Goal: Task Accomplishment & Management: Manage account settings

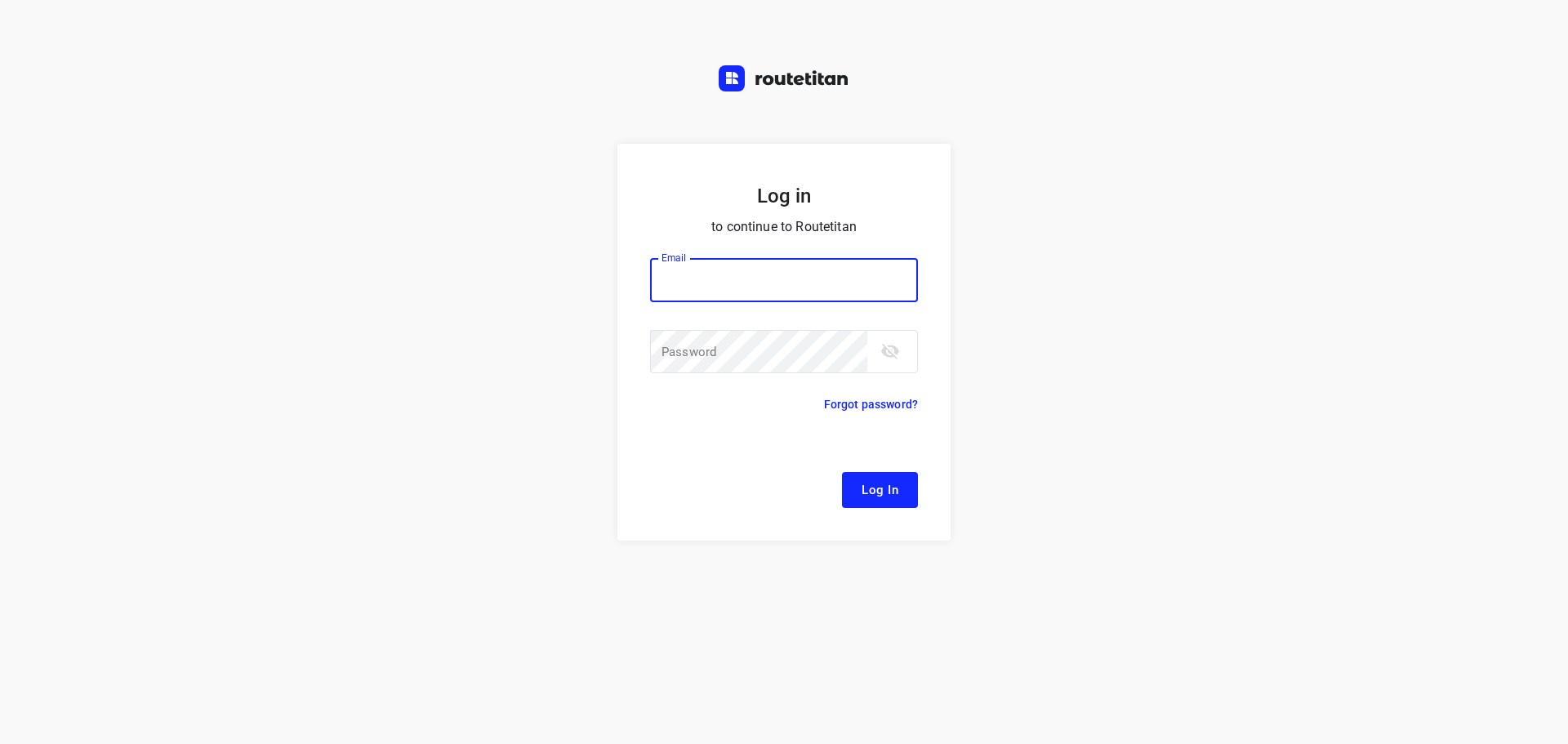
click at [758, 284] on input "email" at bounding box center [784, 280] width 268 height 44
click at [281, 193] on div "Log in to continue to Routetitan Email Email ​ Password Password ​ Forgot passw…" at bounding box center [784, 444] width 1568 height 600
click at [834, 281] on input "email" at bounding box center [784, 280] width 268 height 44
type input "p"
type input "remco@fruitopjewerk.nl"
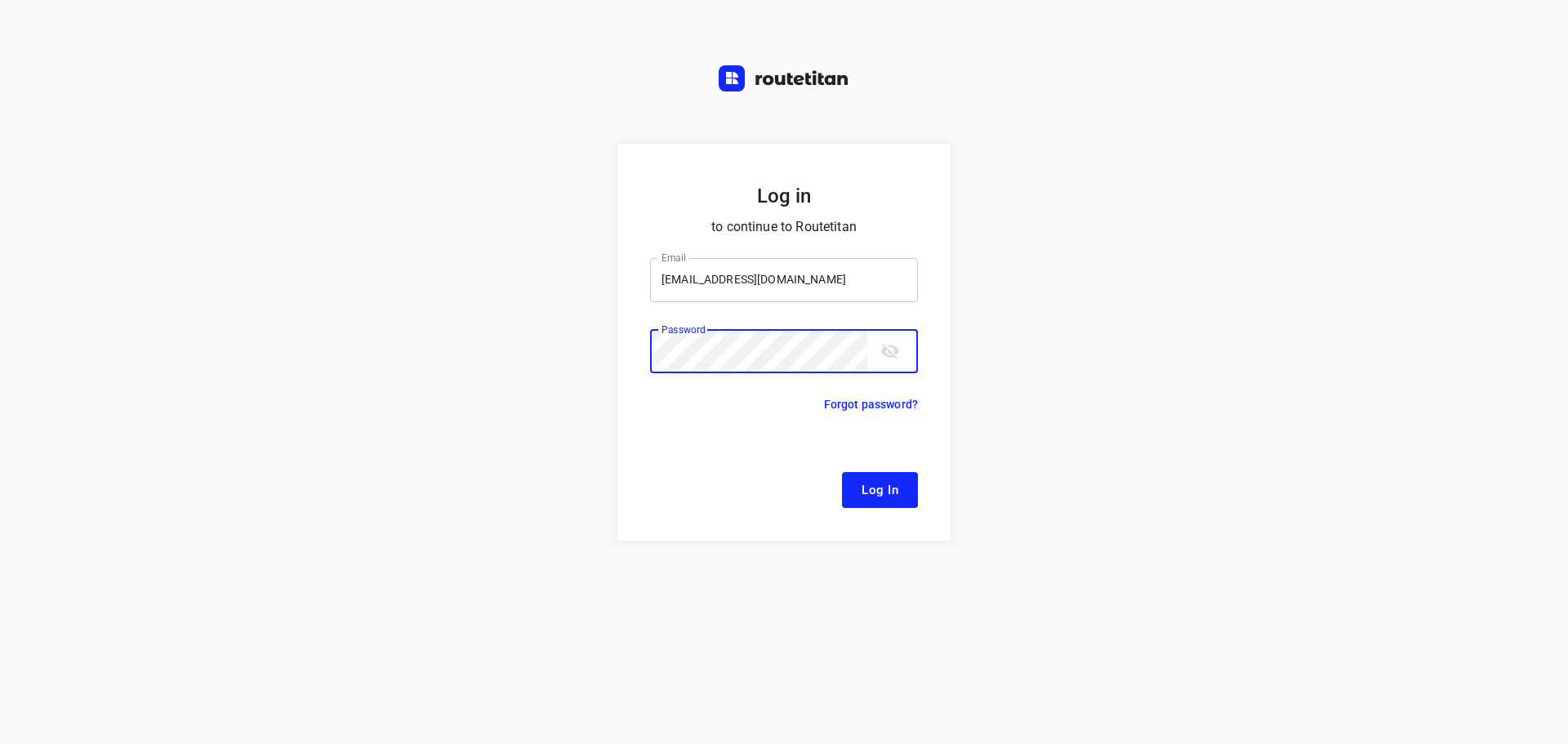
click at [842, 472] on button "Log In" at bounding box center [879, 490] width 76 height 36
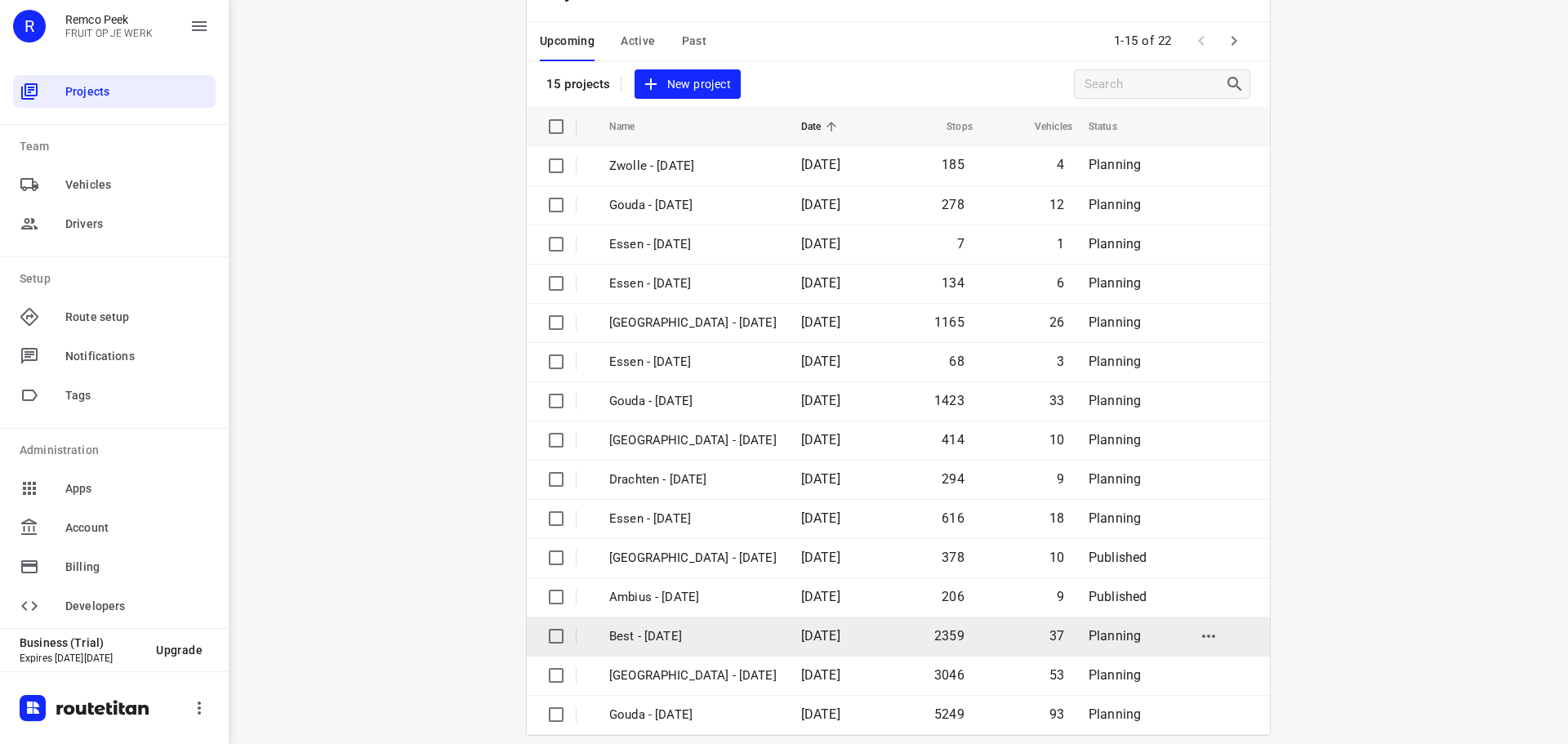
scroll to position [82, 0]
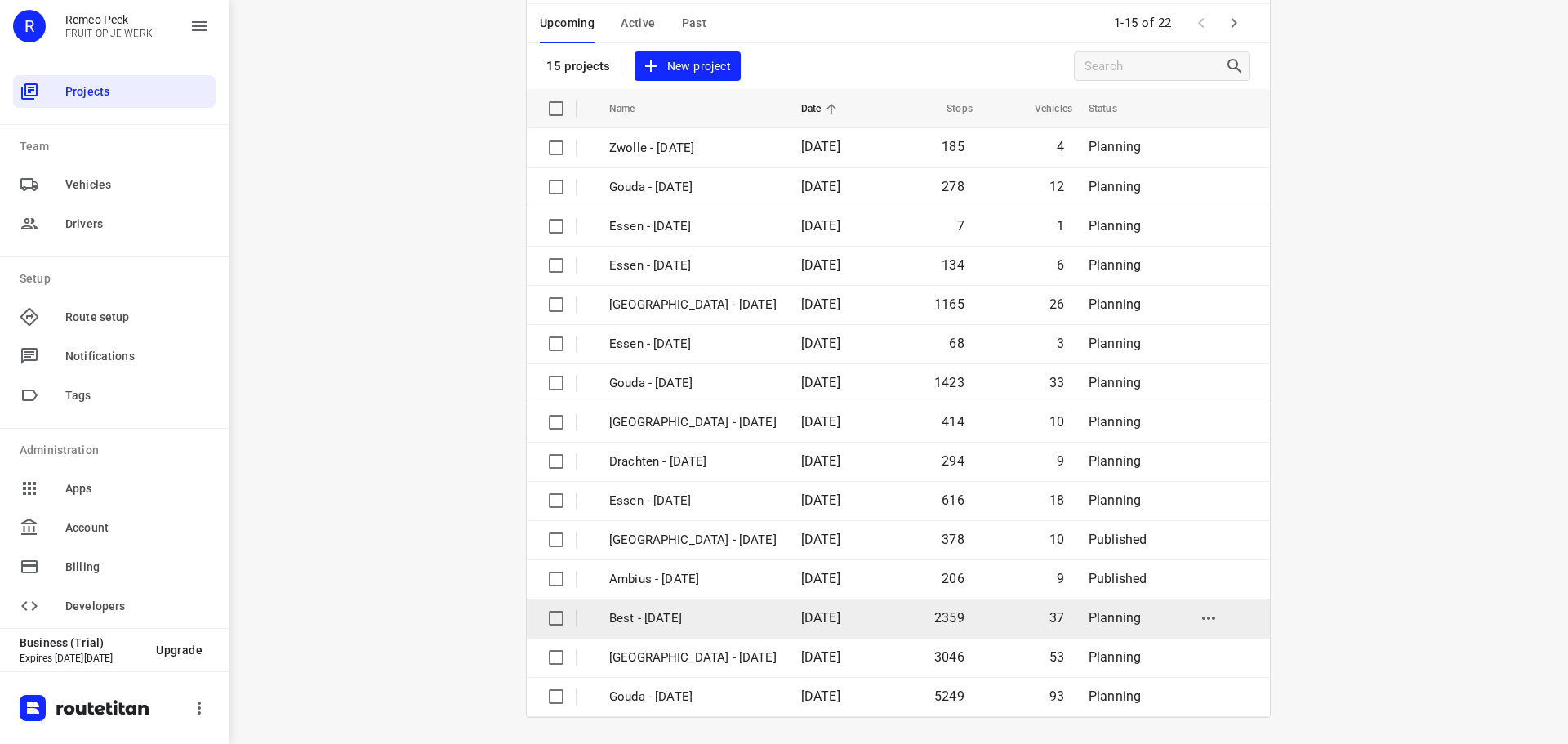
click at [649, 614] on p "Best - [DATE]" at bounding box center [693, 619] width 167 height 19
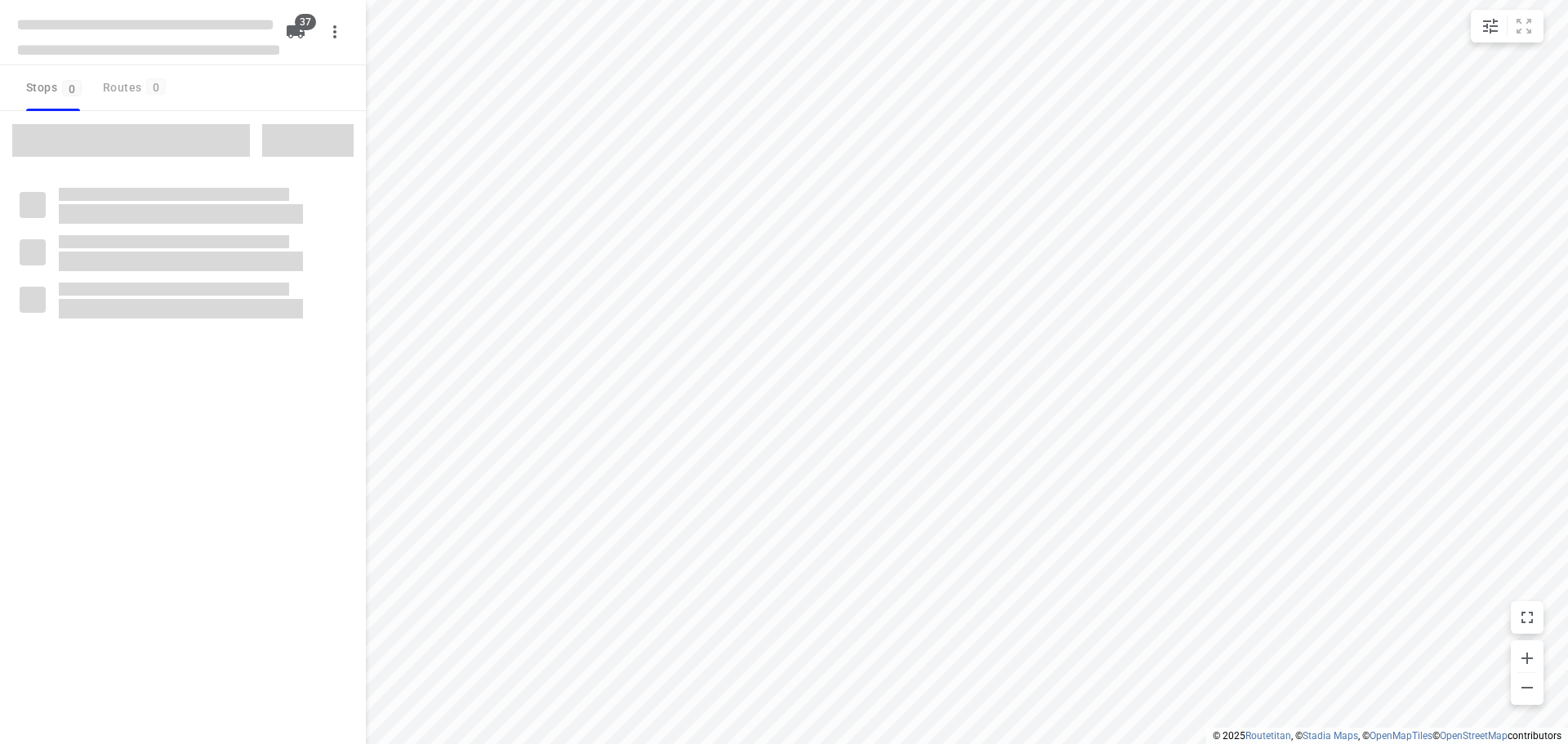
checkbox input "true"
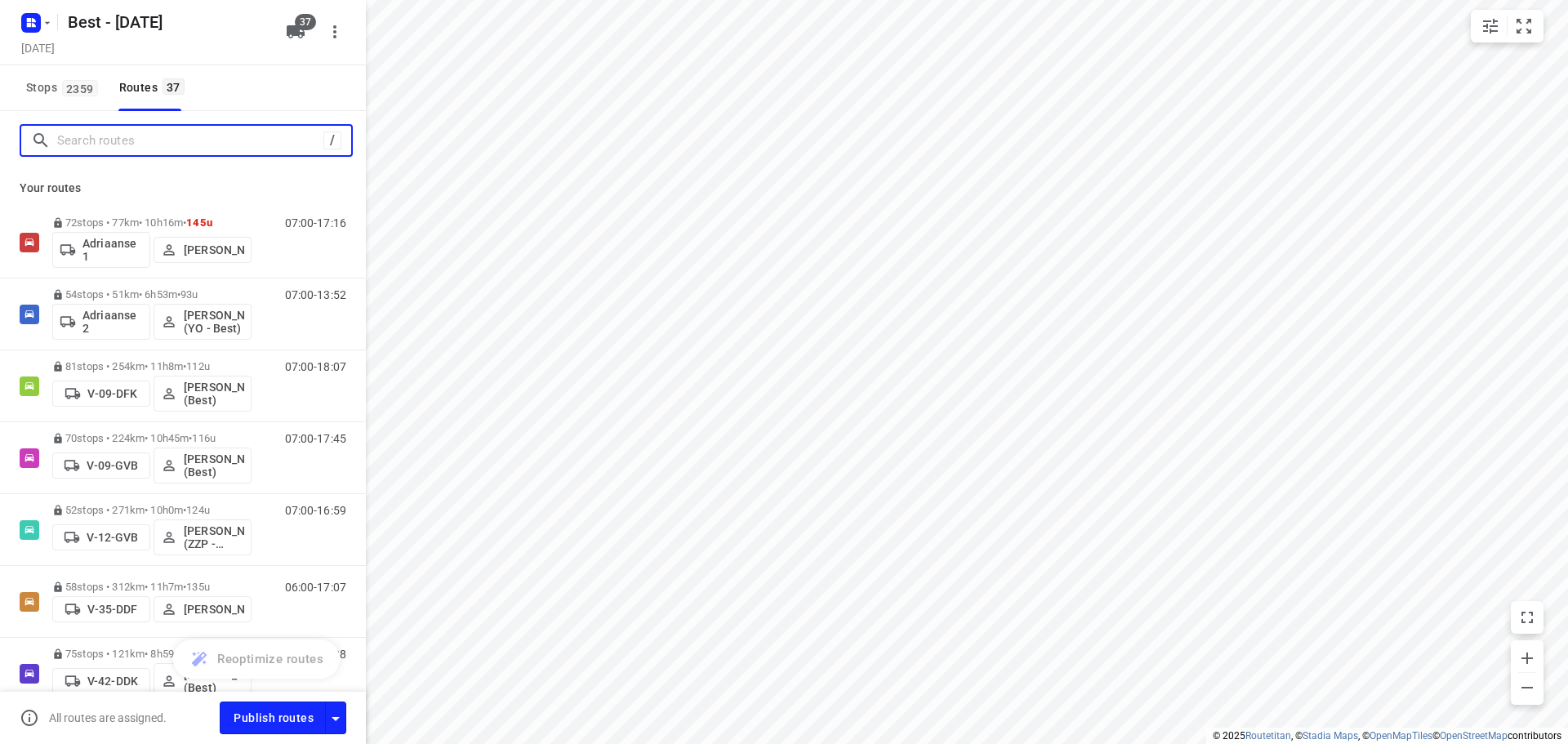
click at [154, 145] on input "Search routes" at bounding box center [190, 141] width 266 height 26
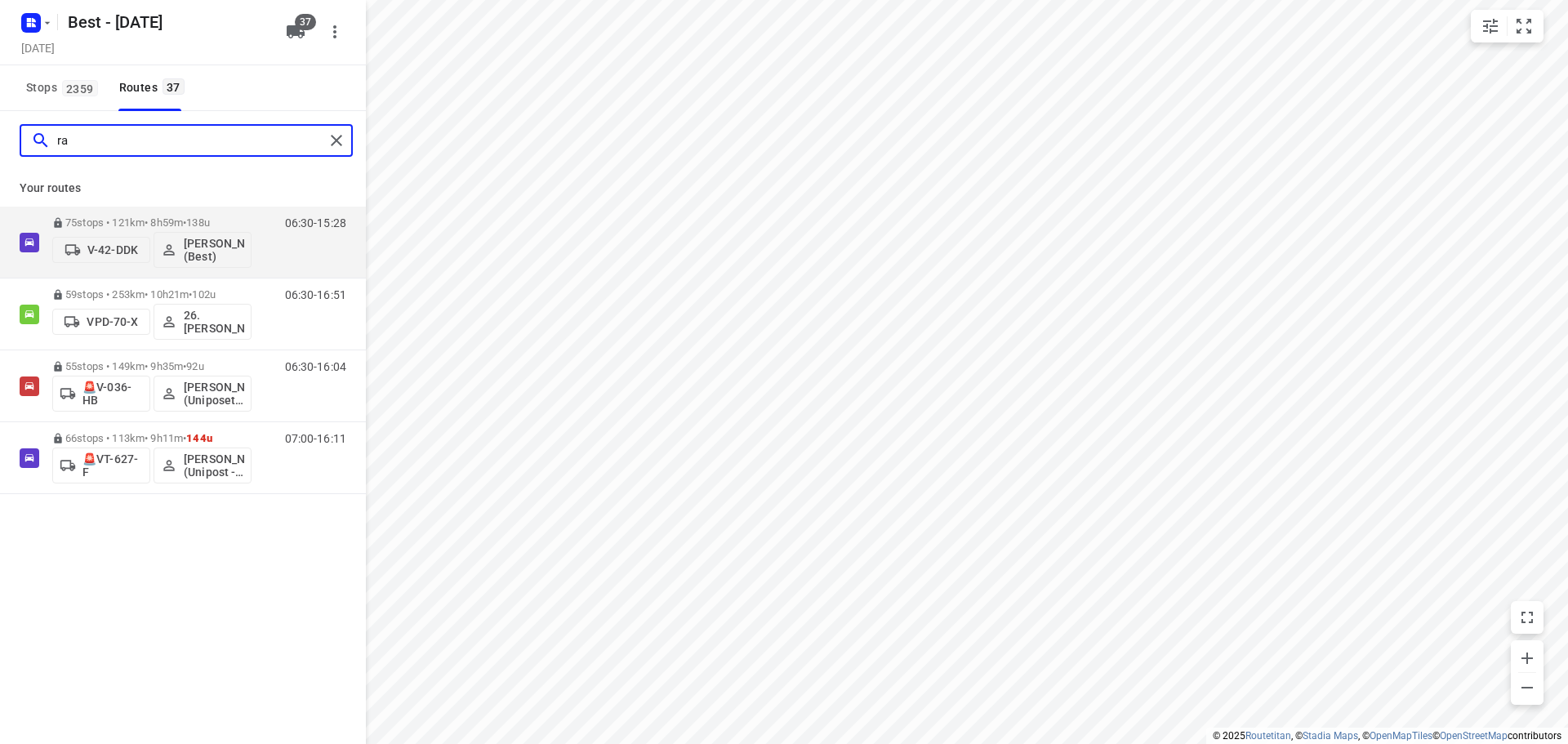
type input "r"
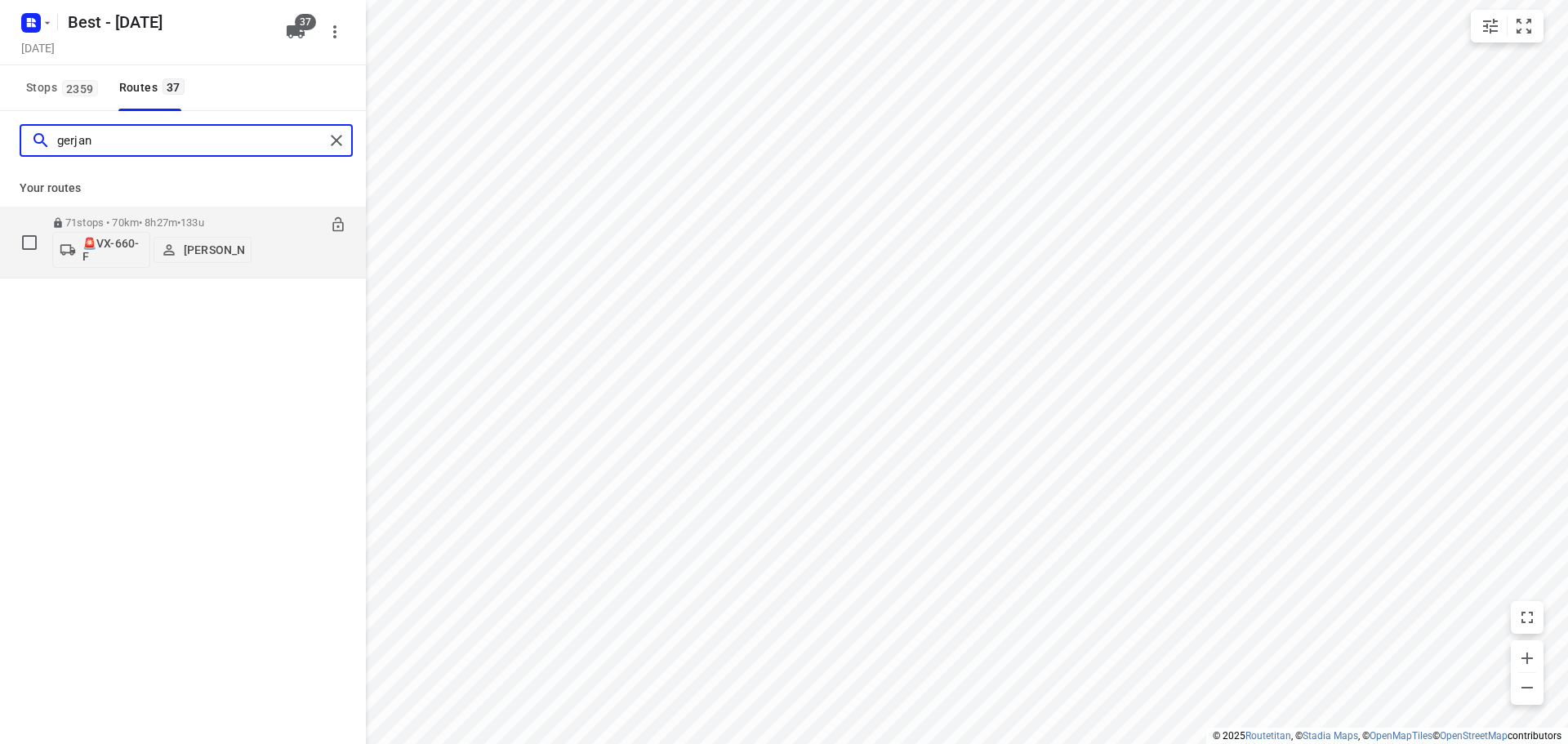
type input "gerjan"
click at [165, 212] on div "71 stops • 70km • 8h27m • 133u 🚨VX-660-F Gerjan Sterken" at bounding box center [152, 242] width 199 height 68
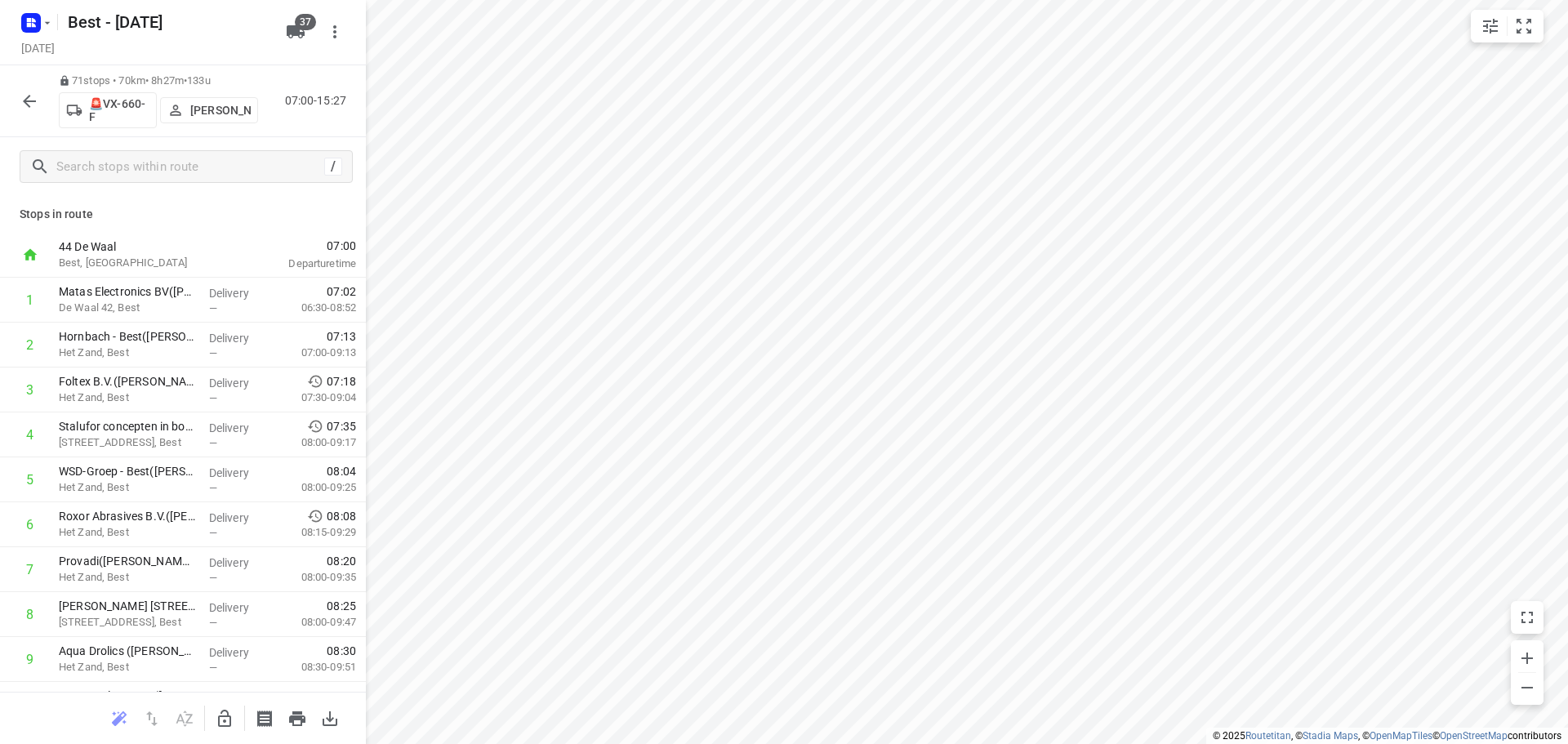
click at [135, 107] on p "🚨VX-660-F" at bounding box center [118, 110] width 61 height 26
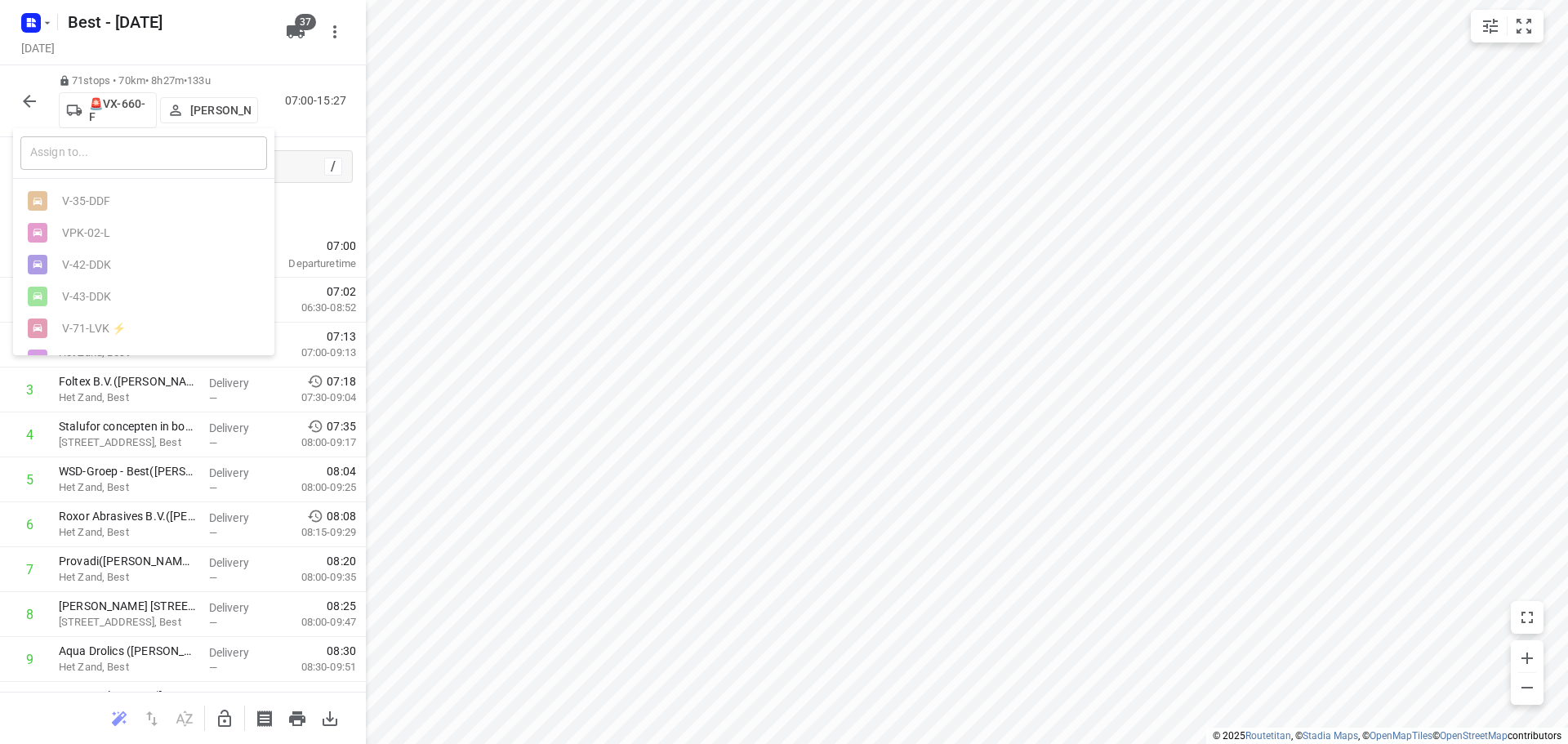
click at [107, 142] on input "text" at bounding box center [143, 153] width 246 height 33
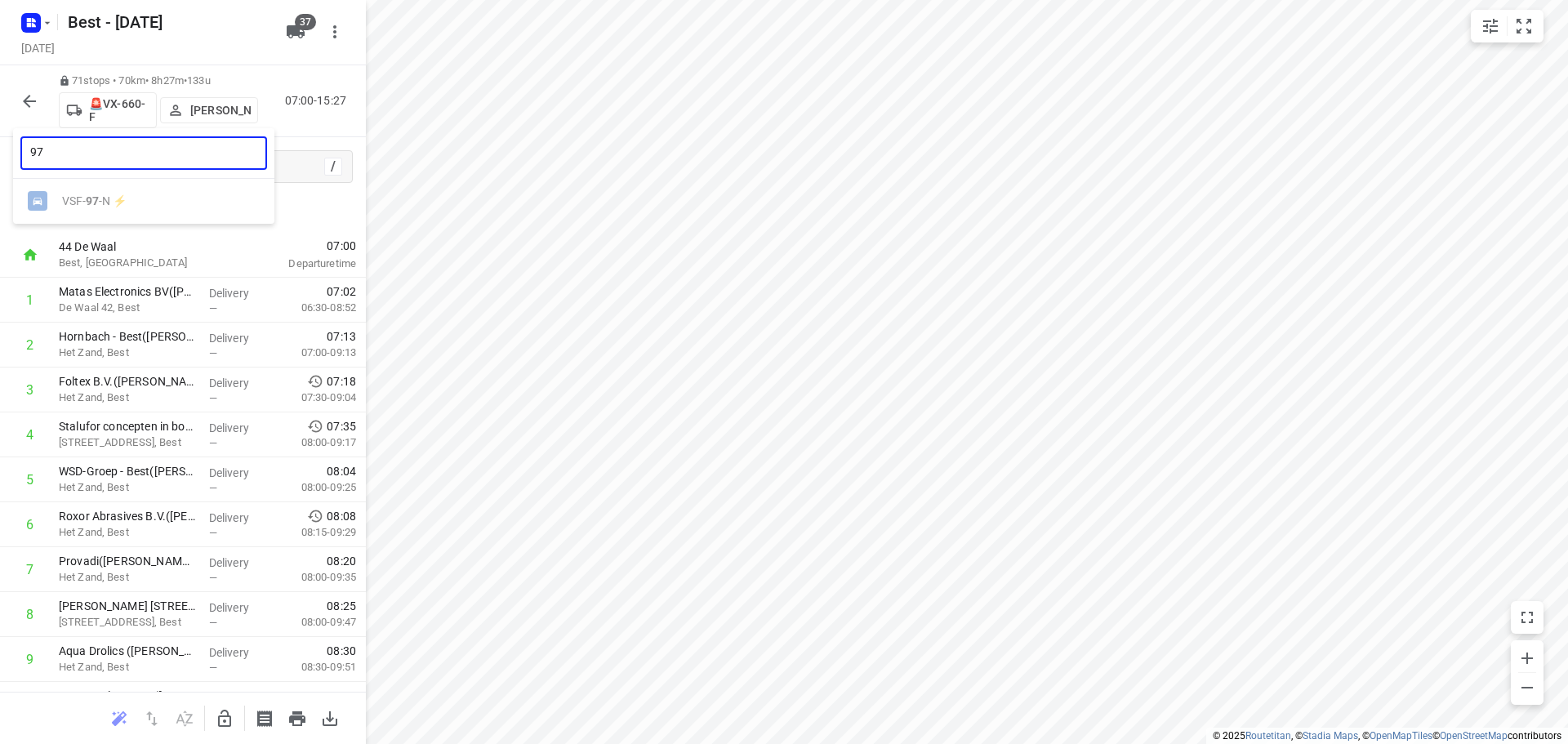
type input "97"
click at [97, 203] on ul "VSF- 97 -N ⚡" at bounding box center [143, 201] width 262 height 32
click at [30, 110] on div at bounding box center [784, 372] width 1568 height 744
click at [30, 107] on icon "button" at bounding box center [29, 101] width 20 height 20
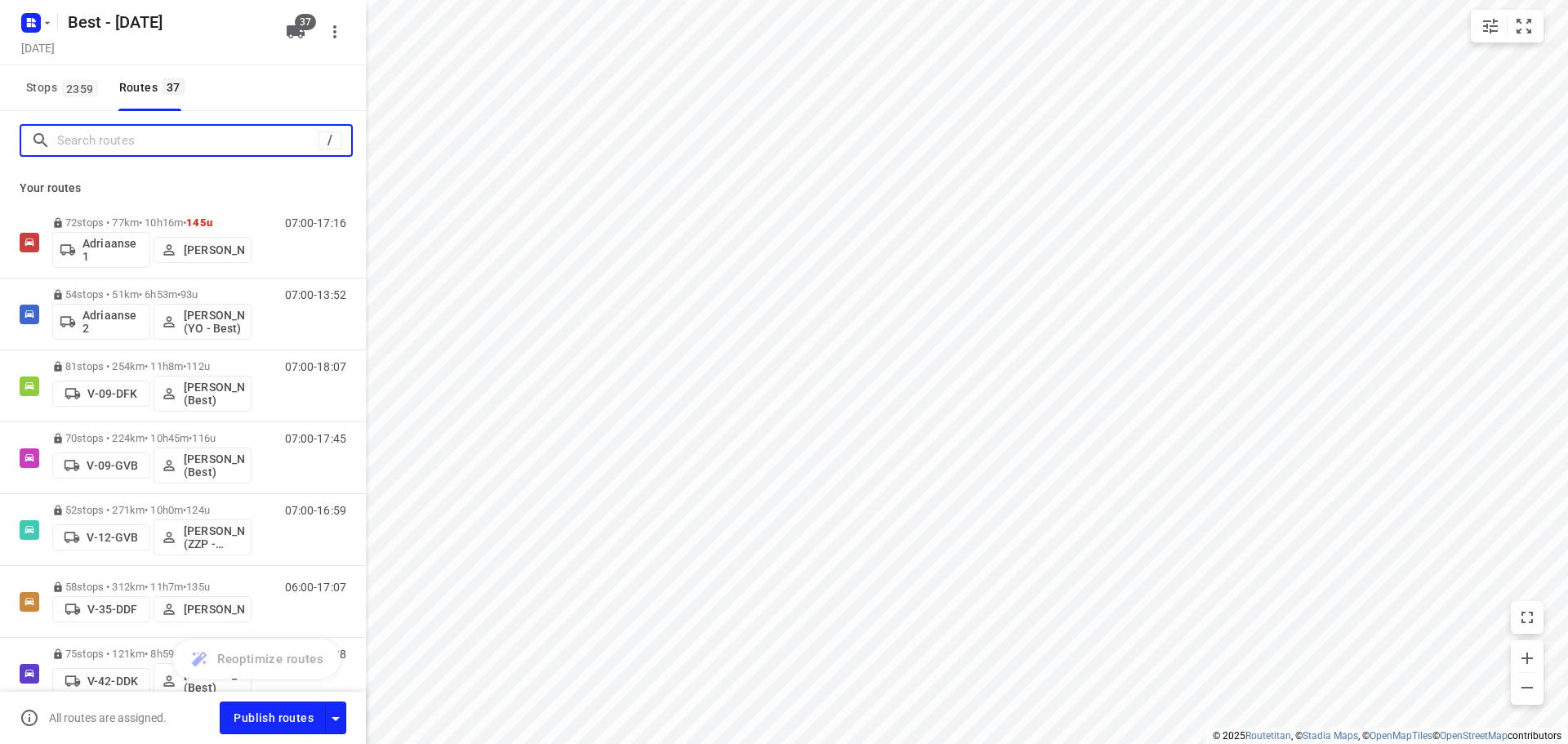
click at [125, 147] on input "Search routes" at bounding box center [187, 141] width 262 height 26
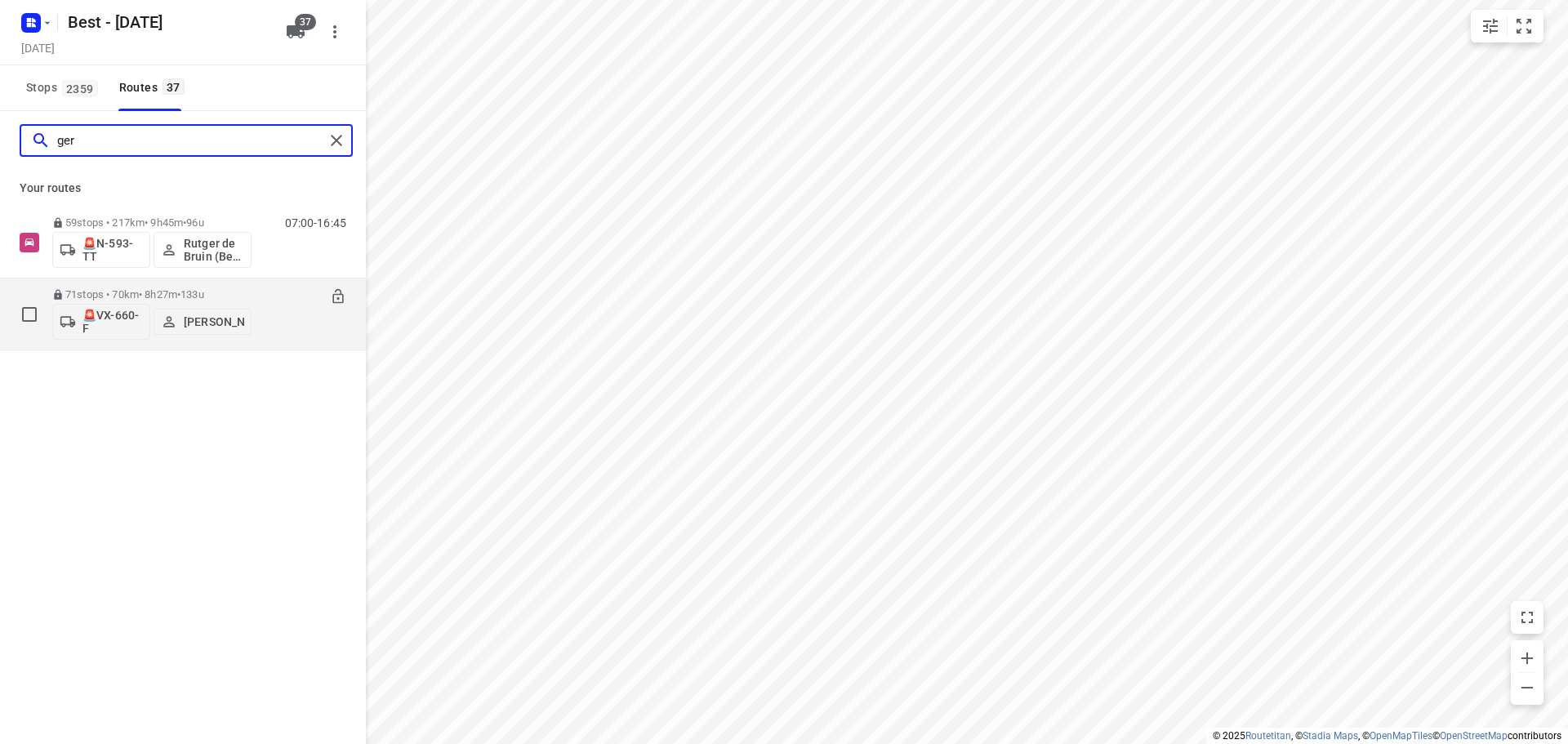
type input "ger"
click at [99, 328] on p "🚨VX-660-F" at bounding box center [112, 321] width 61 height 26
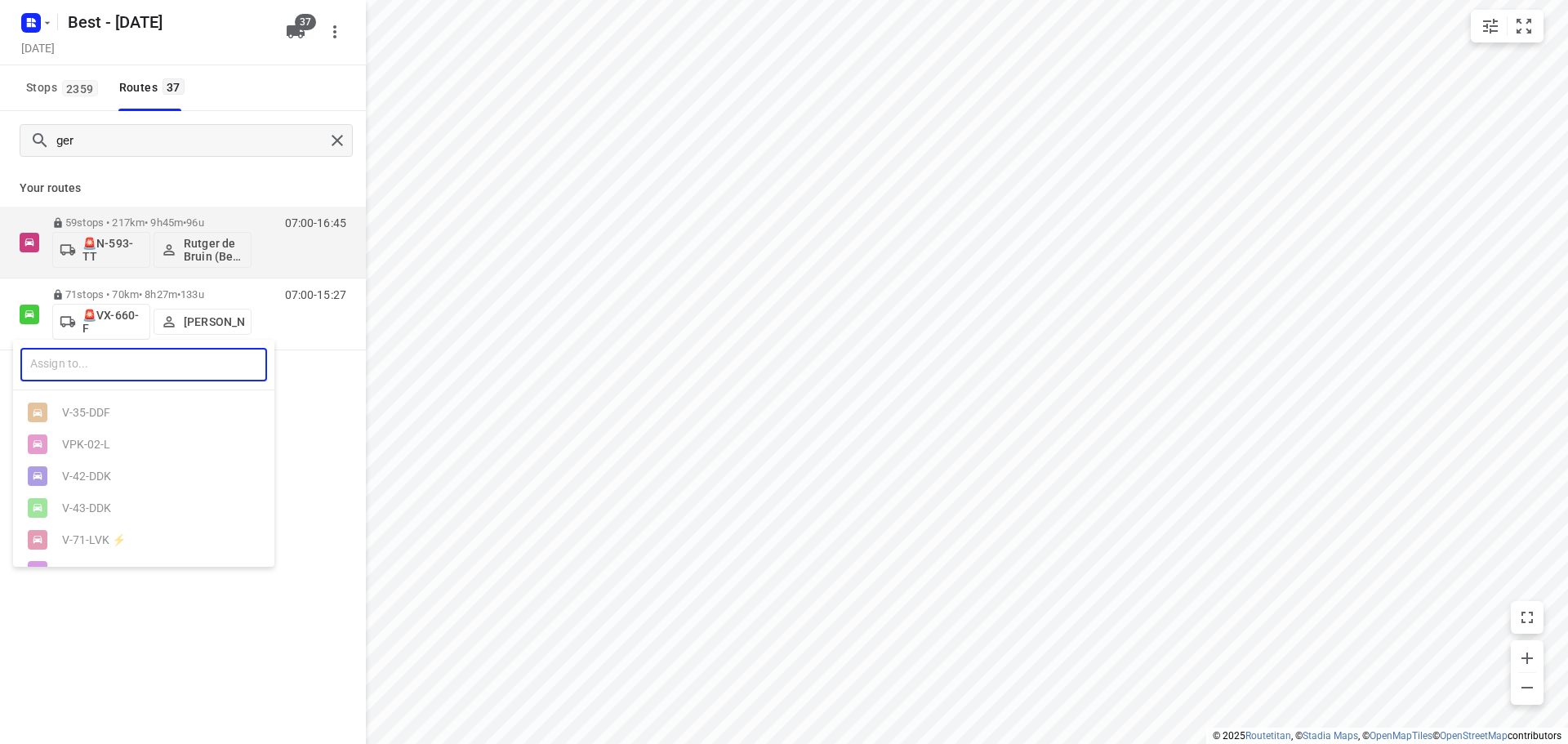
click at [95, 378] on input "text" at bounding box center [143, 364] width 246 height 33
type input "adr"
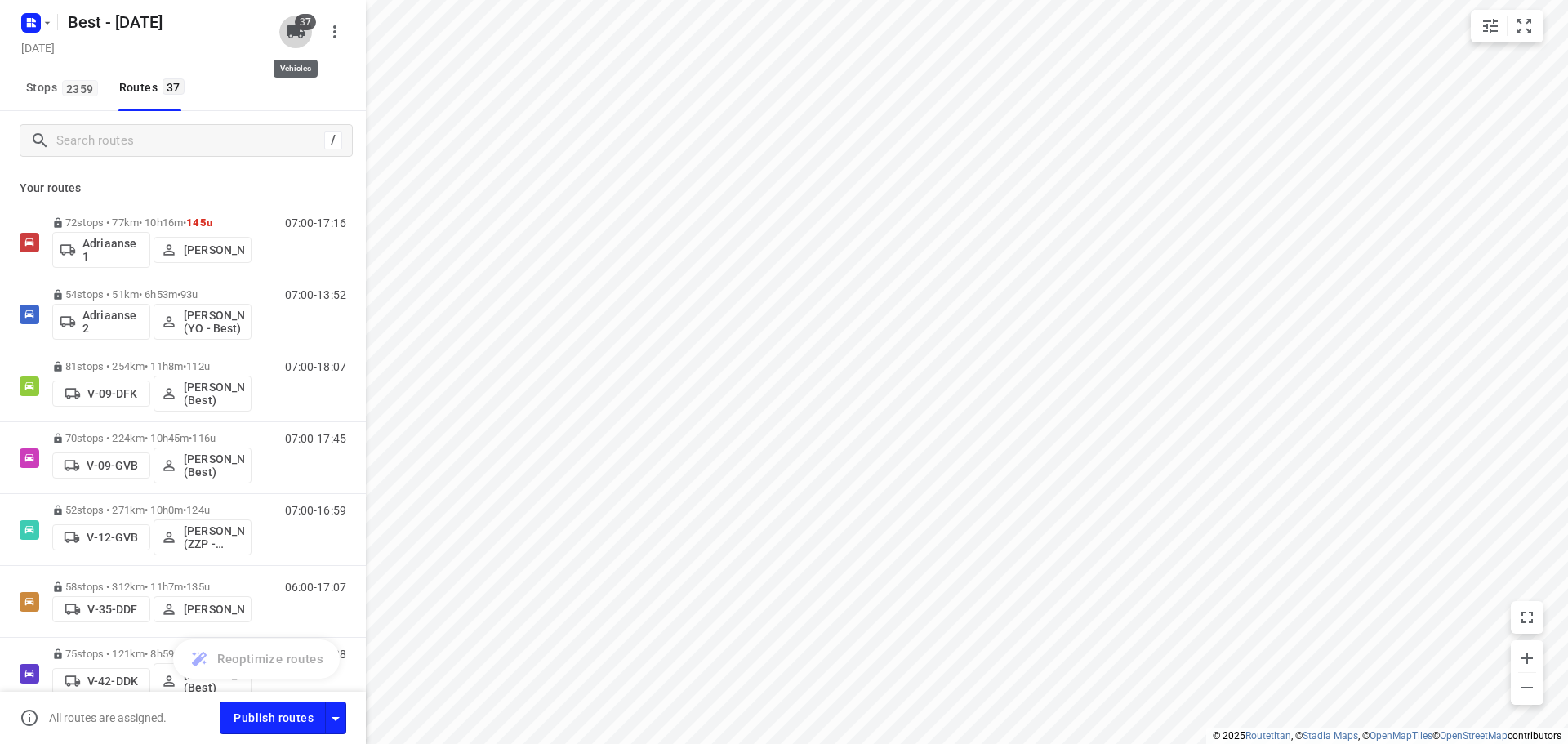
click at [293, 15] on button "37" at bounding box center [296, 32] width 32 height 32
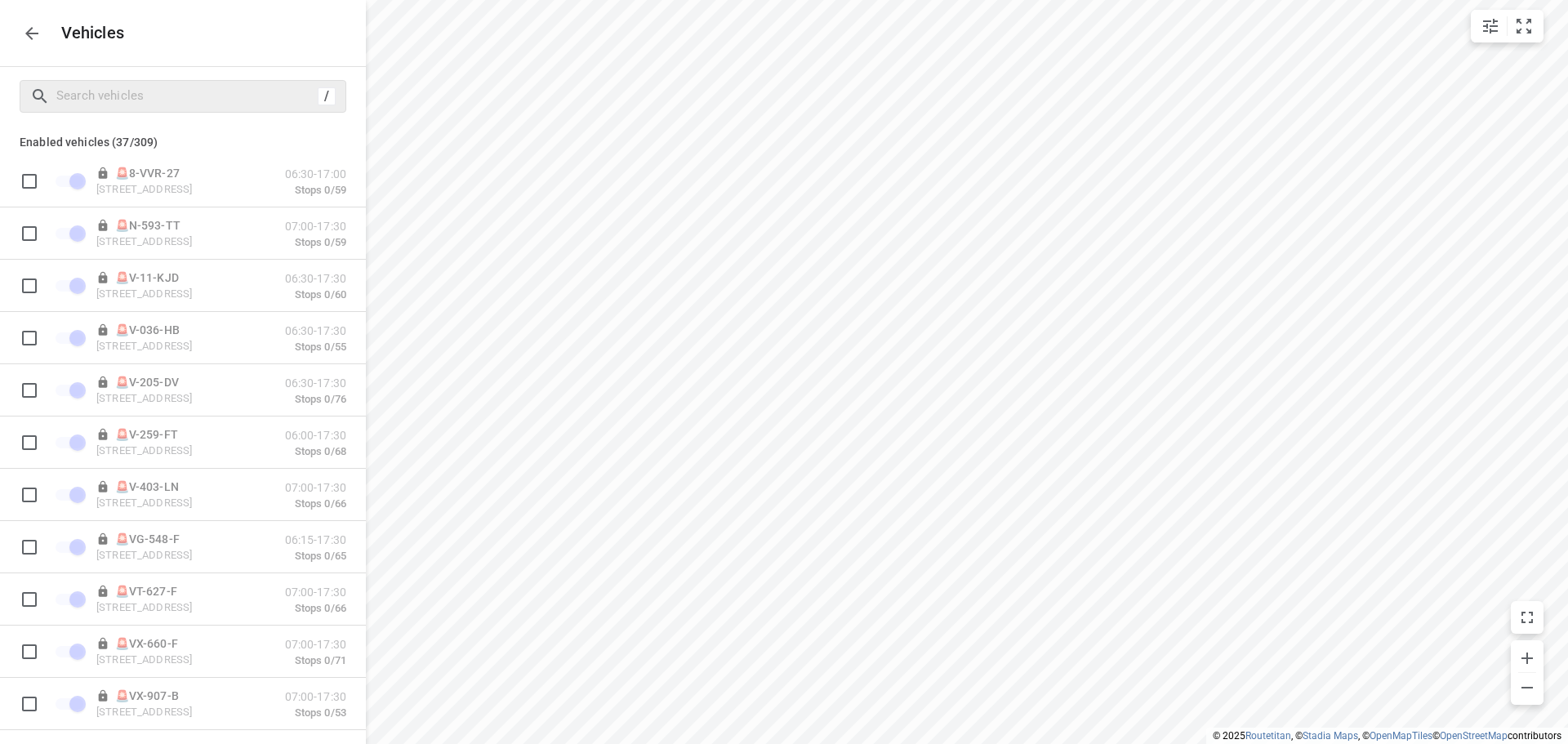
click at [193, 112] on div "/" at bounding box center [182, 96] width 326 height 32
click at [203, 97] on input "Search vehicles" at bounding box center [184, 96] width 255 height 26
type input "a"
checkbox input "false"
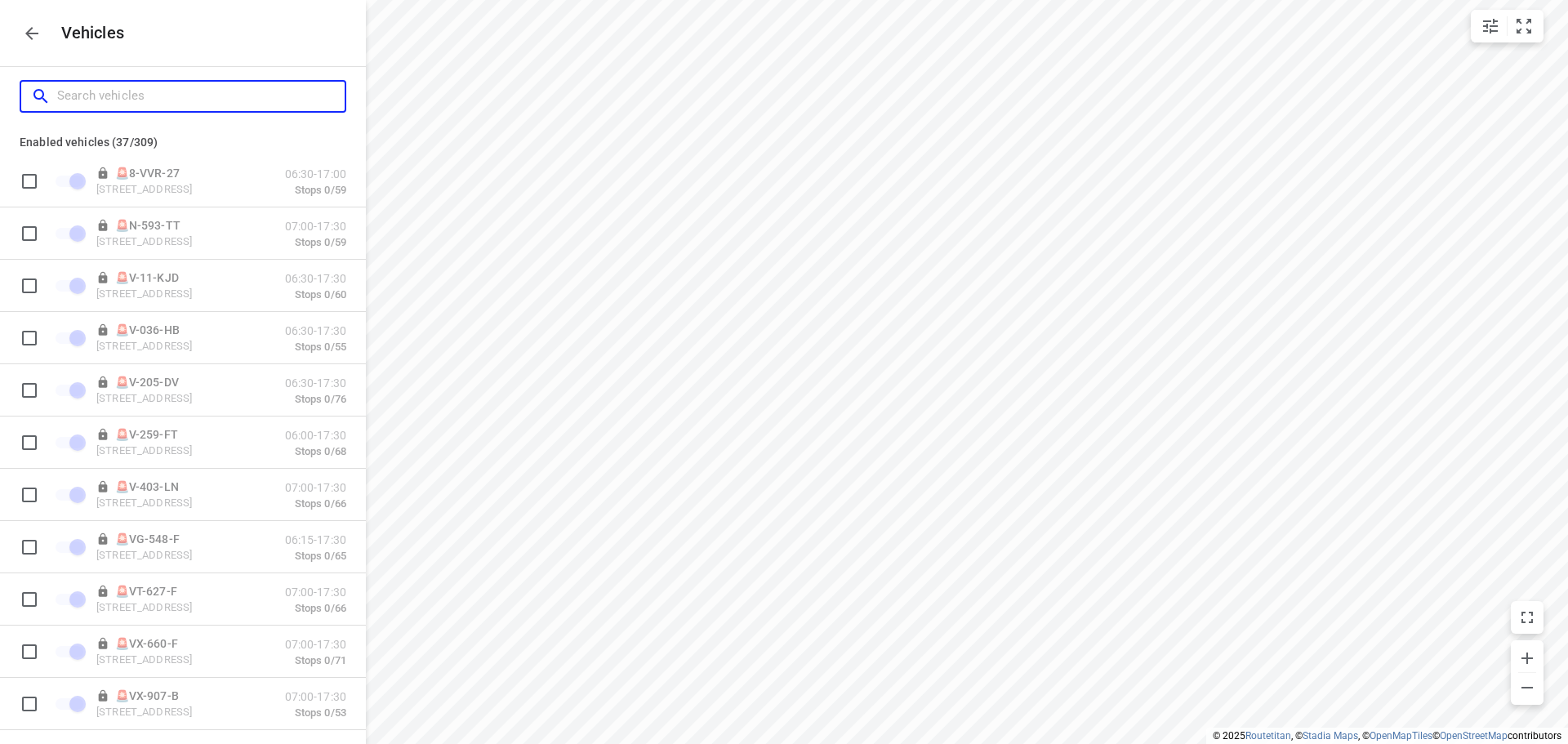
checkbox input "false"
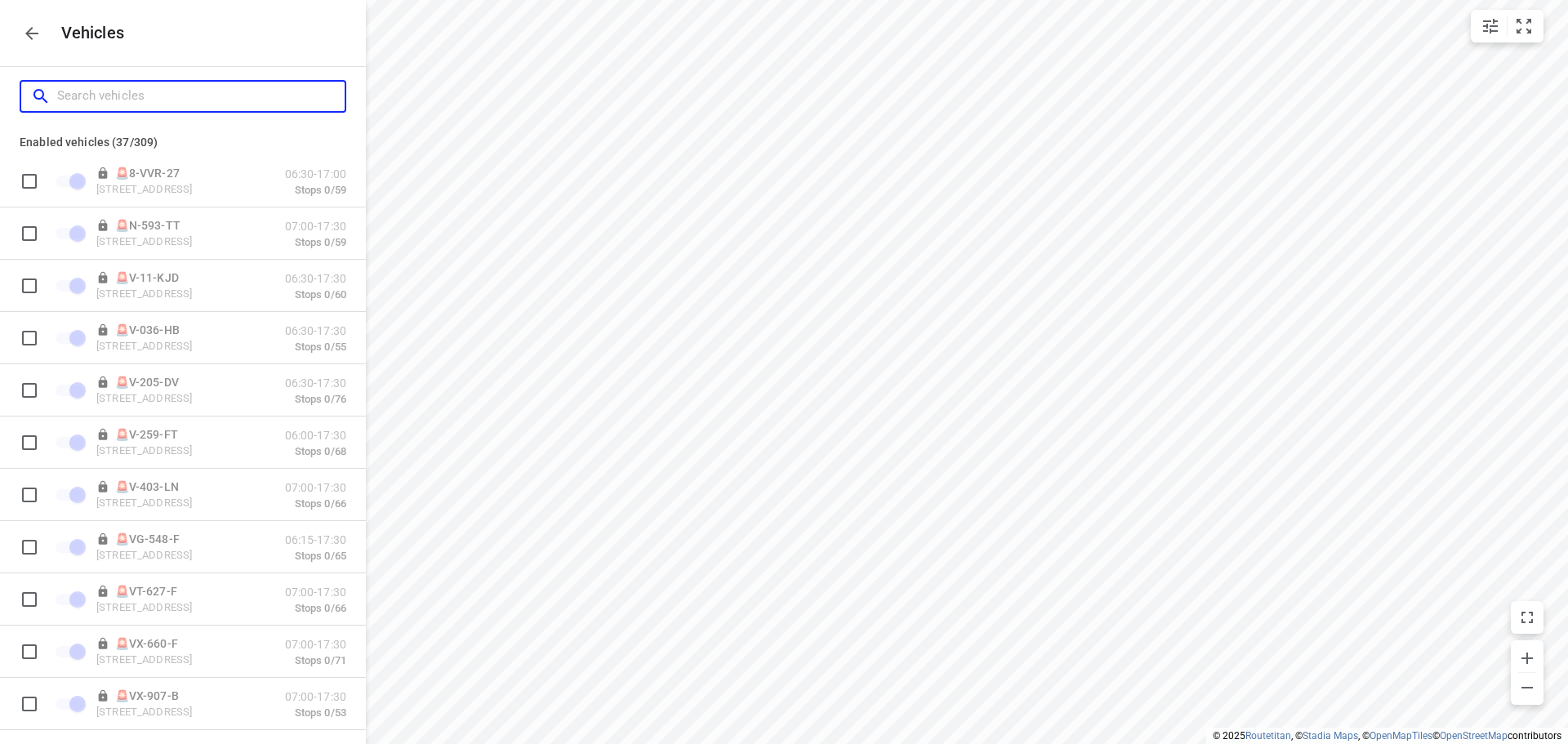
checkbox input "false"
type input "ad"
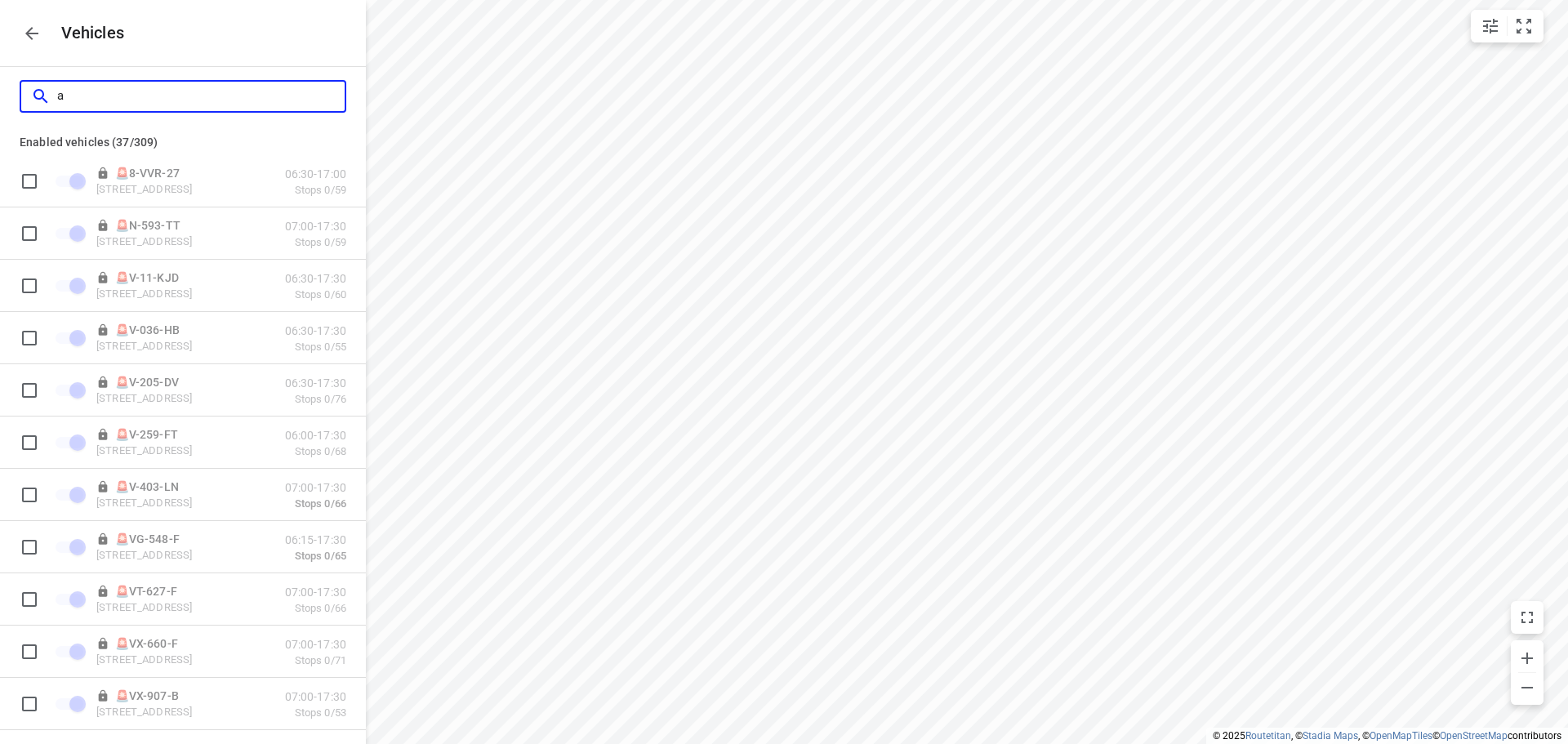
checkbox input "true"
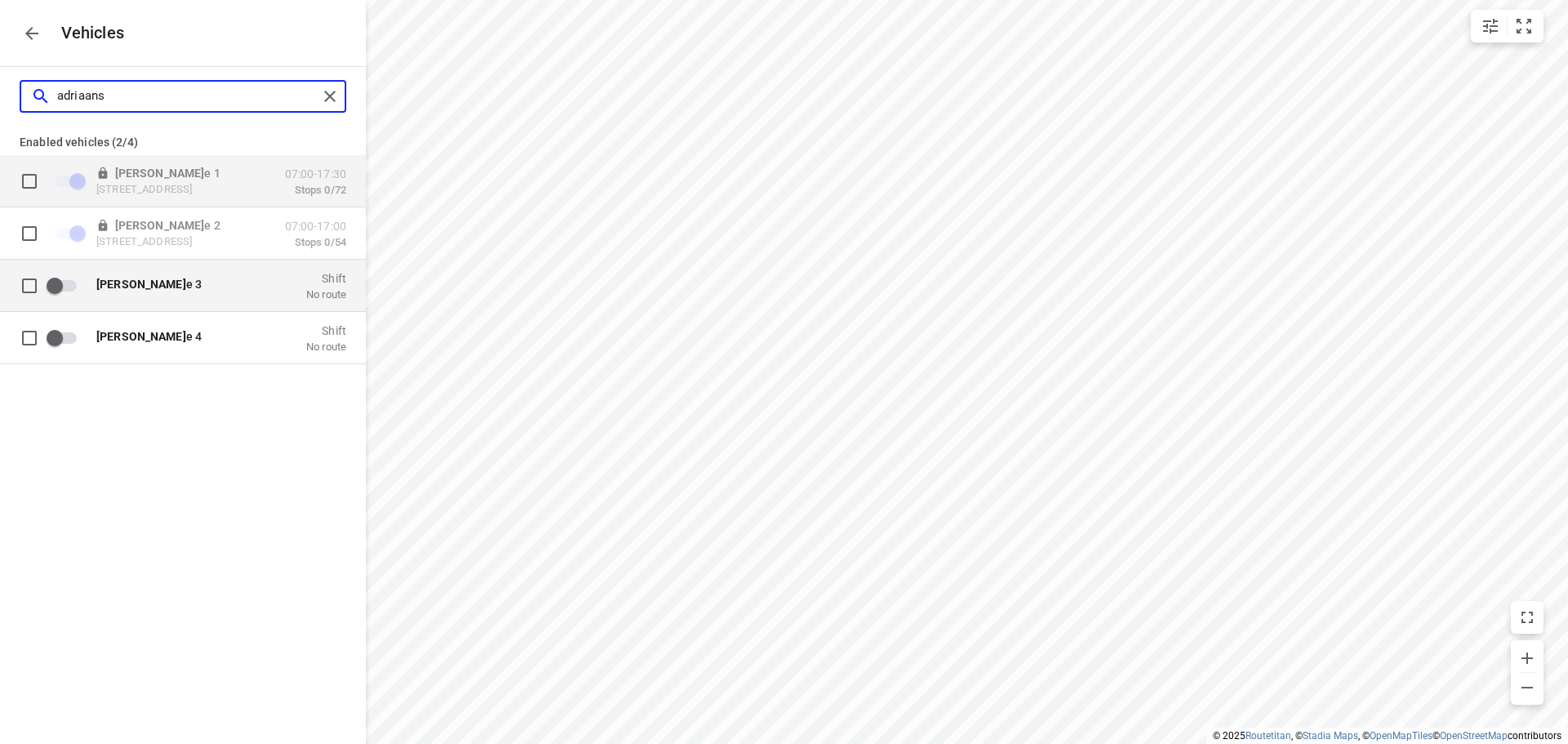
type input "adriaans"
click at [59, 284] on input "grid" at bounding box center [55, 285] width 93 height 31
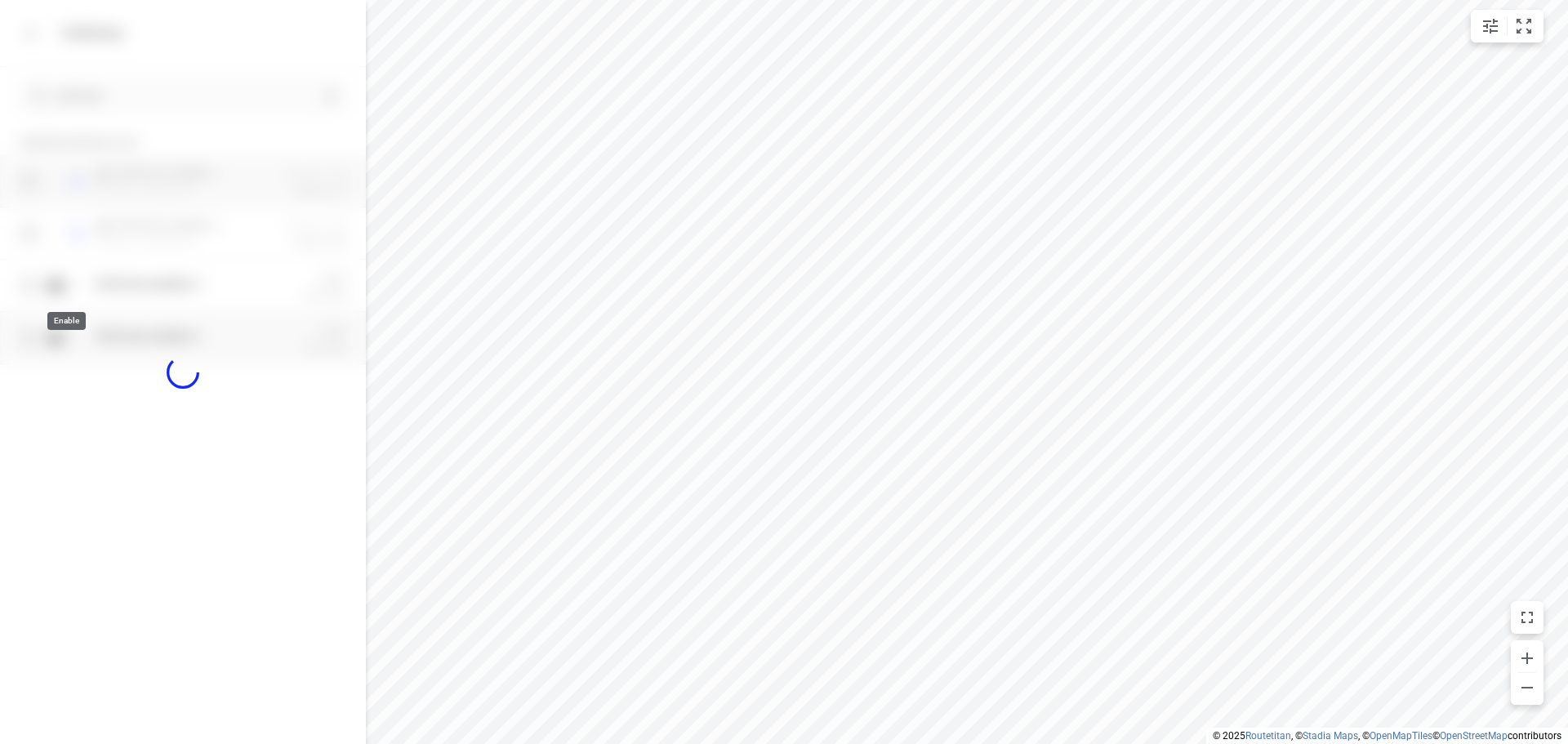
checkbox input "true"
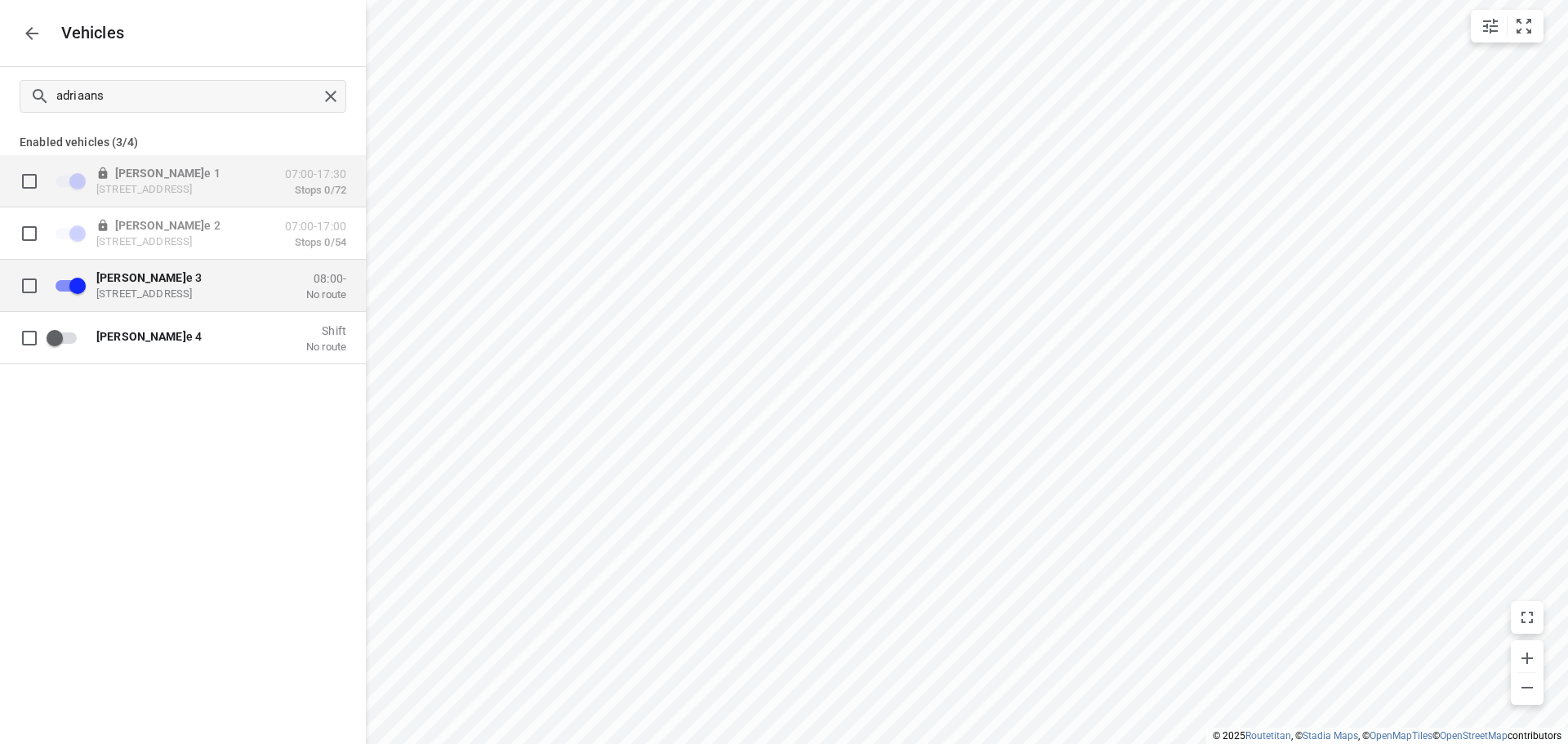
click at [182, 303] on div "Adriaans e 3 Zuidbaan 527, 2841 MD Moordrecht, Netherlands 08:00- No route" at bounding box center [196, 285] width 301 height 51
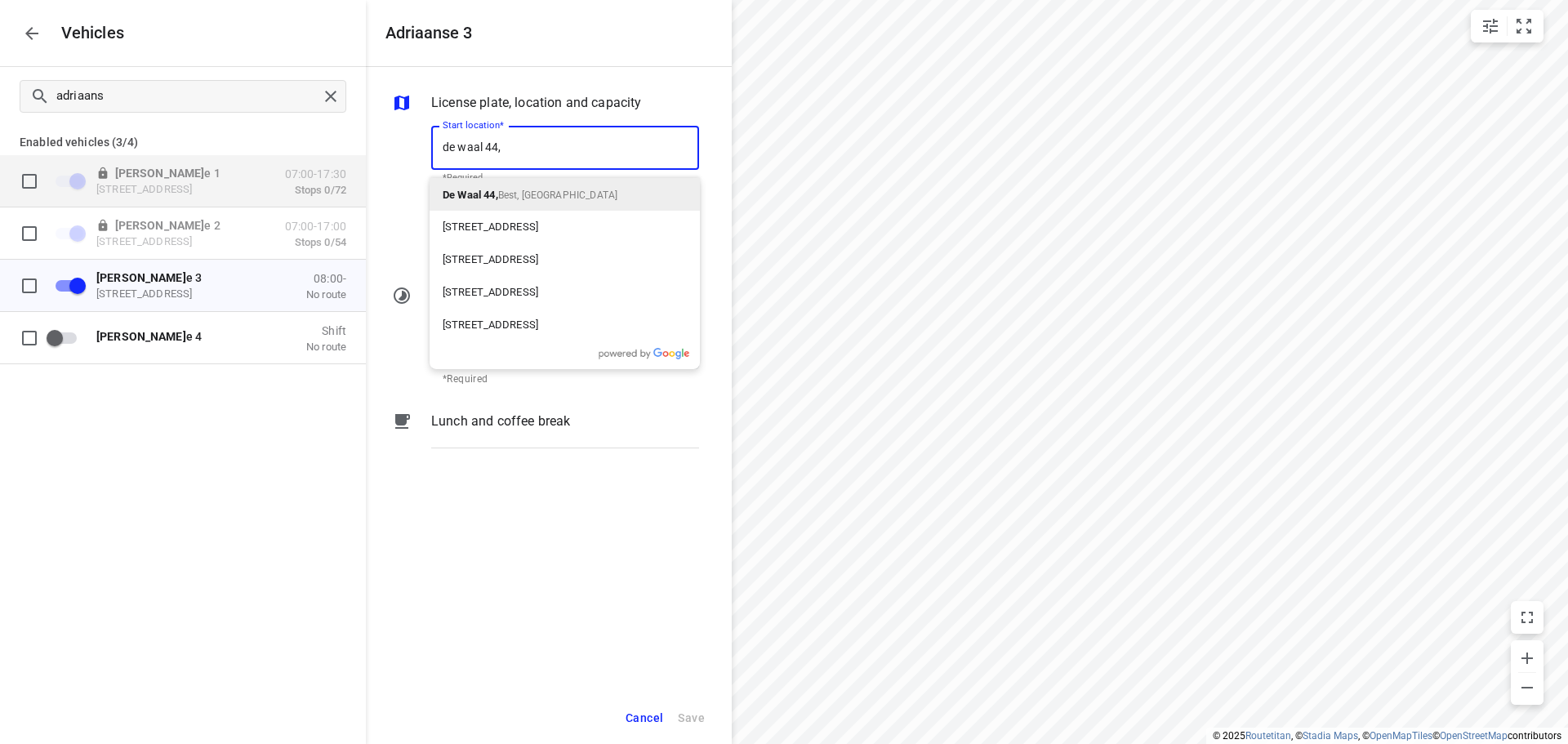
type input "de waal 44,"
click at [527, 199] on span "Best, Nederland" at bounding box center [558, 194] width 119 height 11
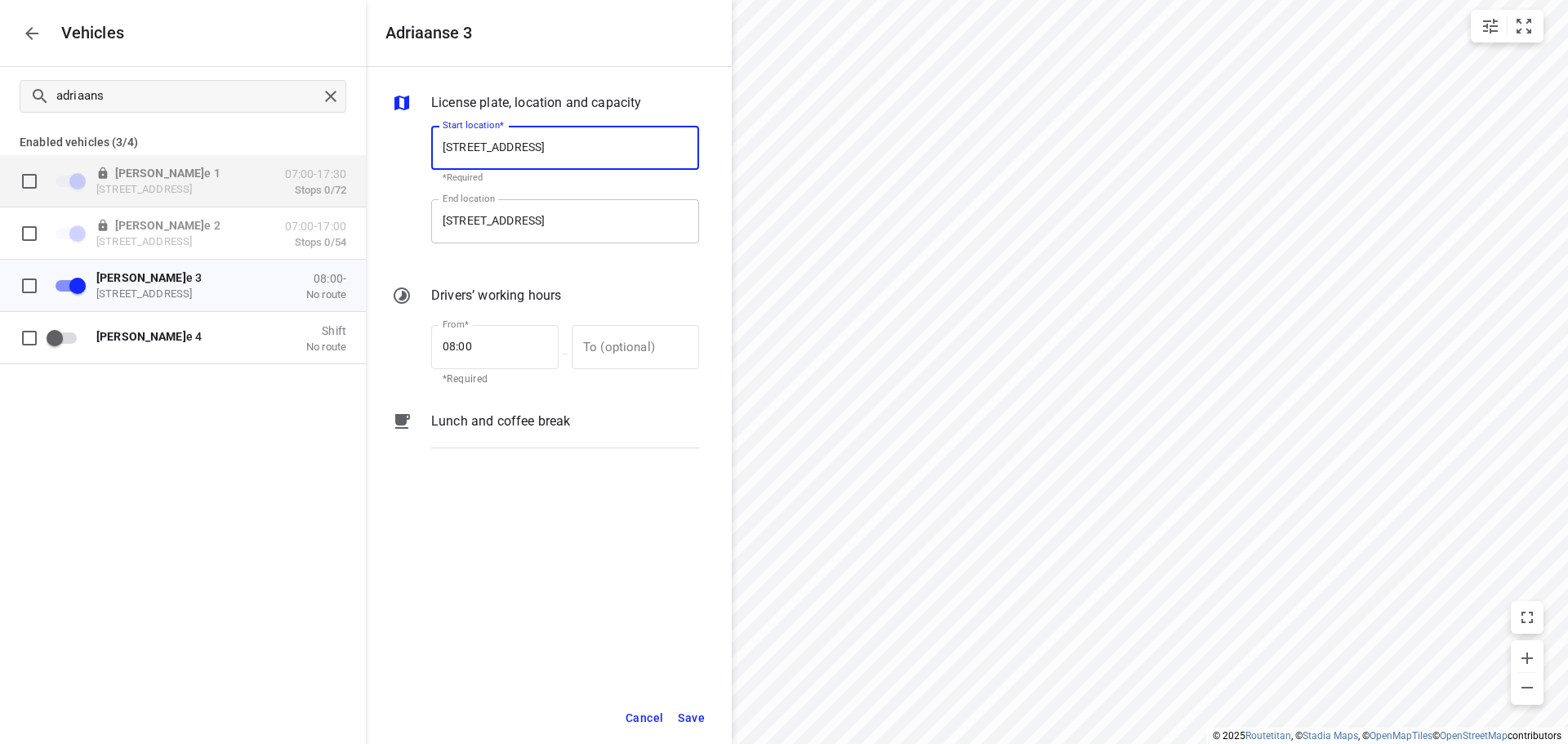
type input "De Waal 44, 5684 PH Best, Netherlands"
click at [493, 228] on input "Zuidbaan 527, 2841 MD Moordrecht, Netherlands" at bounding box center [565, 222] width 268 height 44
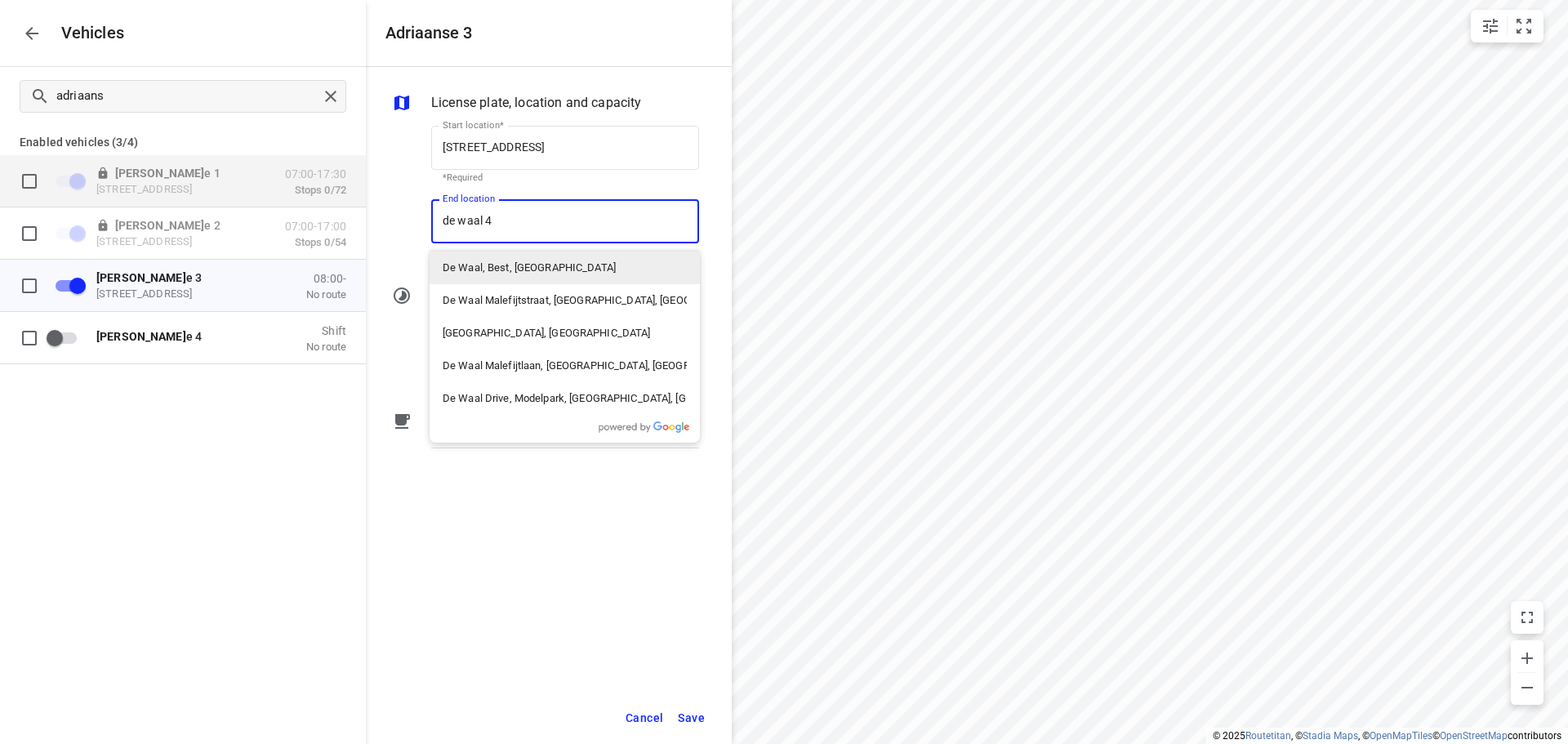
type input "de waal 44"
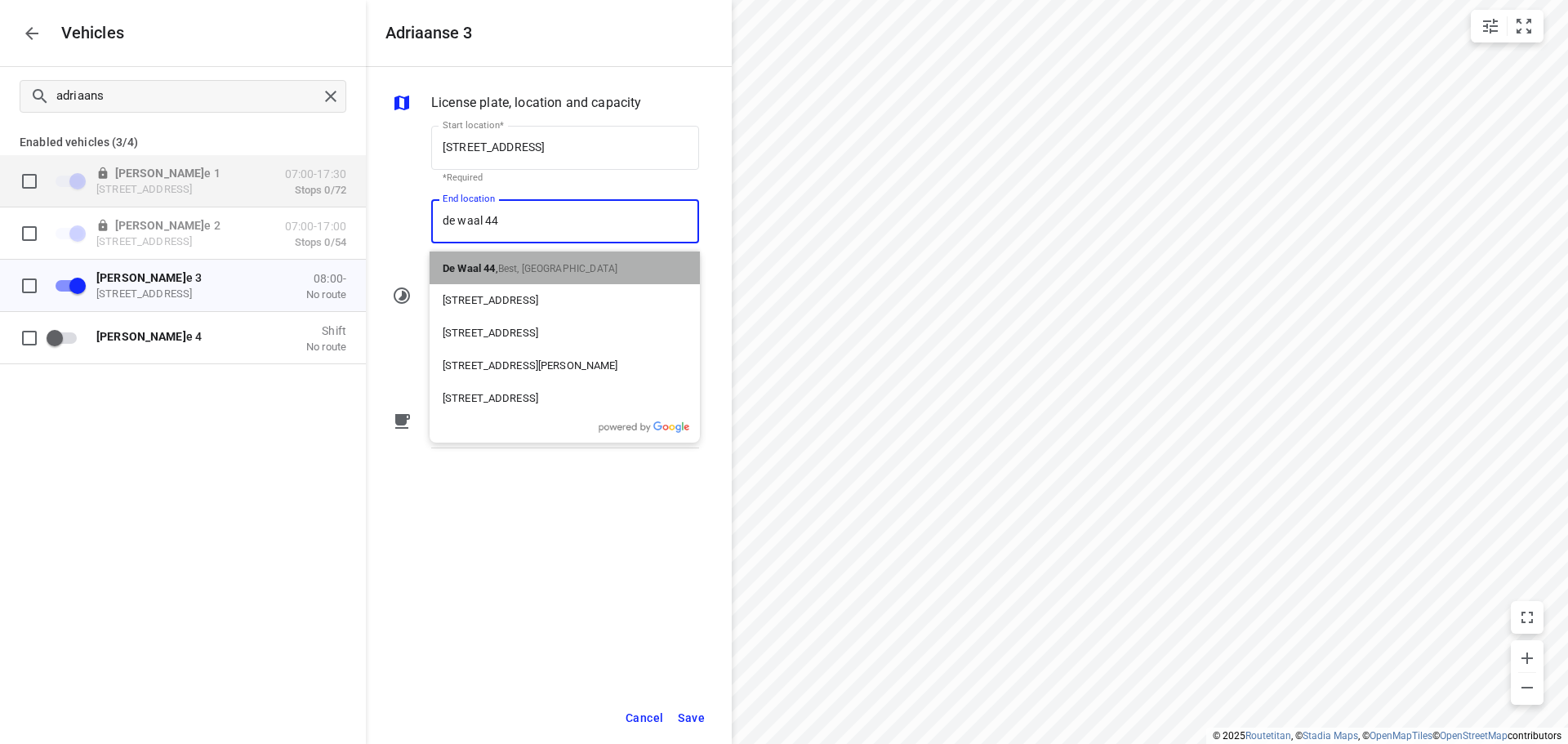
click at [530, 263] on span "Best, Nederland" at bounding box center [558, 268] width 119 height 11
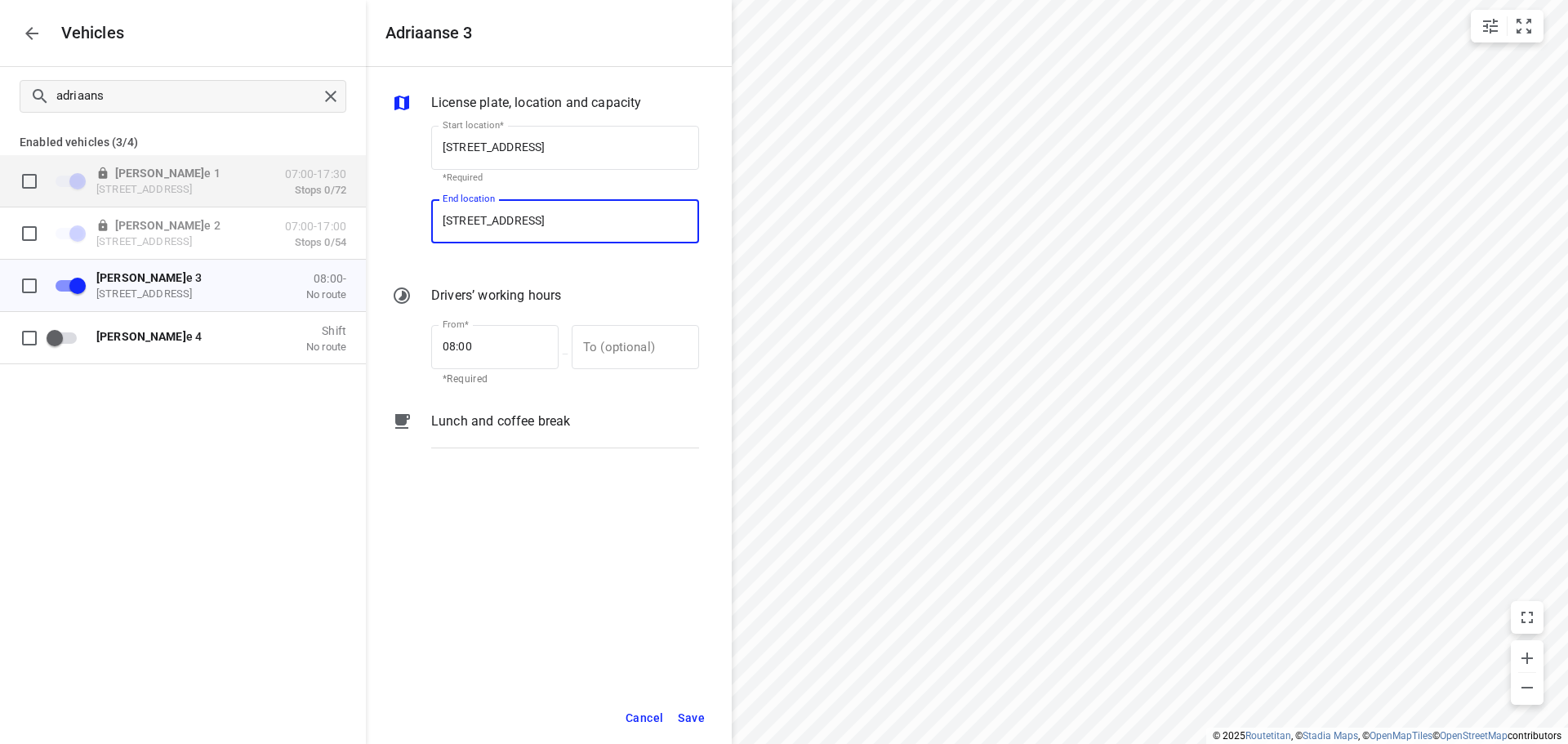
type input "De Waal 44, 5684 PH Best, Netherlands"
click at [697, 716] on span "Save" at bounding box center [691, 718] width 27 height 20
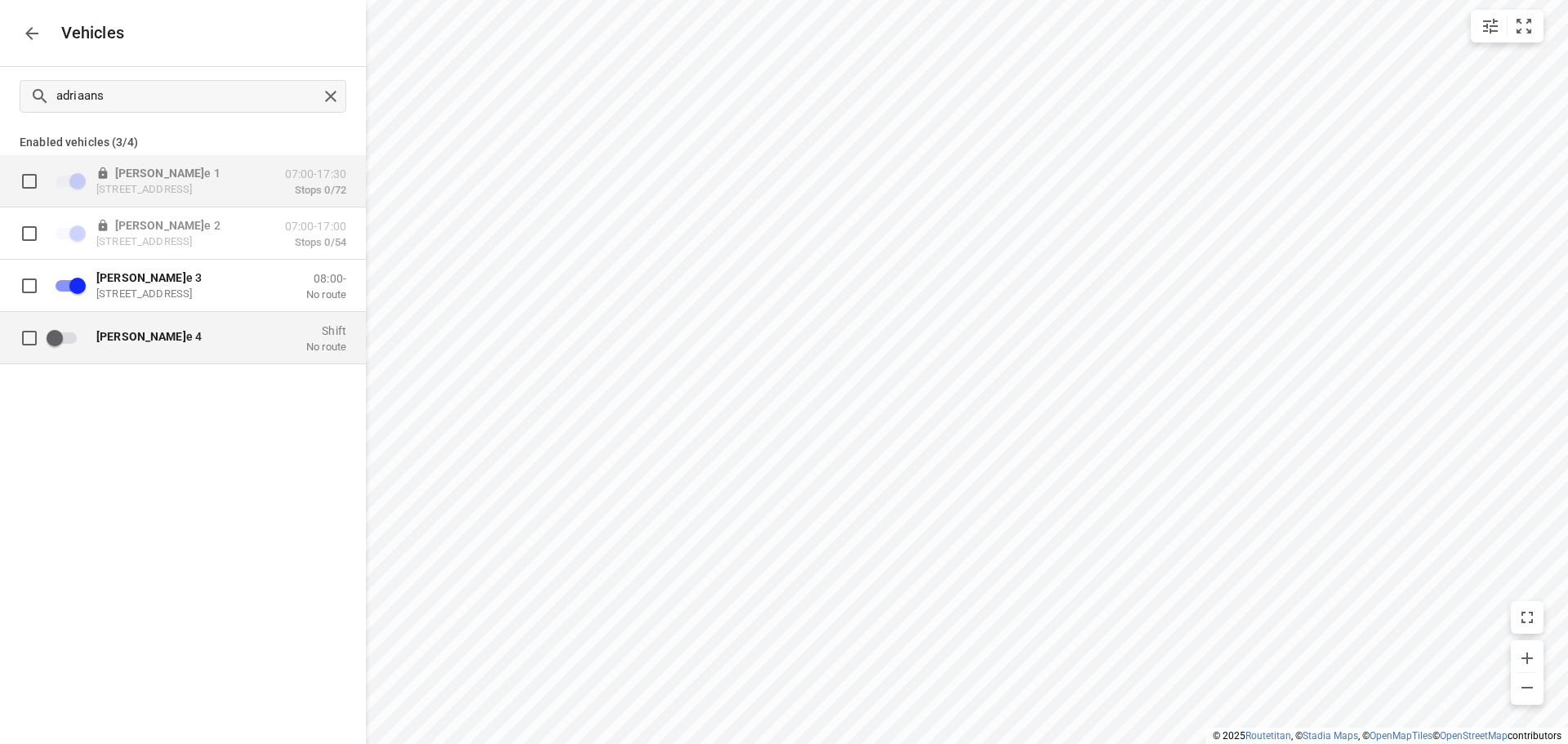
click at [151, 336] on span "Adriaans e 4" at bounding box center [149, 335] width 106 height 13
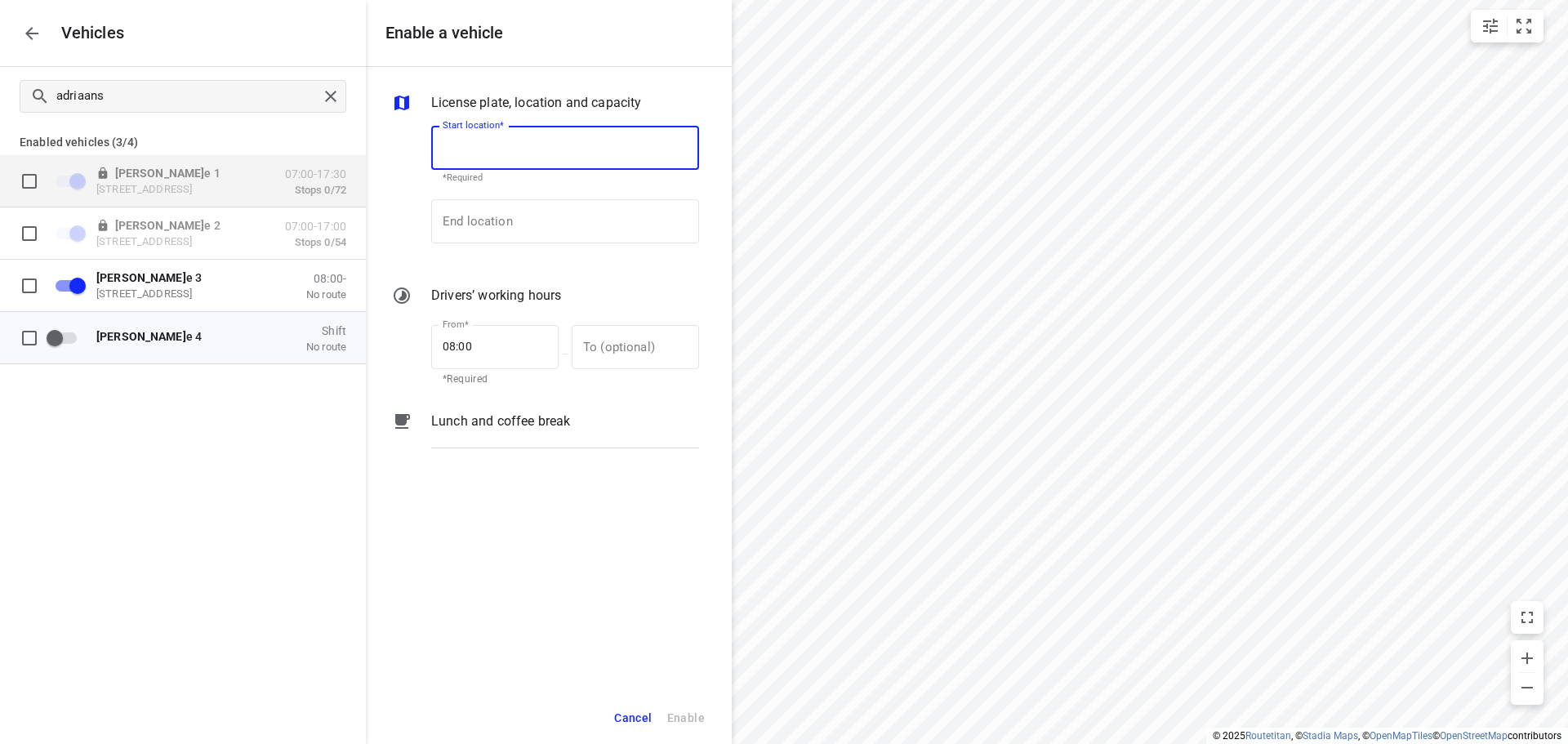
paste input "De Waal 44, 5684 PH Best, Netherlands"
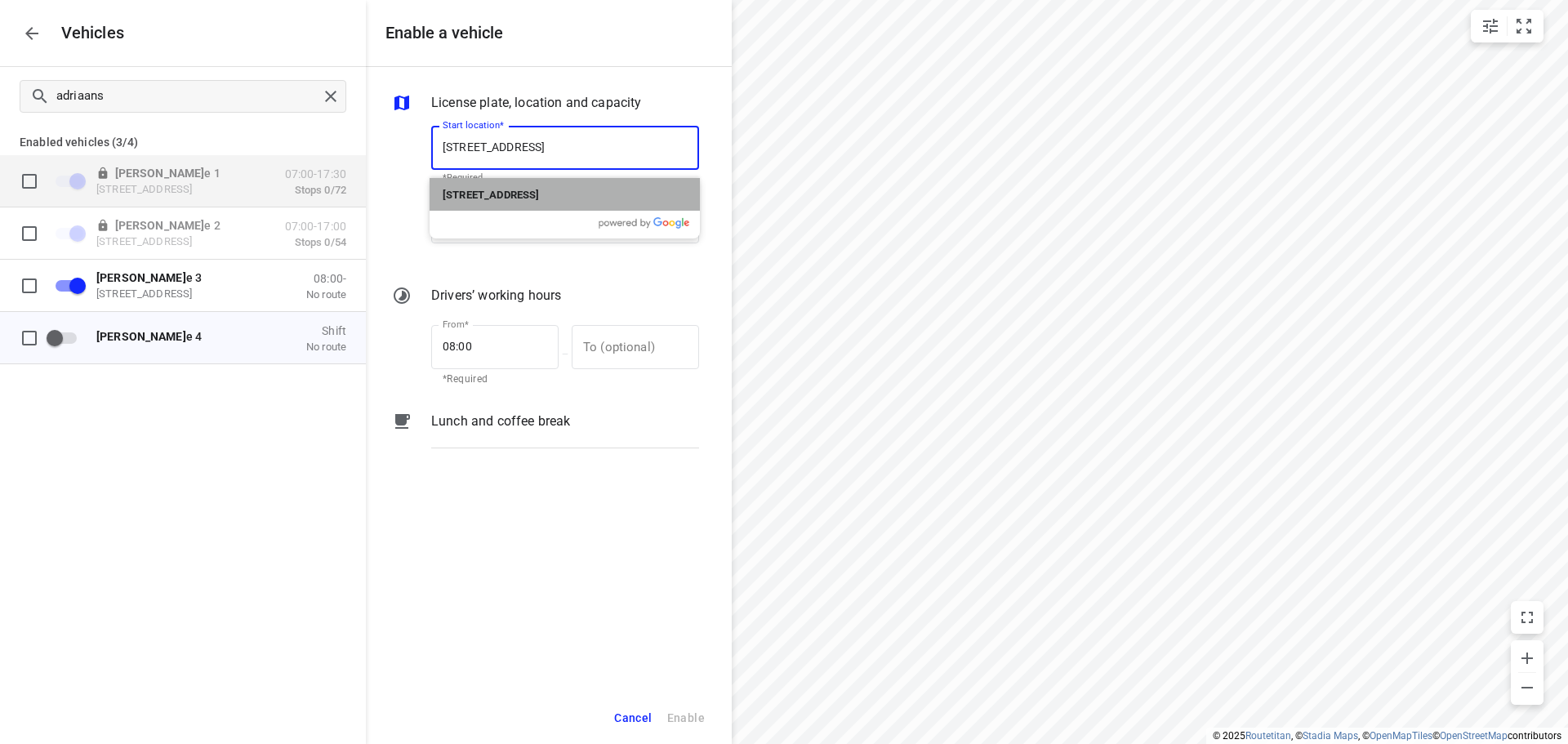
click at [503, 186] on p "De Waal 44, 5684 PH Best, Netherlands" at bounding box center [490, 194] width 96 height 20
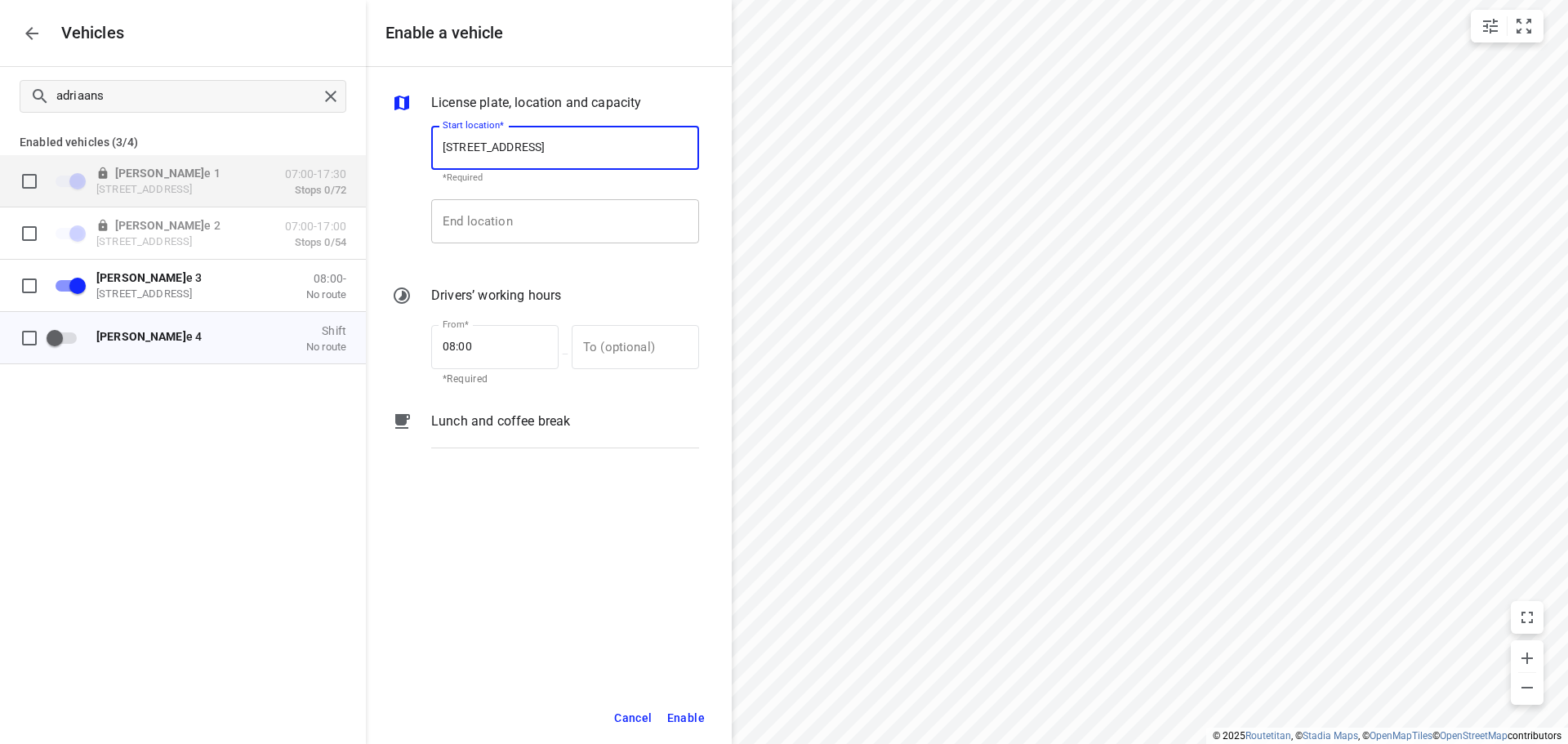
type input "De Waal 44, 5684 PH Best, Netherlands"
click at [487, 215] on input "End location" at bounding box center [565, 222] width 268 height 44
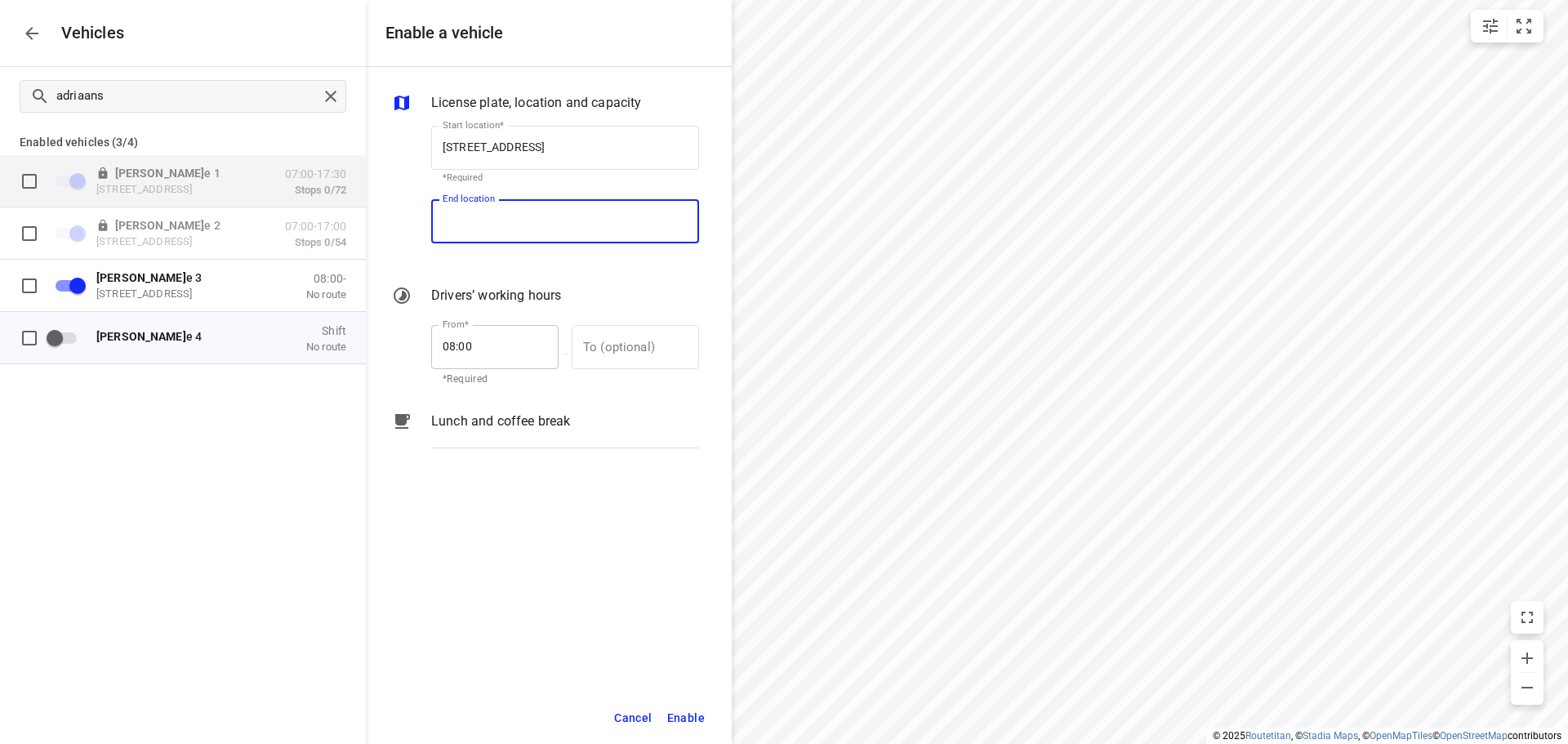
paste input "De Waal 44, 5684 PH Best, Netherlands"
type input "De Waal 44, 5684 PH Best, Netherlands"
click at [690, 721] on span "Enable" at bounding box center [686, 718] width 37 height 20
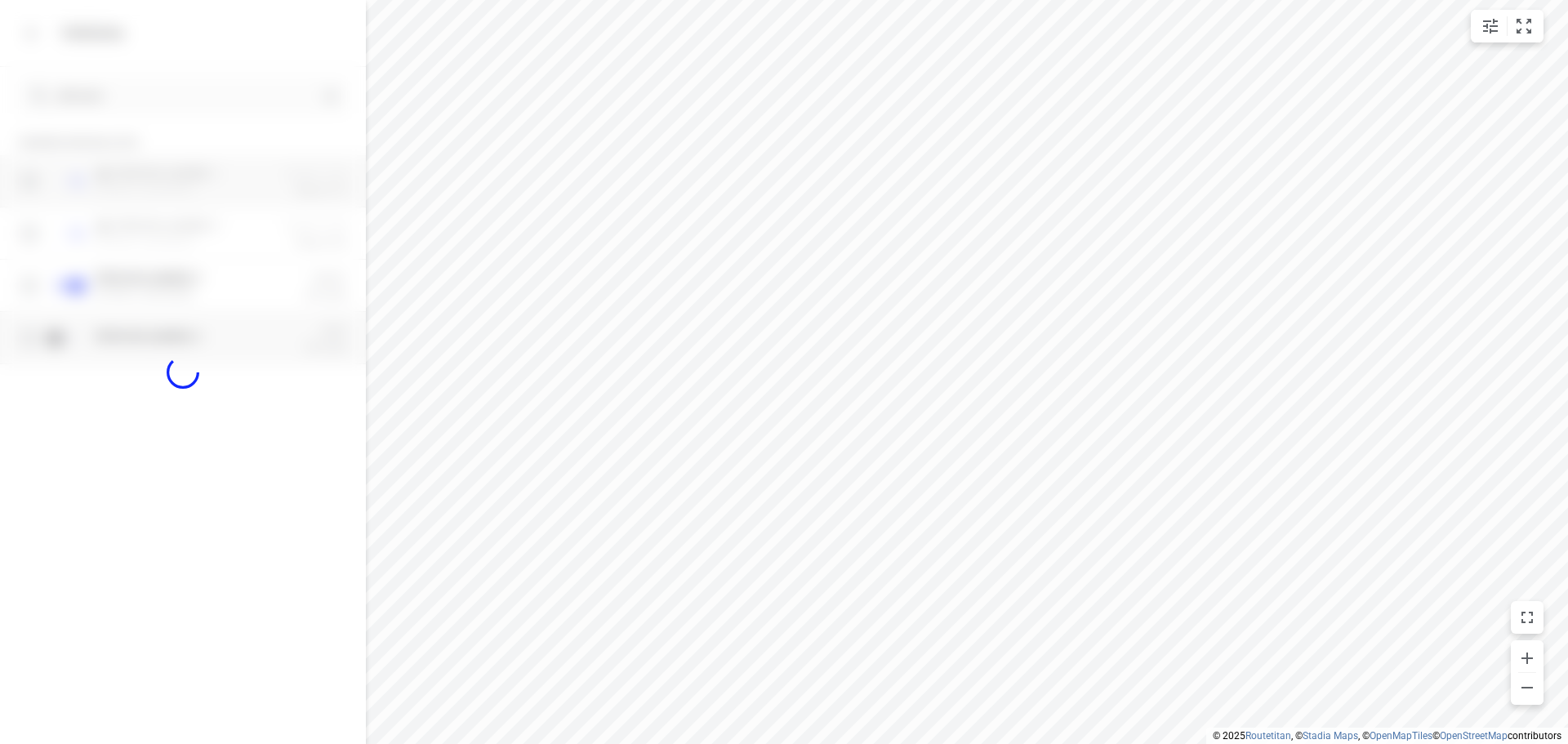
checkbox input "true"
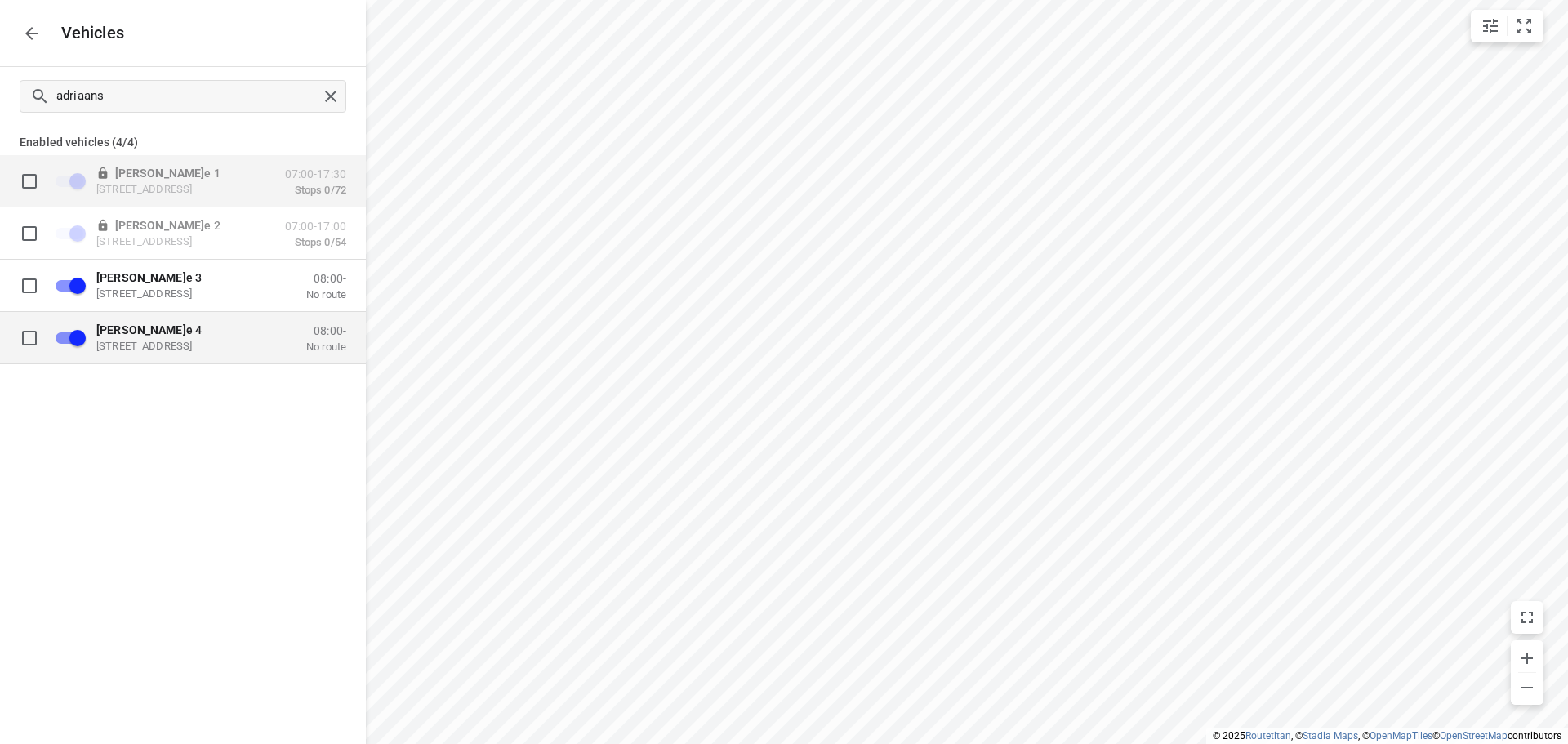
click at [133, 332] on b "Adriaans" at bounding box center [141, 329] width 89 height 13
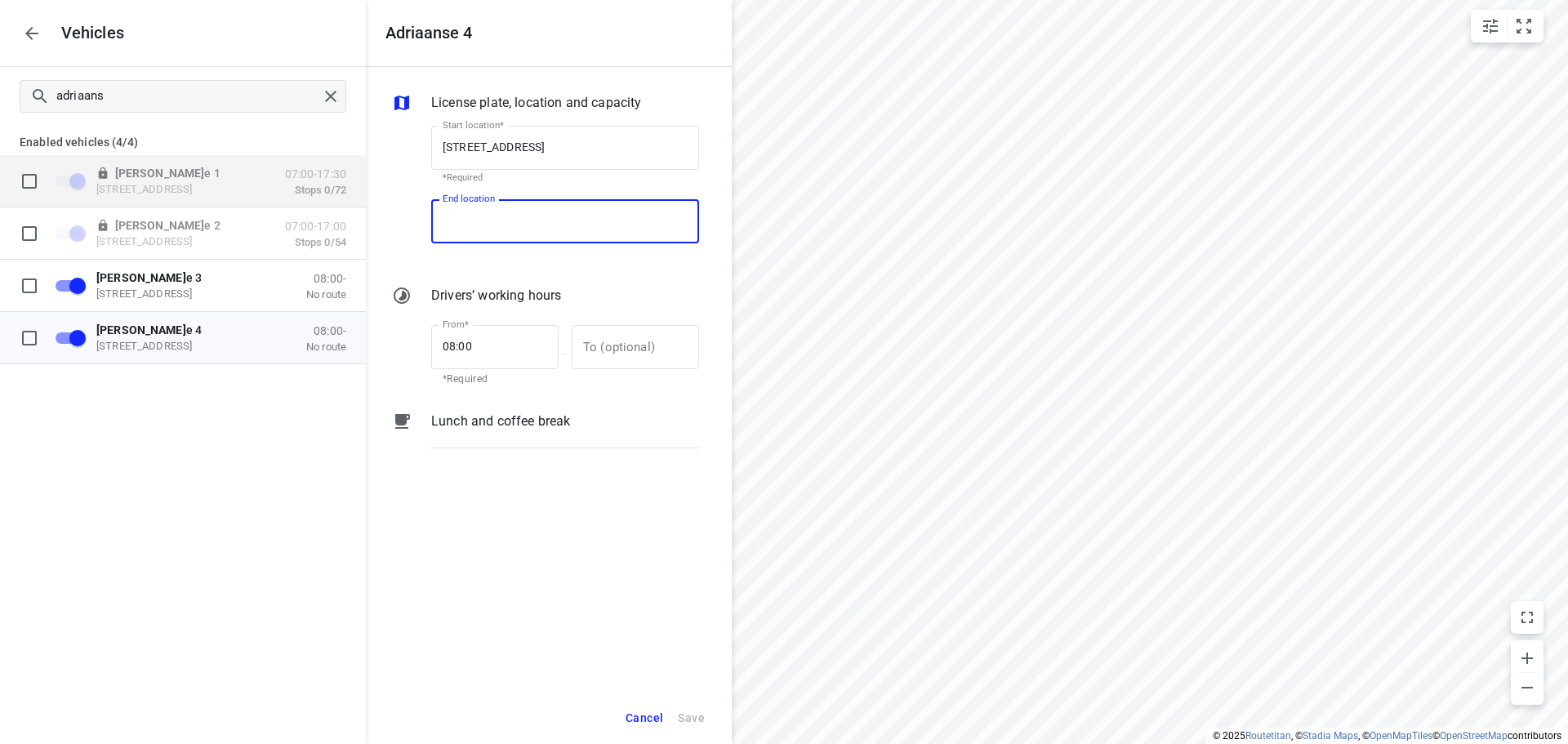
click at [472, 223] on input "End location" at bounding box center [565, 222] width 268 height 44
paste input "De Waal 44, 5684 PH Best, Netherlands"
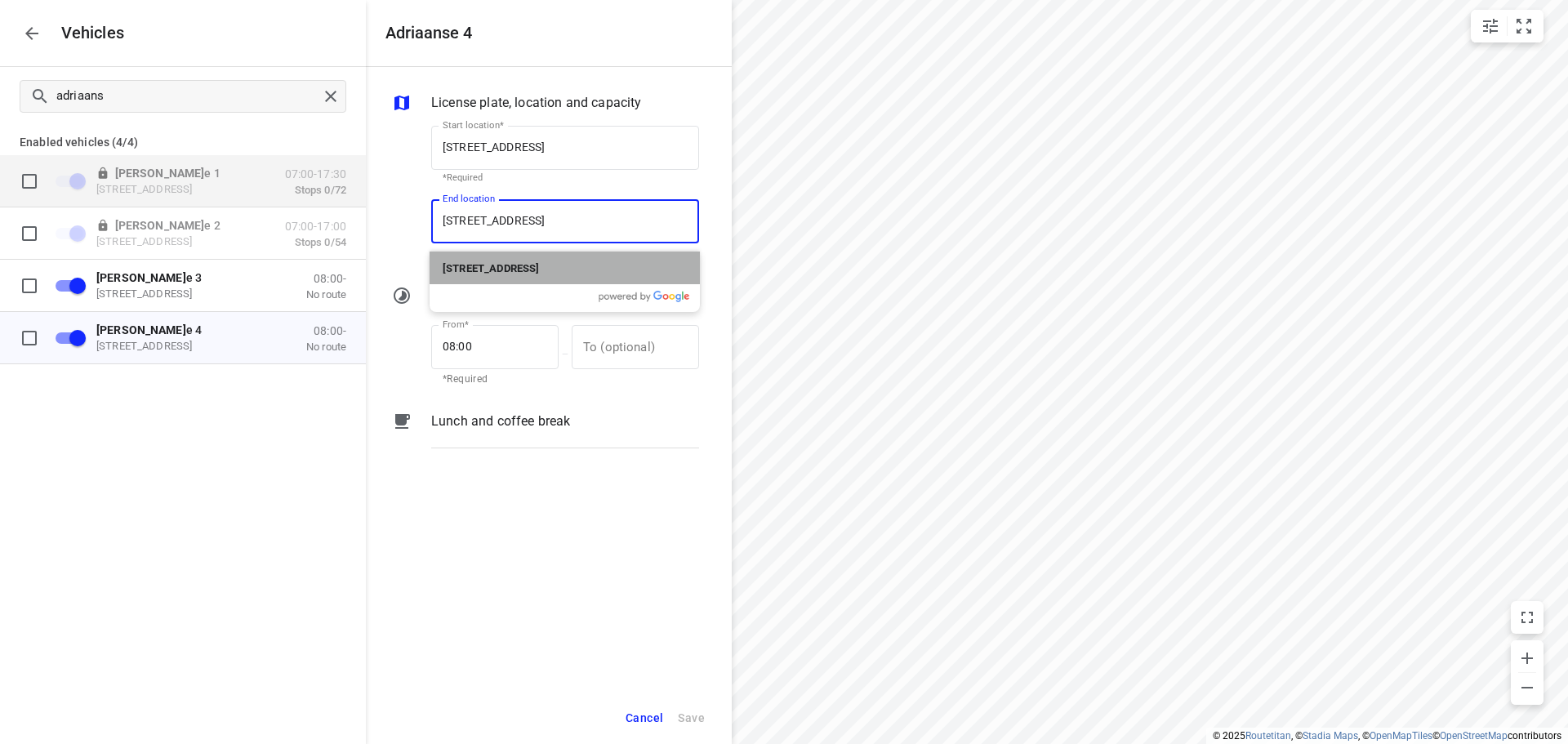
click at [539, 263] on b "De Waal 44, 5684 PH Best, Netherlands" at bounding box center [490, 268] width 96 height 12
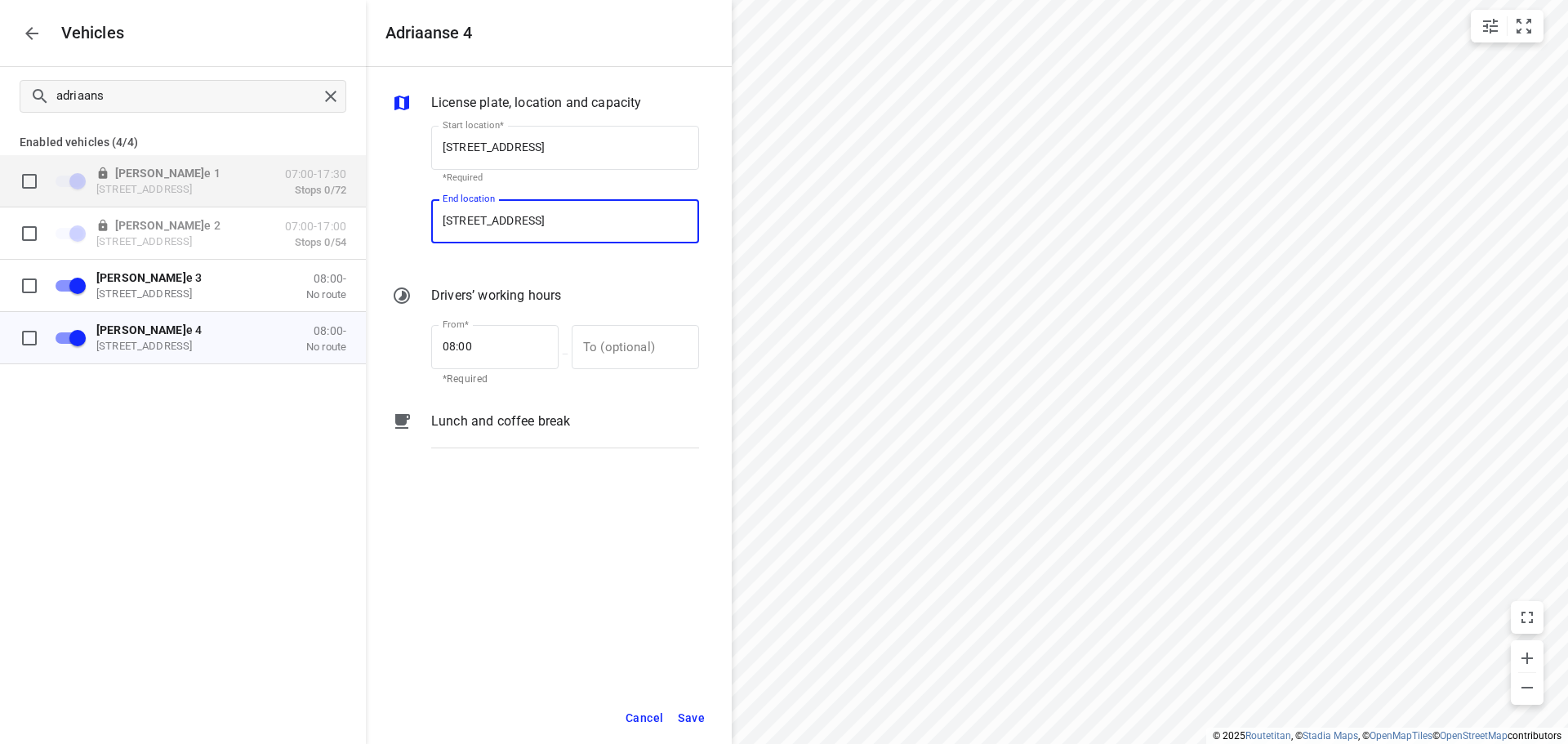
type input "De Waal 44, 5684 PH Best, Netherlands"
click at [704, 723] on button "Save" at bounding box center [691, 718] width 42 height 33
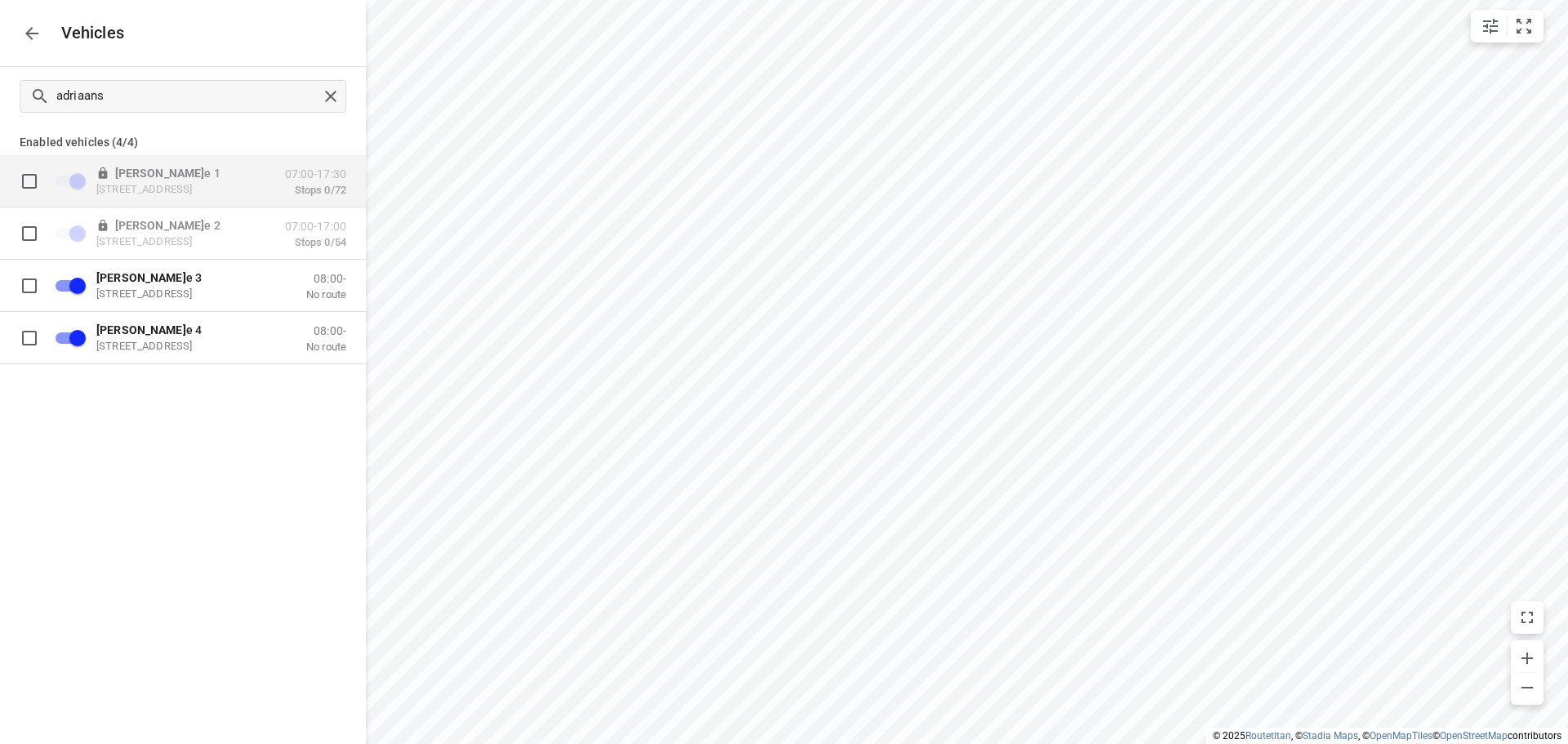
drag, startPoint x: 21, startPoint y: 30, endPoint x: 14, endPoint y: 20, distance: 12.2
click at [14, 20] on div "Vehicles" at bounding box center [182, 33] width 366 height 66
click at [20, 20] on div "Vehicles" at bounding box center [182, 33] width 366 height 66
click at [24, 25] on icon "button" at bounding box center [32, 33] width 20 height 20
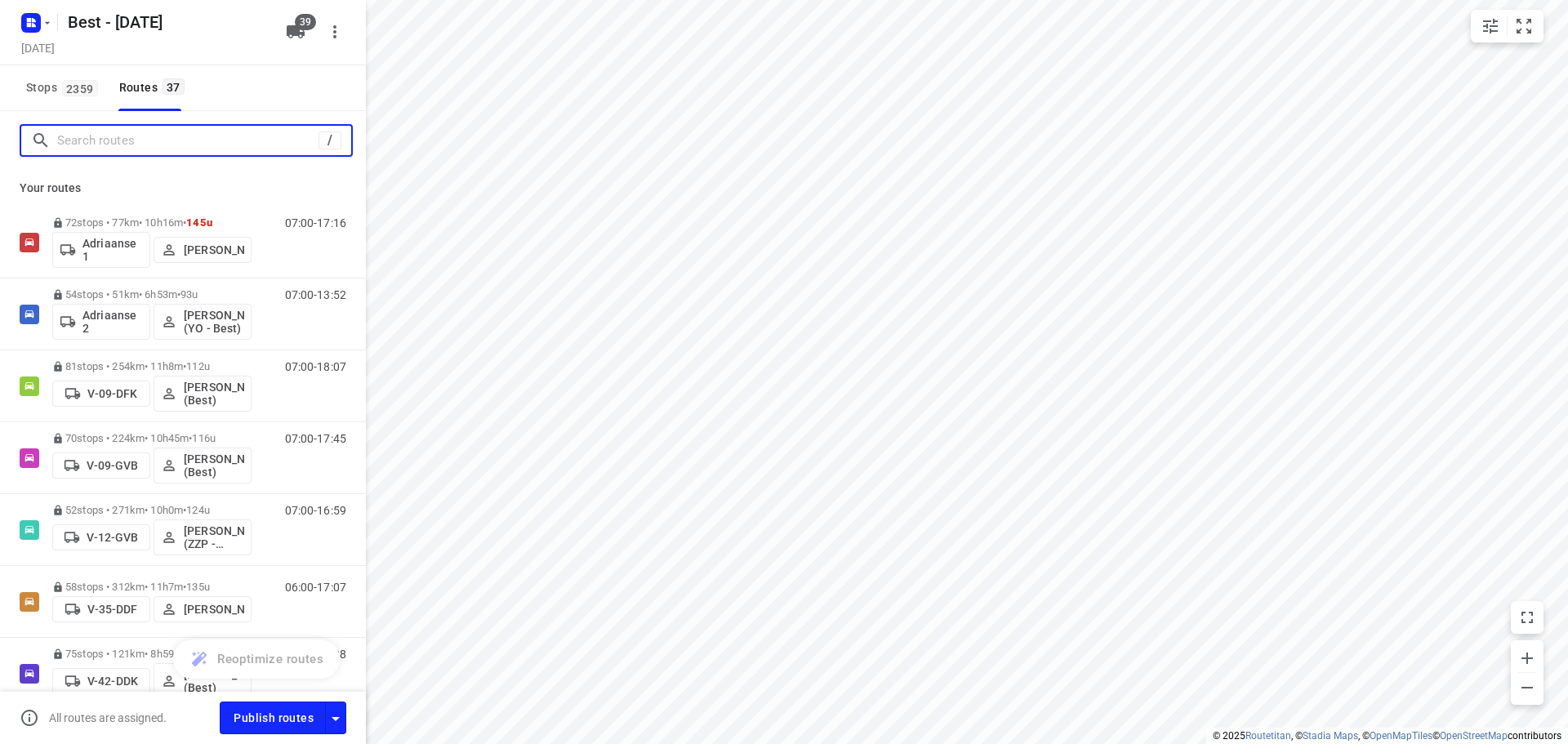
click at [121, 147] on input "Search routes" at bounding box center [187, 141] width 262 height 26
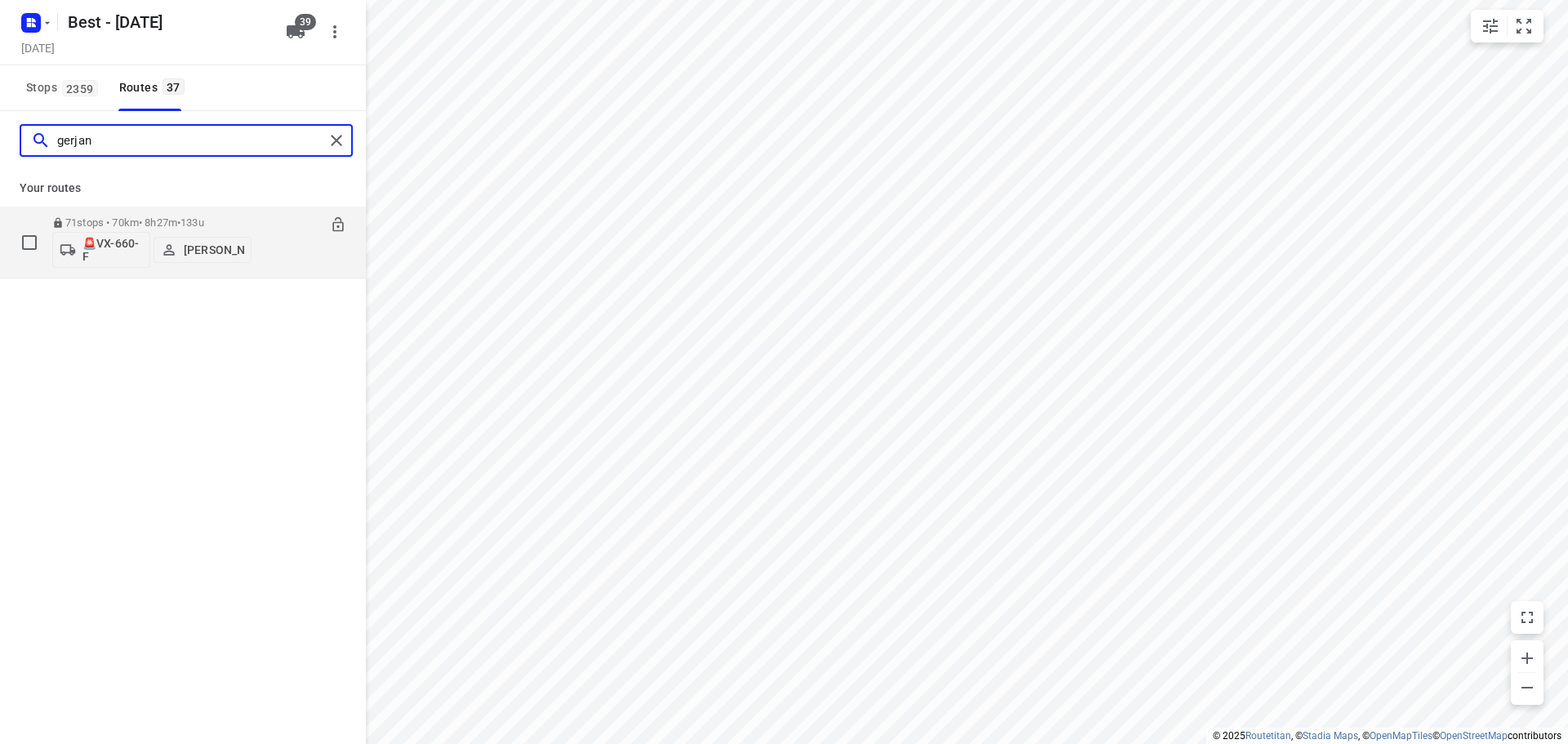
type input "gerjan"
click at [121, 257] on p "🚨VX-660-F" at bounding box center [112, 250] width 61 height 26
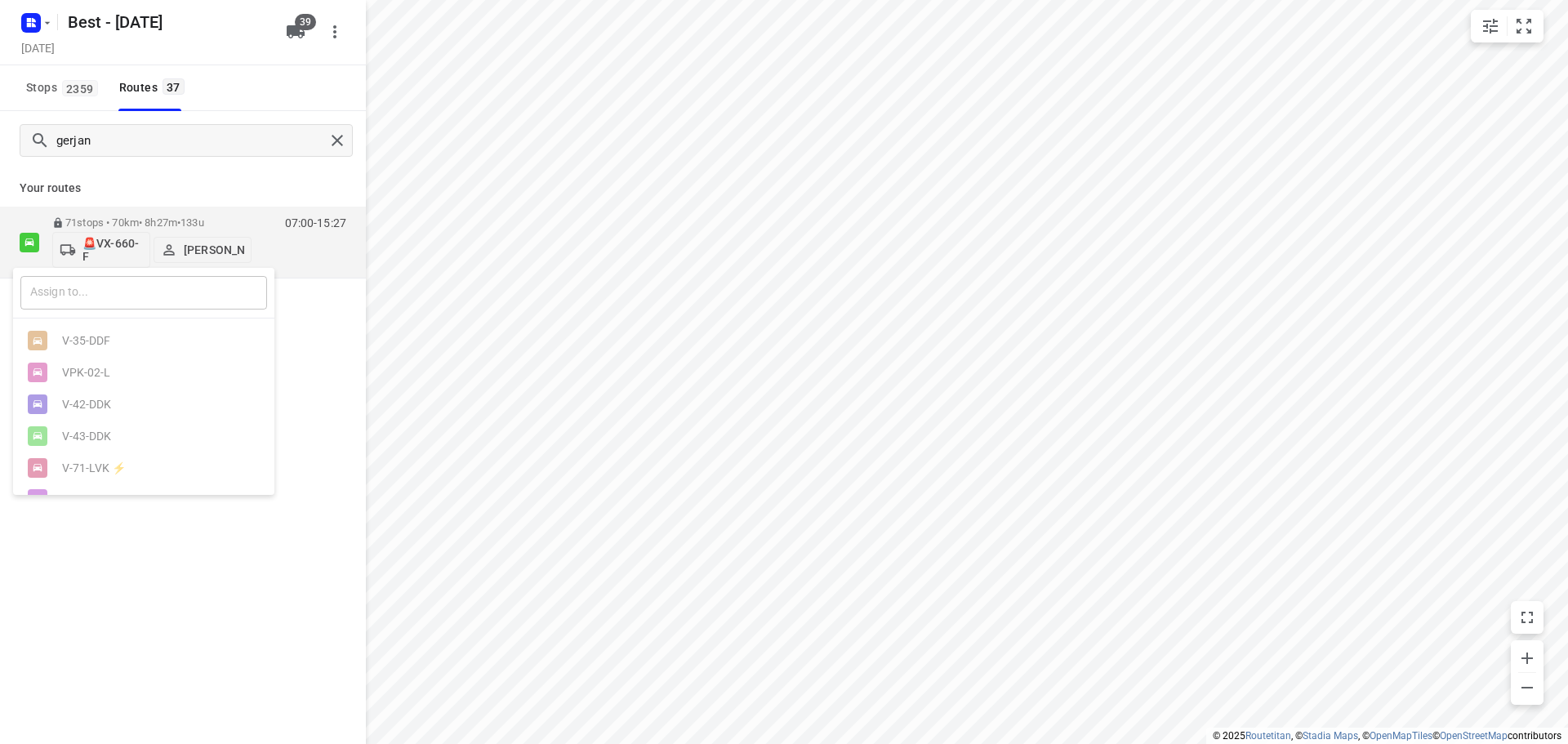
click at [82, 288] on input "text" at bounding box center [143, 292] width 246 height 33
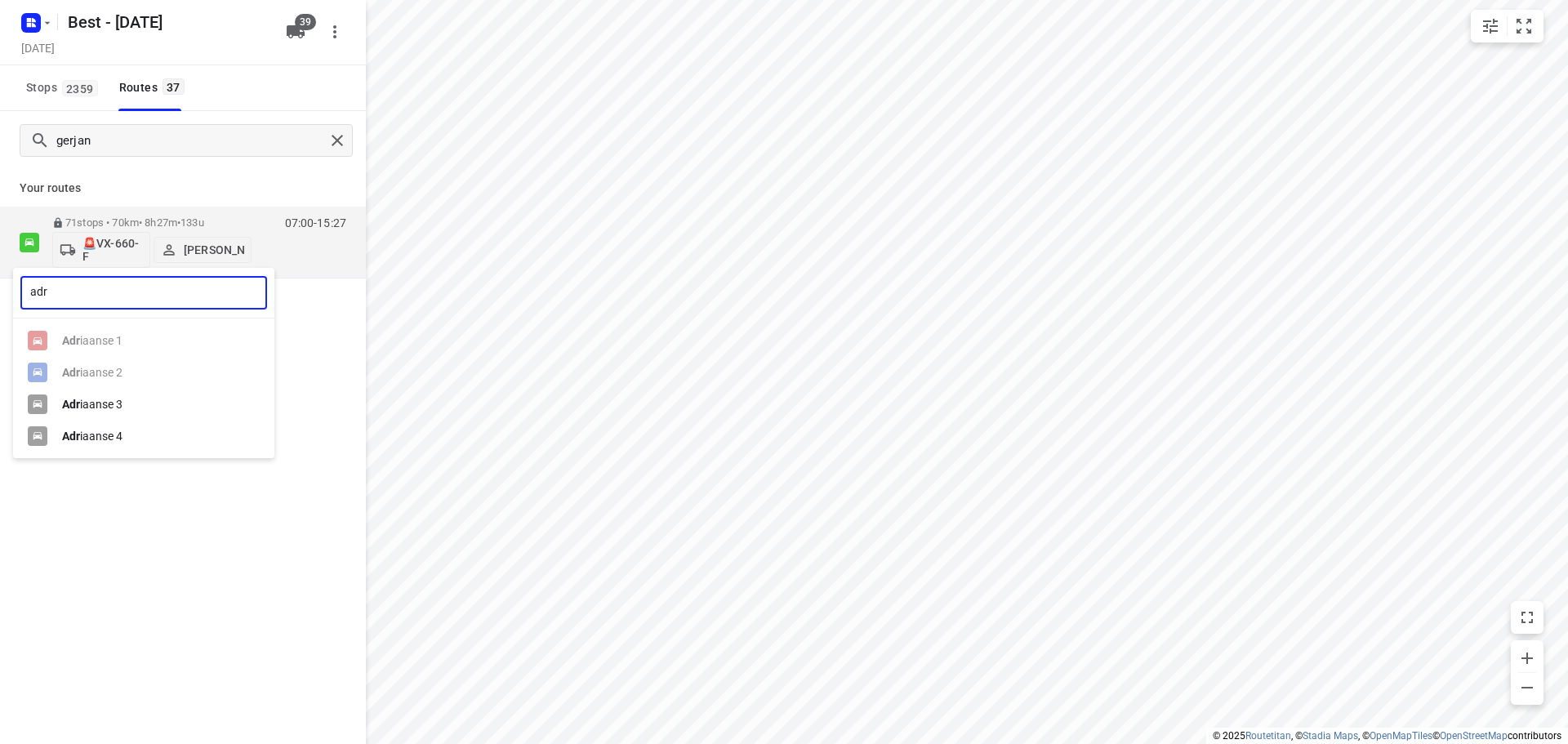
type input "adr"
click at [96, 407] on div "Adr iaanse 3" at bounding box center [147, 404] width 171 height 13
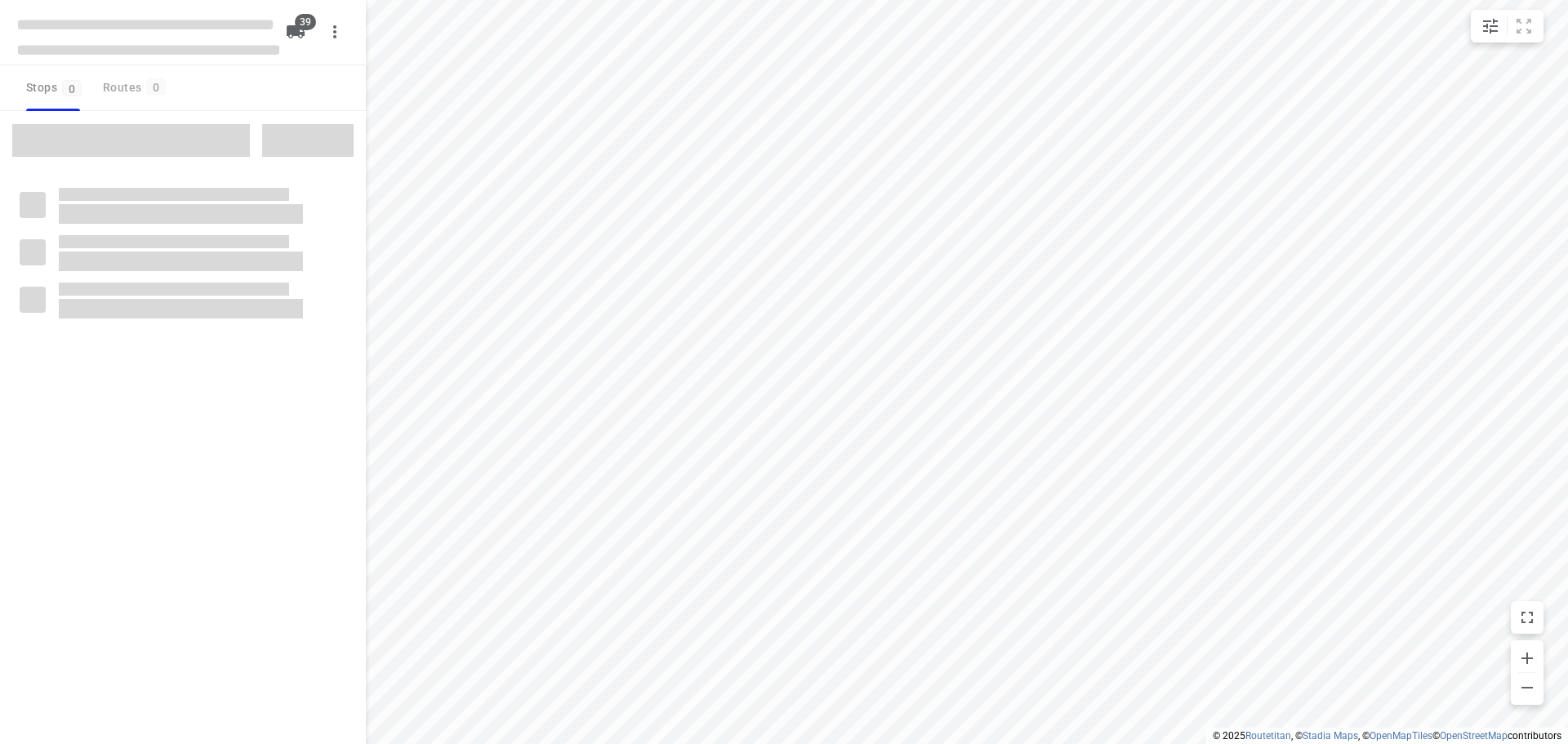
checkbox input "true"
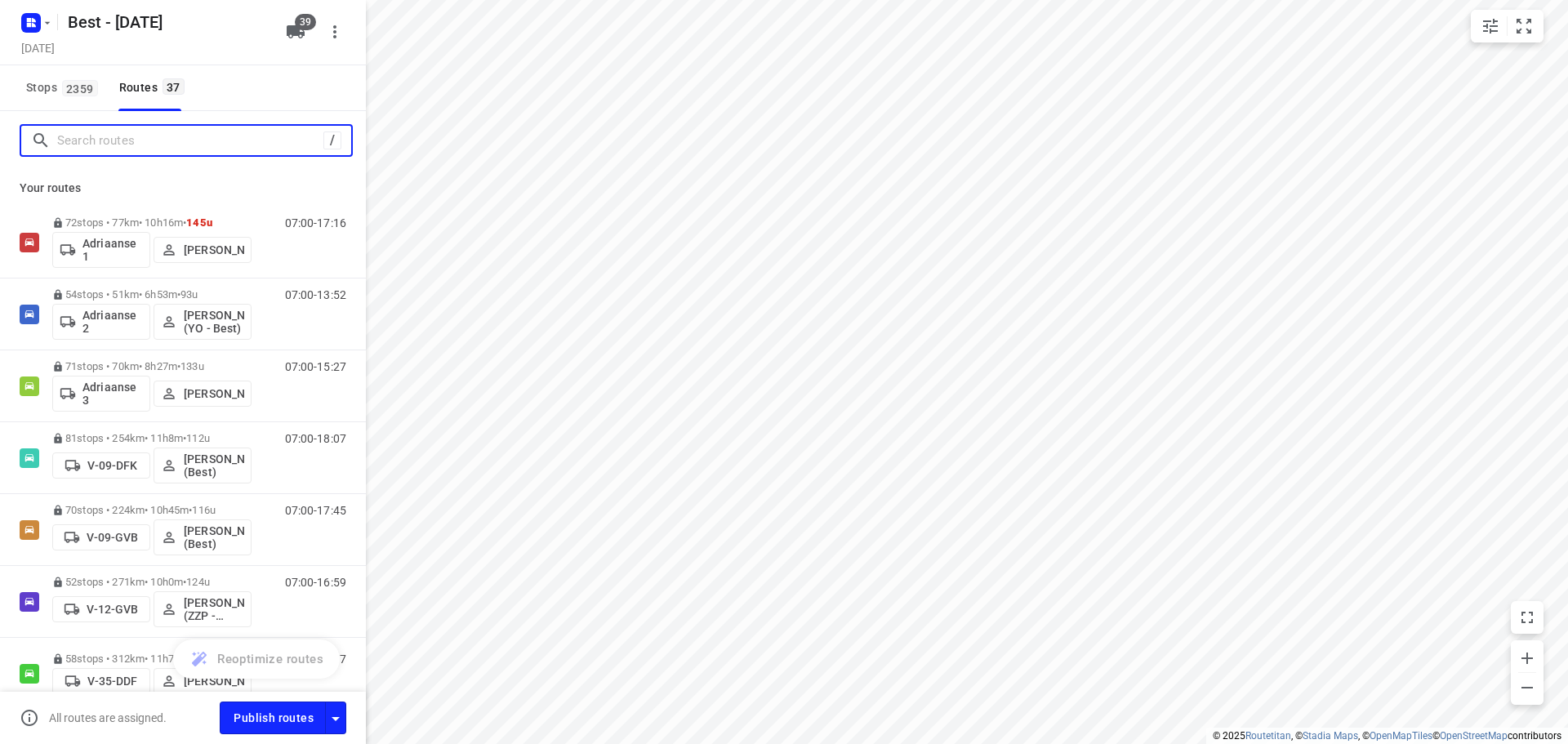
click at [90, 147] on input "Search routes" at bounding box center [190, 141] width 266 height 26
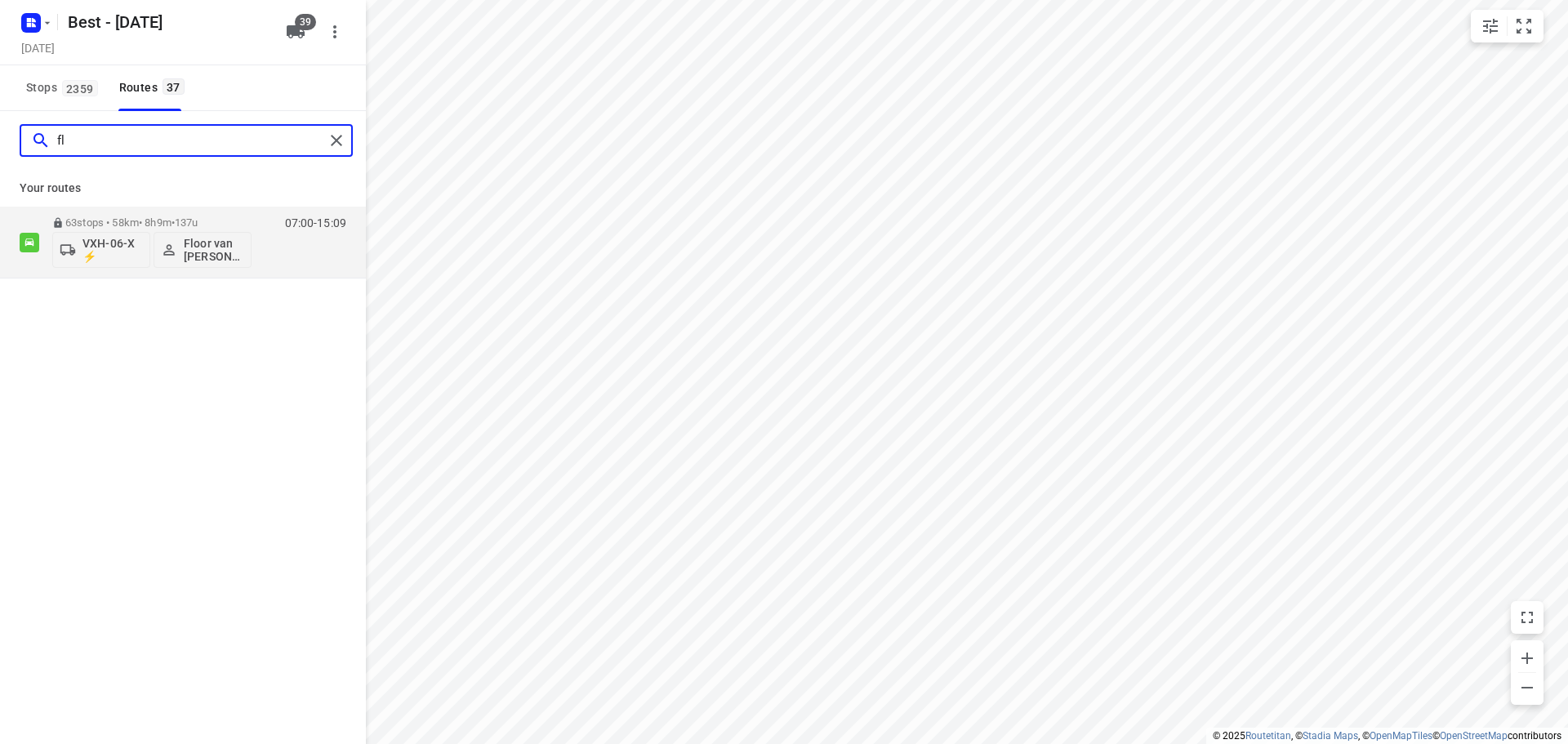
type input "f"
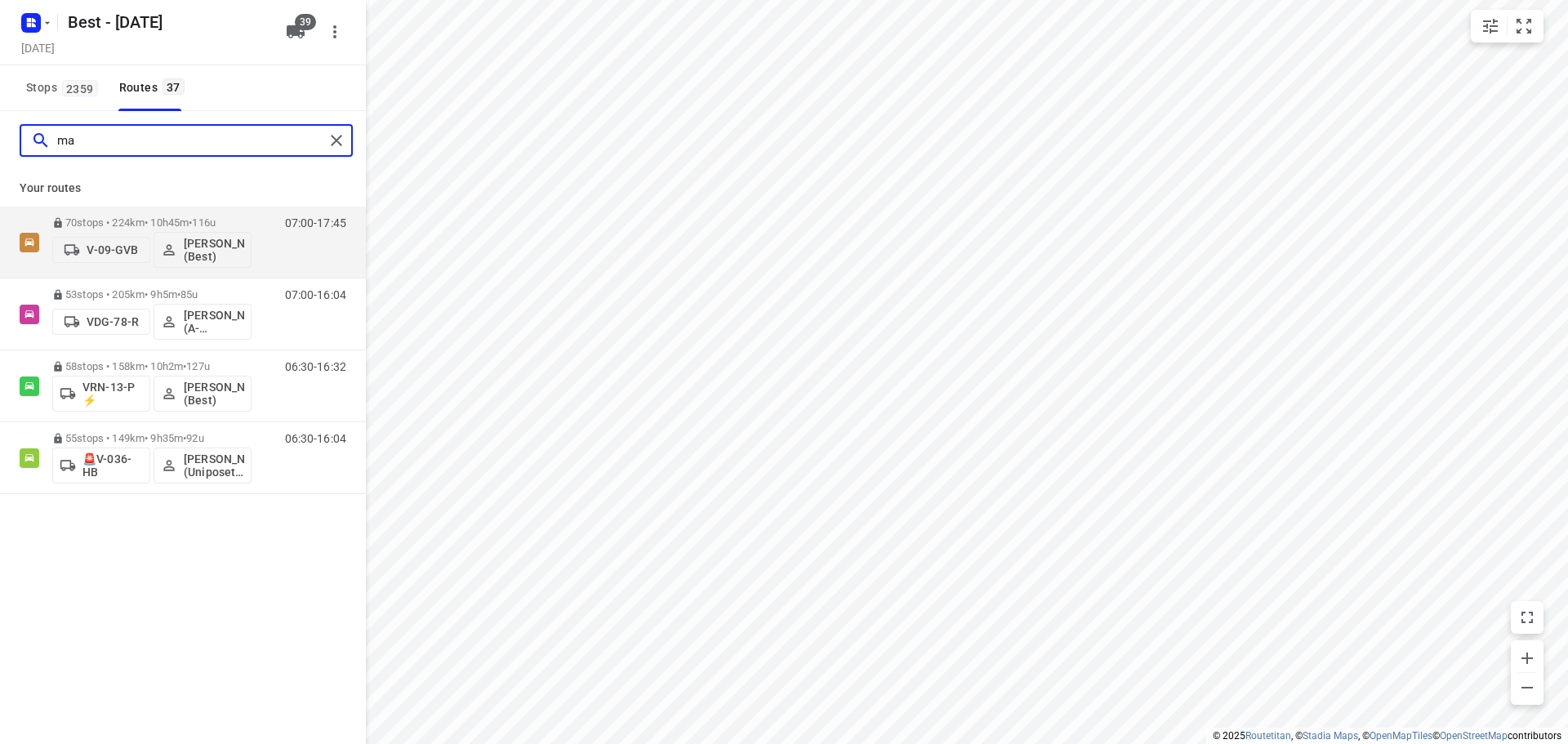
type input "m"
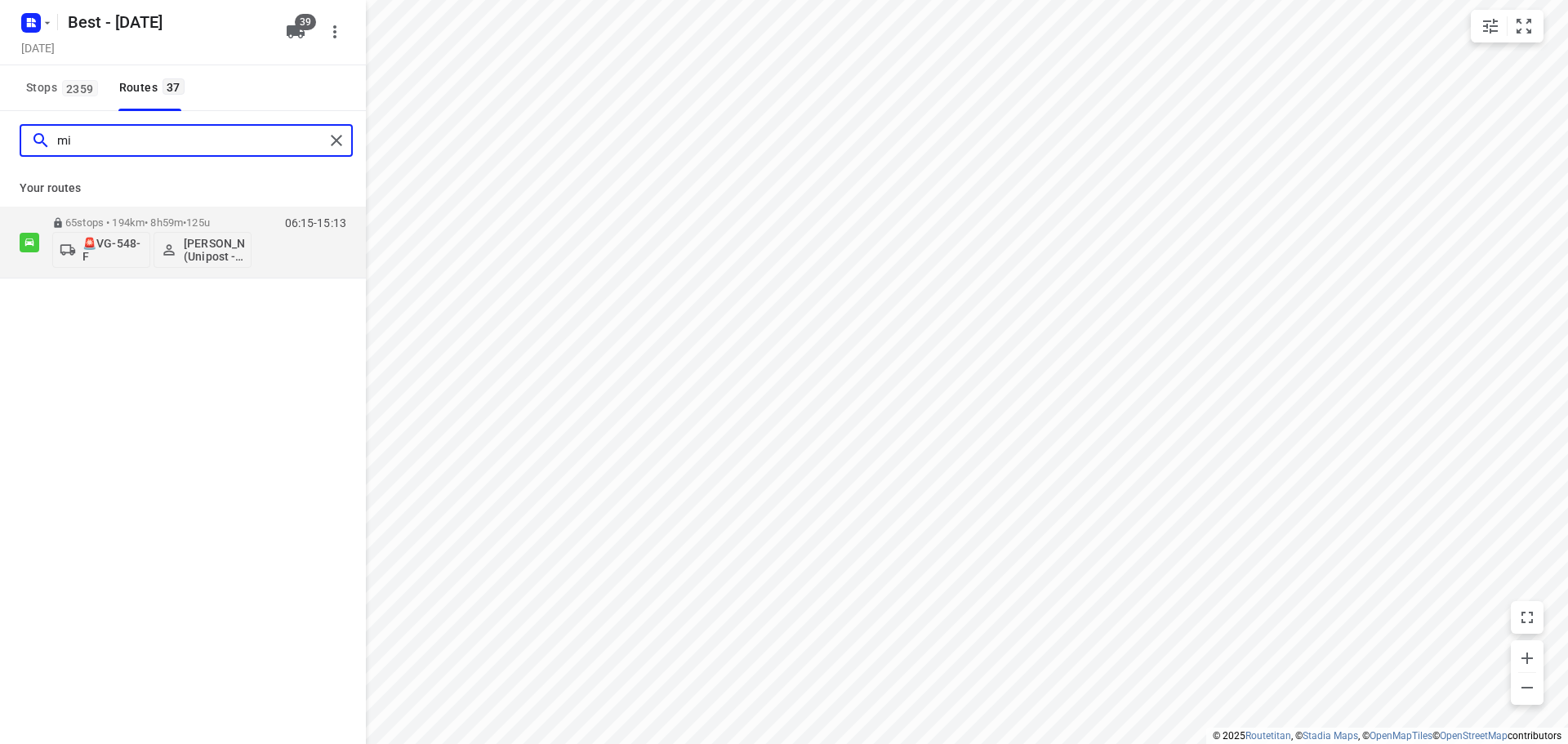
type input "m"
type input "s"
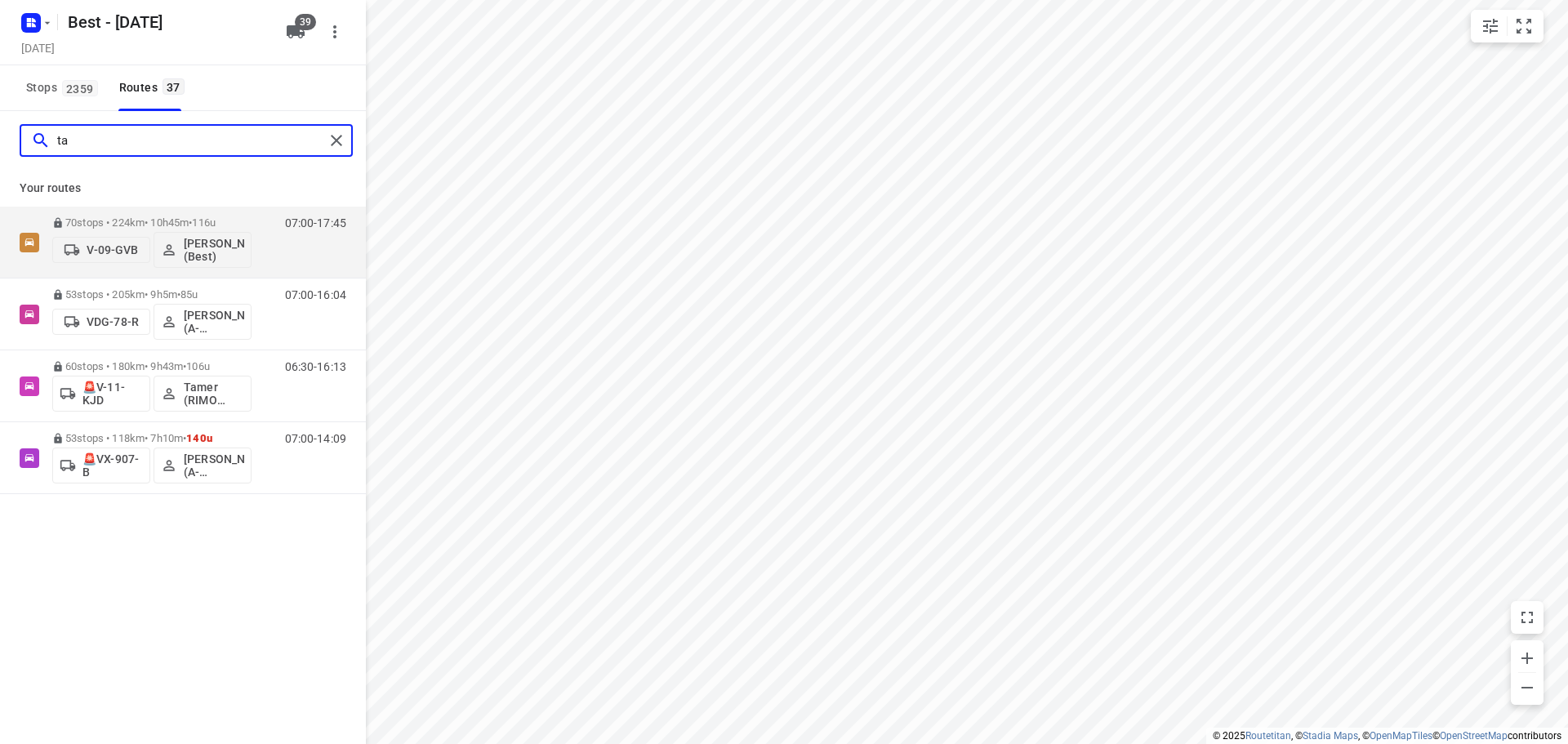
type input "t"
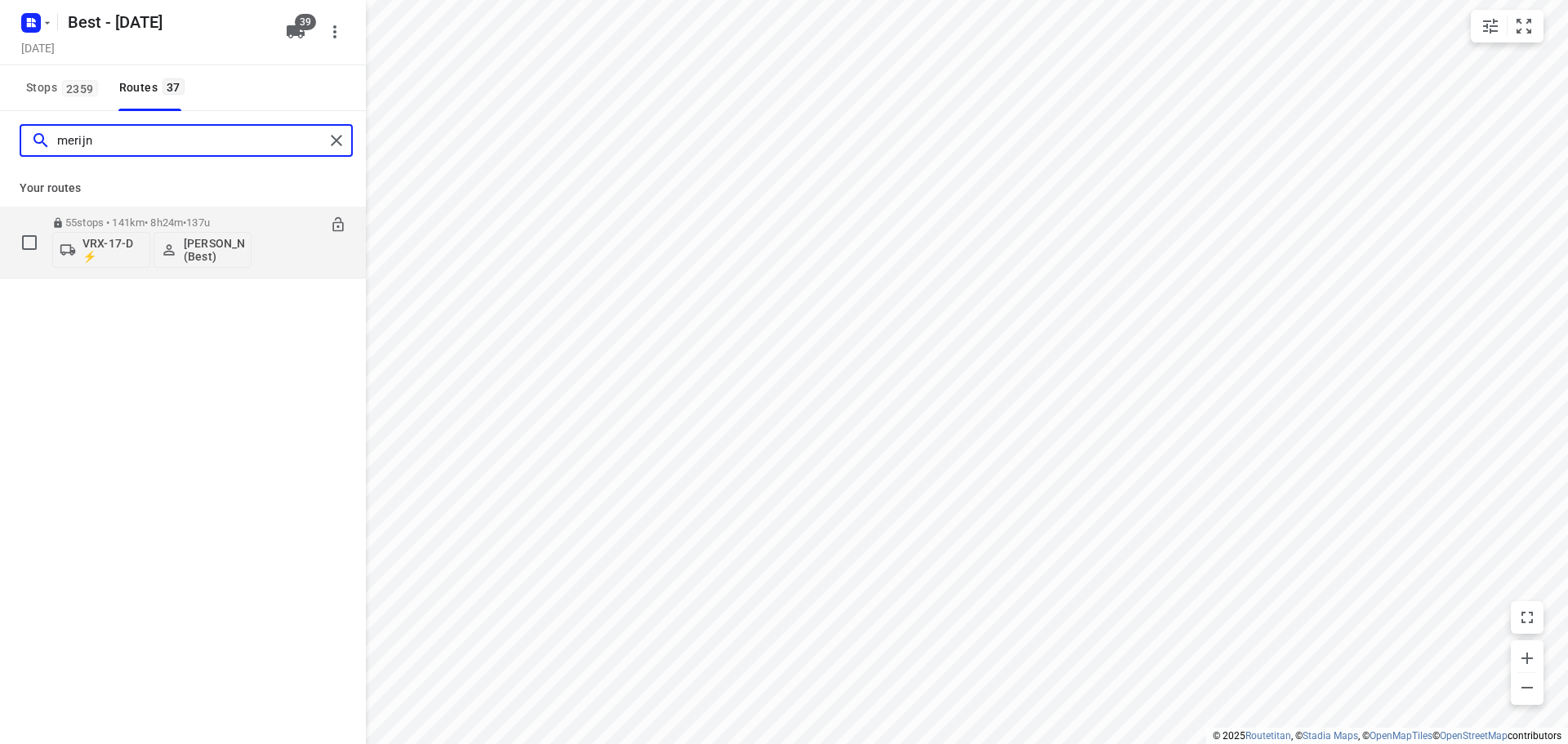
type input "merijn"
click at [98, 247] on p "VRX-17-D ⚡" at bounding box center [112, 250] width 61 height 26
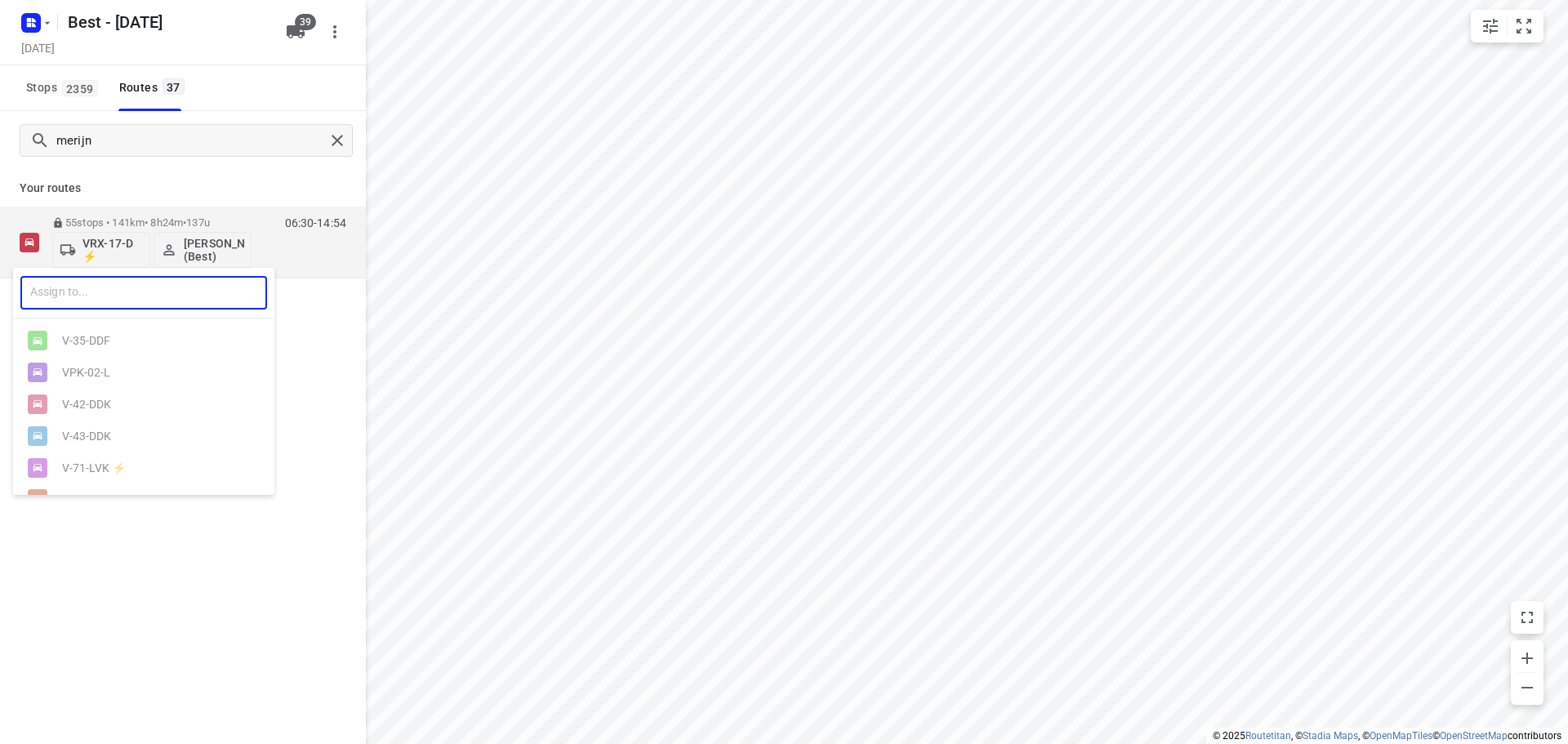
click at [111, 303] on input "text" at bounding box center [143, 292] width 246 height 33
type input "1"
type input "adr"
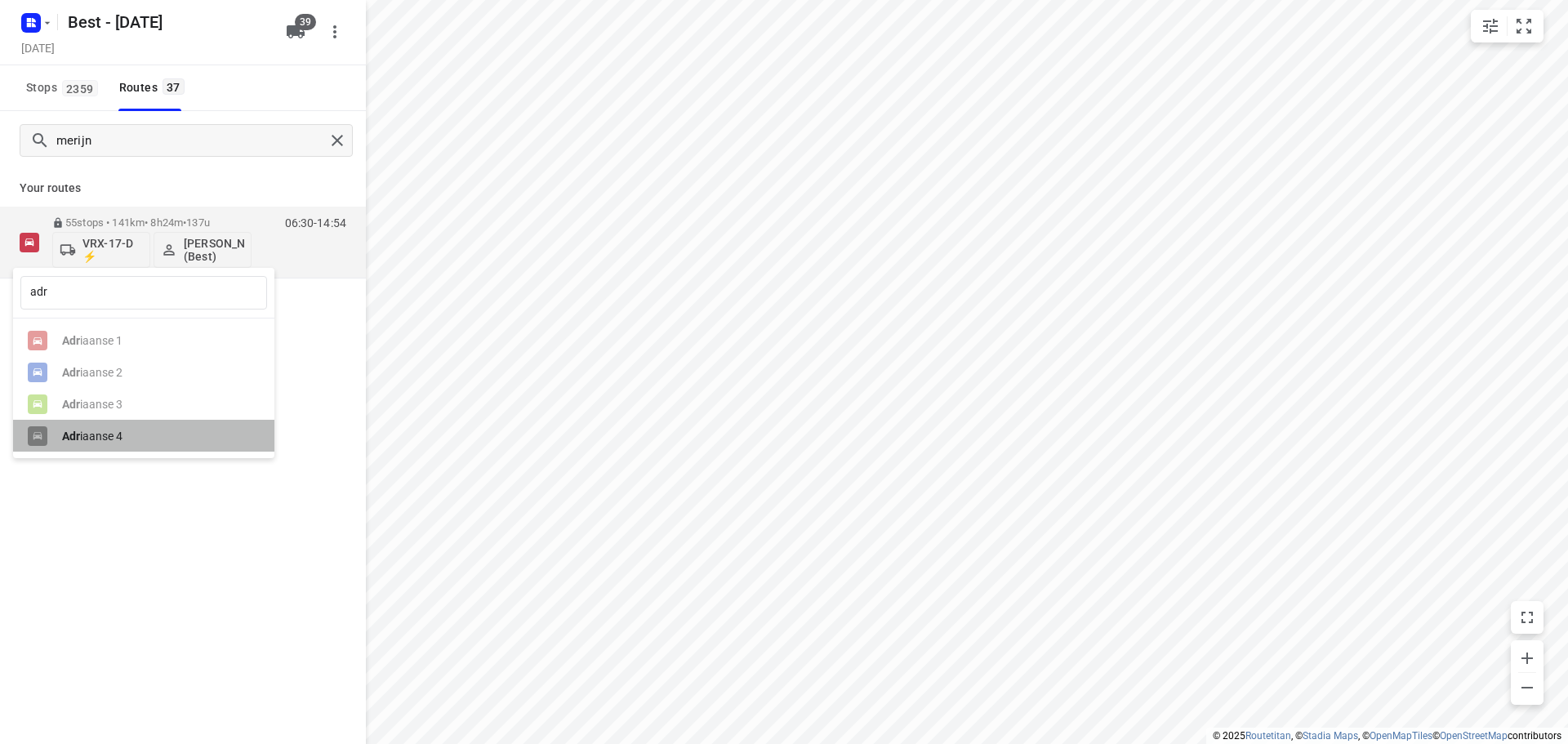
click at [113, 434] on div "Adr iaanse 4" at bounding box center [147, 435] width 171 height 13
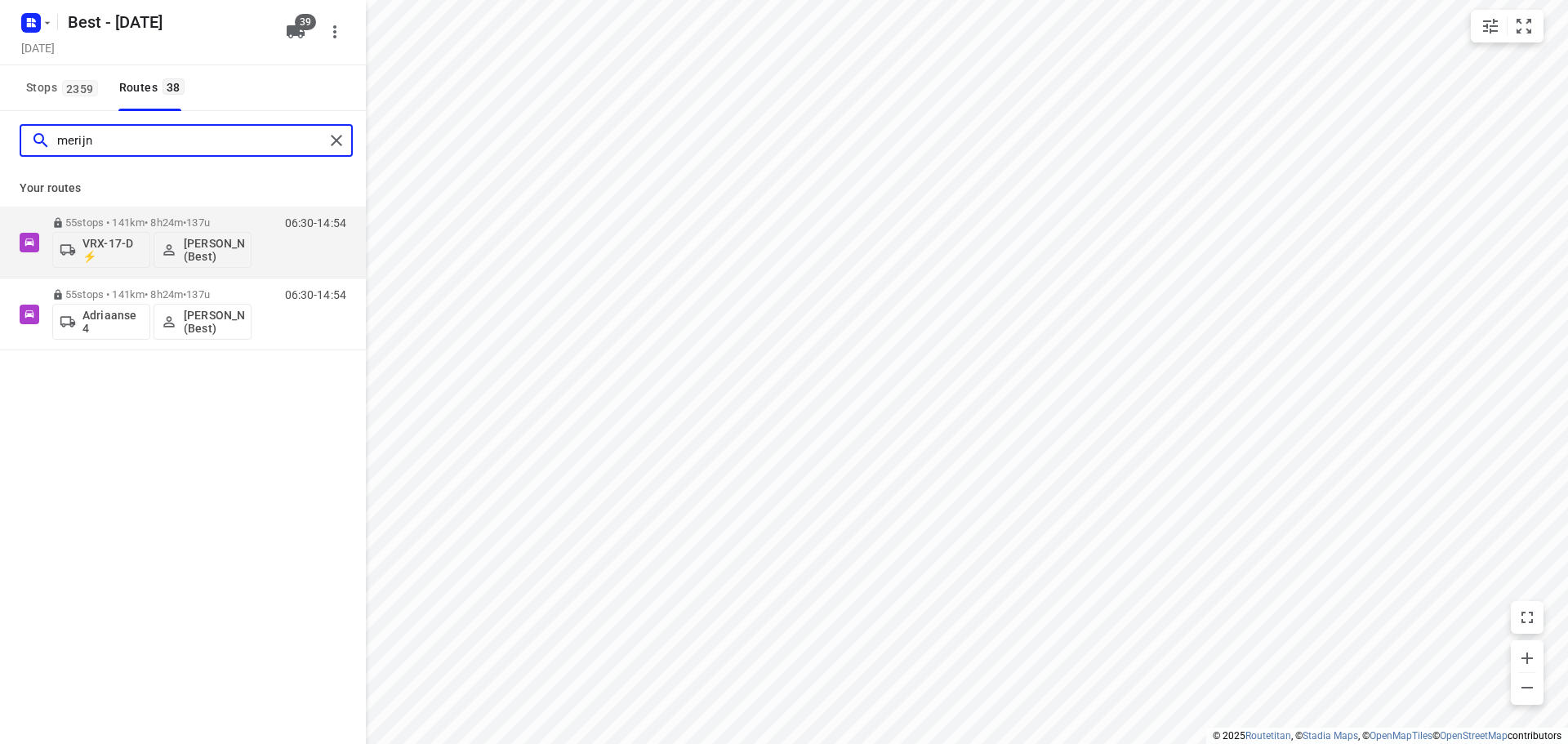
drag, startPoint x: 101, startPoint y: 138, endPoint x: -179, endPoint y: 138, distance: 280.0
click at [0, 138] on html "i © 2025 Routetitan , © Stadia Maps , © OpenMapTiles © OpenStreetMap contributo…" at bounding box center [784, 372] width 1568 height 744
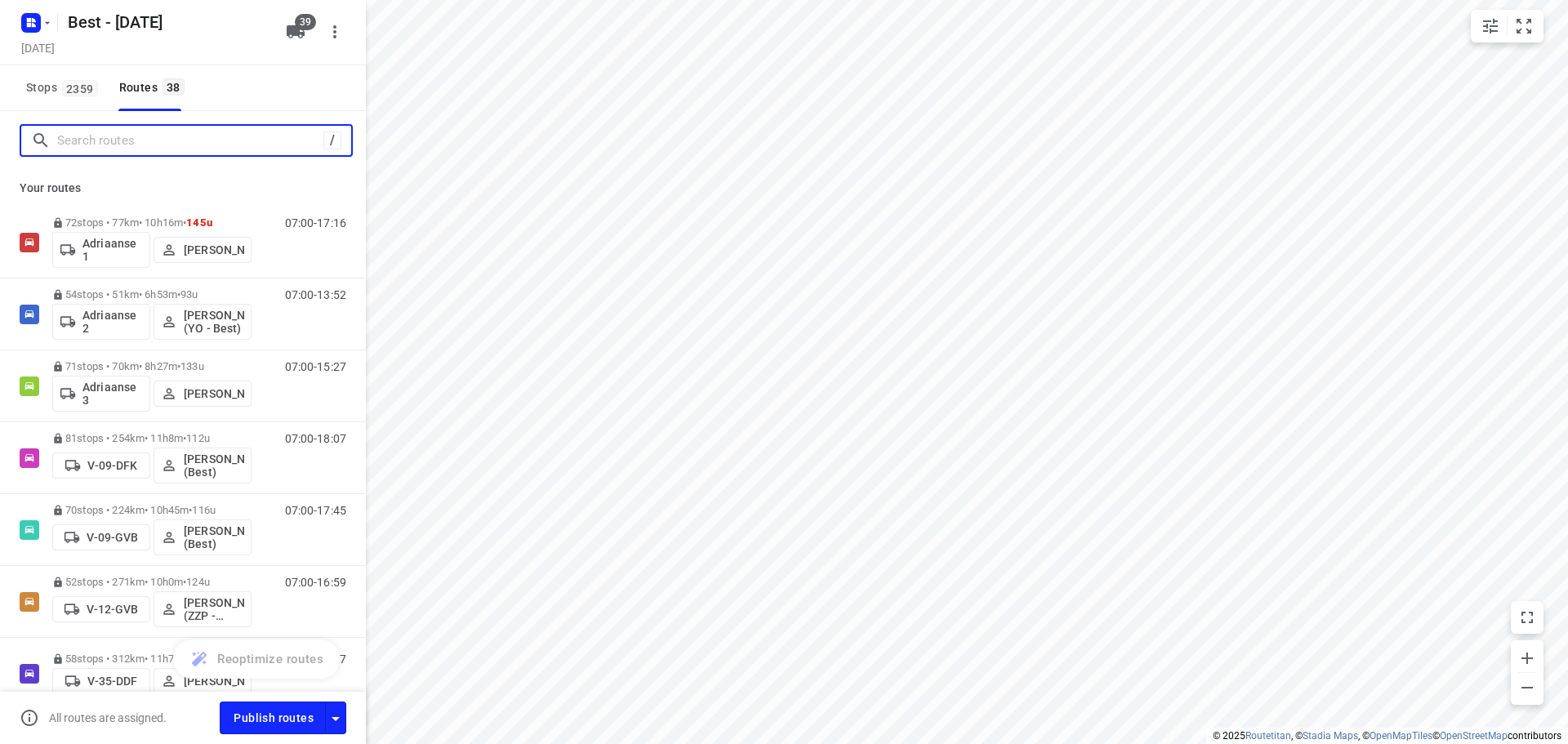
click at [134, 147] on input "Search routes" at bounding box center [190, 141] width 266 height 26
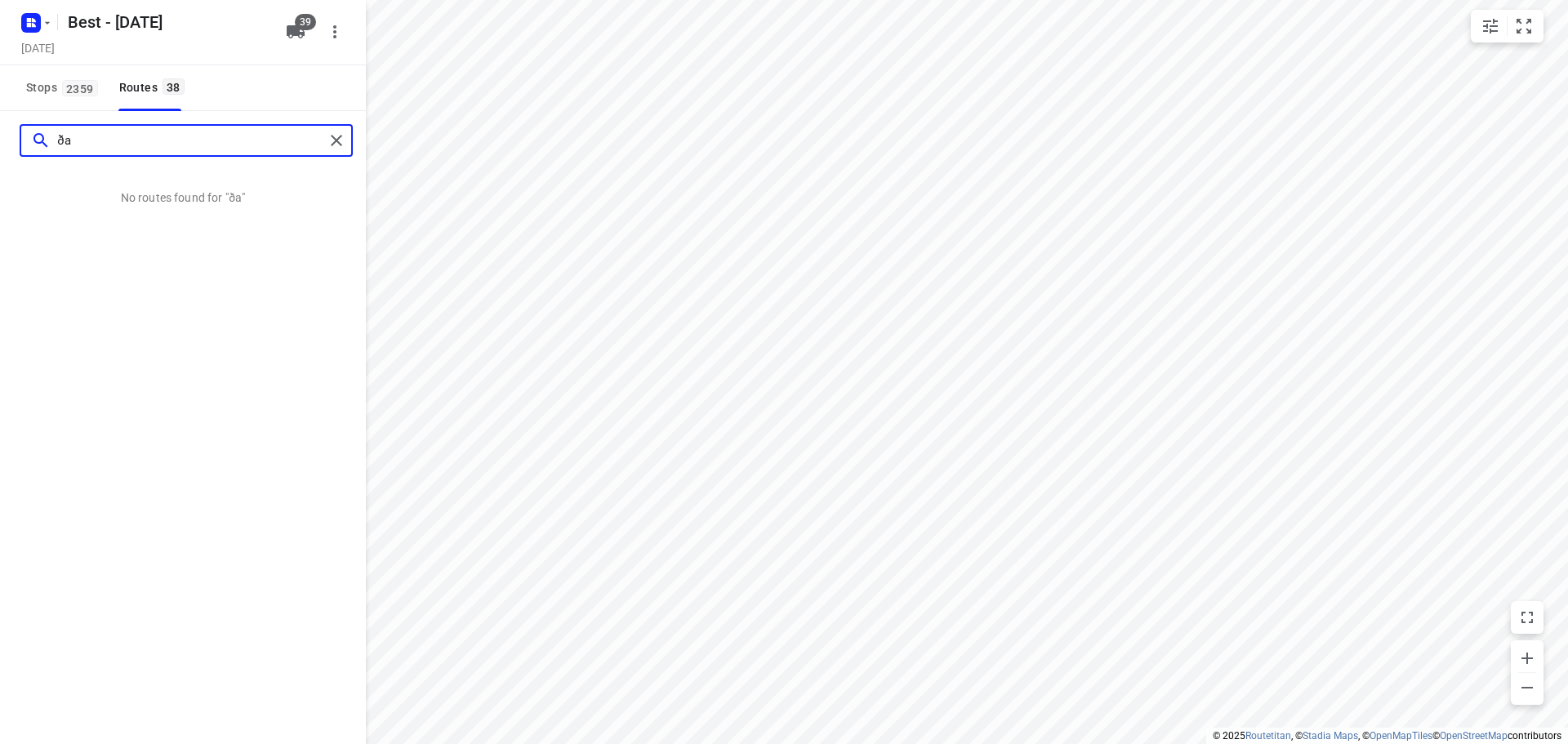
type input "ð"
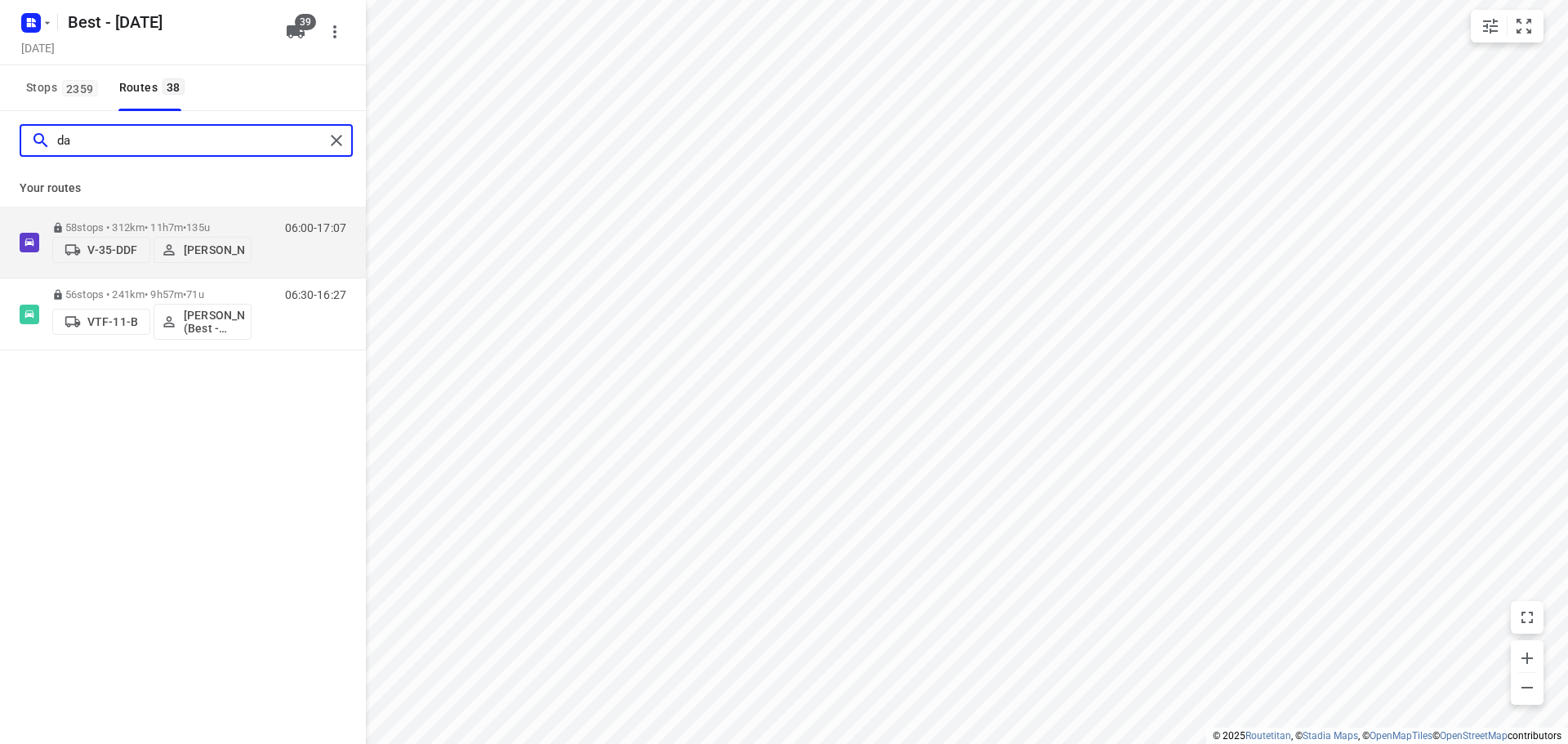
type input "d"
type input "w"
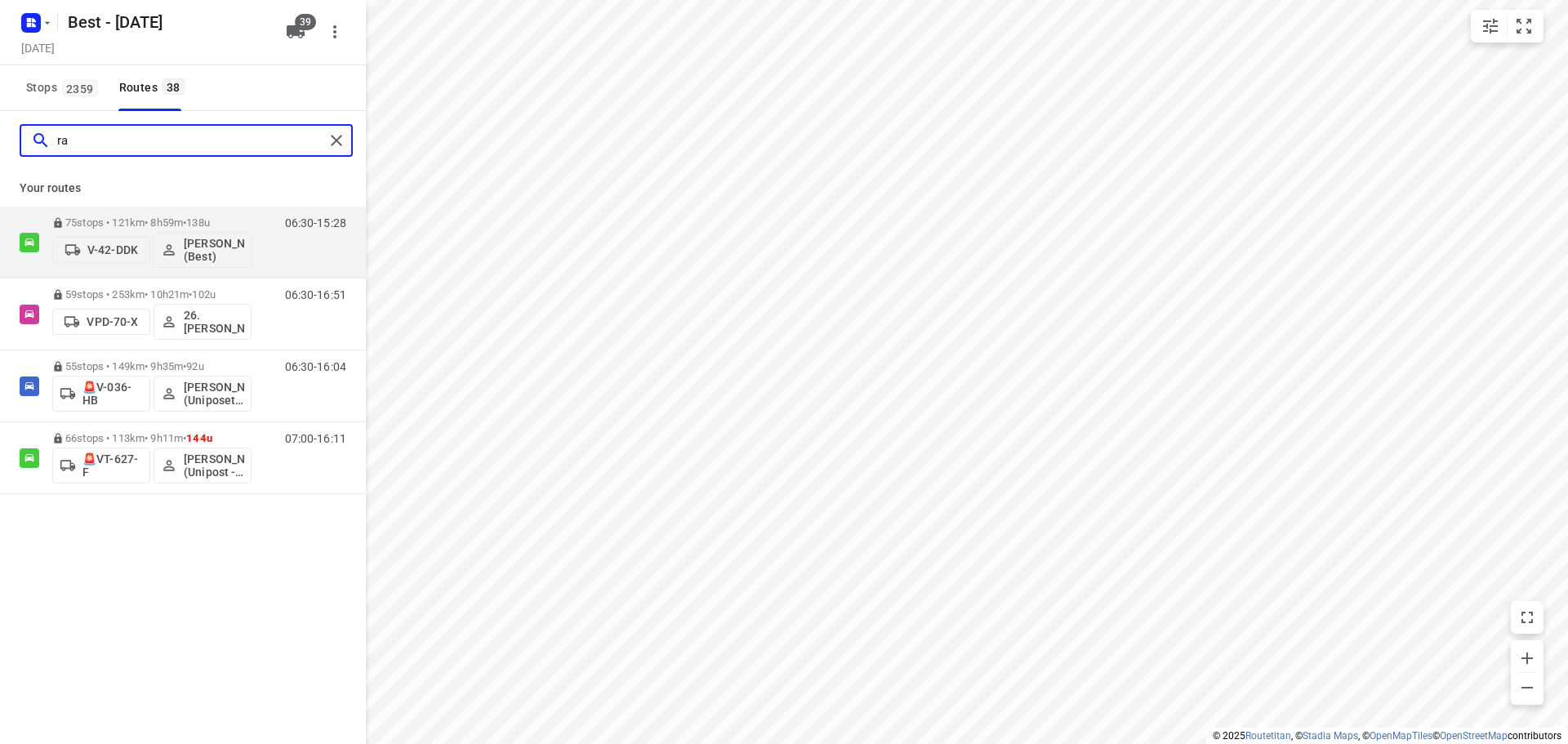
type input "r"
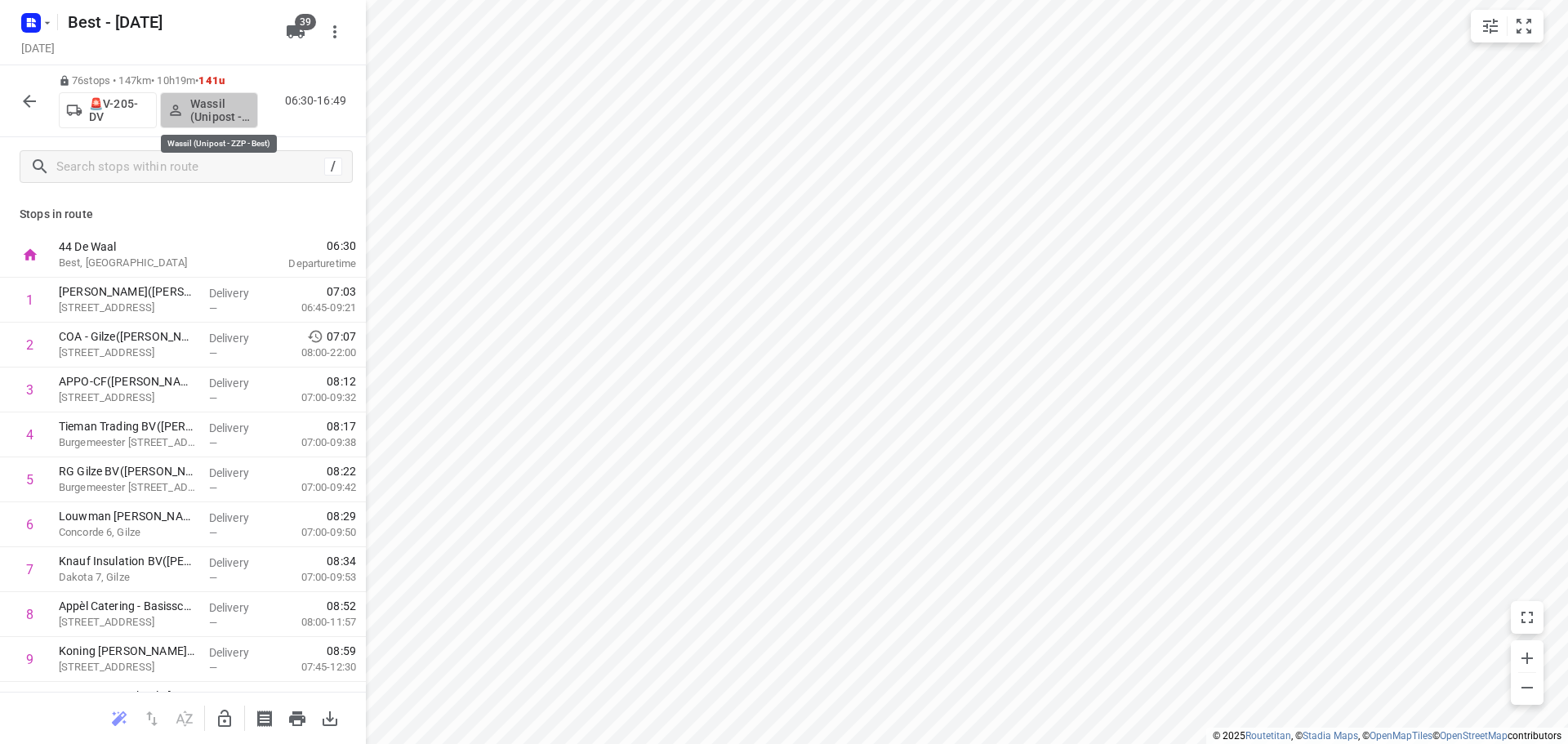
click at [210, 107] on p "Wassil (Unipost - ZZP - Best)" at bounding box center [220, 110] width 61 height 26
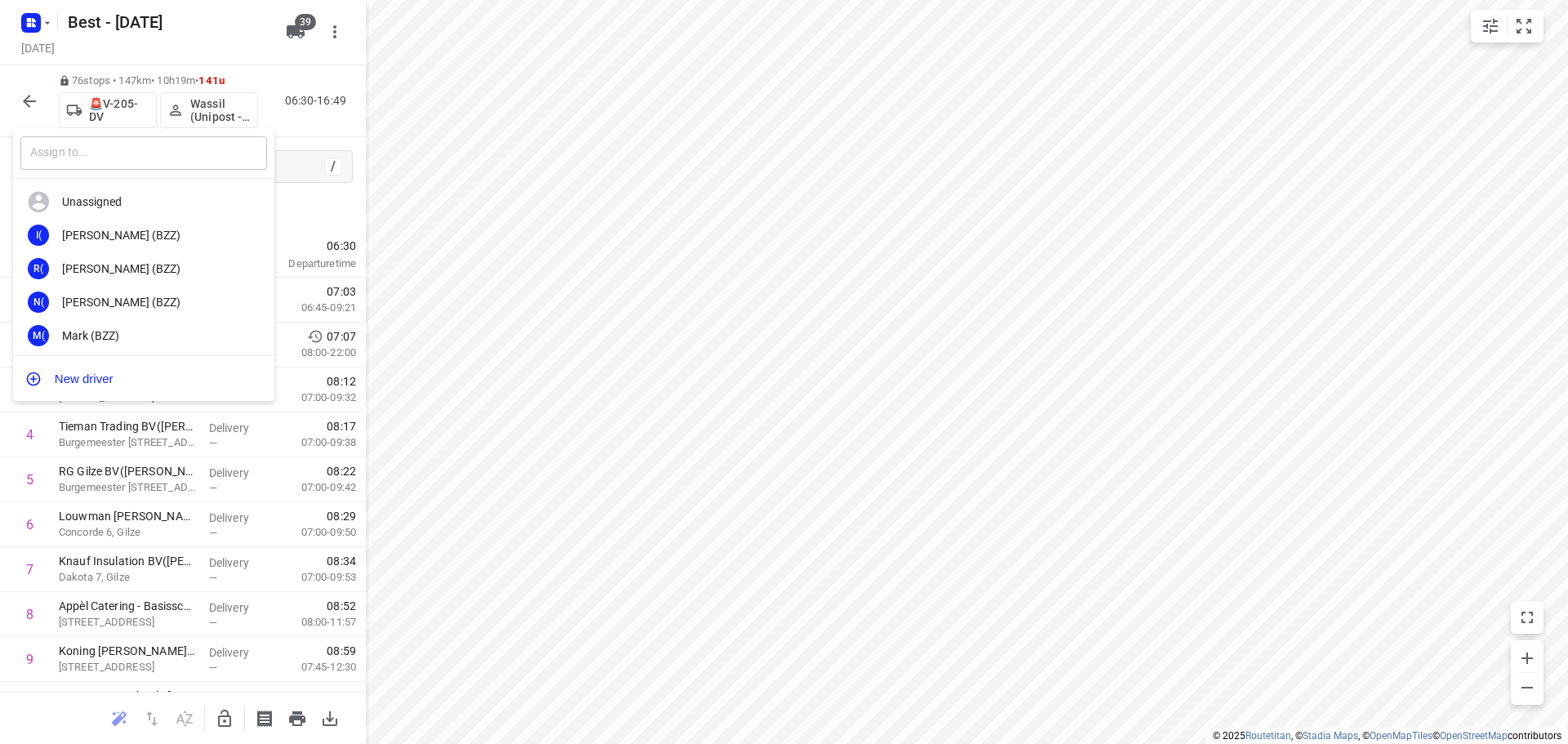
click at [113, 157] on input "text" at bounding box center [143, 153] width 246 height 33
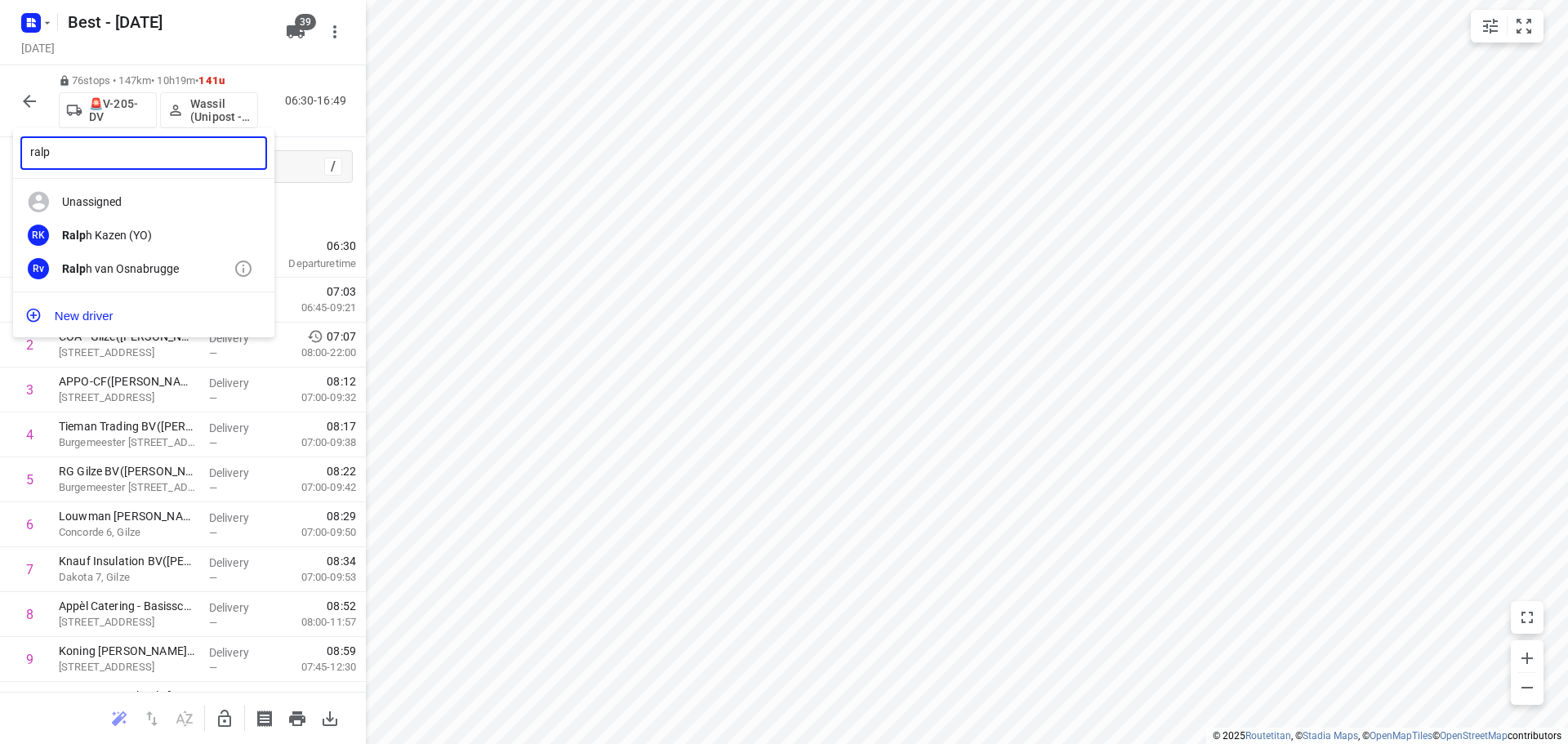
type input "ralp"
drag, startPoint x: 114, startPoint y: 274, endPoint x: 61, endPoint y: 95, distance: 186.7
click at [114, 273] on div "Ralp h van Osnabrugge" at bounding box center [147, 268] width 171 height 13
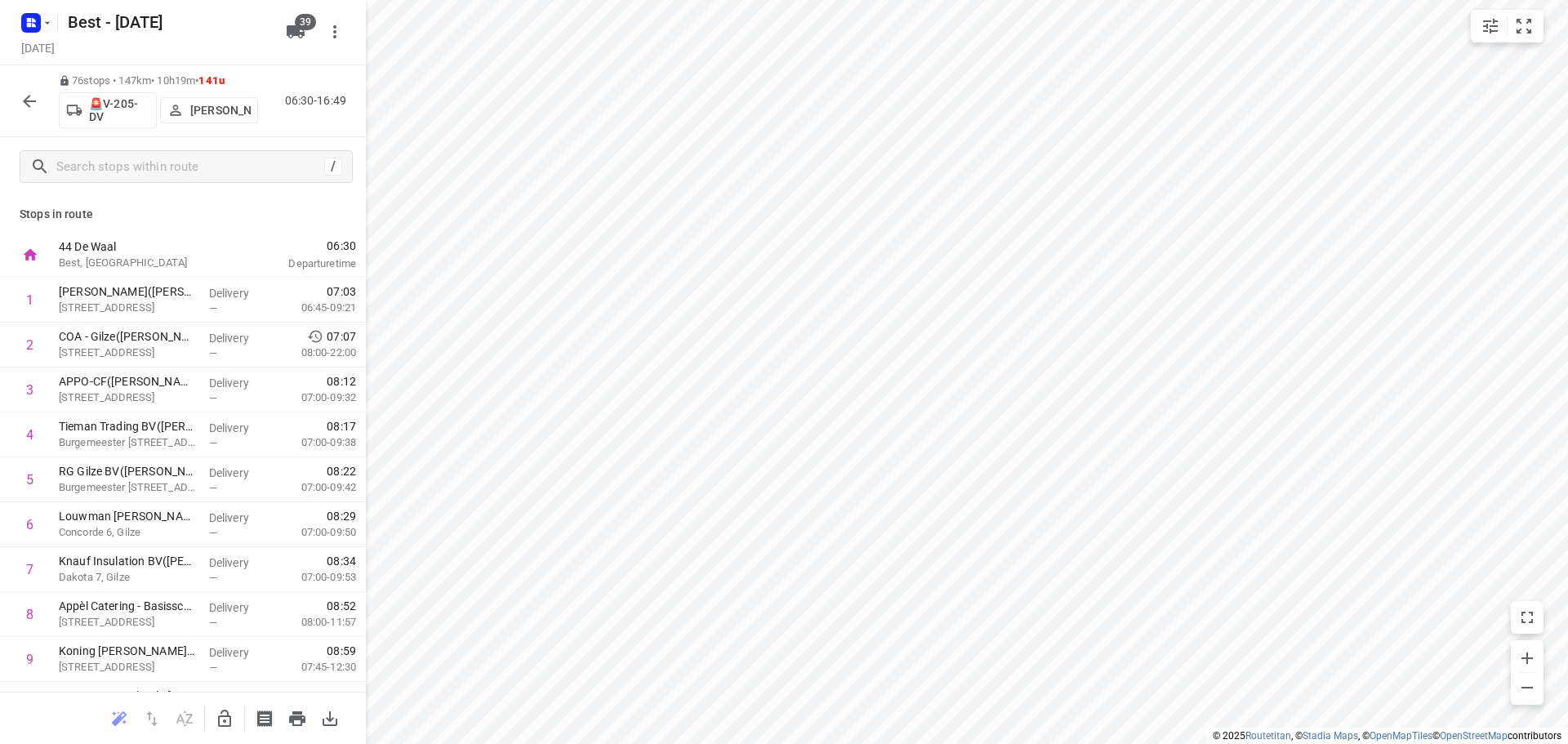
click at [109, 104] on p "🚨V-205-DV" at bounding box center [118, 110] width 61 height 26
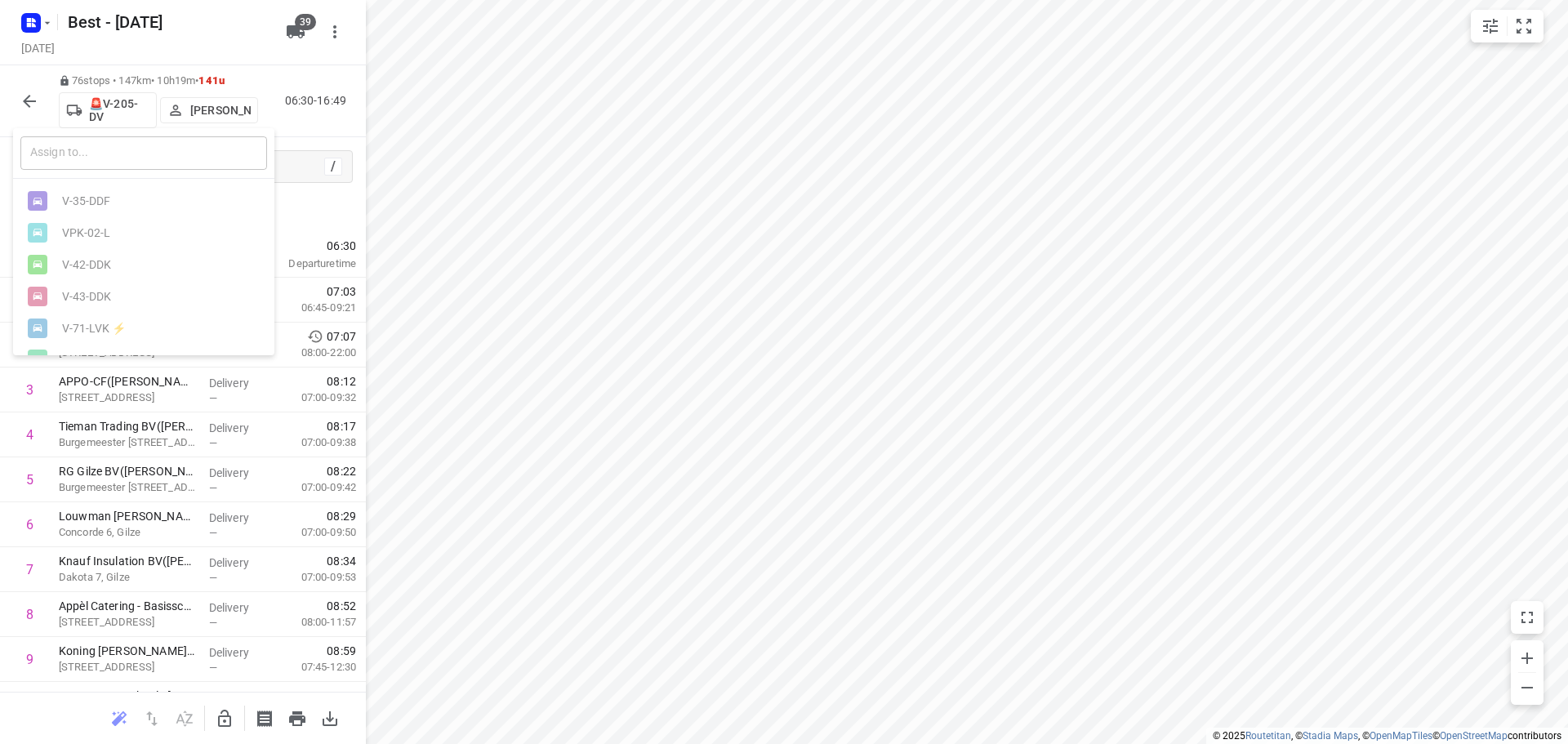
click at [115, 157] on input "text" at bounding box center [143, 153] width 246 height 33
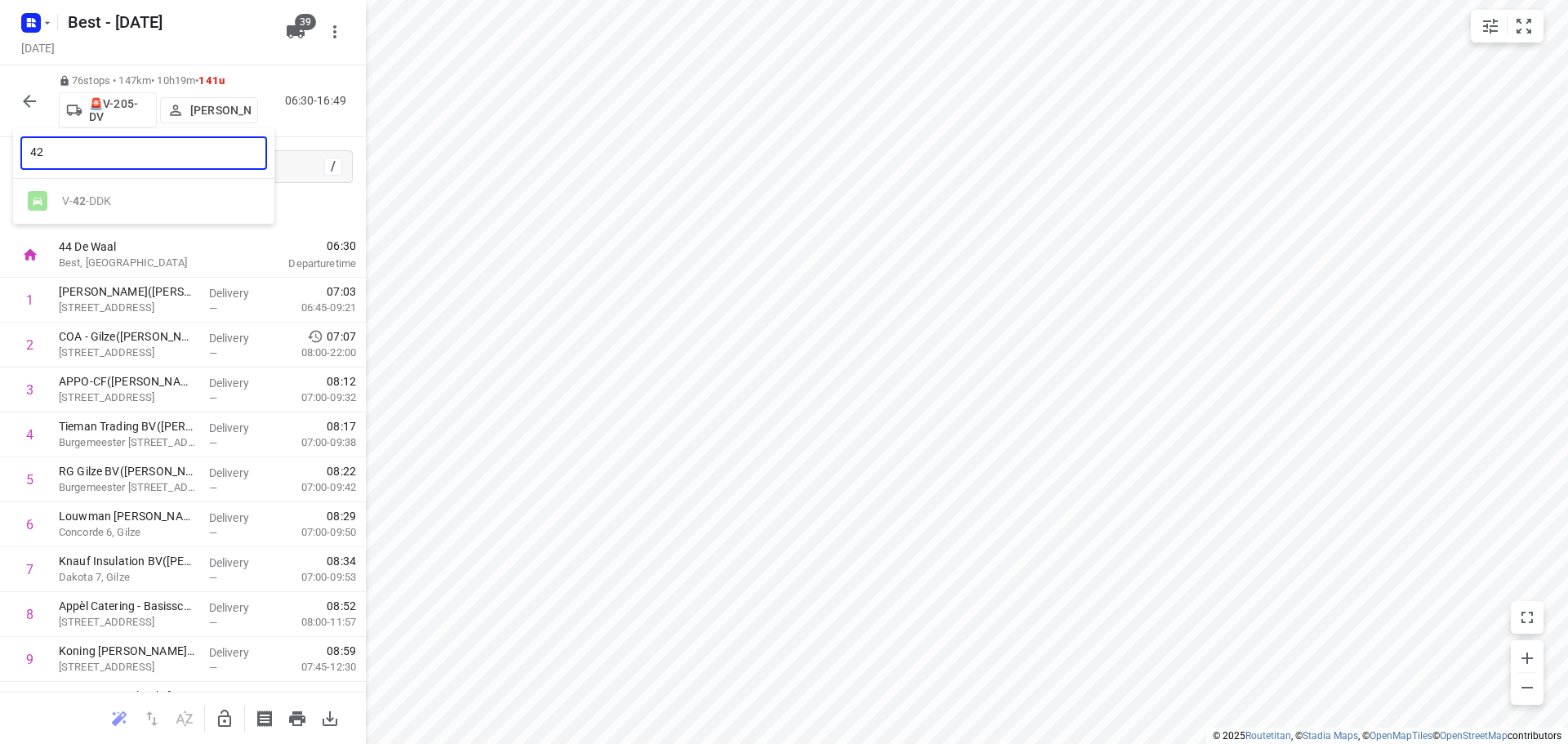
click at [96, 205] on ul "V- 42 -DDK" at bounding box center [143, 201] width 262 height 32
drag, startPoint x: 84, startPoint y: 197, endPoint x: 81, endPoint y: 156, distance: 41.1
click at [84, 197] on ul "V- 42 -DDK" at bounding box center [143, 201] width 262 height 32
click at [77, 142] on input "42" at bounding box center [143, 153] width 246 height 33
type input "4"
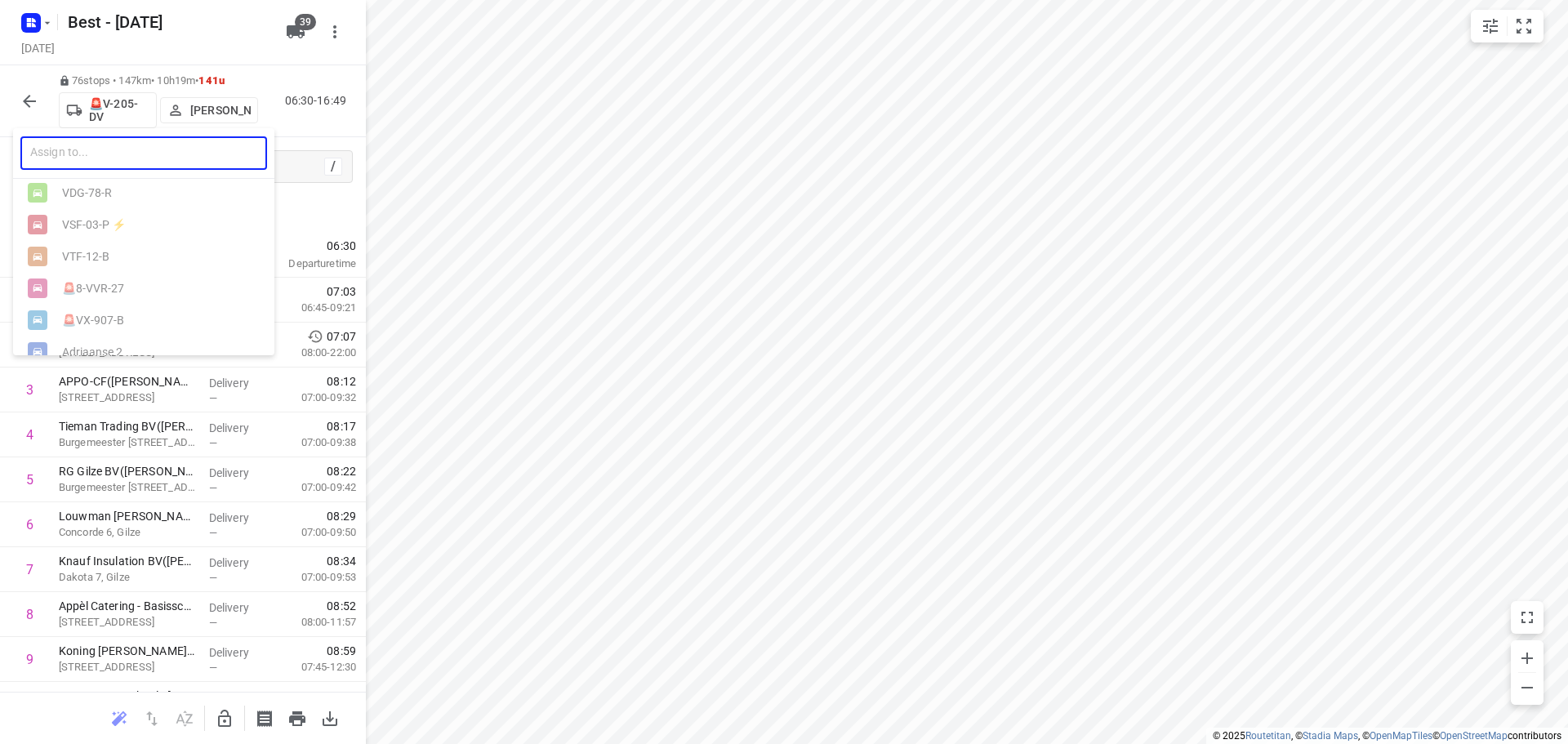
scroll to position [1136, 0]
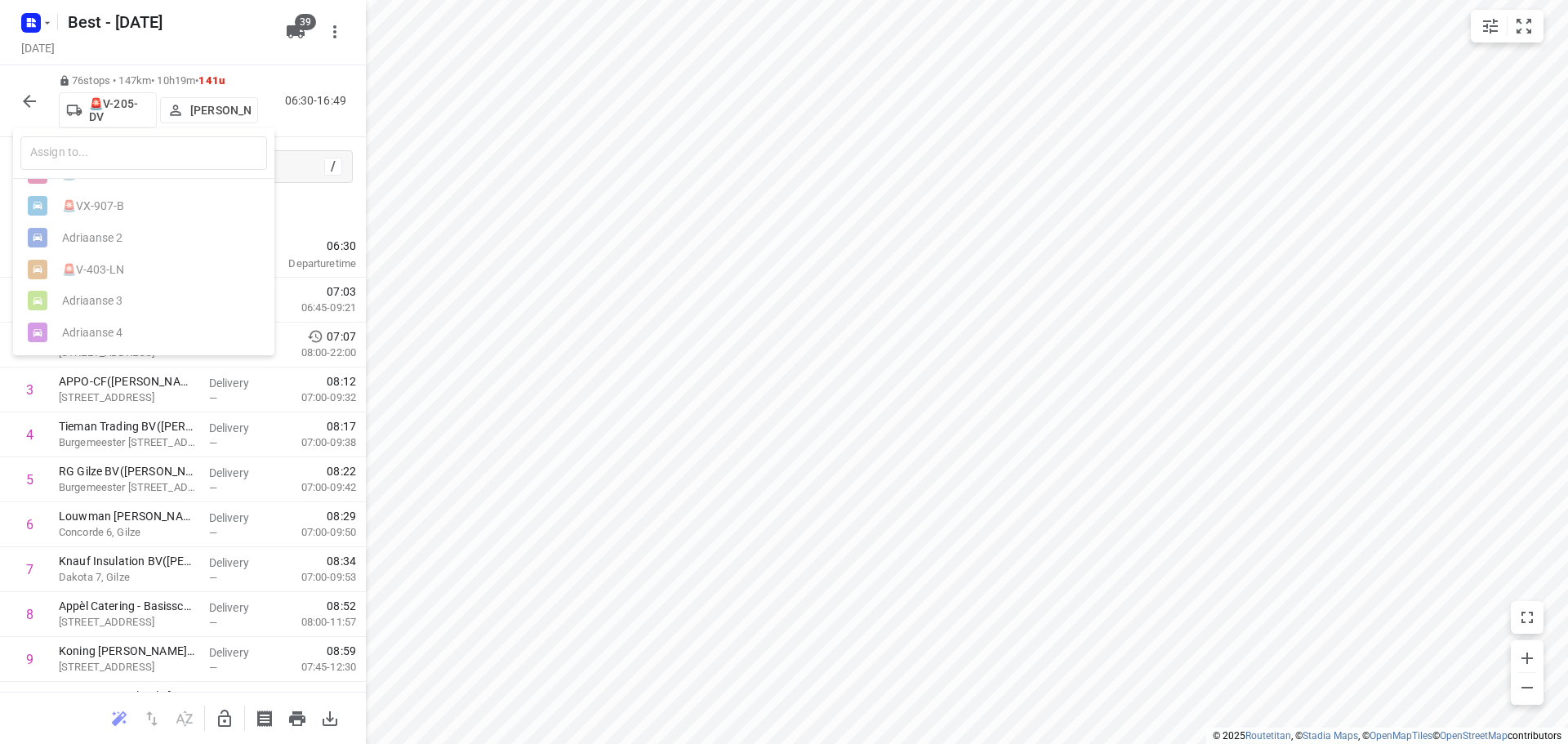
click at [20, 100] on div at bounding box center [784, 372] width 1568 height 744
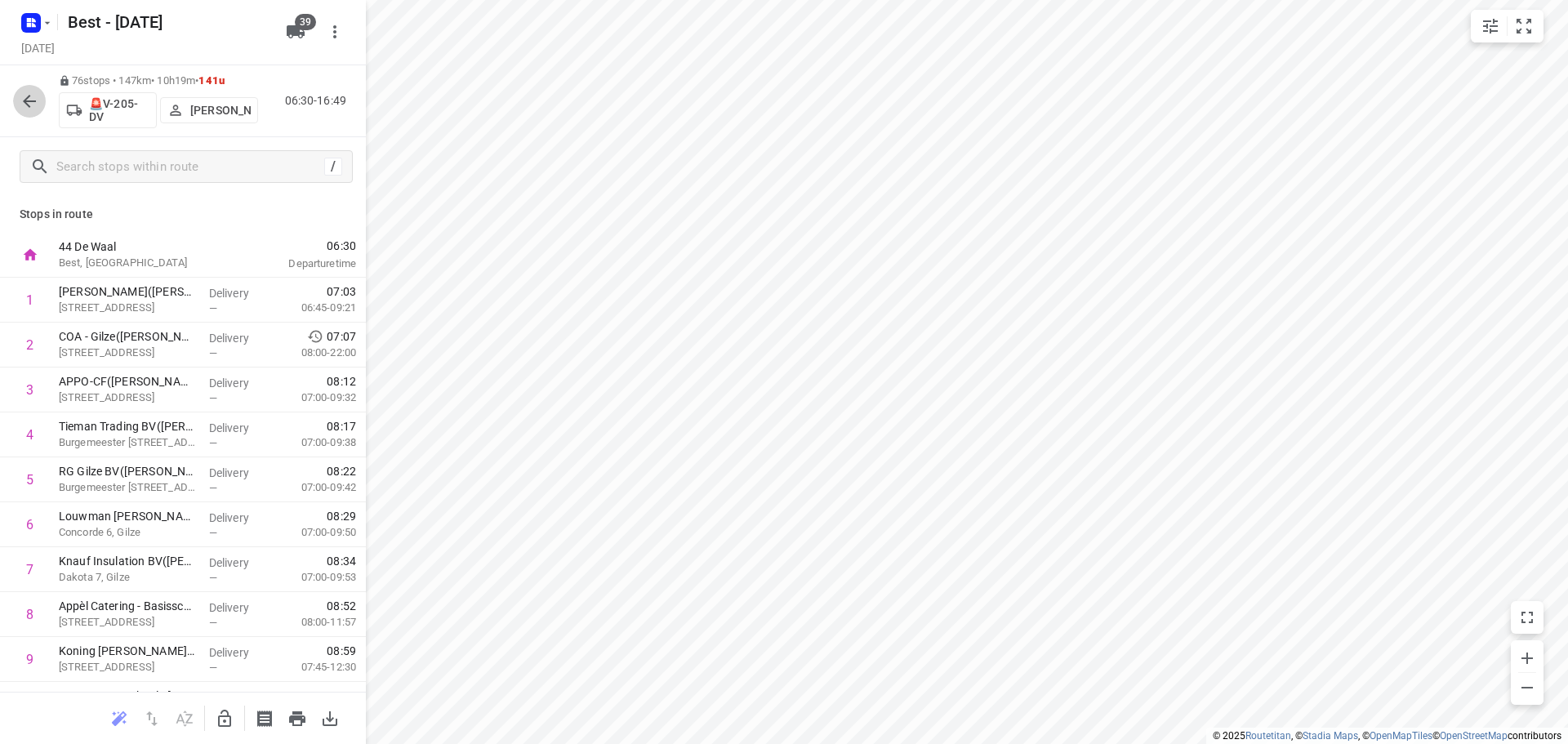
click at [37, 104] on icon "button" at bounding box center [29, 101] width 20 height 20
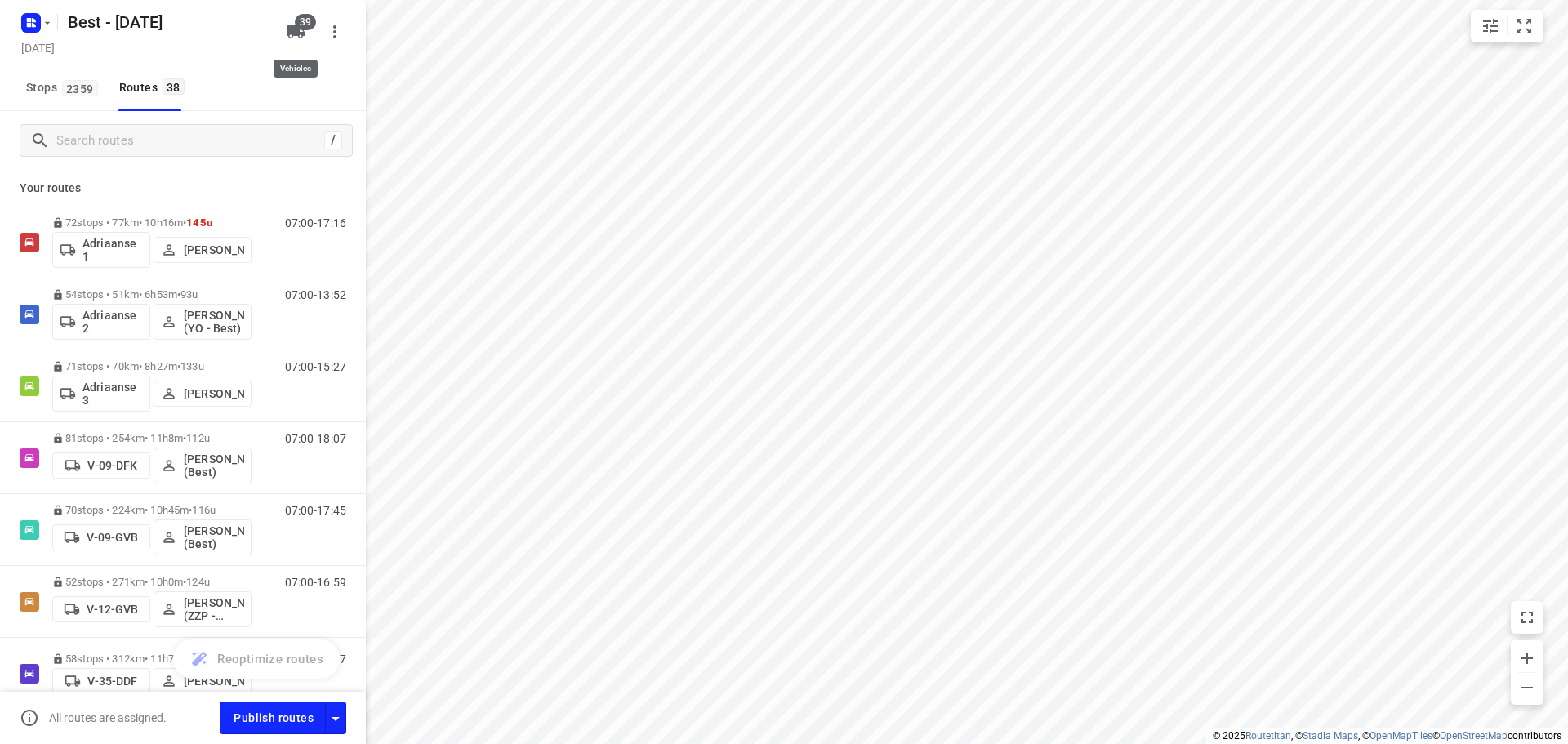
click at [304, 24] on span "39" at bounding box center [305, 21] width 21 height 16
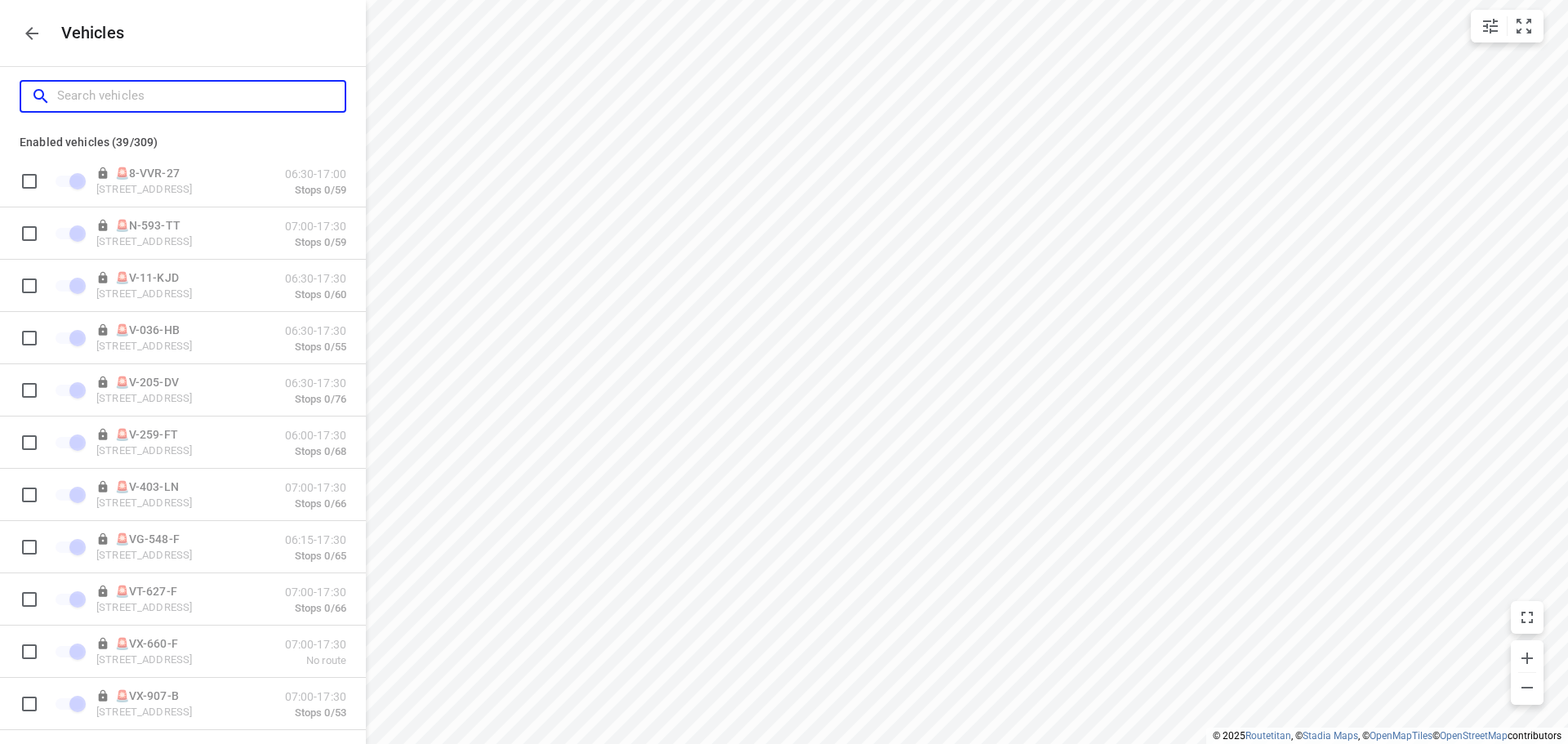
click at [170, 89] on input "Search vehicles" at bounding box center [200, 96] width 287 height 26
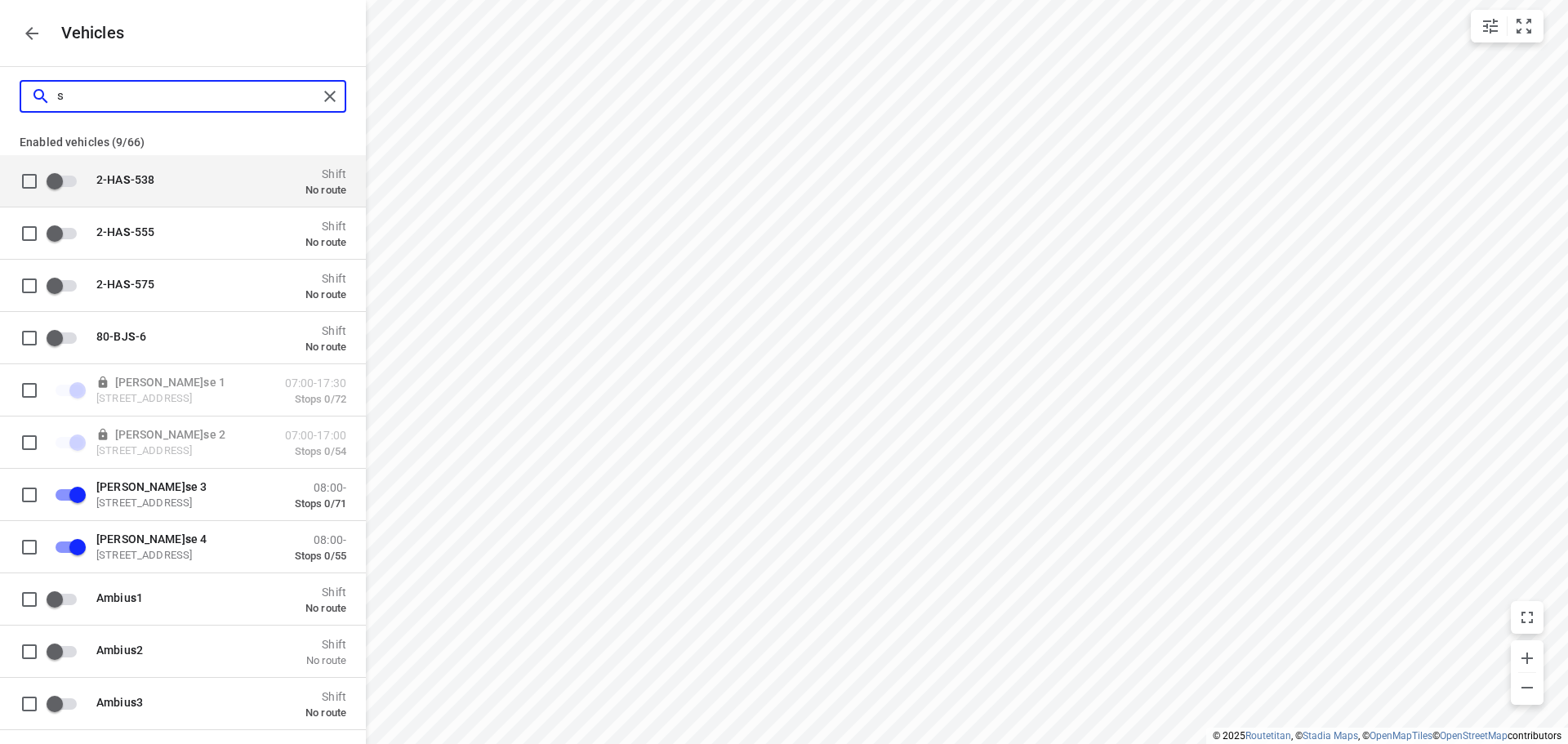
type input "s"
checkbox input "false"
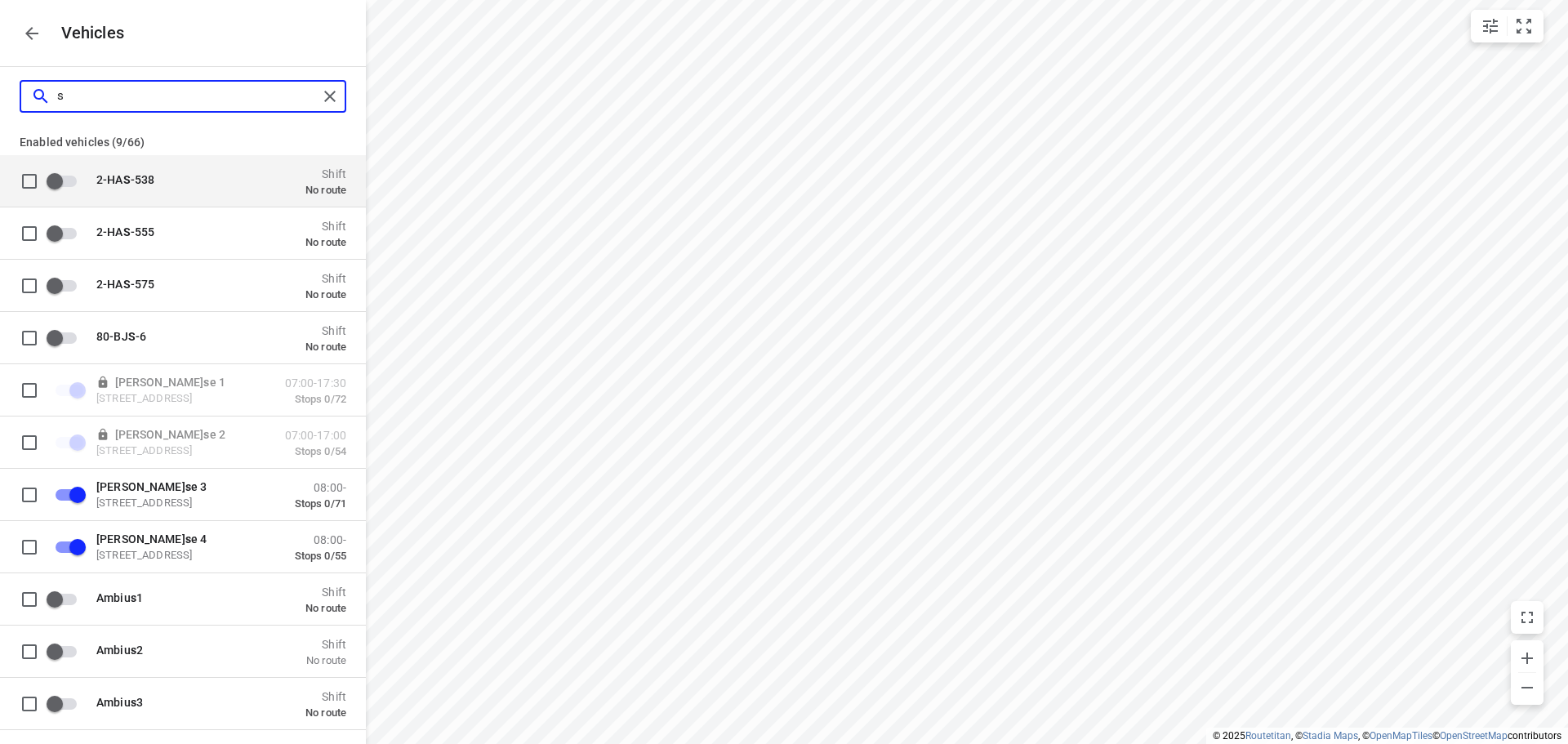
checkbox input "false"
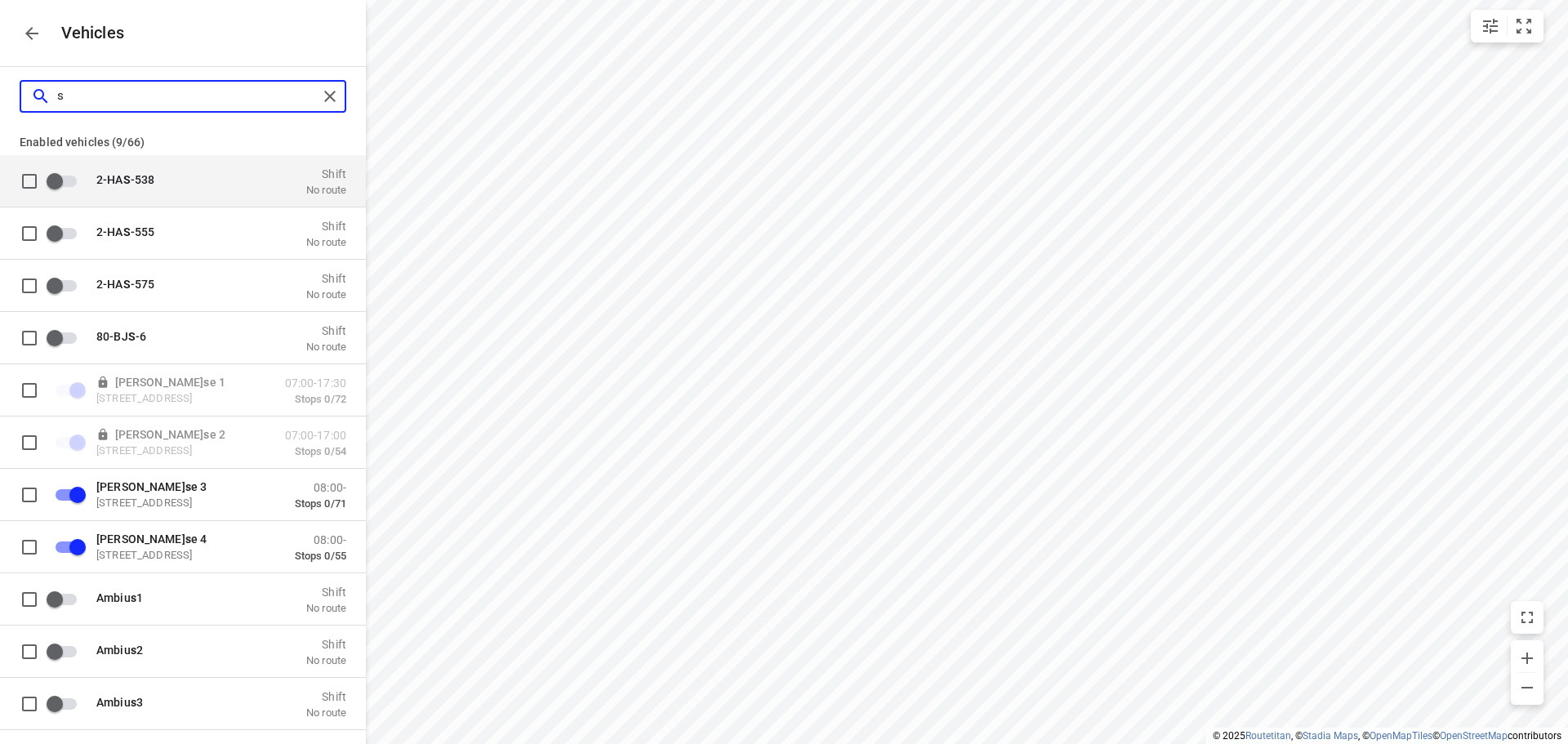
type input "sp"
checkbox input "false"
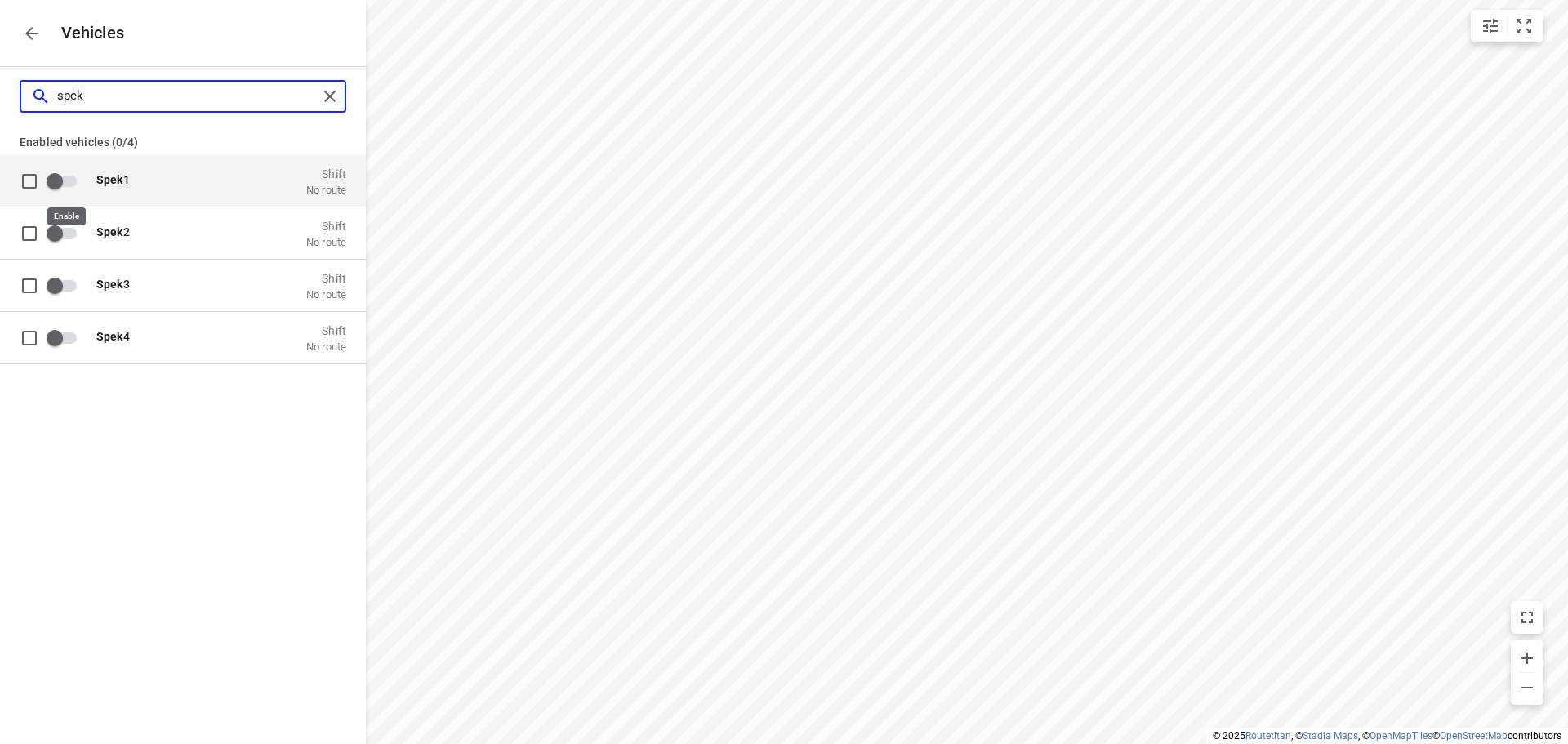
type input "spek"
click at [53, 170] on input "grid" at bounding box center [55, 181] width 93 height 31
checkbox input "true"
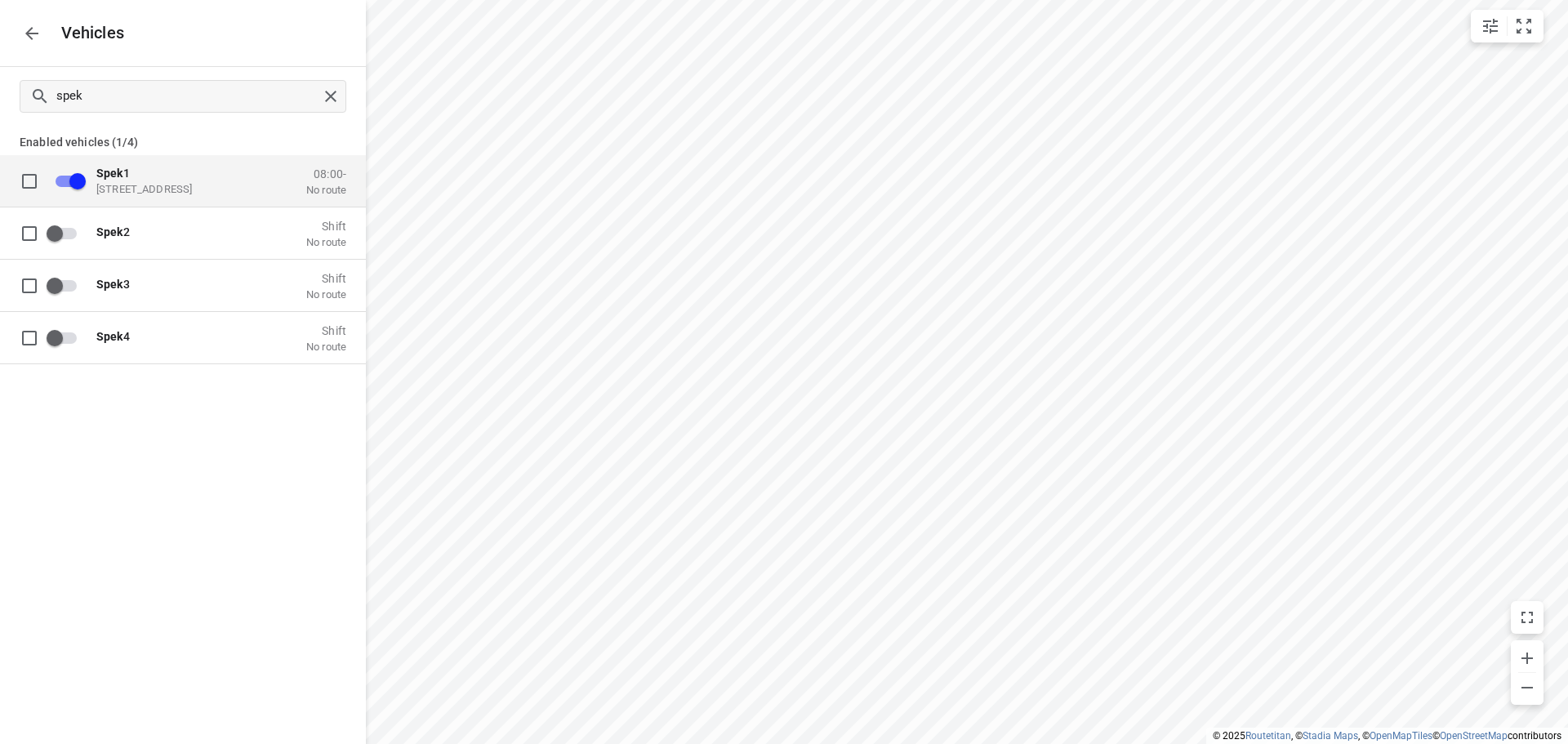
click at [238, 190] on p "Zuidbaan 527, 2841 MD Moordrecht, Netherlands" at bounding box center [178, 188] width 164 height 13
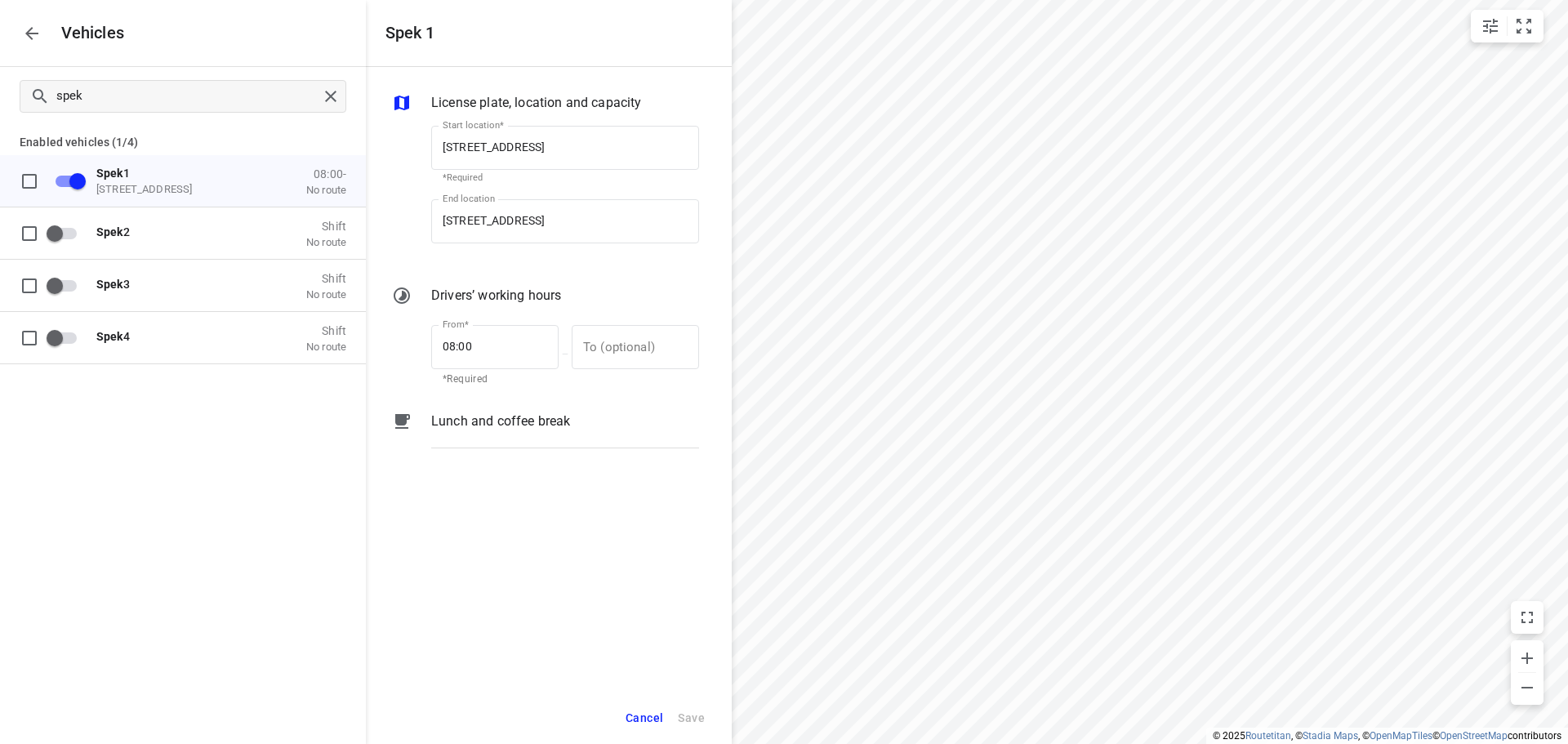
scroll to position [0, 9]
paste input "De Waal 44, 5684 PH Bes"
type input "De Waal 44, 5684 PH Best, Netherlands"
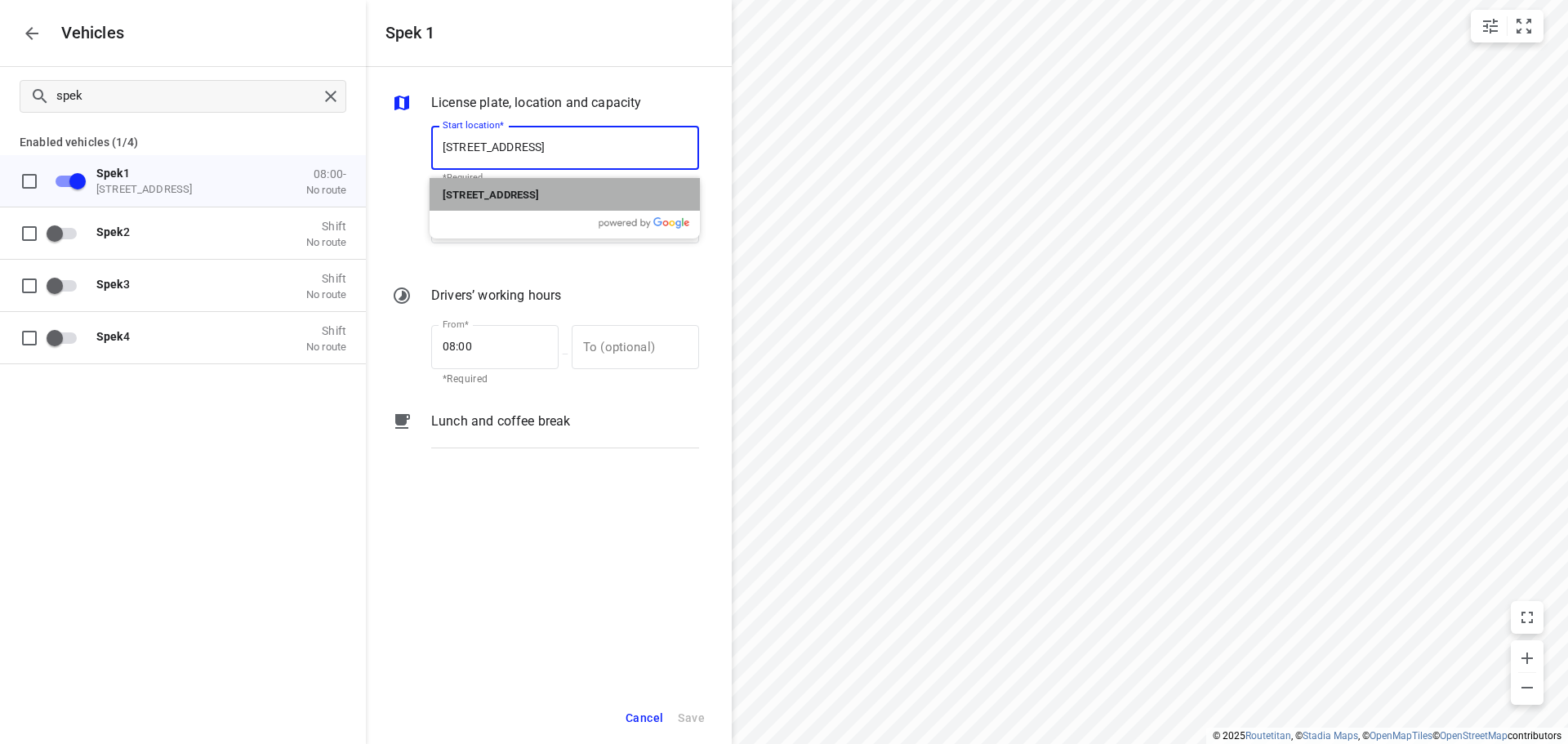
click at [533, 205] on div "De Waal 44, 5684 PH Best, Netherlands" at bounding box center [564, 194] width 270 height 32
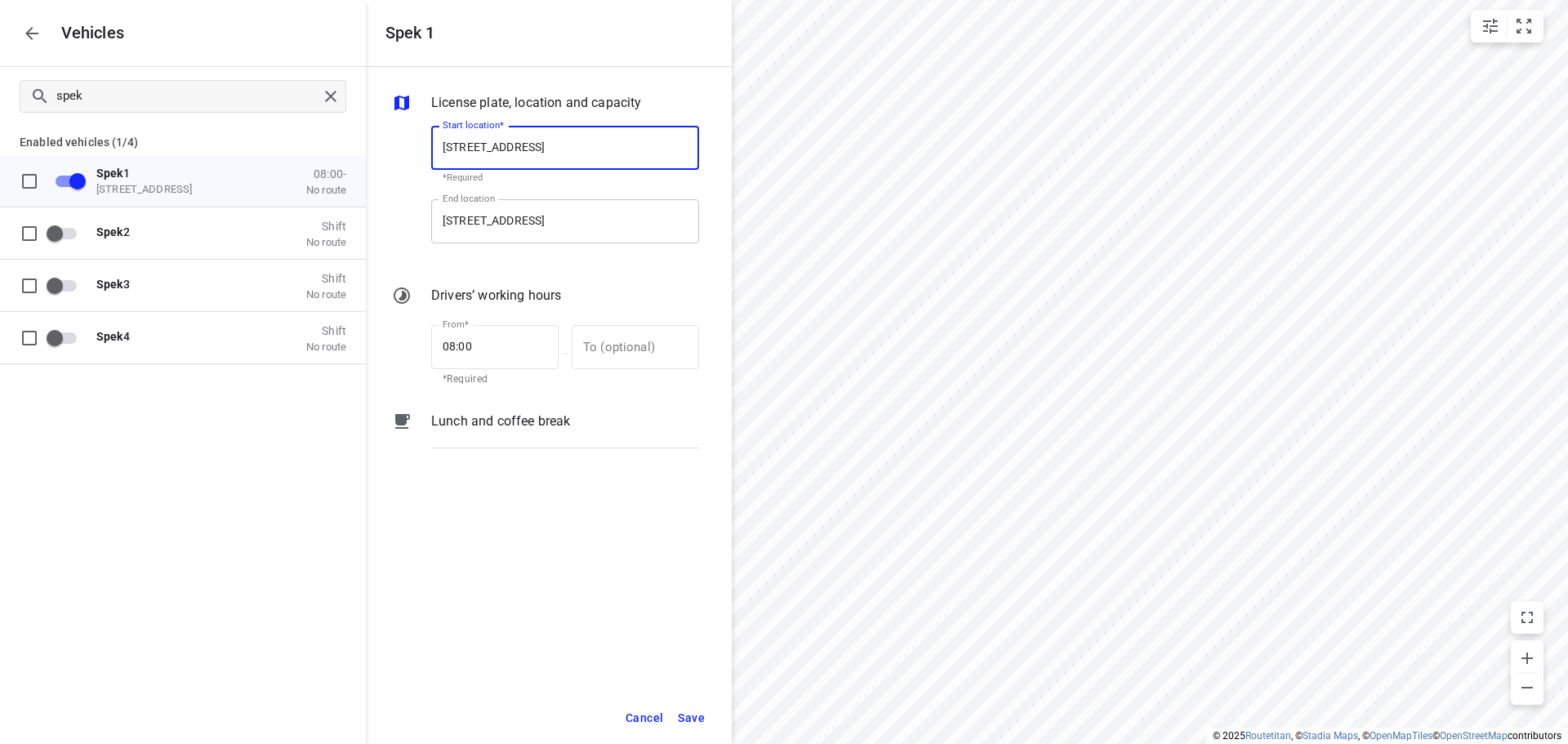
type input "De Waal 44, 5684 PH Best, Netherlands"
click at [537, 212] on input "Zuidbaan 527, 2841 MD Moordrecht, Netherlands" at bounding box center [565, 222] width 268 height 44
paste input "De Waal 44, 5684 PH Bes"
type input "De Waal 44, 5684 PH Best, Netherlands"
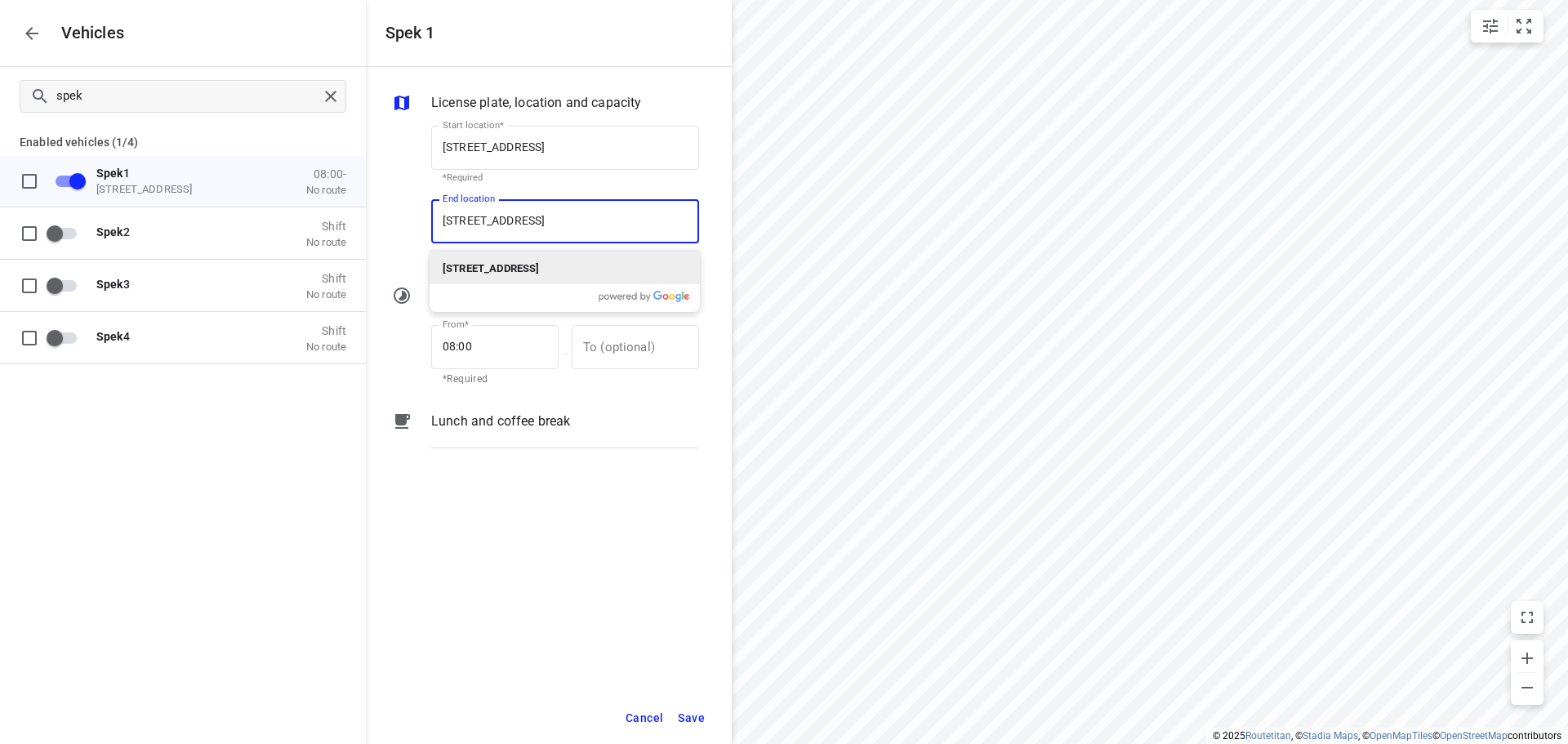
click at [539, 270] on b "De Waal 44, 5684 PH Best, Netherlands" at bounding box center [490, 268] width 96 height 12
type input "De Waal 44, 5684 PH Best, Netherlands"
click at [710, 723] on button "Save" at bounding box center [691, 718] width 42 height 33
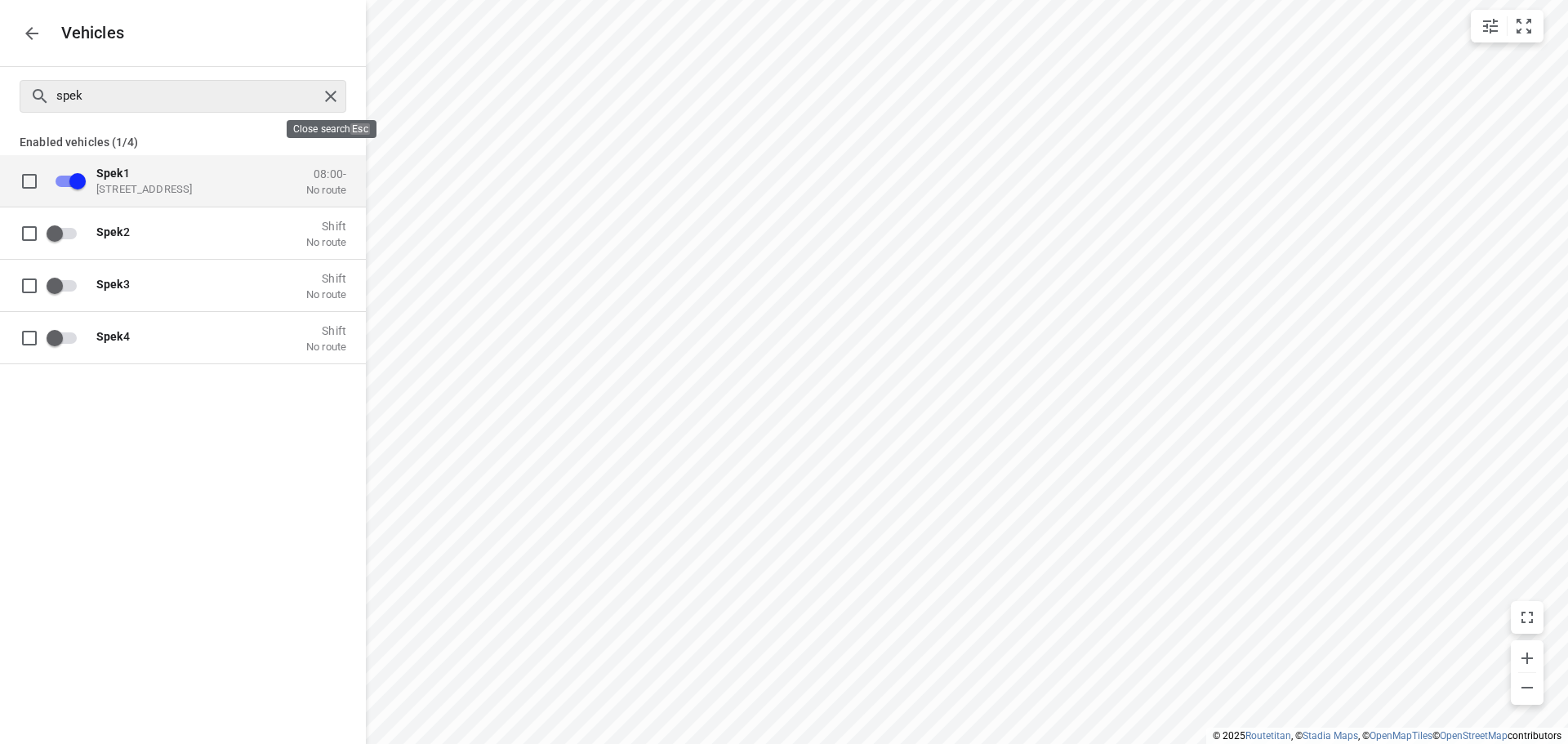
checkbox input "true"
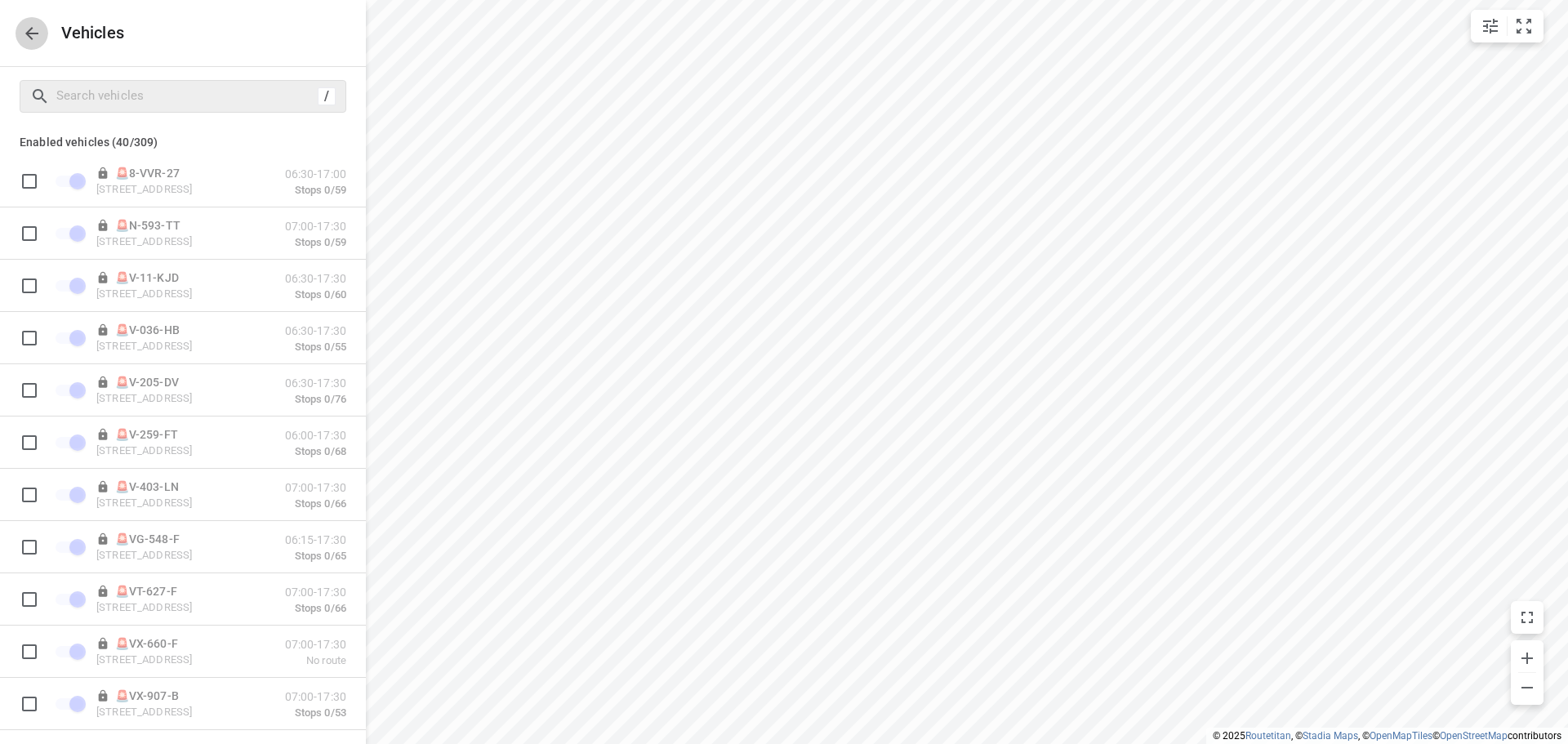
click at [31, 36] on icon "button" at bounding box center [32, 33] width 20 height 20
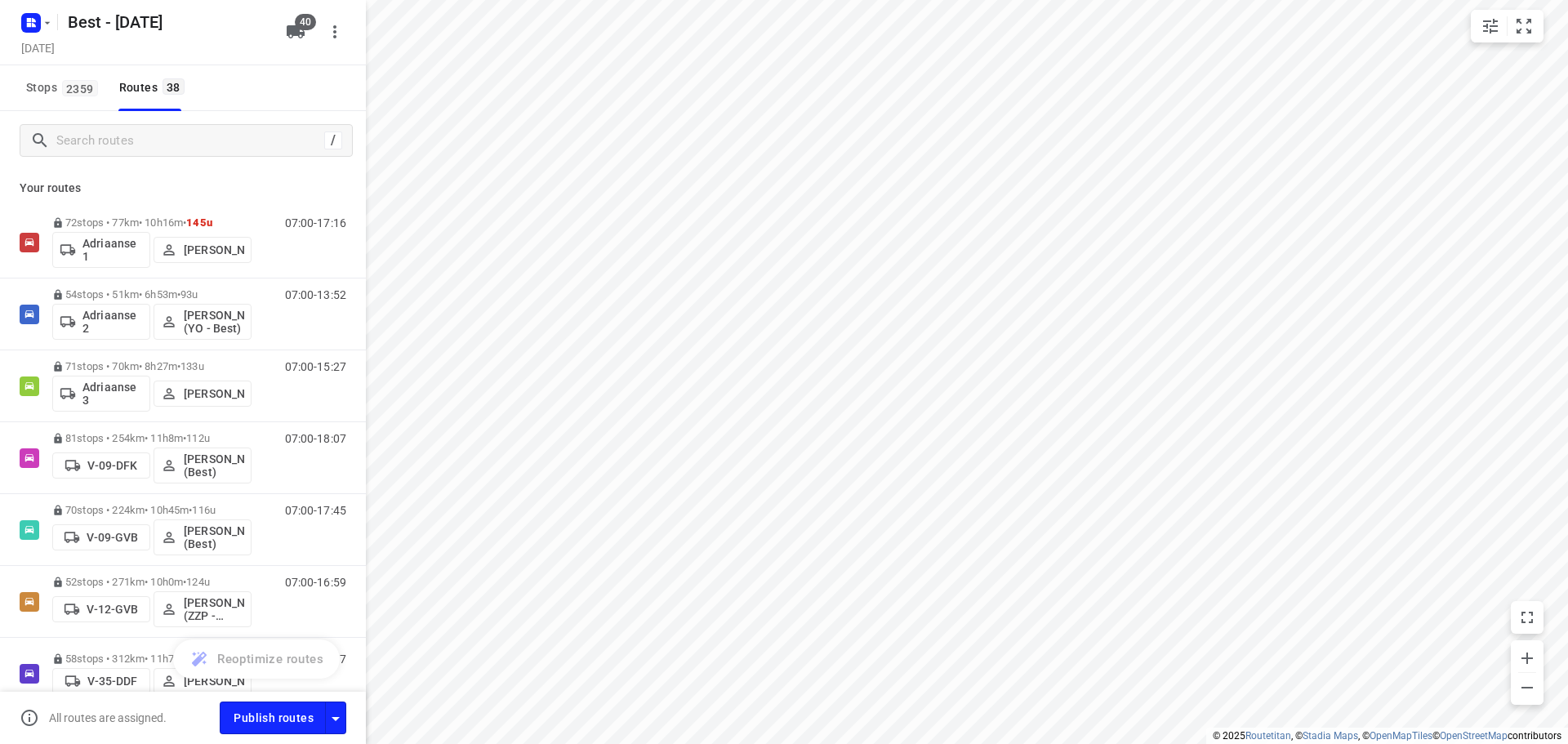
click at [128, 111] on div "/" at bounding box center [182, 140] width 366 height 59
click at [133, 151] on input "Search routes" at bounding box center [204, 141] width 294 height 26
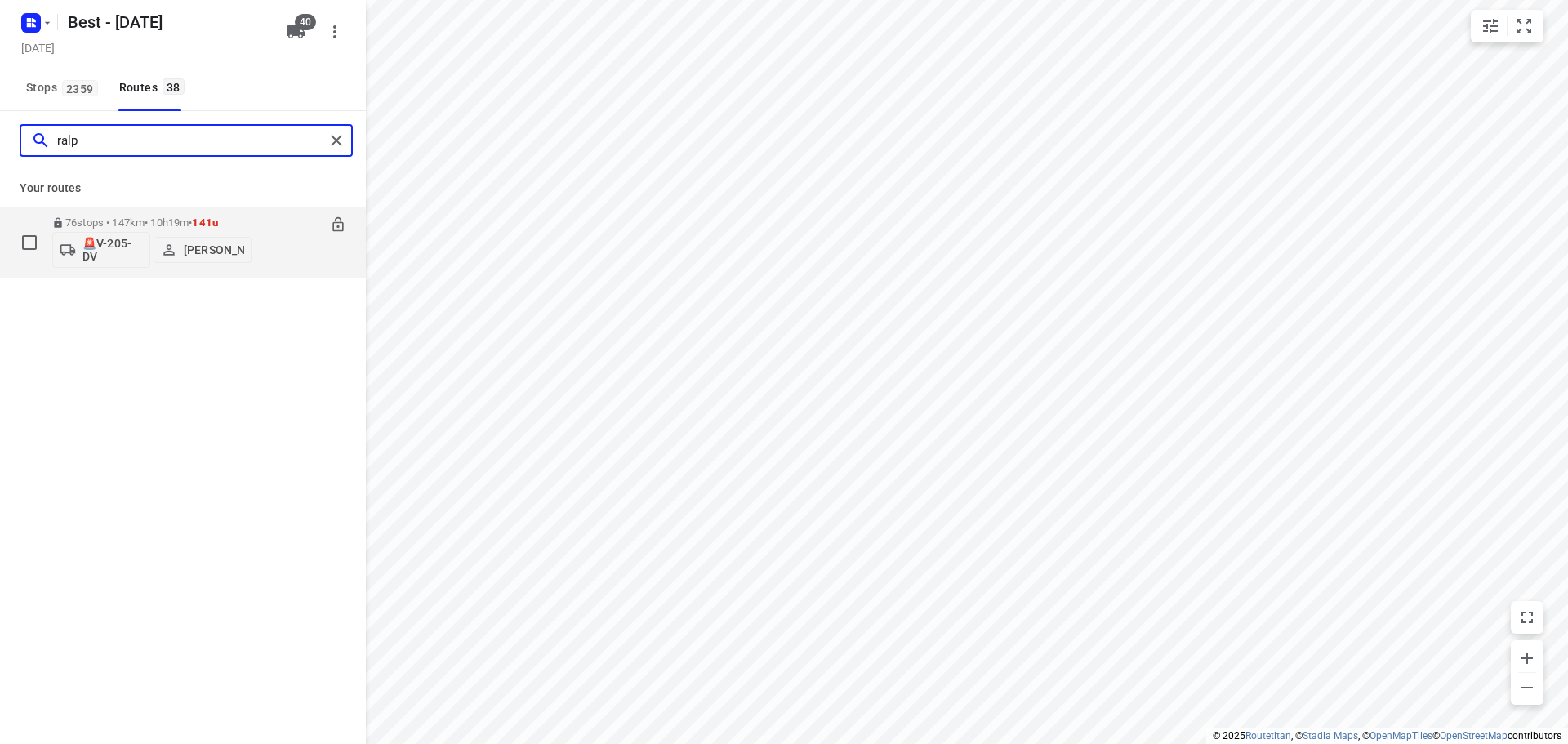
type input "ralp"
click at [118, 243] on p "🚨V-205-DV" at bounding box center [112, 250] width 61 height 26
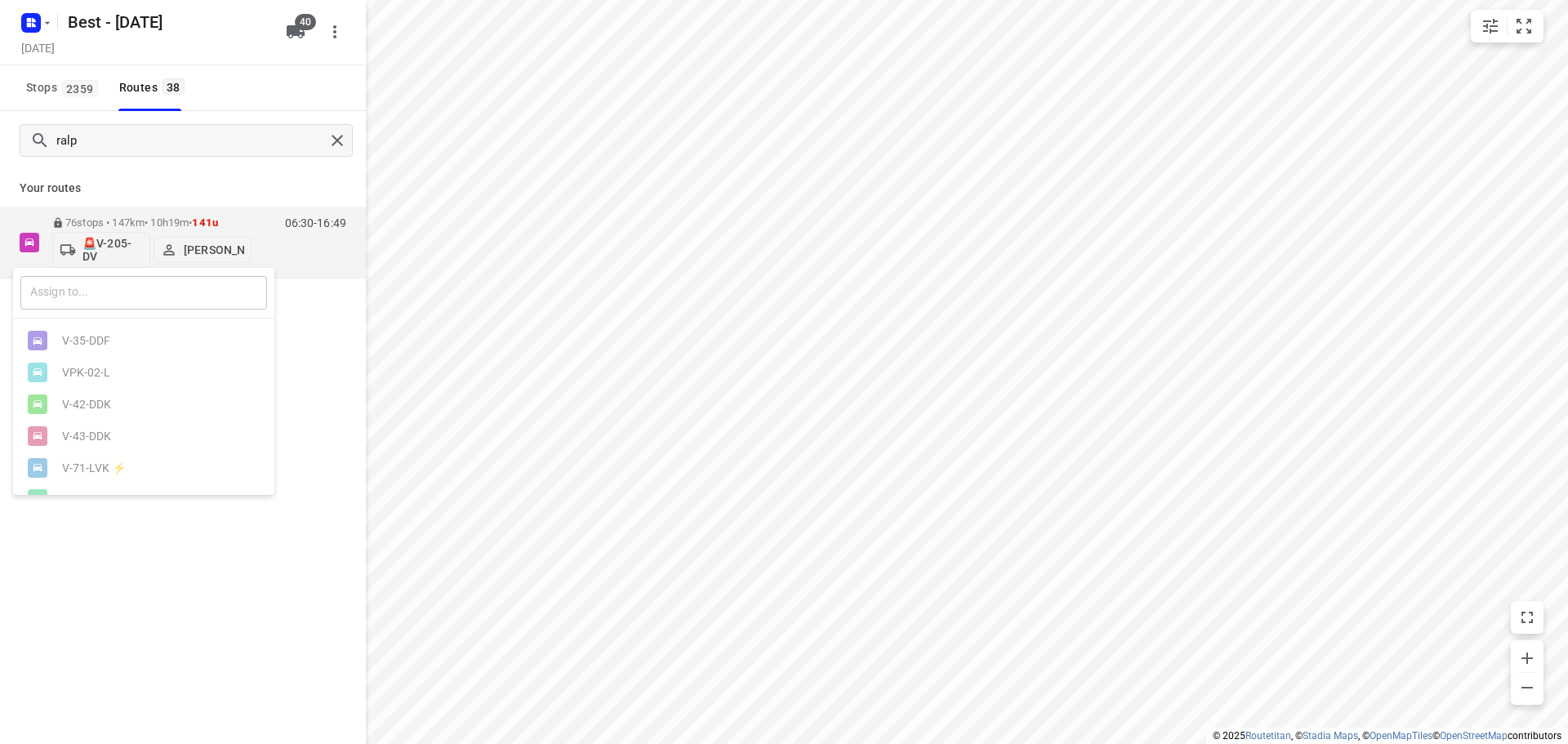
click at [147, 291] on input "text" at bounding box center [143, 292] width 246 height 33
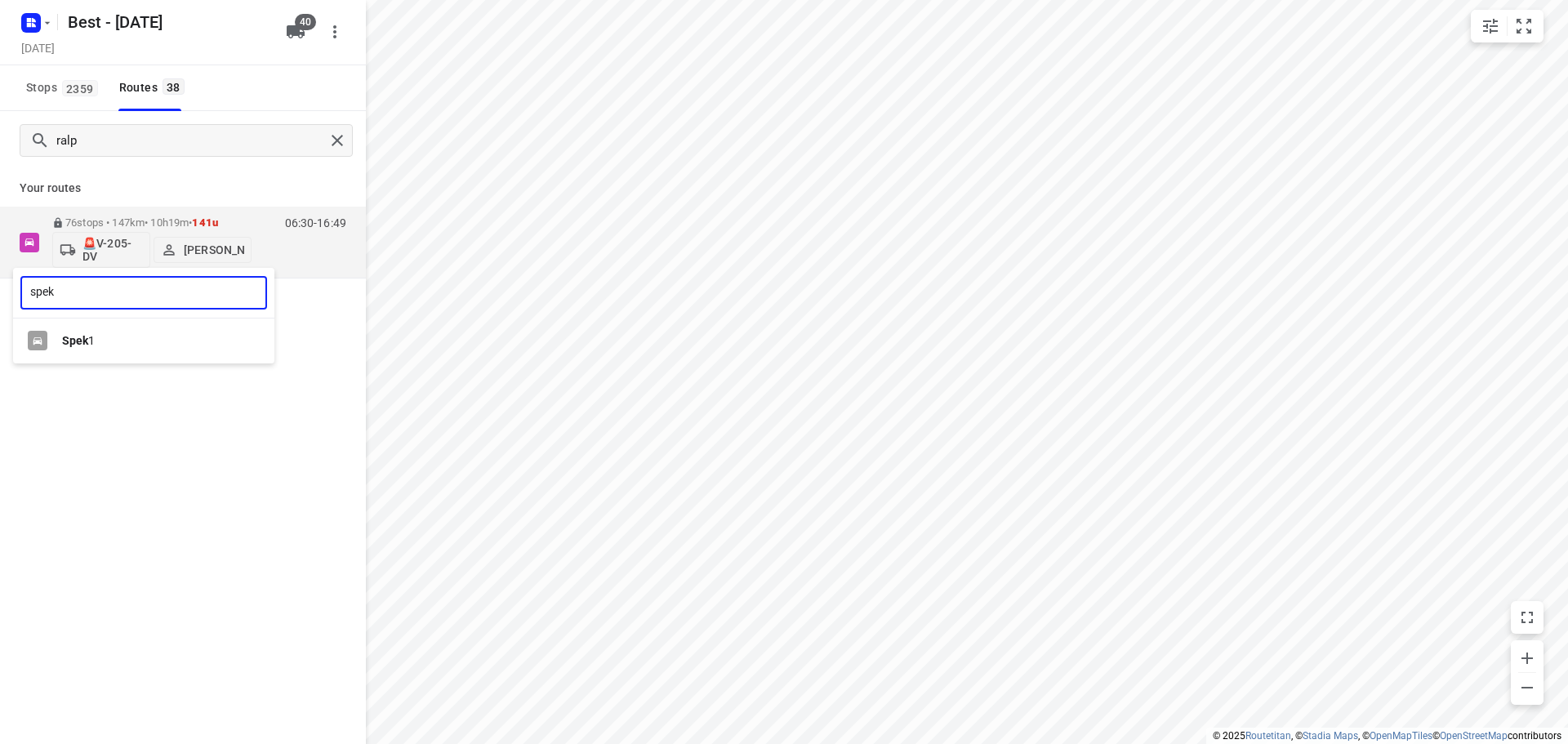
type input "spek"
drag, startPoint x: 147, startPoint y: 291, endPoint x: 72, endPoint y: 343, distance: 91.3
click at [72, 343] on b "Spek" at bounding box center [75, 340] width 26 height 13
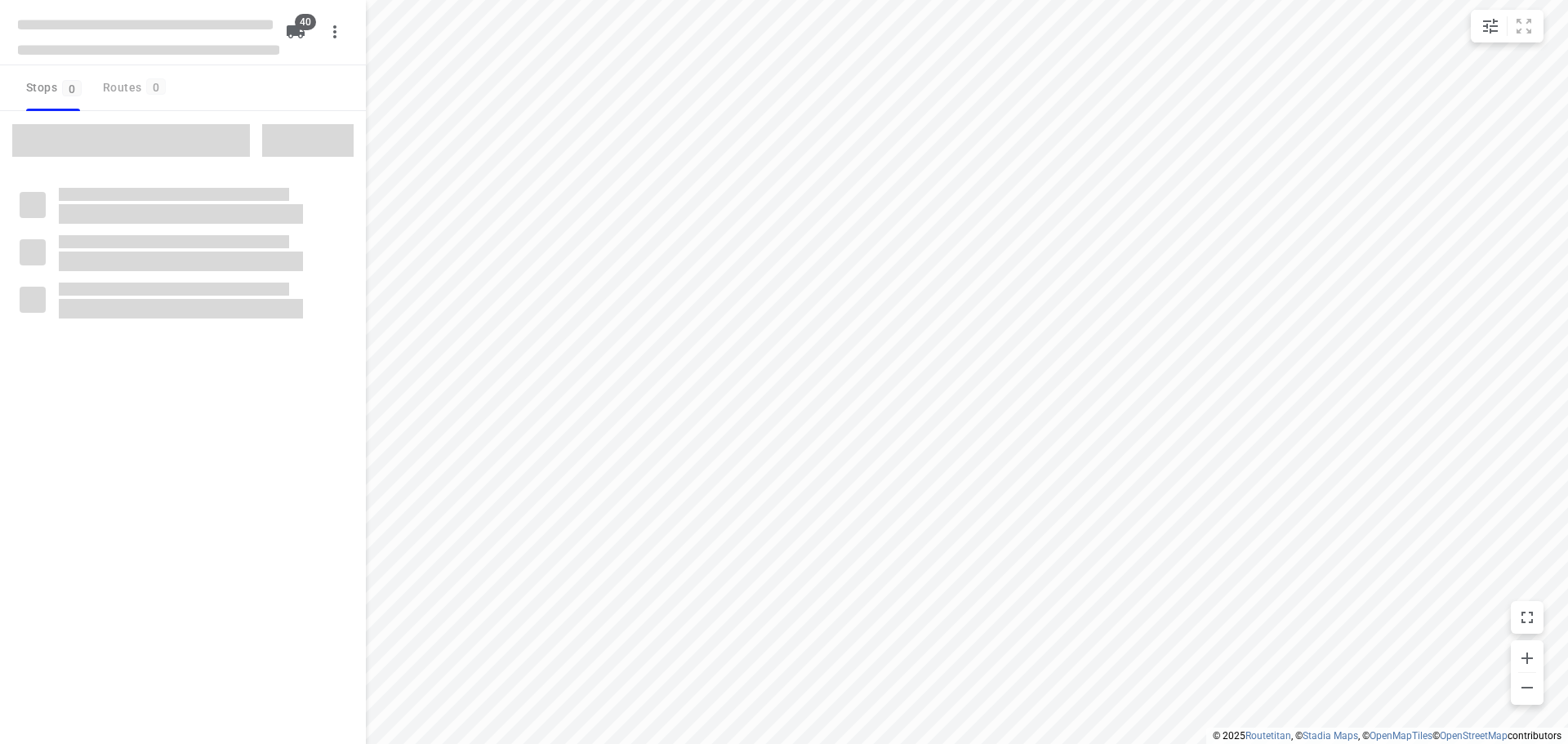
checkbox input "true"
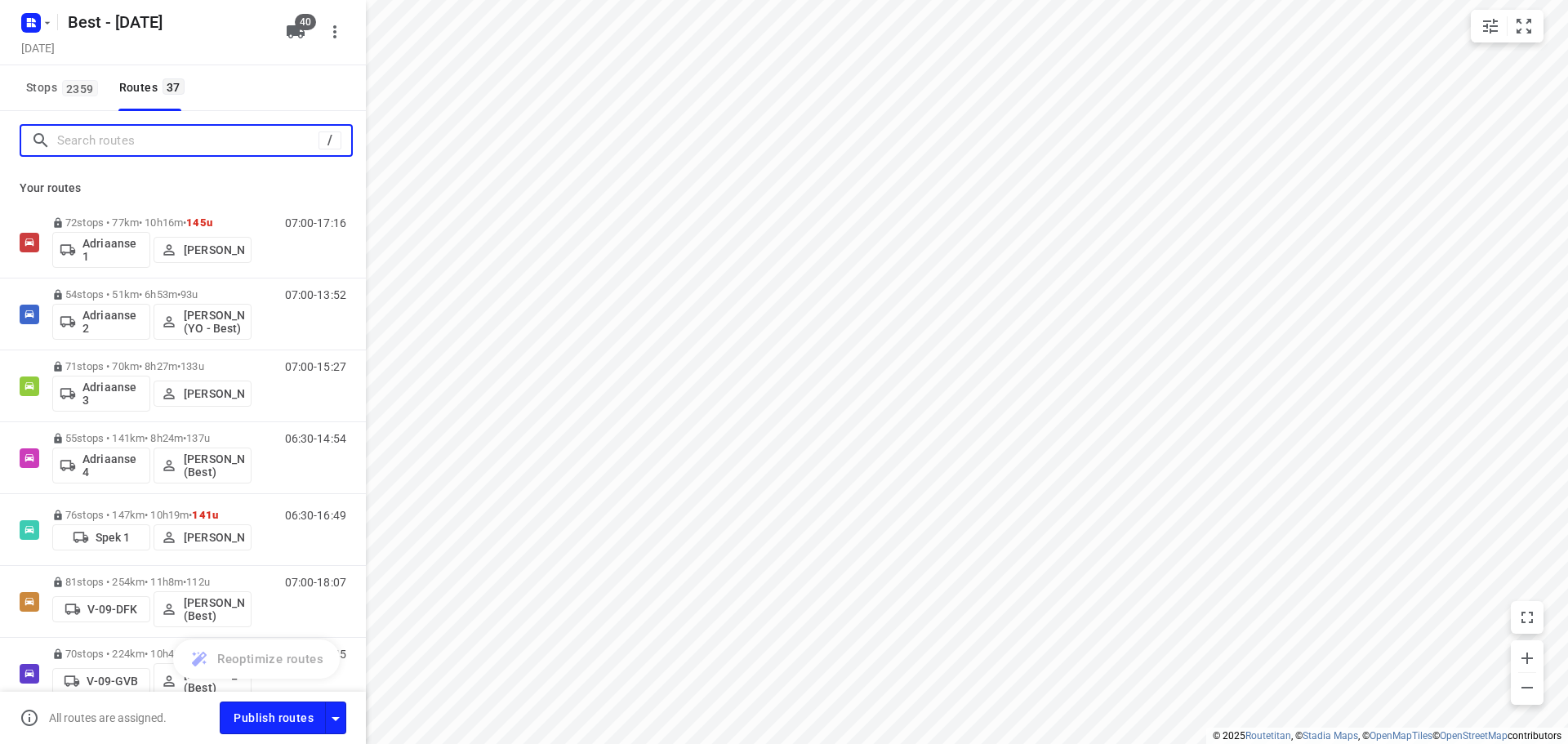
click at [152, 142] on input "Search routes" at bounding box center [187, 141] width 262 height 26
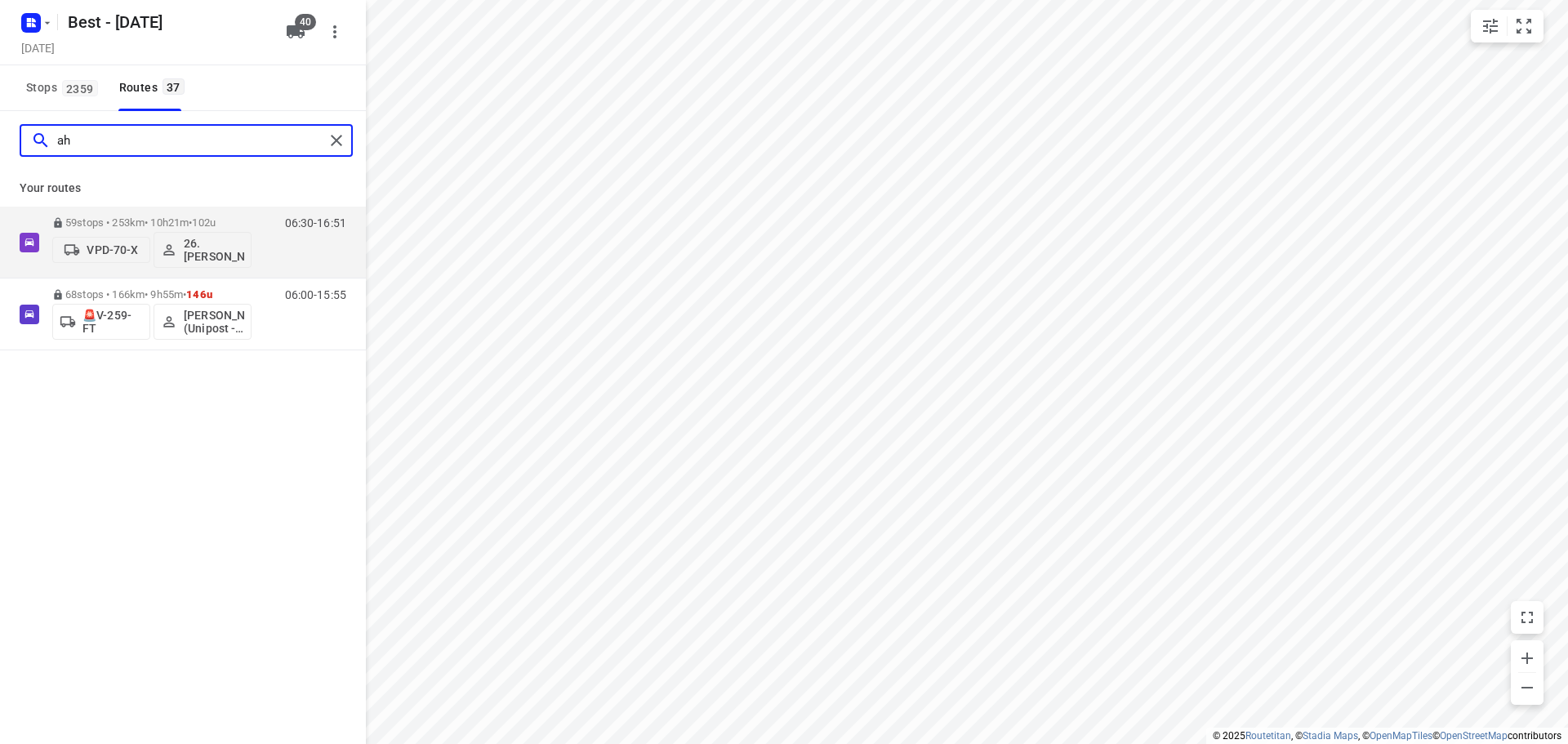
type input "a"
type input "n"
type input "jord"
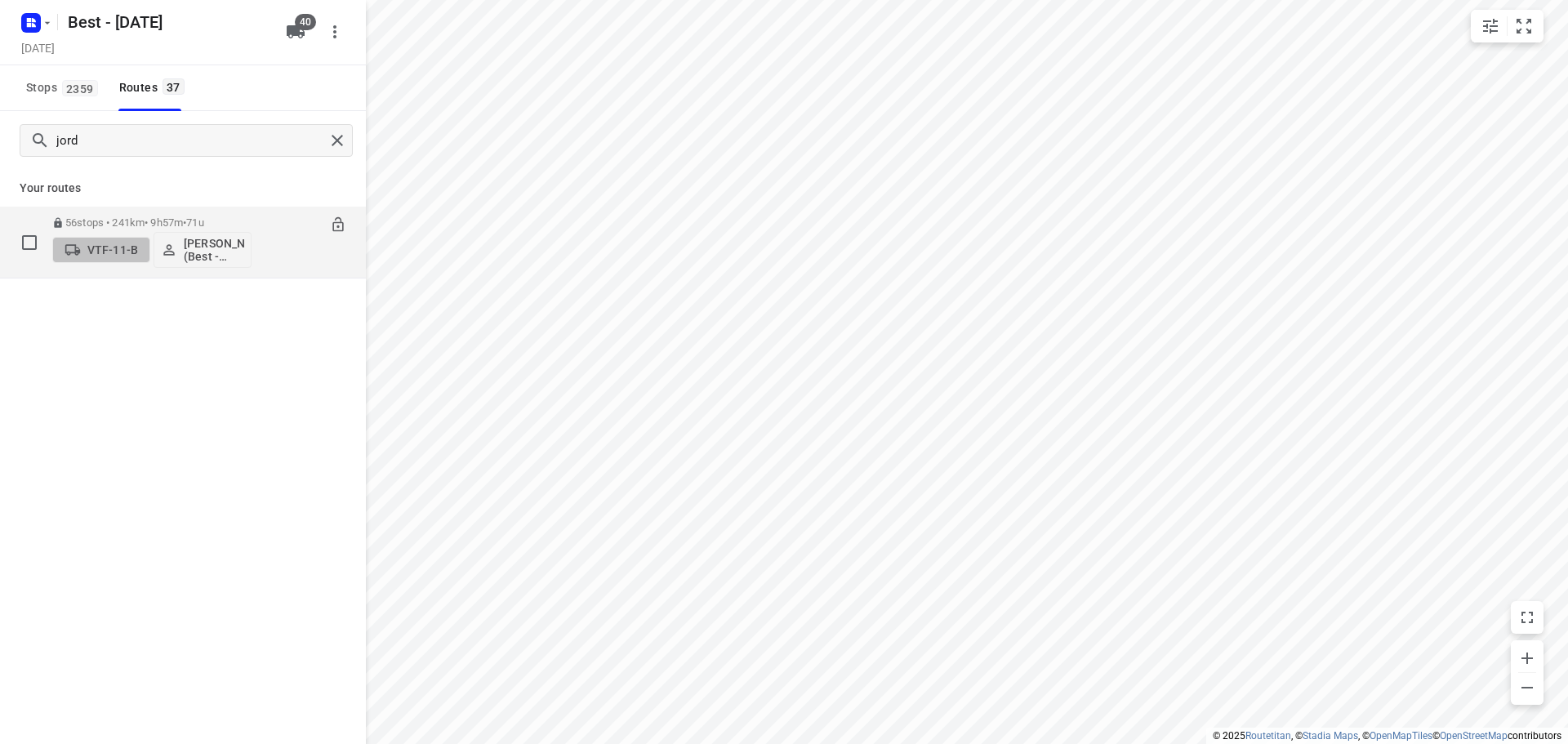
click at [89, 239] on button "VTF-11-B" at bounding box center [101, 250] width 98 height 26
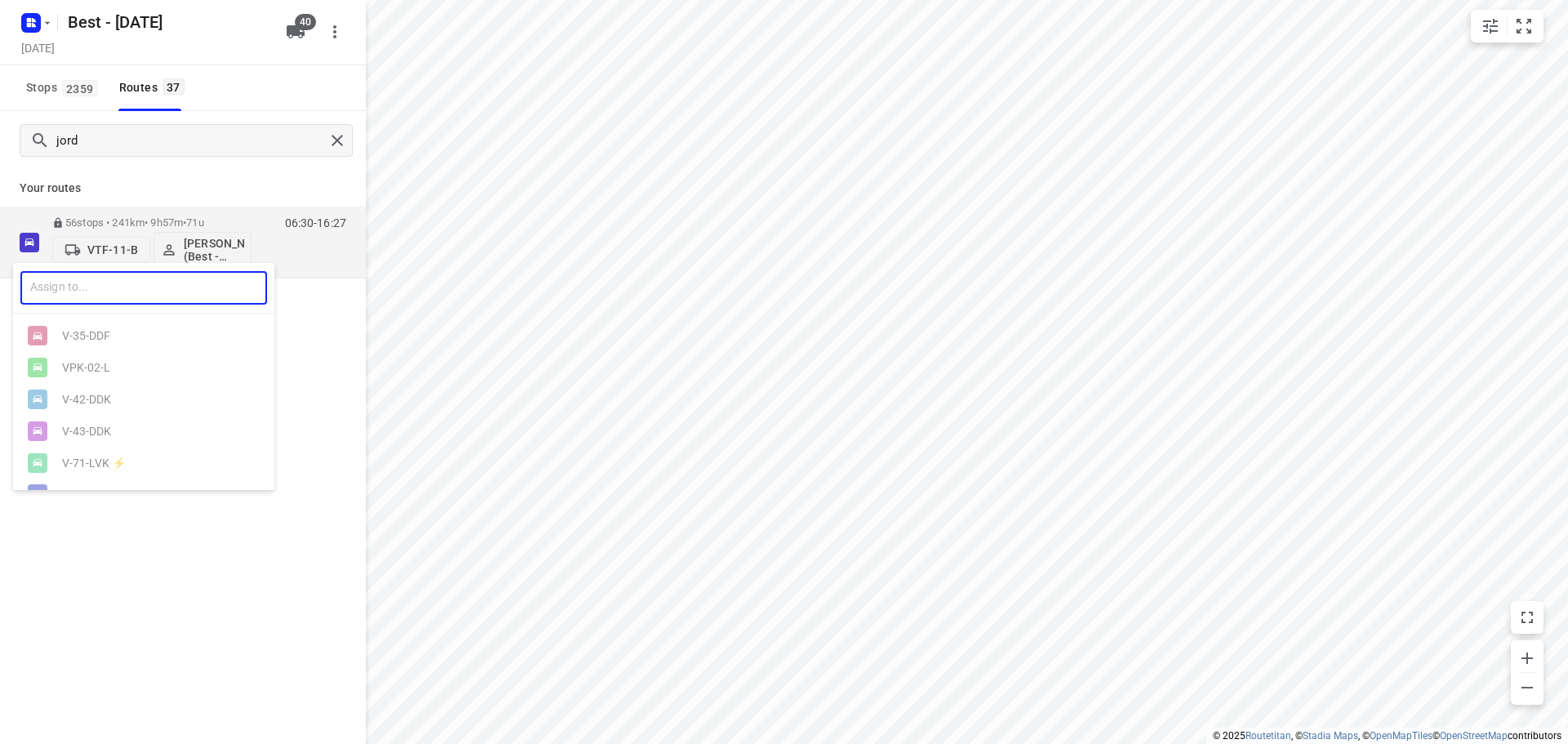
click at [104, 277] on input "text" at bounding box center [143, 287] width 246 height 33
type input "660"
click at [118, 337] on div "🚨VX- 660 -F" at bounding box center [147, 335] width 171 height 13
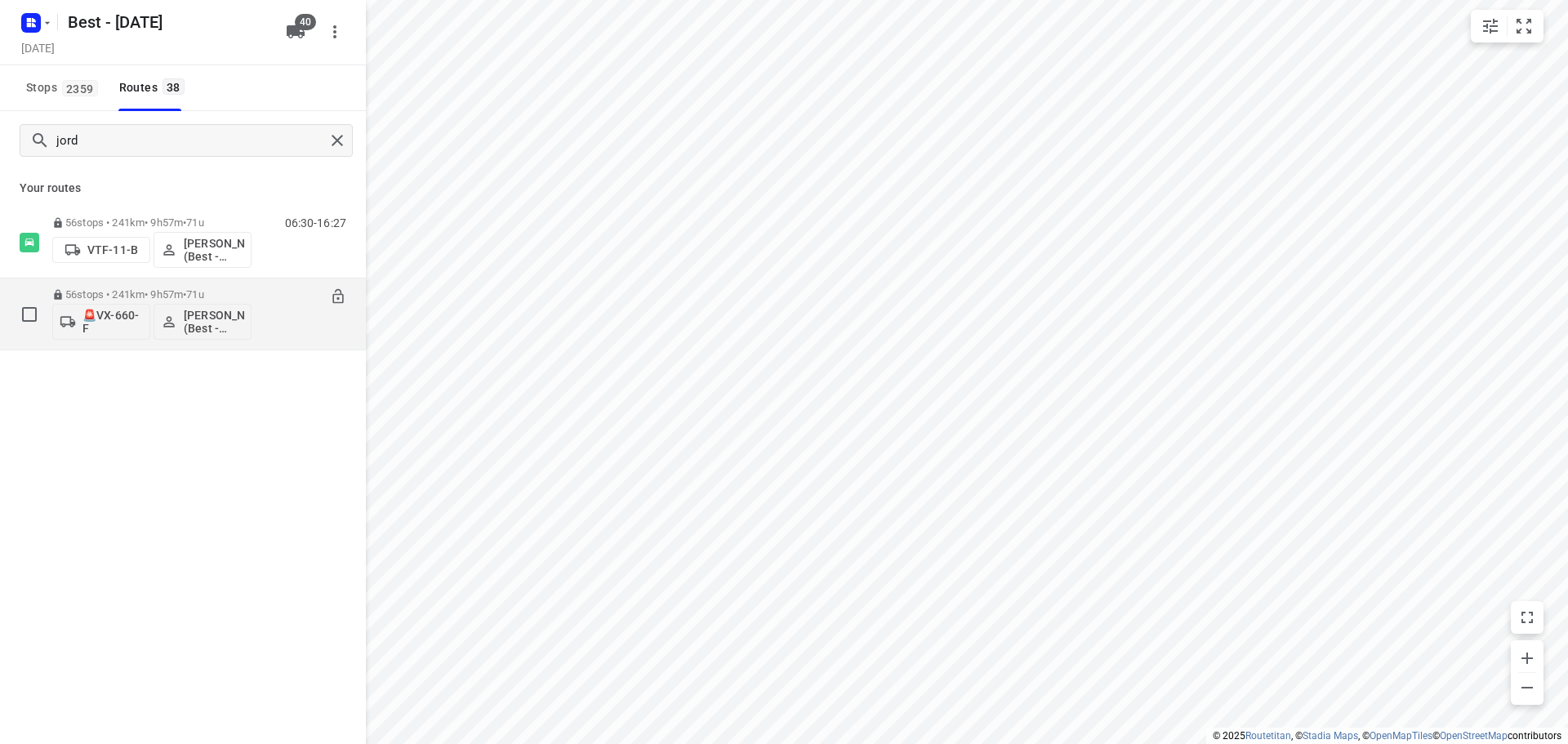
click at [274, 303] on div "06:30-16:27" at bounding box center [305, 318] width 82 height 60
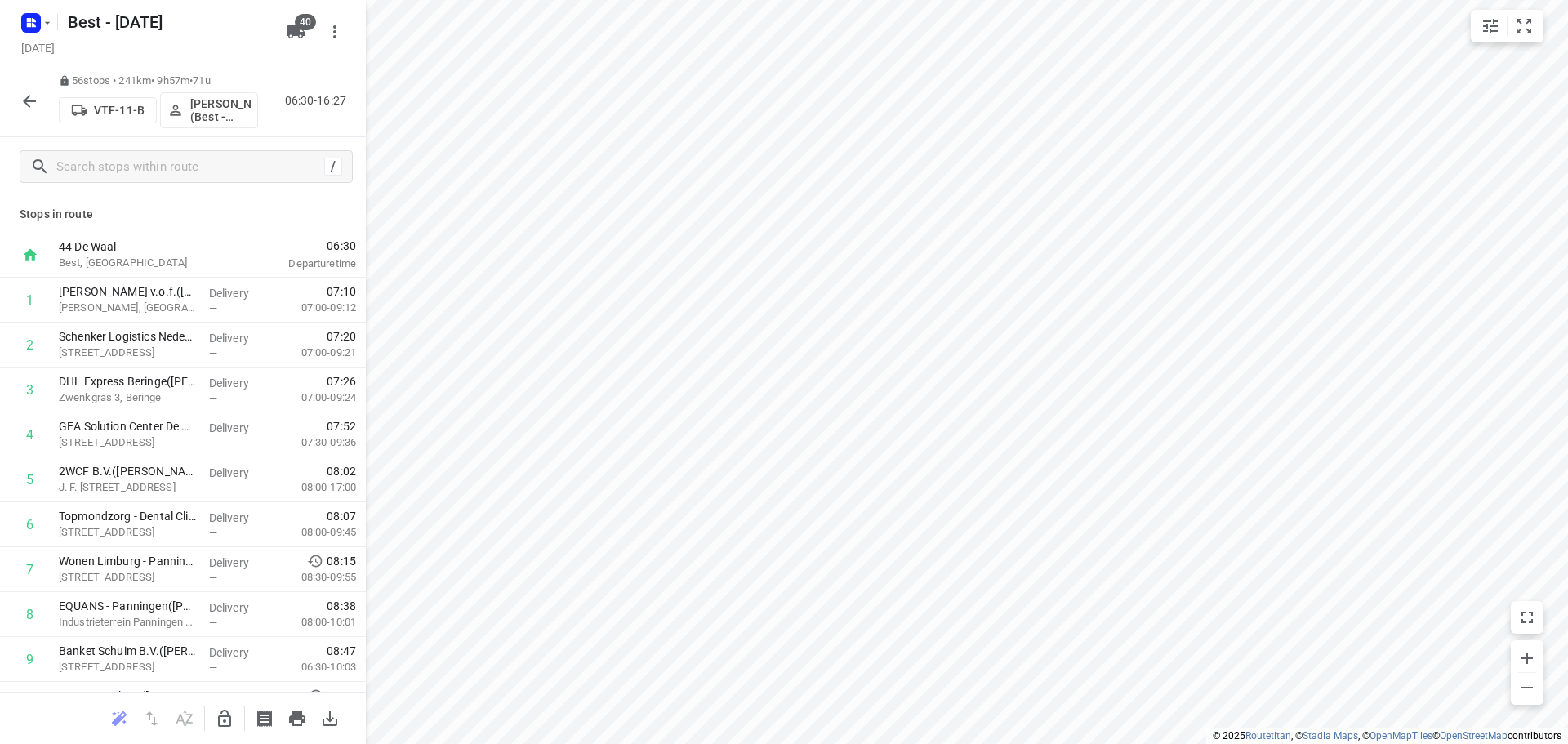
click at [33, 103] on icon "button" at bounding box center [29, 101] width 20 height 20
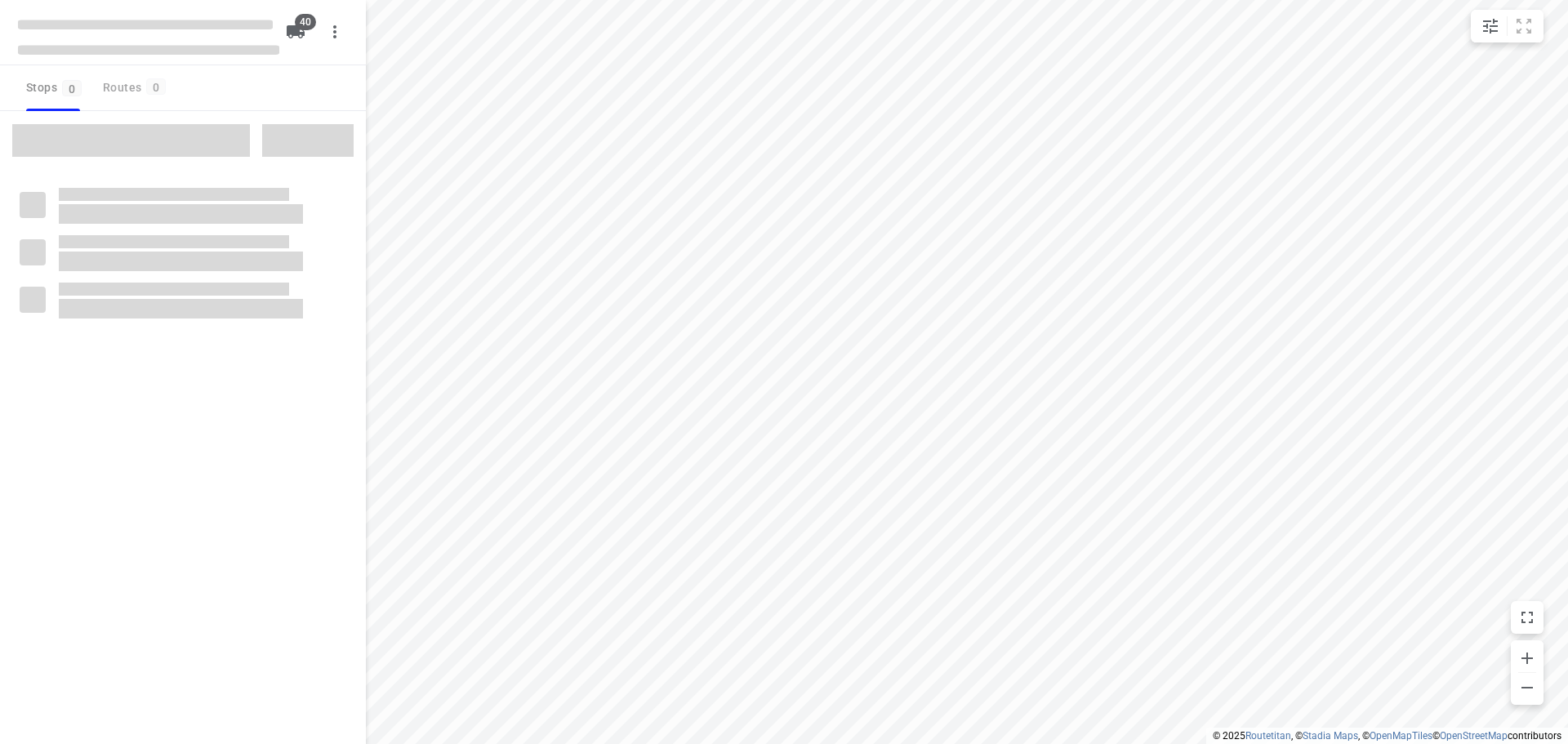
checkbox input "true"
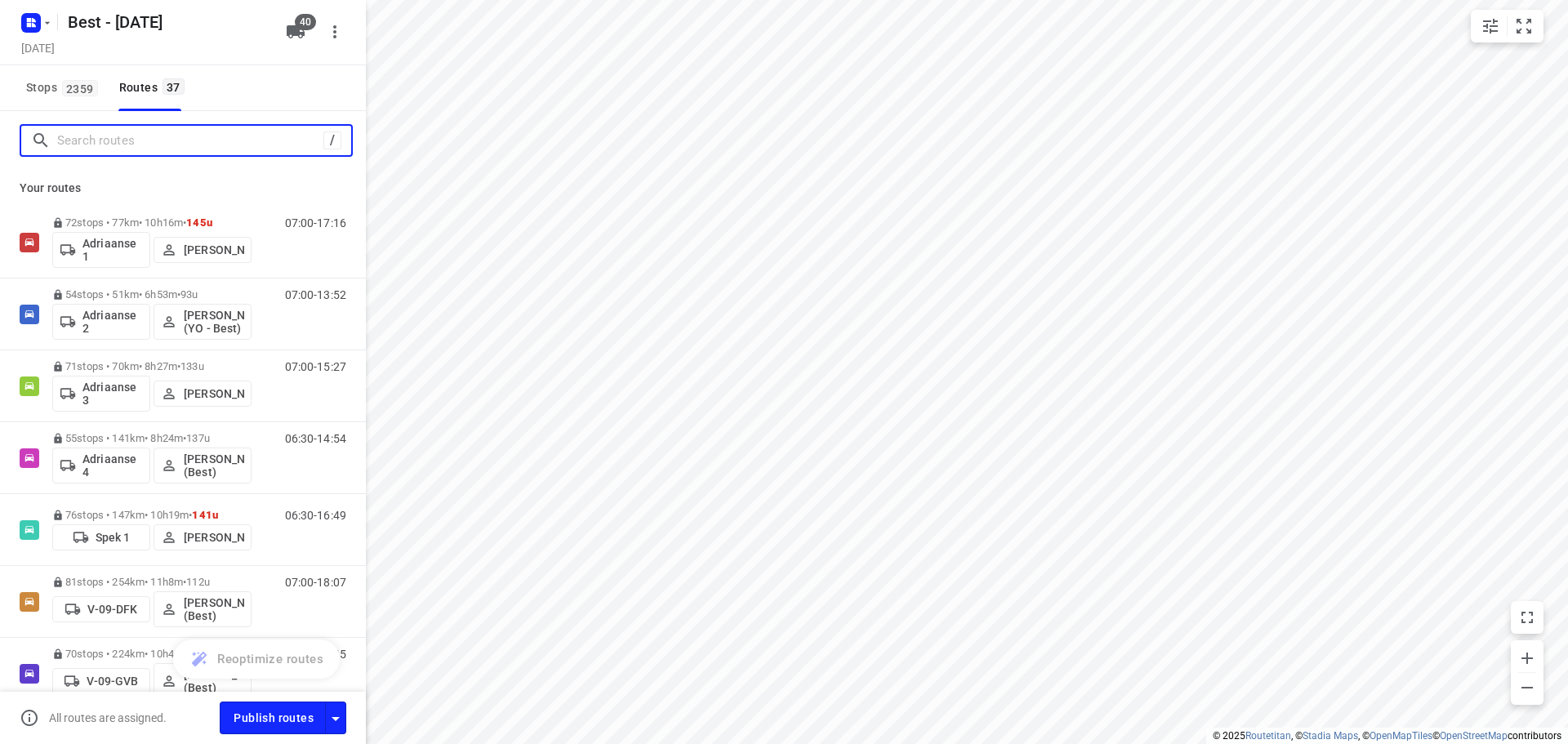
click at [214, 150] on input "Search routes" at bounding box center [190, 141] width 266 height 26
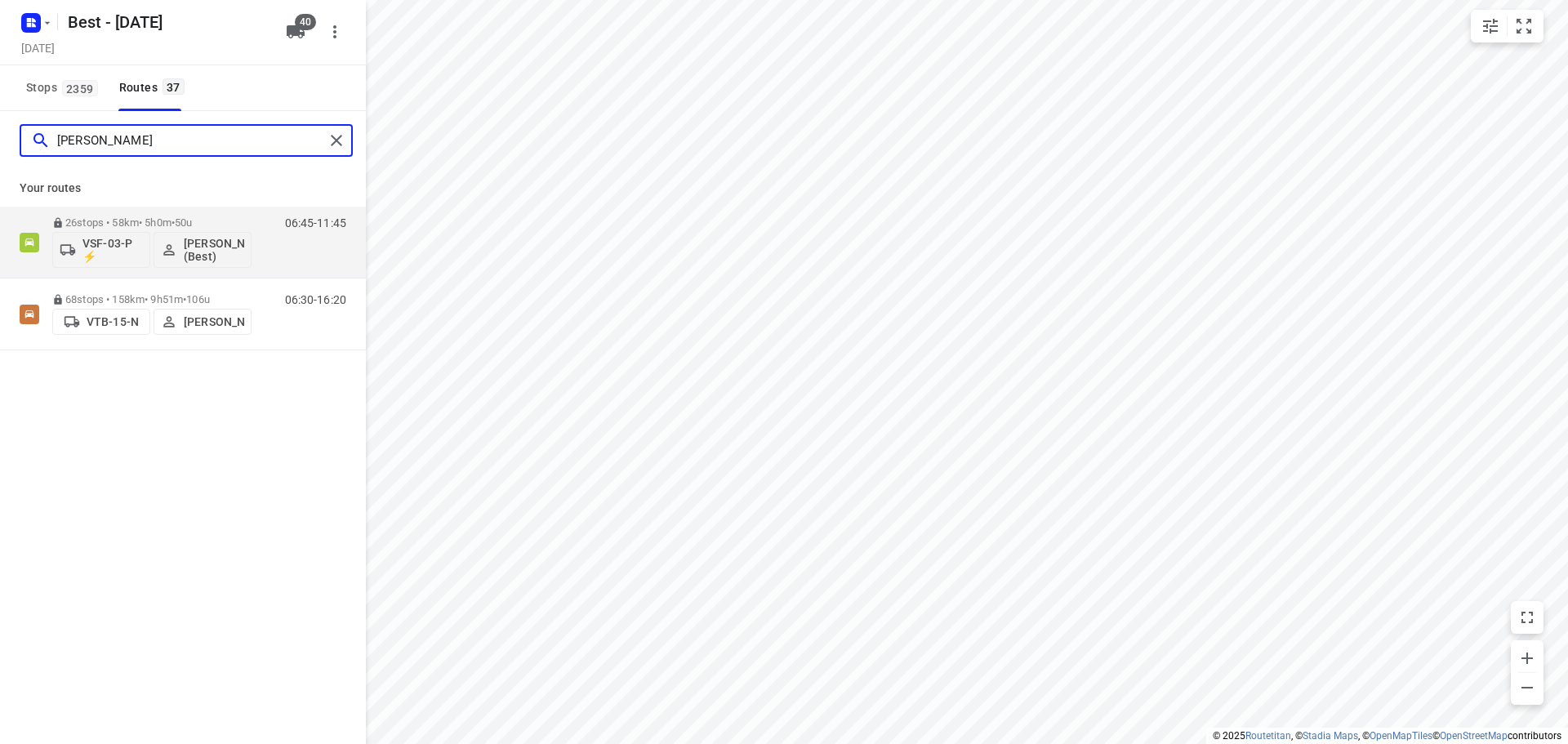
drag, startPoint x: 115, startPoint y: 141, endPoint x: -2, endPoint y: 130, distance: 117.5
click at [0, 130] on html "i © 2025 Routetitan , © Stadia Maps , © OpenMapTiles © OpenStreetMap contributo…" at bounding box center [784, 372] width 1568 height 744
type input "niels"
click at [118, 261] on p "VSF-03-P ⚡" at bounding box center [112, 250] width 61 height 26
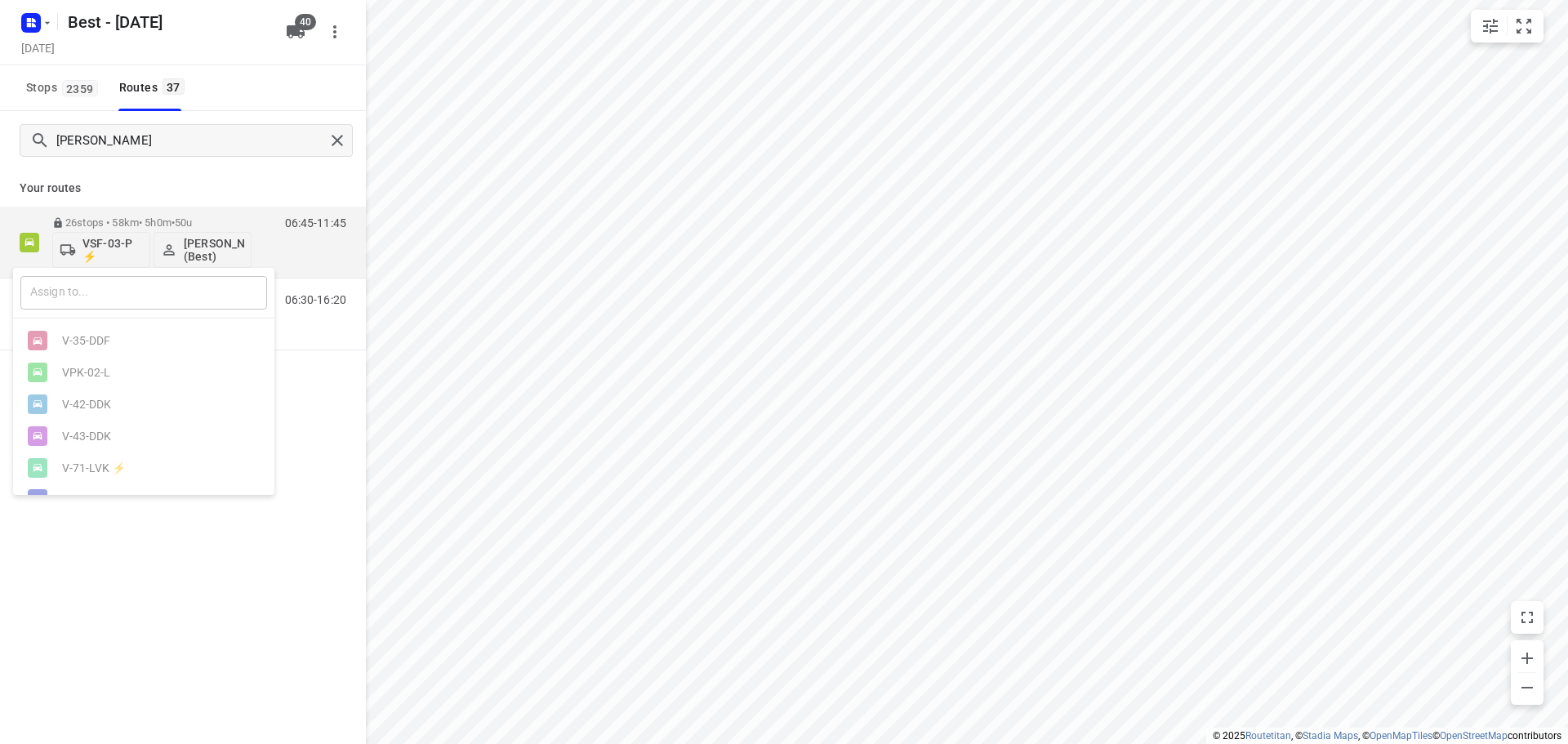
click at [140, 299] on input "text" at bounding box center [143, 292] width 246 height 33
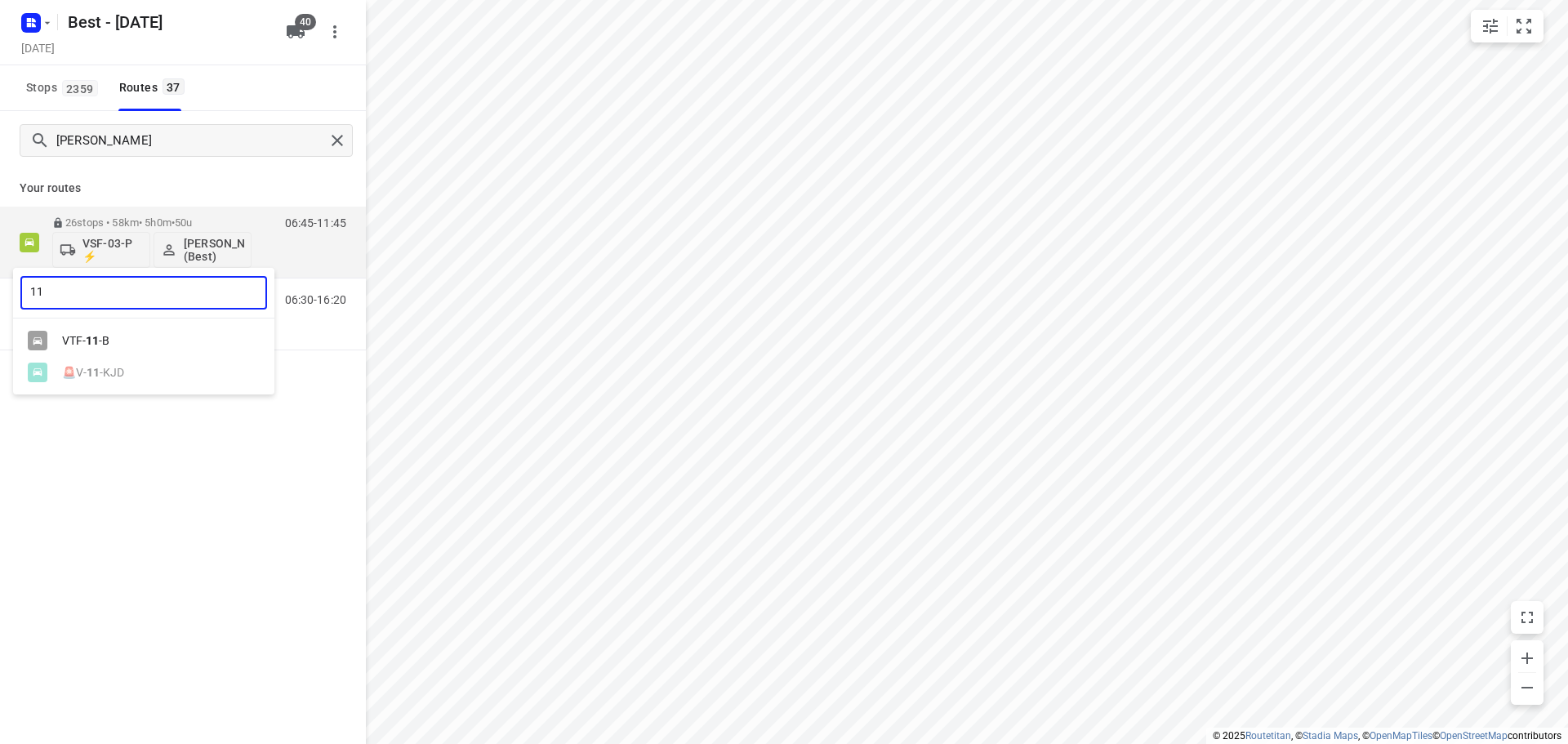
type input "11"
click at [82, 343] on div "VTF- 11 -B" at bounding box center [147, 340] width 171 height 13
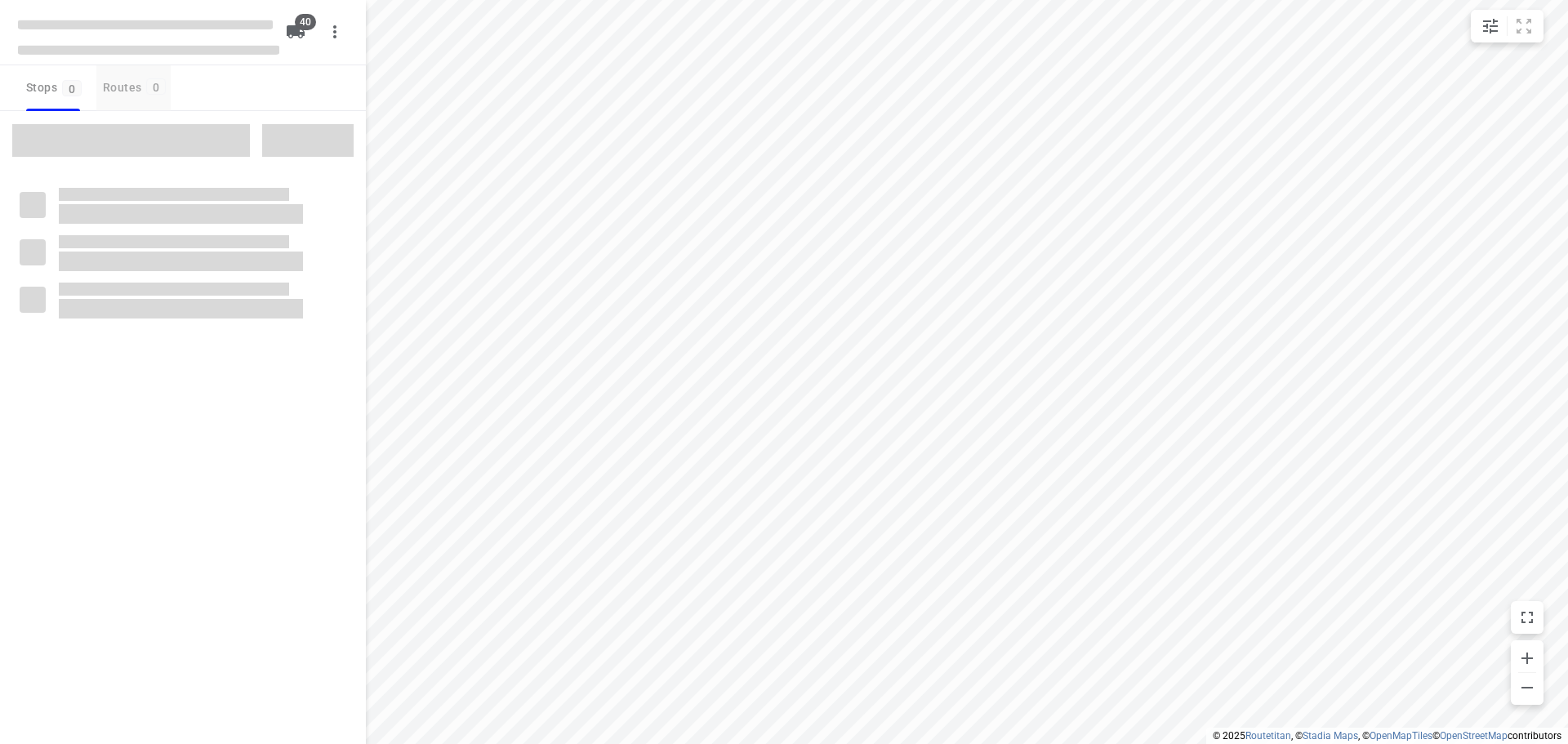
checkbox input "true"
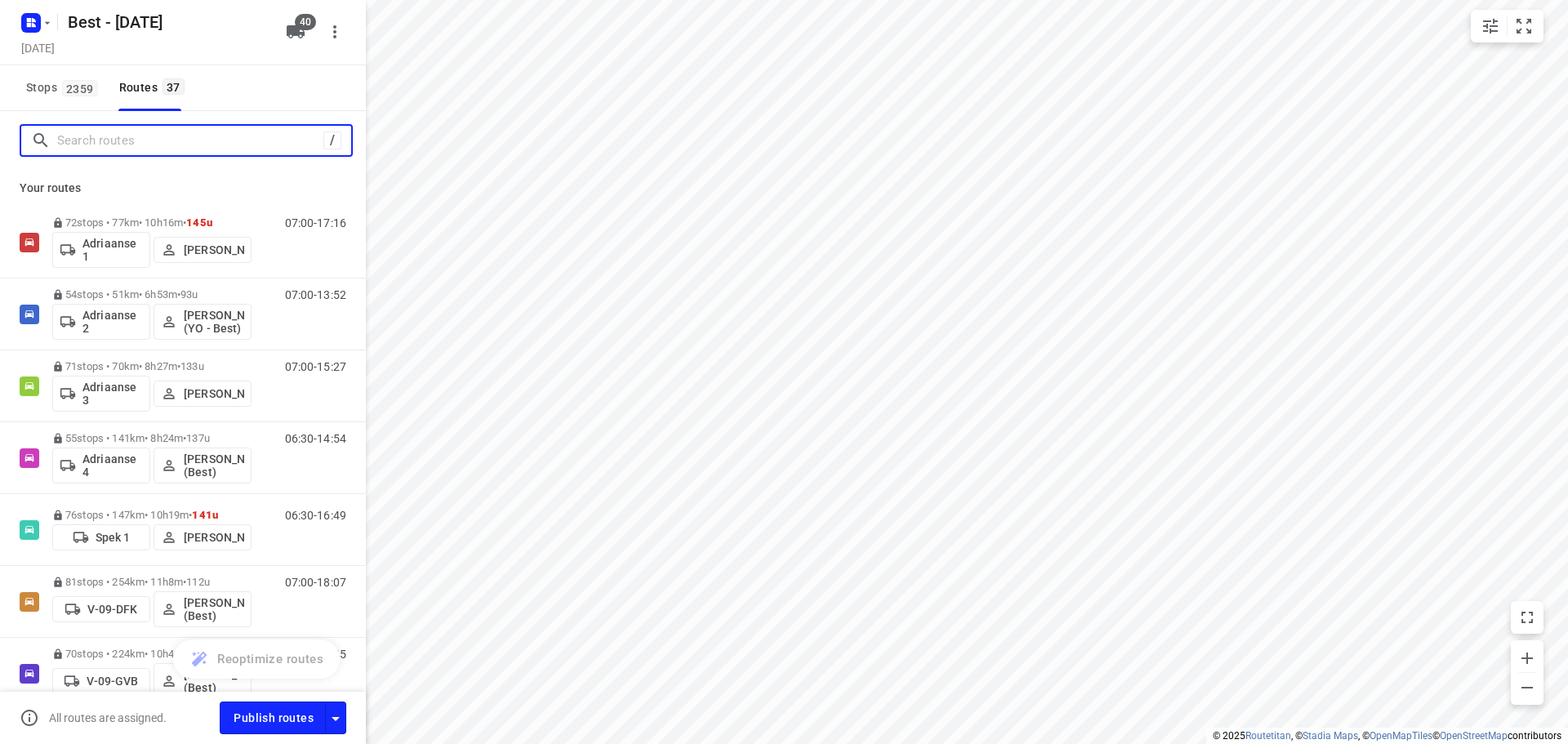
click at [125, 144] on input "Search routes" at bounding box center [190, 141] width 266 height 26
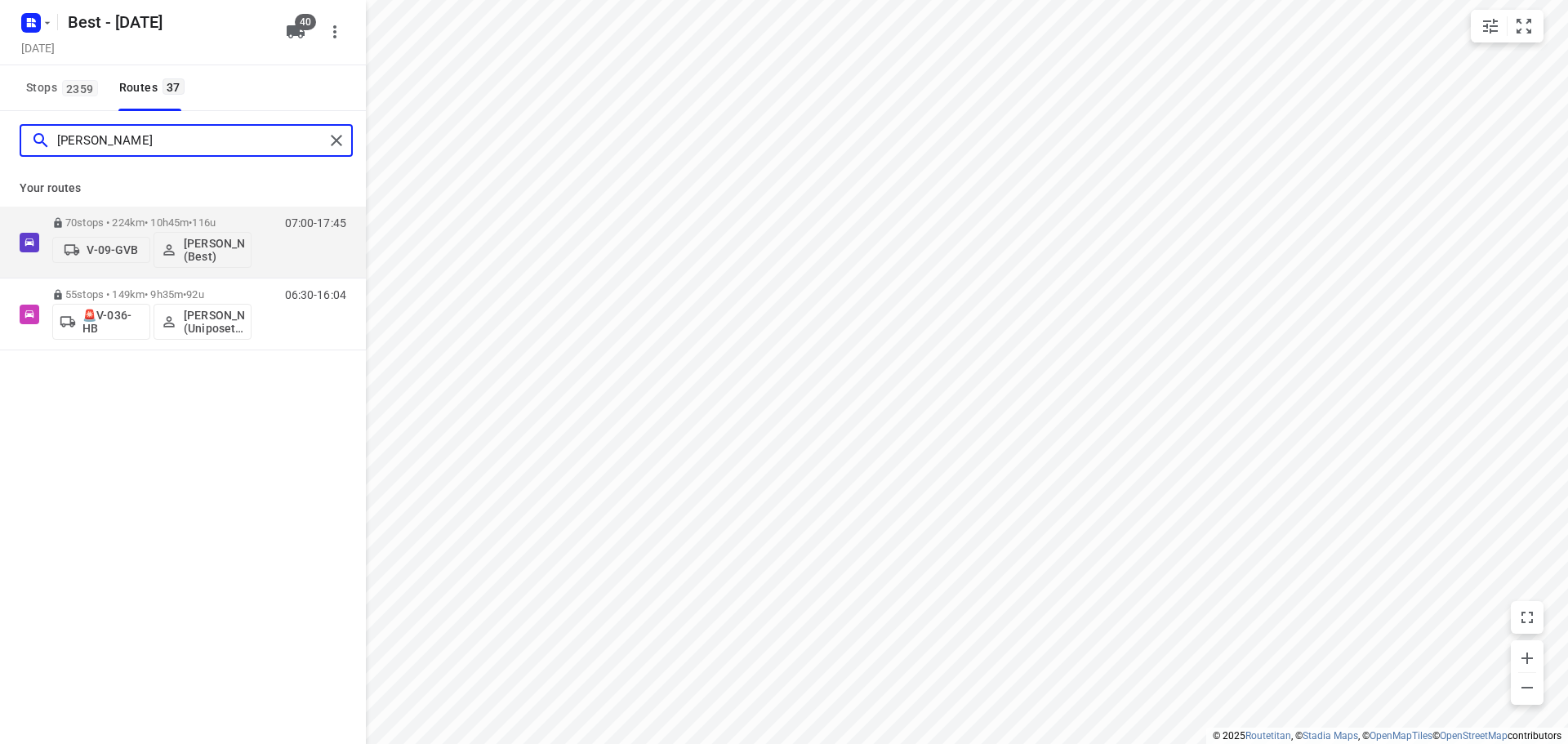
drag, startPoint x: 117, startPoint y: 137, endPoint x: -156, endPoint y: 136, distance: 273.0
click at [0, 136] on html "i © 2025 Routetitan , © Stadia Maps , © OpenMapTiles © OpenStreetMap contributo…" at bounding box center [784, 372] width 1568 height 744
type input "s"
type input "dem"
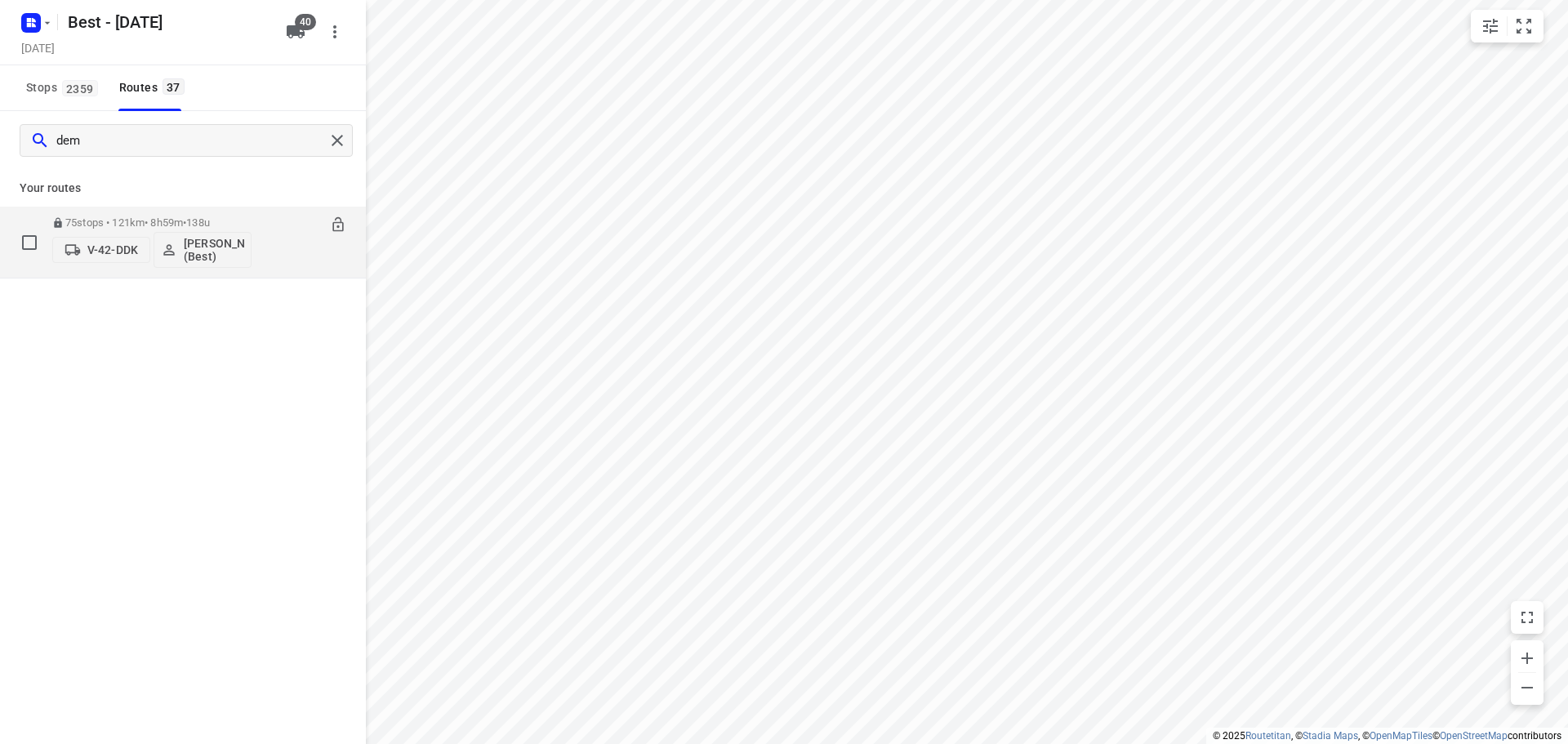
click at [127, 244] on p "V-42-DDK" at bounding box center [112, 250] width 50 height 13
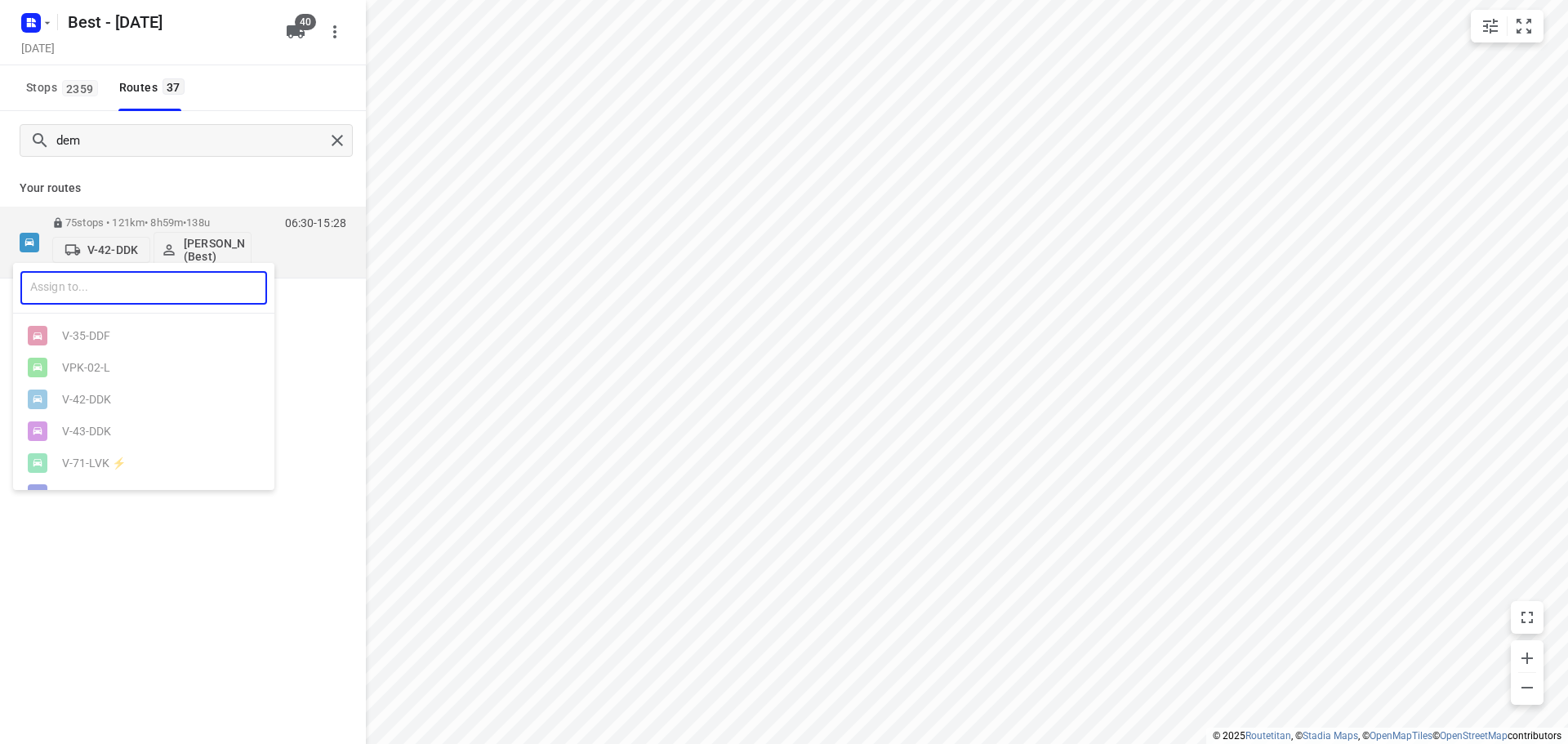
click at [130, 283] on input "text" at bounding box center [143, 287] width 246 height 33
click at [124, 280] on input "98" at bounding box center [143, 287] width 246 height 33
type input "98"
click at [300, 27] on div at bounding box center [784, 372] width 1568 height 744
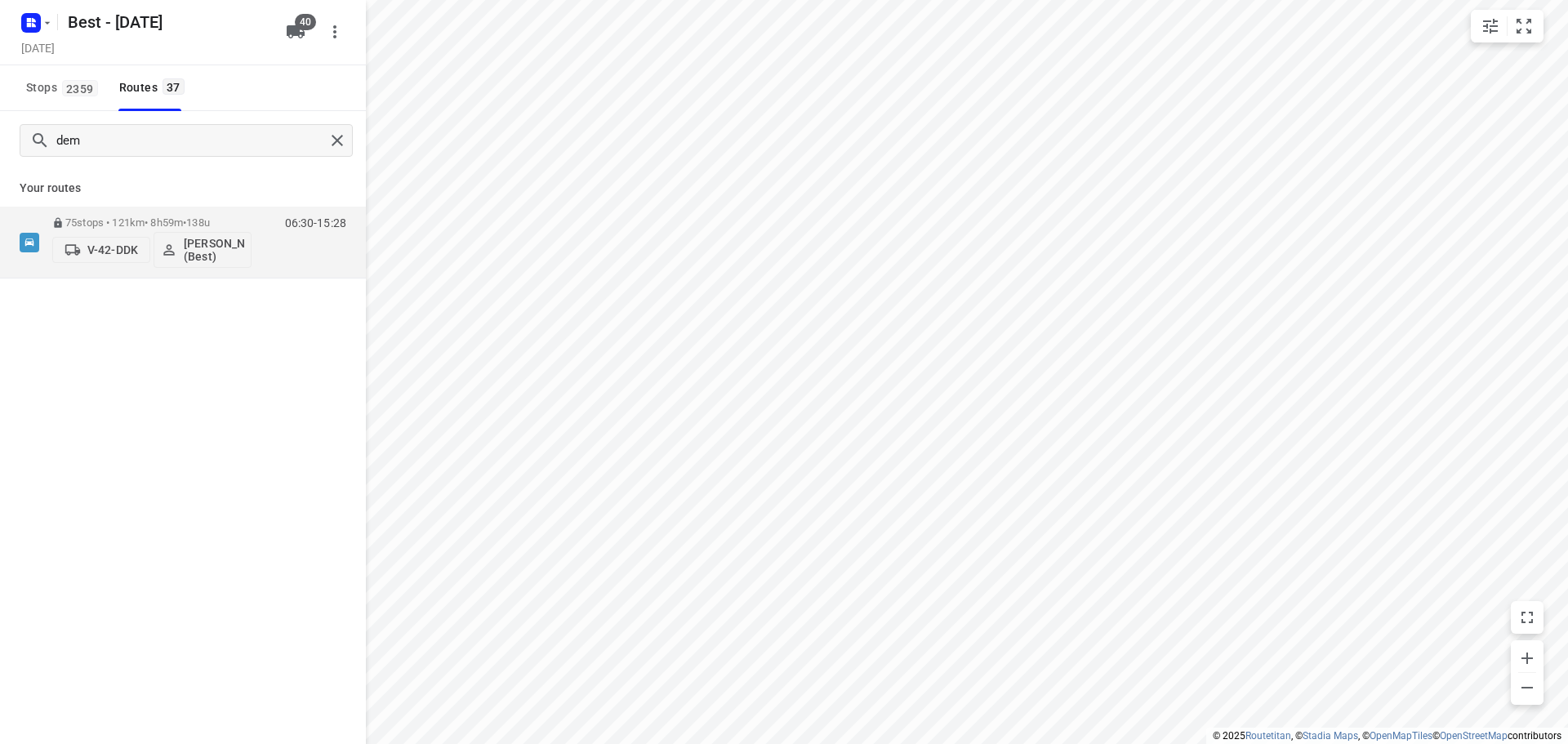
click at [300, 27] on span "40" at bounding box center [305, 21] width 21 height 16
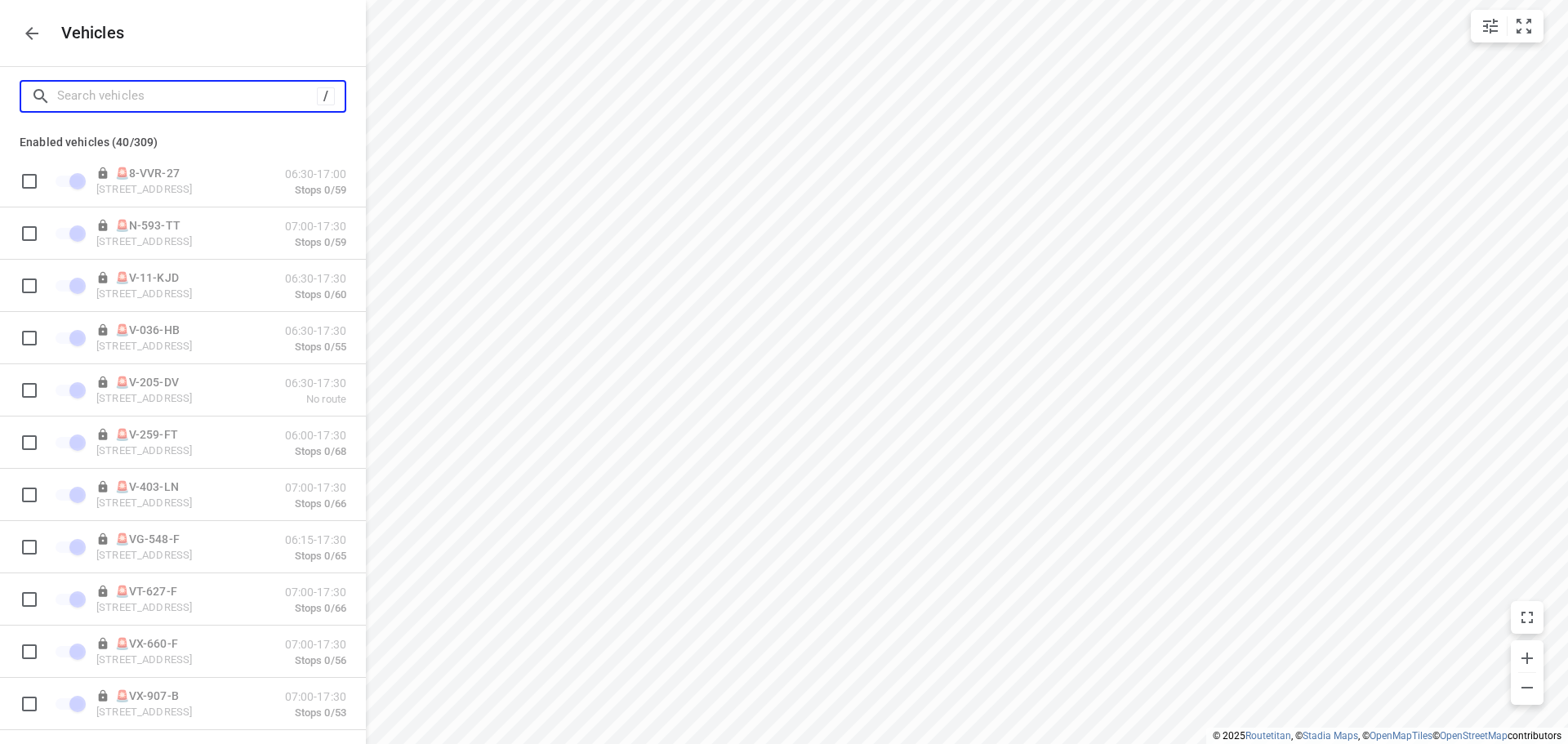
click at [205, 100] on input "Search vehicles" at bounding box center [187, 96] width 260 height 26
type input "s"
checkbox input "false"
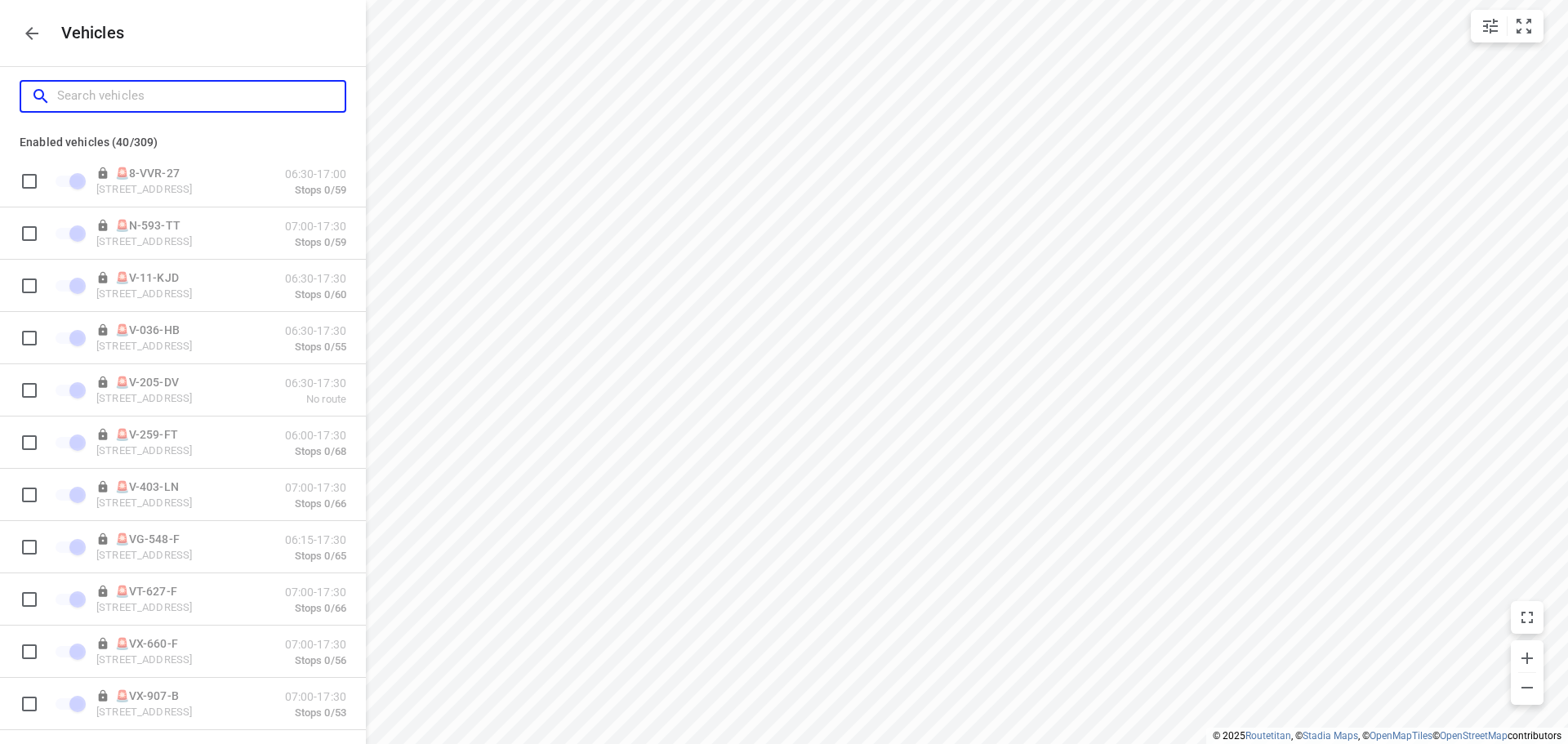
checkbox input "false"
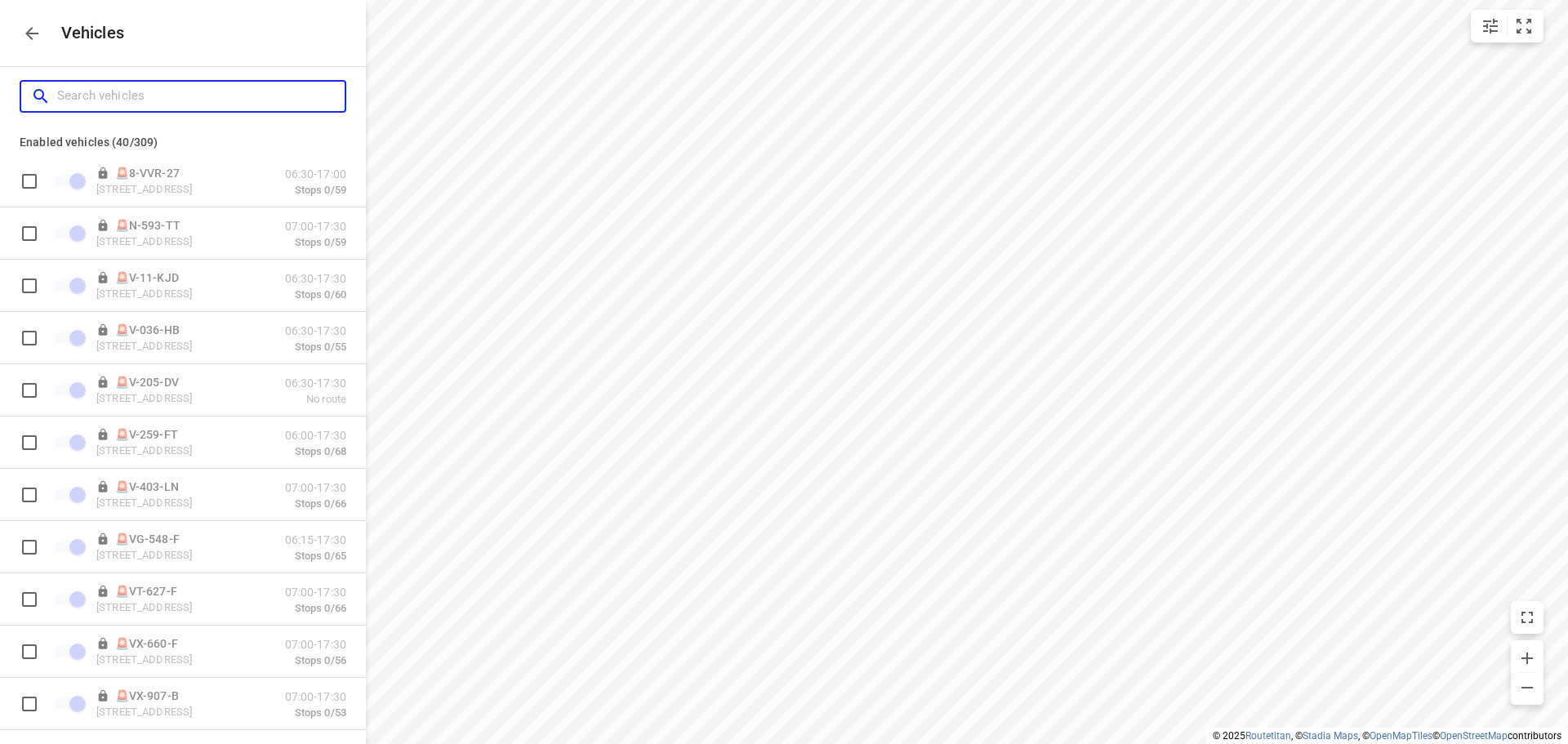
checkbox input "false"
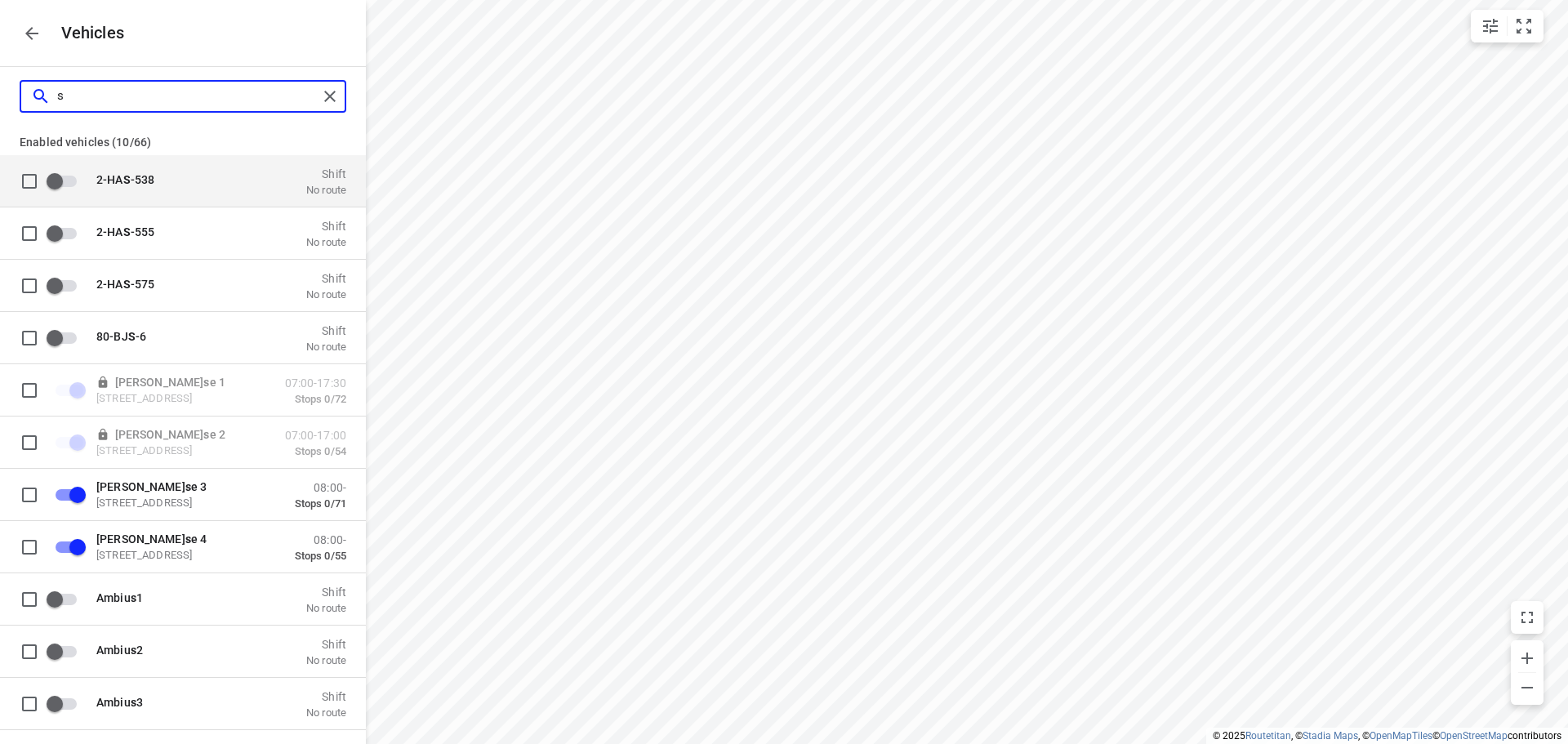
type input "sp"
checkbox input "true"
checkbox input "false"
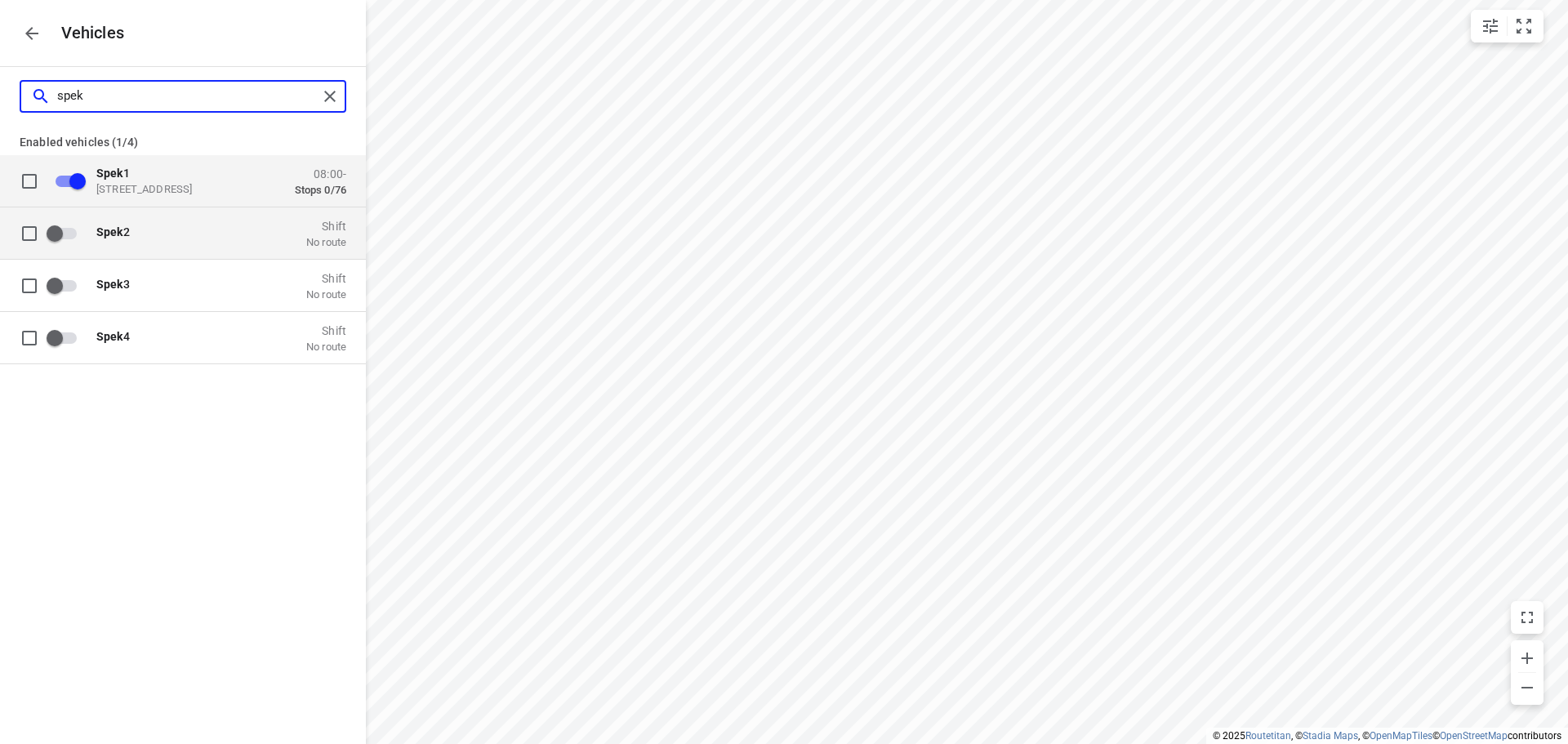
type input "spek"
click at [56, 233] on input "grid" at bounding box center [55, 233] width 93 height 31
checkbox input "true"
click at [184, 233] on div "Spek 2 Zuidbaan 527, 2841 MD Moordrecht, Netherlands" at bounding box center [178, 233] width 164 height 29
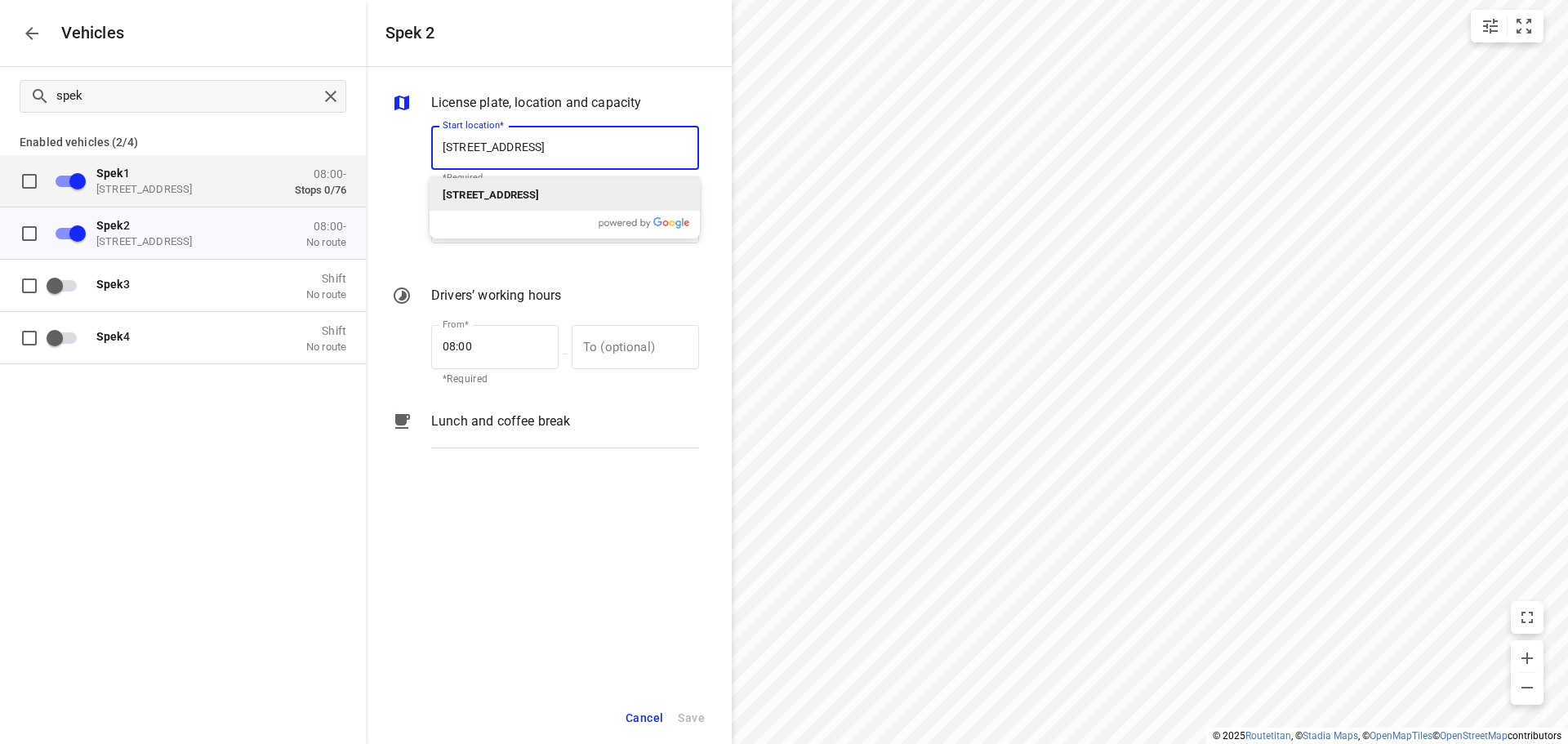
type input "Zuidbaan 527, 2841 MD Moordrecht, Netherlands"
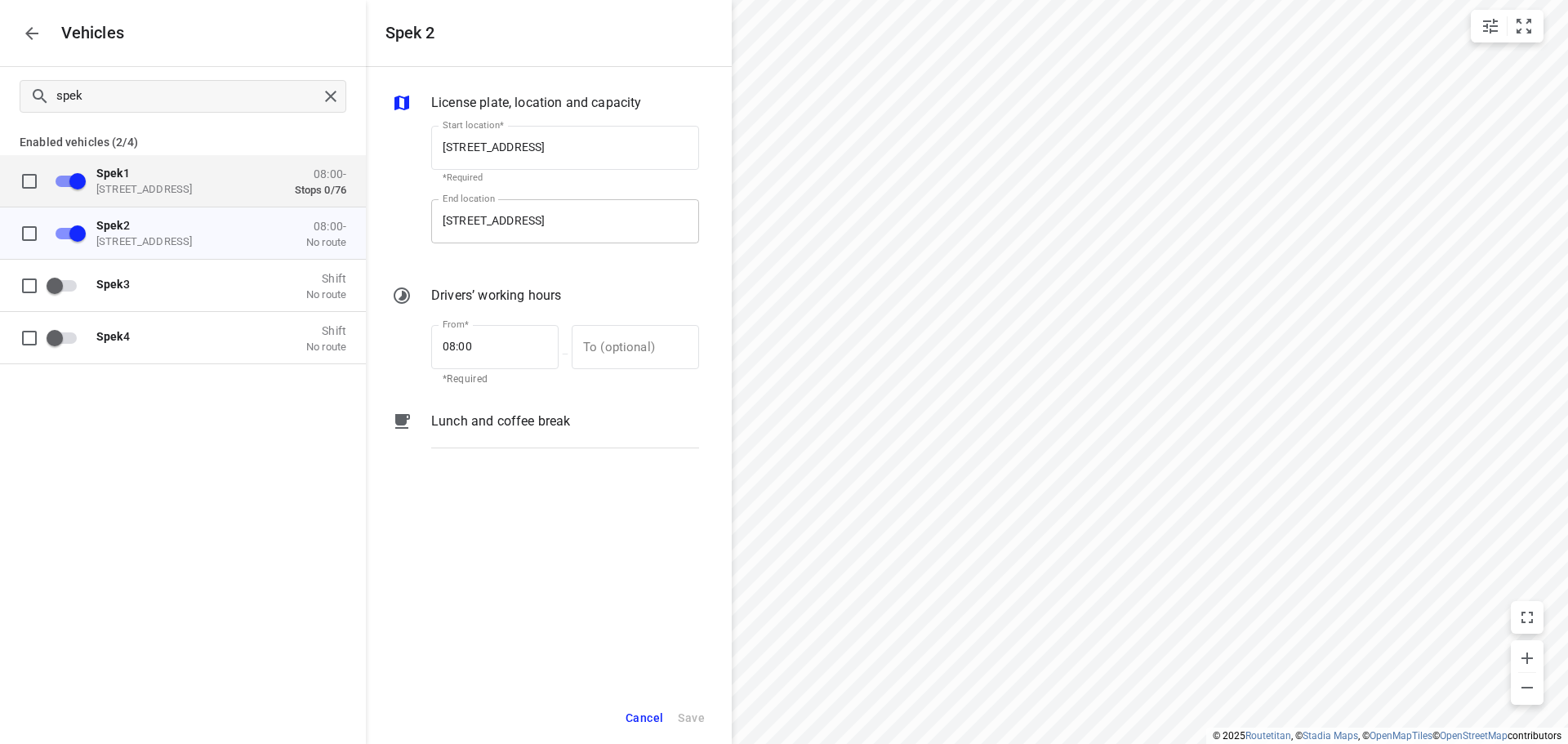
click at [579, 218] on input "Zuidbaan 527, 2841 MD Moordrecht, Netherlands" at bounding box center [565, 222] width 268 height 44
paste input "De Waal 44, 5684 PH Bes"
type input "De Waal 44, 5684 PH Best, Netherlands"
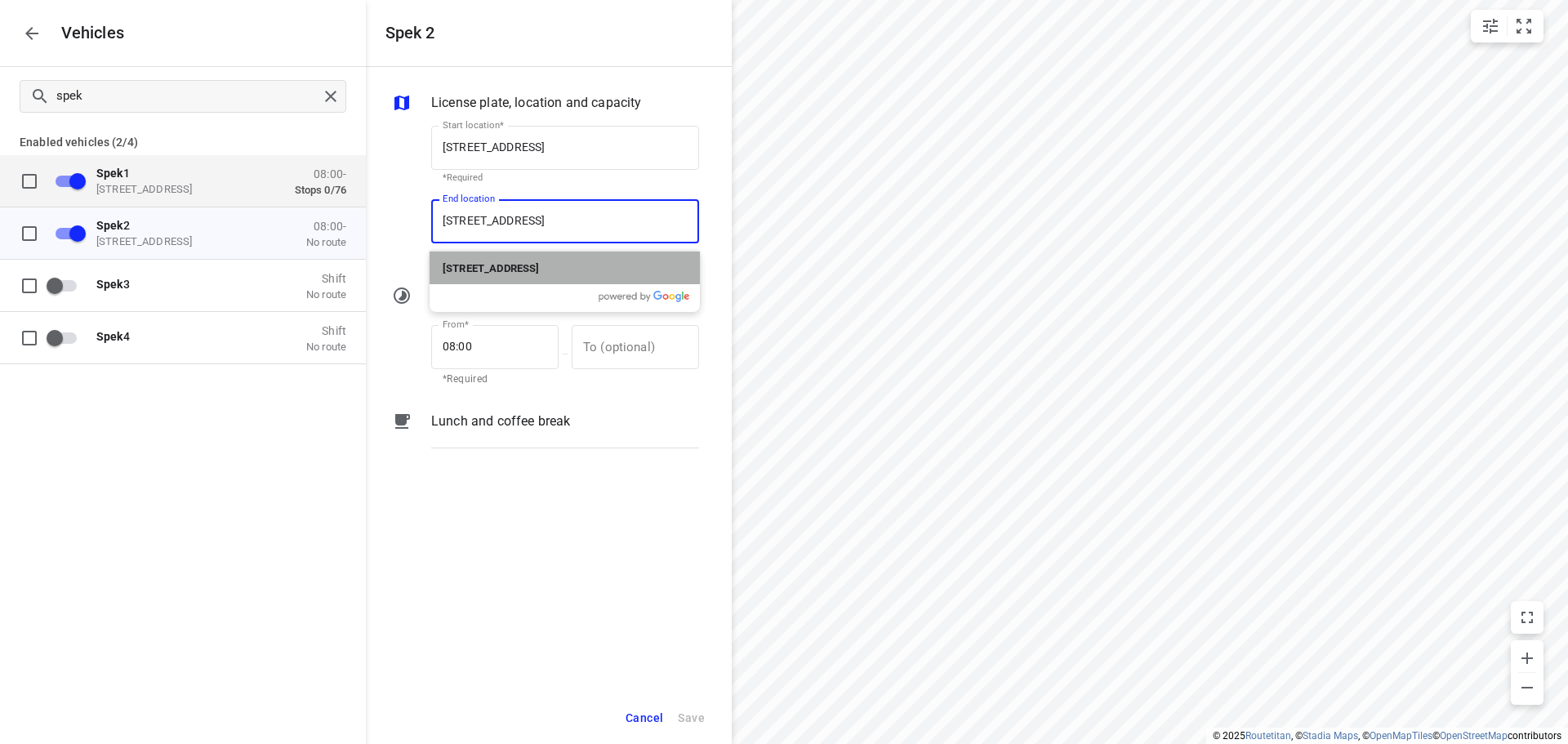
click at [561, 251] on div "De Waal 44, 5684 PH Best, Netherlands" at bounding box center [564, 268] width 270 height 32
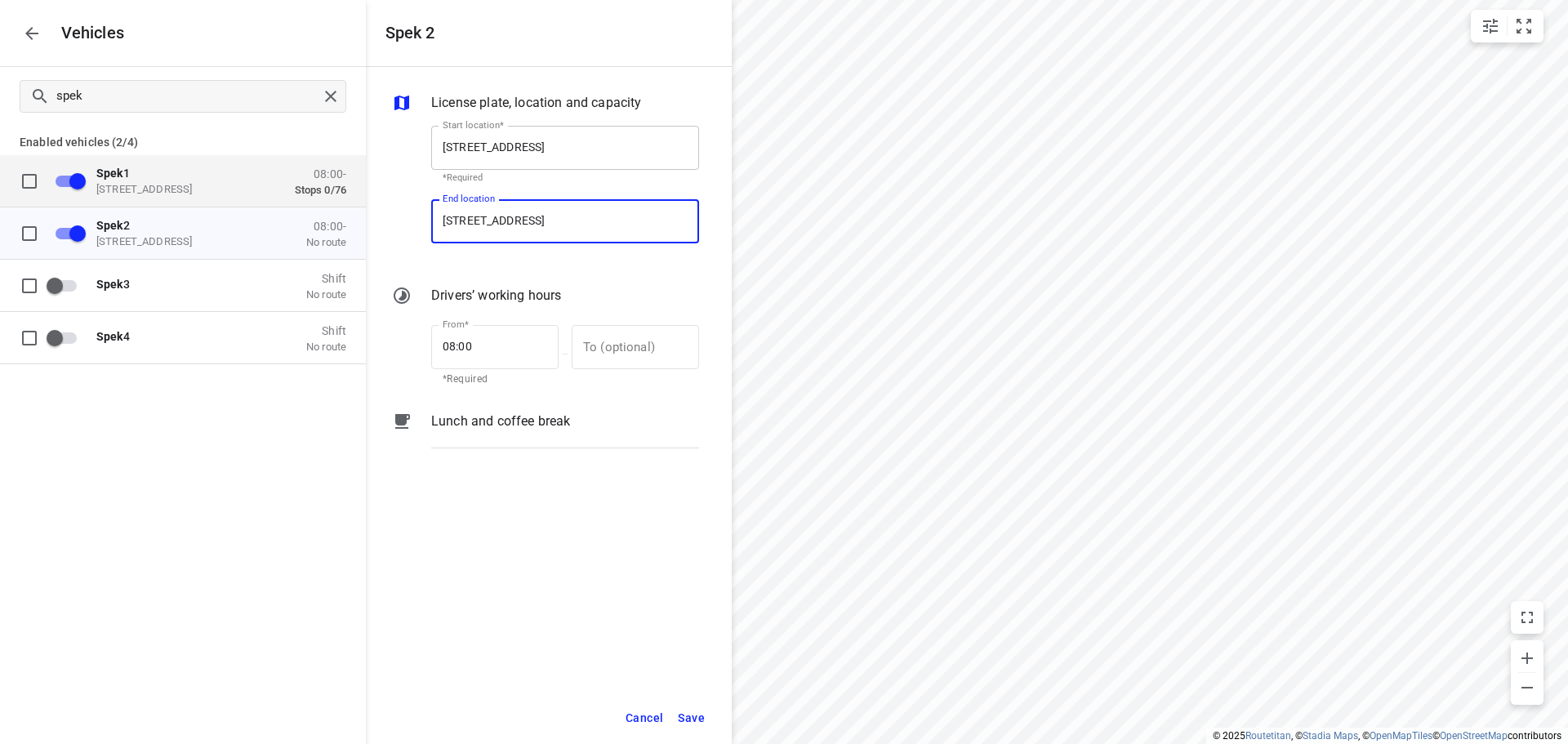
type input "De Waal 44, 5684 PH Best, Netherlands"
click at [552, 159] on input "Zuidbaan 527, 2841 MD Moordrecht, Netherlands" at bounding box center [565, 148] width 268 height 44
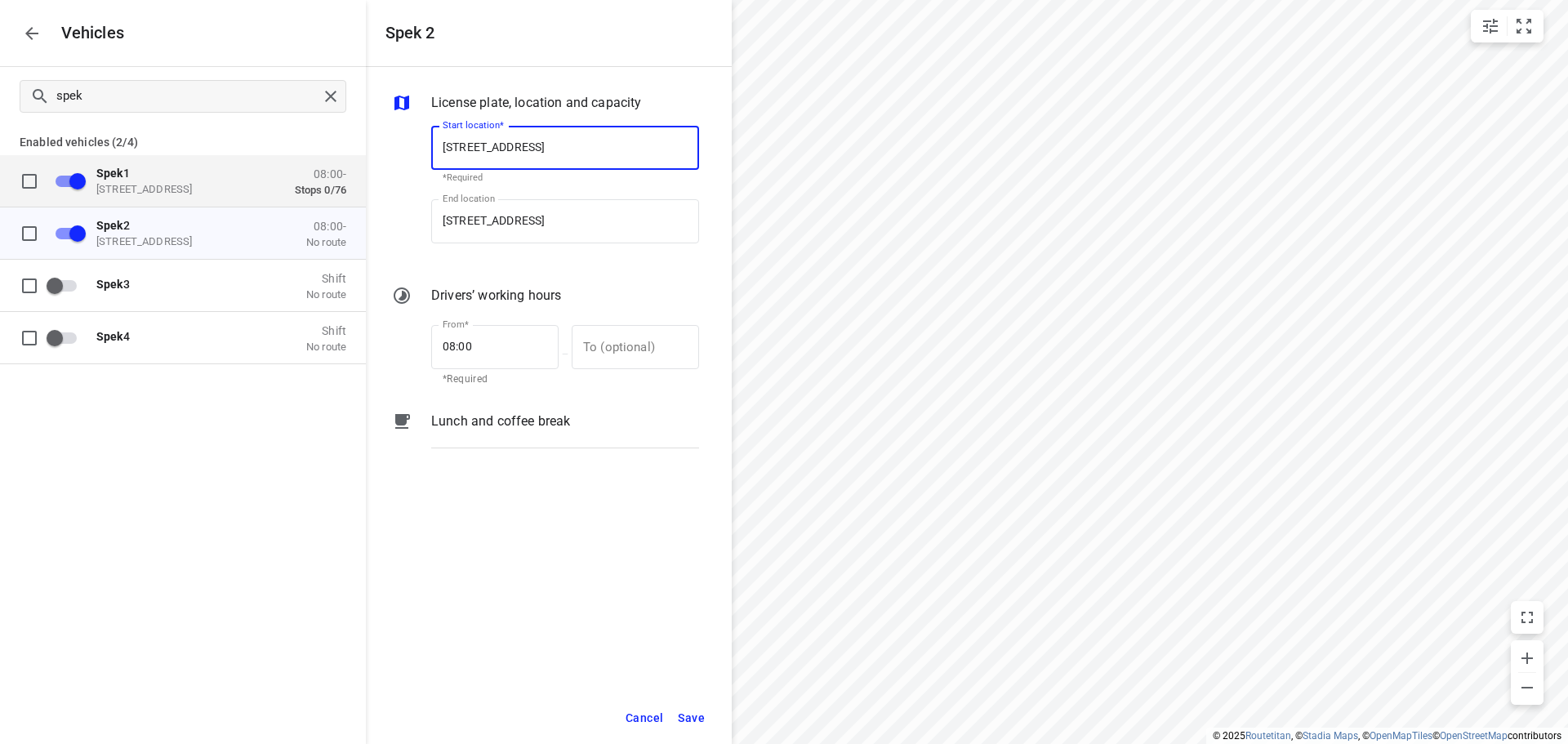
paste input "De Waal 44, 5684 PH Bes"
type input "De Waal 44, 5684 PH Best, Netherlands"
click at [533, 192] on b "De Waal 44, 5684 PH Best, Netherlands" at bounding box center [490, 194] width 96 height 12
type input "De Waal 44, 5684 PH Best, Netherlands"
click at [683, 724] on span "Save" at bounding box center [691, 718] width 27 height 20
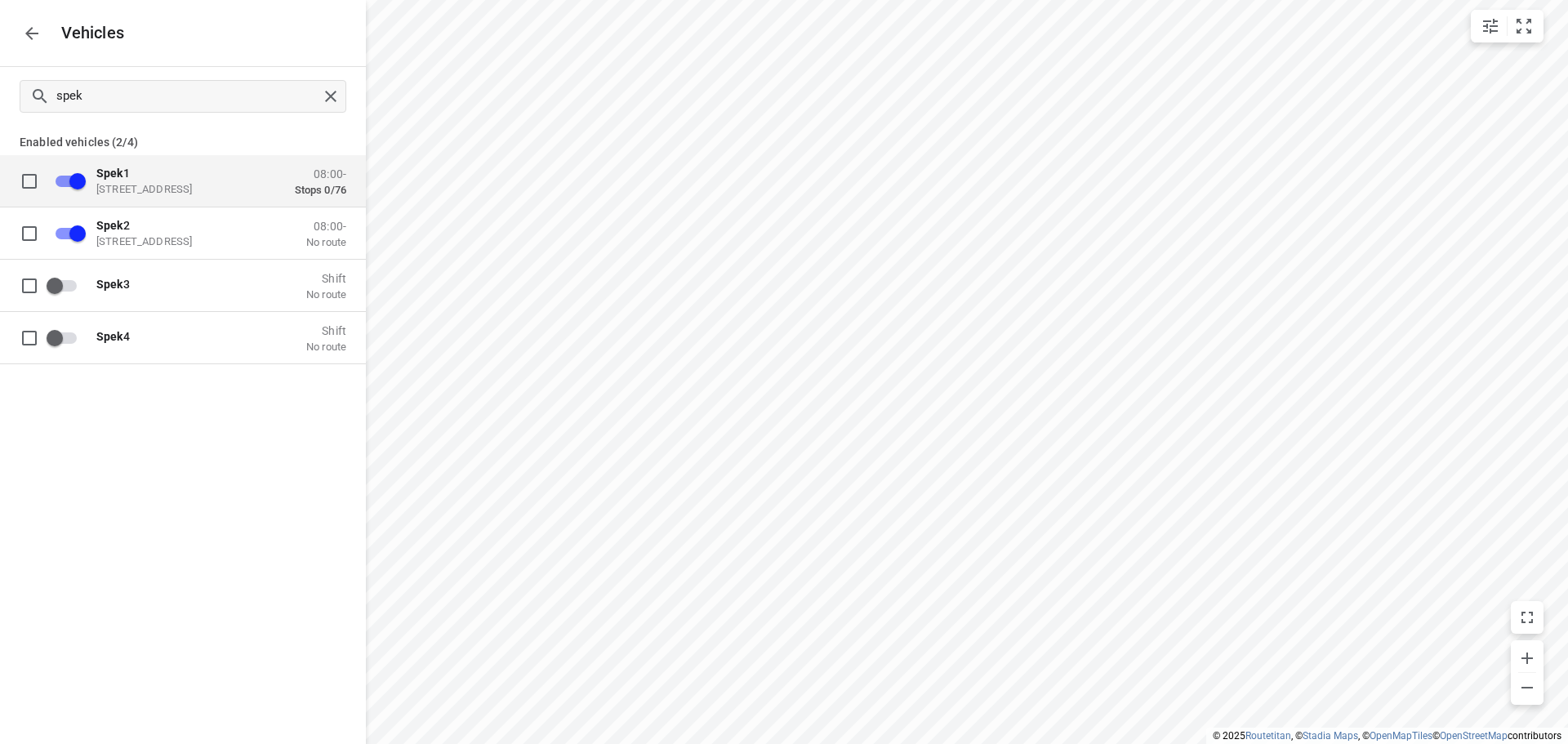
click at [29, 28] on icon "button" at bounding box center [32, 33] width 20 height 20
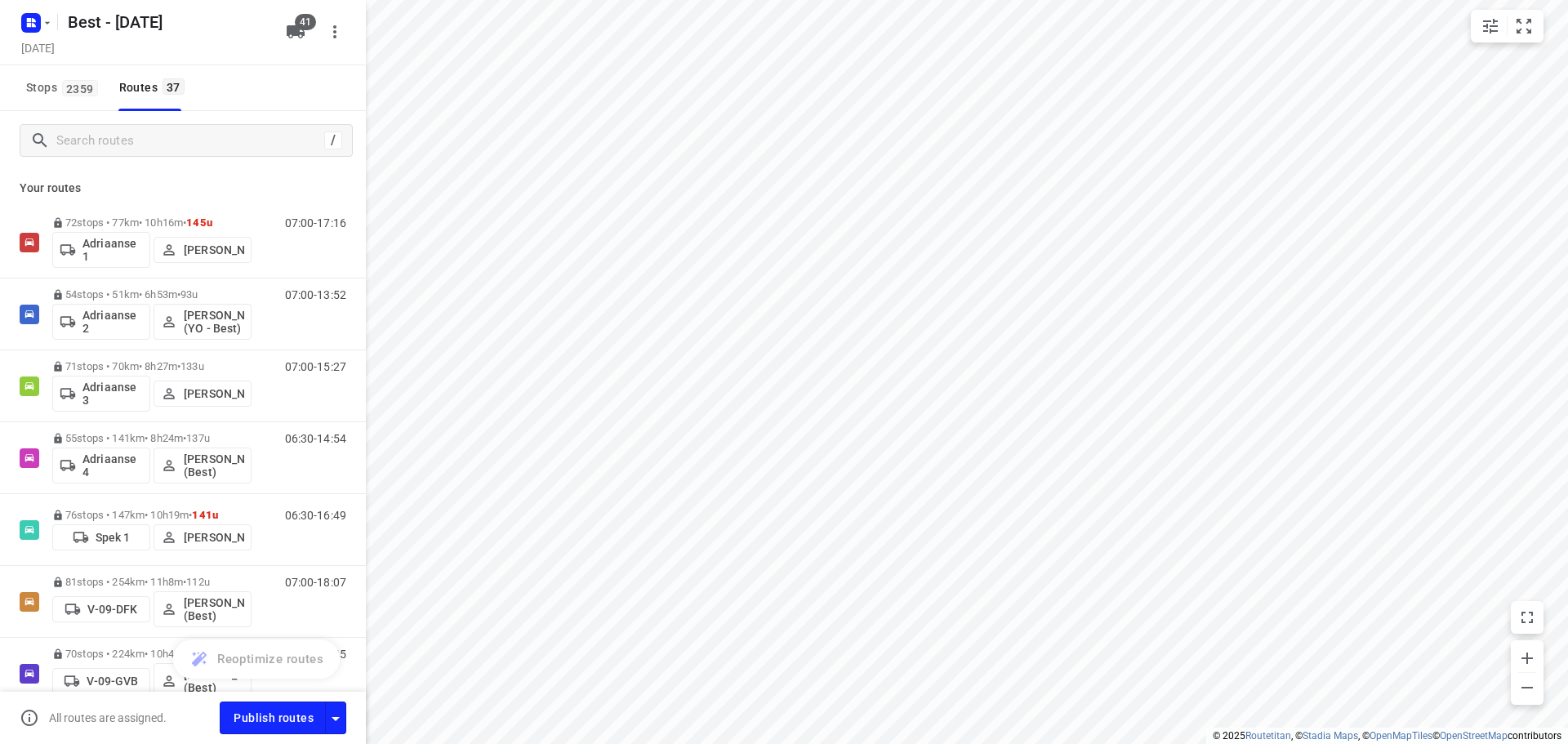
click at [139, 159] on div "/" at bounding box center [182, 140] width 366 height 59
click at [141, 147] on input "Search routes" at bounding box center [187, 141] width 262 height 26
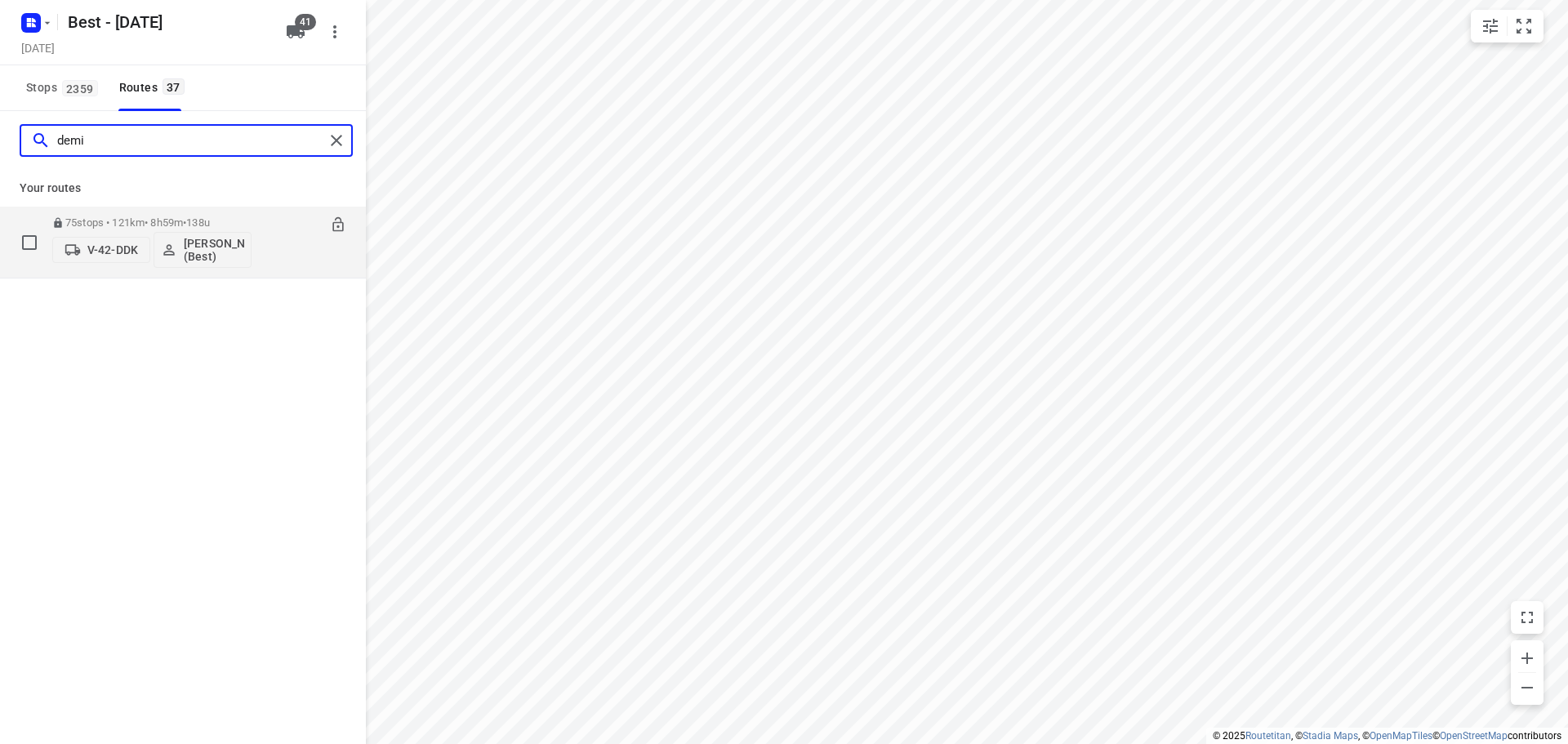
type input "demi"
click at [118, 244] on p "V-42-DDK" at bounding box center [112, 250] width 50 height 13
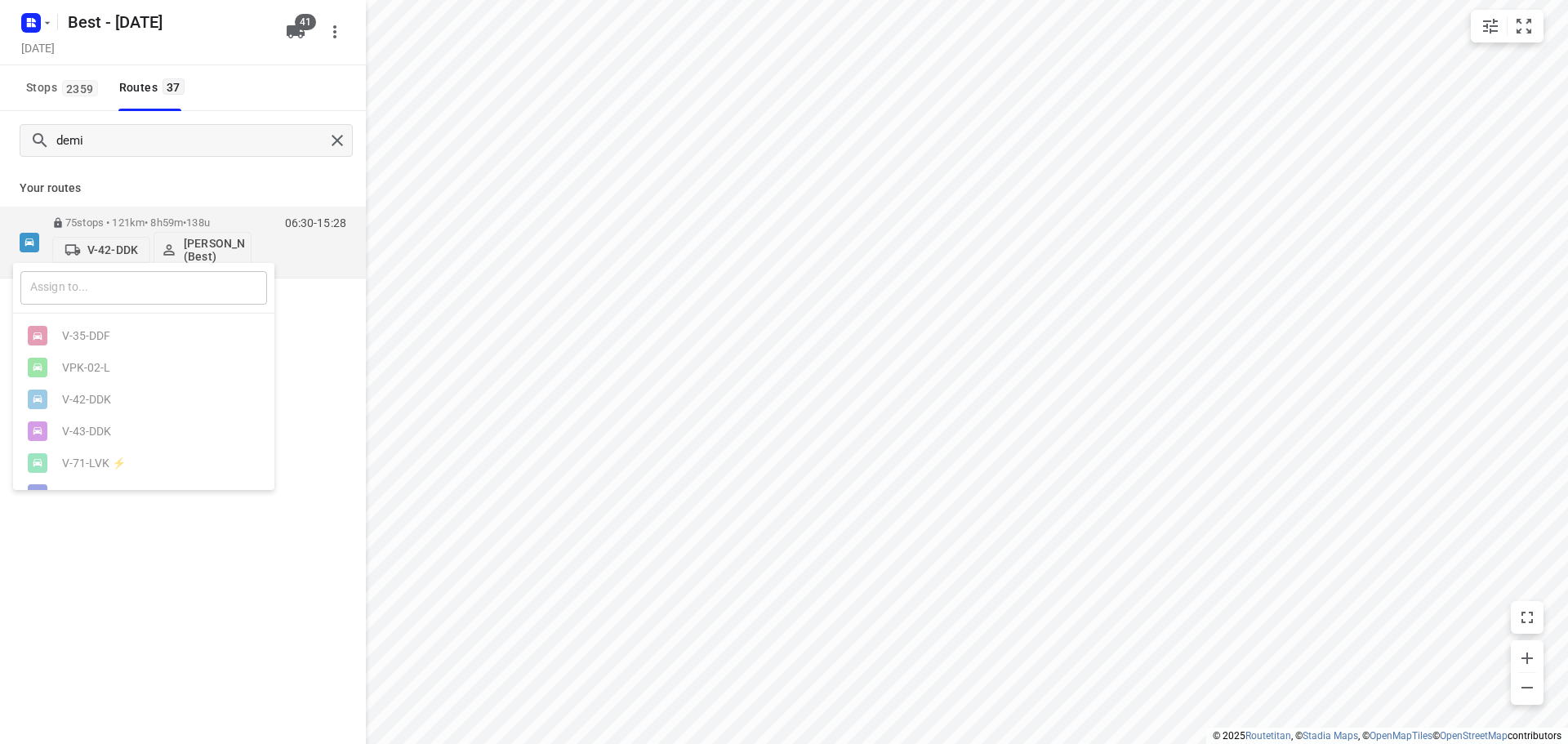
click at [107, 291] on input "text" at bounding box center [143, 287] width 246 height 33
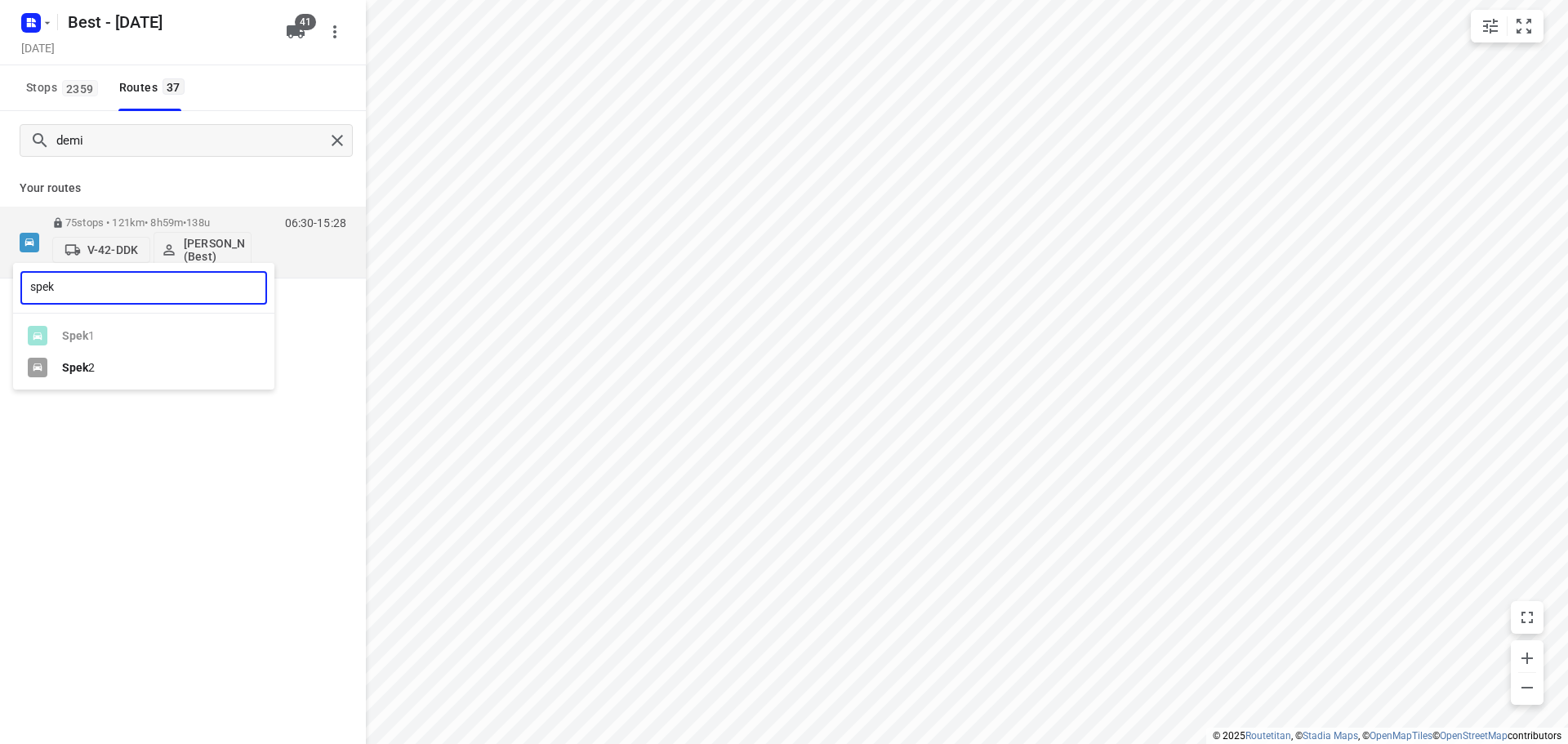
type input "spek"
click at [90, 369] on div "Spek 2" at bounding box center [147, 367] width 171 height 13
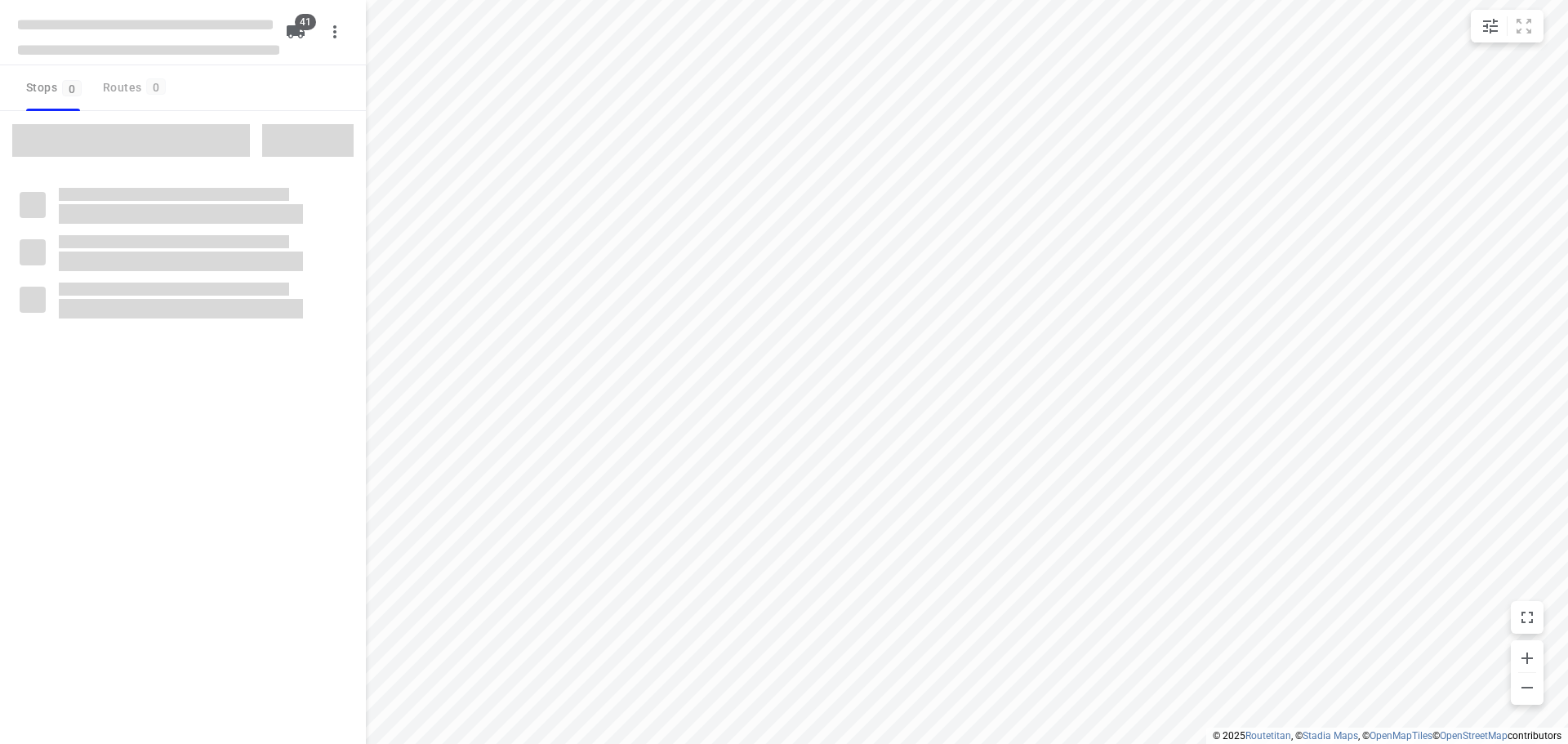
checkbox input "true"
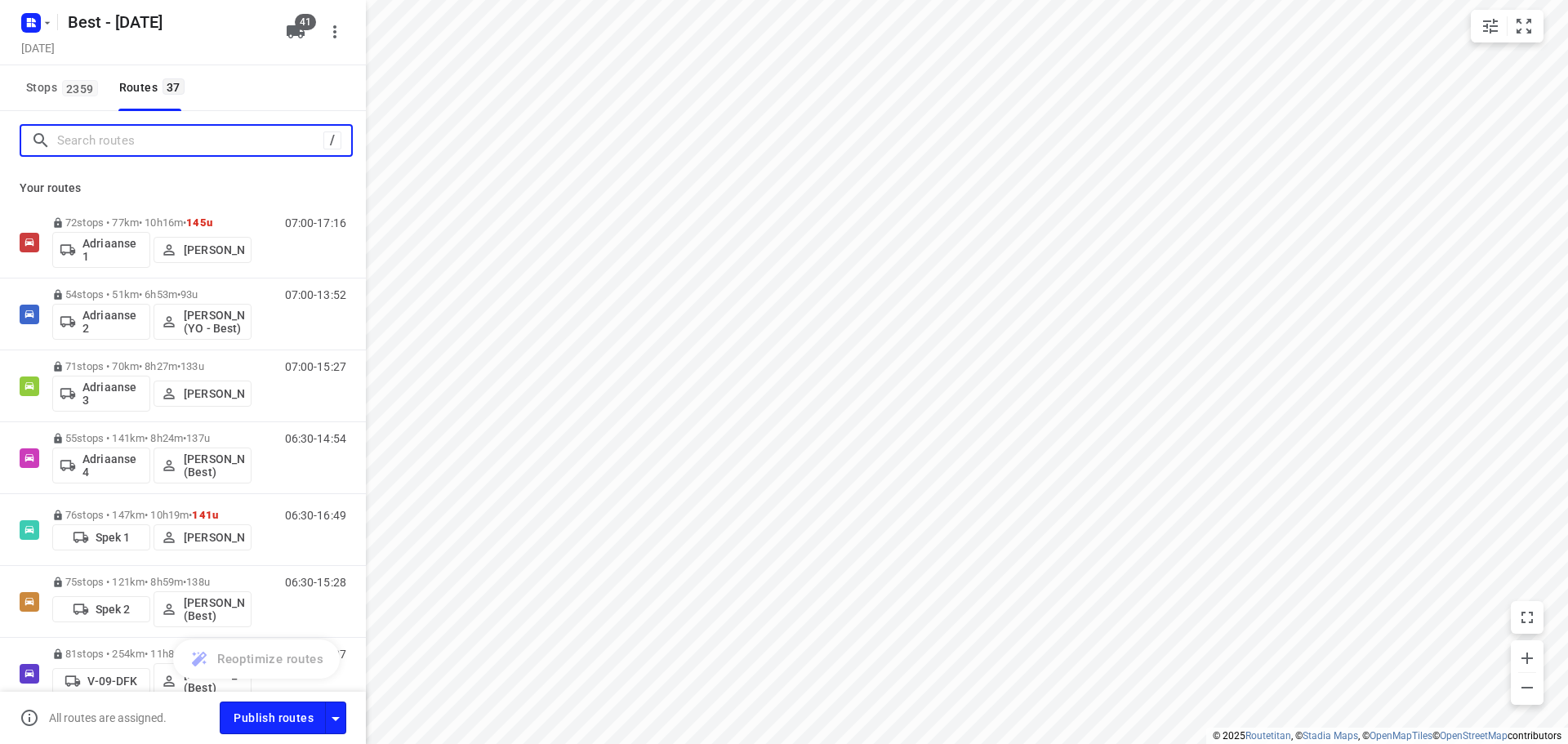
click at [113, 144] on input "Search routes" at bounding box center [190, 141] width 266 height 26
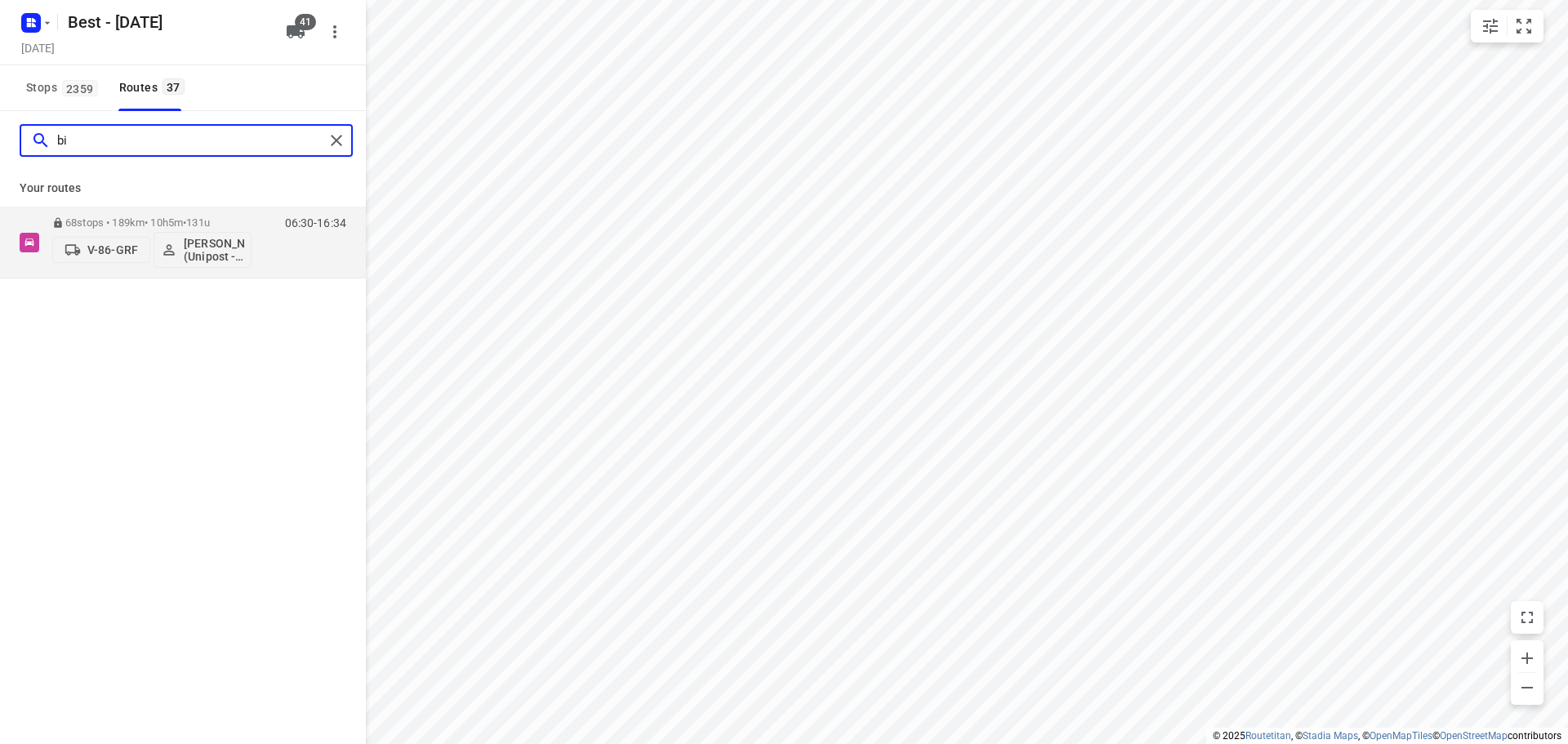
type input "b"
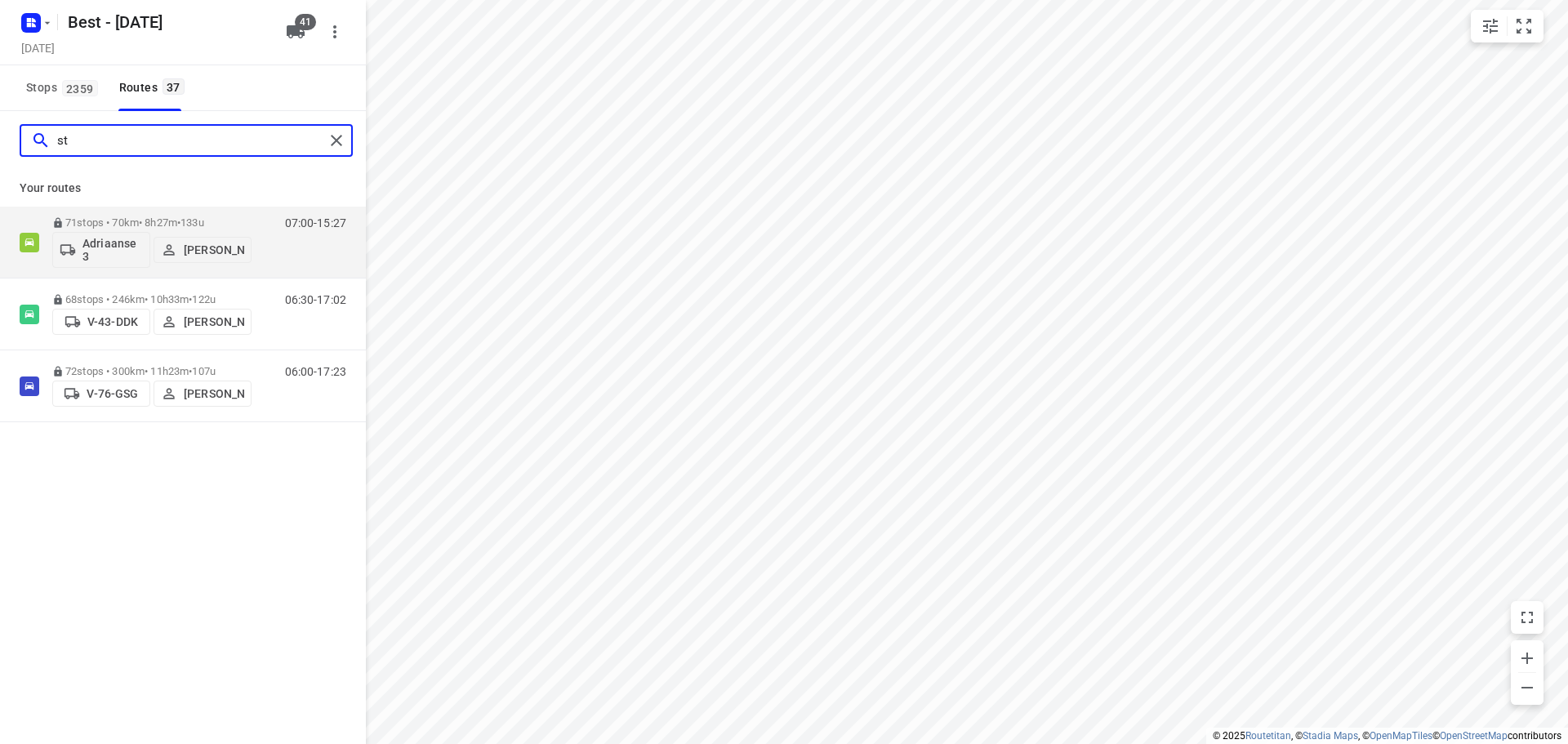
type input "s"
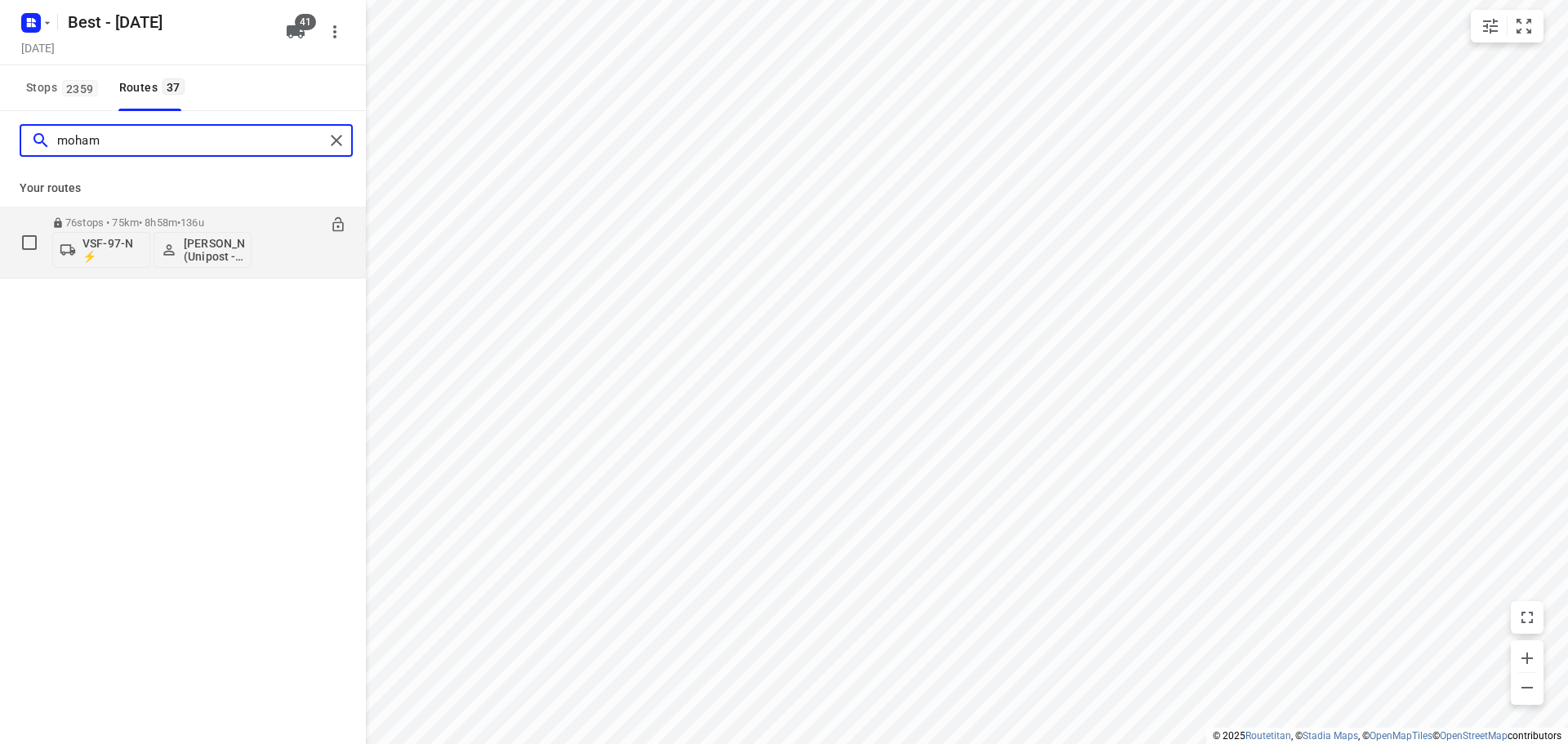
type input "moham"
click at [116, 244] on p "VSF-97-N ⚡" at bounding box center [112, 250] width 61 height 26
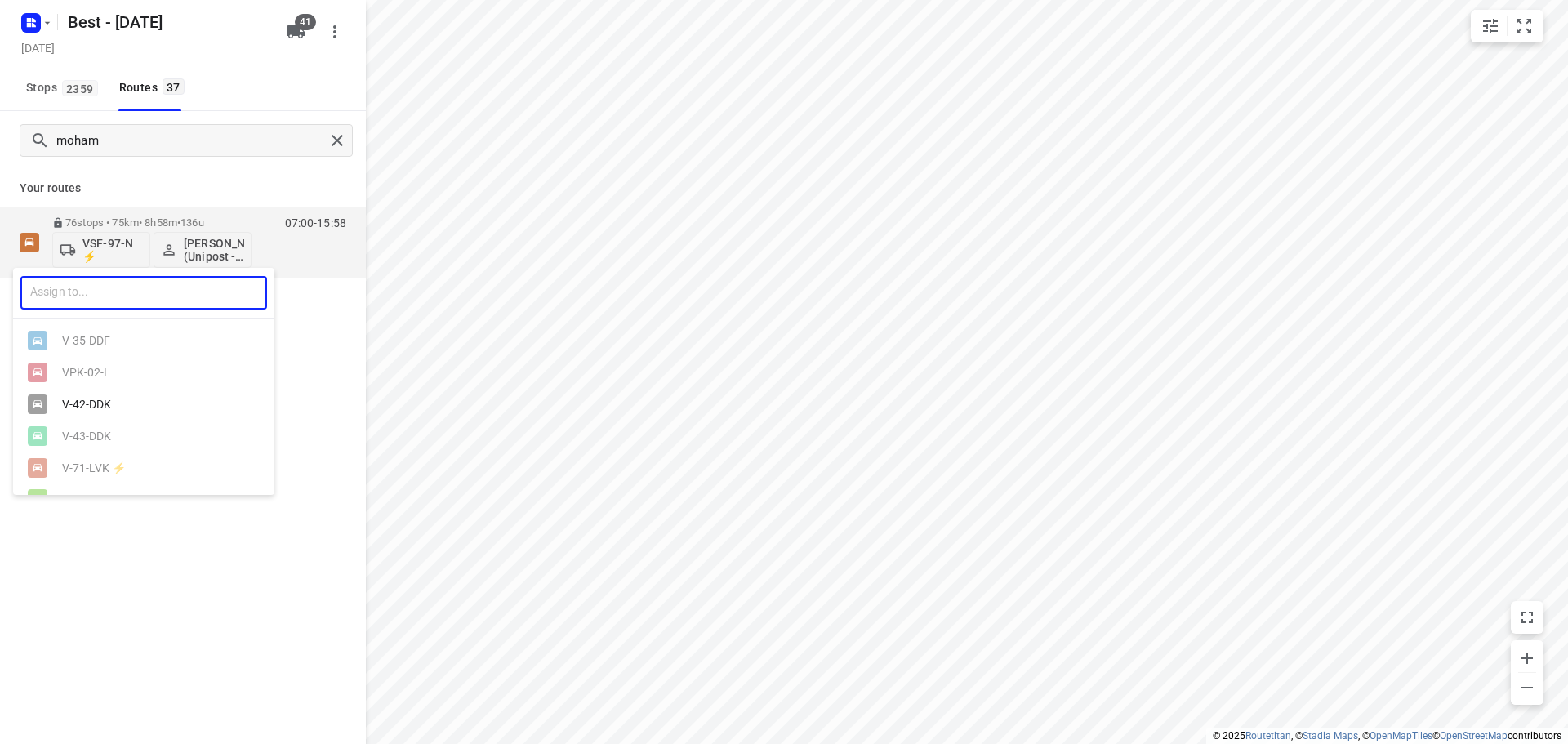
click at [139, 297] on input "text" at bounding box center [143, 292] width 246 height 33
type input "78"
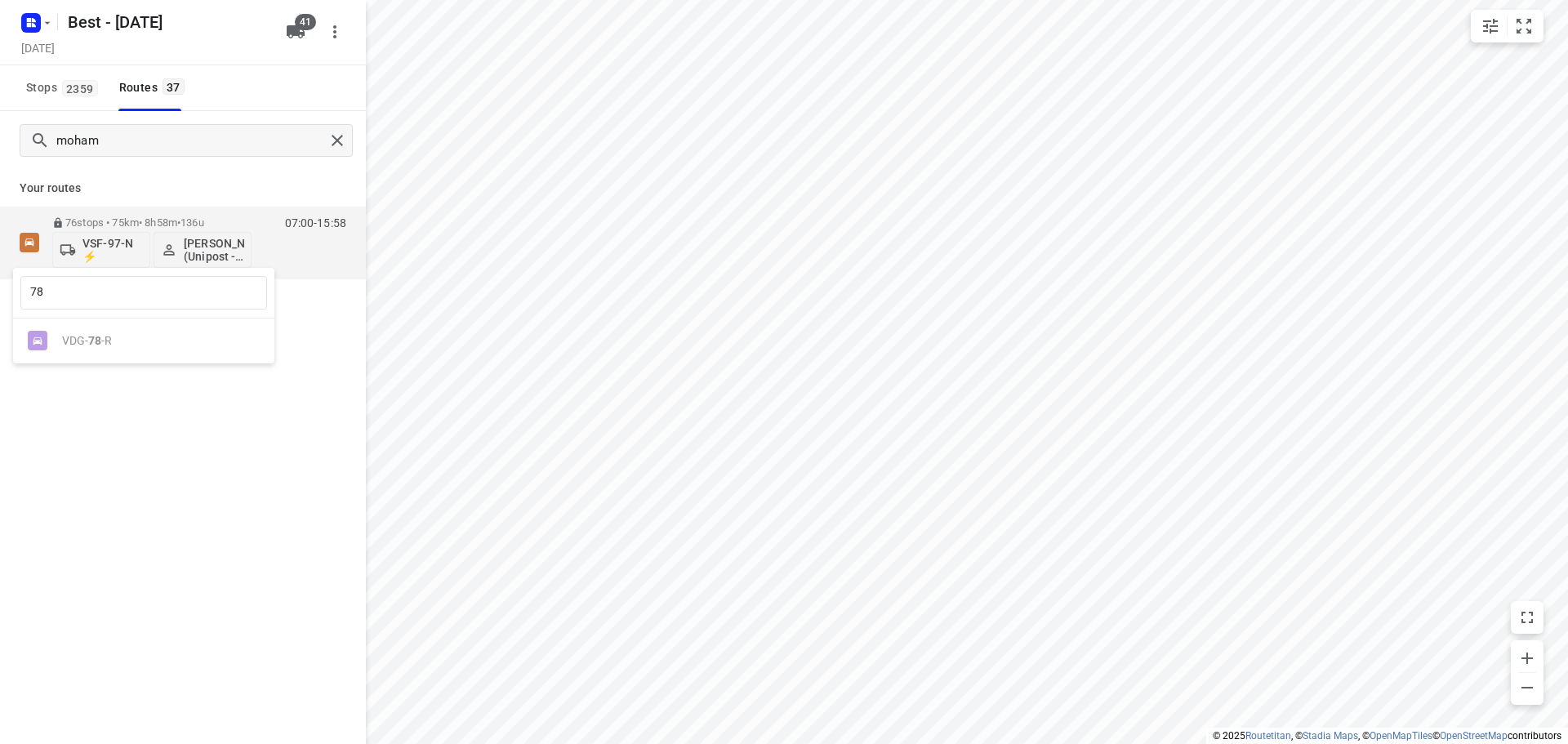
click at [116, 343] on ul "VDG- 78 -R" at bounding box center [143, 340] width 262 height 32
click at [91, 303] on input "78" at bounding box center [143, 292] width 246 height 33
click at [164, 482] on div at bounding box center [784, 372] width 1568 height 744
click at [0, 116] on html "i © 2025 Routetitan , © Stadia Maps , © OpenMapTiles © OpenStreetMap contributo…" at bounding box center [784, 372] width 1568 height 744
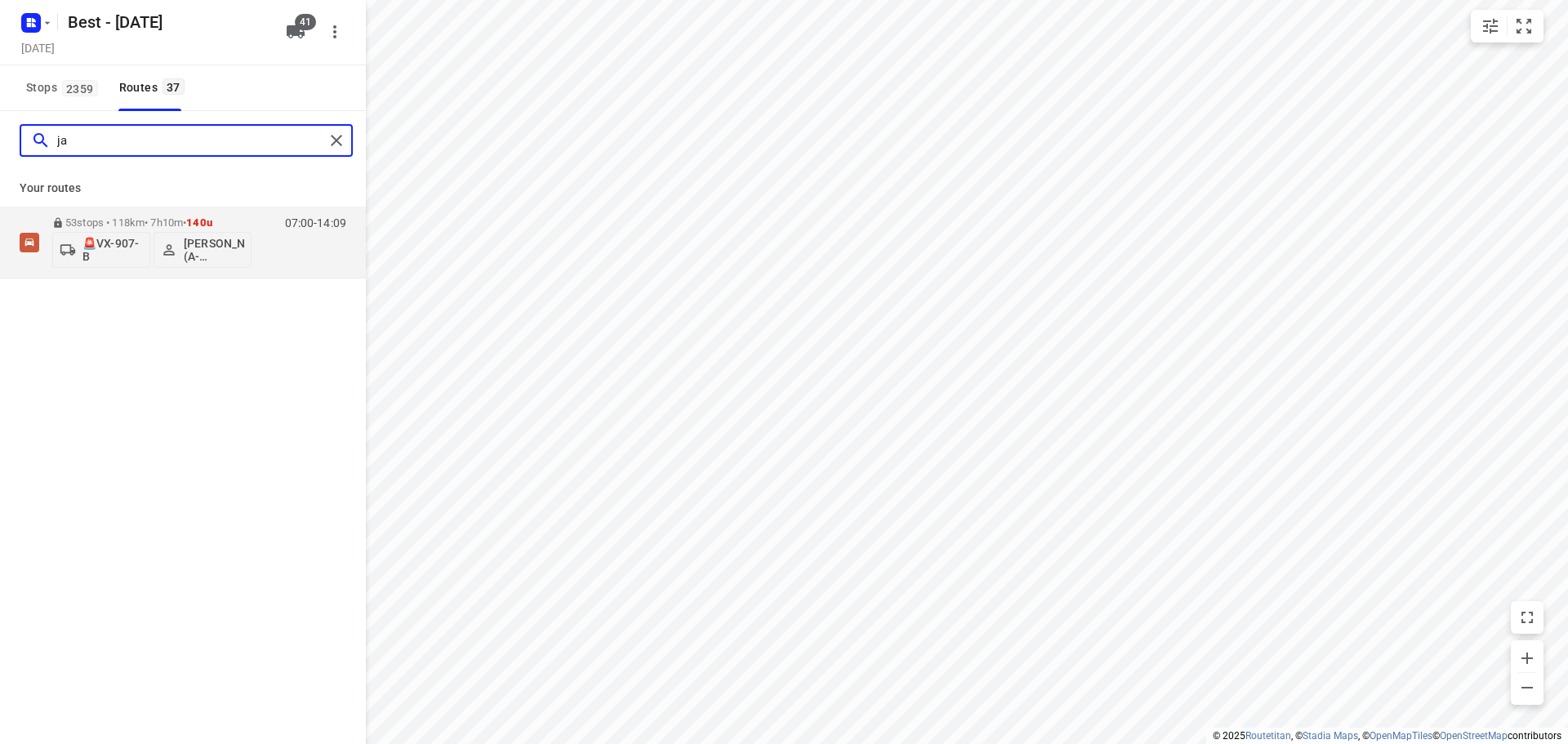
type input "j"
type input "and"
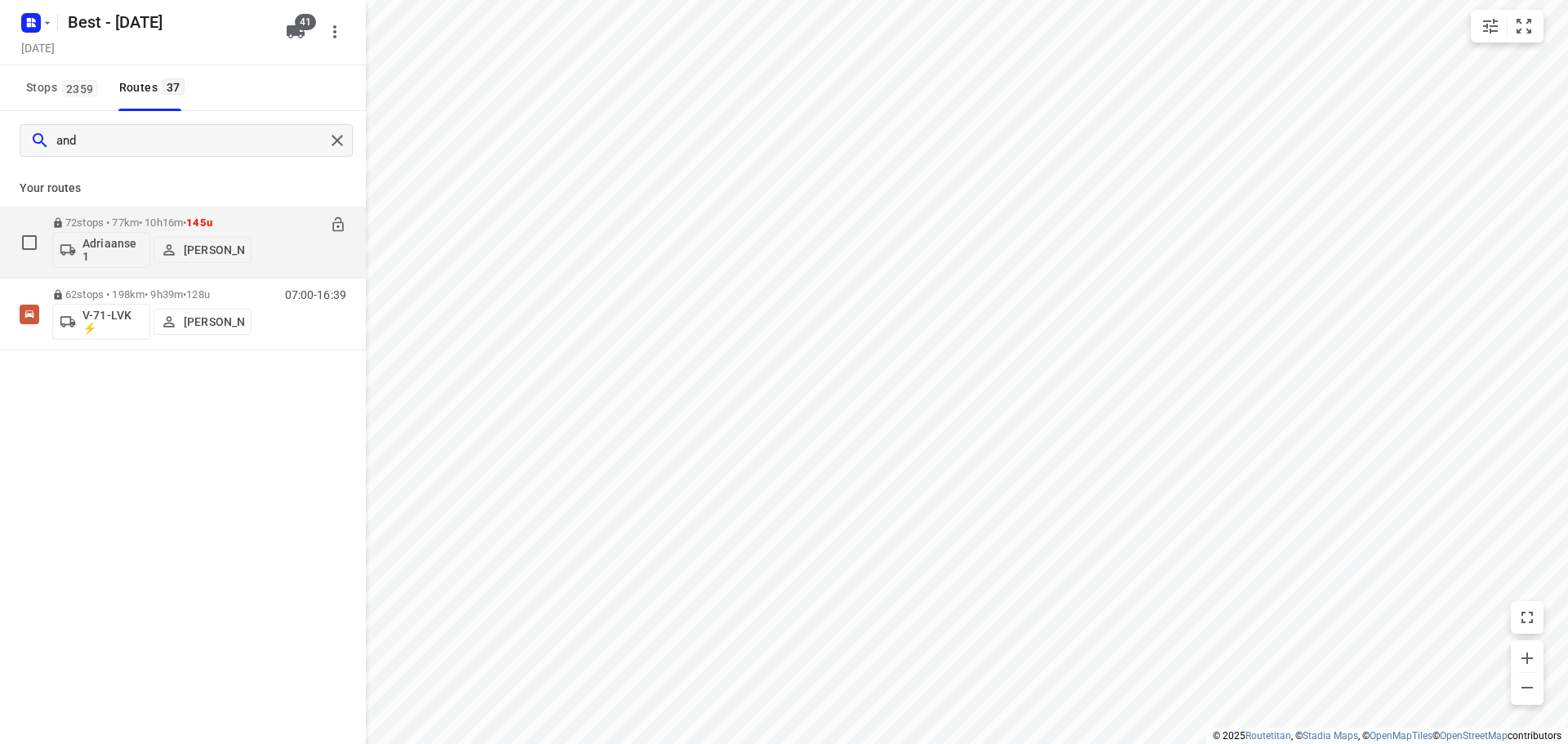
click at [106, 255] on p "Adriaanse 1" at bounding box center [112, 250] width 61 height 26
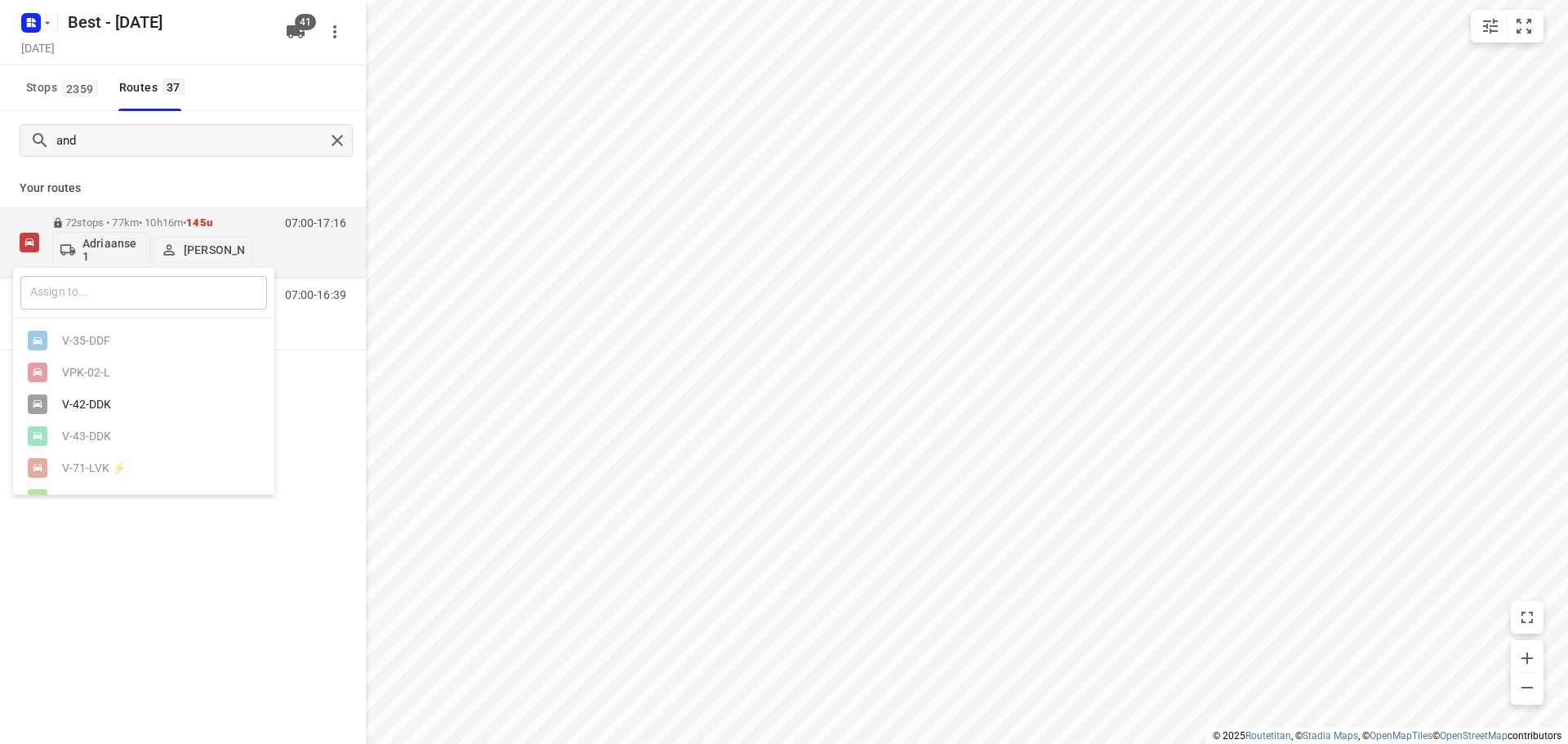
click at [112, 297] on input "text" at bounding box center [143, 292] width 246 height 33
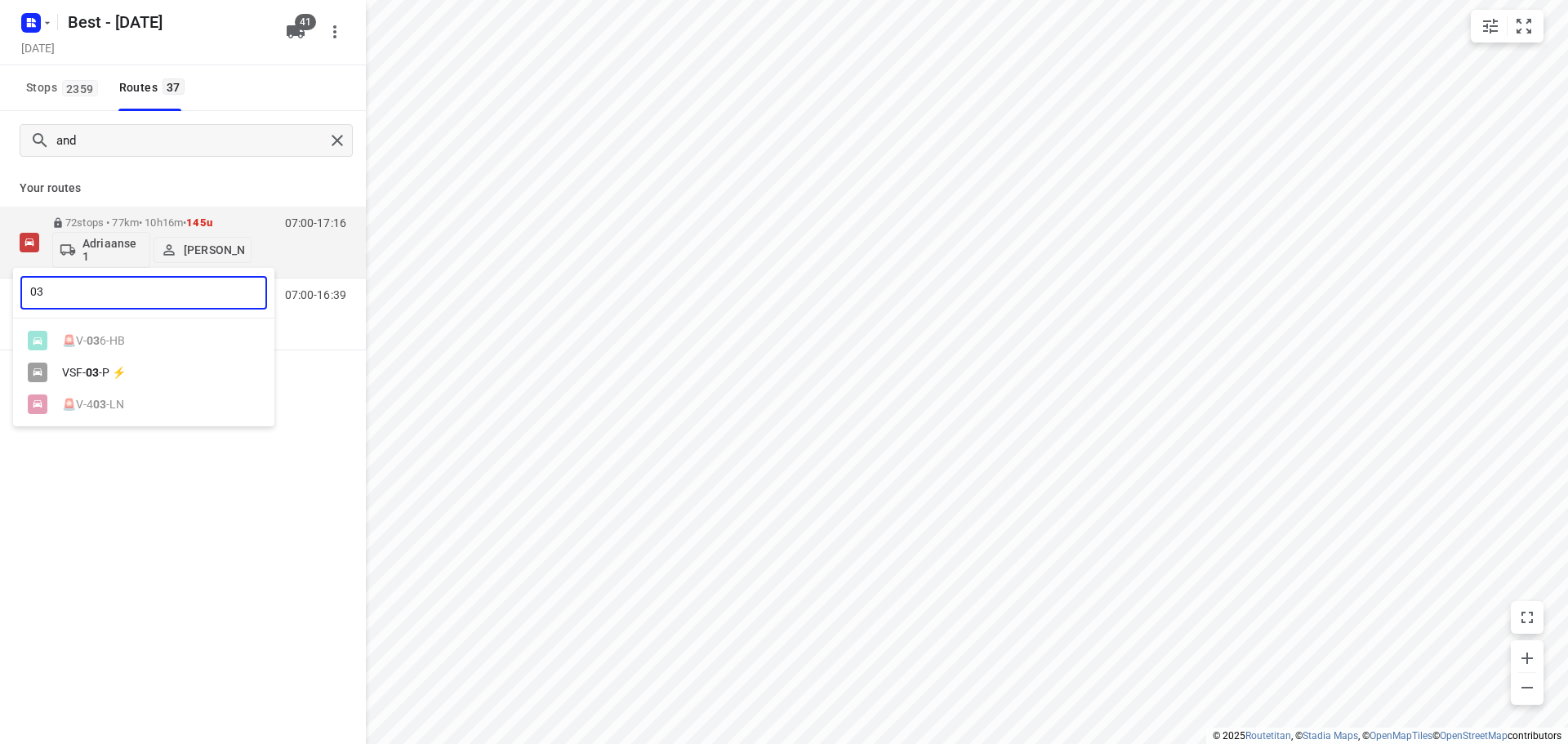
type input "03"
click at [80, 378] on div "VSF- 03 -P ⚡" at bounding box center [147, 372] width 171 height 13
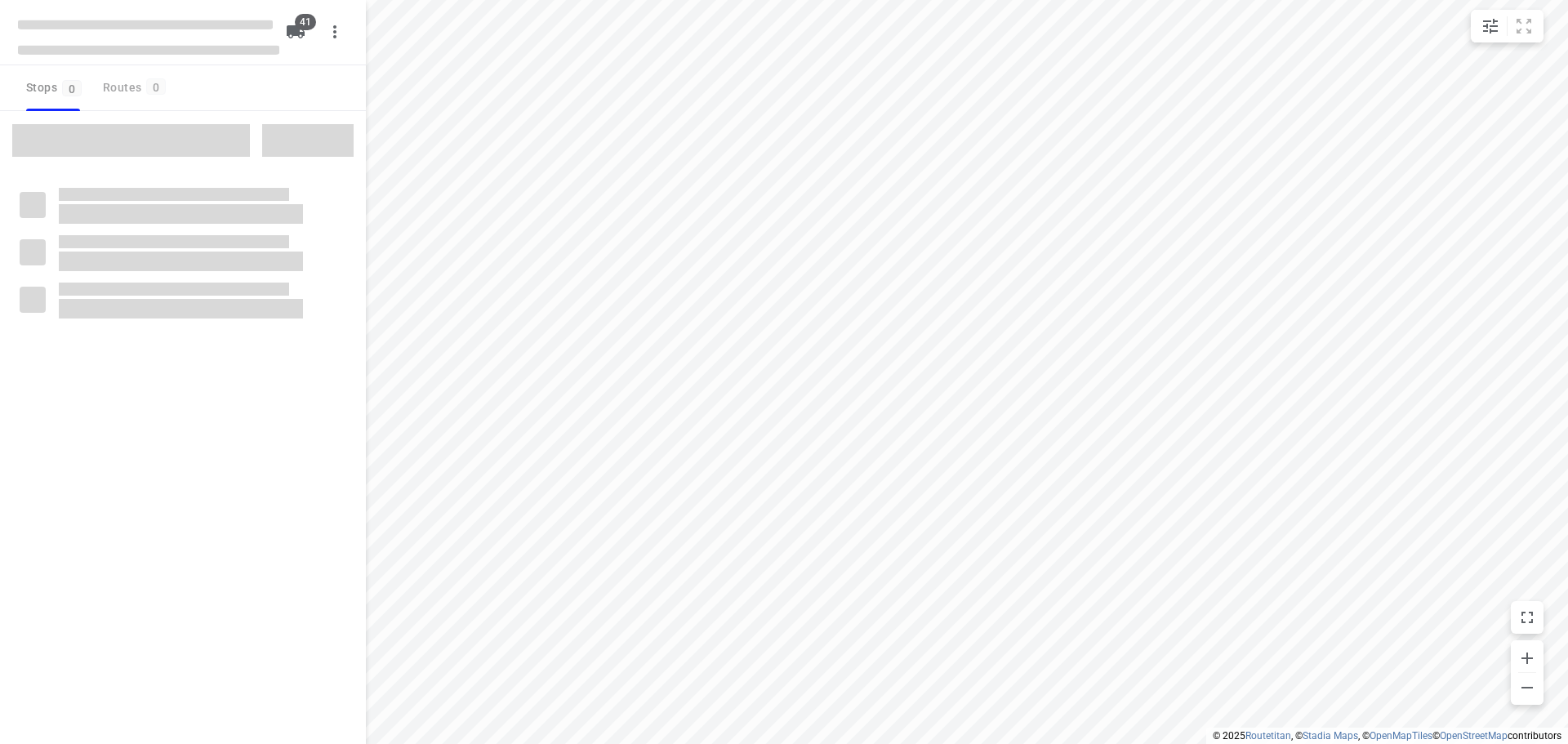
checkbox input "true"
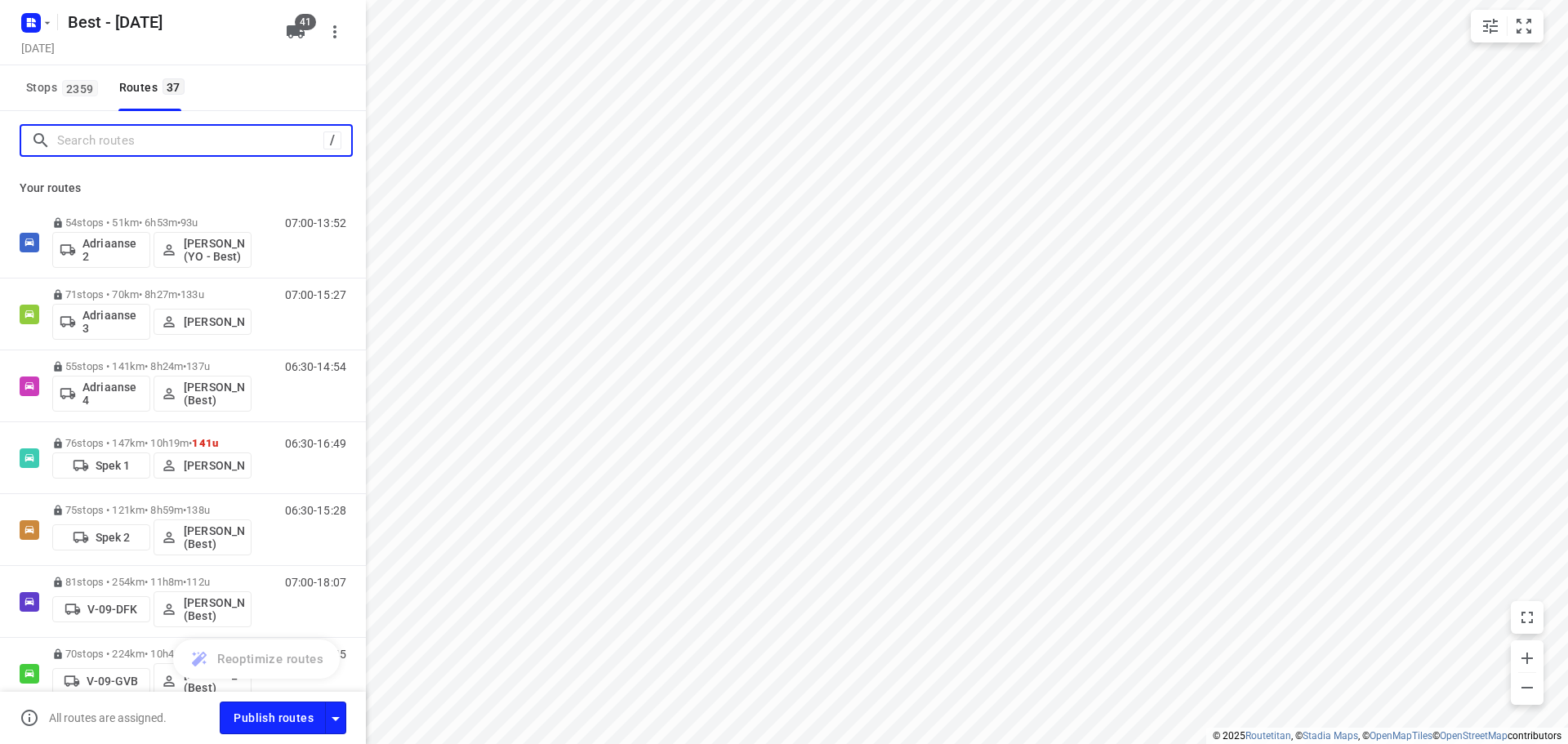
click at [92, 150] on input "Search routes" at bounding box center [190, 141] width 266 height 26
click at [95, 138] on input "Search routes" at bounding box center [204, 141] width 294 height 26
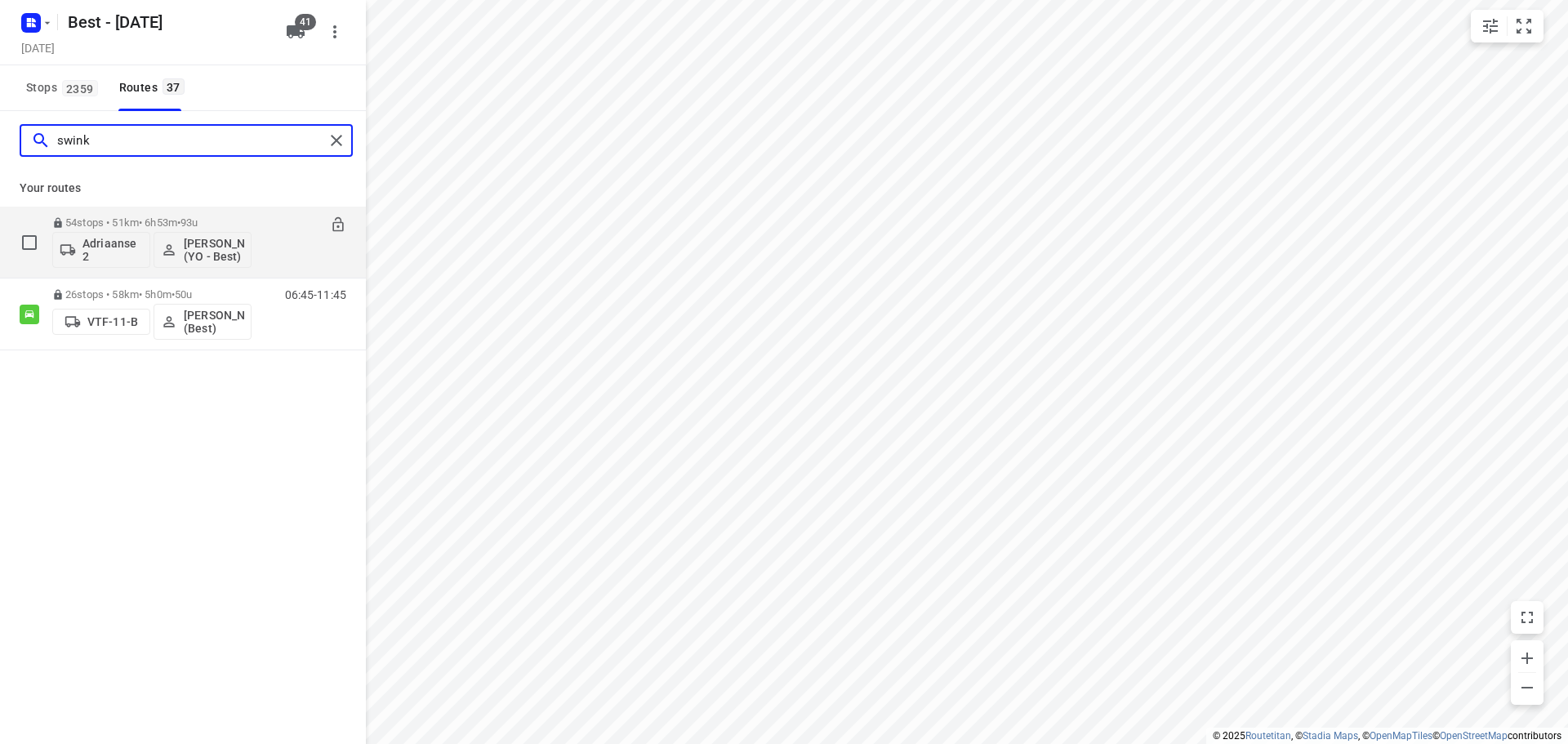
type input "swink"
click at [107, 254] on p "Adriaanse 2" at bounding box center [112, 250] width 61 height 26
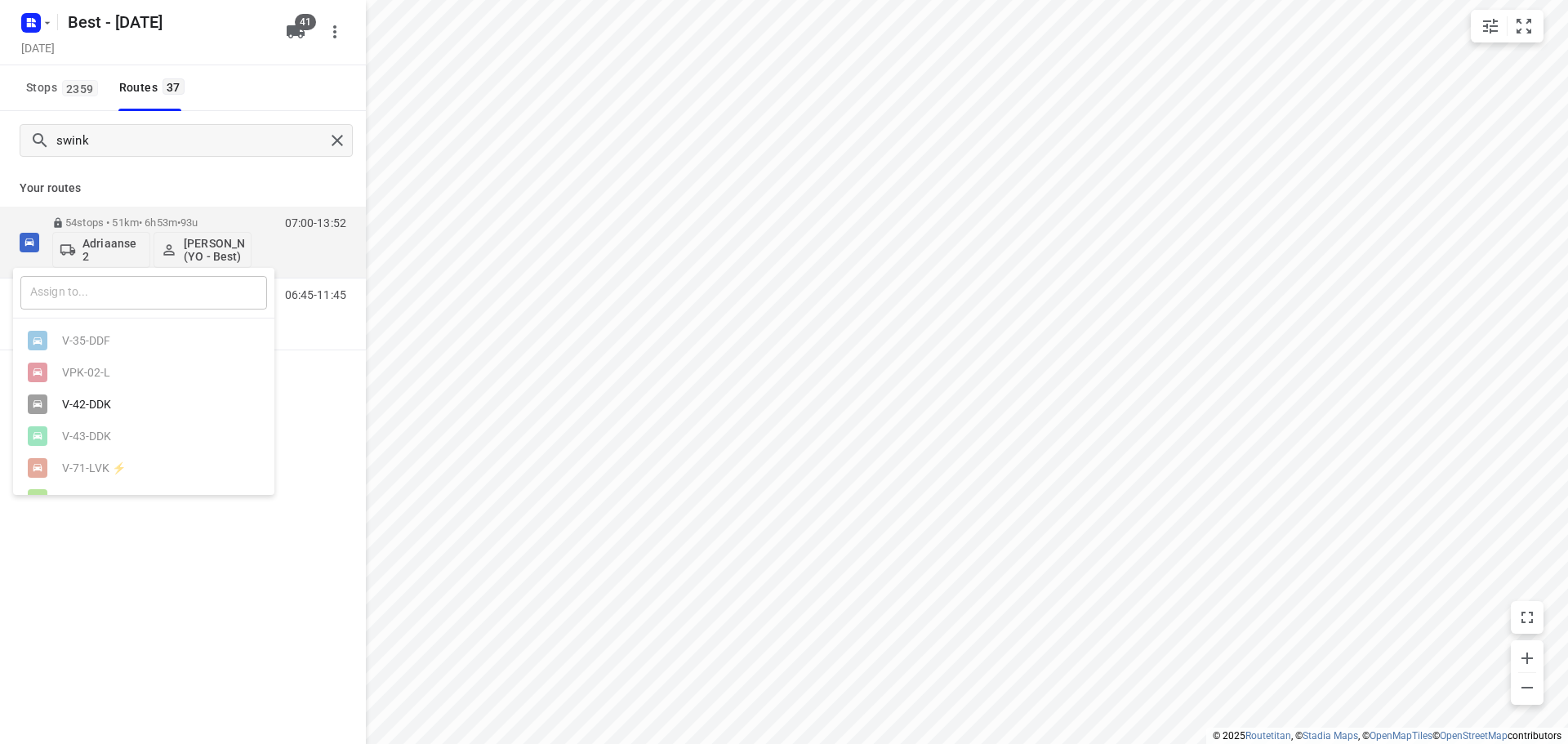
click at [114, 299] on input "text" at bounding box center [143, 292] width 246 height 33
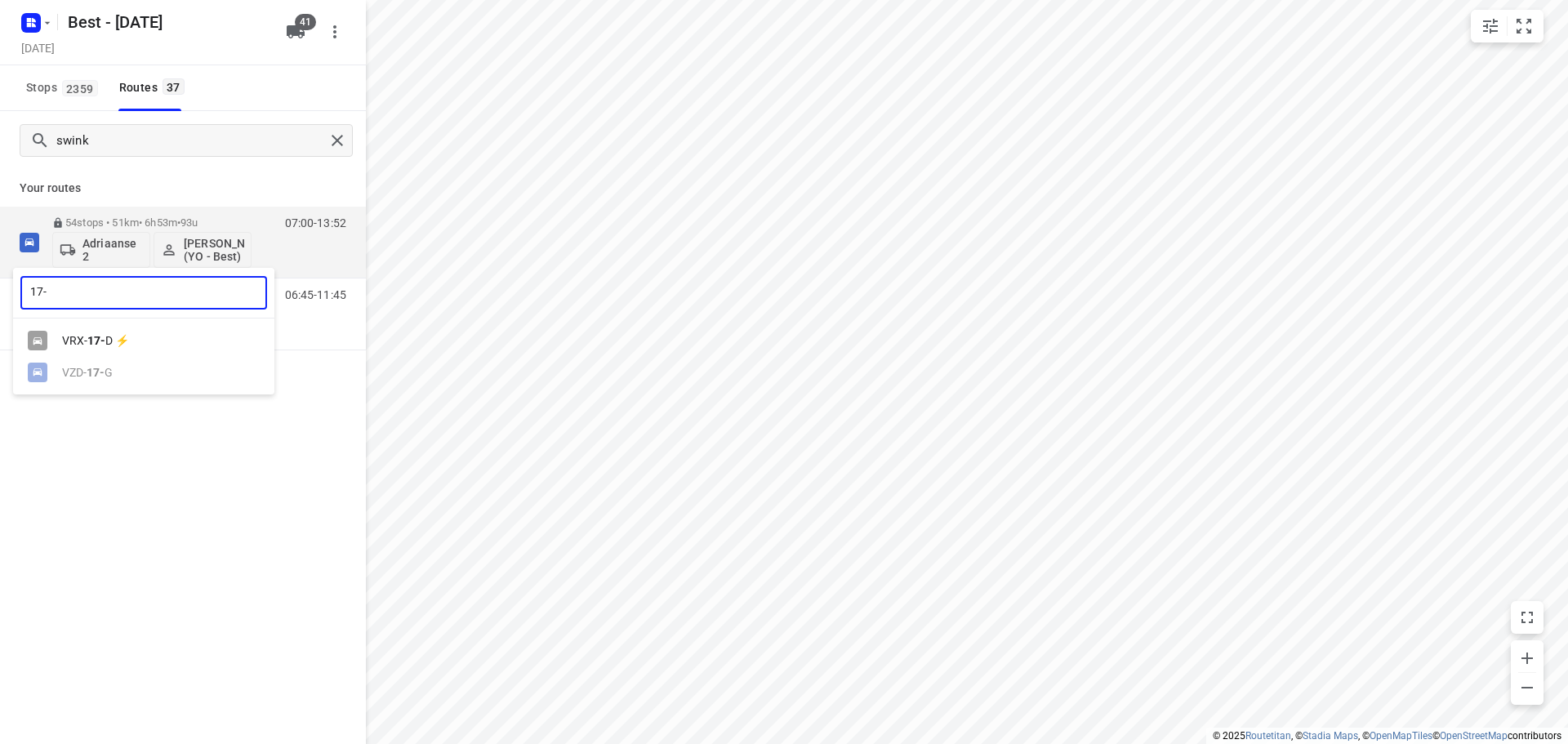
type input "17-"
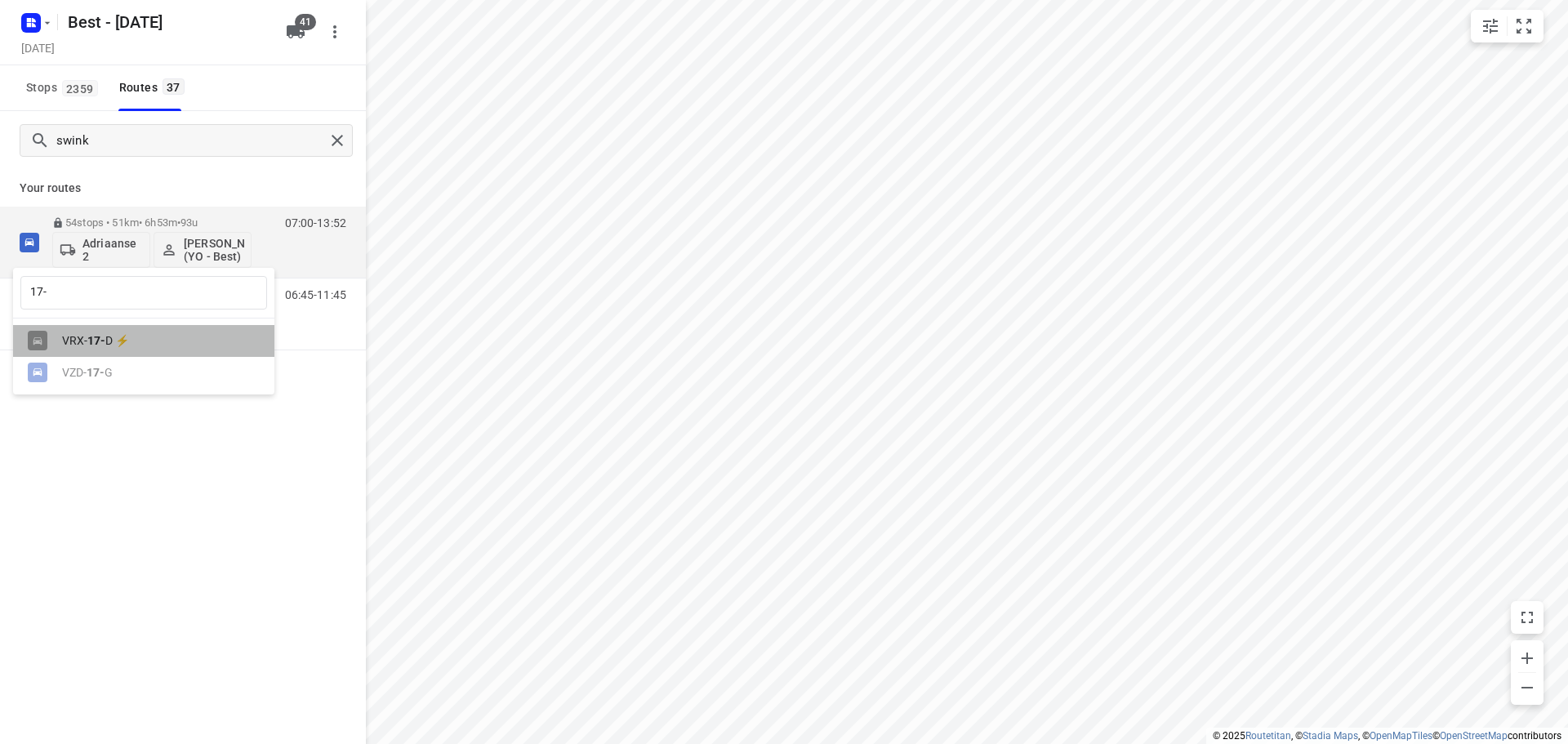
click at [104, 344] on div "VRX- 17- D ⚡" at bounding box center [147, 340] width 171 height 13
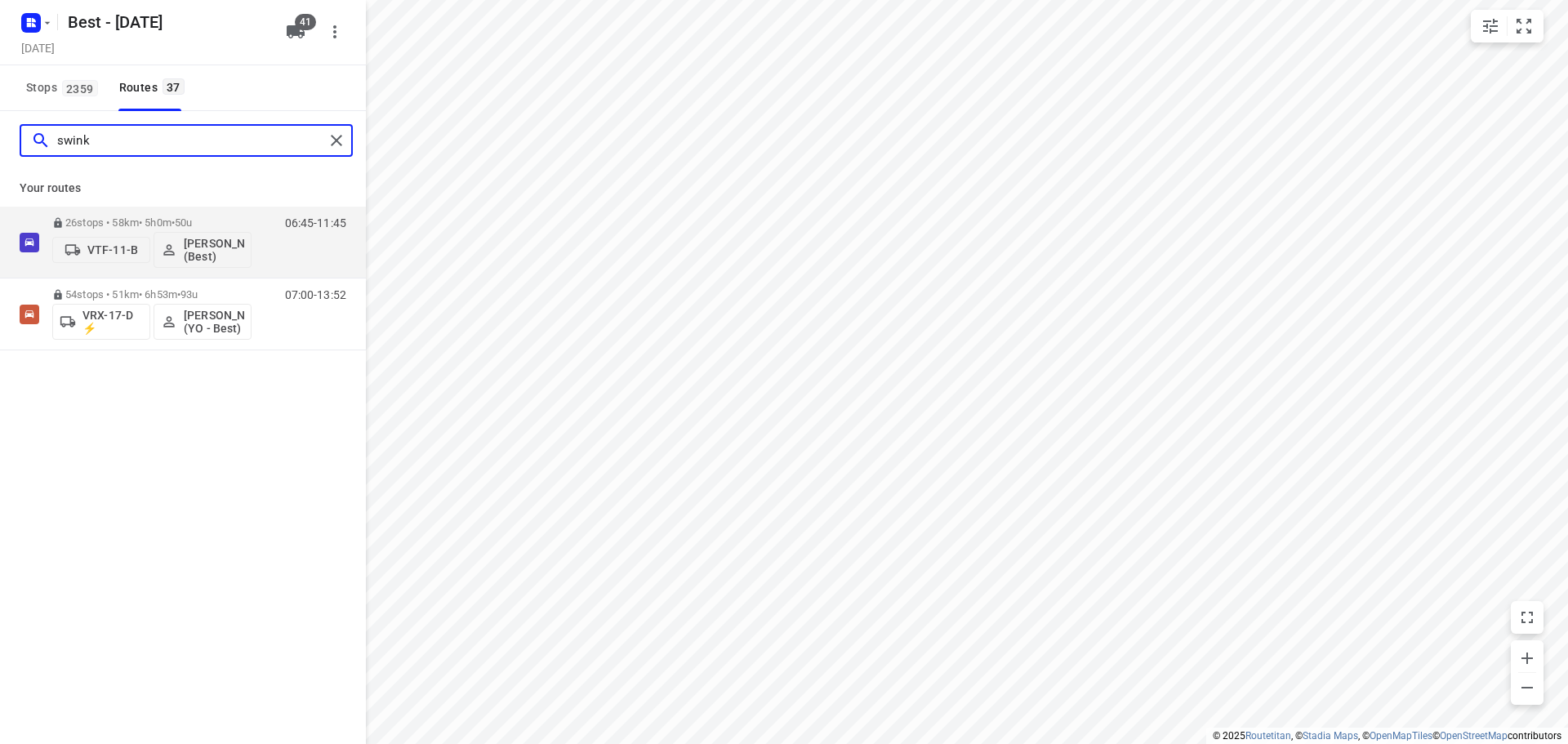
drag, startPoint x: 123, startPoint y: 143, endPoint x: -66, endPoint y: 143, distance: 189.0
click at [0, 143] on html "i © 2025 Routetitan , © Stadia Maps , © OpenMapTiles © OpenStreetMap contributo…" at bounding box center [784, 372] width 1568 height 744
type input "p"
type input "l"
type input "abd"
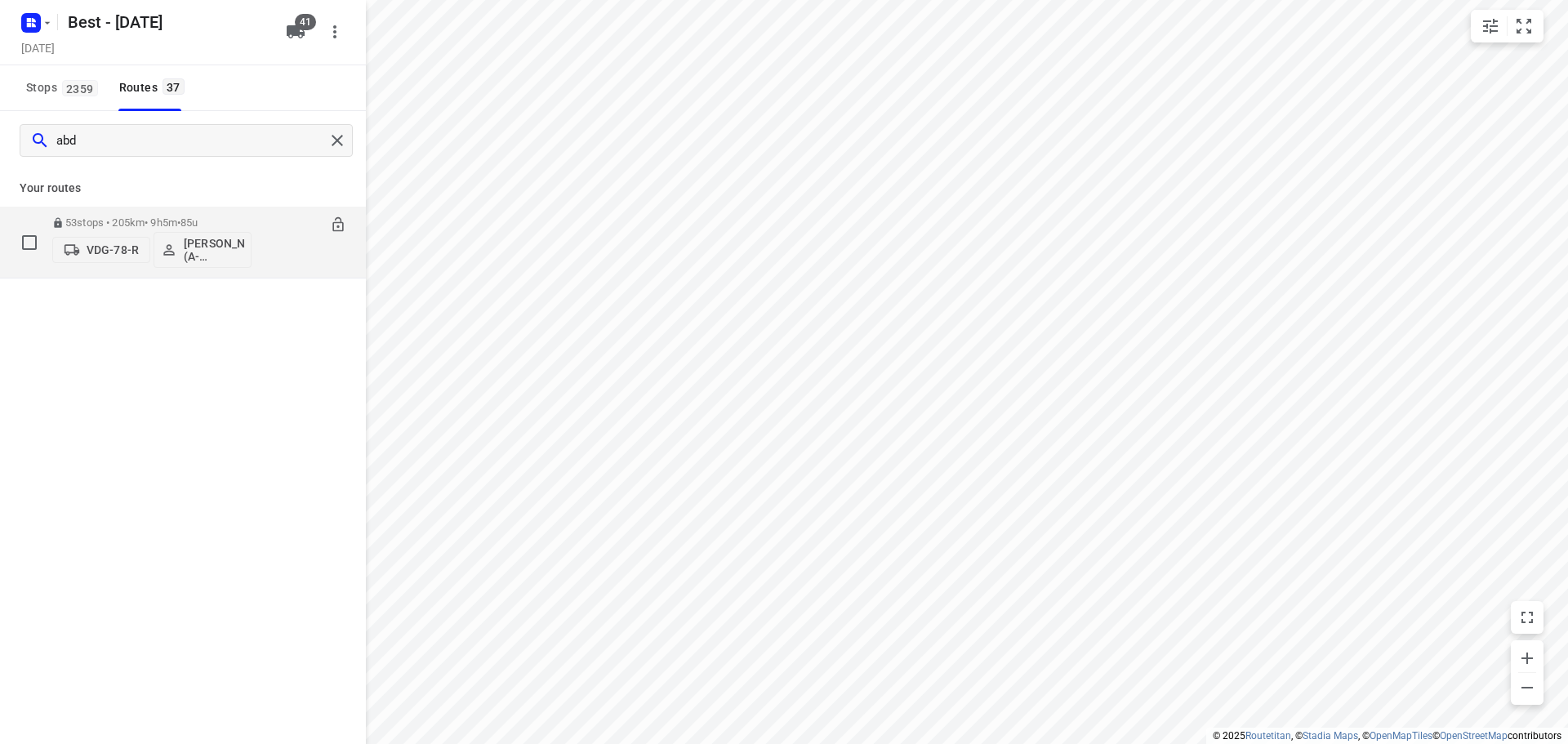
click at [103, 250] on p "VDG-78-R" at bounding box center [112, 250] width 52 height 13
click at [135, 292] on input "text" at bounding box center [143, 287] width 246 height 33
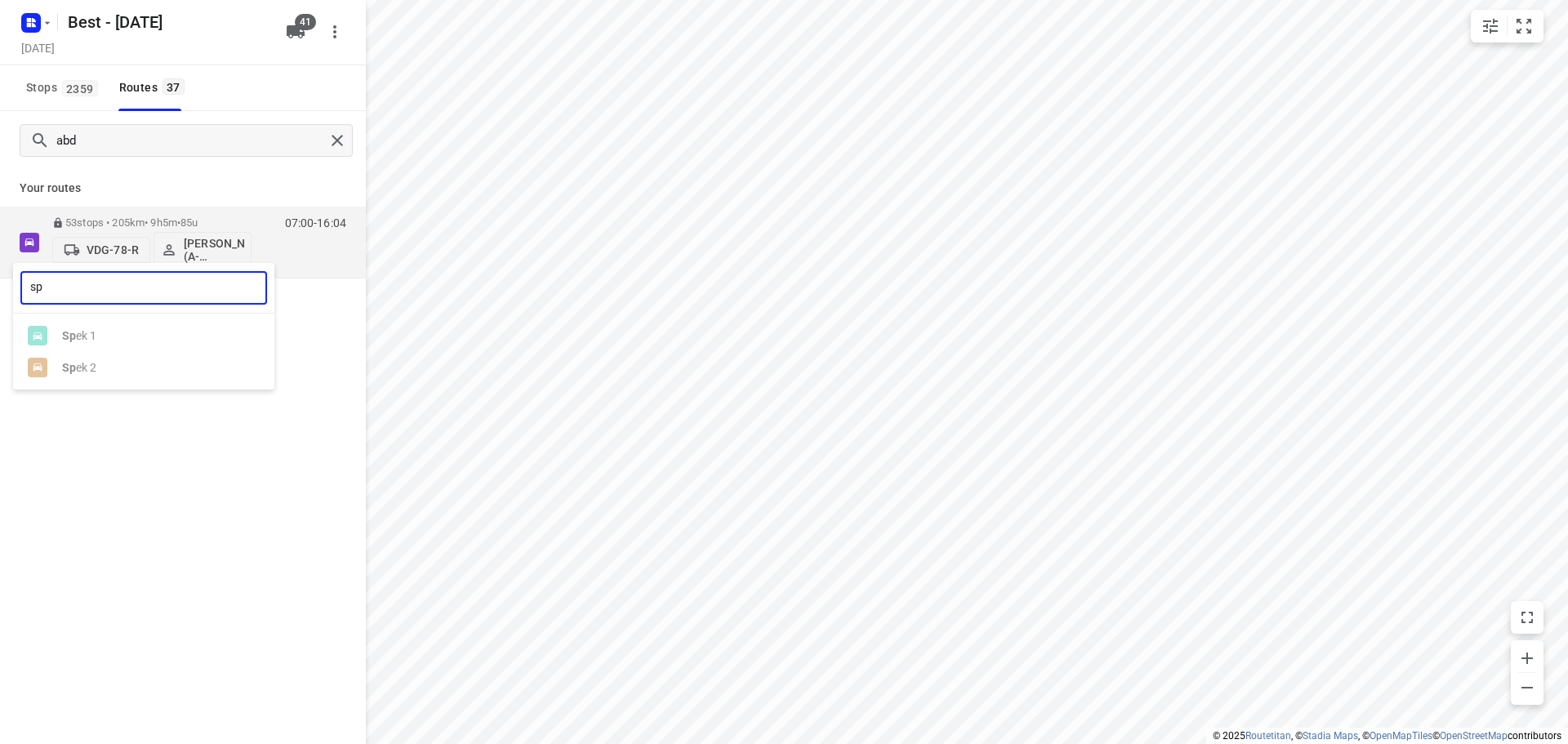
type input "s"
type input "ad"
click at [111, 337] on div "Ad riaanse 1" at bounding box center [147, 335] width 171 height 13
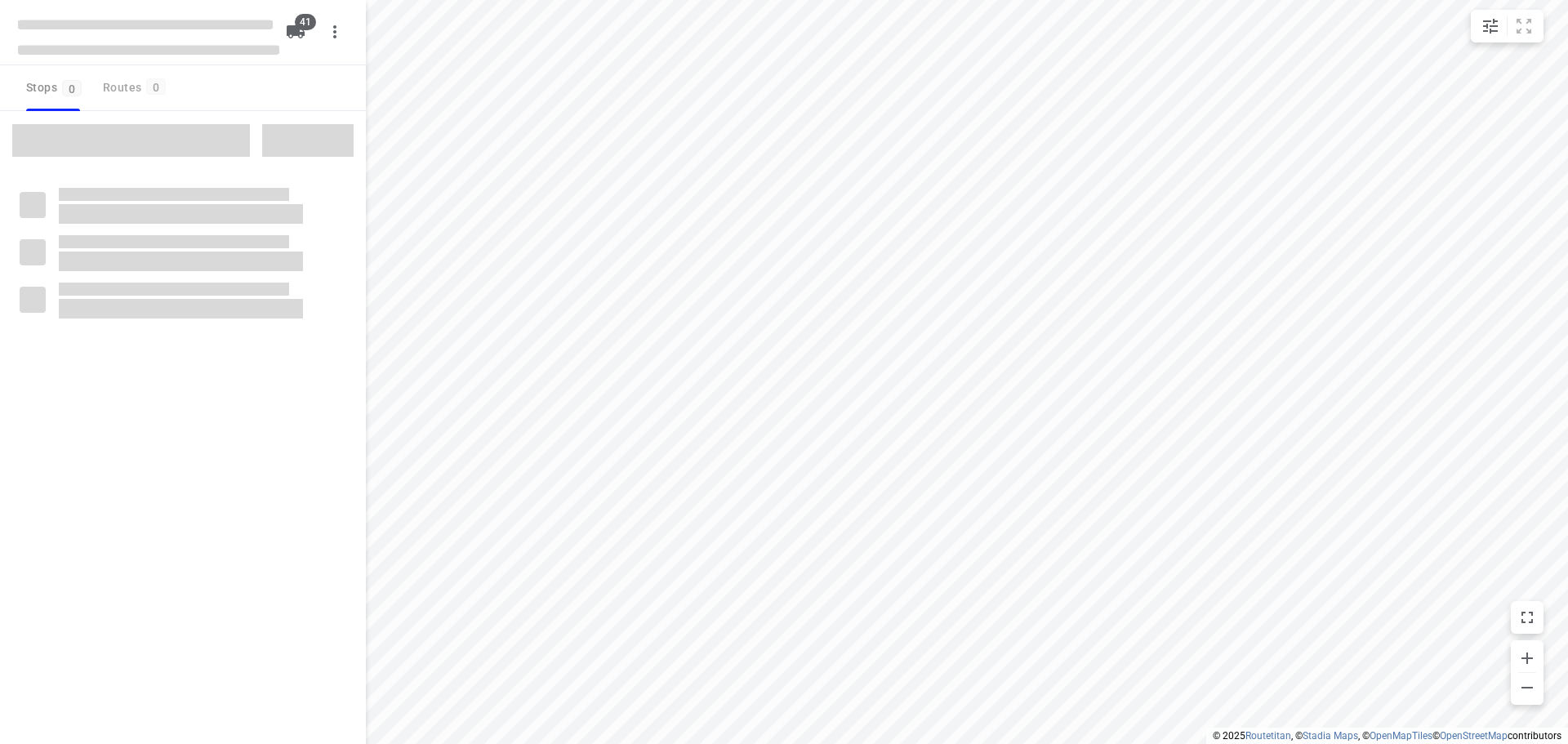
checkbox input "true"
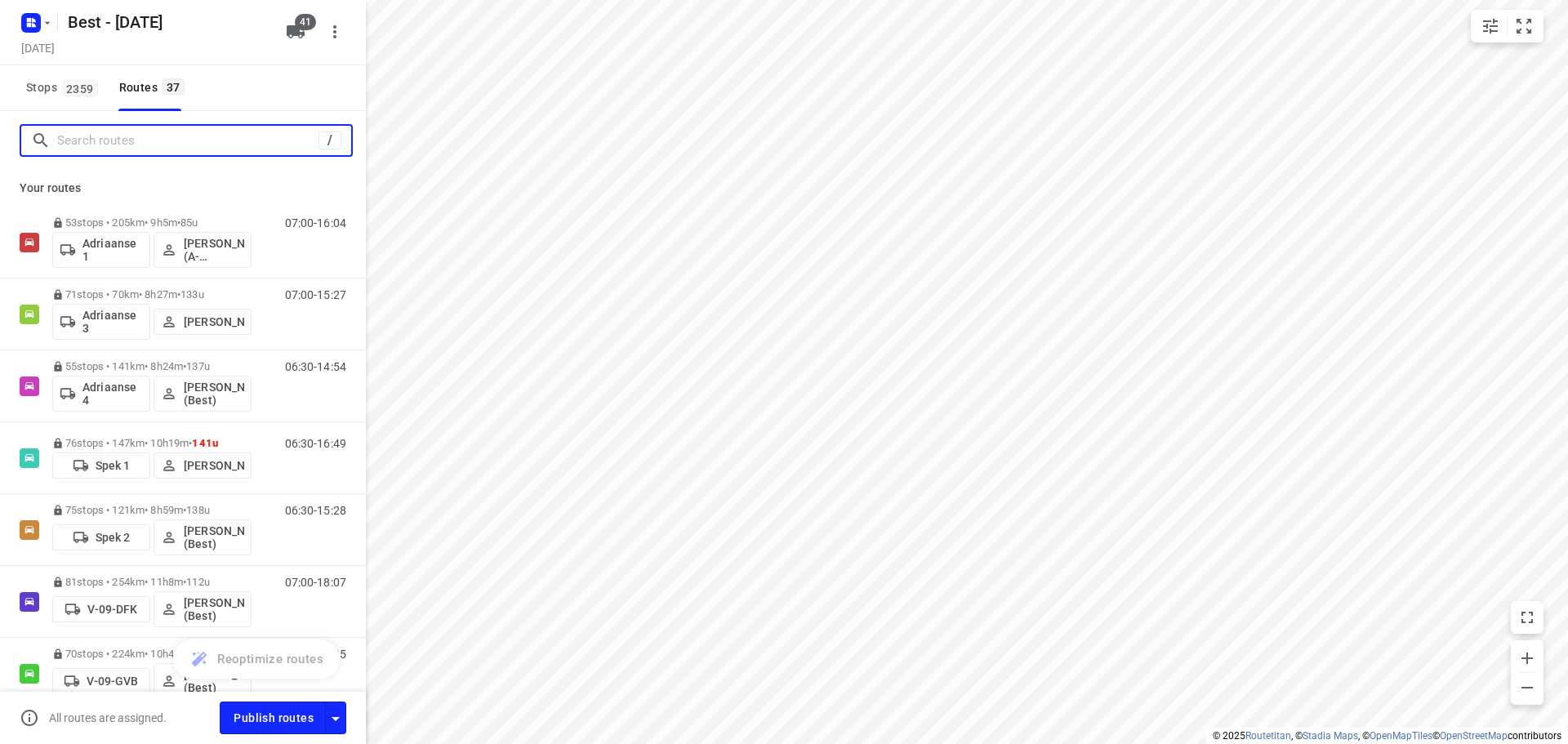
click at [118, 136] on input "Search routes" at bounding box center [187, 141] width 262 height 26
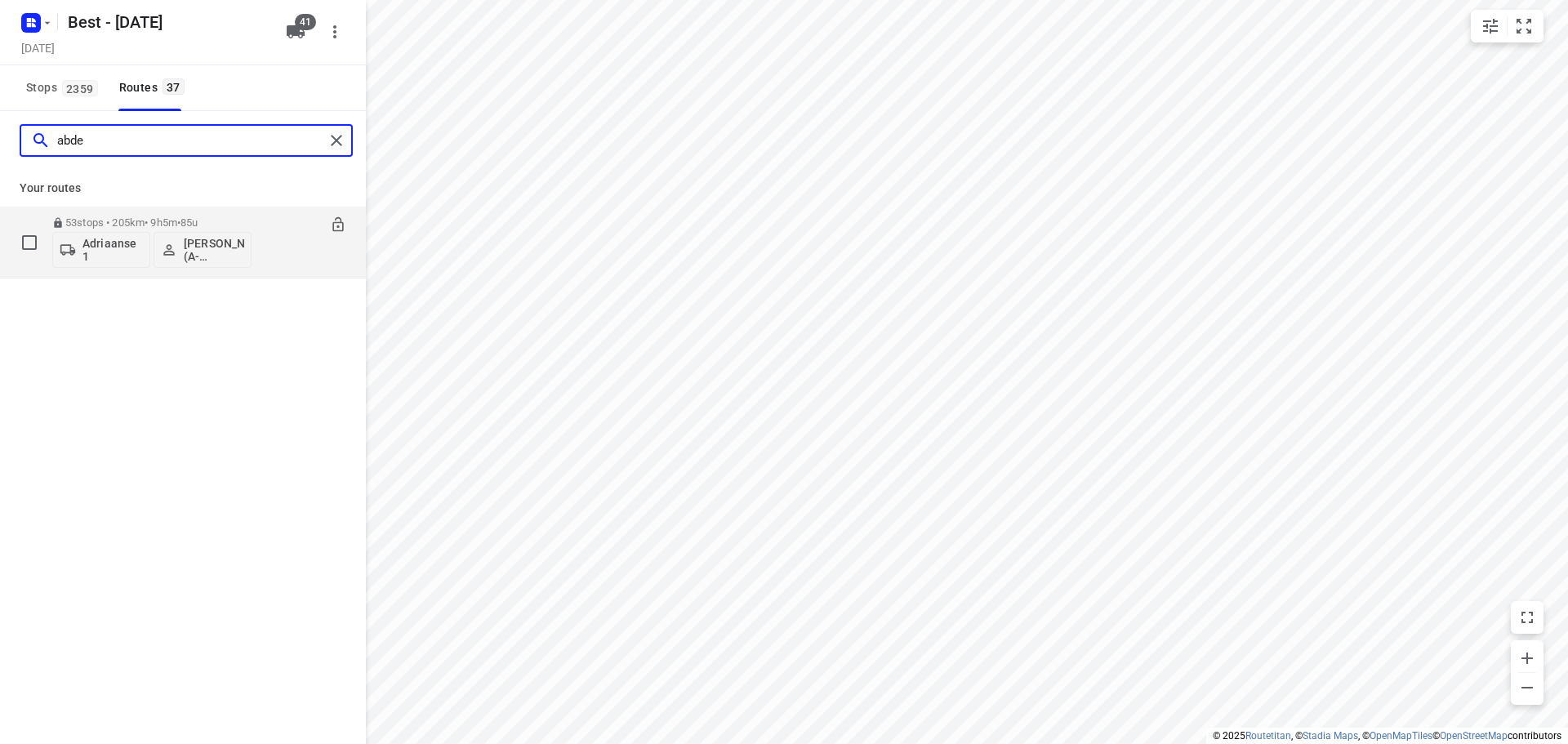
type input "abde"
click at [208, 254] on p "[PERSON_NAME] (A-Flexibleservice - Best - ZZP)" at bounding box center [214, 250] width 61 height 26
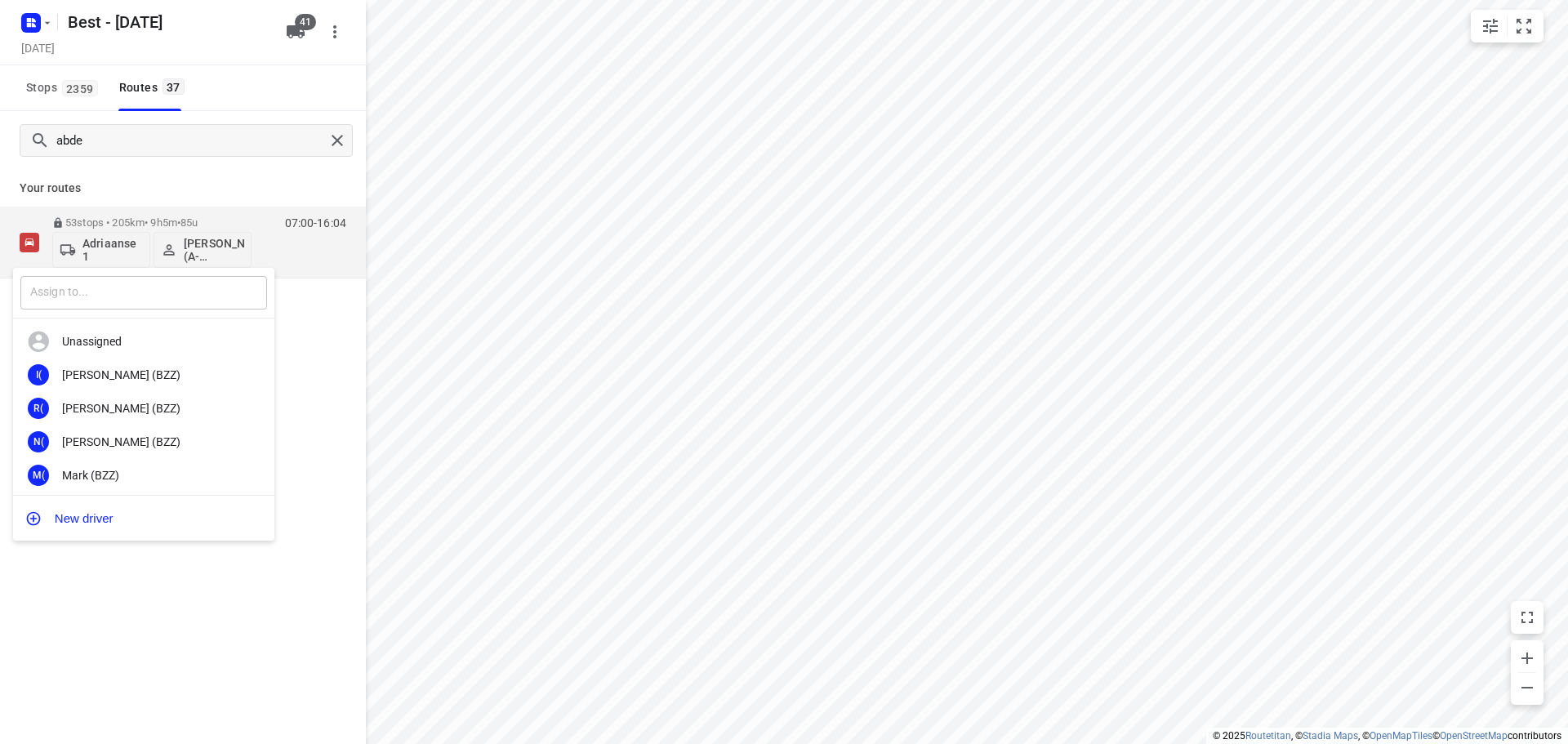
click at [127, 299] on input "text" at bounding box center [143, 292] width 246 height 33
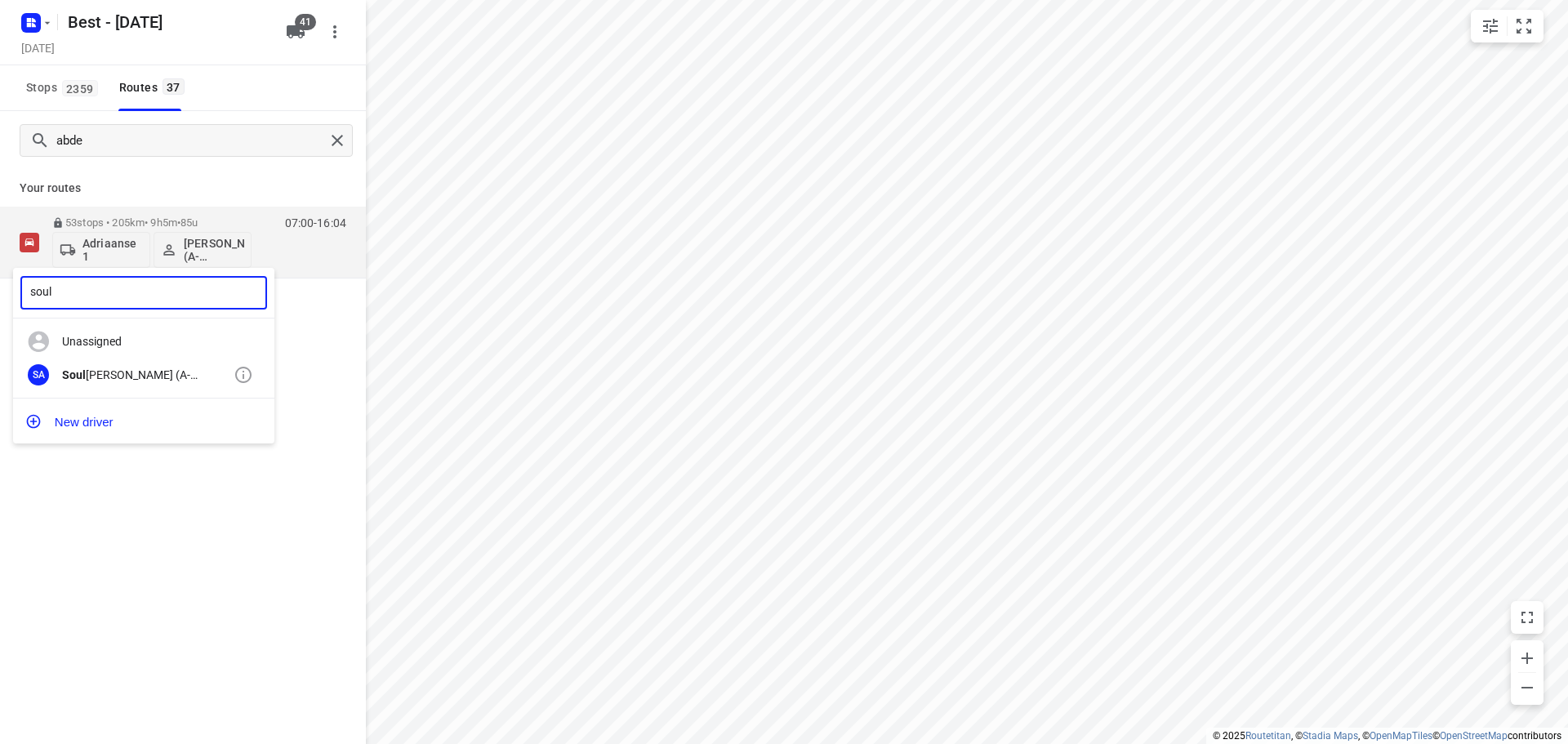
type input "soul"
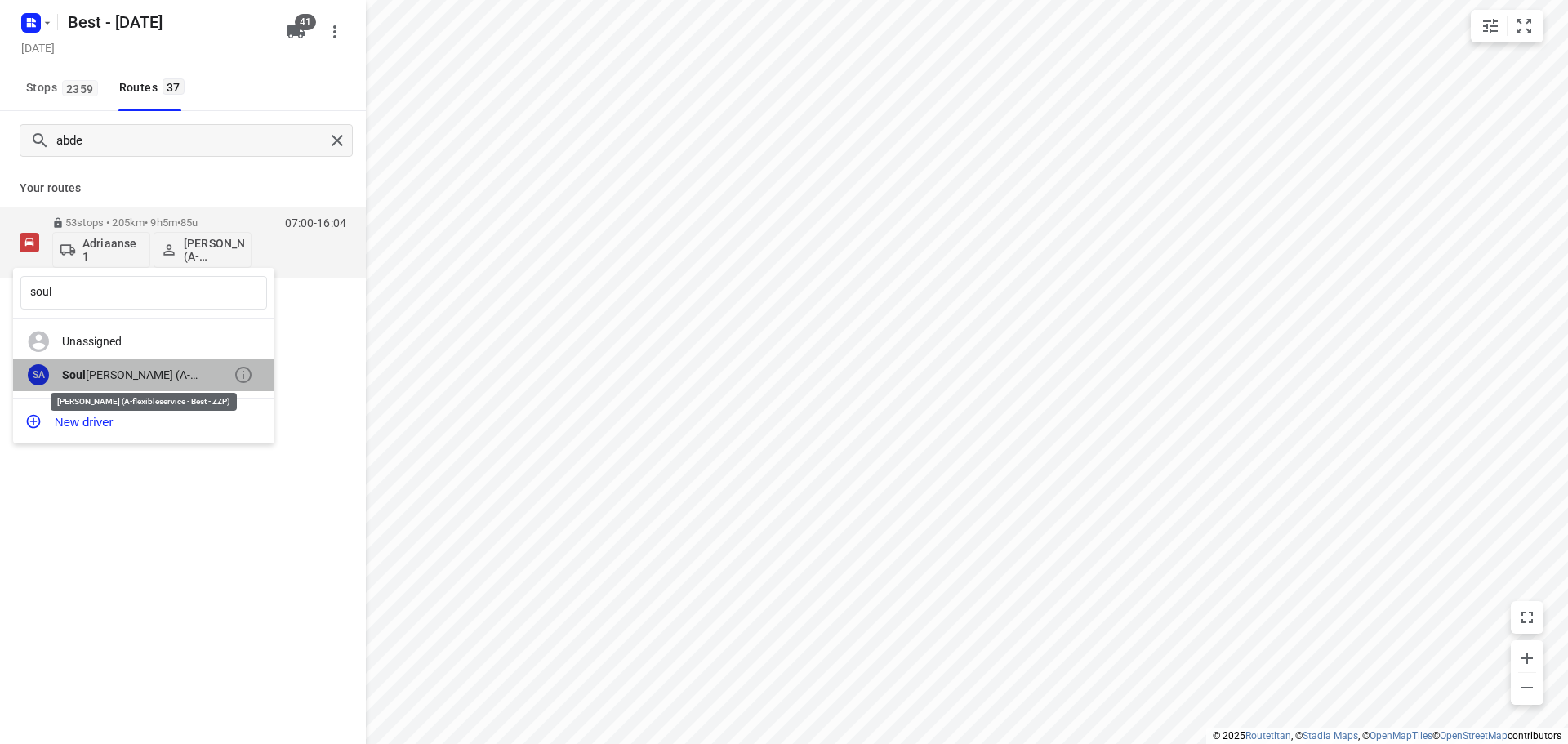
click at [77, 374] on b "Soul" at bounding box center [74, 374] width 24 height 13
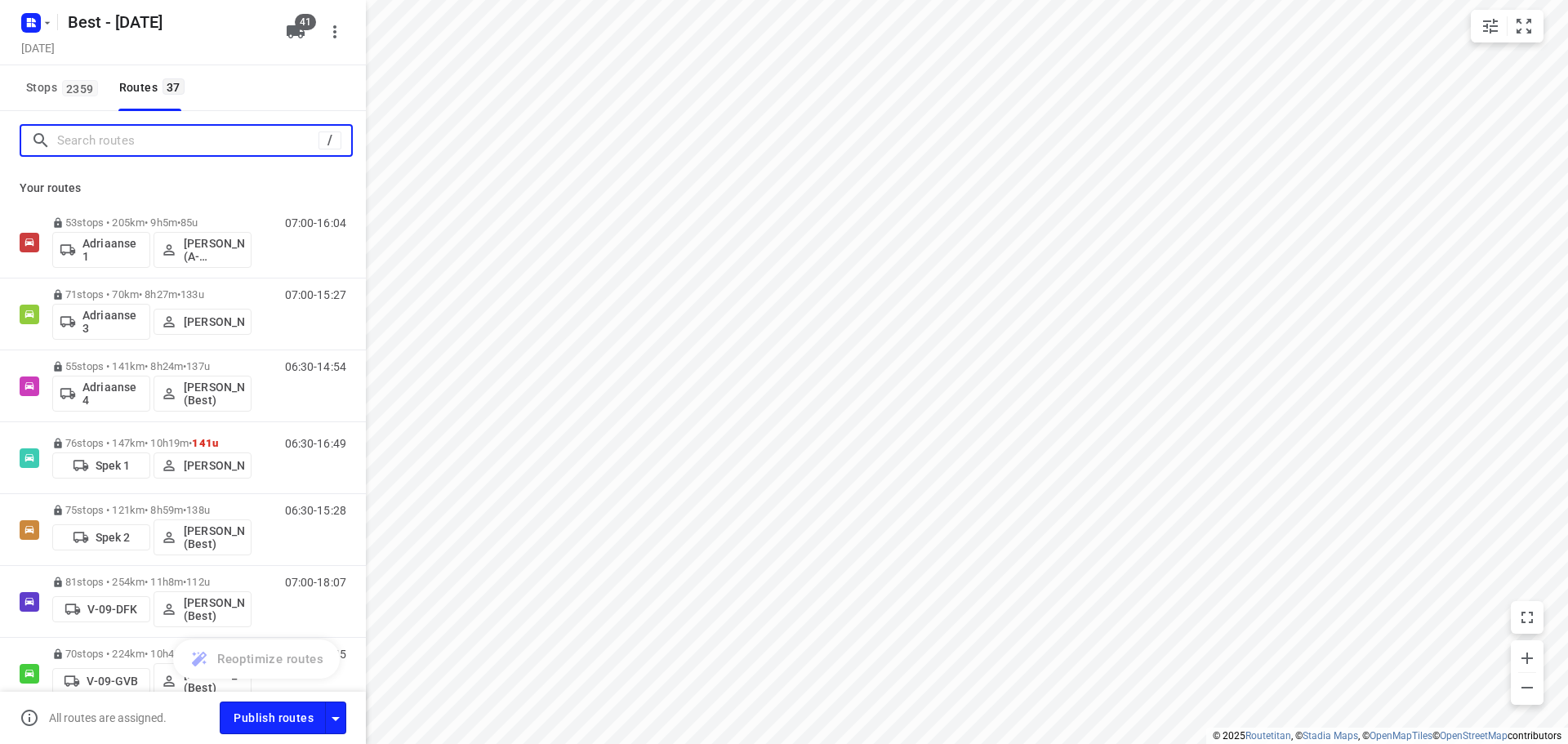
click at [77, 141] on input "Search routes" at bounding box center [187, 141] width 262 height 26
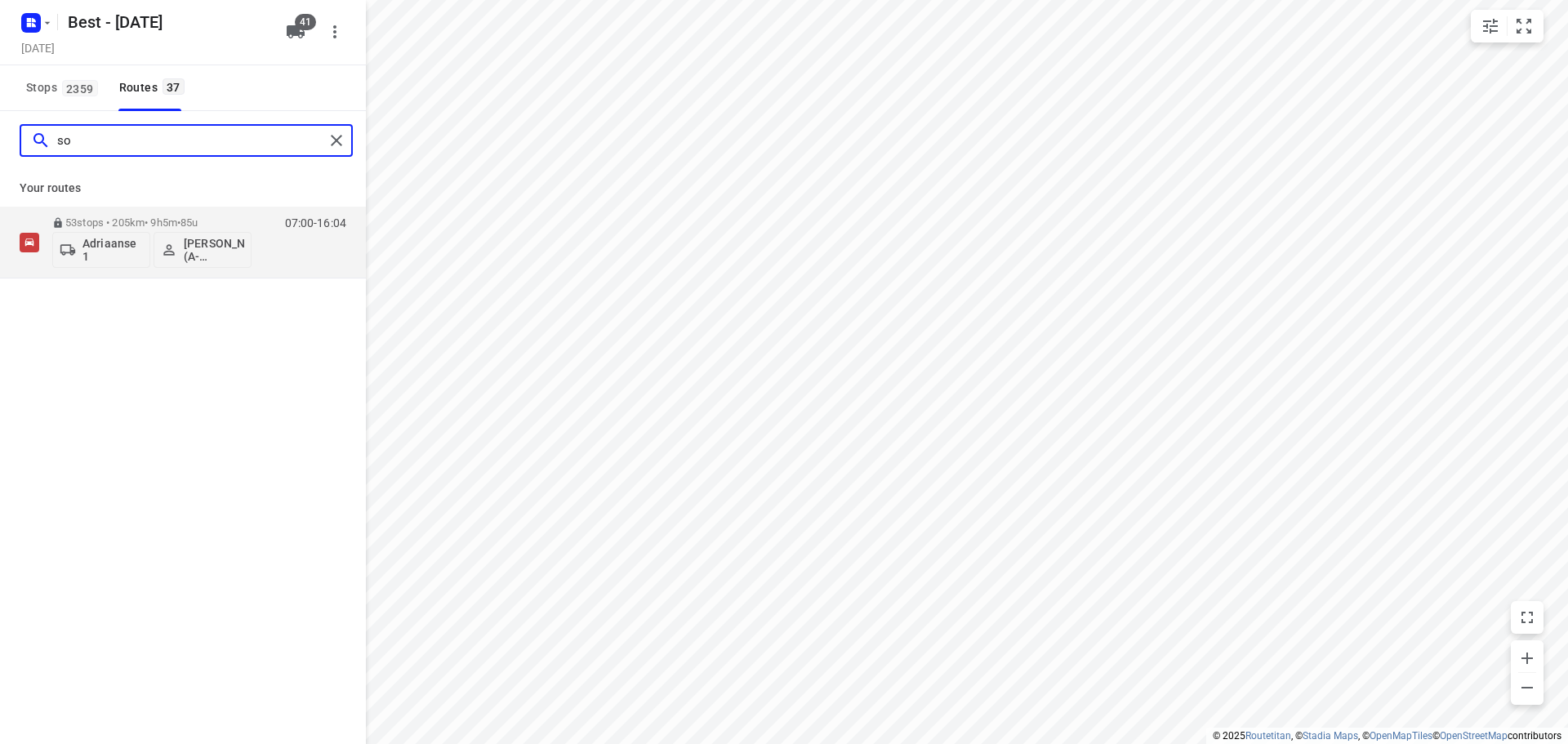
type input "s"
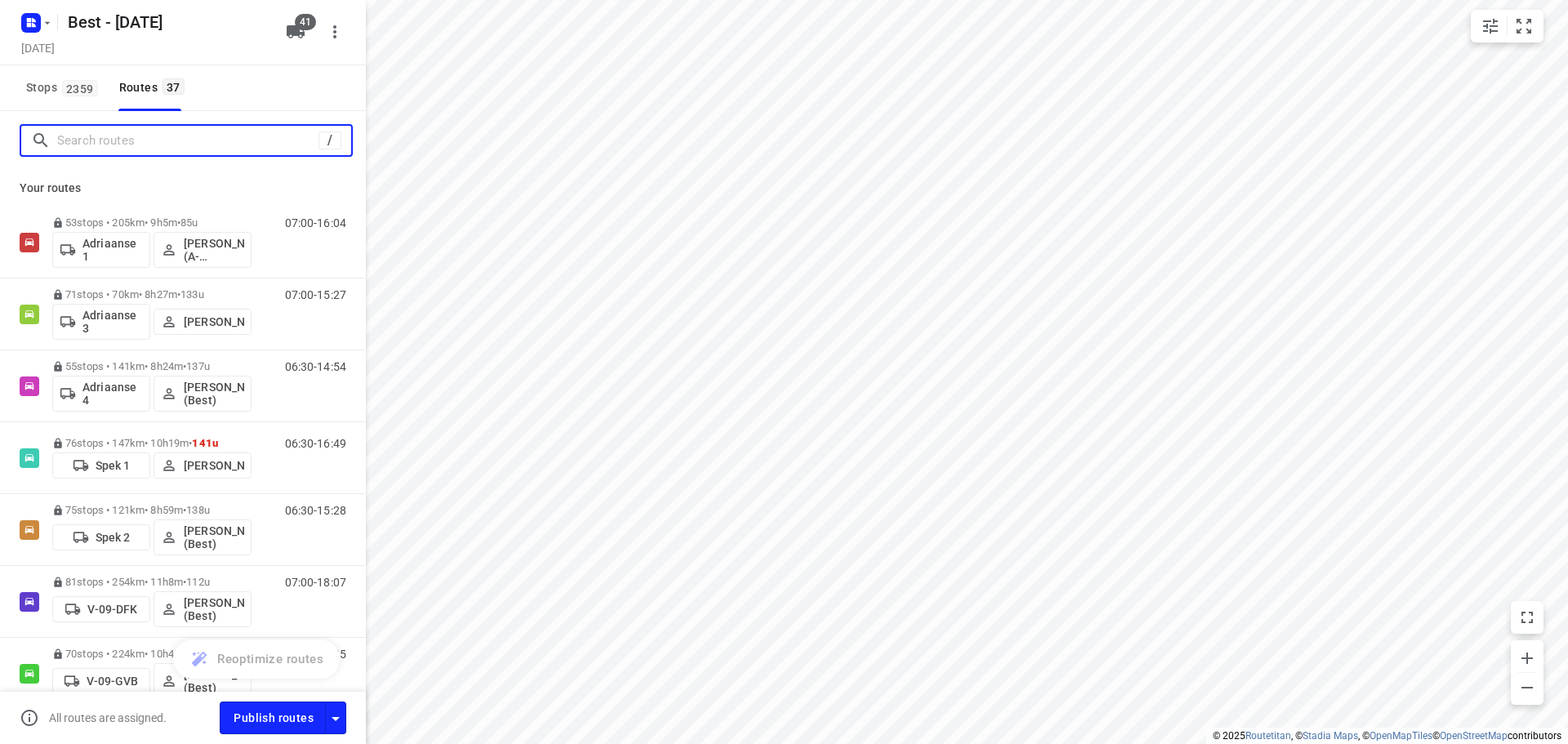
click at [159, 148] on input "Search routes" at bounding box center [187, 141] width 262 height 26
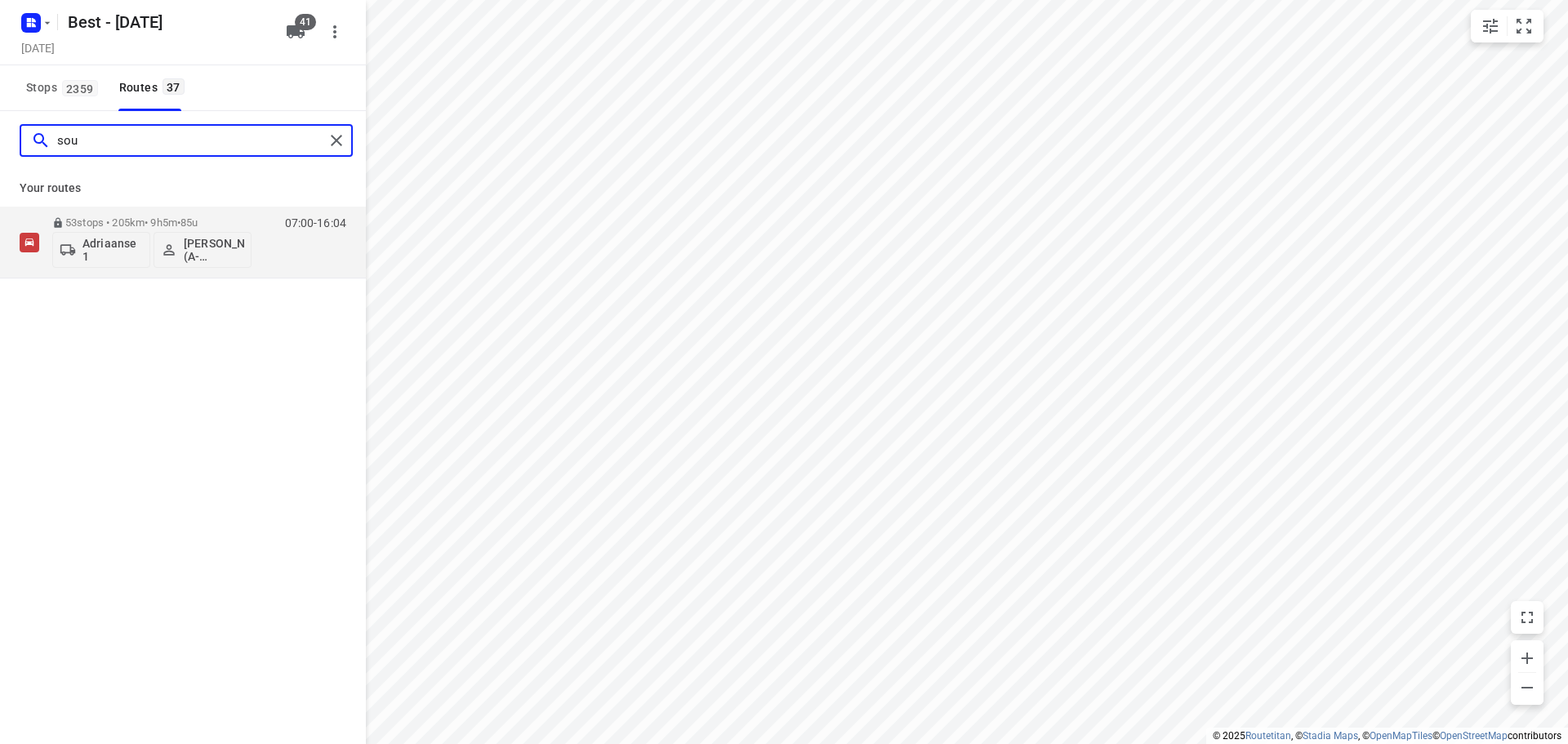
drag, startPoint x: 89, startPoint y: 145, endPoint x: -213, endPoint y: 115, distance: 303.5
click at [0, 115] on html "i © 2025 Routetitan , © Stadia Maps , © OpenMapTiles © OpenStreetMap contributo…" at bounding box center [784, 372] width 1568 height 744
type input "m"
type input "t"
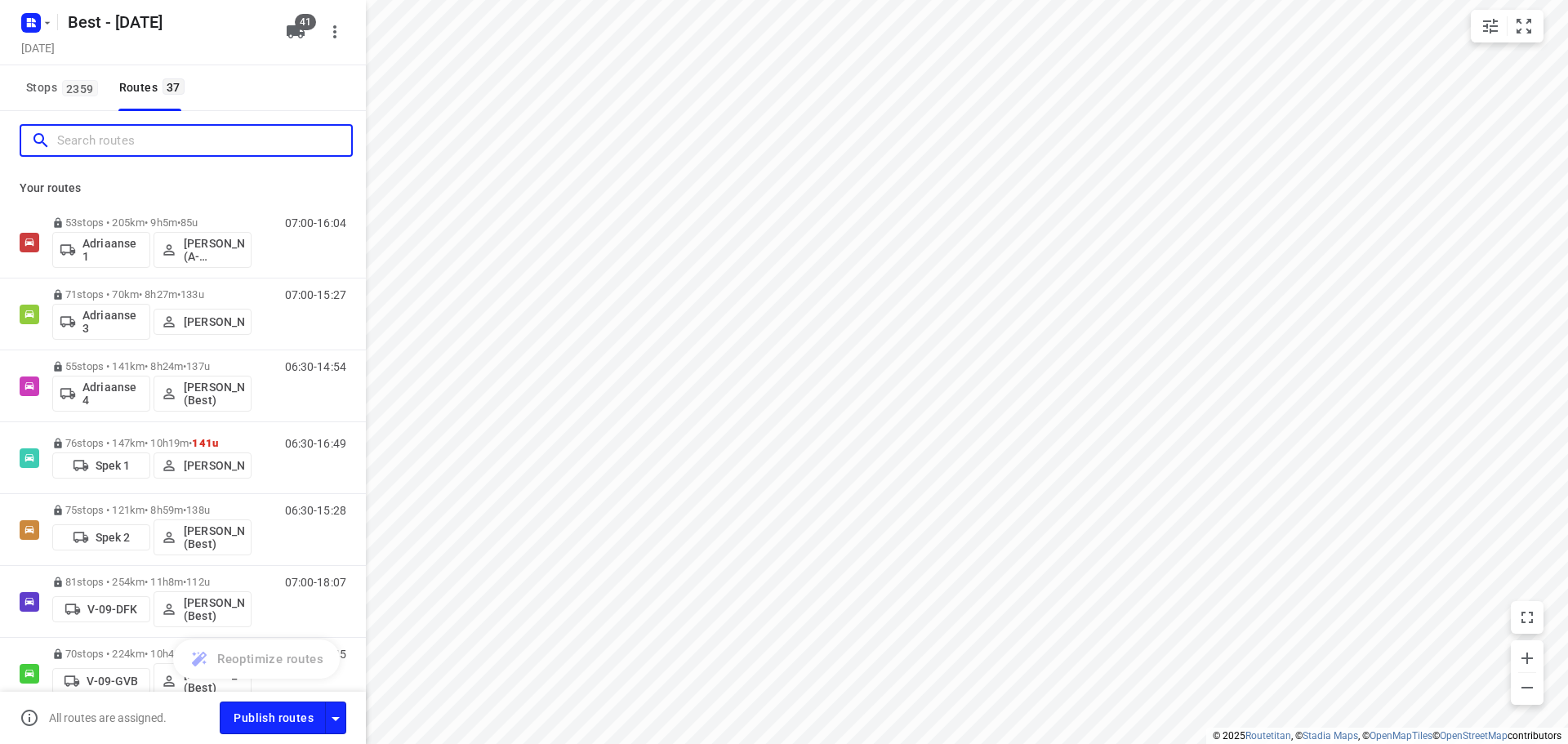
click at [149, 140] on input "Search routes" at bounding box center [204, 141] width 294 height 26
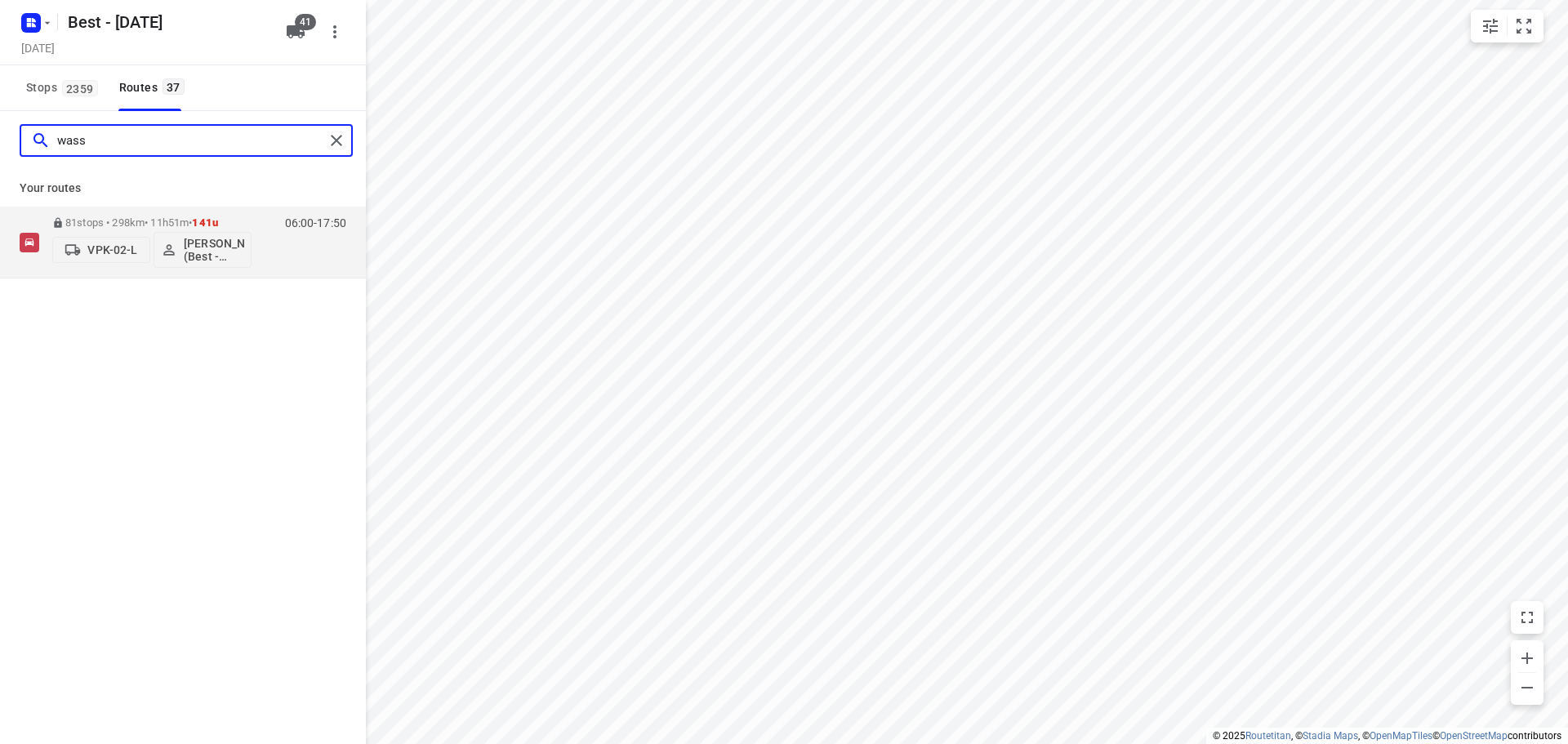
drag, startPoint x: 94, startPoint y: 140, endPoint x: 9, endPoint y: 122, distance: 86.9
click at [9, 116] on div "wass" at bounding box center [182, 140] width 366 height 59
type input "alw"
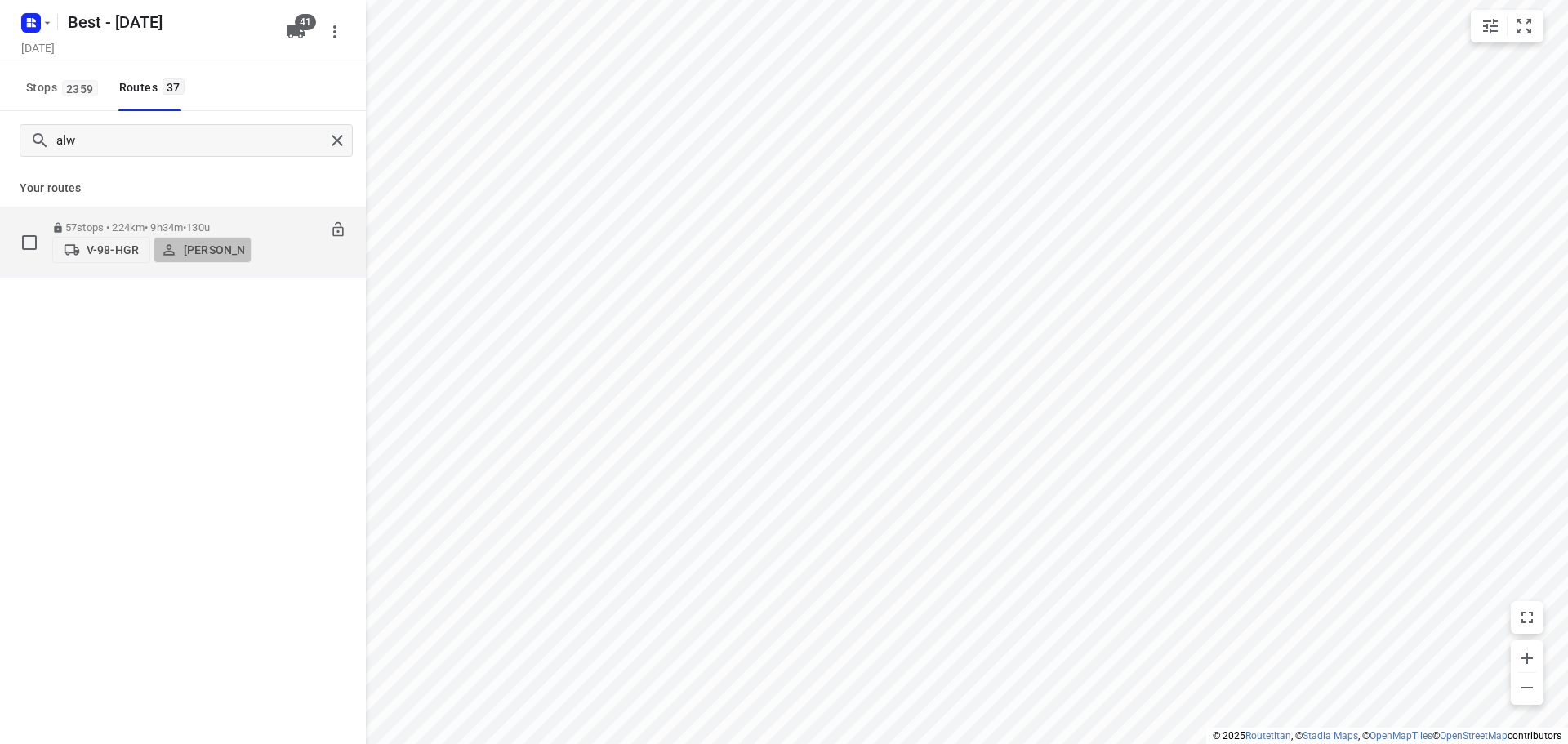
click at [195, 257] on p "Alwin van Dal" at bounding box center [214, 250] width 61 height 13
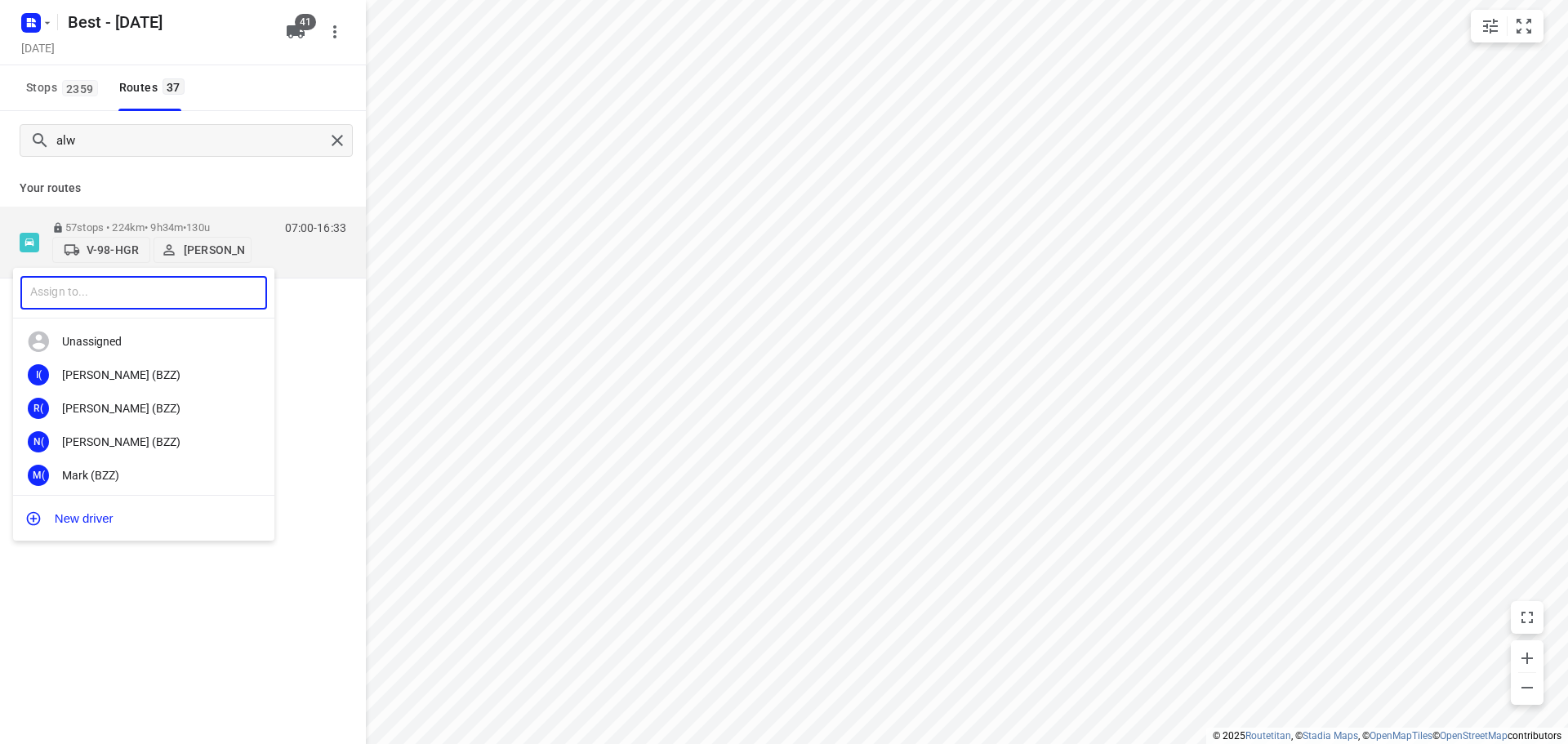
click at [93, 303] on input "text" at bounding box center [143, 292] width 246 height 33
type input "wass"
click at [107, 380] on div "Wass il (Unipost - ZZP - Best)" at bounding box center [147, 374] width 171 height 13
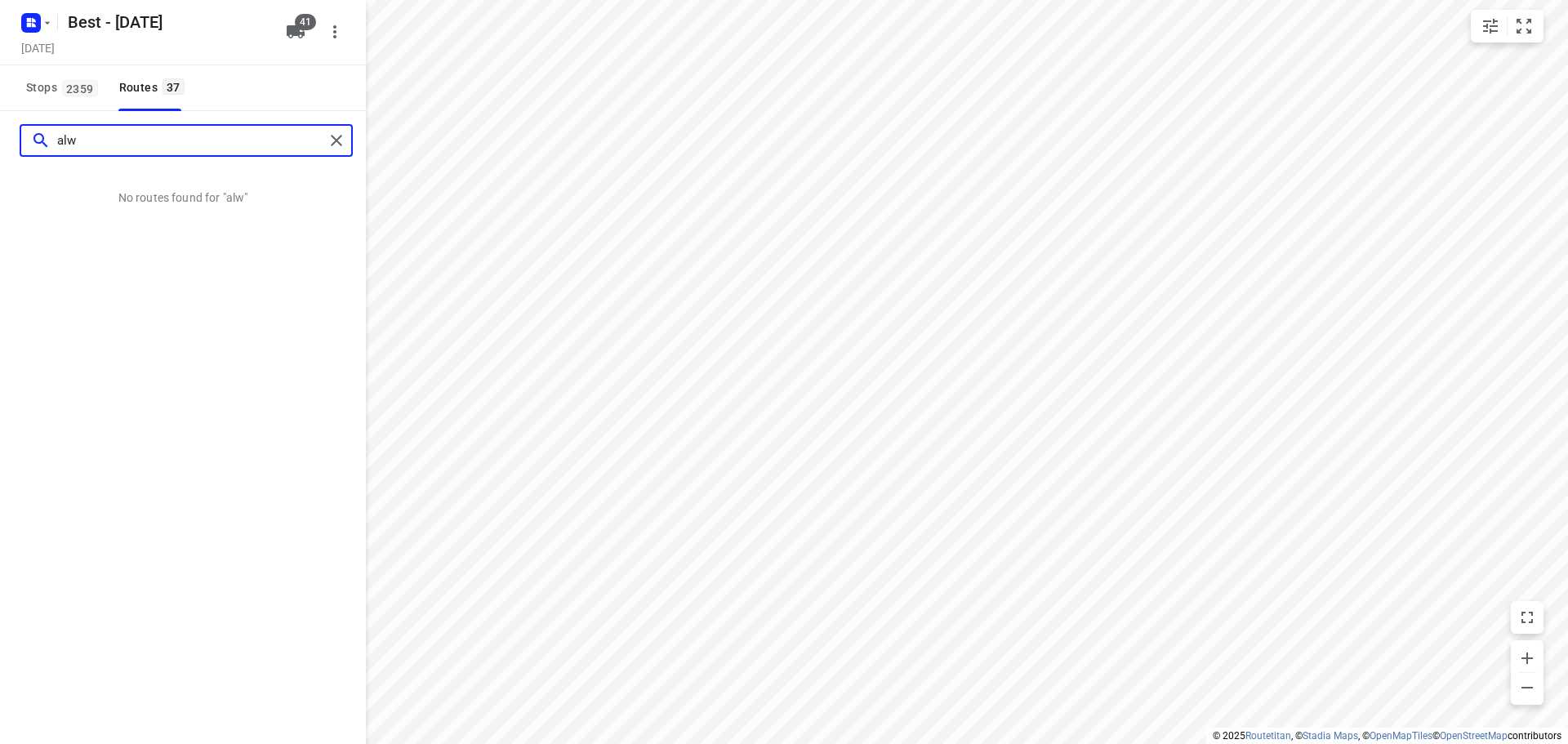
drag, startPoint x: 88, startPoint y: 149, endPoint x: -52, endPoint y: 134, distance: 140.8
click at [0, 134] on html "i © 2025 Routetitan , © Stadia Maps , © OpenMapTiles © OpenStreetMap contributo…" at bounding box center [784, 372] width 1568 height 744
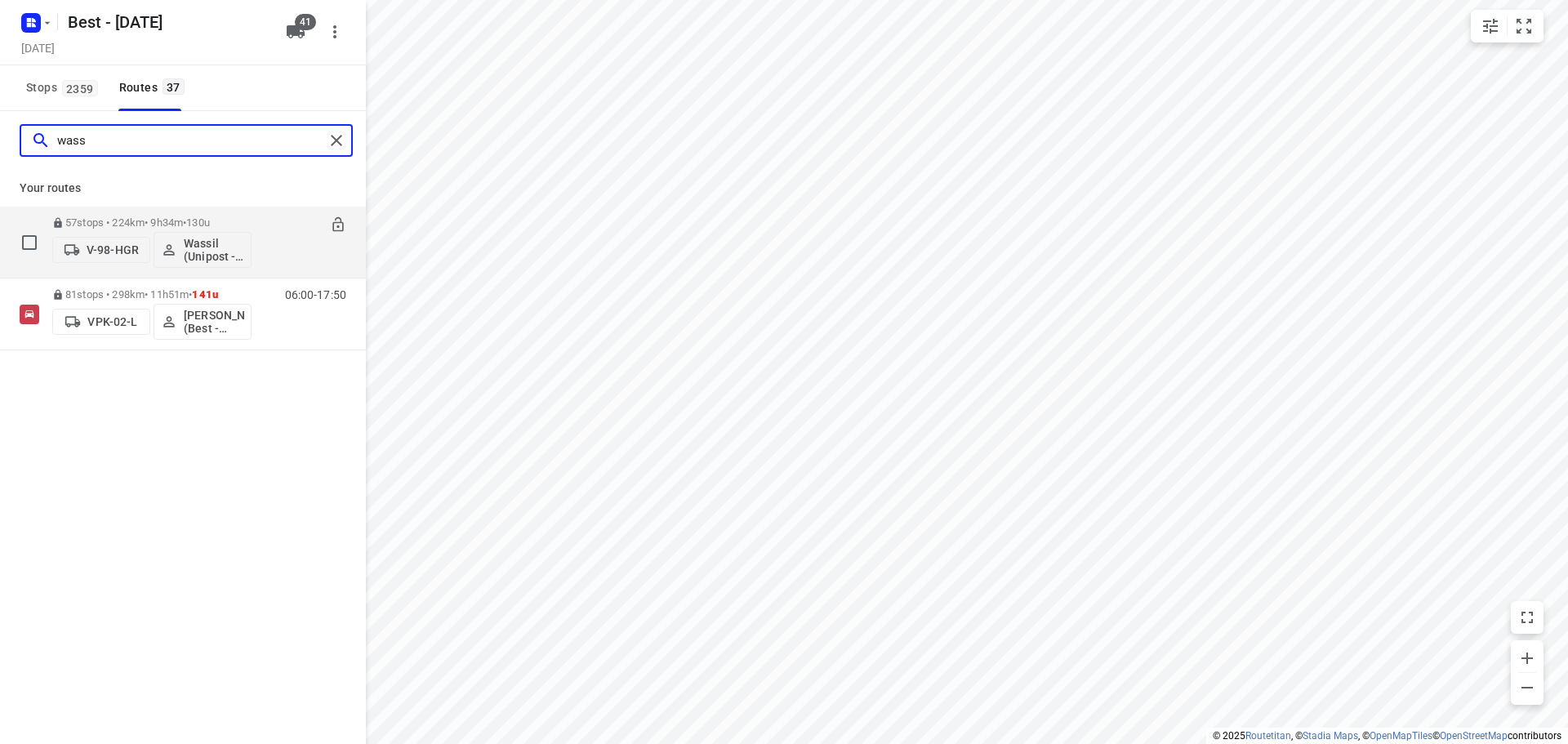
type input "wass"
click at [109, 252] on p "V-98-HGR" at bounding box center [112, 250] width 52 height 13
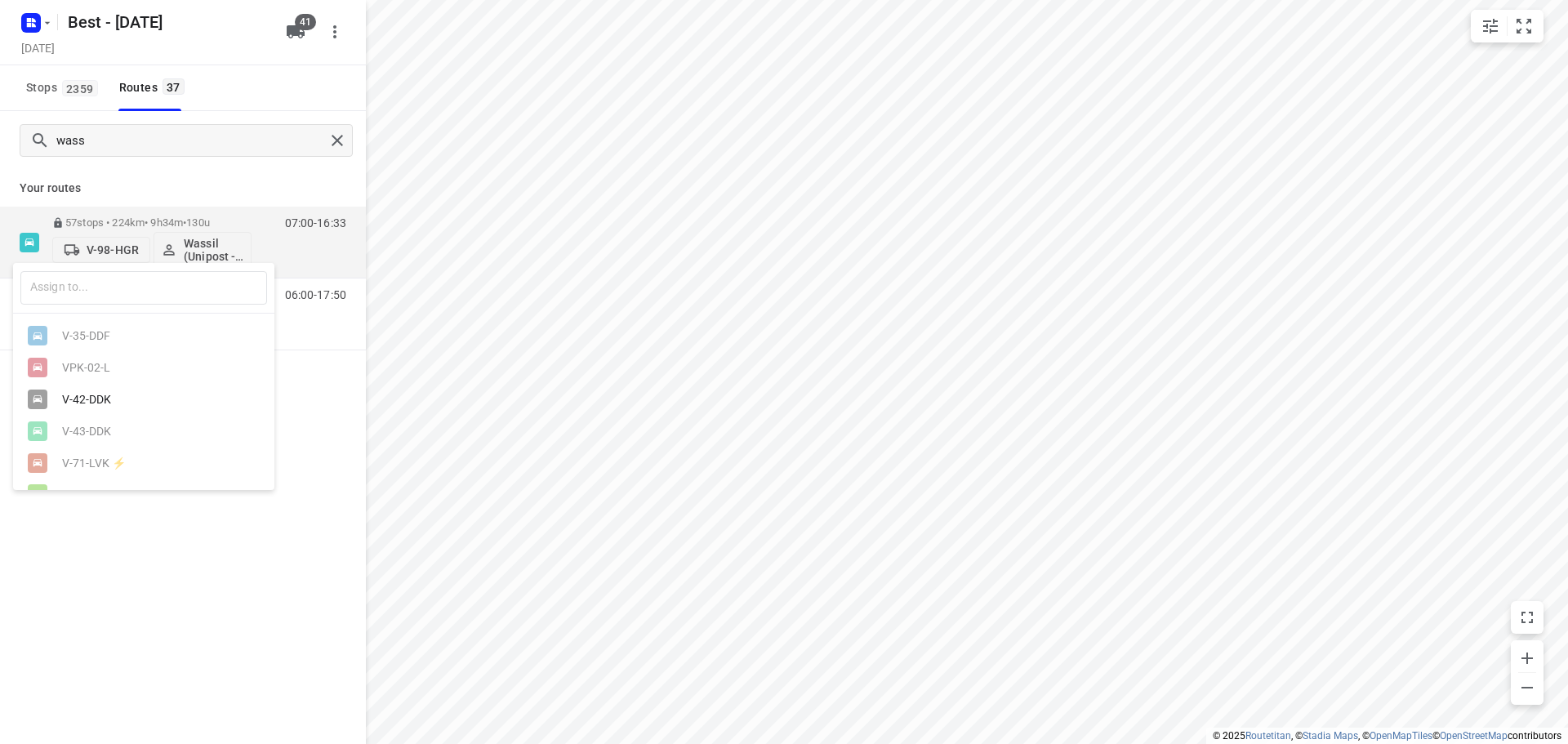
click at [123, 309] on div "​" at bounding box center [143, 288] width 262 height 50
click at [130, 289] on input "text" at bounding box center [143, 287] width 246 height 33
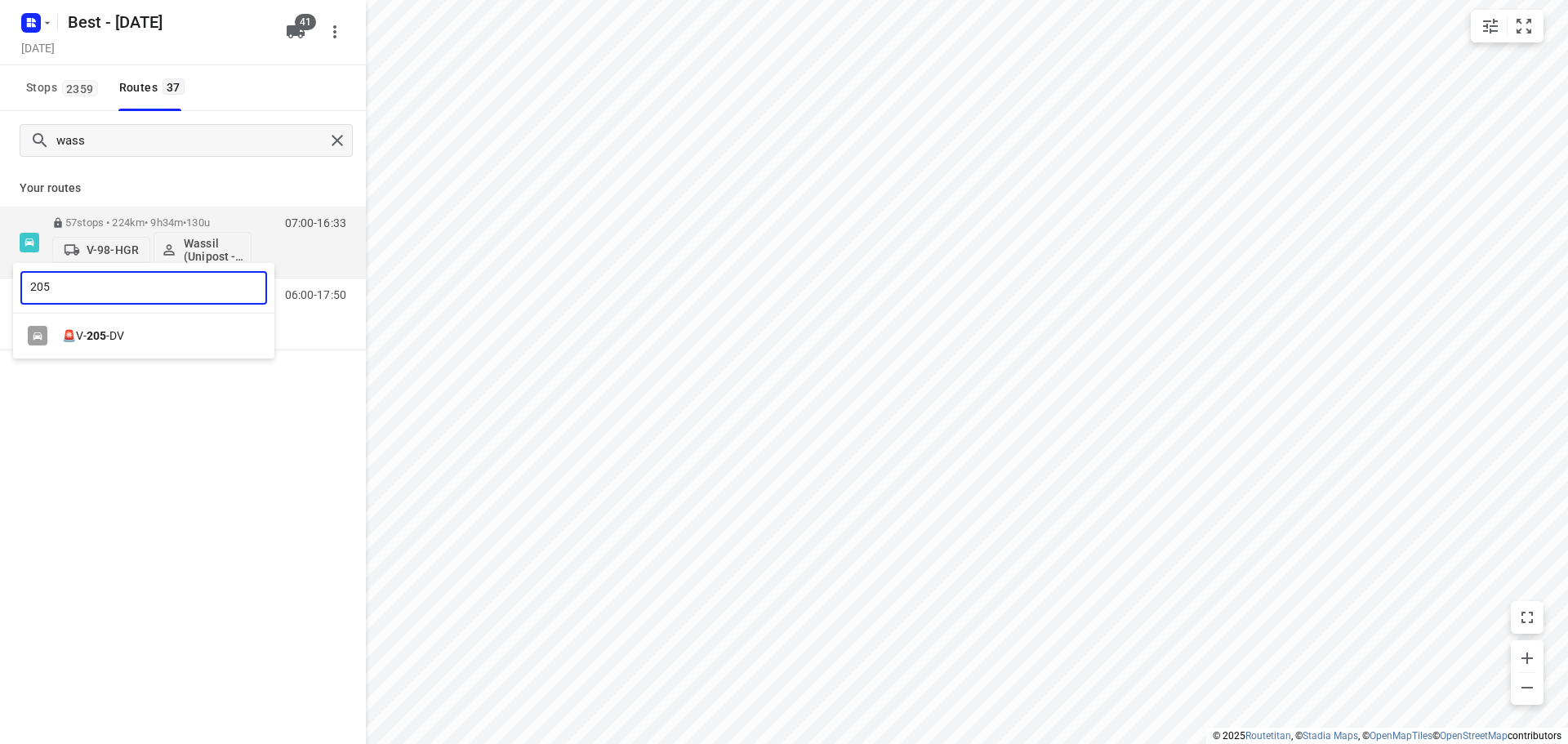
type input "205"
click at [116, 338] on div "🚨V- 205 -DV" at bounding box center [147, 335] width 171 height 13
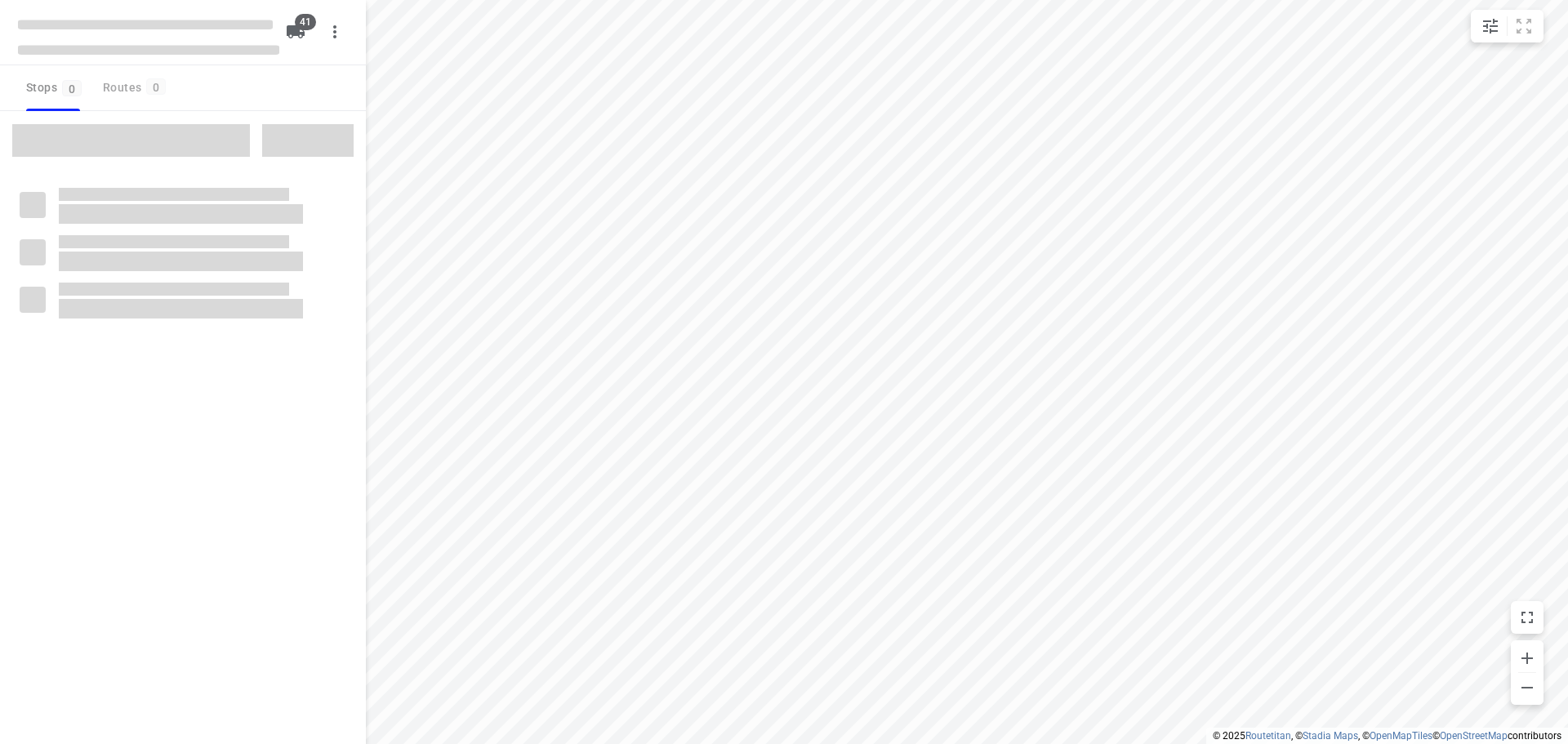
checkbox input "true"
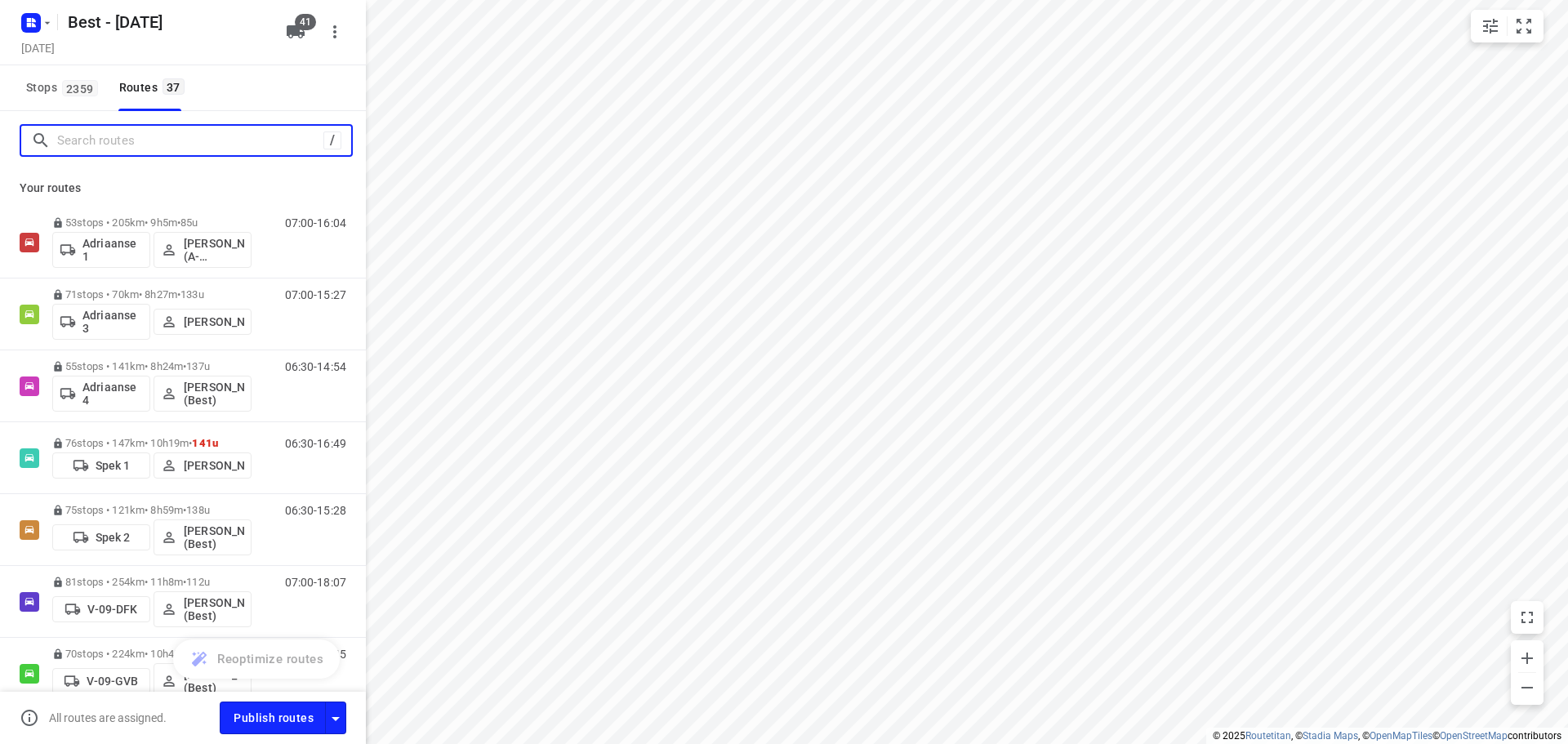
click at [80, 136] on input "Search routes" at bounding box center [190, 141] width 266 height 26
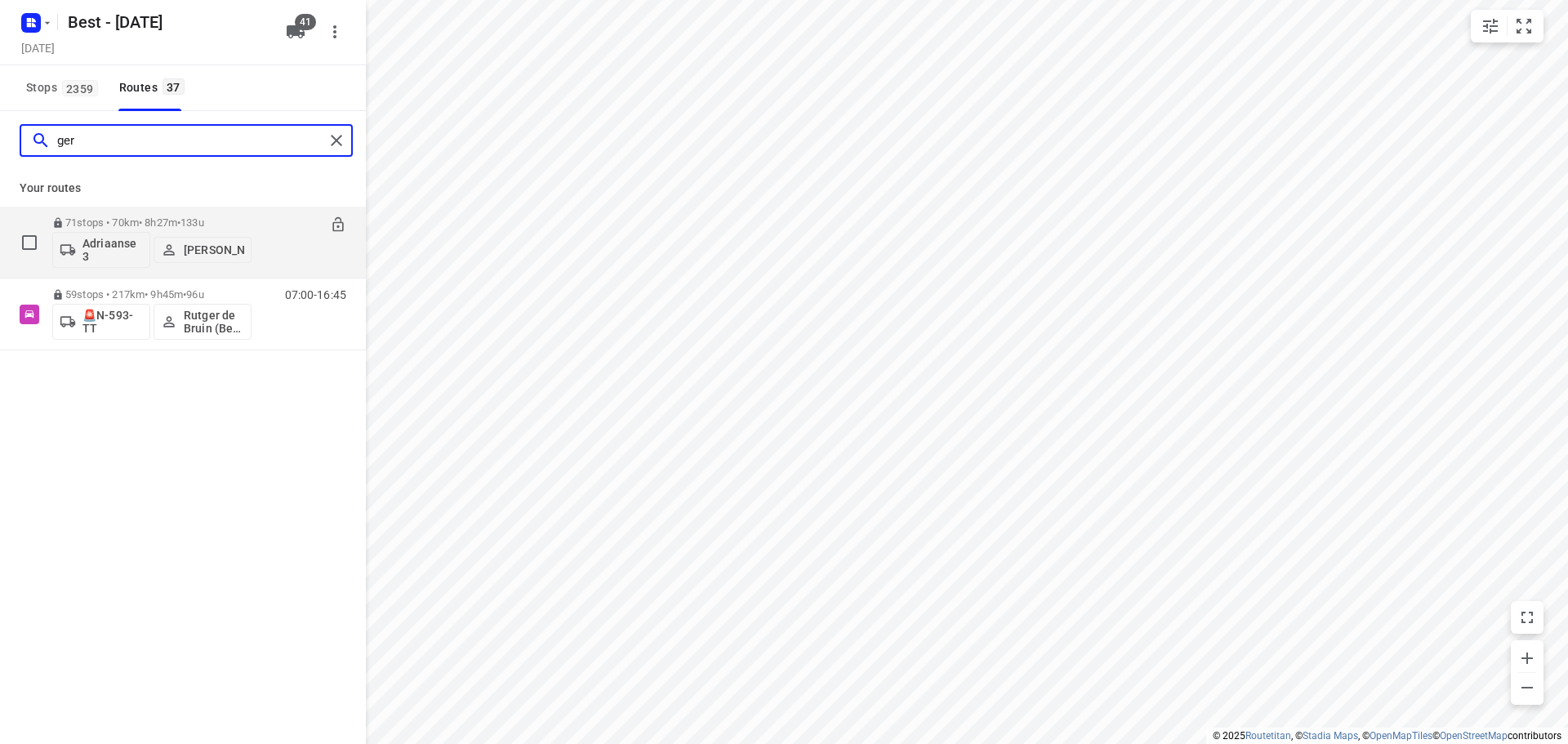
type input "ger"
click at [130, 251] on p "Adriaanse 3" at bounding box center [112, 250] width 61 height 26
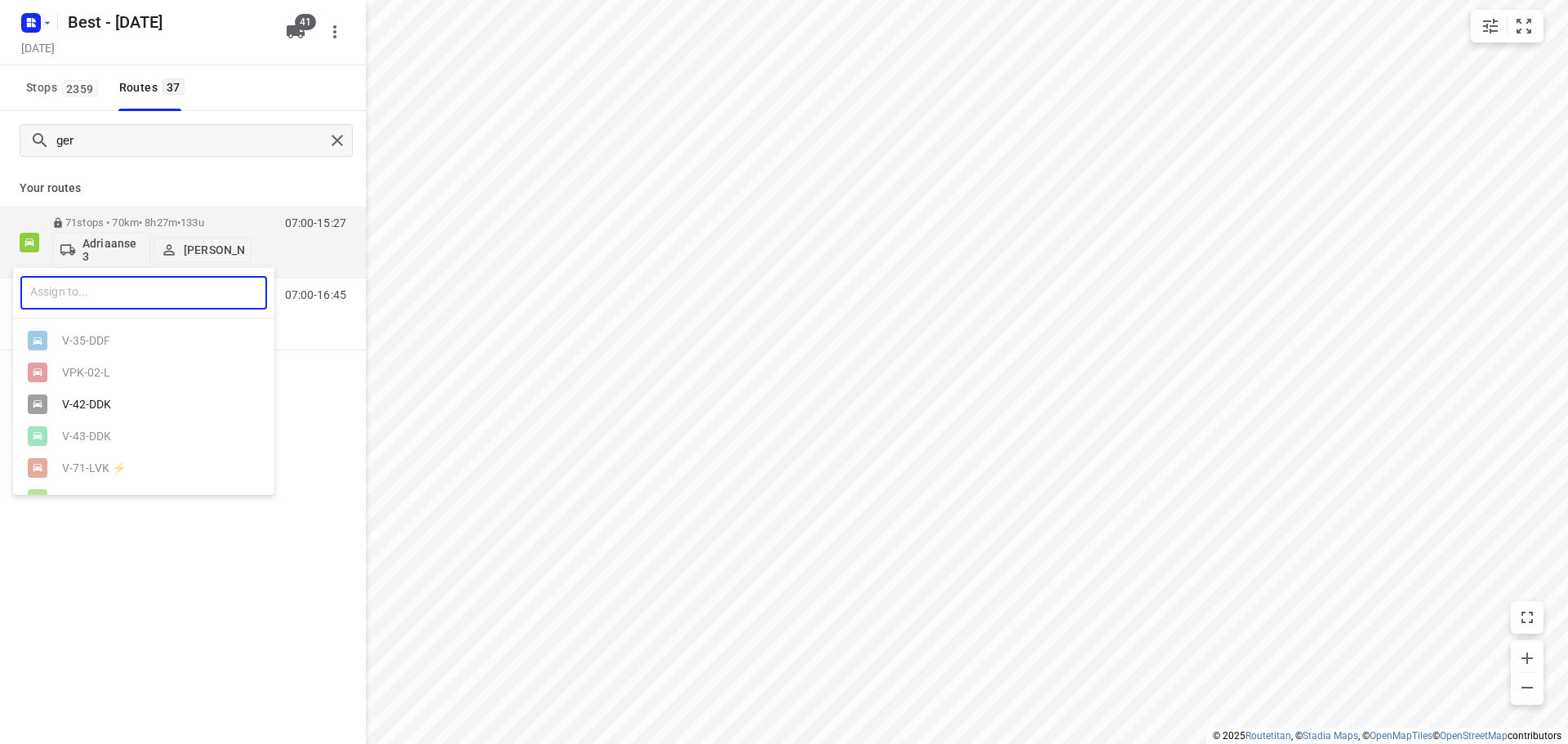
click at [111, 292] on input "text" at bounding box center [143, 292] width 246 height 33
type input "9"
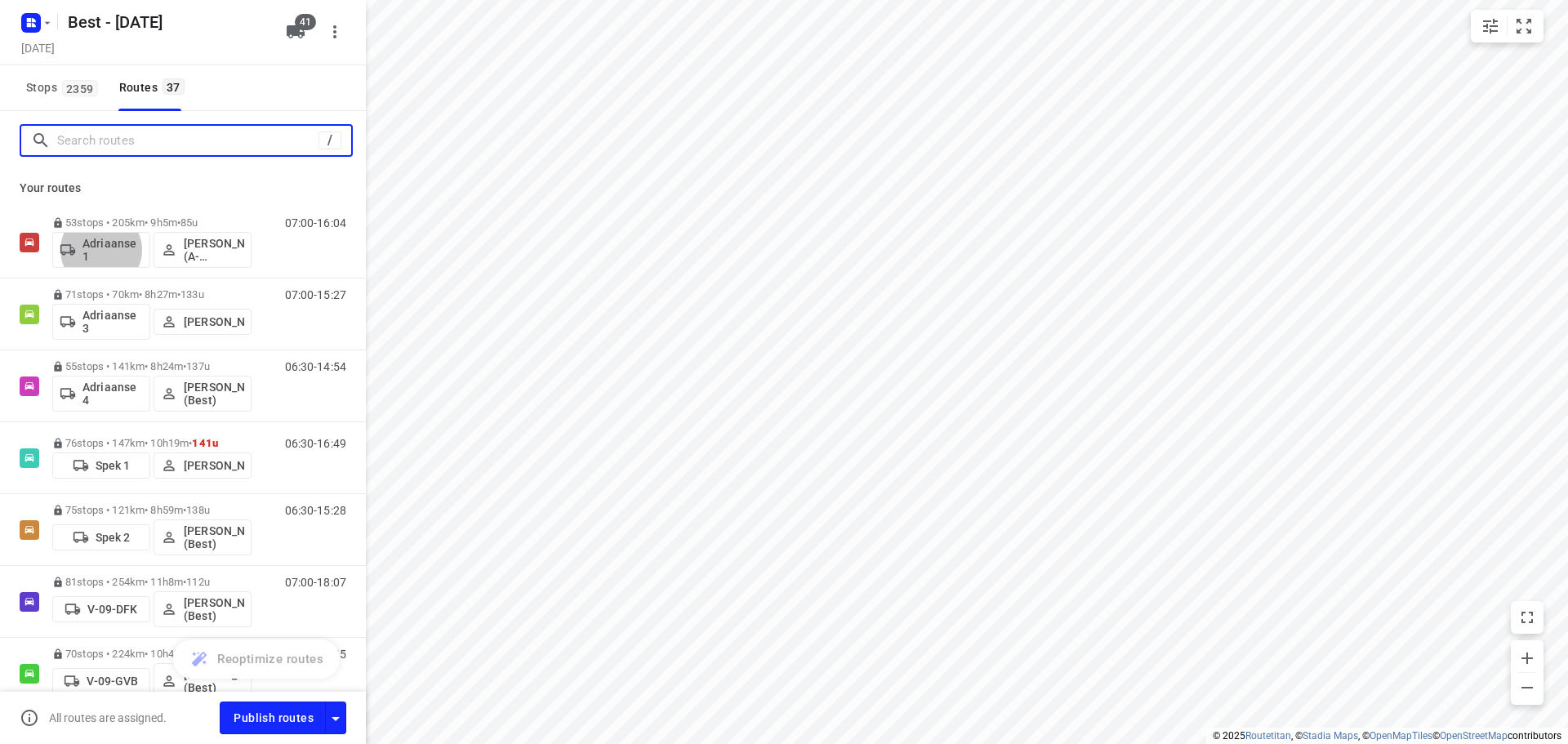
click at [113, 135] on input "Search routes" at bounding box center [187, 141] width 262 height 26
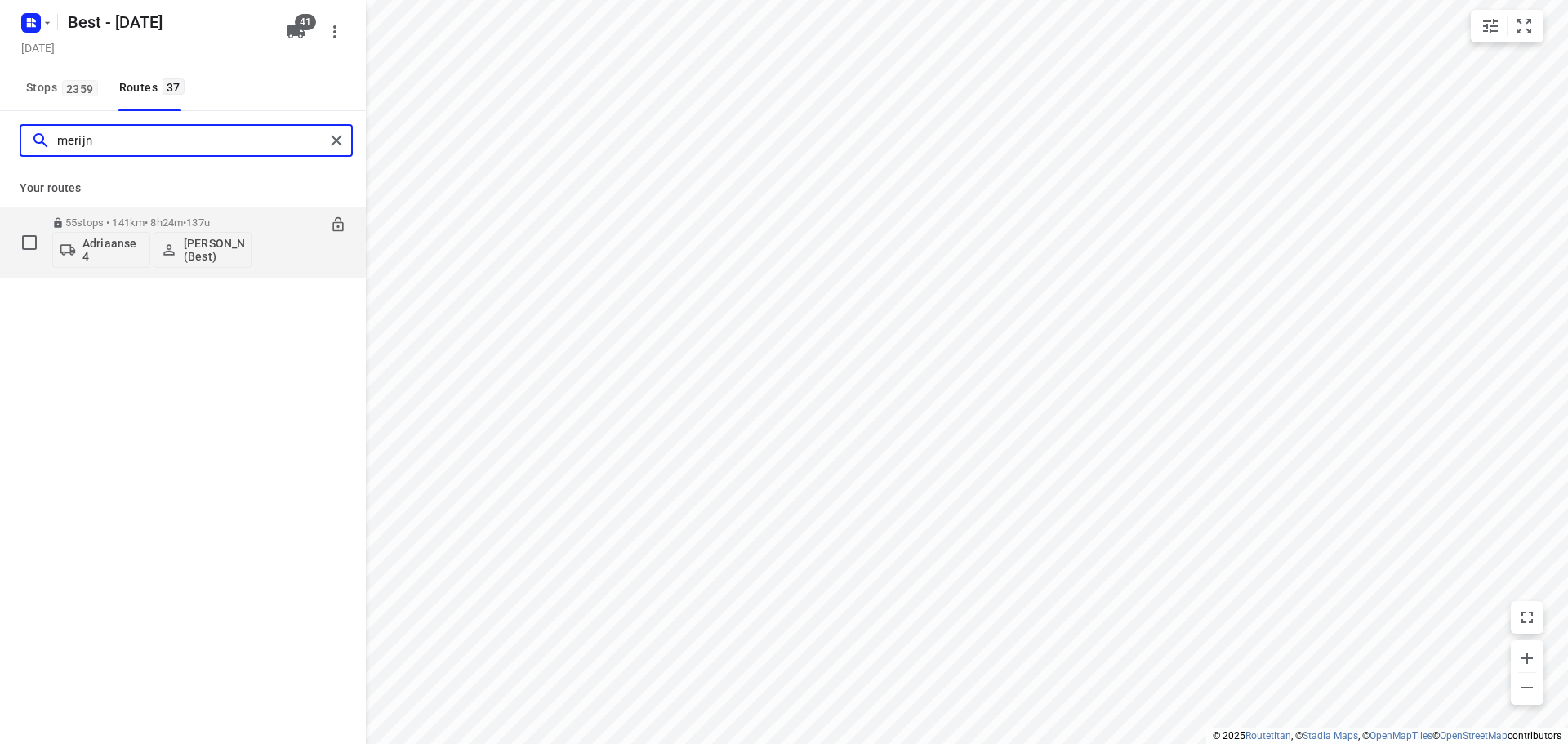
type input "merijn"
click at [114, 248] on p "Adriaanse 4" at bounding box center [112, 250] width 61 height 26
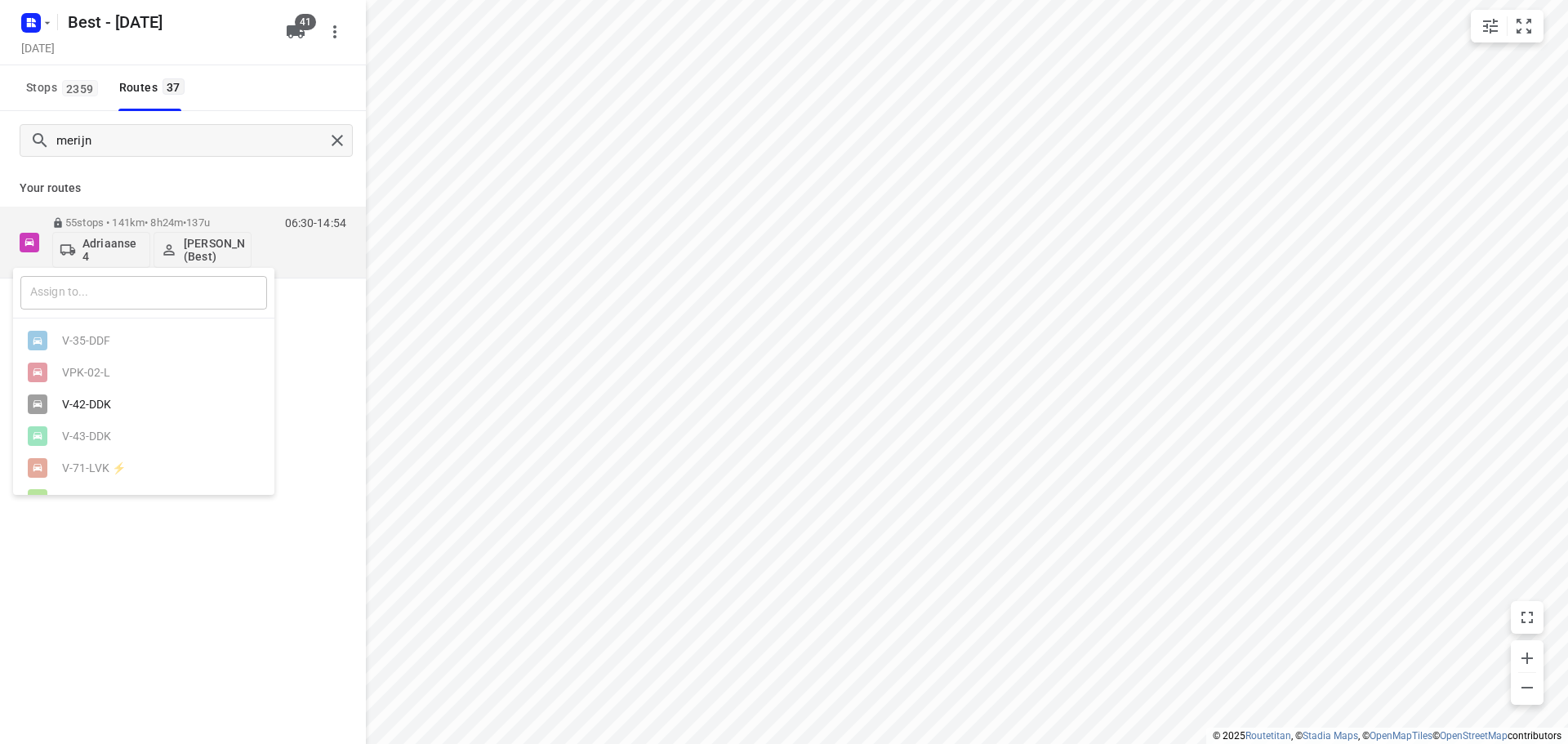
click at [111, 290] on input "text" at bounding box center [143, 292] width 246 height 33
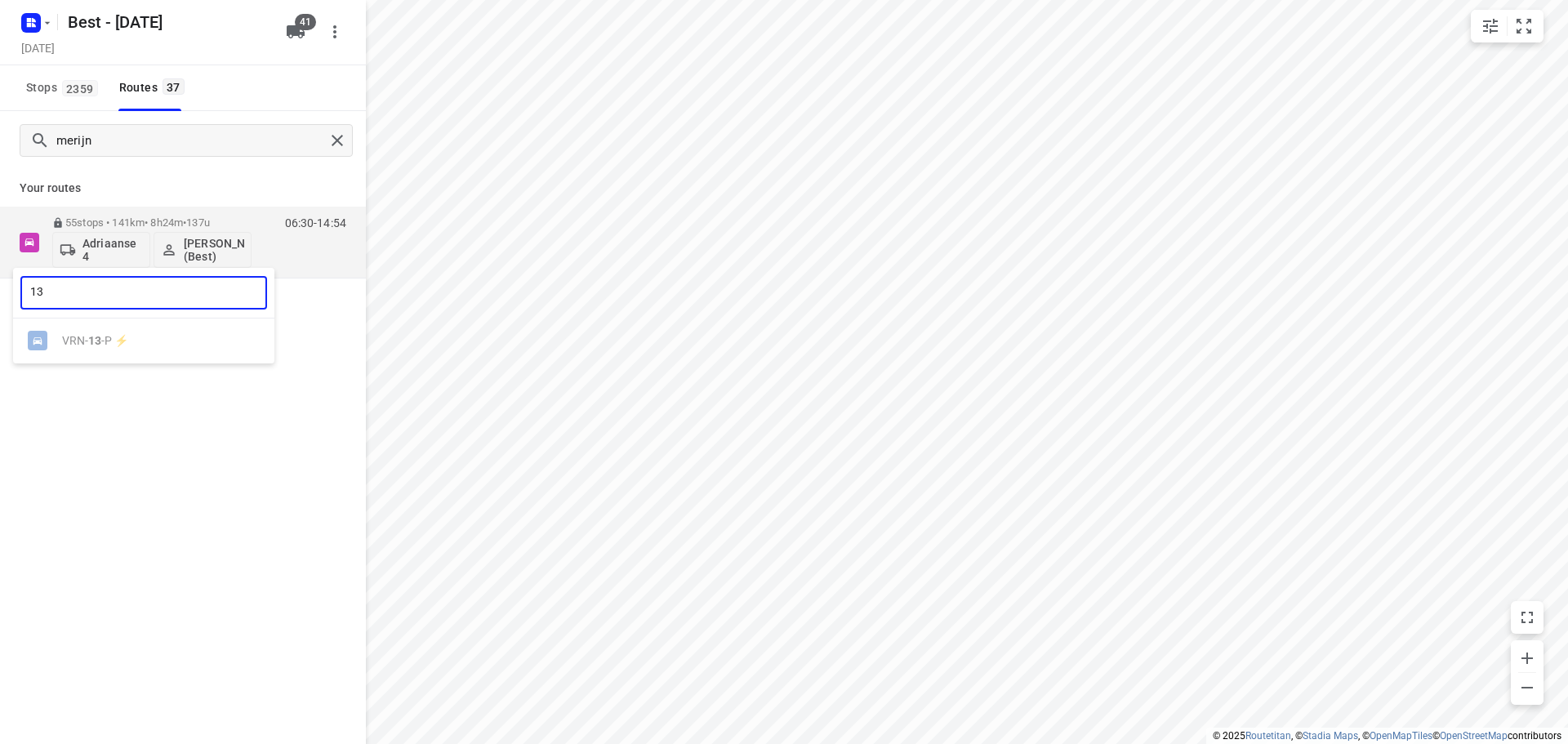
type input "13"
click at [296, 34] on div at bounding box center [784, 372] width 1568 height 744
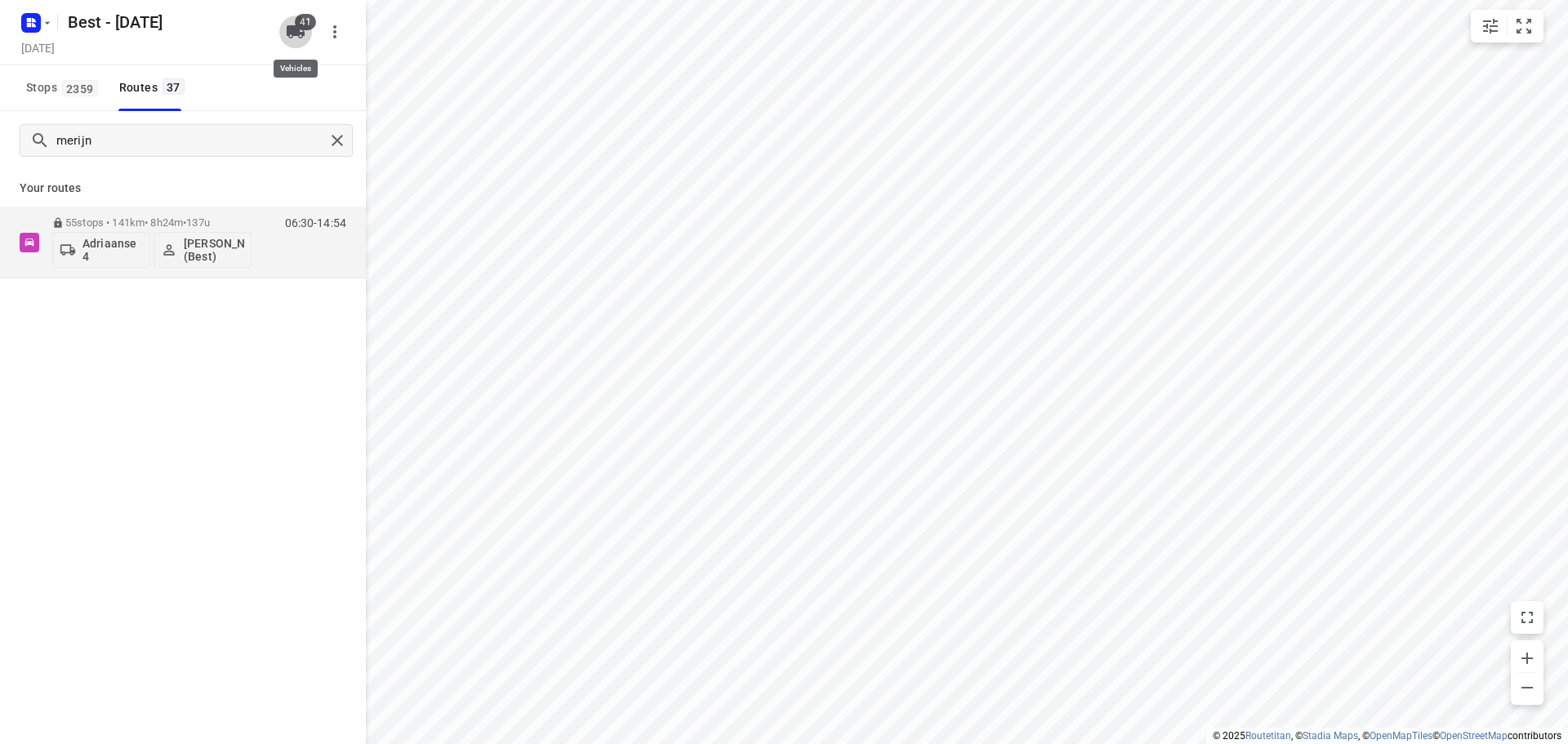
drag, startPoint x: 296, startPoint y: 26, endPoint x: 291, endPoint y: 32, distance: 7.8
click at [297, 26] on span "41" at bounding box center [305, 21] width 21 height 16
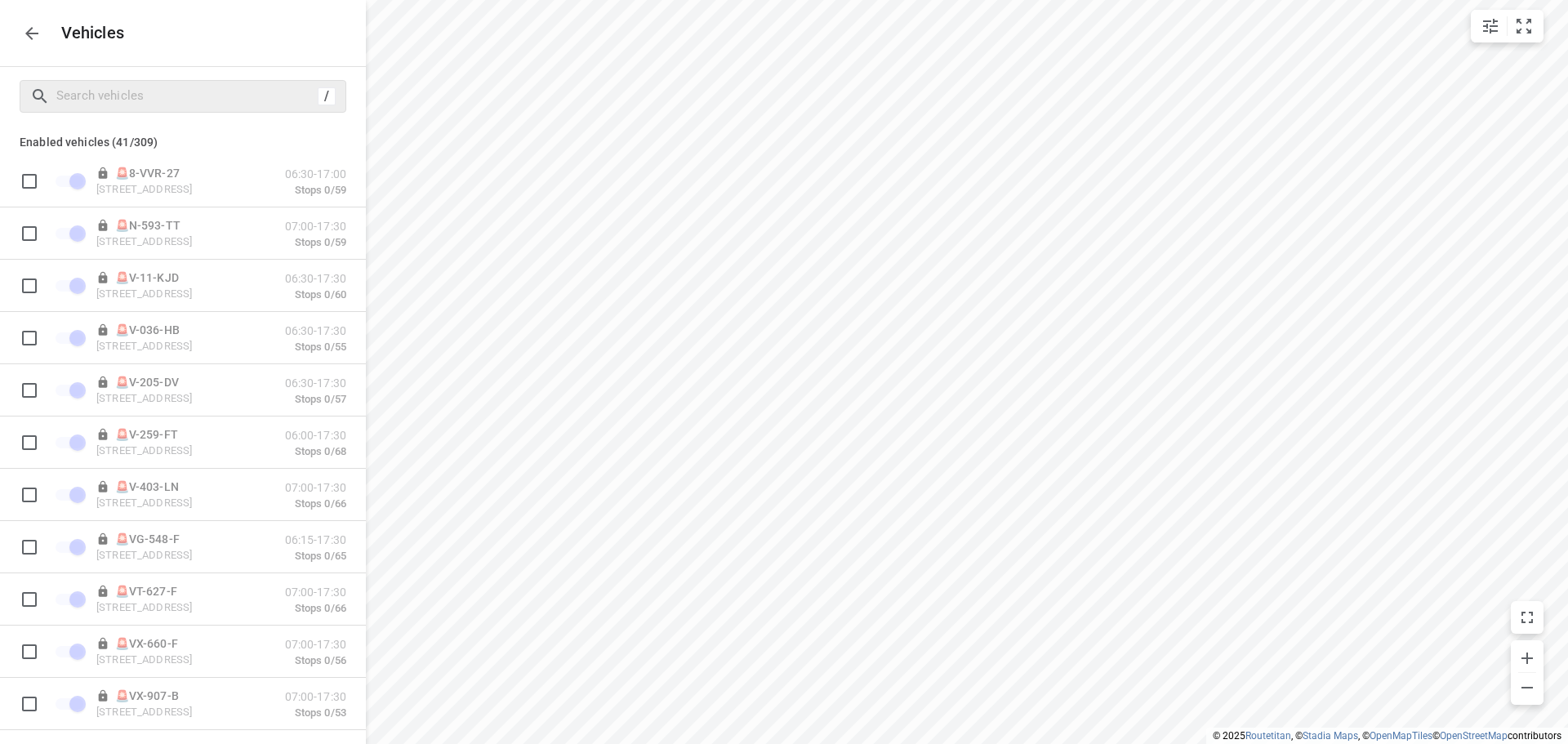
click at [229, 109] on div "/" at bounding box center [182, 96] width 326 height 32
click at [227, 108] on input "Search vehicles" at bounding box center [187, 96] width 260 height 26
type input "13"
checkbox input "false"
checkbox input "true"
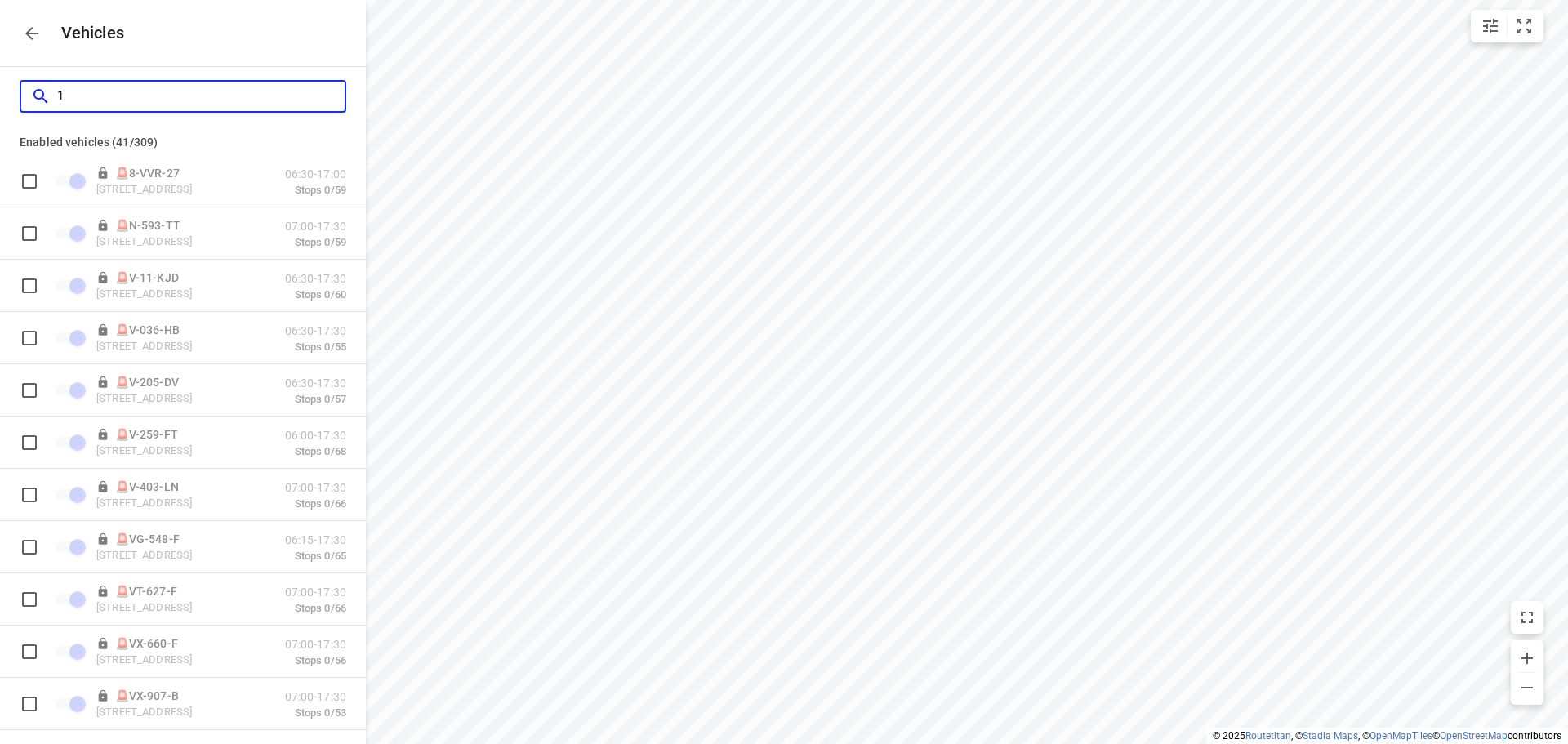
checkbox input "false"
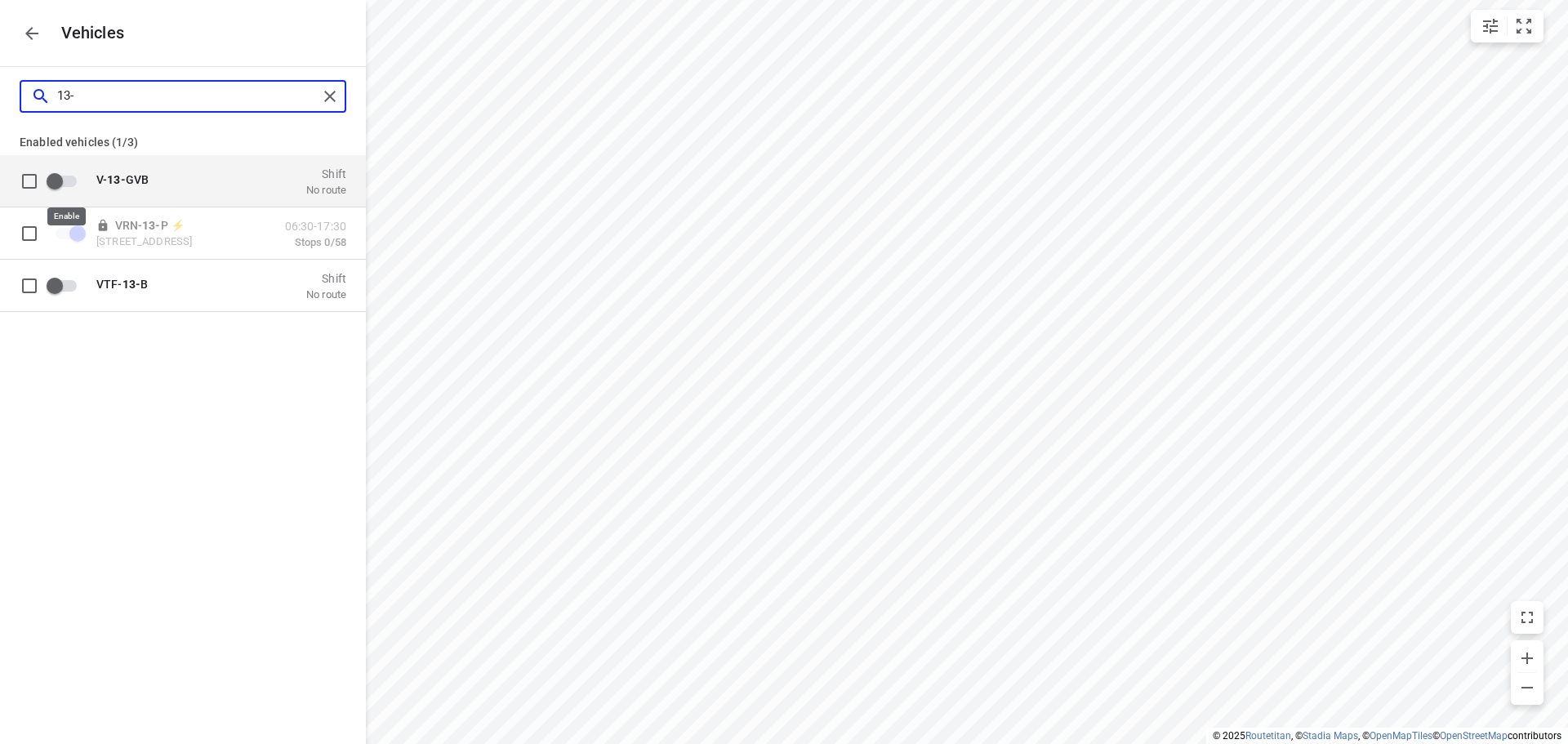
type input "13-"
click at [59, 173] on input "grid" at bounding box center [55, 181] width 93 height 31
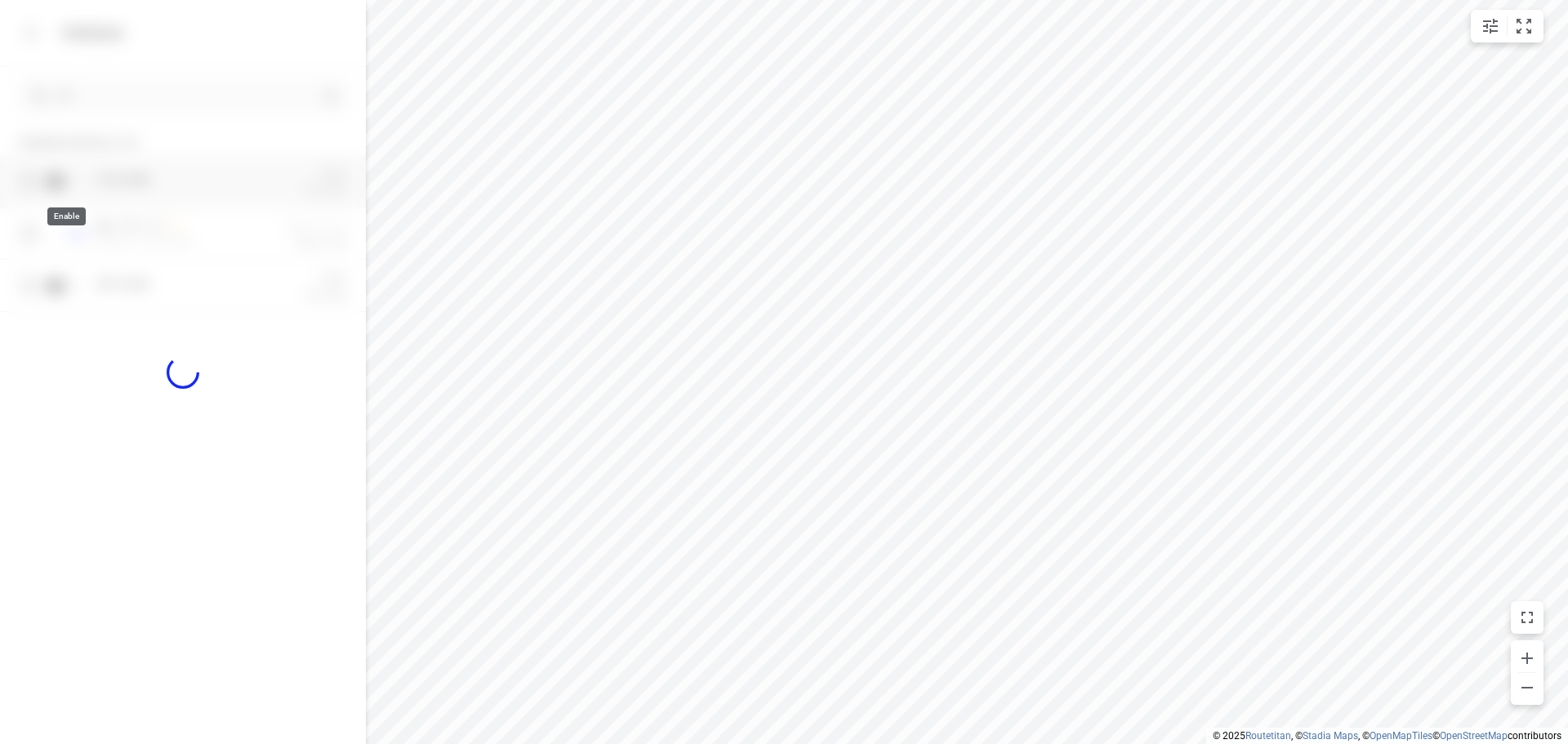
checkbox input "true"
click at [199, 186] on p "Zuidbaan 527, 2841 MD Moordrecht, Netherlands" at bounding box center [178, 188] width 164 height 13
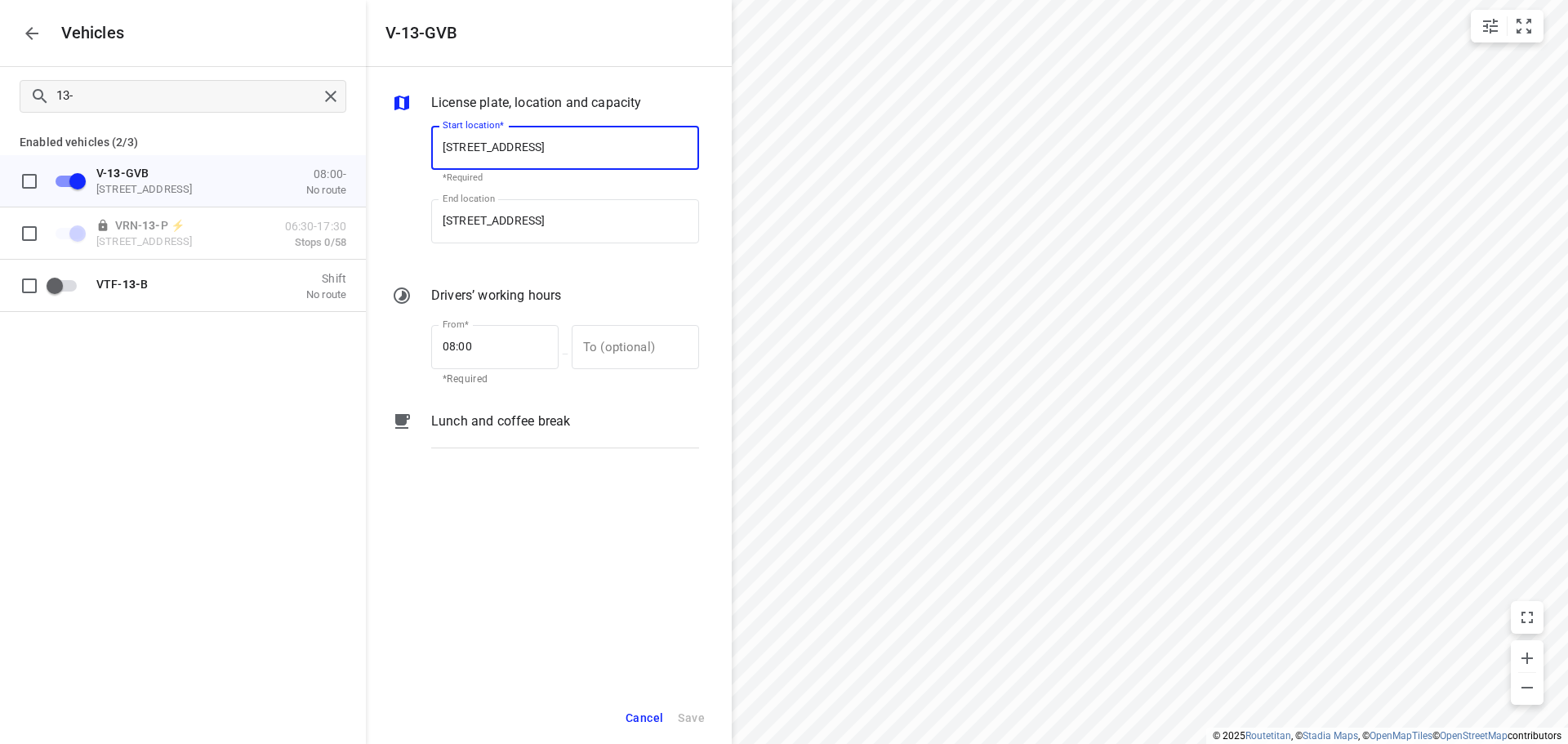
scroll to position [0, 9]
type input "De Waal 44, 5684 PH Best, Netherlands"
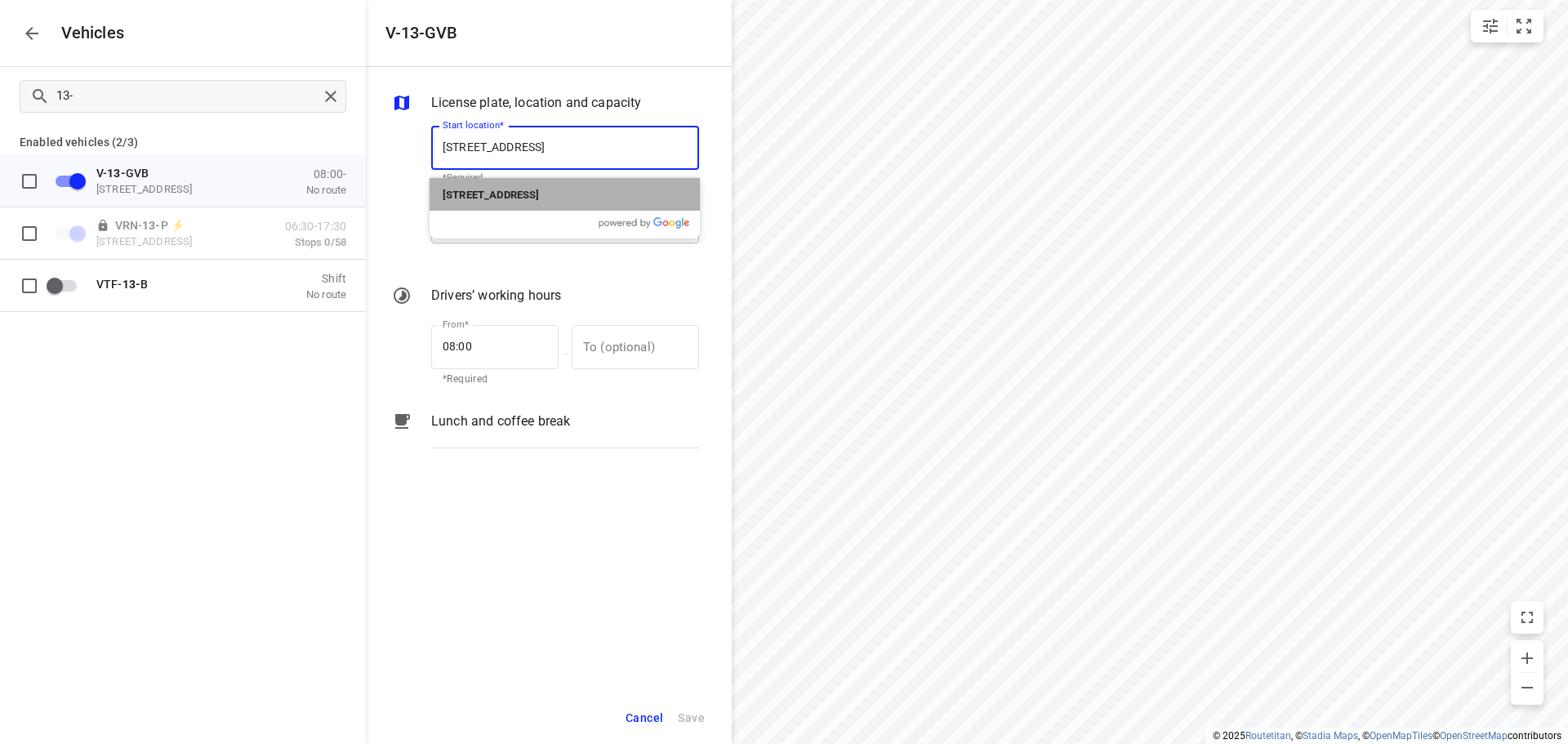
drag, startPoint x: 516, startPoint y: 197, endPoint x: 518, endPoint y: 206, distance: 9.2
click at [517, 197] on b "De Waal 44, 5684 PH Best, Netherlands" at bounding box center [490, 194] width 96 height 12
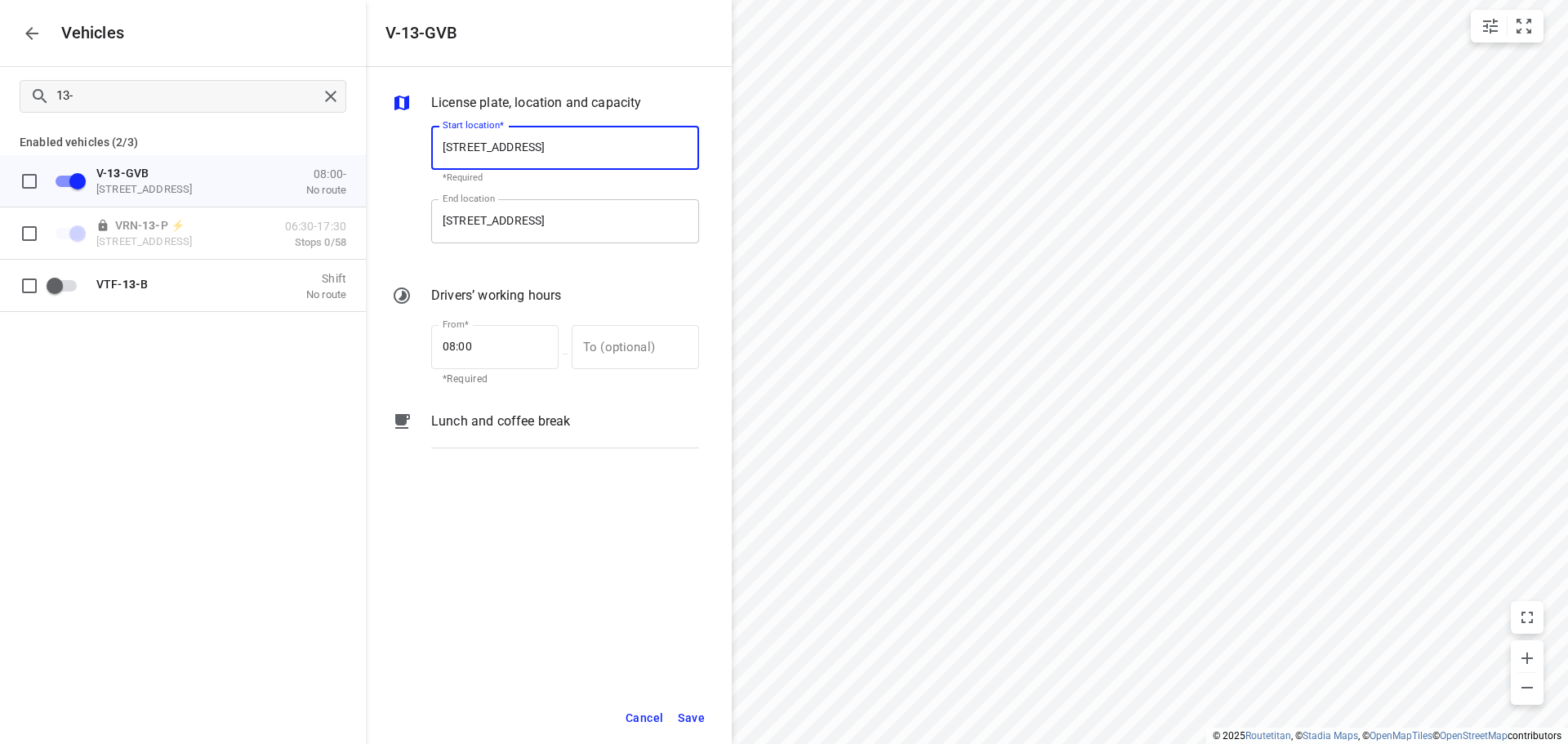
type input "De Waal 44, 5684 PH Best, Netherlands"
click at [518, 214] on input "Zuidbaan 527, 2841 MD Moordrecht, Netherlands" at bounding box center [565, 222] width 268 height 44
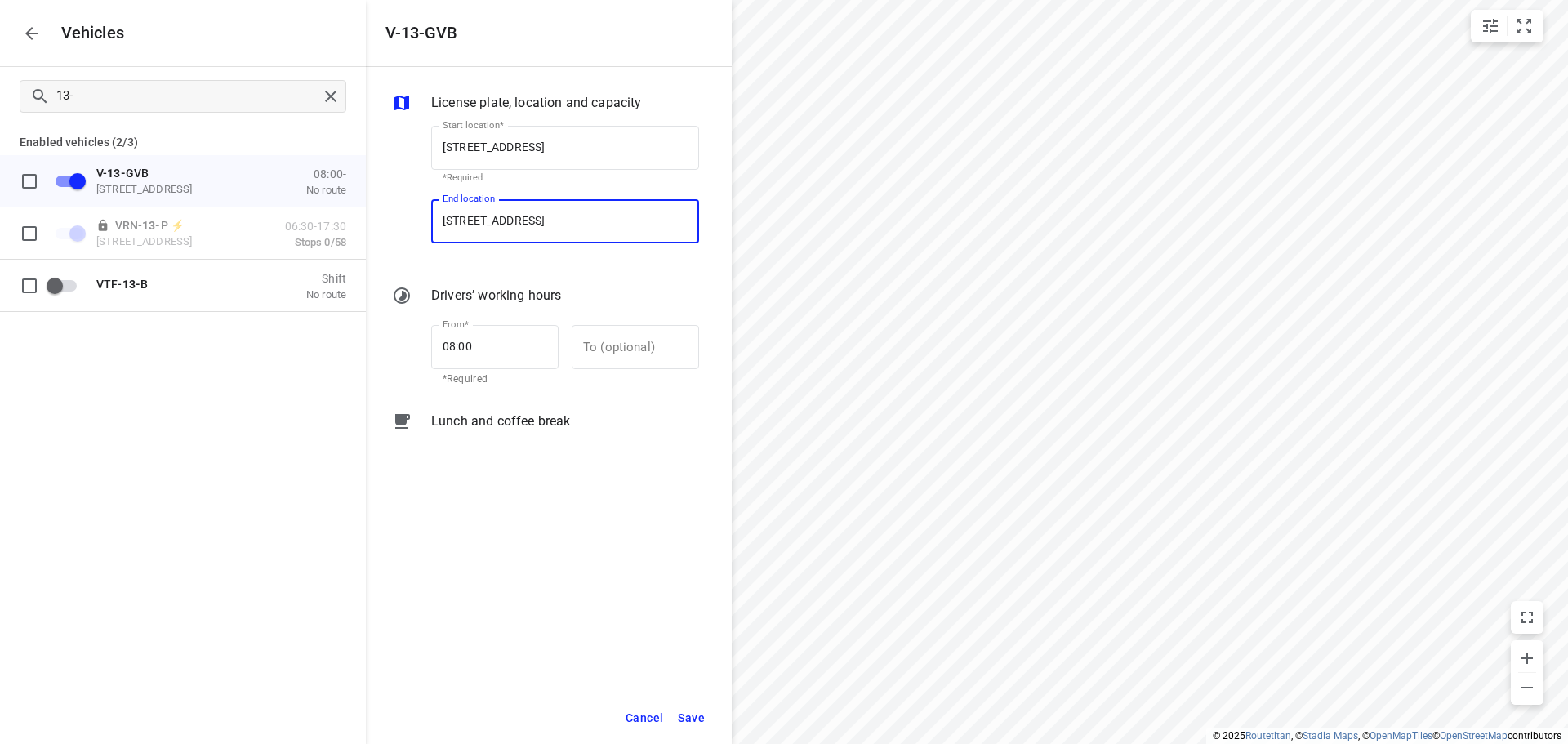
paste input "De Waal 44, 5684 PH Bes"
type input "De Waal 44, 5684 PH Best, Netherlands"
click at [518, 267] on b "De Waal 44, 5684 PH Best, Netherlands" at bounding box center [490, 268] width 96 height 12
type input "De Waal 44, 5684 PH Best, Netherlands"
click at [689, 718] on span "Save" at bounding box center [691, 718] width 27 height 20
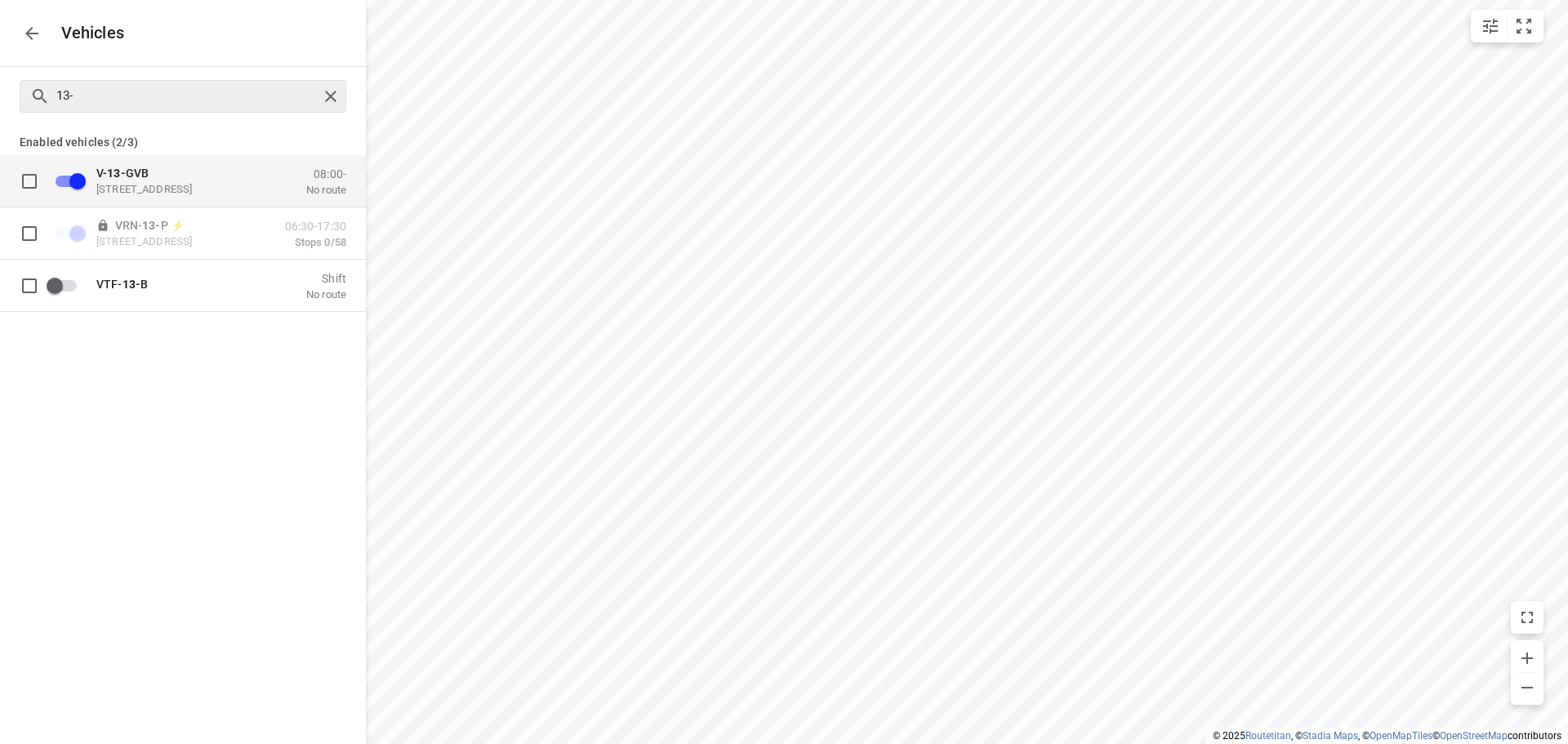
checkbox input "true"
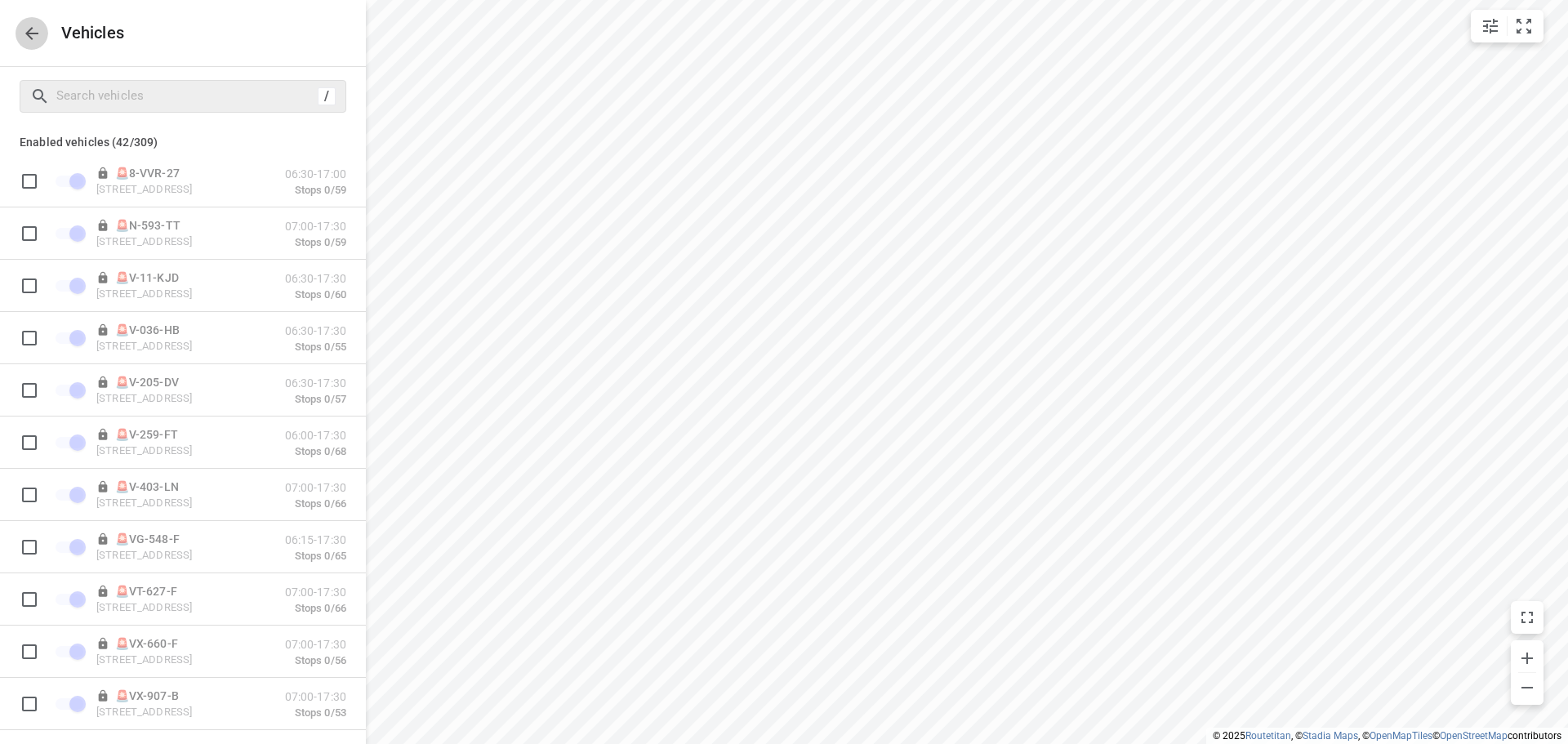
click at [29, 29] on icon "button" at bounding box center [32, 33] width 20 height 20
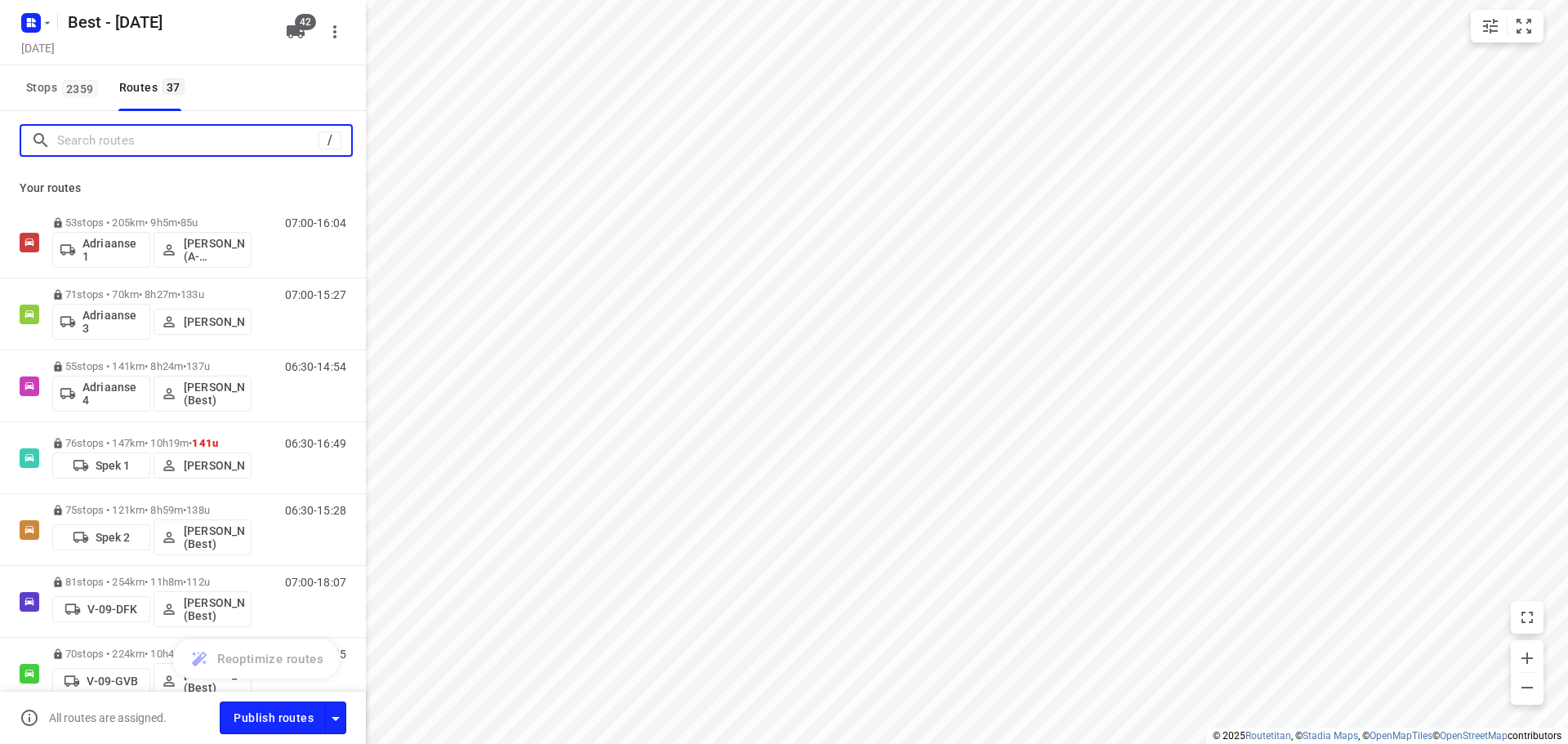
click at [108, 147] on input "Search routes" at bounding box center [187, 141] width 262 height 26
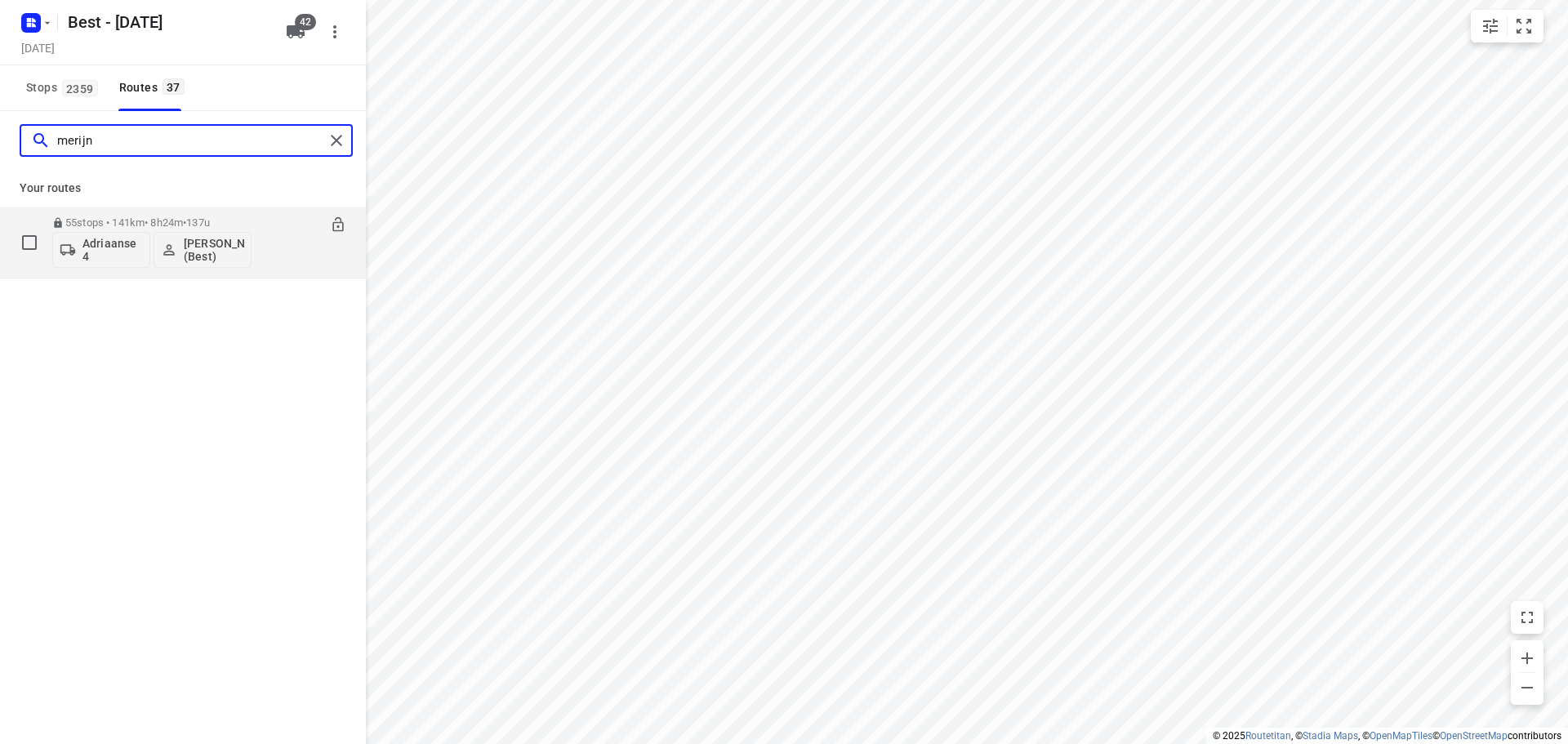
type input "merijn"
click at [97, 254] on p "Adriaanse 4" at bounding box center [112, 250] width 61 height 26
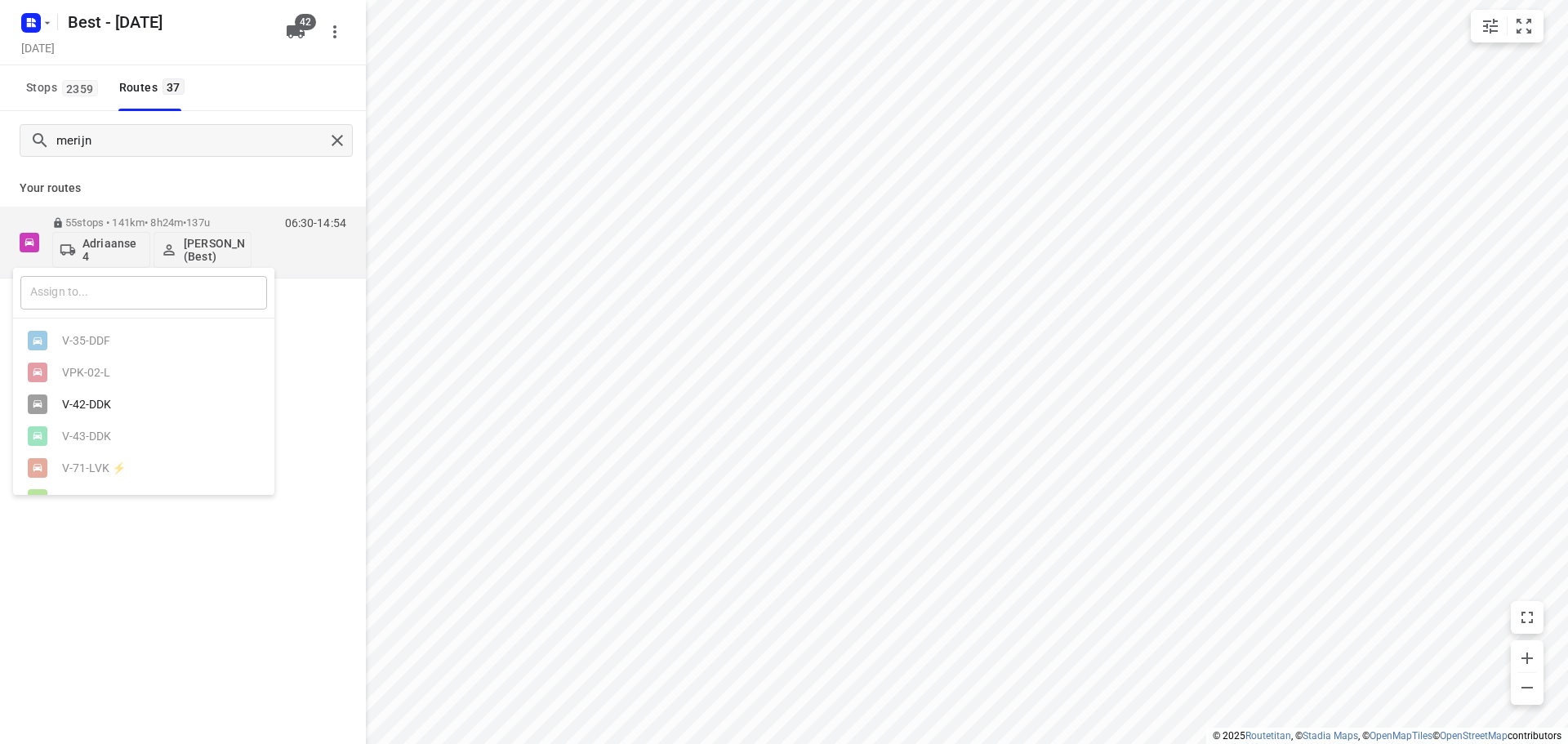
click at [111, 300] on input "text" at bounding box center [143, 292] width 246 height 33
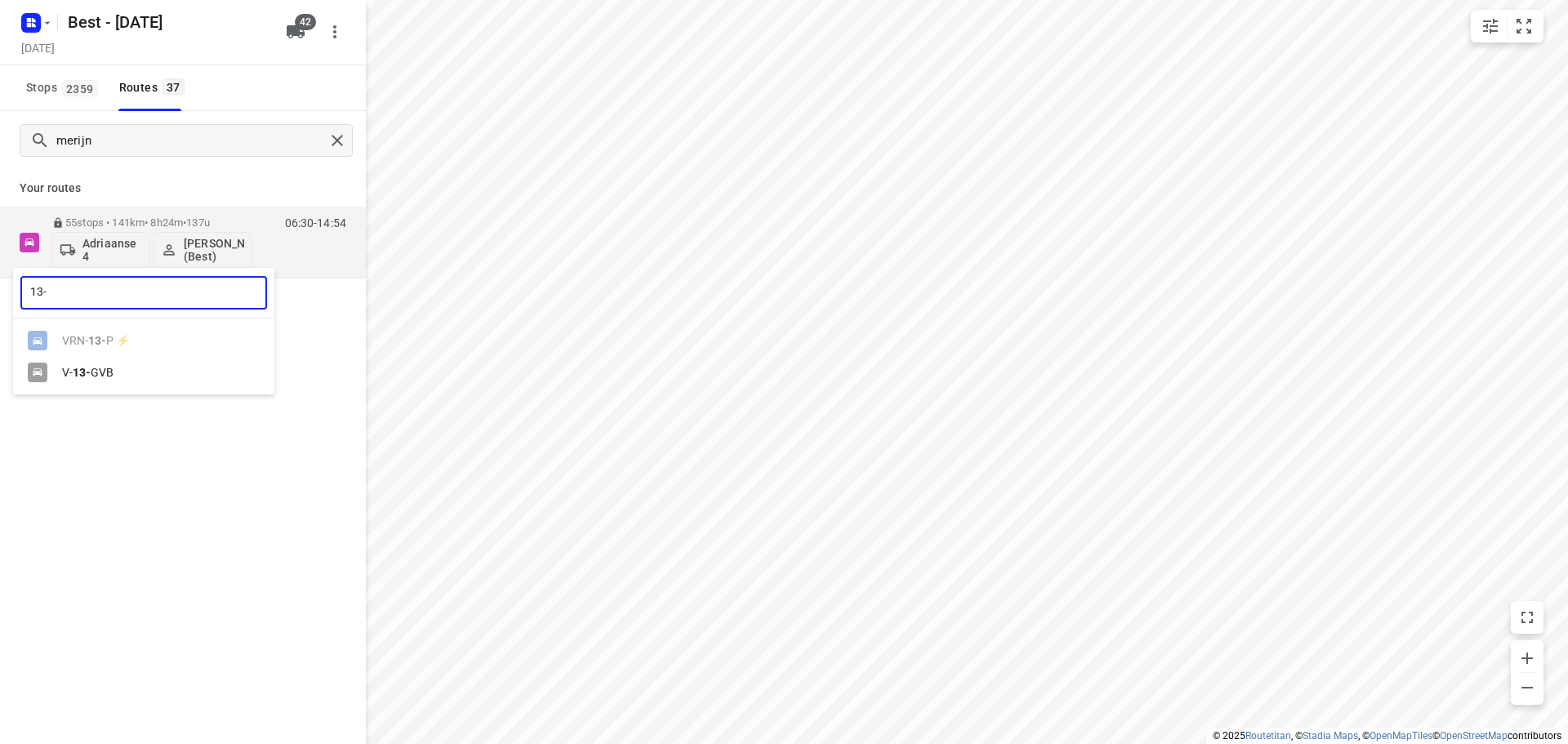
type input "13-"
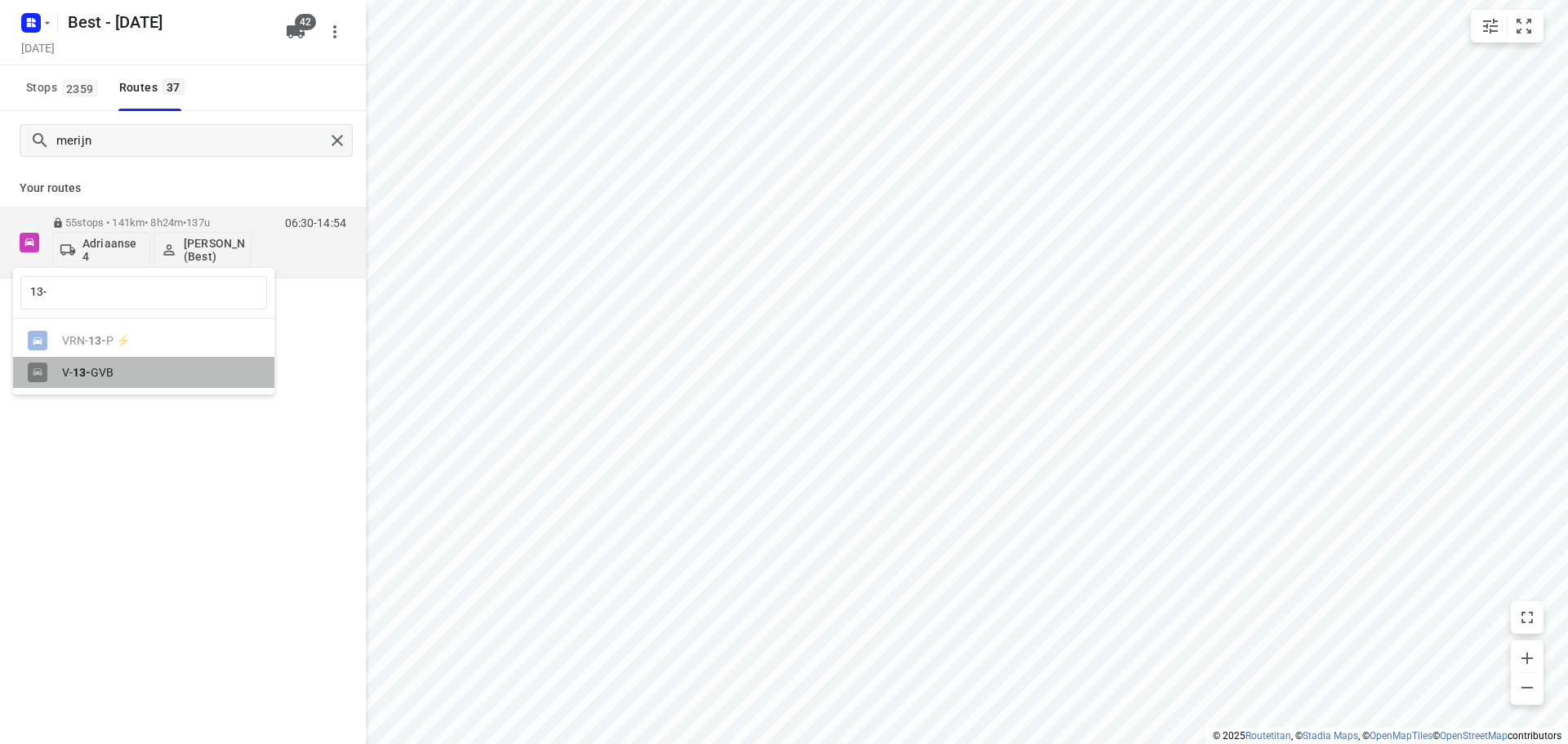
click at [109, 367] on div "V- 13- GVB" at bounding box center [147, 372] width 171 height 13
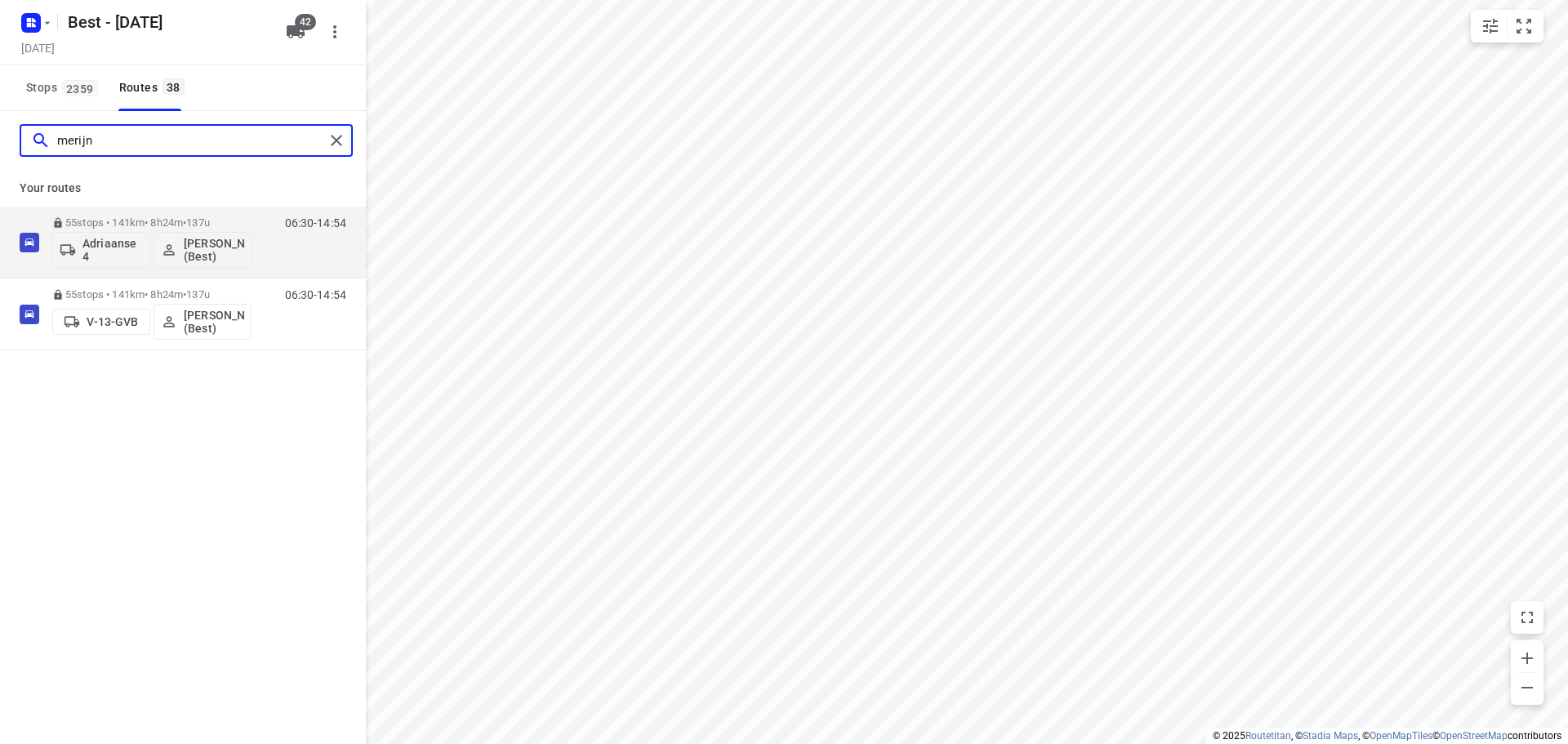
drag, startPoint x: 122, startPoint y: 141, endPoint x: -101, endPoint y: 141, distance: 223.0
click at [0, 141] on html "i © 2025 Routetitan , © Stadia Maps , © OpenMapTiles © OpenStreetMap contributo…" at bounding box center [784, 372] width 1568 height 744
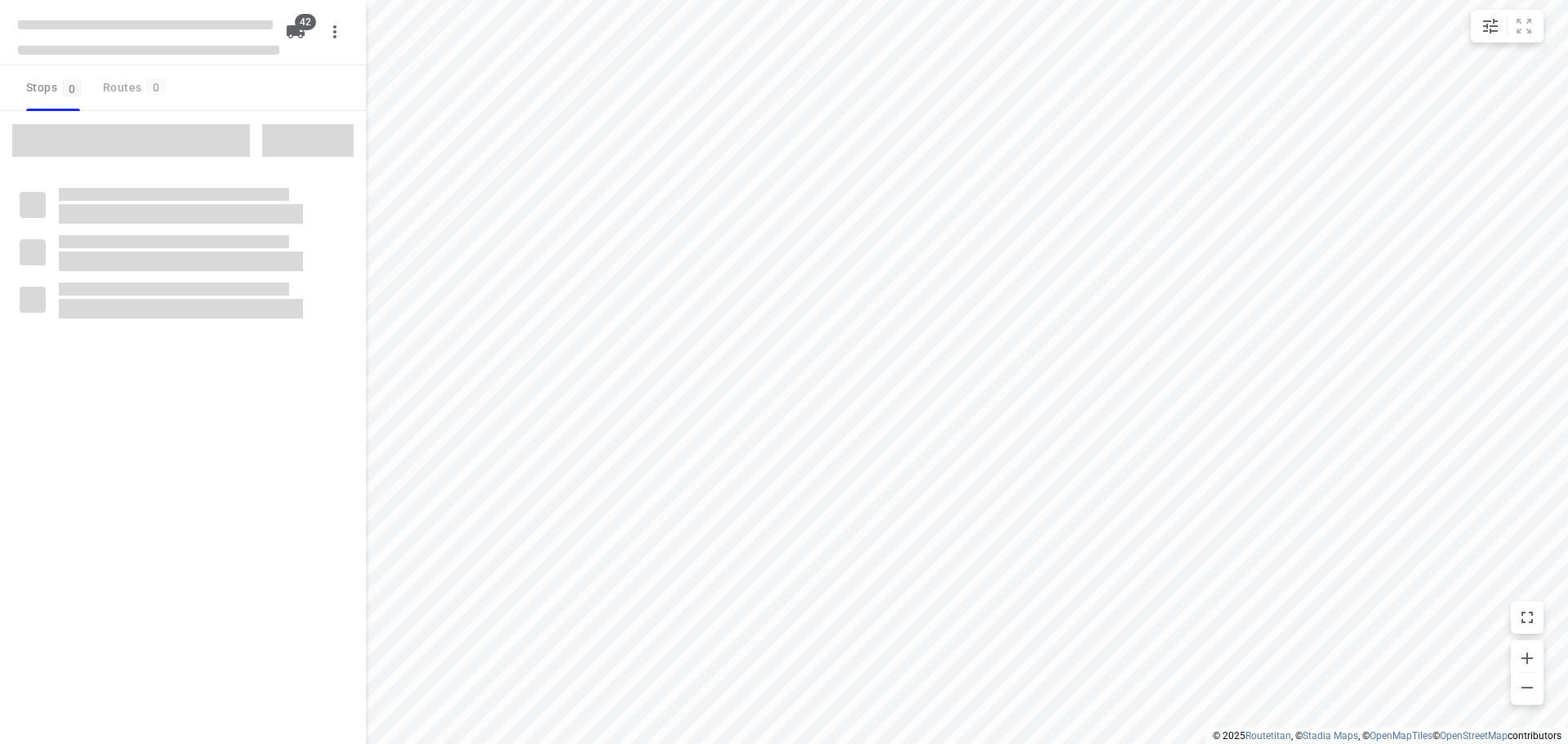
checkbox input "true"
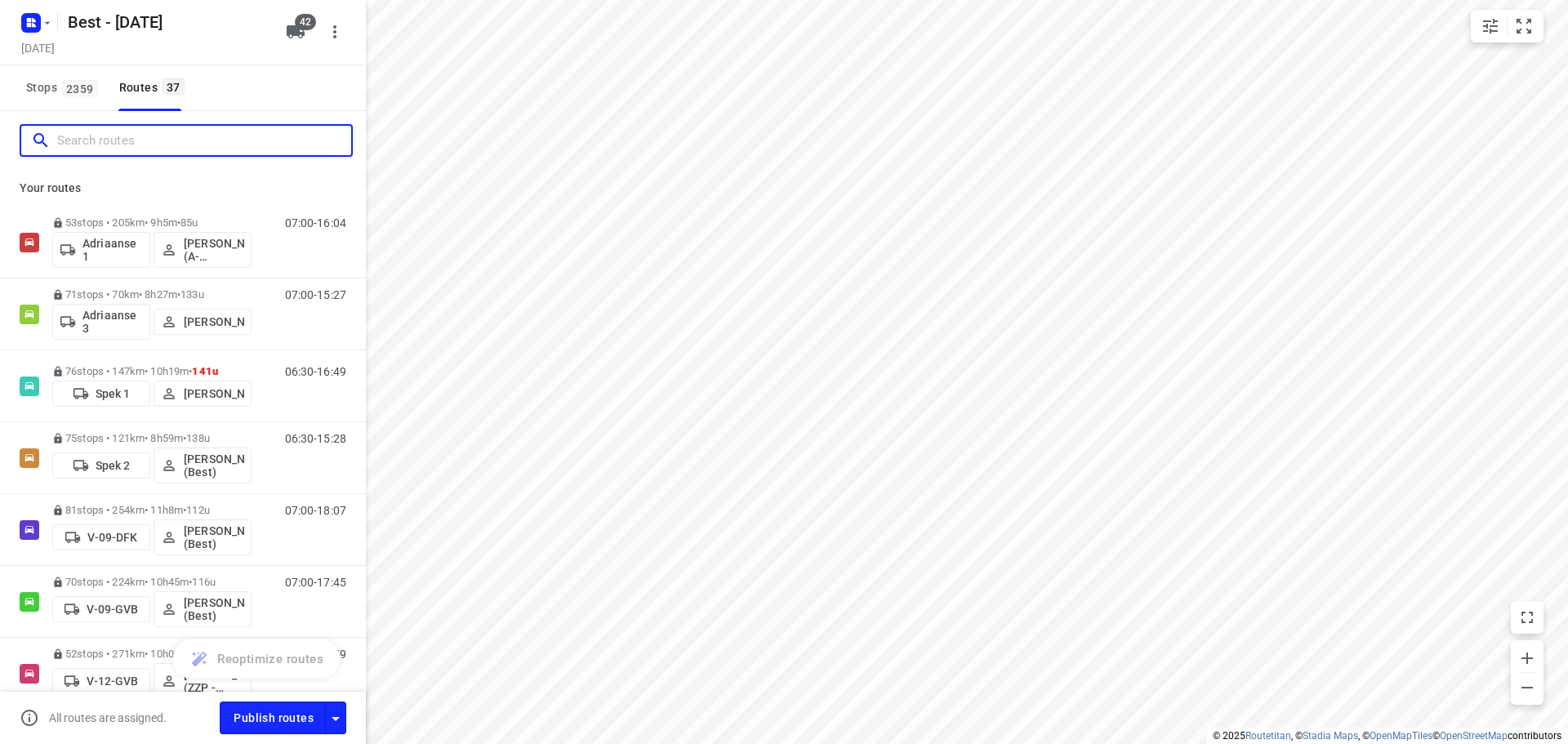
click at [170, 140] on input "Search routes" at bounding box center [204, 141] width 294 height 26
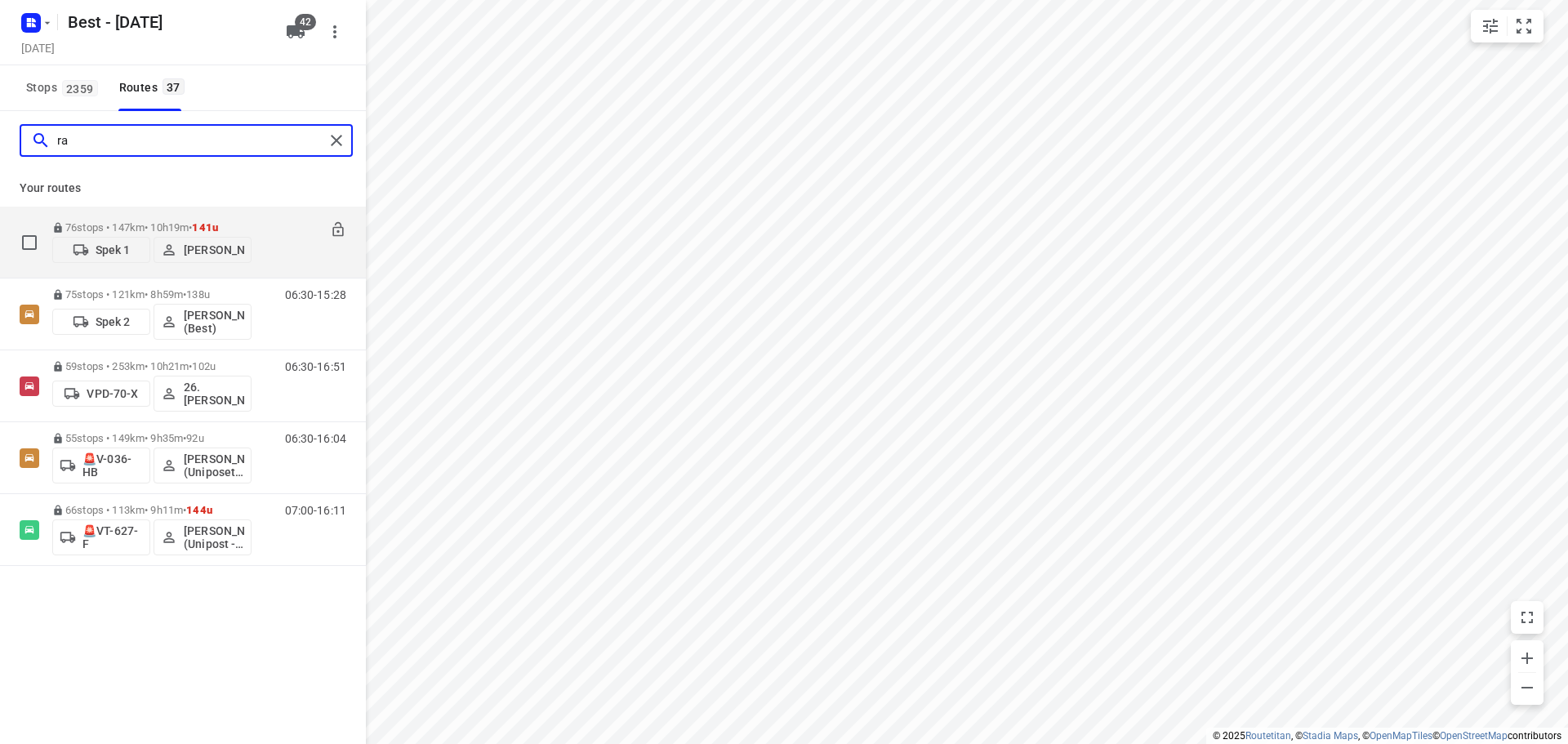
type input "ra"
click at [99, 253] on p "Spek 1" at bounding box center [112, 250] width 35 height 13
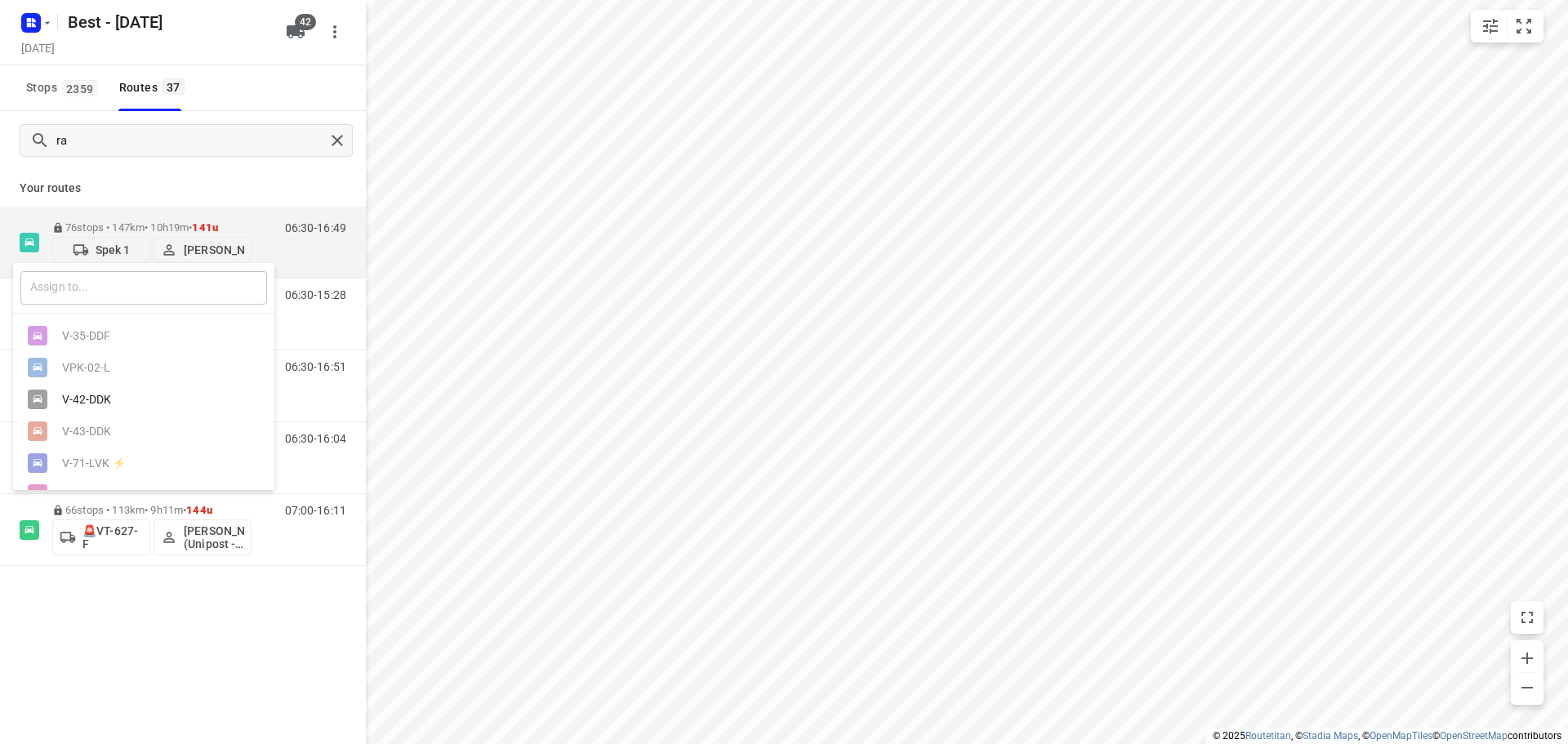
click at [84, 282] on input "text" at bounding box center [143, 287] width 246 height 33
type input "4"
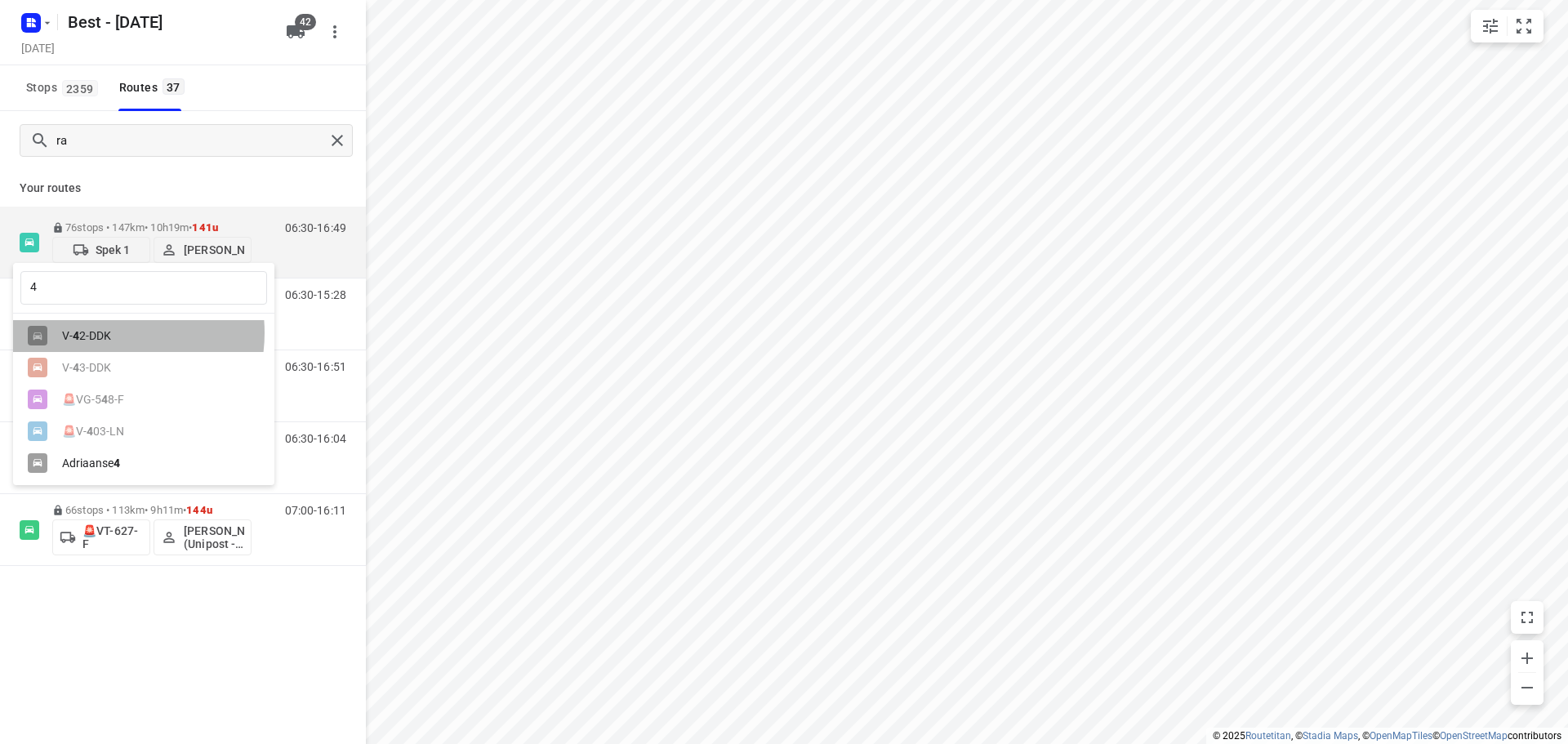
click at [99, 333] on div "V- 4 2-DDK" at bounding box center [147, 335] width 171 height 13
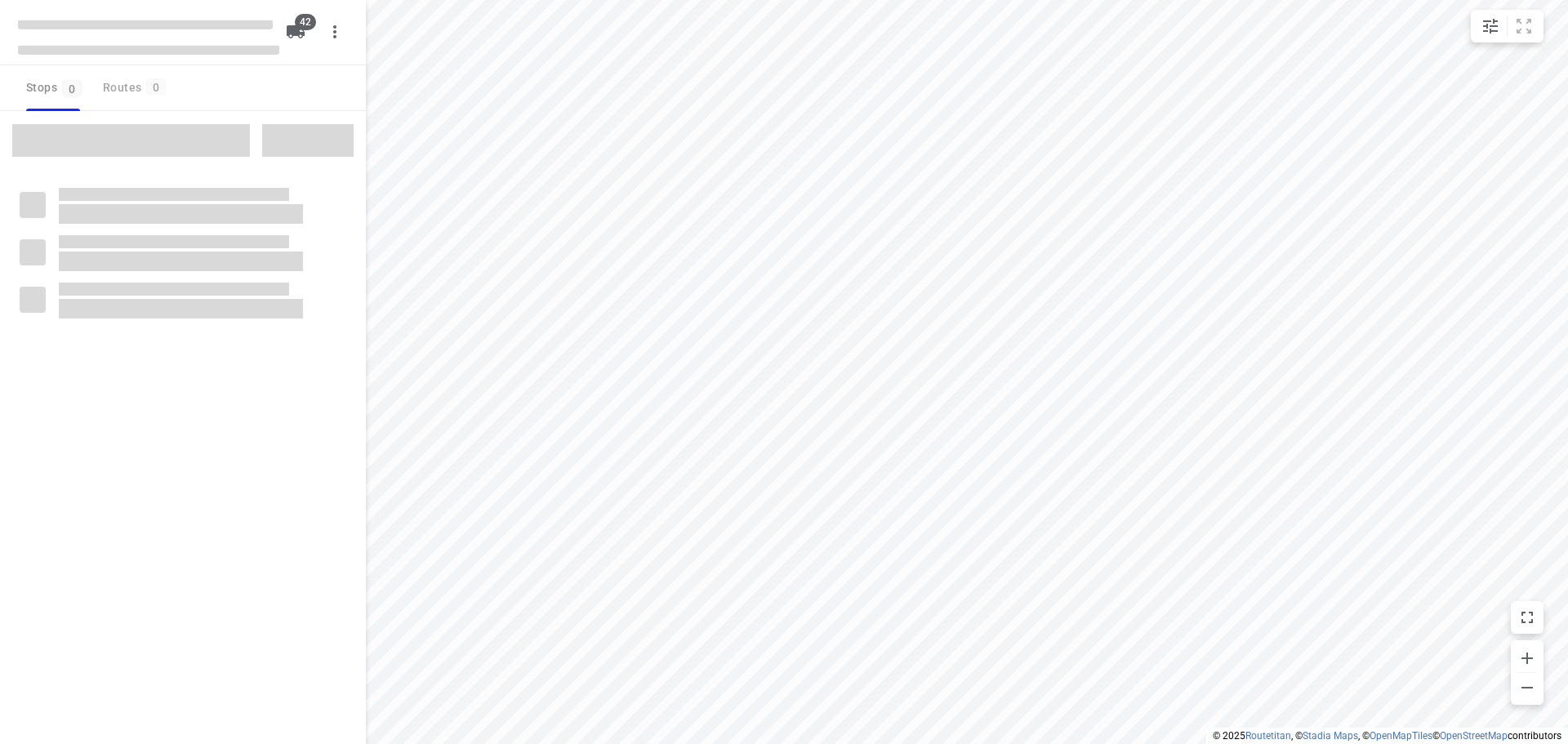
checkbox input "true"
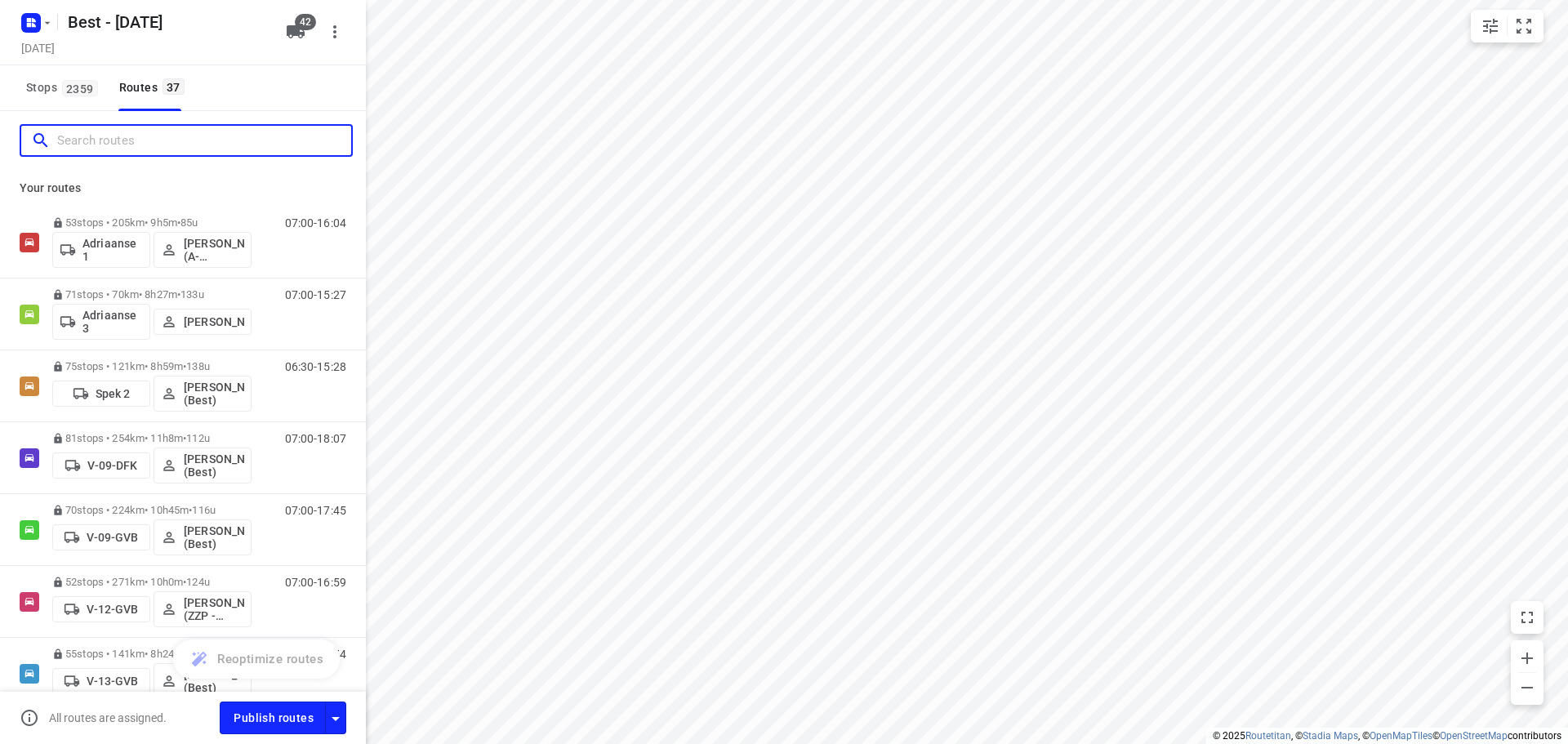
click at [92, 137] on input "Search routes" at bounding box center [204, 141] width 294 height 26
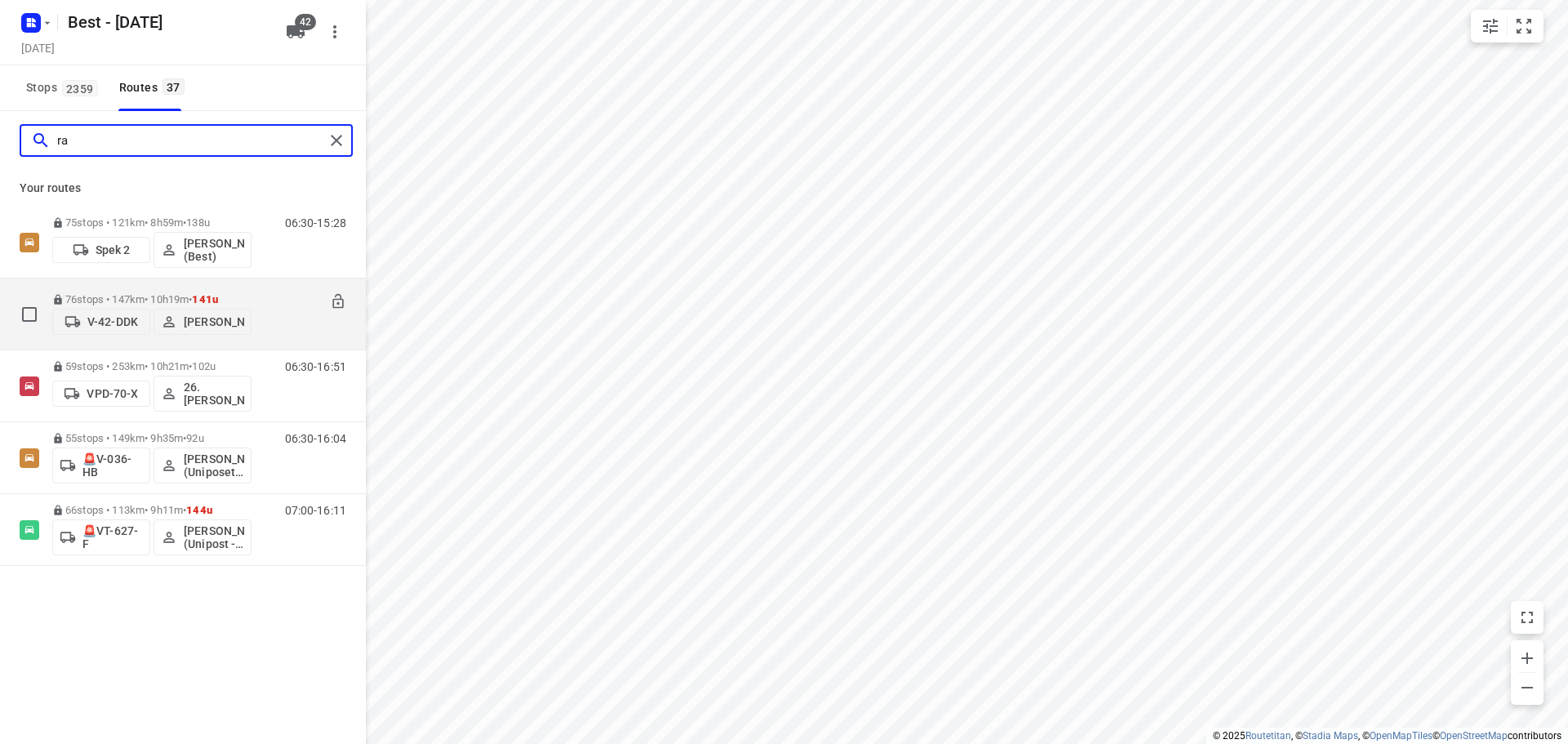
type input "r"
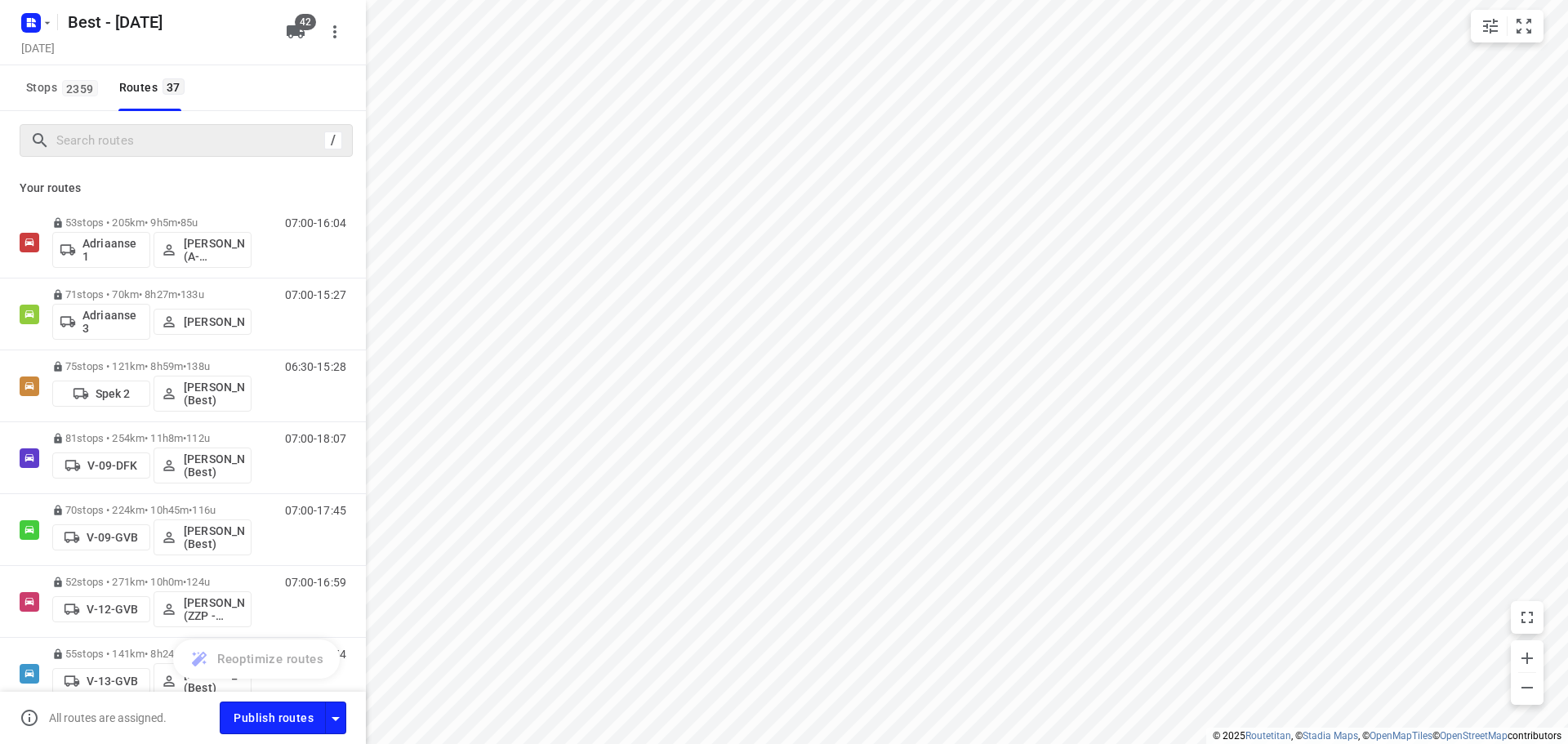
click at [142, 153] on div "/" at bounding box center [186, 141] width 333 height 32
click at [144, 146] on input "Search routes" at bounding box center [204, 141] width 294 height 26
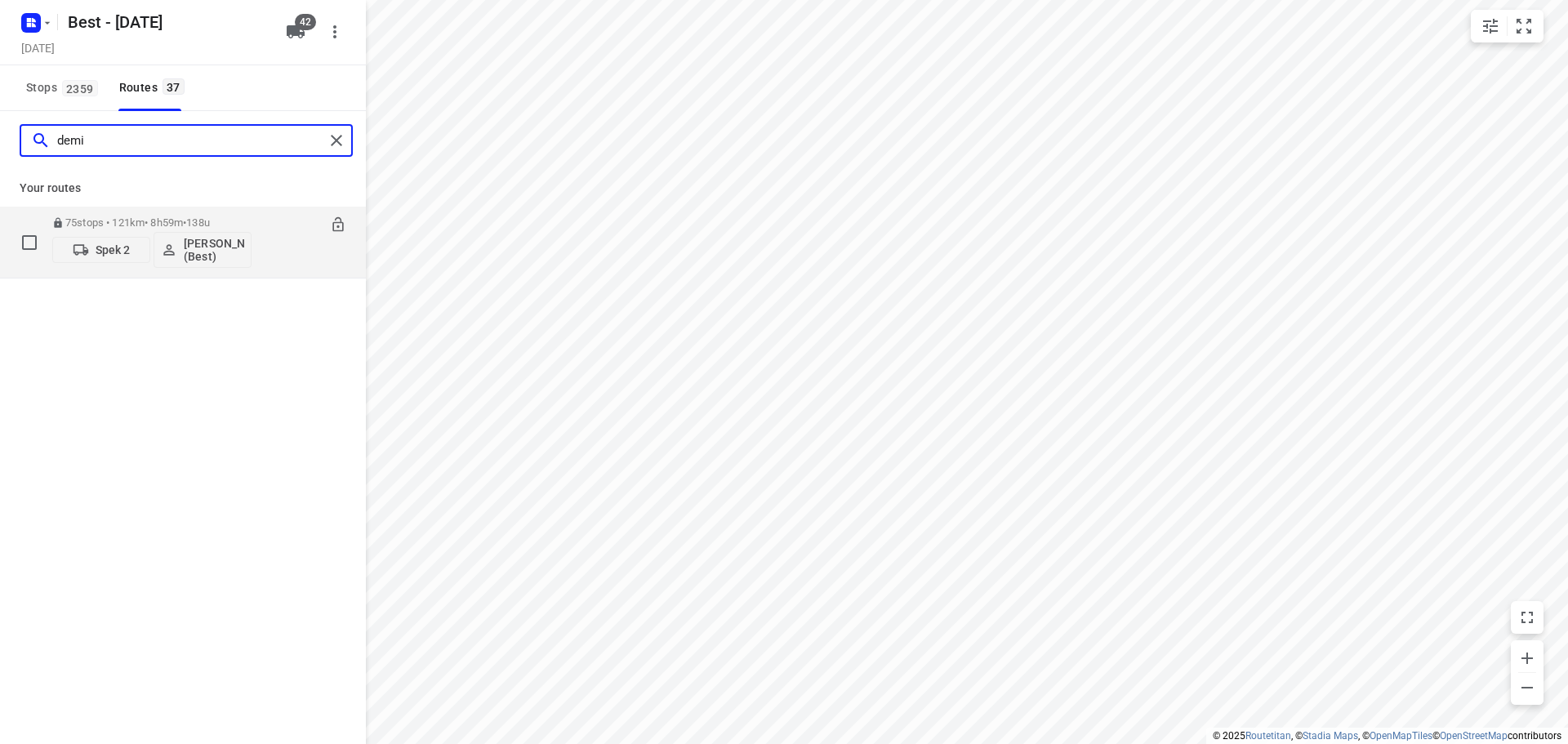
type input "demi"
click at [96, 242] on span "Spek 2" at bounding box center [101, 250] width 84 height 16
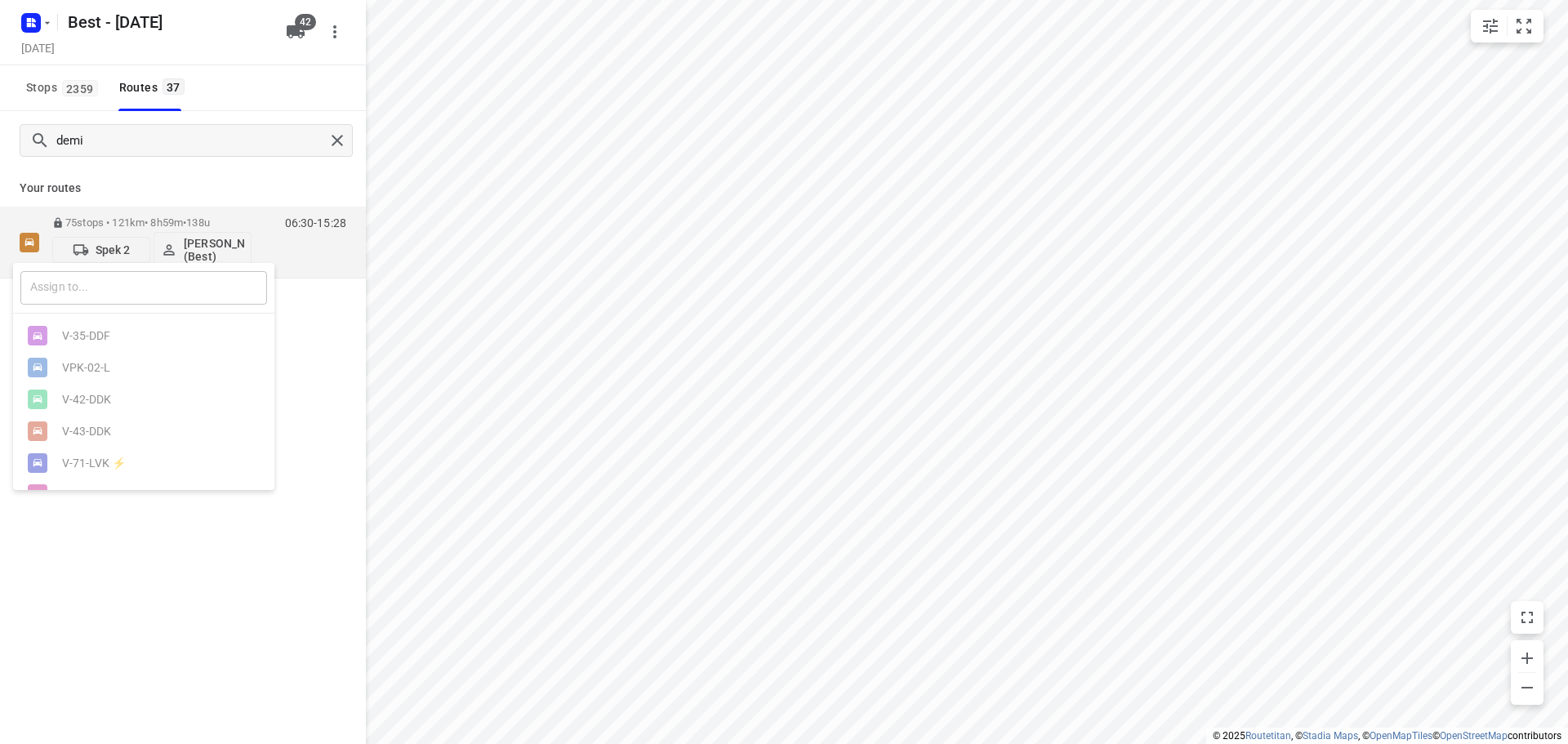
click at [170, 291] on input "text" at bounding box center [143, 287] width 246 height 33
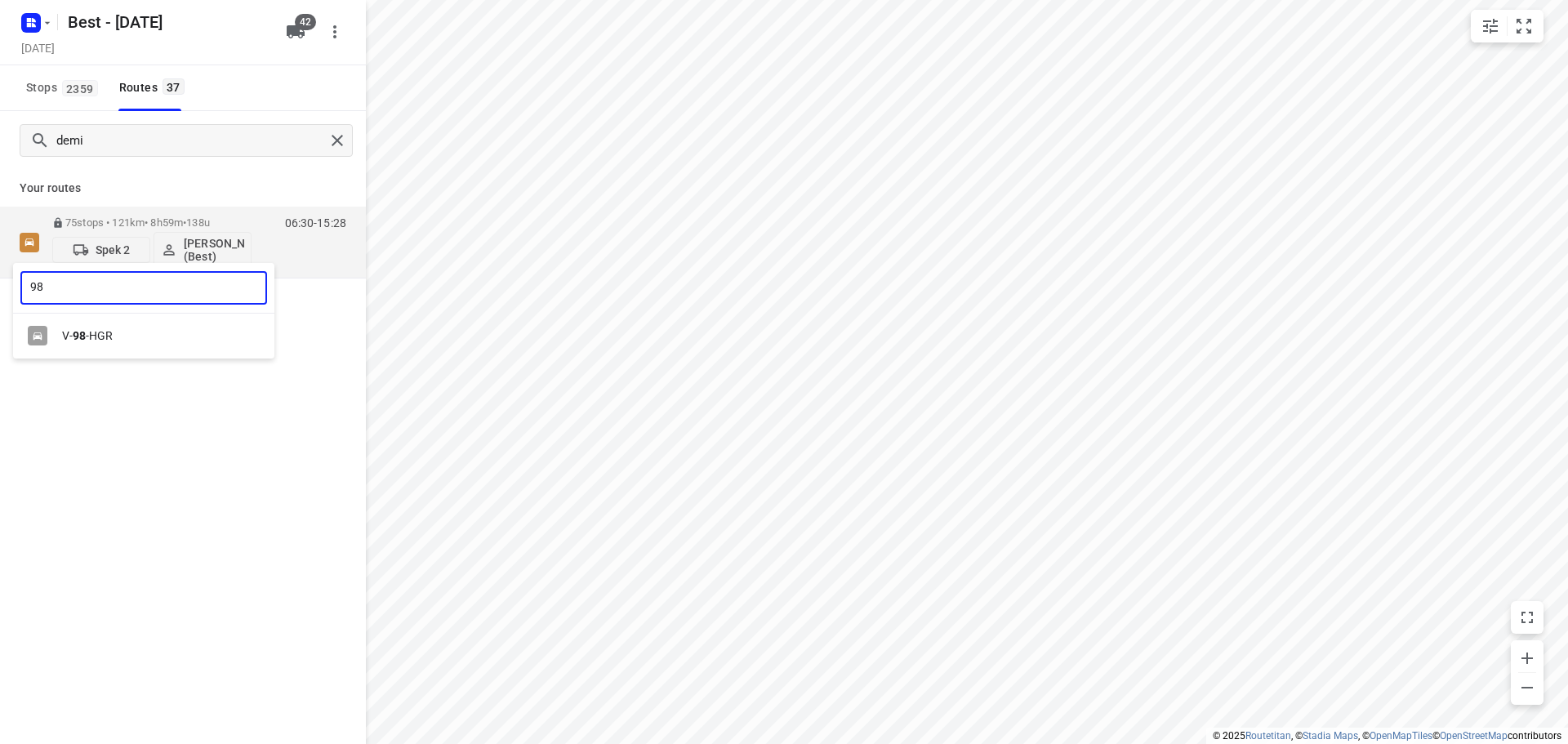
type input "98"
click at [101, 326] on div "V- 98 -HGR" at bounding box center [143, 336] width 262 height 32
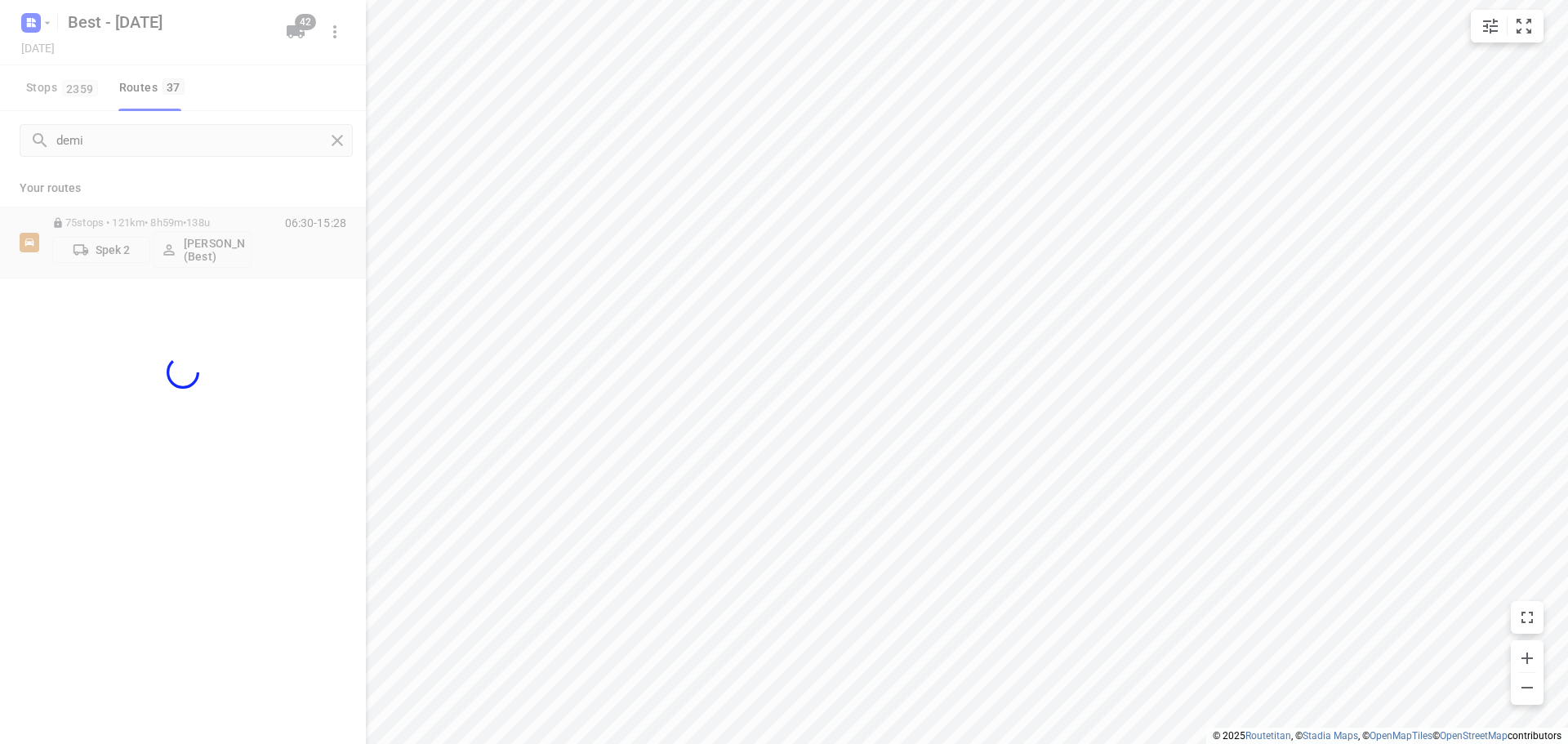
click at [208, 421] on div at bounding box center [182, 372] width 366 height 744
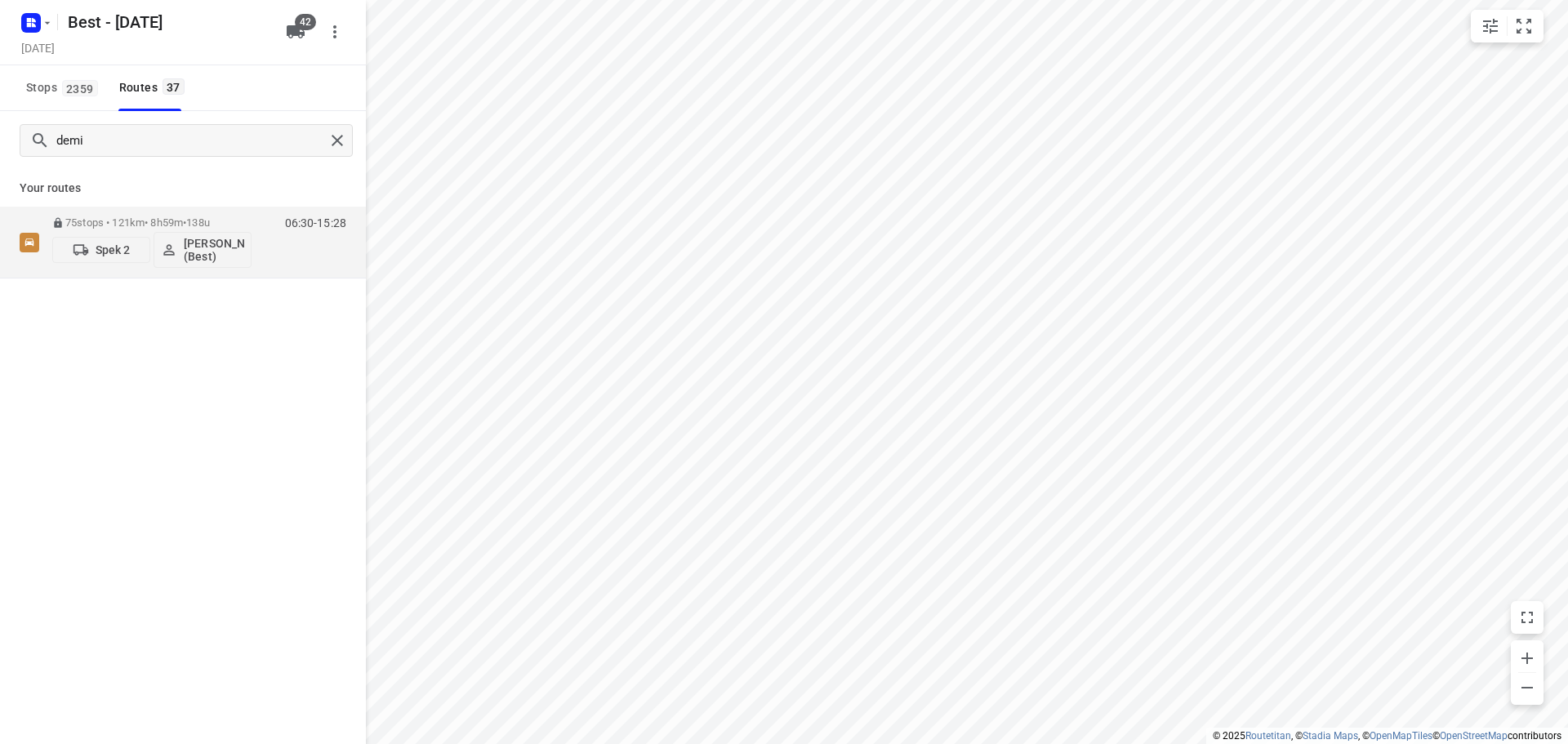
click at [229, 386] on div "demi Your routes 75 stops • 121km • 8h59m • 138u Spek 2 Demi Walraven (Best) 06…" at bounding box center [182, 450] width 366 height 678
click at [112, 251] on p "Spek 2" at bounding box center [112, 250] width 35 height 13
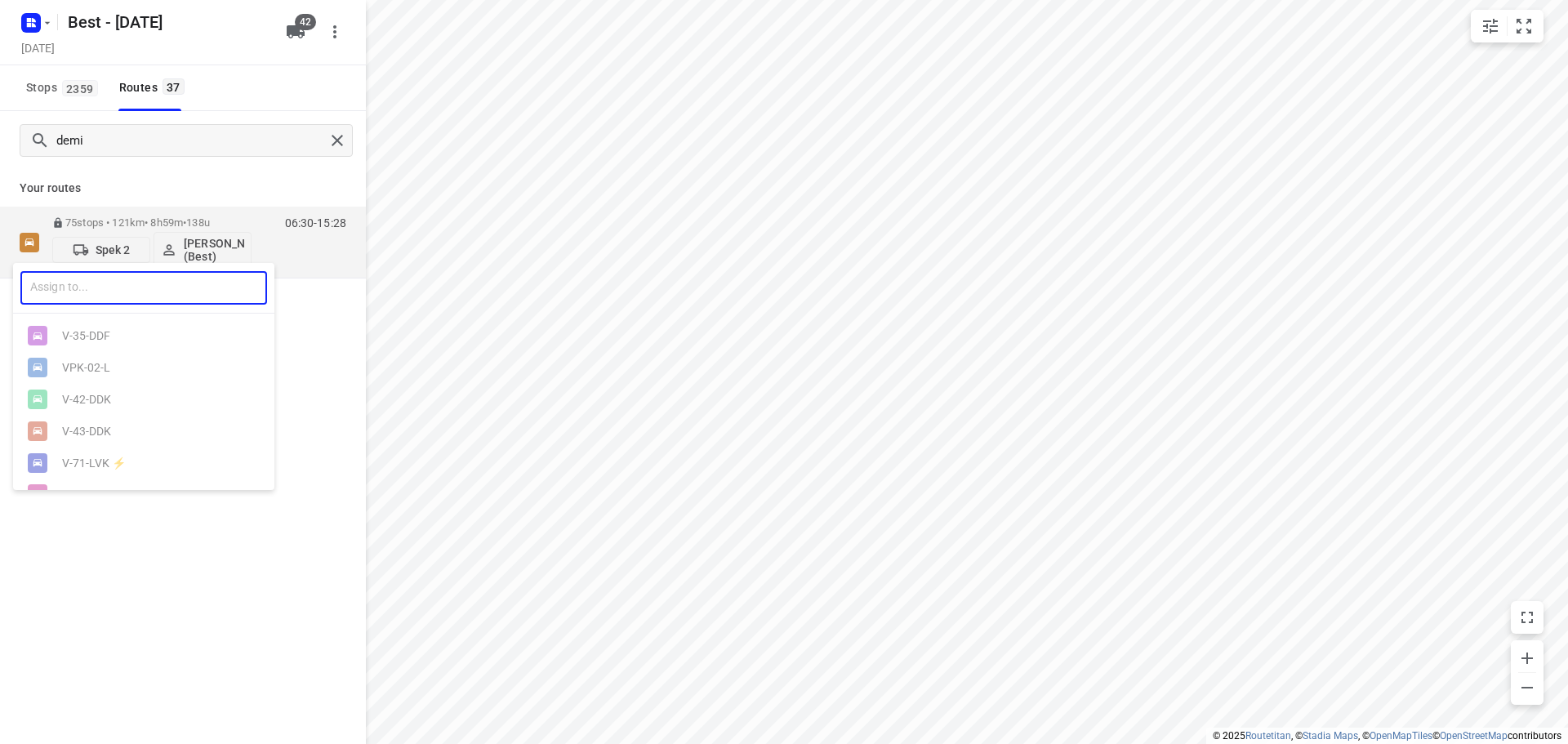
click at [100, 296] on input "text" at bounding box center [143, 287] width 246 height 33
type input "8"
type input "98"
click at [100, 337] on div "V- 98 -HGR" at bounding box center [147, 335] width 171 height 13
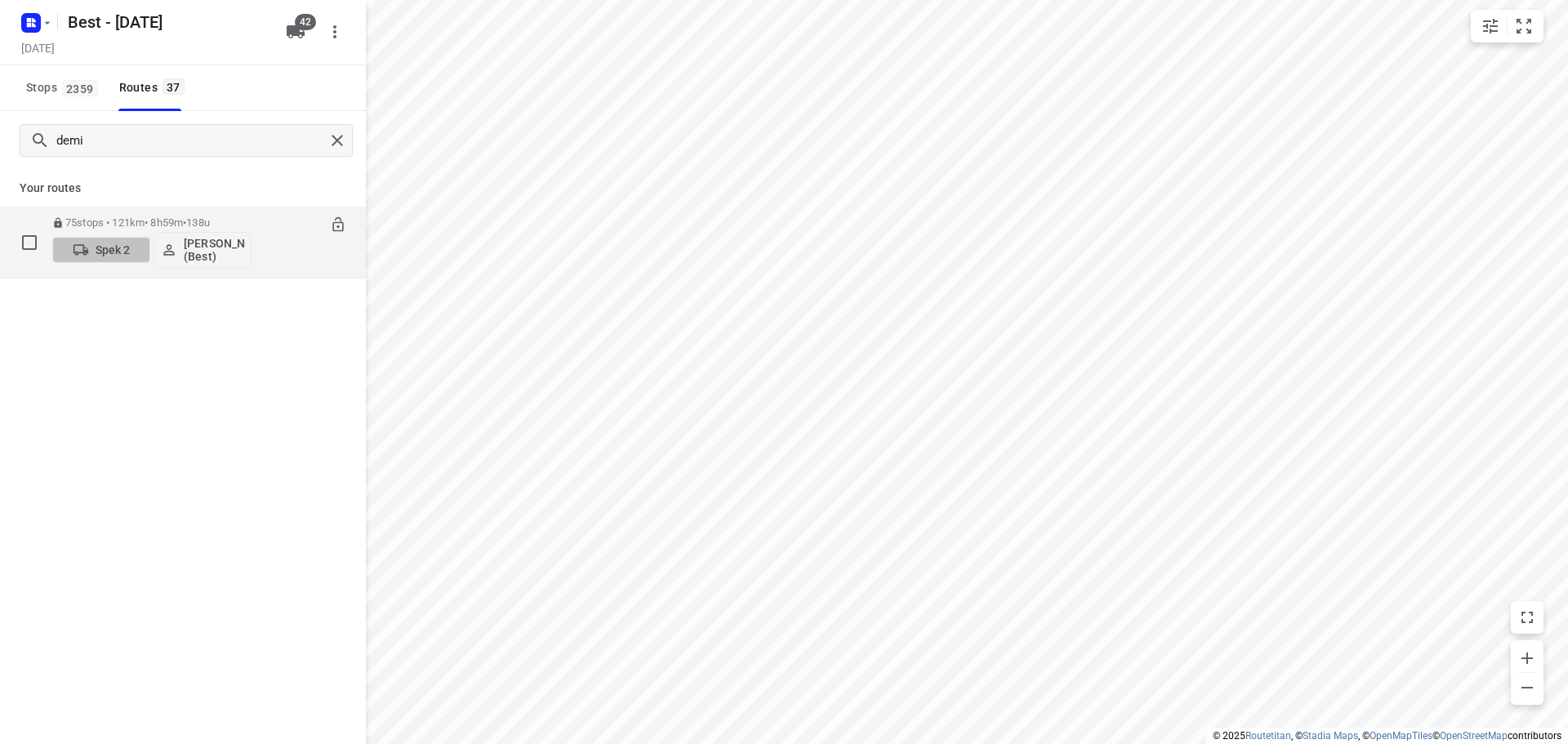
click at [105, 258] on button "Spek 2" at bounding box center [101, 250] width 98 height 26
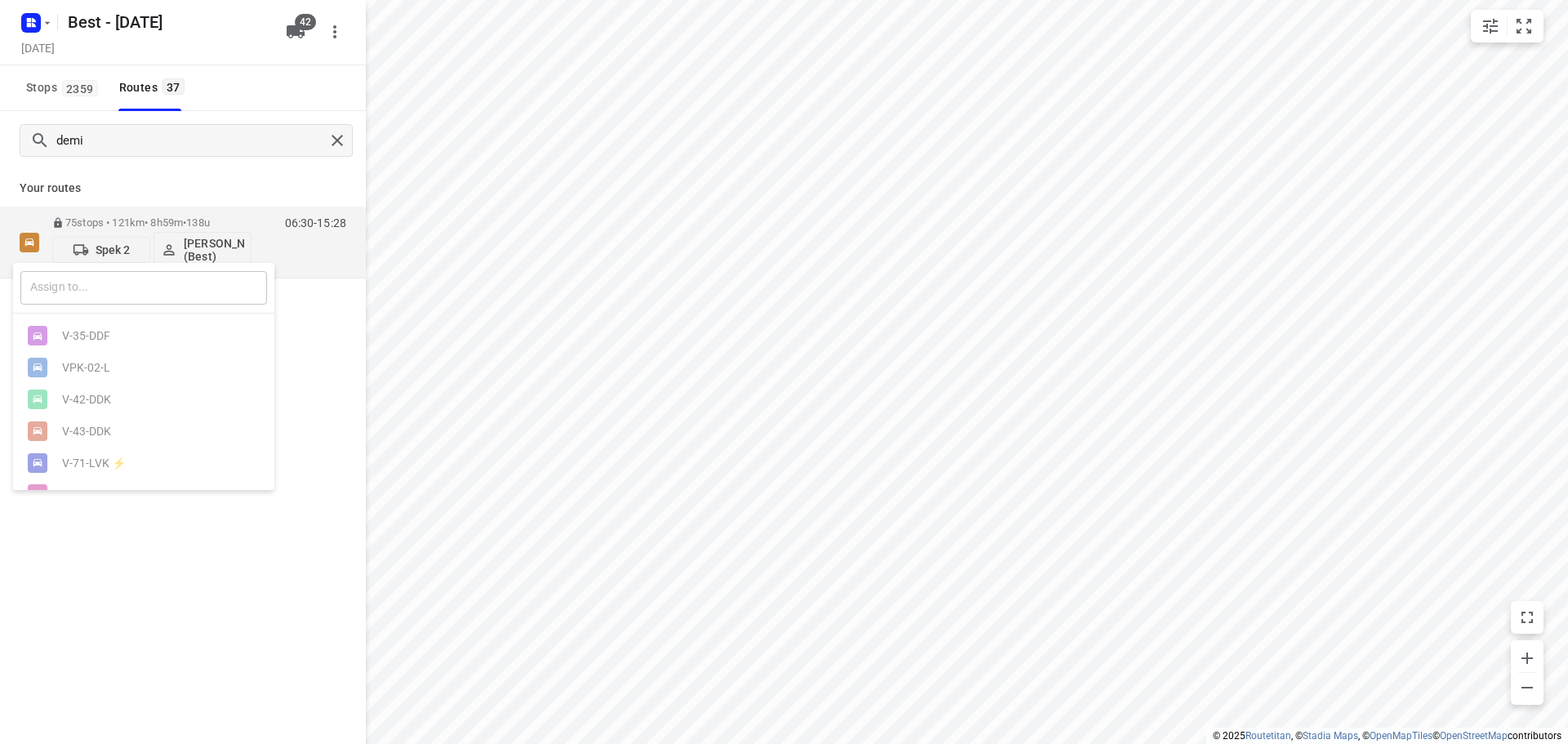
click at [98, 298] on input "text" at bounding box center [143, 287] width 246 height 33
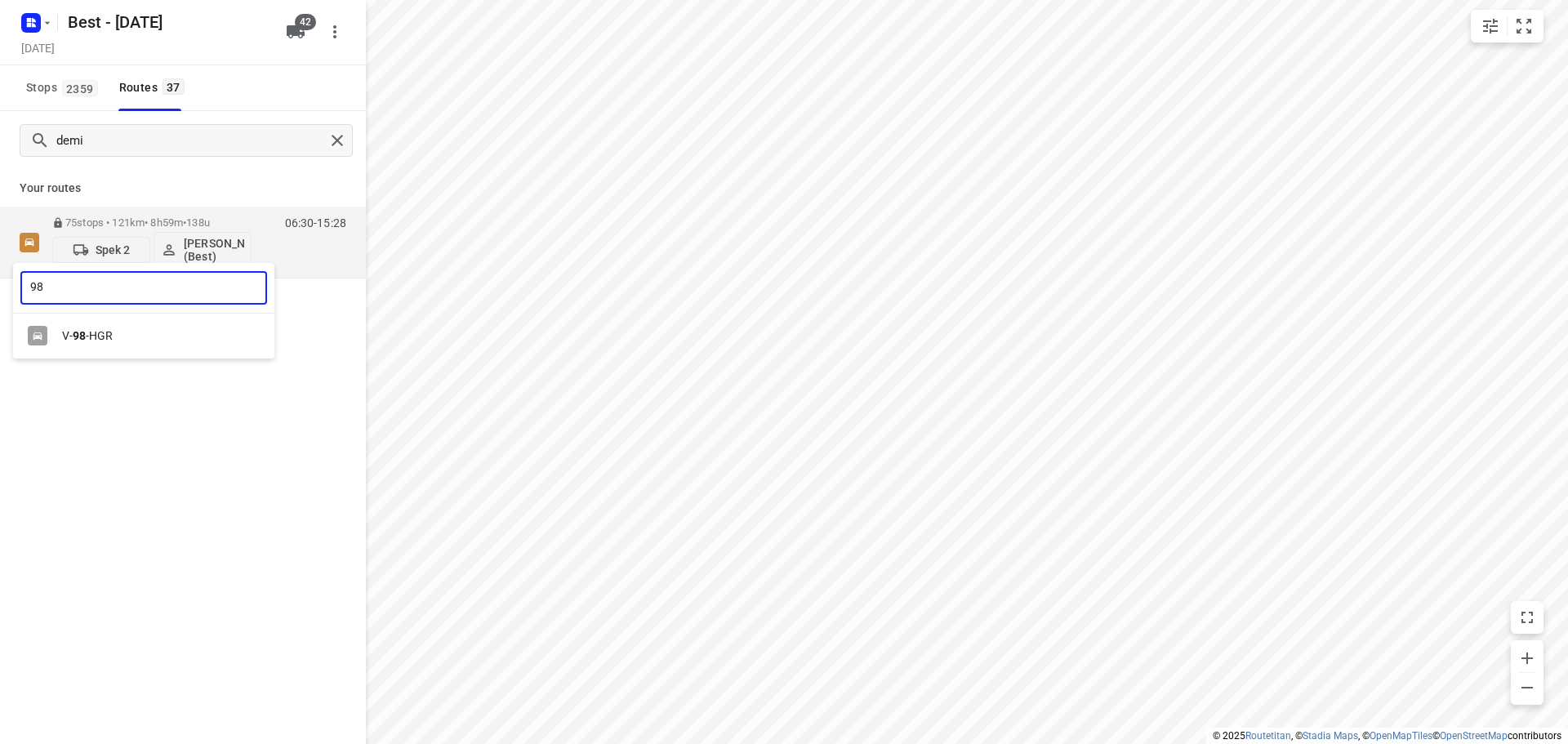
type input "98"
click at [88, 338] on div "V- 98 -HGR" at bounding box center [147, 335] width 171 height 13
click at [111, 247] on p "Spek 2" at bounding box center [112, 250] width 35 height 13
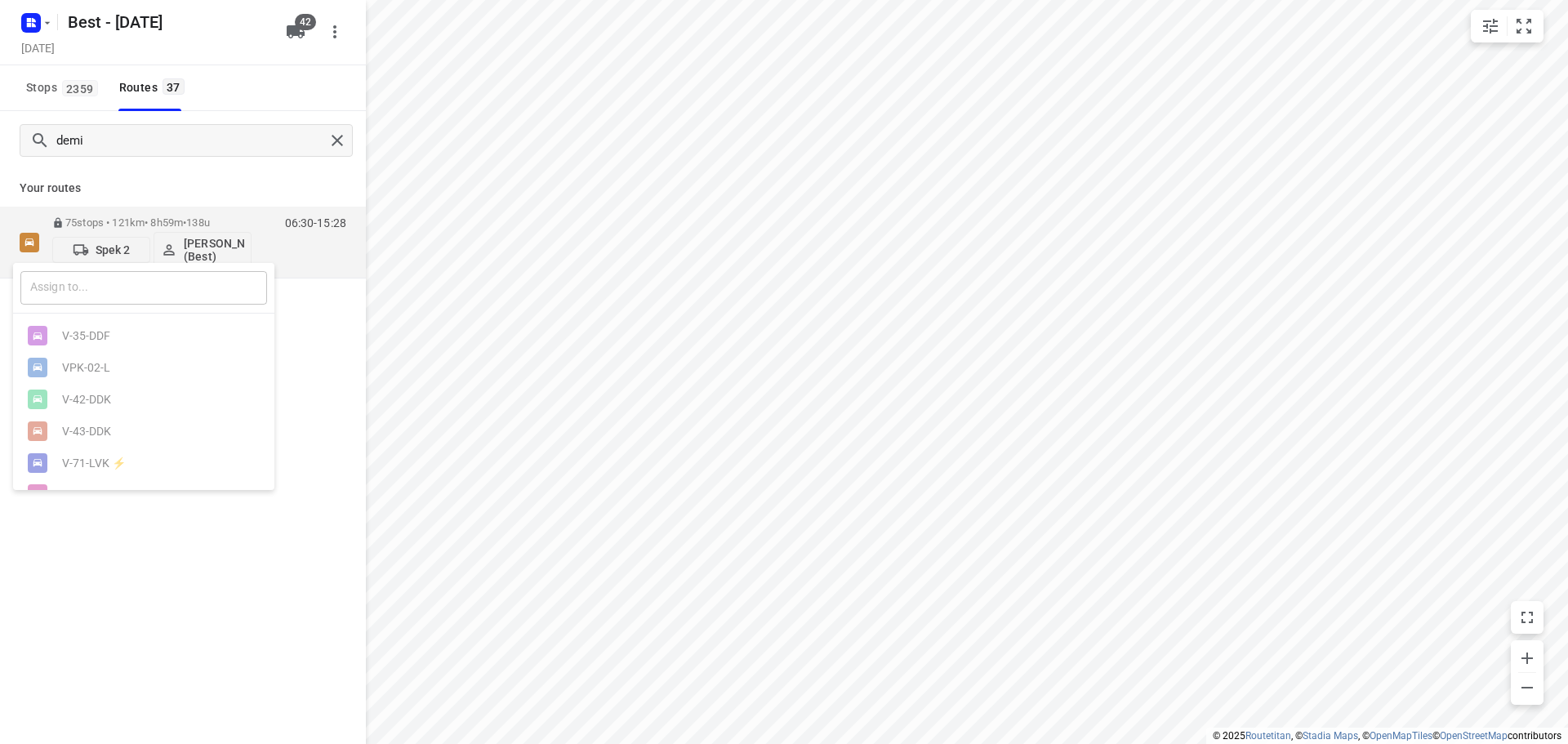
click at [108, 299] on input "text" at bounding box center [143, 287] width 246 height 33
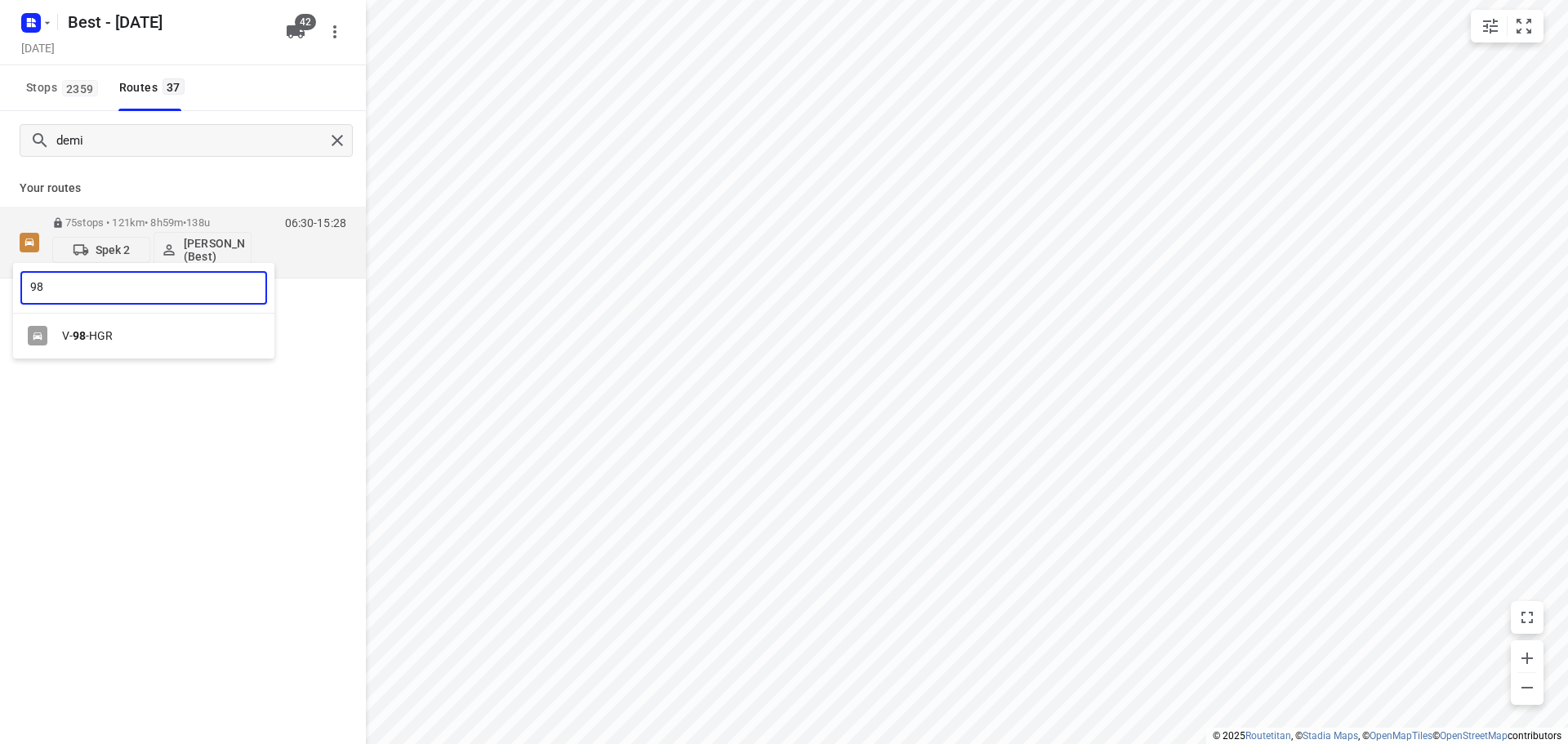
type input "98"
click at [111, 337] on div "V- 98 -HGR" at bounding box center [147, 335] width 171 height 13
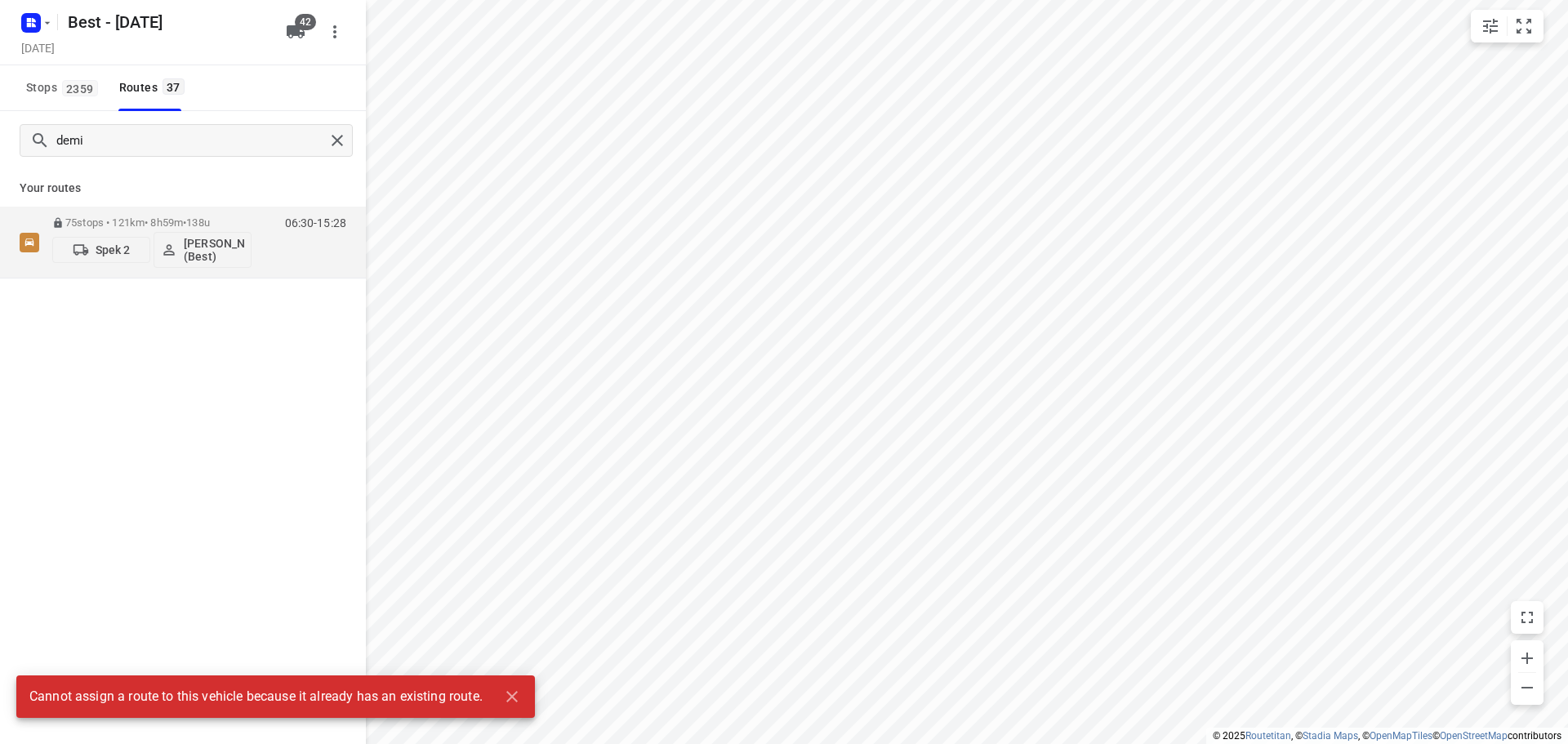
click at [95, 386] on div "demi Your routes 75 stops • 121km • 8h59m • 138u Spek 2 Demi Walraven (Best) 06…" at bounding box center [182, 450] width 366 height 678
click at [84, 354] on div "demi Your routes 75 stops • 121km • 8h59m • 138u Spek 2 Demi Walraven (Best) 06…" at bounding box center [182, 450] width 366 height 678
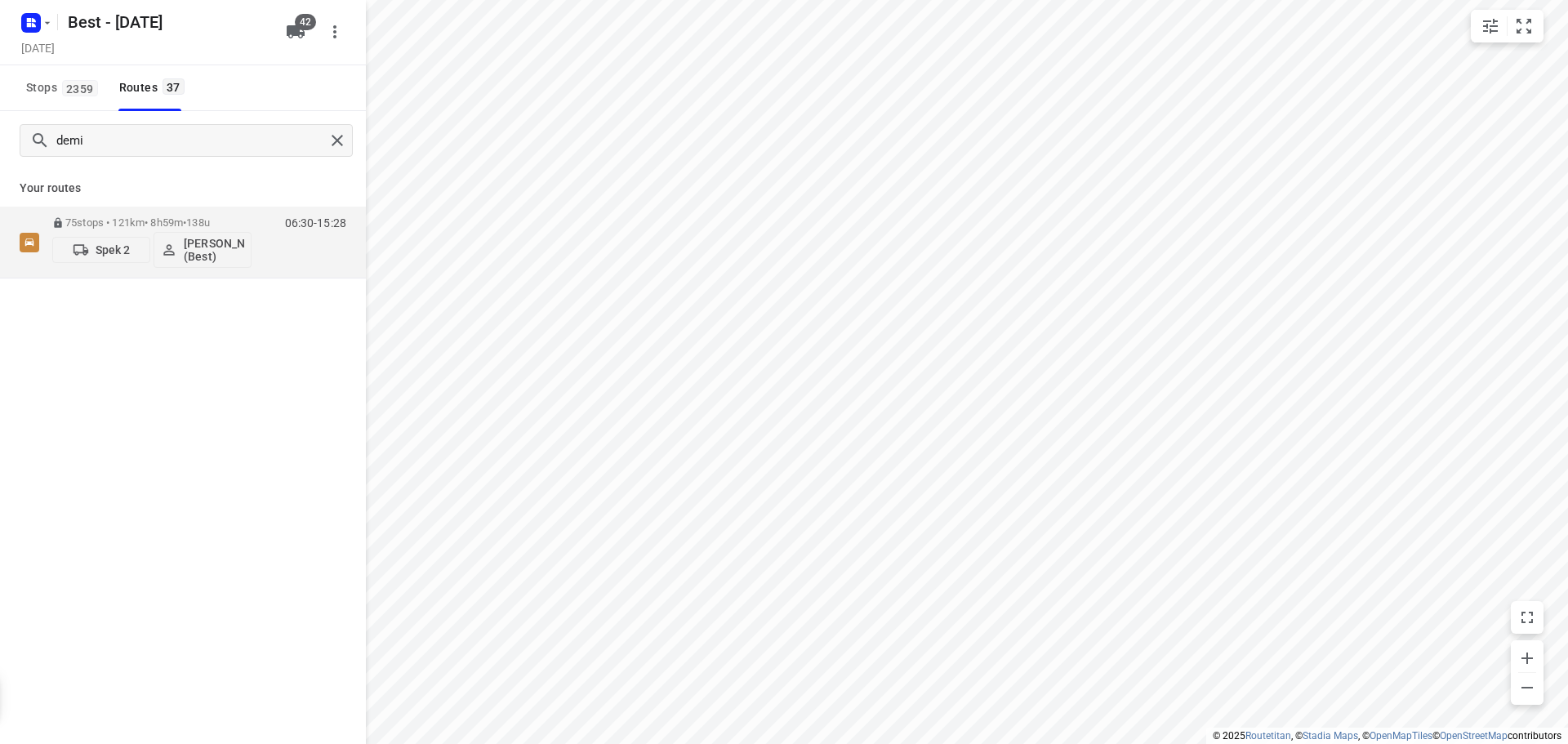
click at [88, 345] on div "demi Your routes 75 stops • 121km • 8h59m • 138u Spek 2 Demi Walraven (Best) 06…" at bounding box center [182, 450] width 366 height 678
drag, startPoint x: 110, startPoint y: 146, endPoint x: 13, endPoint y: 138, distance: 97.3
click at [37, 144] on div "demi" at bounding box center [177, 141] width 293 height 26
type input "mohame"
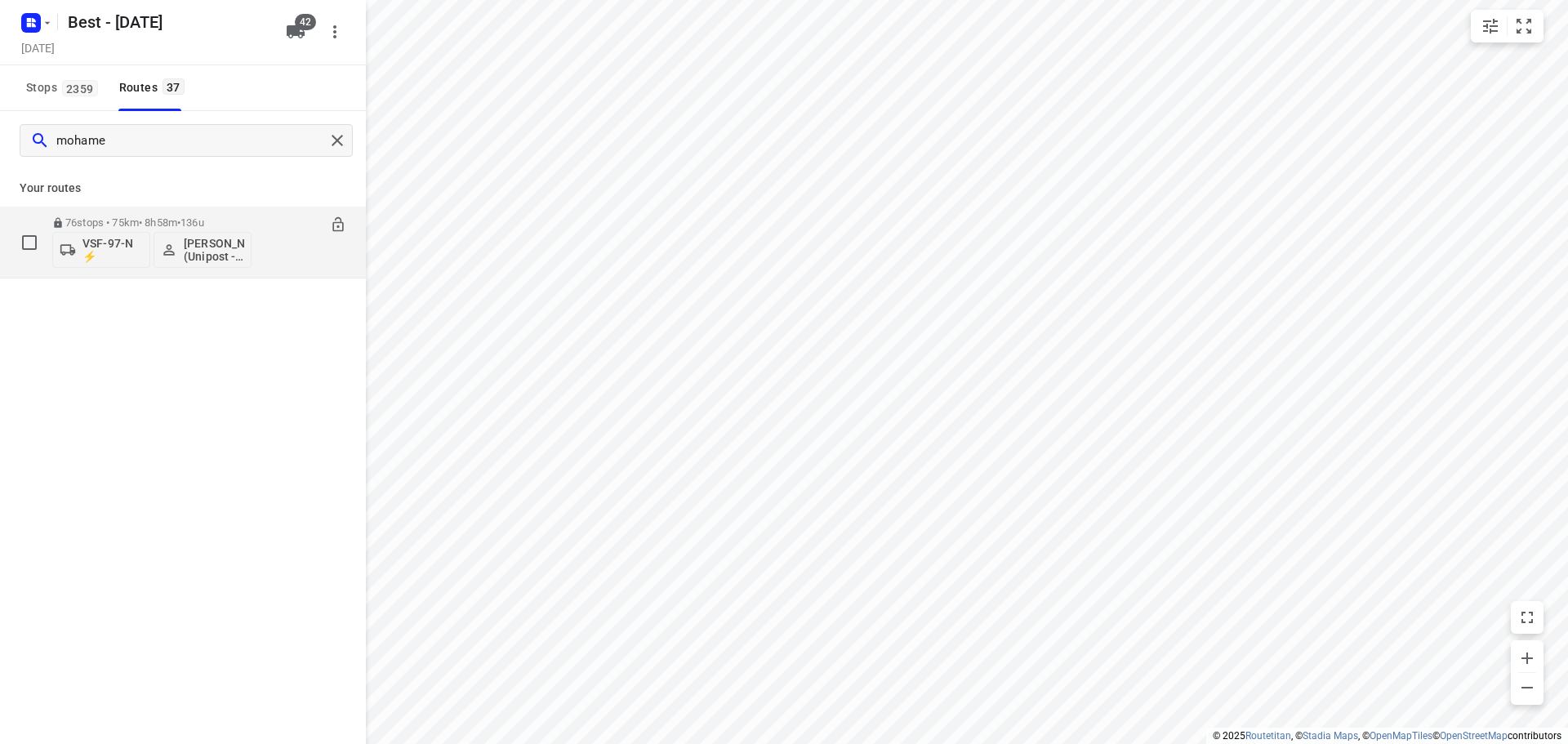
click at [94, 254] on p "VSF-97-N ⚡" at bounding box center [112, 250] width 61 height 26
drag, startPoint x: 81, startPoint y: 292, endPoint x: 61, endPoint y: 287, distance: 20.6
click at [81, 291] on input "text" at bounding box center [143, 292] width 246 height 33
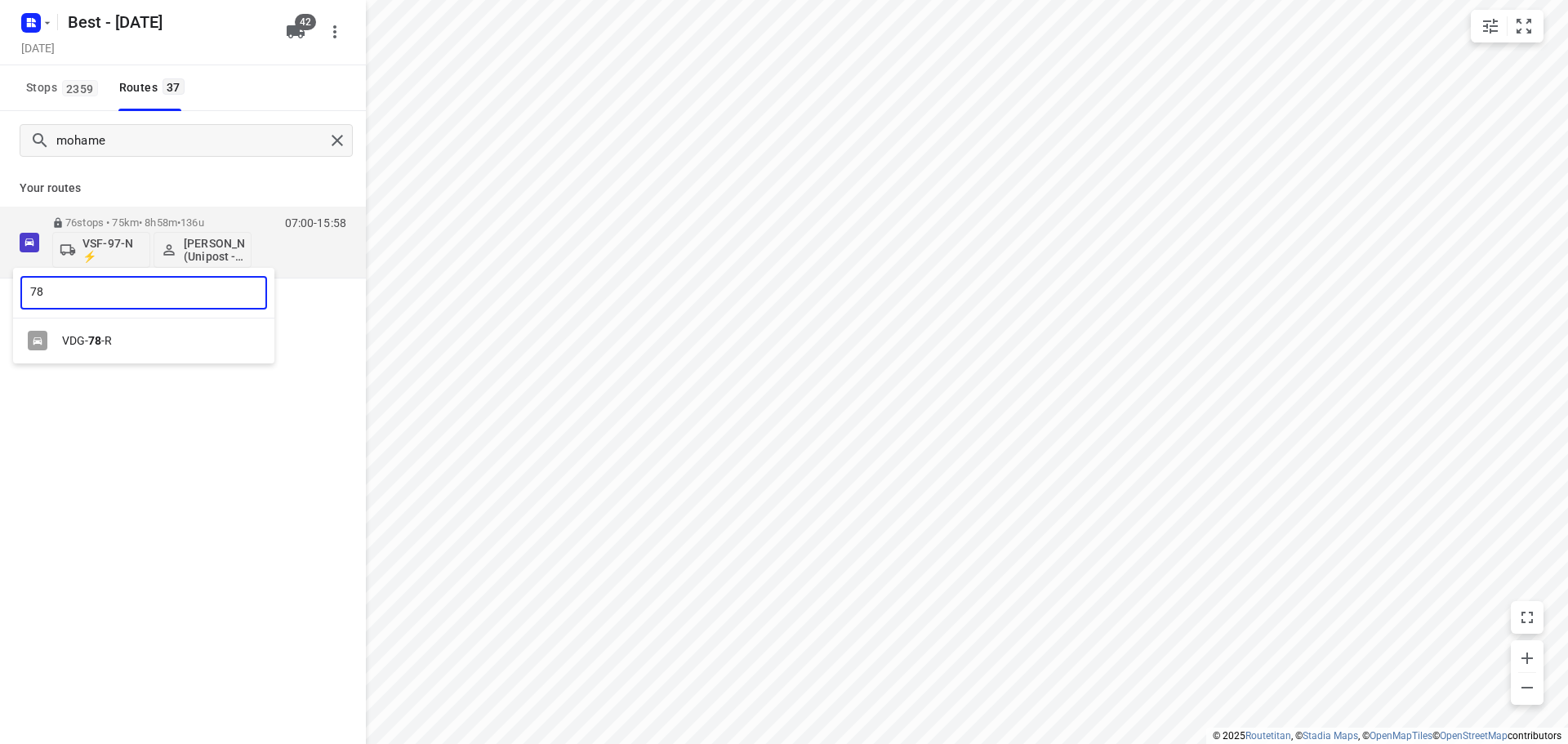
type input "78"
click at [106, 338] on div "VDG- 78 -R" at bounding box center [147, 340] width 171 height 13
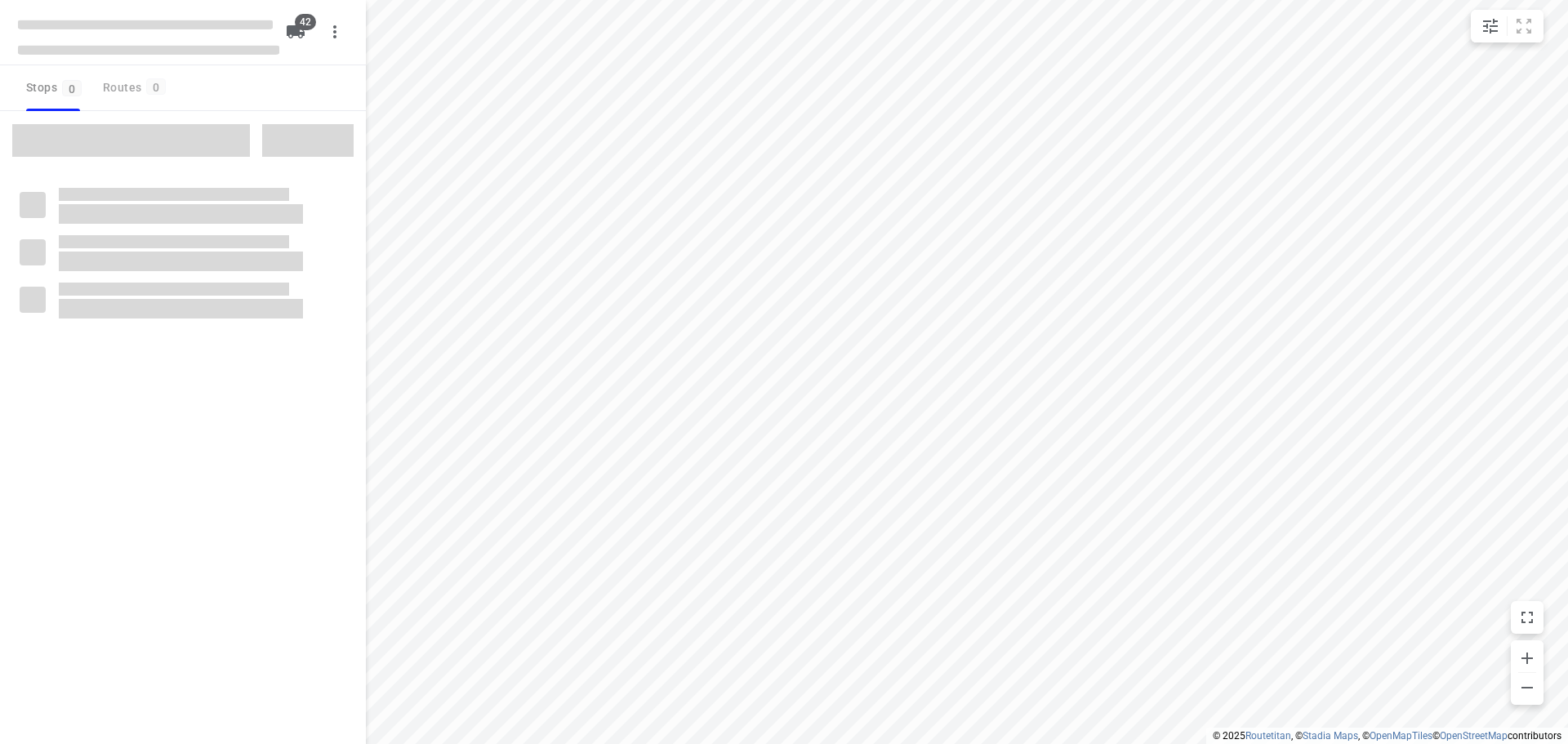
checkbox input "true"
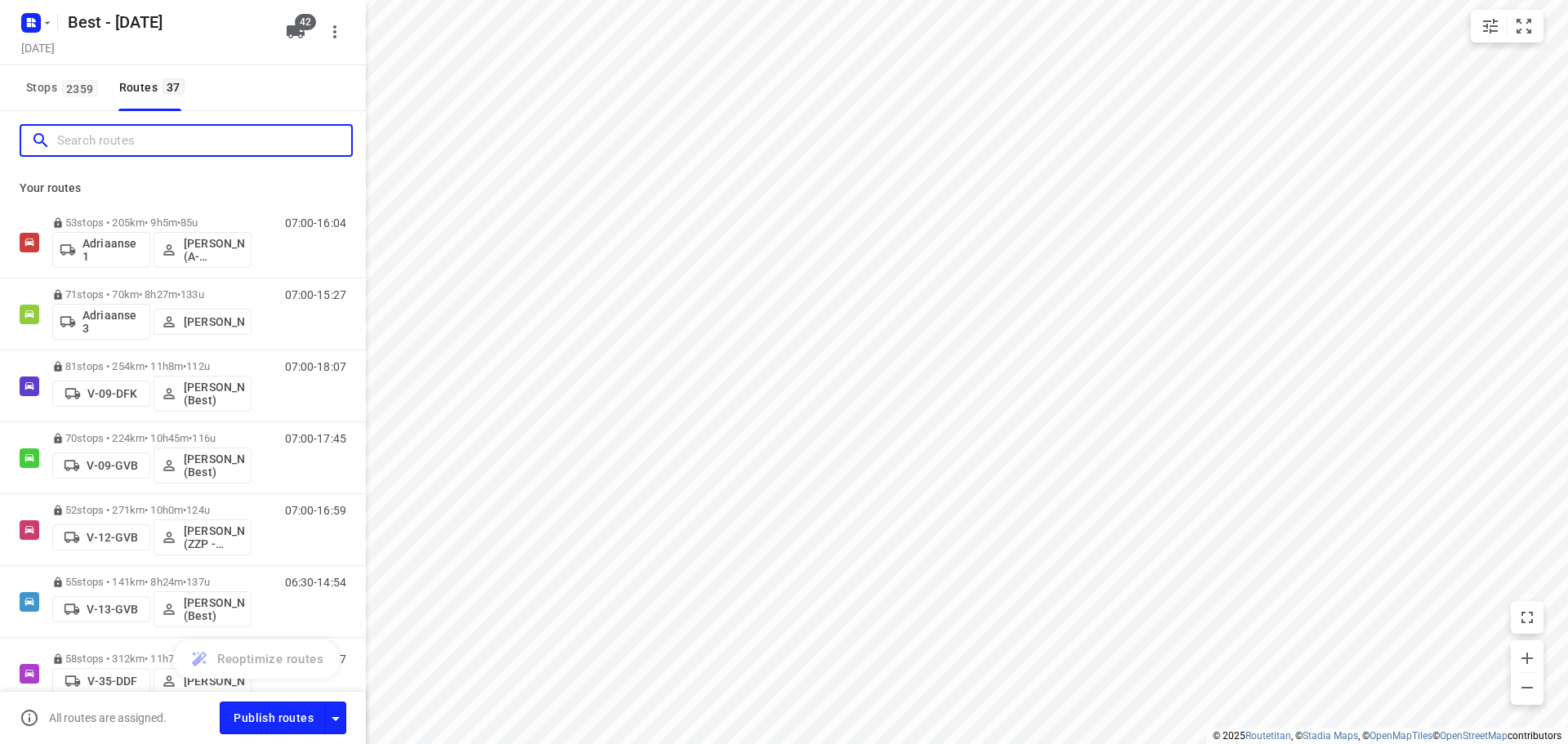
click at [145, 148] on input "Search routes" at bounding box center [204, 141] width 294 height 26
click at [210, 130] on input "Search routes" at bounding box center [187, 141] width 262 height 26
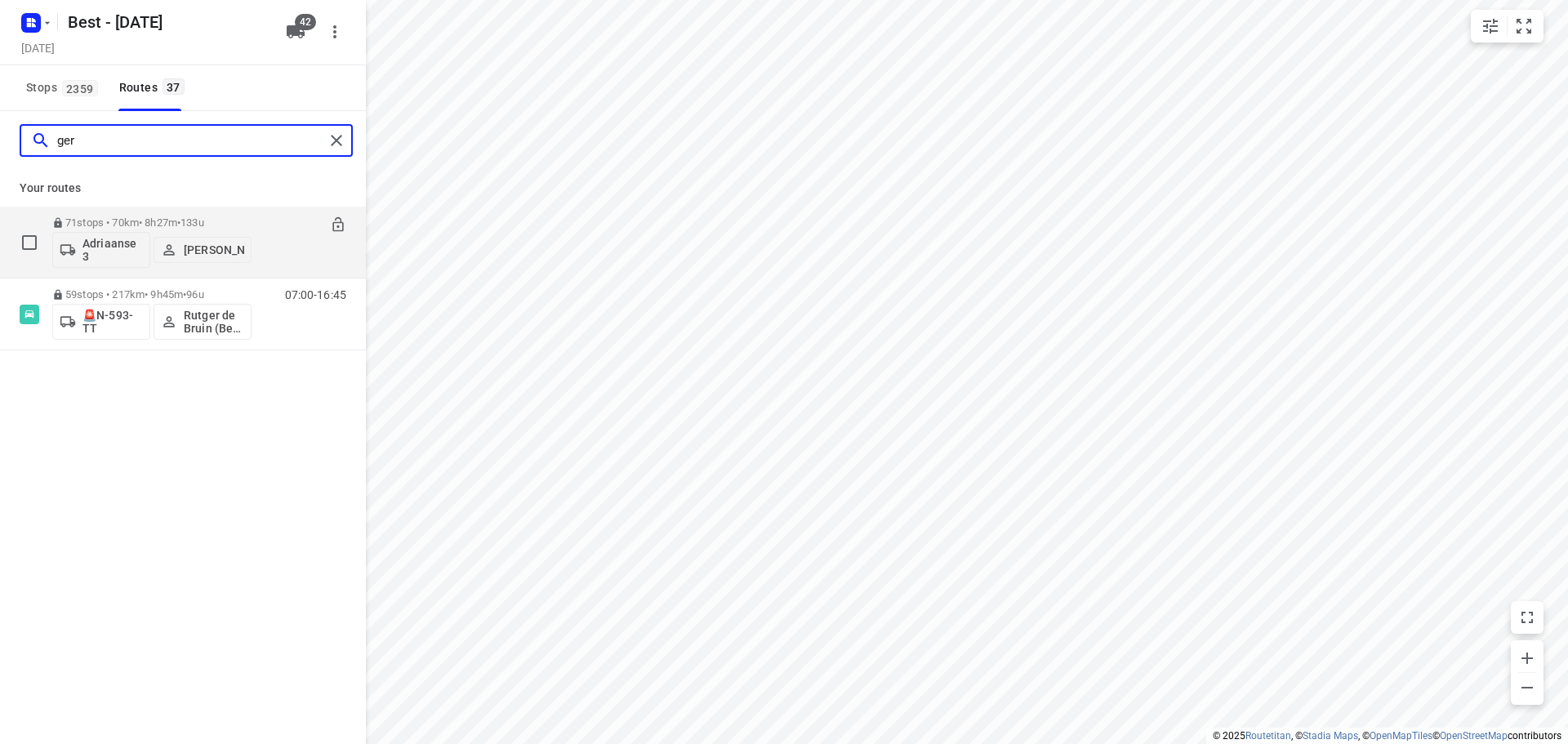
type input "ger"
click at [101, 243] on p "Adriaanse 3" at bounding box center [112, 250] width 61 height 26
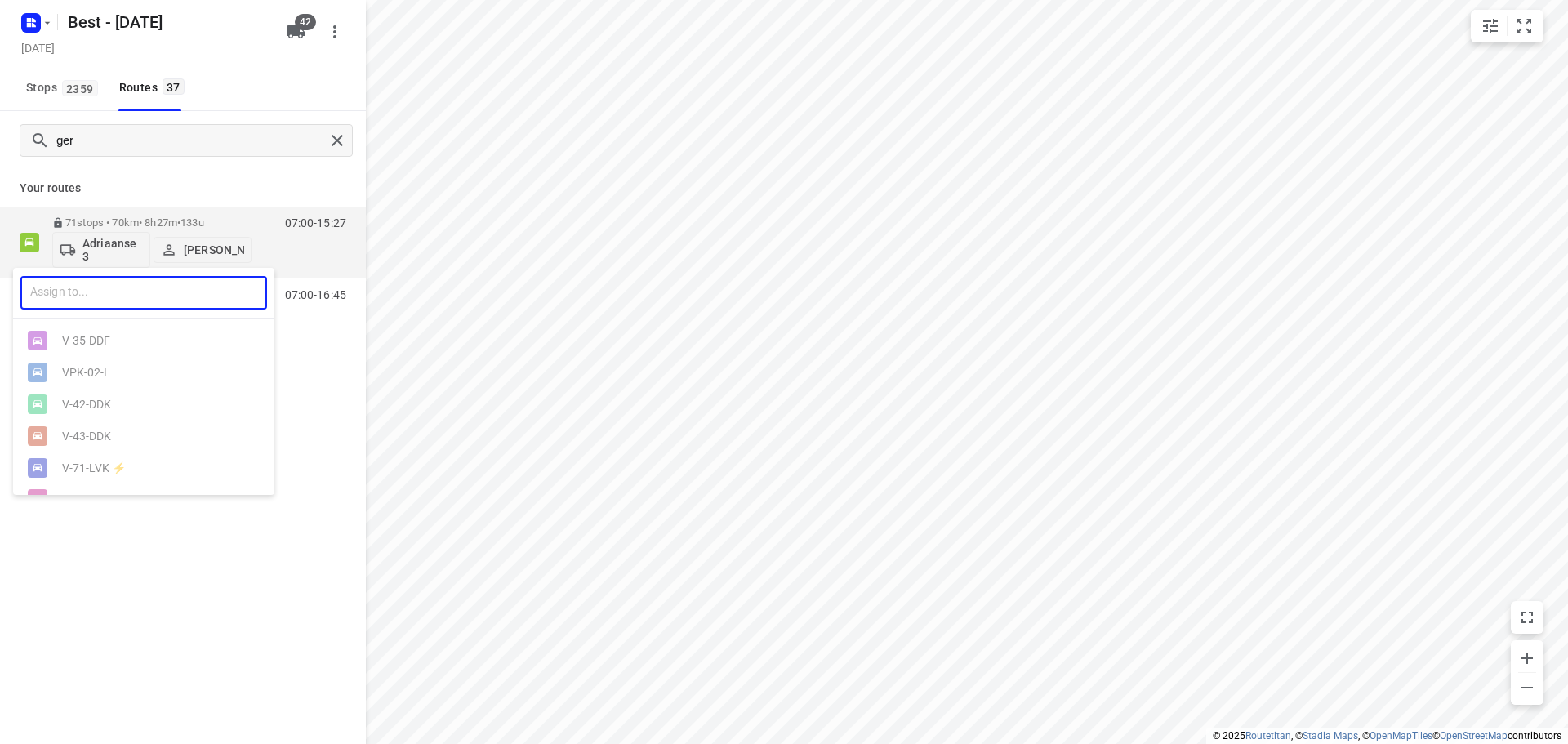
click at [109, 291] on input "text" at bounding box center [143, 292] width 246 height 33
type input "97"
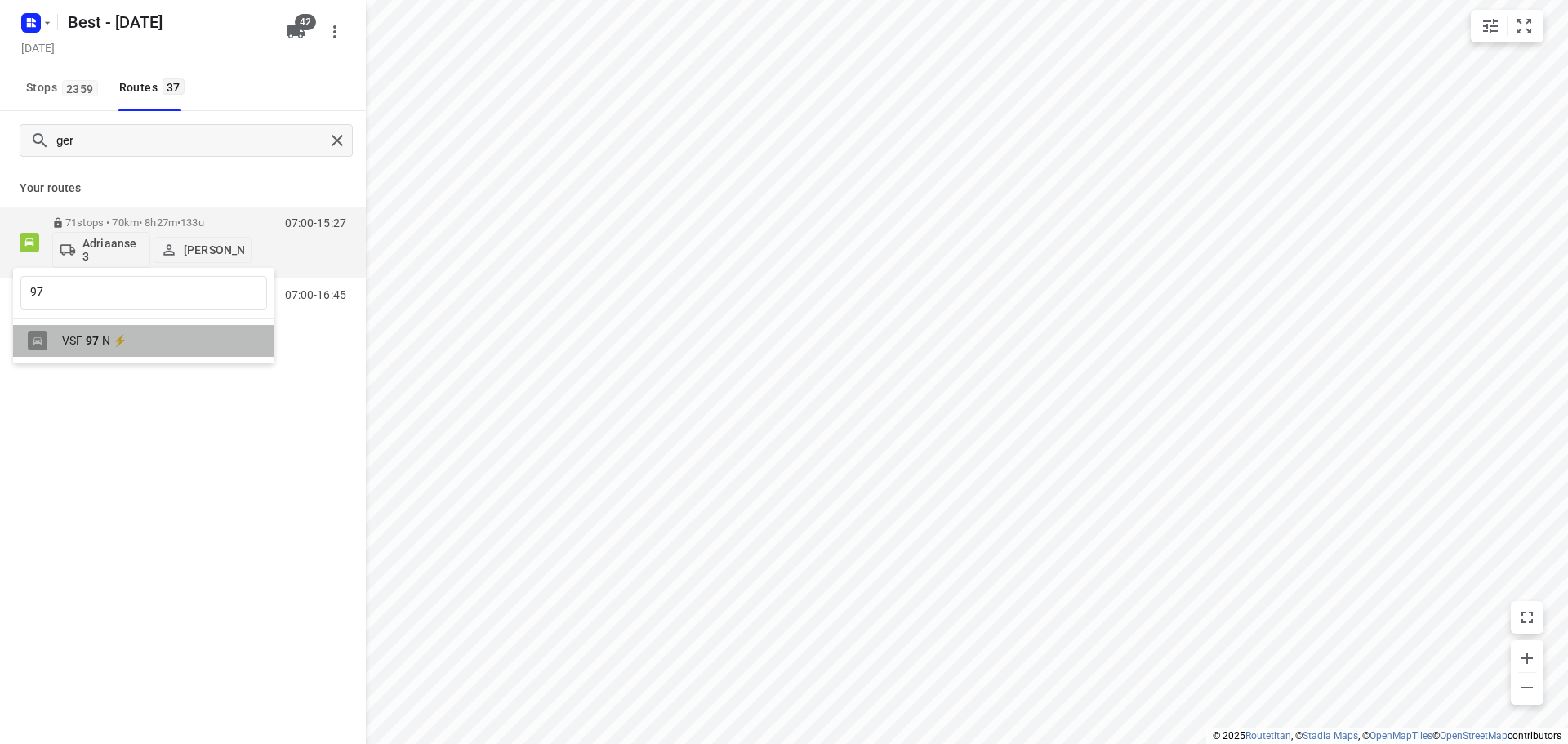
click at [101, 347] on div "VSF- 97 -N ⚡" at bounding box center [147, 340] width 171 height 13
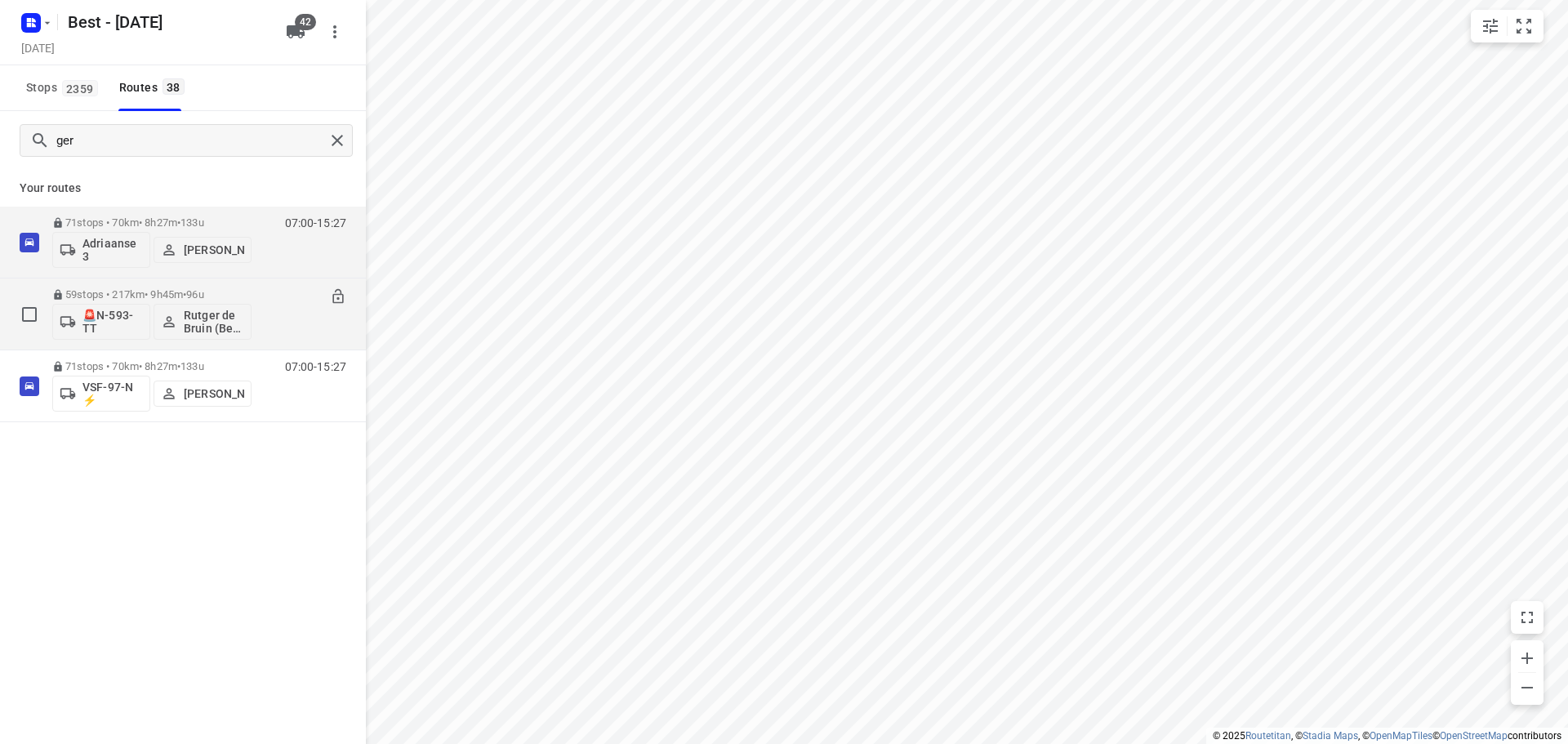
click at [186, 574] on div "ger Your routes 71 stops • 70km • 8h27m • 133u Adriaanse 3 [PERSON_NAME] 07:00-…" at bounding box center [182, 450] width 366 height 678
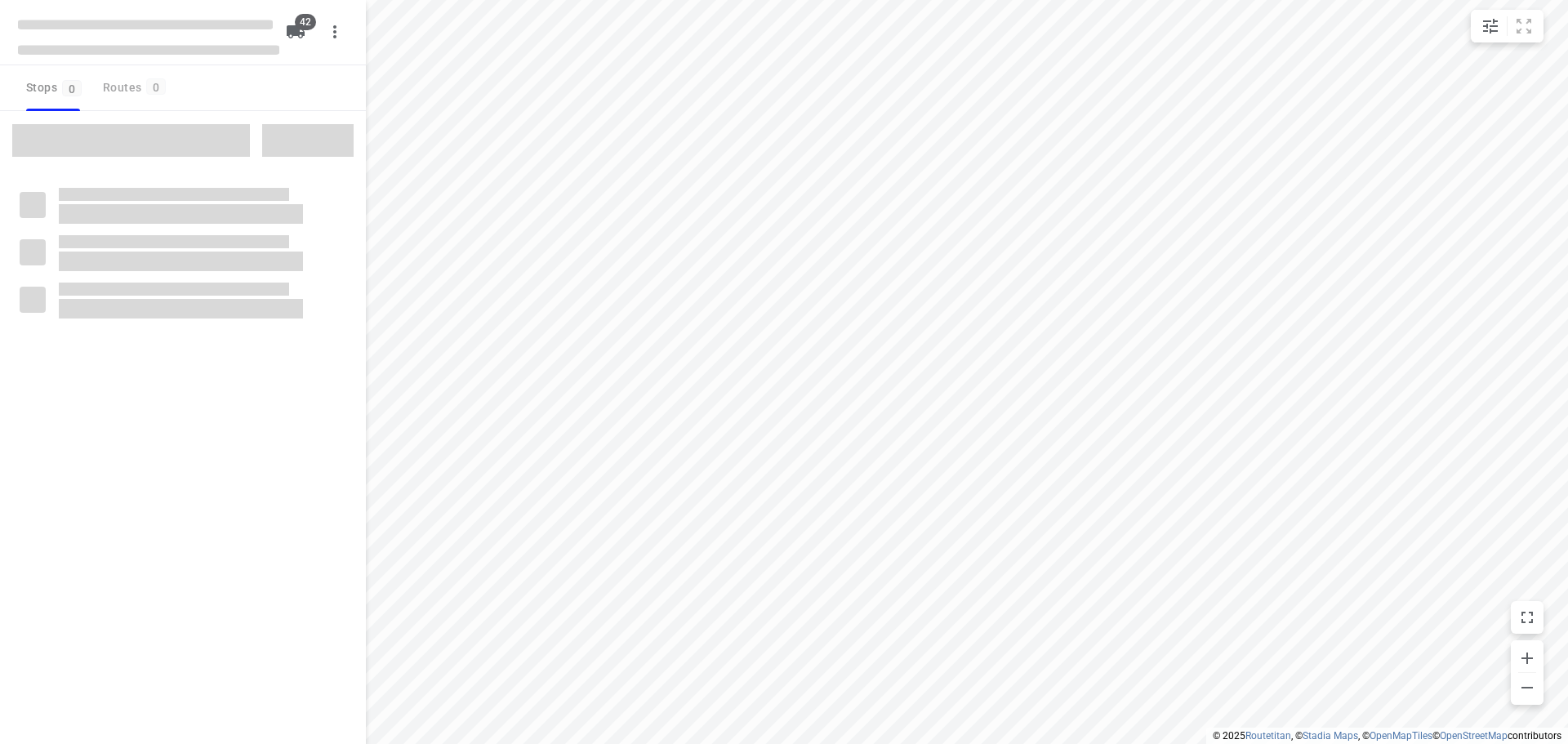
checkbox input "true"
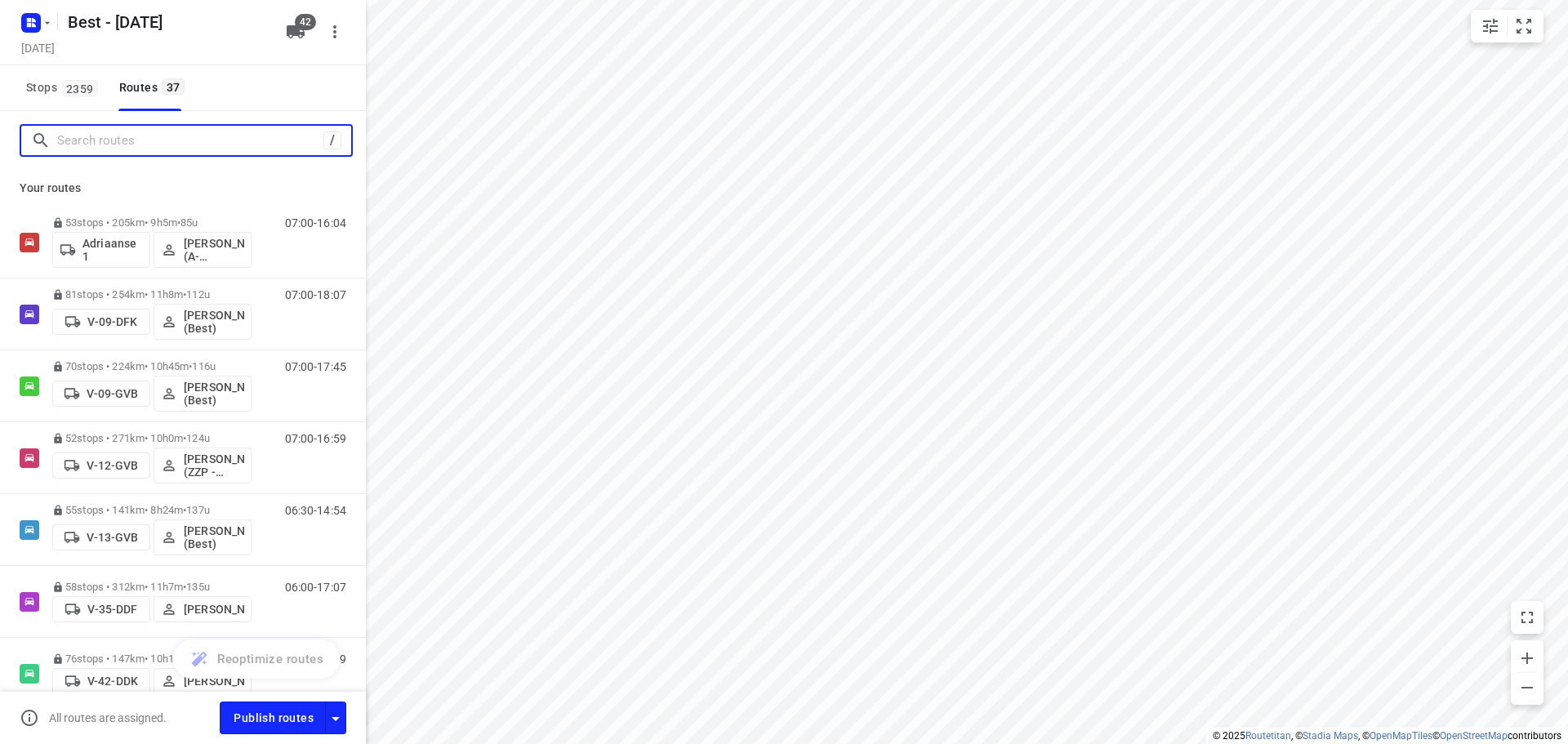
click at [85, 139] on input "Search routes" at bounding box center [190, 141] width 266 height 26
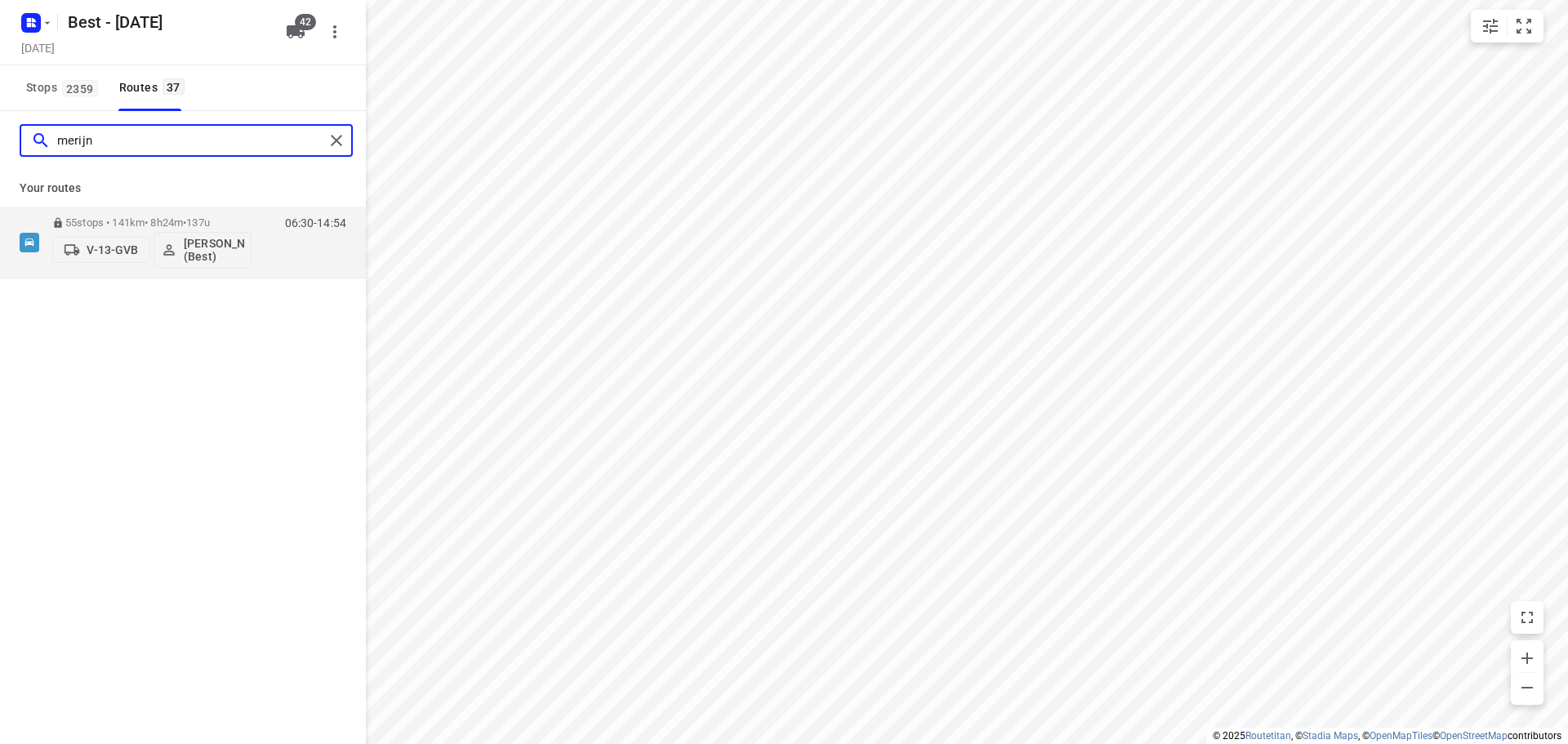
drag, startPoint x: 128, startPoint y: 143, endPoint x: -13, endPoint y: 141, distance: 141.0
click at [0, 141] on html "i © 2025 Routetitan , © Stadia Maps , © OpenMapTiles © OpenStreetMap contributo…" at bounding box center [784, 372] width 1568 height 744
type input "demi"
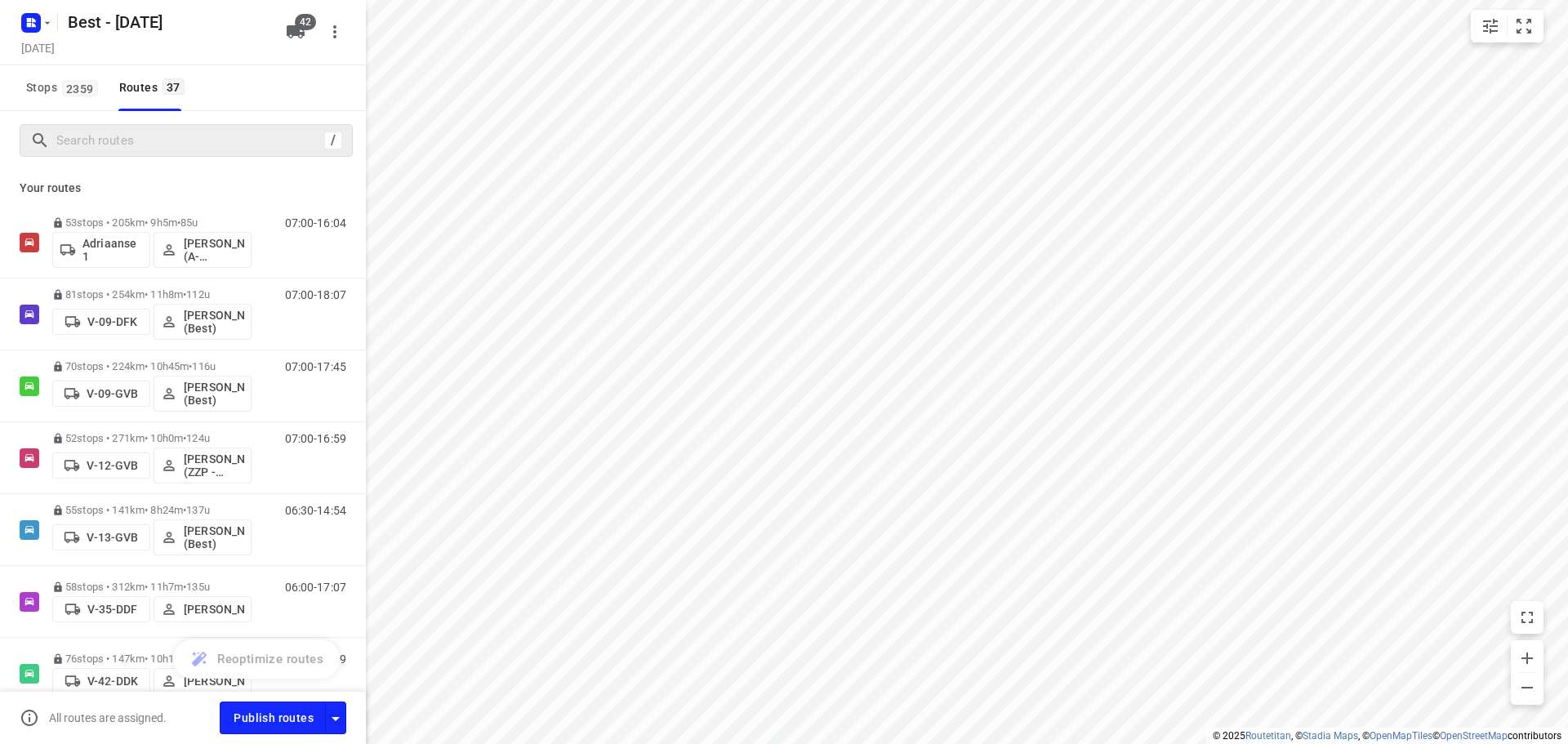
drag, startPoint x: 98, startPoint y: 633, endPoint x: 67, endPoint y: 363, distance: 271.8
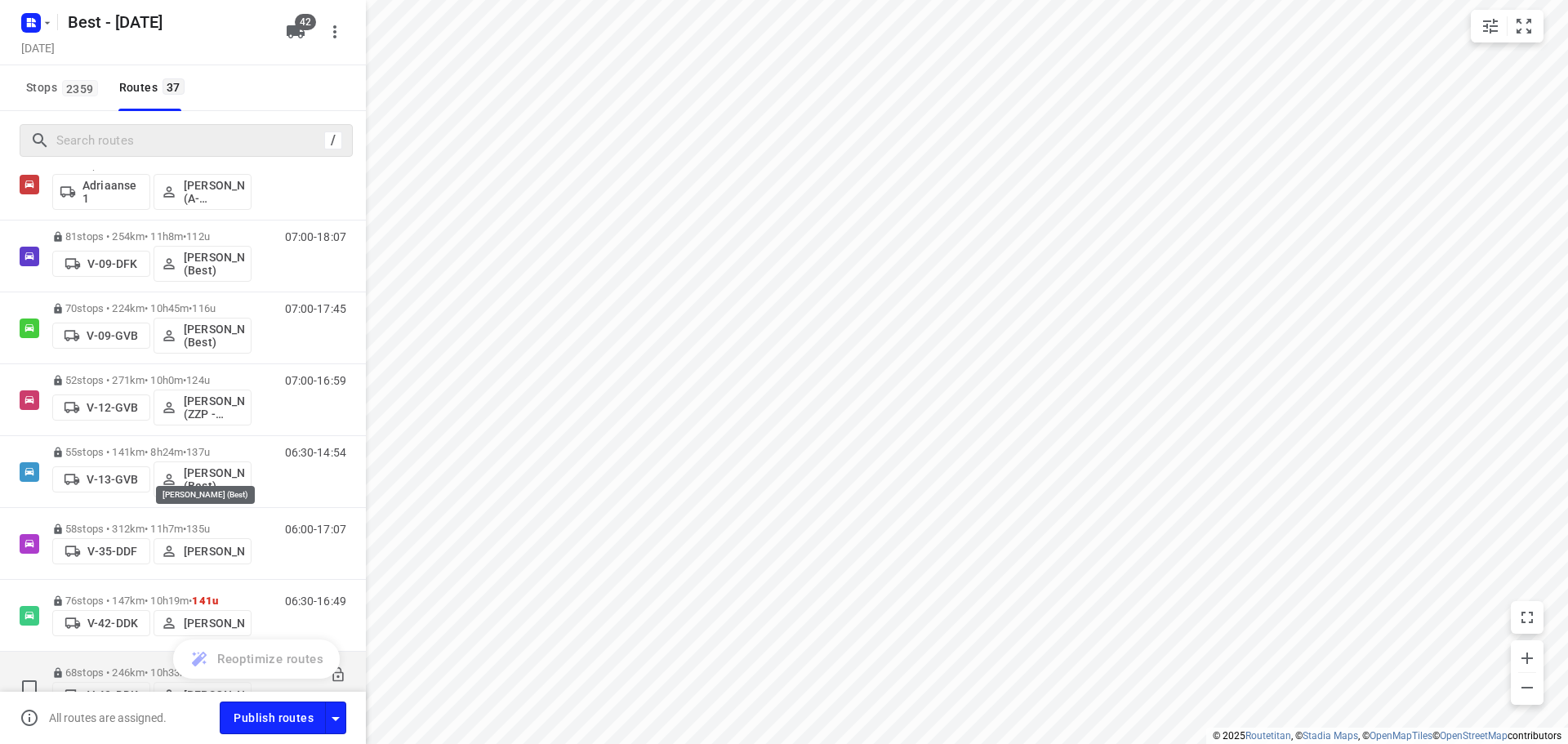
scroll to position [164, 0]
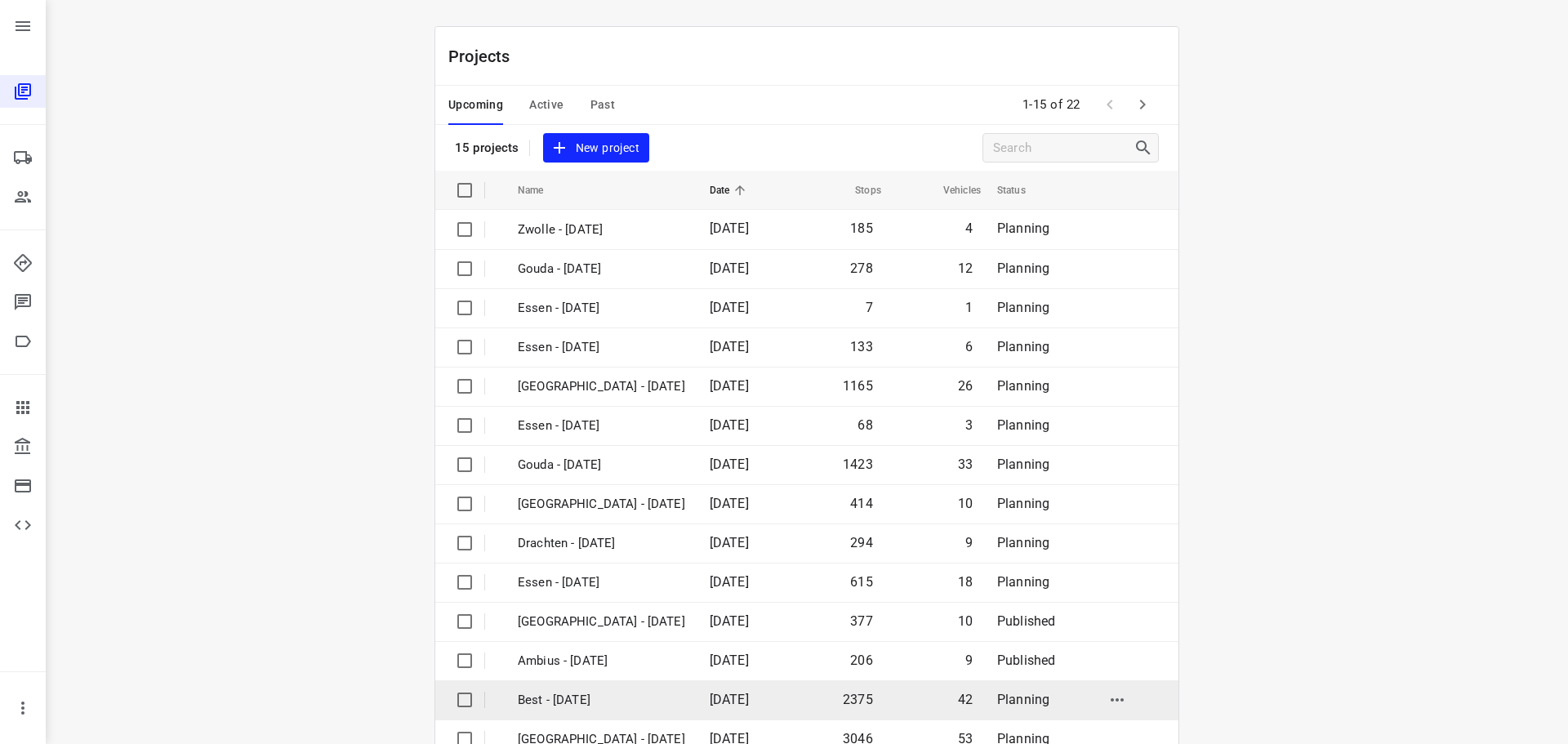
click at [565, 701] on p "Best - [DATE]" at bounding box center [602, 701] width 167 height 19
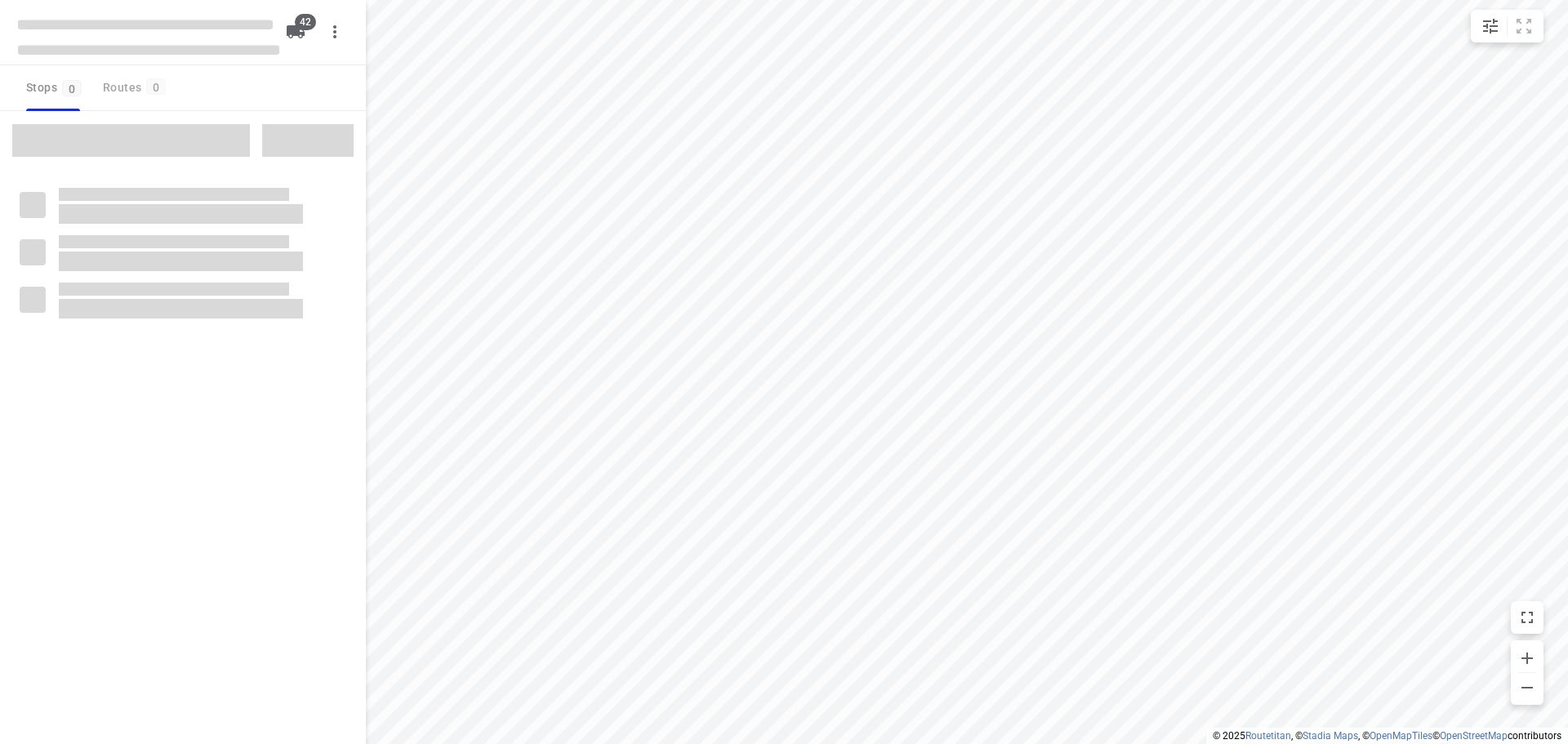
checkbox input "true"
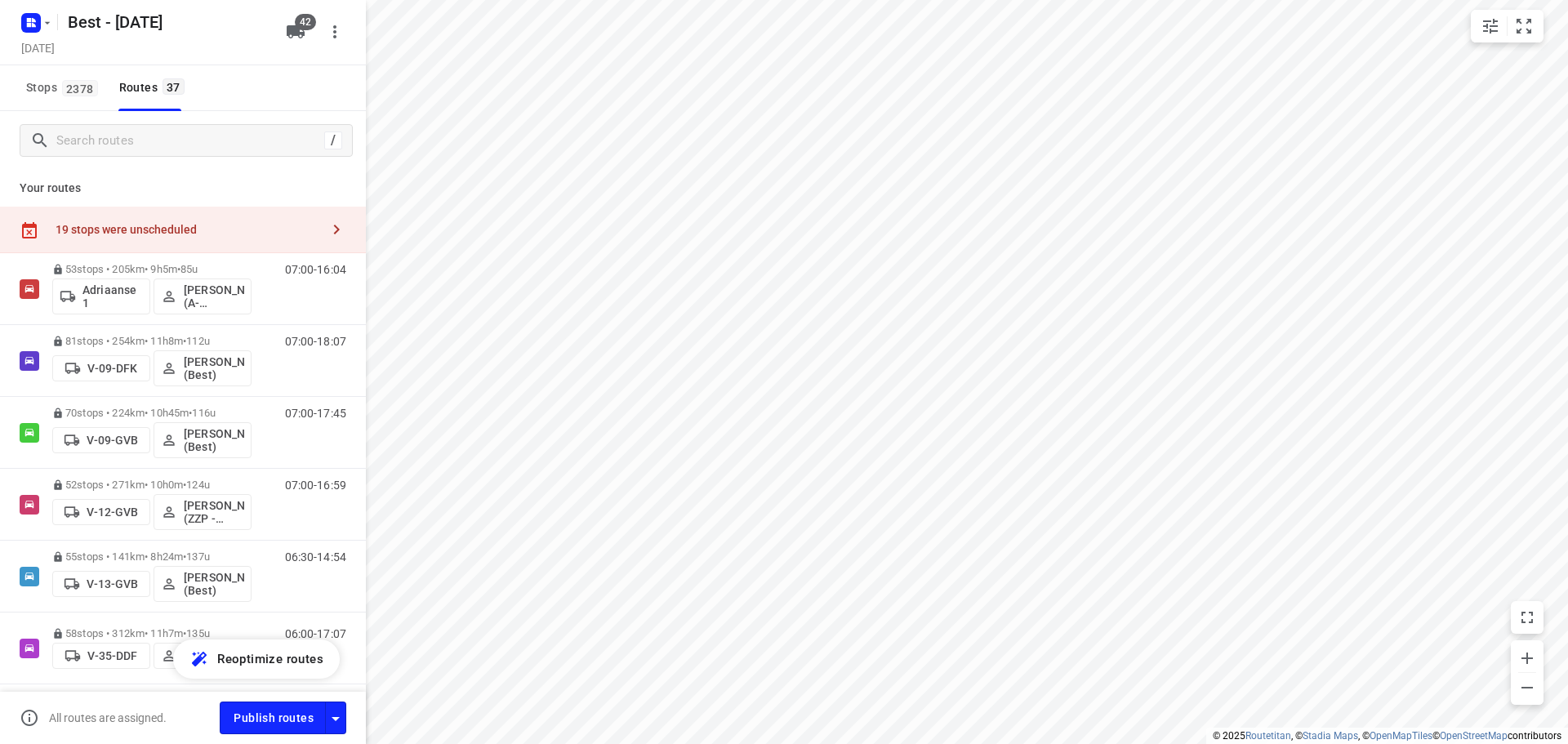
drag, startPoint x: 130, startPoint y: 240, endPoint x: 117, endPoint y: 233, distance: 14.8
click at [130, 240] on div "19 stops were unscheduled" at bounding box center [182, 229] width 366 height 47
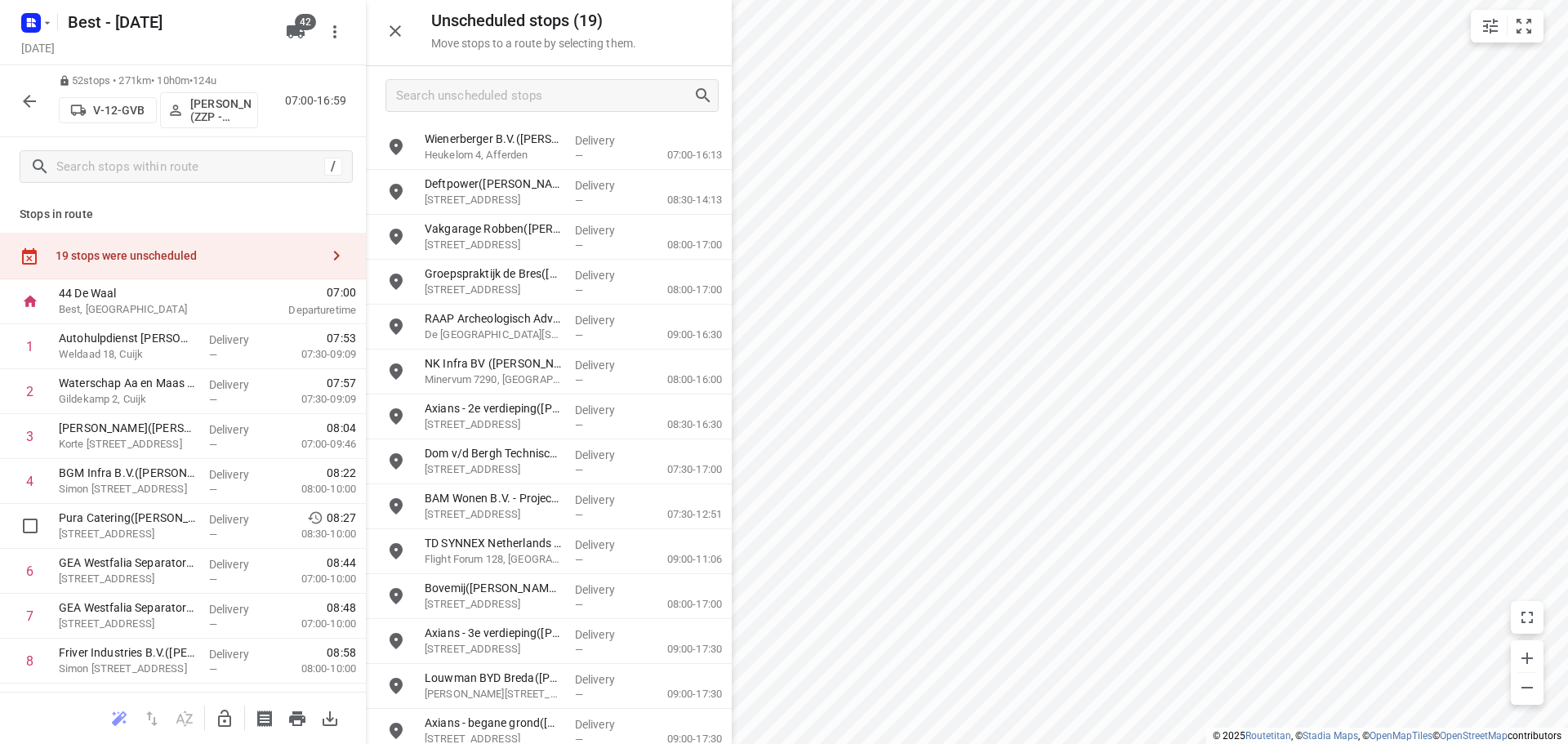
scroll to position [326, 0]
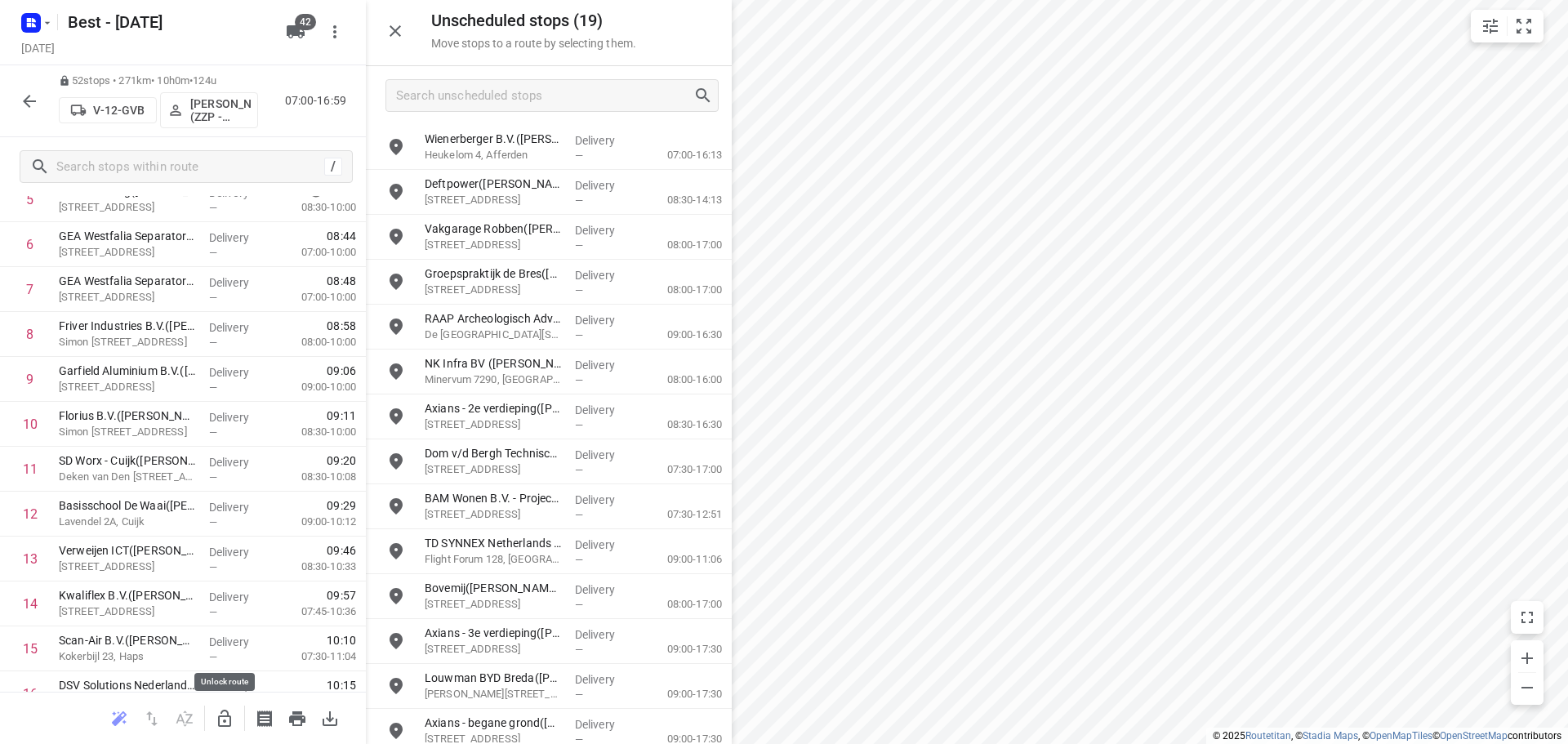
click at [223, 719] on icon "button" at bounding box center [224, 718] width 20 height 20
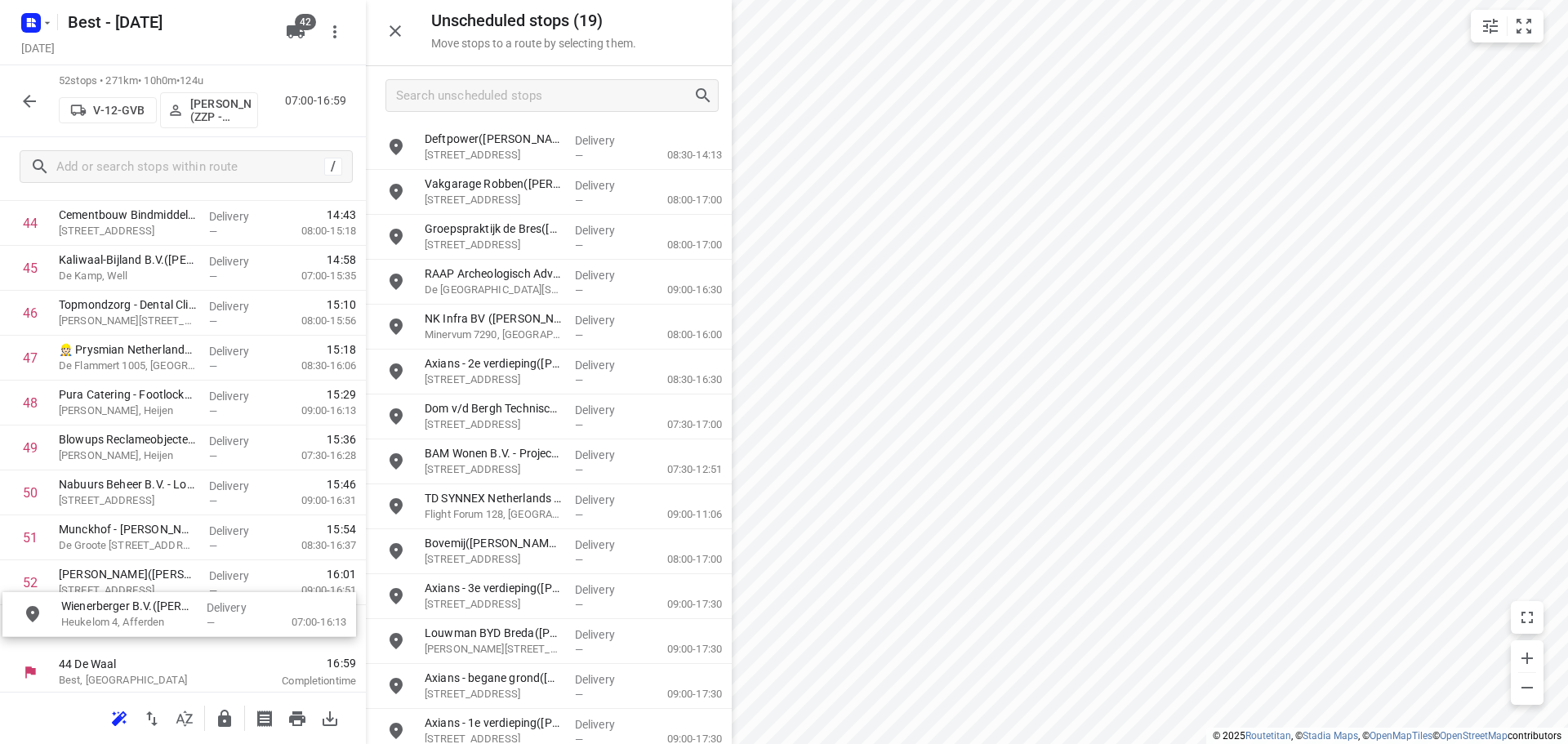
scroll to position [2058, 0]
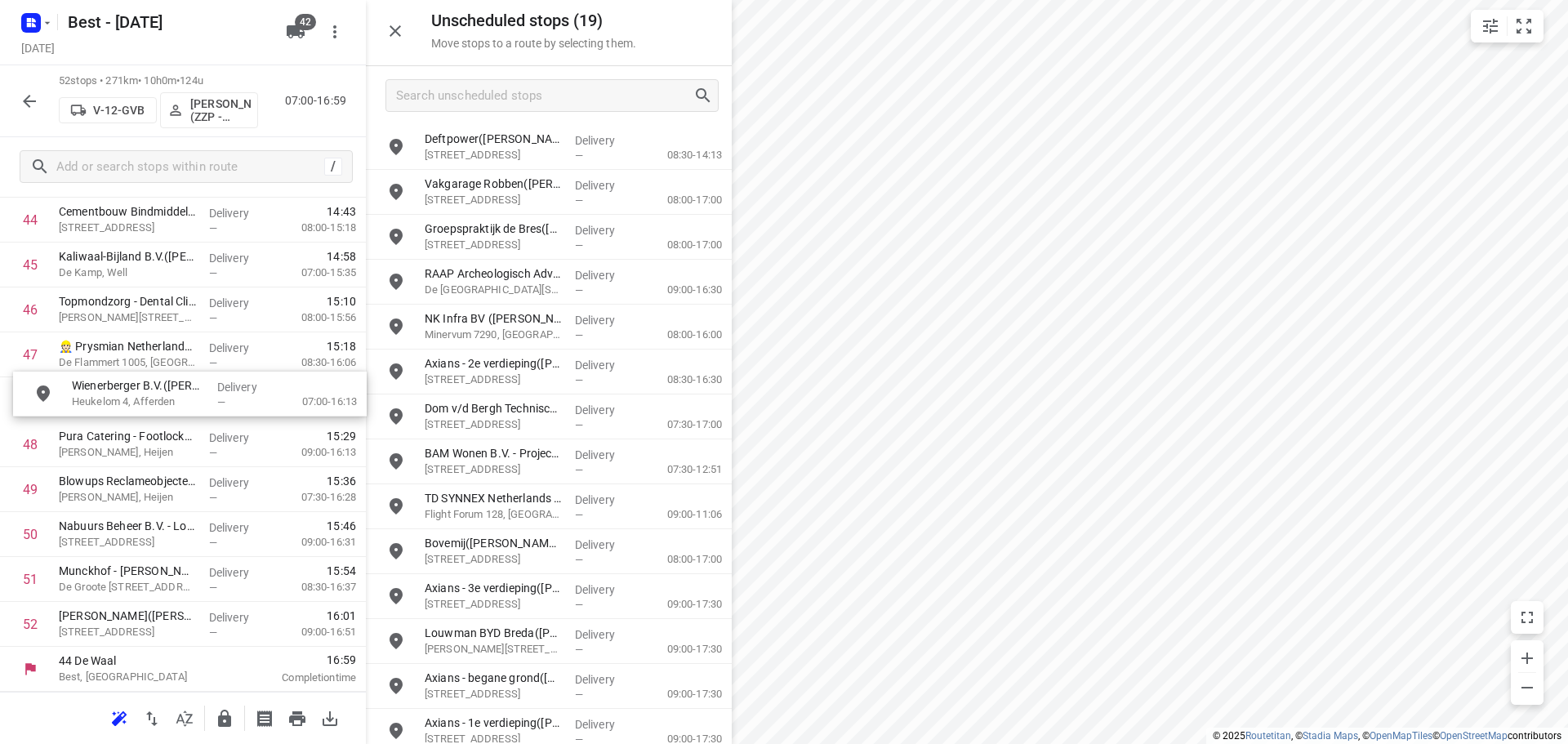
drag, startPoint x: 467, startPoint y: 153, endPoint x: 107, endPoint y: 412, distance: 443.5
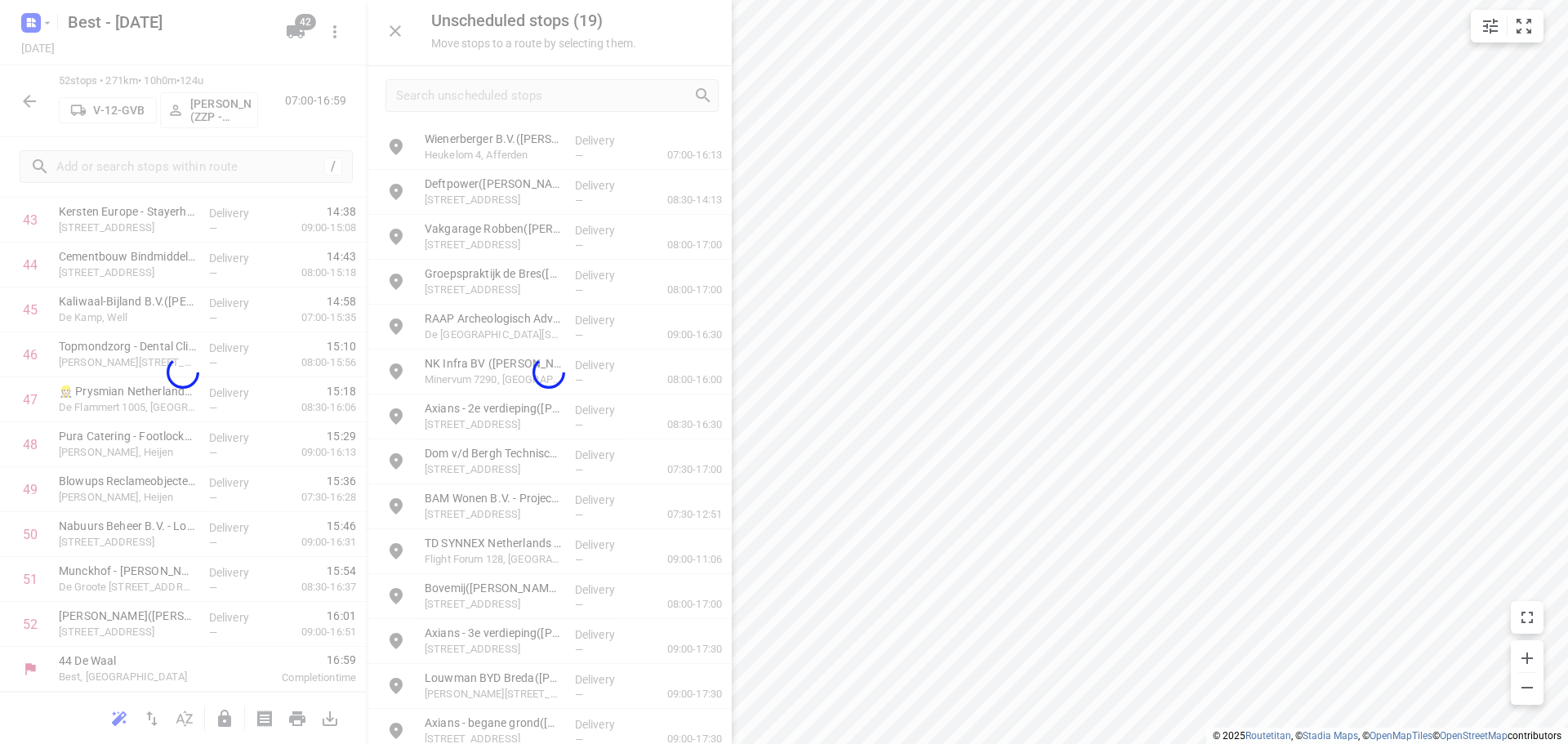
scroll to position [2013, 0]
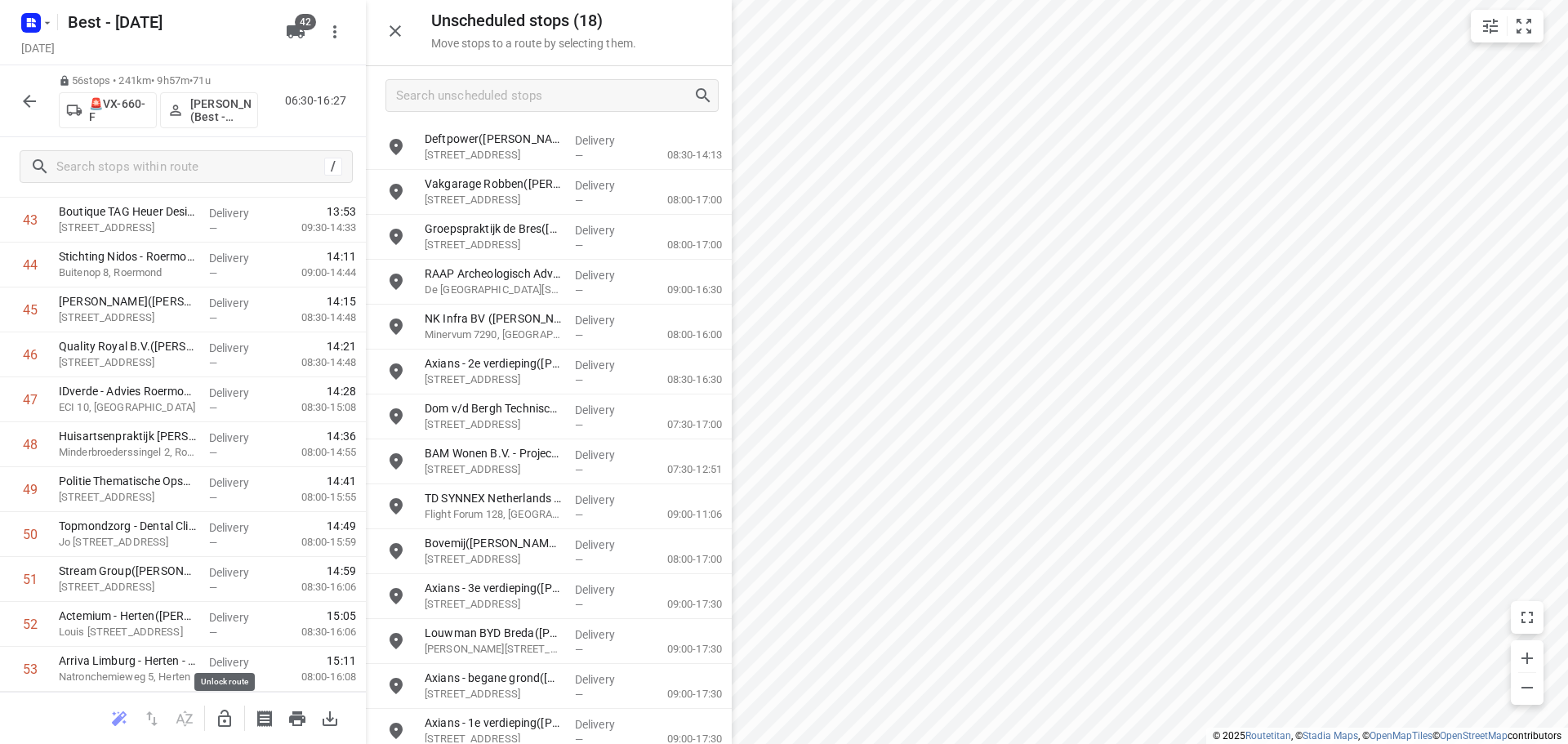
click at [218, 717] on icon "button" at bounding box center [224, 718] width 13 height 17
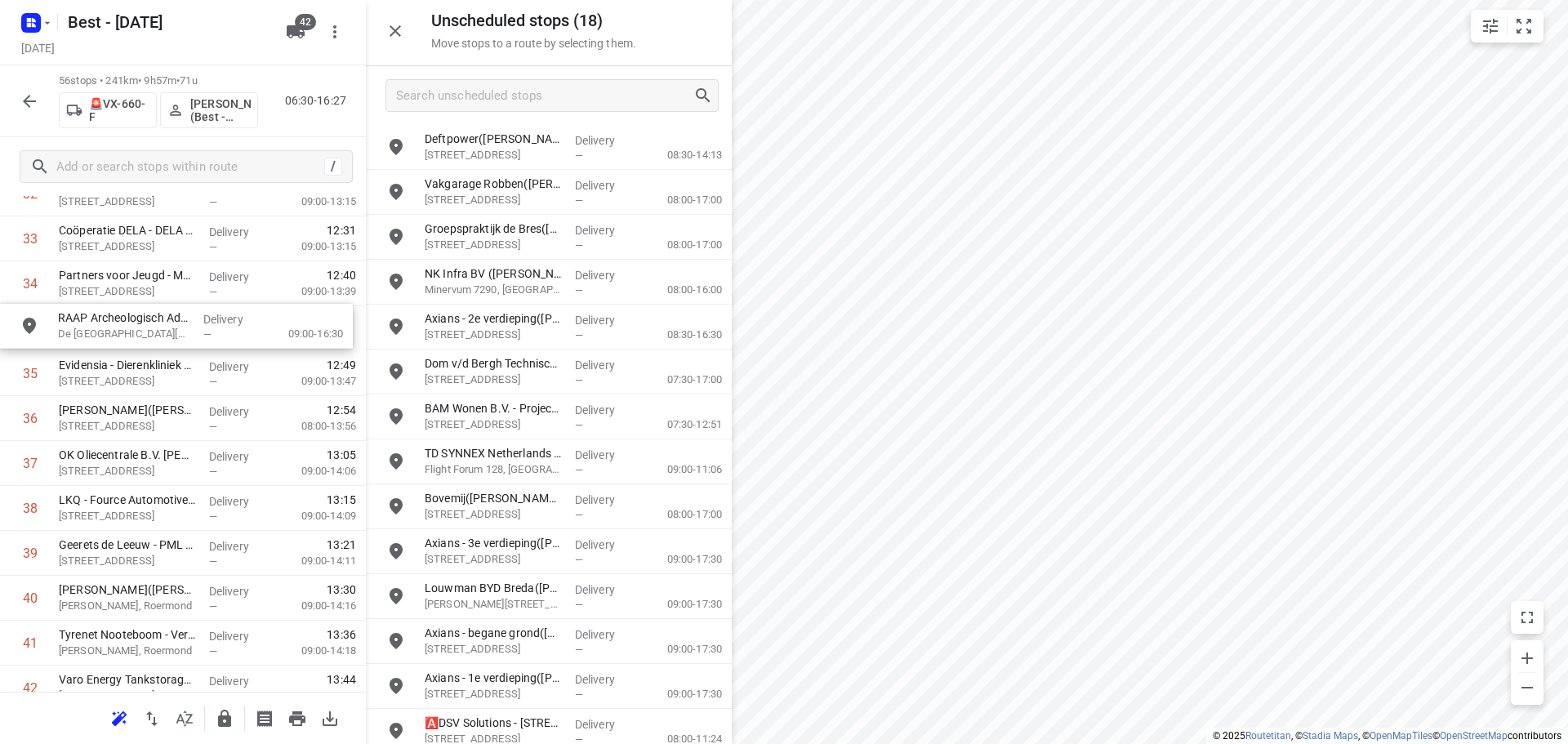
scroll to position [1542, 0]
drag, startPoint x: 491, startPoint y: 291, endPoint x: 114, endPoint y: 349, distance: 381.4
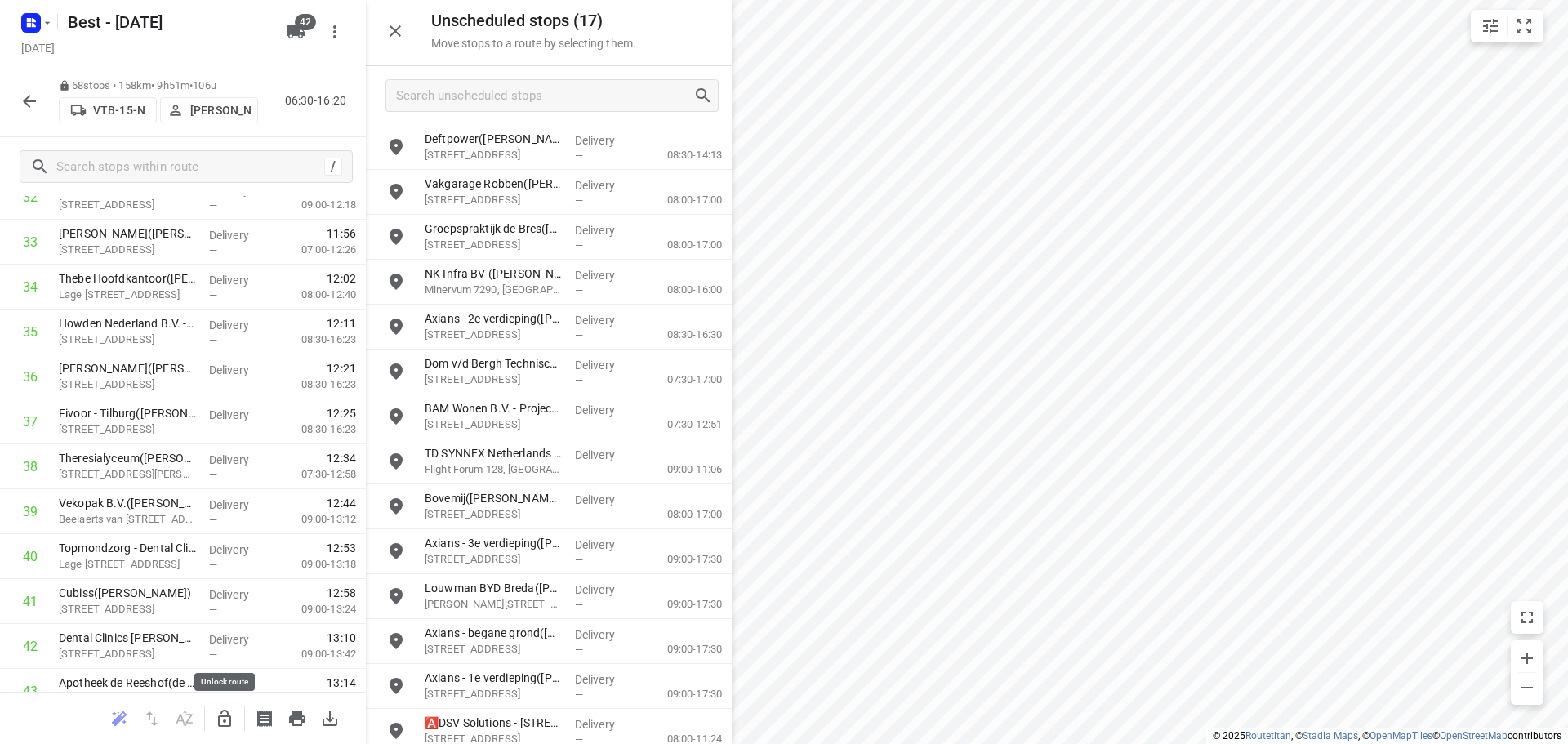
click at [229, 717] on icon "button" at bounding box center [224, 718] width 13 height 17
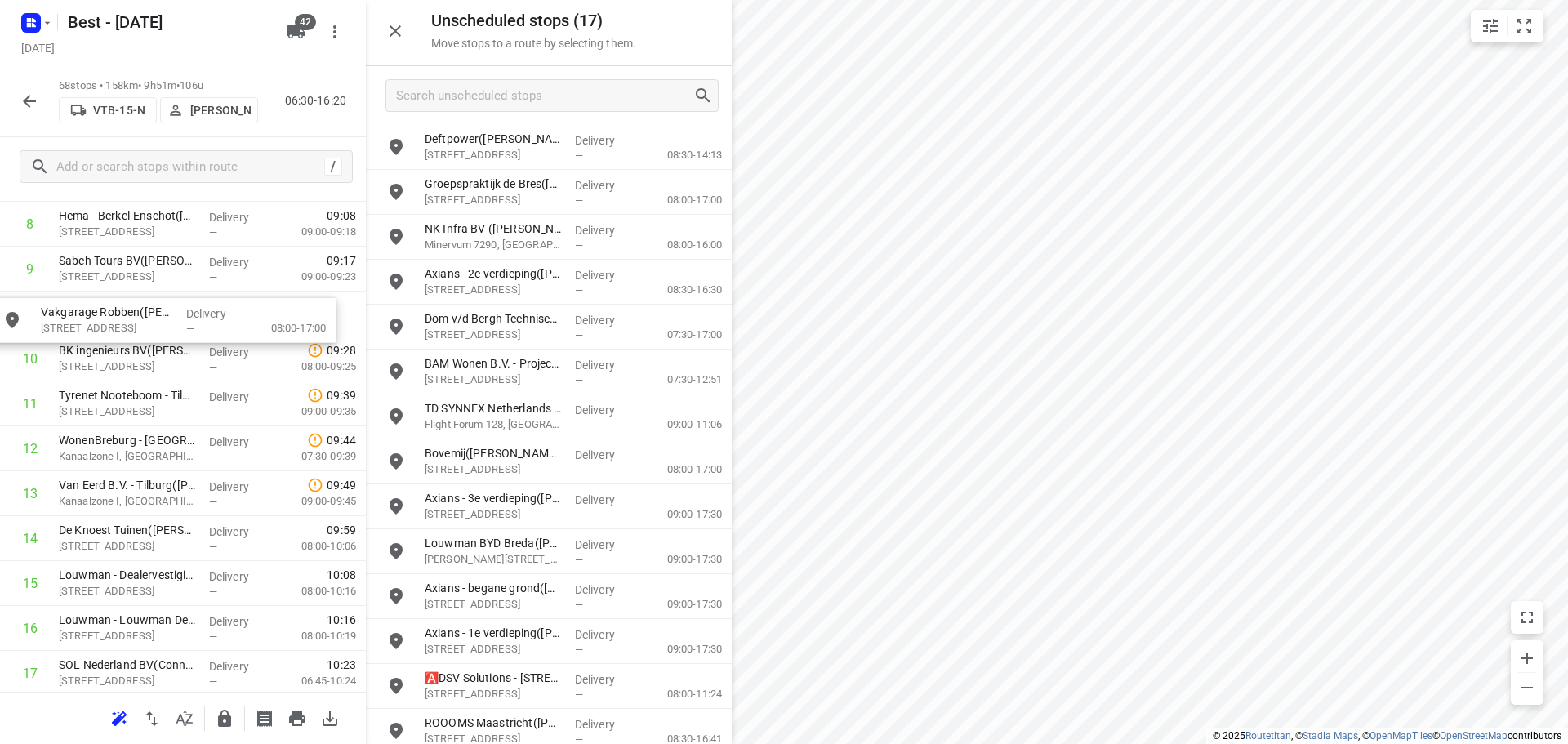
scroll to position [435, 0]
drag, startPoint x: 479, startPoint y: 195, endPoint x: 96, endPoint y: 333, distance: 407.1
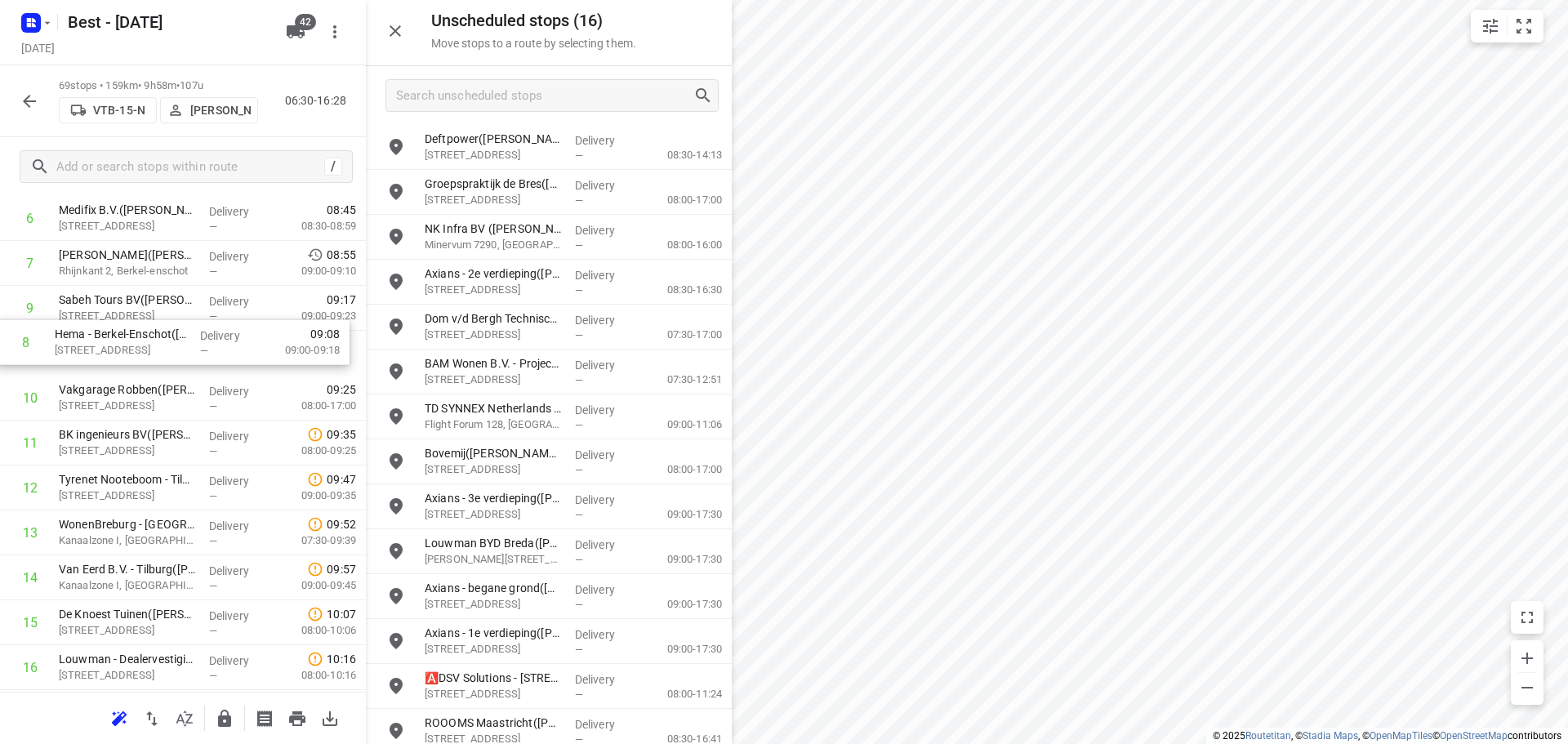
scroll to position [352, 0]
drag, startPoint x: 138, startPoint y: 303, endPoint x: 136, endPoint y: 385, distance: 82.0
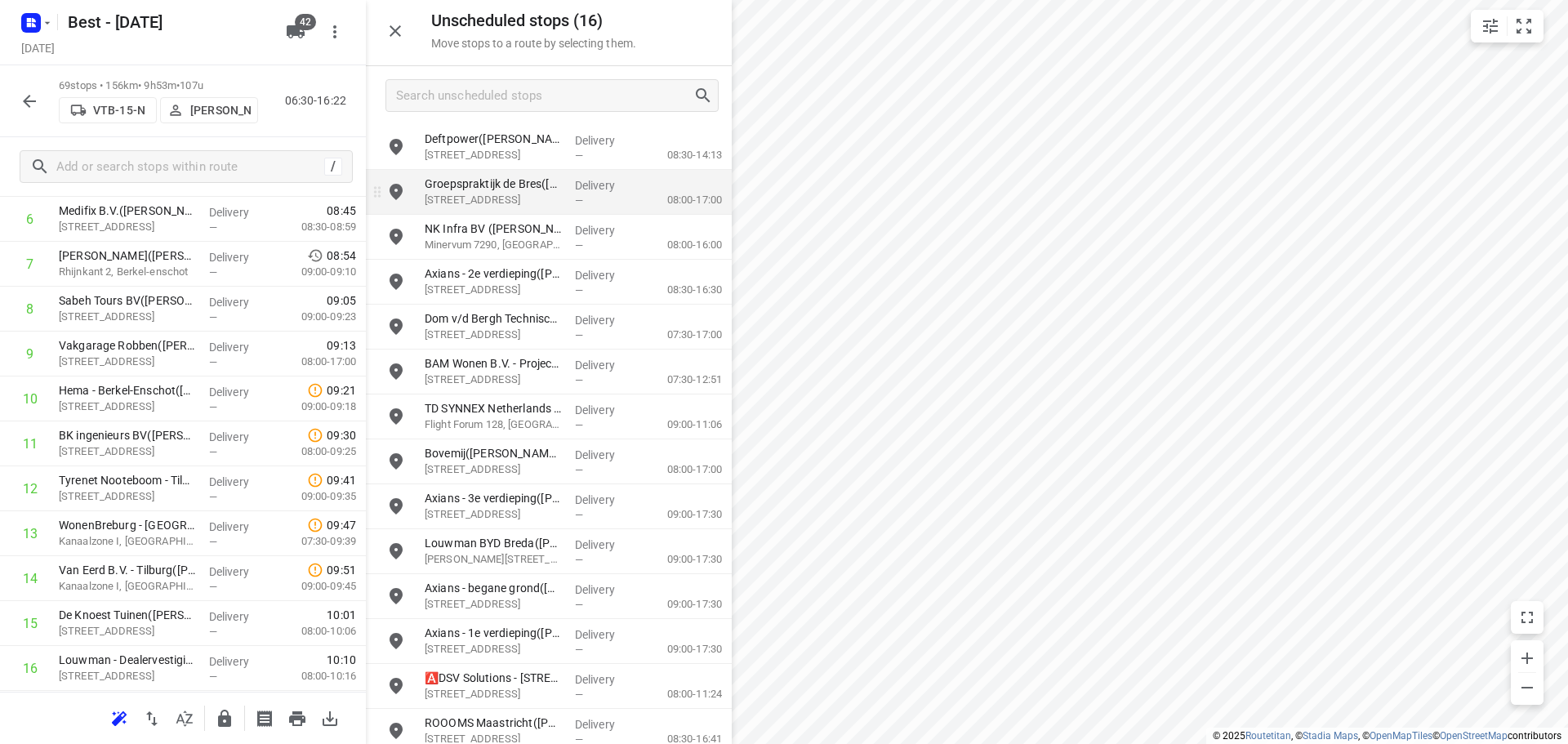
click at [673, 179] on div "i © 2025 Routetitan , © Stadia Maps , © OpenMapTiles © OpenStreetMap contributo…" at bounding box center [784, 372] width 1568 height 744
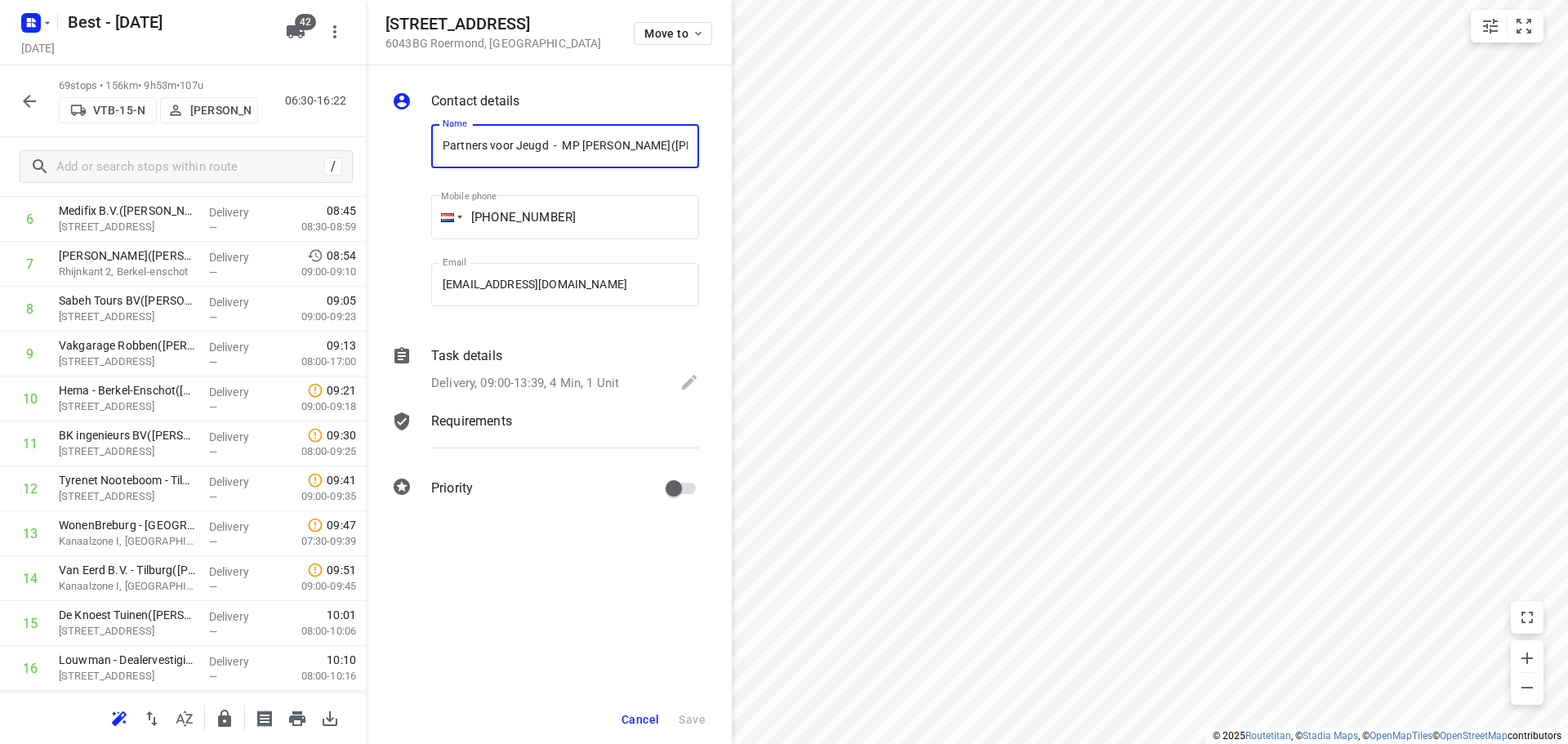
click at [649, 714] on span "Cancel" at bounding box center [640, 719] width 37 height 13
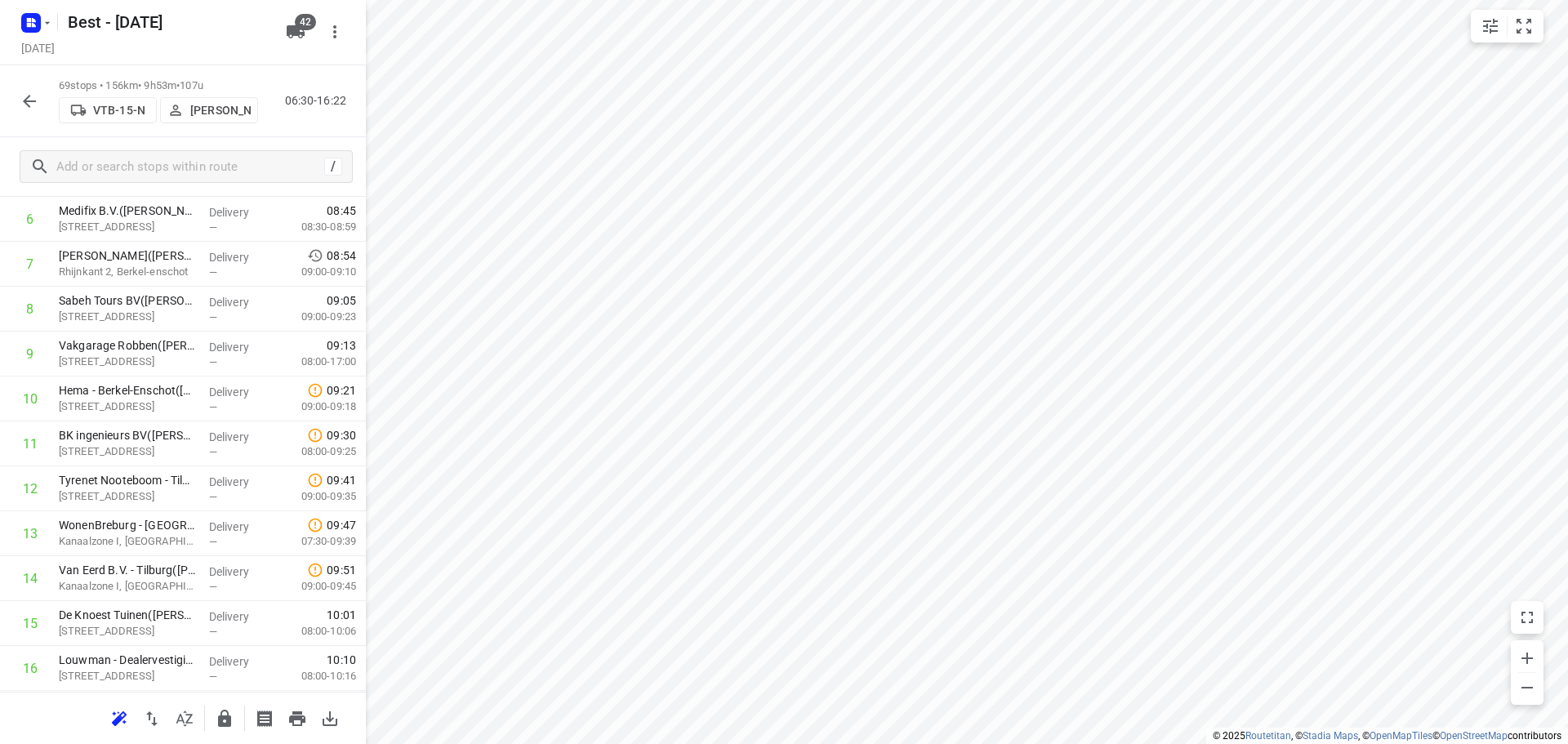
click at [23, 98] on icon "button" at bounding box center [29, 101] width 20 height 20
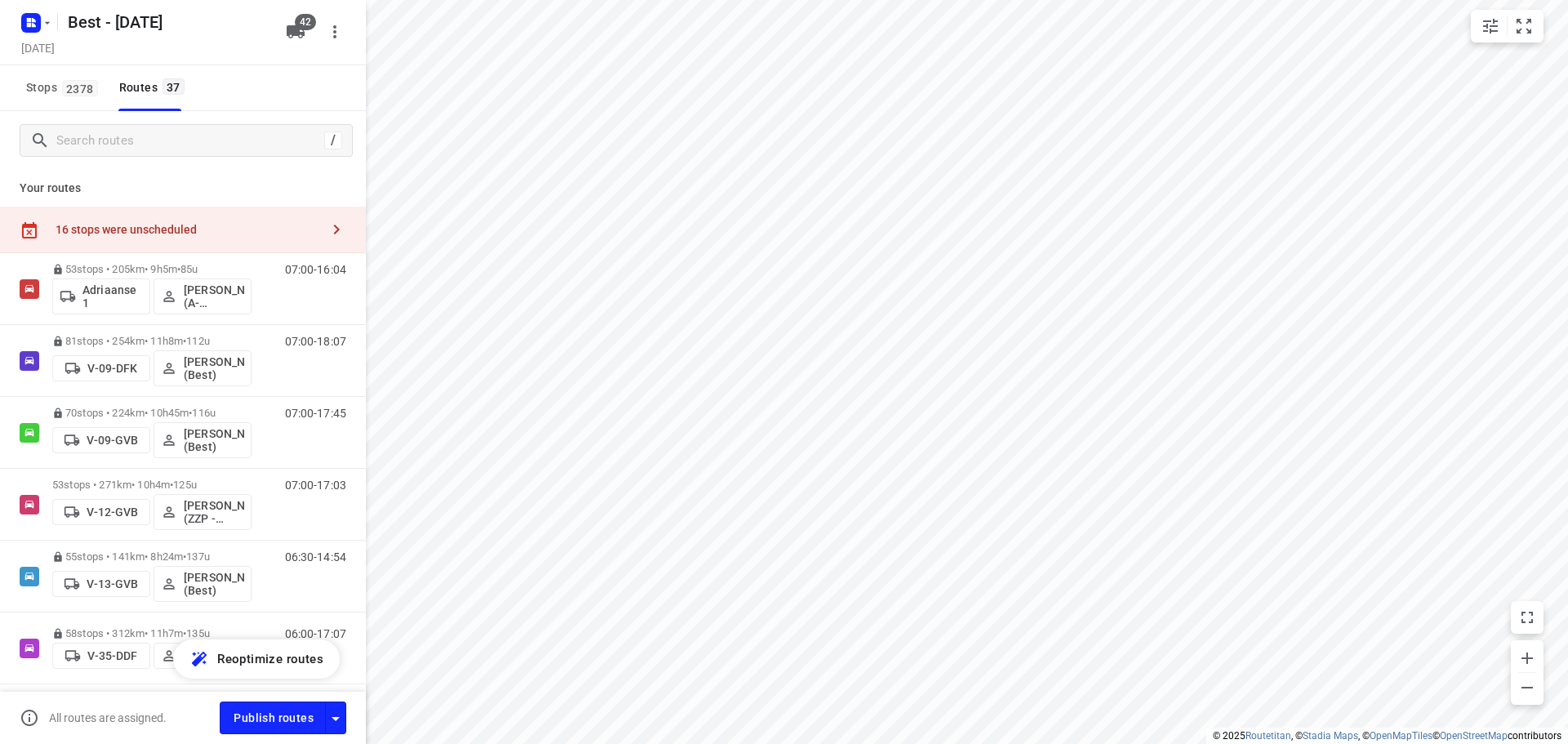
click at [143, 225] on div "16 stops were unscheduled" at bounding box center [187, 229] width 264 height 13
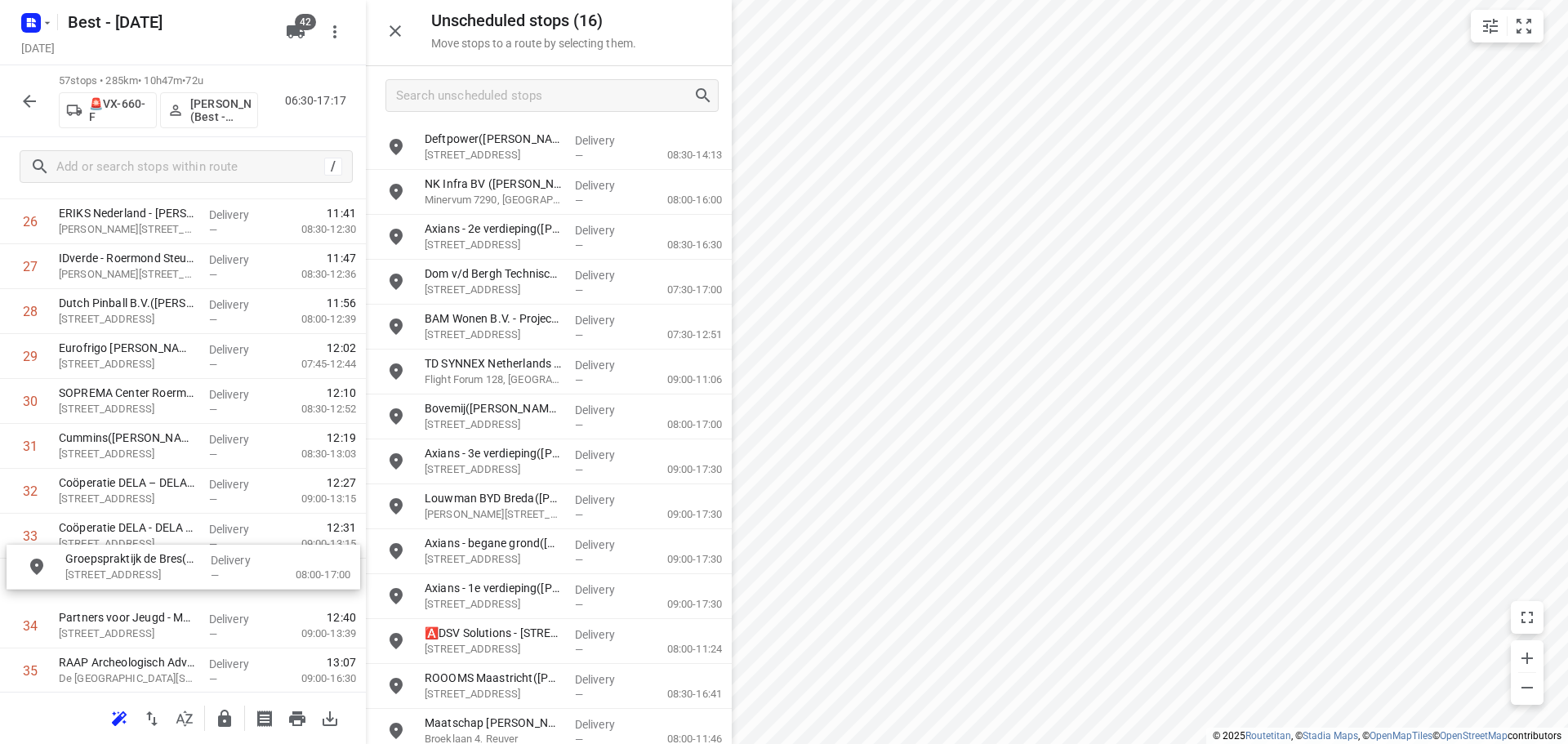
scroll to position [1248, 0]
drag, startPoint x: 476, startPoint y: 203, endPoint x: 113, endPoint y: 582, distance: 524.8
click at [220, 712] on icon "button" at bounding box center [224, 718] width 20 height 20
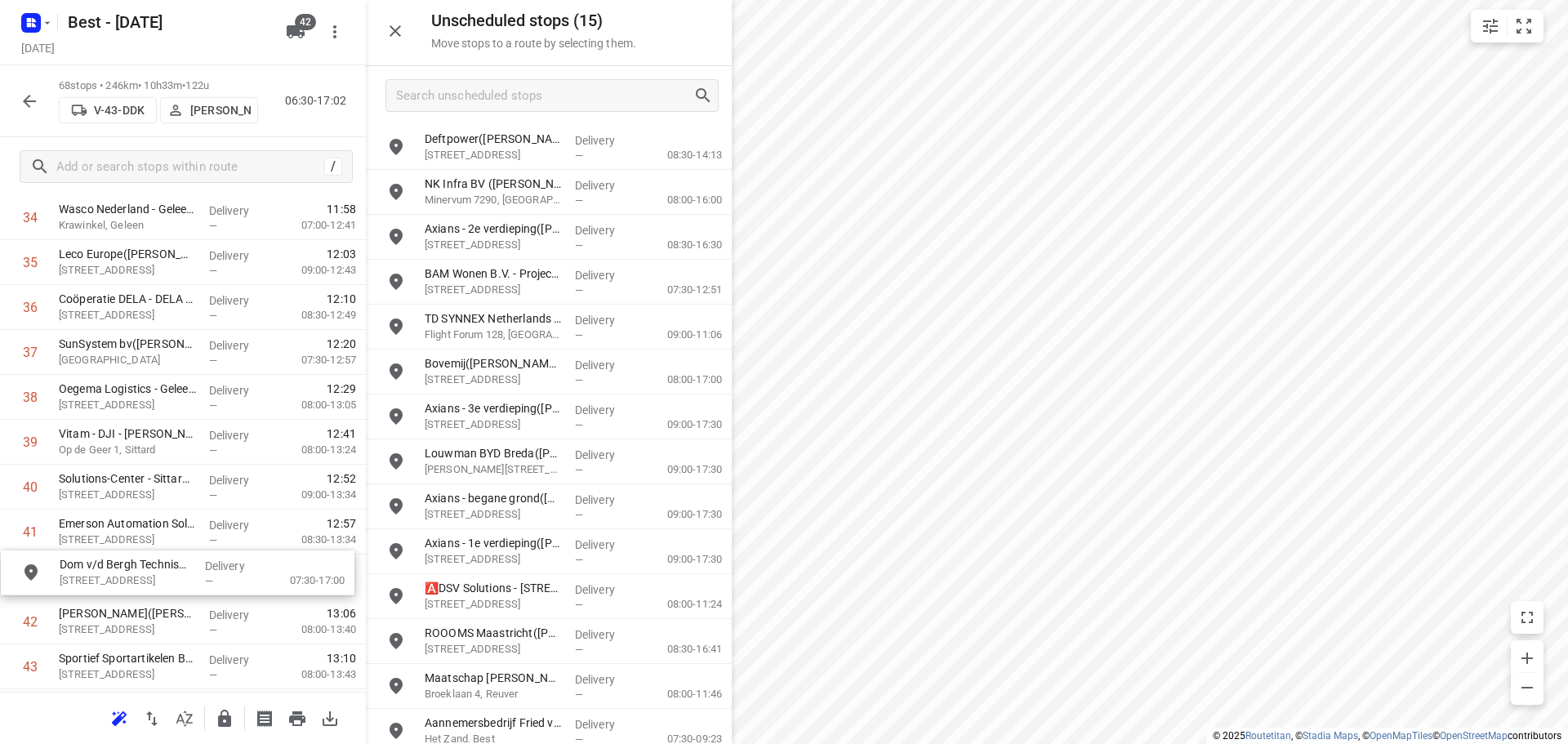
drag, startPoint x: 504, startPoint y: 274, endPoint x: 110, endPoint y: 592, distance: 506.3
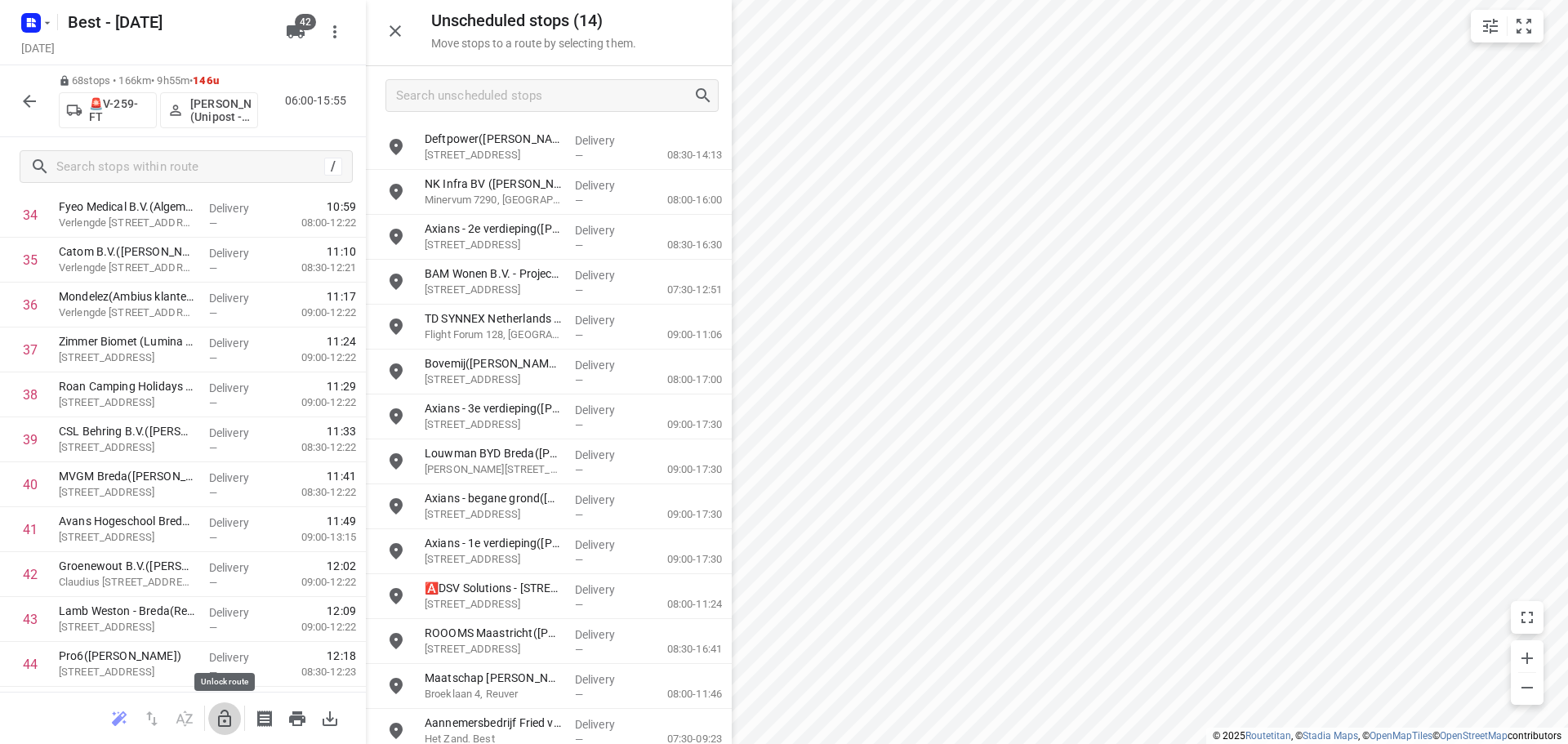
click at [225, 728] on icon "button" at bounding box center [224, 718] width 20 height 20
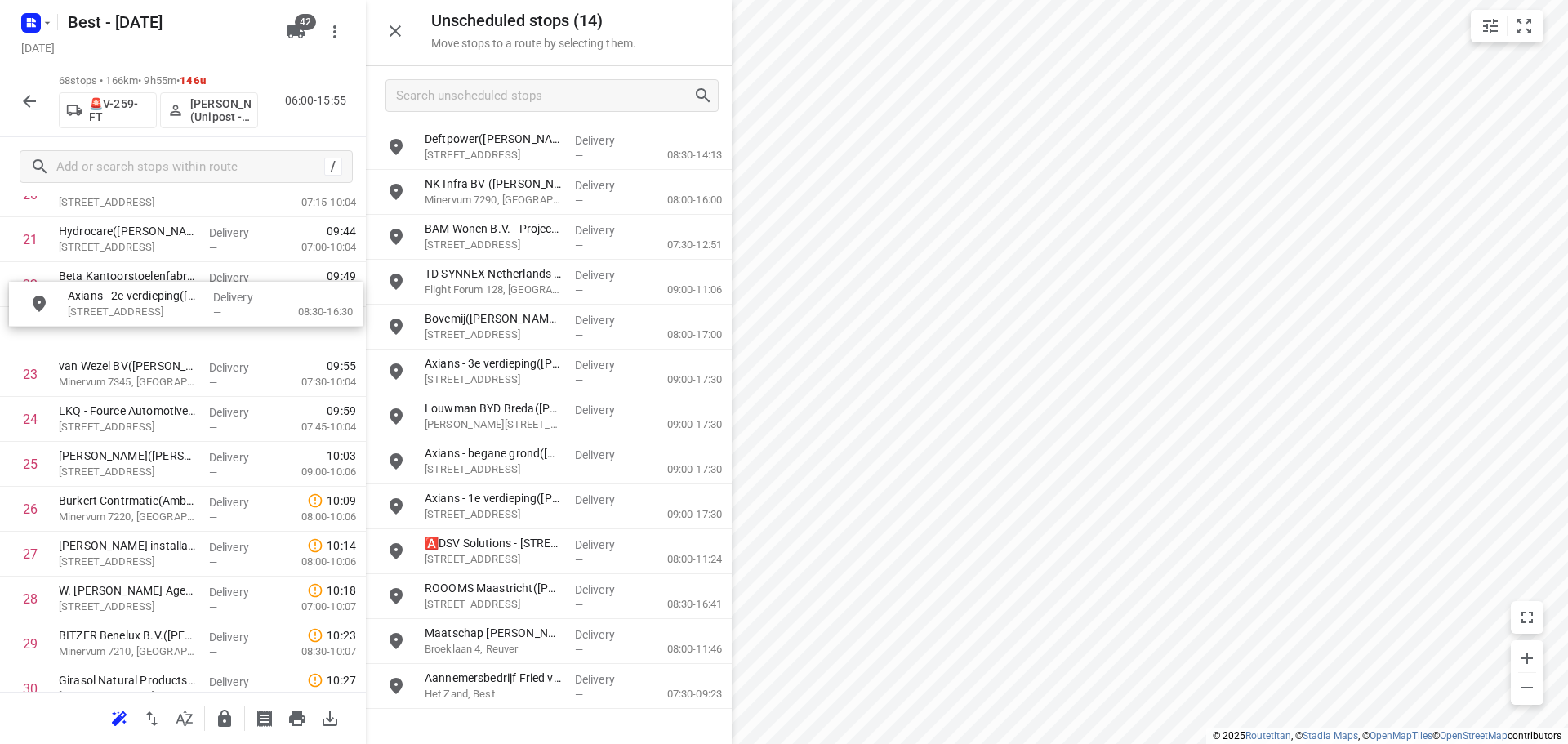
scroll to position [1006, 0]
drag, startPoint x: 494, startPoint y: 216, endPoint x: 121, endPoint y: 310, distance: 384.7
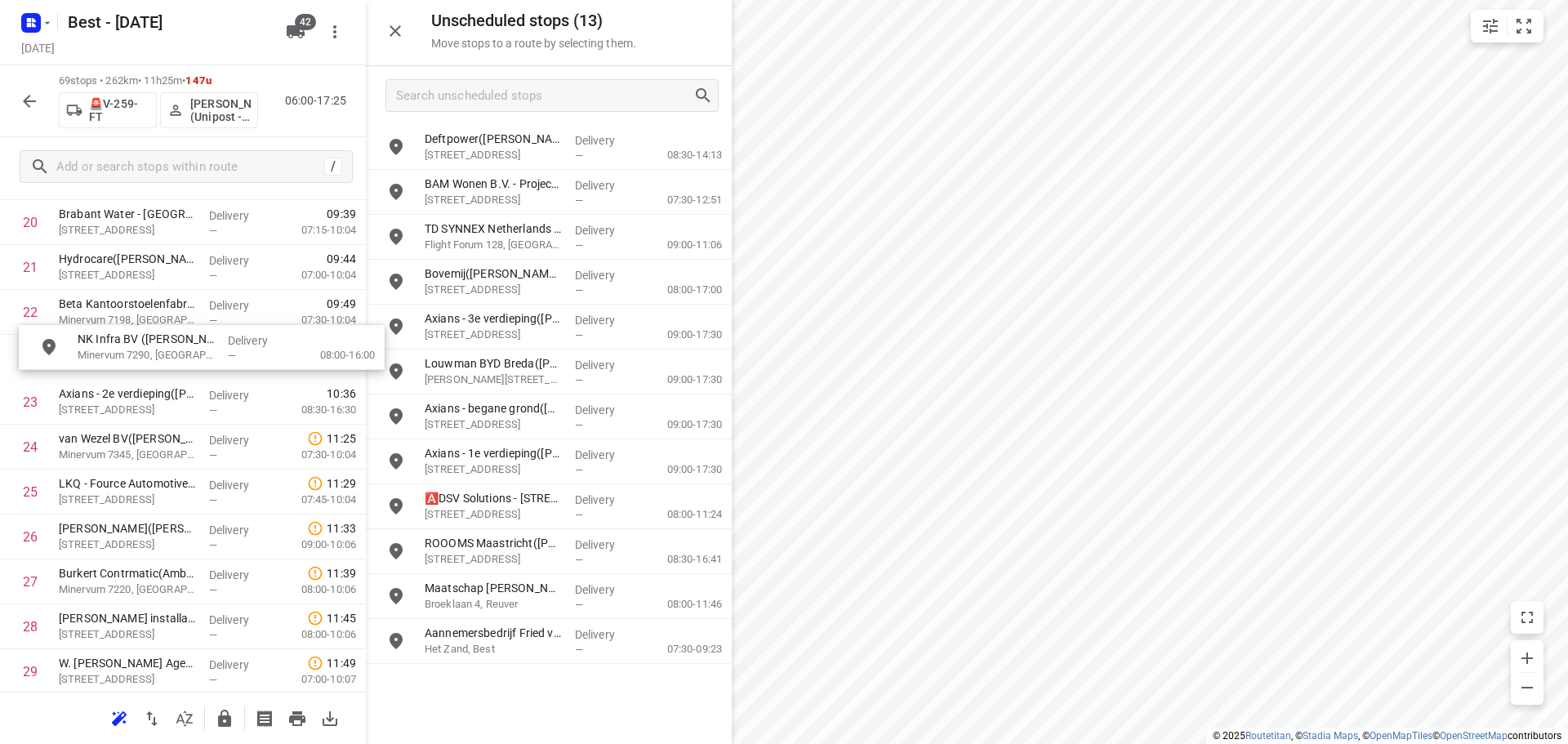
scroll to position [976, 12]
drag, startPoint x: 505, startPoint y: 192, endPoint x: 125, endPoint y: 394, distance: 430.4
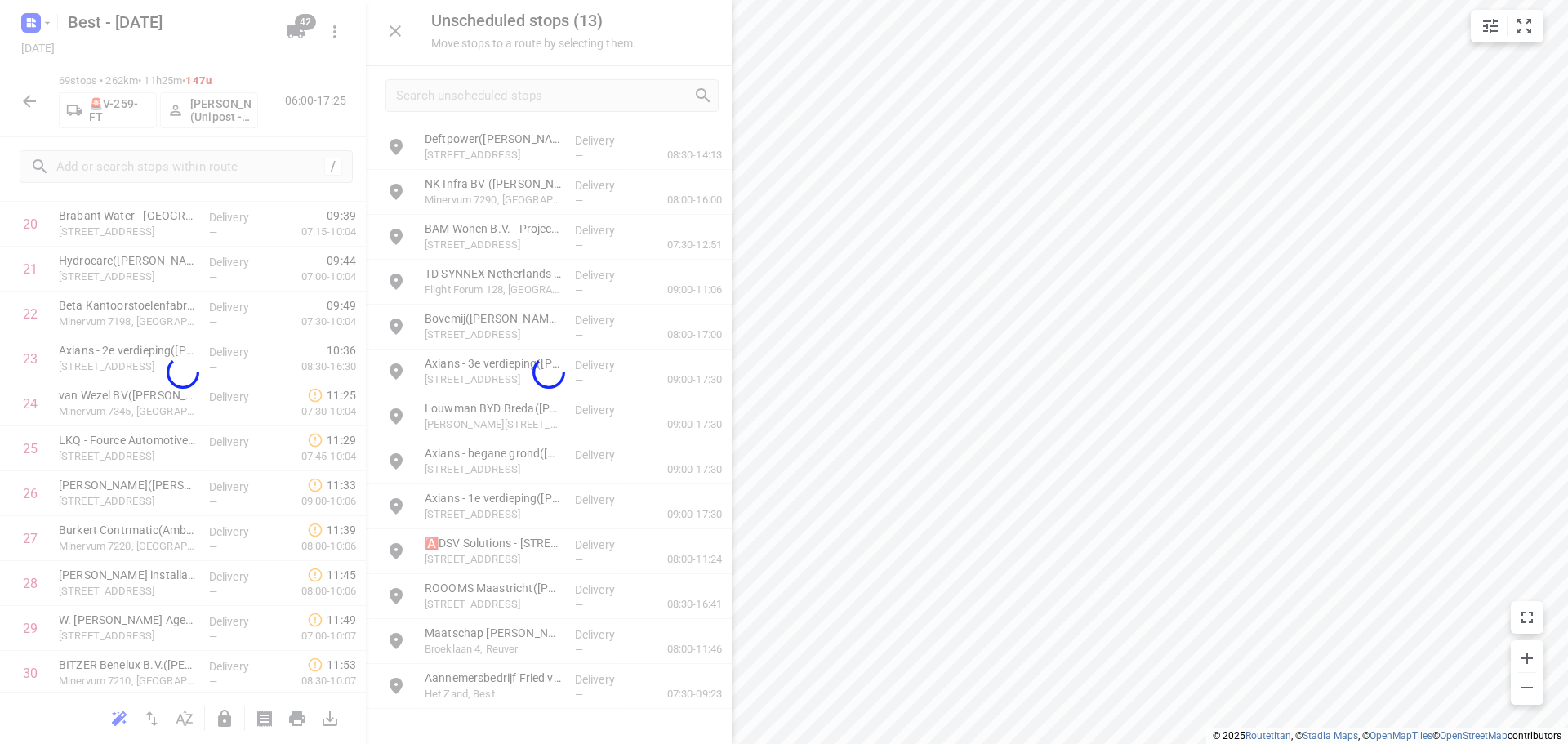
scroll to position [976, 0]
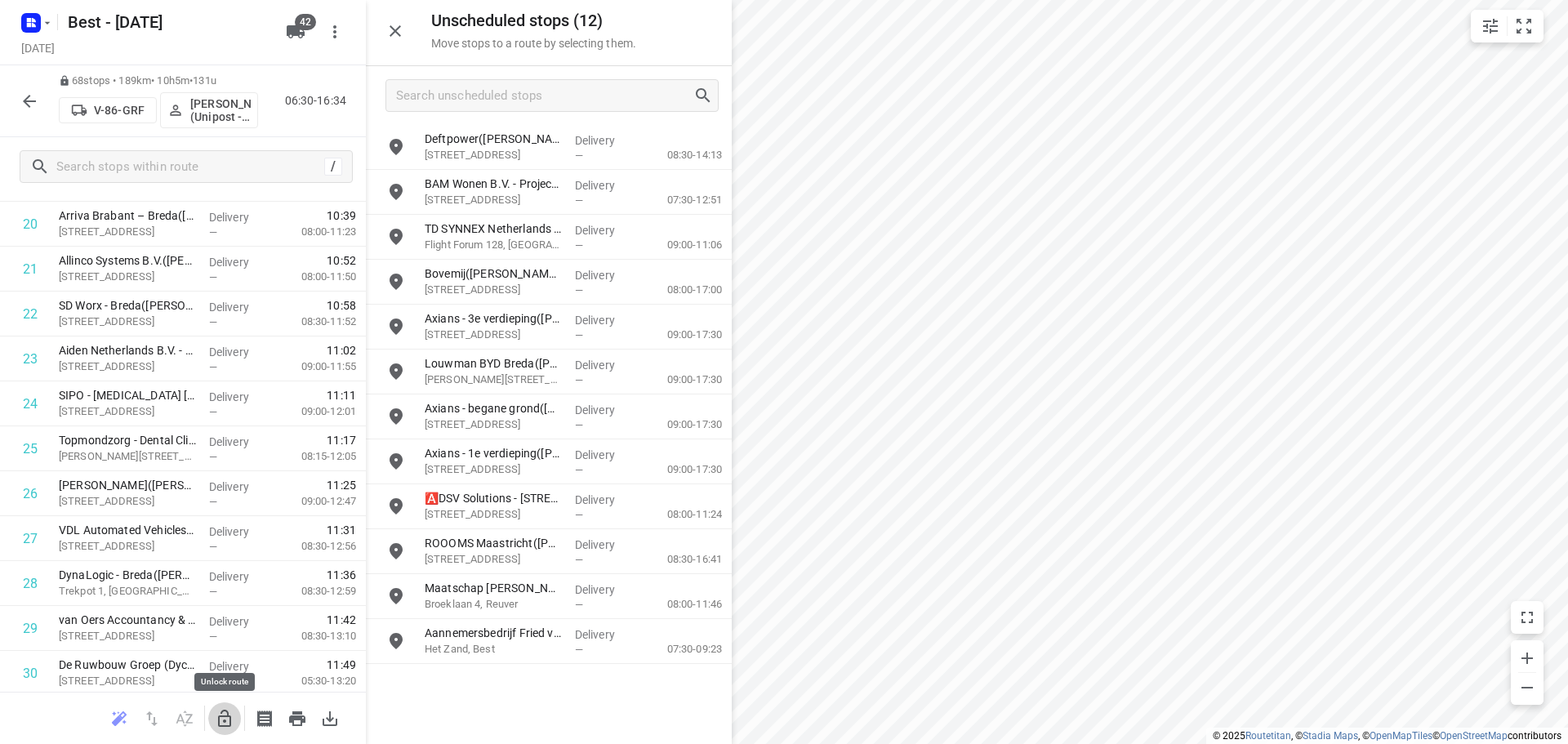
click at [225, 718] on icon "button" at bounding box center [224, 718] width 20 height 20
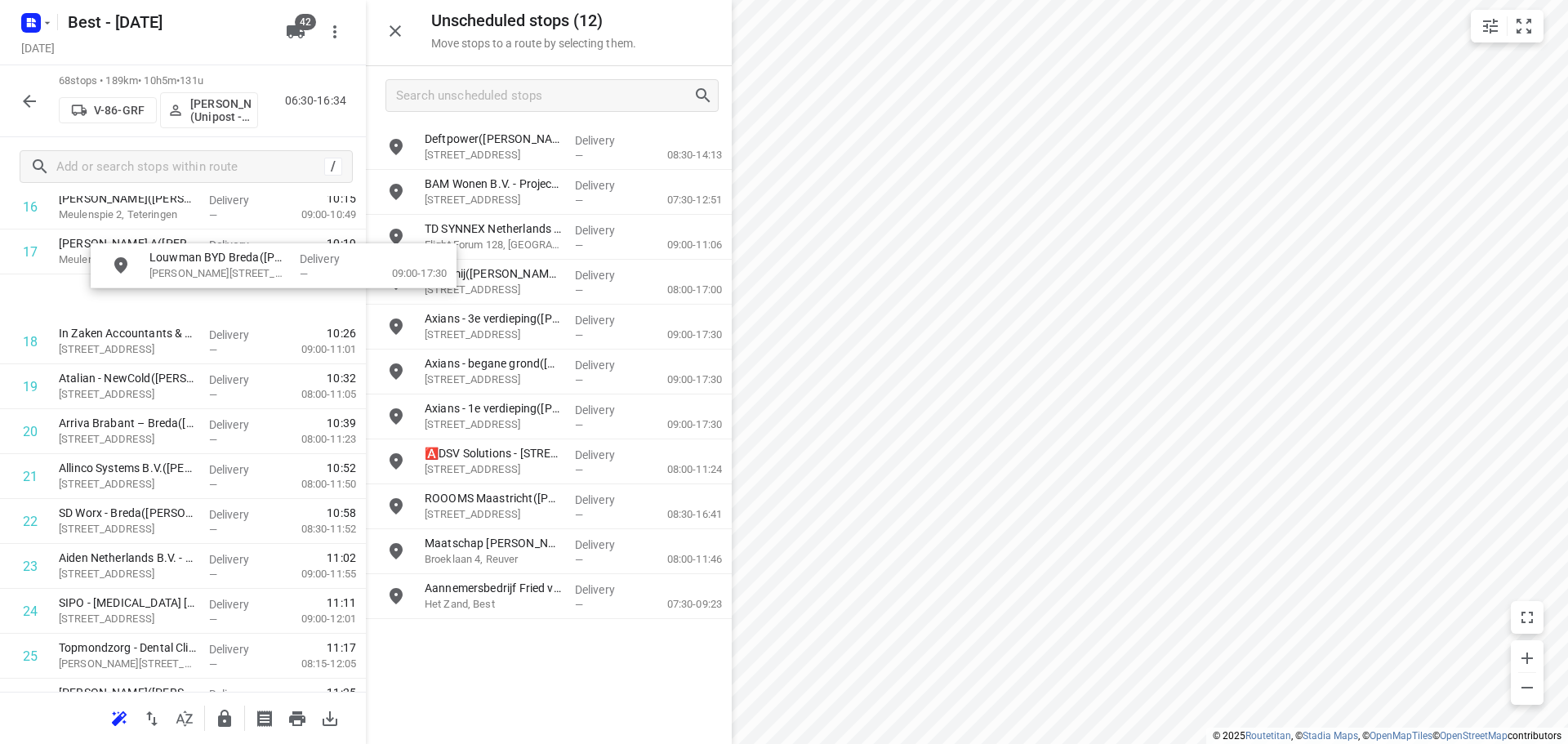
scroll to position [811, 5]
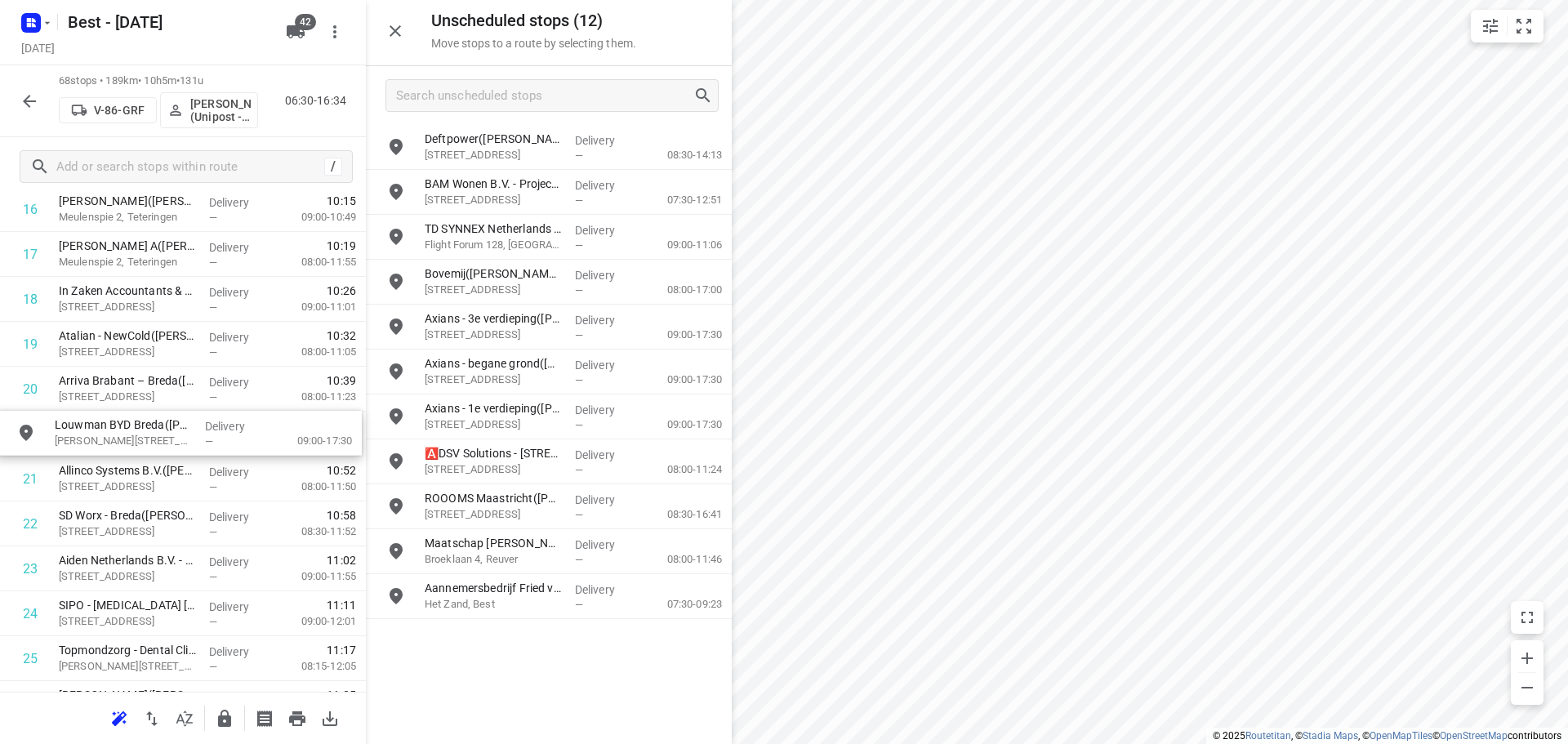
drag, startPoint x: 457, startPoint y: 384, endPoint x: 68, endPoint y: 432, distance: 392.0
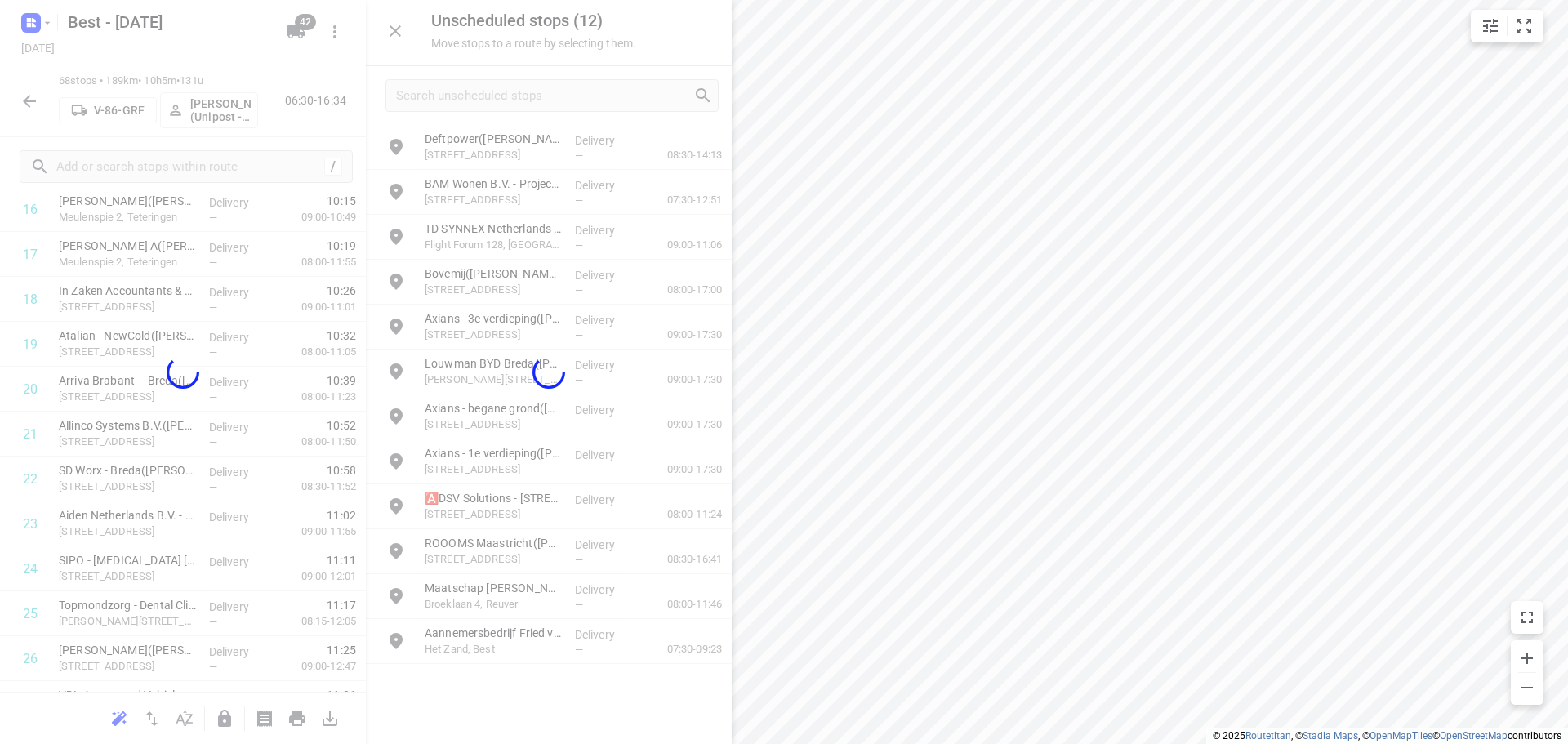
scroll to position [811, 0]
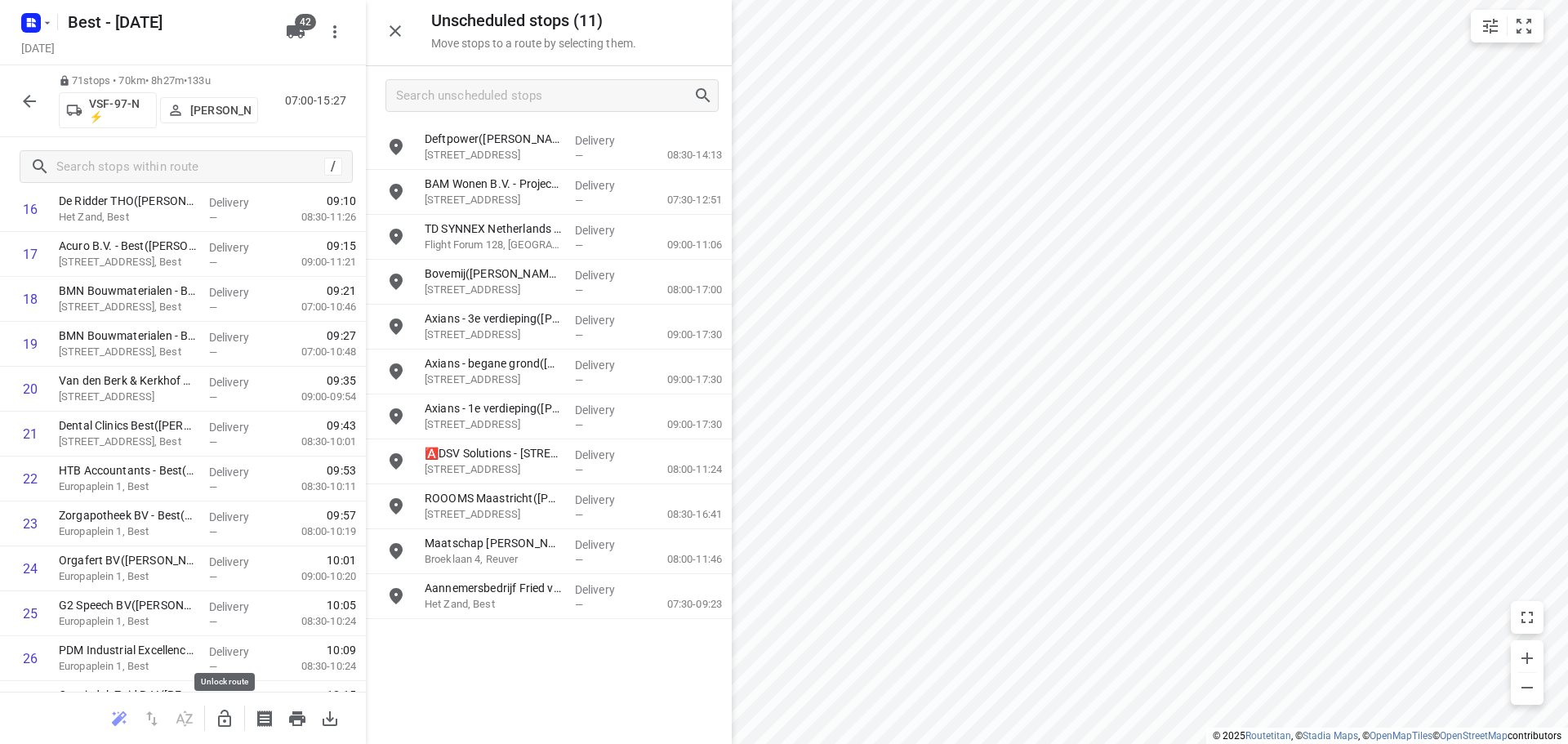
click at [222, 716] on icon "button" at bounding box center [224, 718] width 13 height 17
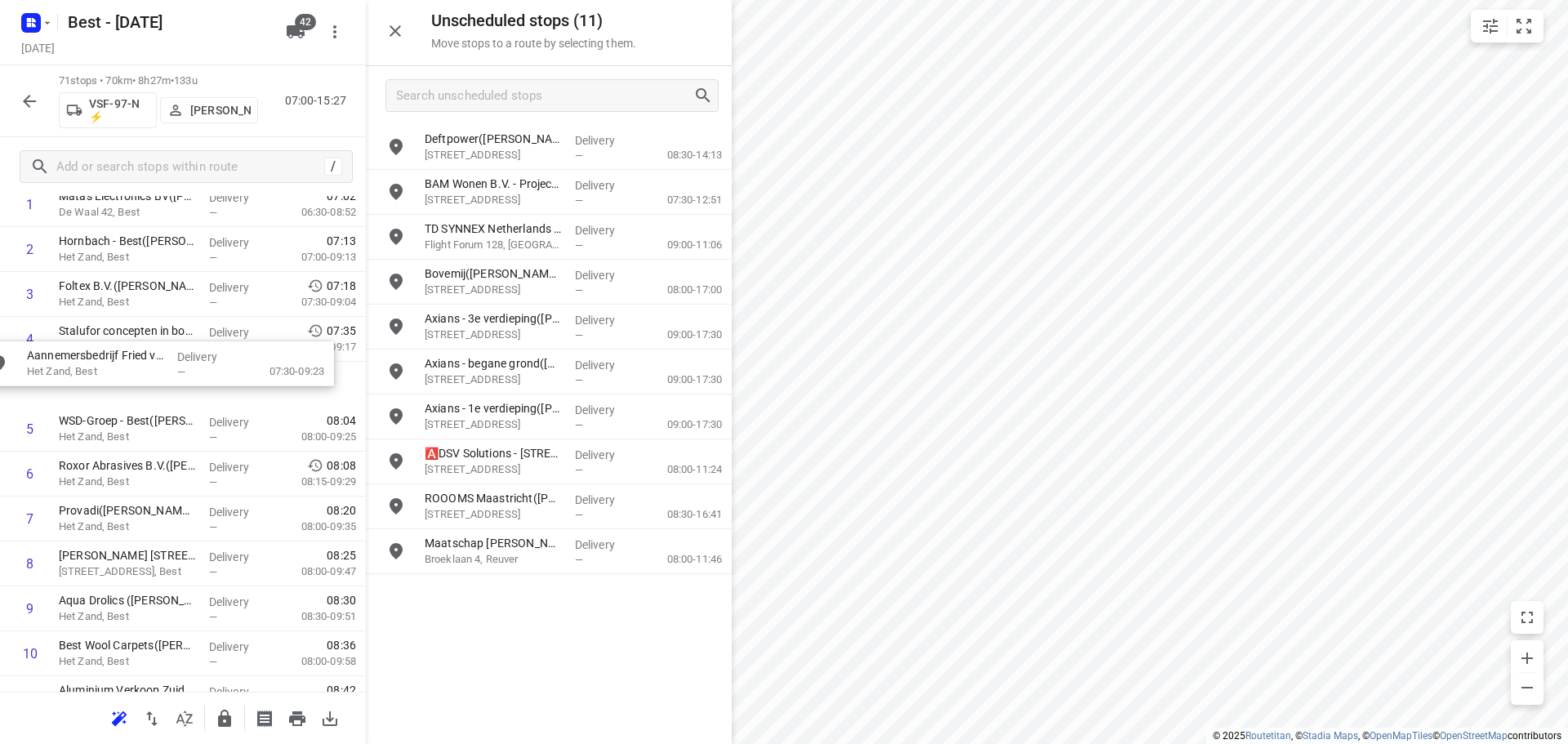
scroll to position [142, 12]
drag, startPoint x: 511, startPoint y: 598, endPoint x: 98, endPoint y: 388, distance: 463.3
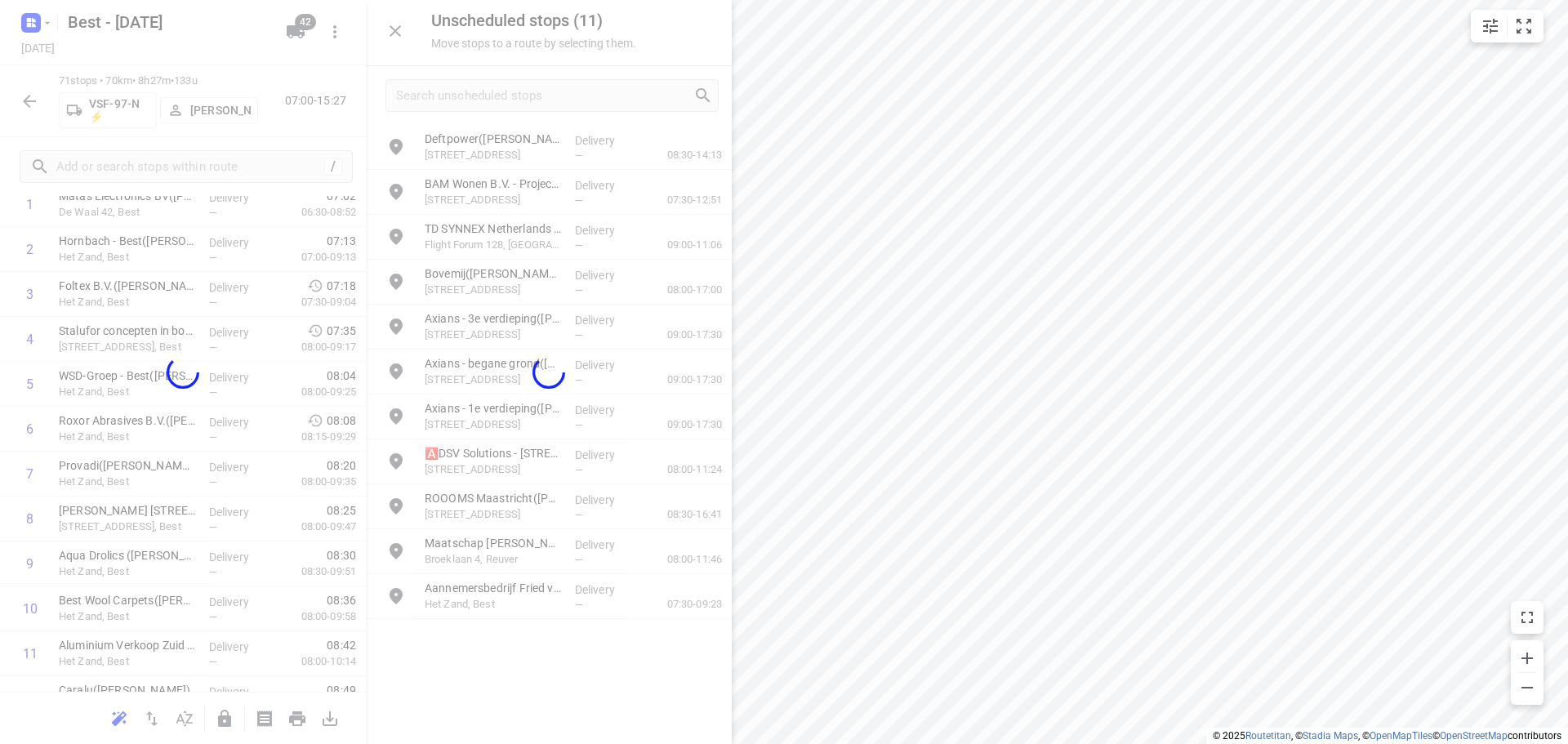
scroll to position [142, 0]
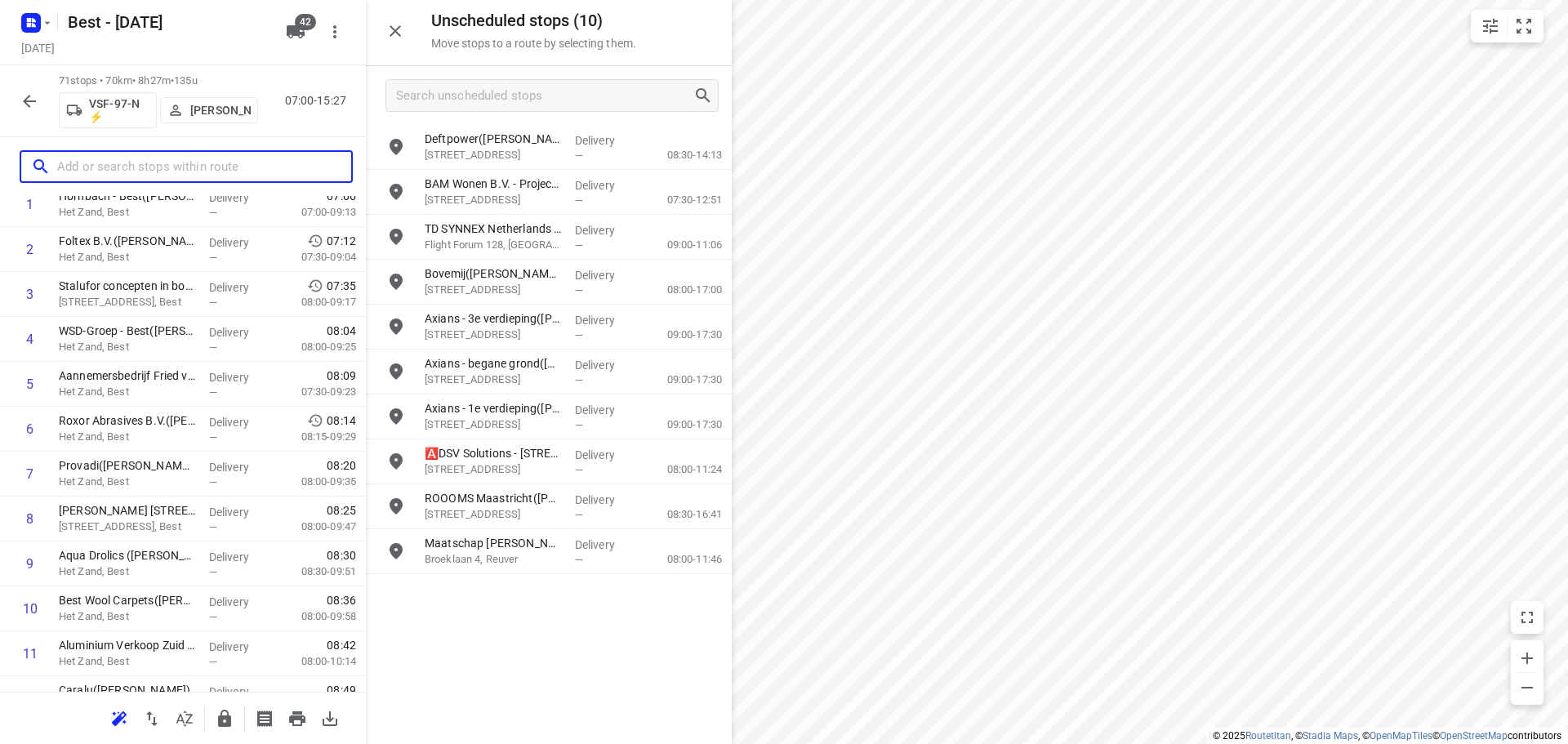
click at [100, 166] on input "text" at bounding box center [204, 167] width 294 height 26
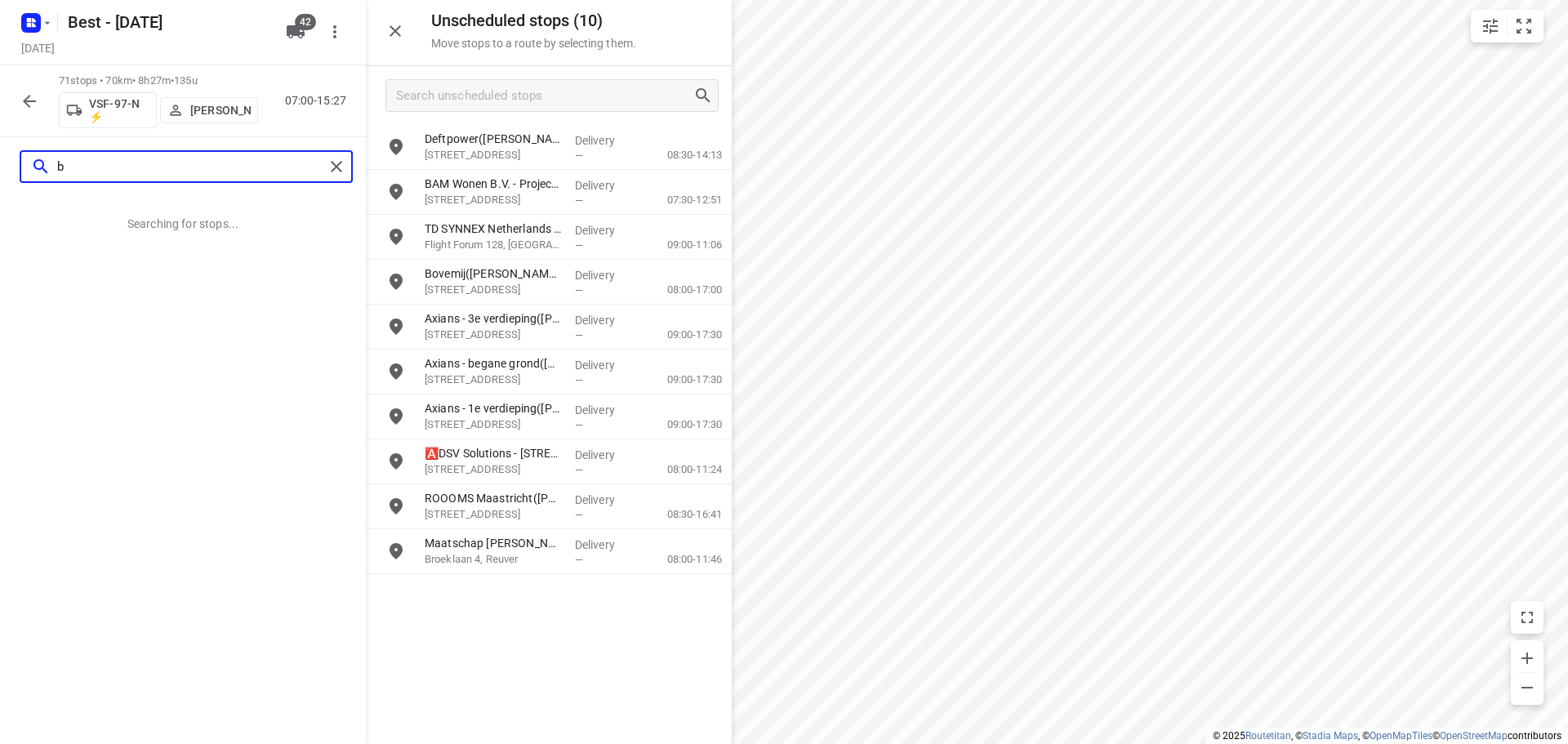
scroll to position [0, 0]
type input "b"
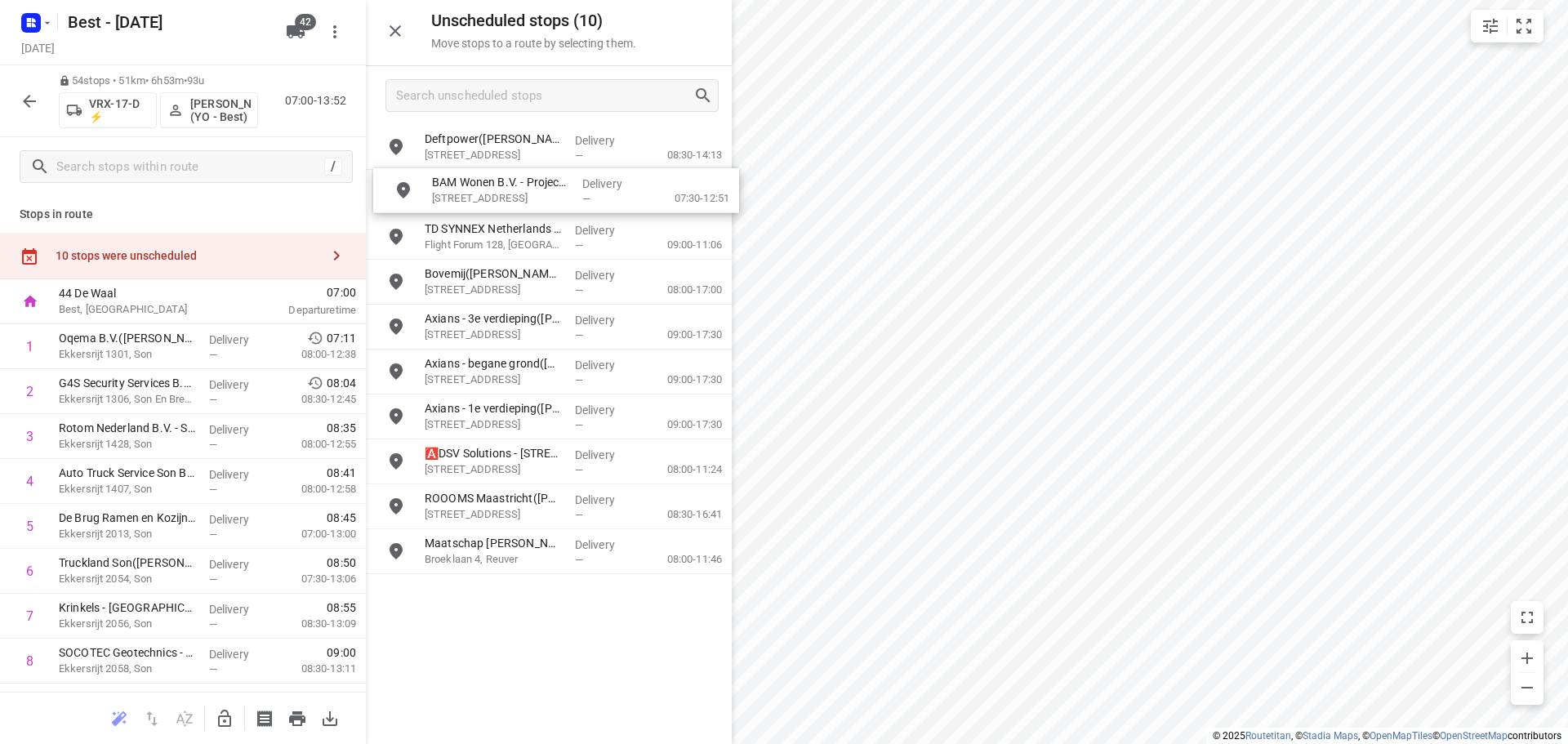
drag, startPoint x: 476, startPoint y: 205, endPoint x: 476, endPoint y: 216, distance: 11.0
click at [222, 723] on icon "button" at bounding box center [224, 718] width 20 height 20
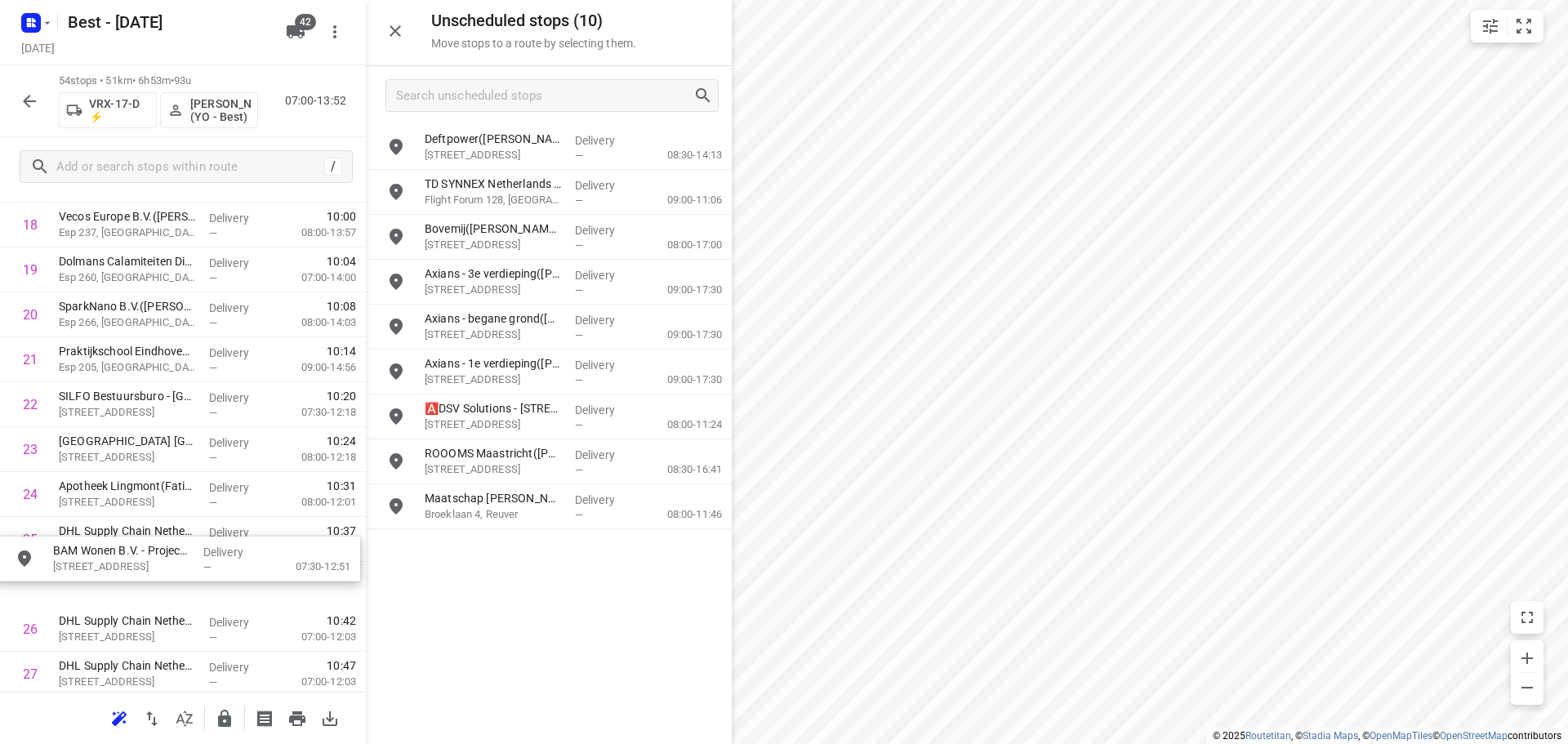
scroll to position [889, 0]
drag, startPoint x: 505, startPoint y: 199, endPoint x: 130, endPoint y: 562, distance: 521.9
click at [982, 545] on div "i © 2025 Routetitan , © Stadia Maps , © OpenMapTiles © OpenStreetMap contributo…" at bounding box center [784, 372] width 1568 height 744
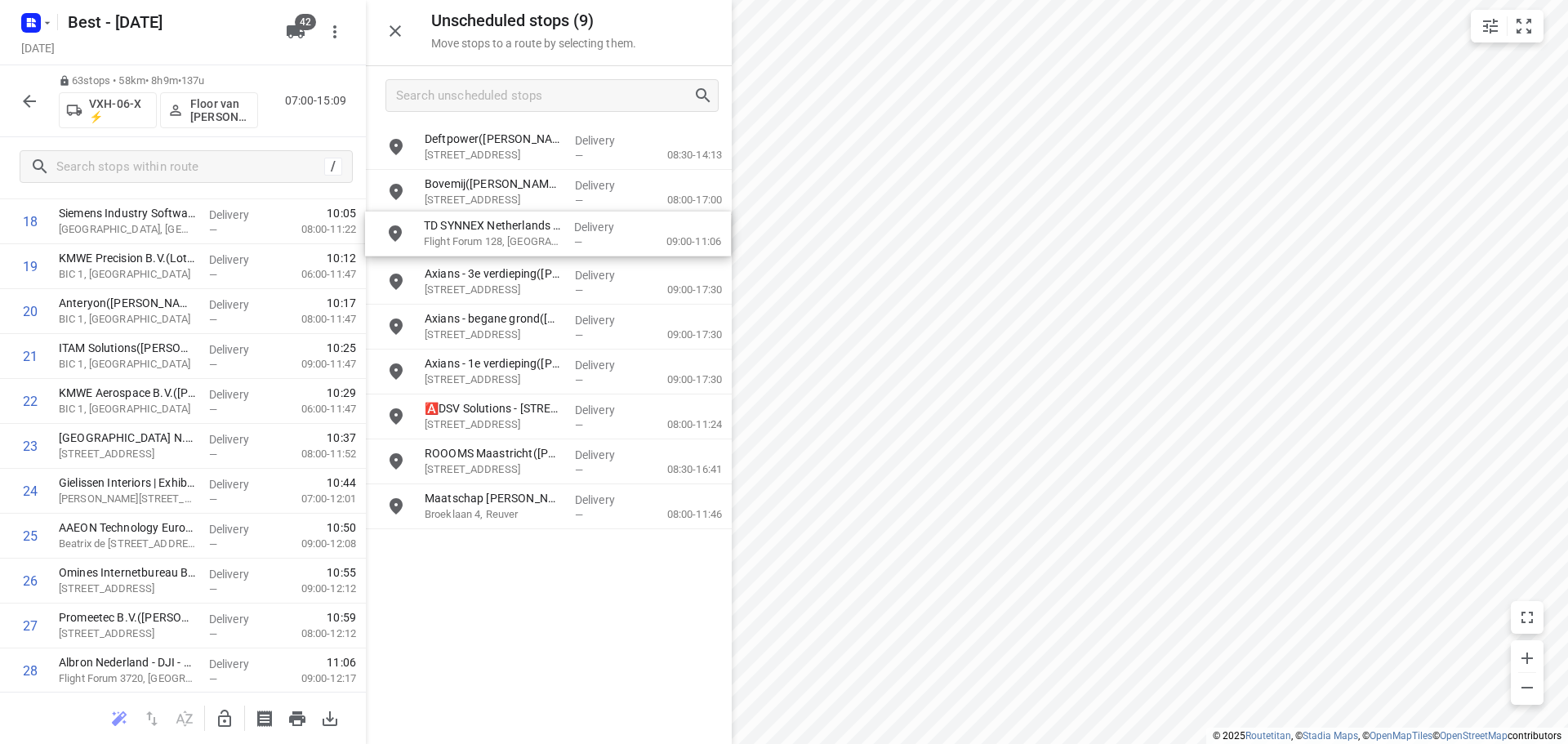
drag, startPoint x: 497, startPoint y: 198, endPoint x: 482, endPoint y: 243, distance: 47.4
click at [214, 719] on button "button" at bounding box center [224, 718] width 32 height 32
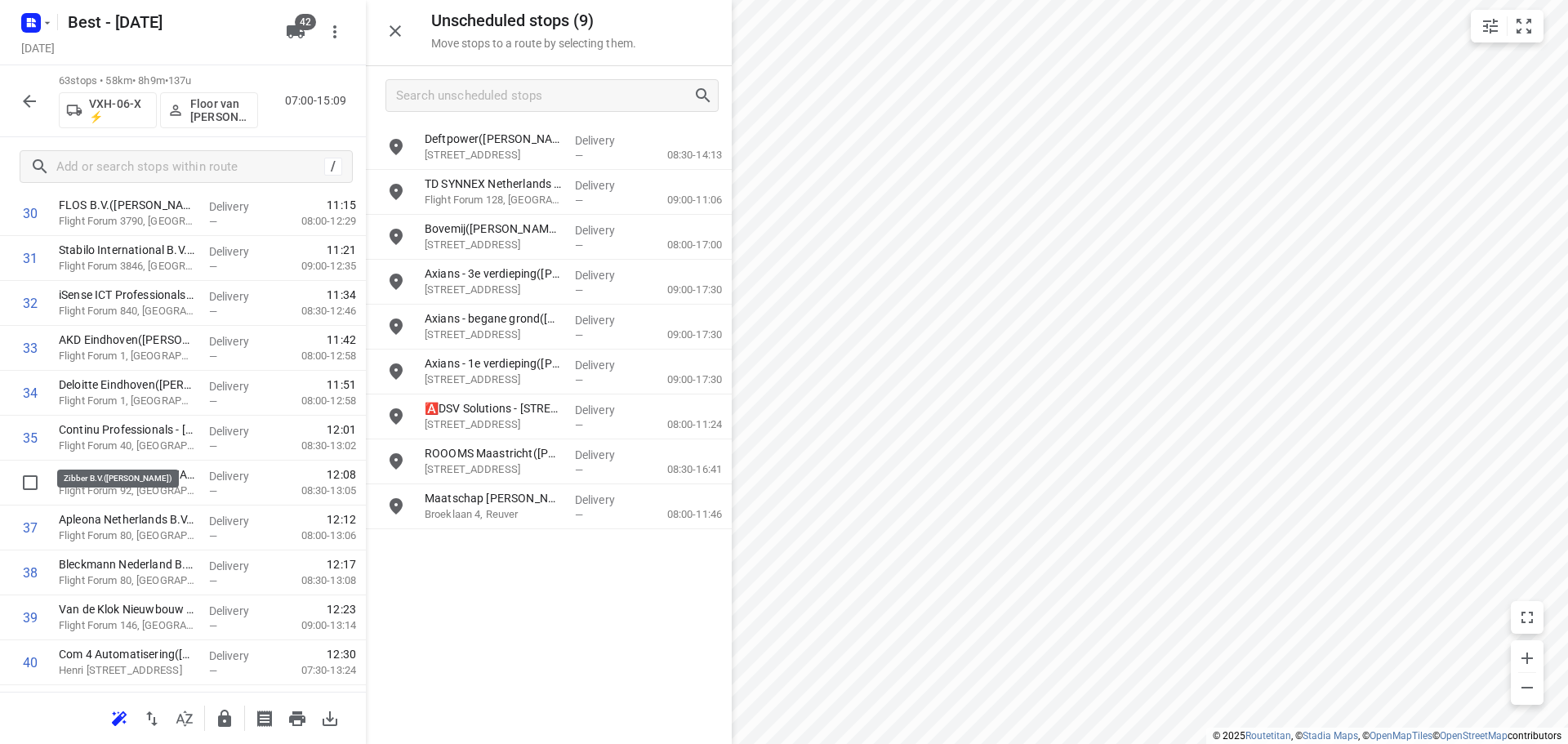
scroll to position [1460, 0]
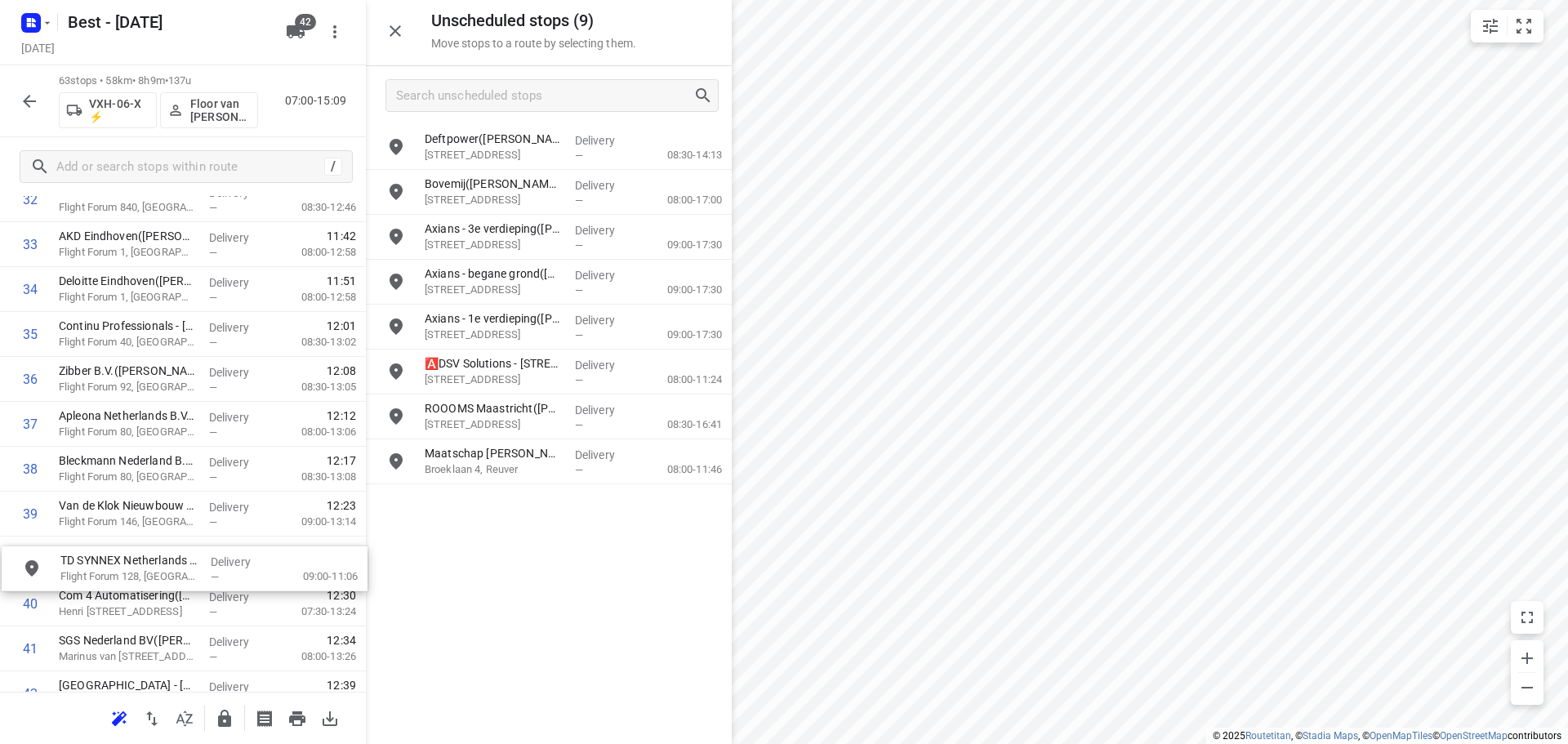
drag, startPoint x: 524, startPoint y: 201, endPoint x: 160, endPoint y: 585, distance: 529.1
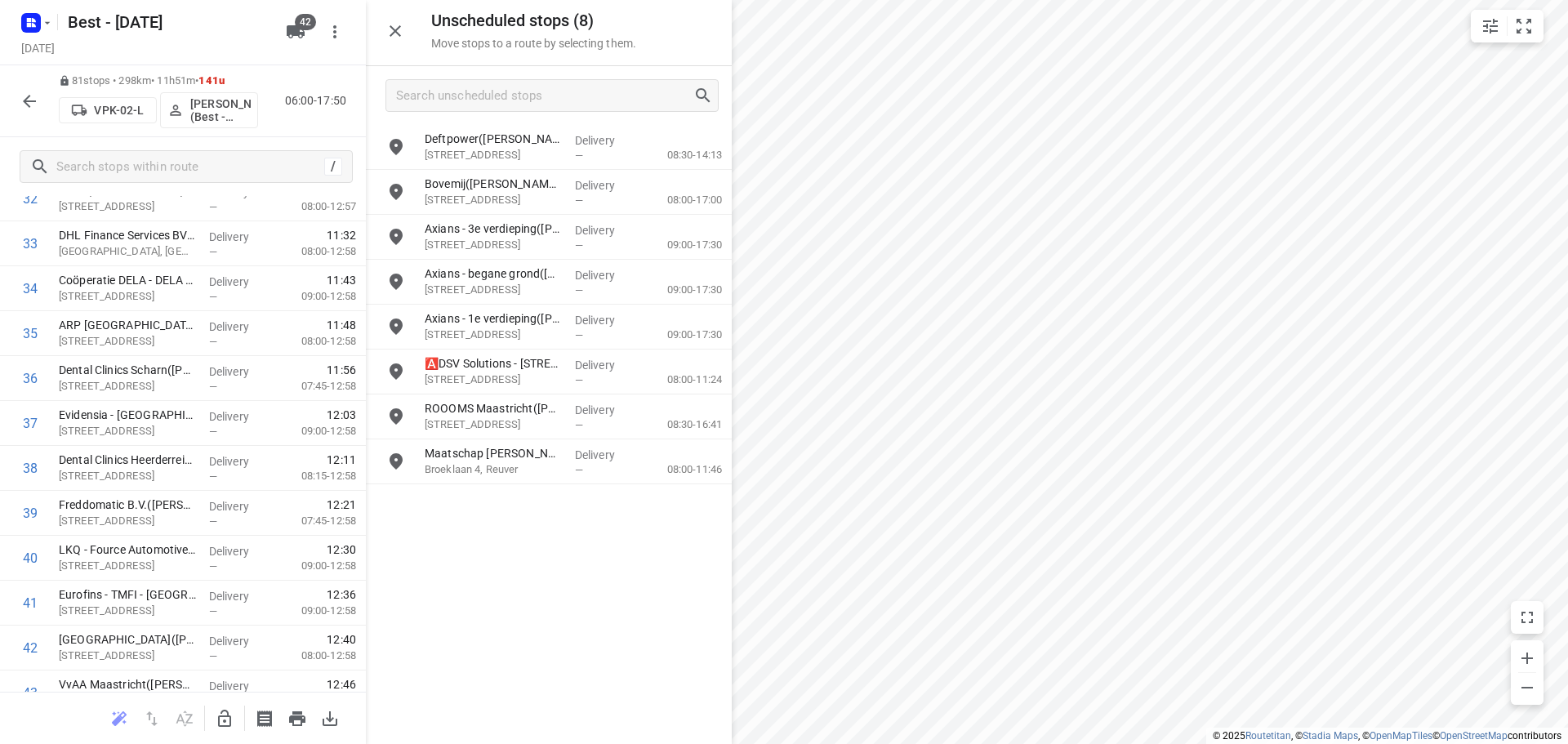
click at [225, 716] on icon "button" at bounding box center [224, 718] width 13 height 17
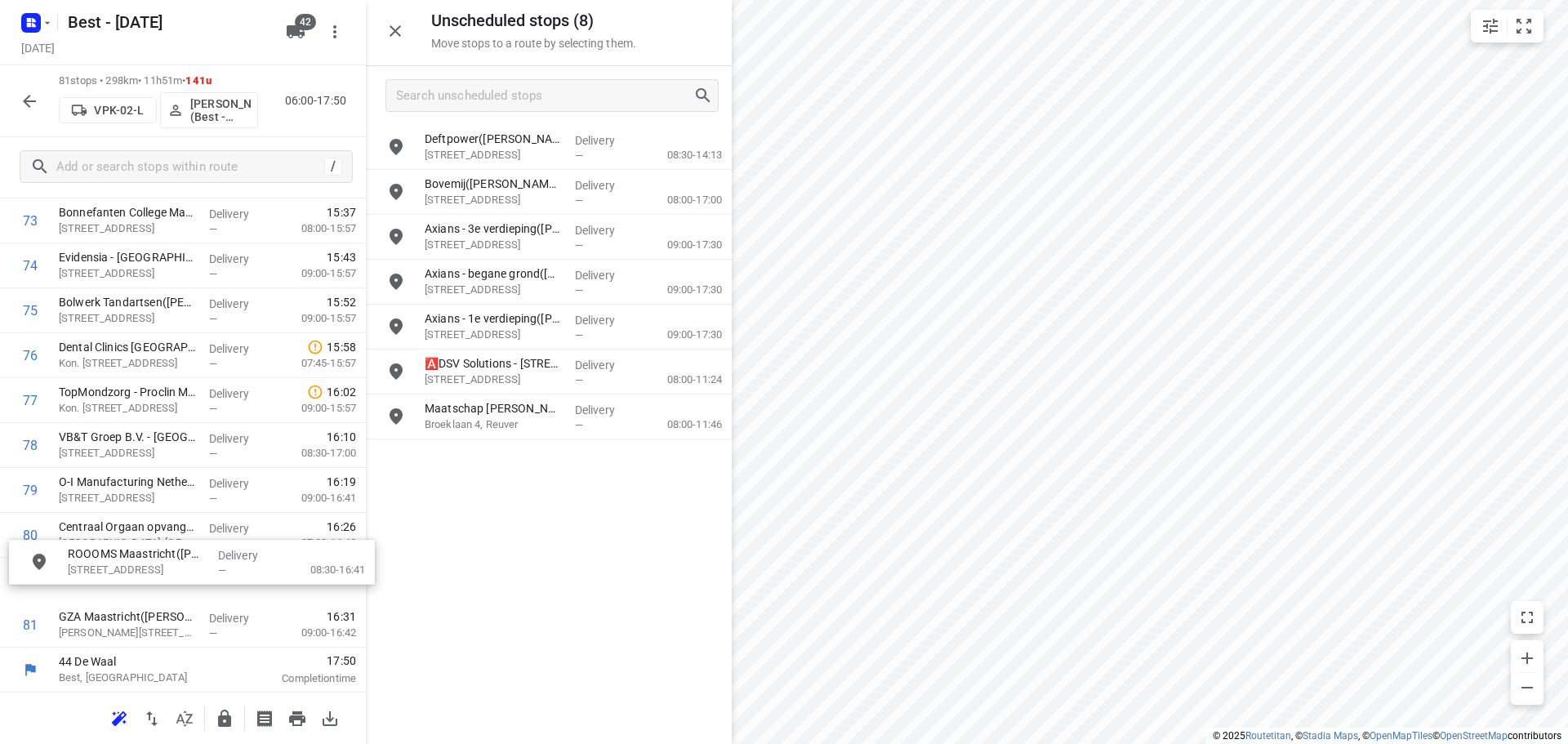
scroll to position [3362, 0]
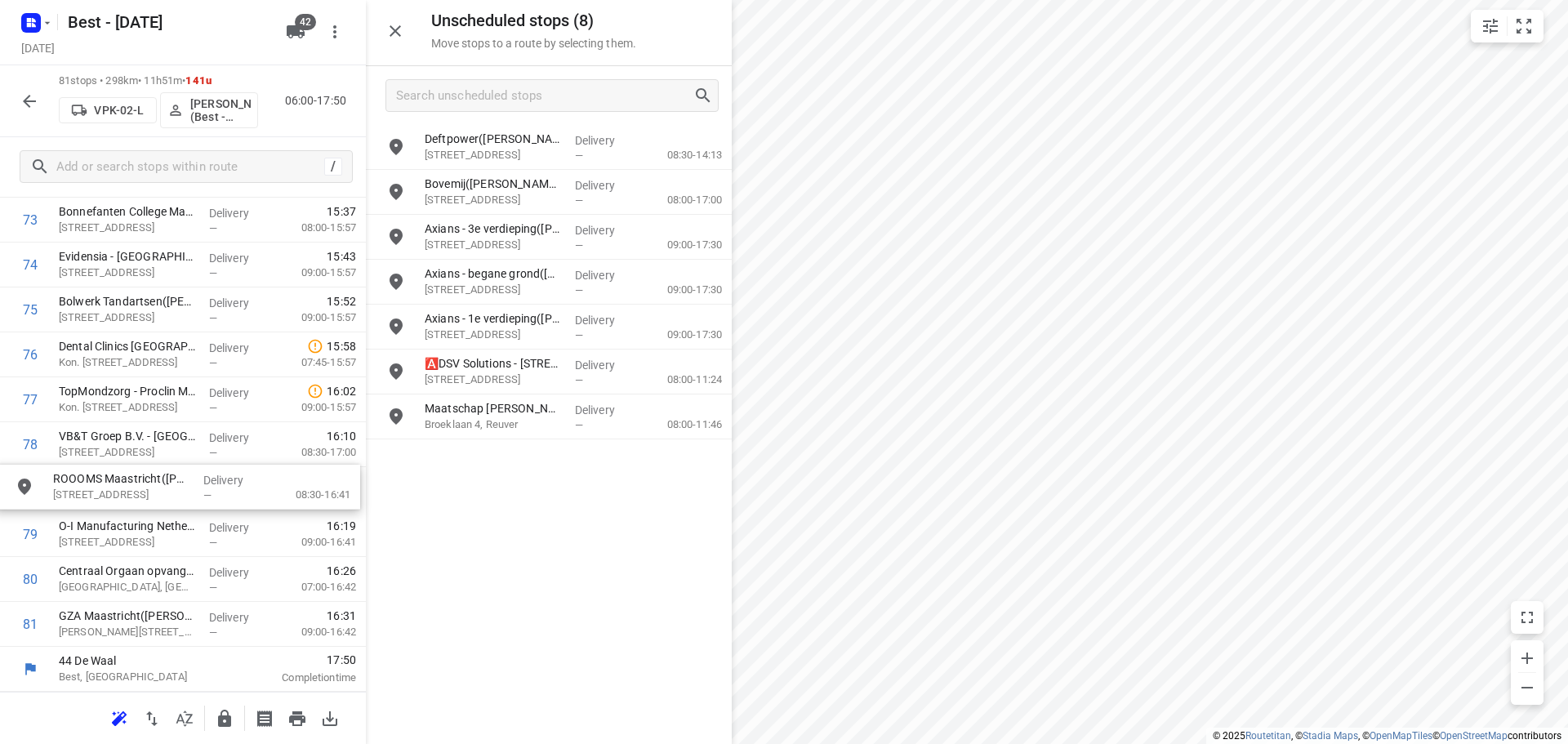
drag, startPoint x: 499, startPoint y: 432, endPoint x: 97, endPoint y: 531, distance: 414.0
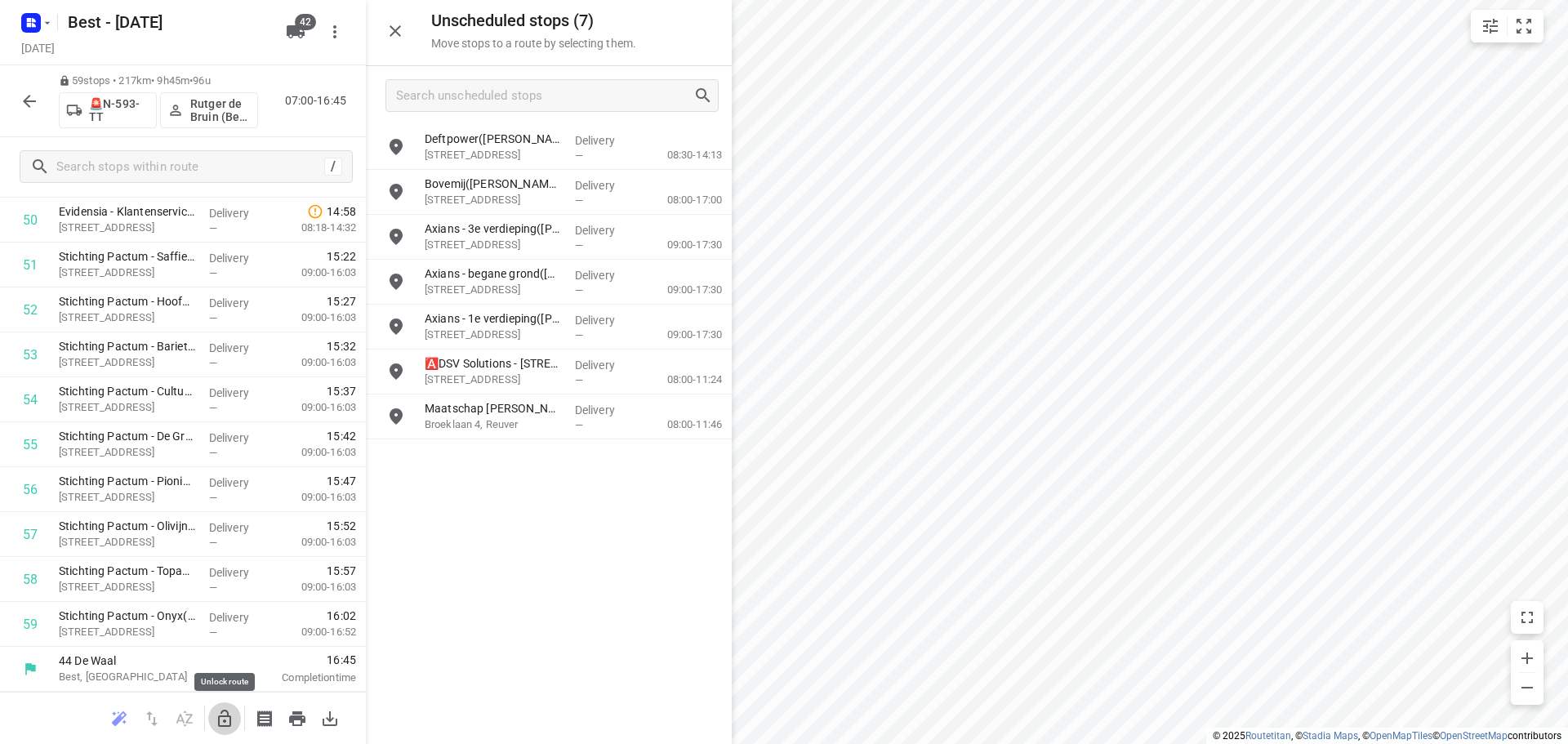
click at [222, 713] on icon "button" at bounding box center [224, 718] width 20 height 20
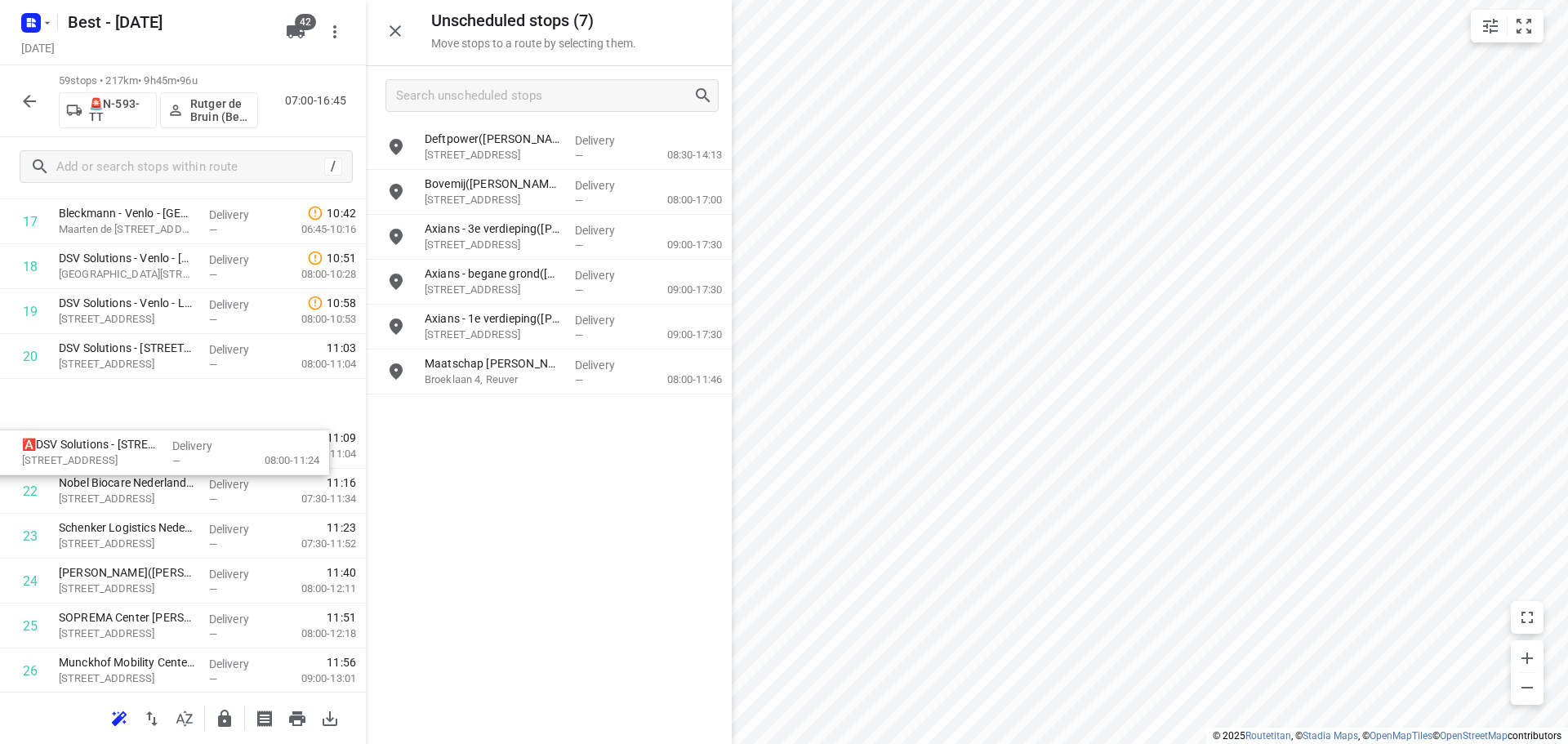
scroll to position [784, 0]
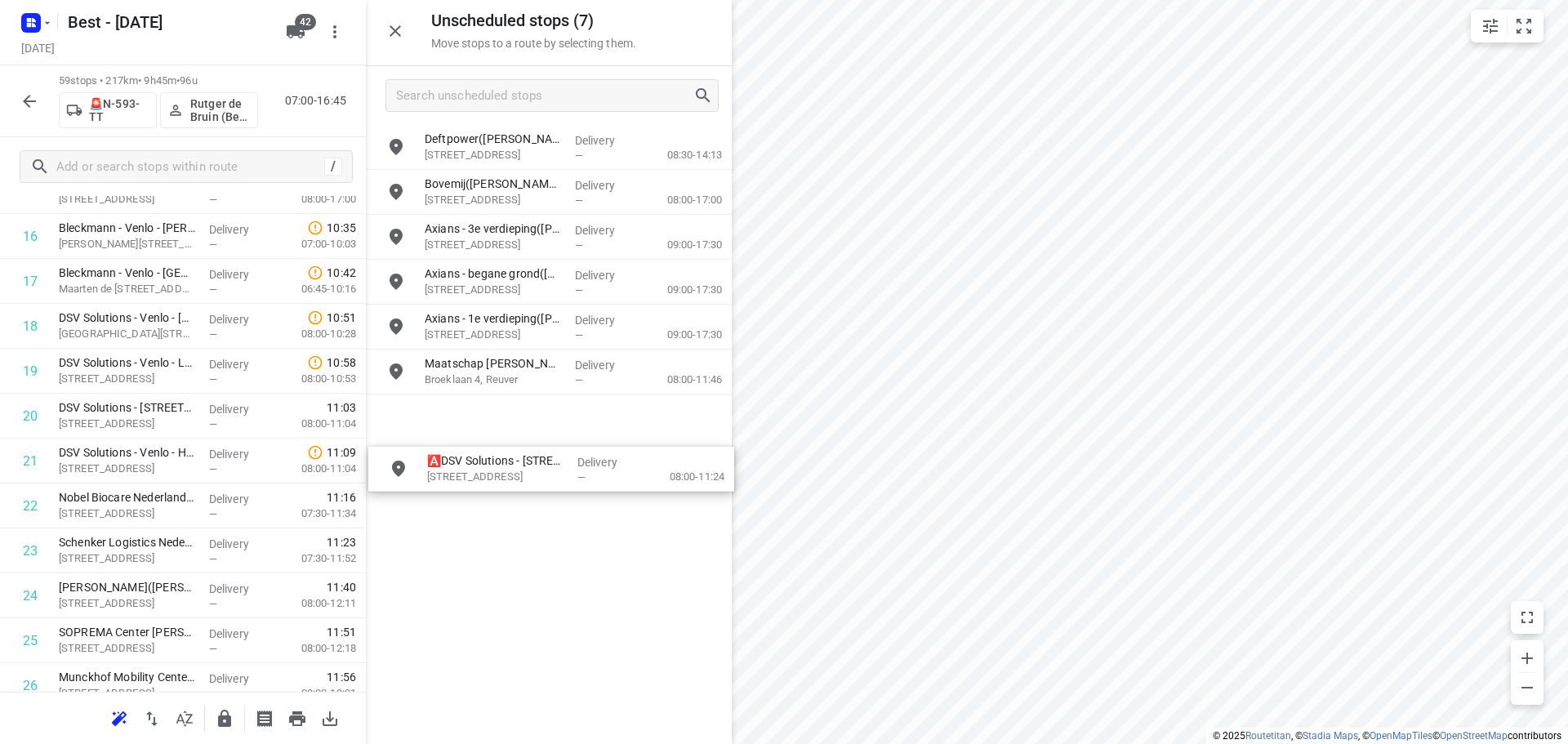
drag, startPoint x: 516, startPoint y: 385, endPoint x: 498, endPoint y: 479, distance: 95.7
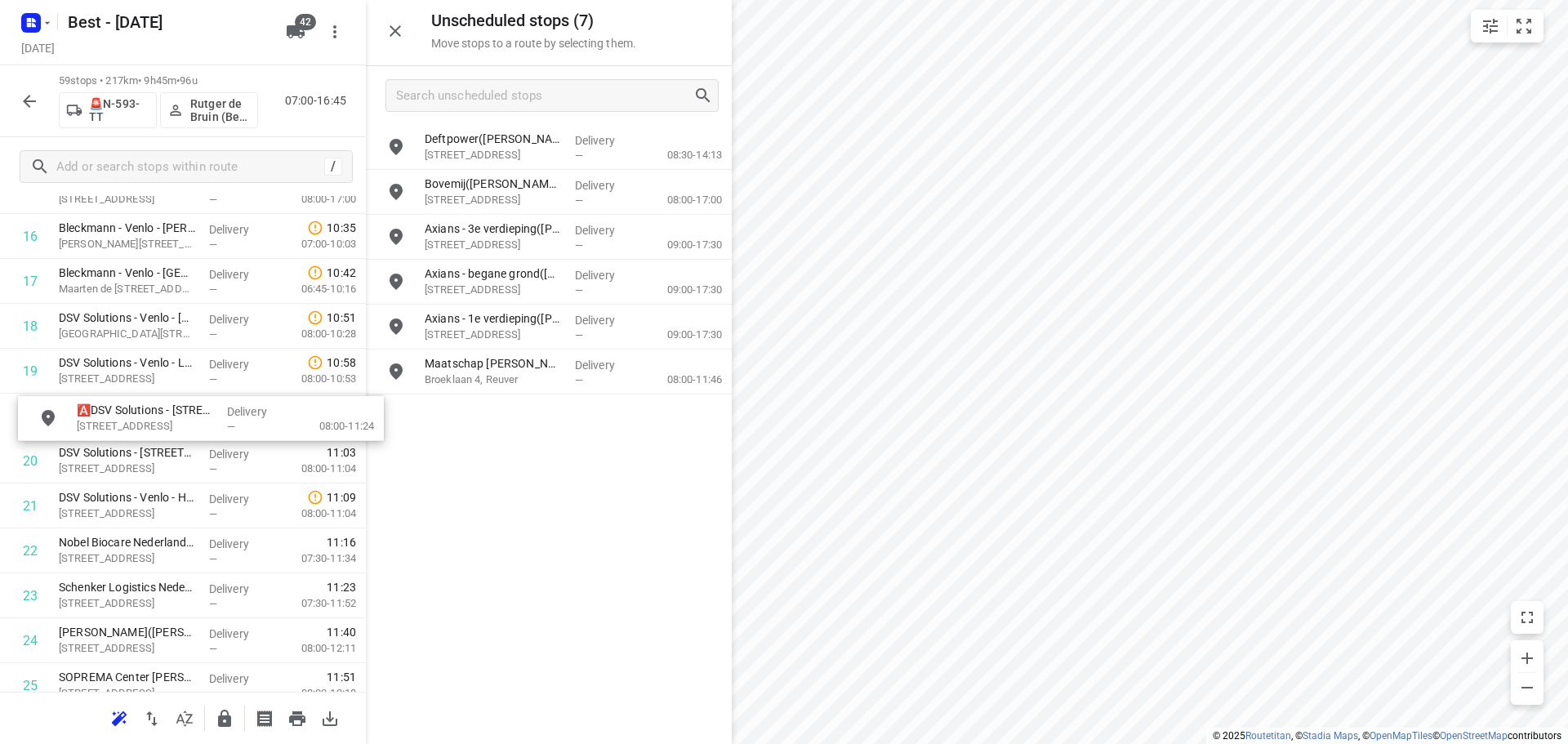
drag, startPoint x: 479, startPoint y: 378, endPoint x: 121, endPoint y: 424, distance: 360.9
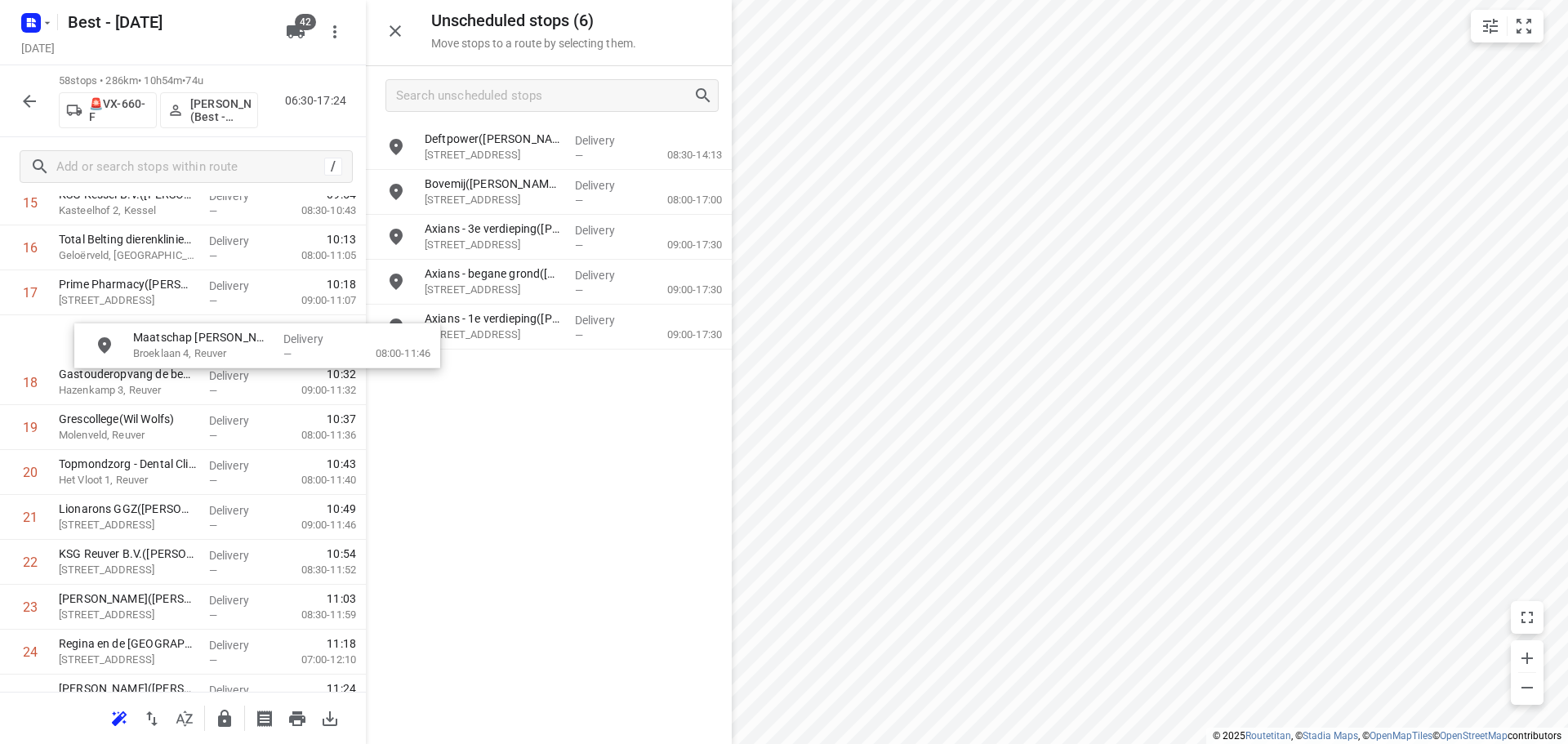
scroll to position [770, 0]
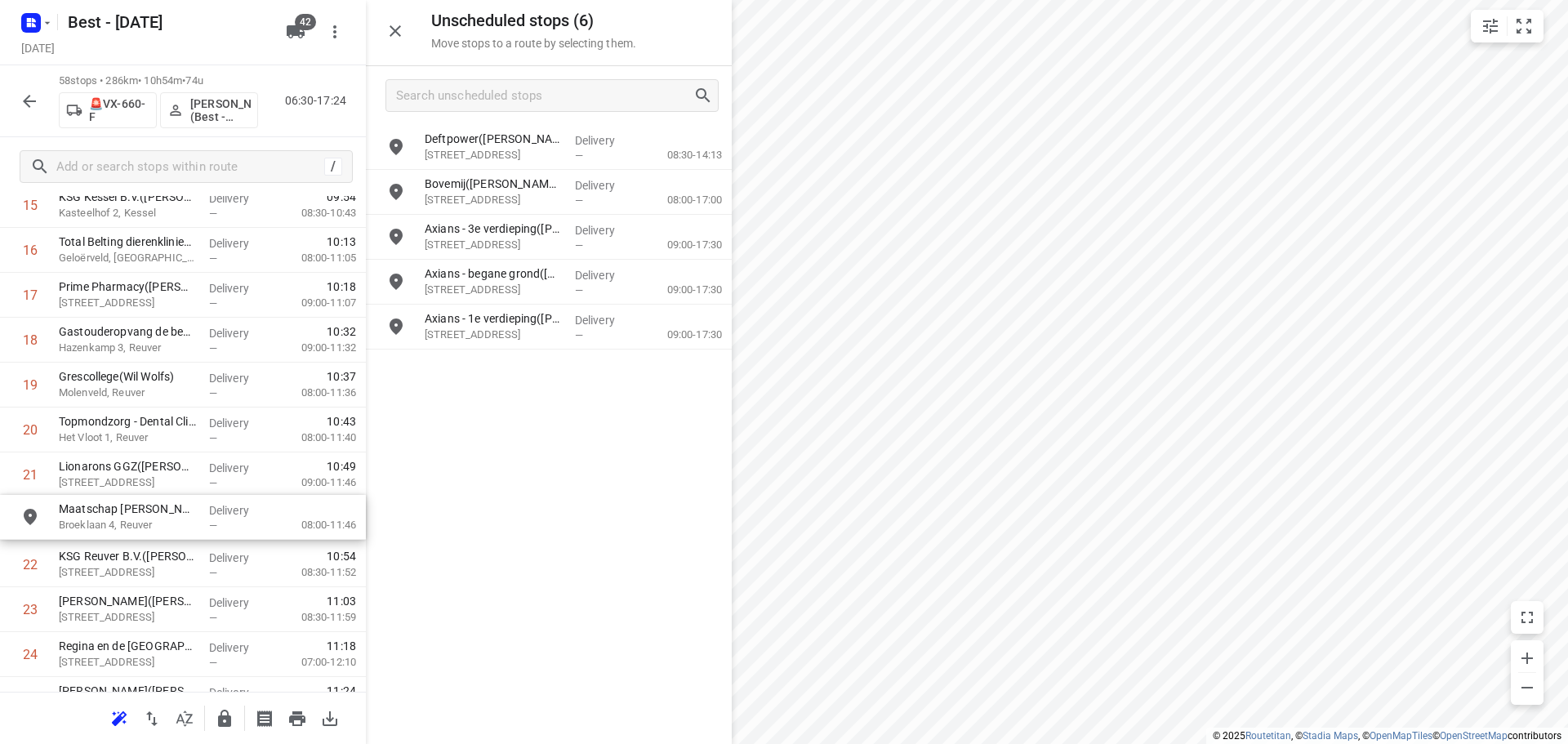
drag, startPoint x: 481, startPoint y: 387, endPoint x: 95, endPoint y: 526, distance: 410.3
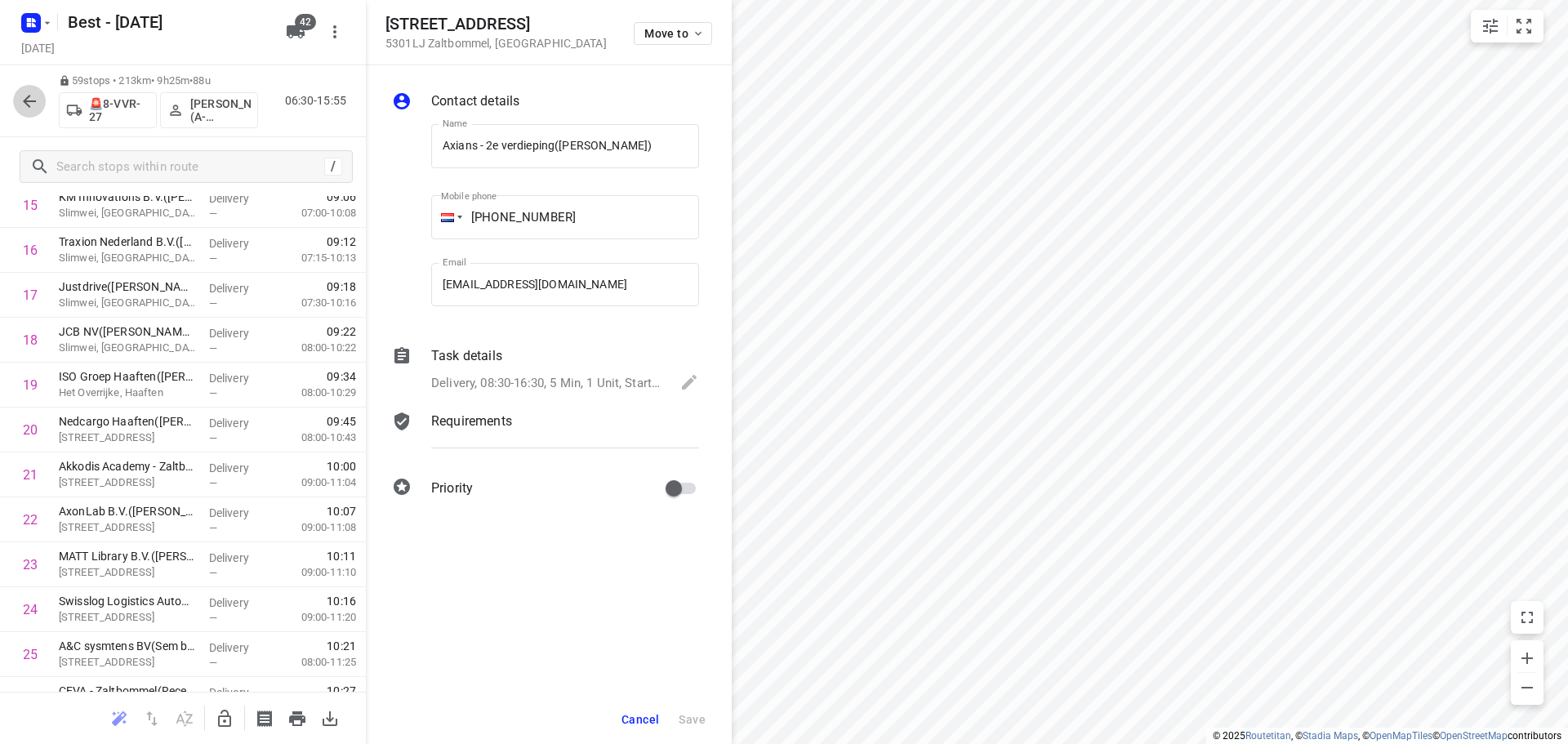
click at [29, 104] on icon "button" at bounding box center [29, 101] width 20 height 20
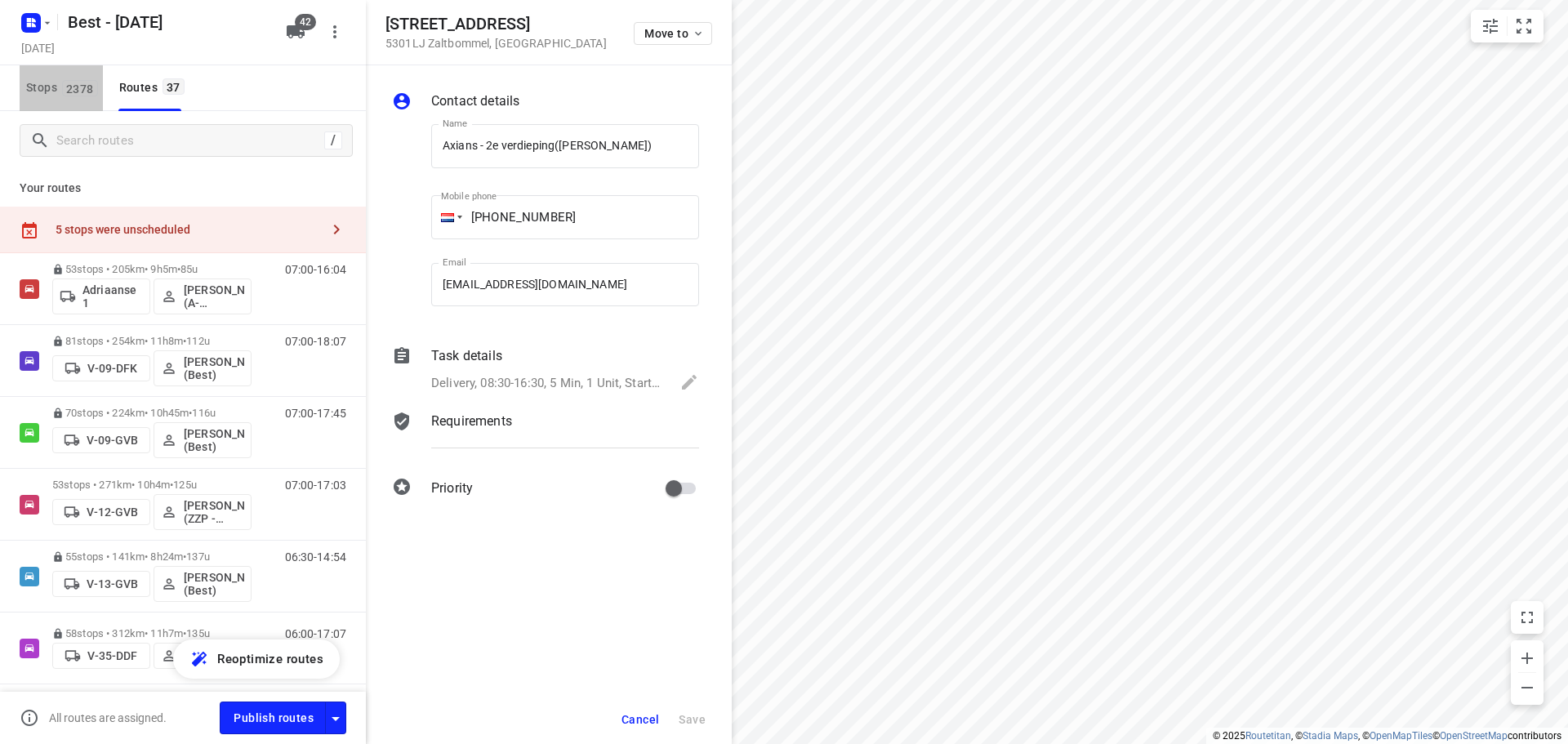
click at [96, 94] on span "2378" at bounding box center [80, 88] width 36 height 16
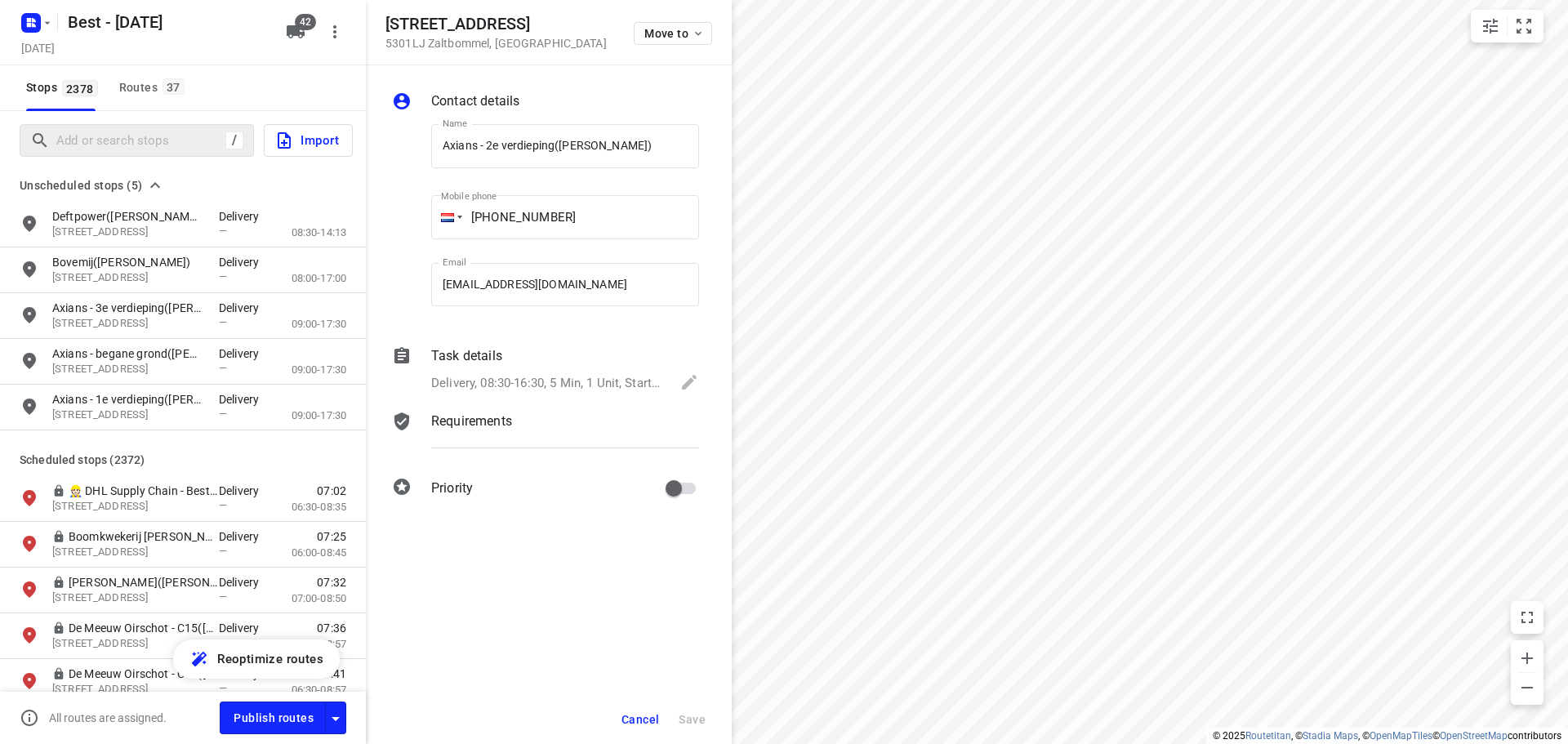
click at [124, 127] on div "/" at bounding box center [136, 141] width 234 height 32
click at [123, 135] on input "Add or search stops" at bounding box center [138, 141] width 163 height 26
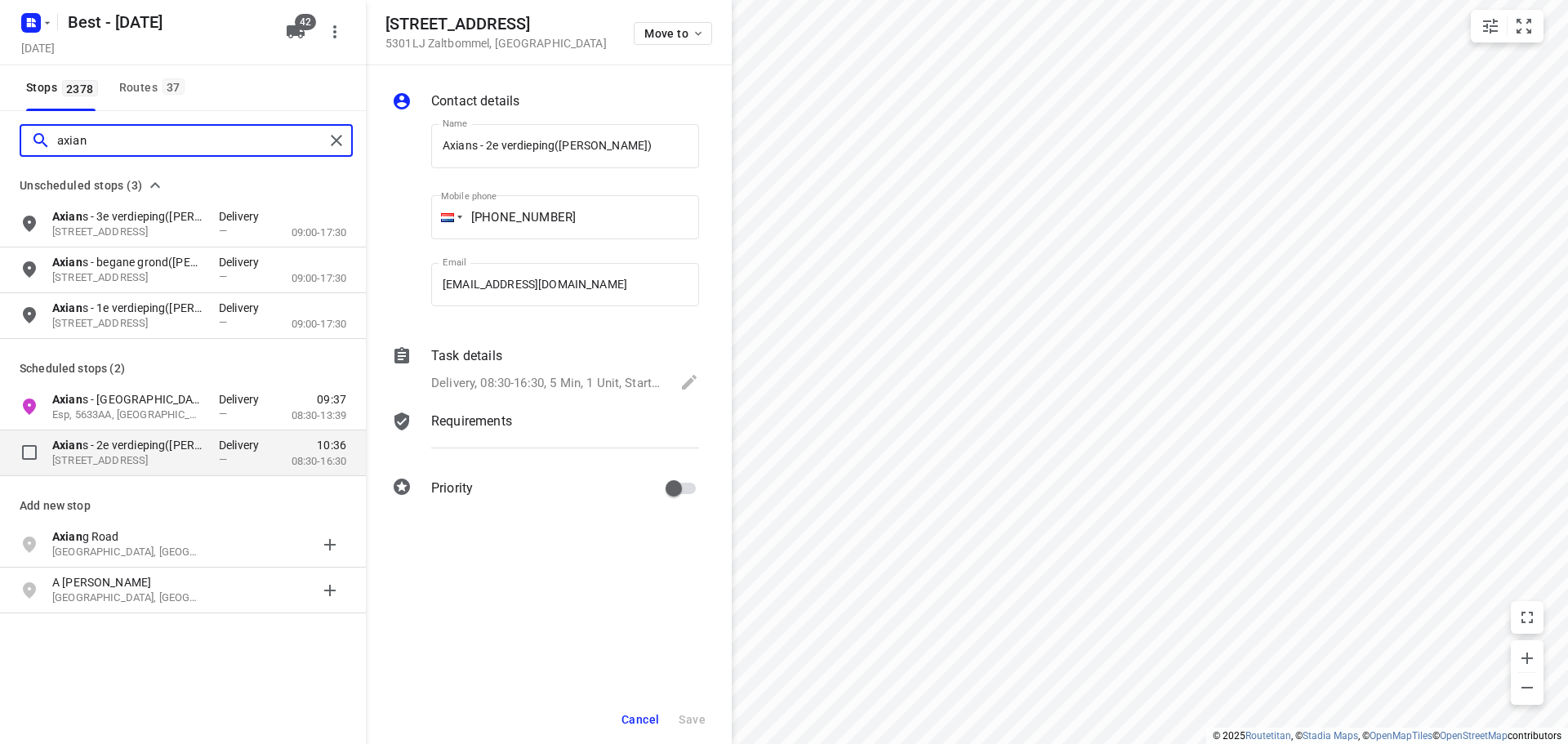
type input "axian"
click at [125, 462] on p "Hogeweg 41, 5301LJ, Zaltbommel, NL" at bounding box center [127, 461] width 150 height 15
click at [175, 457] on p "Hogeweg 41, 5301LJ, Zaltbommel, NL" at bounding box center [127, 461] width 150 height 15
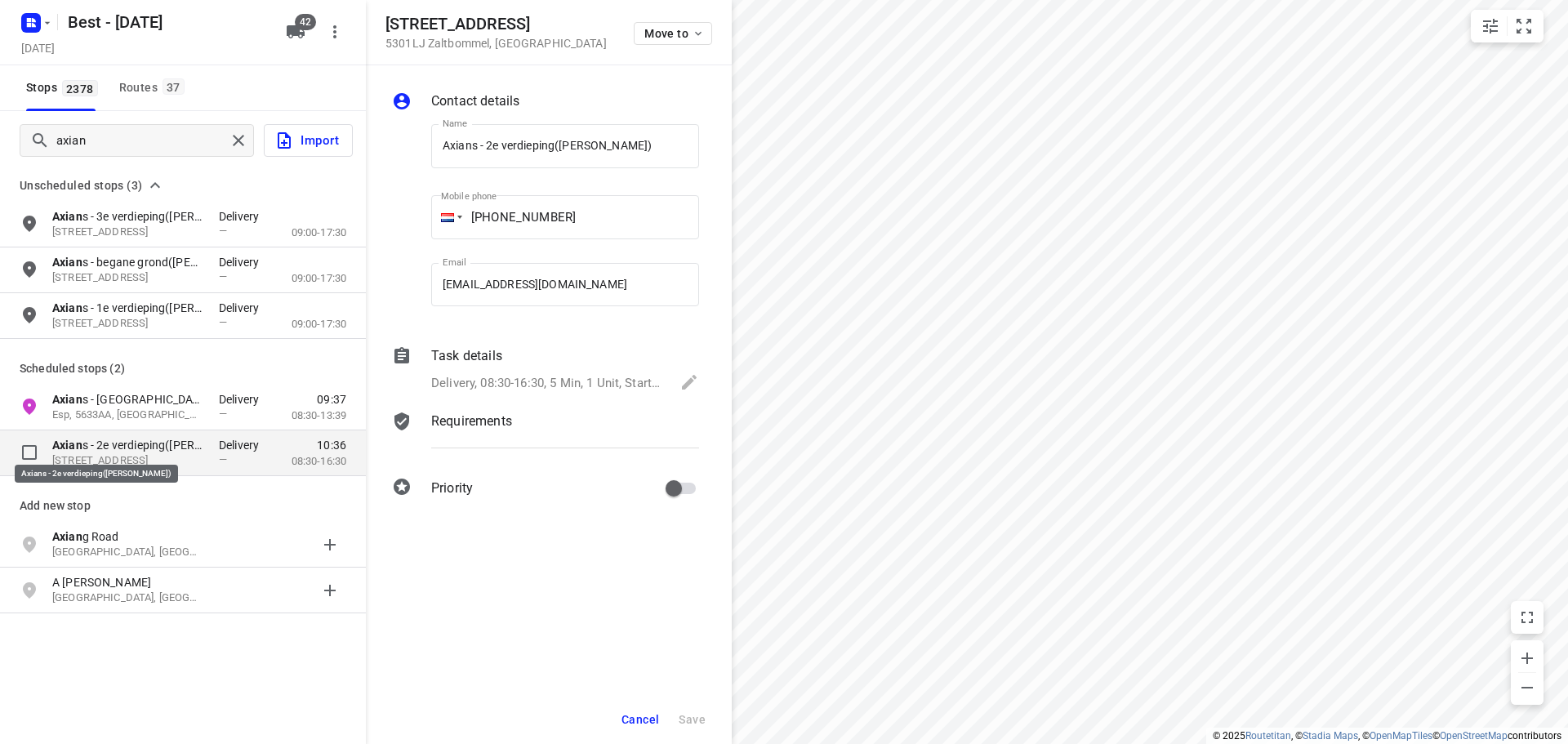
click at [122, 447] on p "Axian s - 2e verdieping(Claudette Devlaeminck-Hooijmans)" at bounding box center [127, 445] width 150 height 16
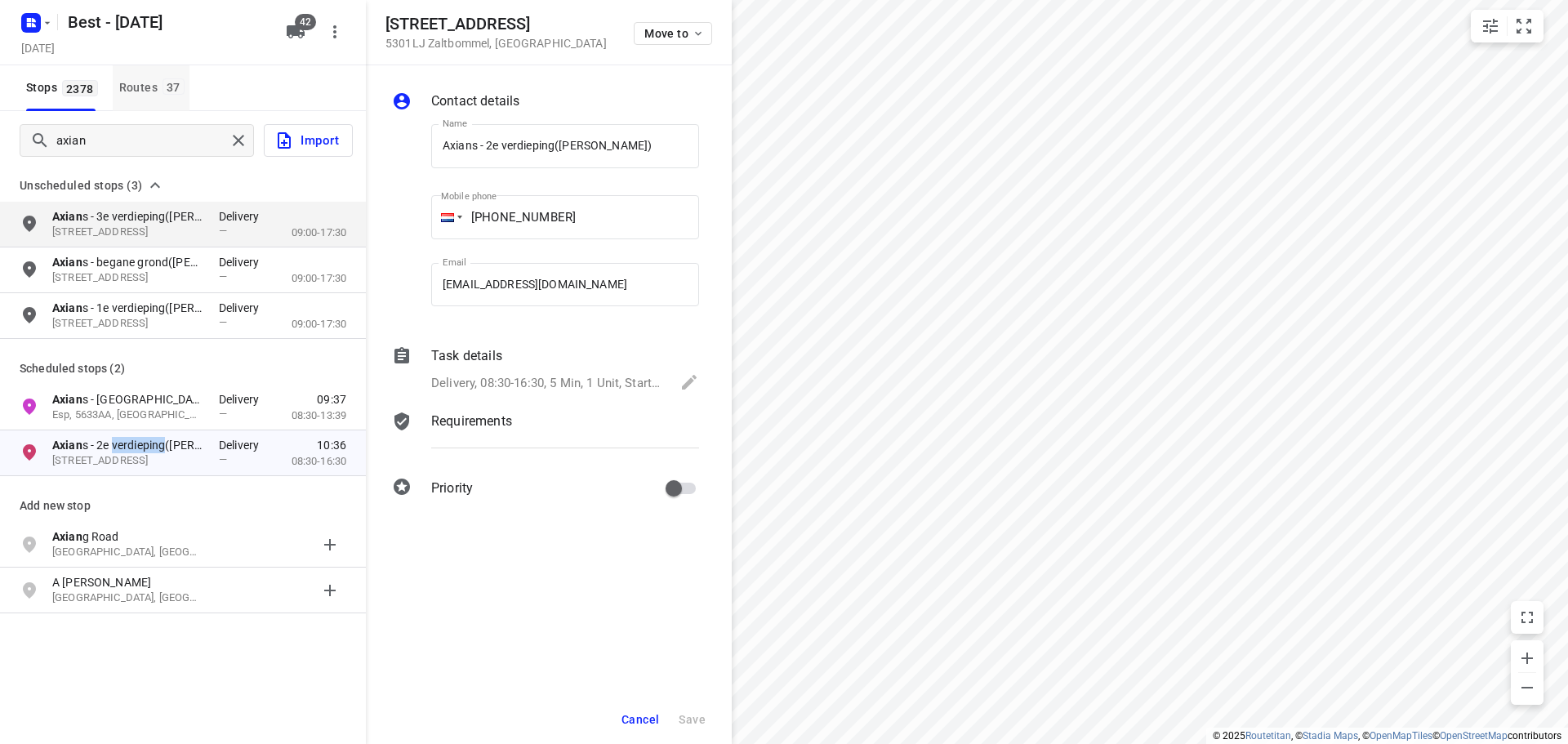
click at [157, 81] on div "Routes 37" at bounding box center [154, 88] width 70 height 20
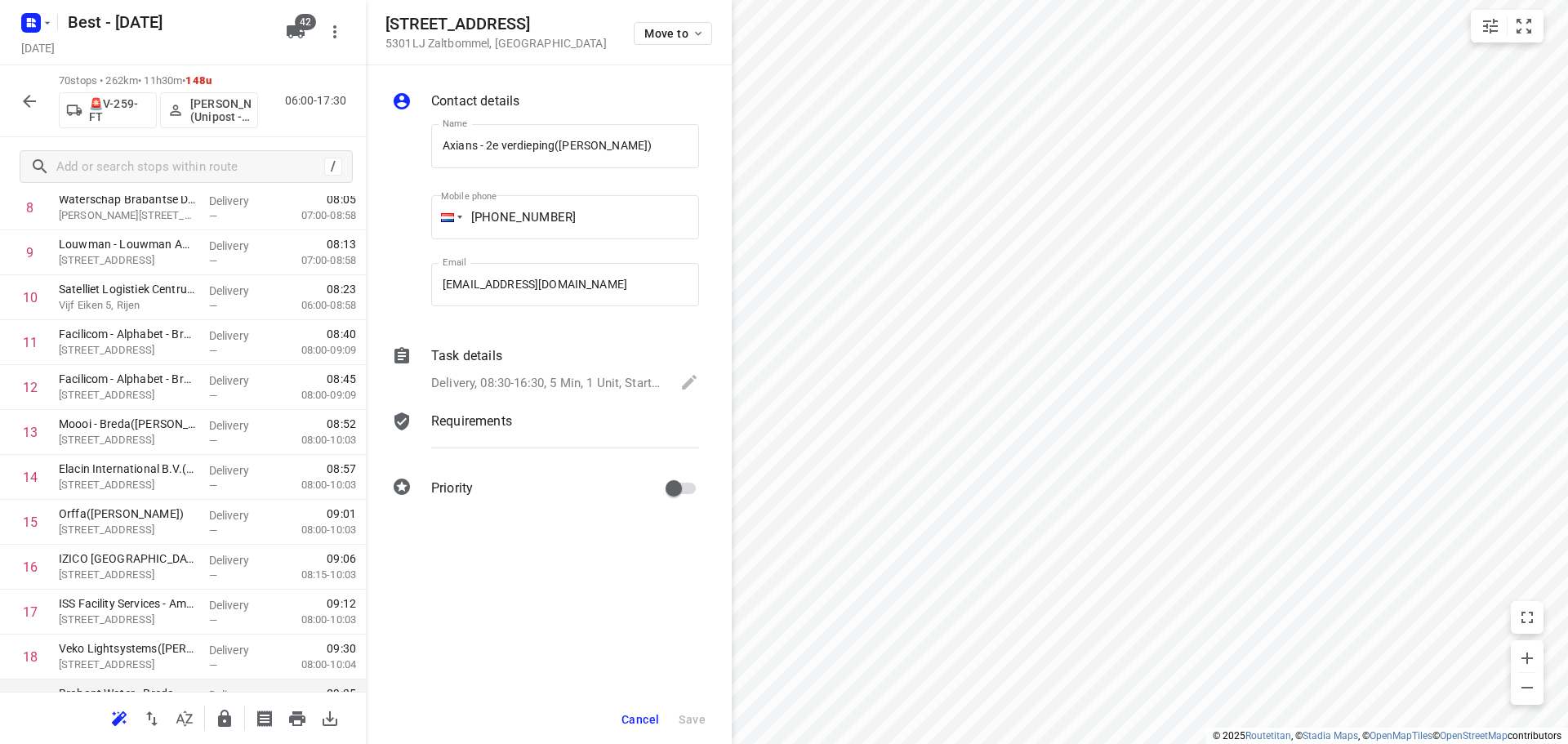
scroll to position [735, 0]
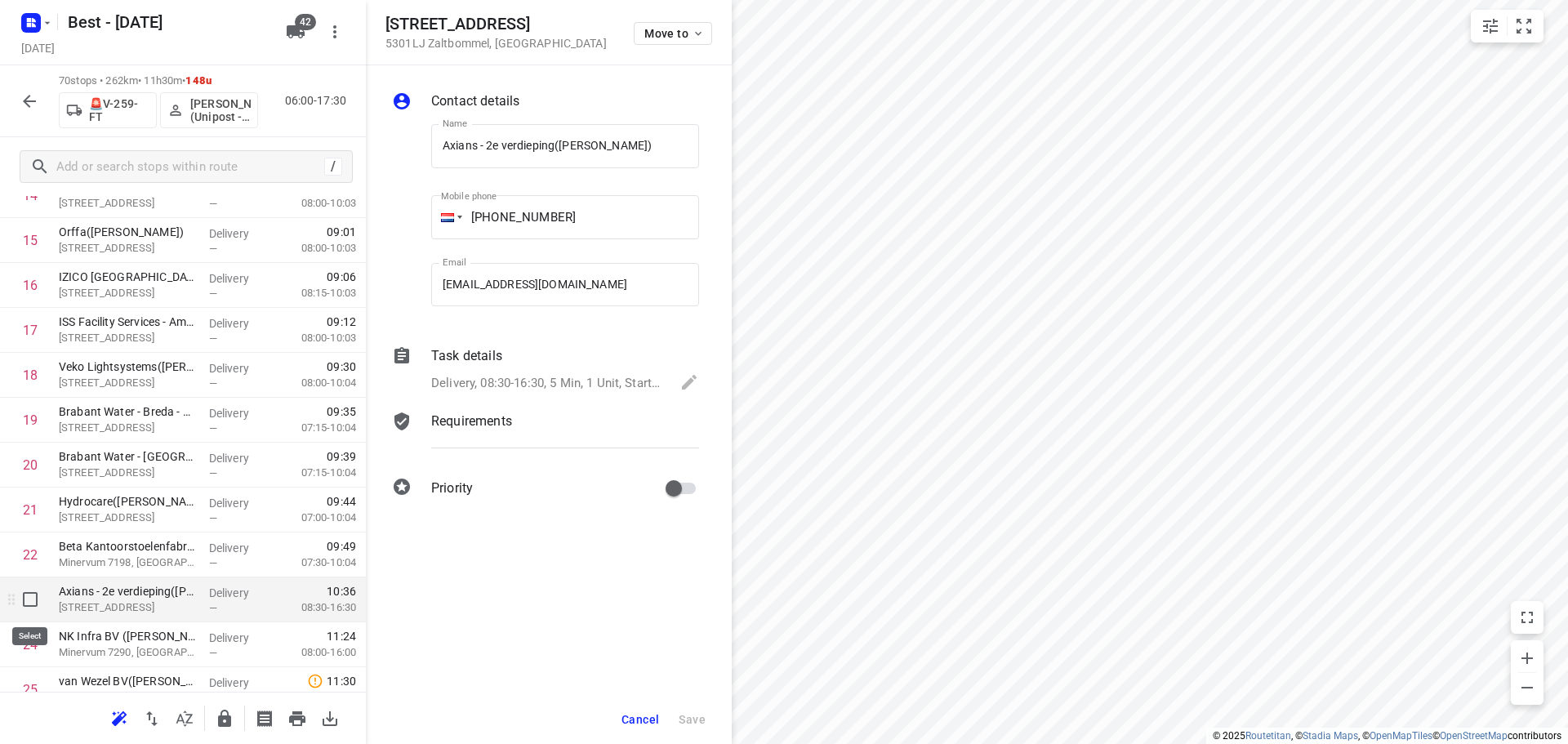
click at [27, 604] on input "checkbox" at bounding box center [30, 599] width 32 height 32
checkbox input "true"
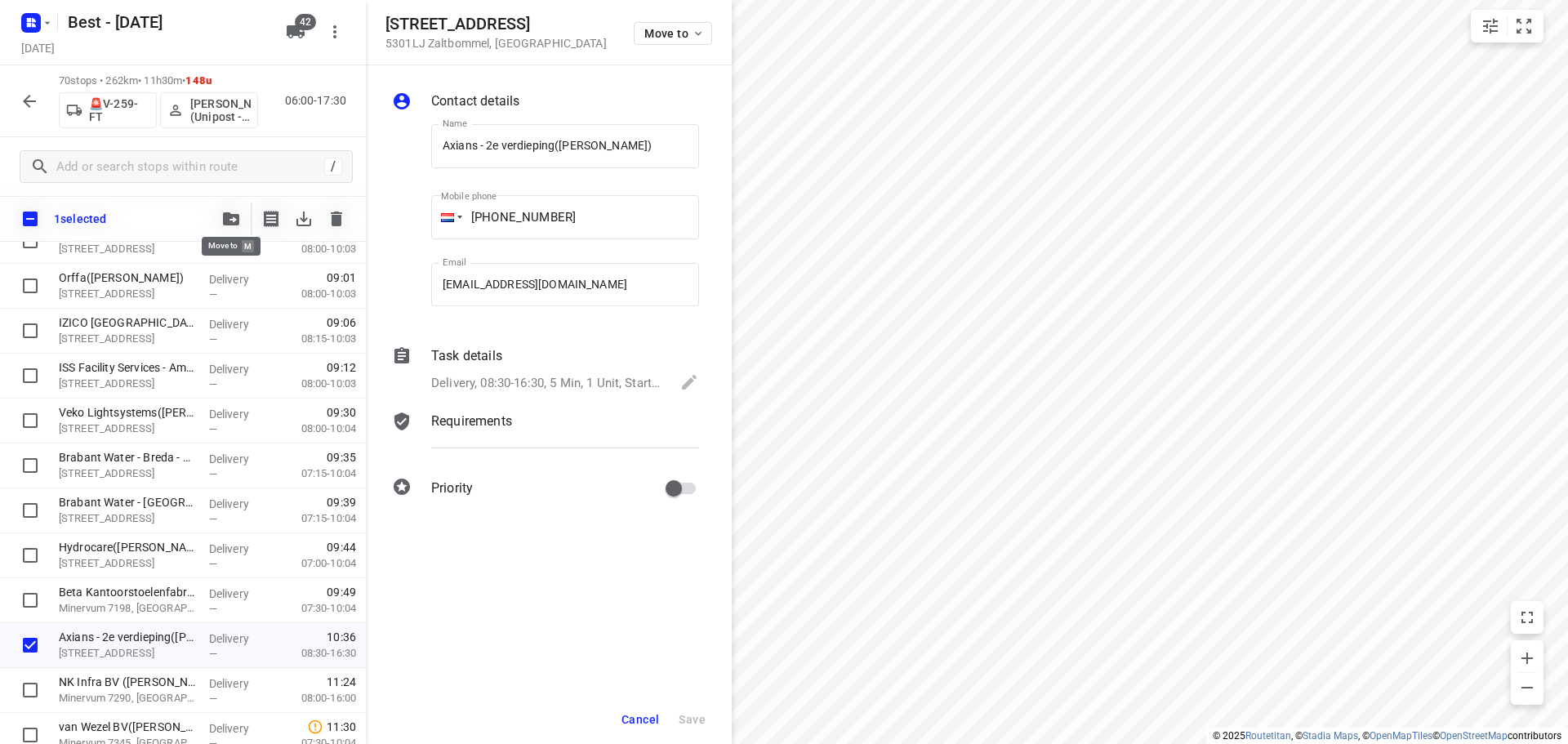
click at [231, 217] on icon "button" at bounding box center [231, 218] width 16 height 13
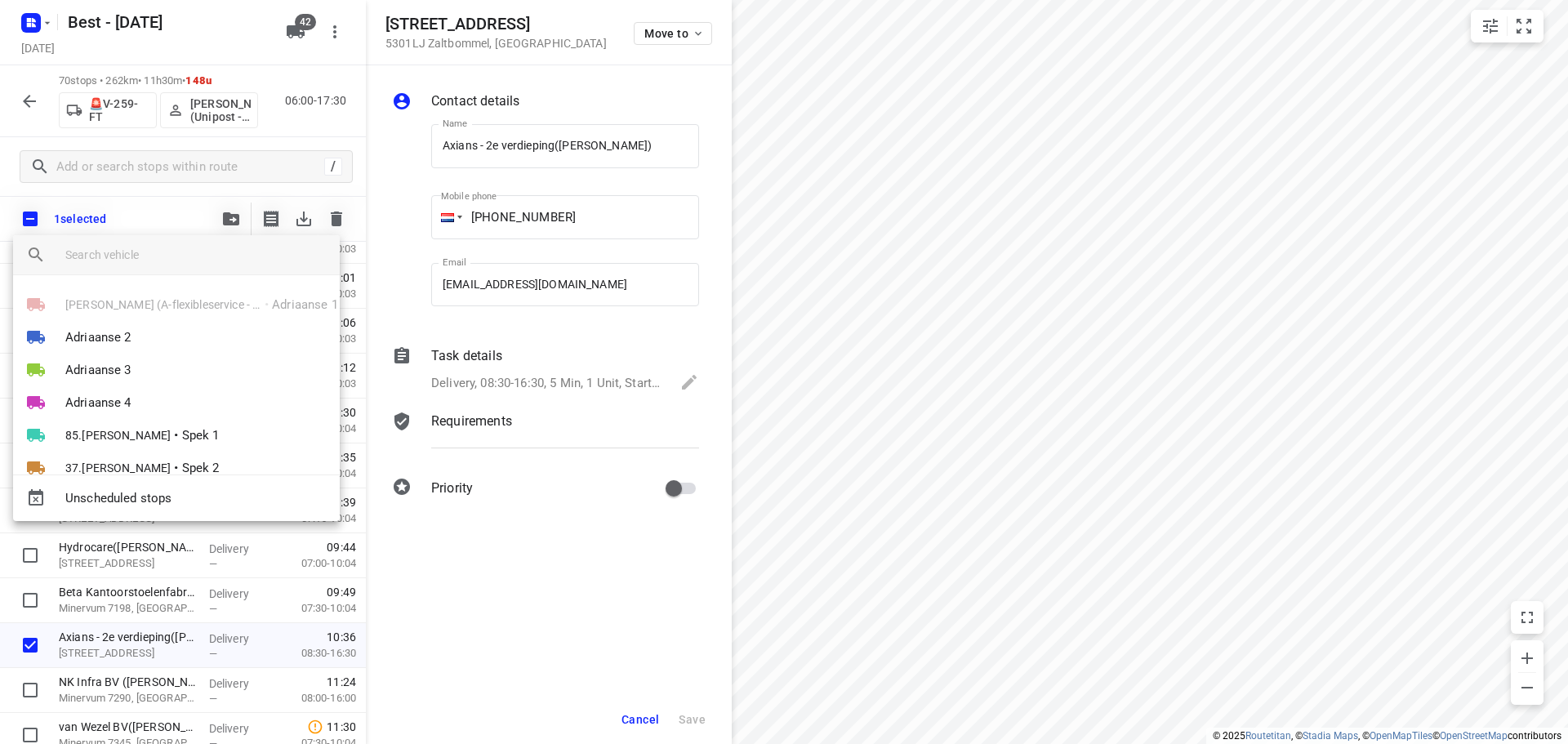
click at [156, 262] on input "search vehicle" at bounding box center [196, 255] width 262 height 25
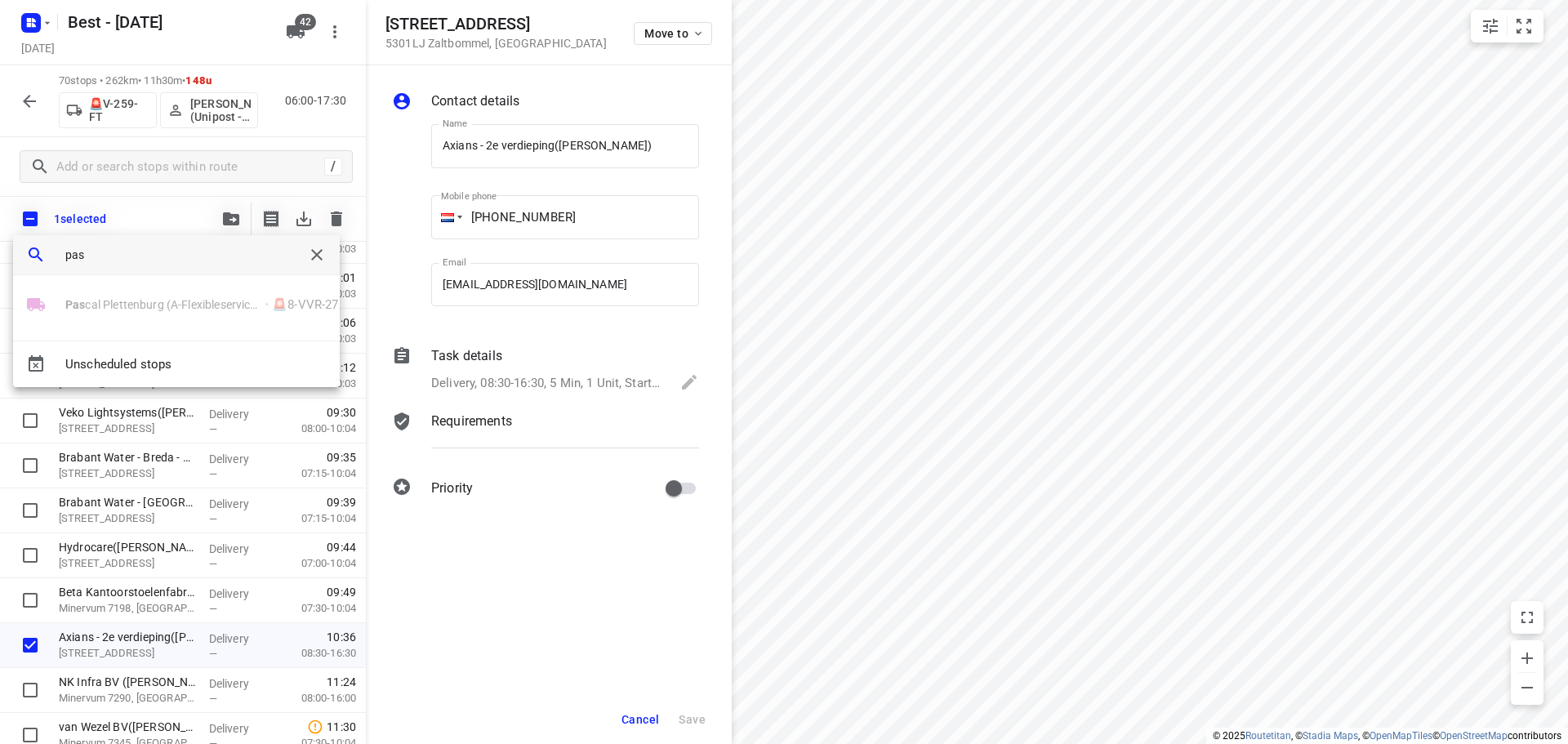
type input "pas"
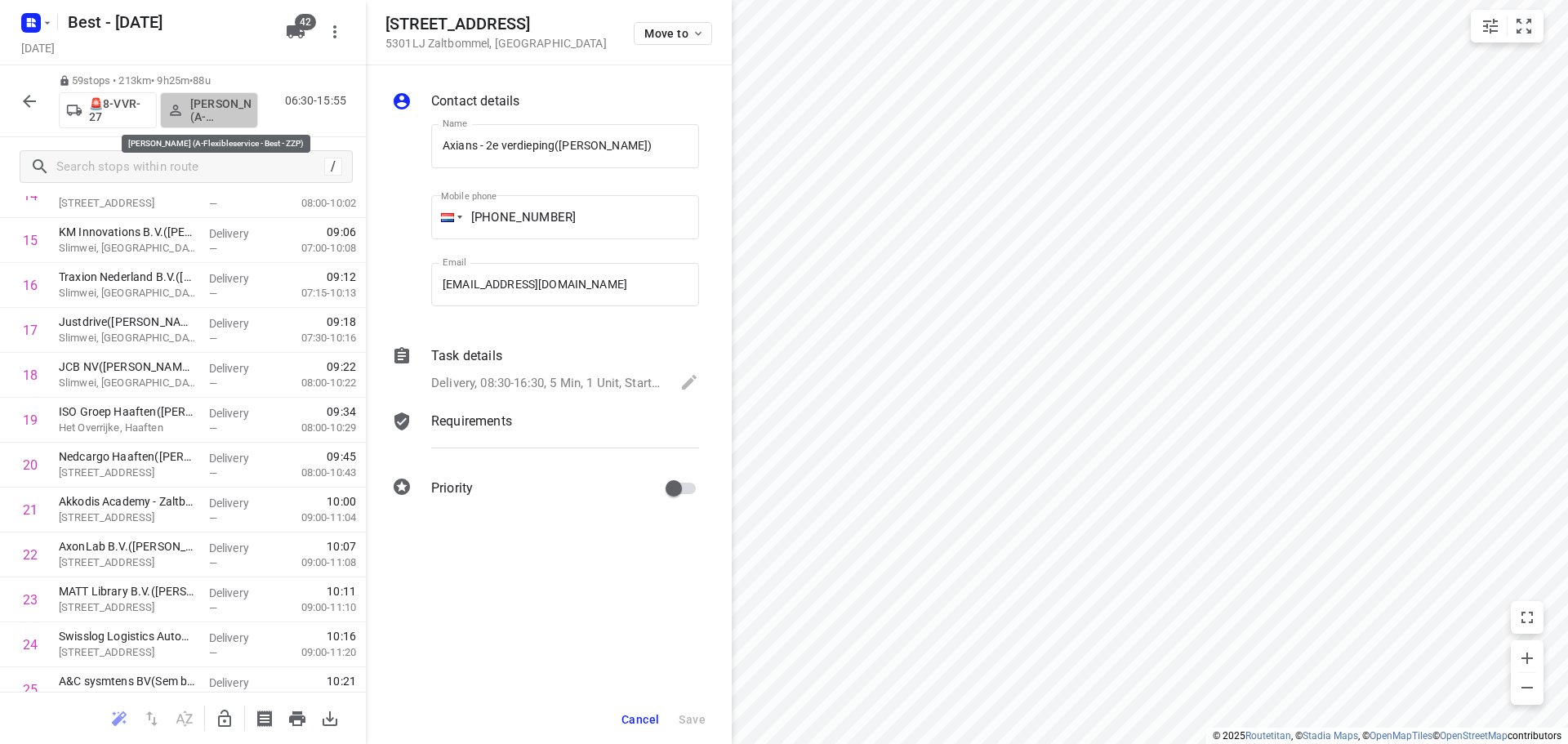
click at [197, 110] on p "Pascal Plettenburg (A-Flexibleservice - Best - ZZP)" at bounding box center [220, 110] width 61 height 26
click at [224, 721] on icon "button" at bounding box center [224, 718] width 13 height 17
click at [226, 99] on p "Pascal Plettenburg (A-Flexibleservice - Best - ZZP)" at bounding box center [220, 110] width 61 height 26
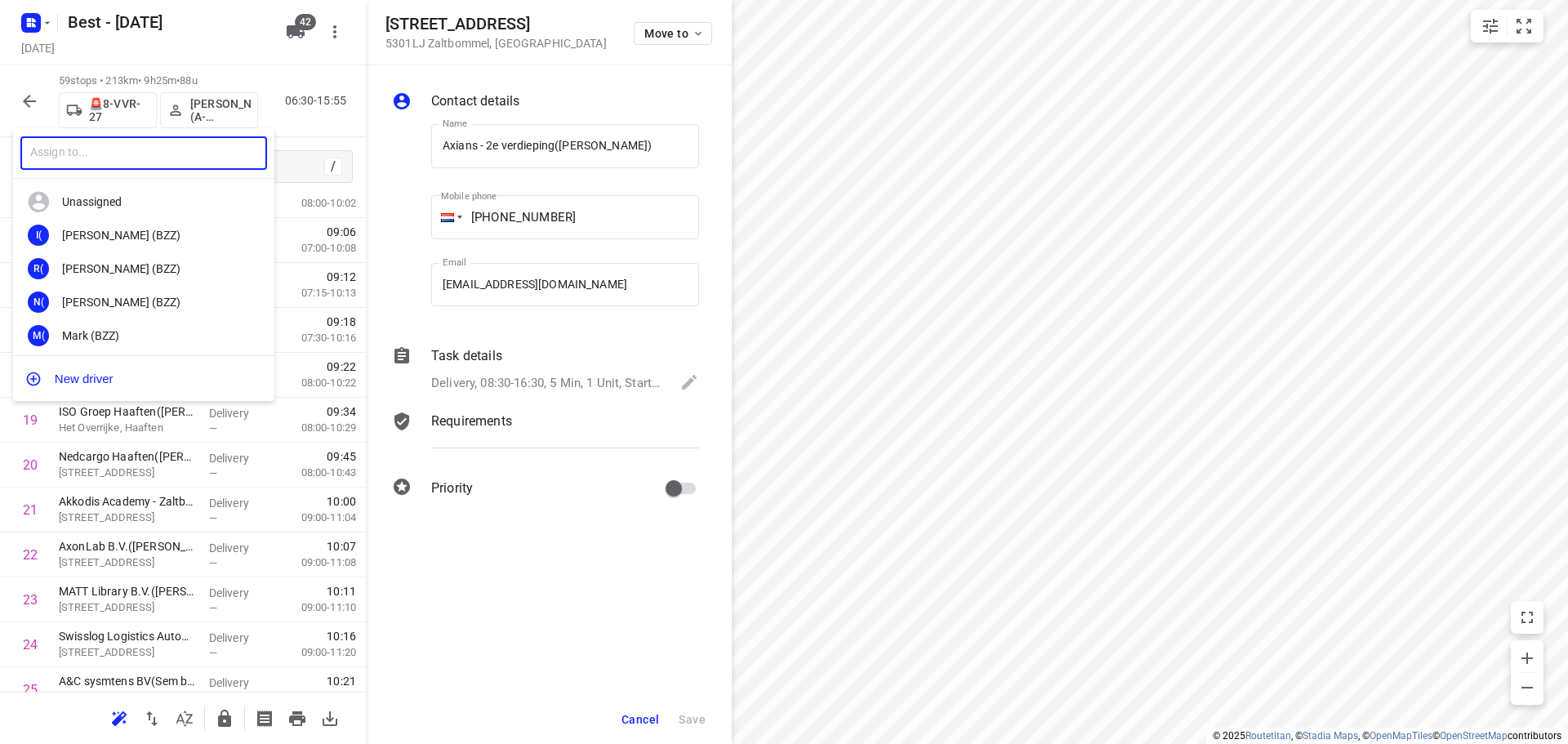
drag, startPoint x: 95, startPoint y: 153, endPoint x: 82, endPoint y: 145, distance: 15.3
click at [94, 148] on input "text" at bounding box center [143, 153] width 246 height 33
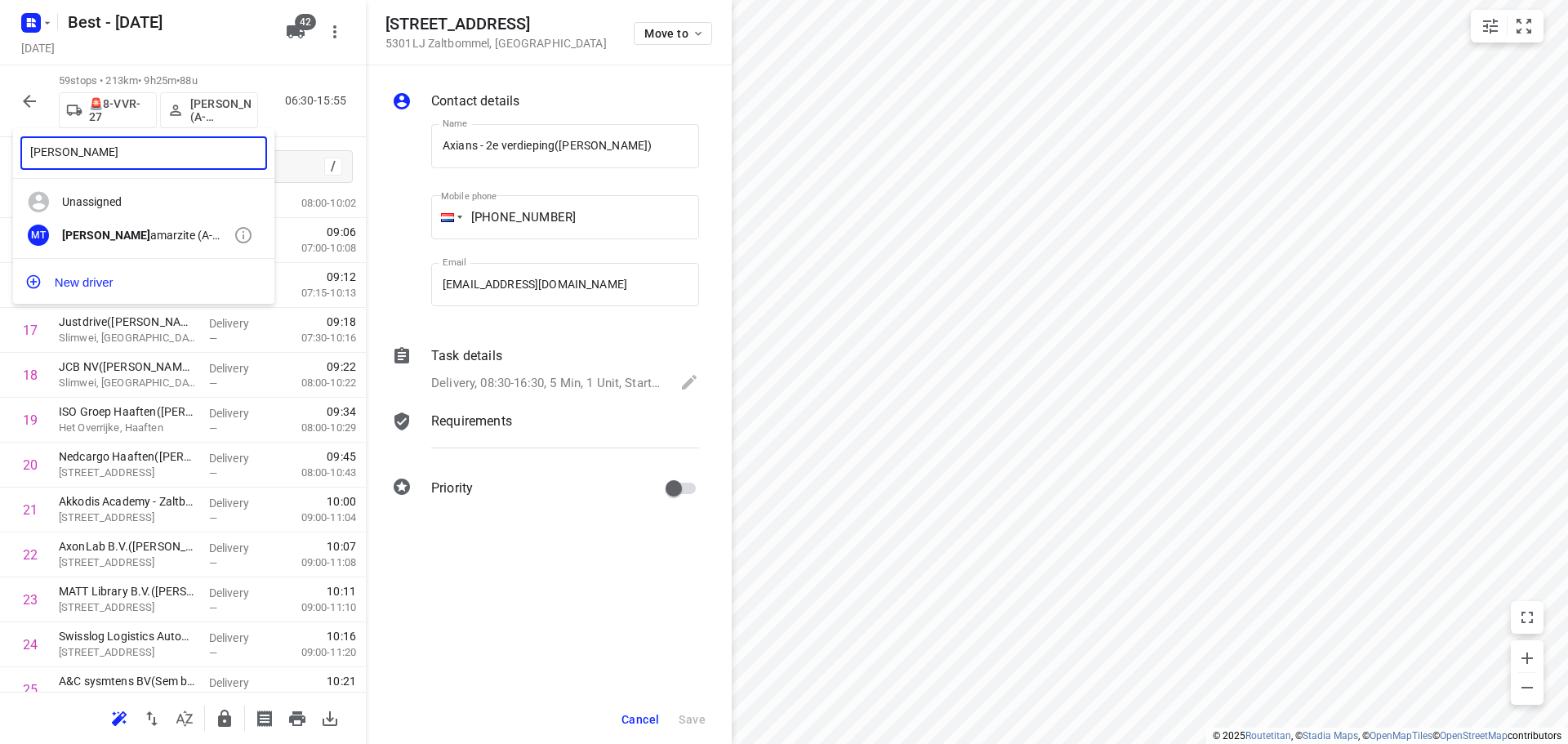
type input "mohamed t"
click at [153, 245] on div "MT Mohamed T amarzite (A-flexibleservice - Best- ZZP)" at bounding box center [143, 235] width 262 height 33
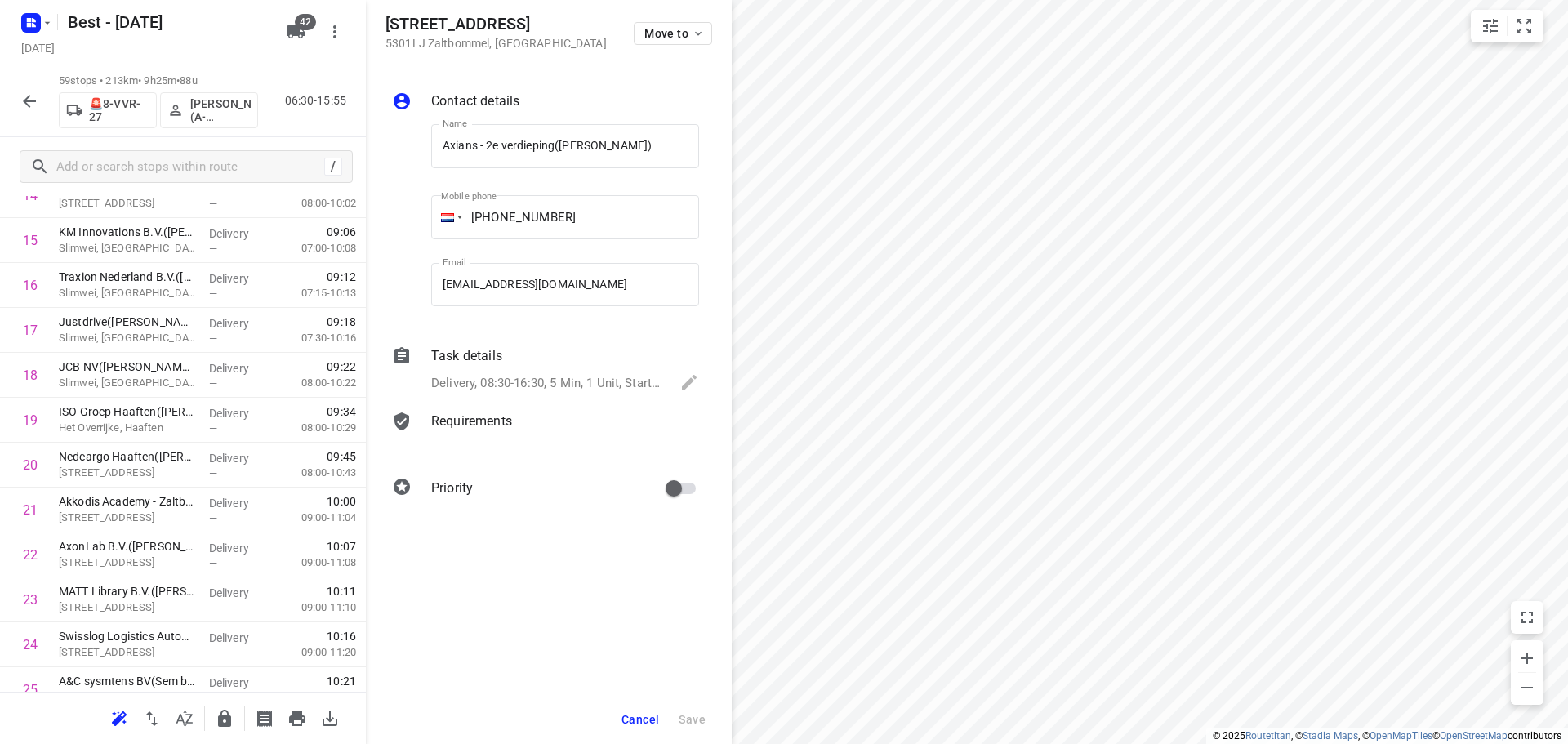
click at [26, 95] on icon "button" at bounding box center [29, 101] width 20 height 20
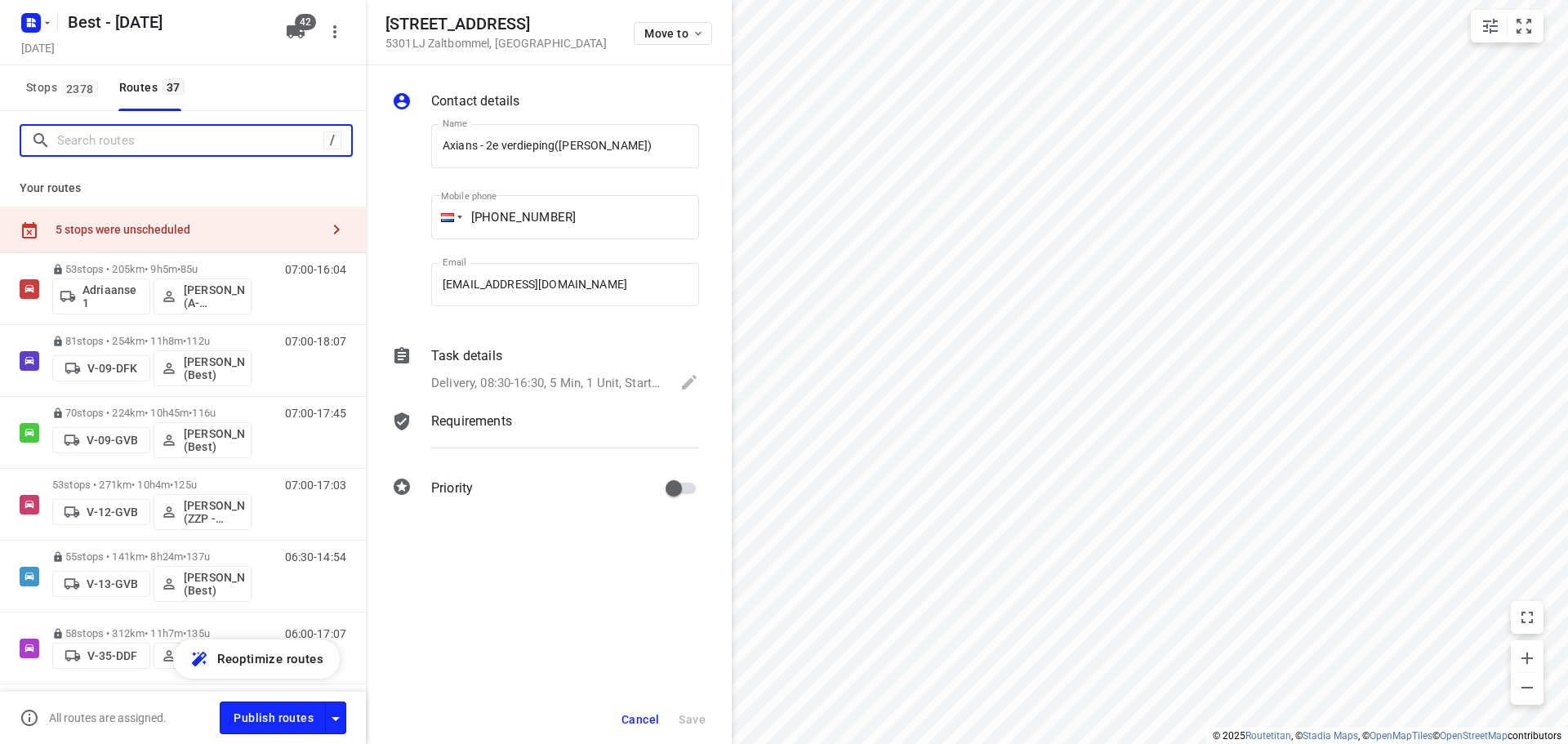
click at [123, 141] on input "Search routes" at bounding box center [190, 141] width 266 height 26
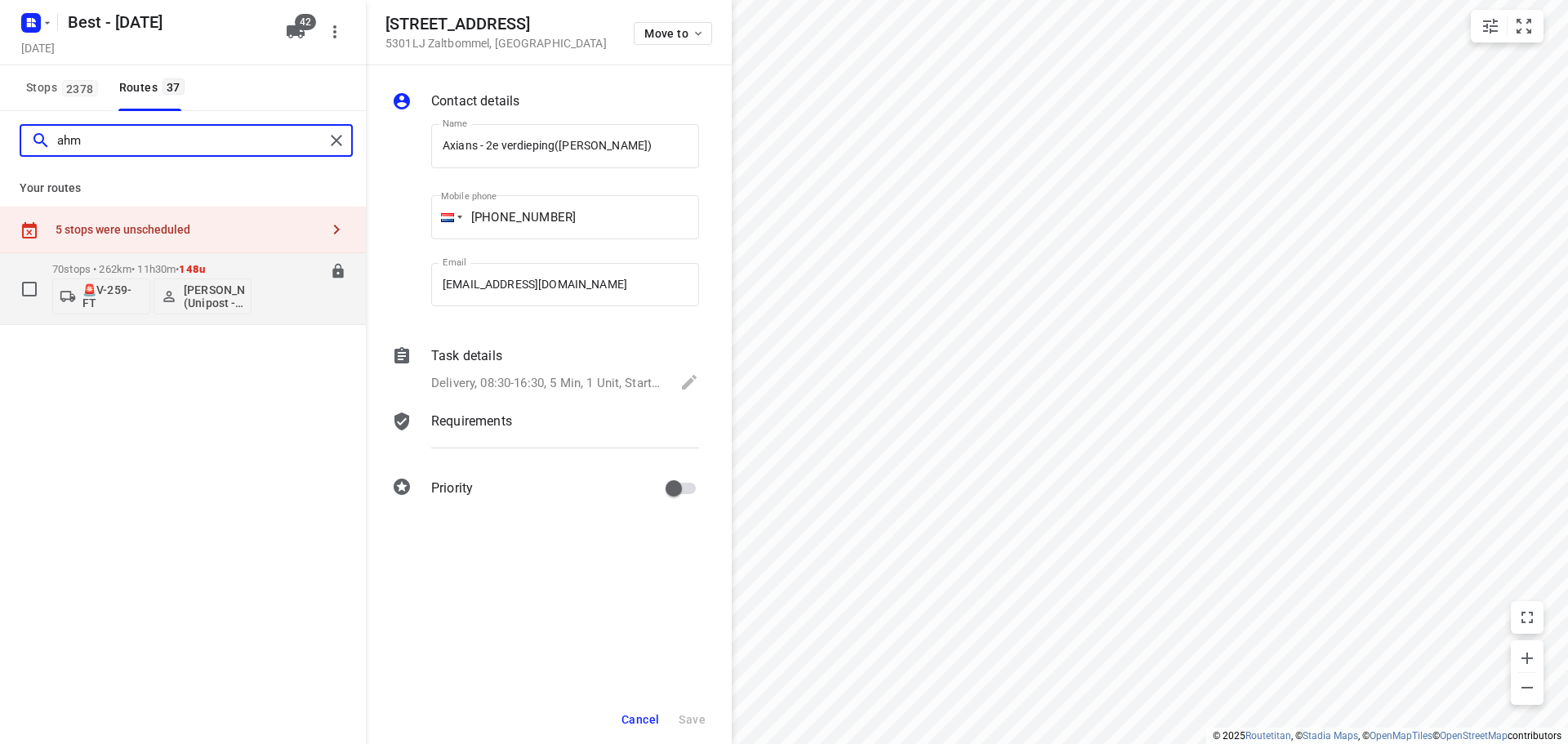
type input "ahm"
click at [297, 286] on div "06:00-17:30" at bounding box center [305, 293] width 82 height 60
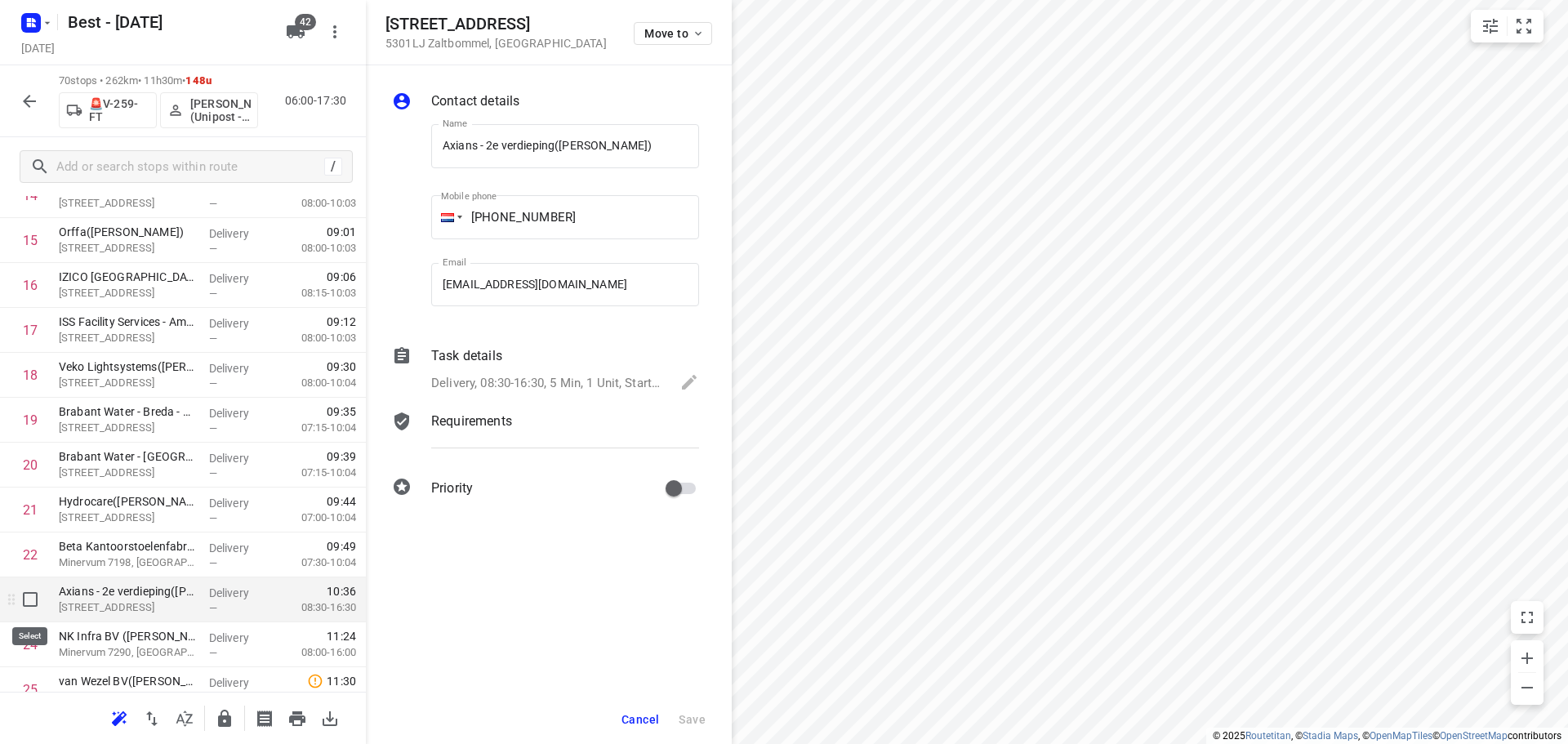
click at [29, 607] on input "checkbox" at bounding box center [30, 599] width 32 height 32
checkbox input "true"
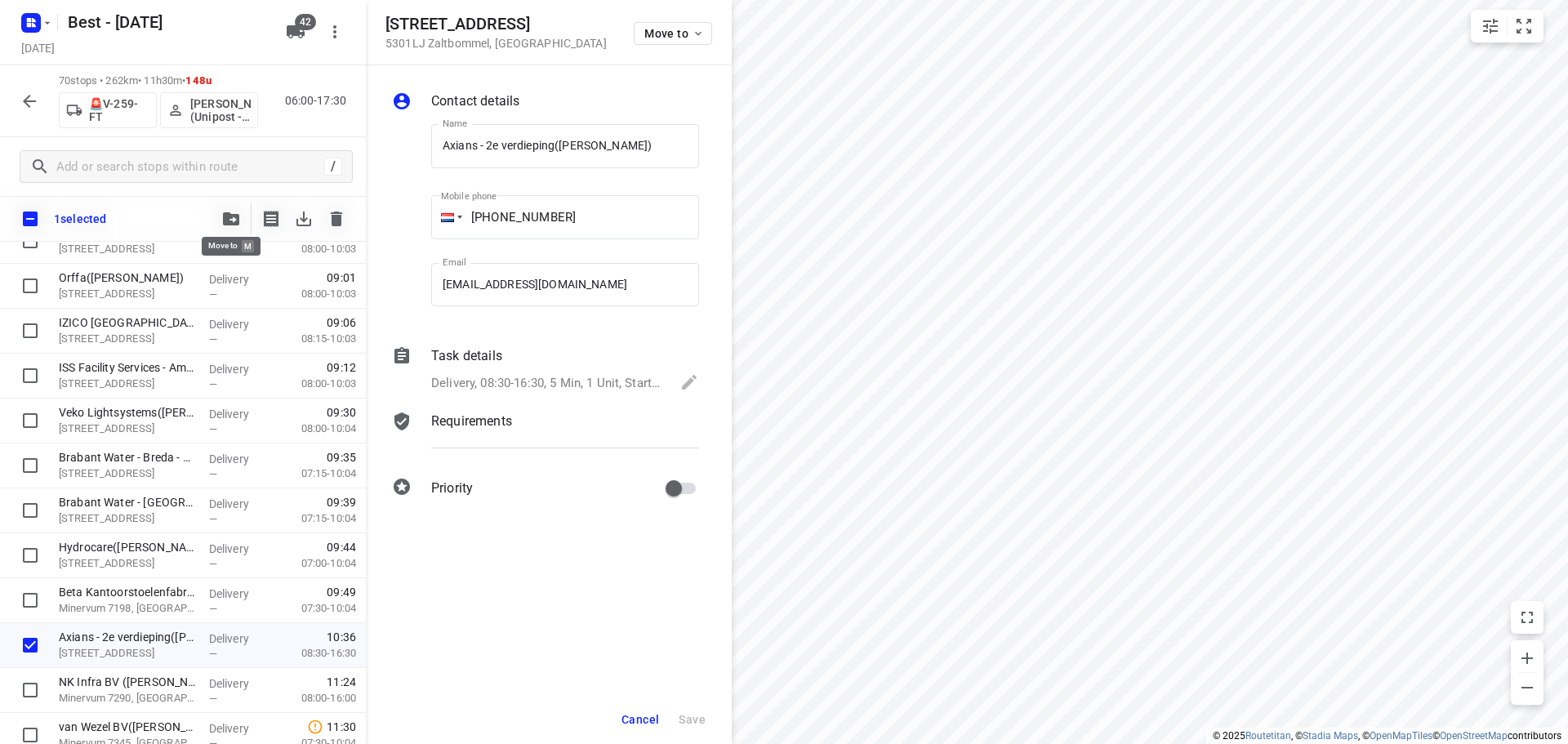
click at [225, 222] on icon "button" at bounding box center [231, 218] width 16 height 13
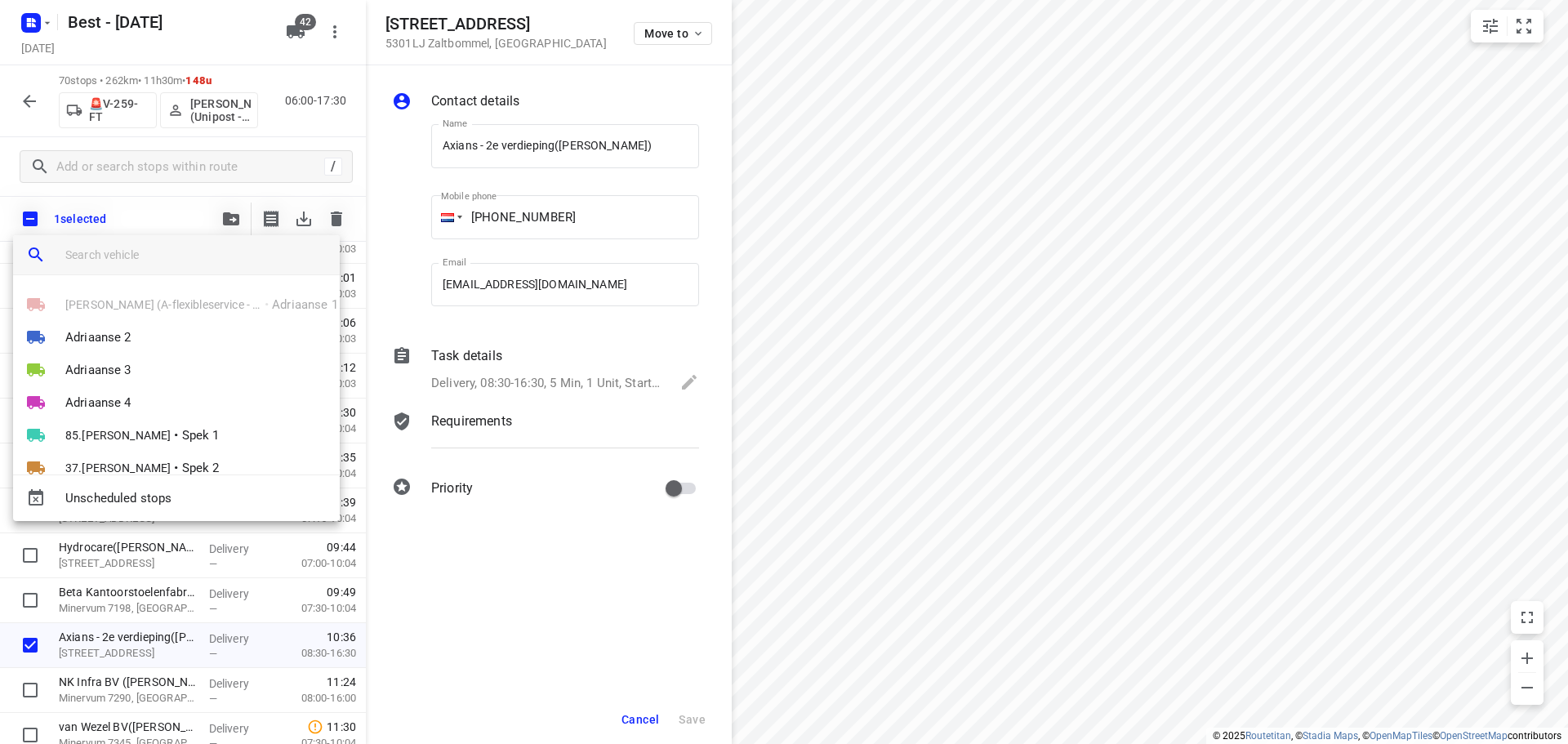
click at [154, 256] on input "search vehicle" at bounding box center [196, 255] width 262 height 25
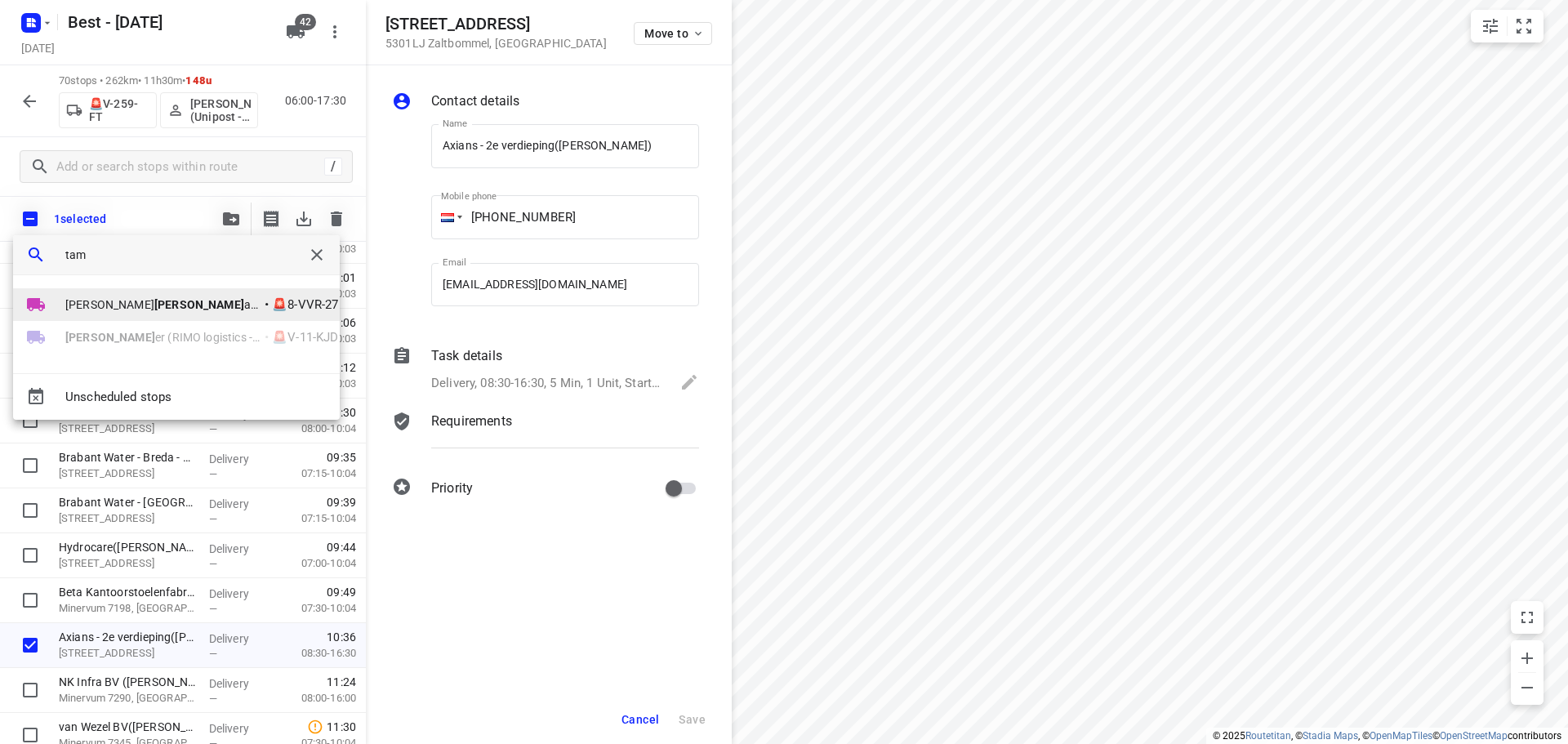
type input "tam"
click at [225, 315] on li "Mohamed Tam arzite (A-flexibleservice - Best- ZZP) • 🚨8-VVR-27" at bounding box center [176, 304] width 326 height 32
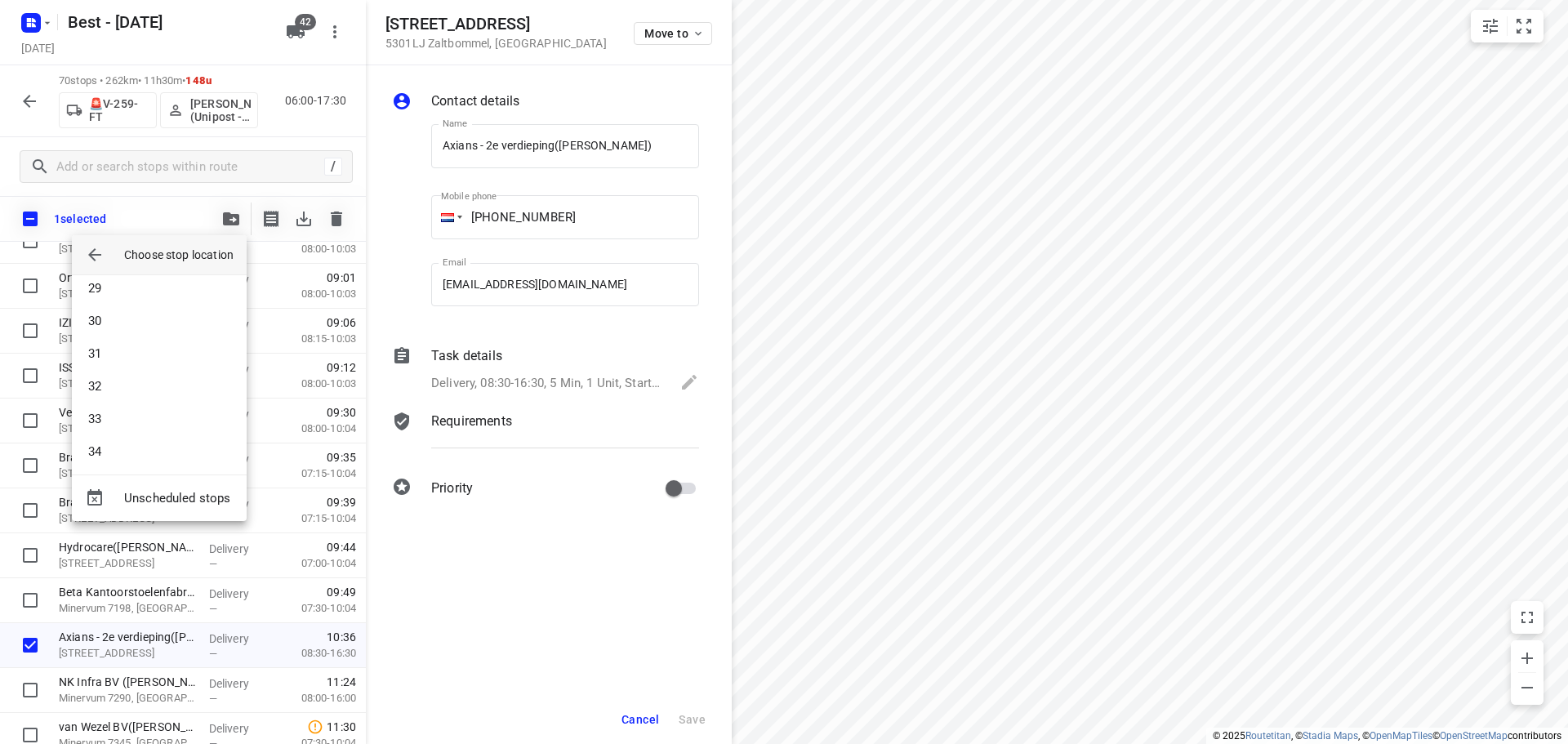
scroll to position [816, 0]
click at [102, 328] on li "27" at bounding box center [159, 331] width 175 height 32
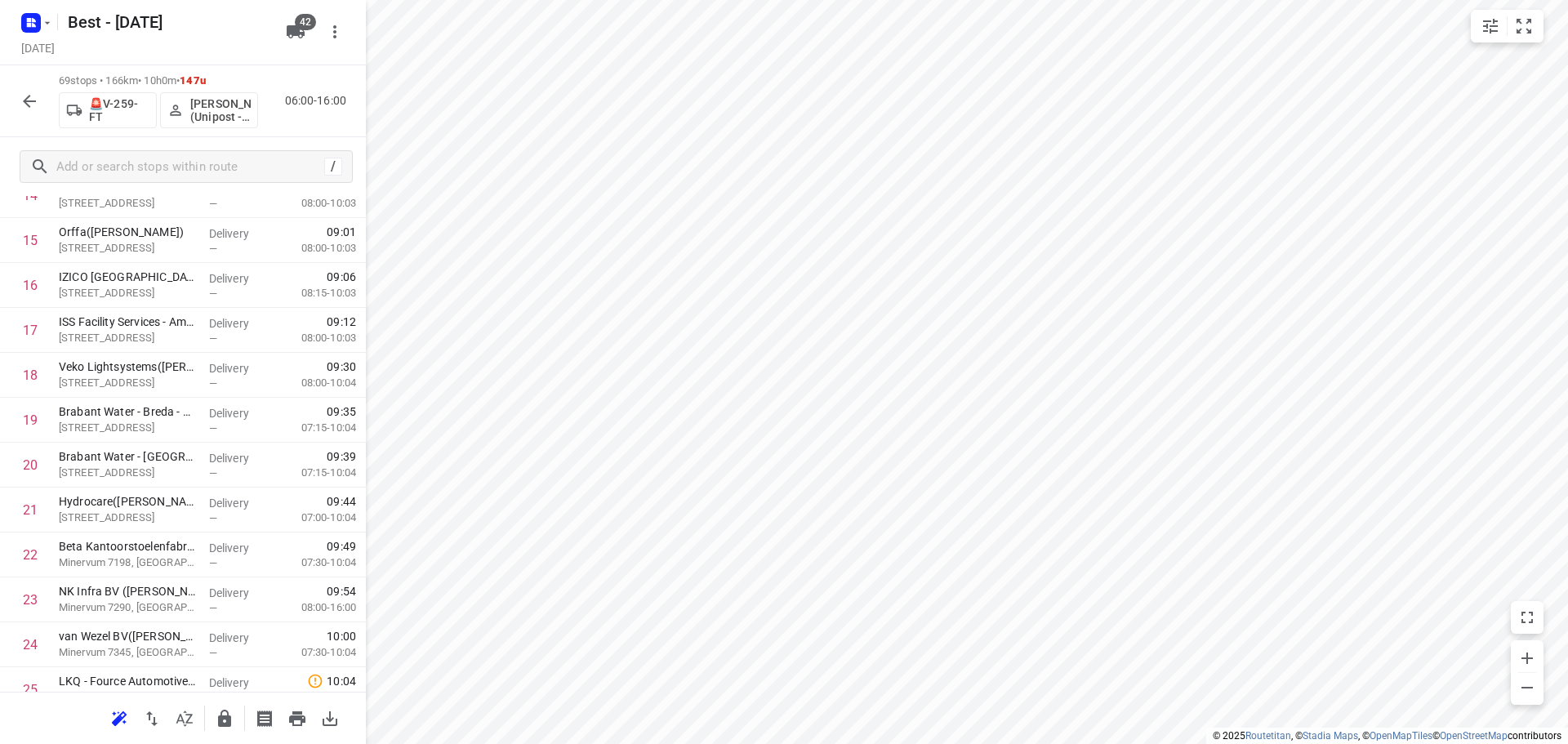
click at [20, 99] on icon "button" at bounding box center [29, 101] width 20 height 20
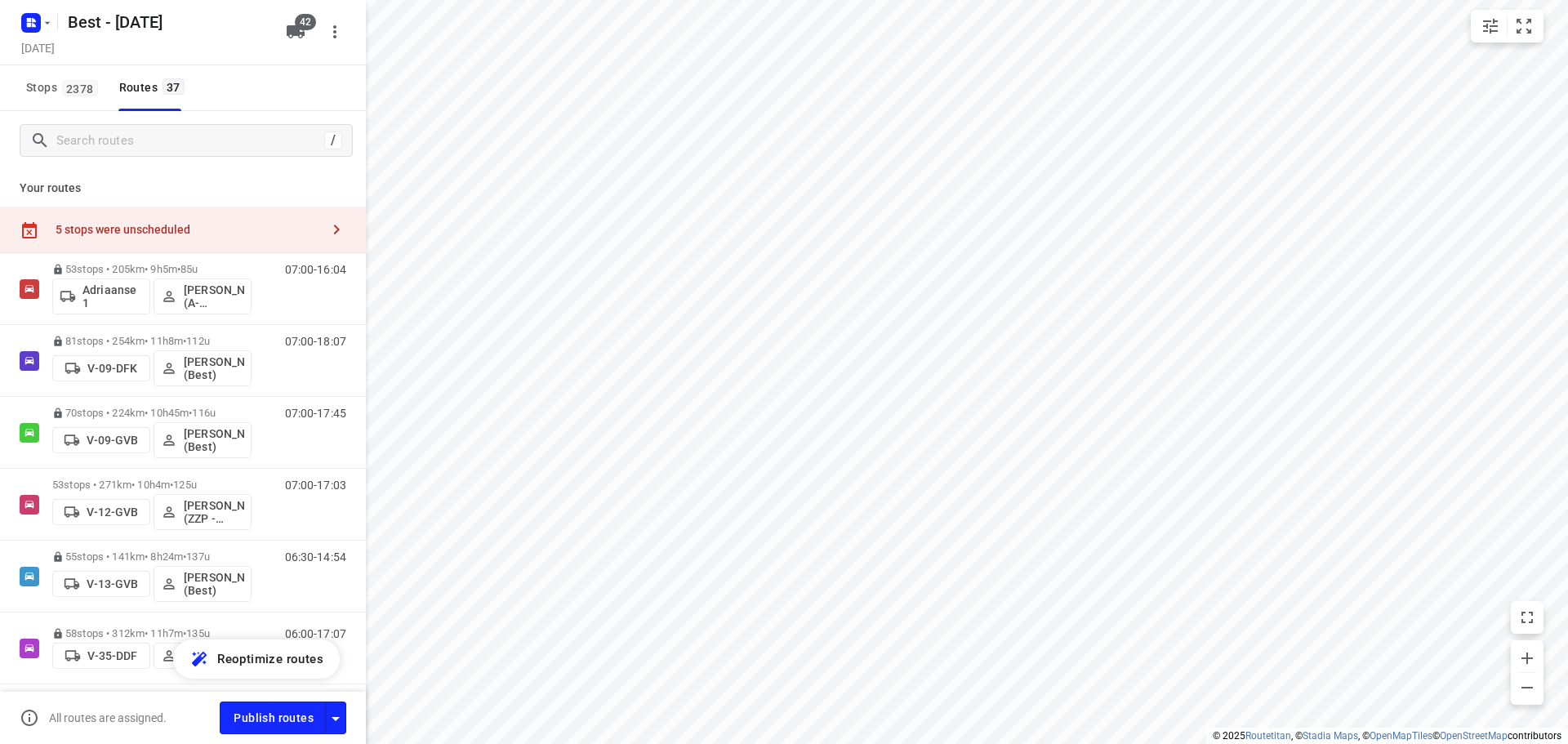
click at [142, 228] on div "5 stops were unscheduled" at bounding box center [187, 229] width 264 height 13
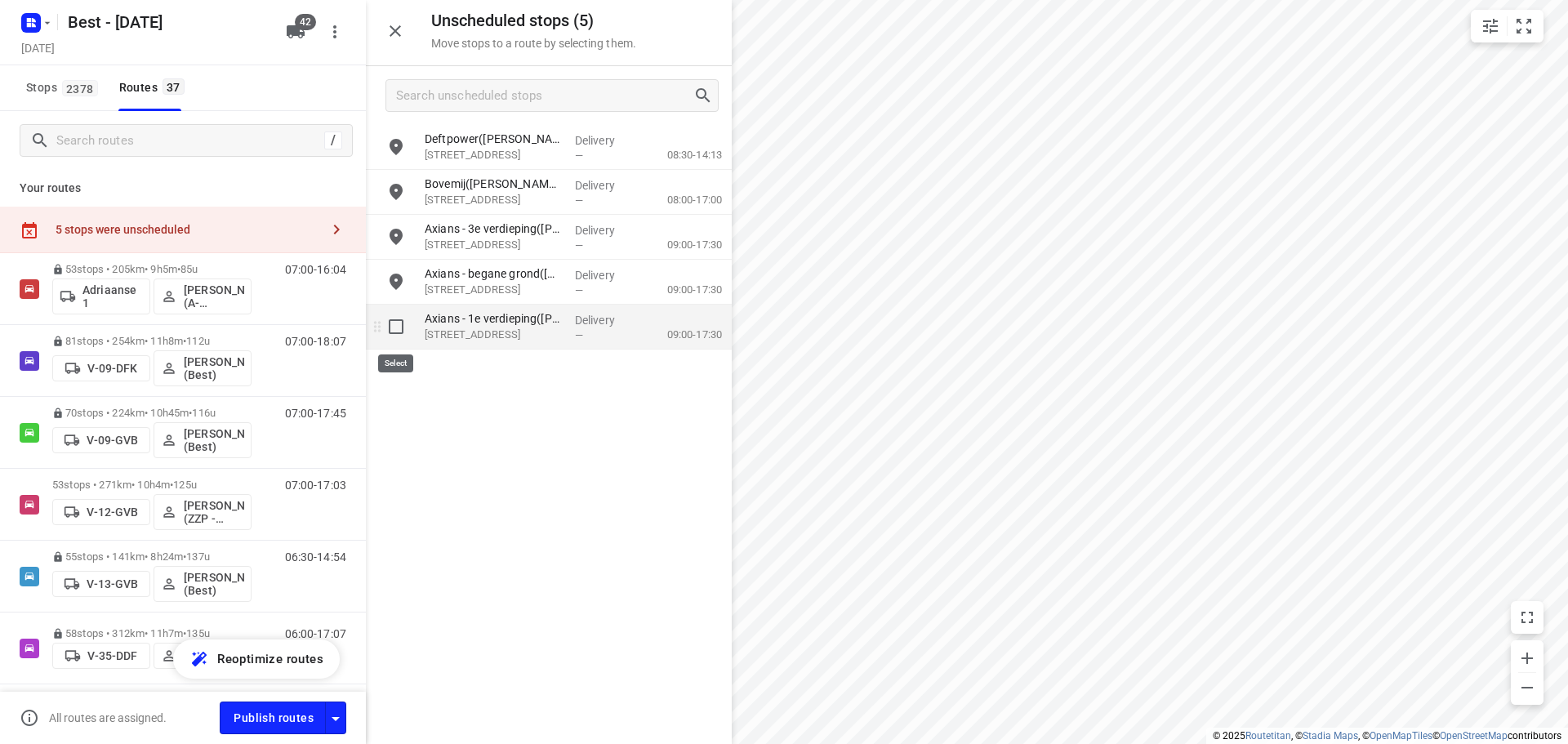
click at [400, 324] on input "grid" at bounding box center [396, 326] width 32 height 32
checkbox input "true"
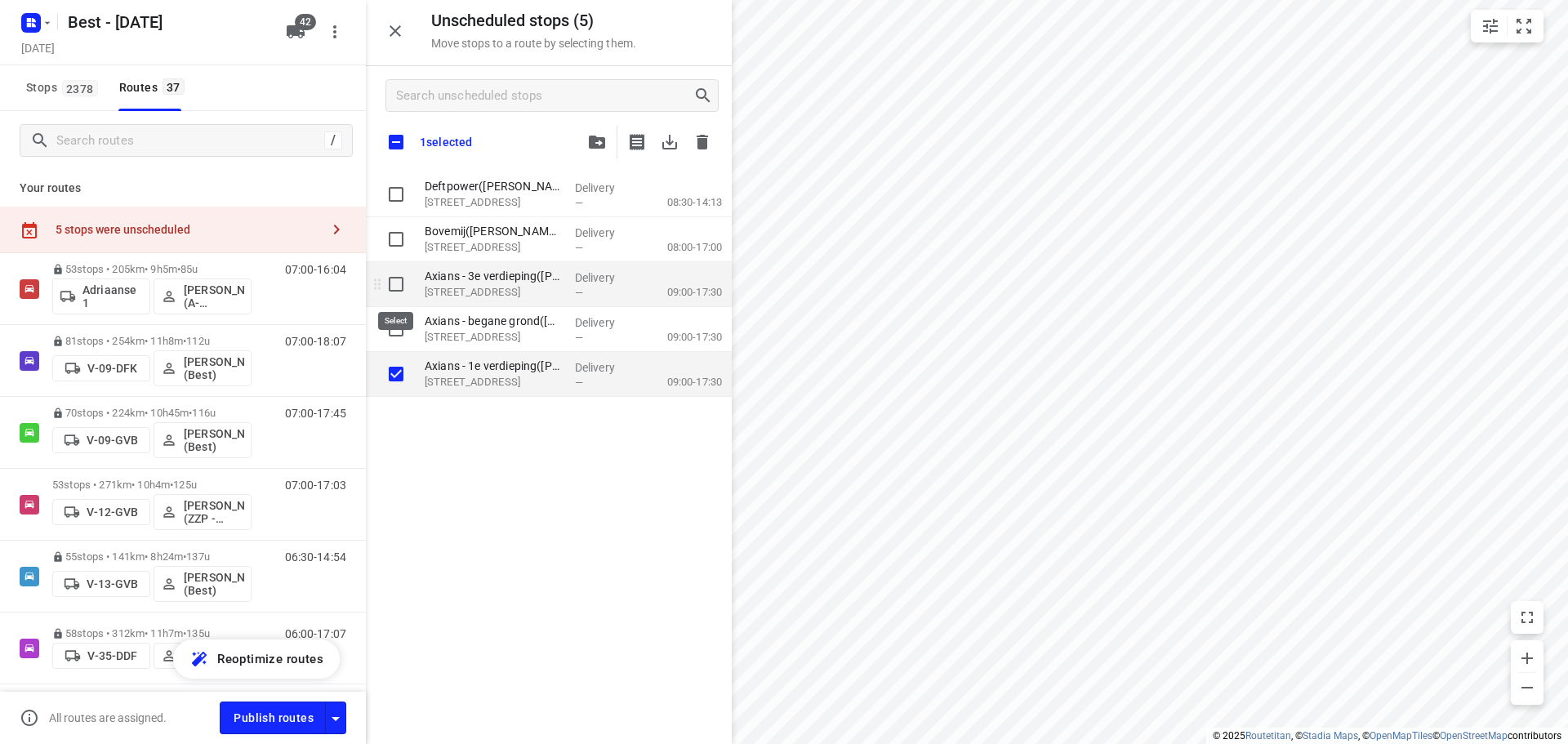
click at [389, 287] on input "grid" at bounding box center [396, 284] width 32 height 32
checkbox input "true"
click at [393, 288] on input "grid" at bounding box center [396, 284] width 32 height 32
checkbox input "false"
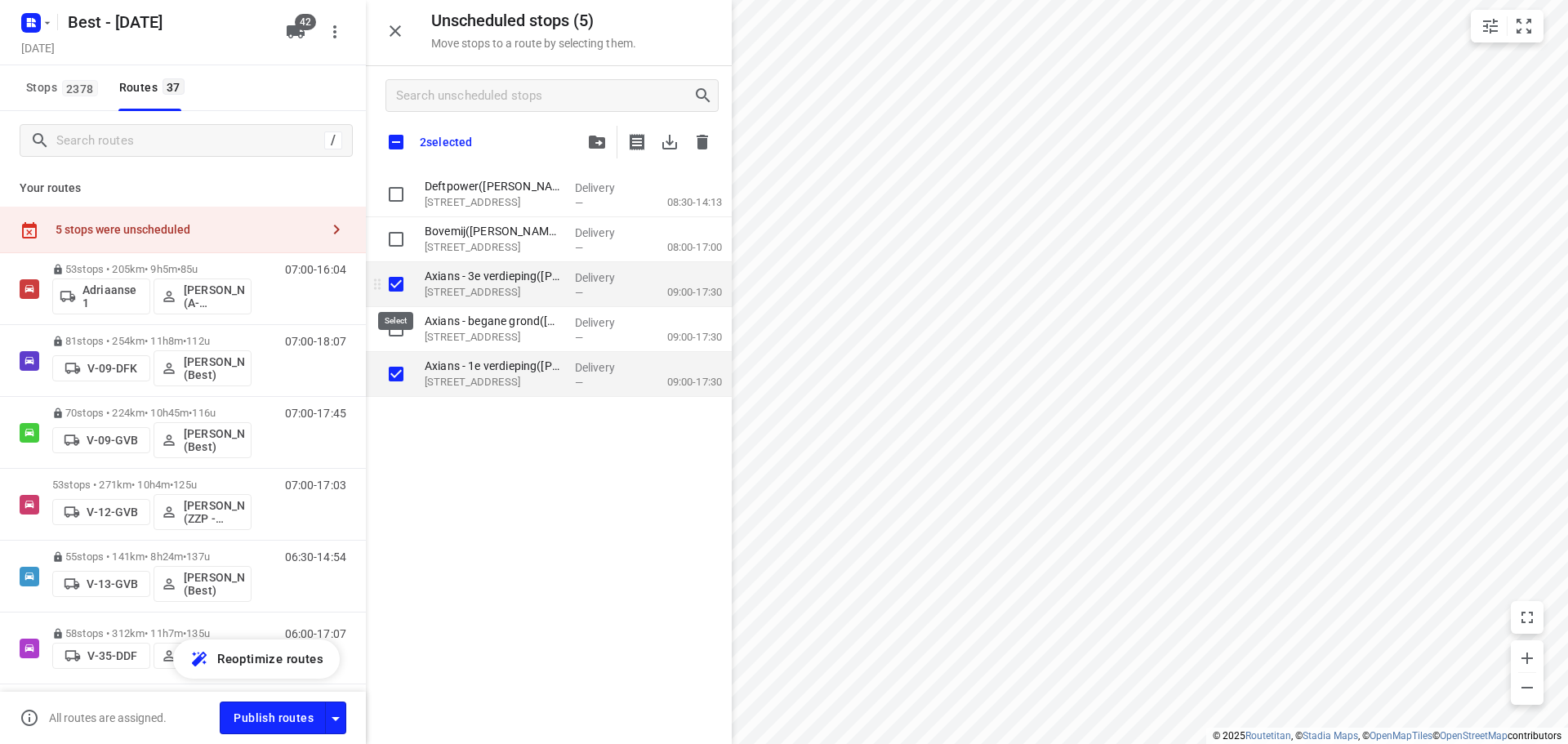
checkbox input "true"
drag, startPoint x: 389, startPoint y: 325, endPoint x: 395, endPoint y: 300, distance: 25.7
click at [389, 325] on input "grid" at bounding box center [396, 329] width 32 height 32
checkbox input "true"
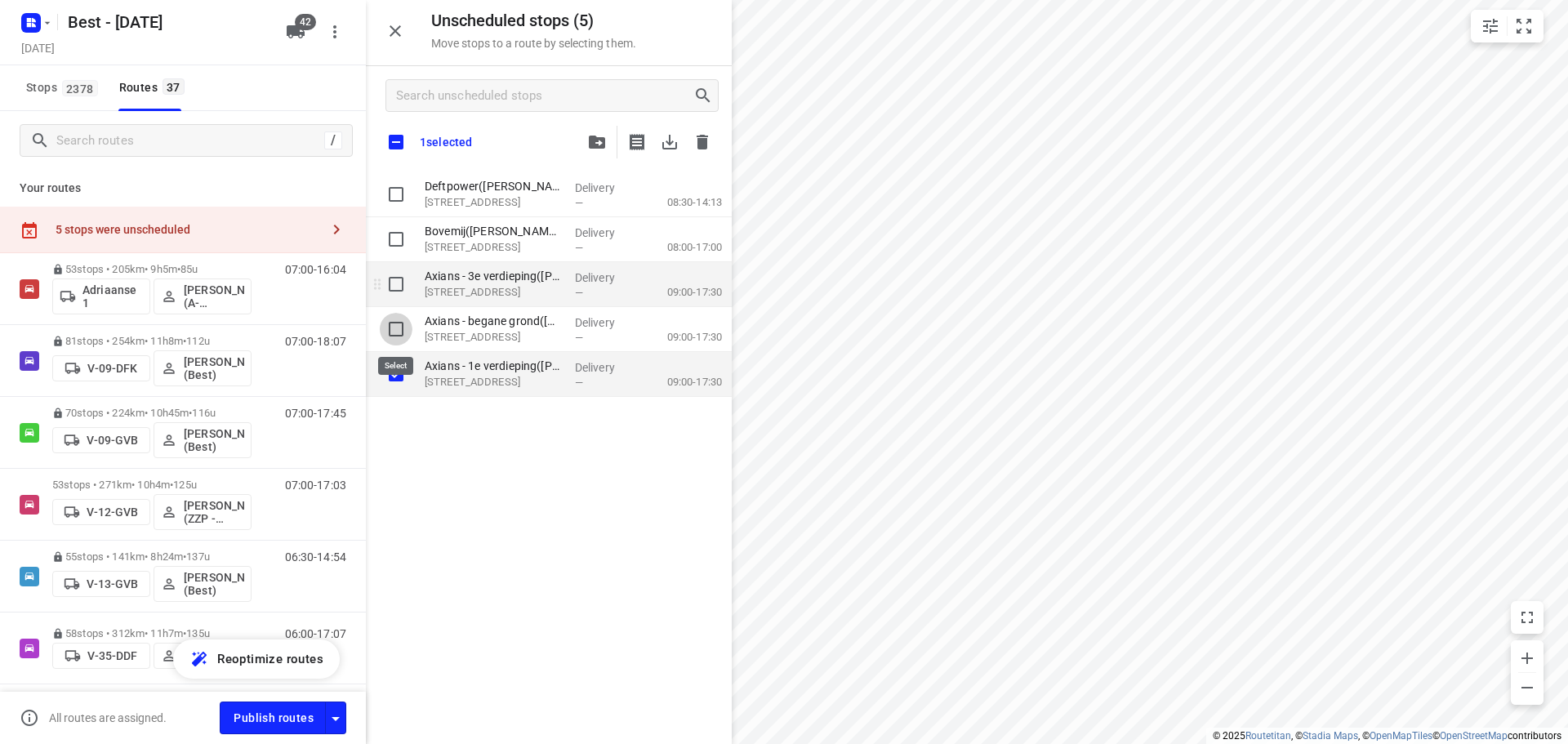
checkbox input "true"
click at [395, 300] on input "grid" at bounding box center [396, 284] width 32 height 32
checkbox input "true"
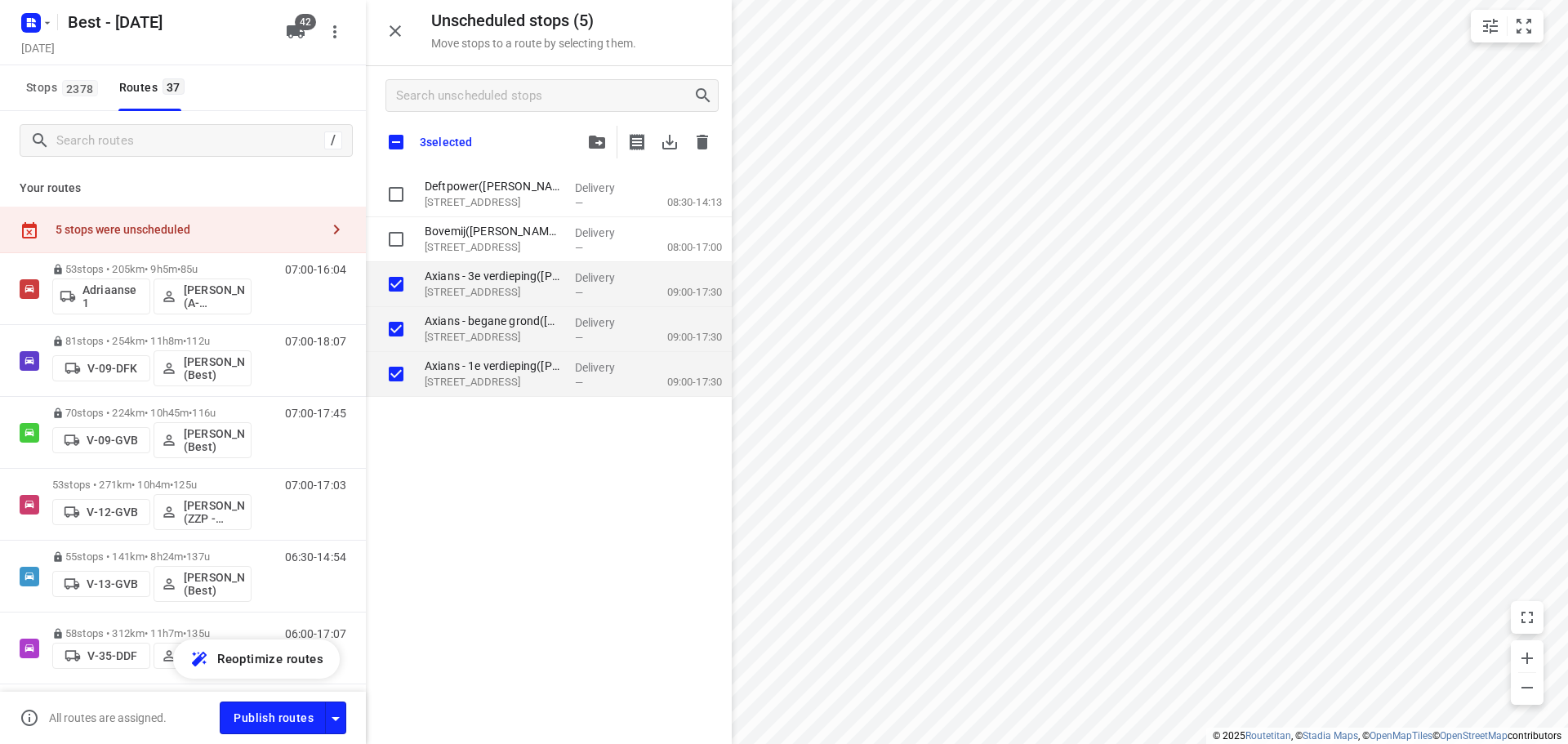
checkbox input "true"
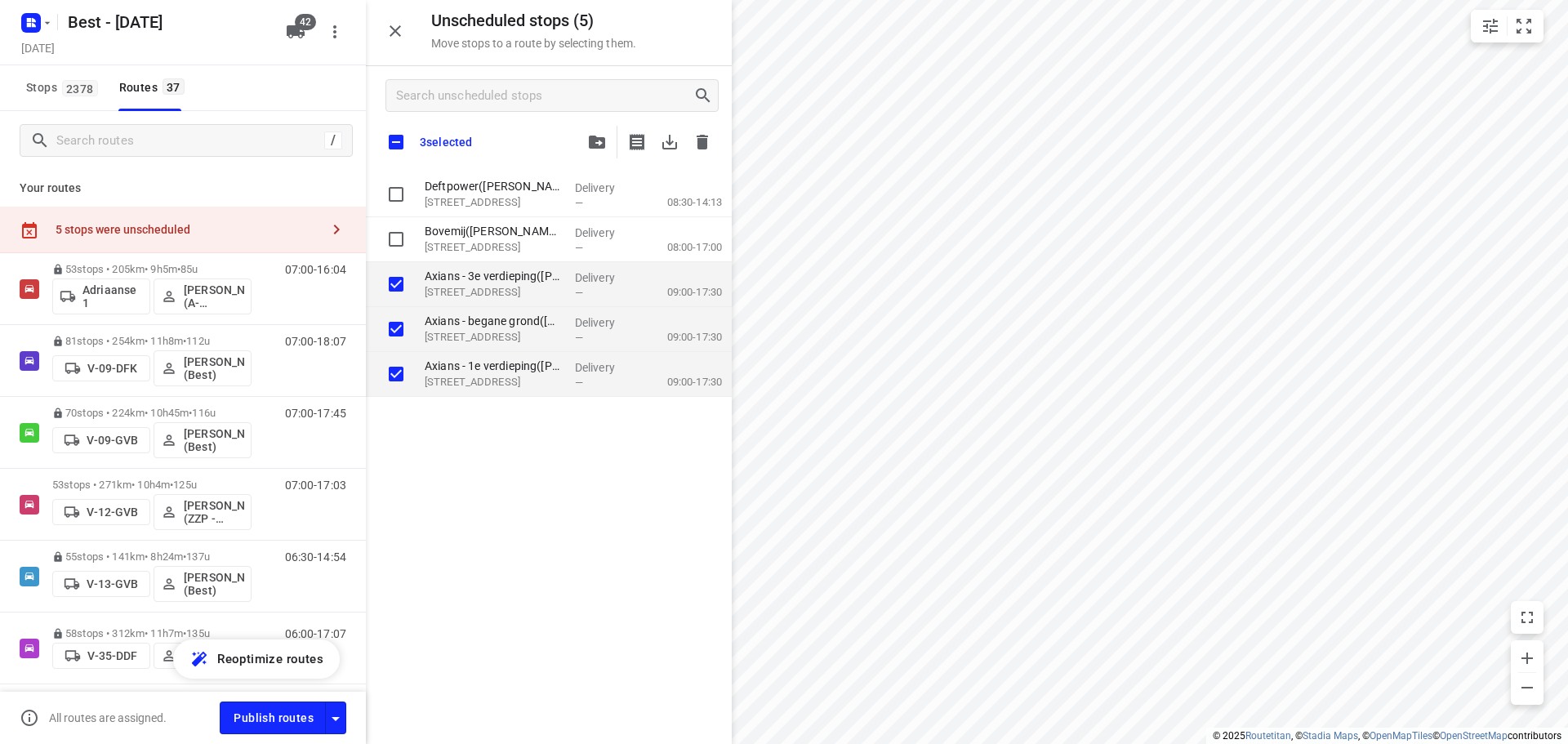
checkbox input "true"
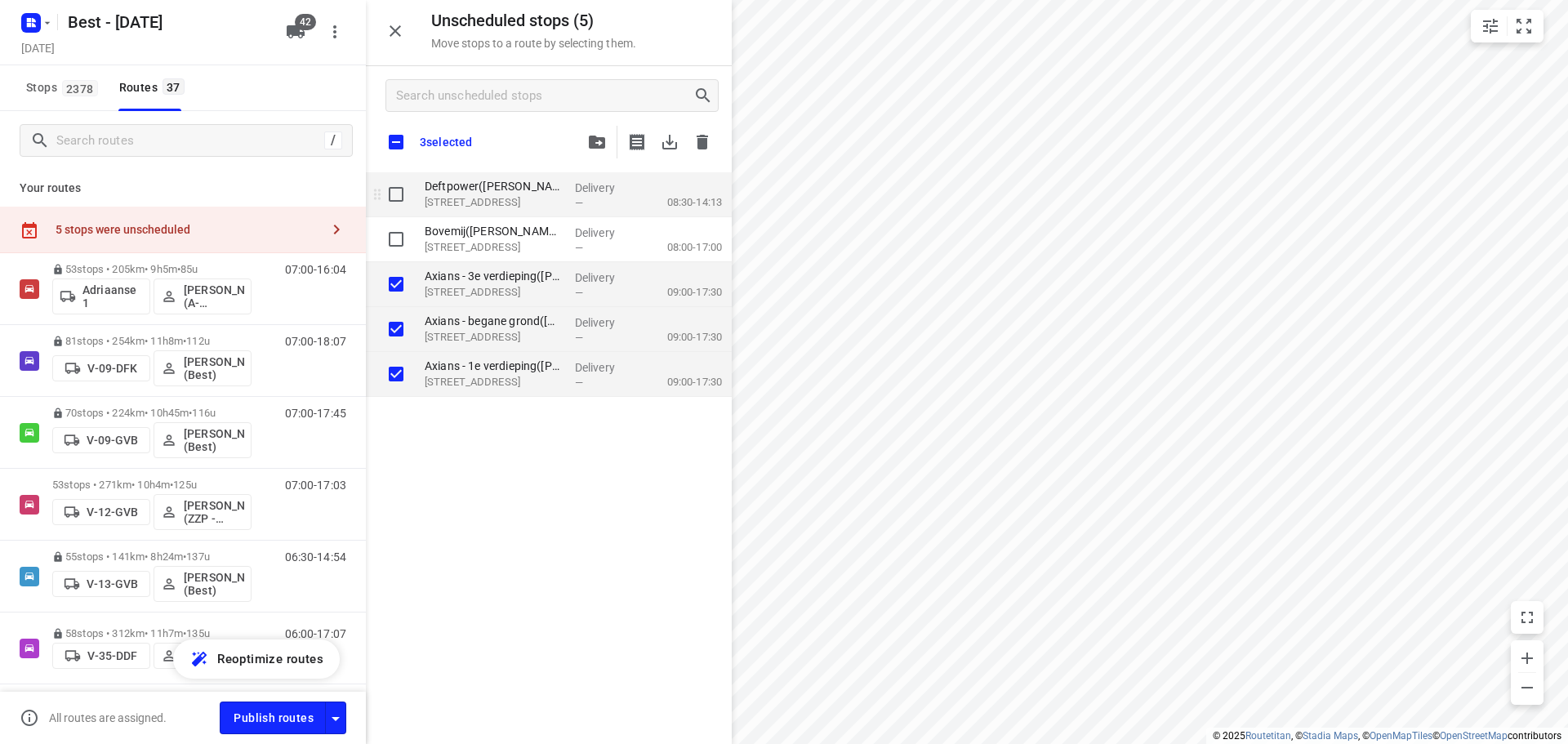
checkbox input "true"
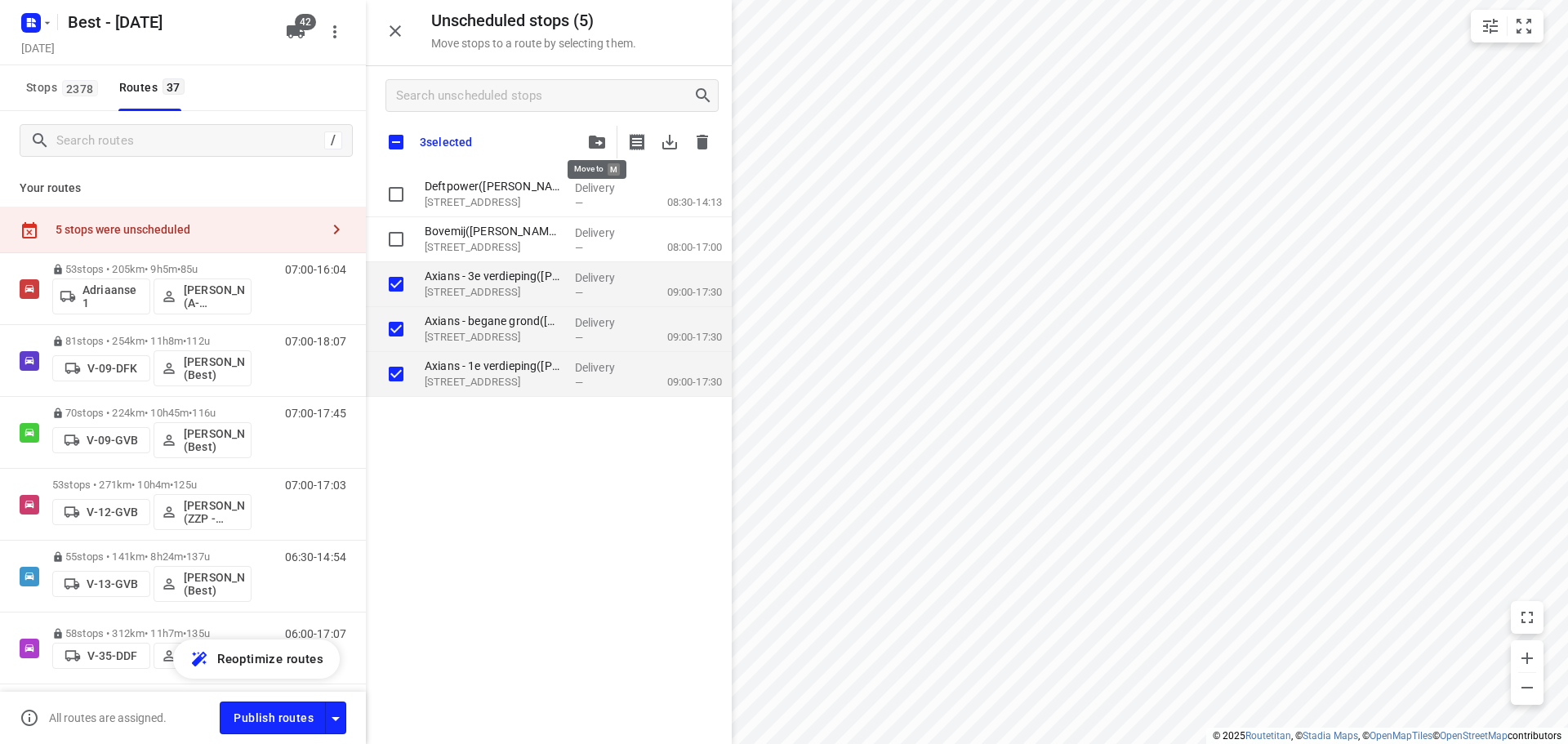
click at [588, 139] on span "button" at bounding box center [597, 141] width 20 height 13
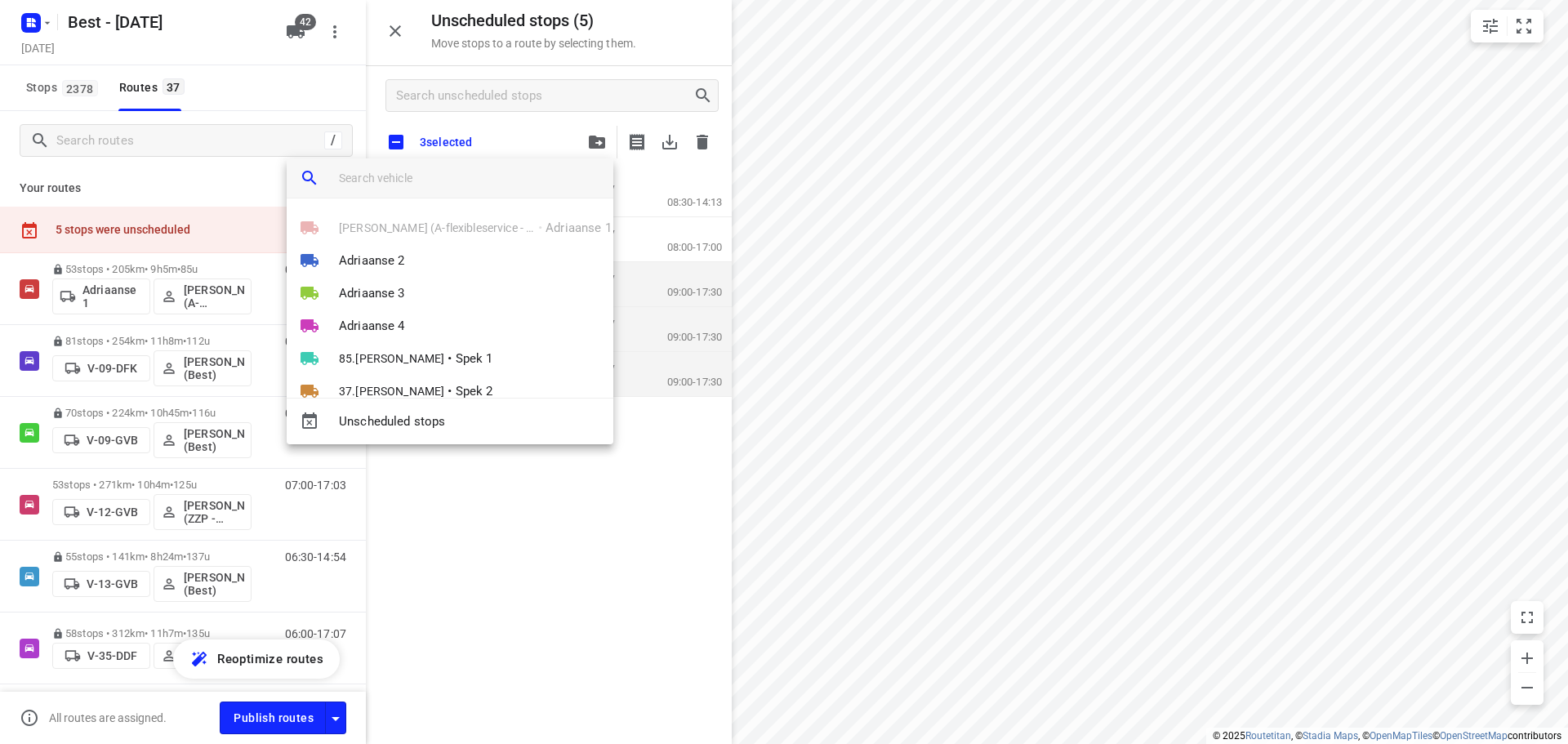
click at [402, 182] on input "search vehicle" at bounding box center [470, 178] width 262 height 25
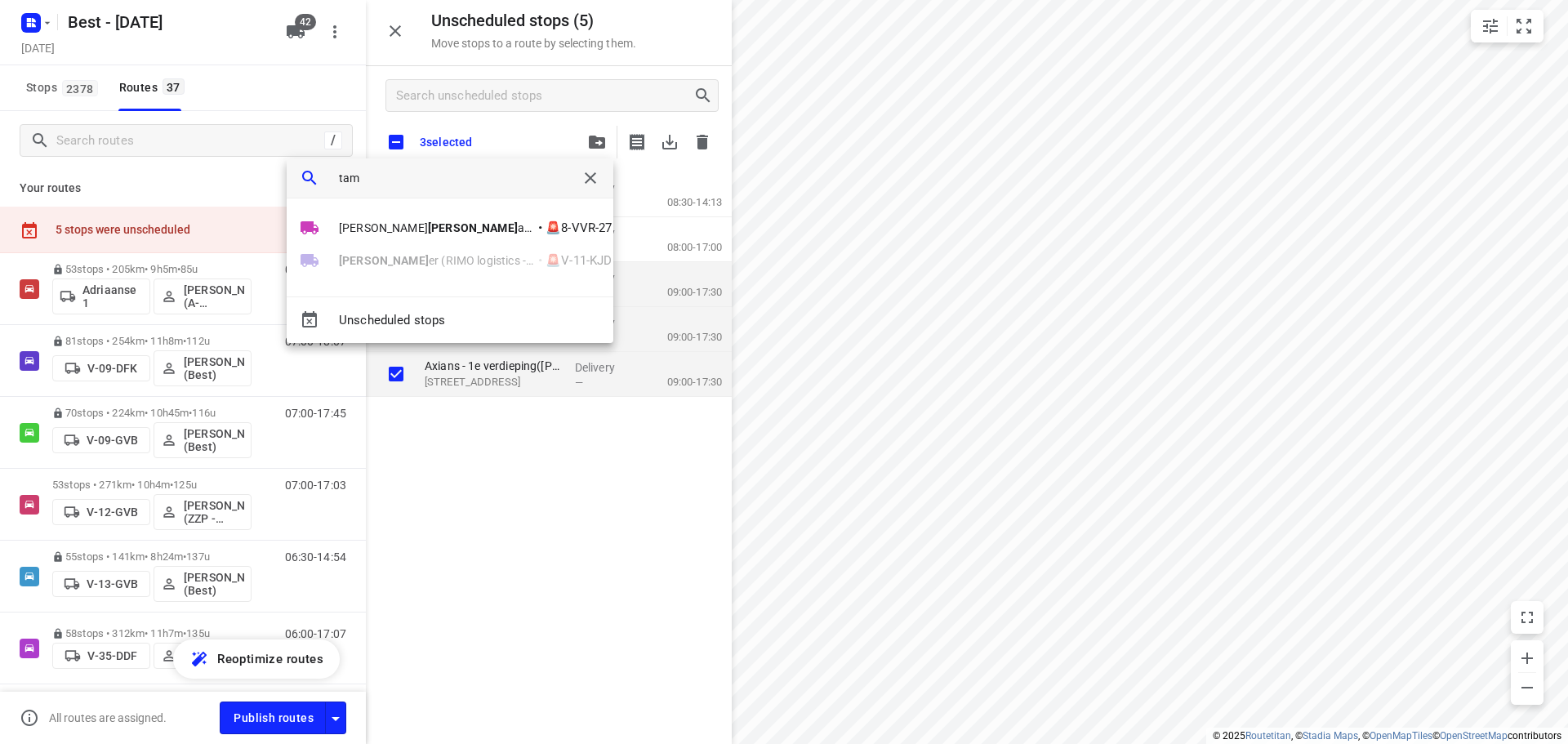
type input "tam"
click at [441, 245] on div "Tam er (RIMO logistics - Best - ZZP) • 🚨V-11-KJD" at bounding box center [449, 261] width 326 height 32
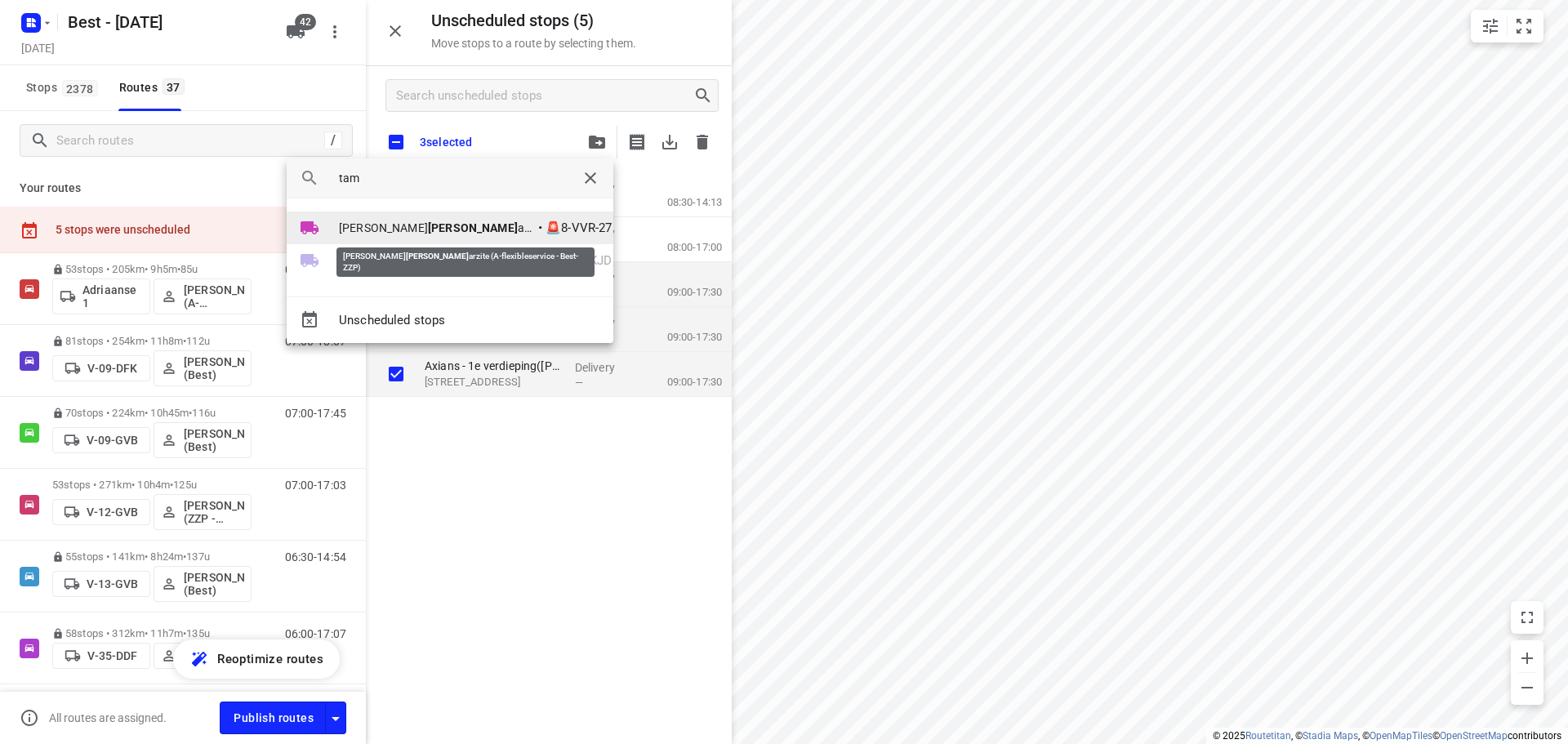
click at [448, 225] on span "Mohamed Tam arzite (A-flexibleservice - Best- ZZP)" at bounding box center [437, 228] width 196 height 16
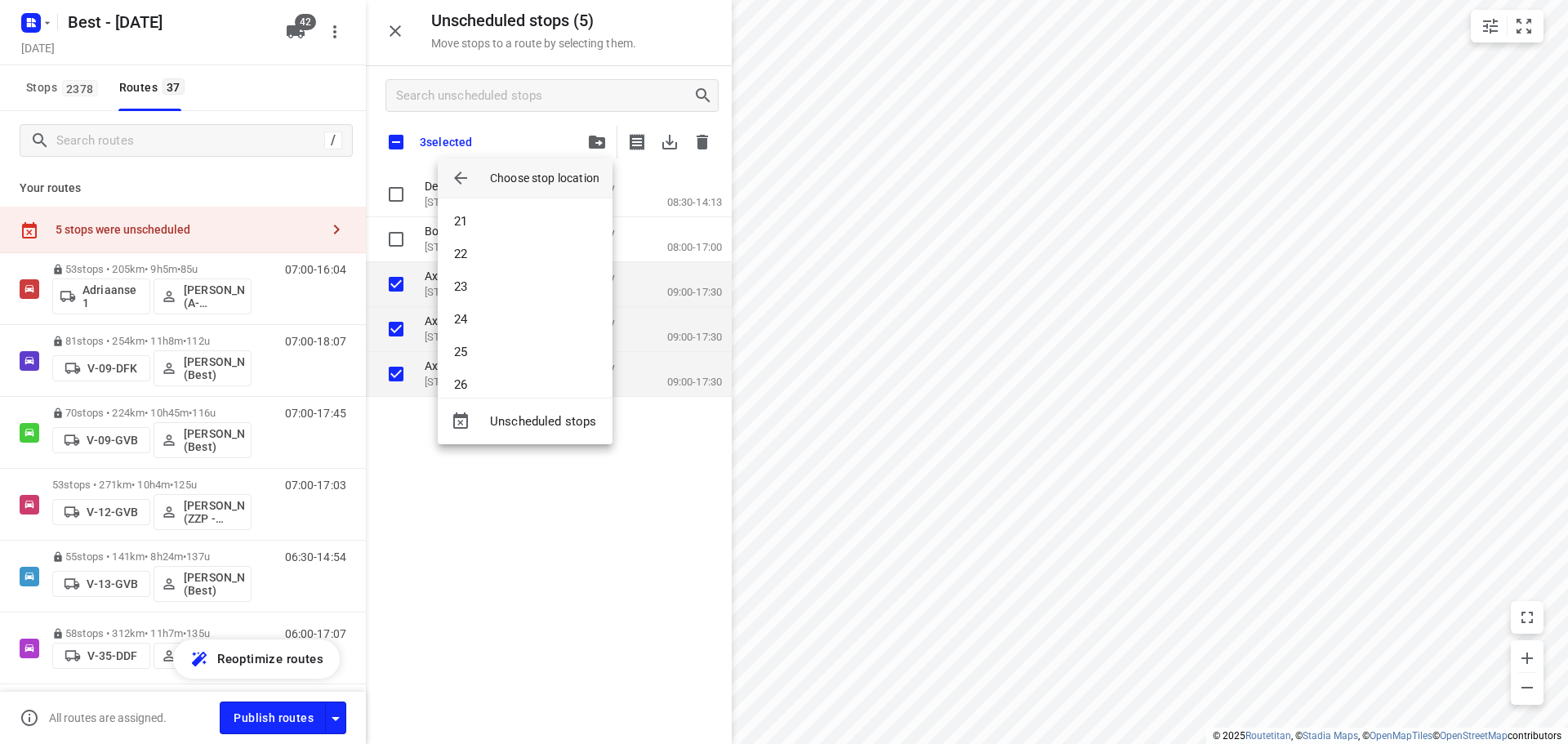
scroll to position [735, 0]
click at [490, 337] on li "27" at bounding box center [525, 336] width 175 height 32
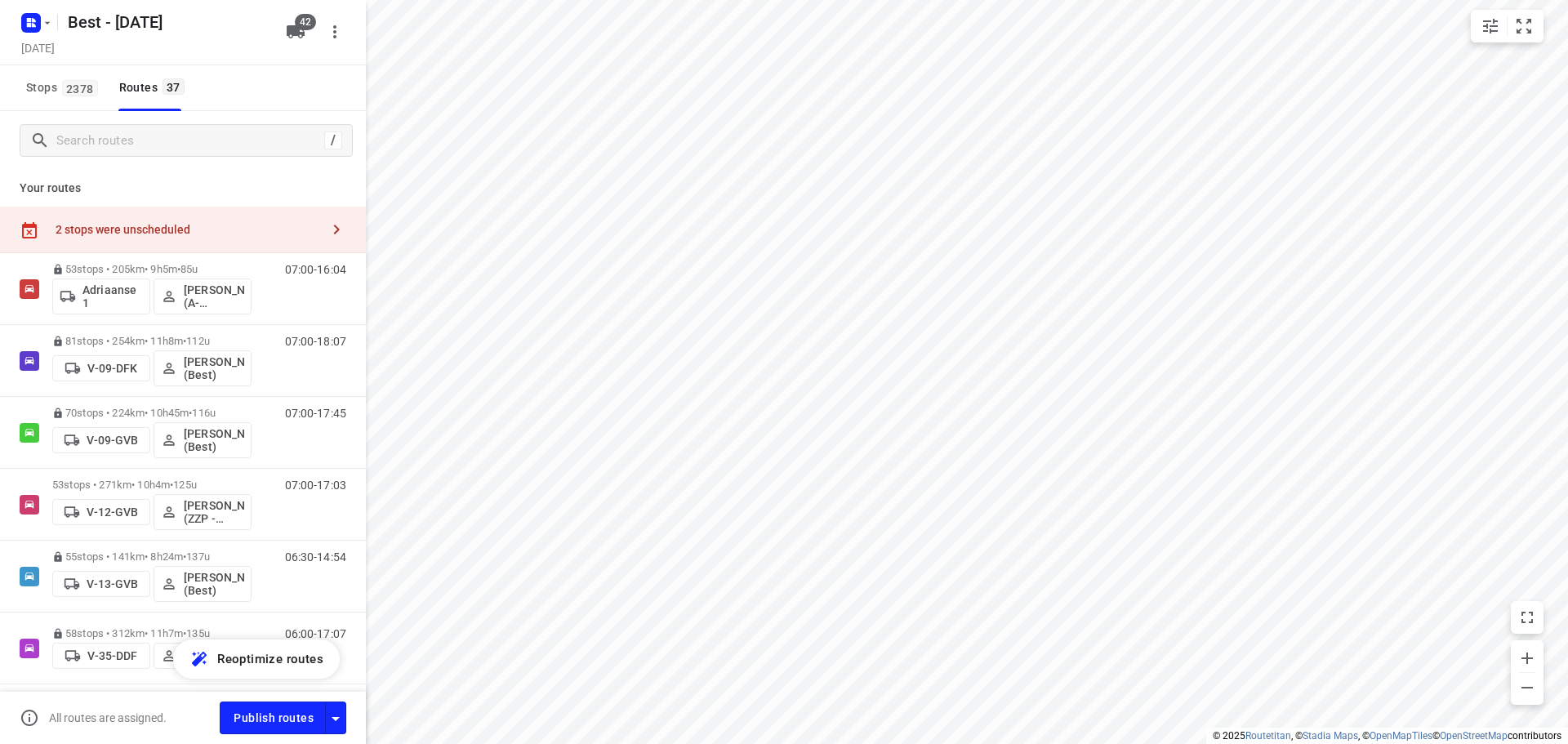
click at [162, 238] on div "2 stops were unscheduled" at bounding box center [182, 229] width 366 height 47
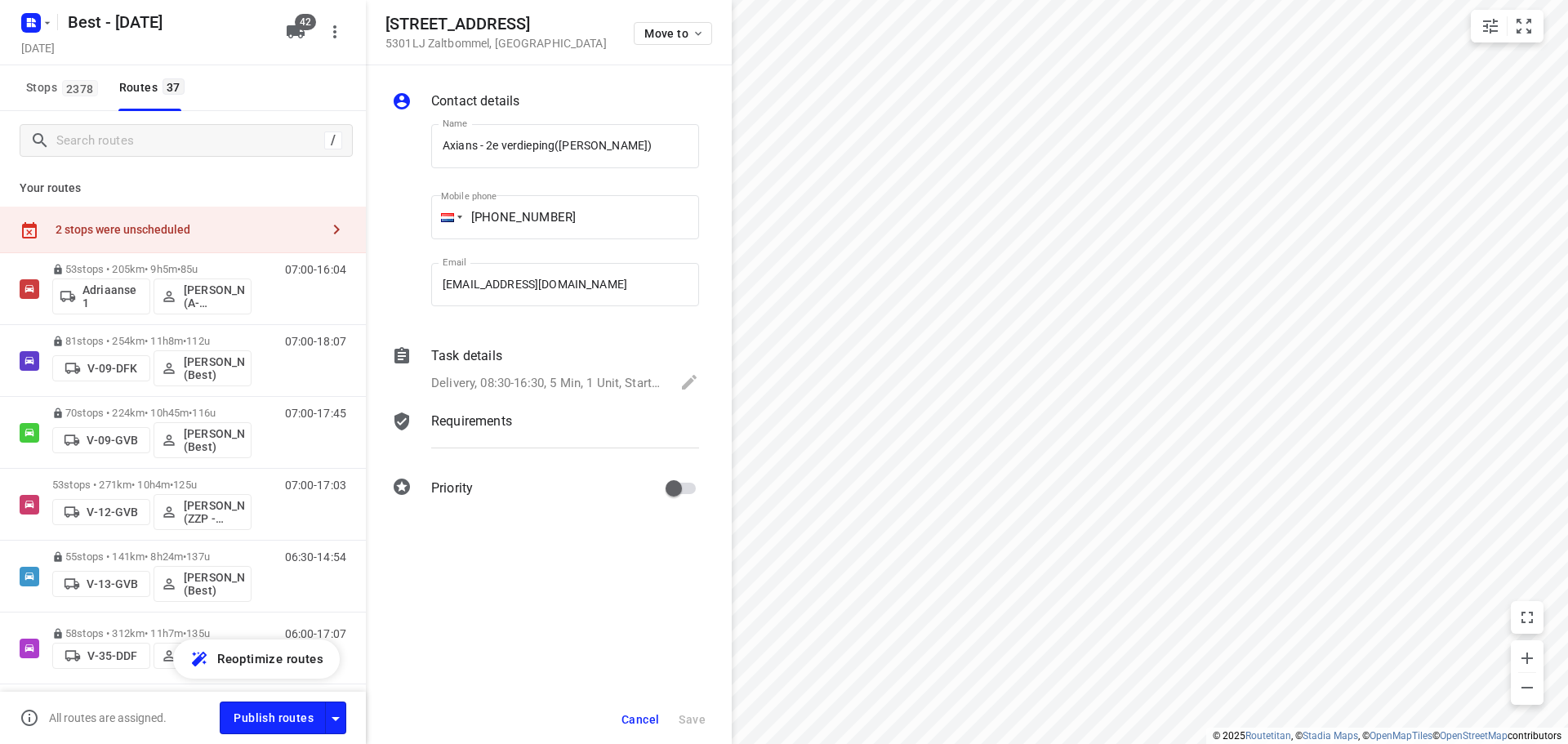
click at [643, 712] on button "Cancel" at bounding box center [640, 719] width 50 height 29
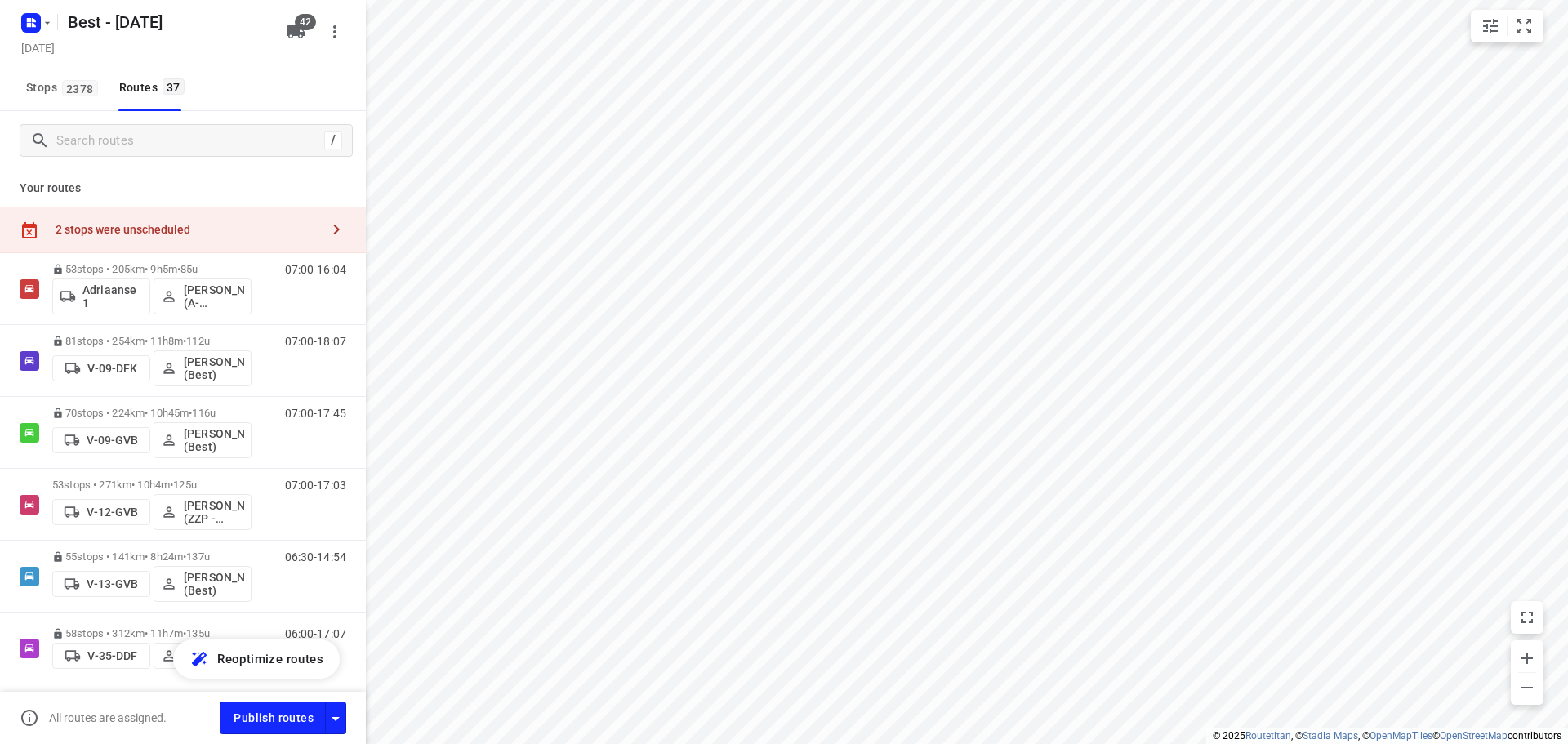
click at [182, 234] on div "2 stops were unscheduled" at bounding box center [187, 229] width 264 height 13
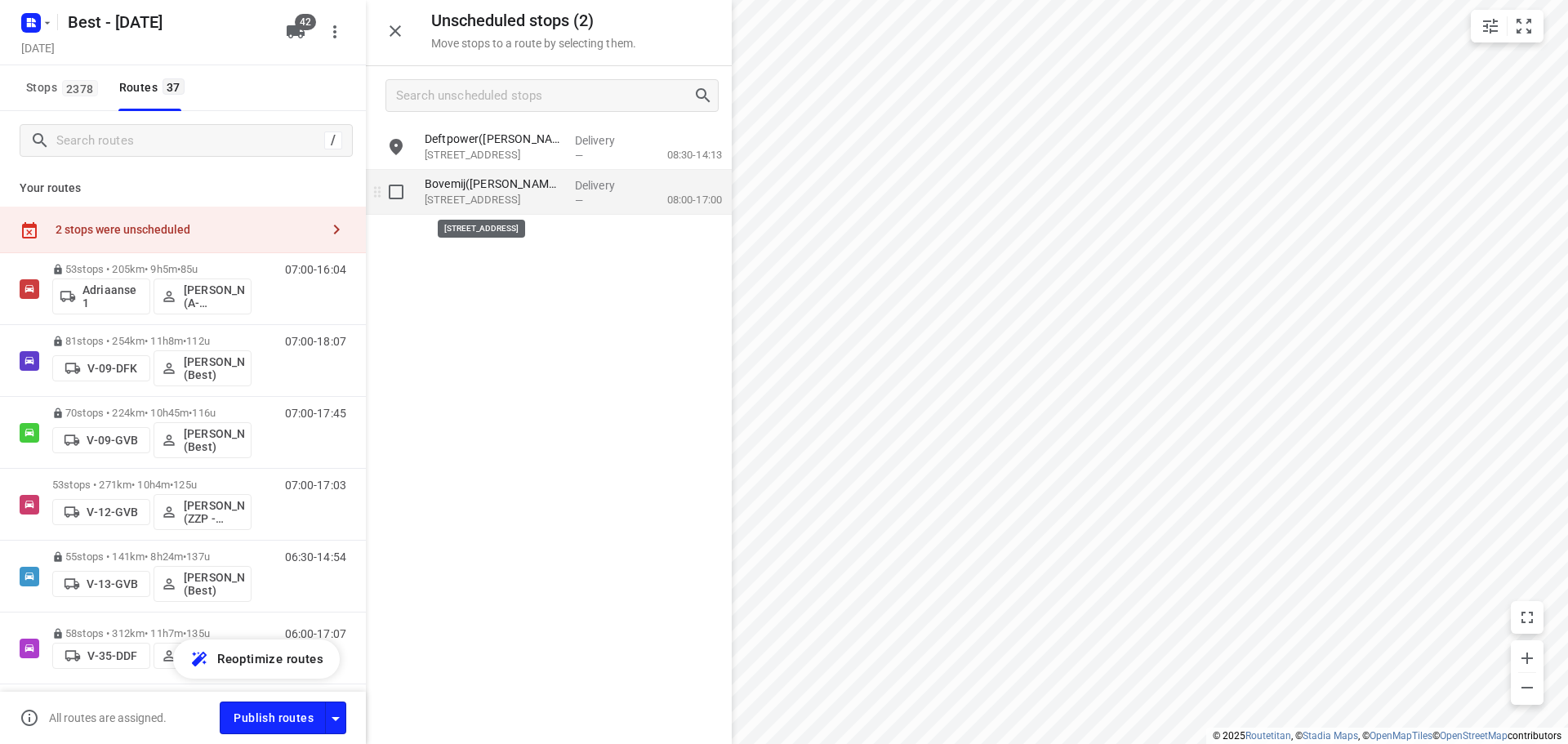
click at [527, 194] on p "Takenhofplein 2, Nijmegen" at bounding box center [493, 199] width 137 height 16
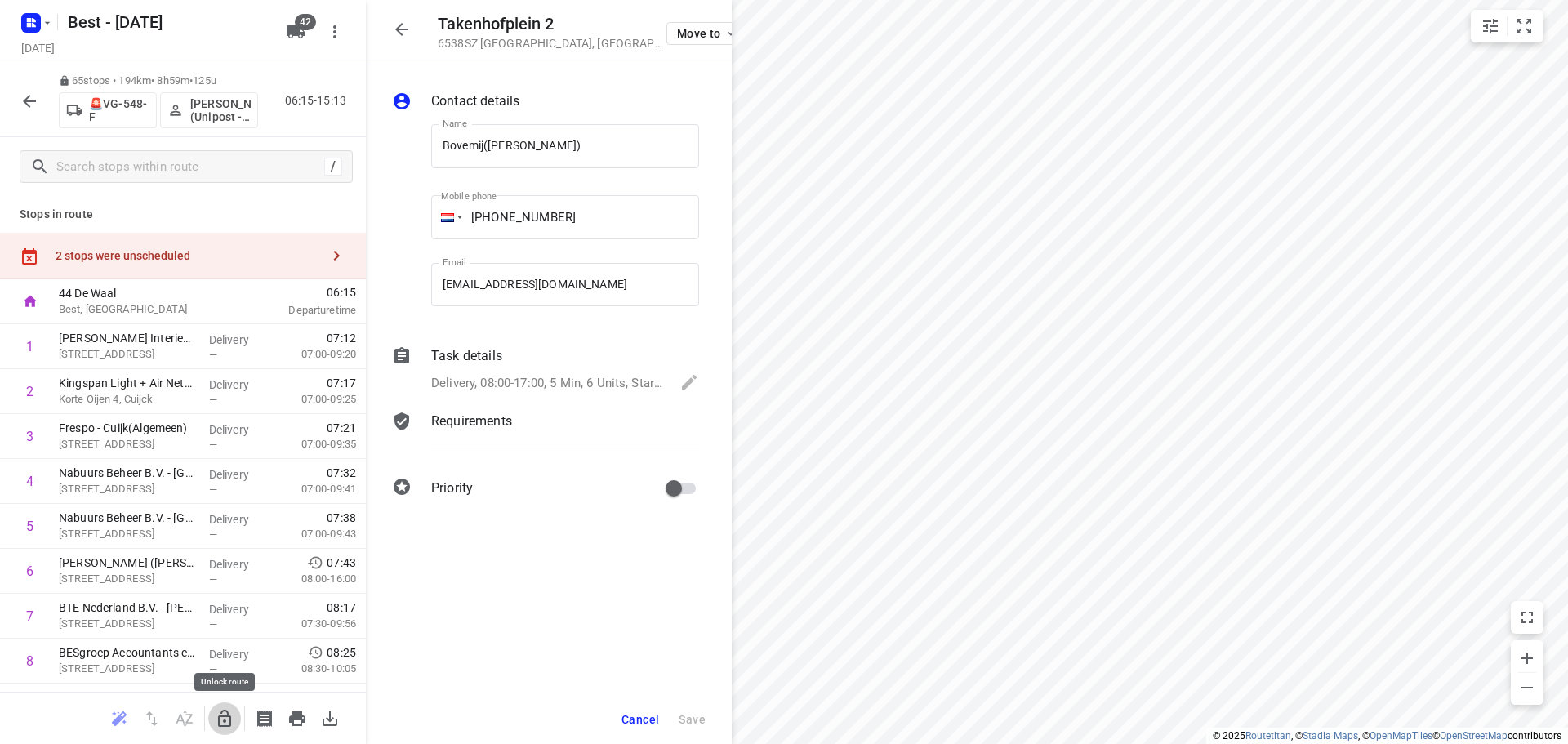
click at [225, 713] on icon "button" at bounding box center [224, 718] width 20 height 20
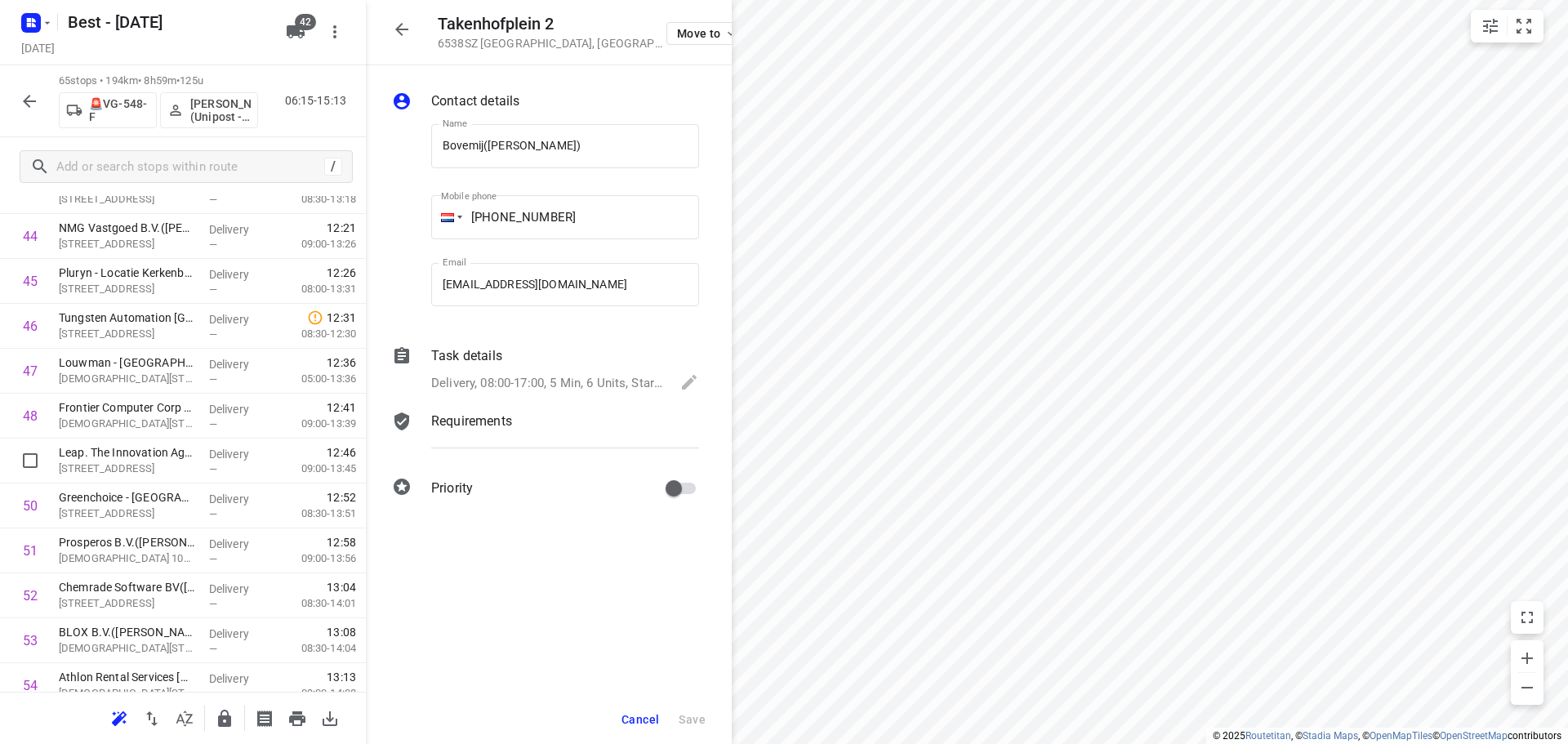
scroll to position [1715, 0]
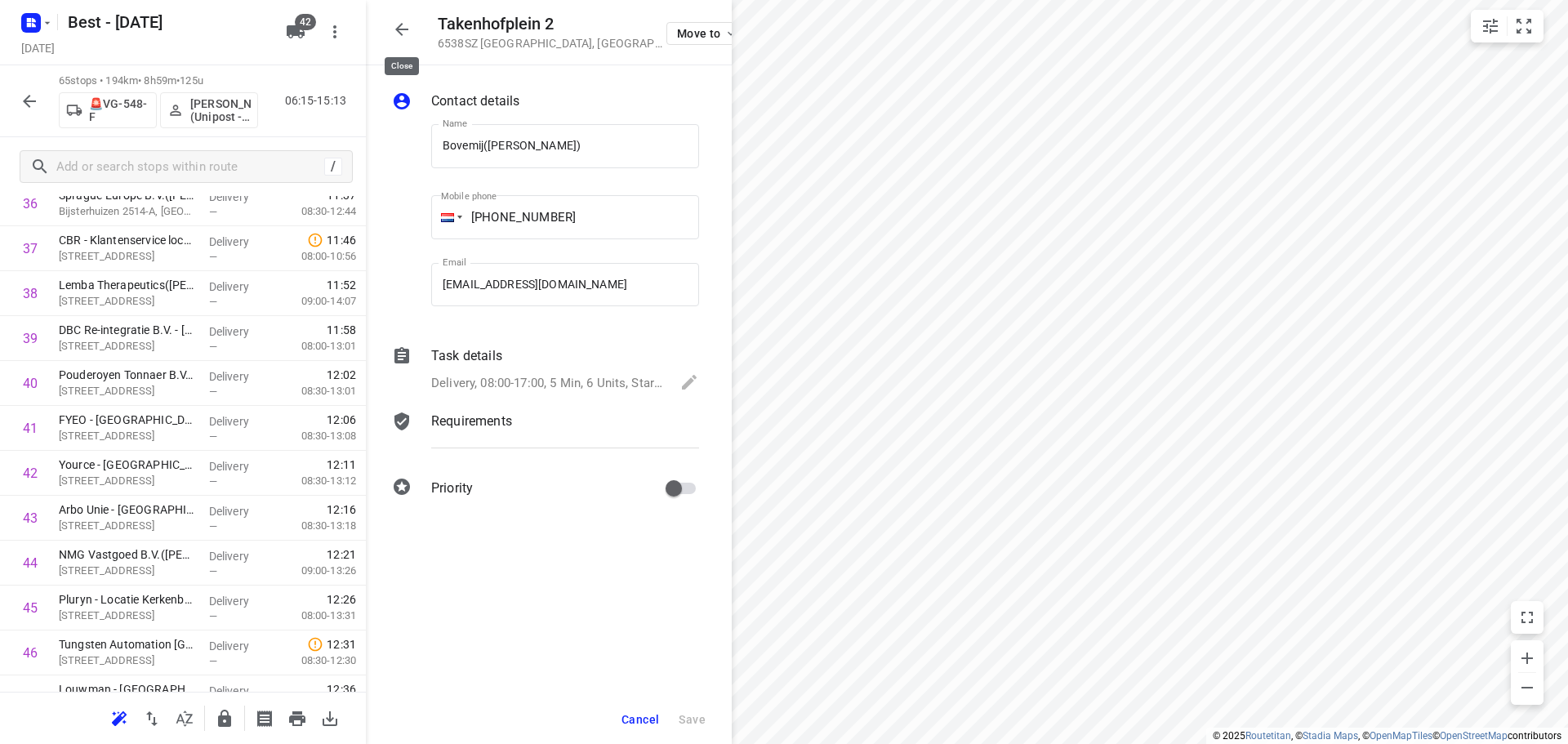
click at [406, 39] on button "button" at bounding box center [401, 29] width 32 height 32
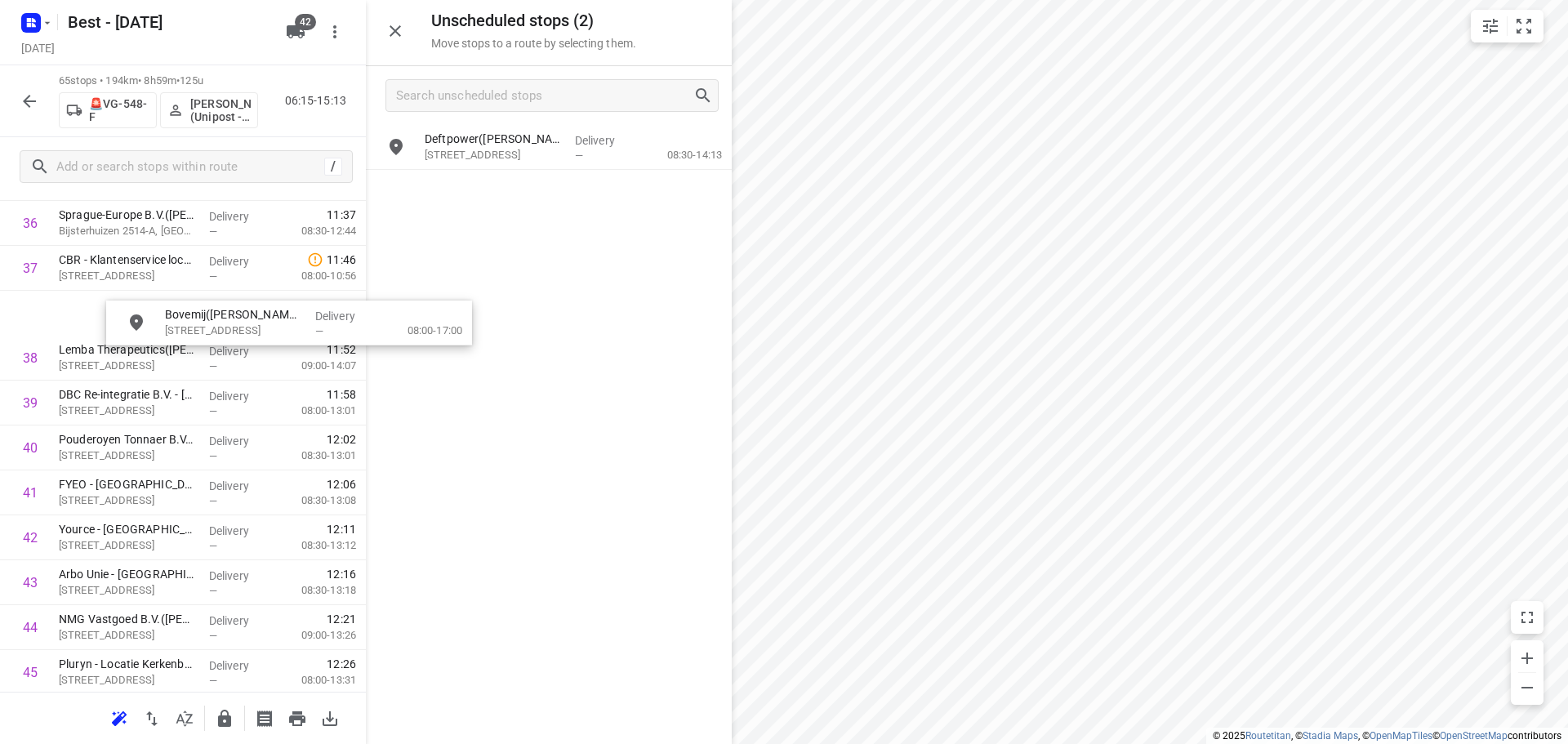
scroll to position [1693, 0]
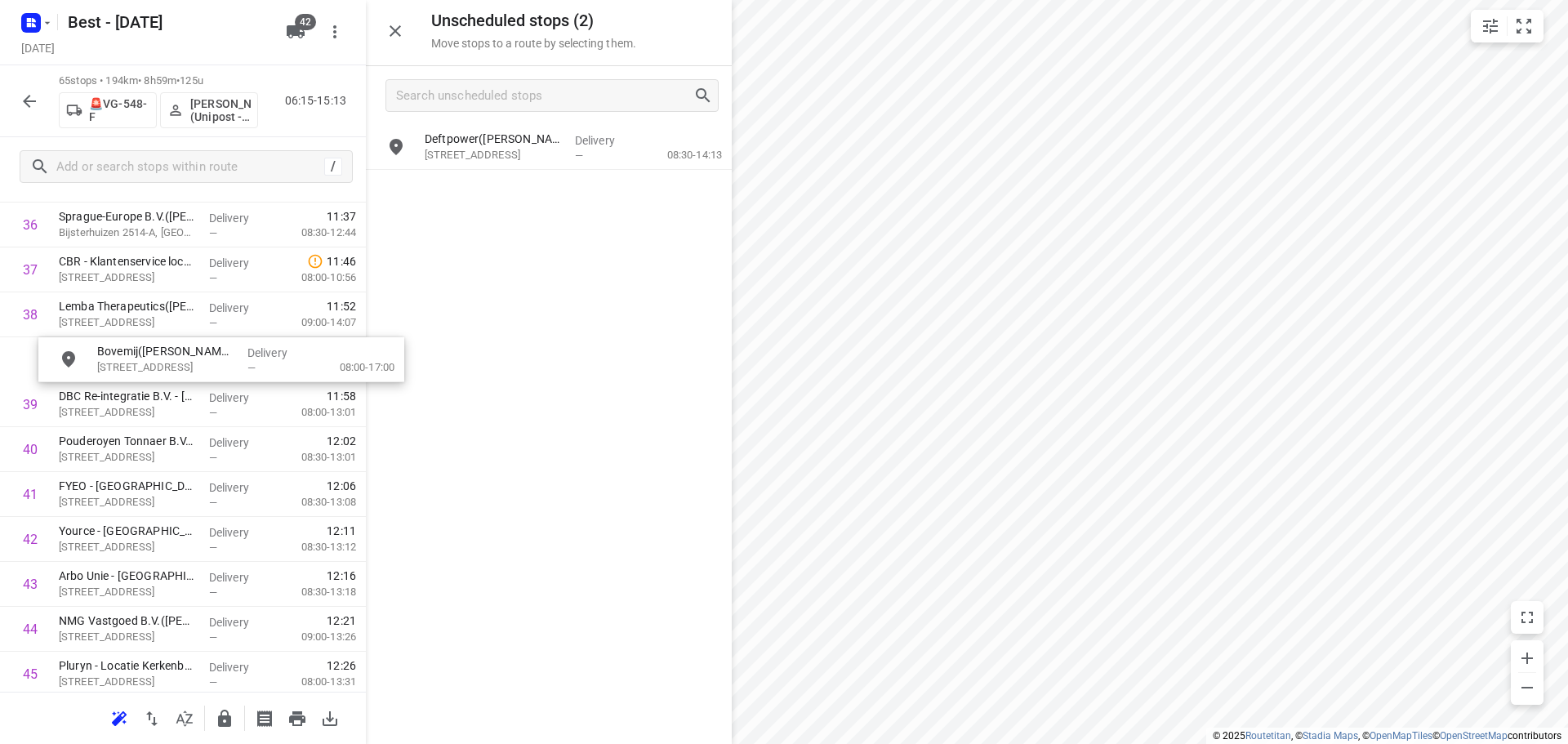
drag, startPoint x: 471, startPoint y: 196, endPoint x: 128, endPoint y: 370, distance: 384.6
click at [220, 727] on icon "button" at bounding box center [224, 718] width 20 height 20
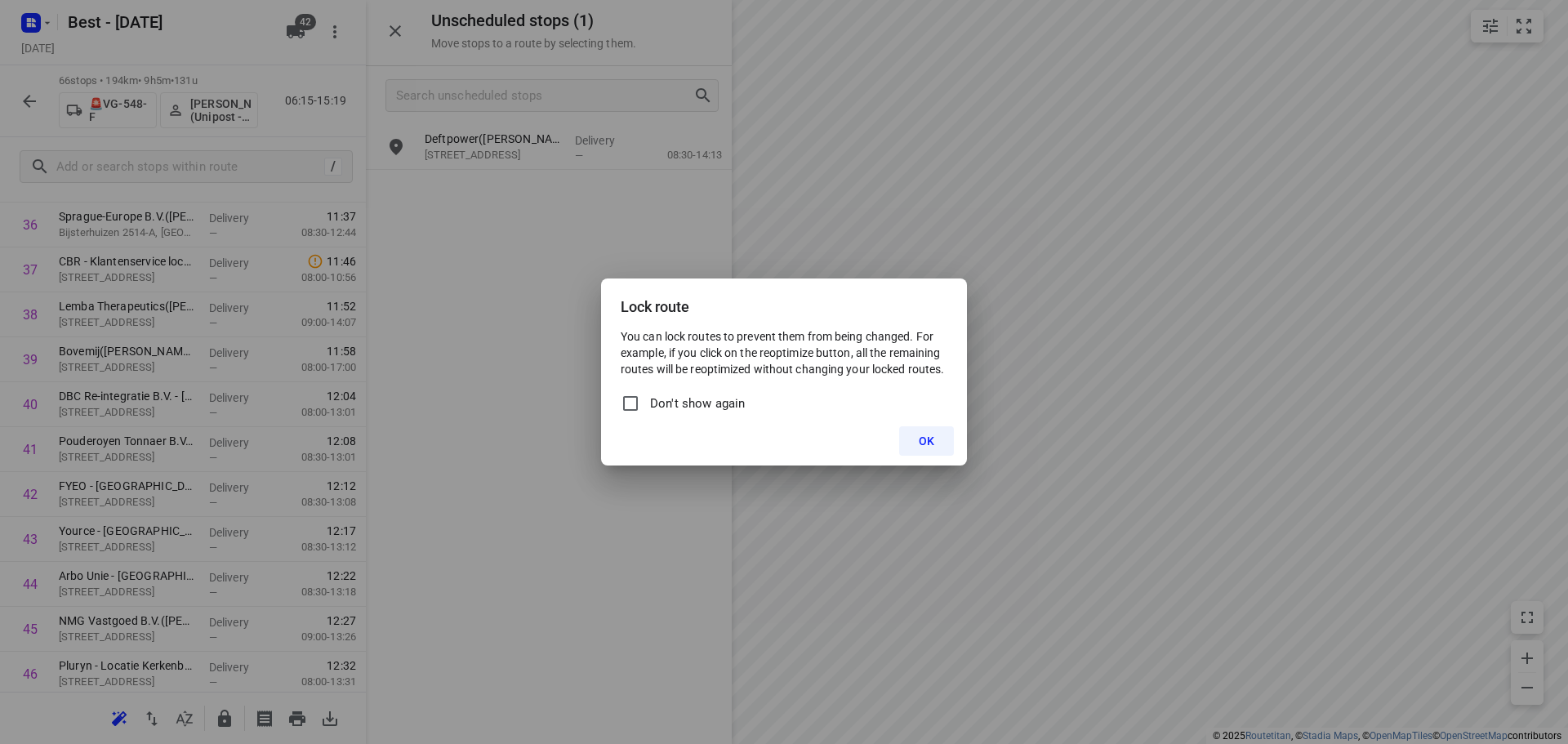
click at [680, 398] on span "Don't show again" at bounding box center [697, 404] width 95 height 19
click at [640, 398] on input "Don't show again" at bounding box center [630, 403] width 20 height 20
checkbox input "true"
click at [921, 446] on span "OK" at bounding box center [926, 441] width 15 height 13
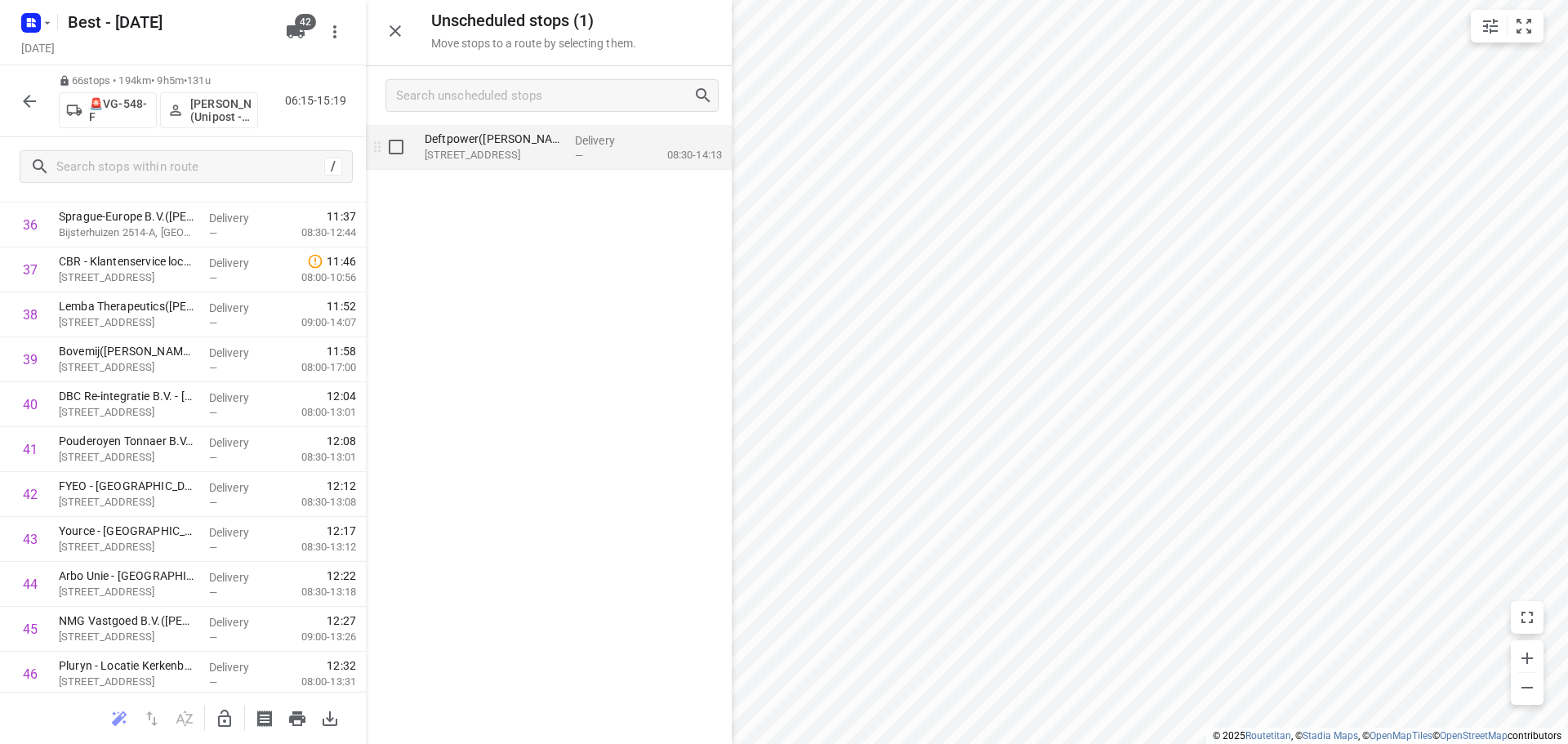
click at [576, 154] on span "—" at bounding box center [579, 155] width 9 height 12
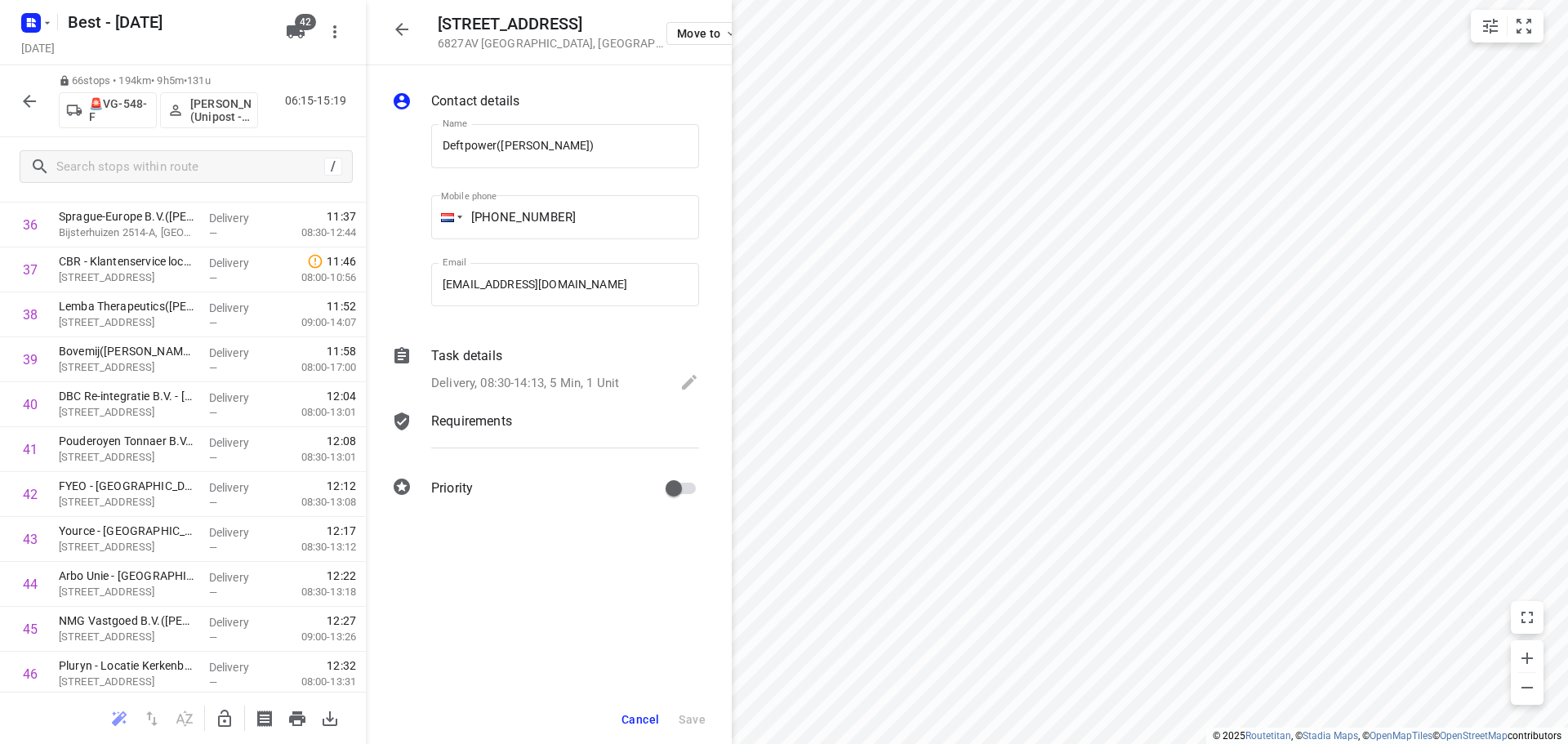
click at [25, 112] on button "button" at bounding box center [29, 101] width 32 height 32
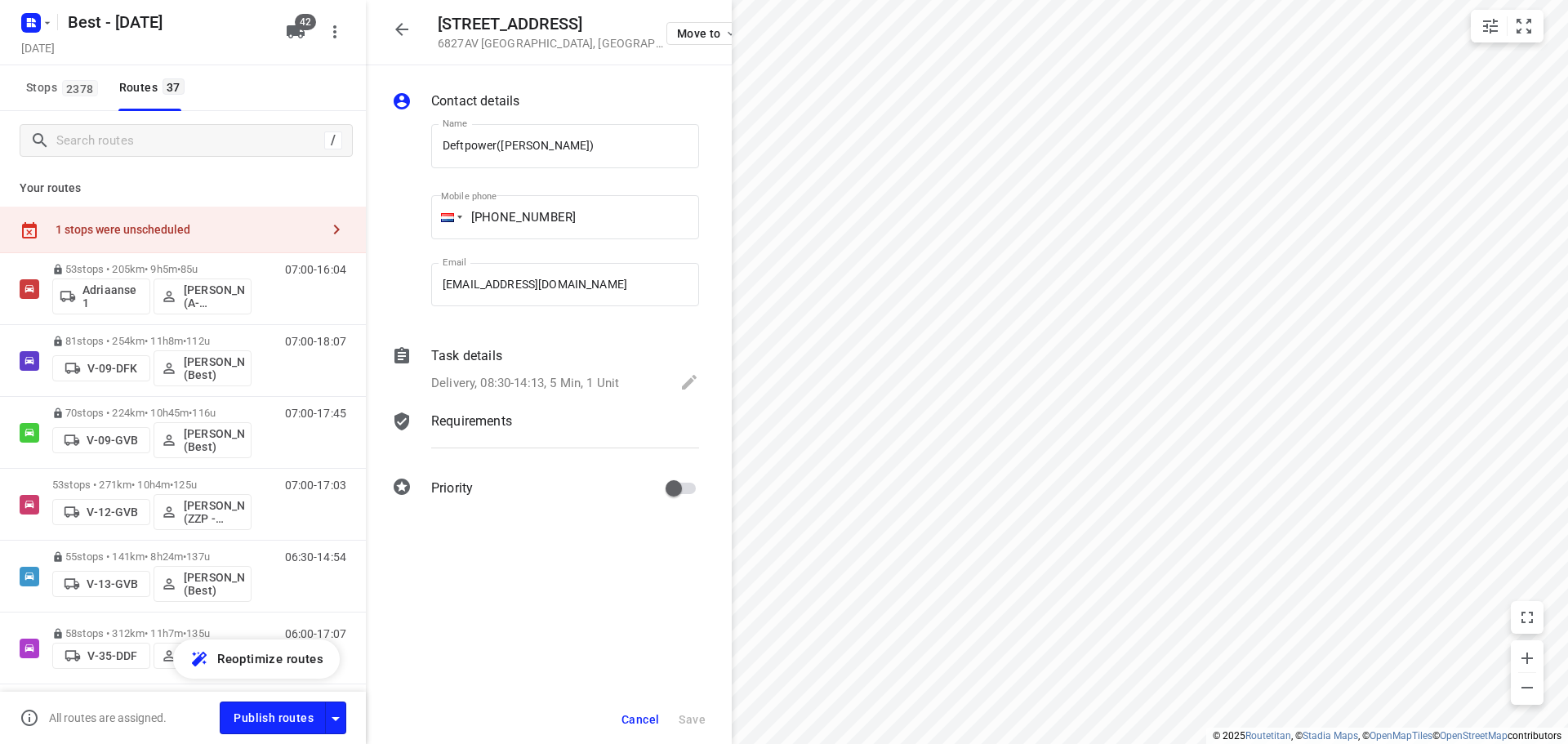
click at [130, 214] on div "1 stops were unscheduled" at bounding box center [182, 229] width 366 height 47
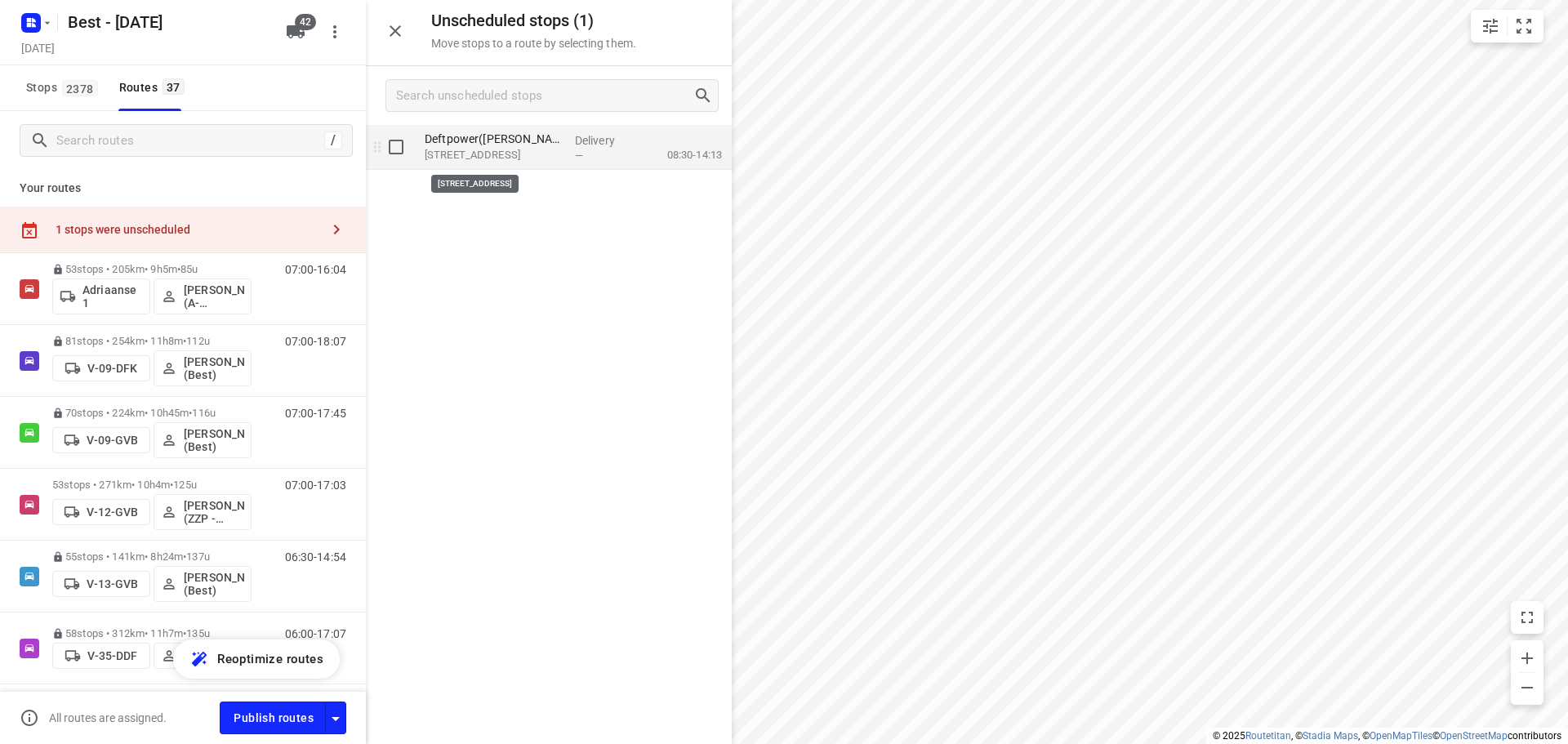
click at [539, 156] on p "Westervoortsedijk 73, Arnhem" at bounding box center [493, 154] width 137 height 16
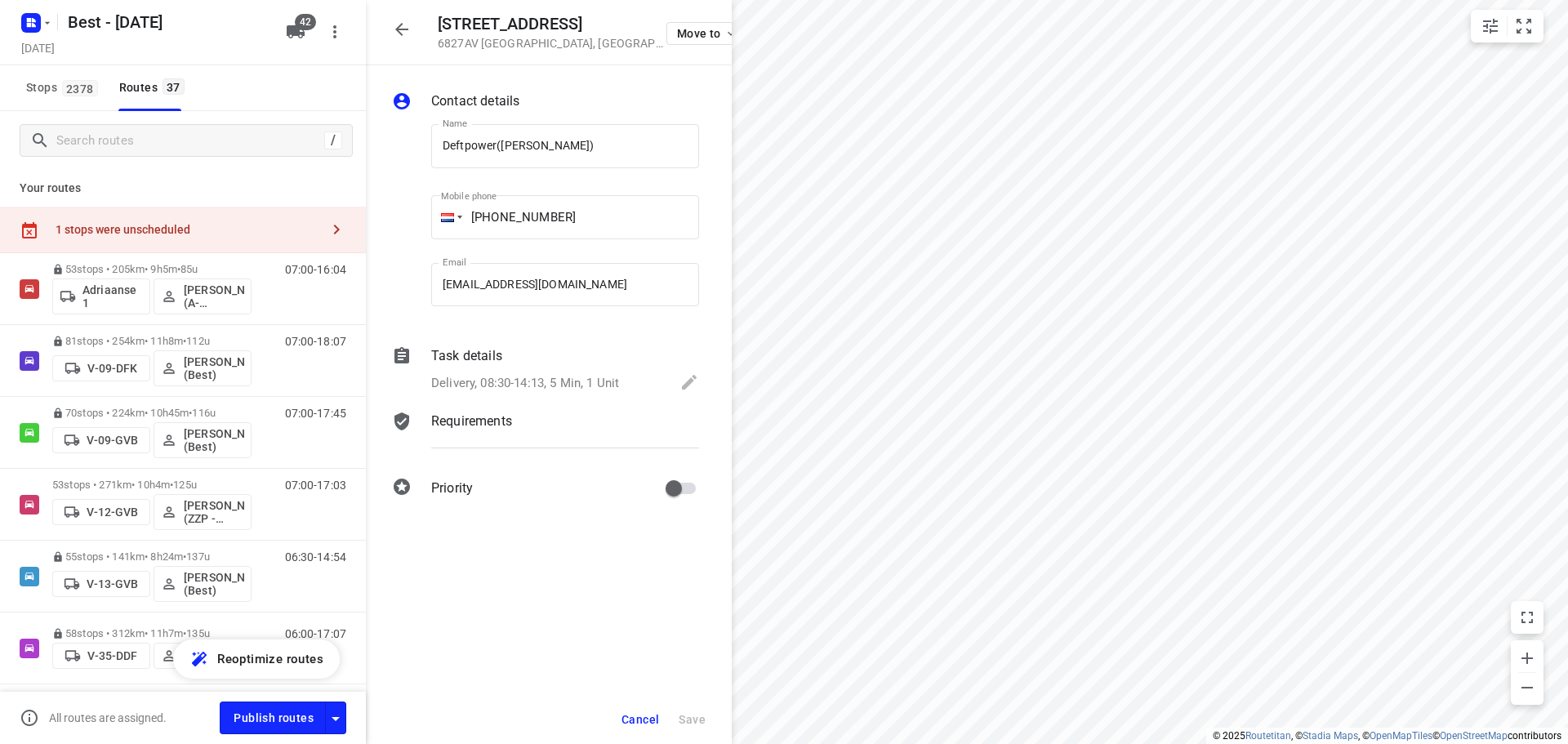
click at [644, 724] on span "Cancel" at bounding box center [640, 719] width 37 height 13
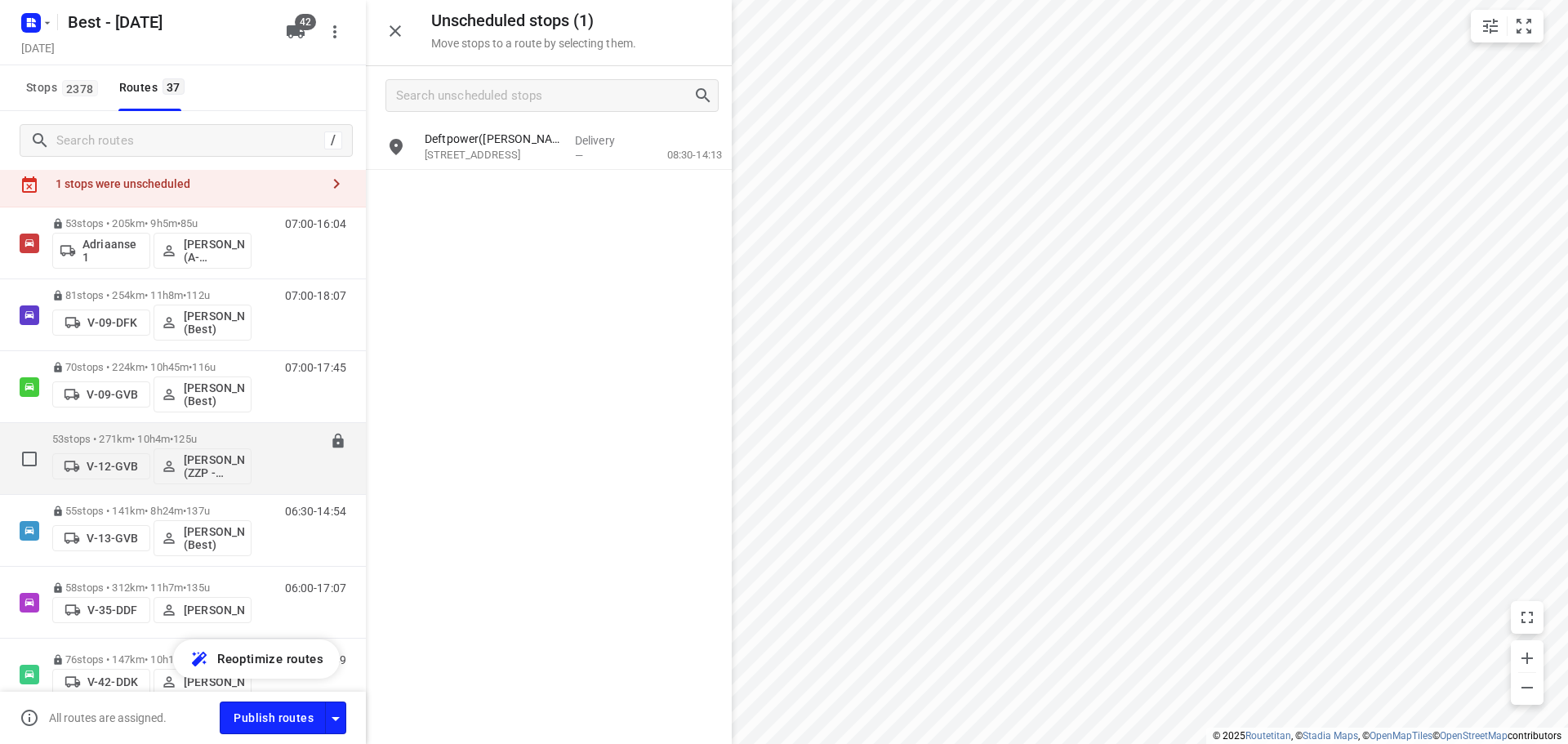
scroll to position [82, 0]
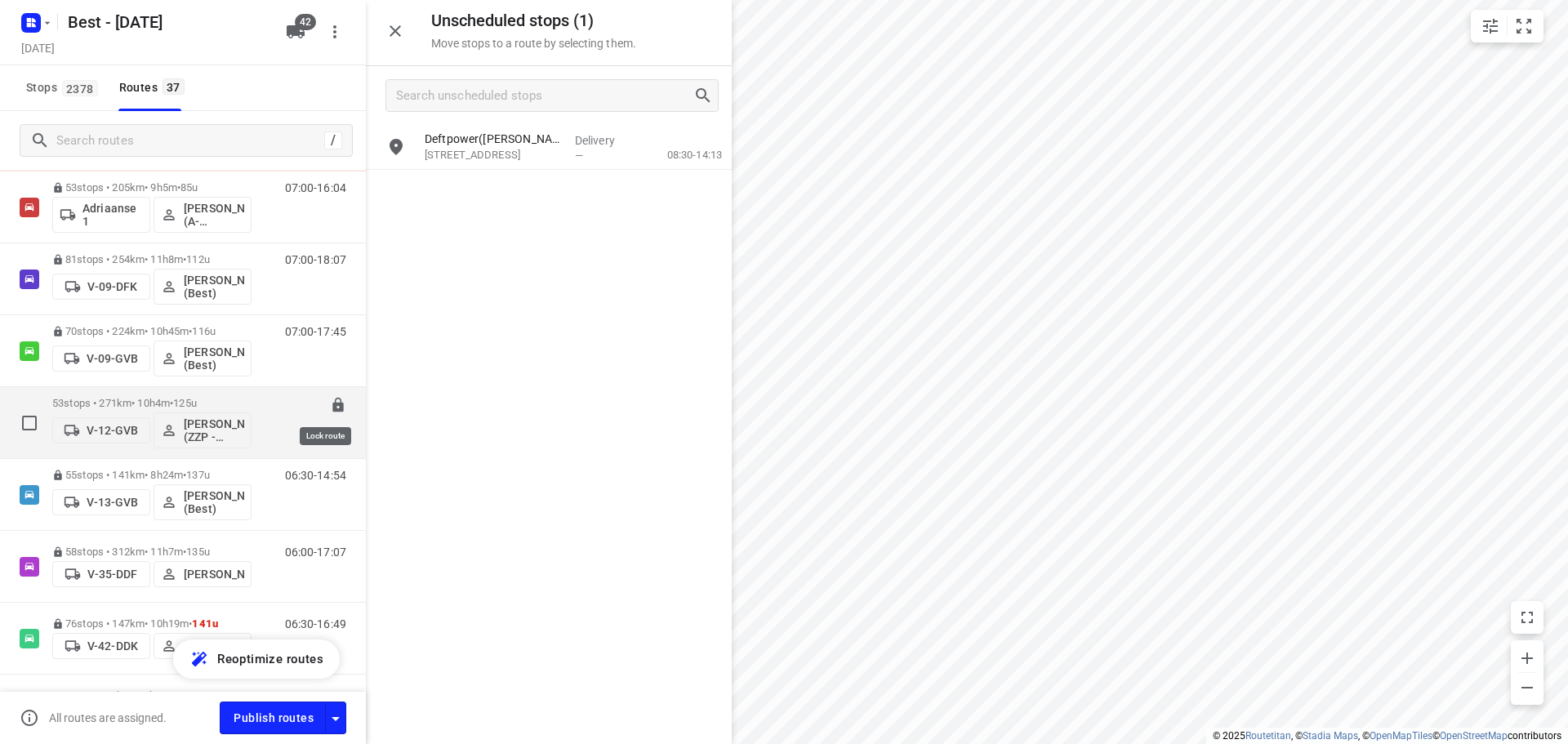
click at [332, 405] on icon at bounding box center [337, 405] width 10 height 14
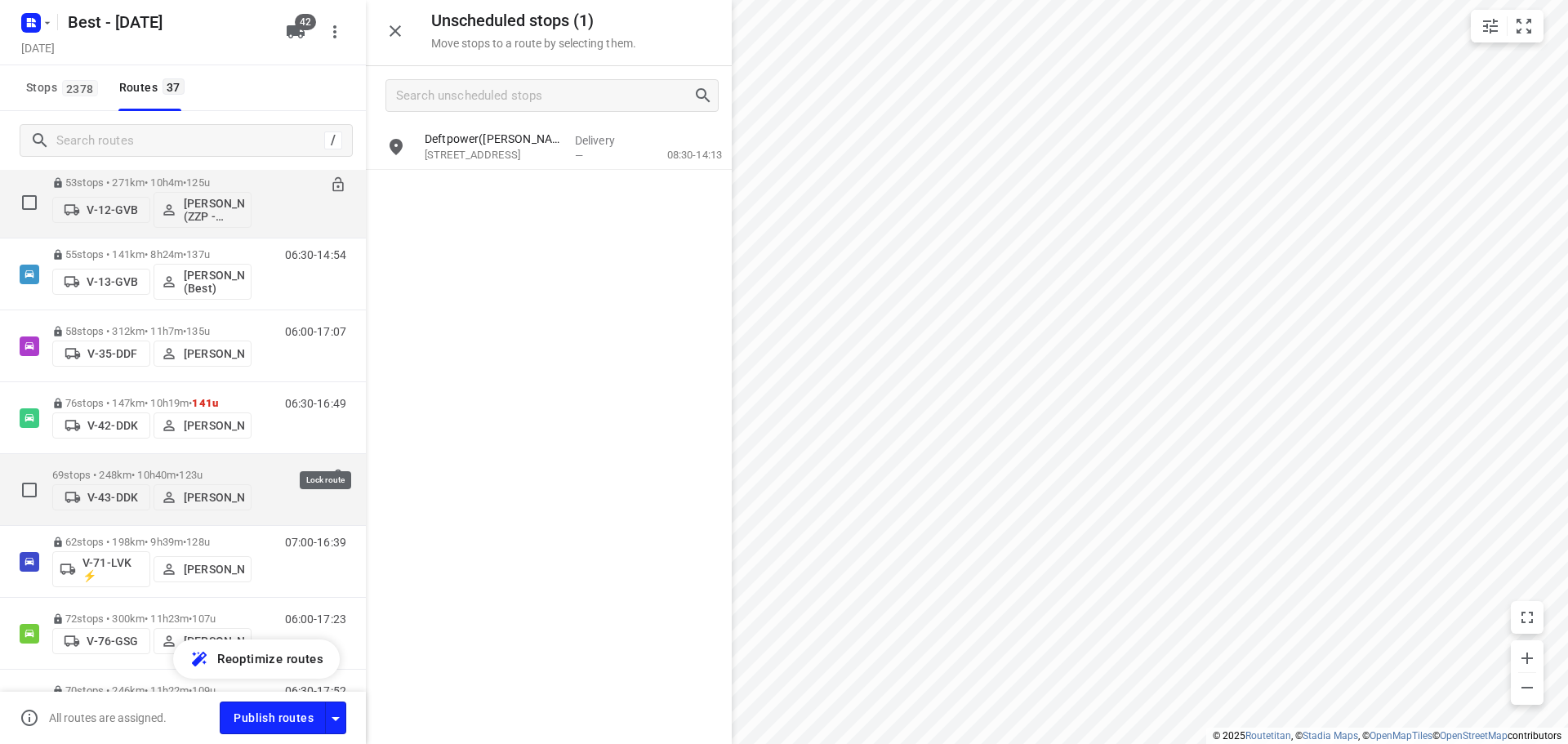
scroll to position [326, 0]
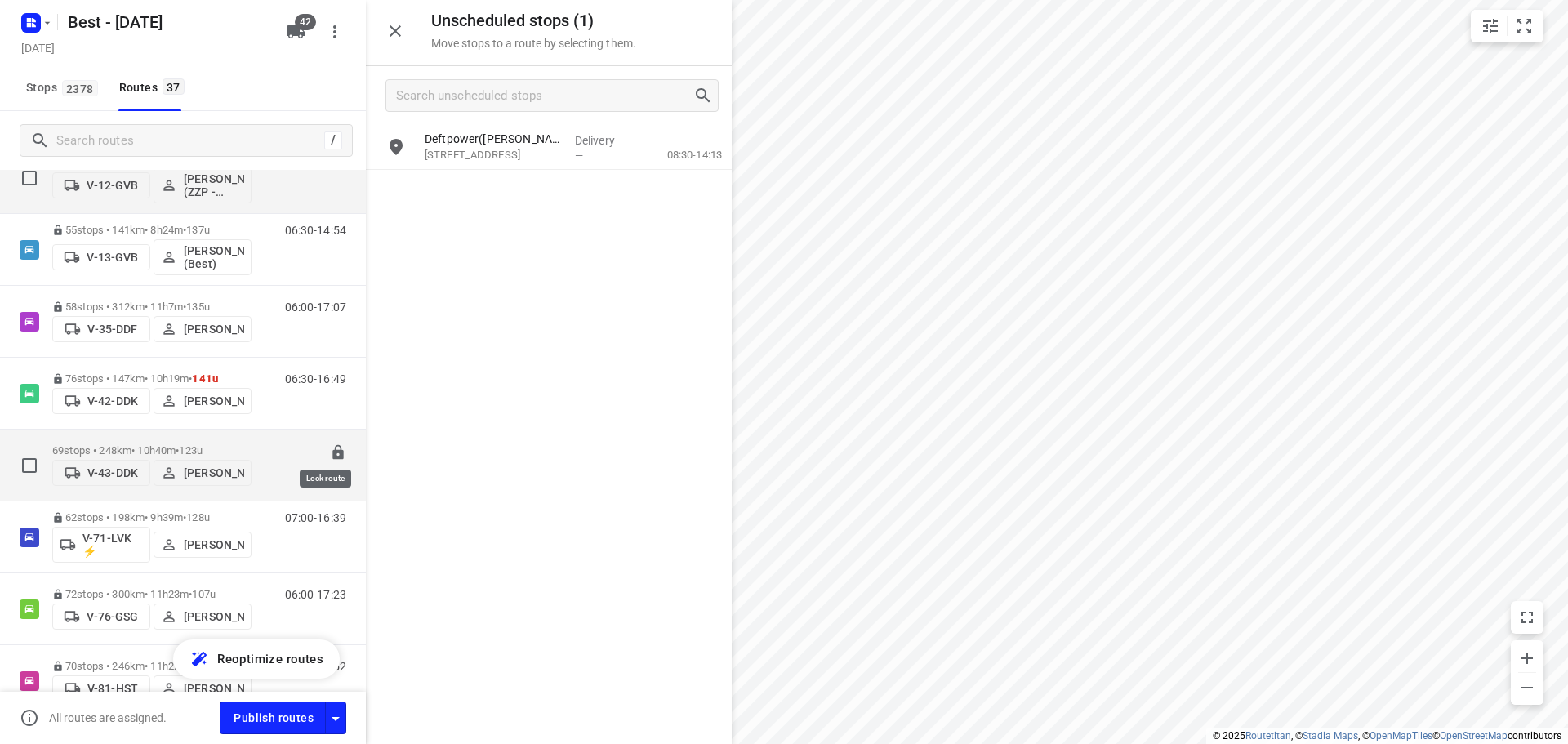
click at [332, 446] on icon at bounding box center [337, 452] width 10 height 14
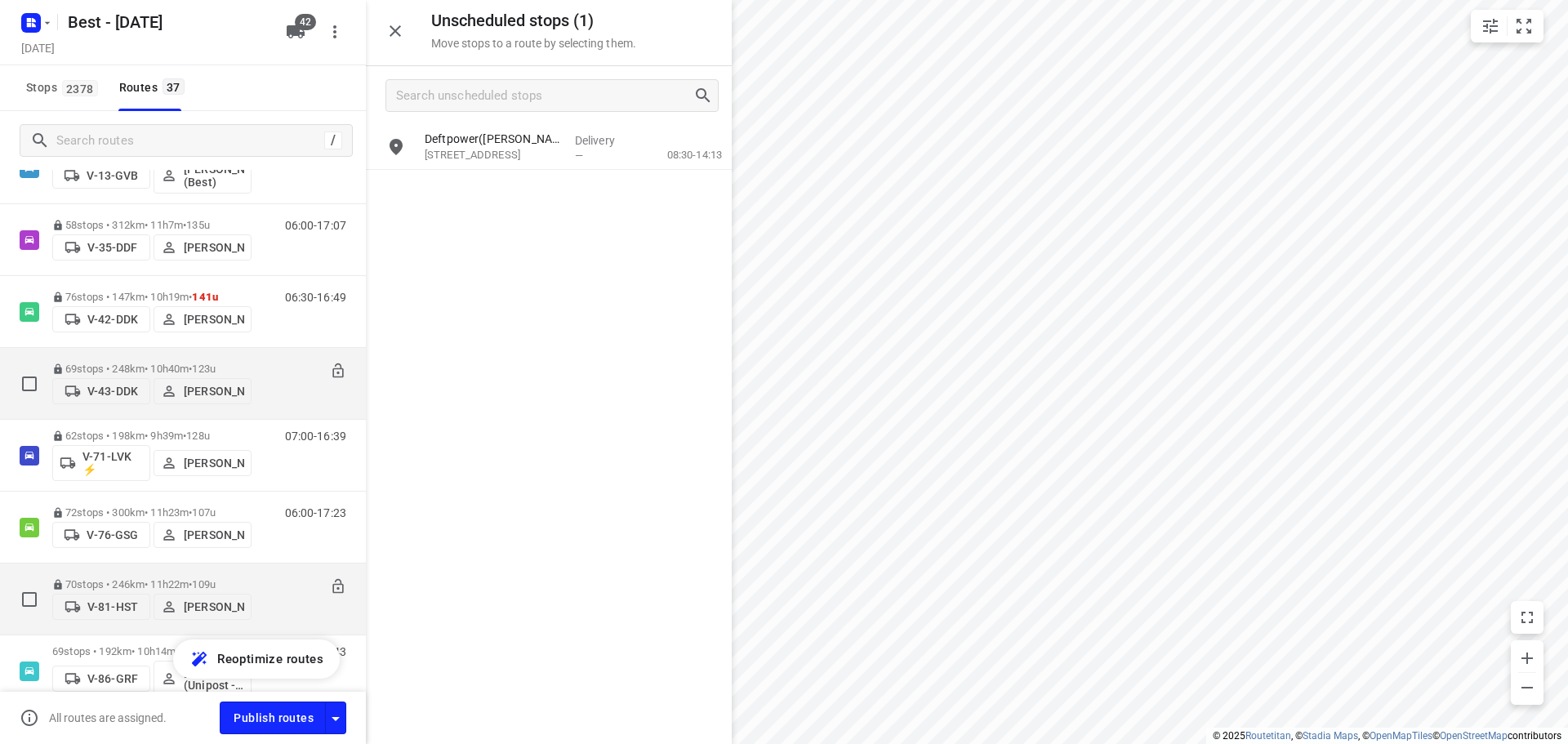
scroll to position [490, 0]
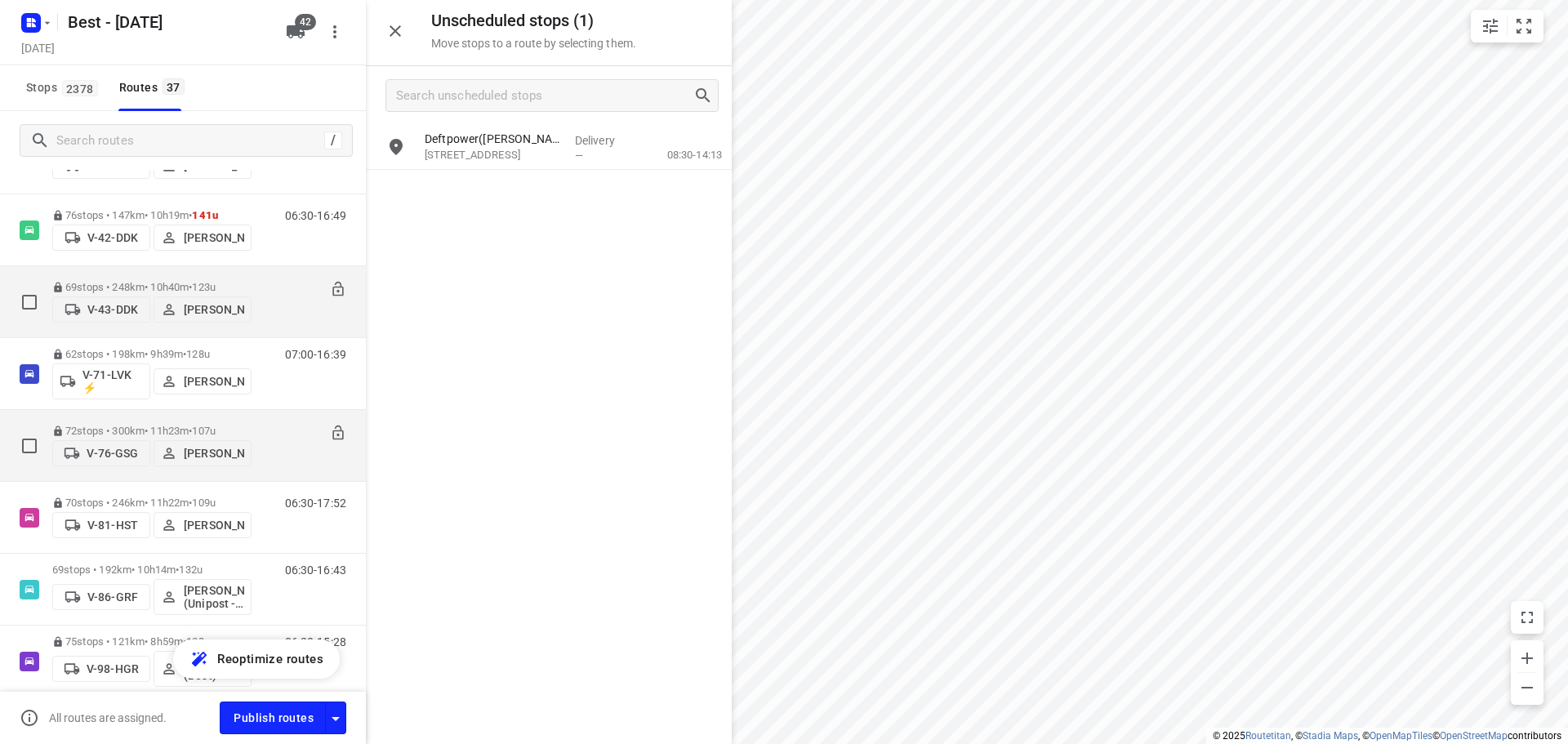
click at [202, 417] on div "72 stops • 300km • 11h23m • 107u V-76-GSG Leroy van Westerhoven" at bounding box center [152, 446] width 199 height 58
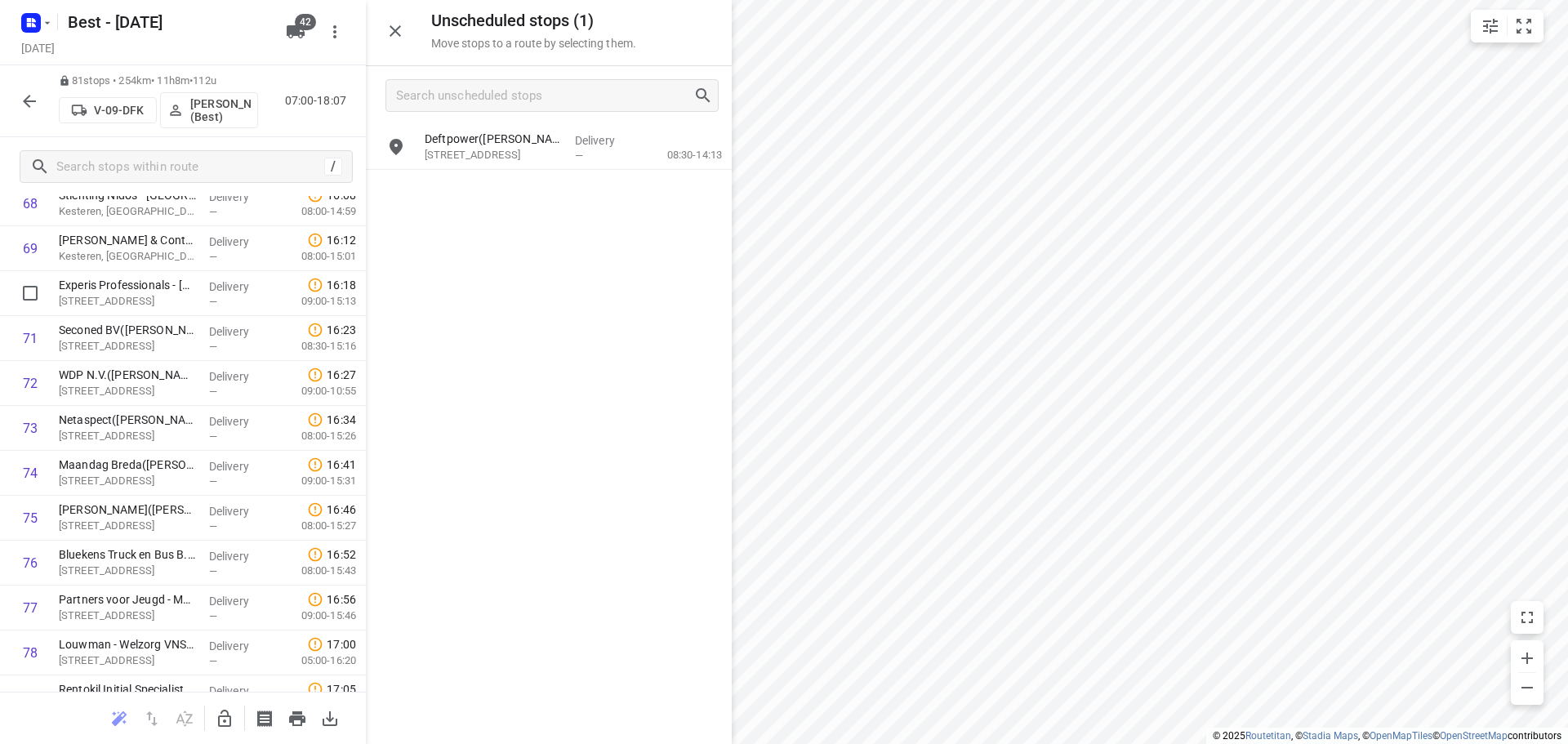
scroll to position [3315, 0]
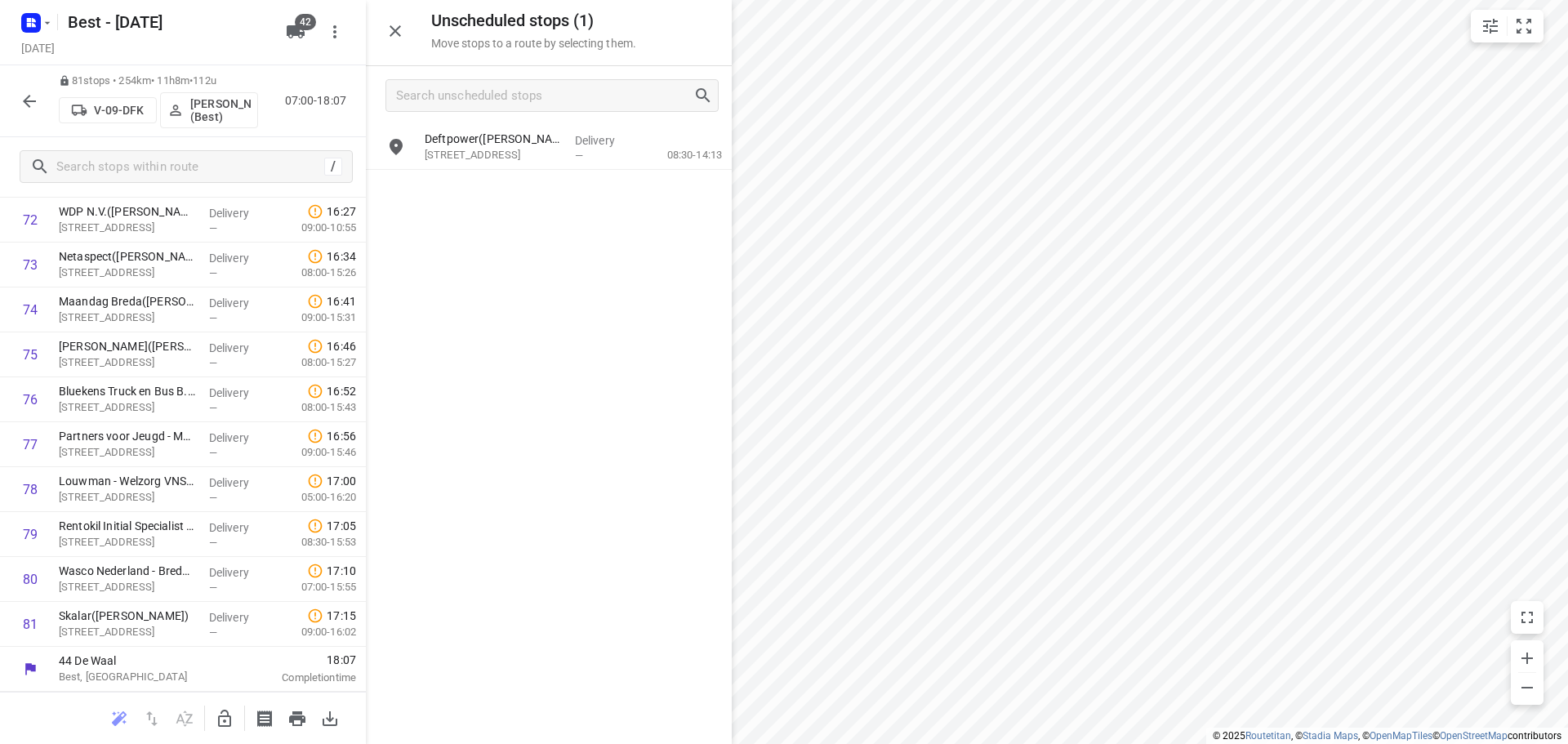
click at [29, 109] on icon "button" at bounding box center [29, 101] width 20 height 20
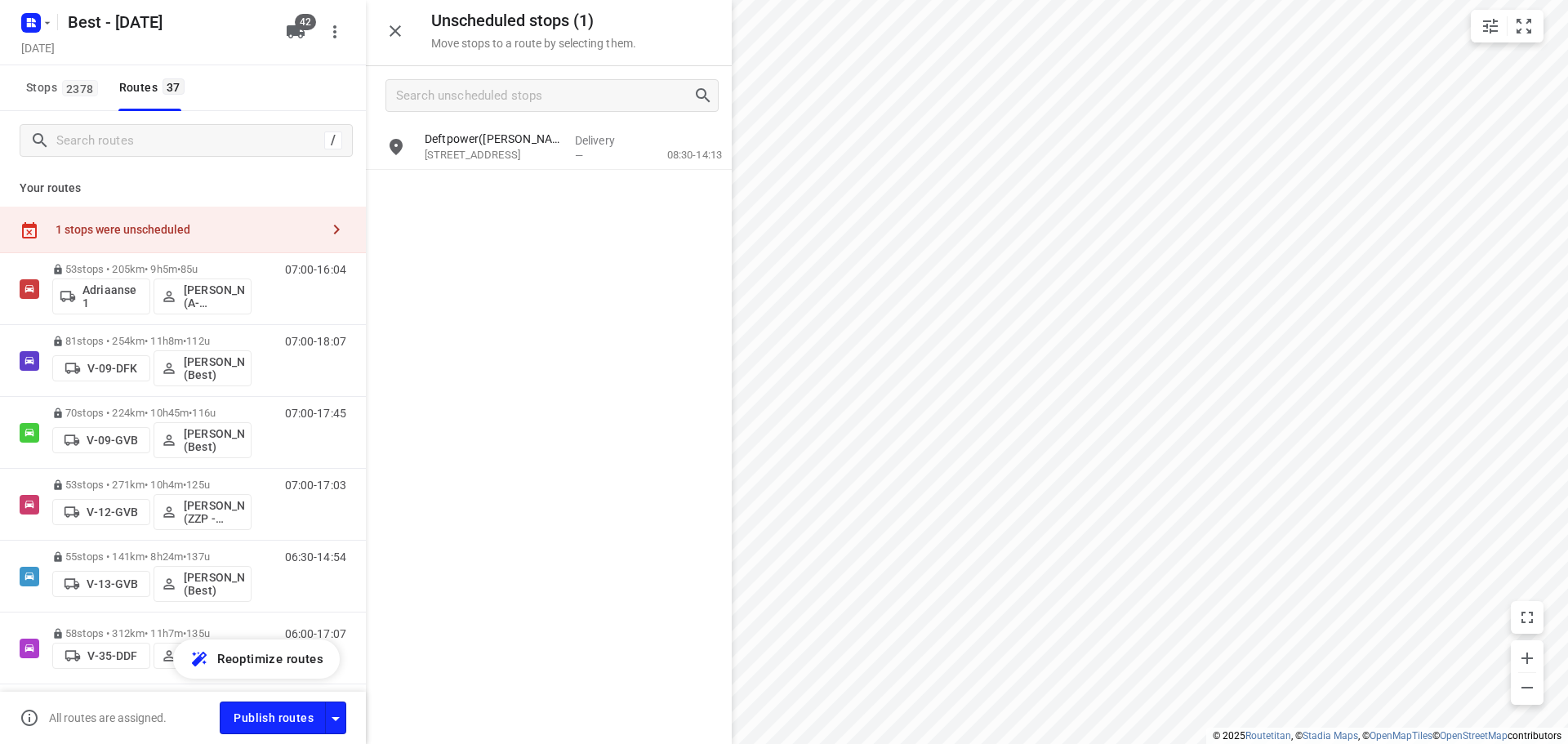
click at [696, 309] on div "i © 2025 Routetitan , © Stadia Maps , © OpenMapTiles © OpenStreetMap contributo…" at bounding box center [784, 372] width 1568 height 744
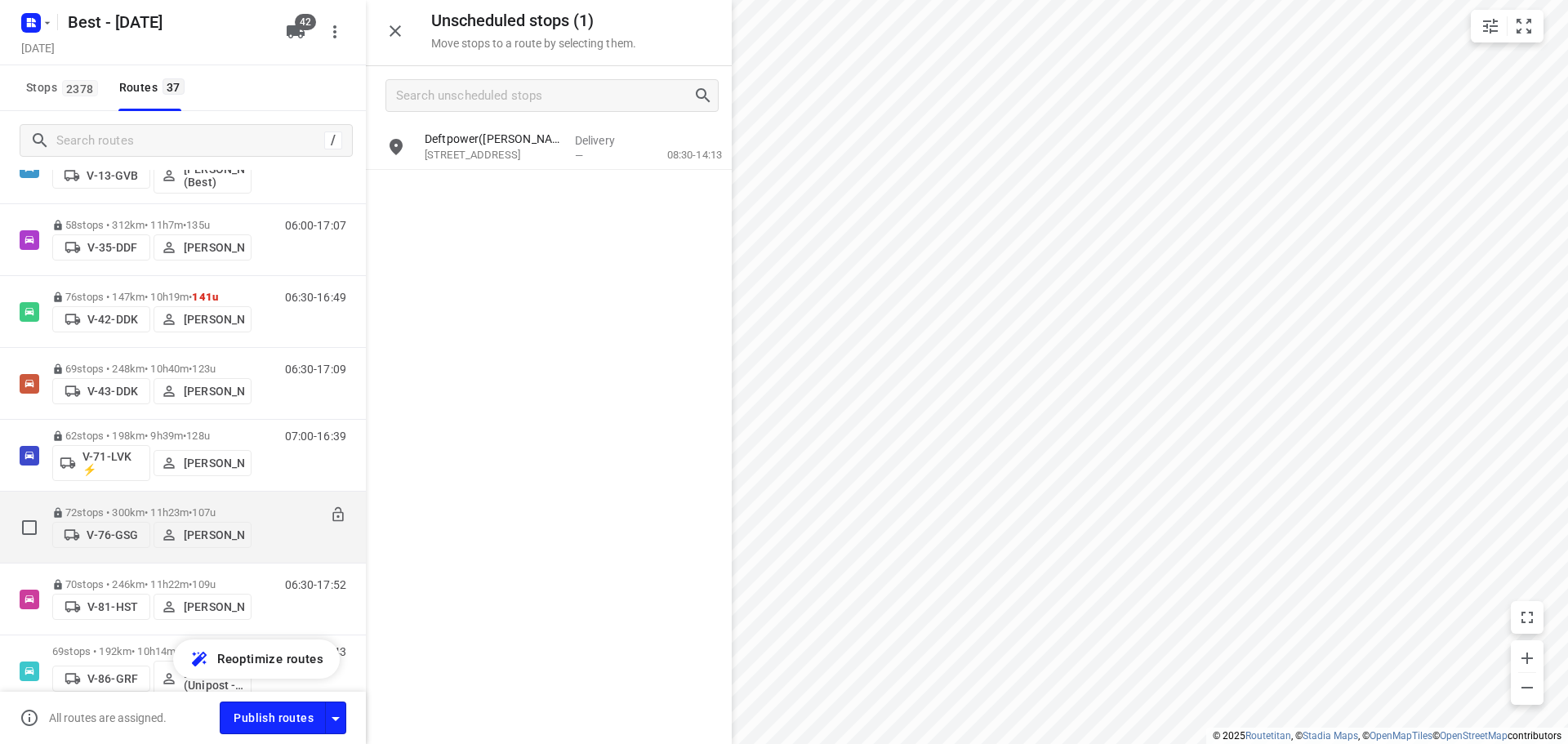
scroll to position [572, 0]
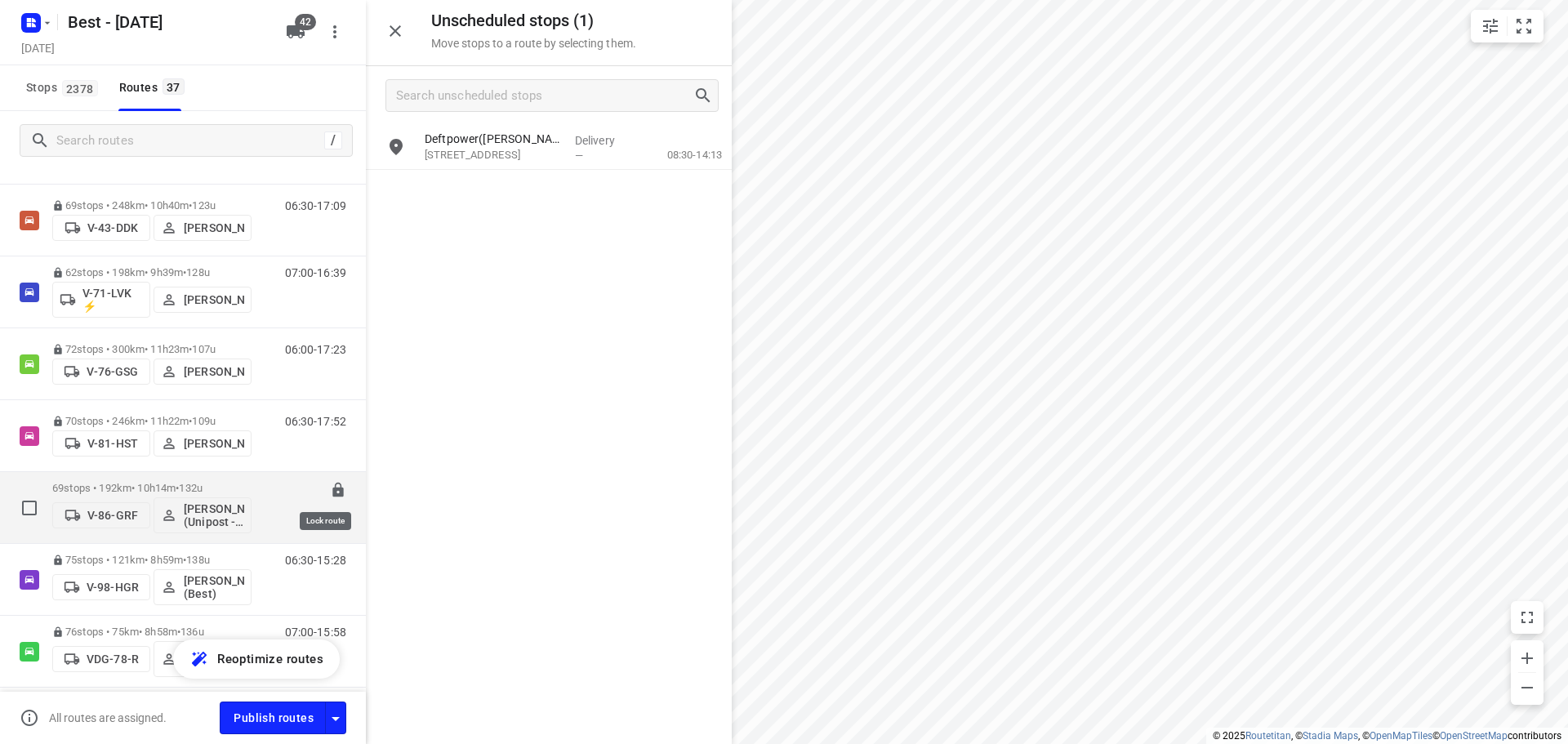
click at [332, 493] on icon at bounding box center [337, 489] width 10 height 14
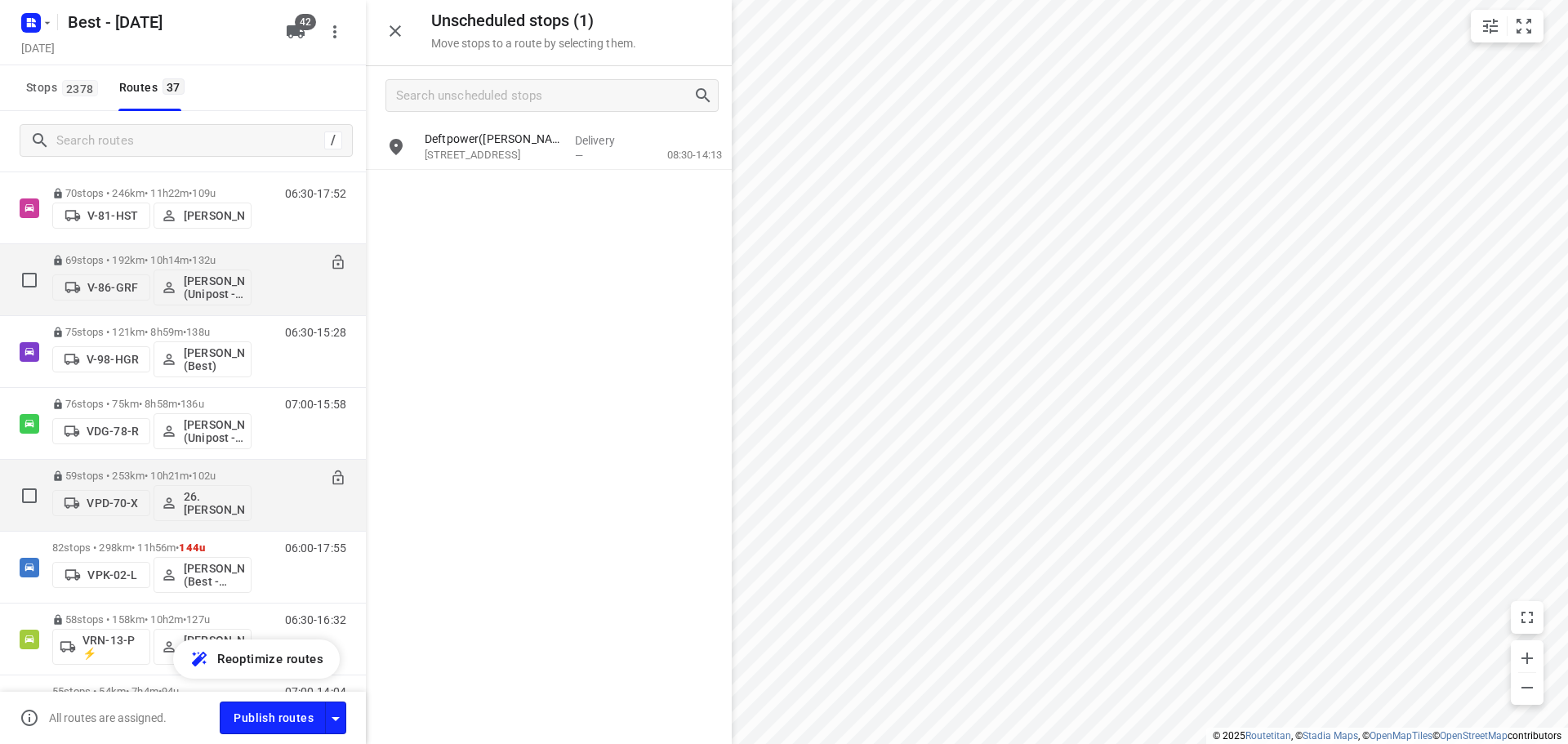
scroll to position [980, 0]
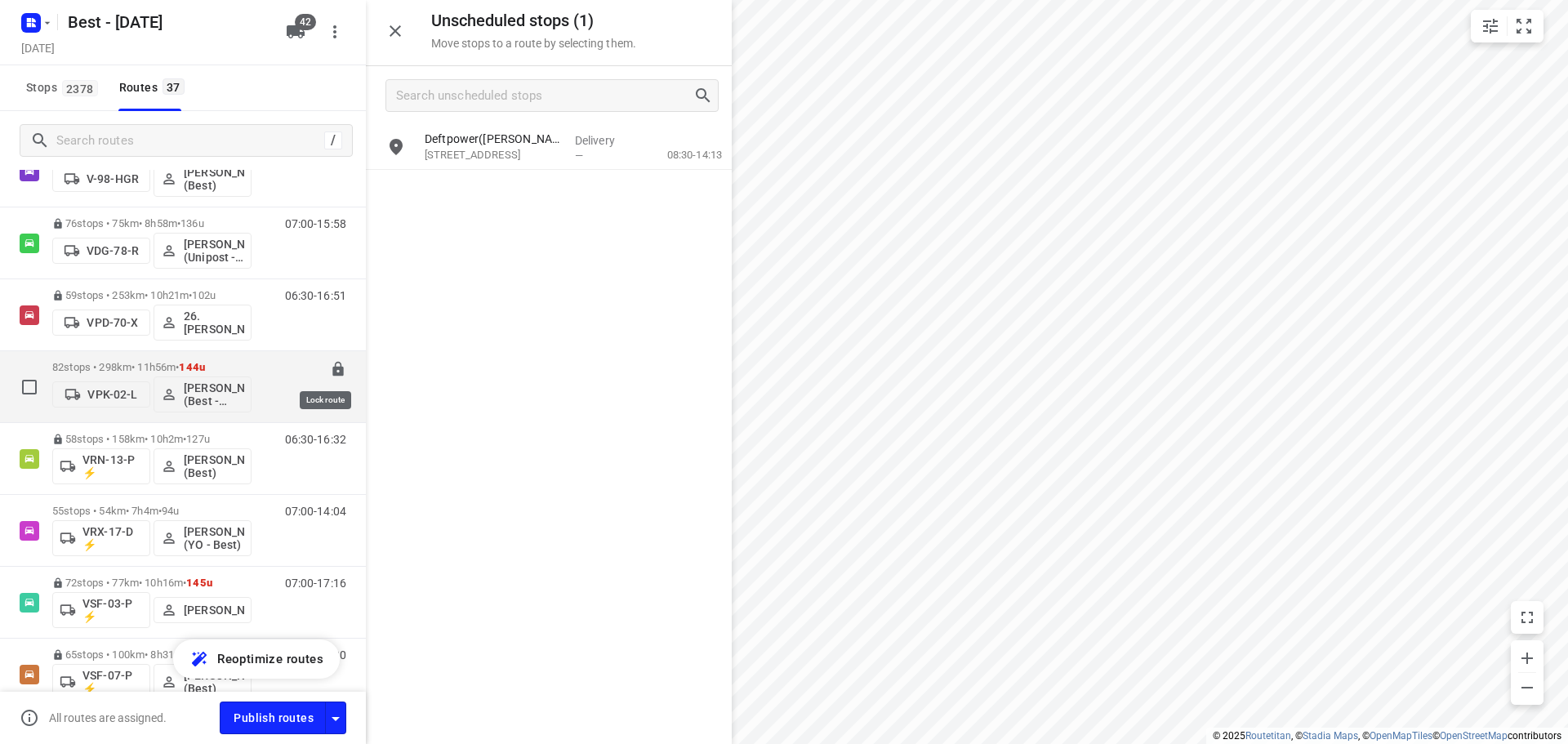
click at [332, 372] on icon at bounding box center [337, 368] width 10 height 14
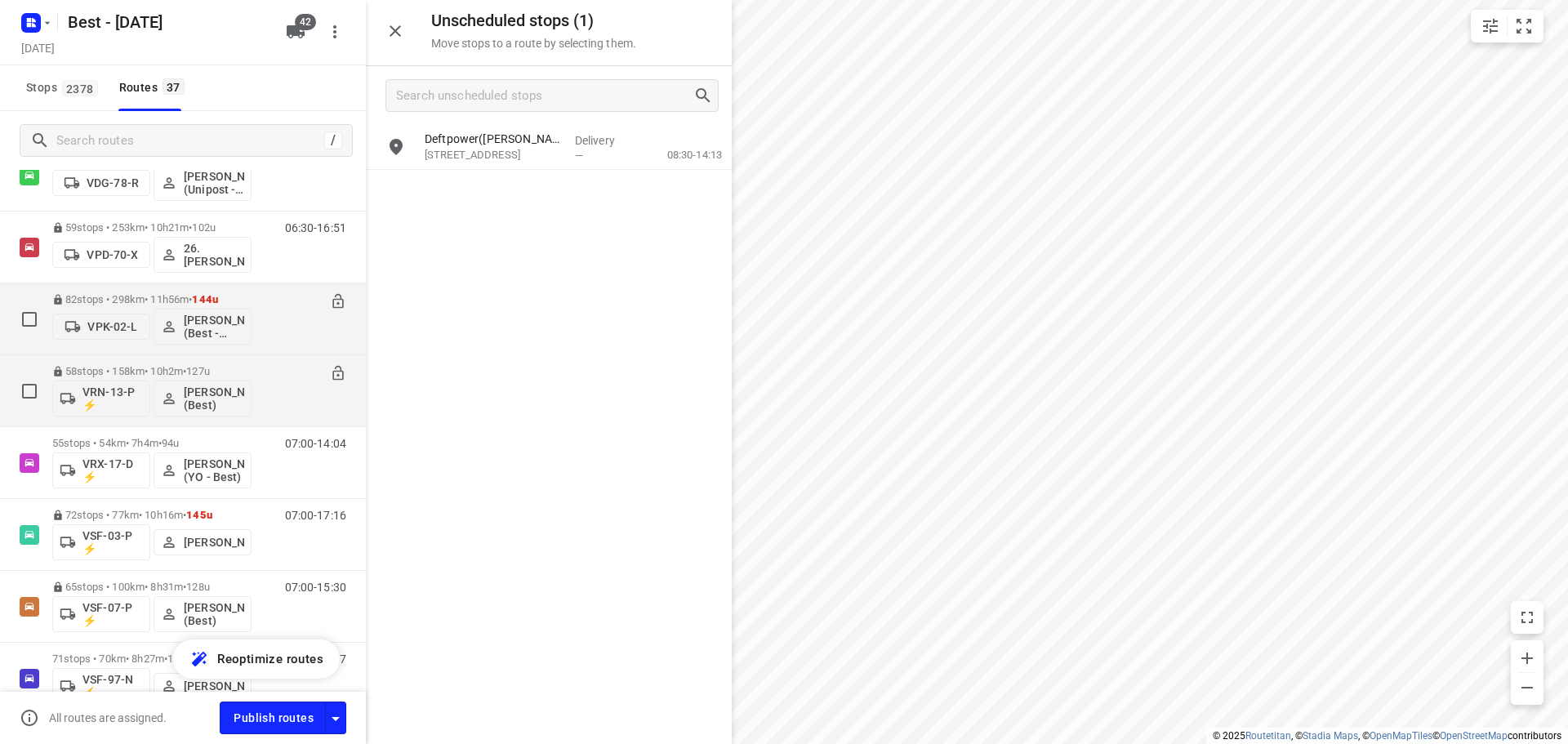
scroll to position [1062, 0]
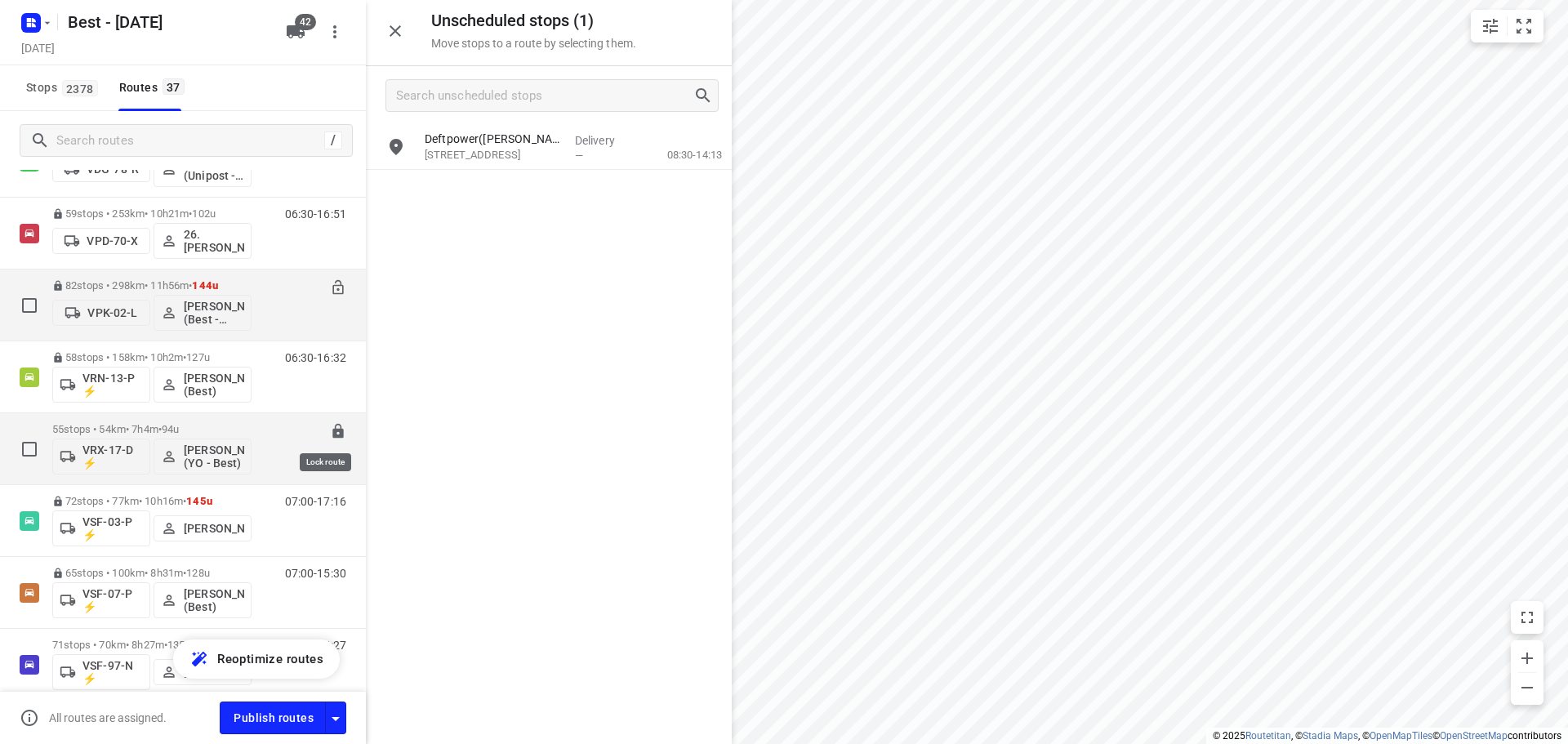
click at [332, 430] on icon at bounding box center [337, 430] width 10 height 14
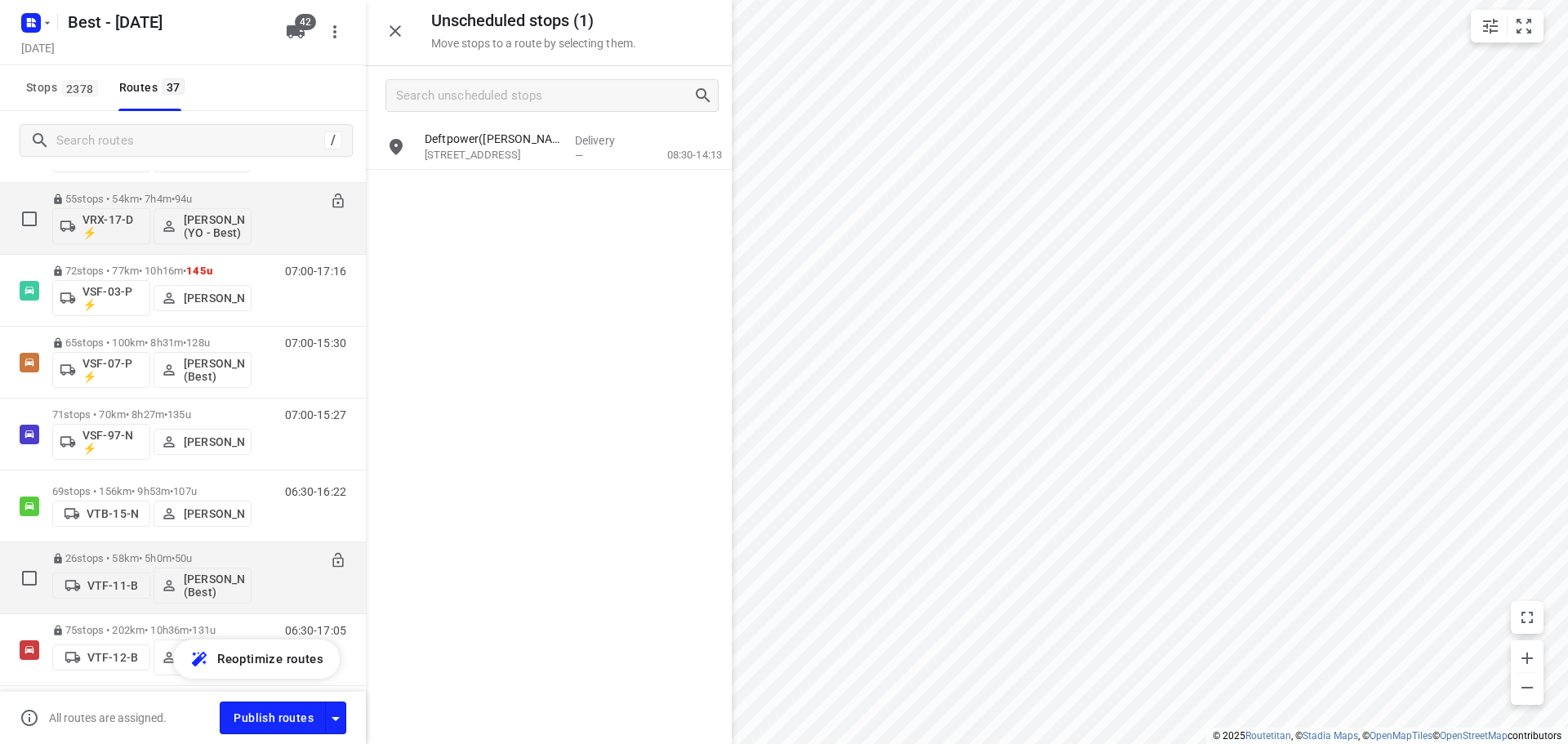
scroll to position [1388, 0]
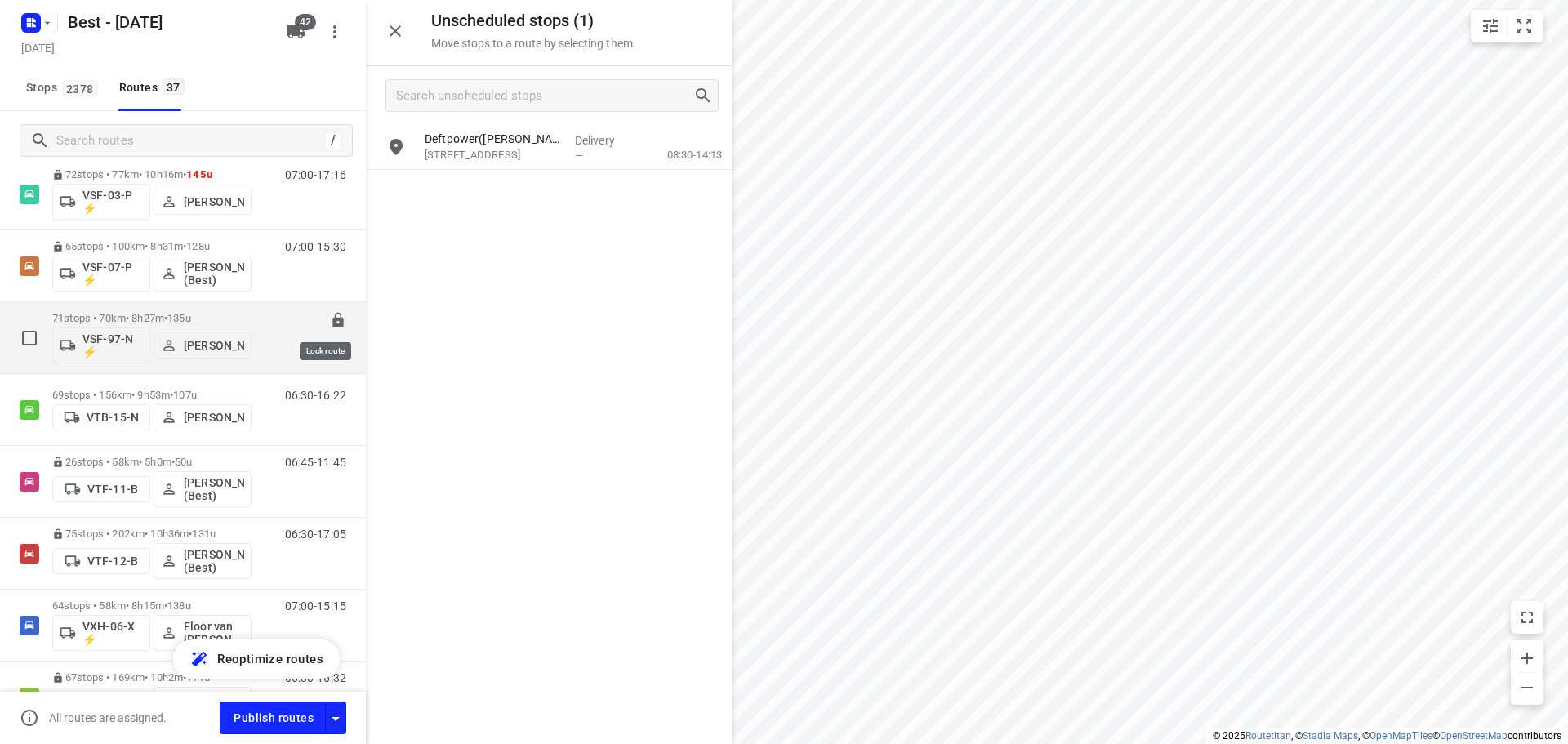
click at [332, 318] on icon at bounding box center [337, 320] width 10 height 14
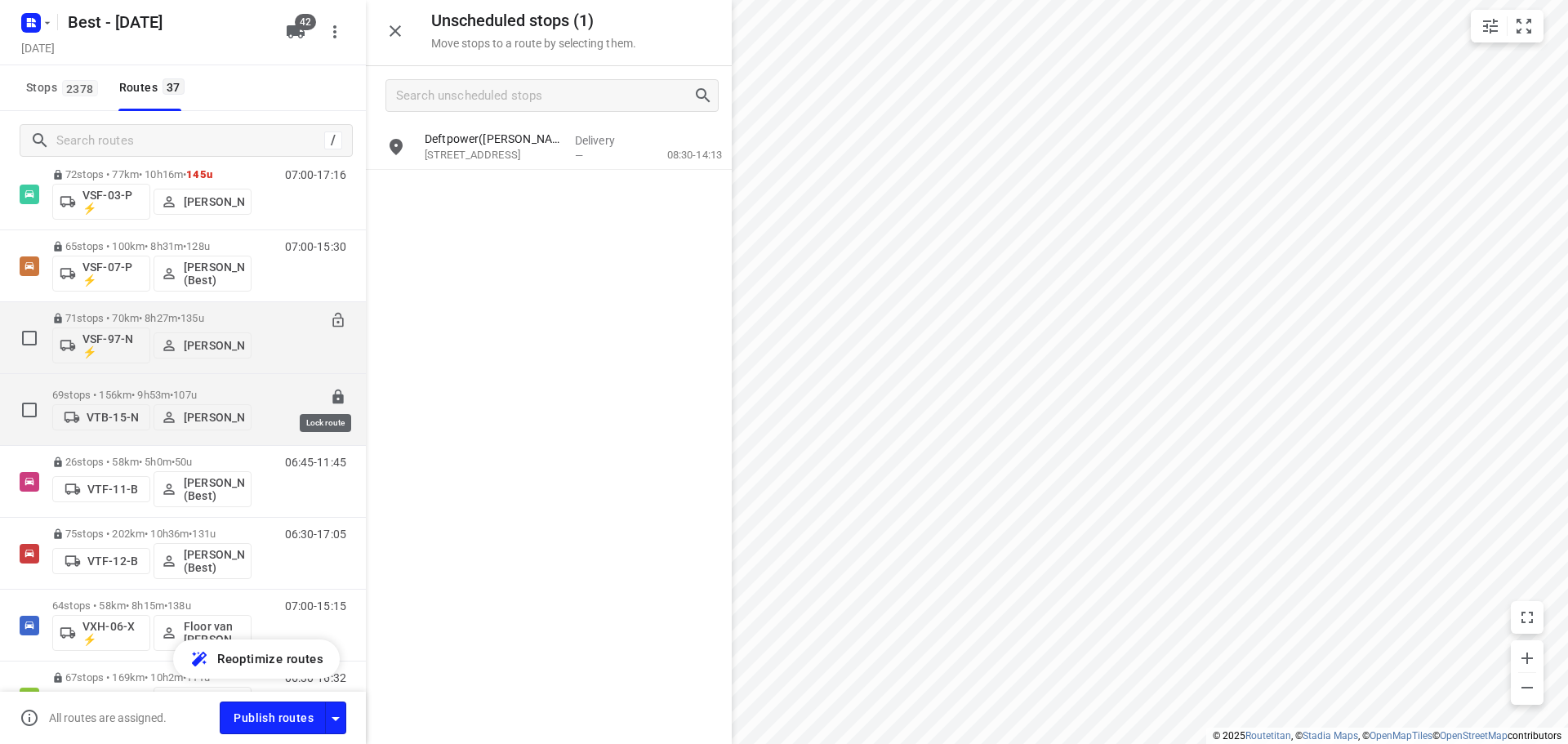
click at [332, 396] on icon at bounding box center [337, 396] width 10 height 14
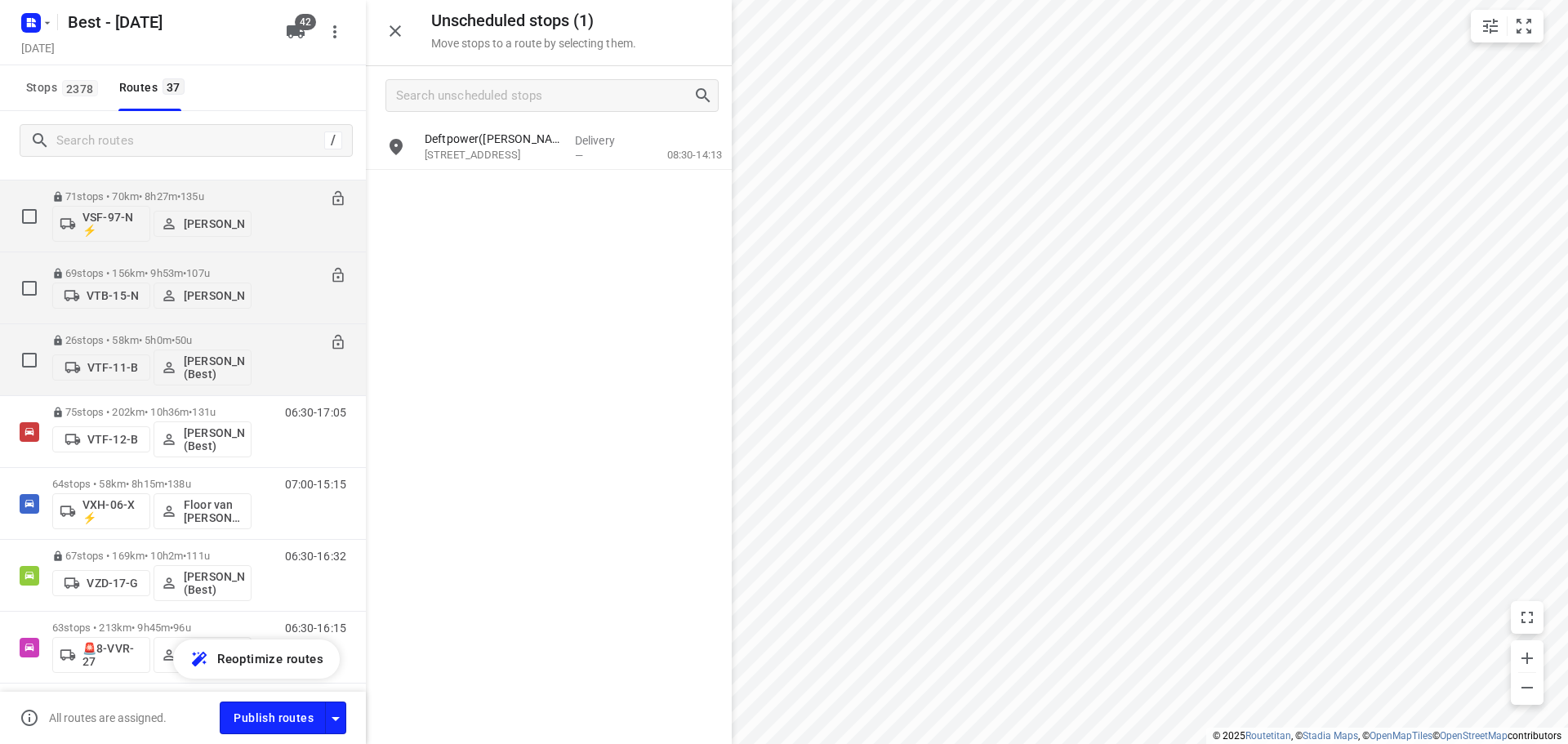
scroll to position [1552, 0]
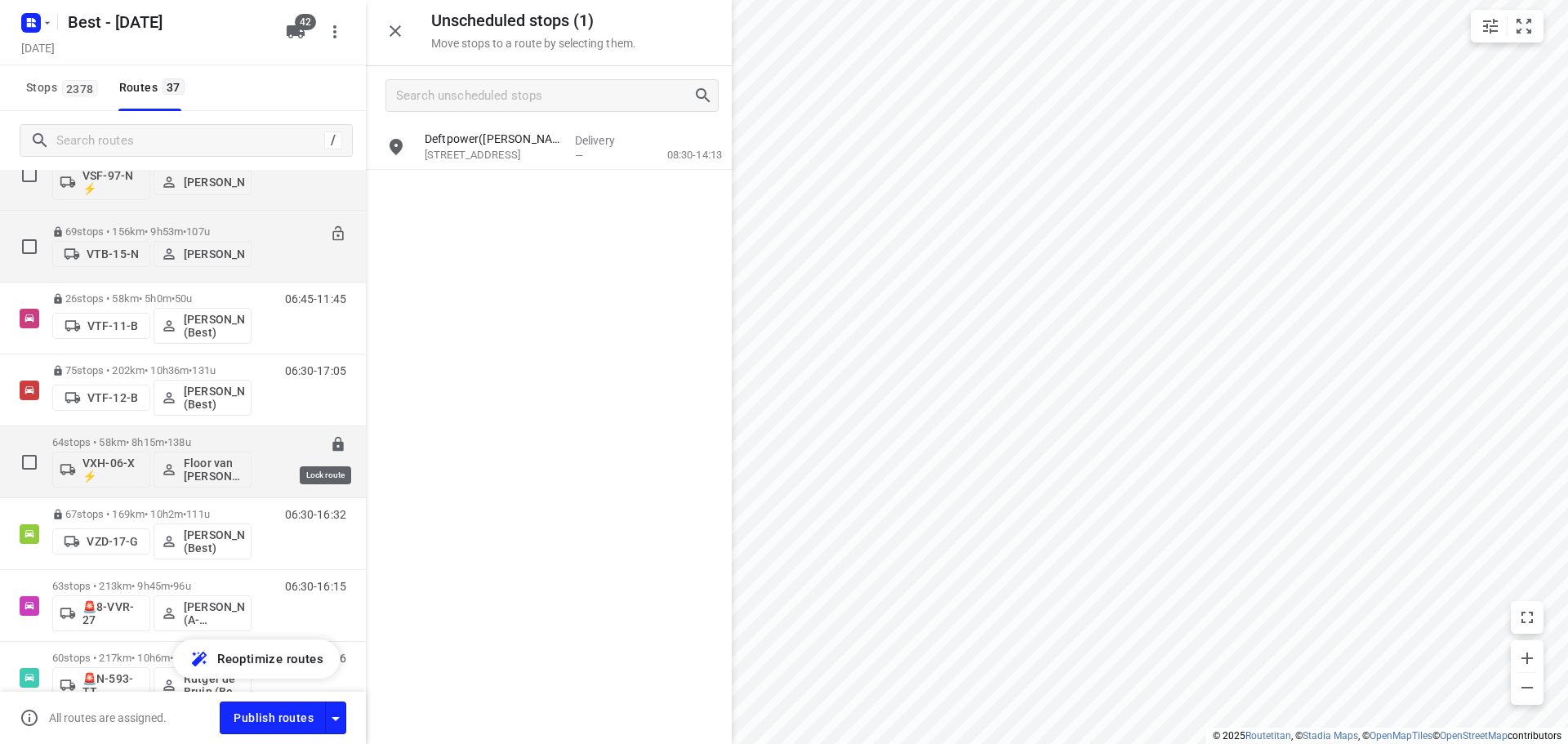
click at [332, 444] on icon at bounding box center [337, 444] width 10 height 14
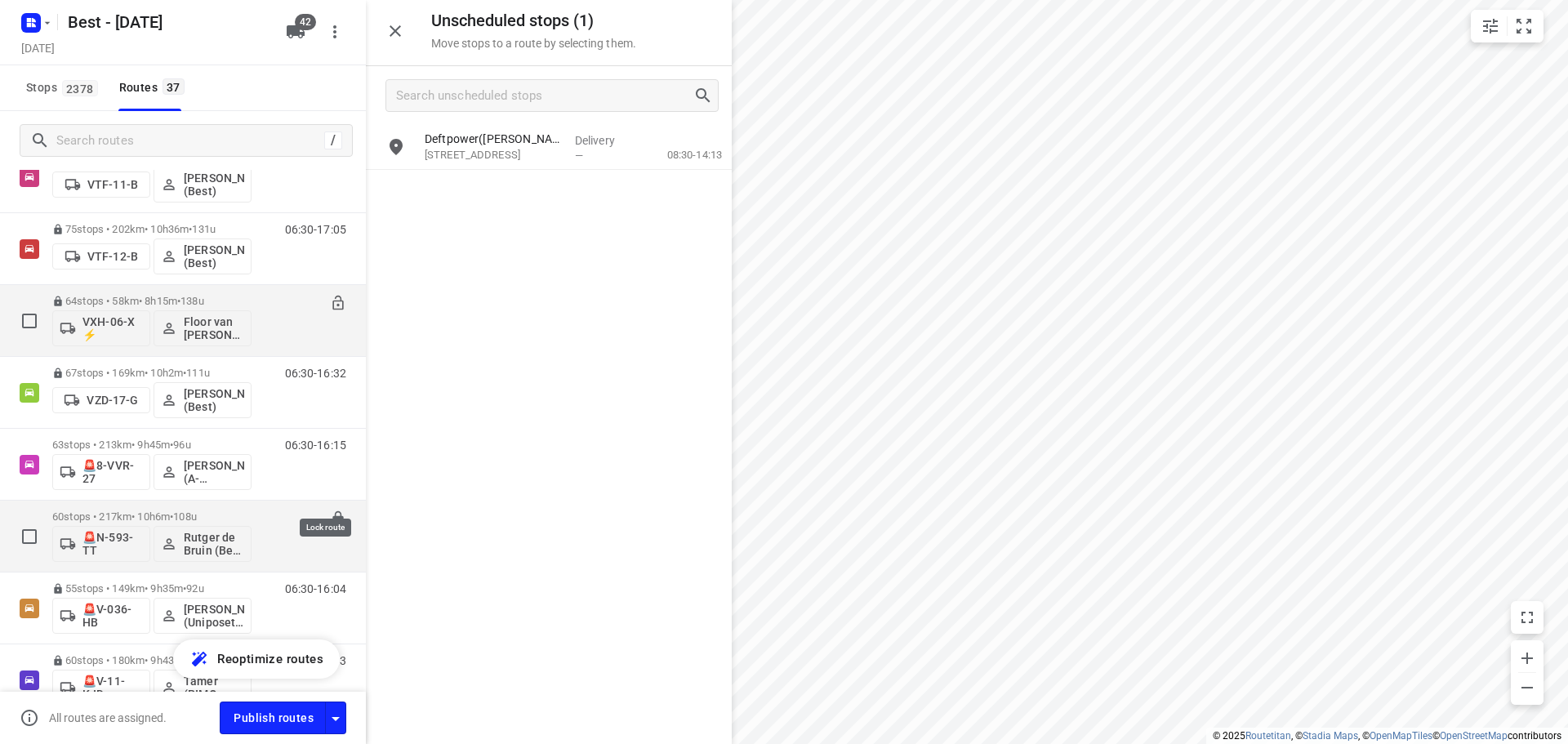
scroll to position [1715, 0]
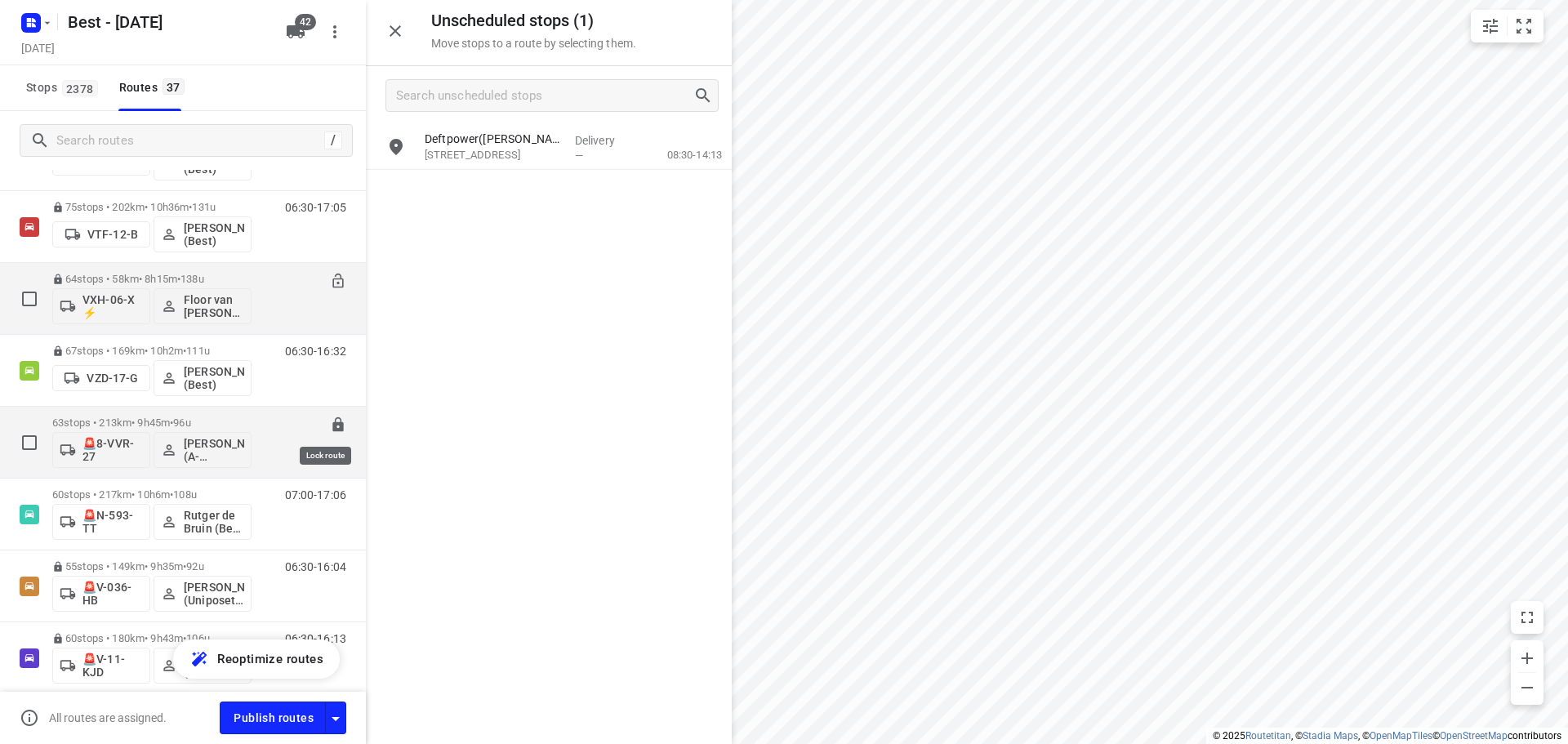
click at [332, 420] on icon at bounding box center [337, 424] width 16 height 16
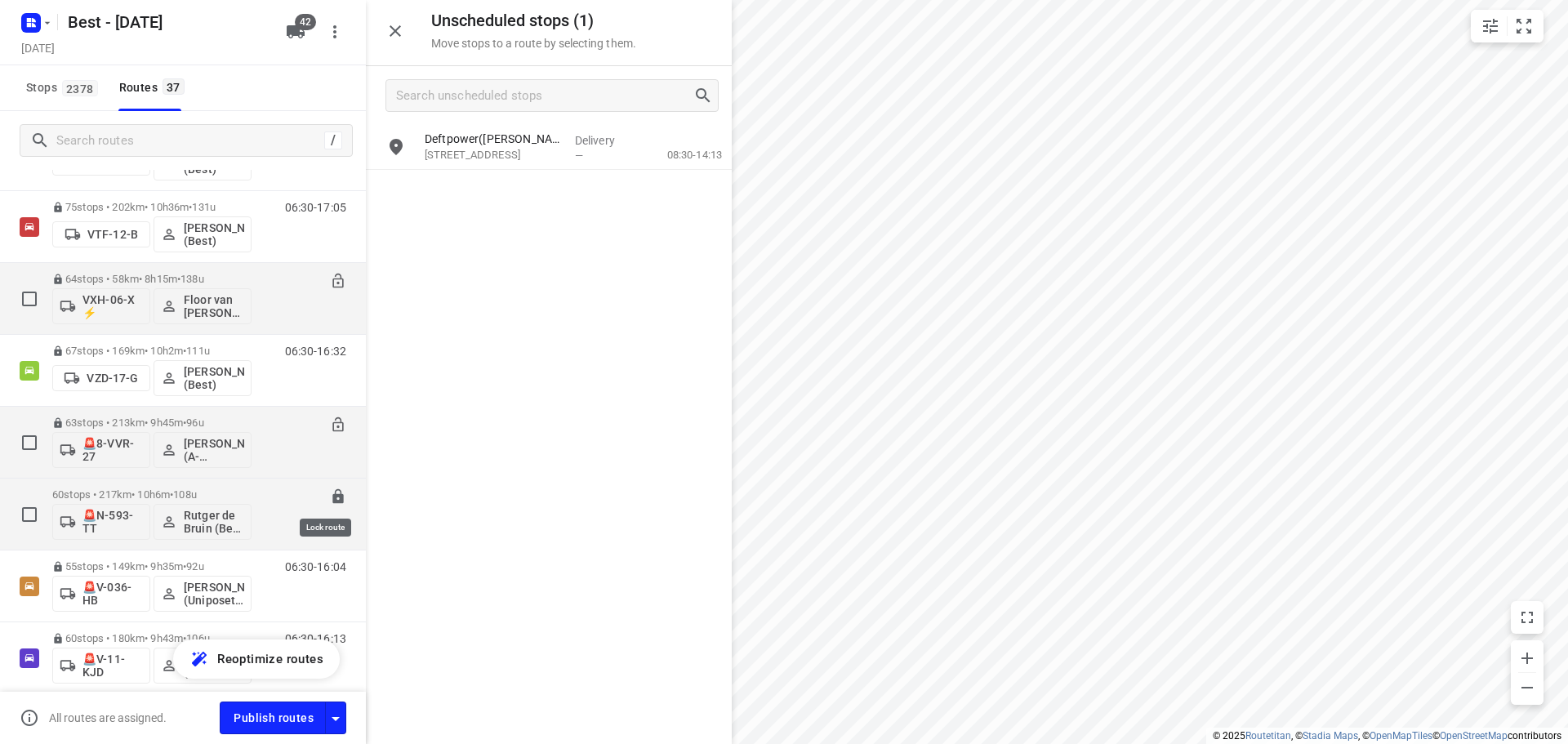
click at [332, 500] on icon at bounding box center [337, 496] width 10 height 14
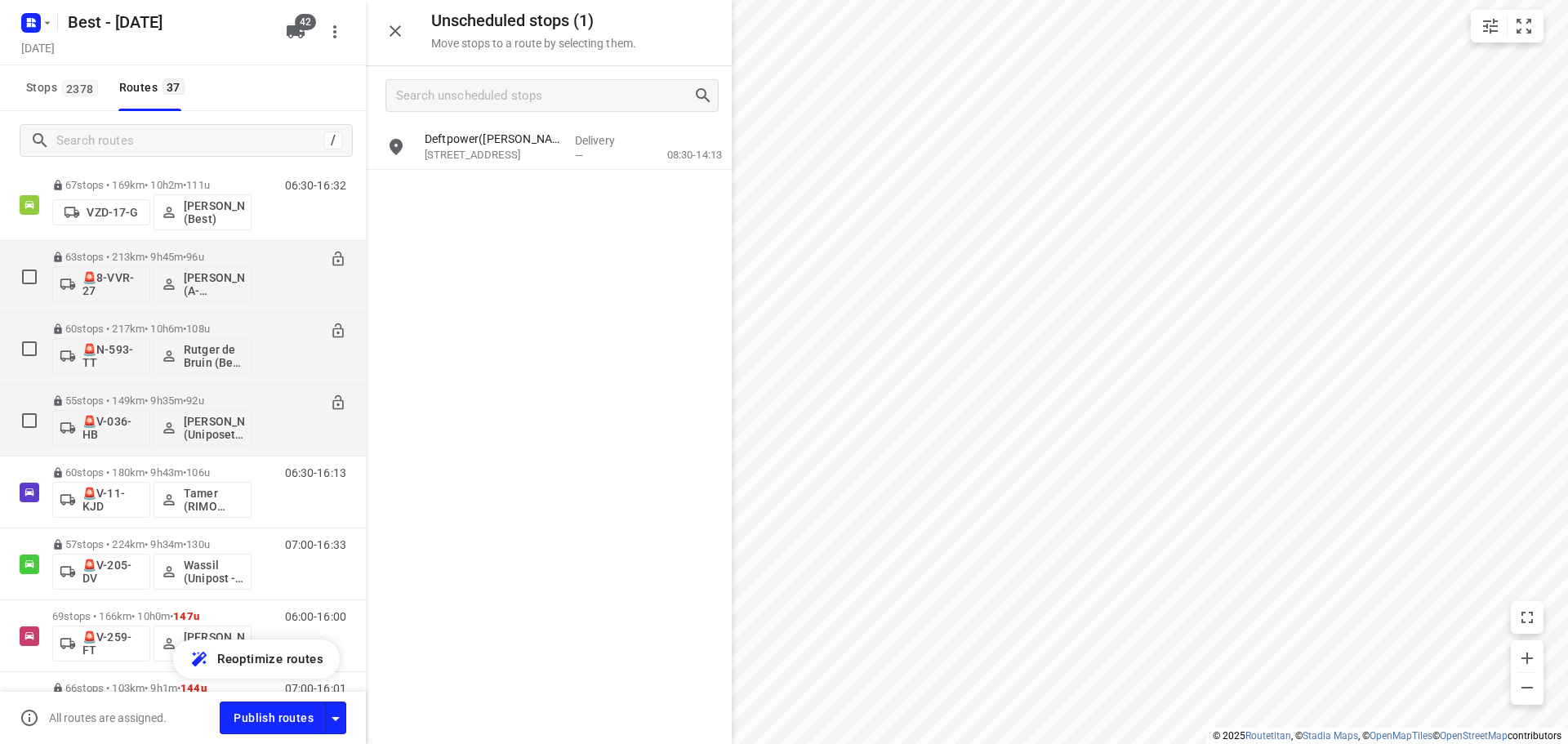
scroll to position [1960, 0]
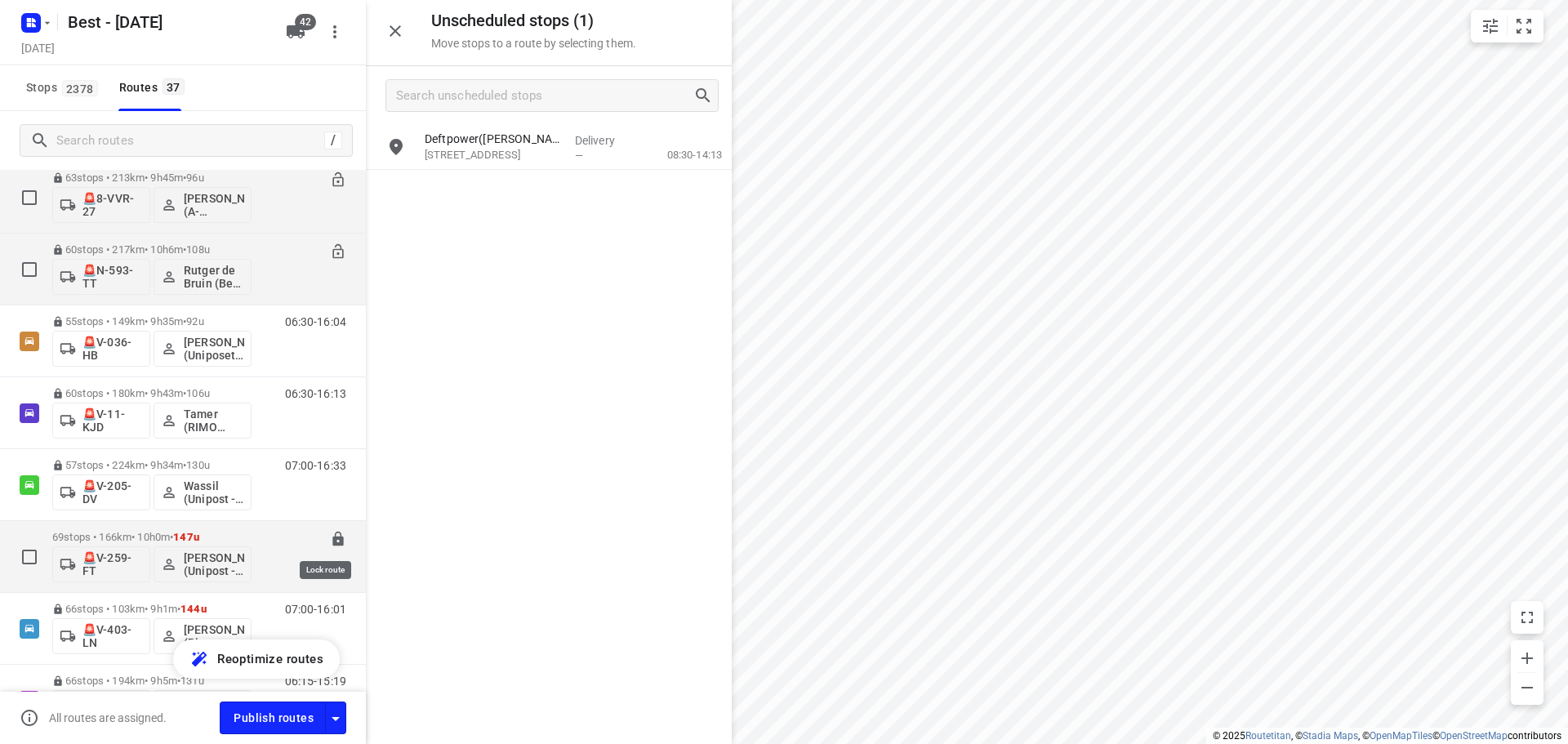
click at [332, 544] on icon at bounding box center [337, 539] width 10 height 14
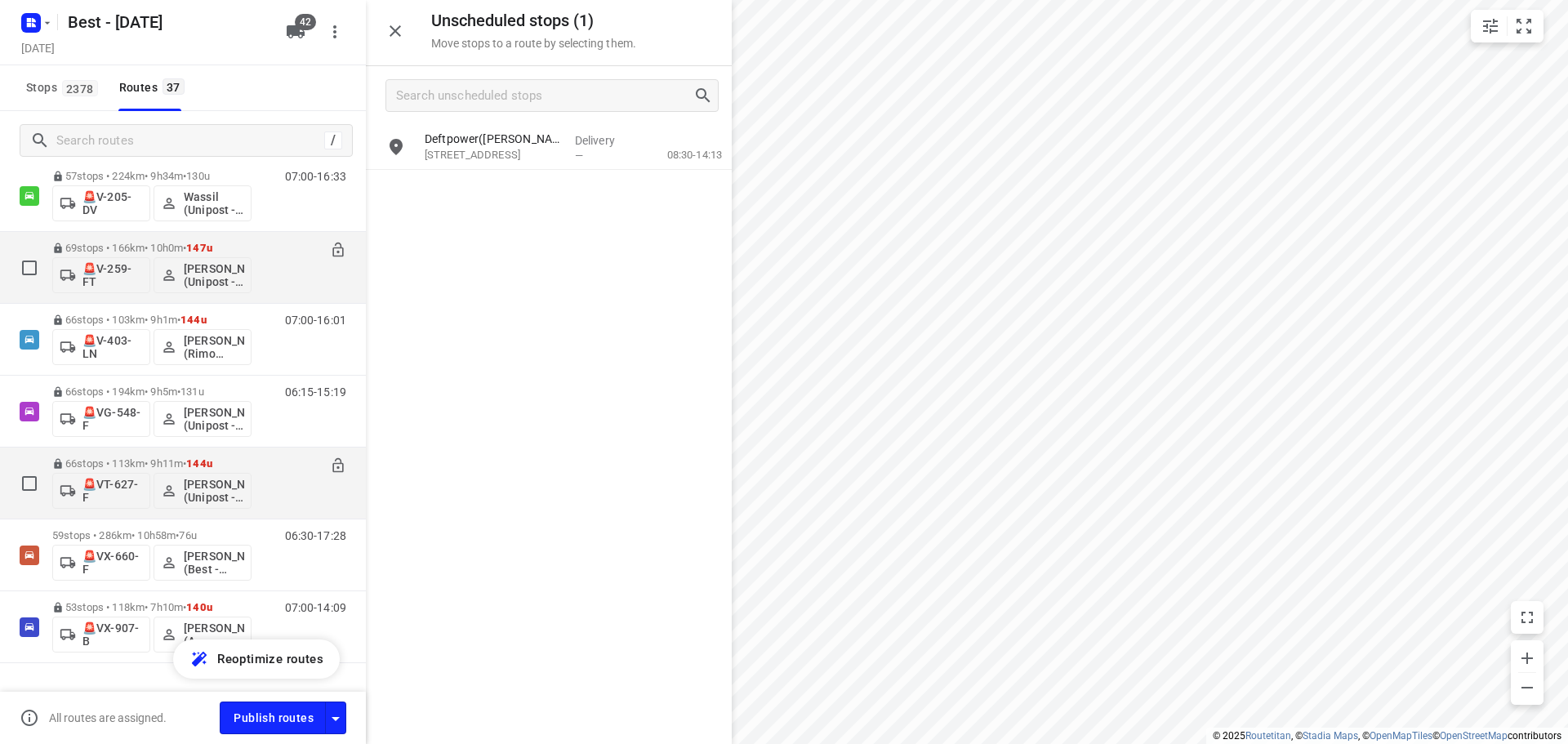
scroll to position [2286, 0]
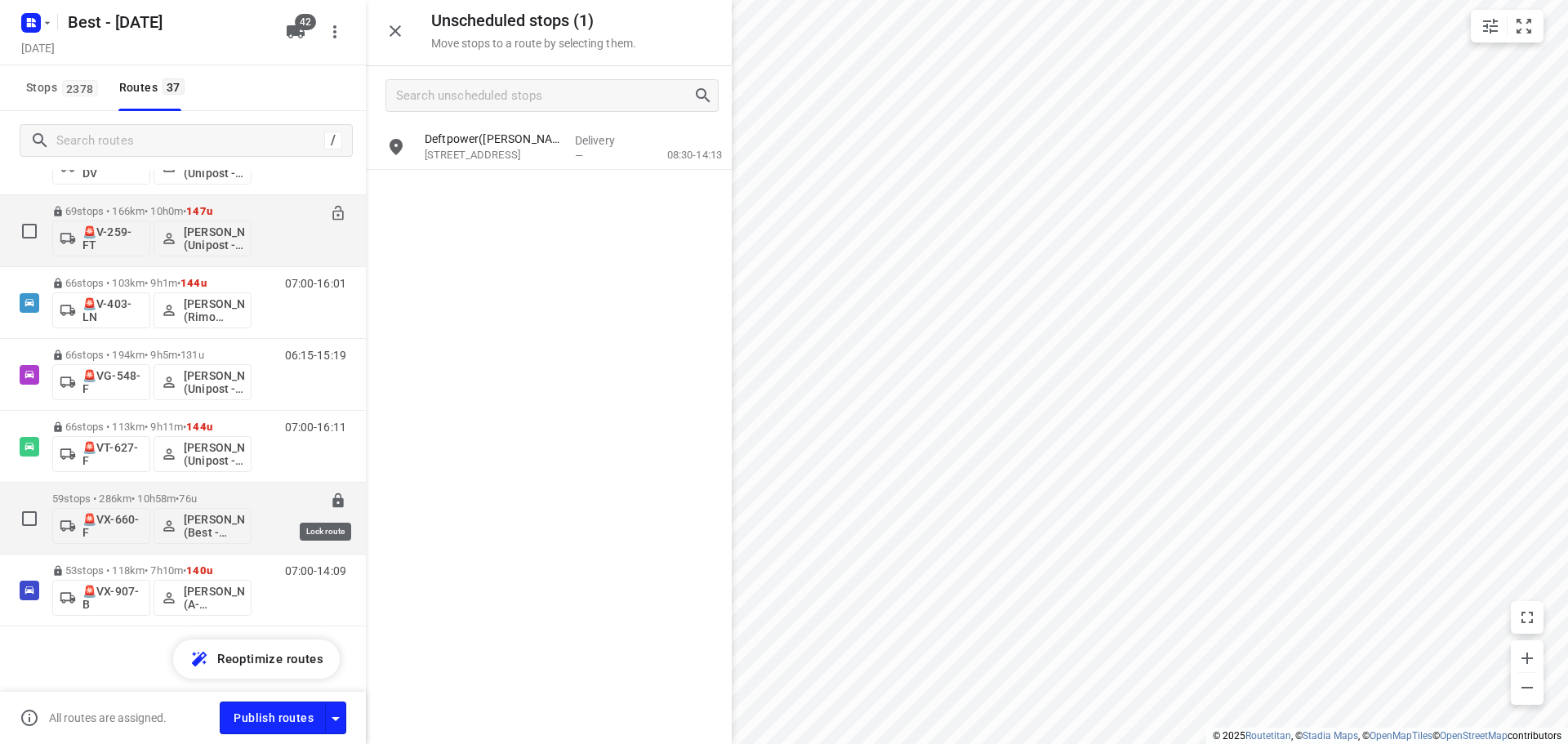
click at [332, 499] on icon at bounding box center [337, 500] width 10 height 14
click at [406, 25] on button "button" at bounding box center [395, 31] width 32 height 32
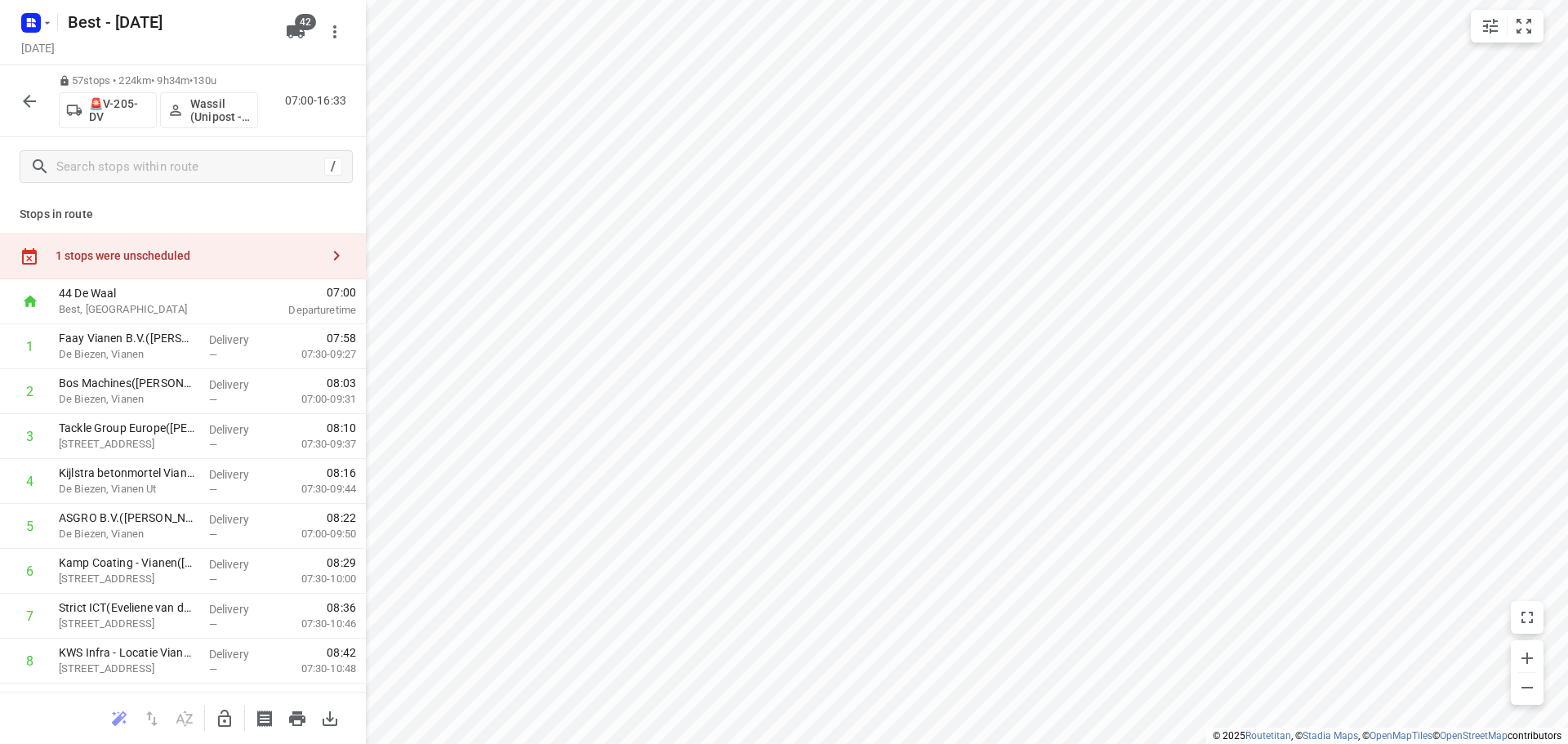
click at [27, 105] on icon "button" at bounding box center [29, 101] width 13 height 13
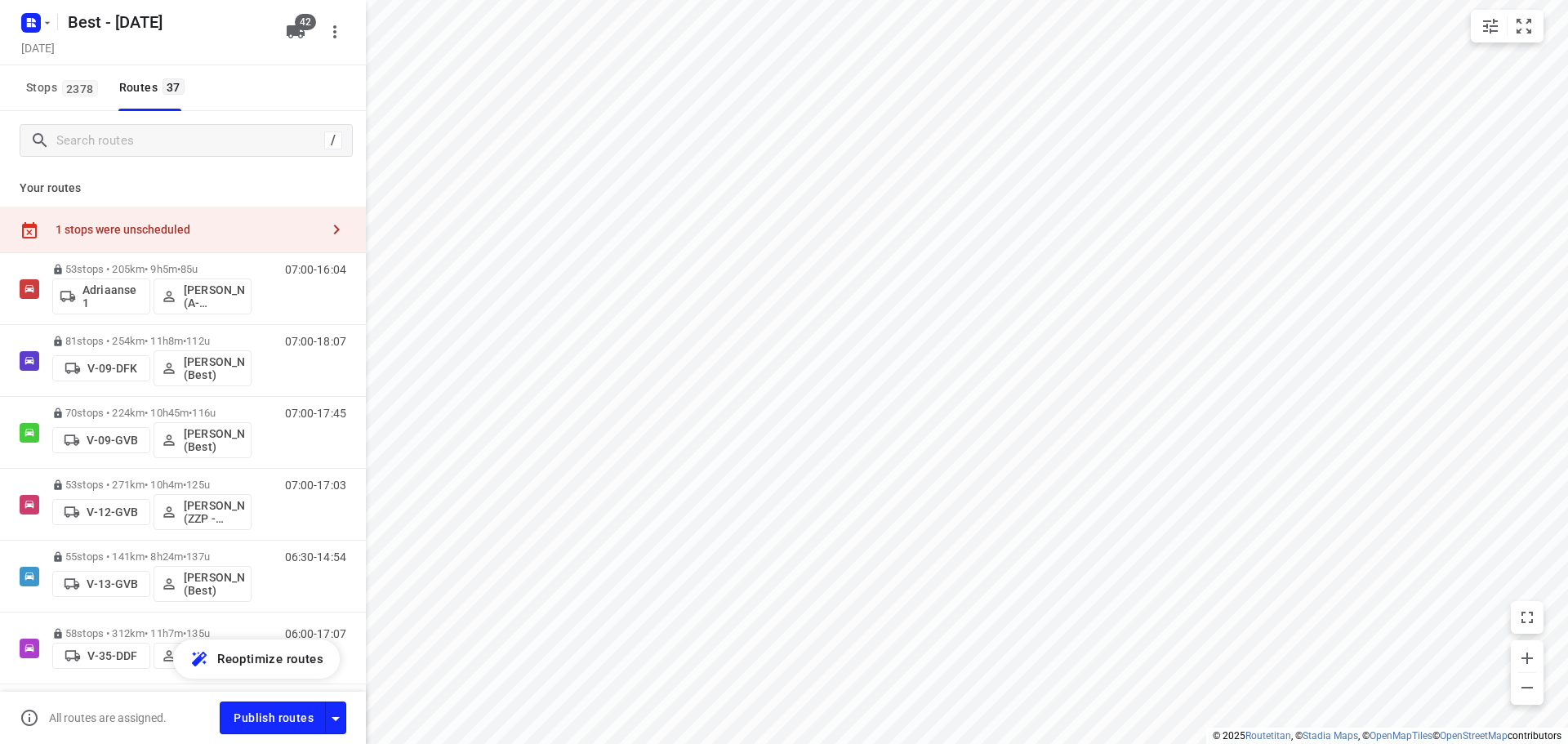
click at [88, 245] on div "1 stops were unscheduled" at bounding box center [182, 229] width 366 height 47
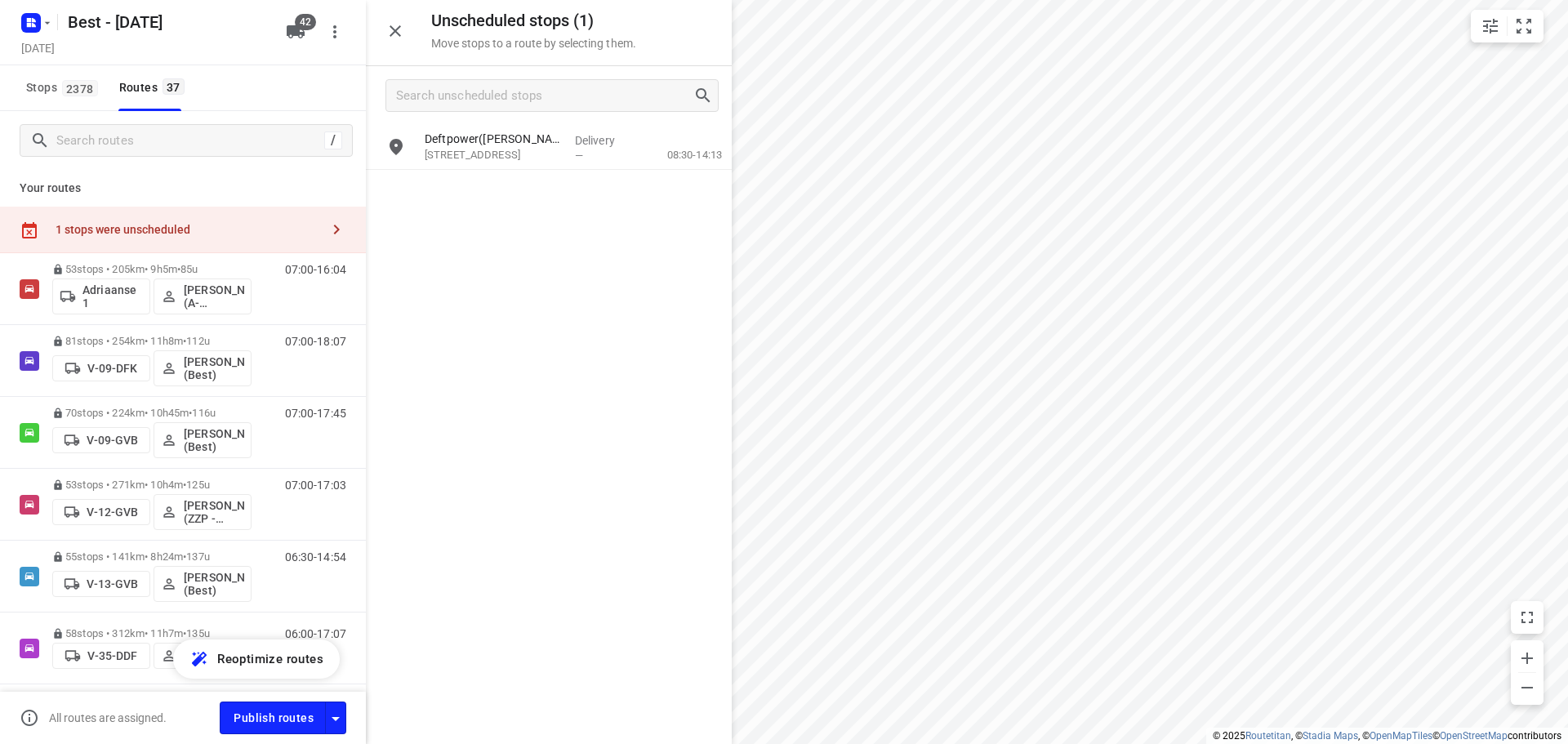
click at [204, 229] on div "1 stops were unscheduled" at bounding box center [187, 229] width 264 height 13
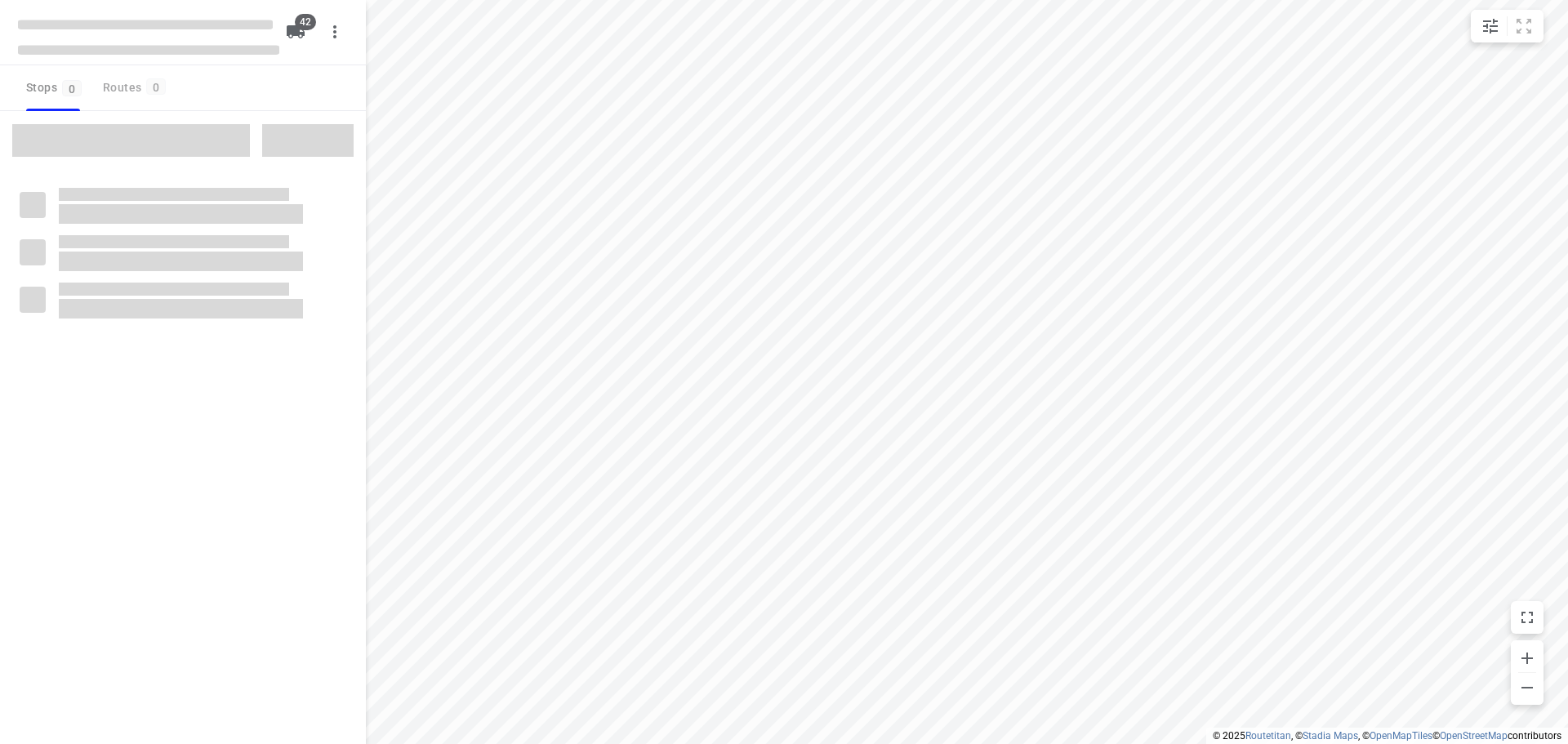
checkbox input "true"
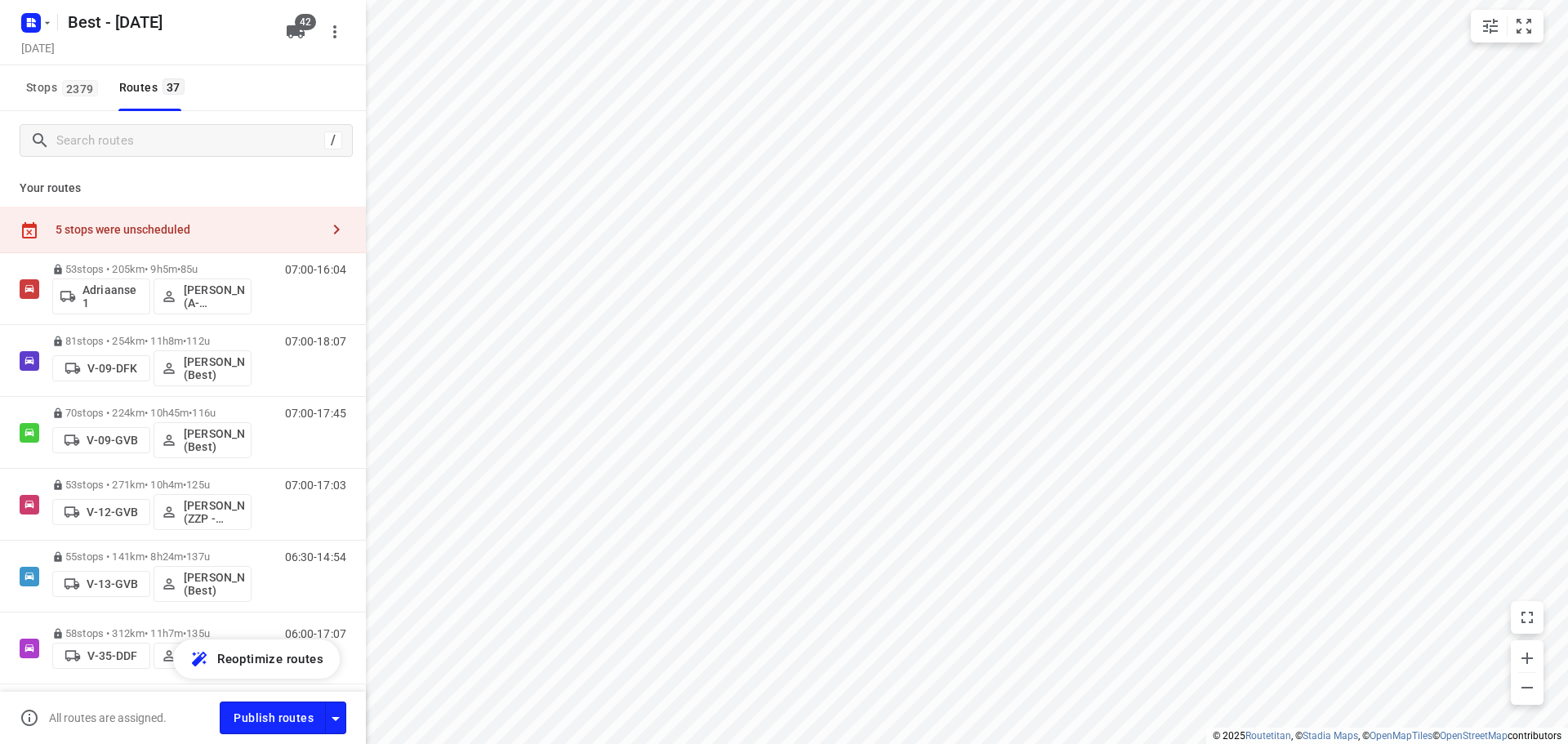
click at [248, 226] on div "5 stops were unscheduled" at bounding box center [187, 229] width 264 height 13
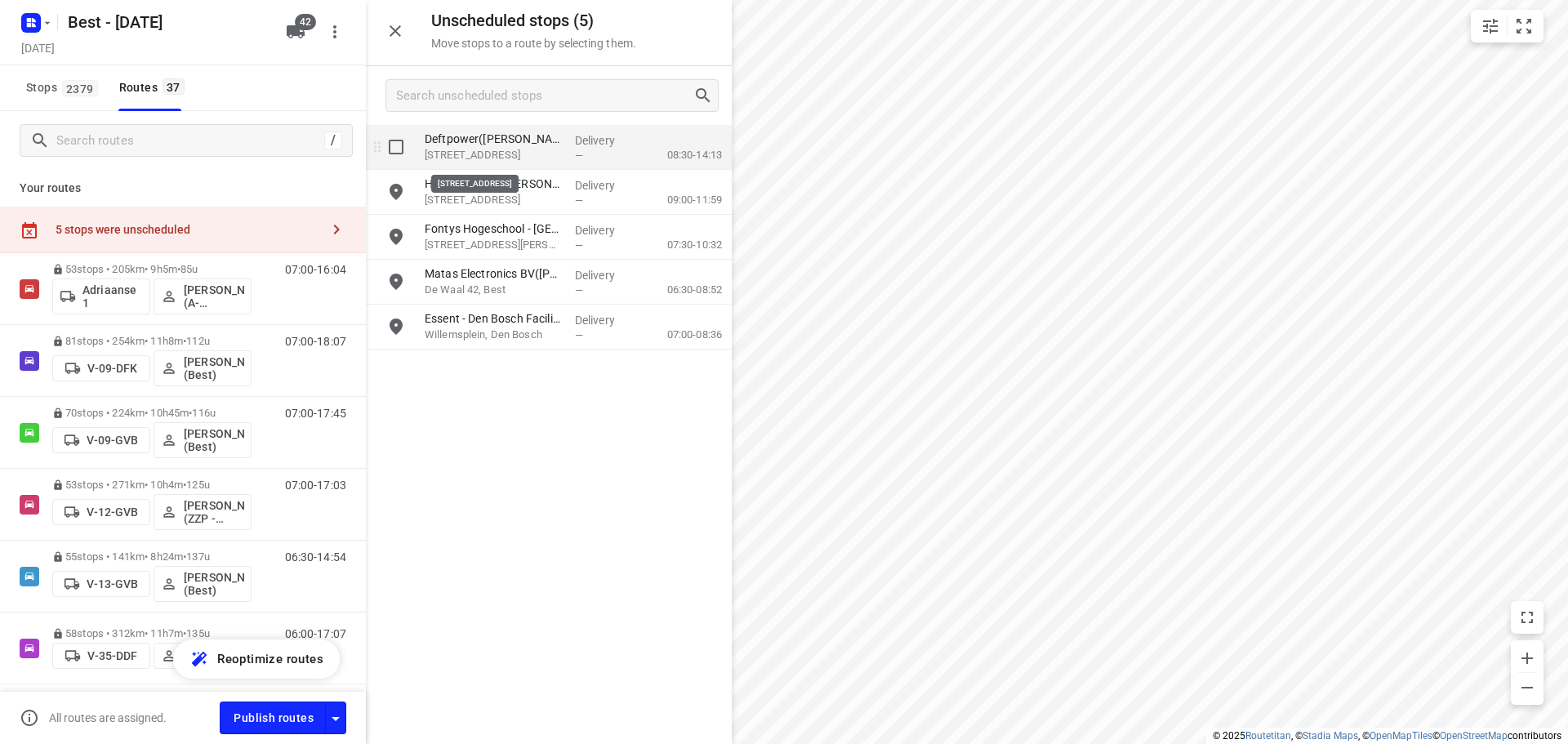
click at [539, 148] on p "[STREET_ADDRESS]" at bounding box center [493, 154] width 137 height 16
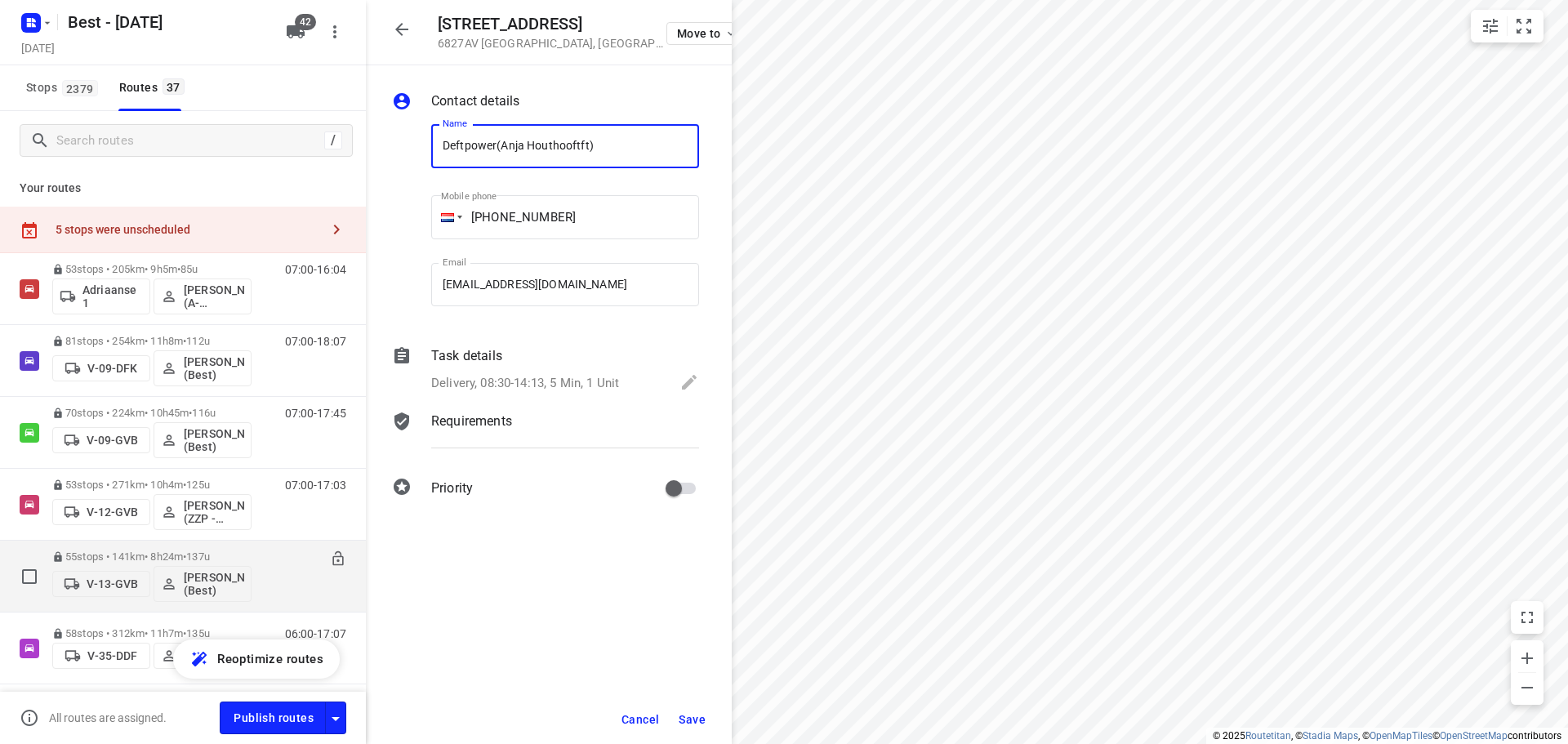
type input "Deftpower(Anja Houthooftft)"
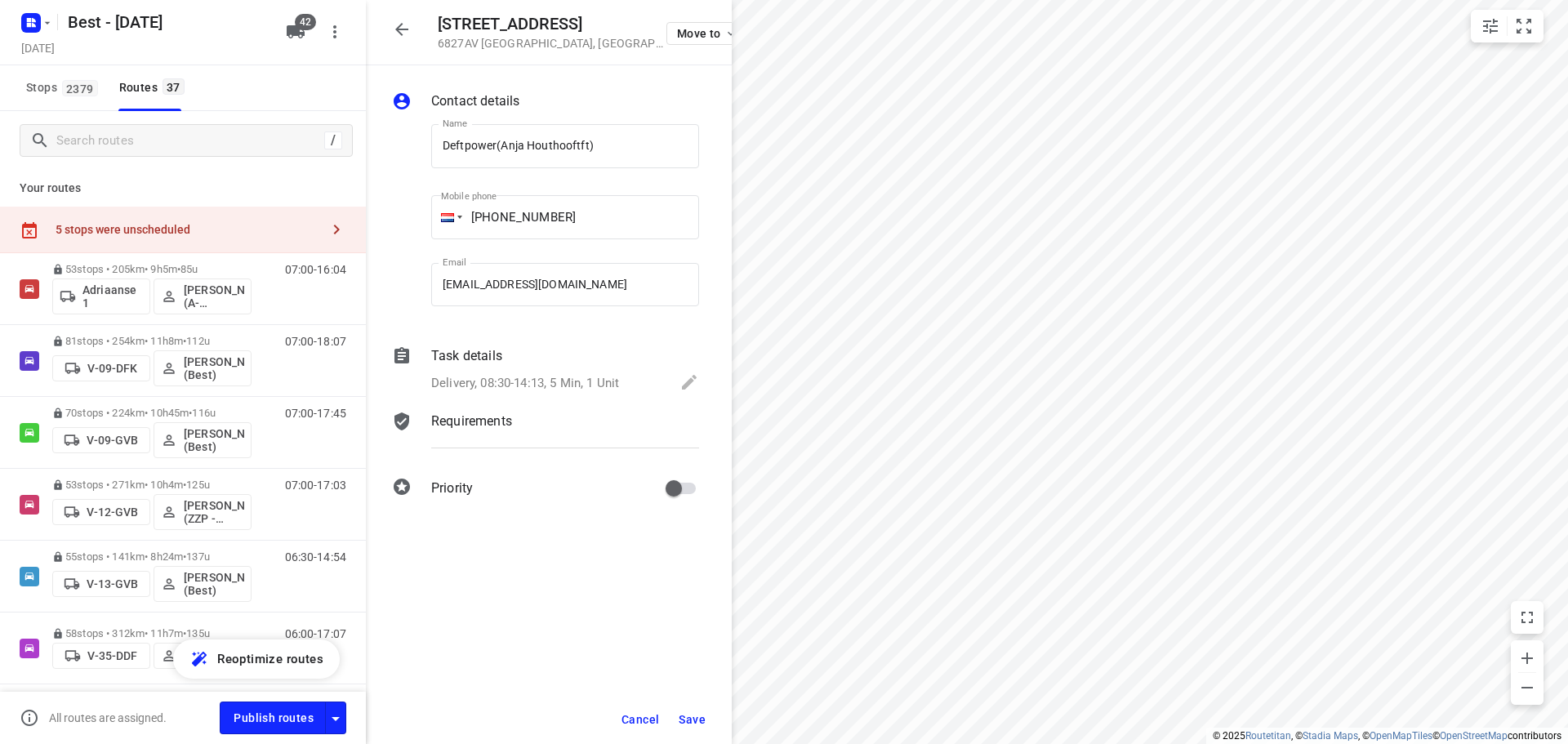
click at [160, 224] on div "5 stops were unscheduled" at bounding box center [187, 229] width 264 height 13
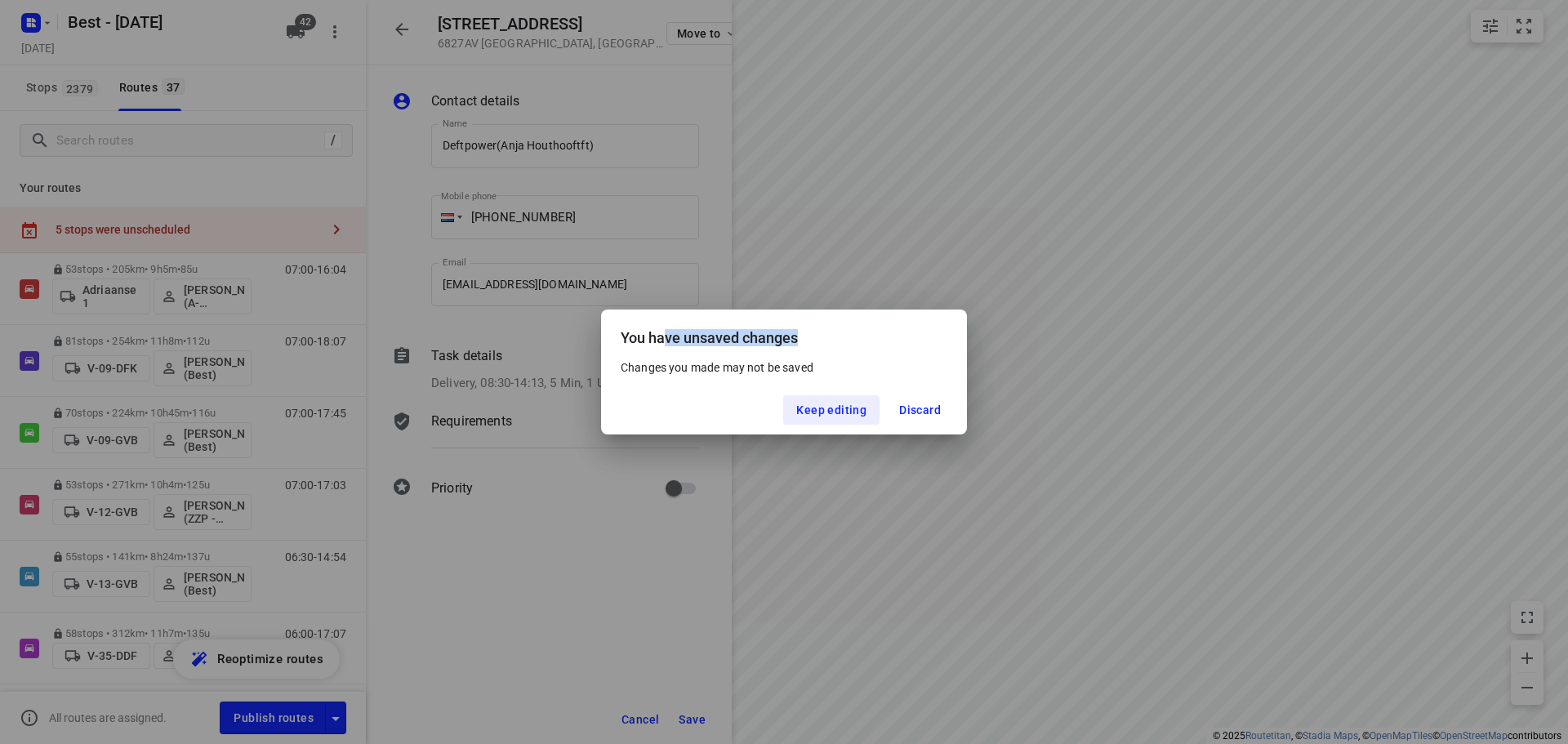
drag, startPoint x: 662, startPoint y: 332, endPoint x: 839, endPoint y: 333, distance: 177.0
click at [839, 332] on div "You have unsaved changes" at bounding box center [783, 334] width 366 height 49
click at [832, 345] on div "You have unsaved changes" at bounding box center [783, 334] width 366 height 49
click at [850, 406] on span "Keep editing" at bounding box center [831, 409] width 70 height 13
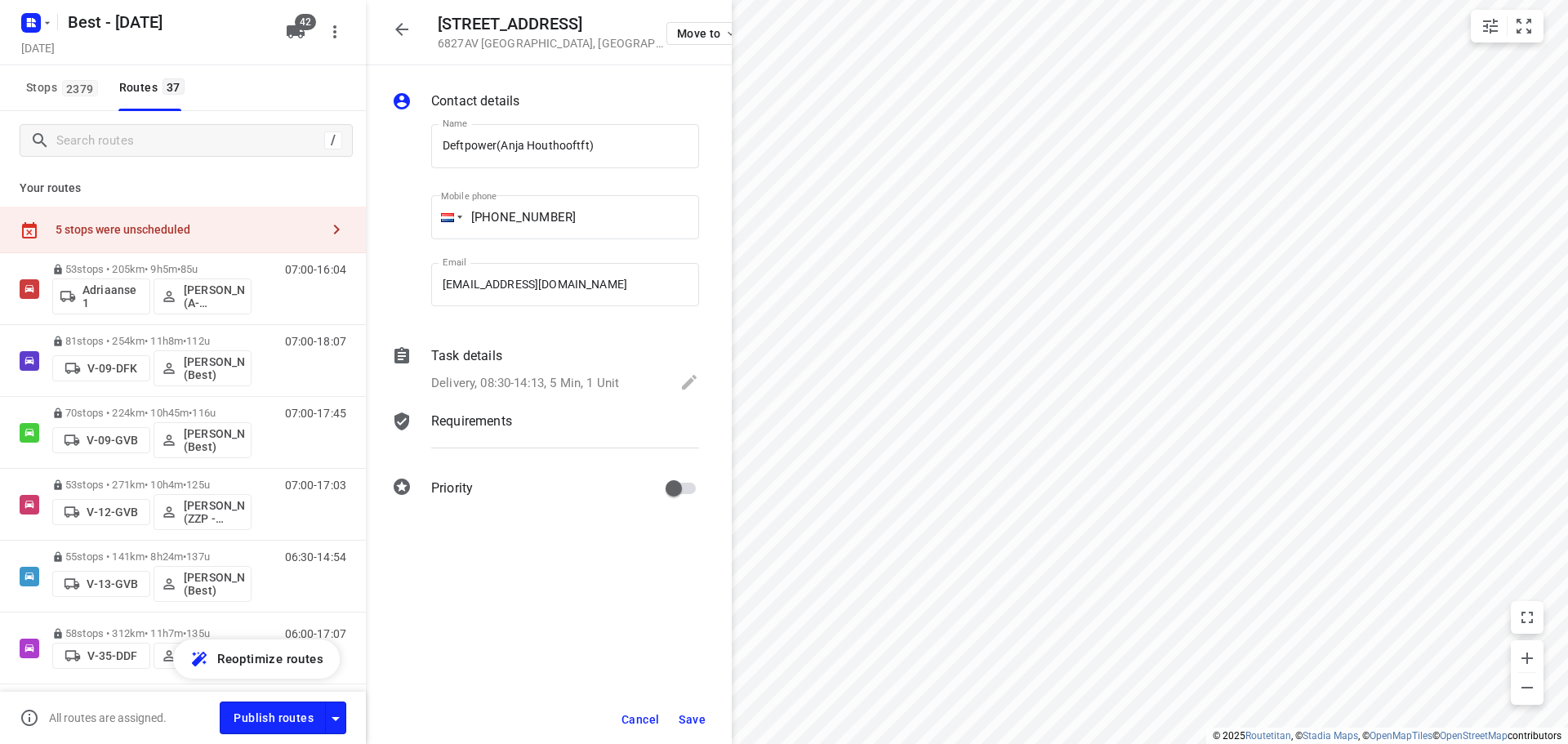
click at [165, 232] on div "5 stops were unscheduled" at bounding box center [187, 229] width 264 height 13
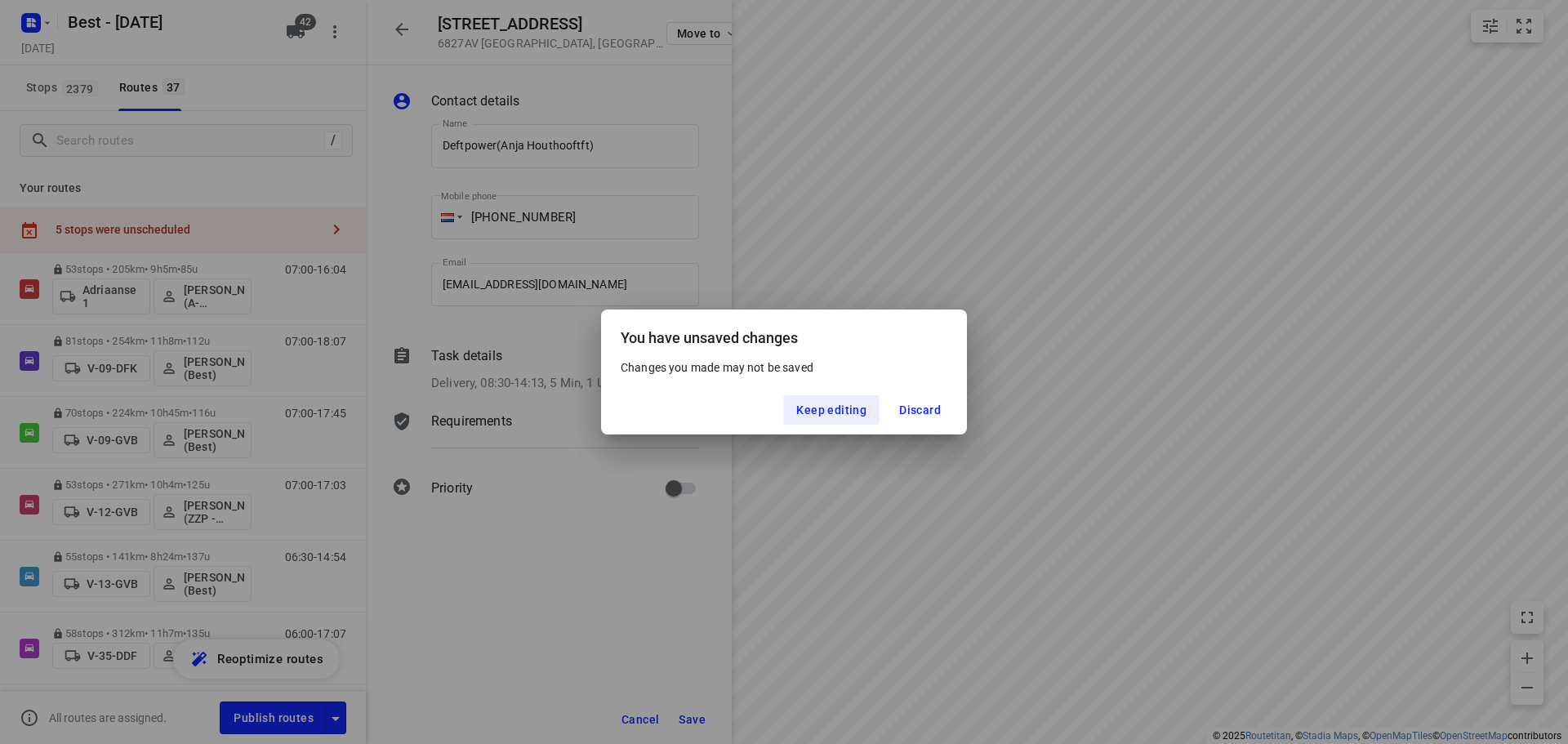
click at [165, 232] on div "You have unsaved changes Changes you made may not be saved Keep editing Discard" at bounding box center [784, 372] width 1568 height 744
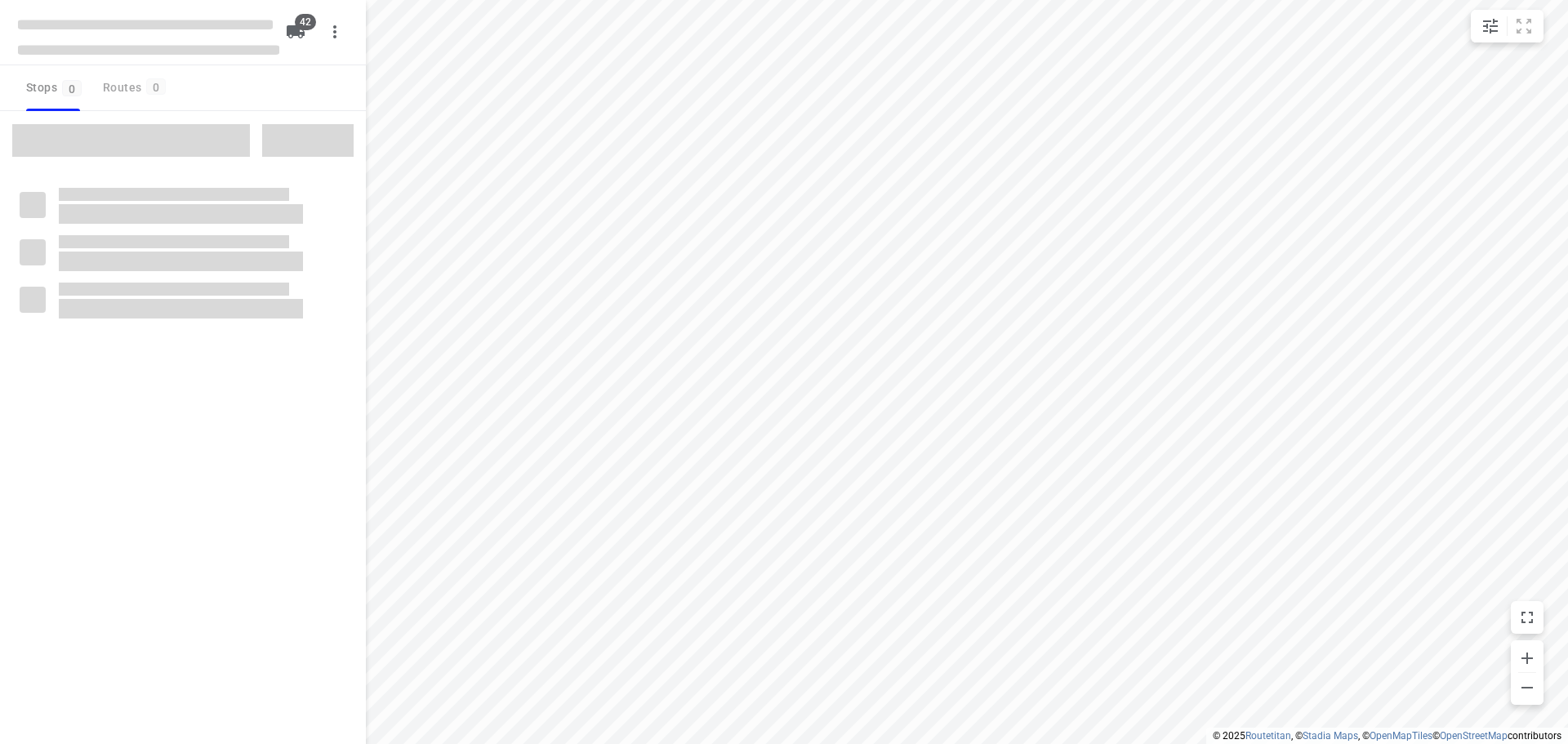
checkbox input "true"
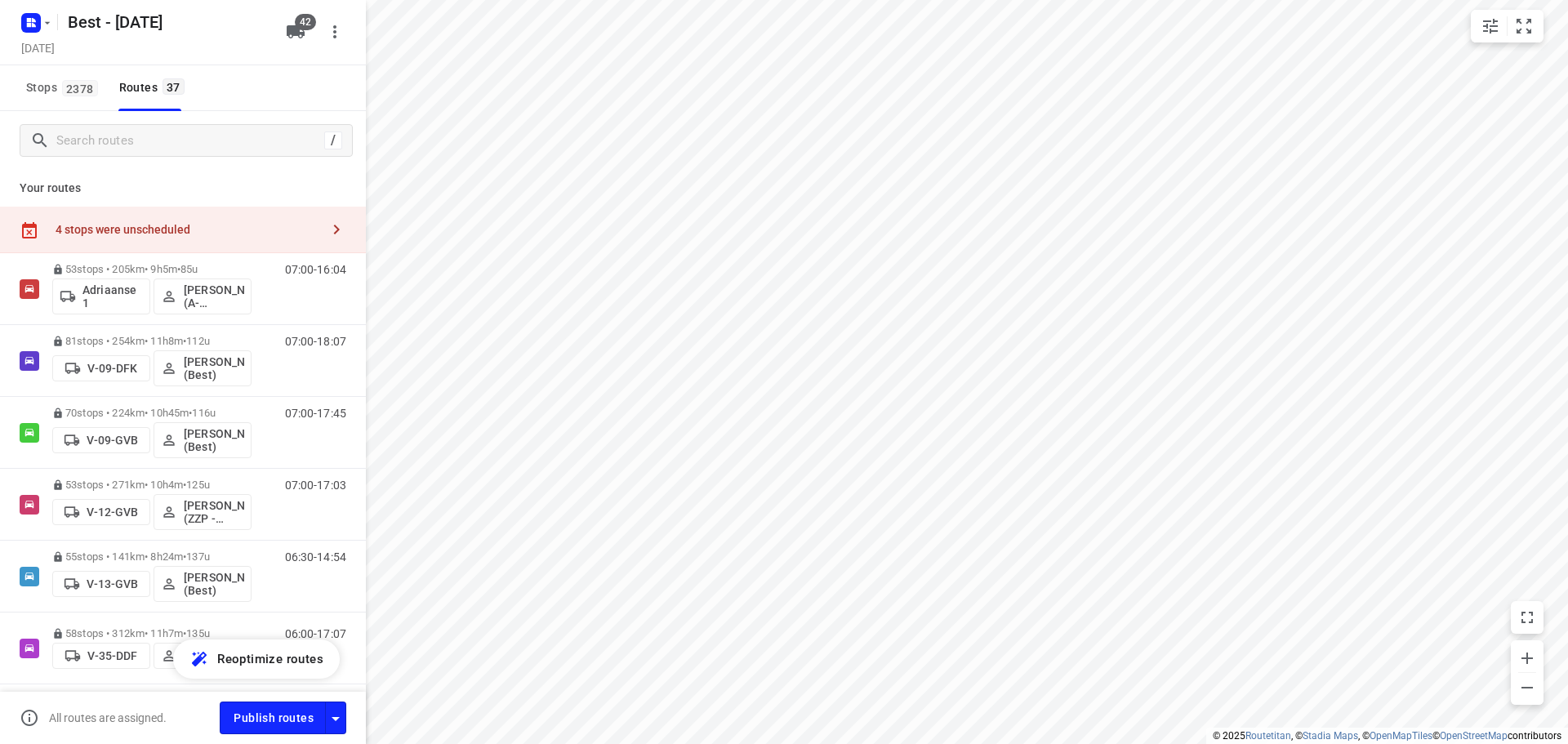
click at [141, 234] on div "4 stops were unscheduled" at bounding box center [187, 229] width 264 height 13
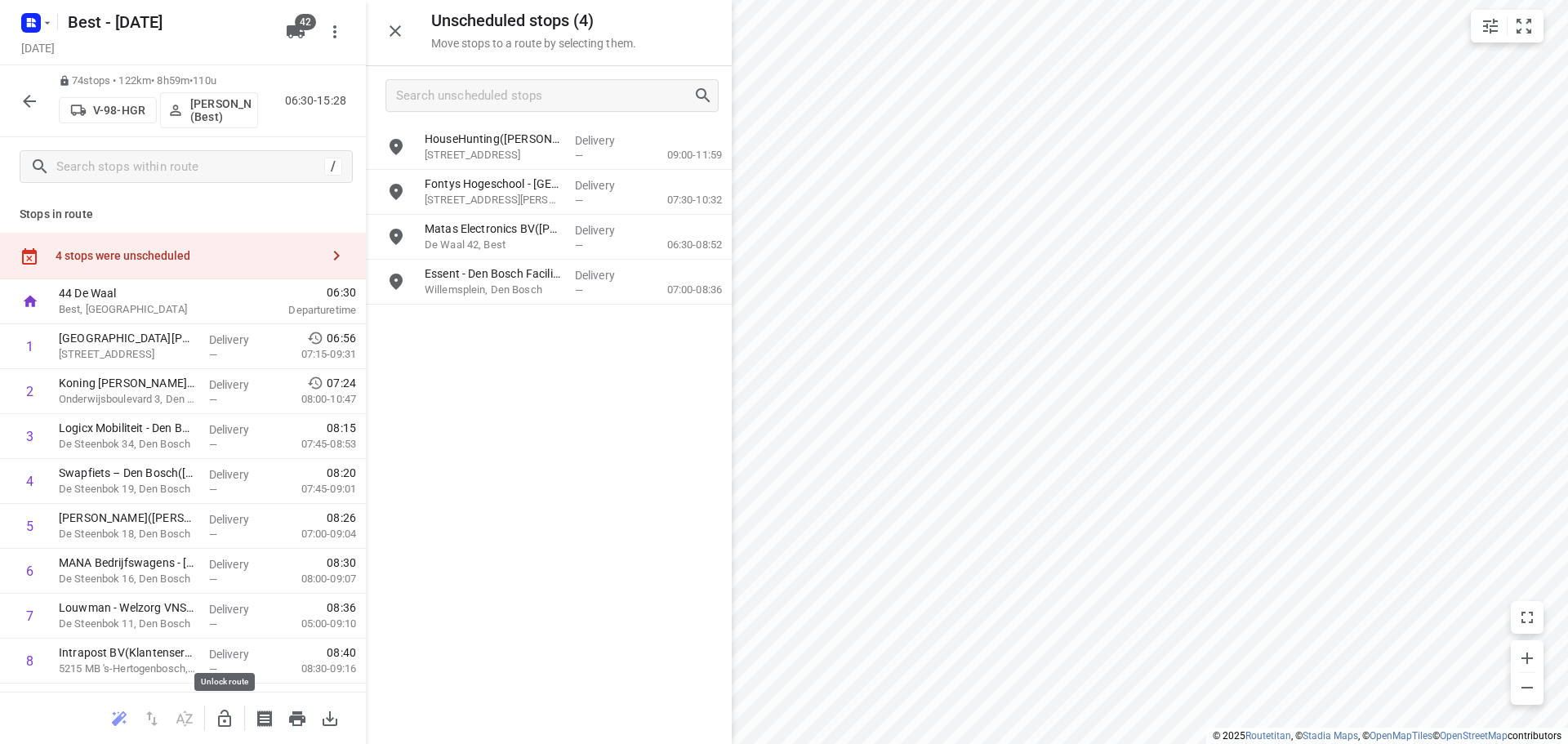
click at [230, 724] on icon "button" at bounding box center [224, 718] width 13 height 17
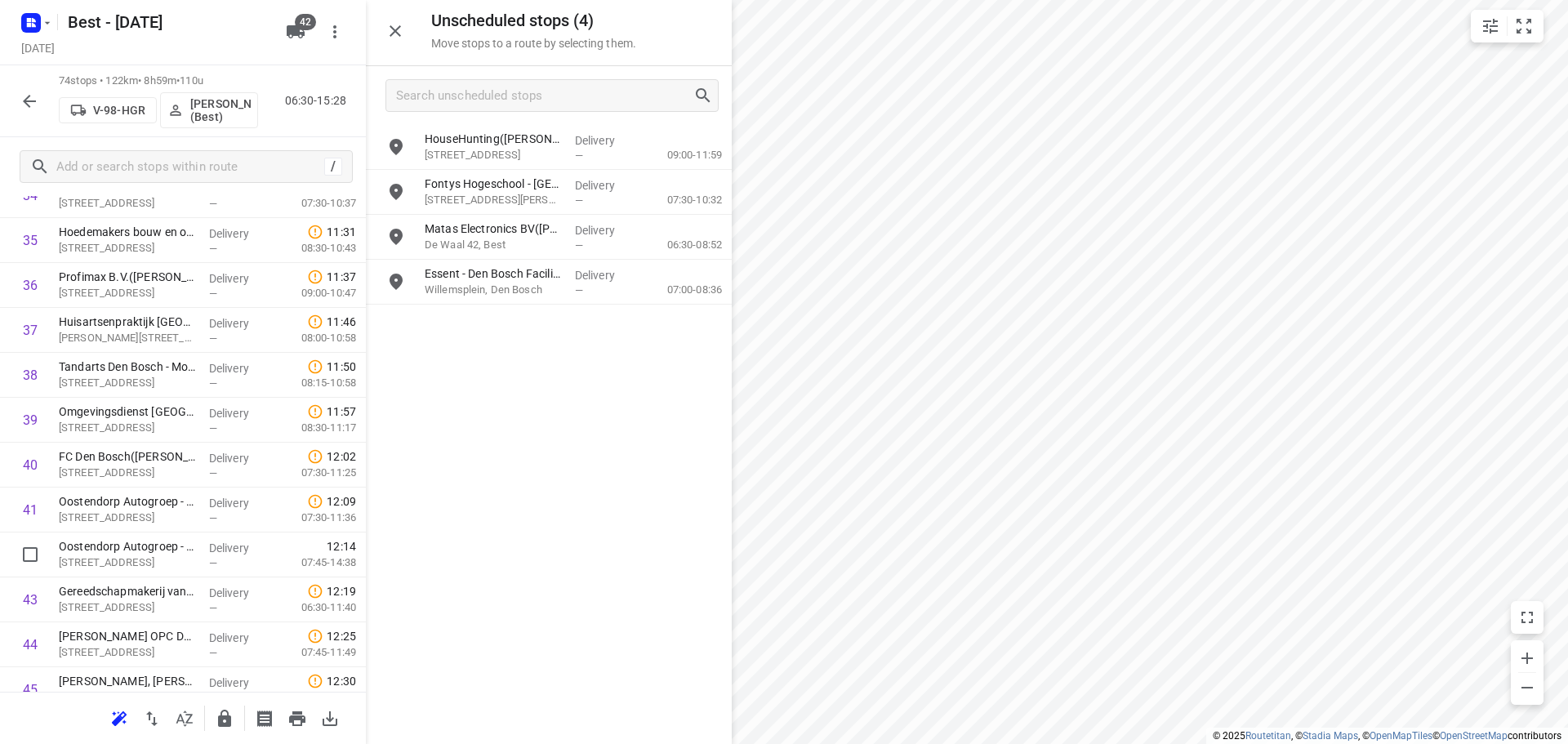
scroll to position [1715, 0]
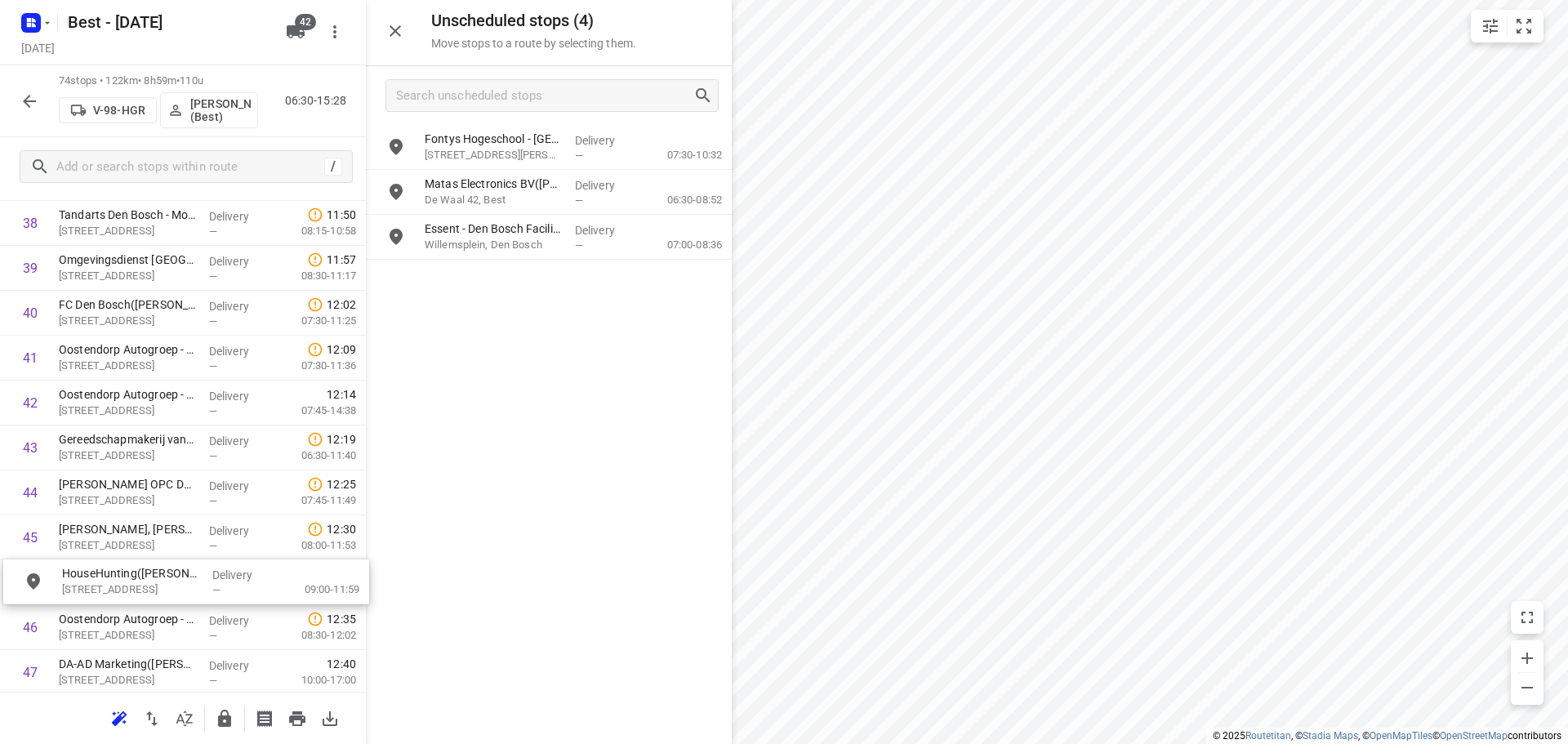
drag, startPoint x: 478, startPoint y: 165, endPoint x: 110, endPoint y: 591, distance: 562.9
drag, startPoint x: 226, startPoint y: 723, endPoint x: 458, endPoint y: 152, distance: 616.3
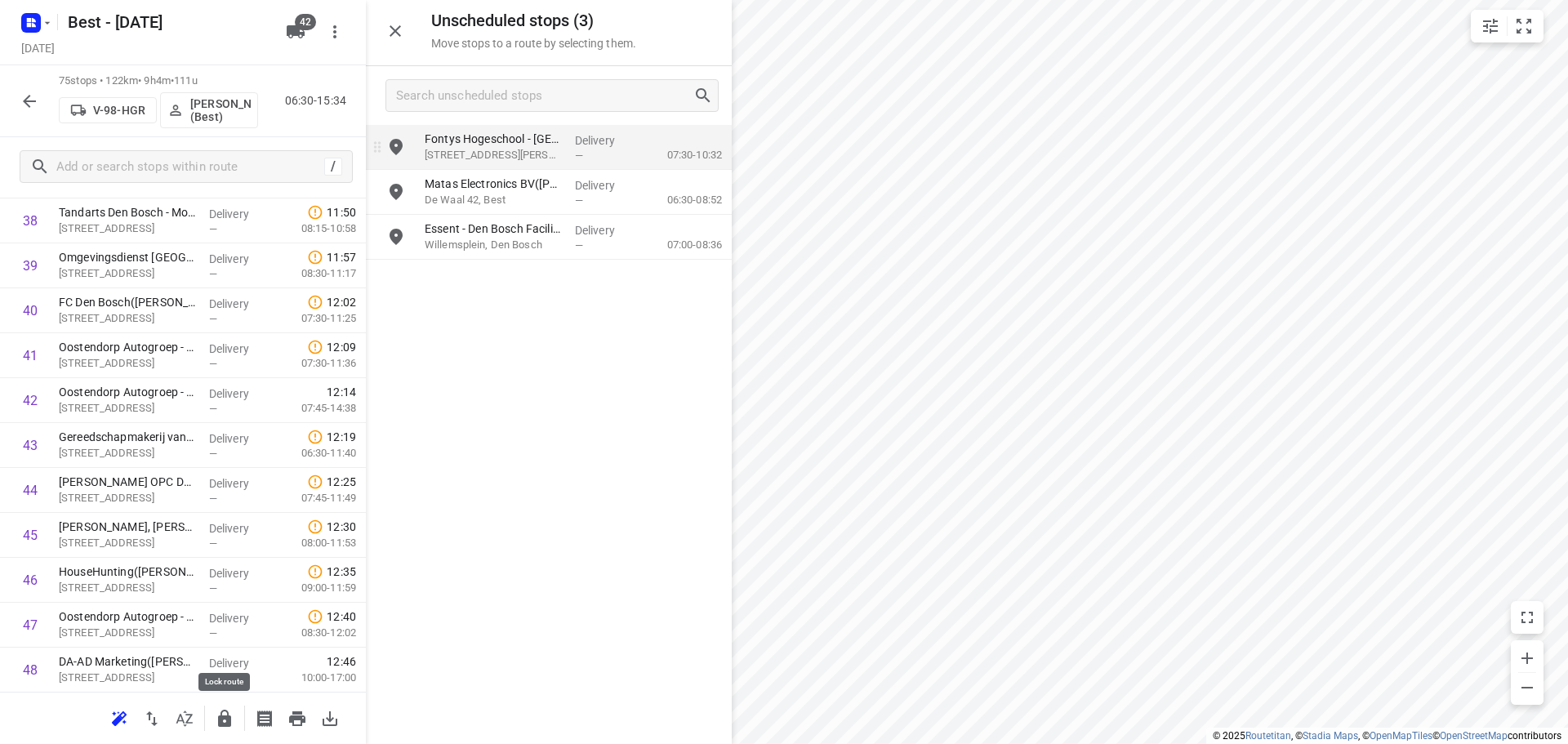
click at [225, 723] on icon "button" at bounding box center [224, 718] width 13 height 17
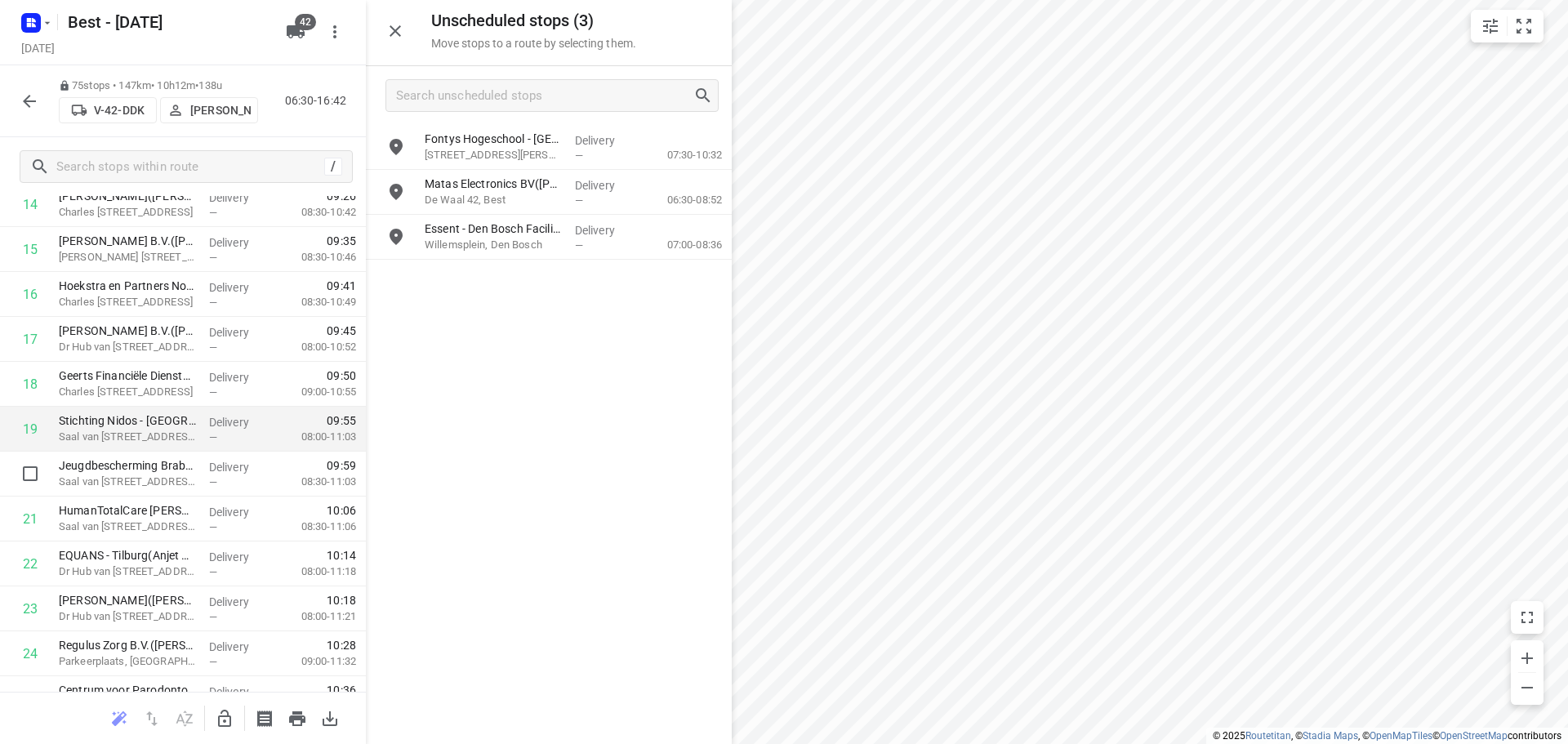
scroll to position [890, 0]
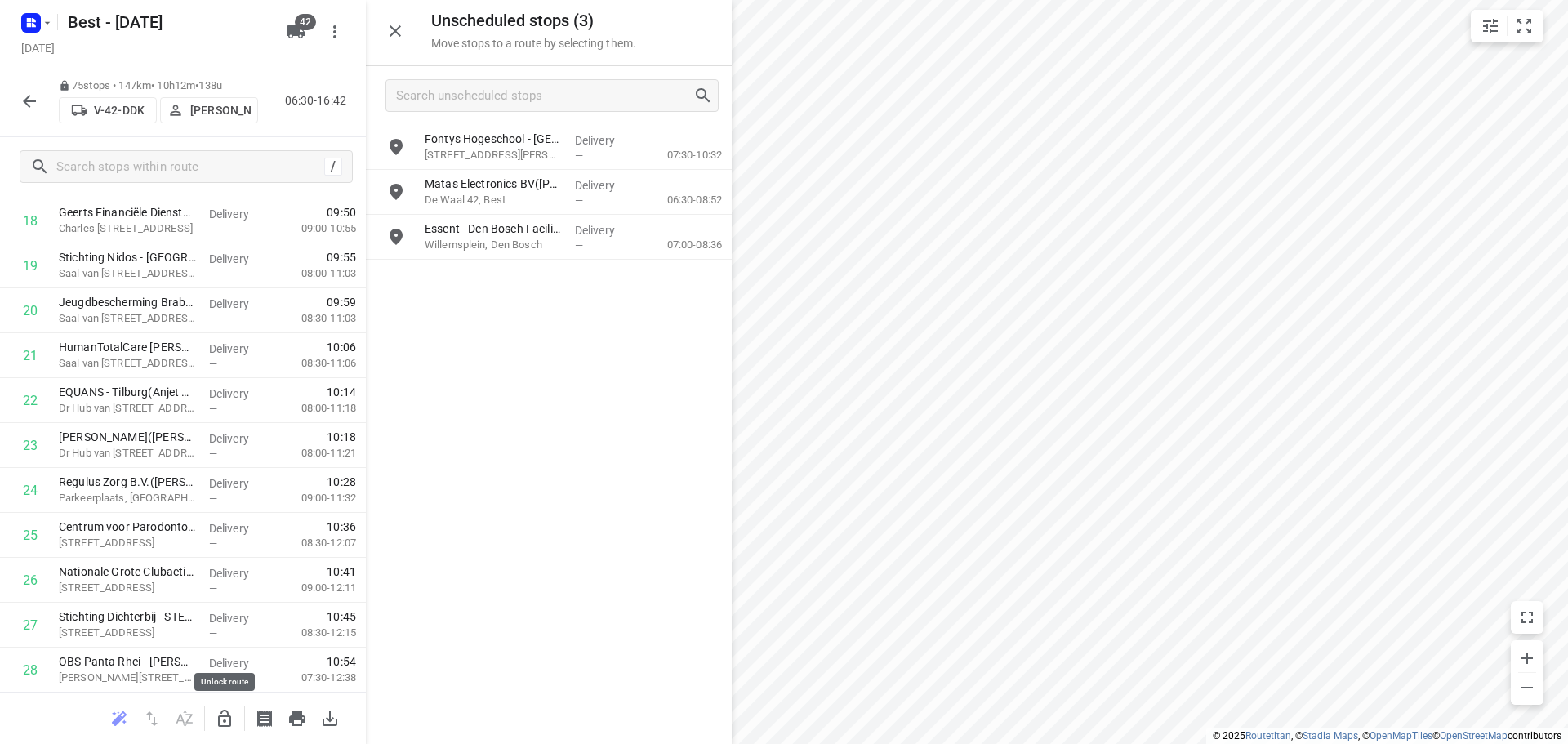
click at [232, 716] on icon "button" at bounding box center [224, 718] width 20 height 20
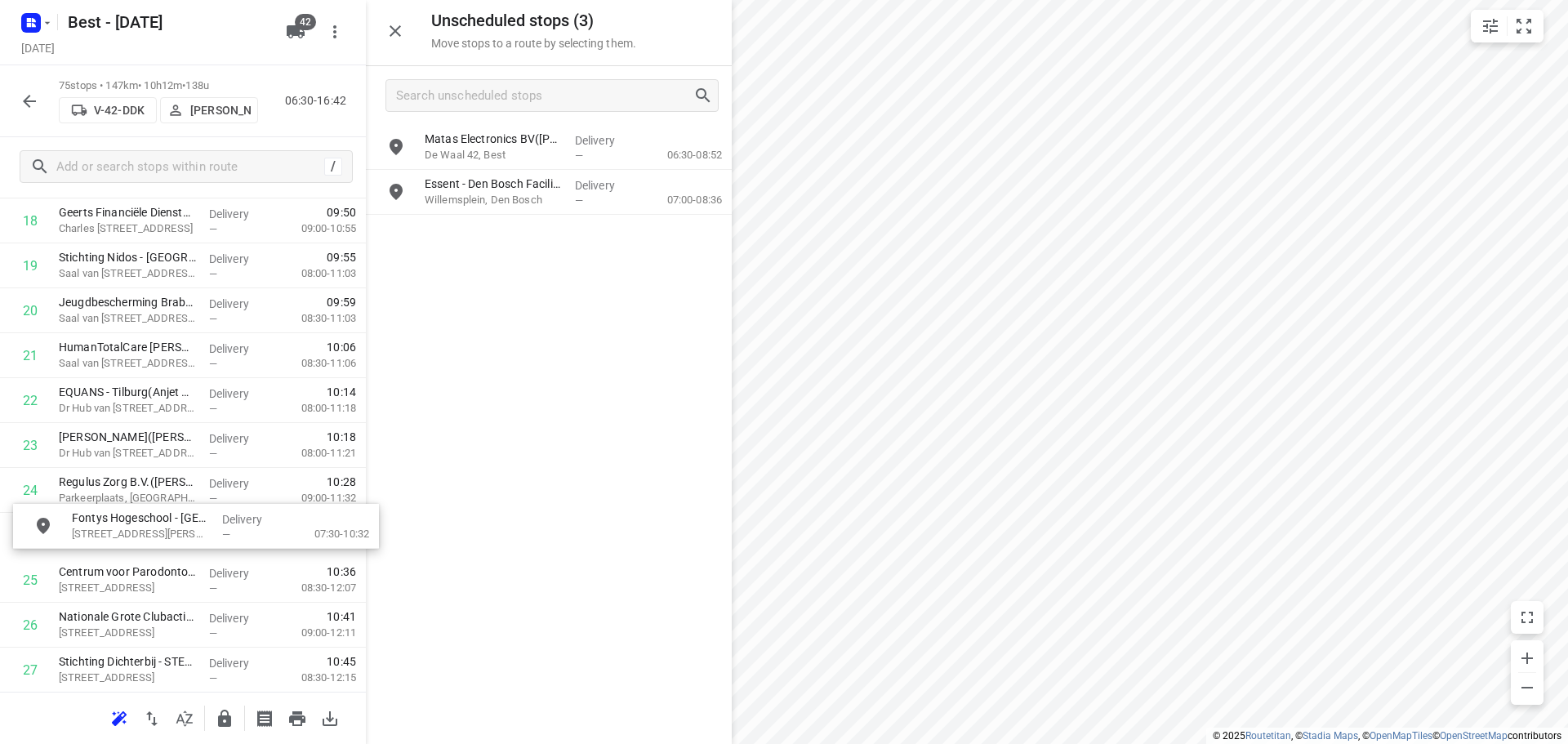
drag, startPoint x: 485, startPoint y: 149, endPoint x: 124, endPoint y: 541, distance: 532.9
click at [219, 721] on icon "button" at bounding box center [224, 718] width 13 height 17
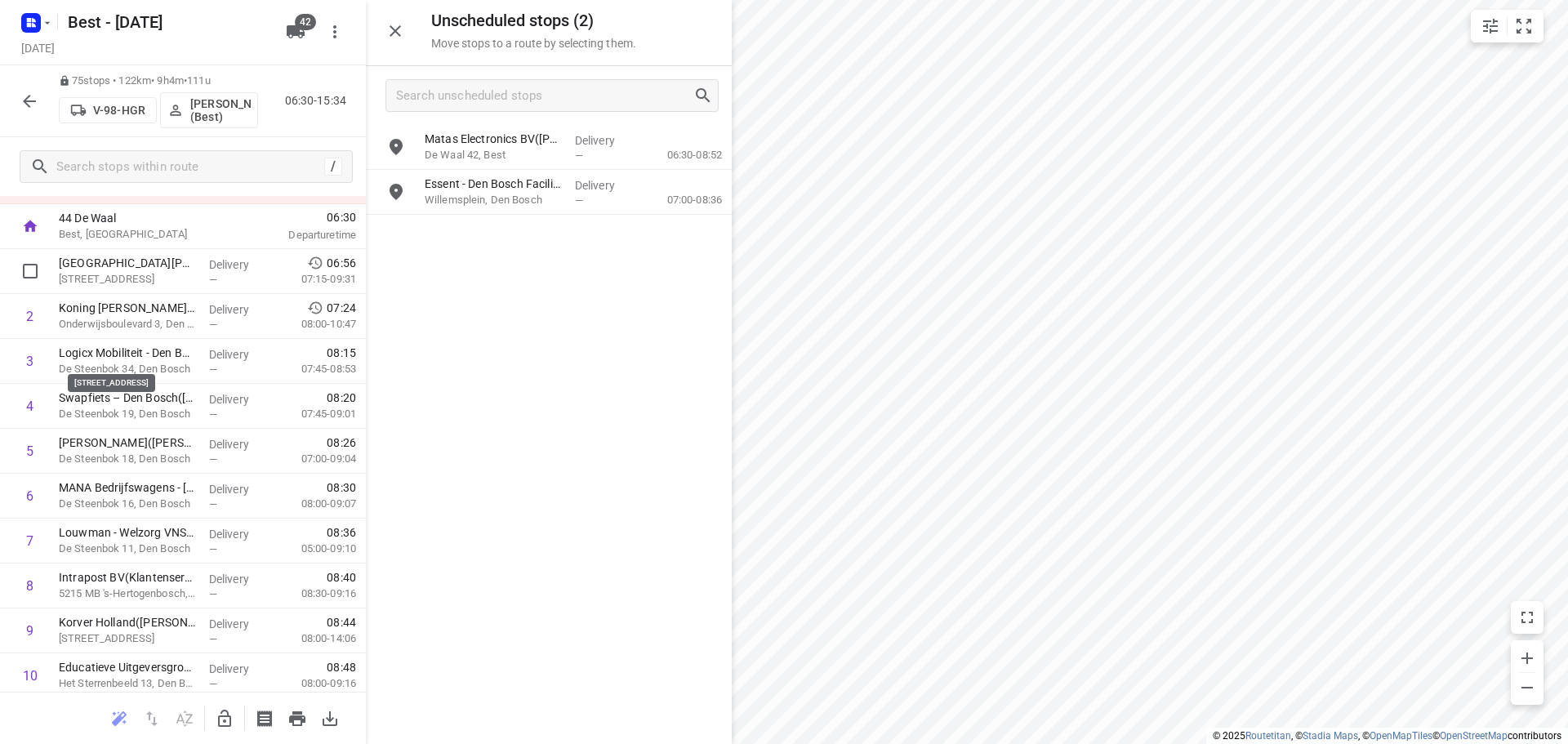
scroll to position [0, 0]
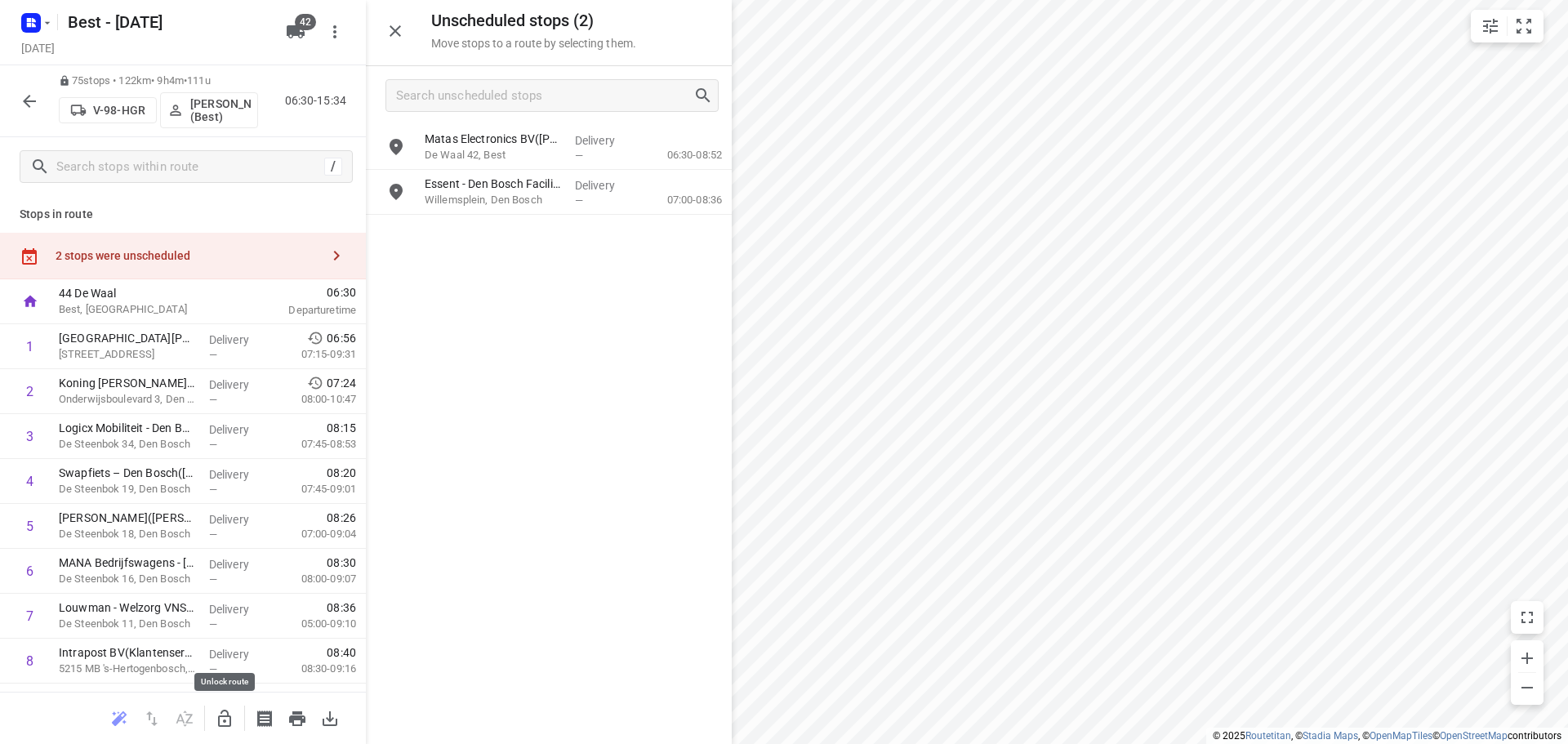
click at [220, 718] on icon "button" at bounding box center [224, 718] width 13 height 17
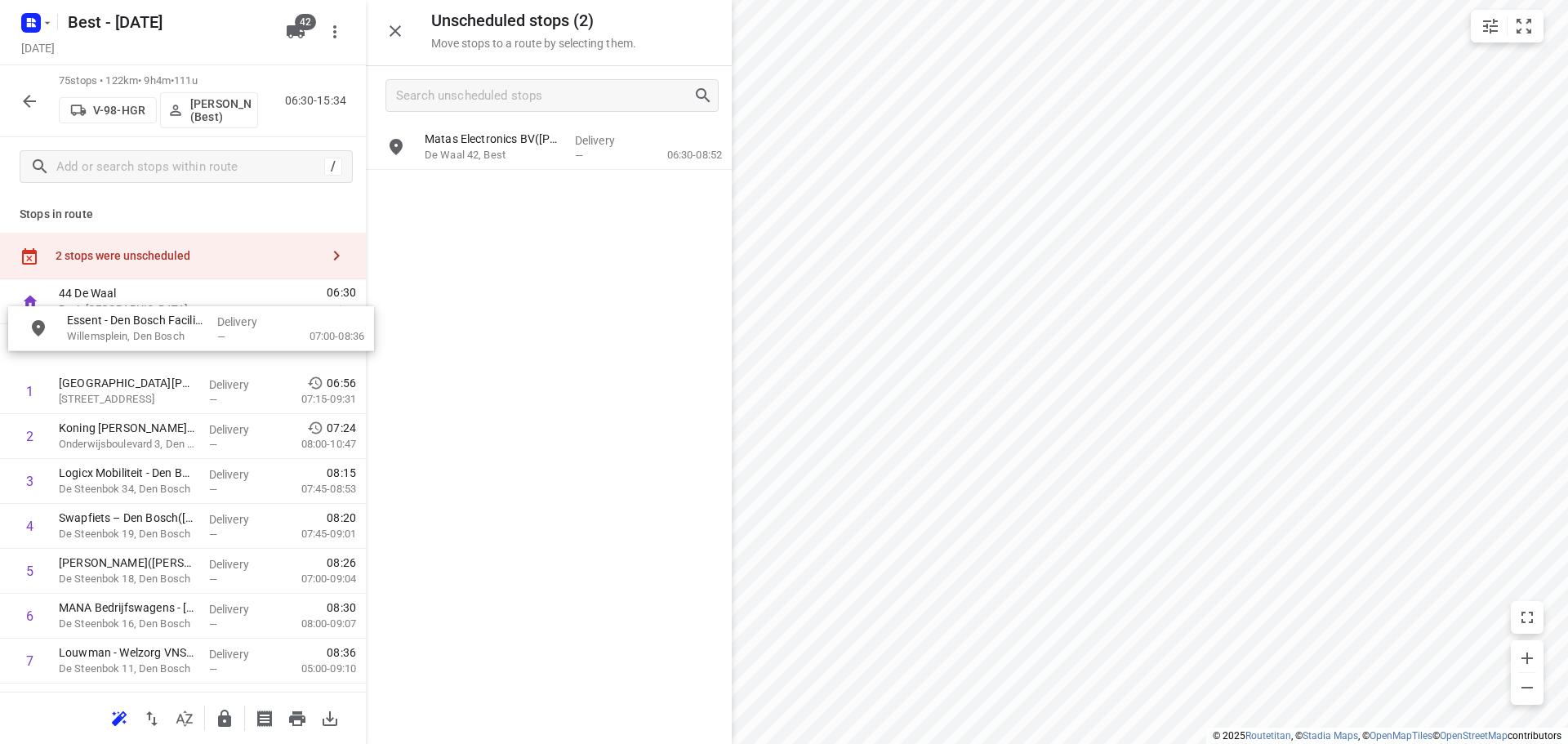
drag, startPoint x: 501, startPoint y: 194, endPoint x: 115, endPoint y: 338, distance: 412.0
click at [221, 725] on icon "button" at bounding box center [224, 718] width 13 height 17
click at [31, 105] on icon "button" at bounding box center [29, 101] width 20 height 20
click at [226, 716] on icon "button" at bounding box center [224, 718] width 13 height 17
drag, startPoint x: 519, startPoint y: 159, endPoint x: 131, endPoint y: 345, distance: 430.3
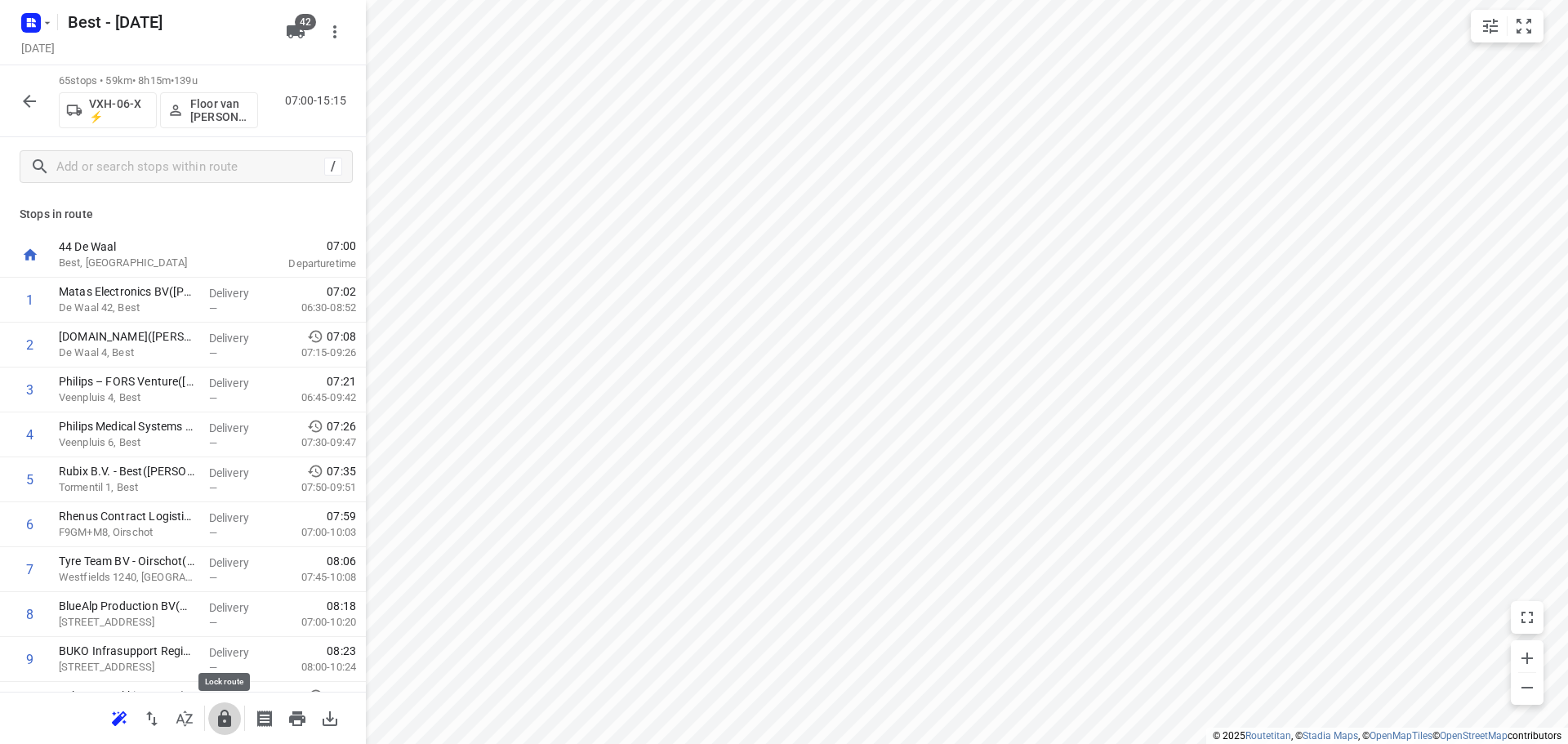
click at [216, 720] on icon "button" at bounding box center [224, 718] width 20 height 20
click at [35, 101] on icon "button" at bounding box center [29, 101] width 13 height 13
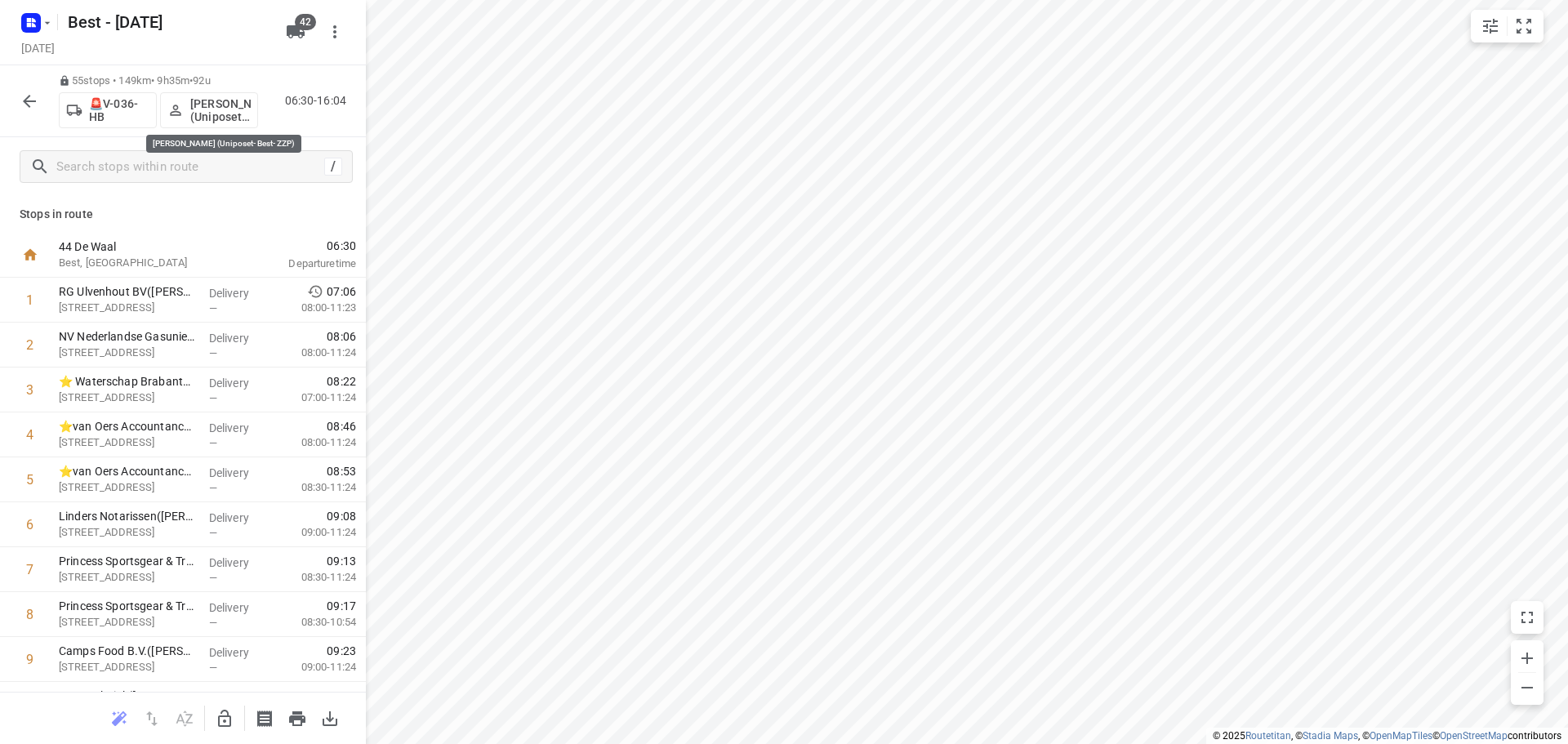
click at [195, 119] on p "Omar Al-Hendi (Uniposet- Best- ZZP)" at bounding box center [220, 110] width 61 height 26
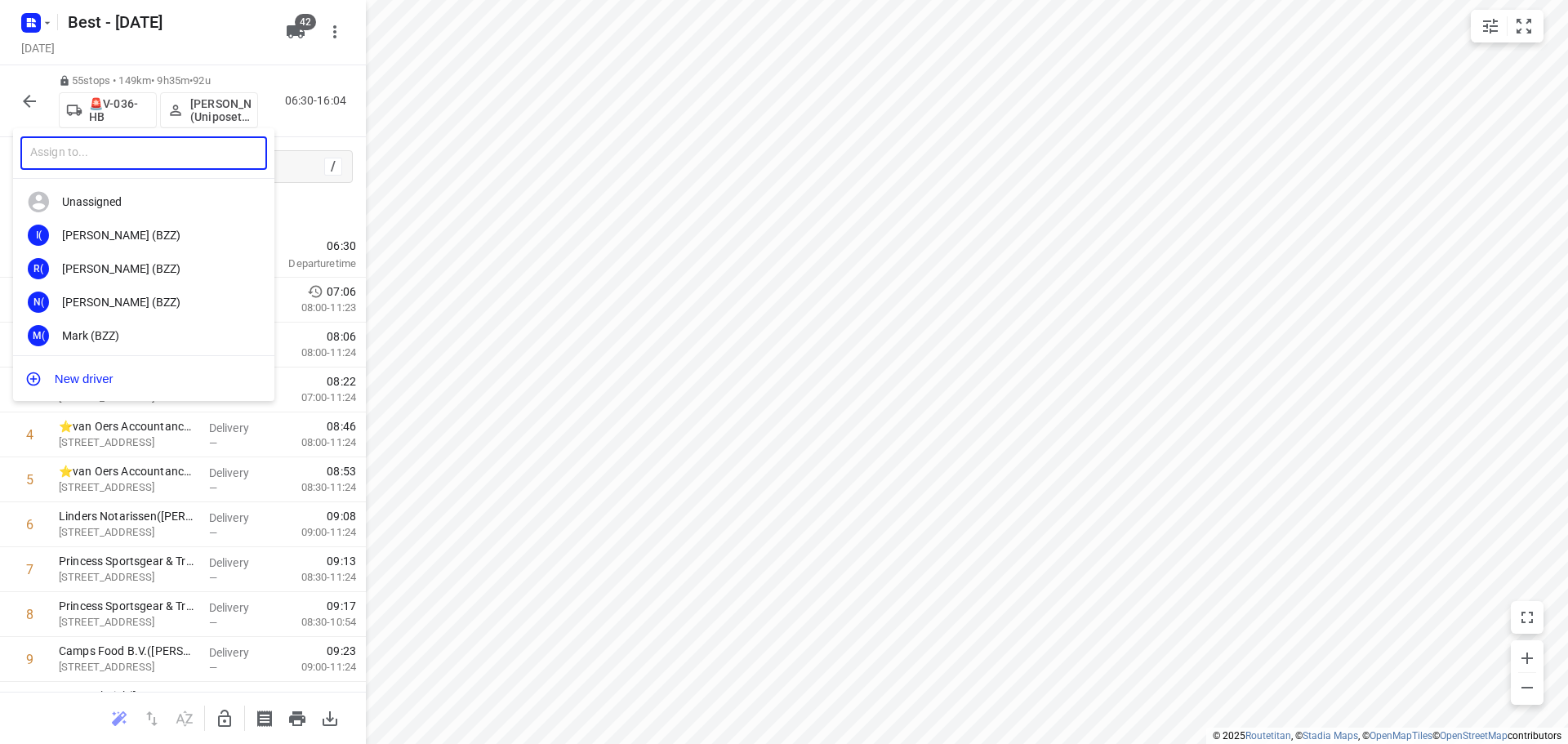
click at [135, 164] on input "text" at bounding box center [143, 153] width 246 height 33
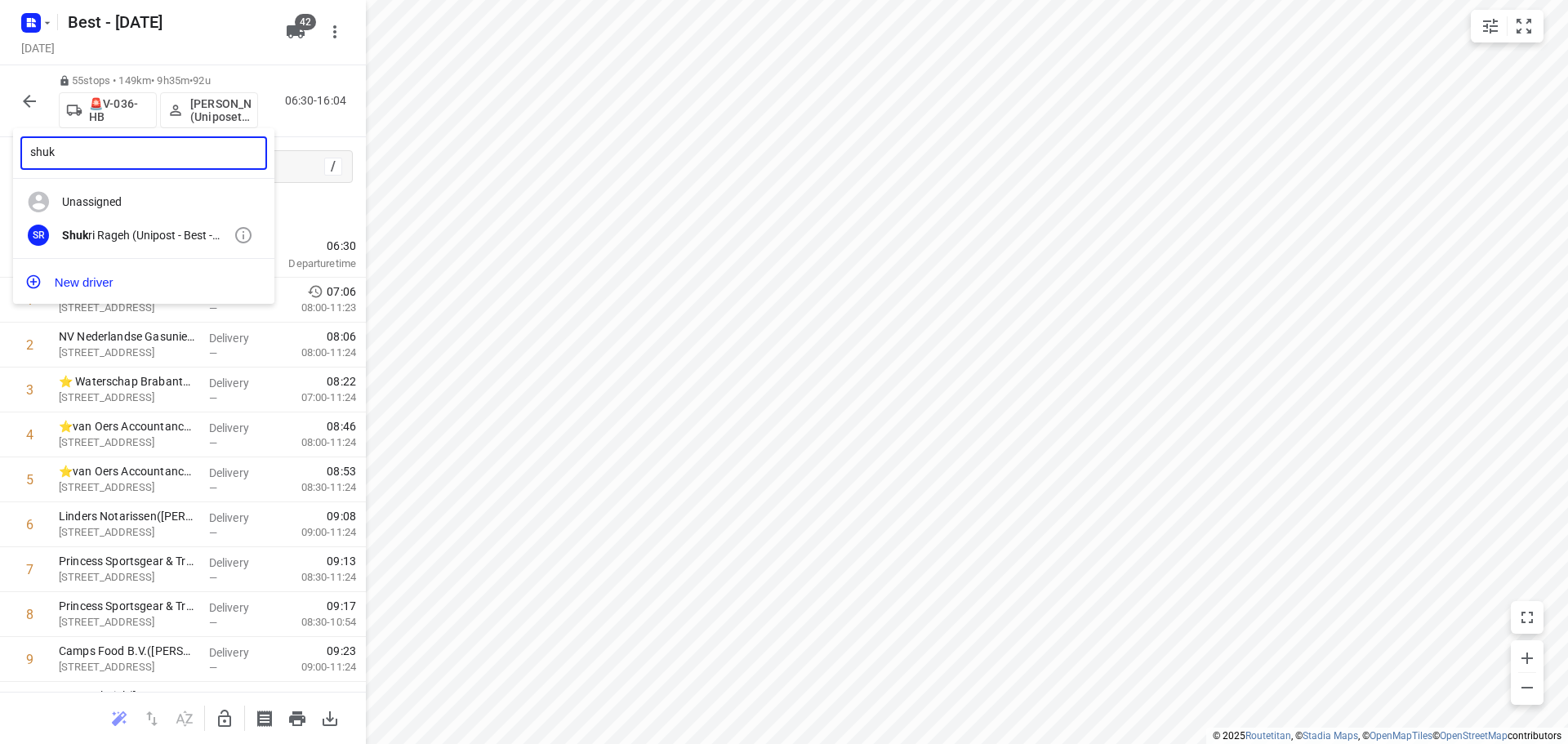
type input "shuk"
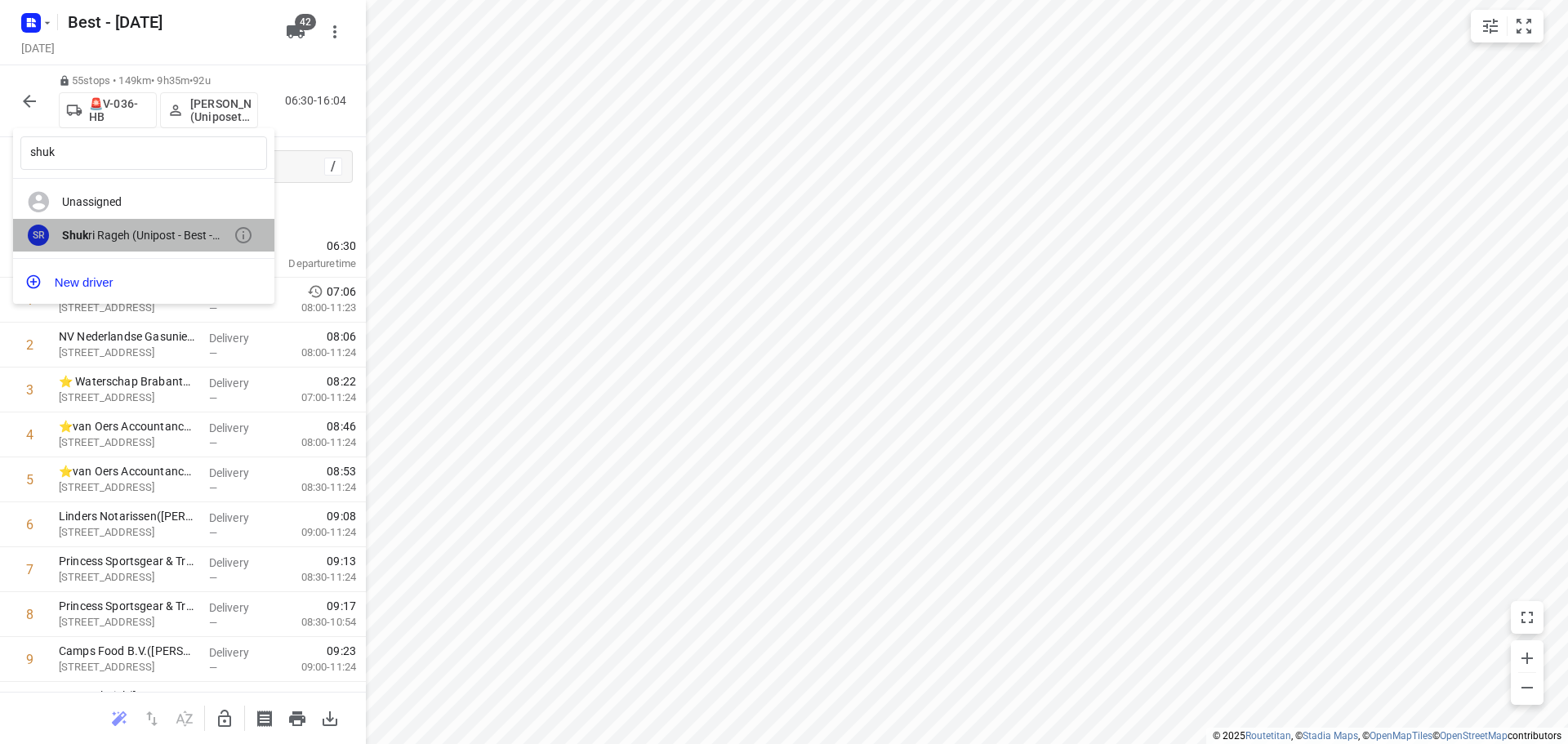
click at [86, 244] on div "SR Shuk ri Rageh (Unipost - Best - ZZP)" at bounding box center [143, 235] width 262 height 33
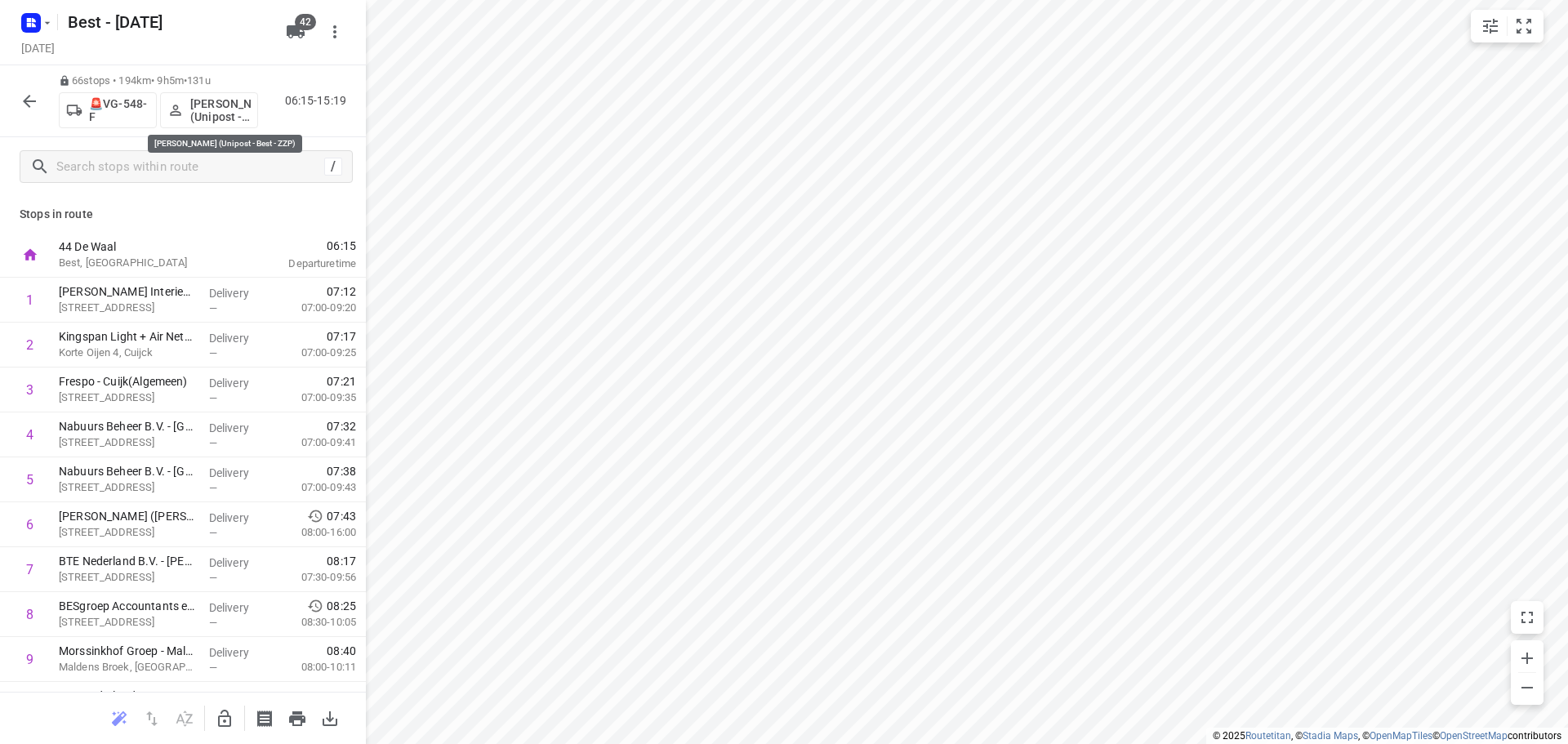
click at [198, 102] on p "[PERSON_NAME] (Unipost - Best - ZZP)" at bounding box center [220, 110] width 61 height 26
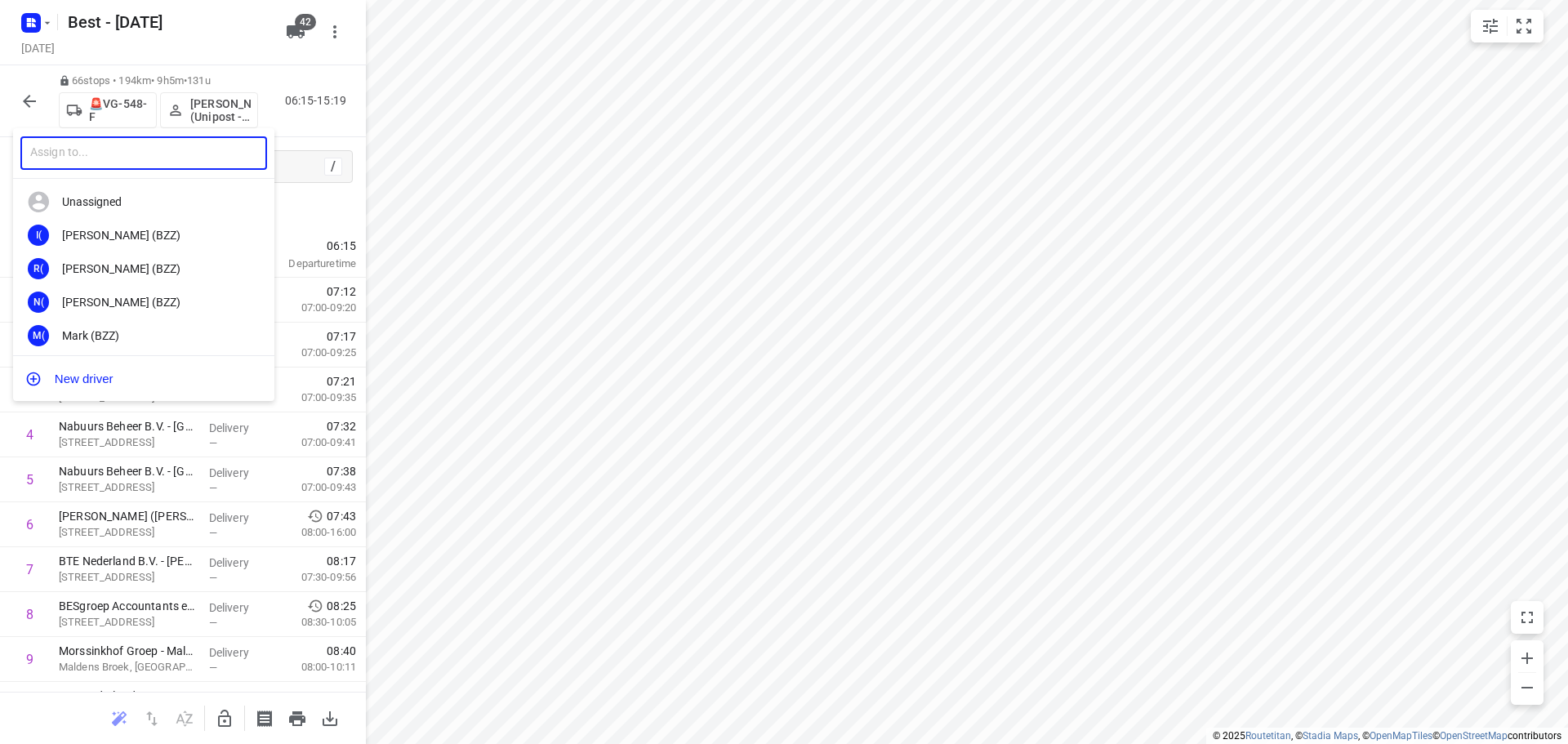
click at [172, 139] on input "text" at bounding box center [143, 153] width 246 height 33
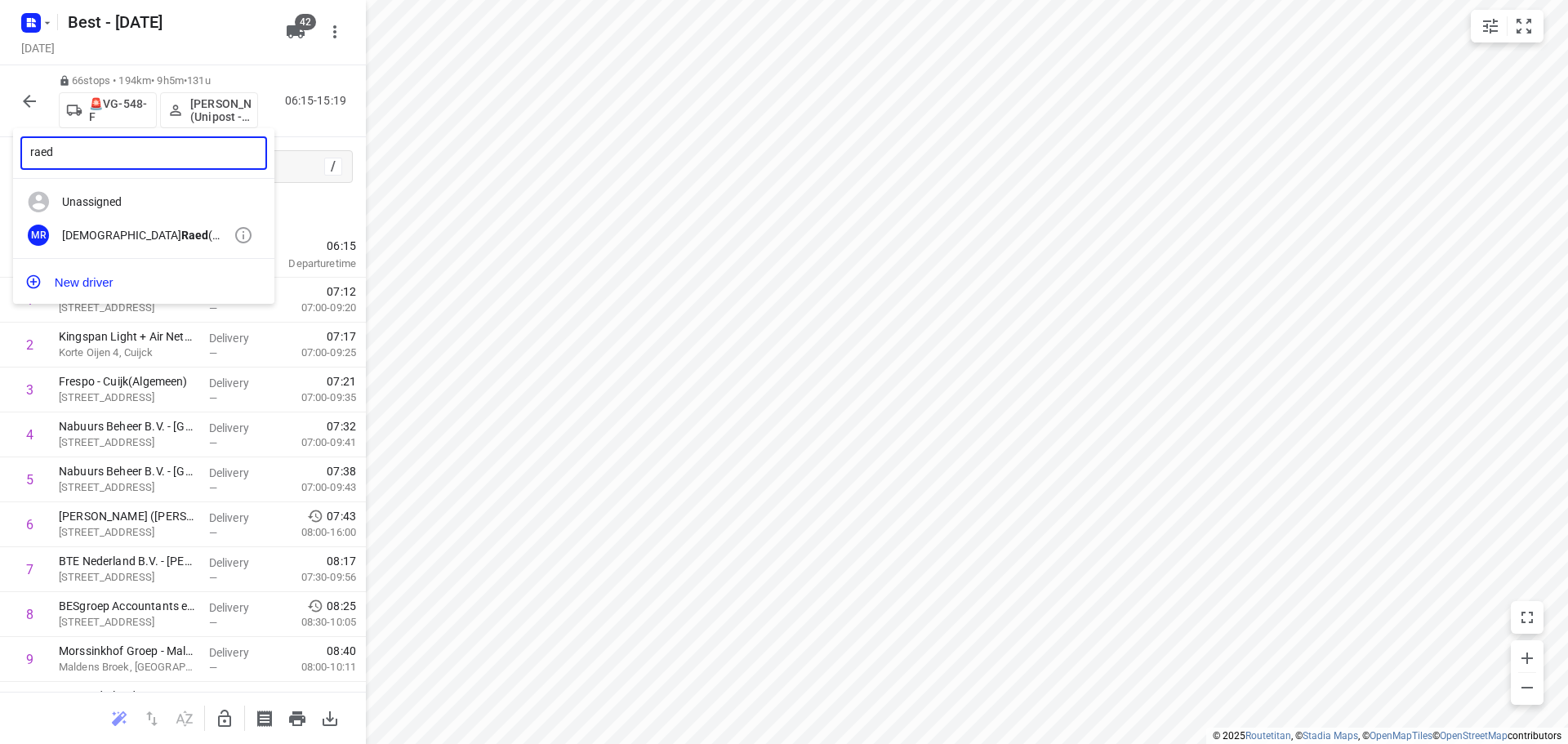
type input "raed"
click at [155, 228] on div "Mohammed Raed (Unipost - Best - ZZP)" at bounding box center [147, 234] width 171 height 13
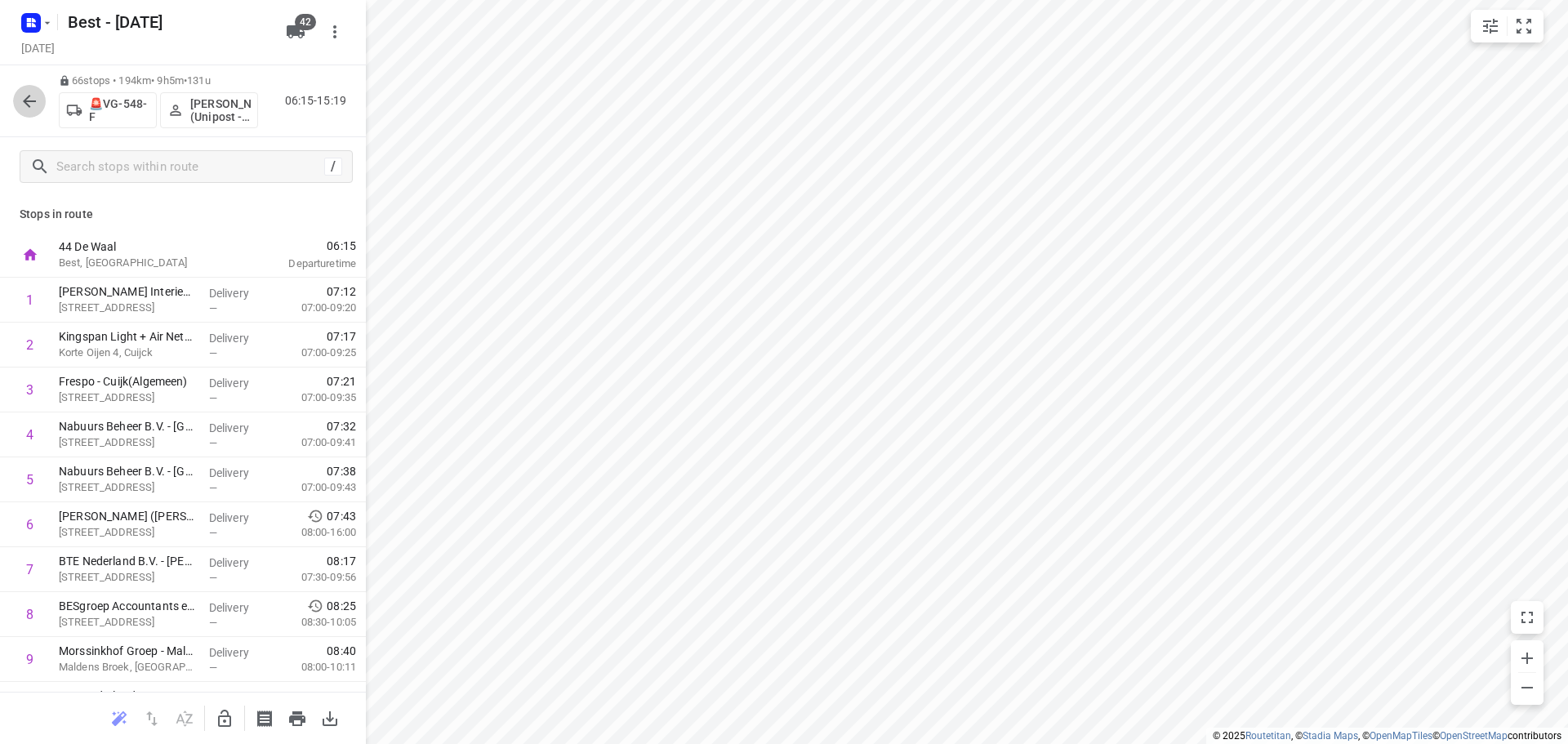
click at [36, 100] on icon "button" at bounding box center [29, 101] width 20 height 20
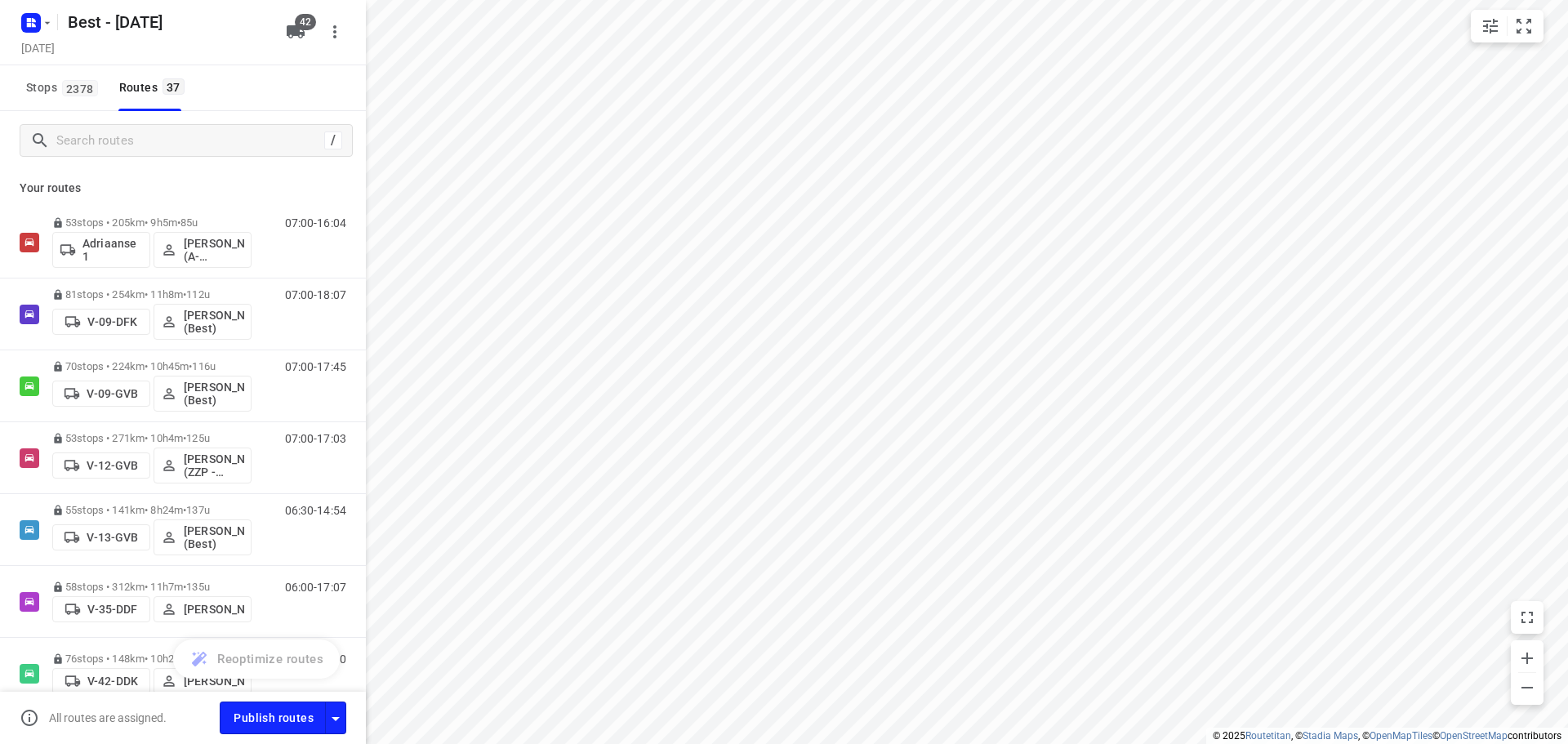
click at [147, 159] on div "/" at bounding box center [182, 140] width 366 height 59
click at [143, 149] on input "Search routes" at bounding box center [190, 141] width 266 height 26
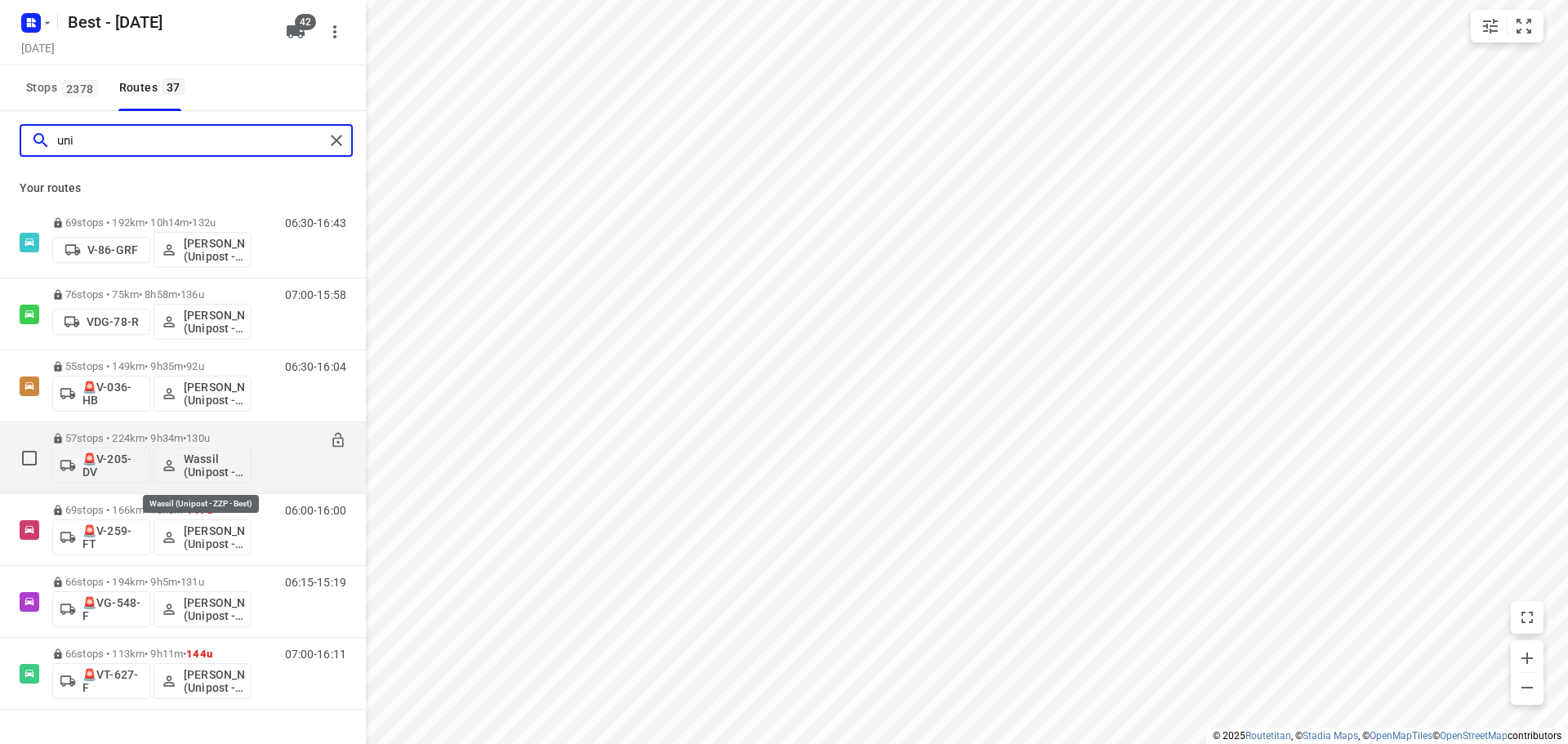
type input "uni"
click at [217, 458] on p "Wassil (Unipost - ZZP - Best)" at bounding box center [214, 465] width 61 height 26
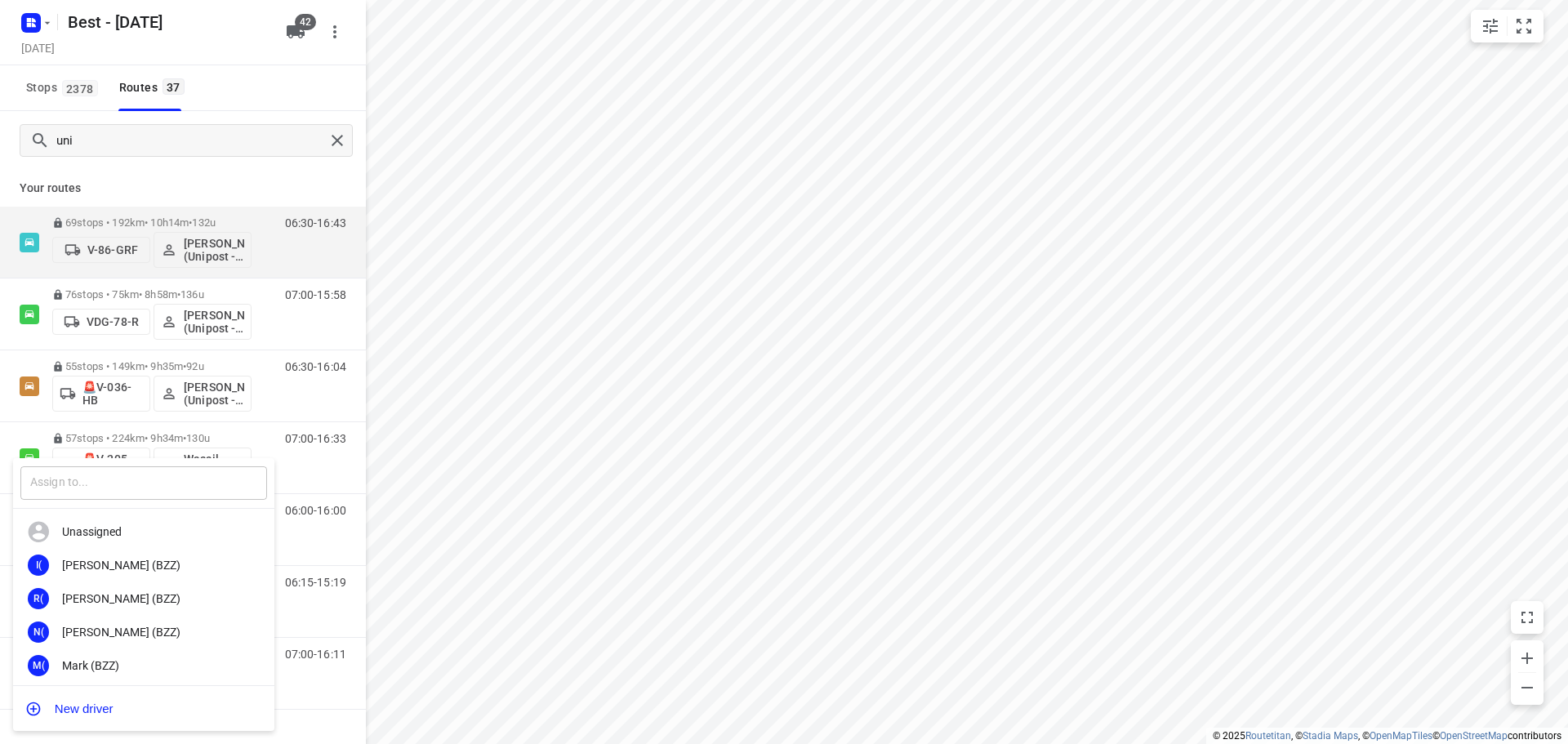
click at [166, 483] on input "text" at bounding box center [143, 482] width 246 height 33
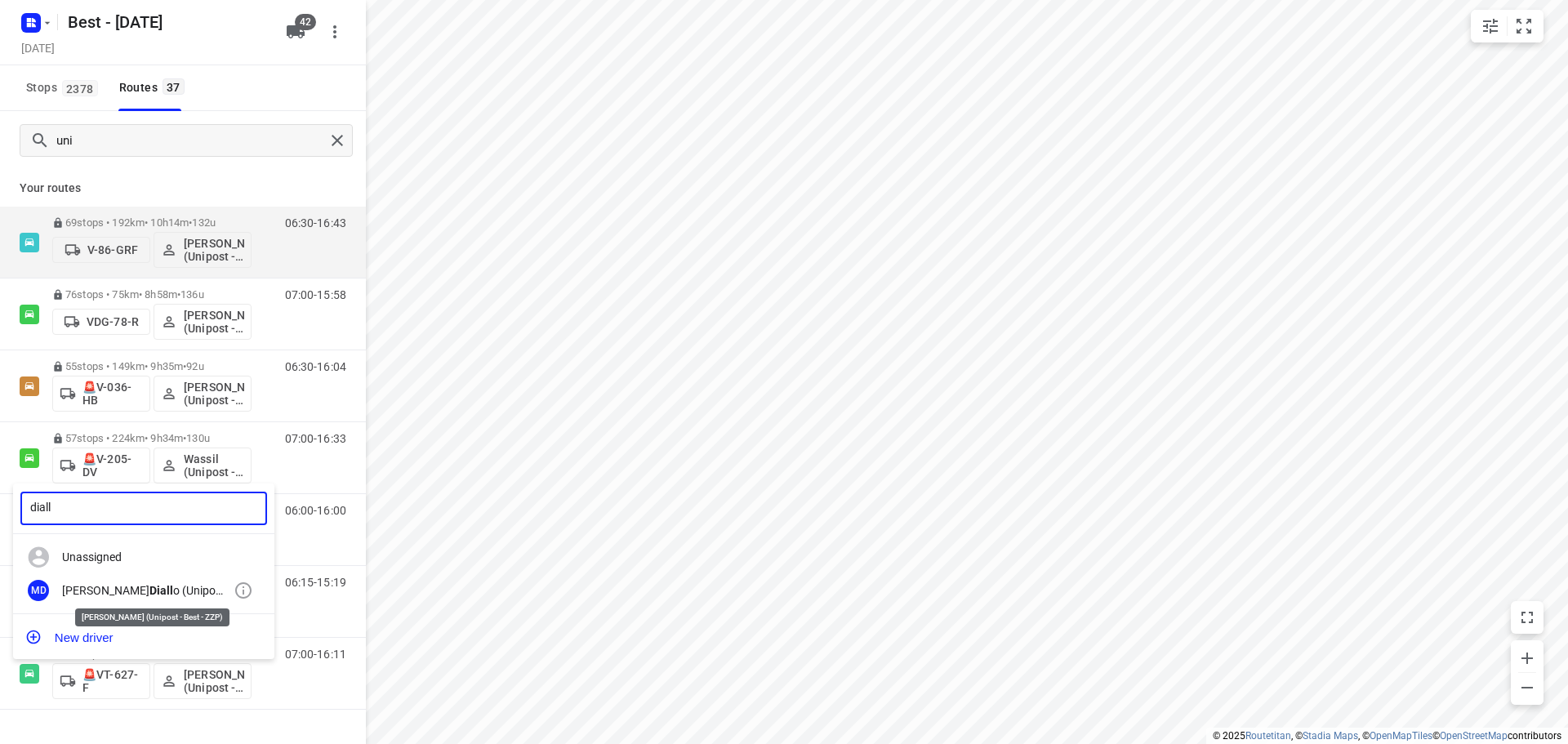
type input "diall"
click at [102, 584] on div "Michael Diall o (Unipost - Best - ZZP)" at bounding box center [147, 590] width 171 height 13
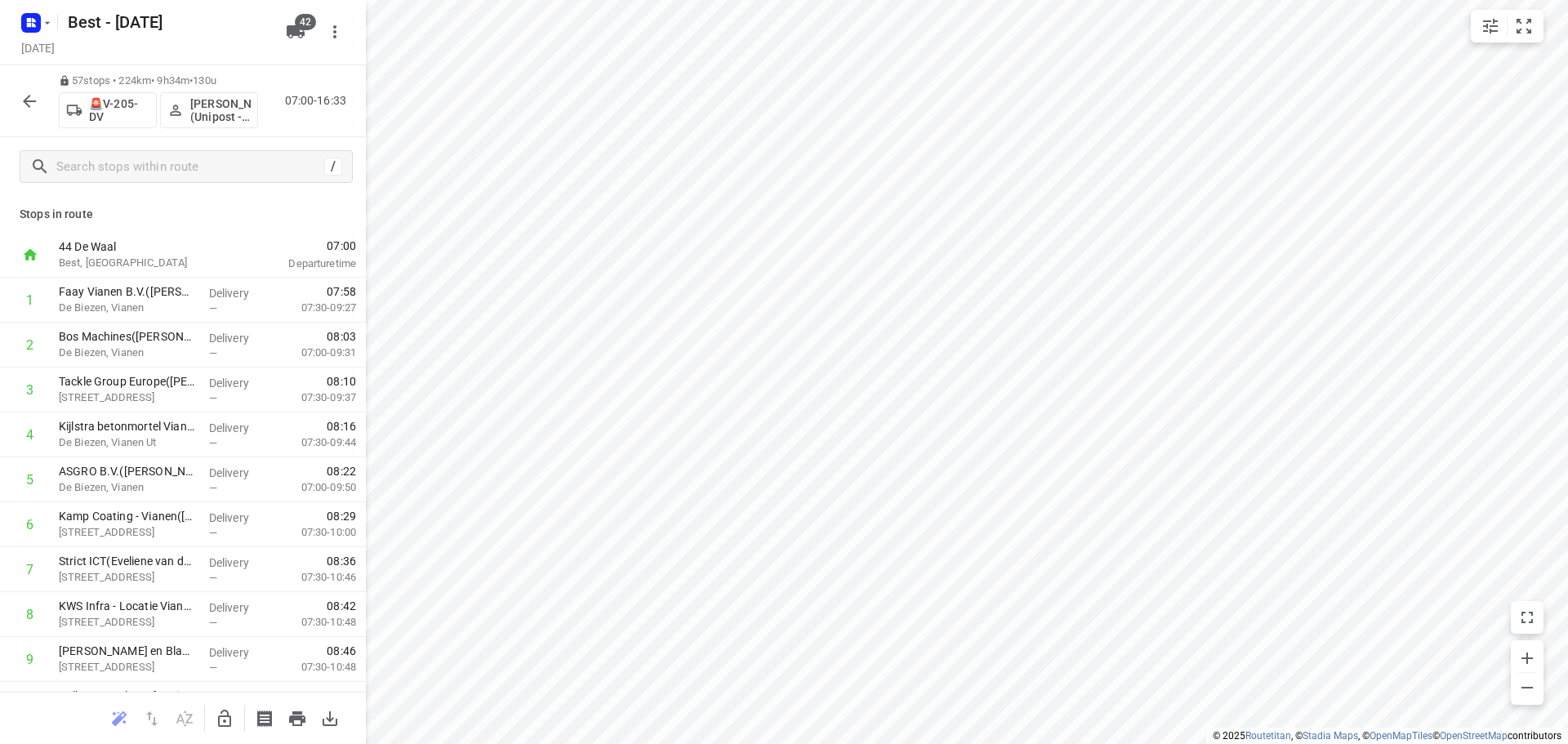
click at [38, 109] on icon "button" at bounding box center [29, 101] width 20 height 20
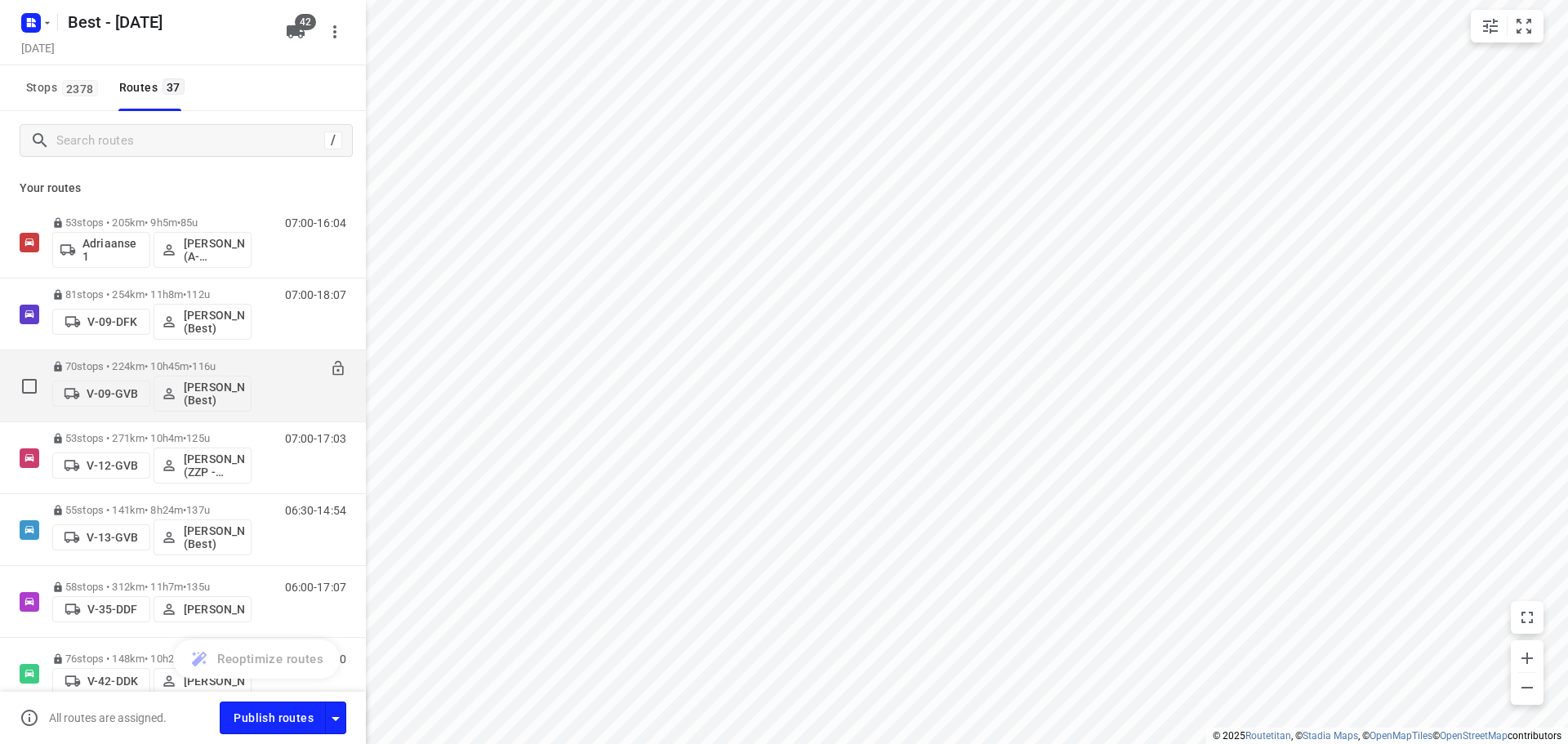
click at [277, 407] on div "07:00-17:45" at bounding box center [305, 390] width 82 height 60
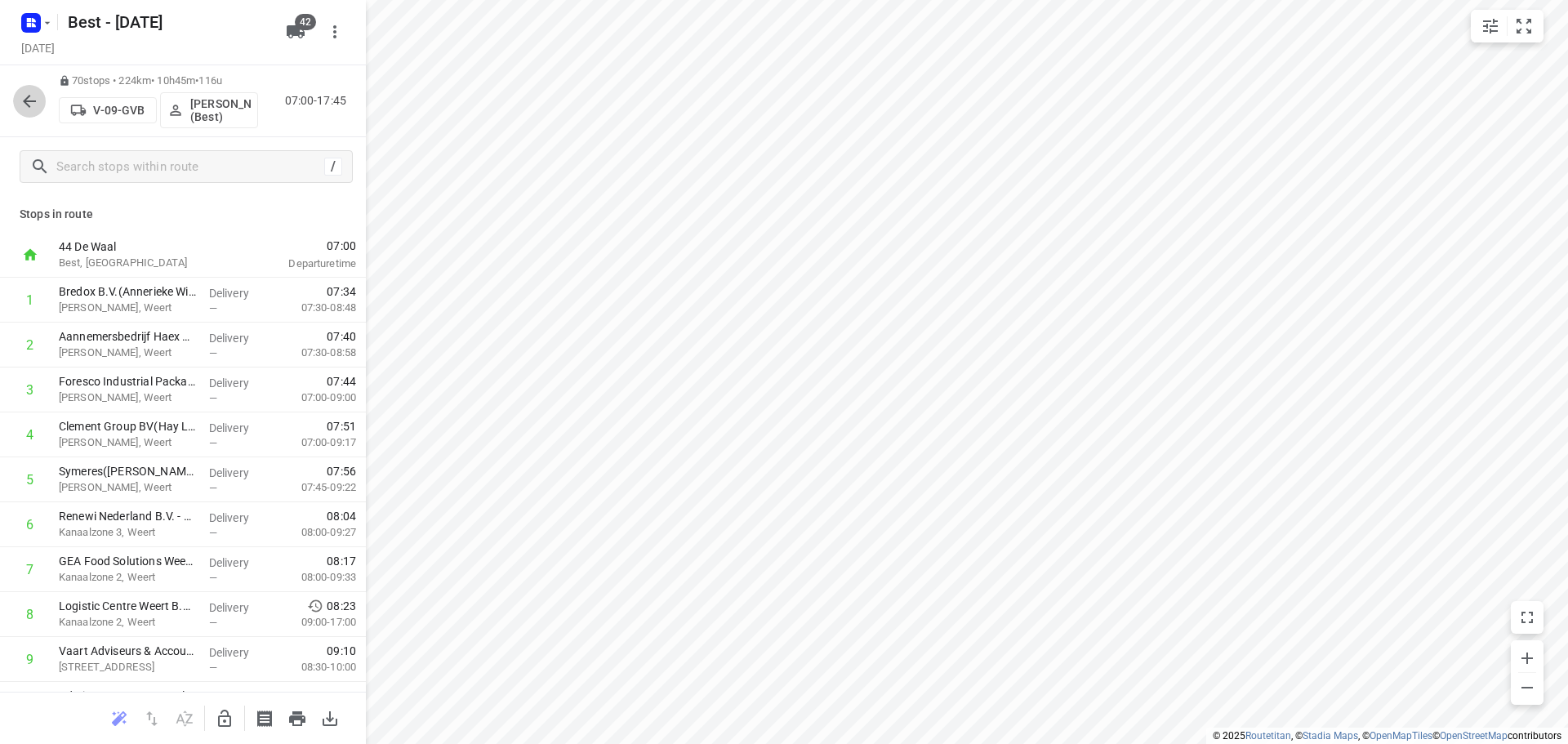
click at [25, 95] on icon "button" at bounding box center [29, 101] width 20 height 20
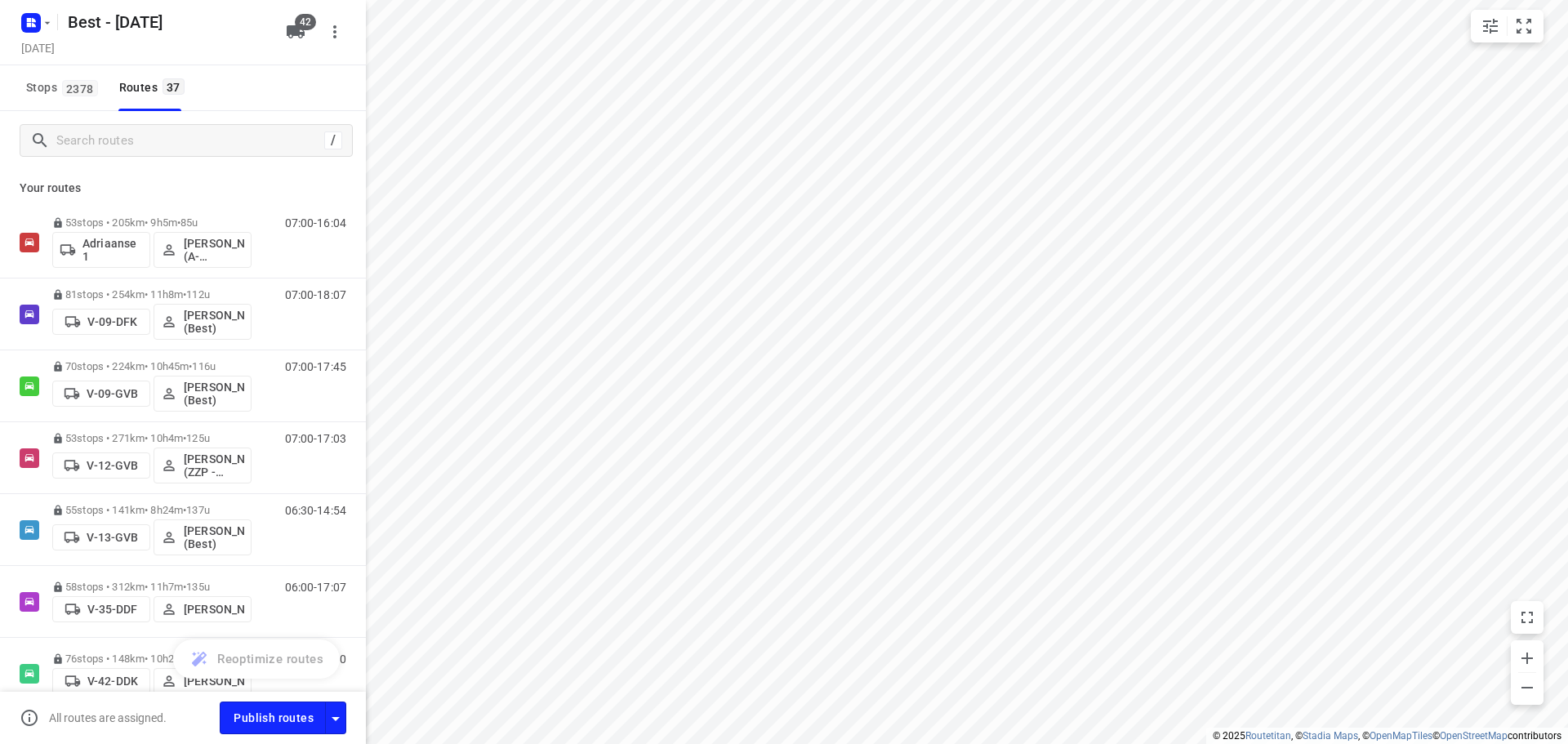
scroll to position [2239, 0]
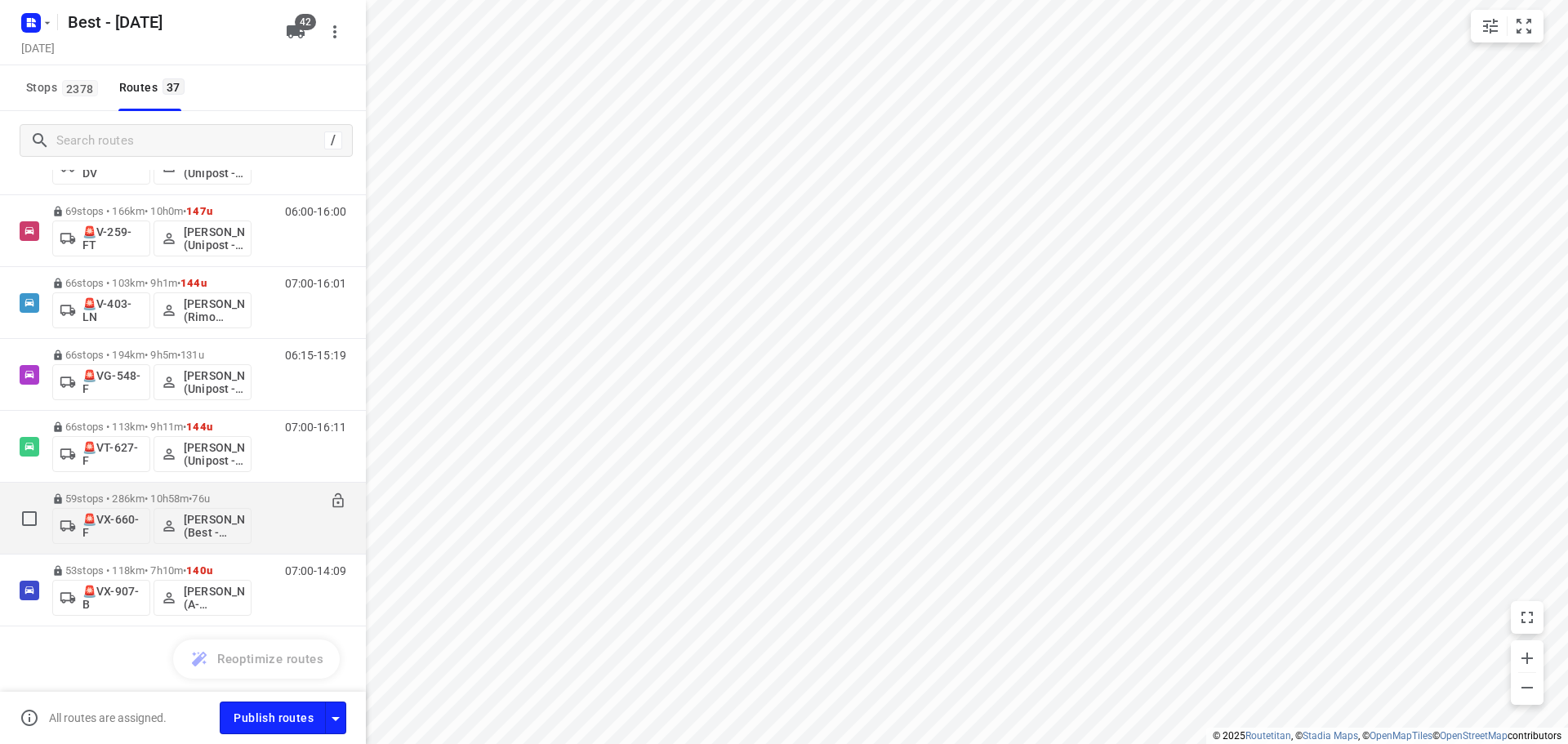
click at [209, 497] on span "76u" at bounding box center [200, 499] width 17 height 12
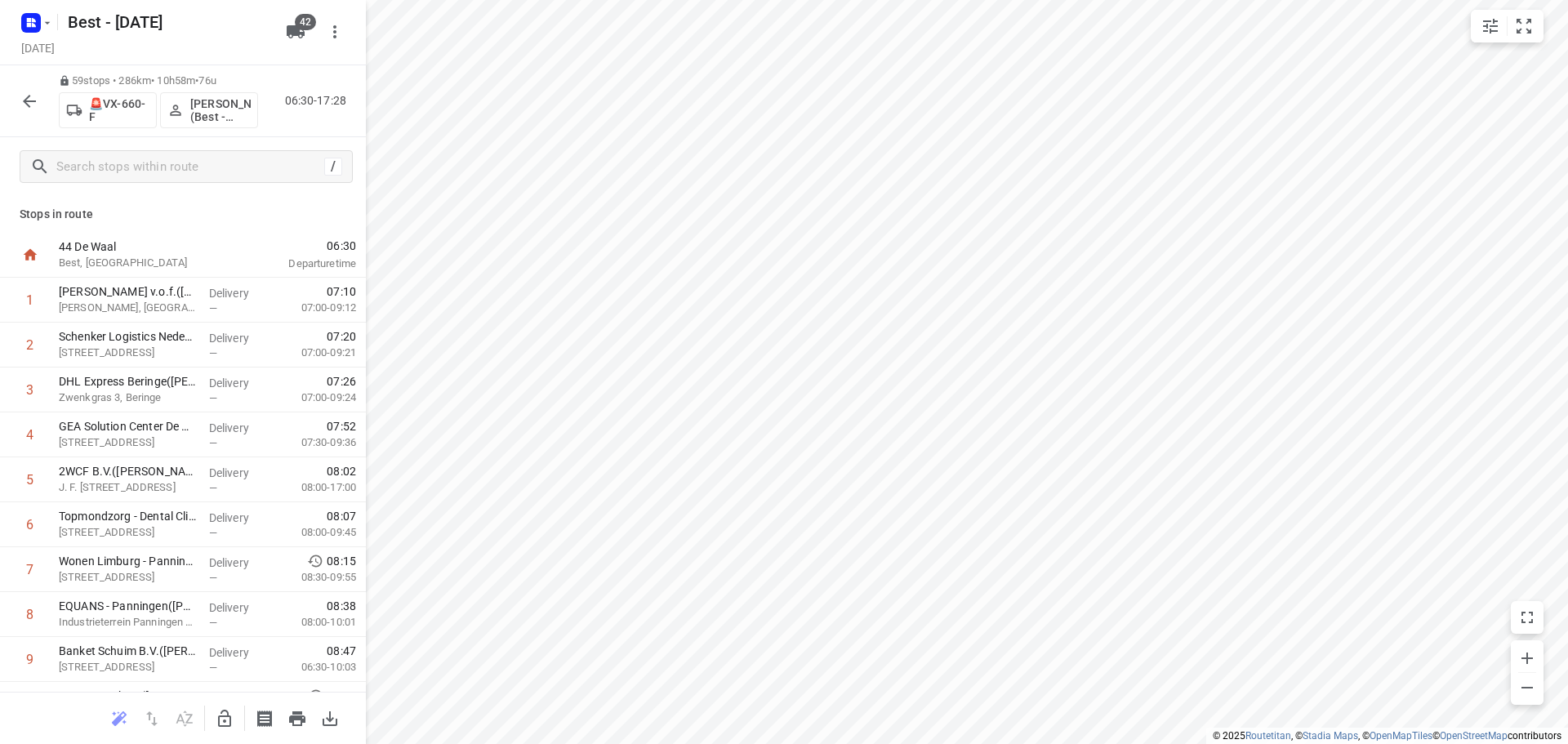
click at [19, 95] on button "button" at bounding box center [29, 101] width 32 height 32
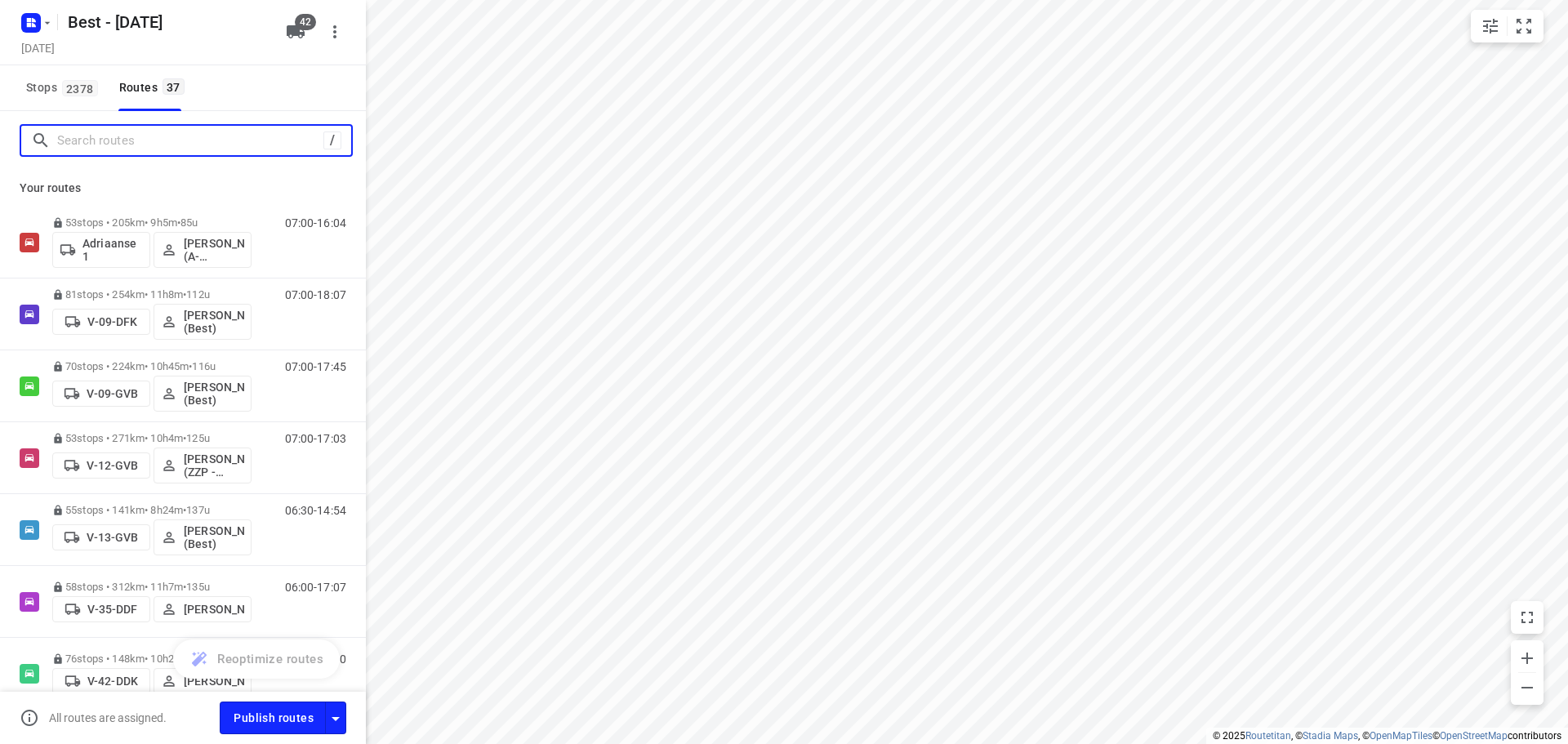
click at [227, 143] on input "Search routes" at bounding box center [190, 141] width 266 height 26
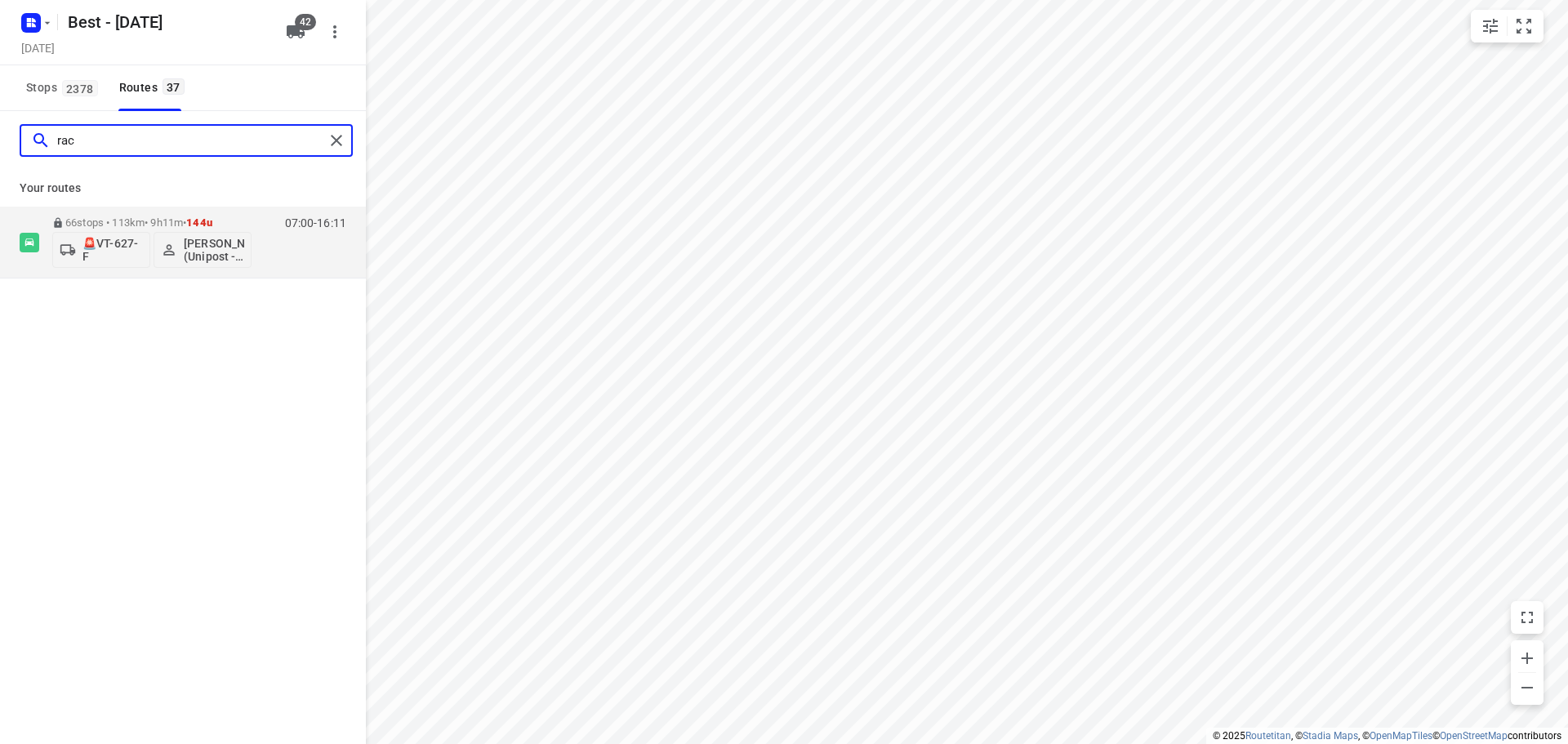
drag, startPoint x: 136, startPoint y: 141, endPoint x: -199, endPoint y: 102, distance: 337.3
click at [0, 102] on html "i © 2025 Routetitan , © Stadia Maps , © OpenMapTiles © OpenStreetMap contributo…" at bounding box center [784, 372] width 1568 height 744
drag, startPoint x: 103, startPoint y: 142, endPoint x: -156, endPoint y: 143, distance: 259.0
click at [0, 143] on html "i © 2025 Routetitan , © Stadia Maps , © OpenMapTiles © OpenStreetMap contributo…" at bounding box center [784, 372] width 1568 height 744
drag, startPoint x: 170, startPoint y: 129, endPoint x: -121, endPoint y: 112, distance: 291.5
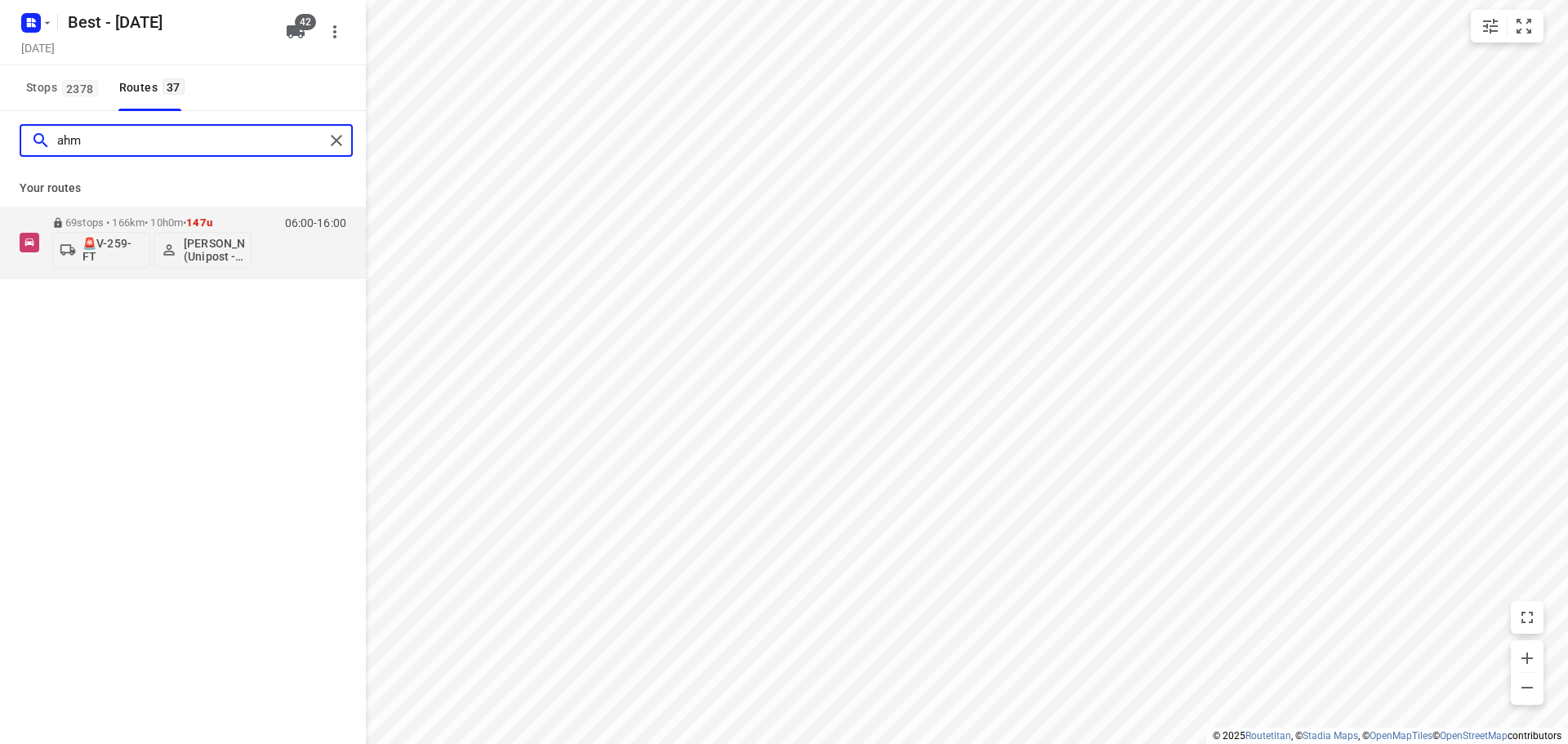
click at [0, 112] on html "i © 2025 Routetitan , © Stadia Maps , © OpenMapTiles © OpenStreetMap contributo…" at bounding box center [784, 372] width 1568 height 744
drag, startPoint x: 77, startPoint y: 124, endPoint x: -163, endPoint y: 108, distance: 240.5
click at [0, 108] on html "i © 2025 Routetitan , © Stadia Maps , © OpenMapTiles © OpenStreetMap contributo…" at bounding box center [784, 372] width 1568 height 744
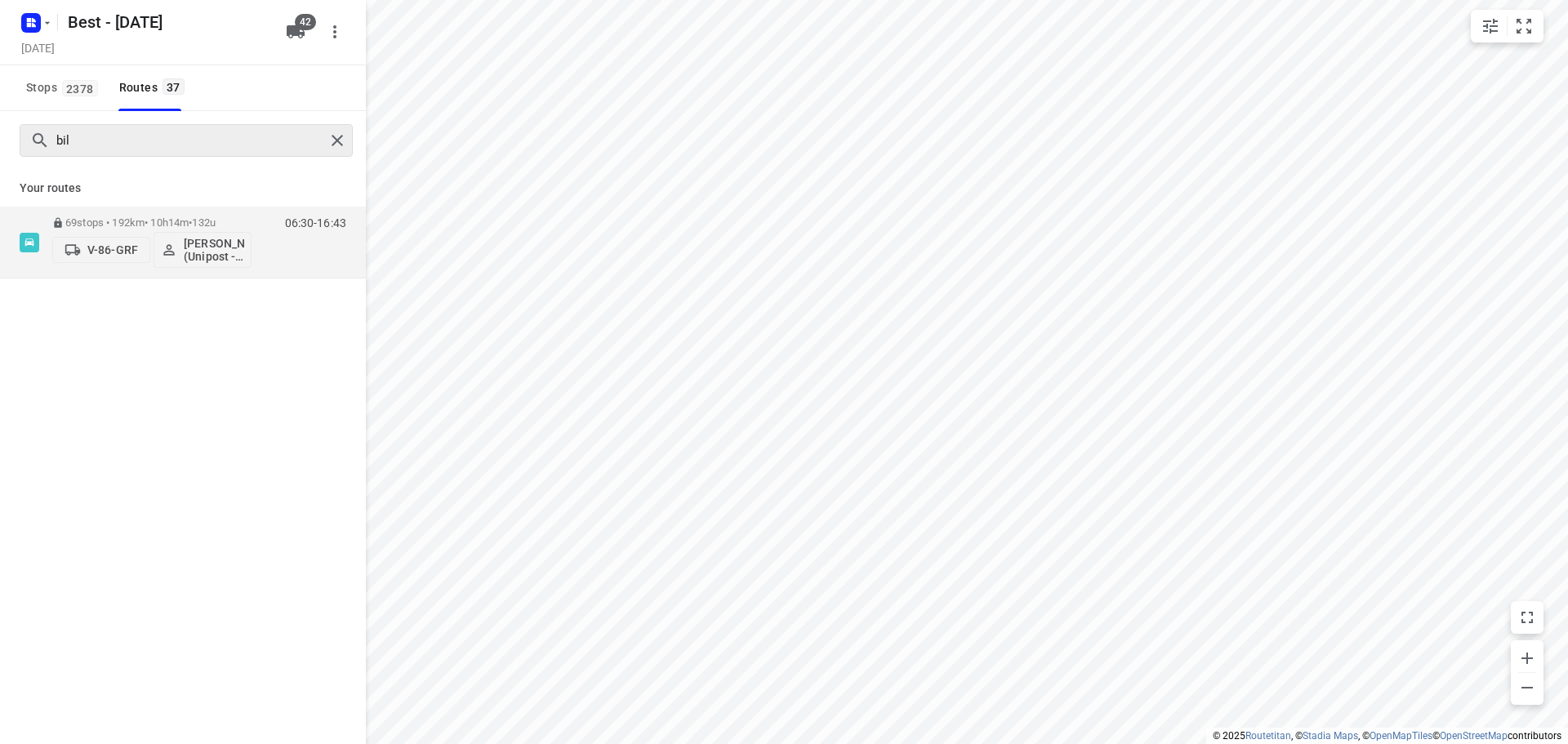
click at [147, 125] on div "bil" at bounding box center [186, 141] width 333 height 32
drag, startPoint x: 121, startPoint y: 144, endPoint x: -67, endPoint y: 144, distance: 188.0
click at [0, 144] on html "i © 2025 Routetitan , © Stadia Maps , © OpenMapTiles © OpenStreetMap contributo…" at bounding box center [784, 372] width 1568 height 744
drag, startPoint x: 101, startPoint y: 153, endPoint x: -197, endPoint y: 129, distance: 299.0
click at [0, 129] on html "i © 2025 Routetitan , © Stadia Maps , © OpenMapTiles © OpenStreetMap contributo…" at bounding box center [784, 372] width 1568 height 744
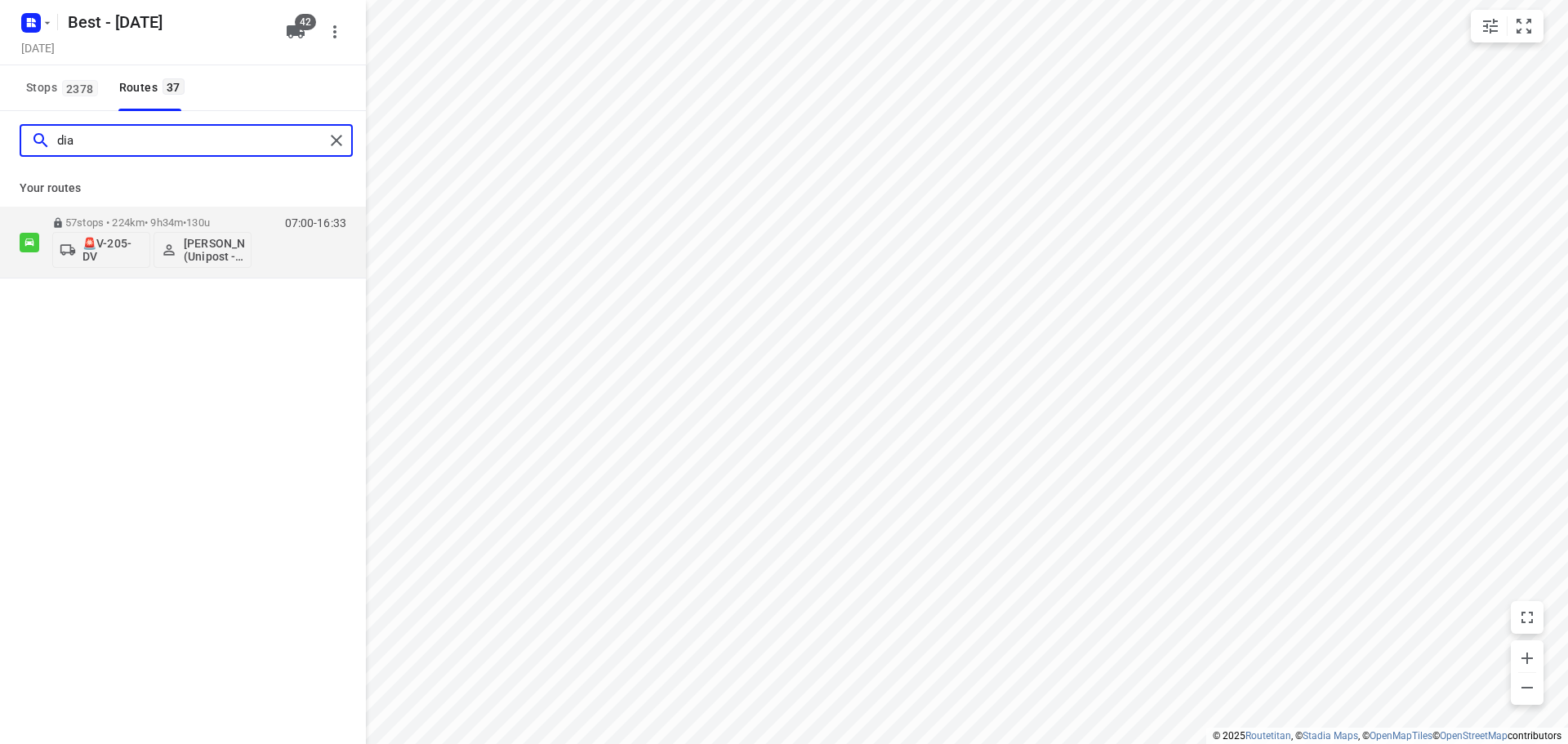
drag, startPoint x: 67, startPoint y: 147, endPoint x: -88, endPoint y: 142, distance: 155.1
click at [0, 142] on html "i © 2025 Routetitan , © Stadia Maps , © OpenMapTiles © OpenStreetMap contributo…" at bounding box center [784, 372] width 1568 height 744
drag, startPoint x: 137, startPoint y: 152, endPoint x: -205, endPoint y: 110, distance: 344.6
click at [0, 110] on html "i © 2025 Routetitan , © Stadia Maps , © OpenMapTiles © OpenStreetMap contributo…" at bounding box center [784, 372] width 1568 height 744
click at [218, 139] on input "alz" at bounding box center [190, 141] width 267 height 26
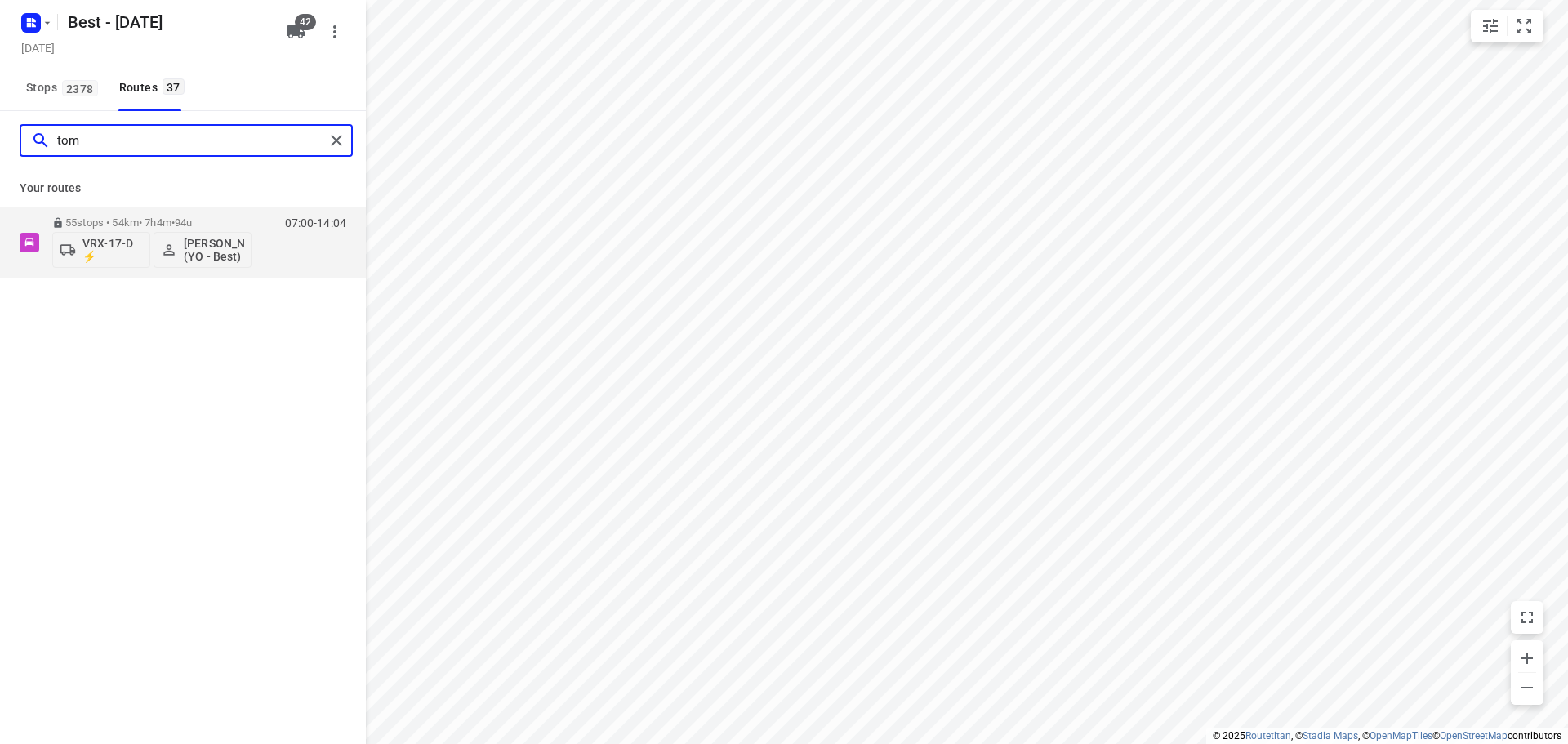
type input "tom"
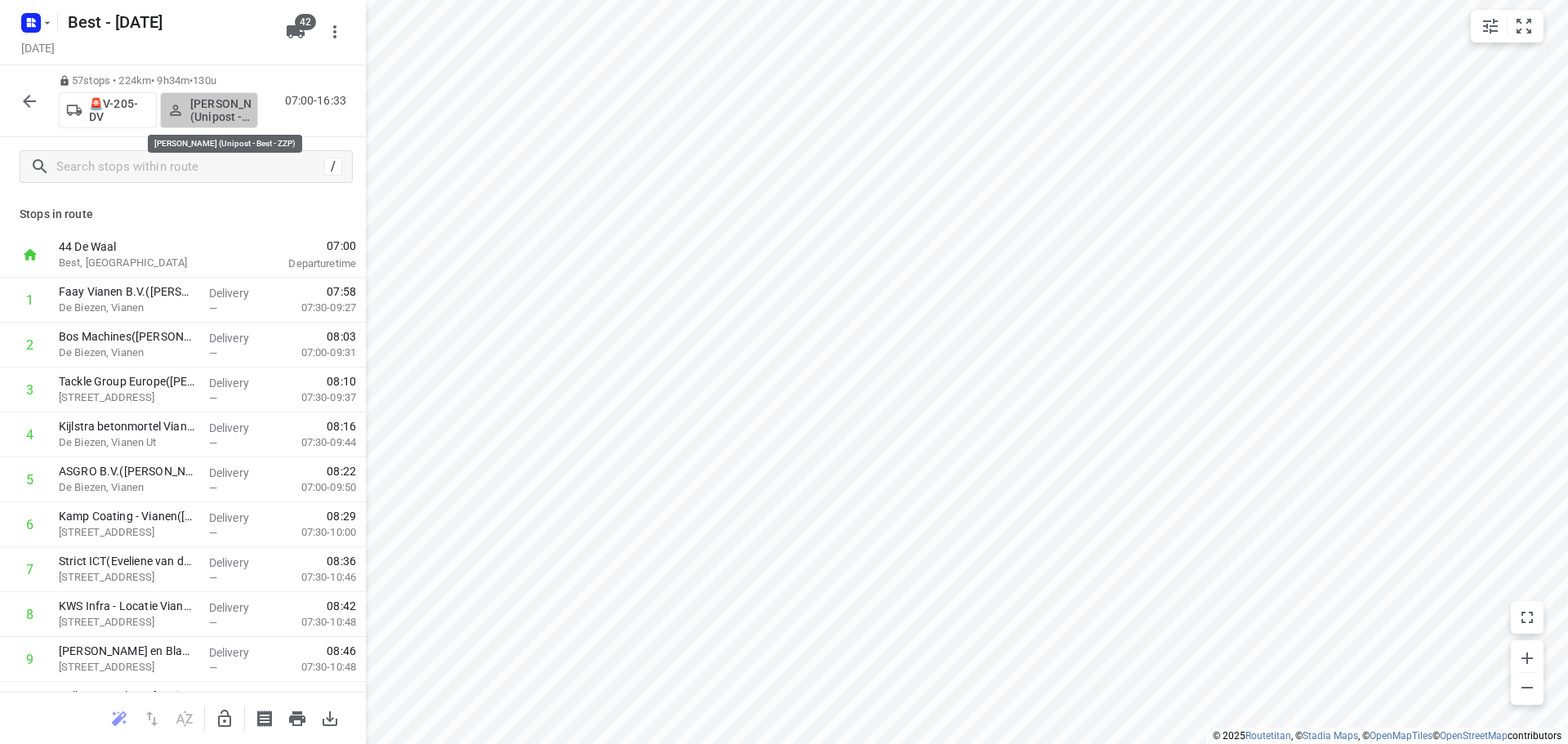
click at [223, 110] on p "[PERSON_NAME] (Unipost - Best - ZZP)" at bounding box center [220, 110] width 61 height 26
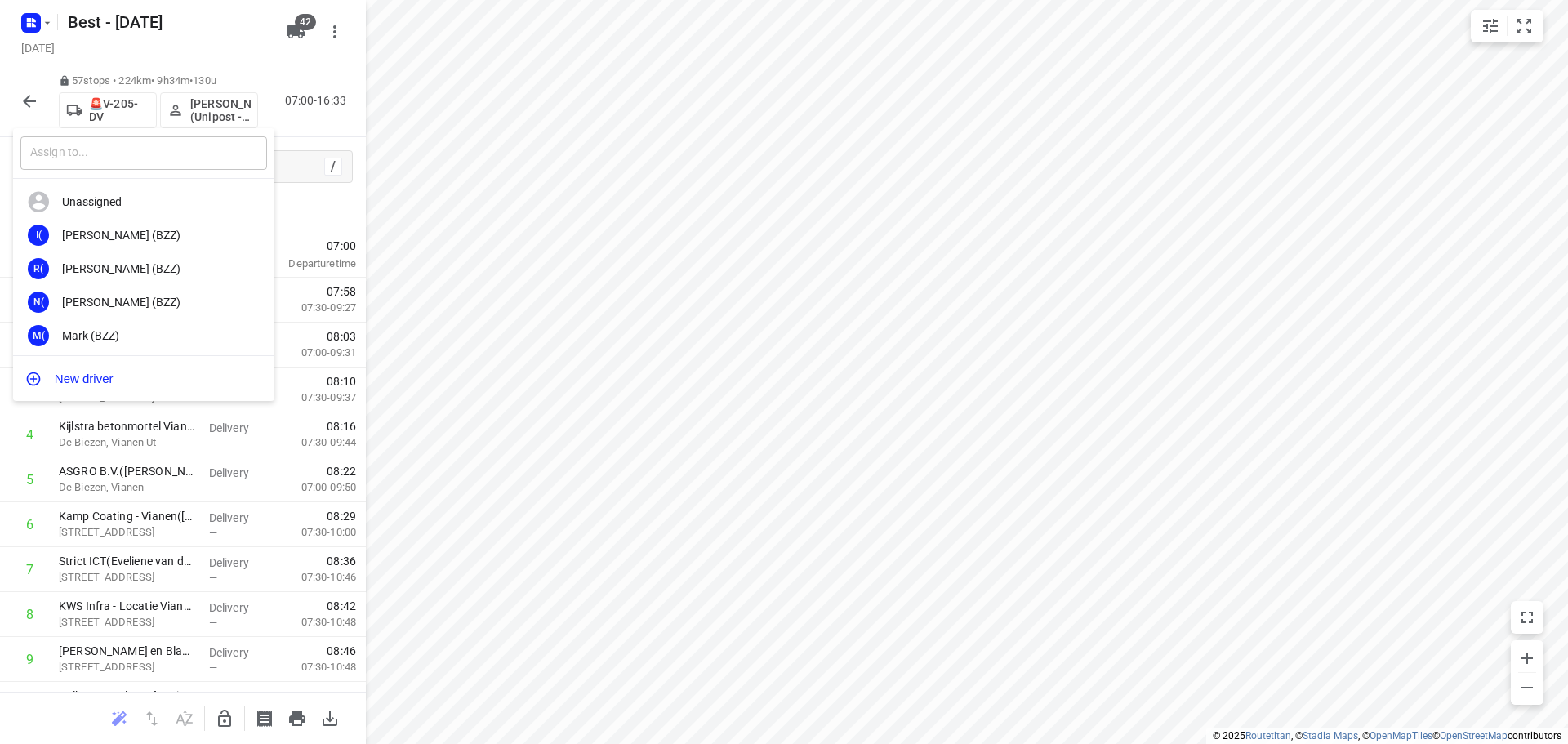
click at [123, 150] on input "text" at bounding box center [143, 153] width 246 height 33
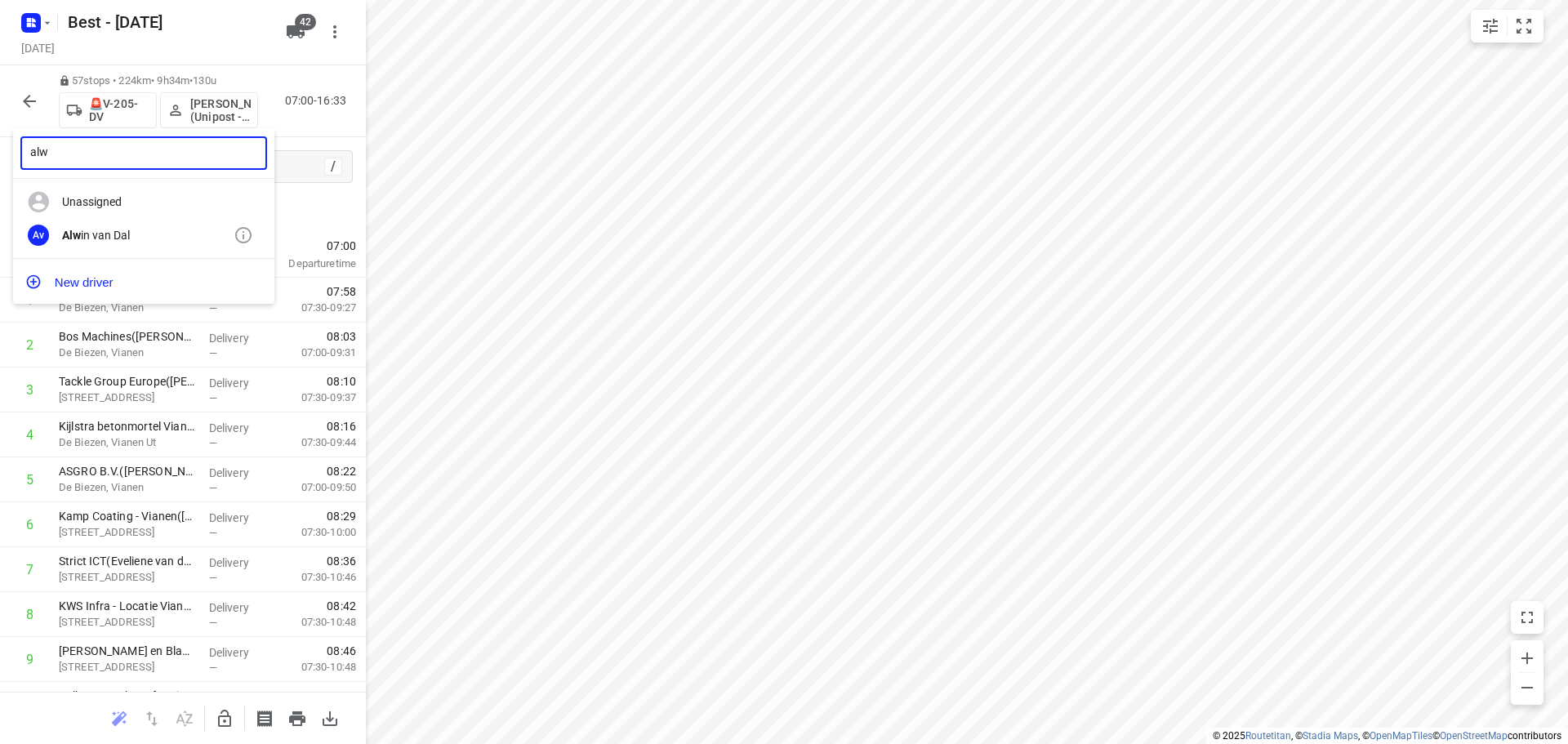
type input "alw"
drag, startPoint x: 121, startPoint y: 238, endPoint x: 742, endPoint y: 228, distance: 621.1
click at [95, 227] on div "Av Alw in van Dal" at bounding box center [143, 235] width 262 height 33
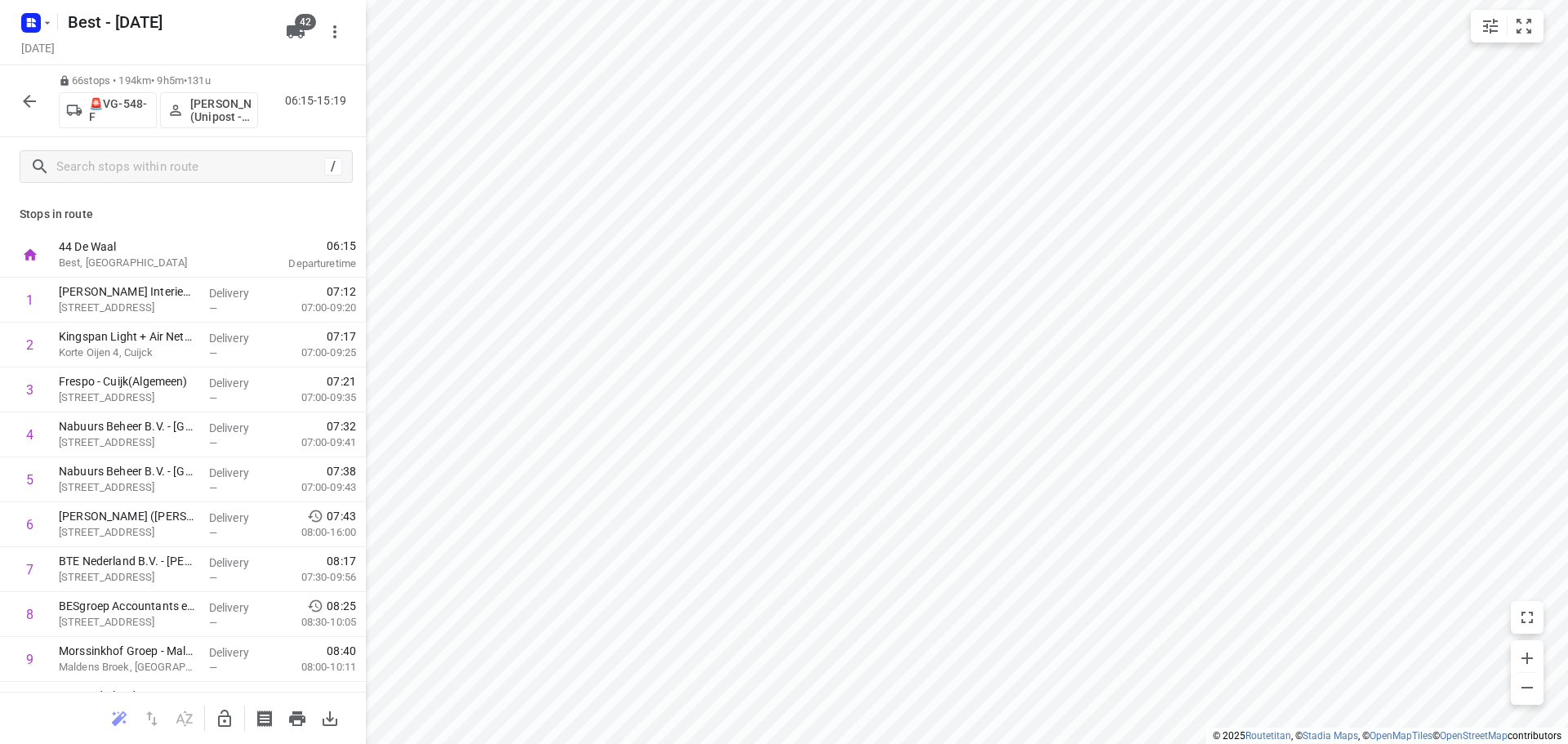
click at [211, 130] on div "66 stops • 194km • 9h5m • 131u 🚨VG-548-F Mohammed Raed (Unipost - Best - ZZP) 0…" at bounding box center [182, 101] width 366 height 72
click at [217, 115] on p "[PERSON_NAME] (Unipost - Best - ZZP)" at bounding box center [220, 110] width 61 height 26
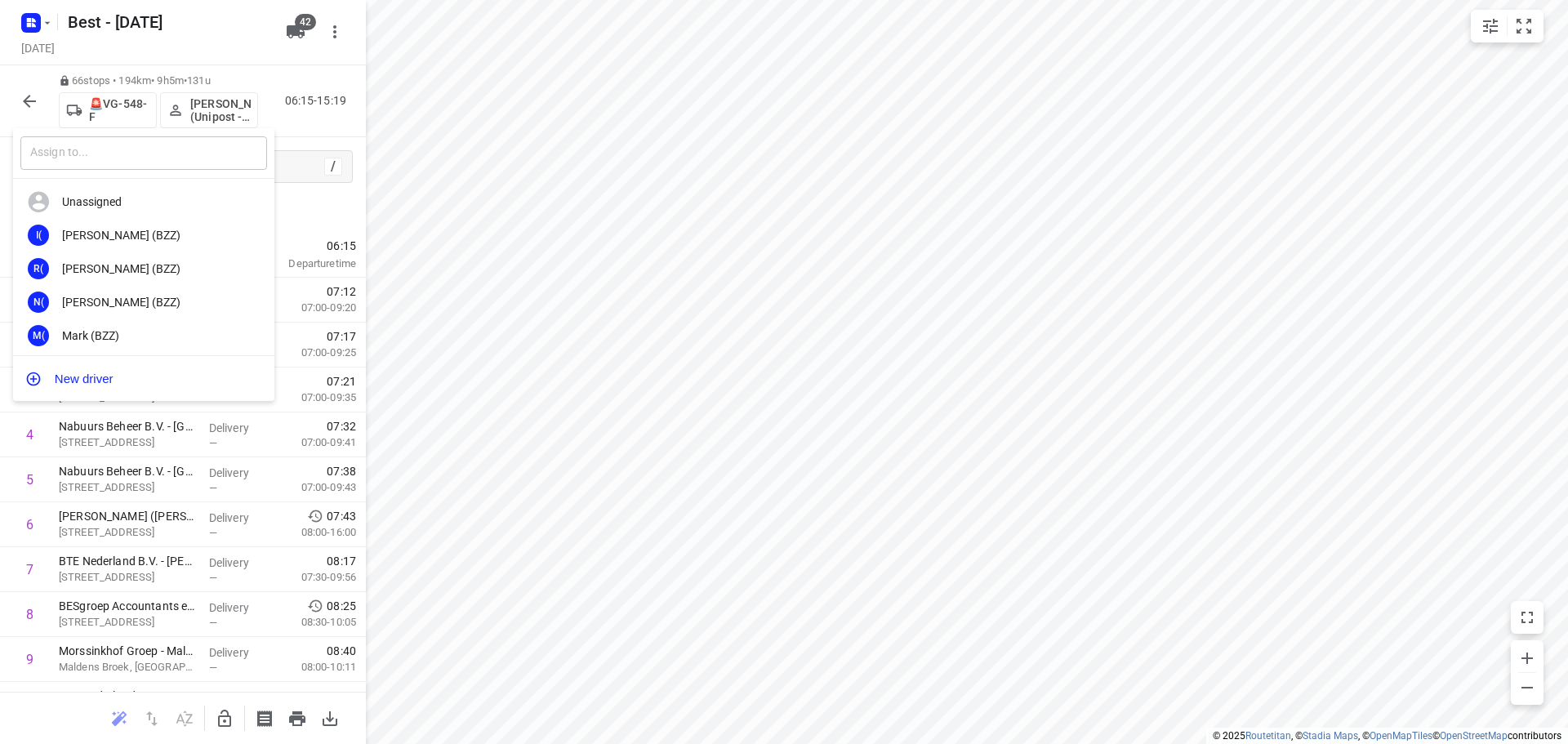
click at [130, 158] on input "text" at bounding box center [143, 153] width 246 height 33
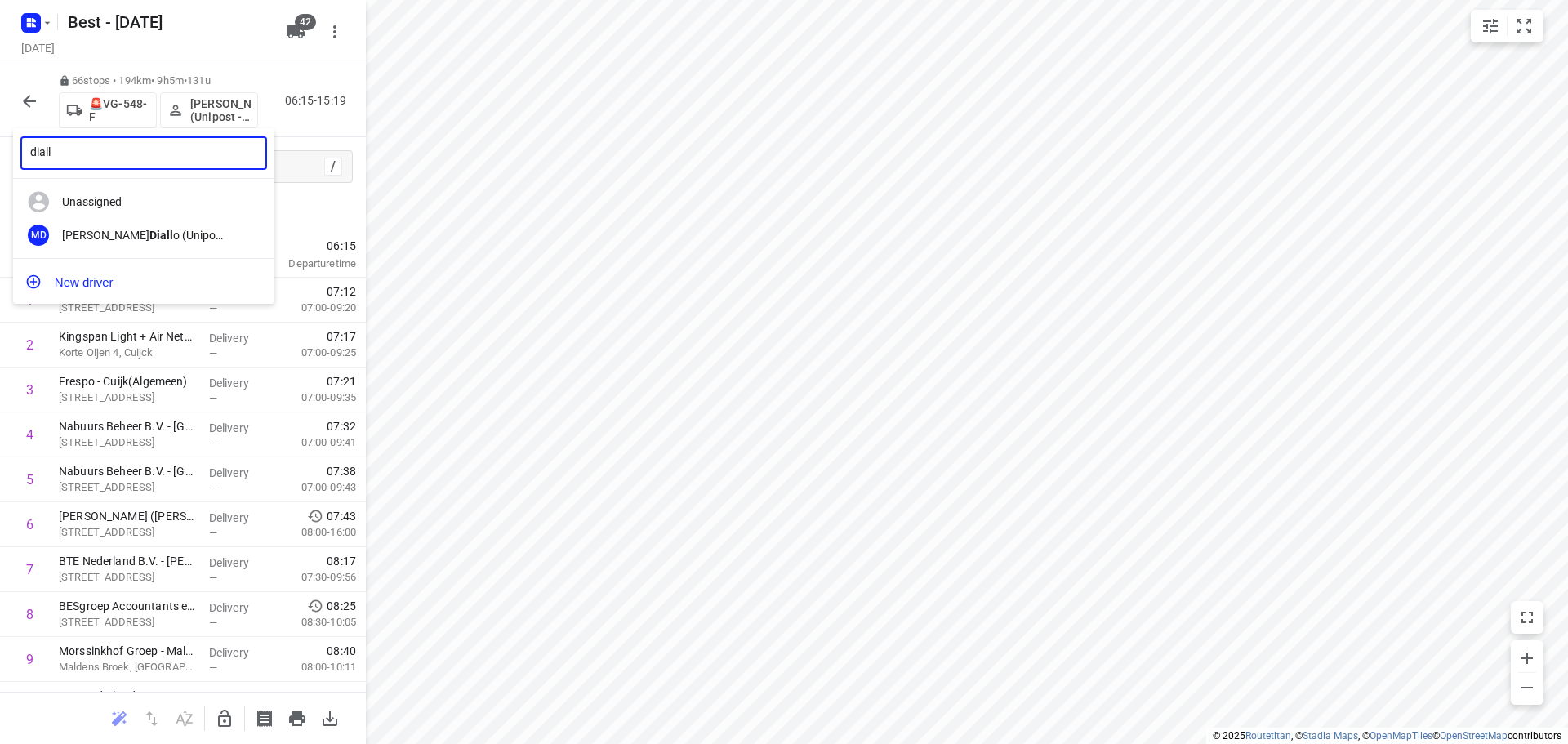
type input "diall"
click at [168, 217] on div "Unassigned" at bounding box center [143, 202] width 262 height 33
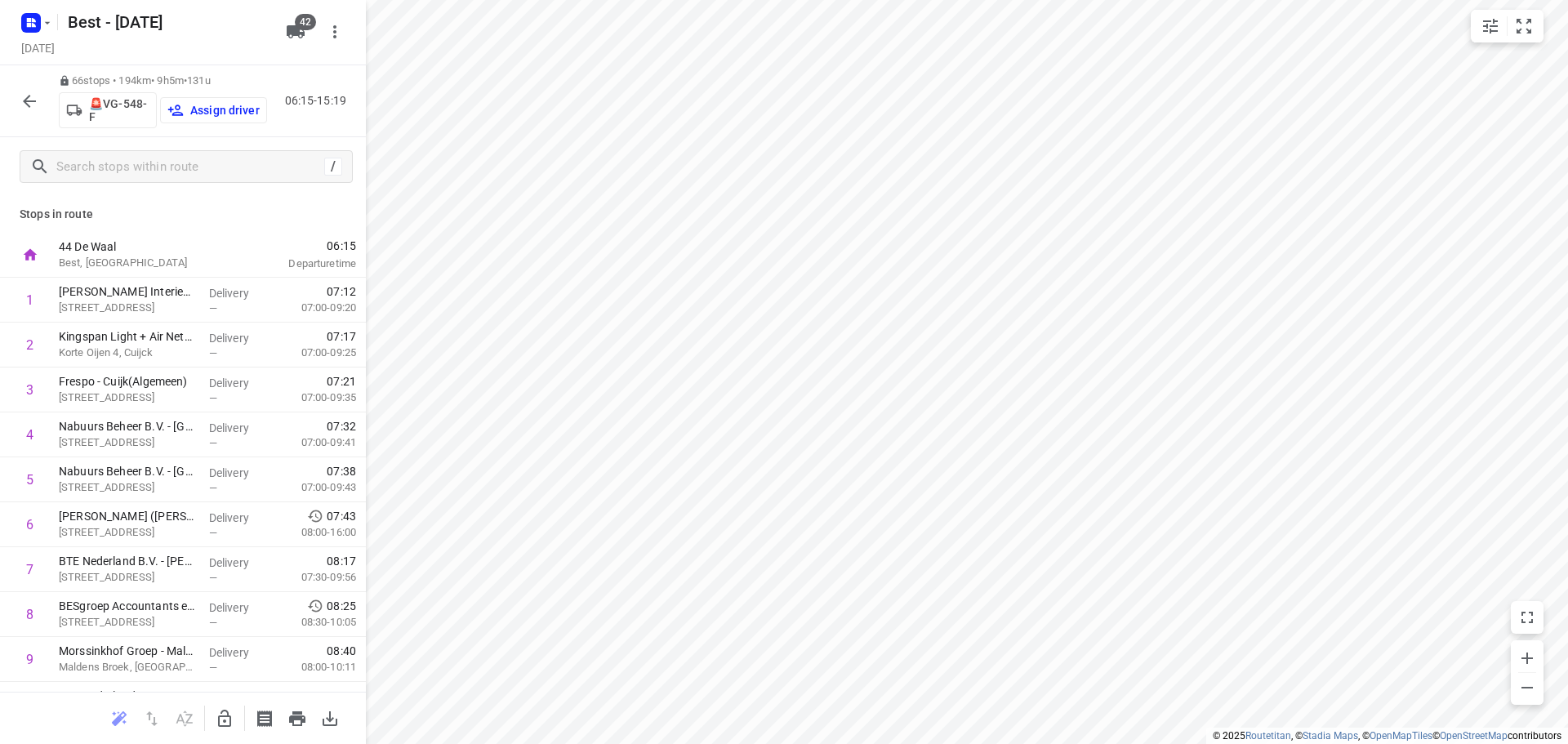
click at [195, 120] on button "Assign driver" at bounding box center [214, 110] width 107 height 26
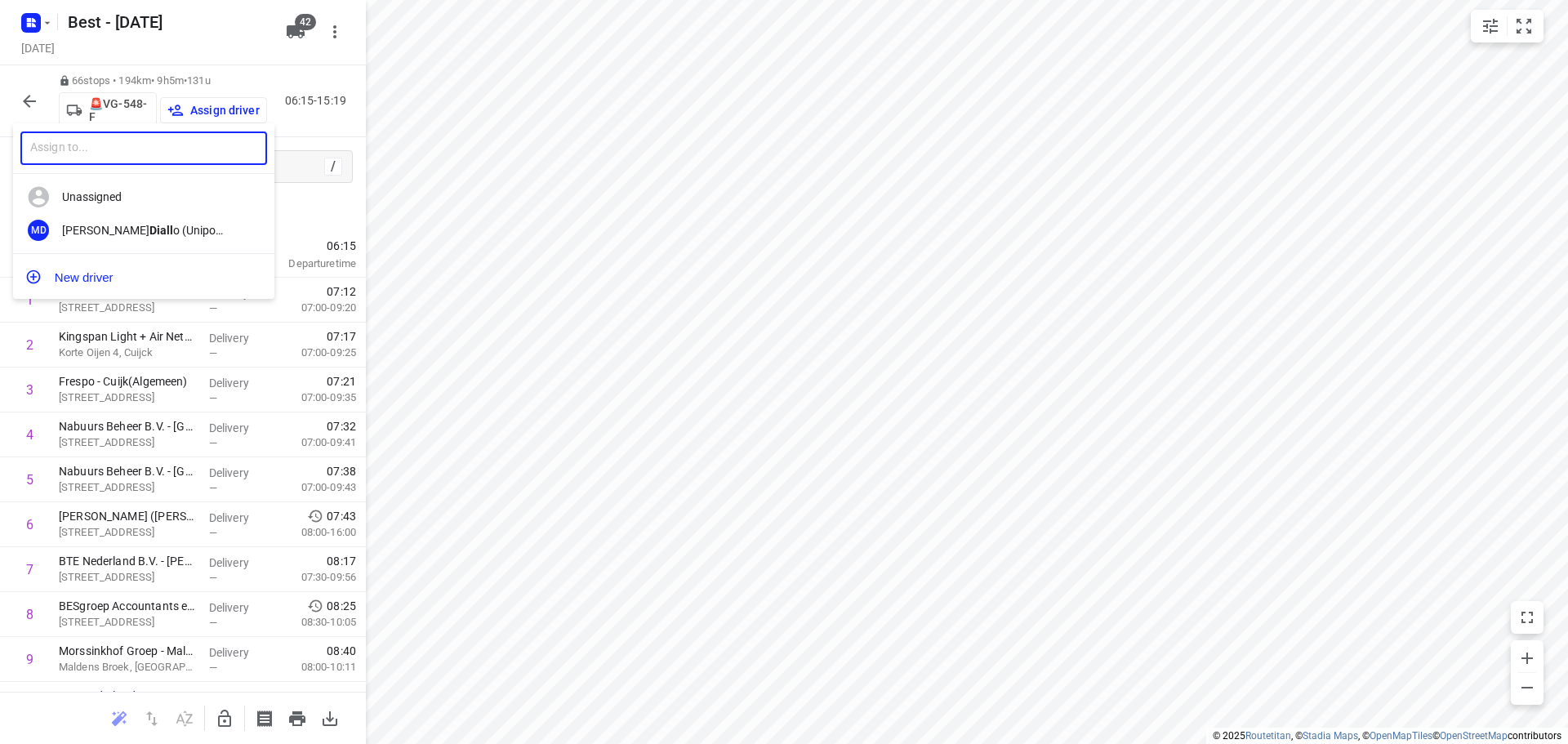
click at [121, 159] on input "text" at bounding box center [143, 147] width 246 height 33
type input "diall"
click at [131, 229] on div "Michael Diall o (Unipost - Best - ZZP)" at bounding box center [147, 230] width 171 height 13
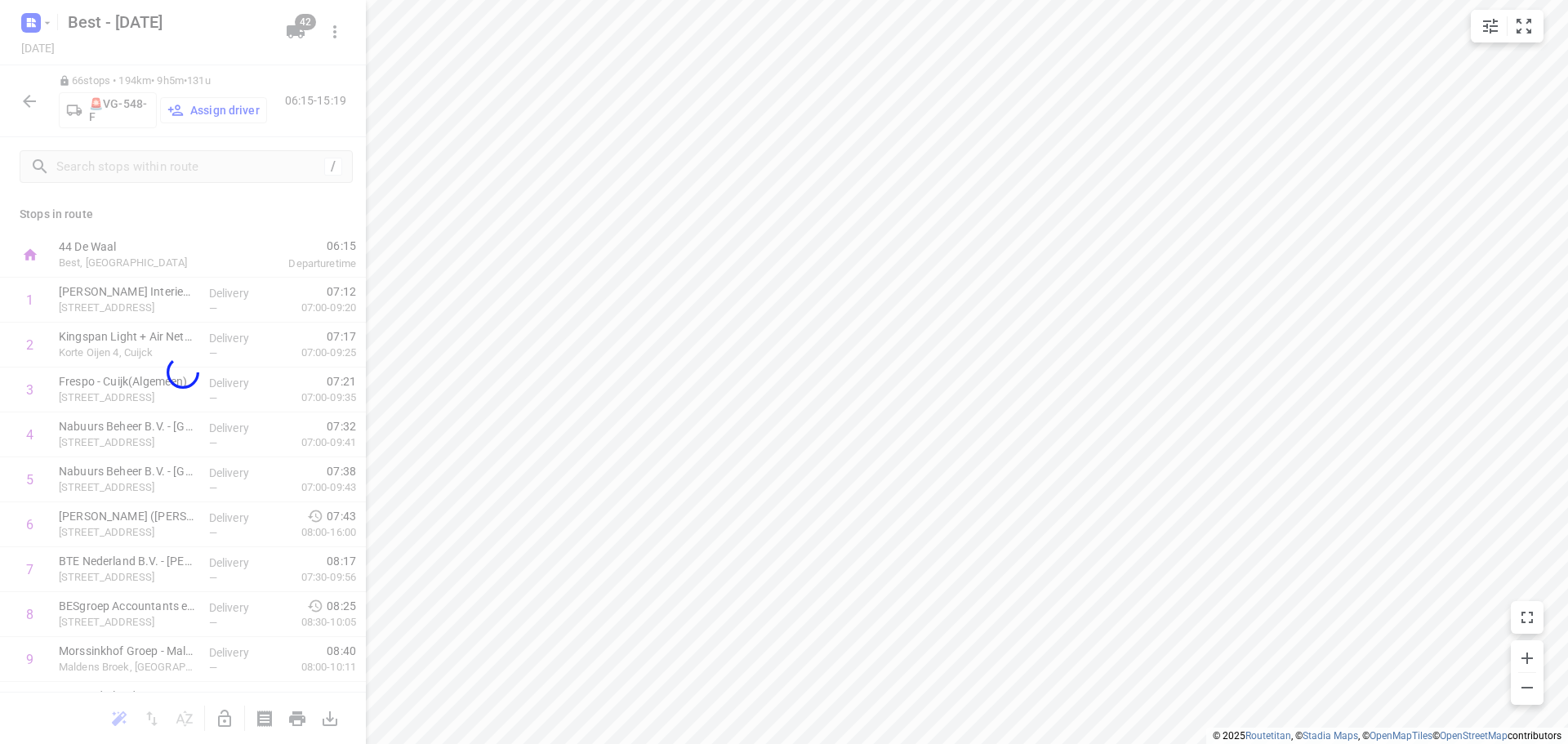
click at [696, 130] on div "diall ​ Unassigned I( Ismail (BZZ) R( Ronan (BZZ) N( Nolan (BZZ) M( Mark (BZZ) …" at bounding box center [784, 372] width 1568 height 744
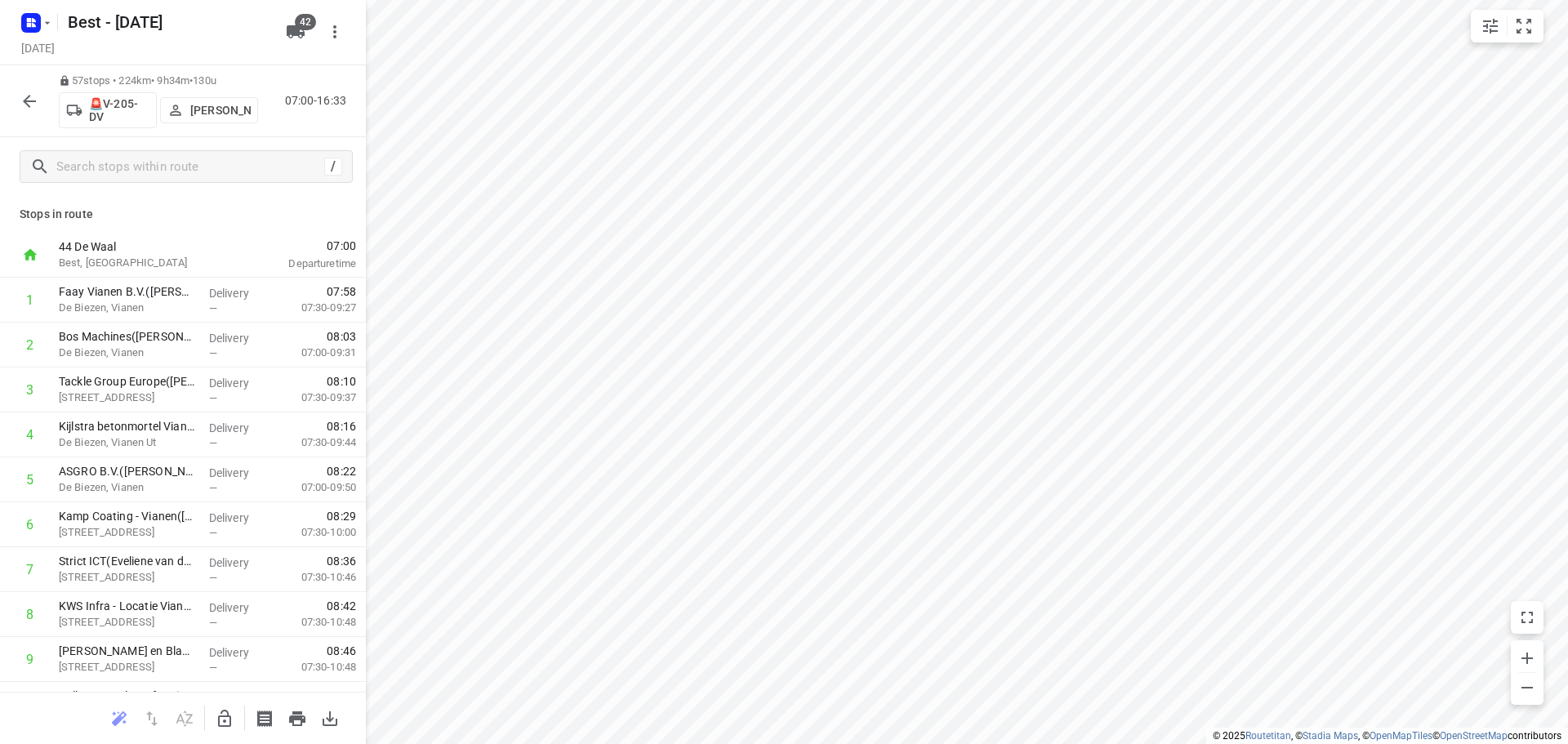
click at [204, 108] on p "Alwin van Dal" at bounding box center [220, 110] width 61 height 13
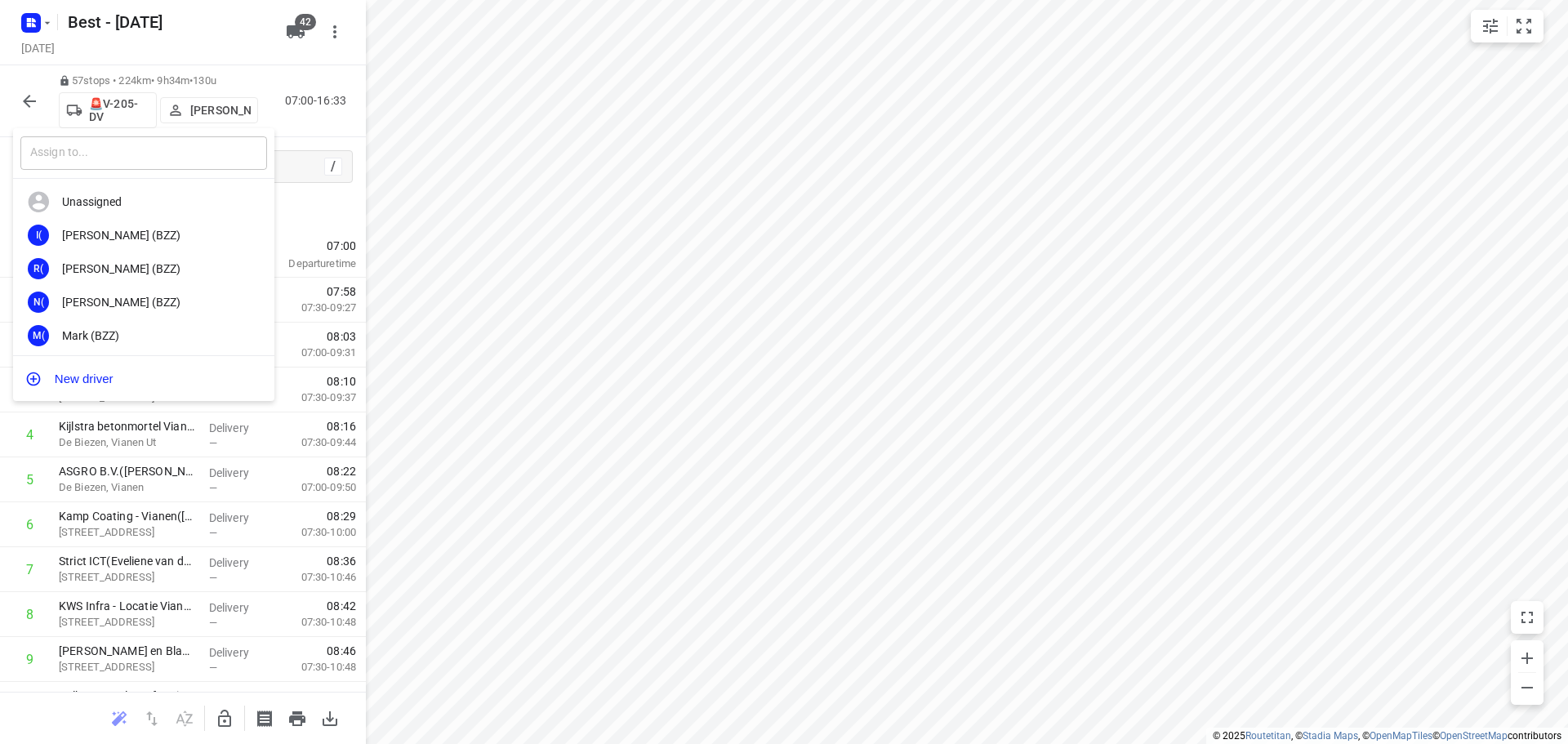
click at [101, 151] on input "text" at bounding box center [143, 153] width 246 height 33
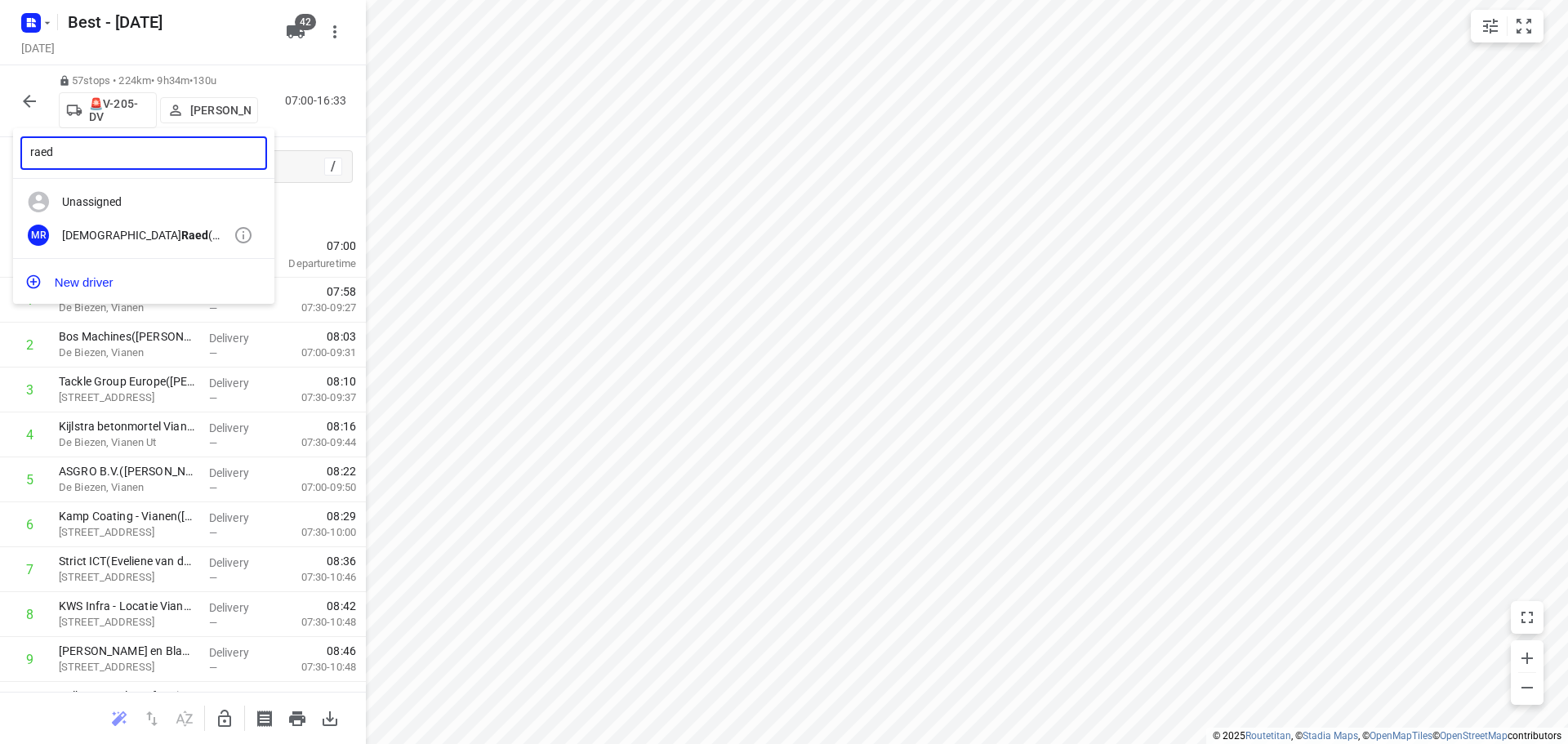
type input "raed"
click at [182, 228] on b "Raed" at bounding box center [195, 234] width 27 height 13
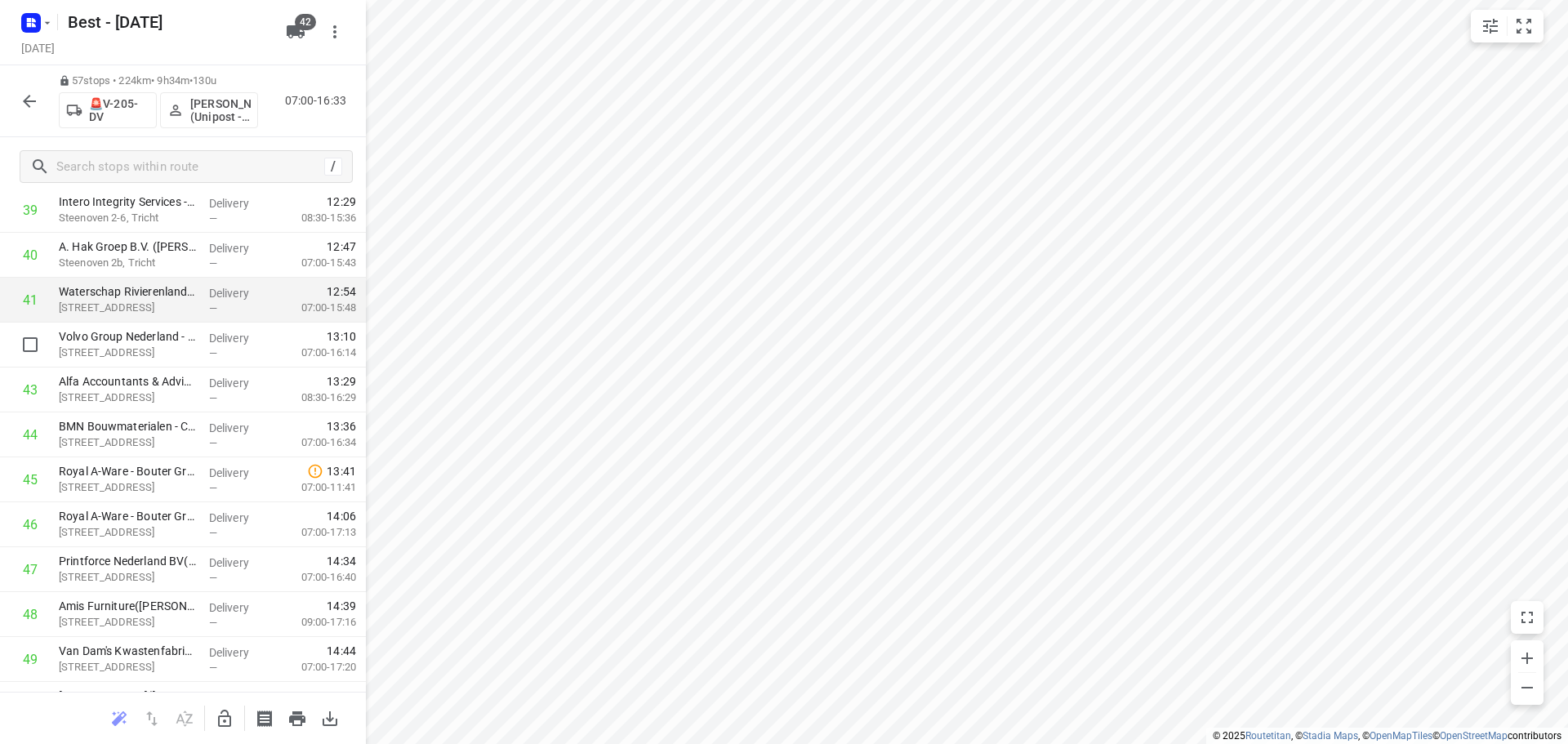
scroll to position [2191, 0]
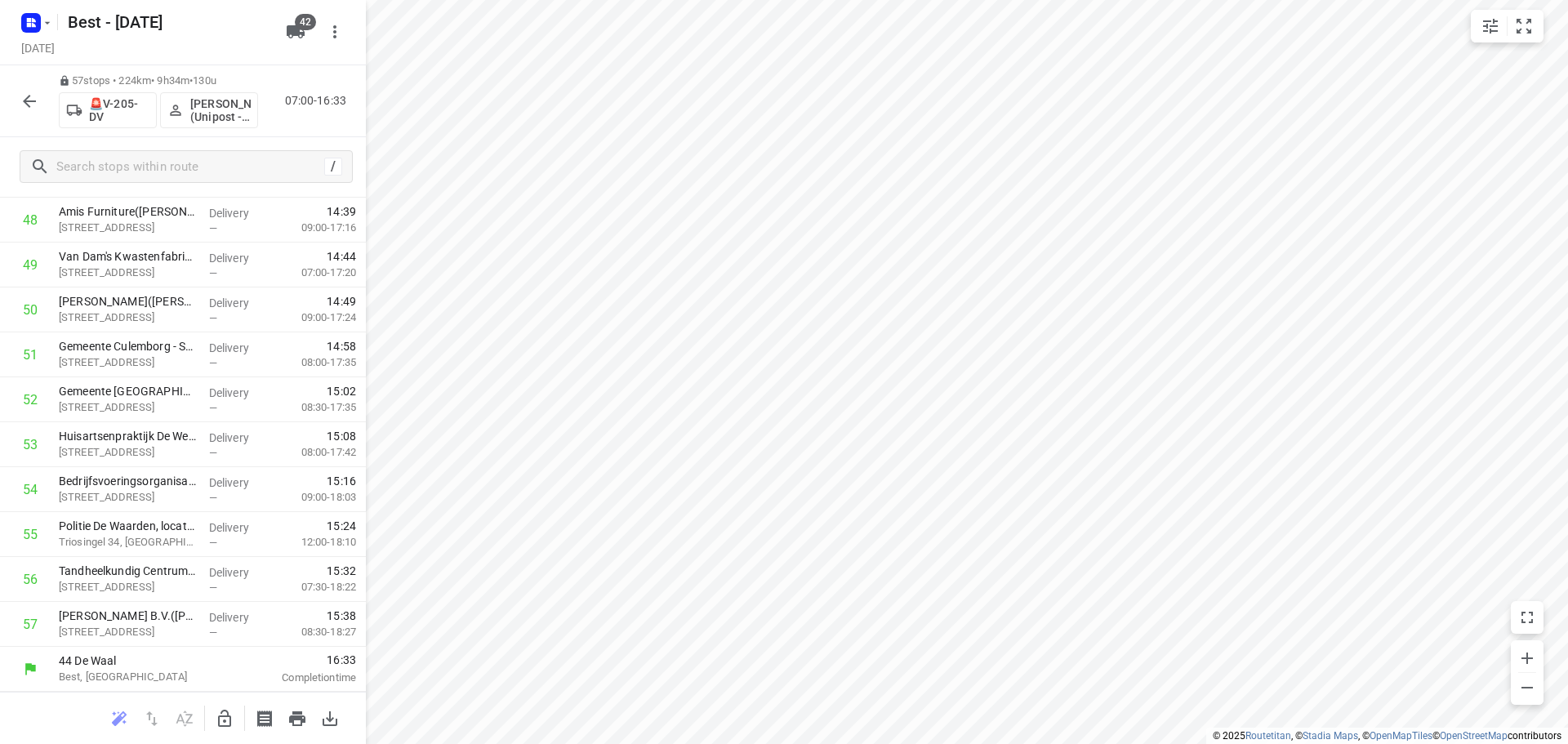
click at [35, 102] on icon "button" at bounding box center [29, 101] width 20 height 20
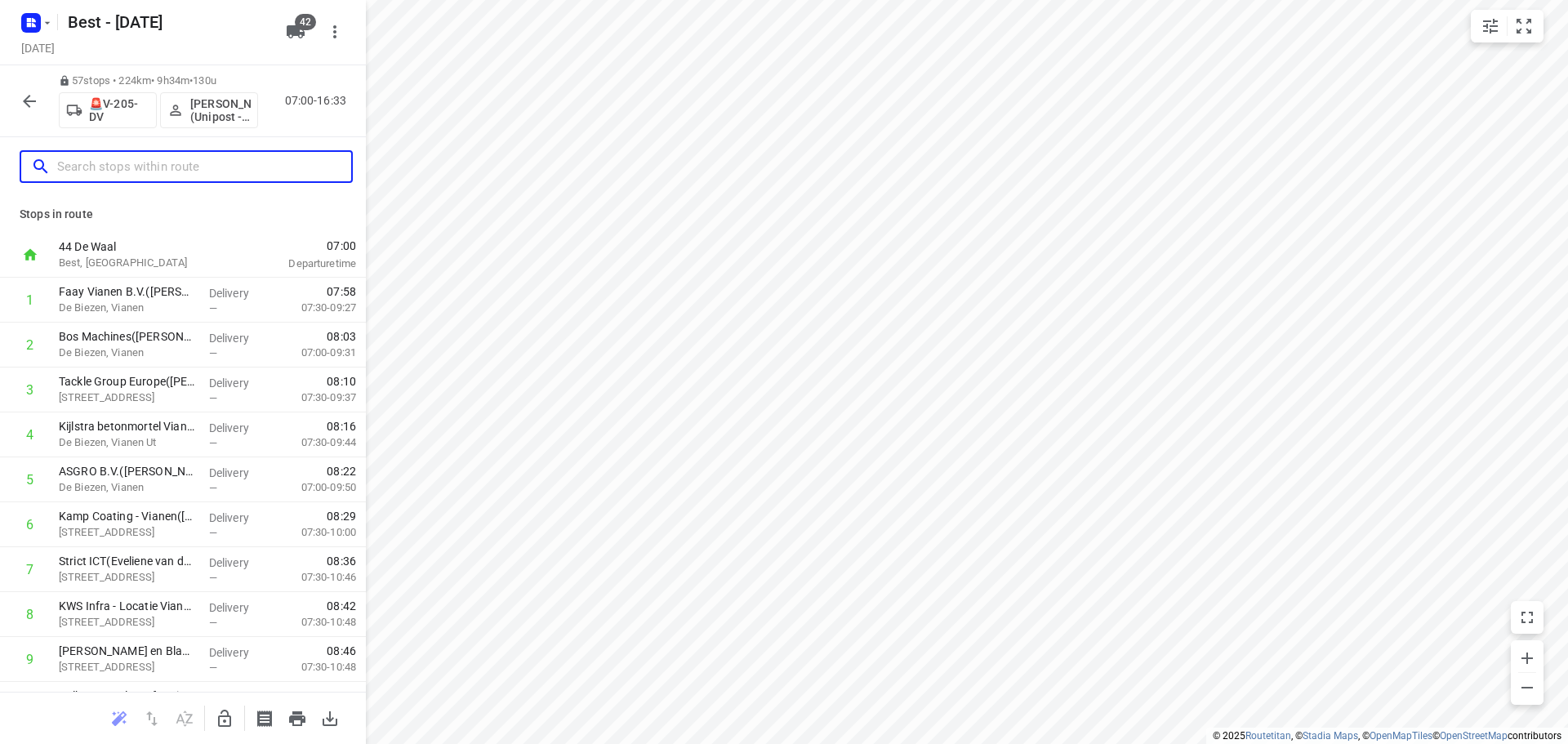
click at [204, 164] on input "text" at bounding box center [204, 167] width 294 height 26
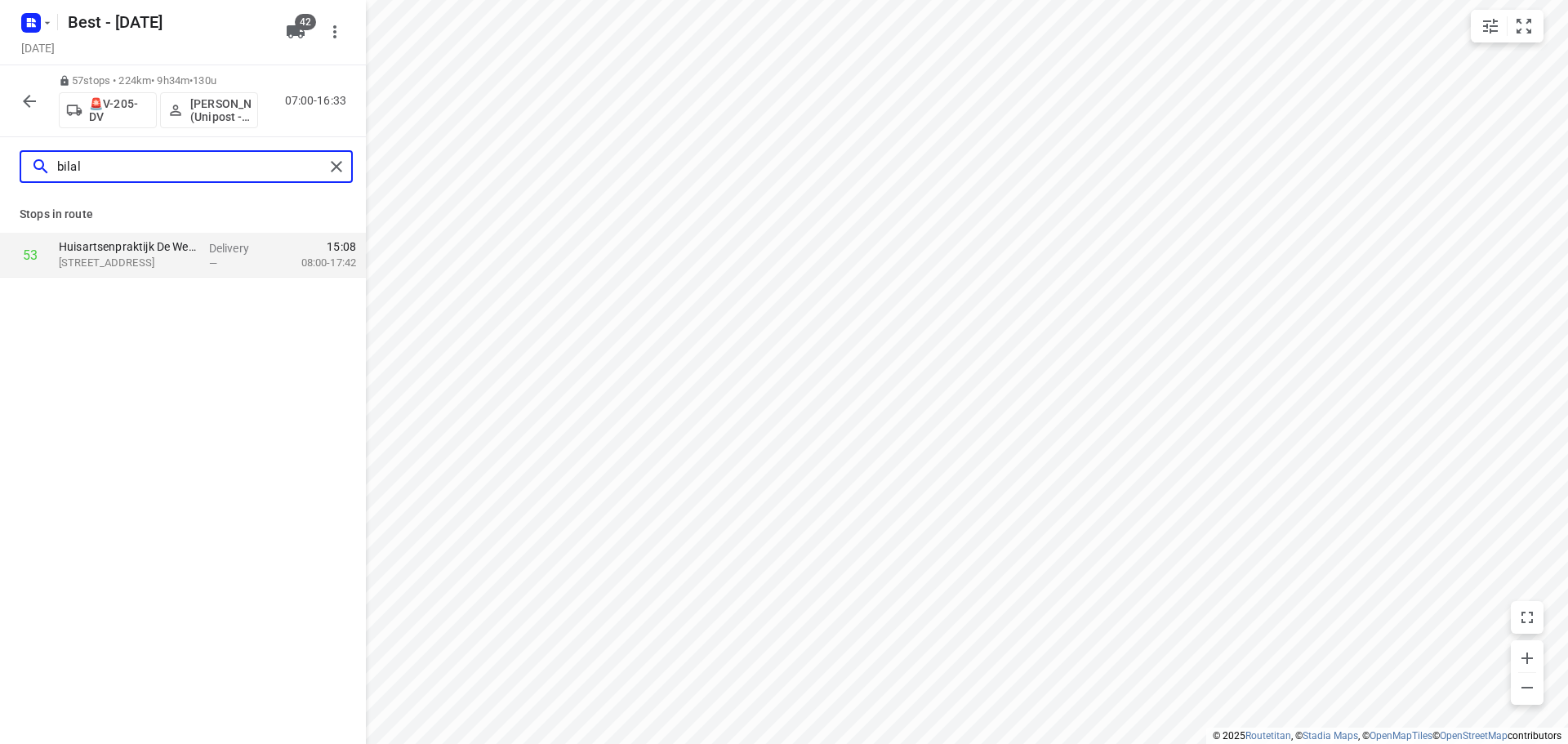
type input "bilal"
click at [30, 103] on icon "button" at bounding box center [29, 101] width 20 height 20
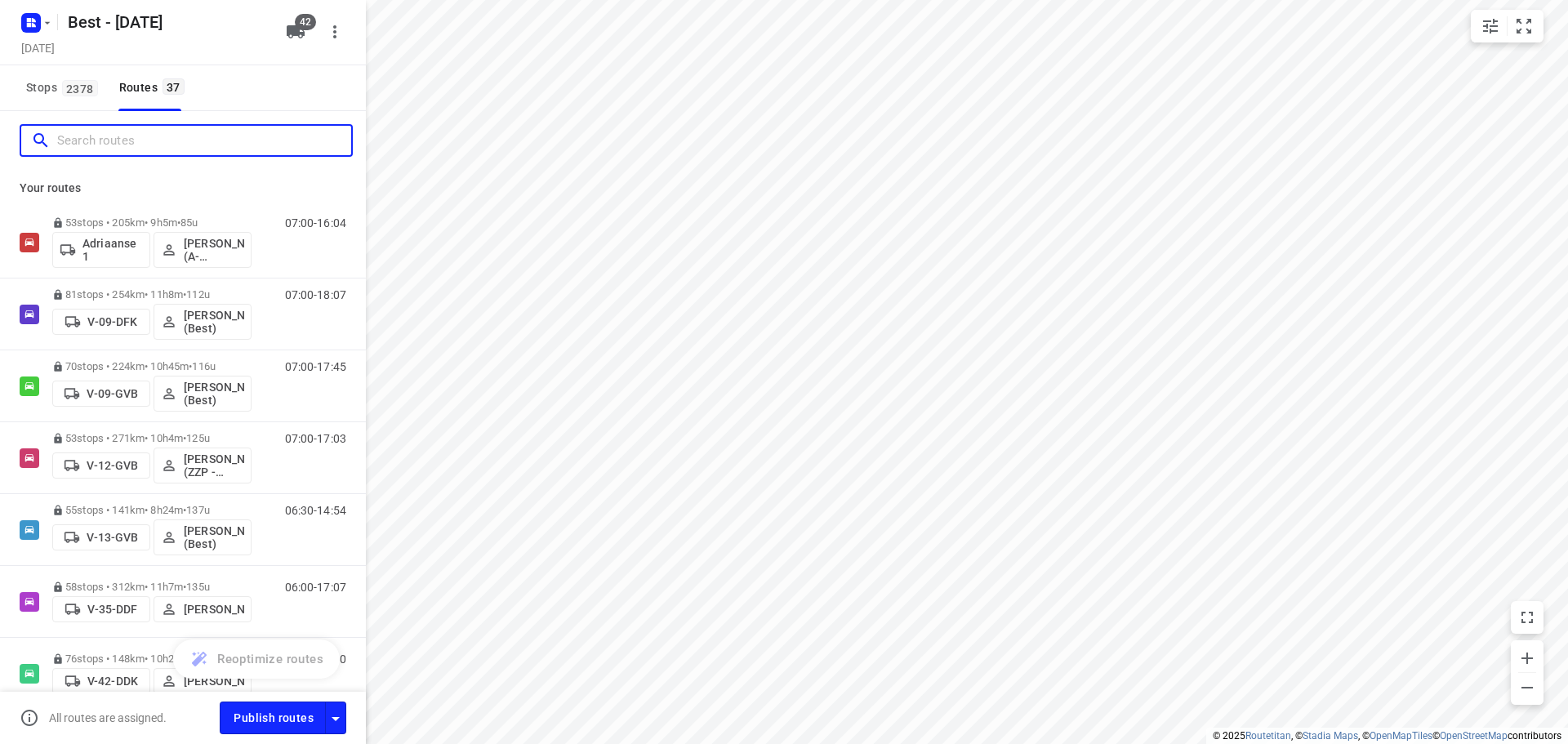
click at [161, 135] on input "Search routes" at bounding box center [204, 141] width 294 height 26
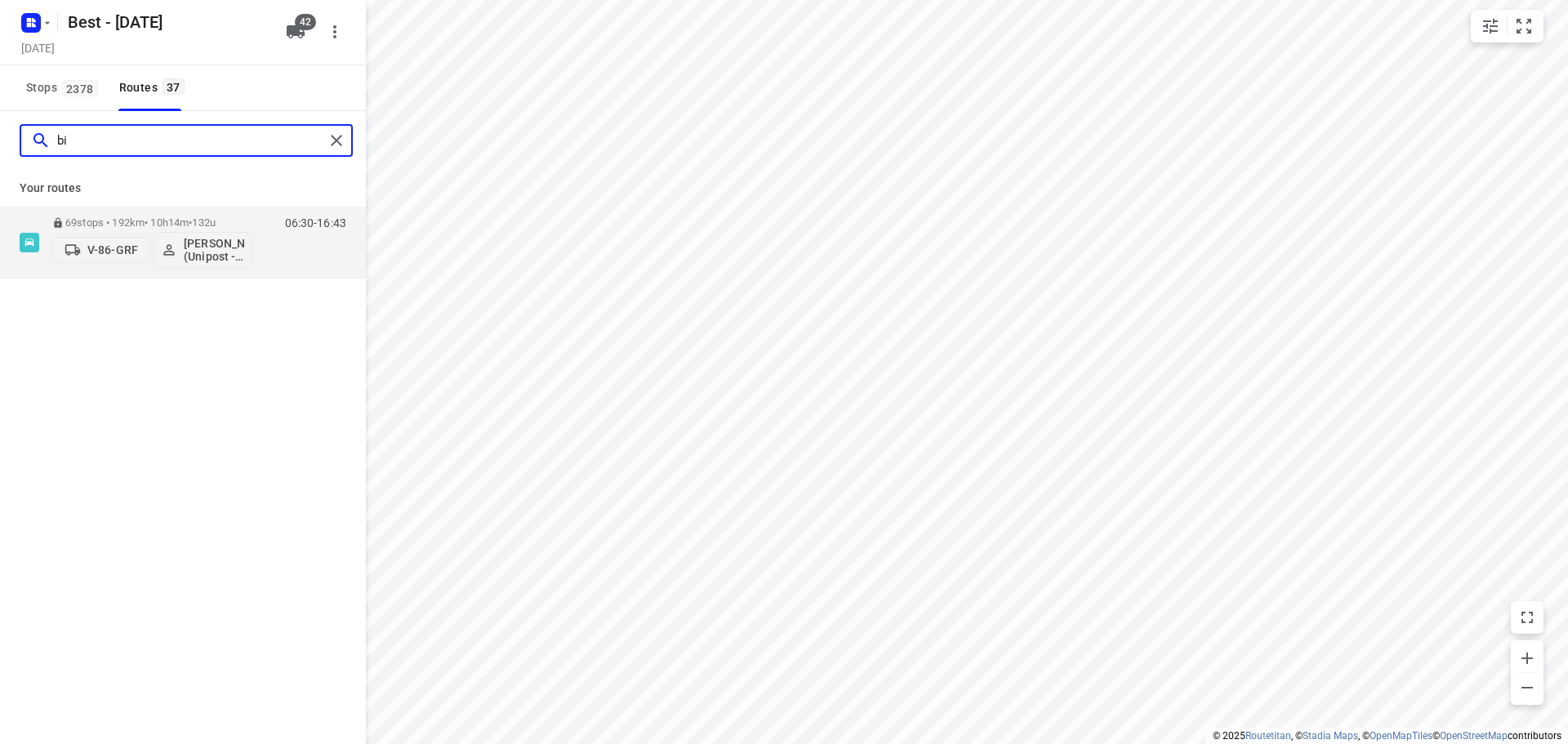
type input "bil"
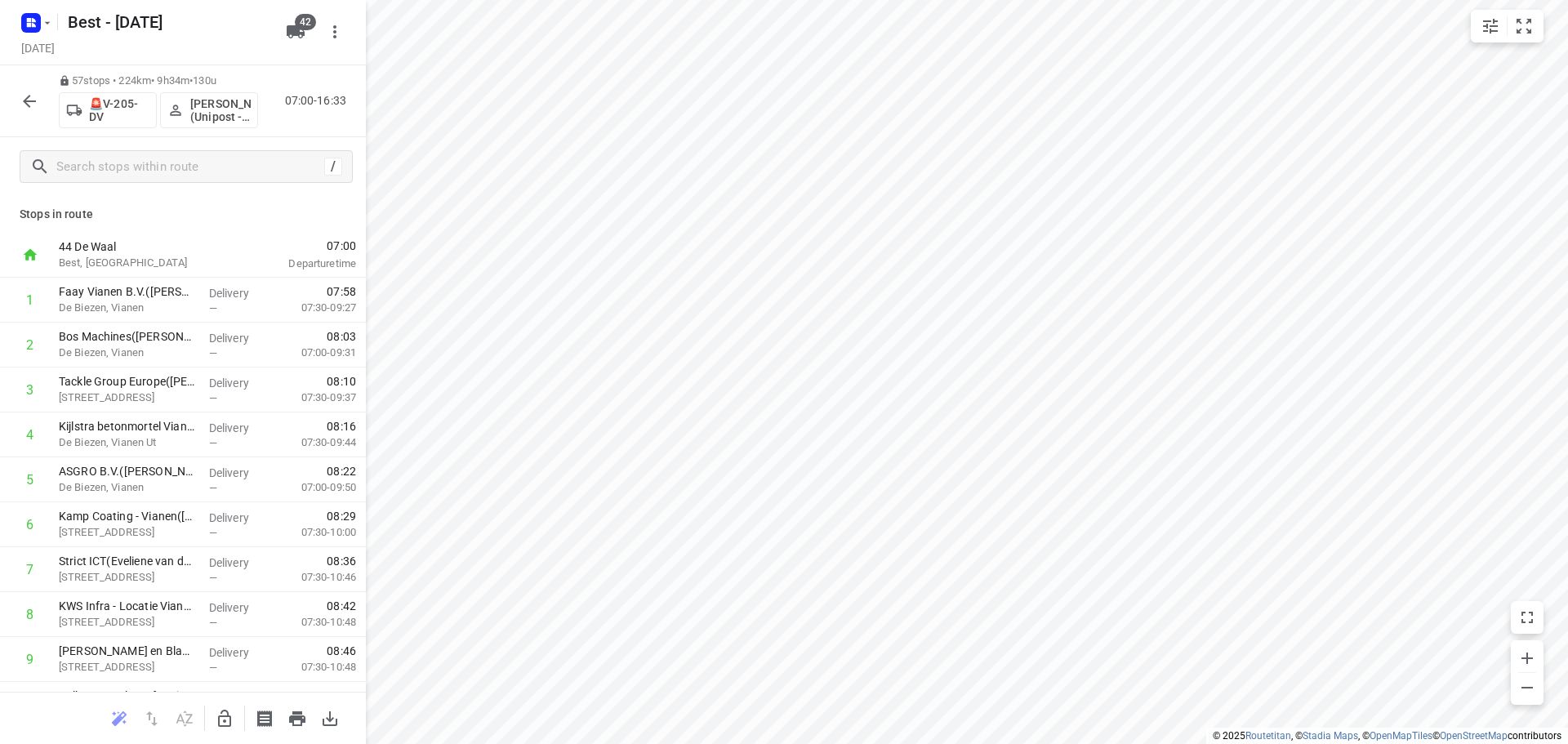
click at [201, 102] on p "[PERSON_NAME] (Unipost - Best - ZZP)" at bounding box center [220, 110] width 61 height 26
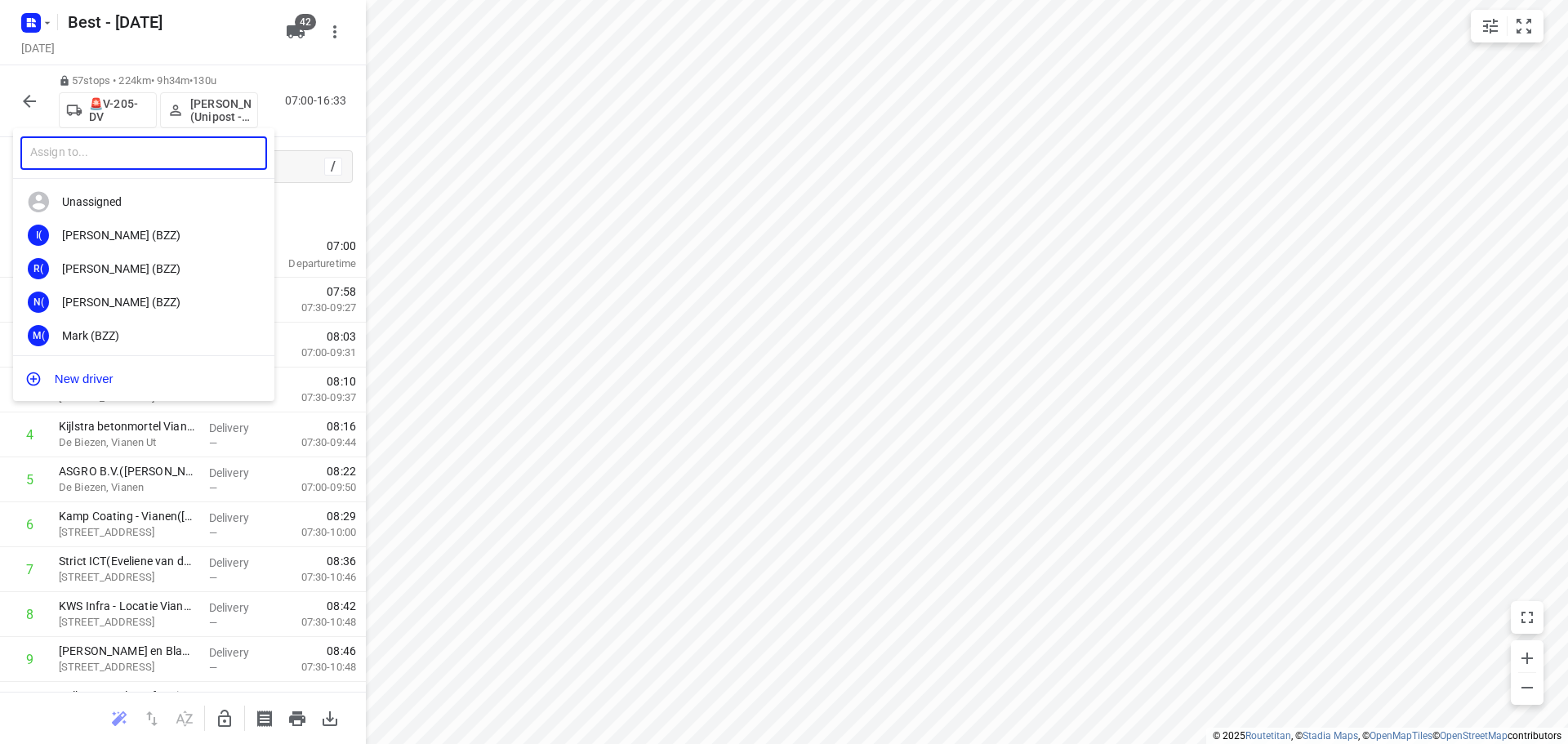
click at [184, 154] on input "text" at bounding box center [143, 153] width 246 height 33
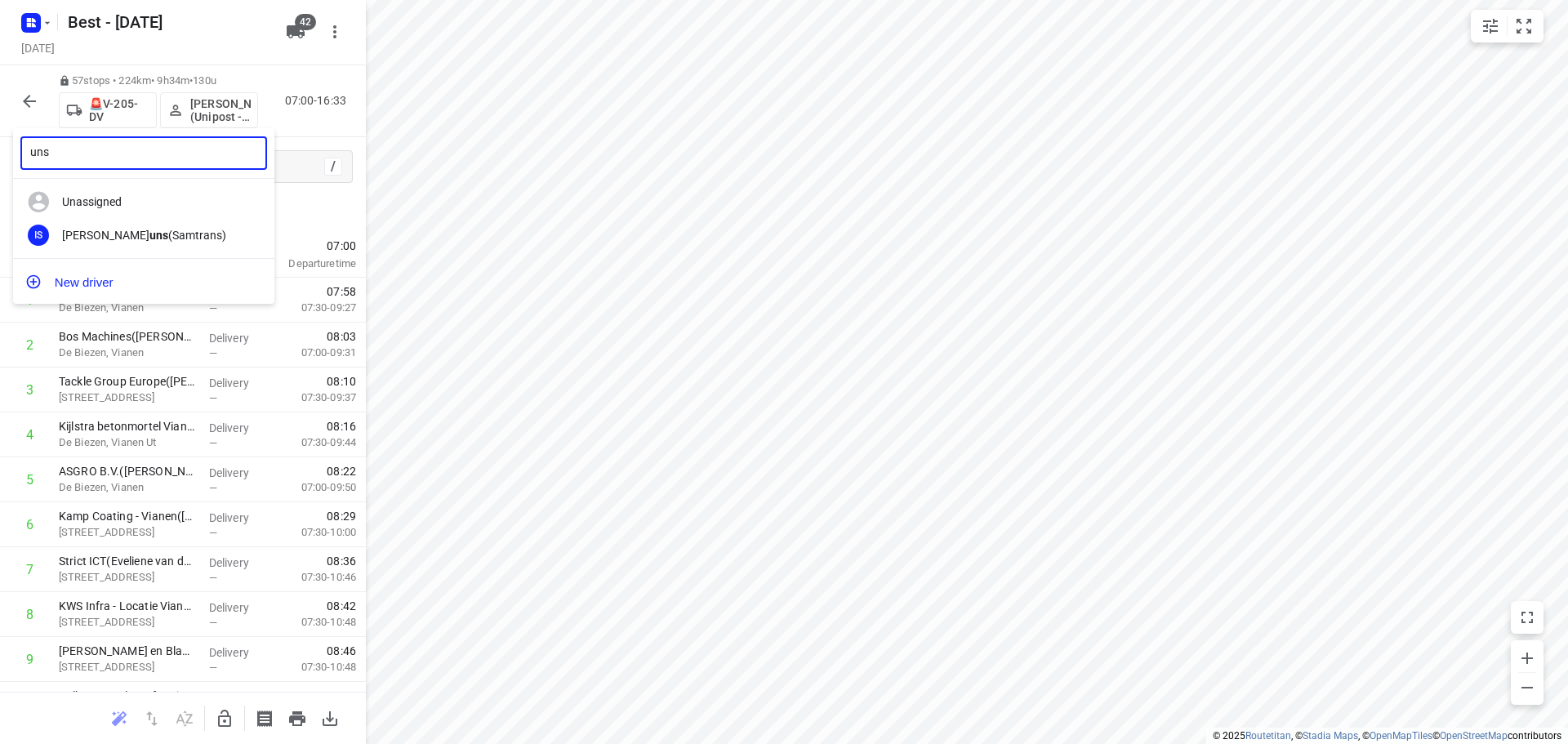
type input "uns"
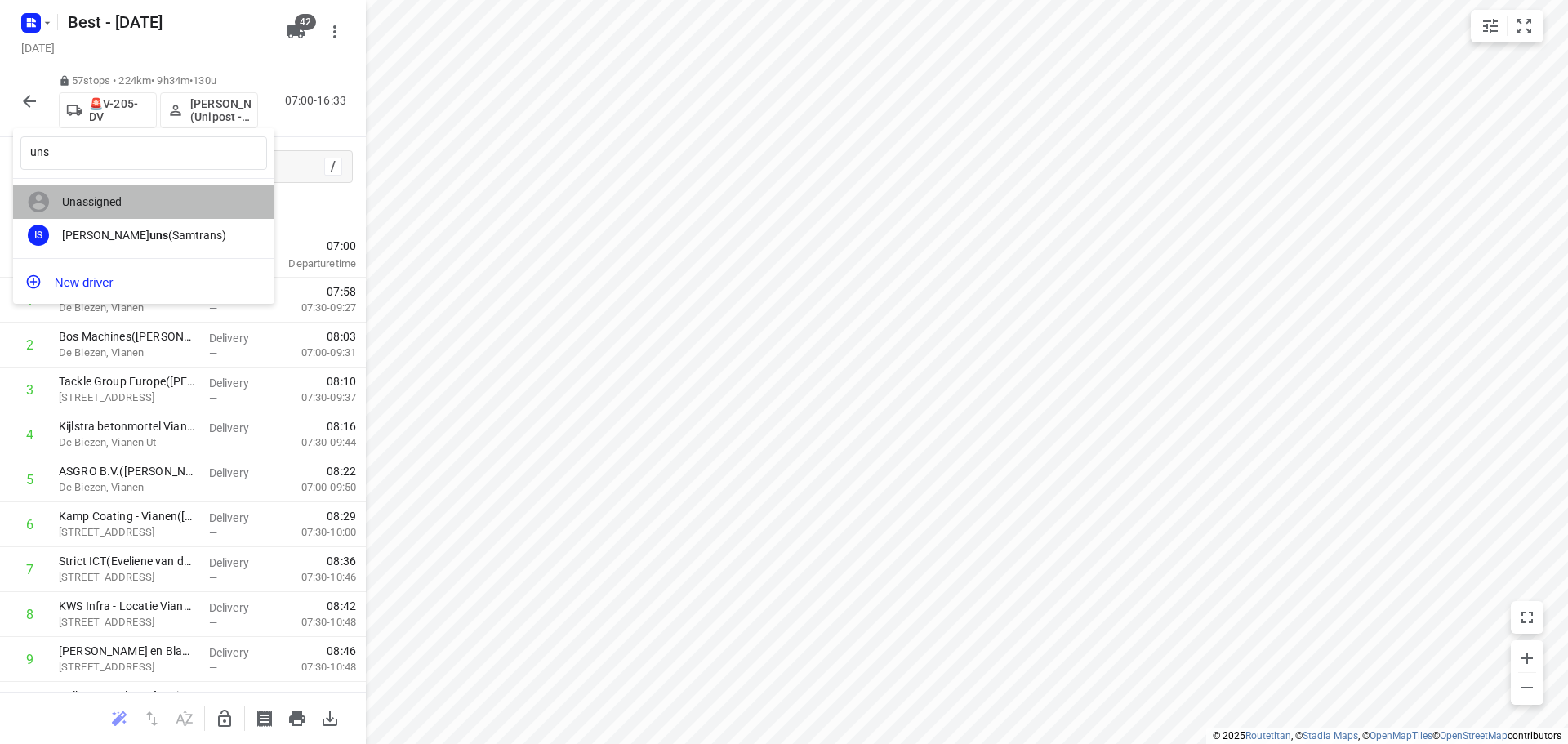
click at [118, 192] on div "Unassigned" at bounding box center [143, 202] width 262 height 33
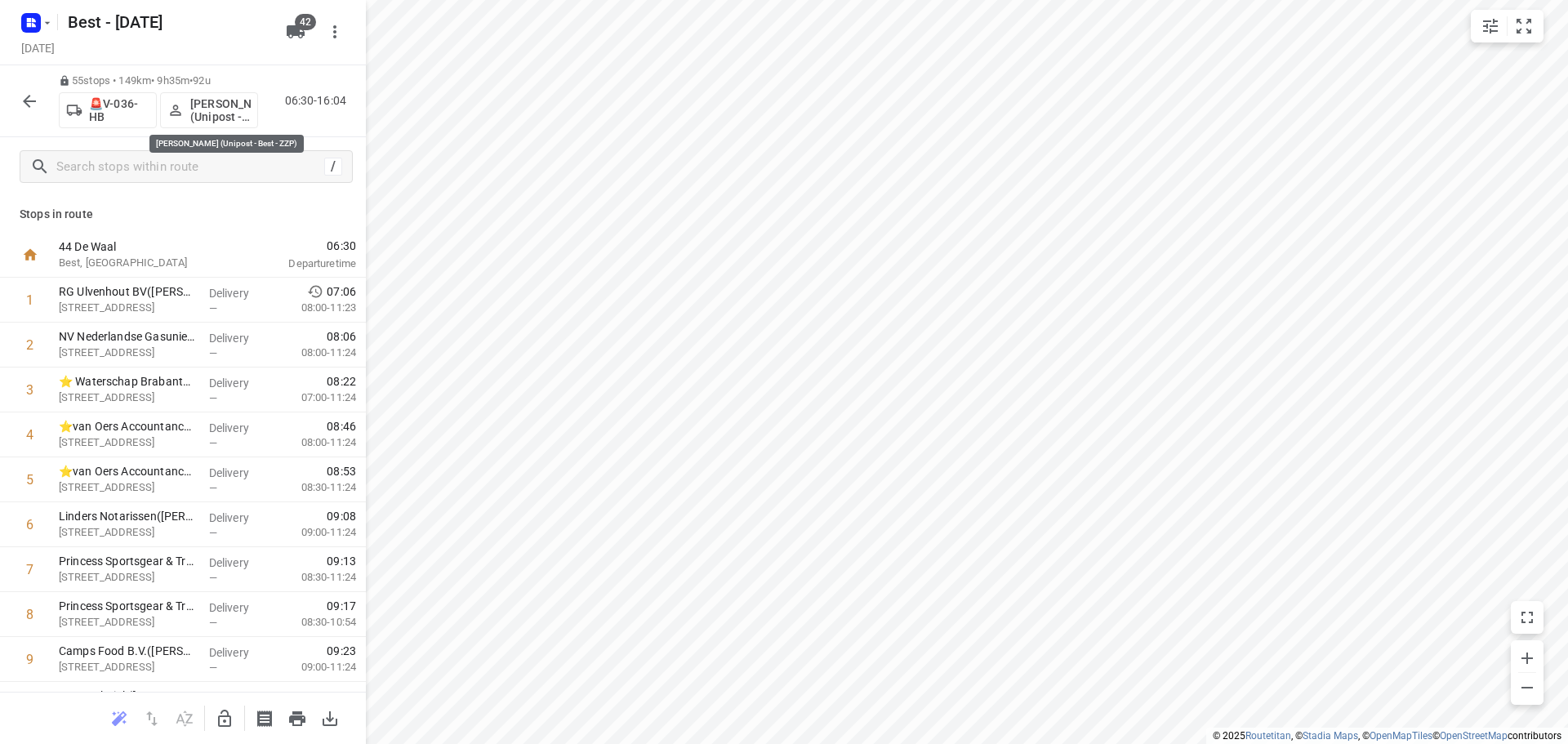
click at [224, 101] on p "[PERSON_NAME] (Unipost - Best - ZZP)" at bounding box center [220, 110] width 61 height 26
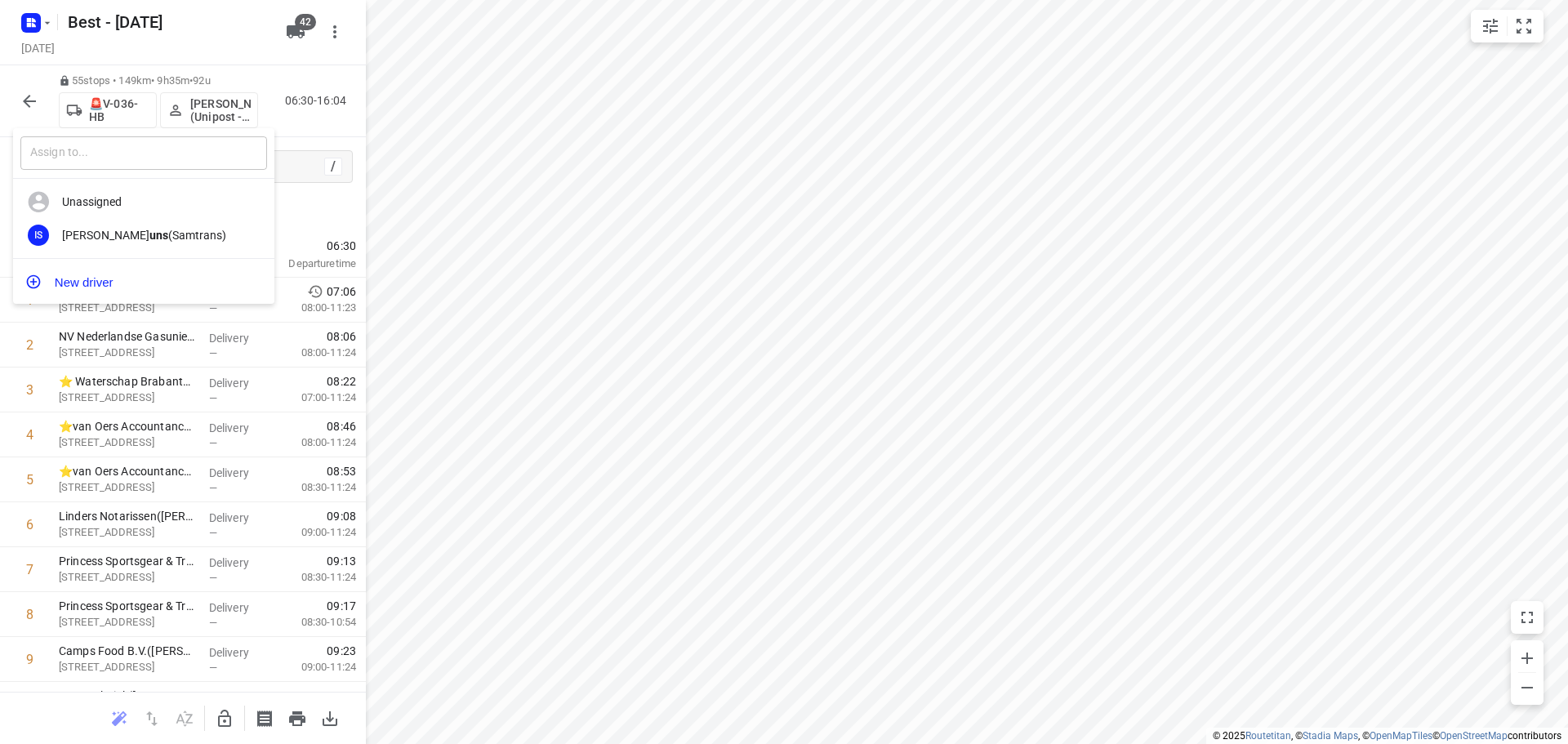
click at [195, 147] on input "text" at bounding box center [143, 153] width 246 height 33
type input "raed"
click at [196, 232] on div "Mohammed Raed (Unipost - Best - ZZP)" at bounding box center [147, 234] width 171 height 13
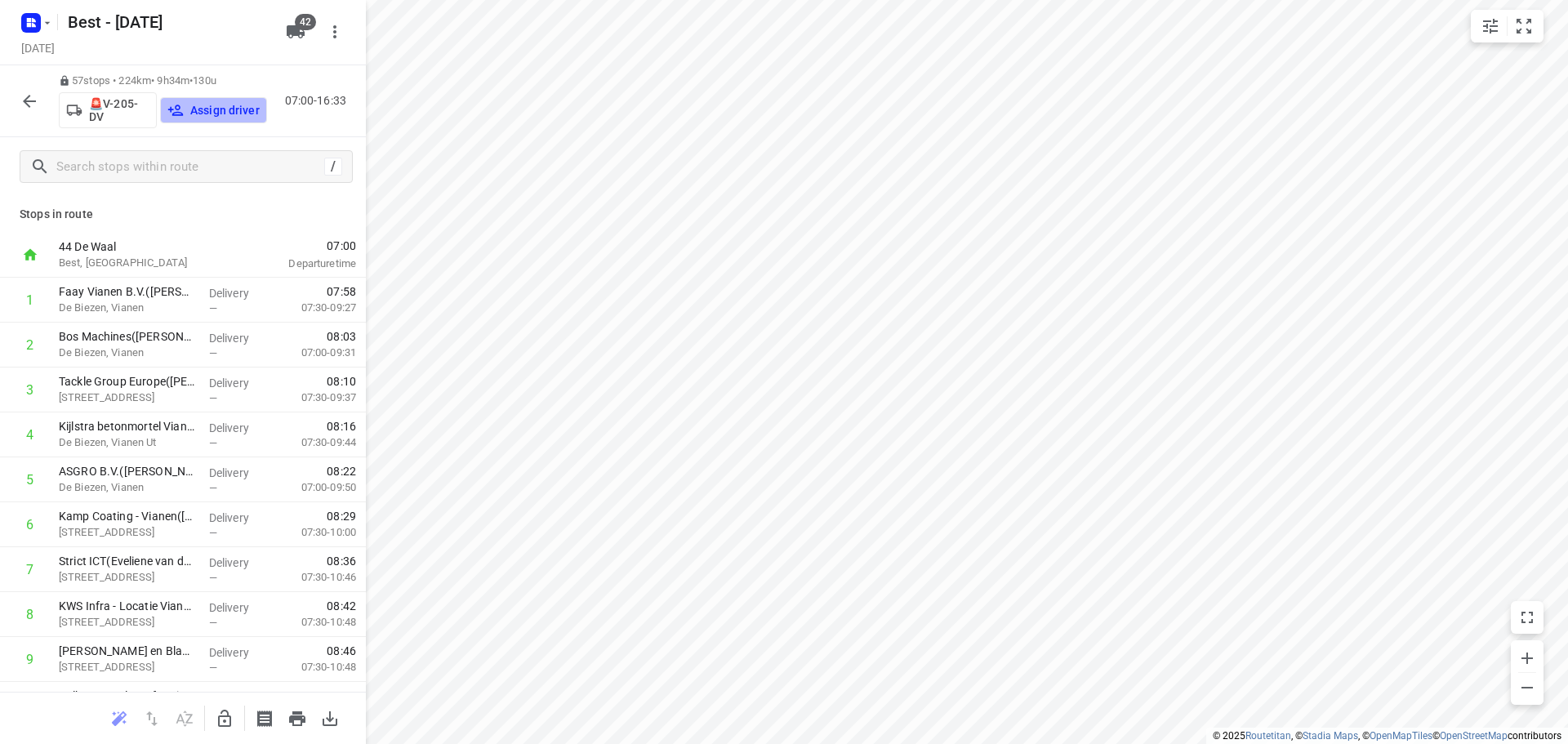
click at [239, 108] on p "Assign driver" at bounding box center [224, 110] width 69 height 13
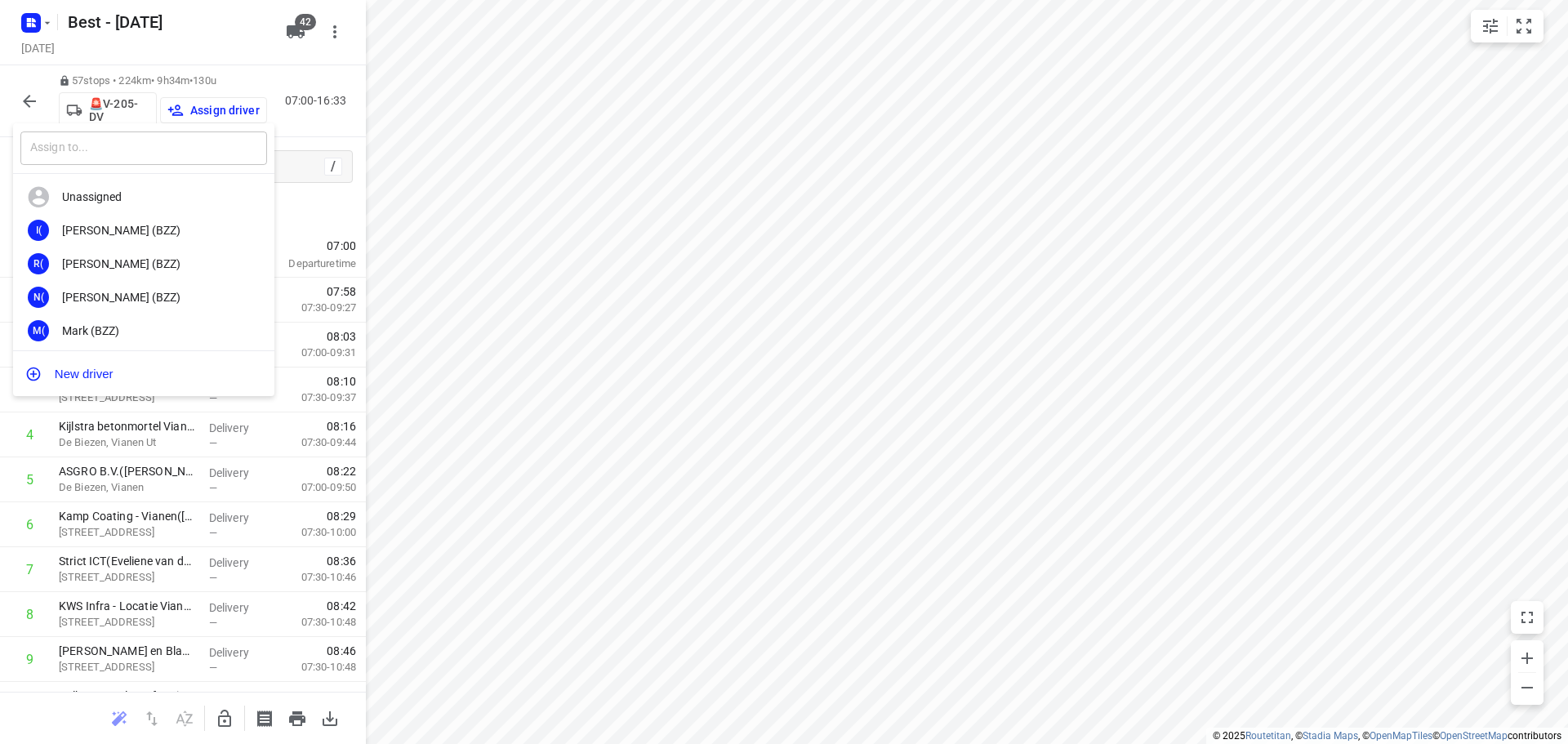
click at [105, 156] on input "text" at bounding box center [143, 147] width 246 height 33
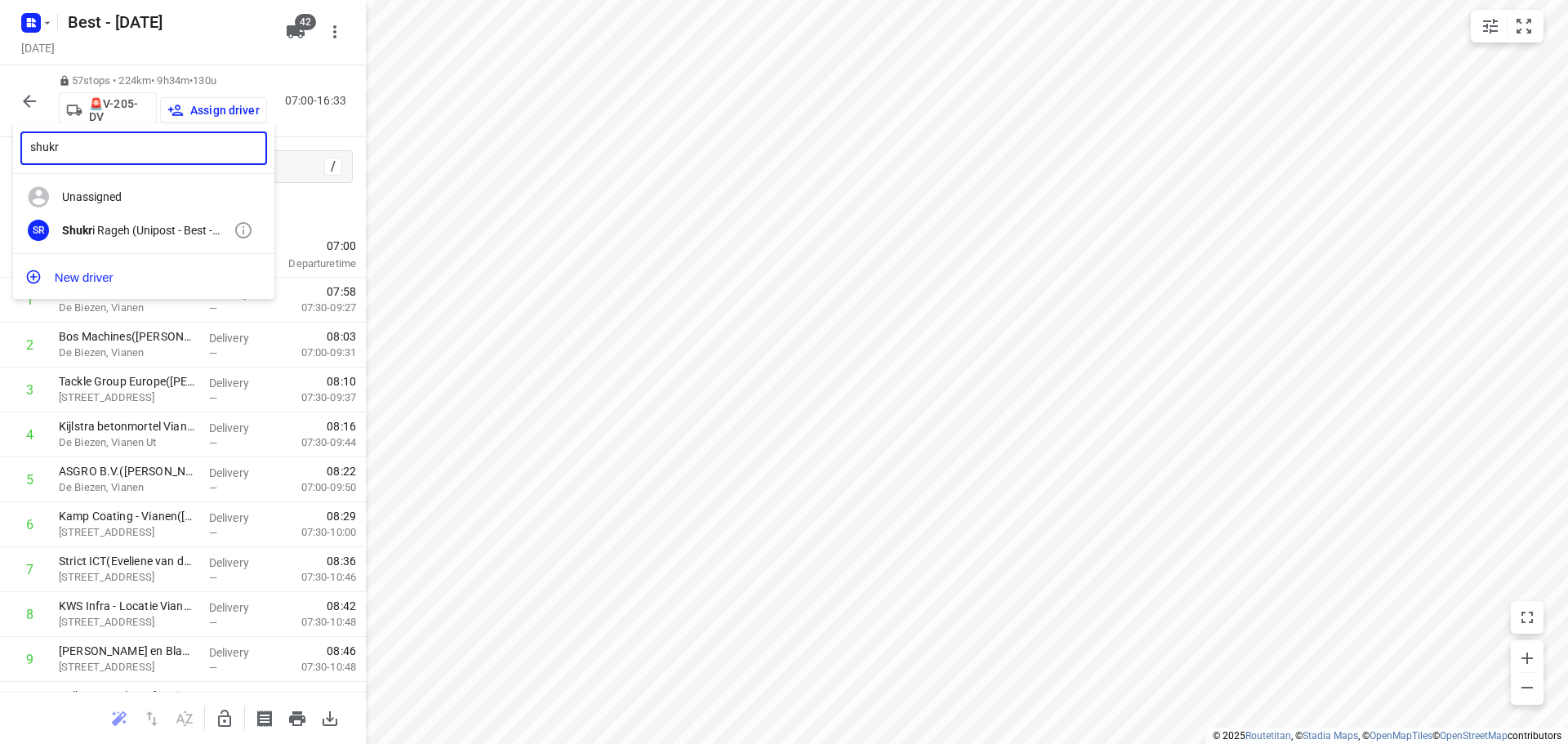
type input "shukr"
click at [124, 225] on div "Shukr i Rageh (Unipost - Best - ZZP)" at bounding box center [147, 230] width 171 height 13
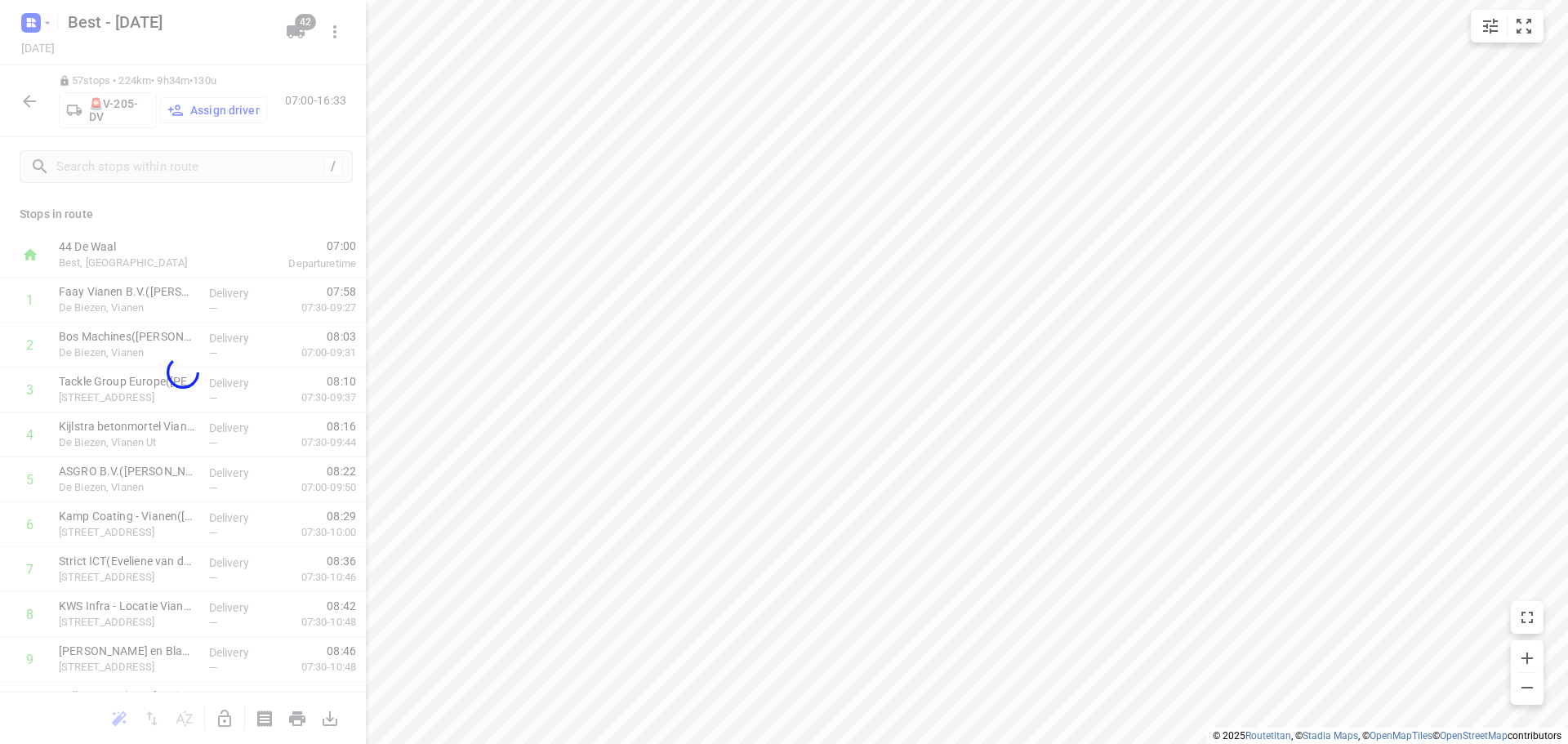
click at [34, 100] on div at bounding box center [182, 372] width 366 height 744
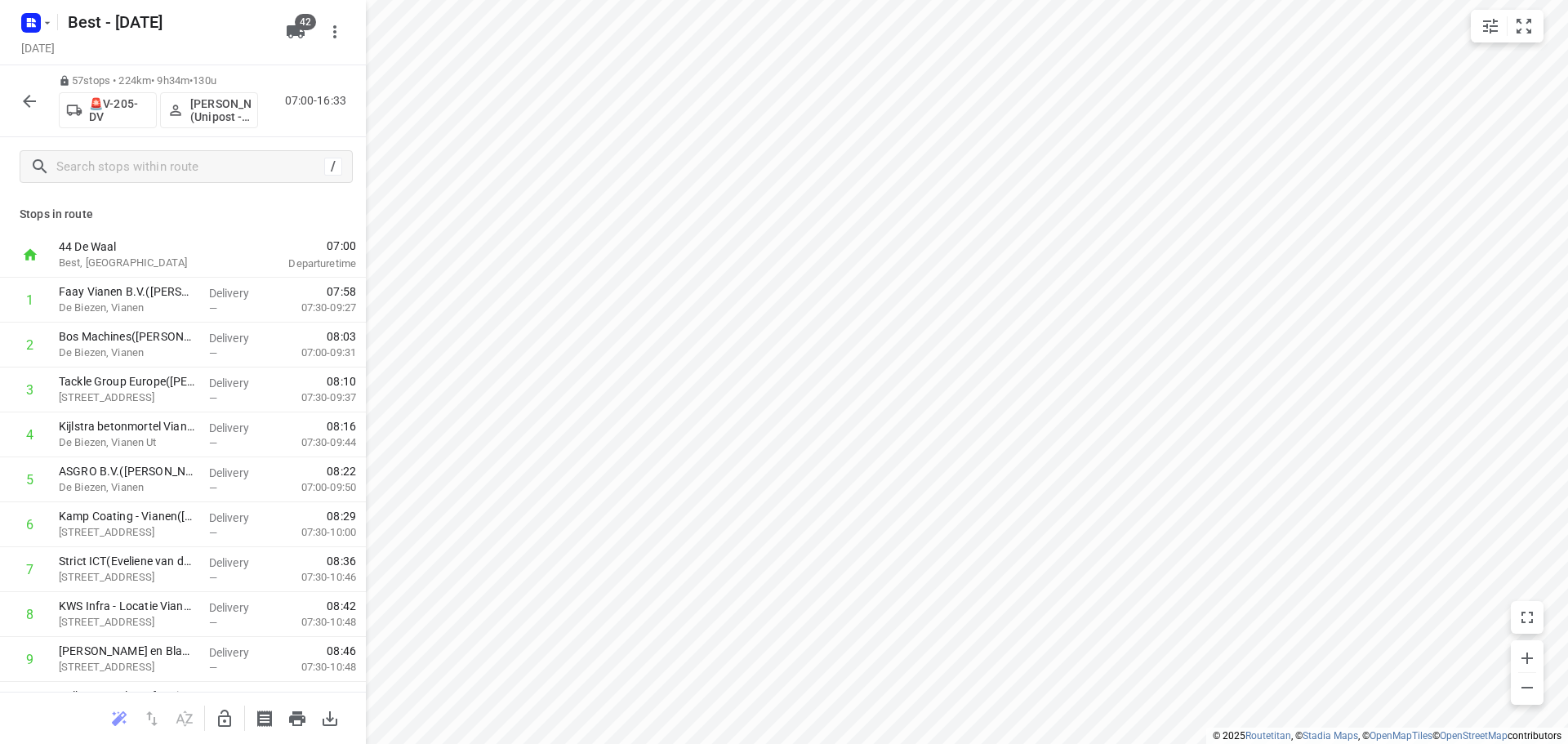
click at [40, 101] on button "button" at bounding box center [29, 101] width 32 height 32
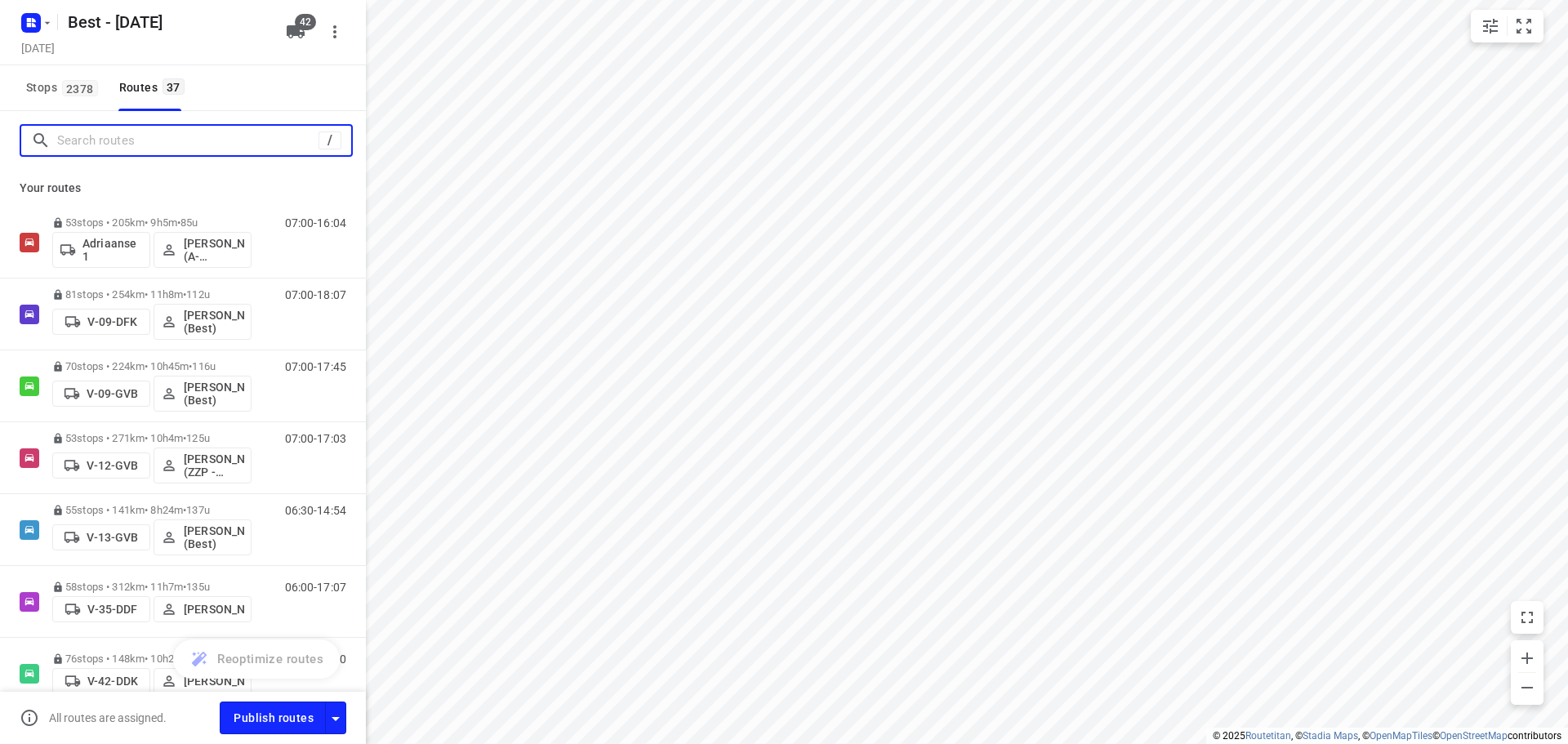
click at [145, 132] on input "Search routes" at bounding box center [187, 141] width 262 height 26
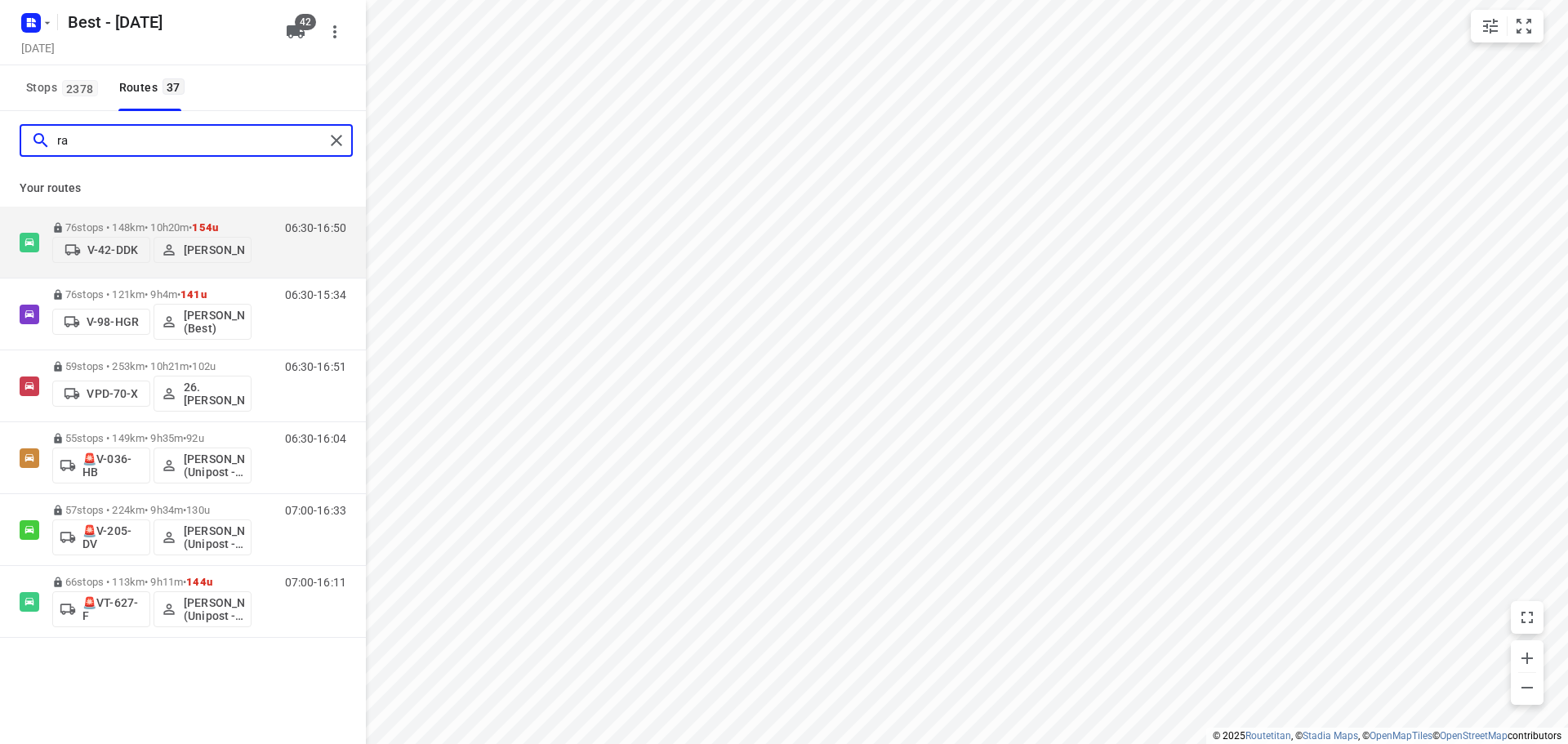
type input "r"
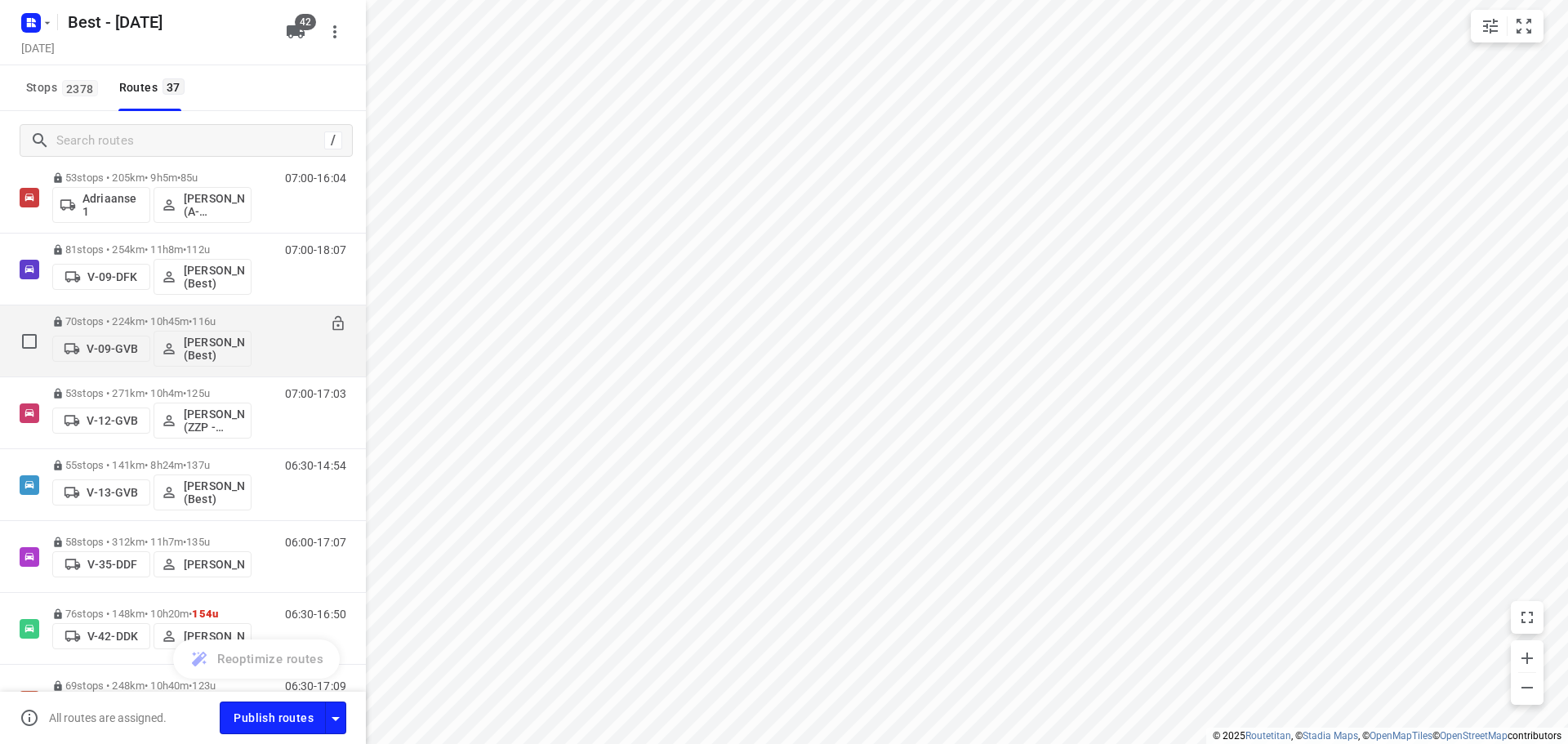
scroll to position [82, 0]
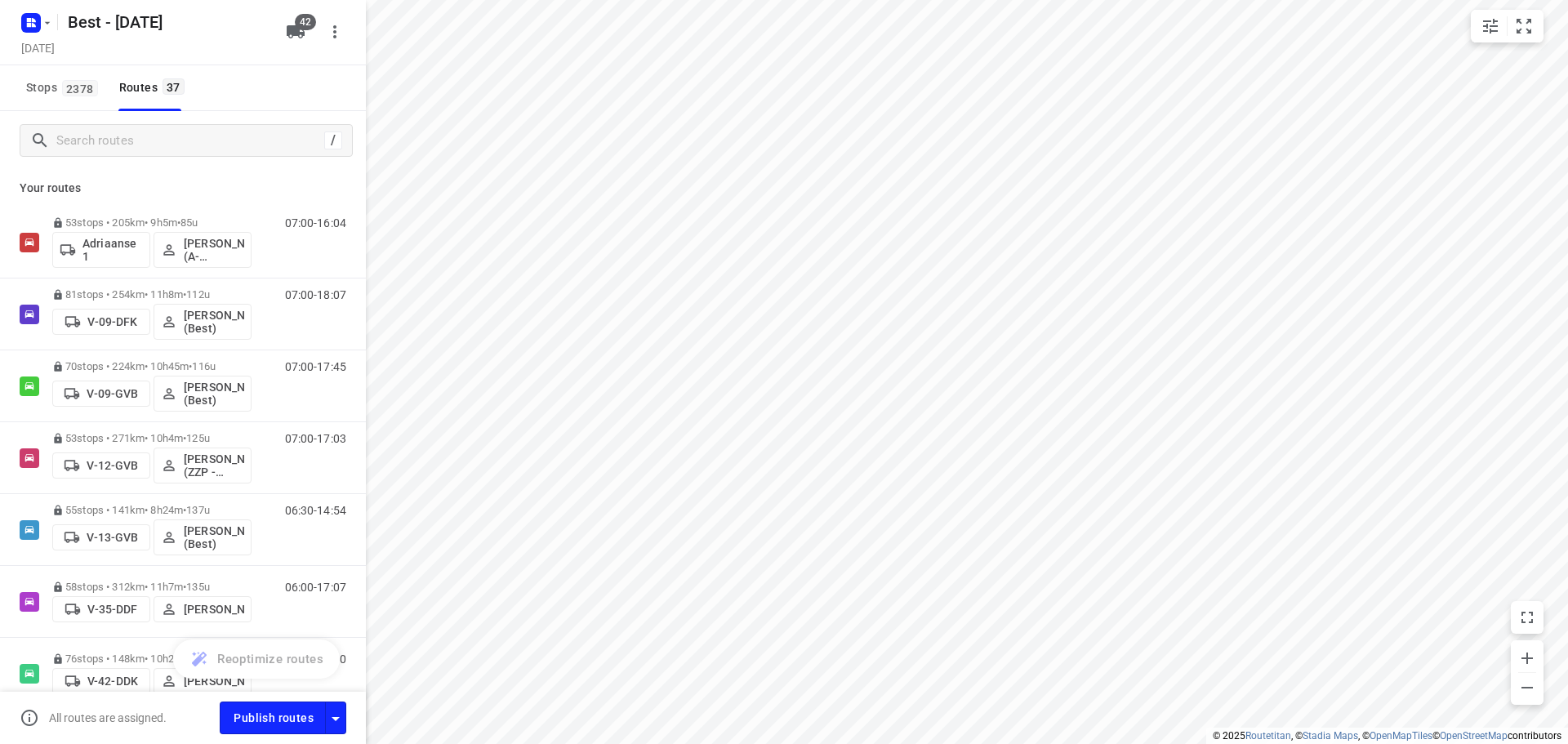
scroll to position [82, 0]
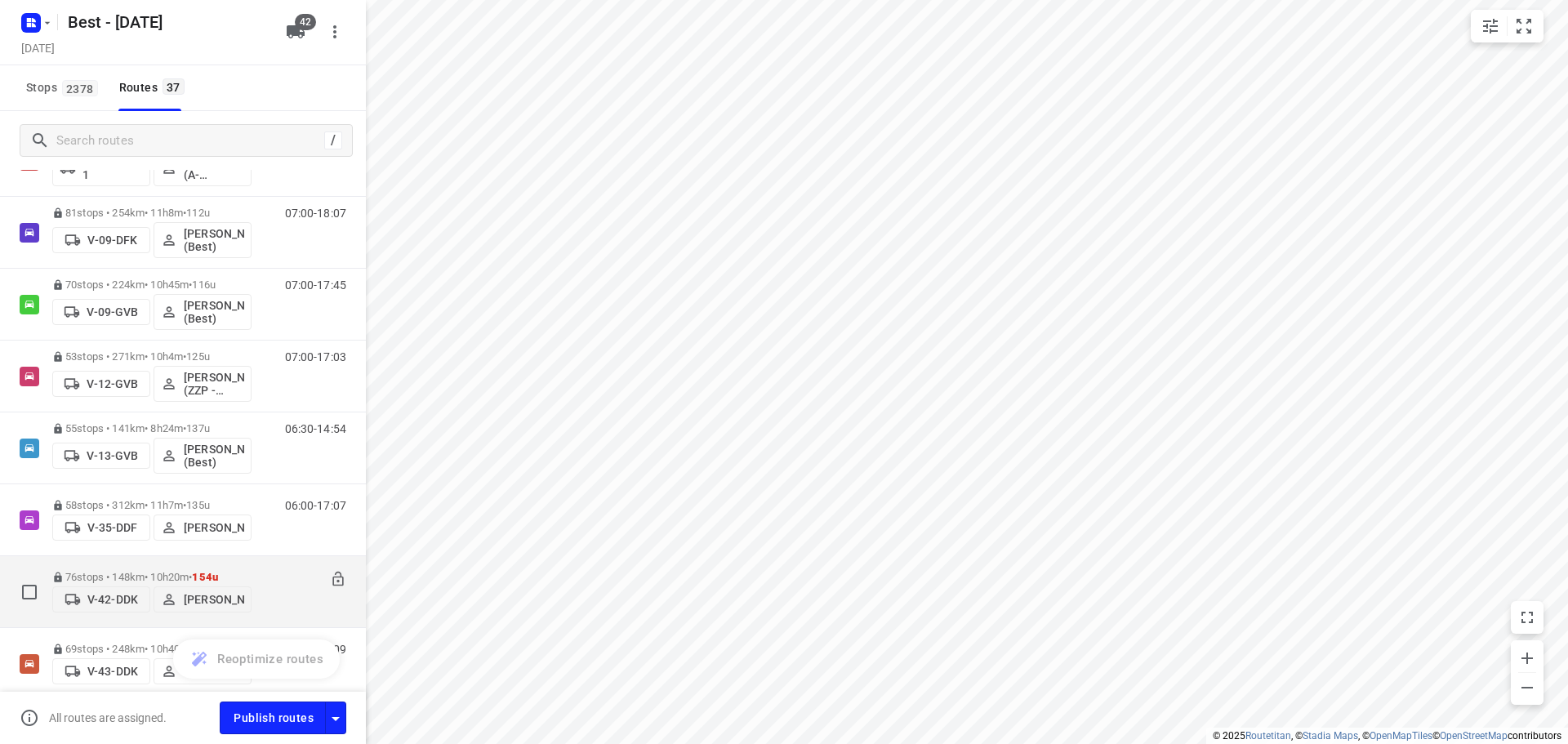
click at [150, 571] on p "76 stops • 148km • 10h20m • 154u" at bounding box center [152, 577] width 199 height 12
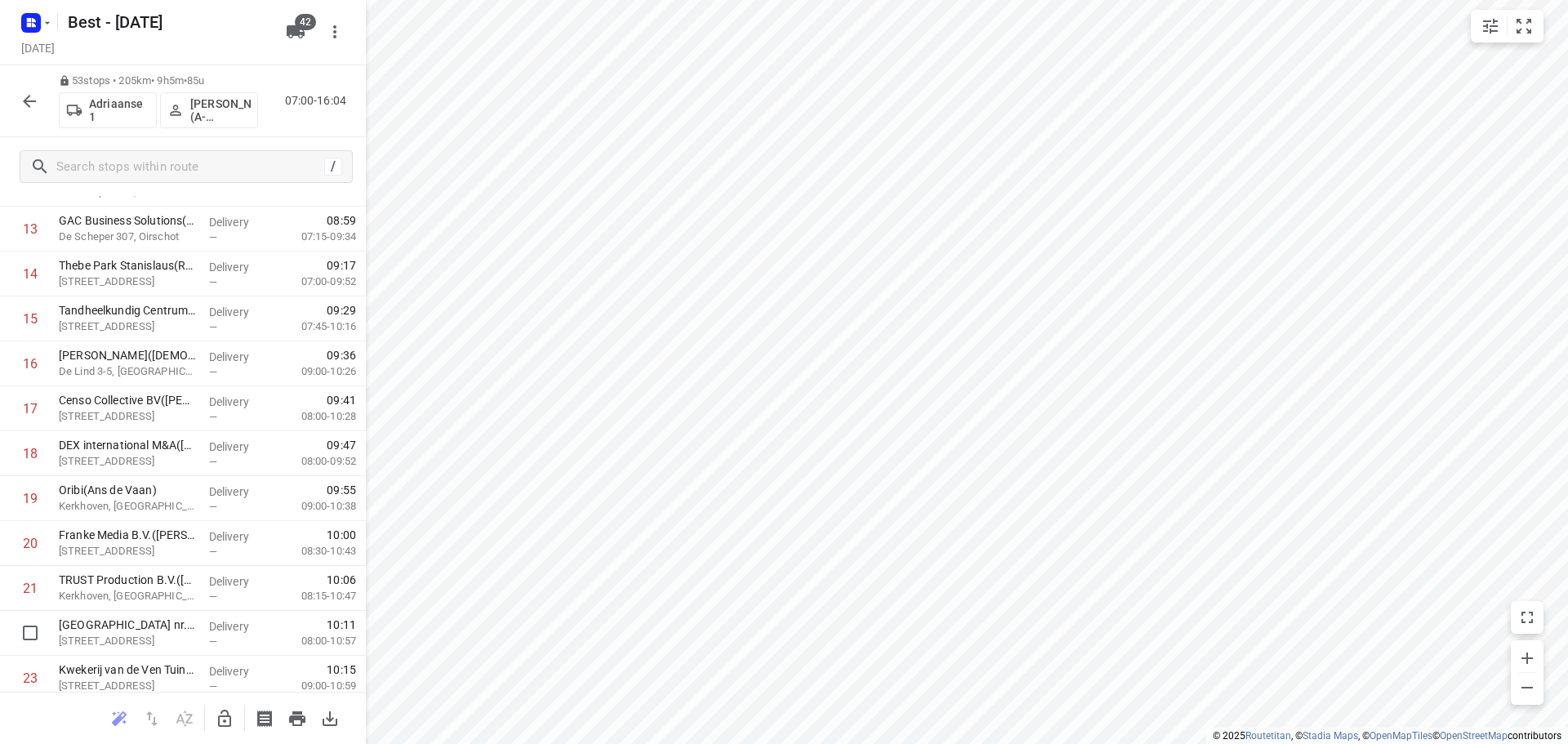
scroll to position [654, 0]
click at [222, 714] on icon "button" at bounding box center [224, 718] width 20 height 20
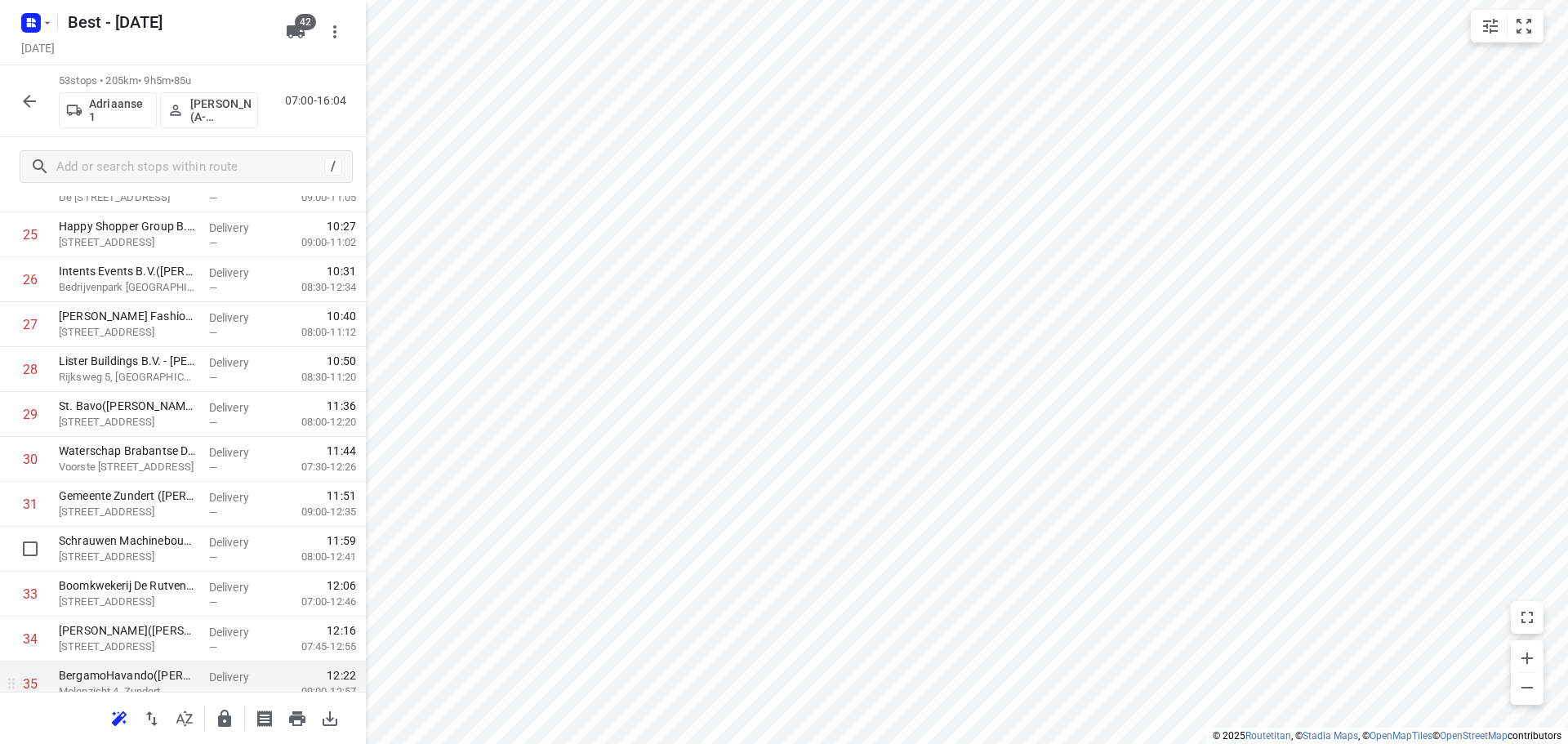
scroll to position [1225, 0]
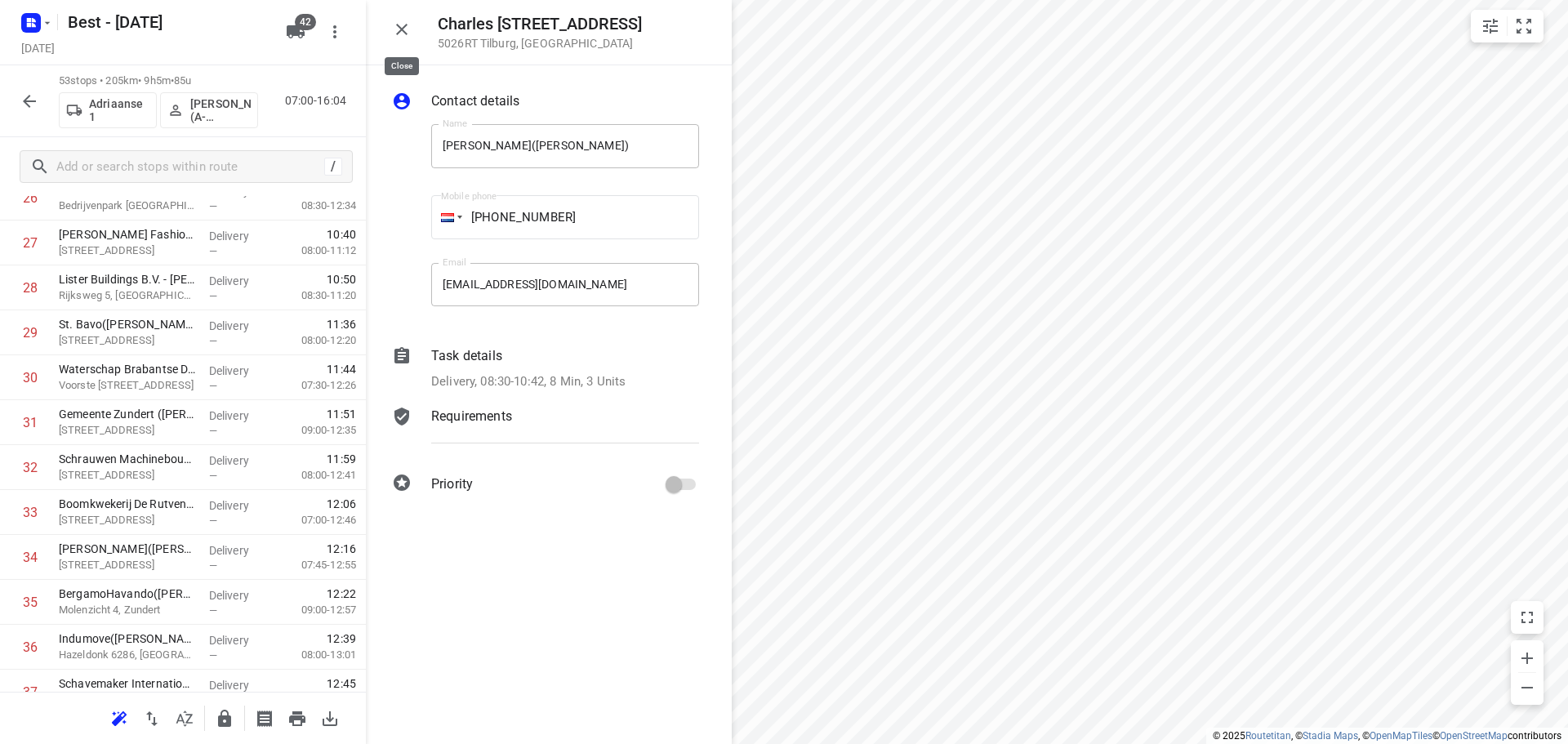
click at [410, 26] on icon "button" at bounding box center [401, 29] width 20 height 20
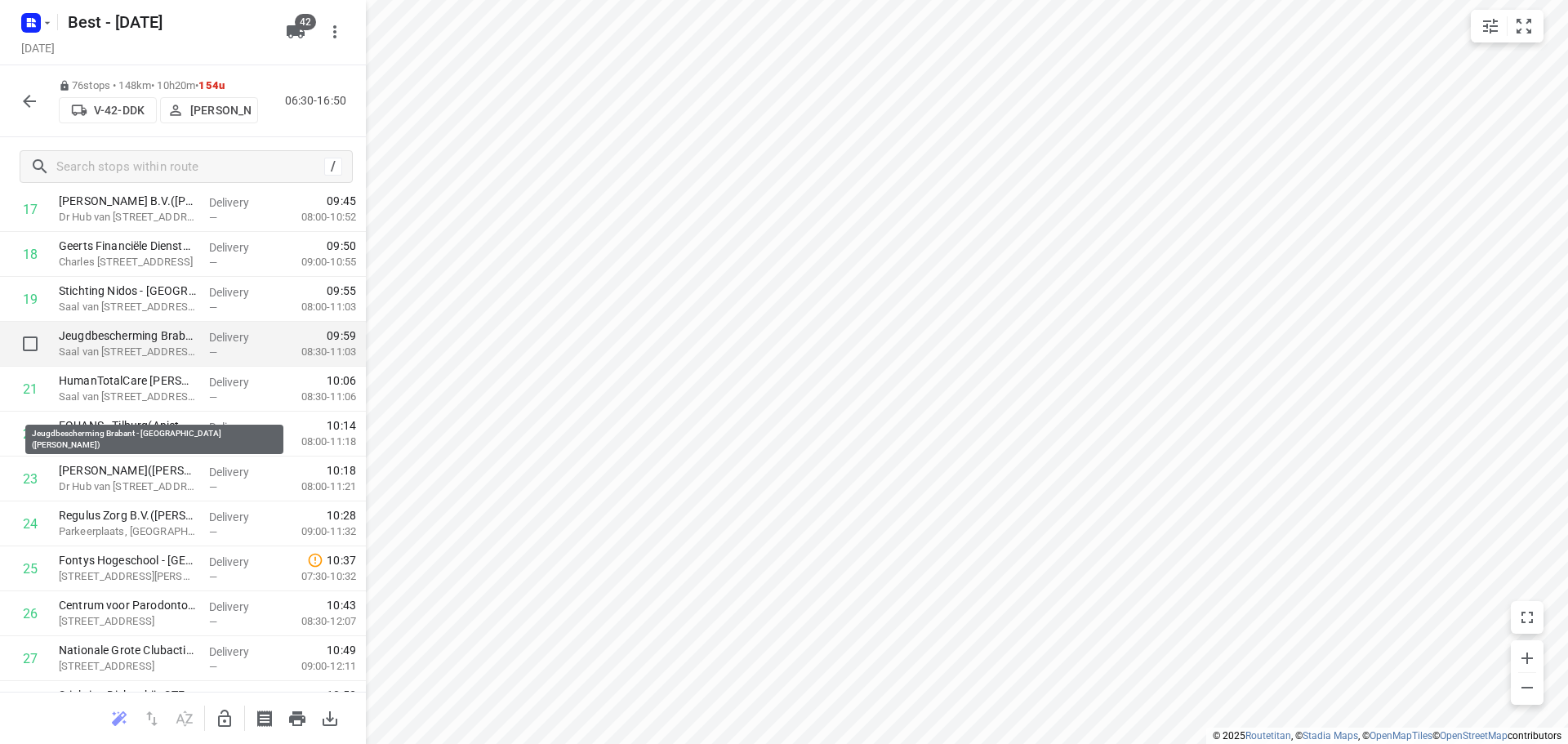
scroll to position [735, 0]
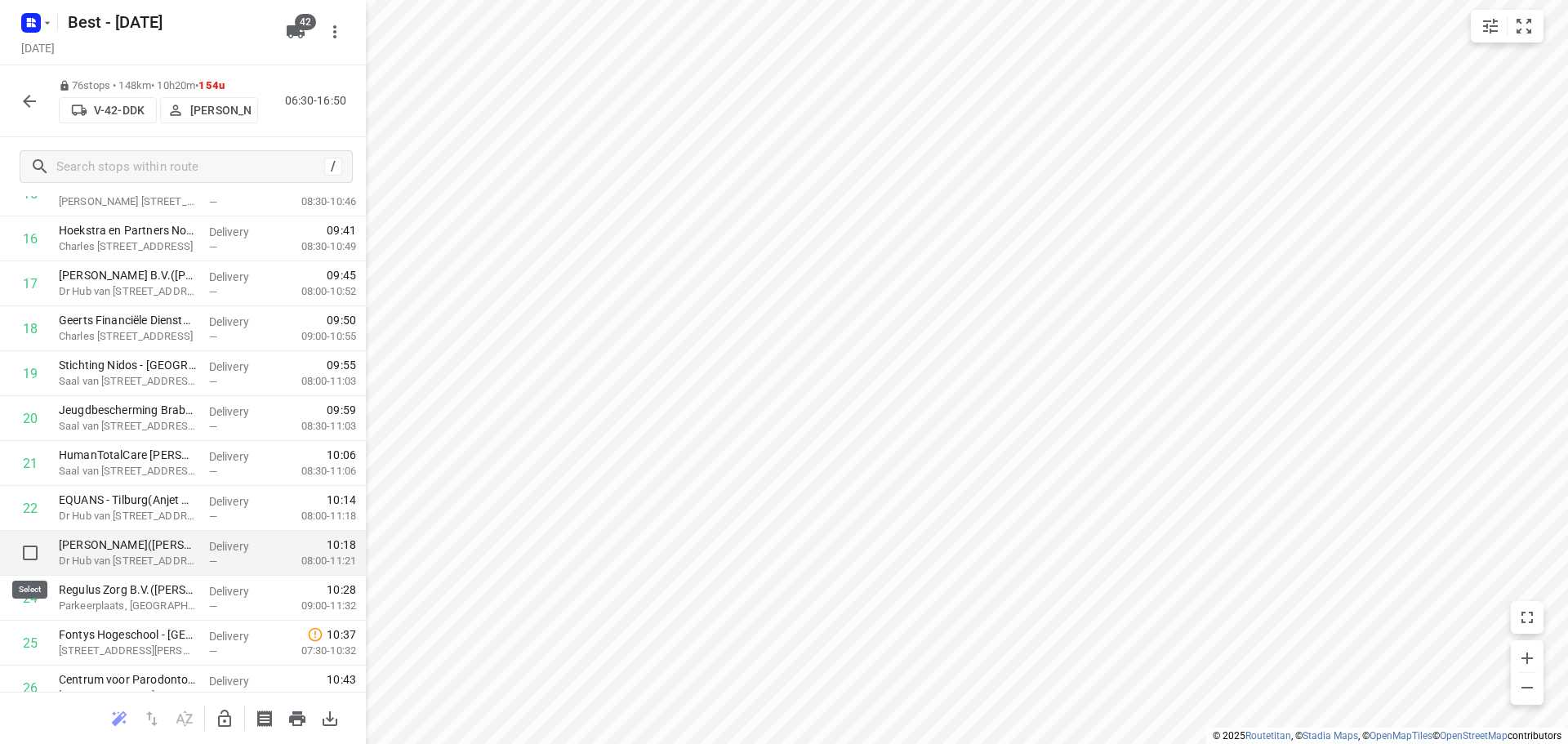
drag, startPoint x: 28, startPoint y: 535, endPoint x: 28, endPoint y: 548, distance: 13.0
click at [28, 548] on input "checkbox" at bounding box center [30, 553] width 32 height 32
checkbox input "true"
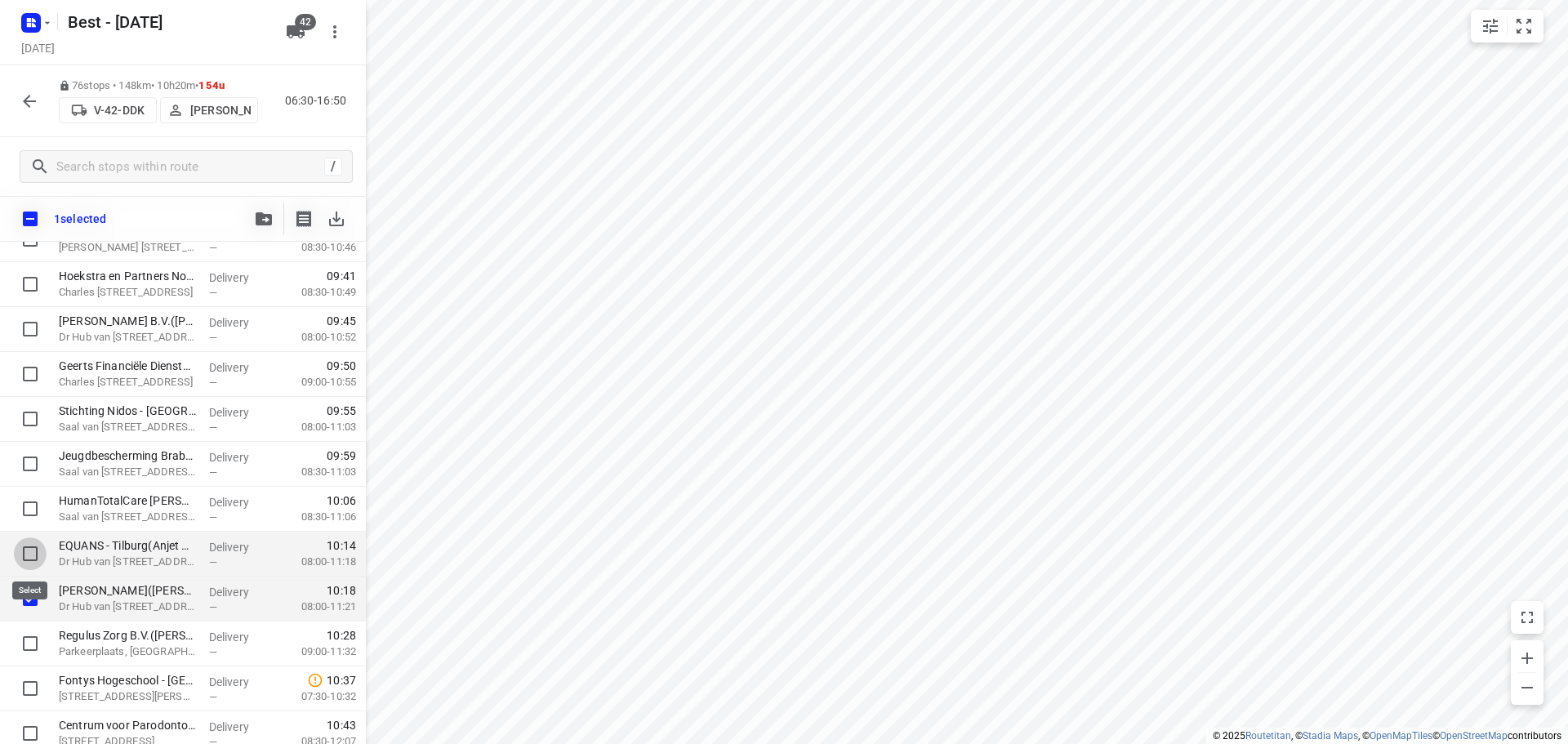
click at [26, 552] on input "checkbox" at bounding box center [30, 554] width 32 height 32
checkbox input "true"
click at [26, 509] on input "checkbox" at bounding box center [30, 509] width 32 height 32
checkbox input "true"
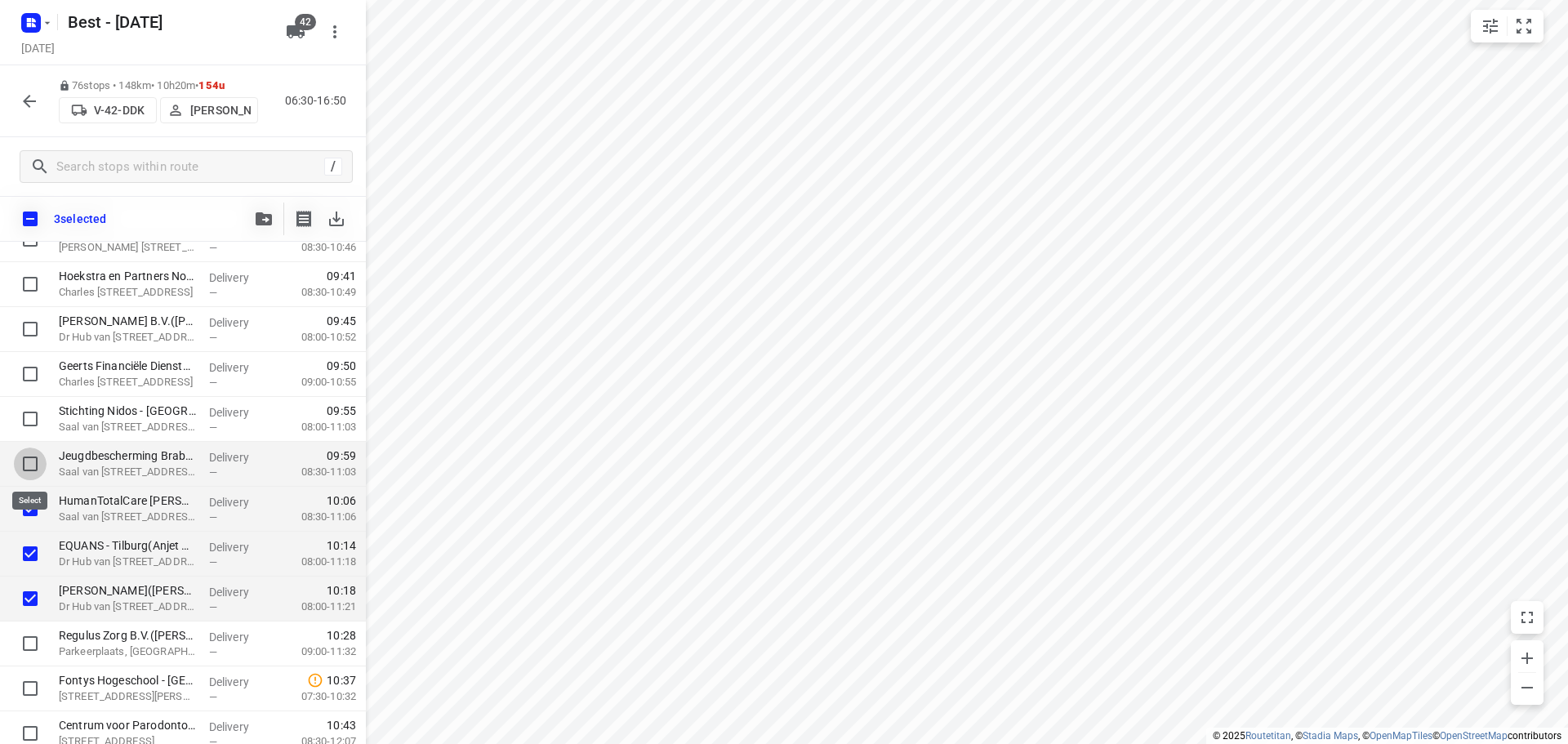
click at [32, 467] on input "checkbox" at bounding box center [30, 464] width 32 height 32
checkbox input "true"
click at [32, 422] on input "checkbox" at bounding box center [30, 418] width 32 height 32
checkbox input "true"
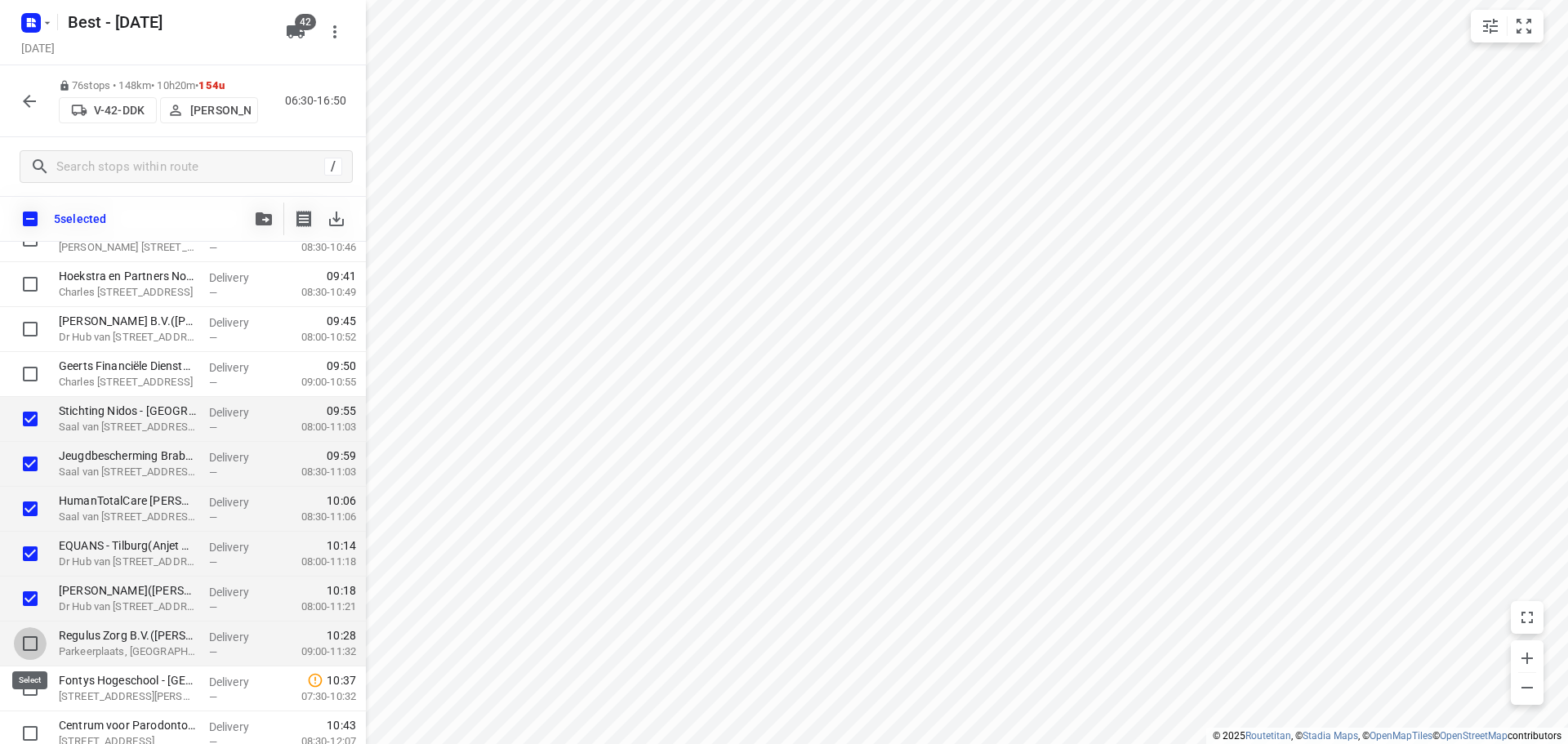
click at [27, 645] on input "checkbox" at bounding box center [30, 643] width 32 height 32
checkbox input "true"
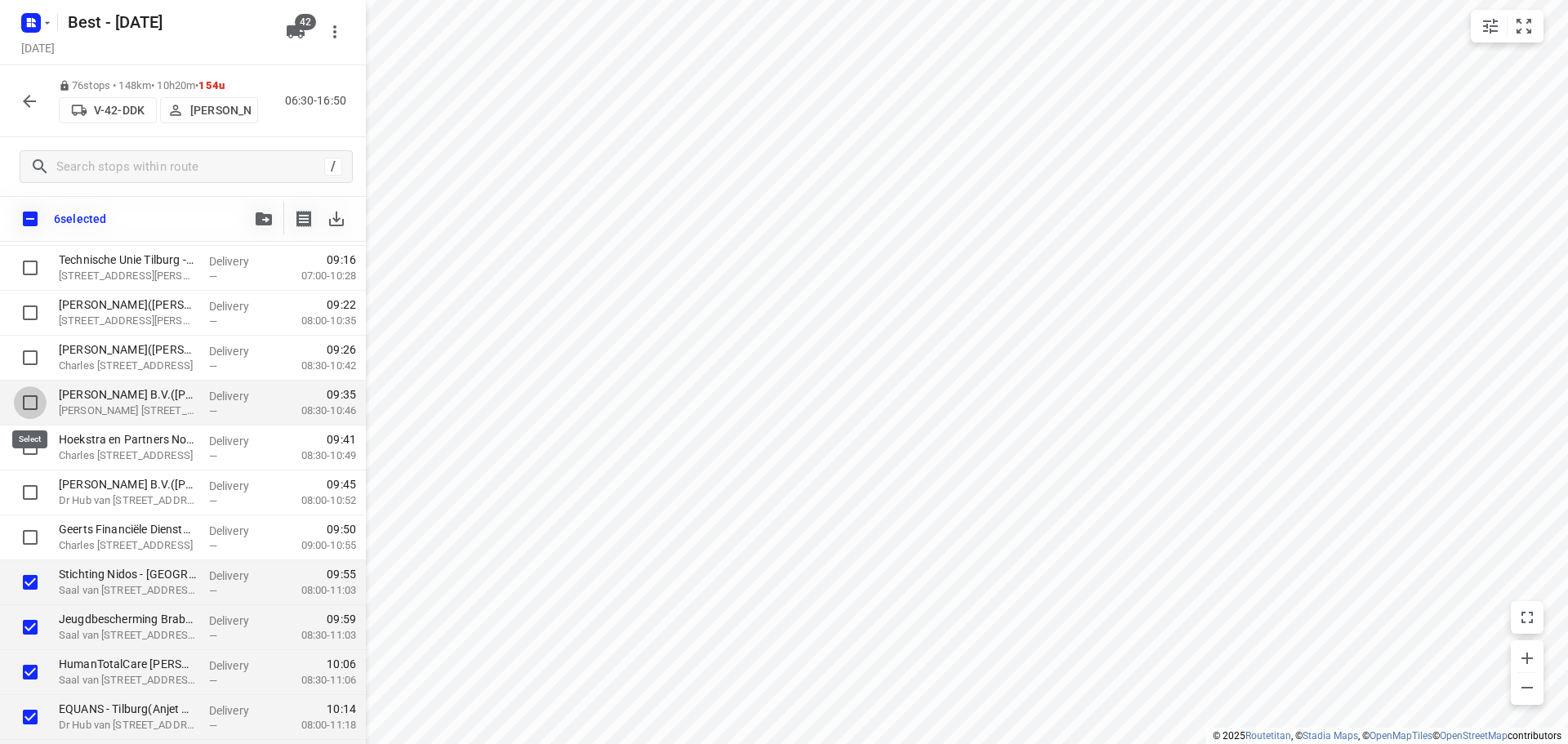
click at [32, 407] on input "checkbox" at bounding box center [30, 402] width 32 height 32
checkbox input "true"
click at [272, 221] on span "button" at bounding box center [263, 218] width 20 height 13
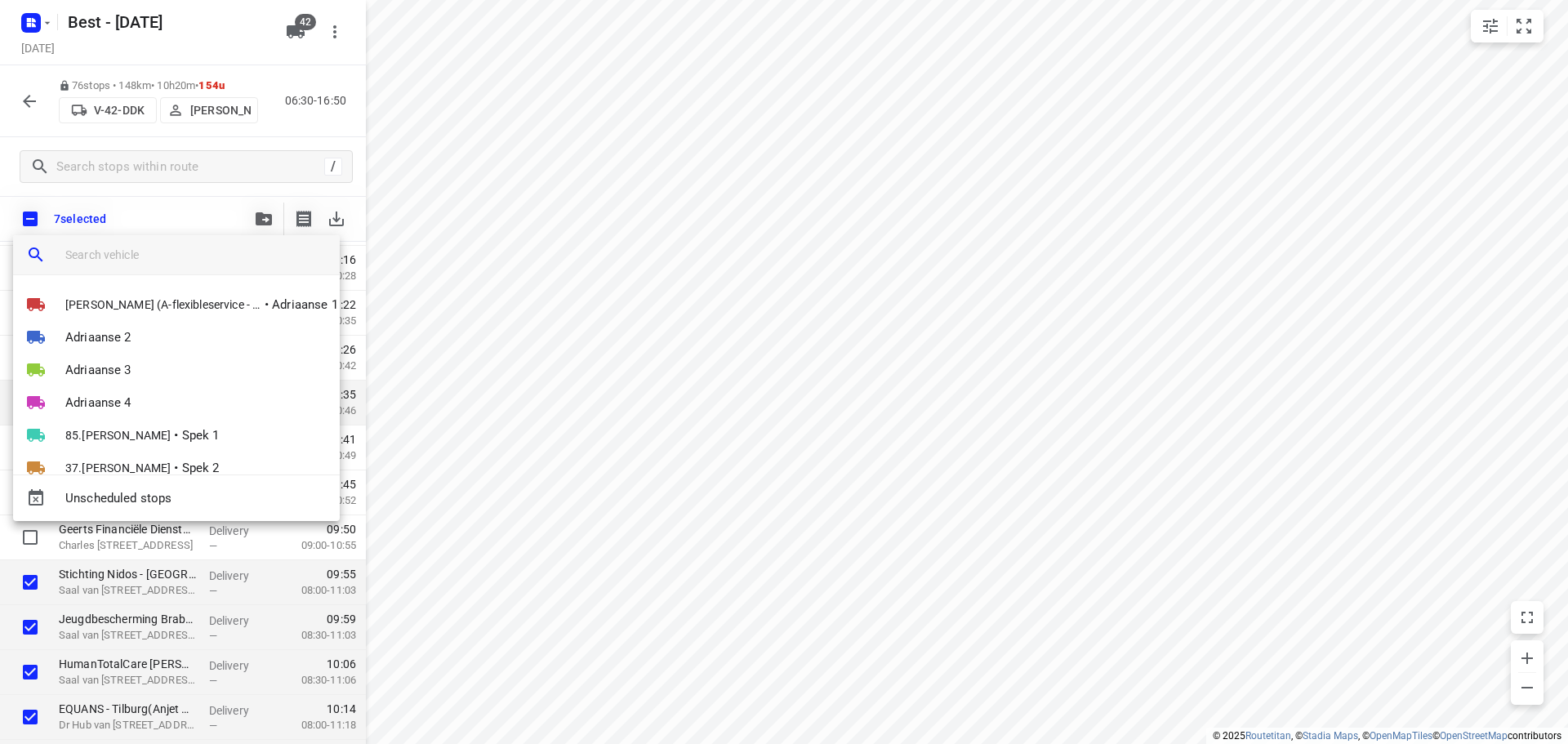
click at [130, 262] on input "search vehicle" at bounding box center [196, 255] width 262 height 25
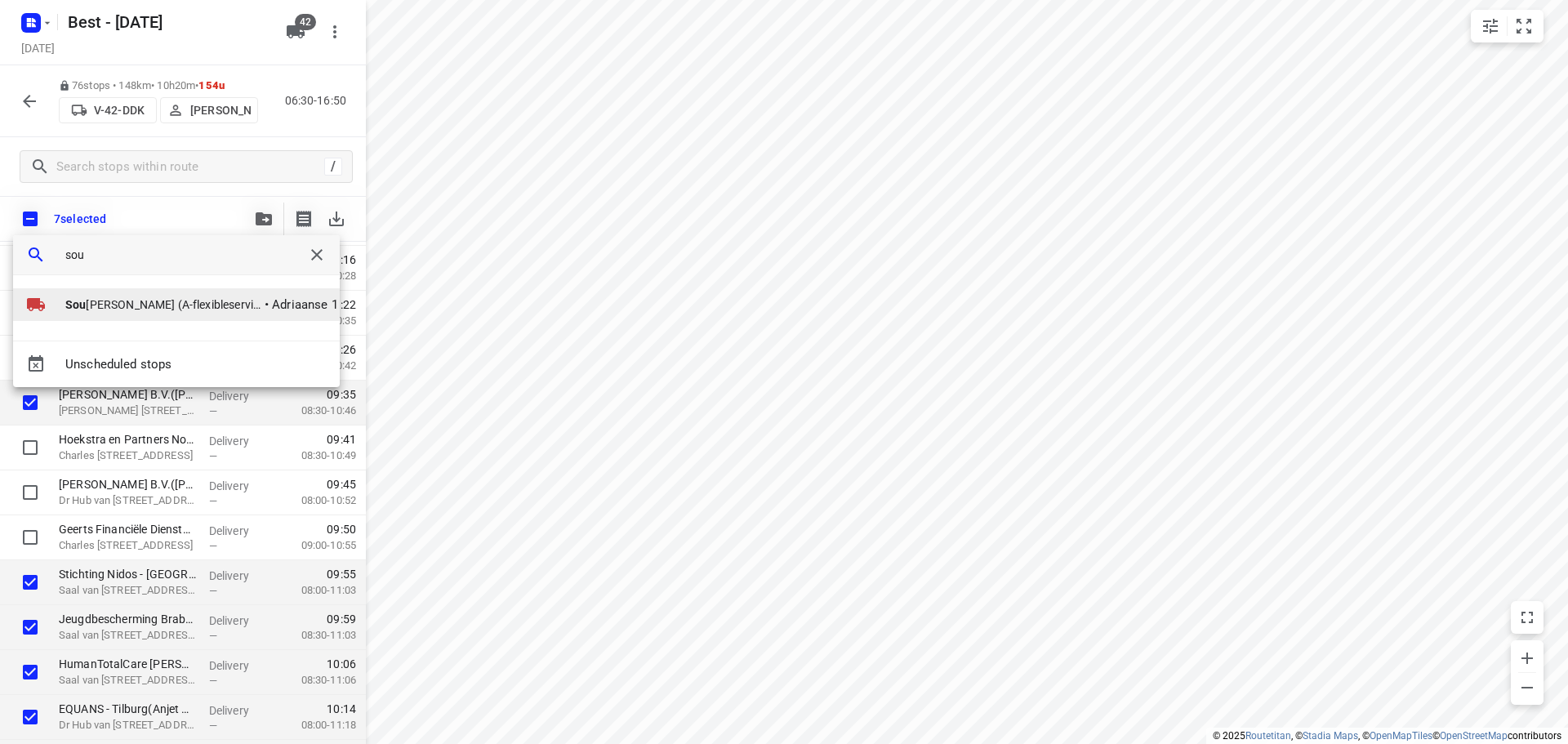
type input "sou"
click at [153, 317] on li "Sou [PERSON_NAME] (A-flexibleservice - Best - ZZP) • Adriaanse 1" at bounding box center [176, 304] width 326 height 32
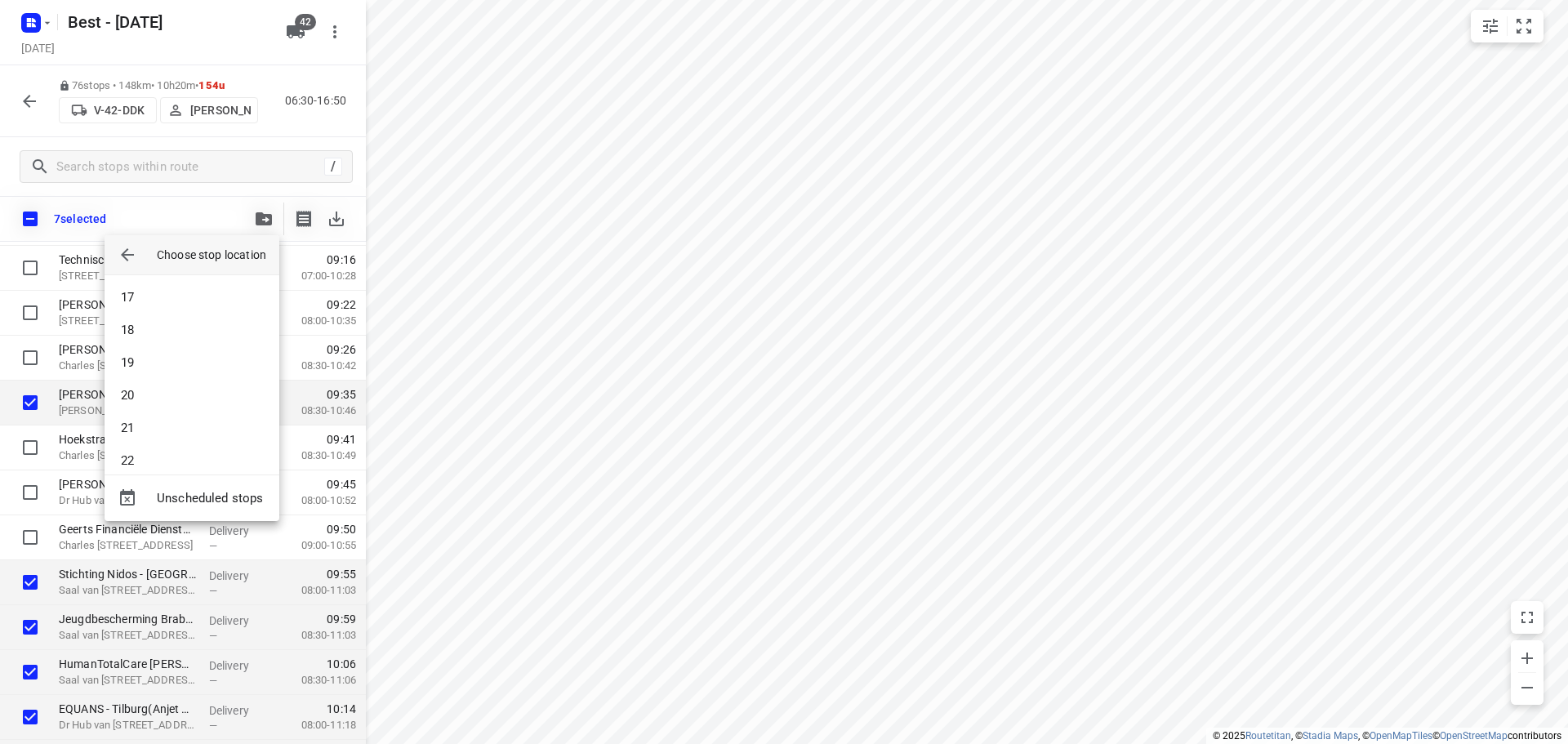
scroll to position [735, 0]
click at [147, 472] on li "29" at bounding box center [192, 477] width 175 height 32
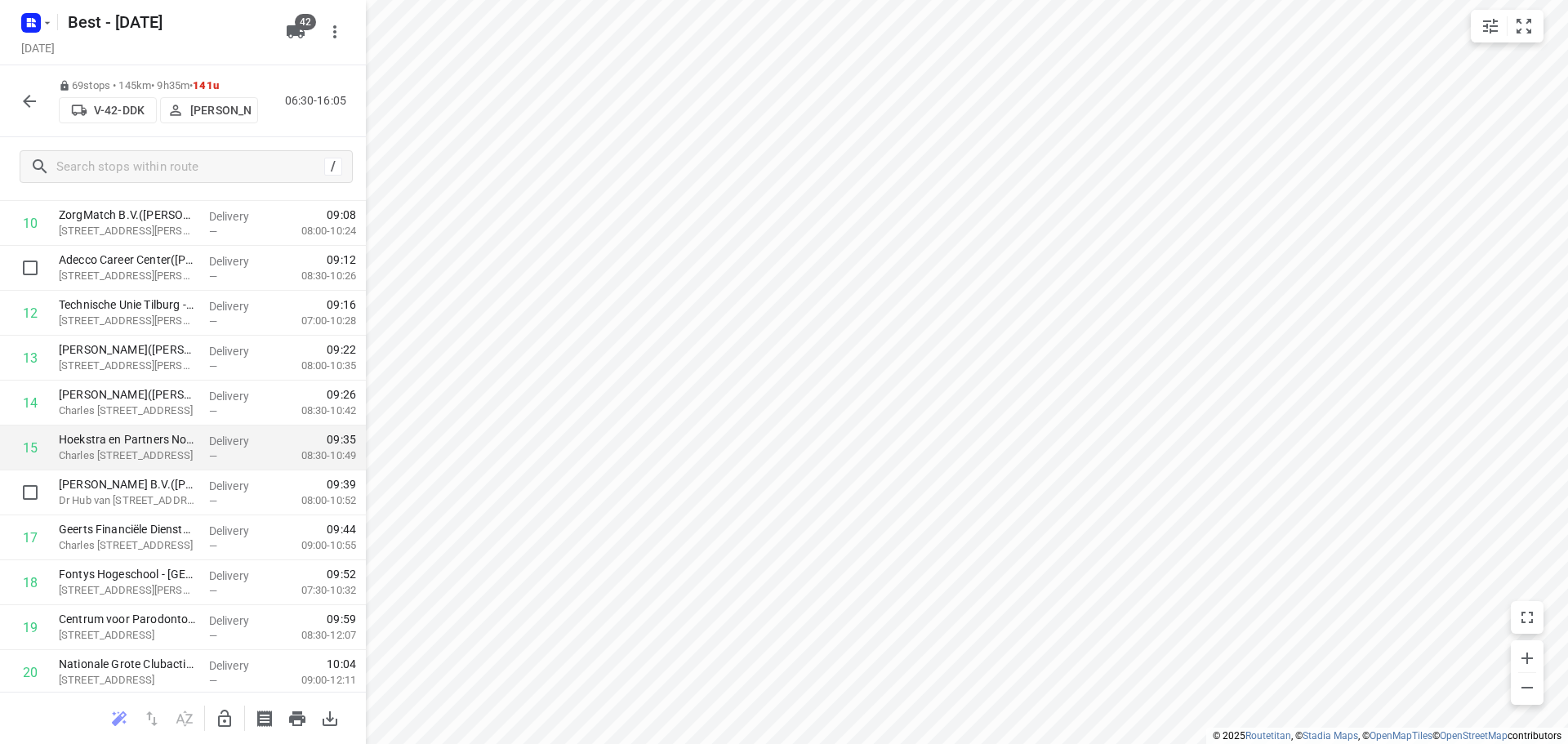
scroll to position [572, 0]
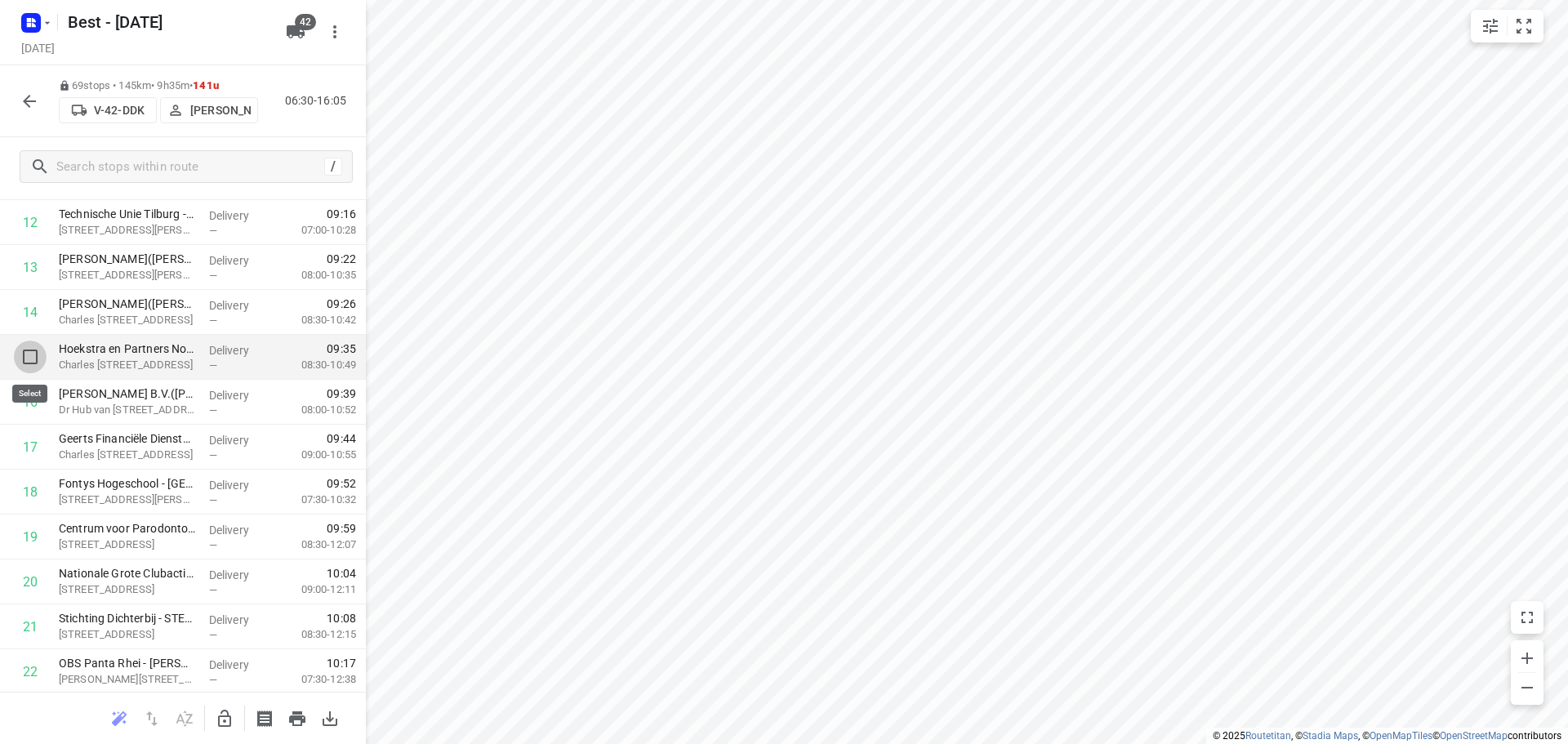
click at [29, 356] on input "checkbox" at bounding box center [30, 357] width 32 height 32
checkbox input "true"
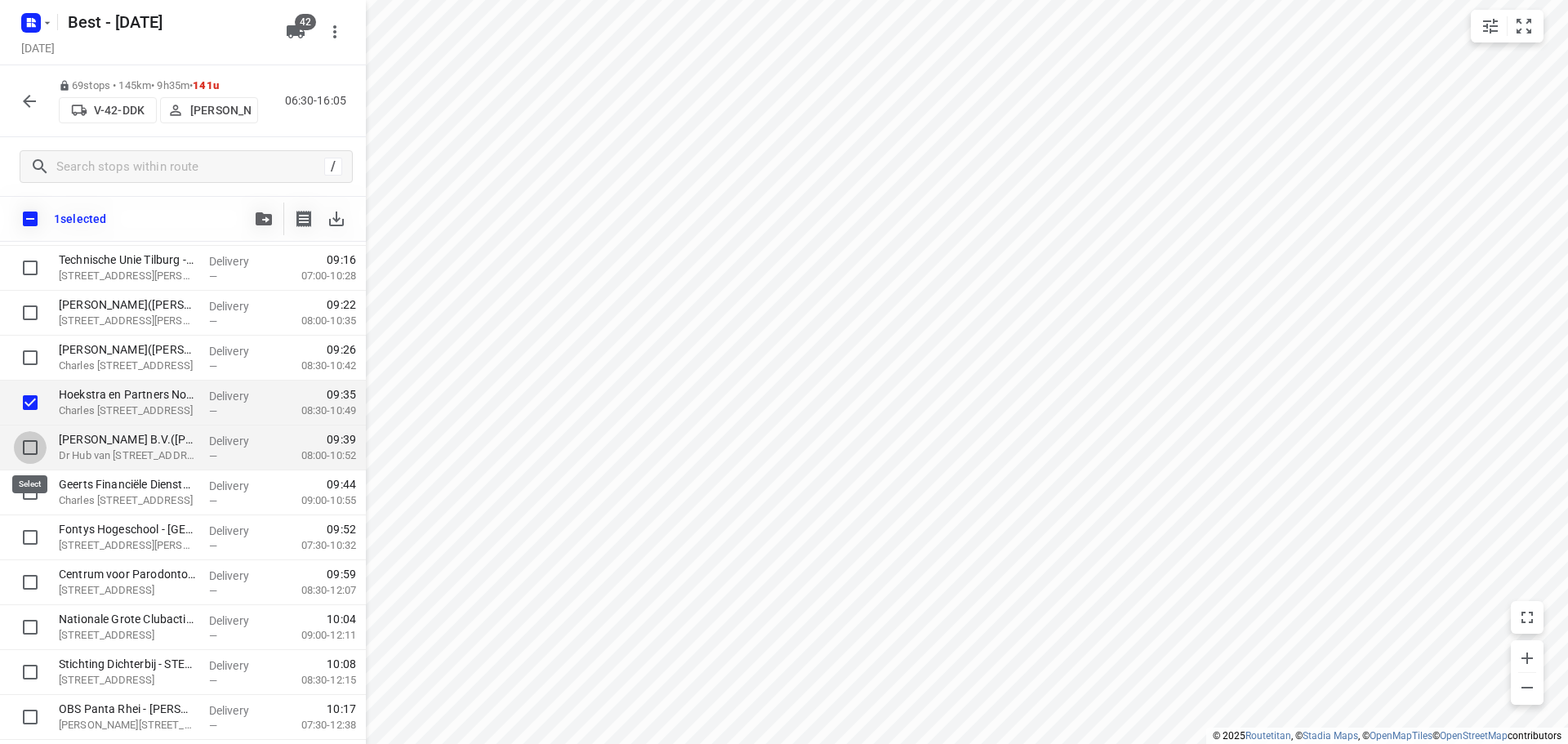
click at [32, 440] on input "checkbox" at bounding box center [30, 447] width 32 height 32
checkbox input "true"
click at [28, 492] on input "checkbox" at bounding box center [30, 493] width 32 height 32
checkbox input "true"
click at [258, 211] on button "button" at bounding box center [263, 219] width 32 height 32
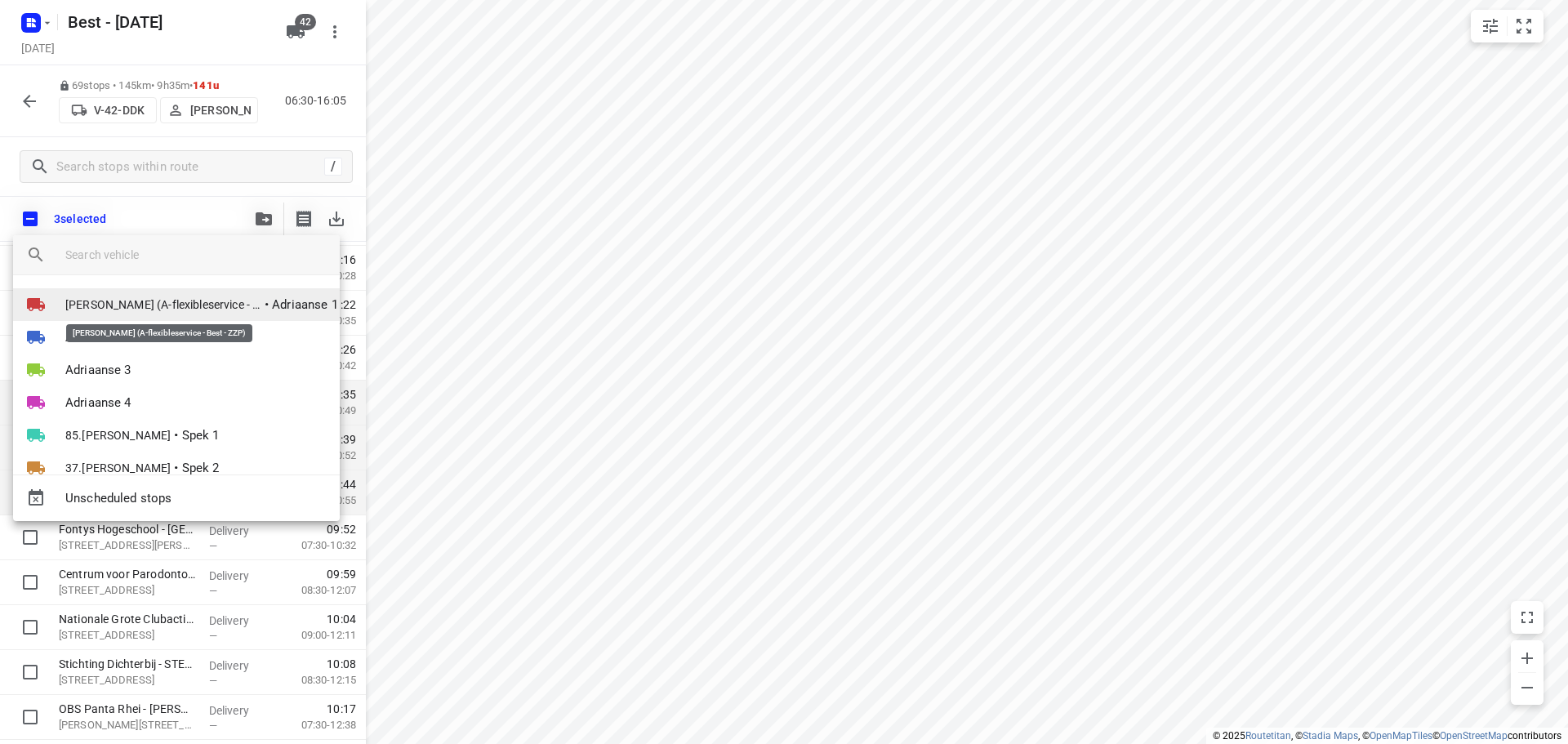
click at [103, 307] on span "[PERSON_NAME] (A-flexibleservice - Best - ZZP)" at bounding box center [164, 304] width 196 height 16
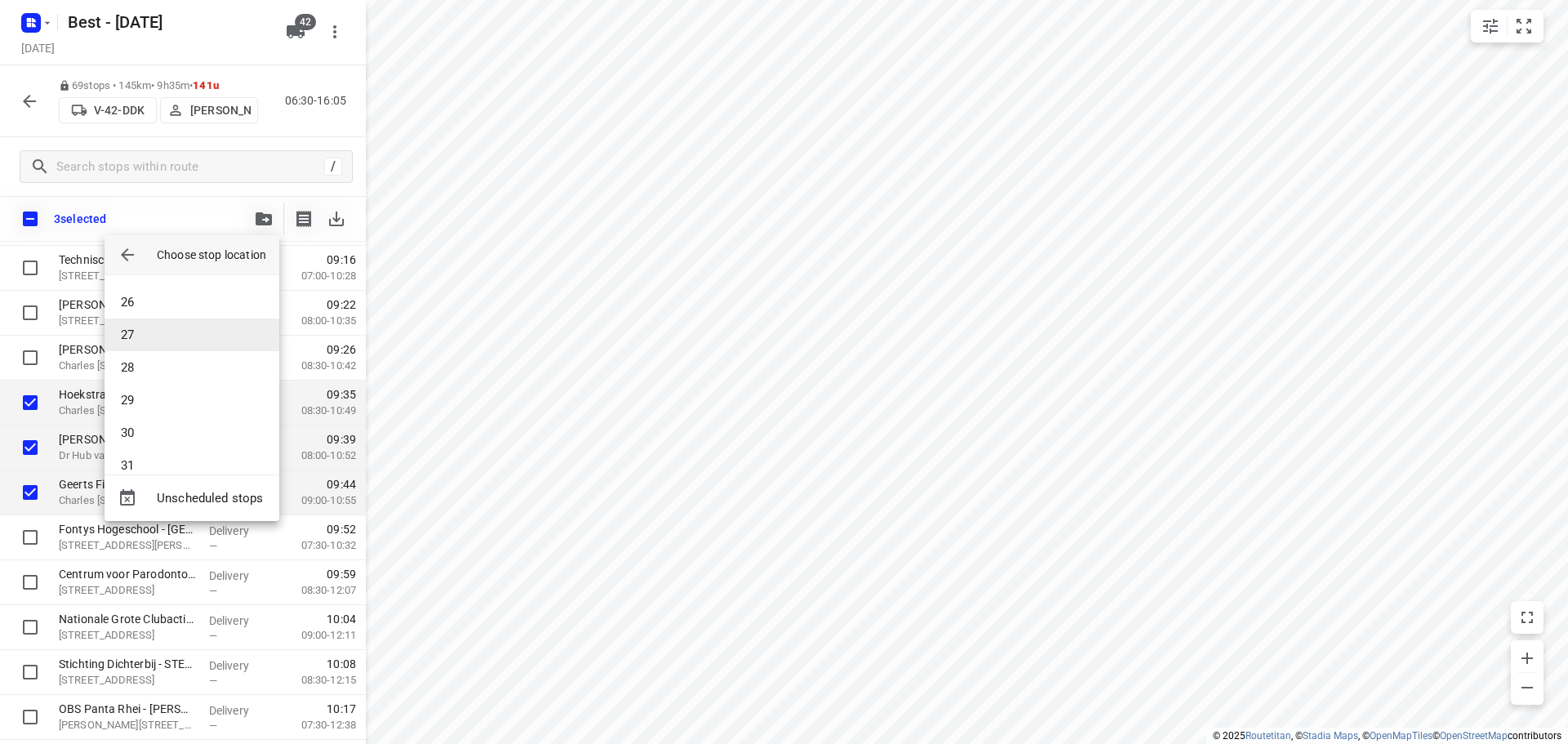
scroll to position [898, 0]
click at [149, 320] on li "29" at bounding box center [192, 314] width 175 height 32
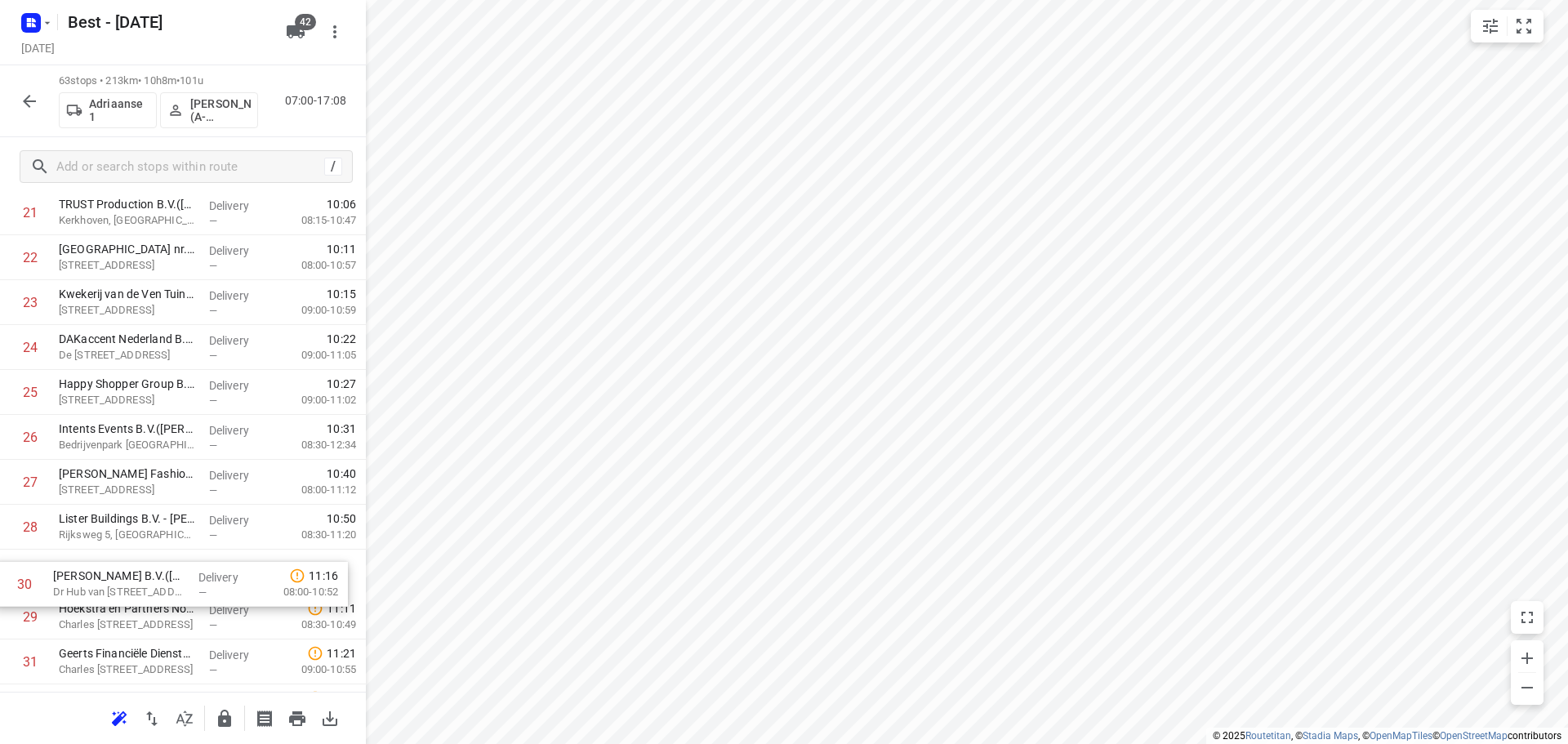
scroll to position [996, 0]
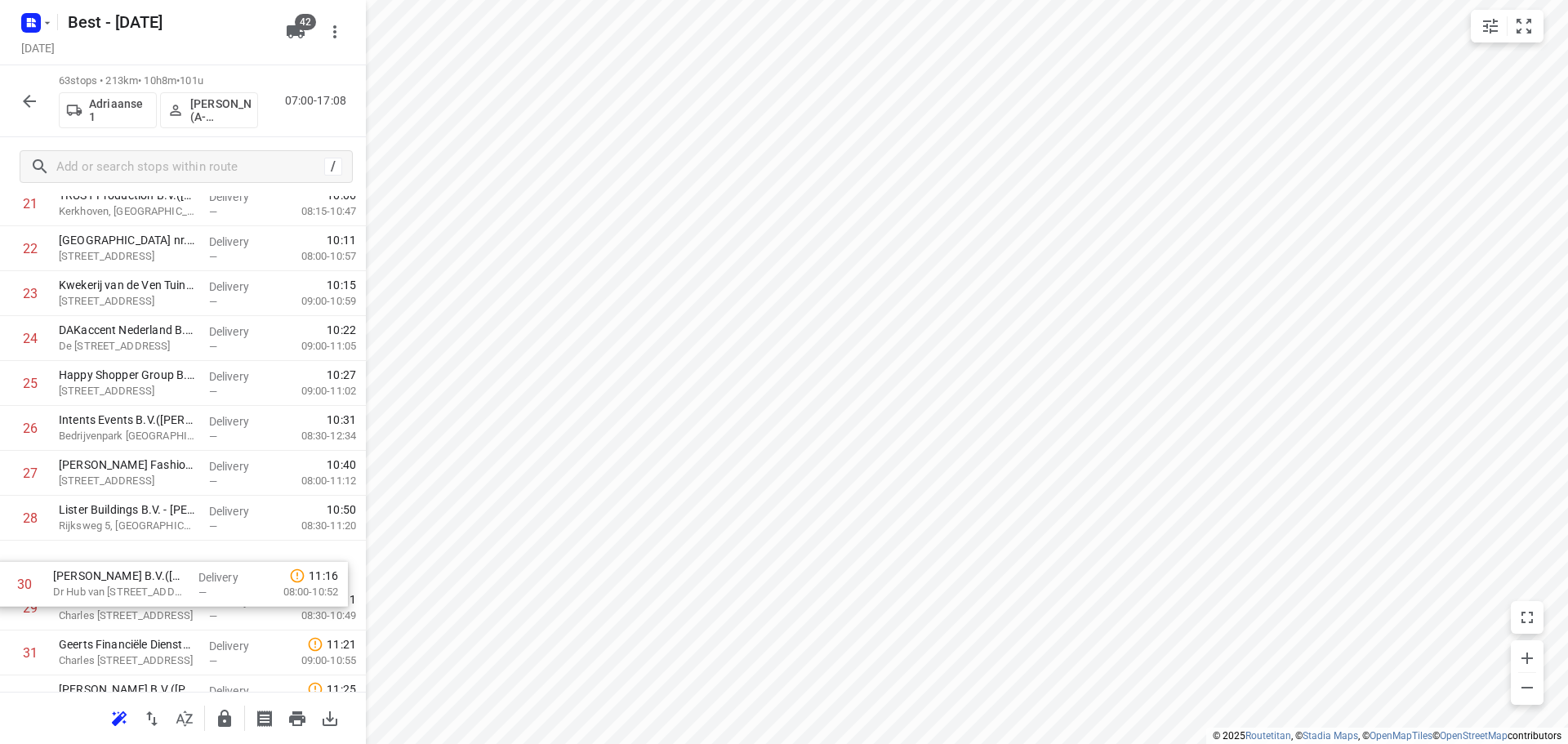
drag, startPoint x: 107, startPoint y: 636, endPoint x: 98, endPoint y: 596, distance: 41.0
click at [98, 596] on div "1 👷🏻 DHL Supply Chain - Best(Jolanda Diepstraten) Brem 5, Best Delivery — 07:02…" at bounding box center [182, 698] width 366 height 2829
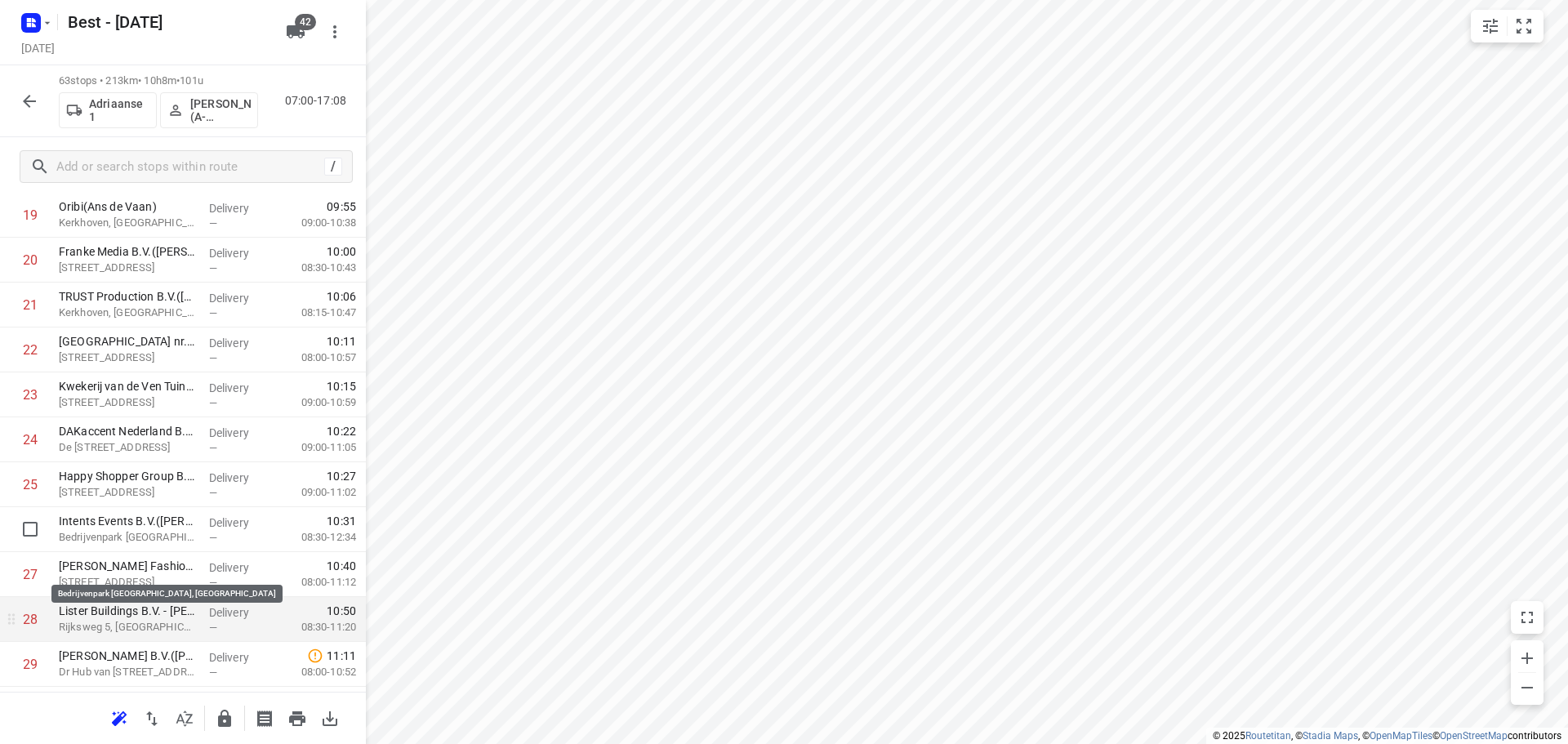
scroll to position [898, 0]
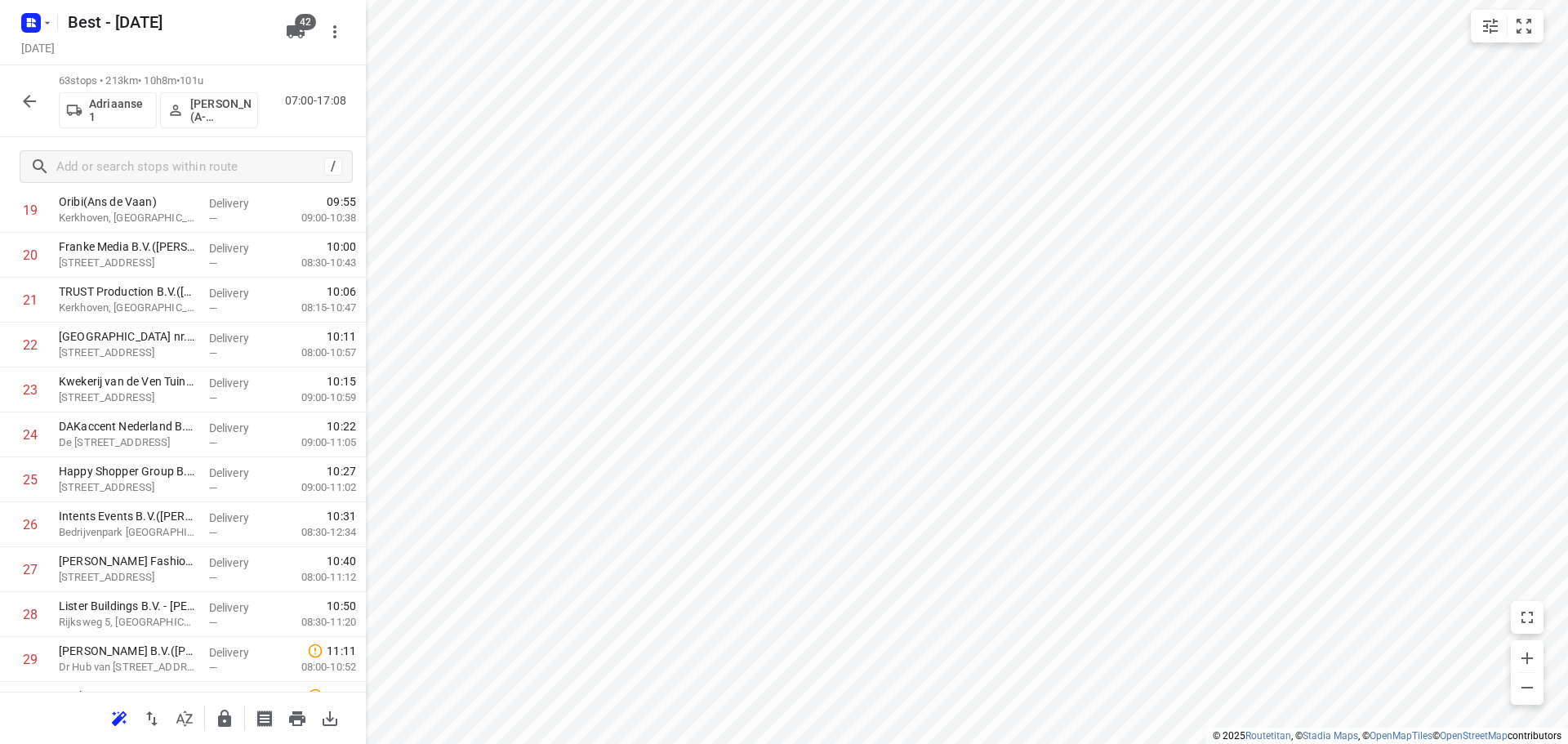
click at [20, 108] on icon "button" at bounding box center [29, 101] width 20 height 20
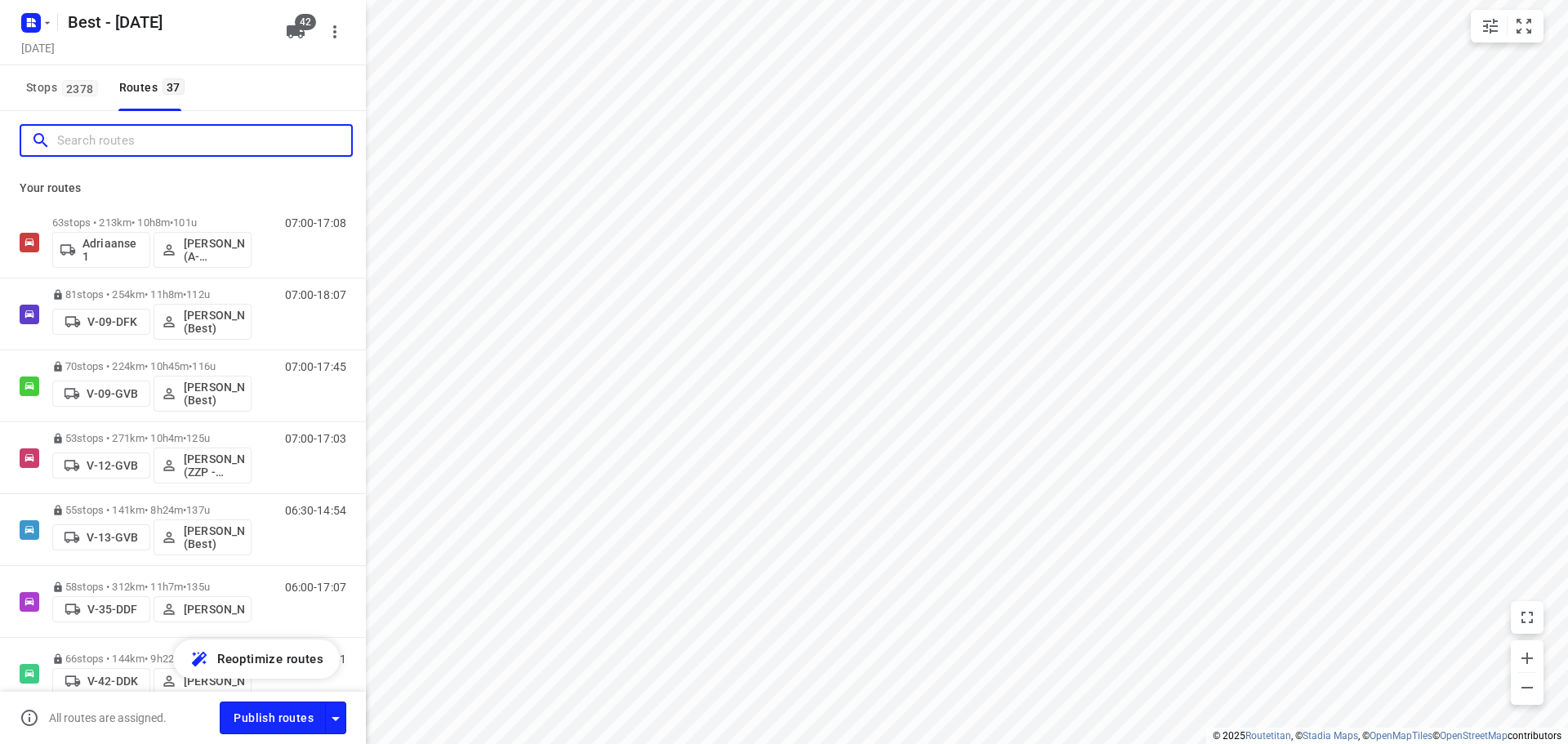
click at [125, 148] on input "Search routes" at bounding box center [204, 141] width 294 height 26
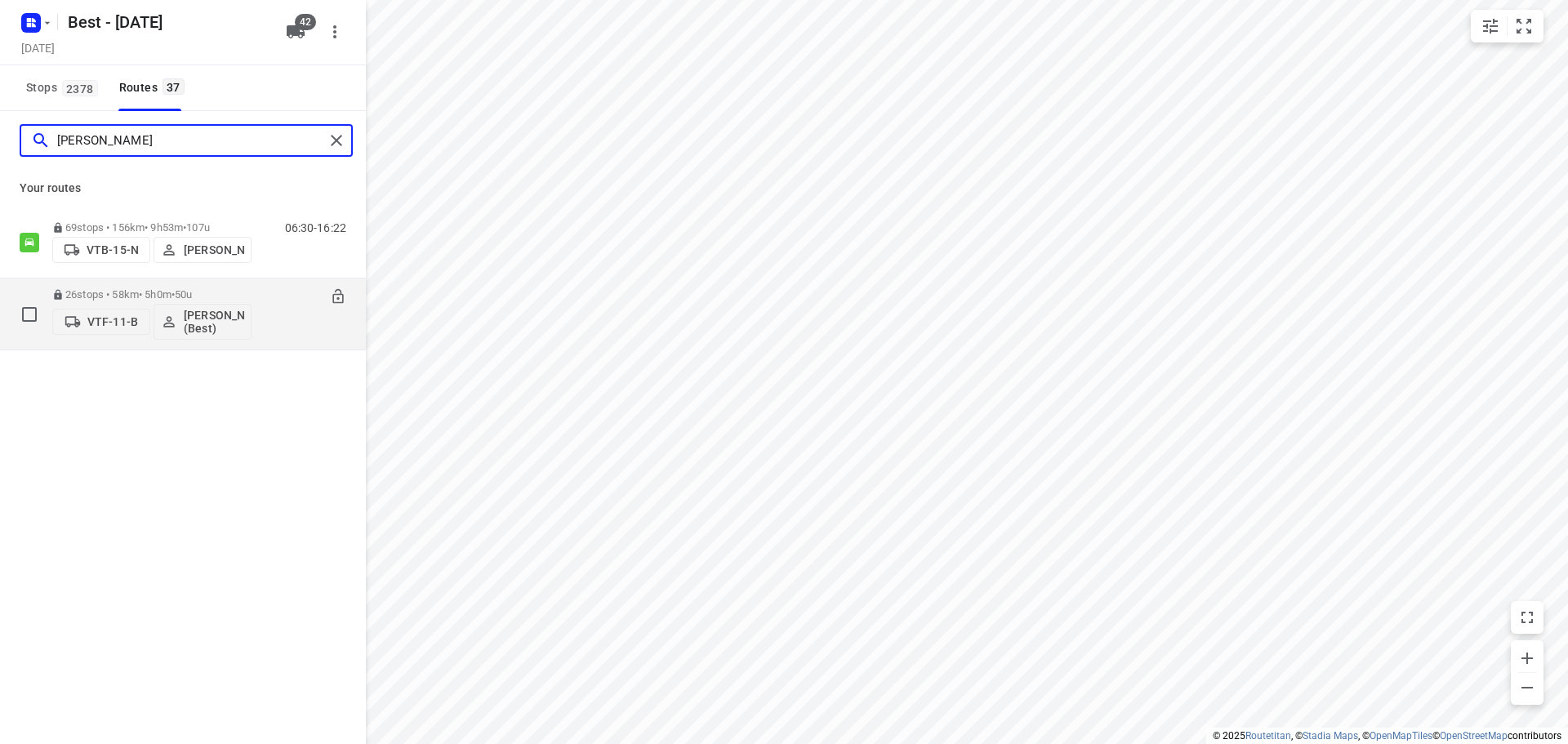
type input "niels"
click at [309, 329] on div "06:45-11:45" at bounding box center [305, 318] width 82 height 60
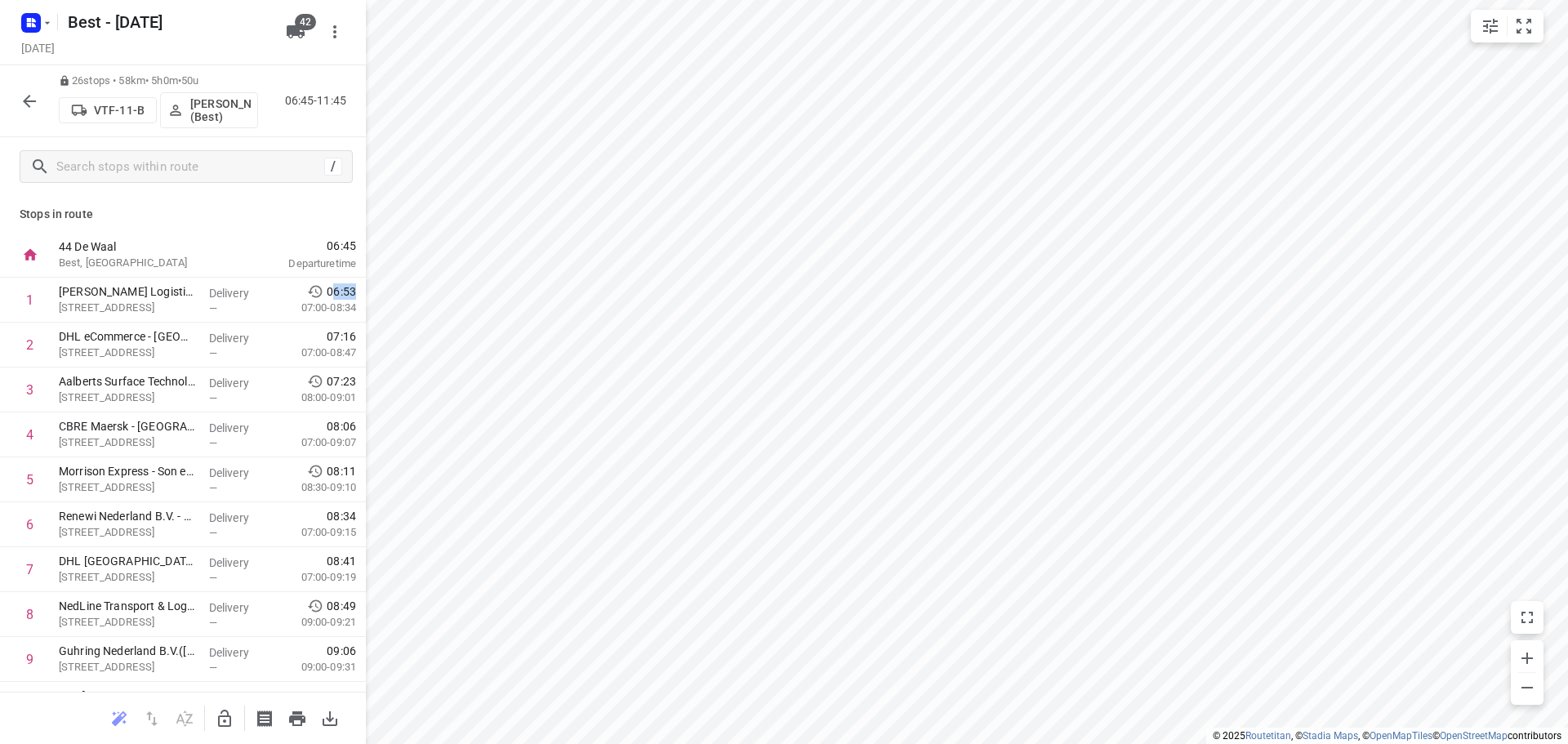
drag, startPoint x: 322, startPoint y: 293, endPoint x: 355, endPoint y: 290, distance: 33.1
click at [355, 290] on div "Stops in route 44 De Waal Best, Netherlands 06:45 Departure time 1 Van Rooijen …" at bounding box center [182, 444] width 366 height 496
drag, startPoint x: 330, startPoint y: 101, endPoint x: 355, endPoint y: 107, distance: 25.7
click at [359, 101] on div "26 stops • 58km • 5h0m • 50u VTF-11-B Niels Swinkels (Best) 06:45-11:45" at bounding box center [182, 101] width 366 height 72
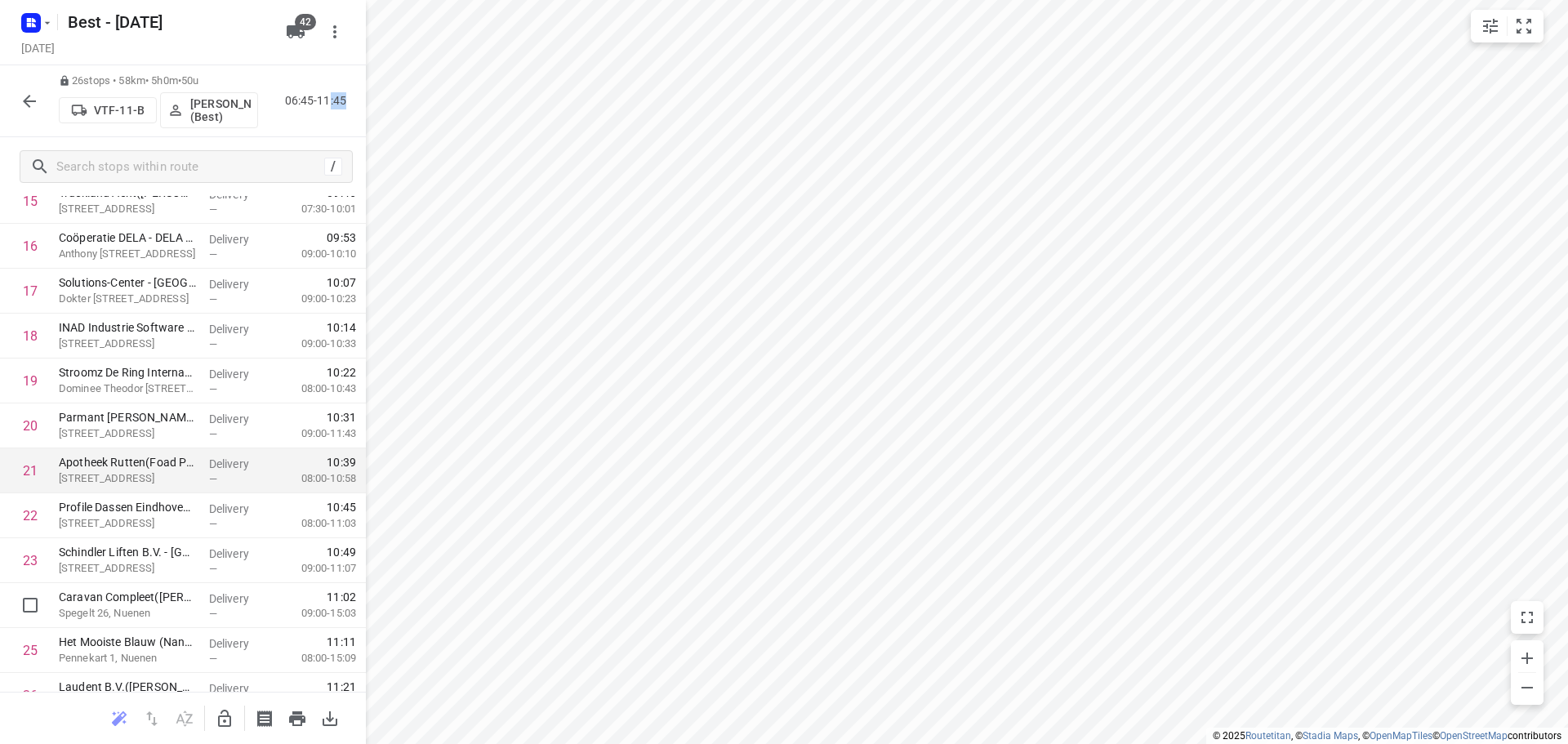
scroll to position [735, 0]
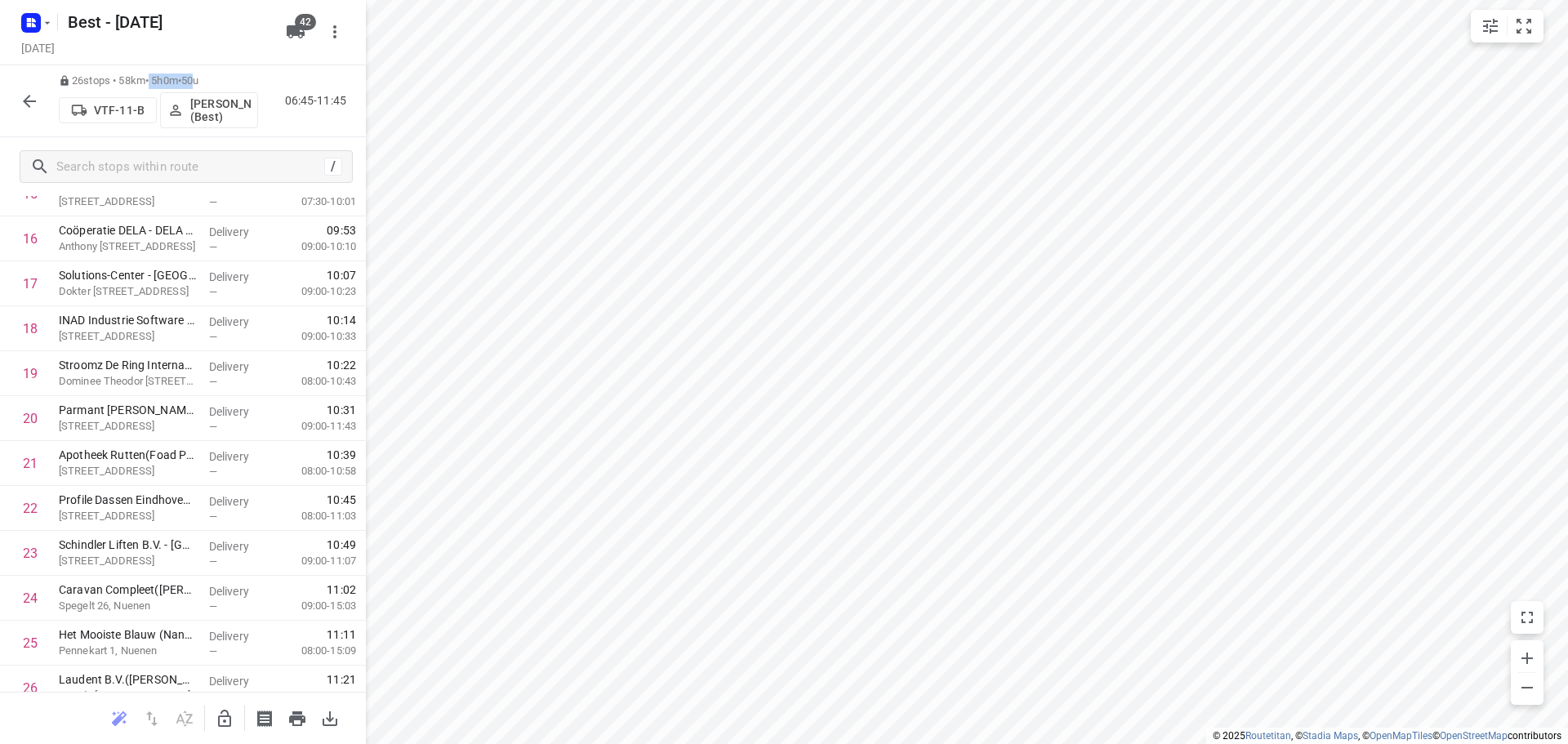
drag, startPoint x: 207, startPoint y: 80, endPoint x: 331, endPoint y: 235, distance: 198.5
click at [155, 66] on div "26 stops • 58km • 5h0m • 50u VTF-11-B Niels Swinkels (Best) 06:45-11:45" at bounding box center [182, 101] width 366 height 72
drag, startPoint x: 197, startPoint y: 78, endPoint x: 251, endPoint y: 75, distance: 54.1
click at [223, 78] on p "55 stops • 54km • 7h4m • 94u" at bounding box center [159, 81] width 199 height 15
click at [251, 73] on p "55 stops • 54km • 7h4m • 94u" at bounding box center [159, 81] width 199 height 15
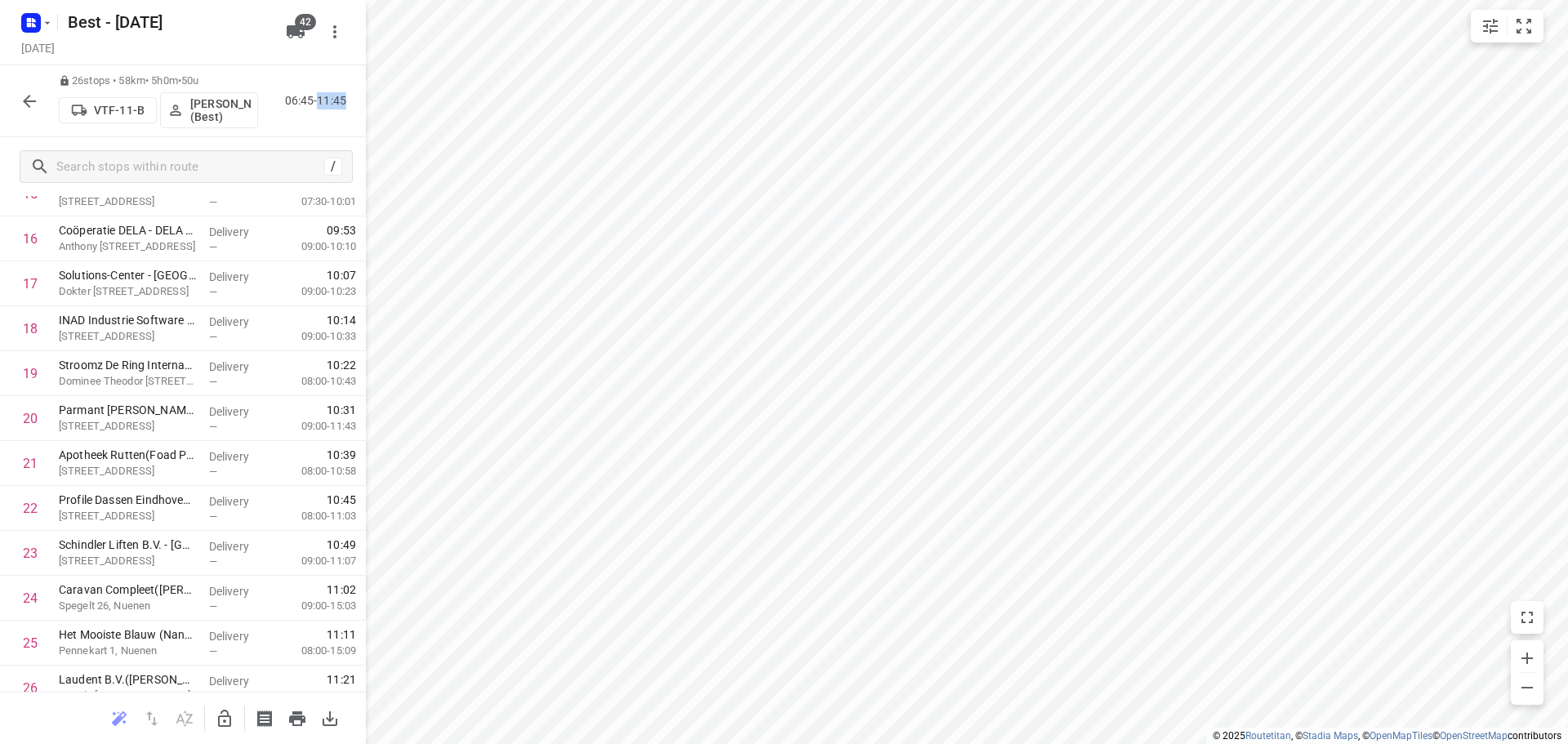
drag, startPoint x: 316, startPoint y: 101, endPoint x: 331, endPoint y: 113, distance: 19.2
click at [356, 106] on div "26 stops • 58km • 5h0m • 50u VTF-11-B Niels Swinkels (Best) 06:45-11:45" at bounding box center [182, 101] width 366 height 72
click at [331, 112] on div "26 stops • 58km • 5h0m • 50u VTF-11-B Niels Swinkels (Best) 06:45-11:45" at bounding box center [182, 101] width 366 height 72
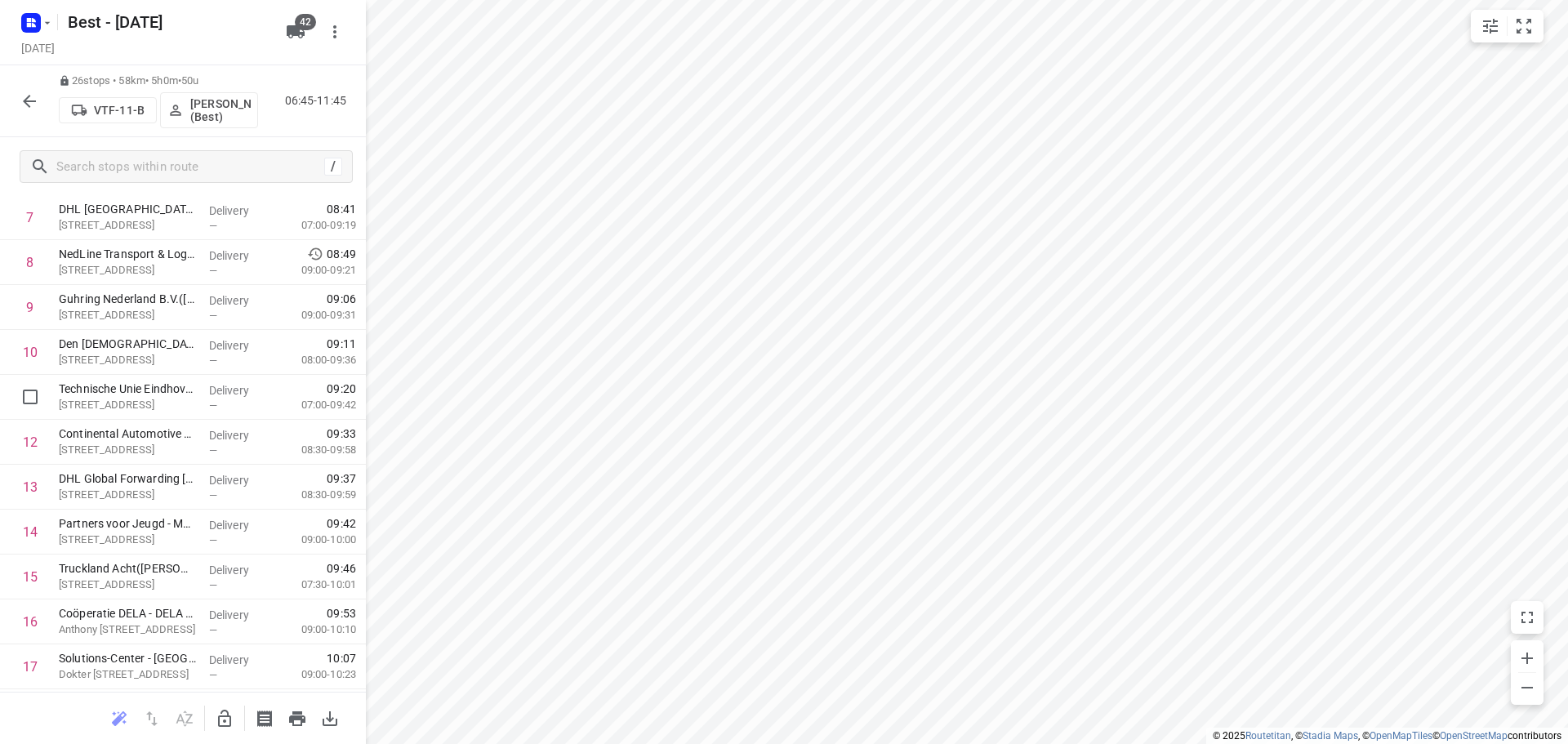
scroll to position [0, 0]
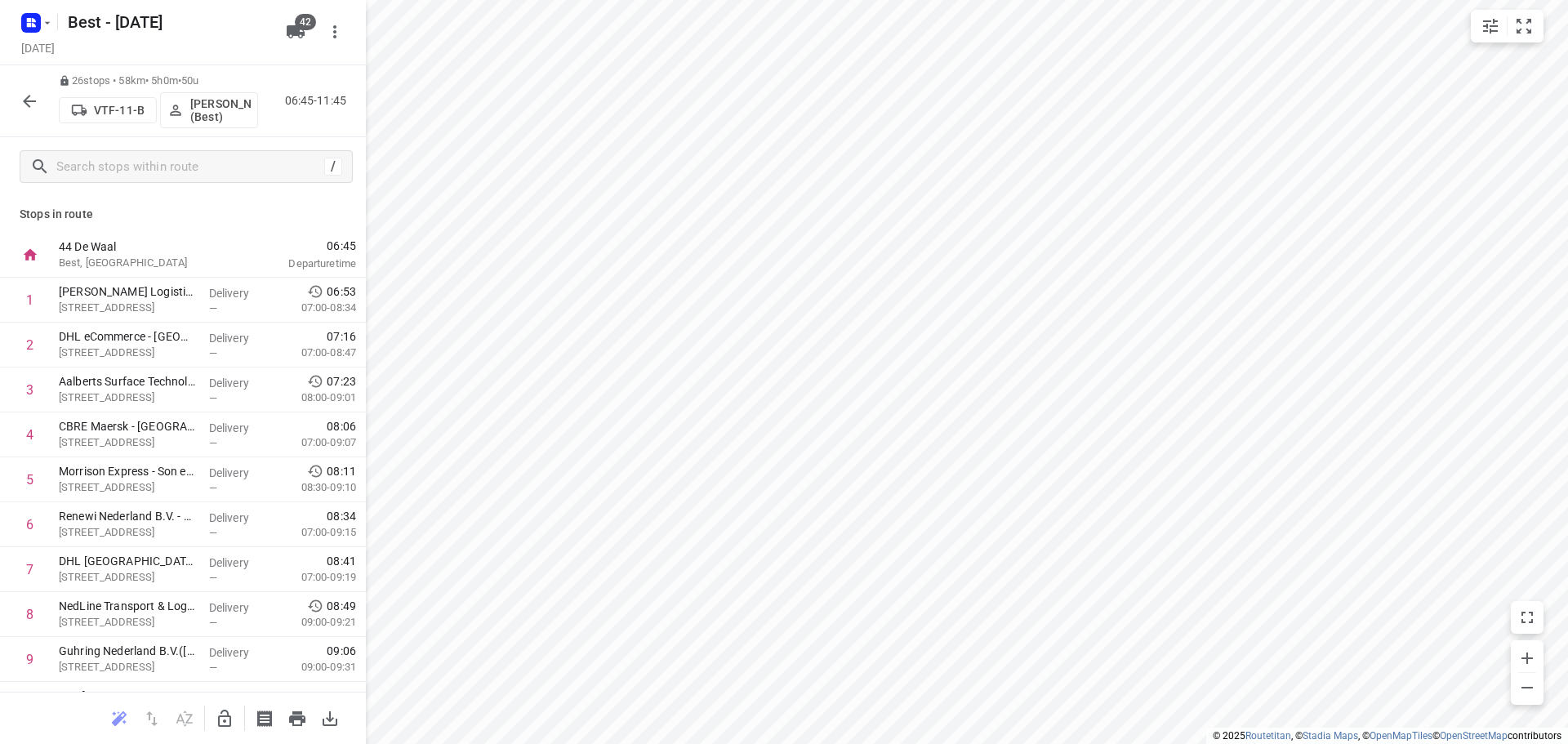
drag, startPoint x: 352, startPoint y: 218, endPoint x: 251, endPoint y: 198, distance: 103.0
click at [352, 212] on div "Stops in route 44 De Waal Best, Netherlands 06:45 Departure time 1 Van Rooijen …" at bounding box center [182, 444] width 366 height 496
click at [32, 94] on icon "button" at bounding box center [29, 101] width 20 height 20
drag, startPoint x: 155, startPoint y: 88, endPoint x: 257, endPoint y: 73, distance: 103.1
click at [291, 69] on div "26 stops • 58km • 5h0m • 50u VTF-11-B Niels Swinkels (Best) 06:45-11:45" at bounding box center [182, 101] width 366 height 72
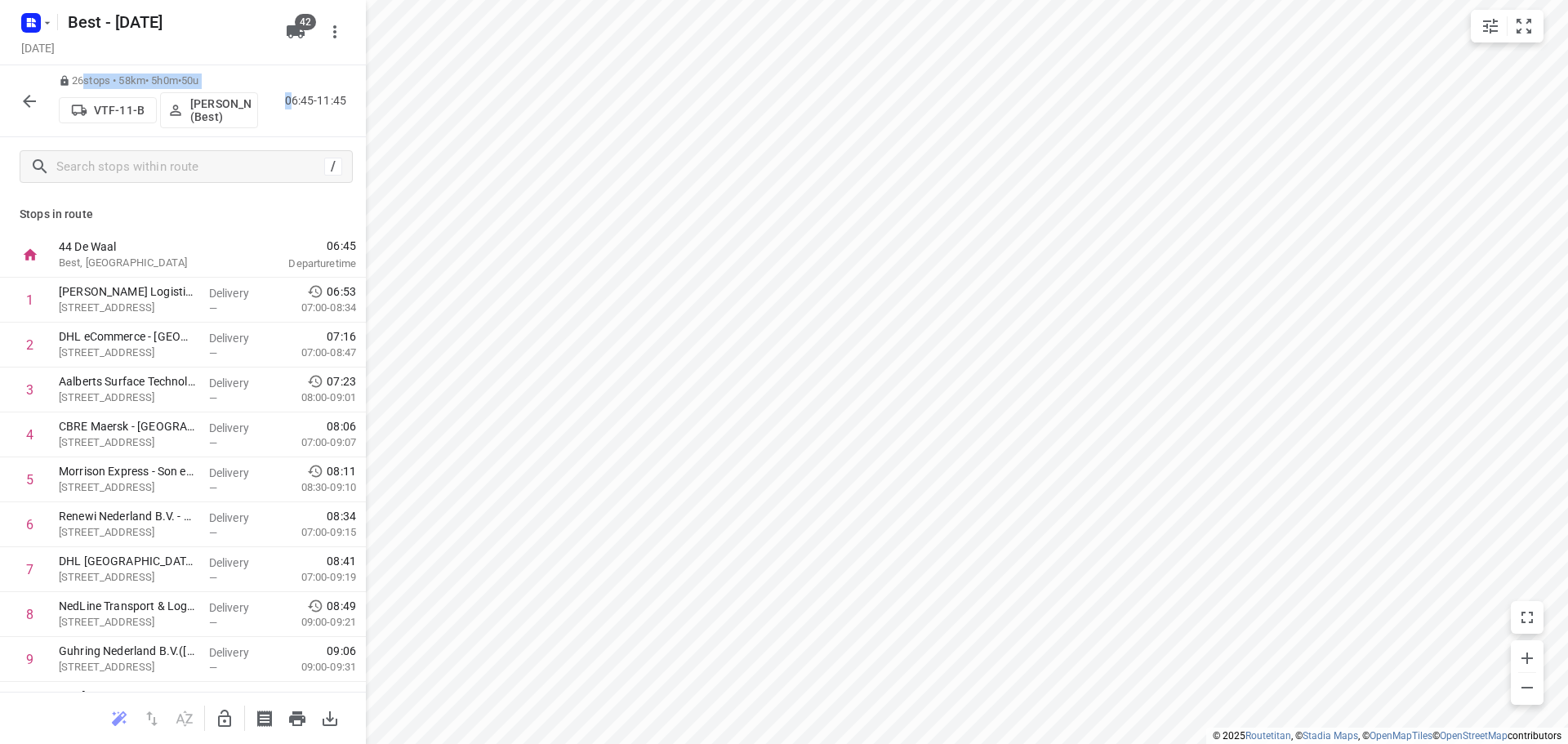
click at [257, 73] on p "26 stops • 58km • 5h0m • 50u" at bounding box center [159, 81] width 199 height 15
drag, startPoint x: 77, startPoint y: 82, endPoint x: 314, endPoint y: 77, distance: 237.1
click at [314, 77] on div "59 stops • 286km • 10h58m • 76u 🚨VX-660-F Jordan Merks (Best - ZZP) 06:30-17:28" at bounding box center [182, 101] width 366 height 72
click at [295, 82] on div "59 stops • 286km • 10h58m • 76u 🚨VX-660-F Jordan Merks (Best - ZZP) 06:30-17:28" at bounding box center [182, 101] width 366 height 72
click at [21, 100] on icon "button" at bounding box center [29, 101] width 20 height 20
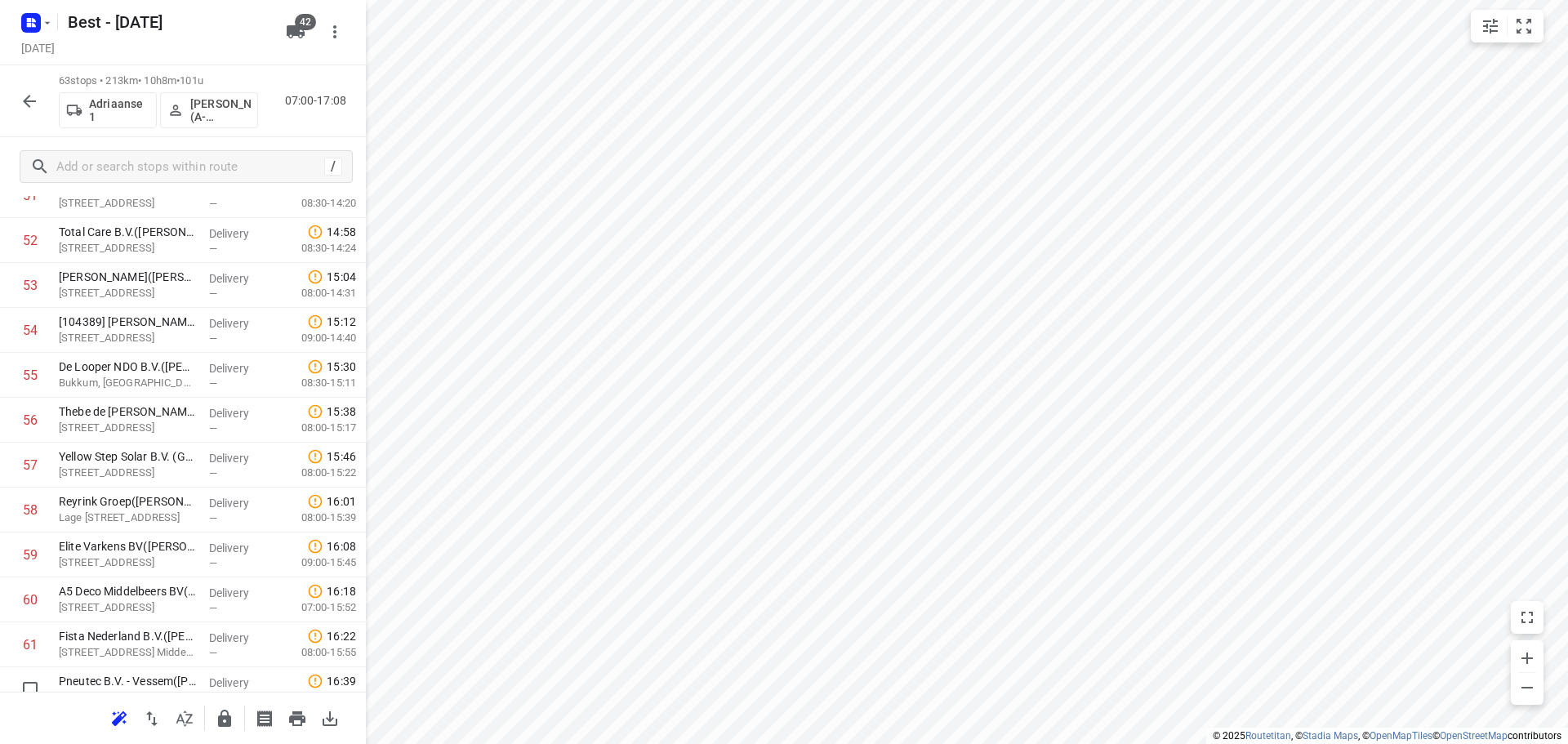
scroll to position [2460, 0]
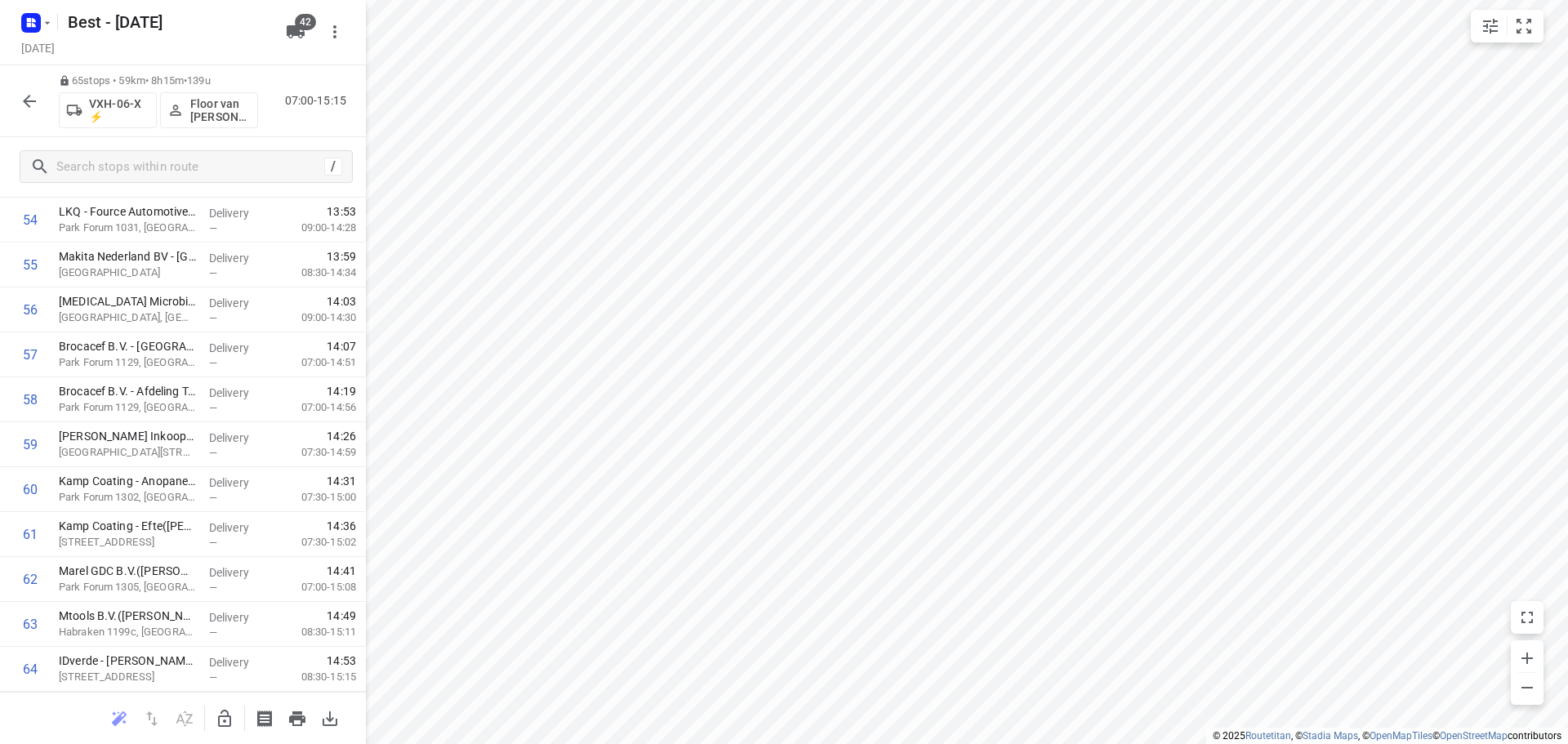
click at [219, 720] on icon "button" at bounding box center [224, 718] width 13 height 17
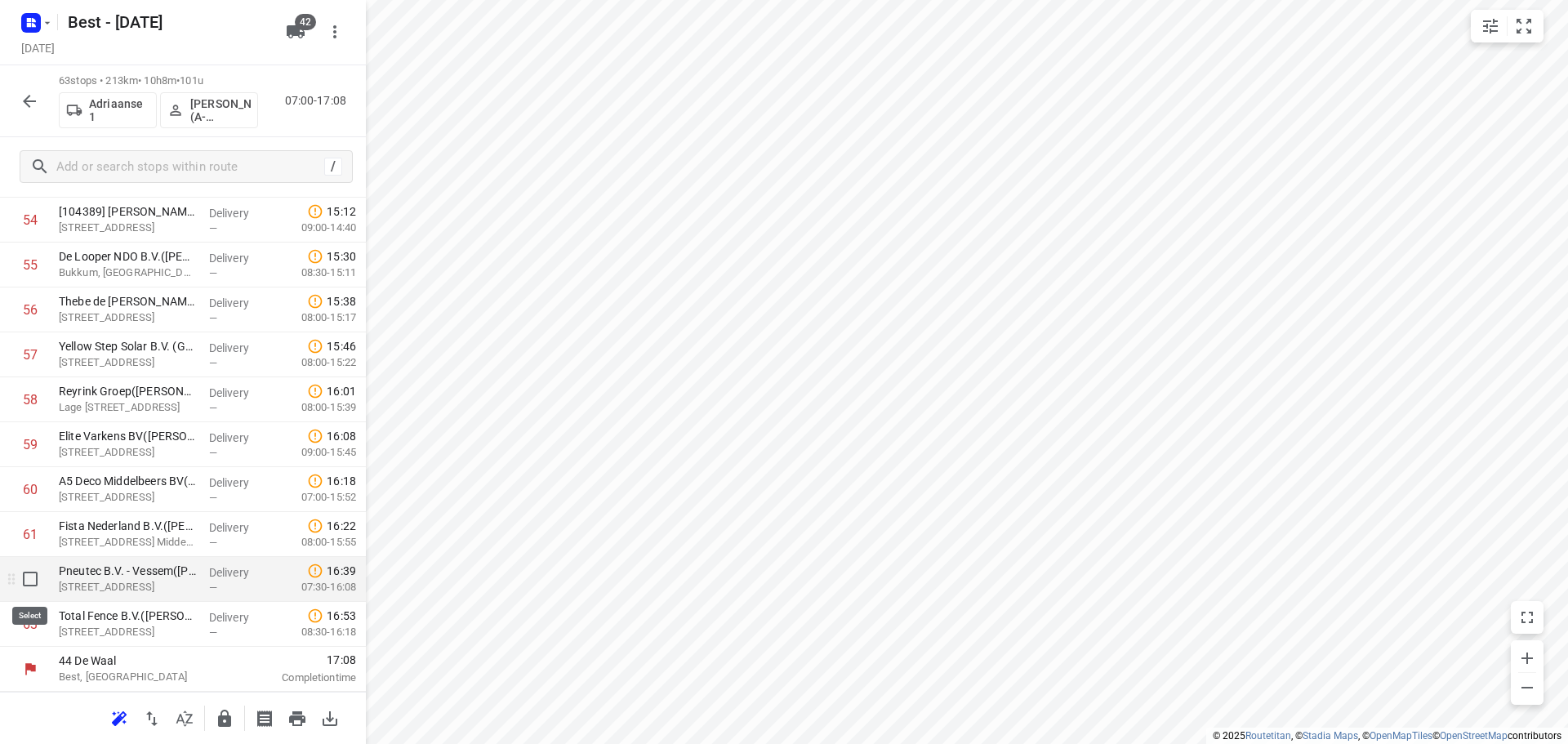
click at [24, 582] on input "checkbox" at bounding box center [30, 579] width 32 height 32
checkbox input "true"
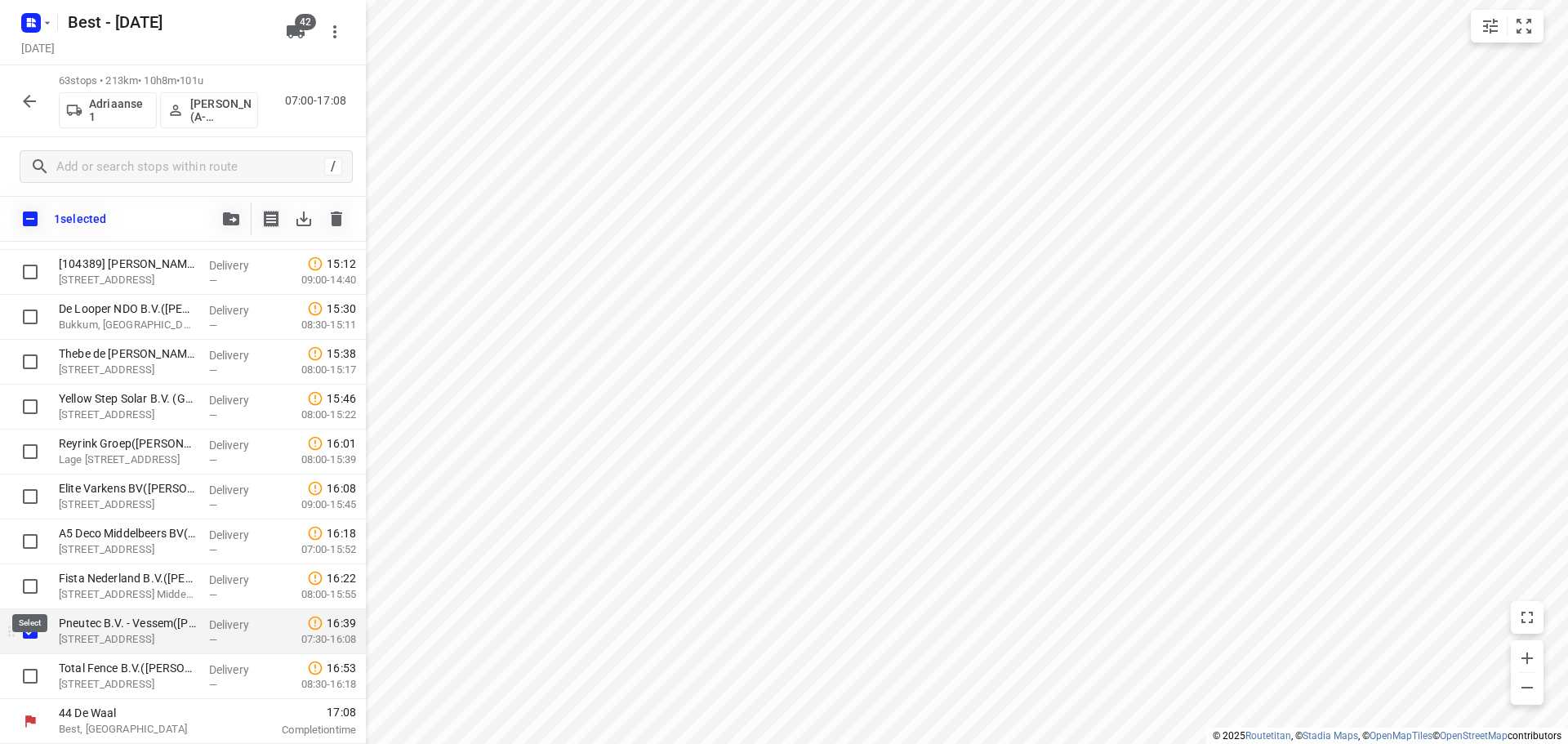
scroll to position [2454, 0]
click at [32, 668] on input "checkbox" at bounding box center [30, 676] width 32 height 32
checkbox input "true"
click at [226, 225] on icon "button" at bounding box center [231, 218] width 16 height 13
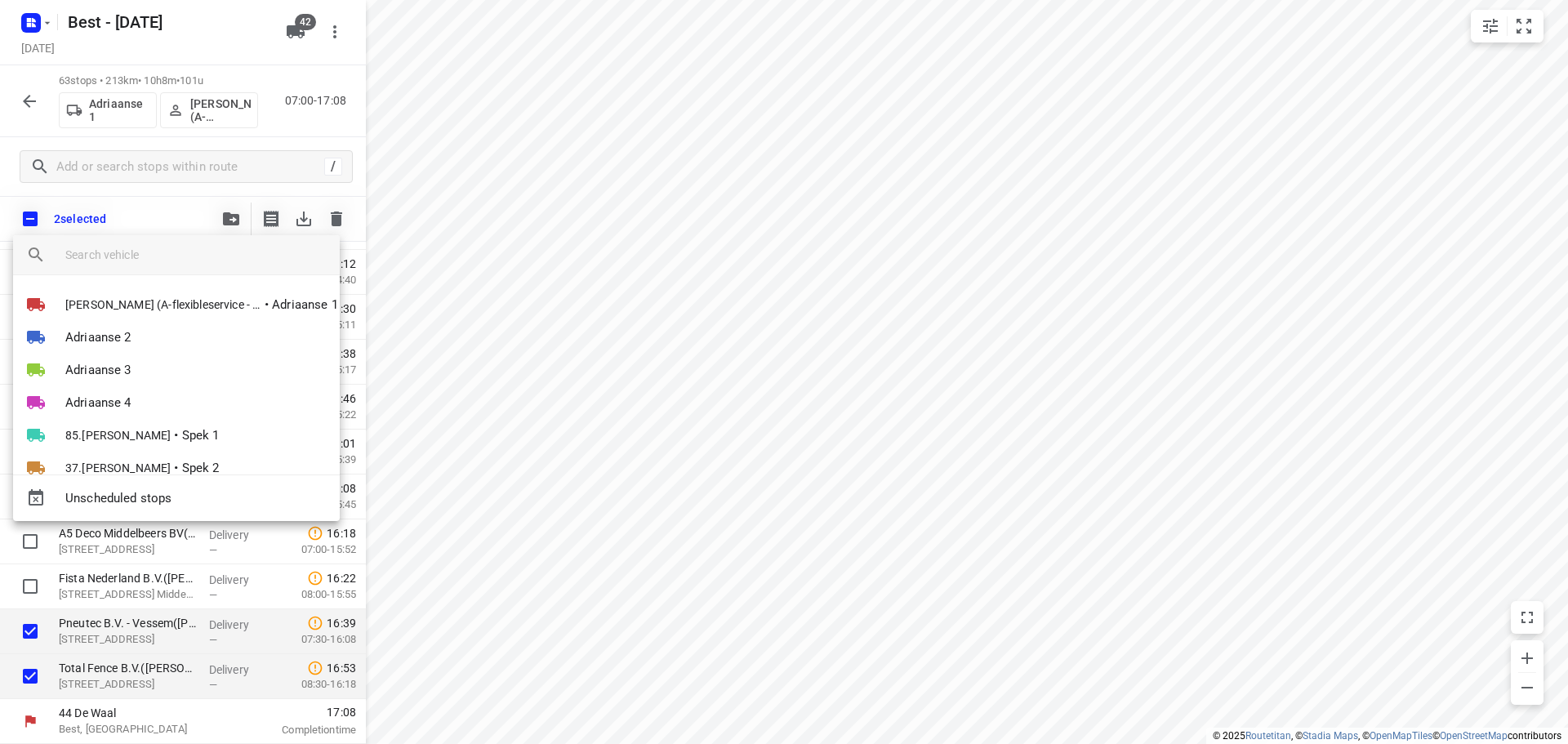
click at [170, 251] on input "search vehicle" at bounding box center [196, 255] width 262 height 25
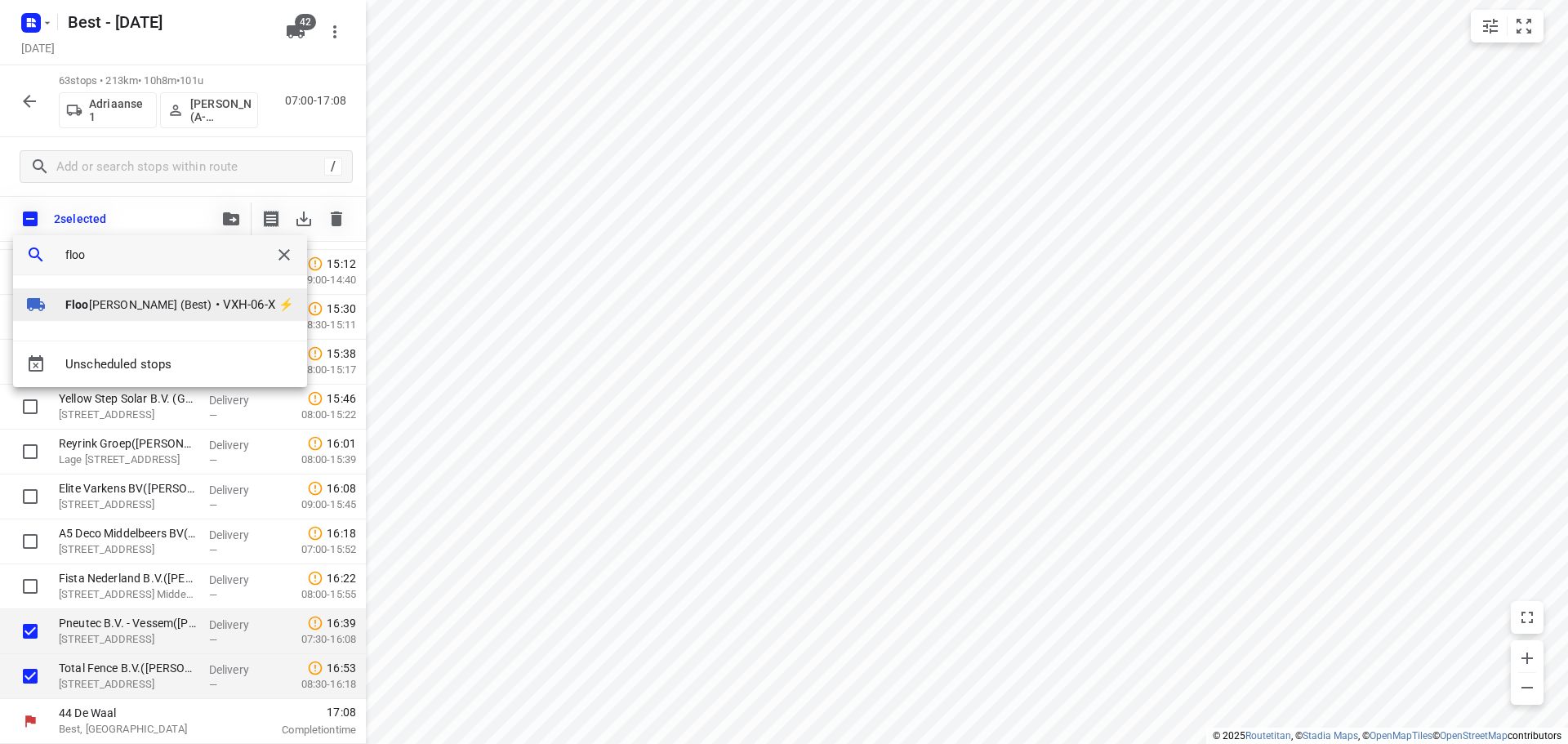
type input "floo"
click at [216, 304] on span "•" at bounding box center [217, 304] width 4 height 20
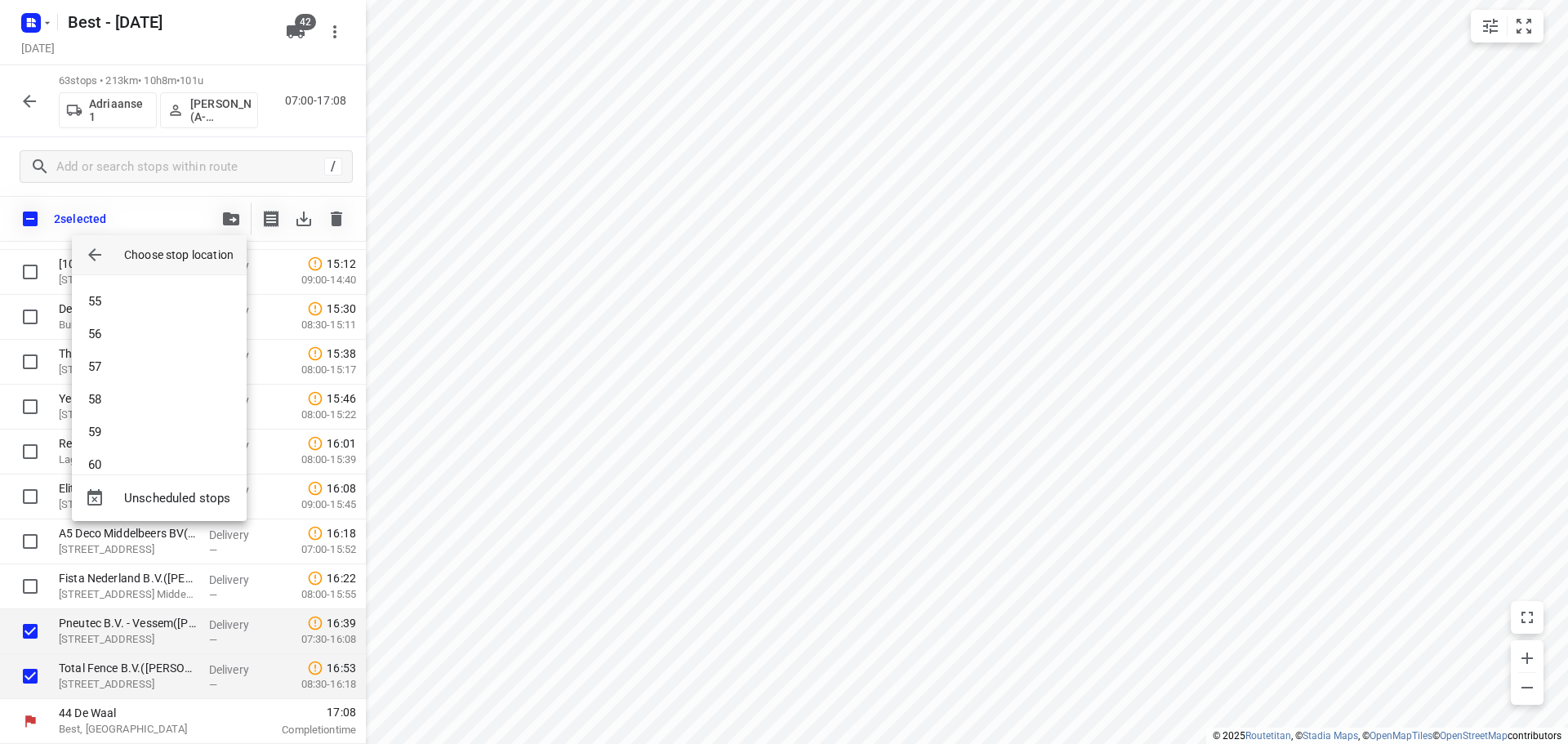
scroll to position [1944, 0]
click at [140, 447] on li "65" at bounding box center [159, 445] width 175 height 32
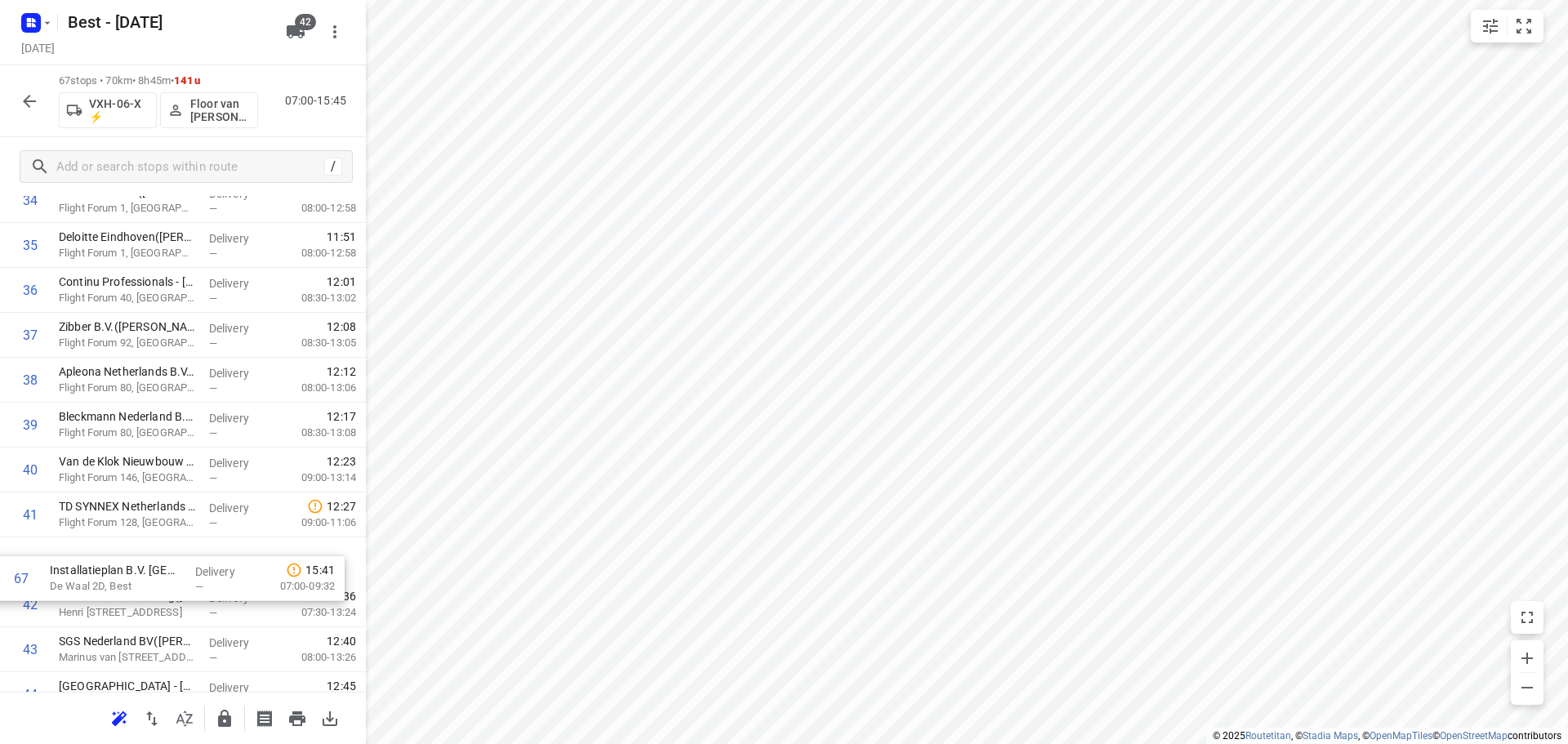
scroll to position [1582, 0]
drag, startPoint x: 86, startPoint y: 638, endPoint x: 95, endPoint y: 531, distance: 107.4
click at [95, 531] on div "1 Matas Electronics BV(Bernadette Antonis) De Waal 42, Best Delivery — 07:02 06…" at bounding box center [182, 200] width 366 height 3009
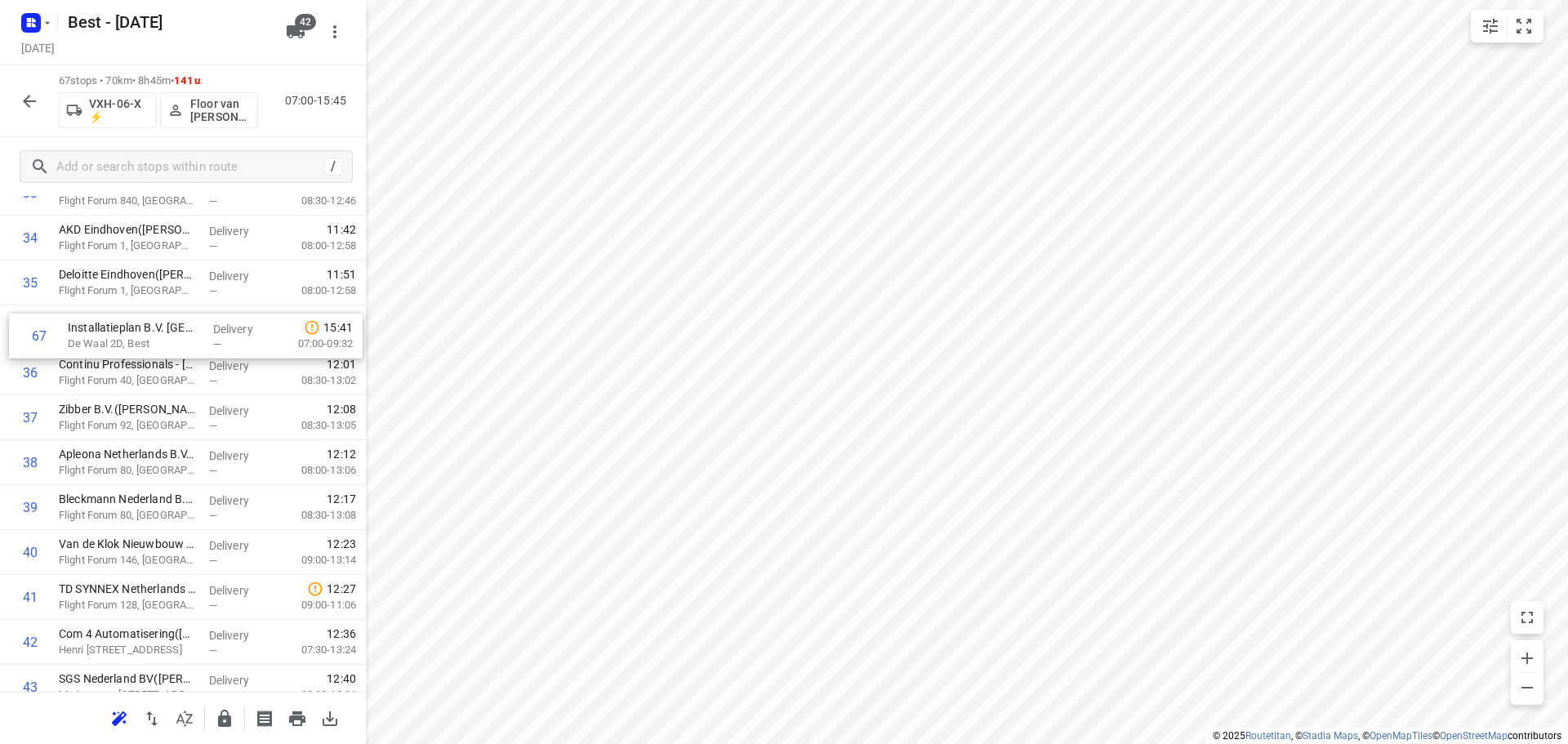
scroll to position [1542, 0]
drag, startPoint x: 88, startPoint y: 637, endPoint x: 98, endPoint y: 354, distance: 283.2
click at [98, 354] on div "1 Matas Electronics BV(Bernadette Antonis) De Waal 42, Best Delivery — 07:02 06…" at bounding box center [182, 240] width 366 height 3009
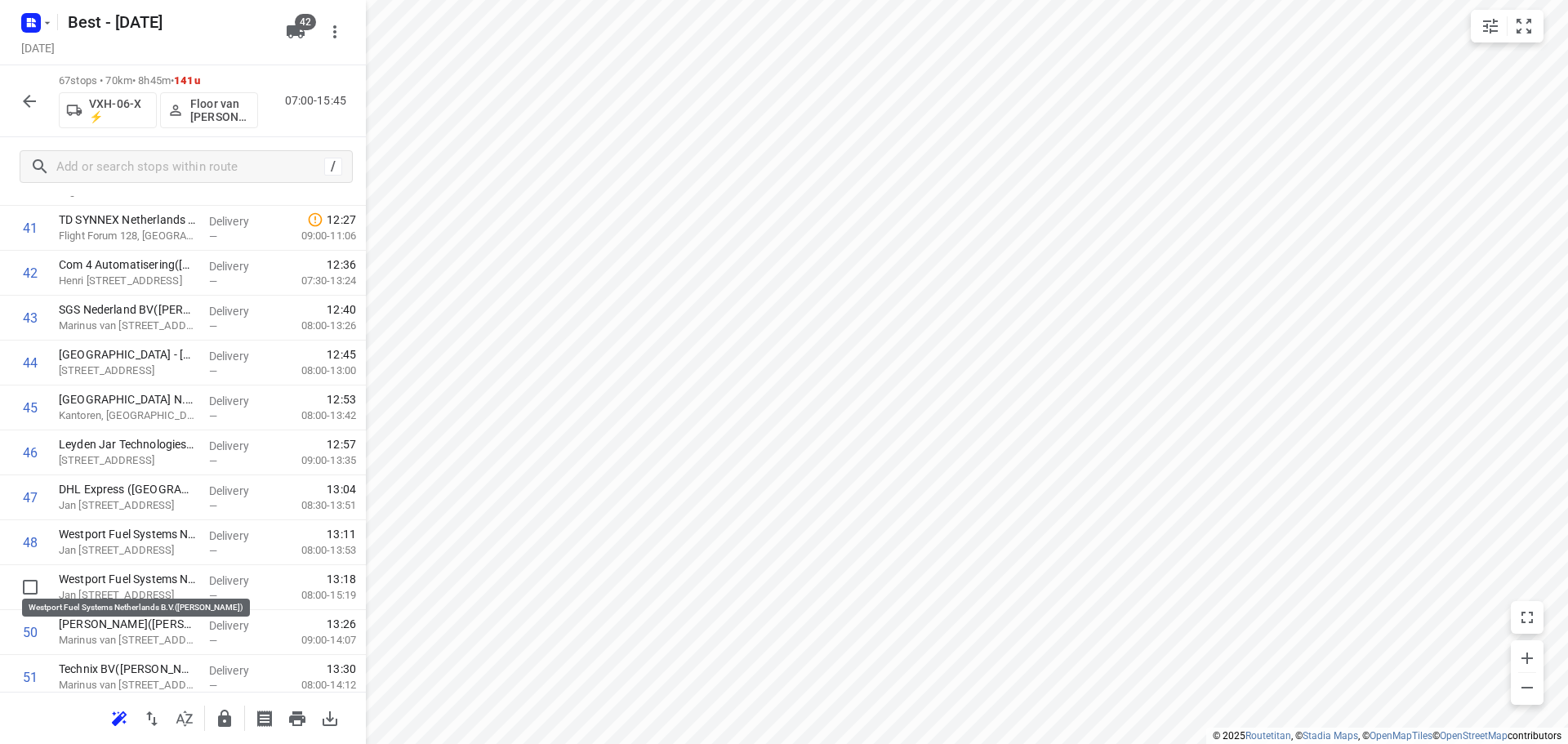
scroll to position [1787, 0]
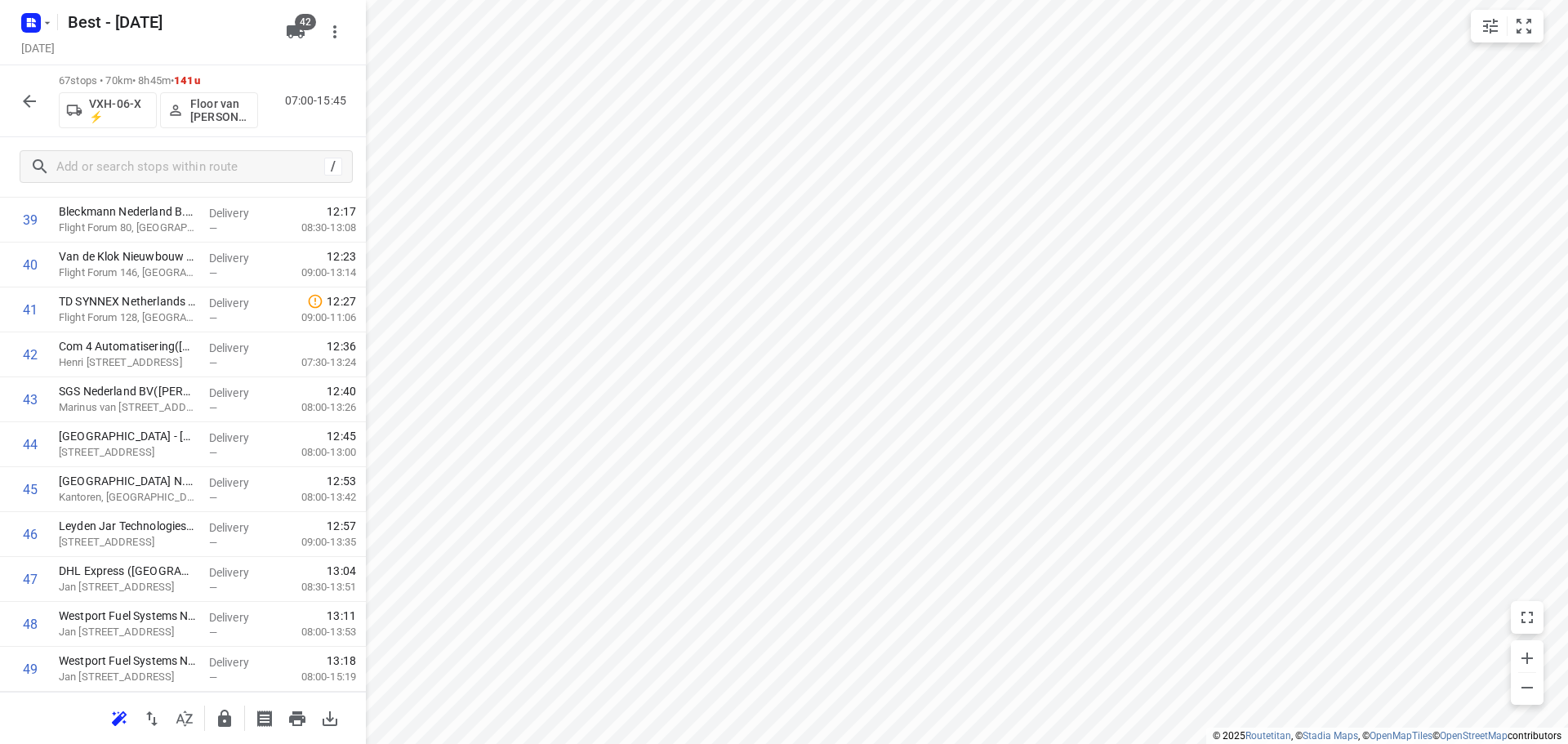
click at [27, 111] on button "button" at bounding box center [29, 101] width 32 height 32
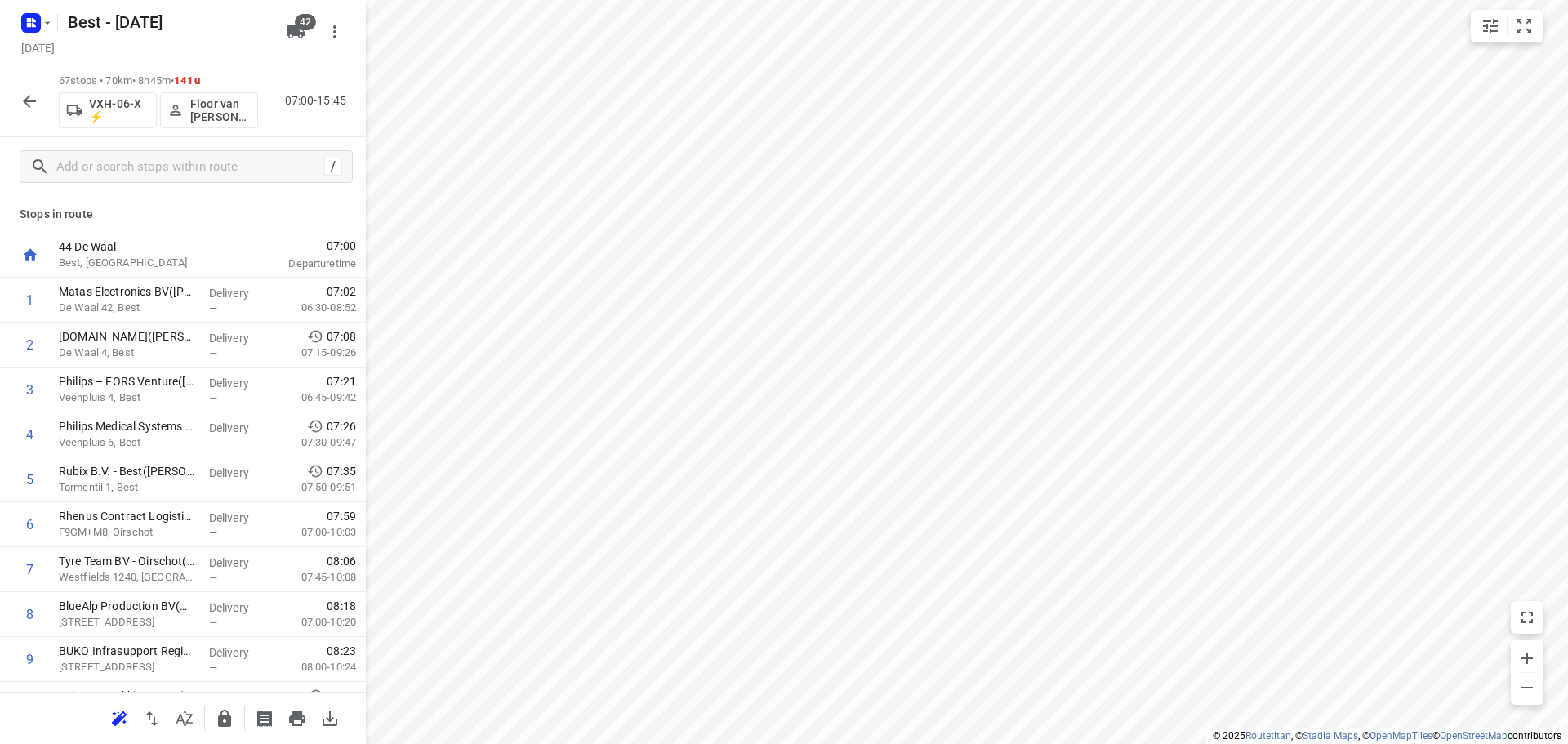
click at [29, 95] on icon "button" at bounding box center [29, 101] width 13 height 13
click at [32, 108] on icon "button" at bounding box center [29, 101] width 20 height 20
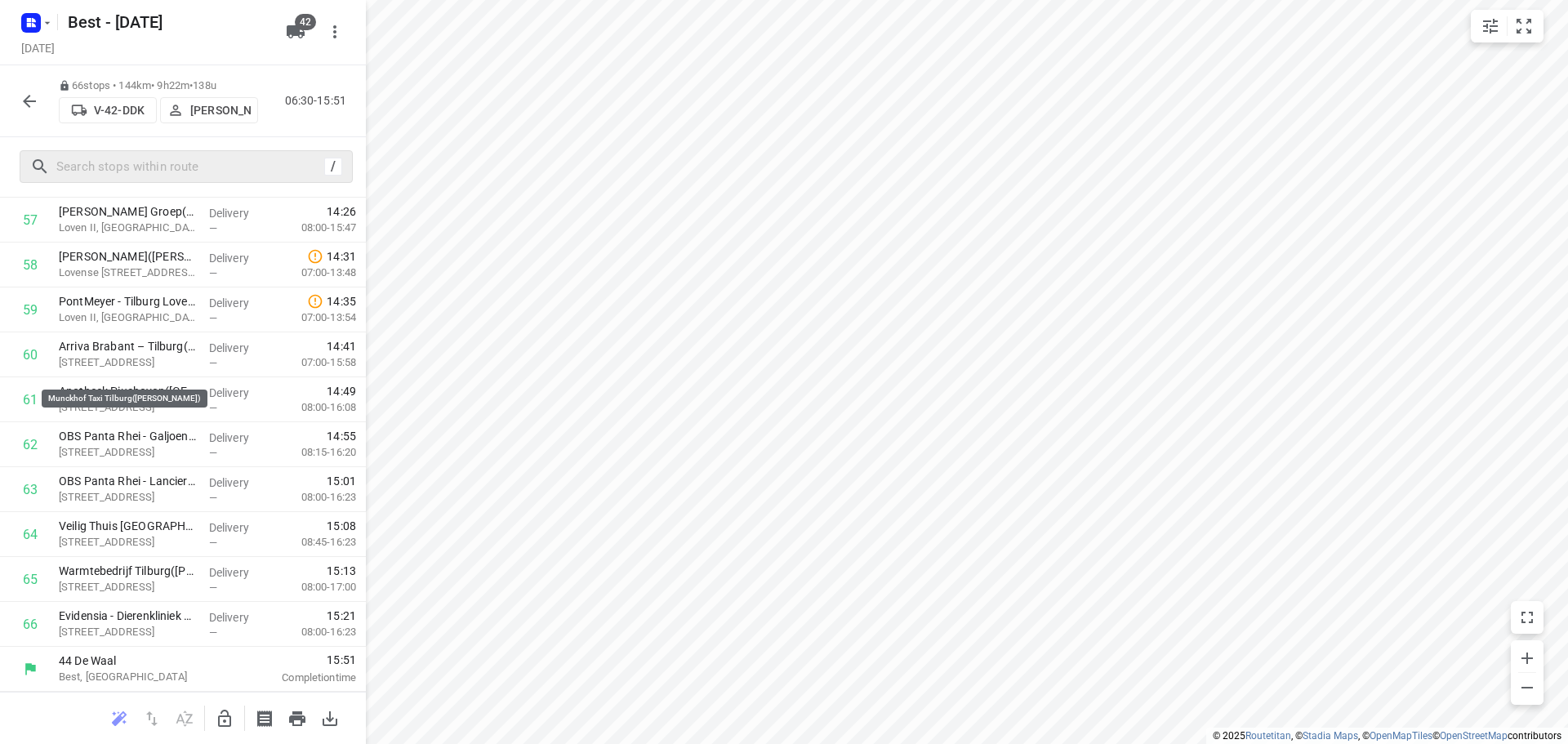
scroll to position [1942, 0]
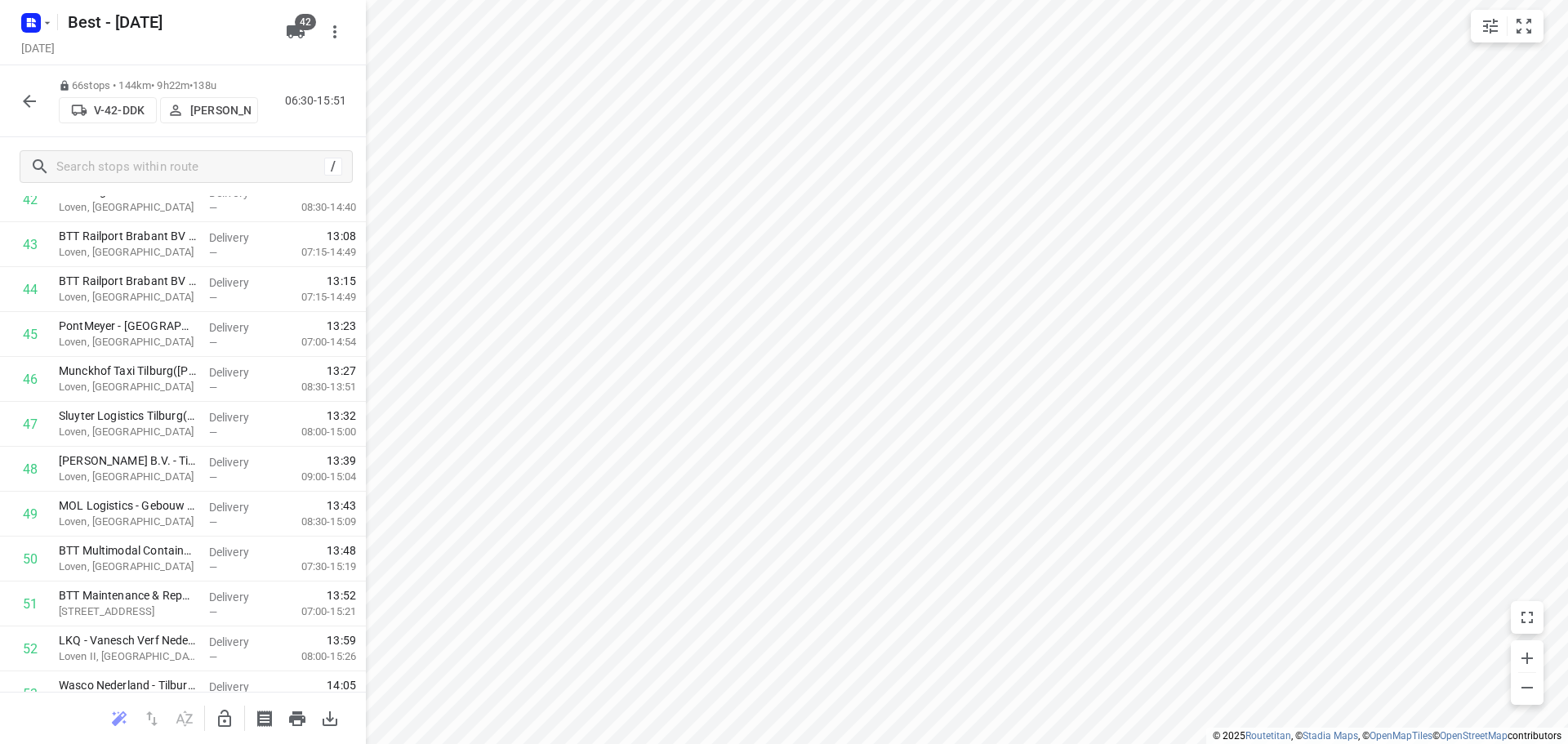
click at [33, 107] on icon "button" at bounding box center [29, 101] width 20 height 20
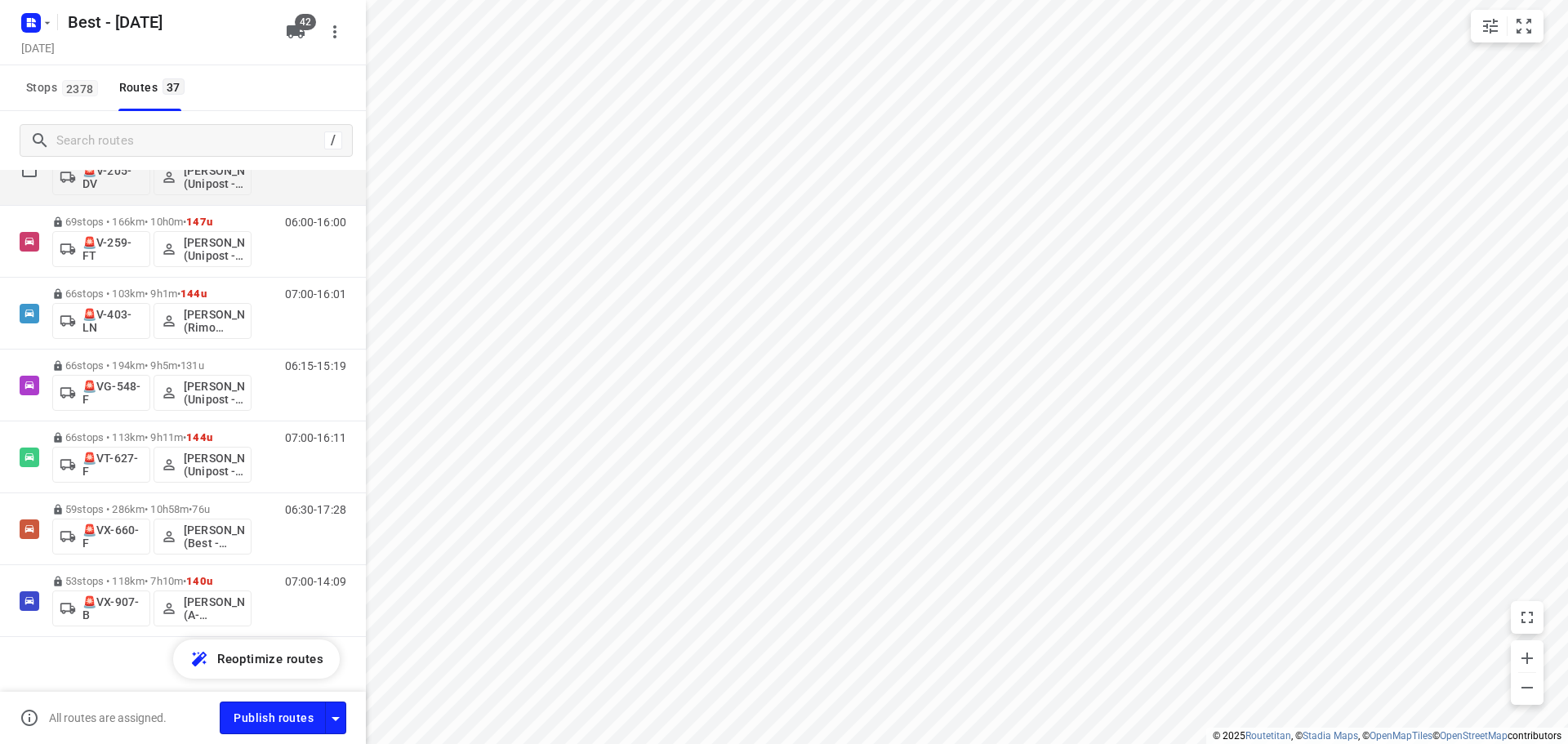
scroll to position [2239, 0]
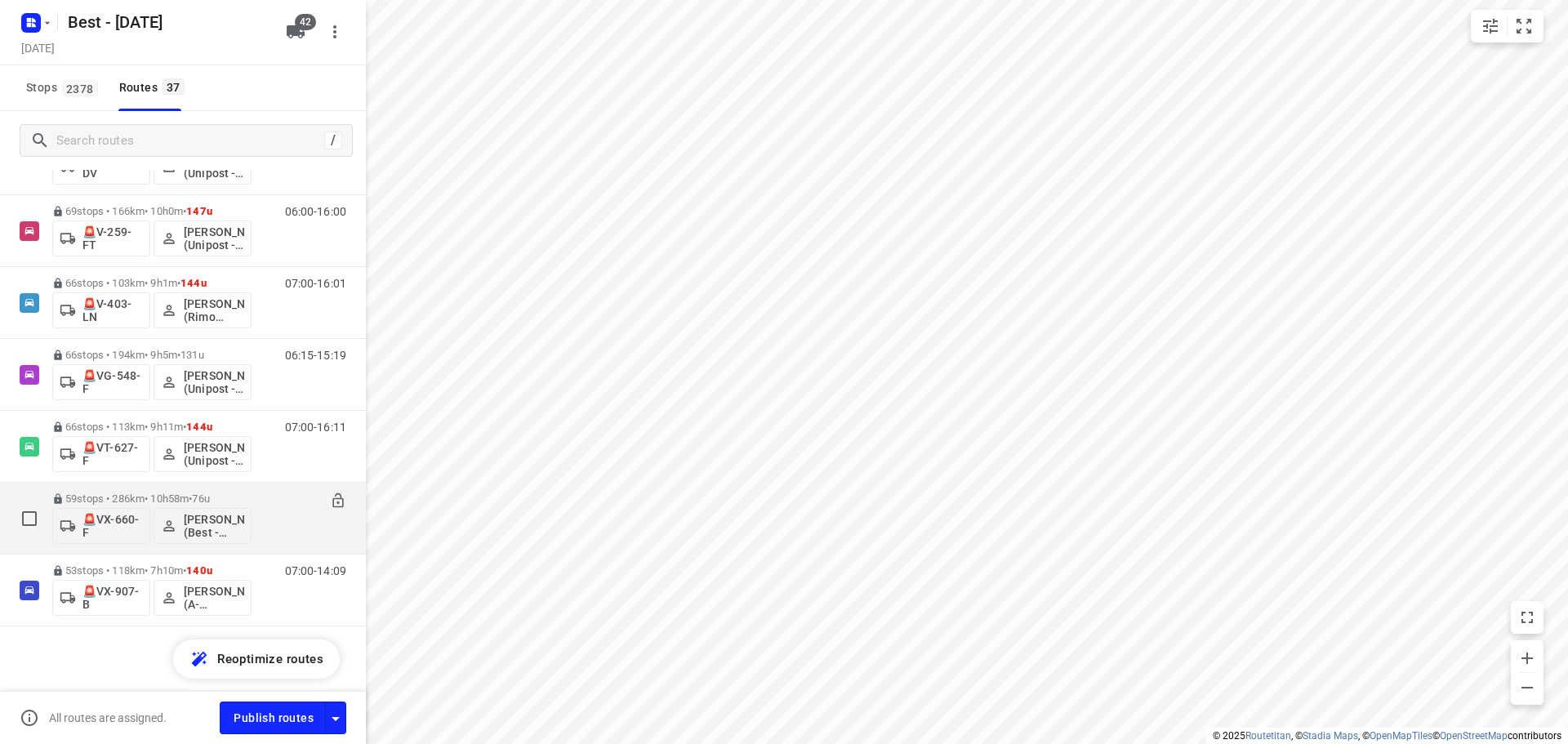
click at [264, 505] on div "06:30-17:28" at bounding box center [305, 522] width 82 height 60
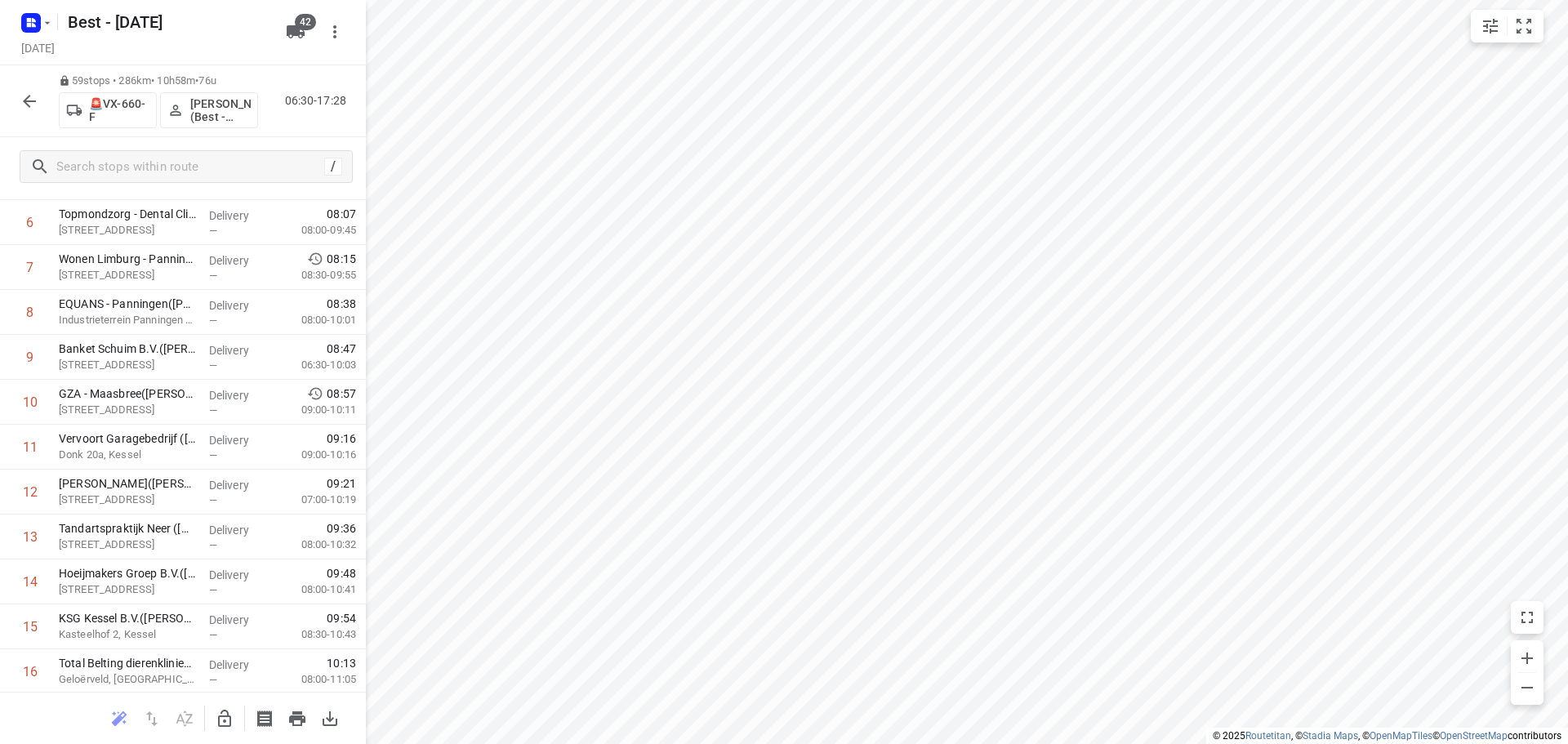
scroll to position [816, 0]
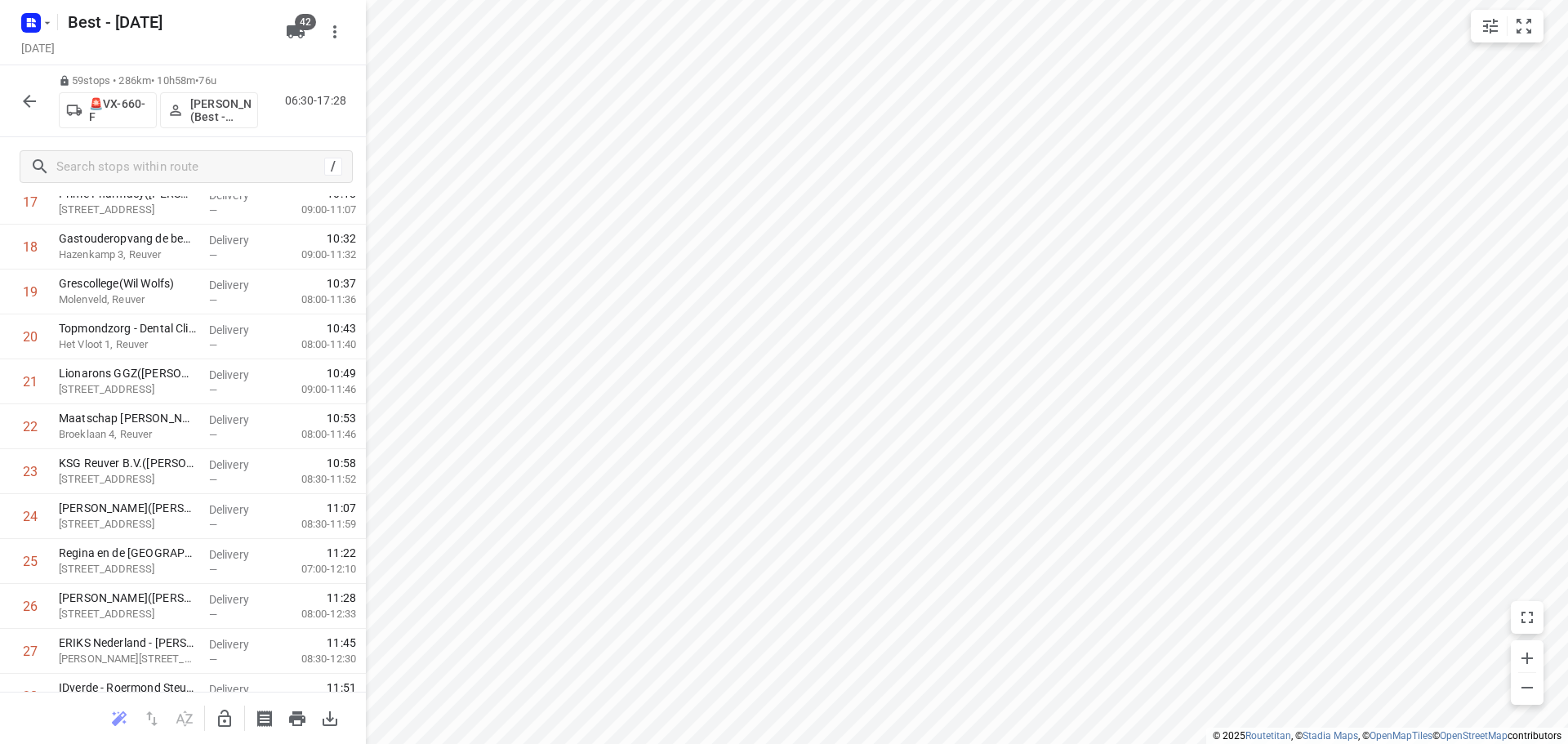
click at [27, 89] on button "button" at bounding box center [29, 101] width 32 height 32
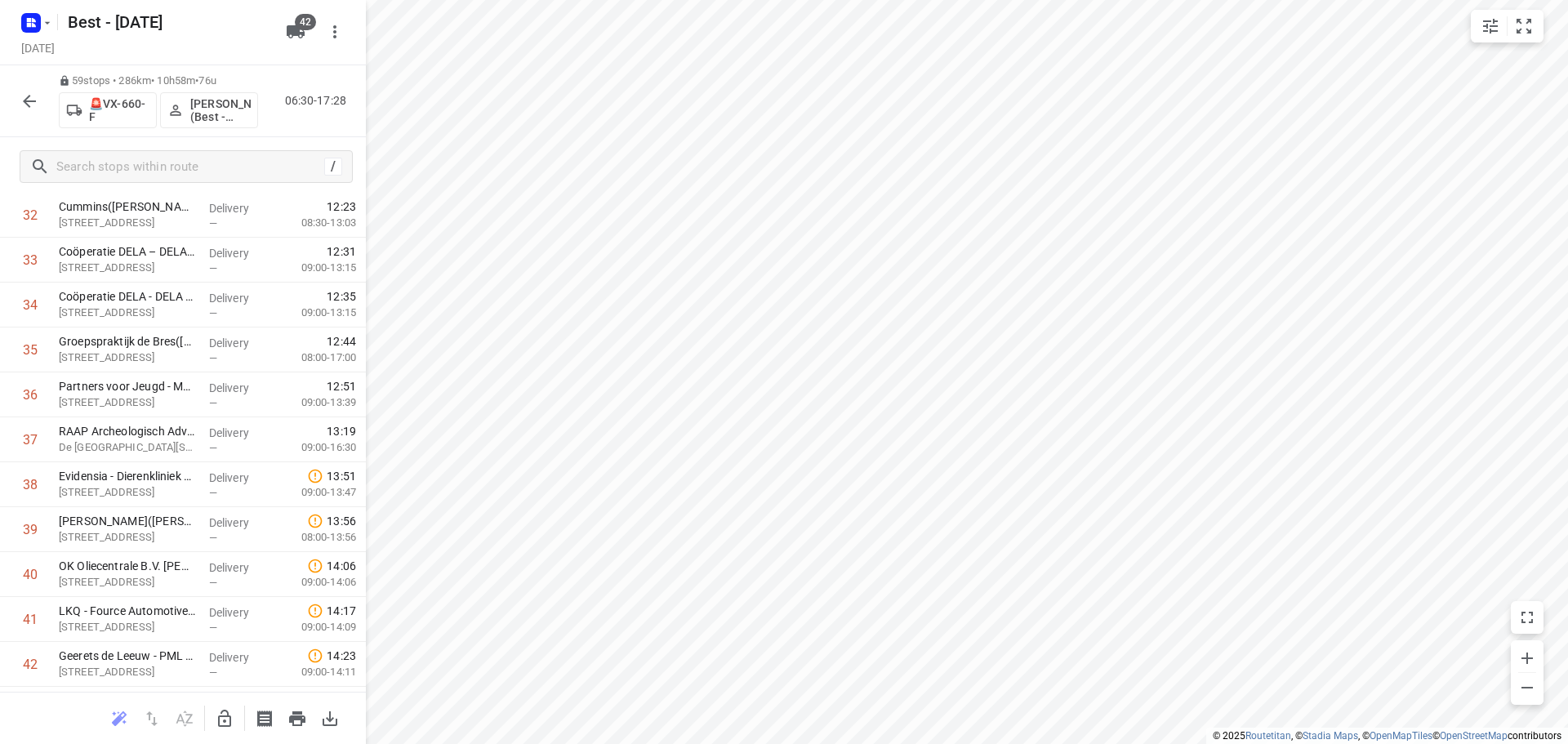
scroll to position [1464, 0]
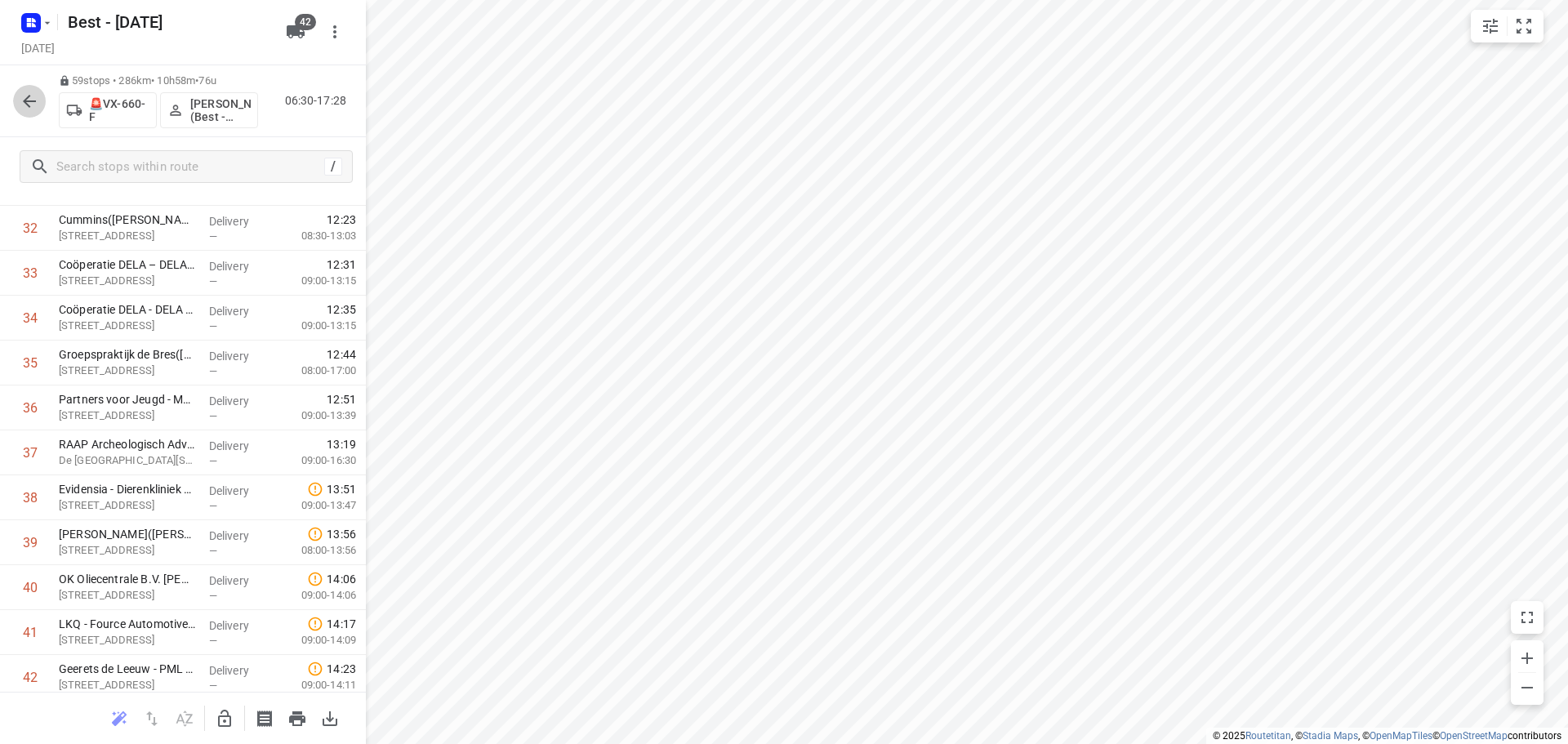
click at [19, 109] on button "button" at bounding box center [29, 101] width 32 height 32
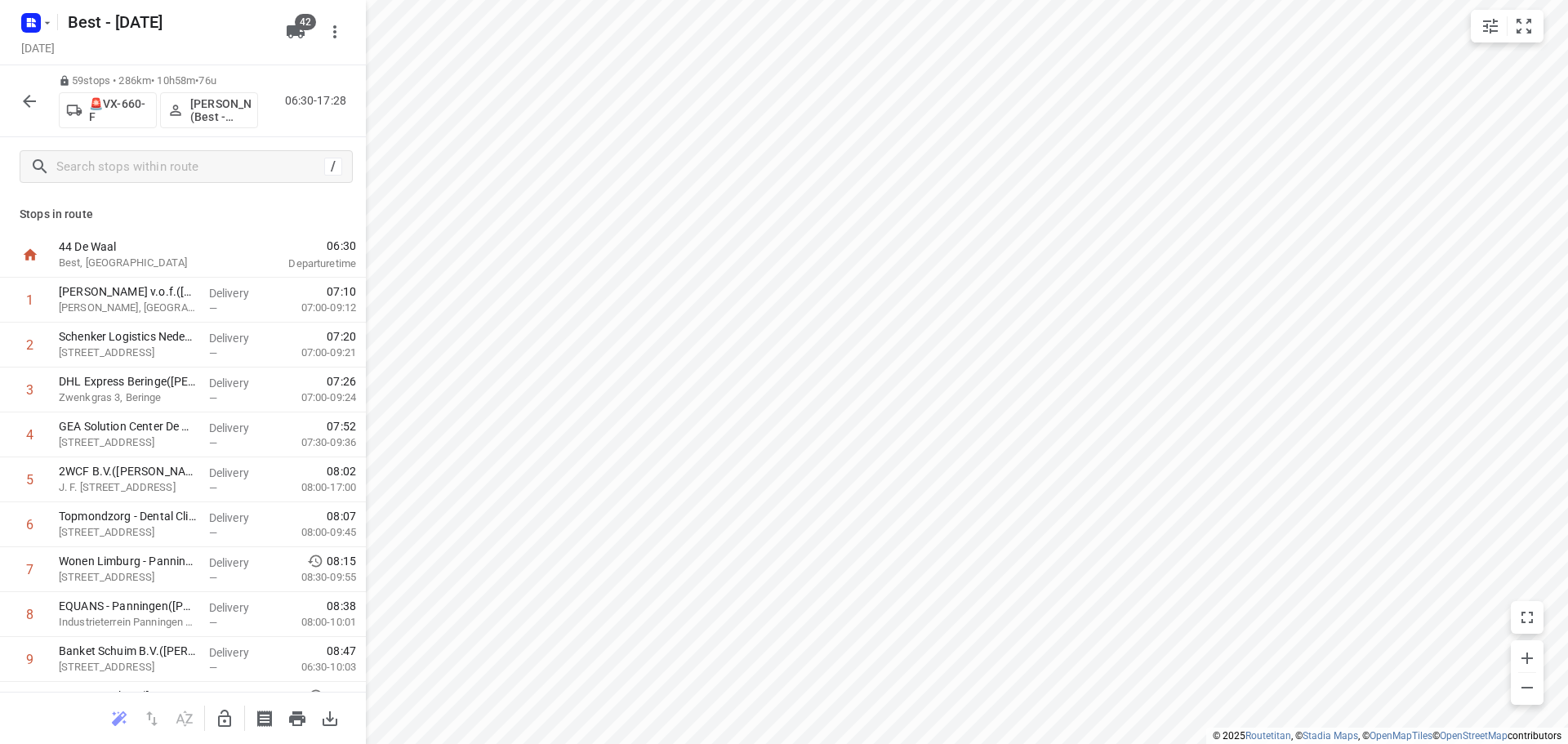
click at [37, 109] on icon "button" at bounding box center [29, 101] width 20 height 20
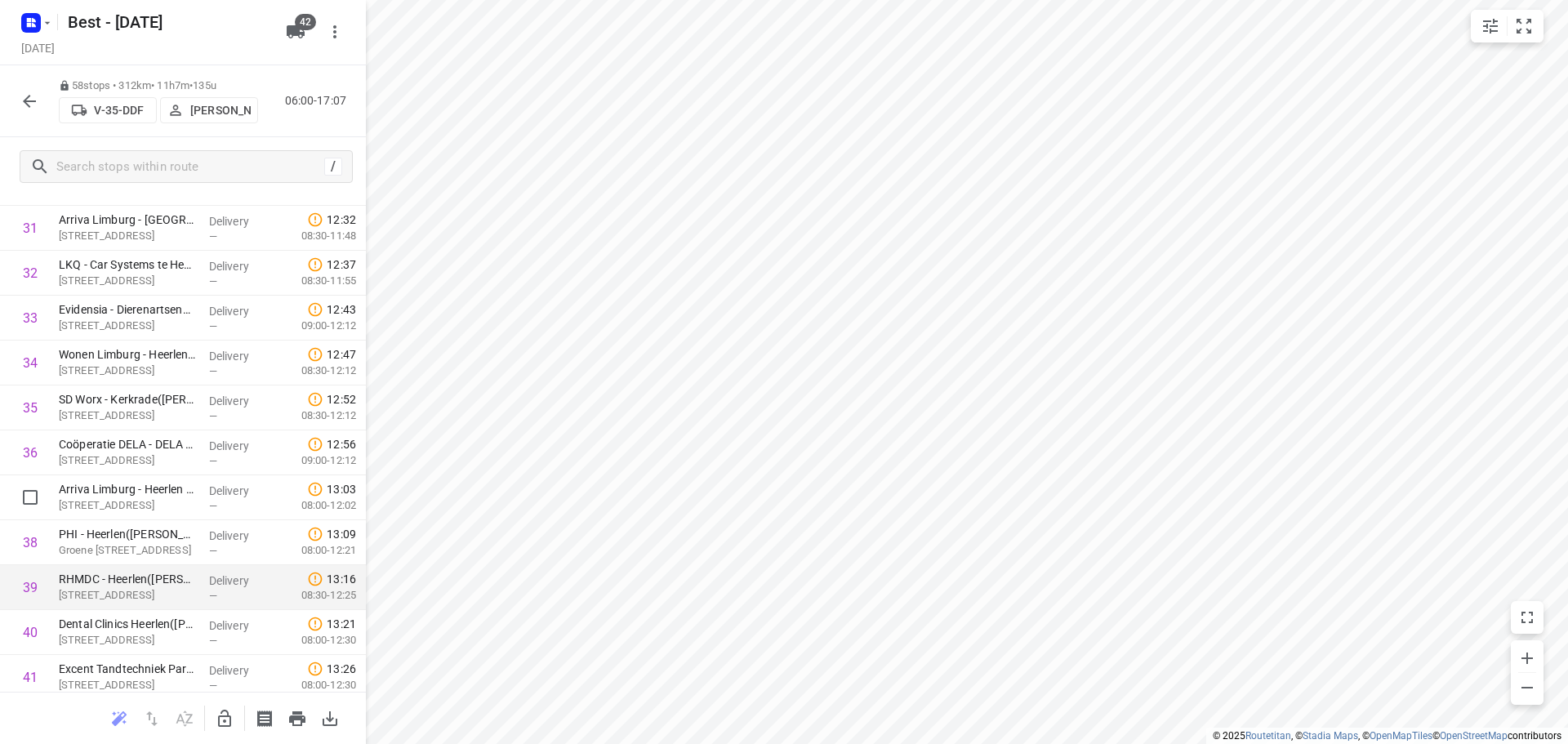
scroll to position [1338, 0]
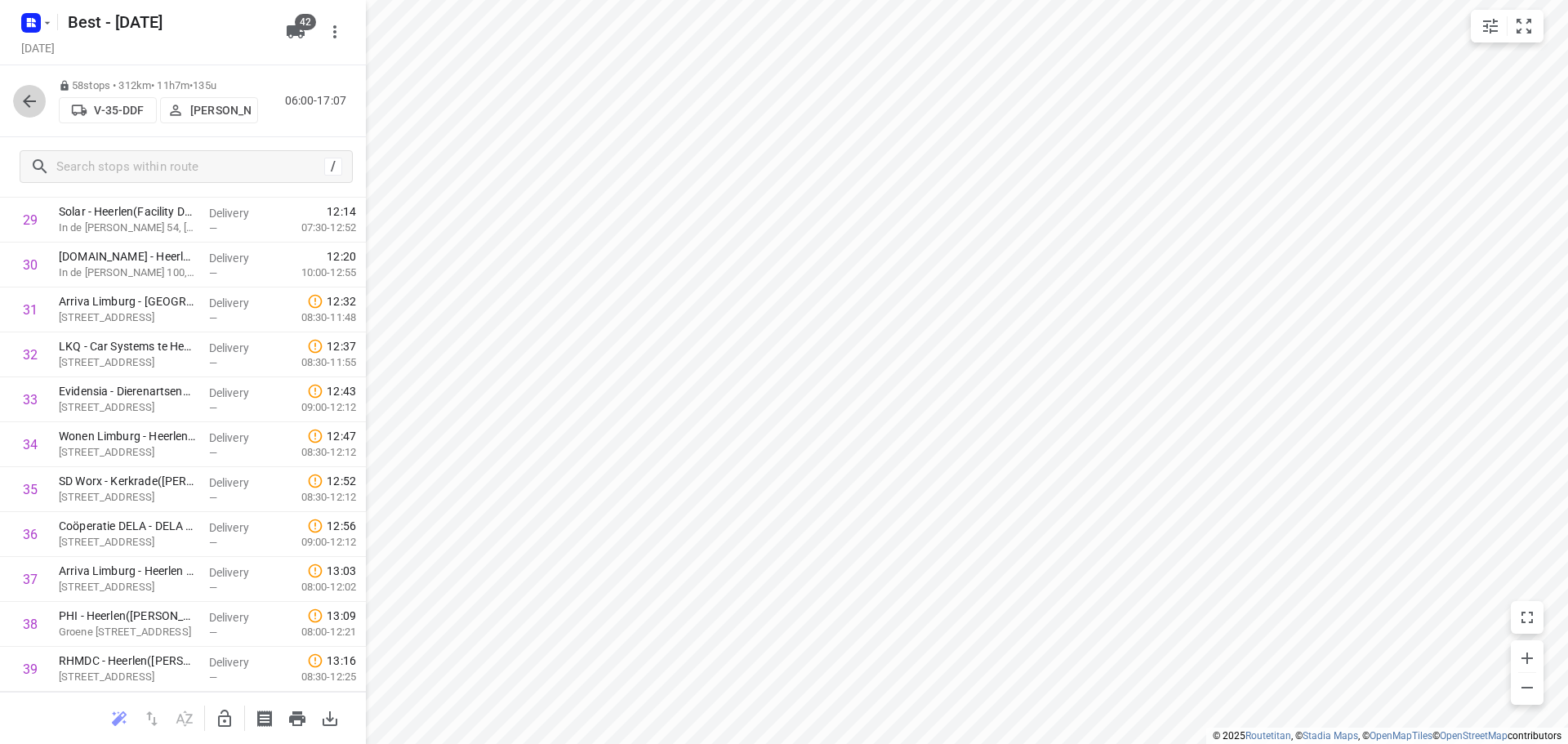
click at [29, 100] on icon "button" at bounding box center [29, 101] width 20 height 20
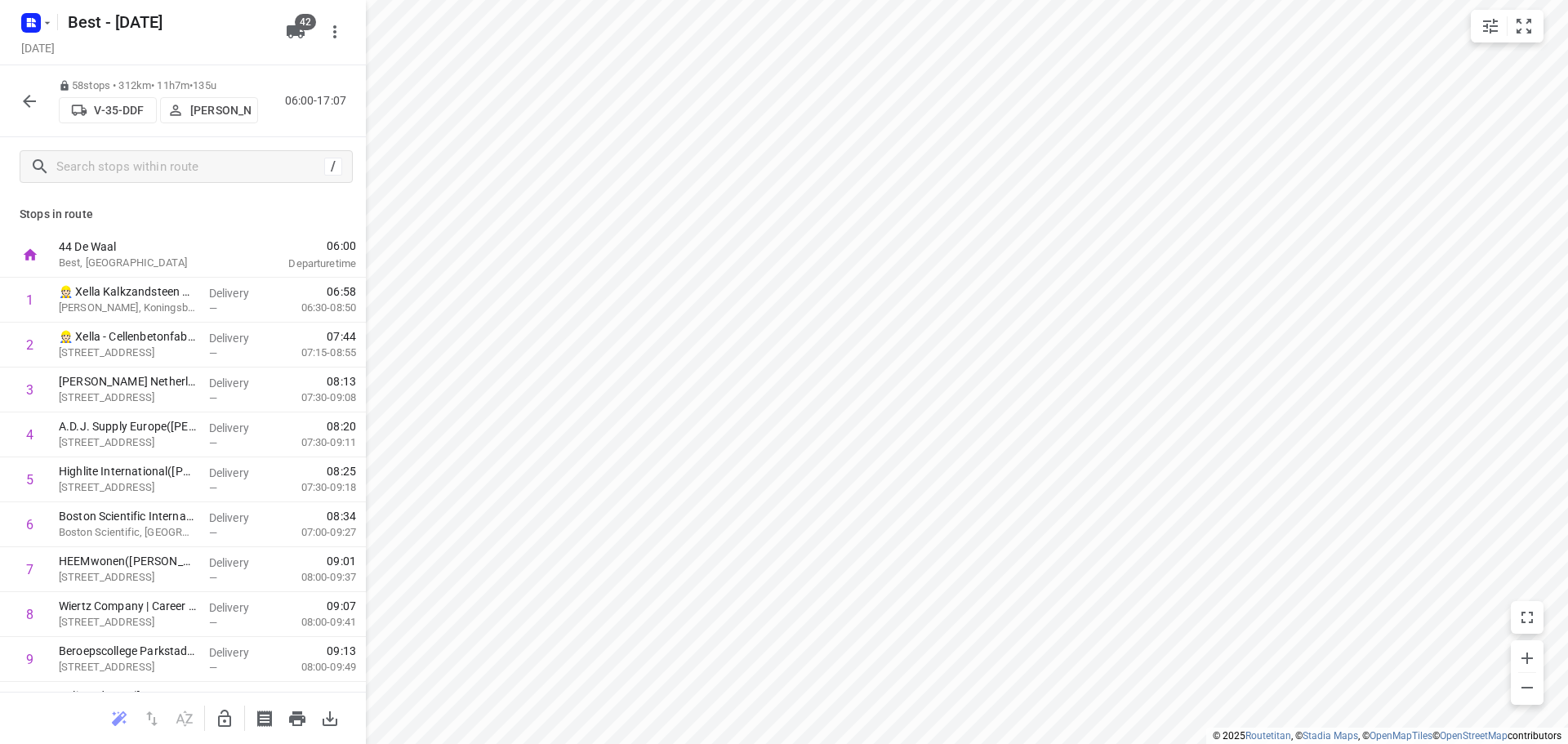
click at [32, 88] on button "button" at bounding box center [29, 101] width 32 height 32
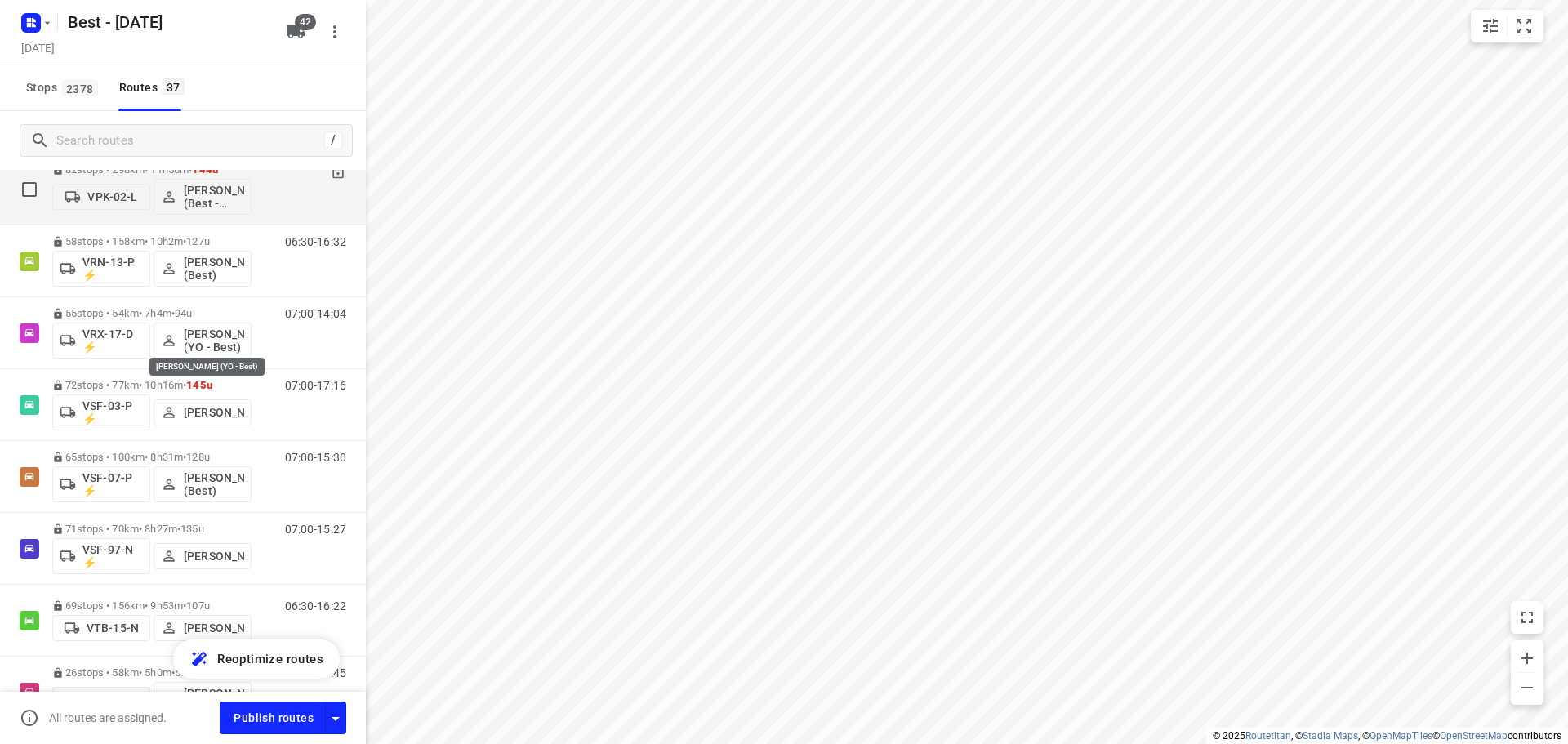
scroll to position [1144, 0]
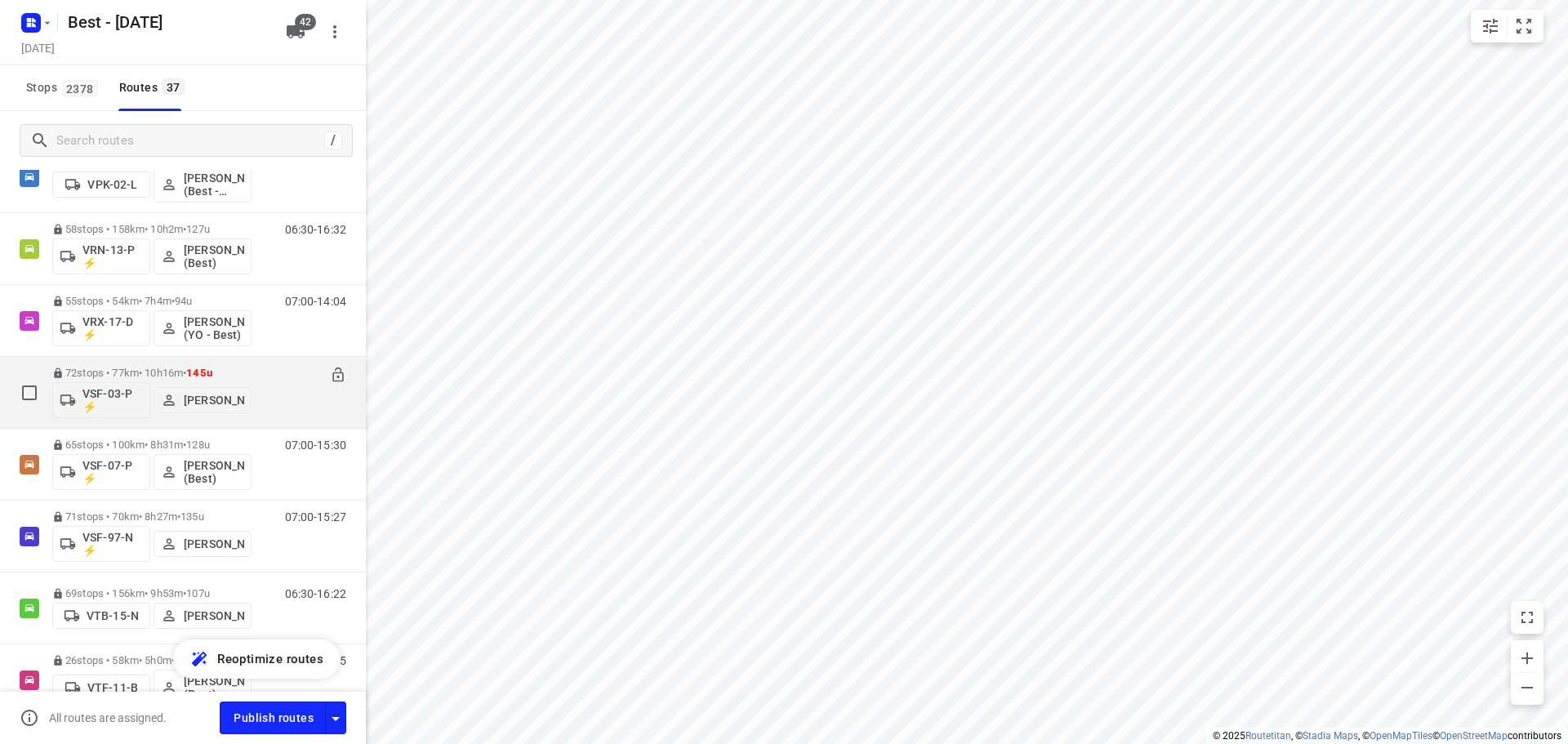
click at [271, 410] on div "07:00-17:16" at bounding box center [305, 396] width 82 height 60
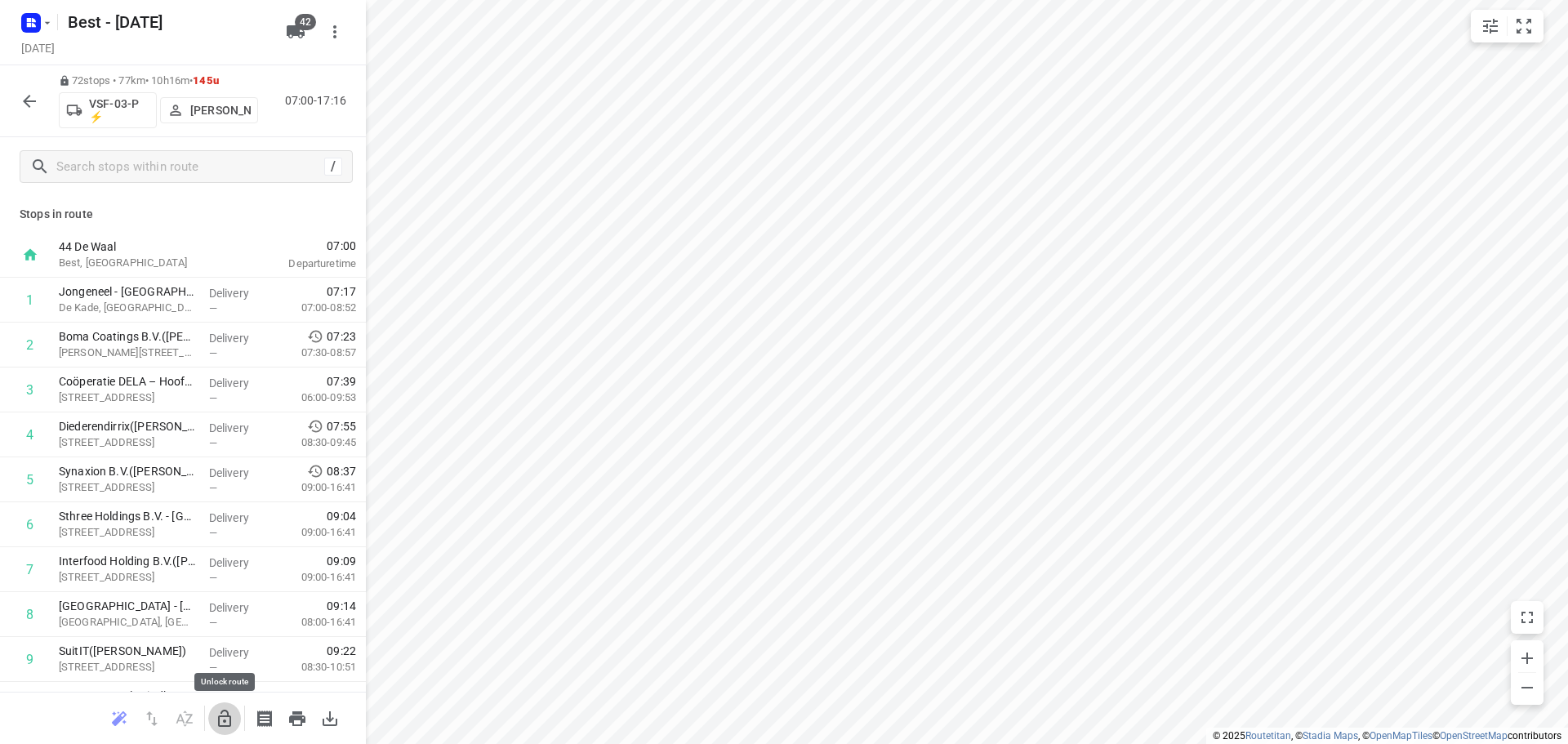
click at [221, 716] on icon "button" at bounding box center [224, 718] width 13 height 17
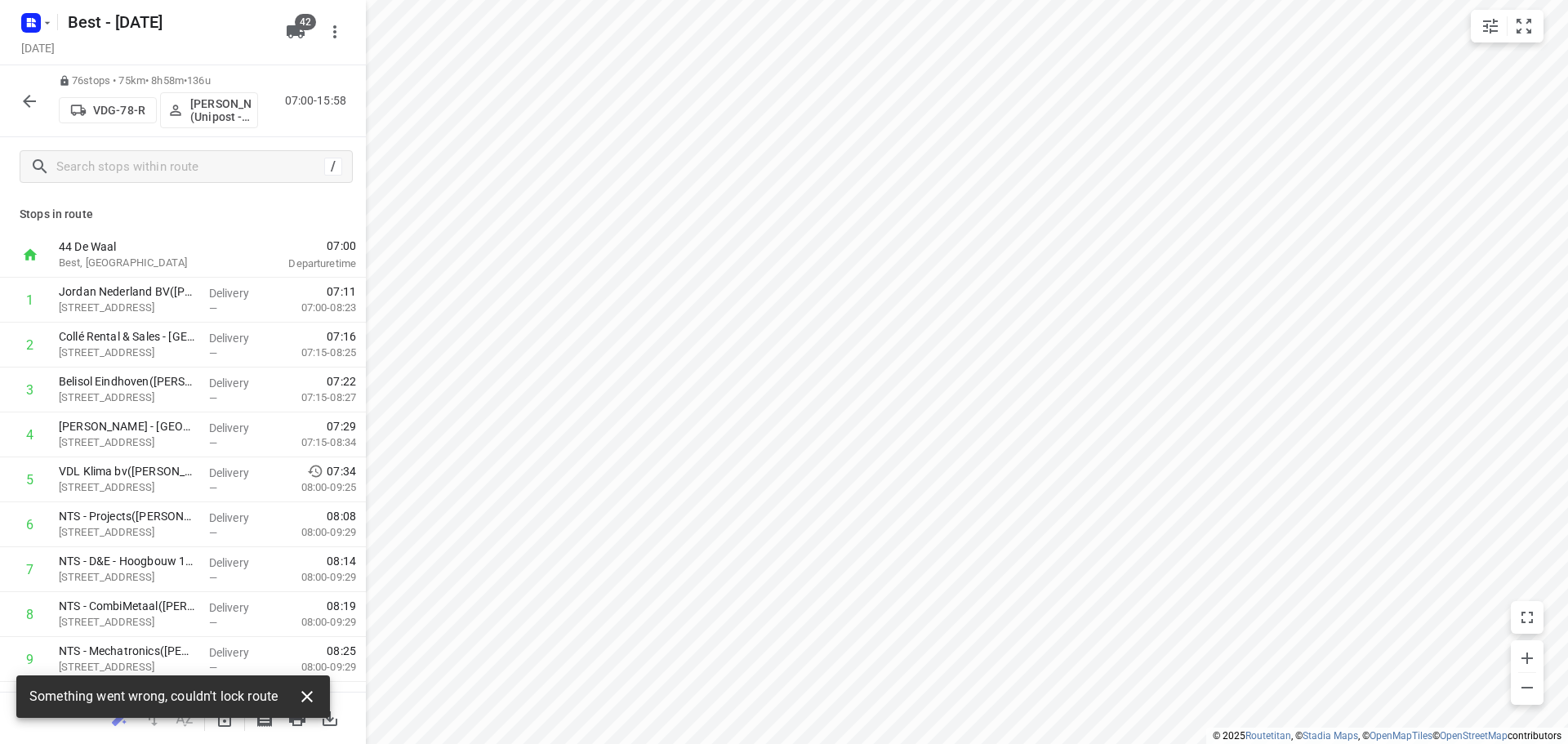
click at [305, 693] on icon "button" at bounding box center [307, 696] width 11 height 11
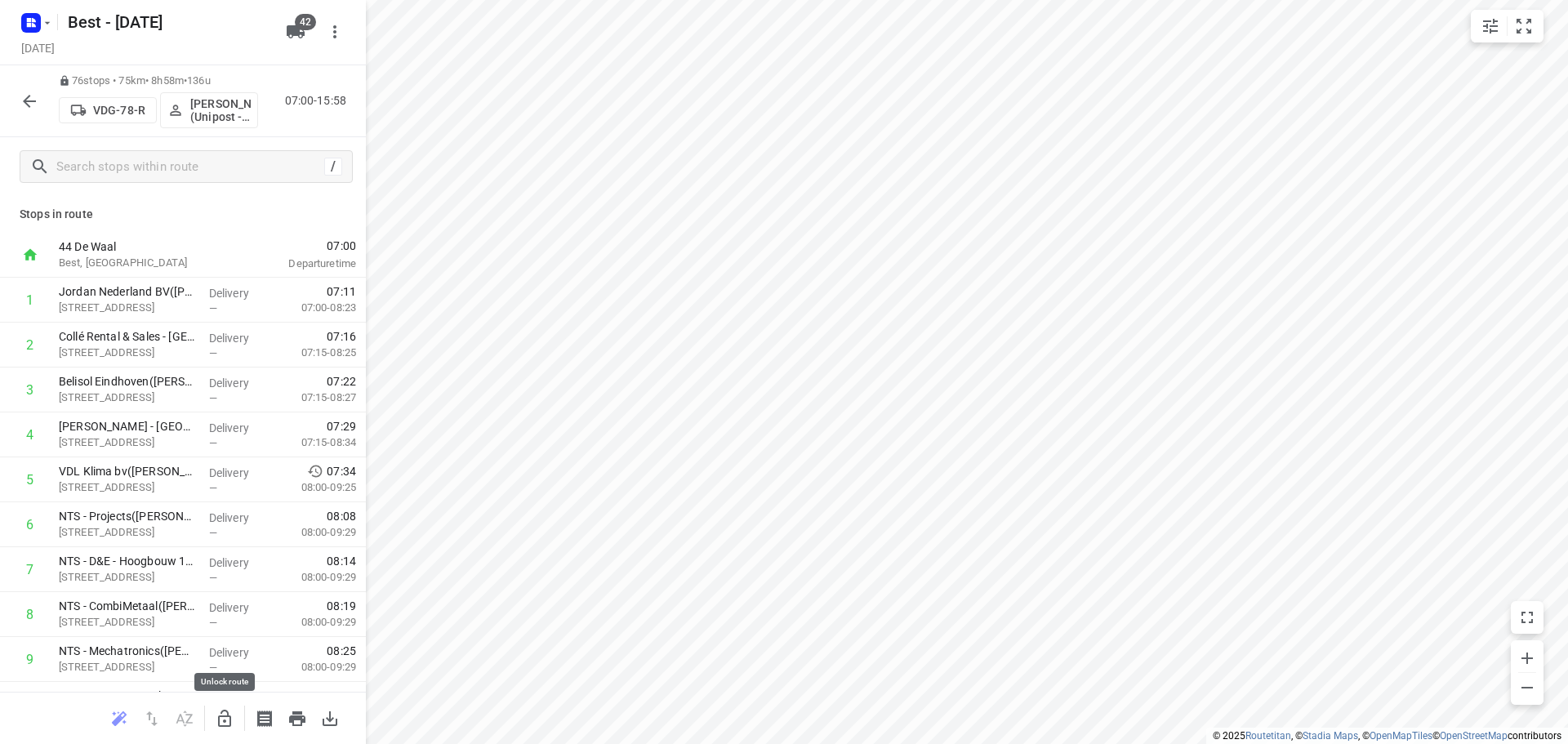
click at [225, 716] on icon "button" at bounding box center [224, 718] width 13 height 17
click at [234, 722] on button "button" at bounding box center [224, 718] width 32 height 32
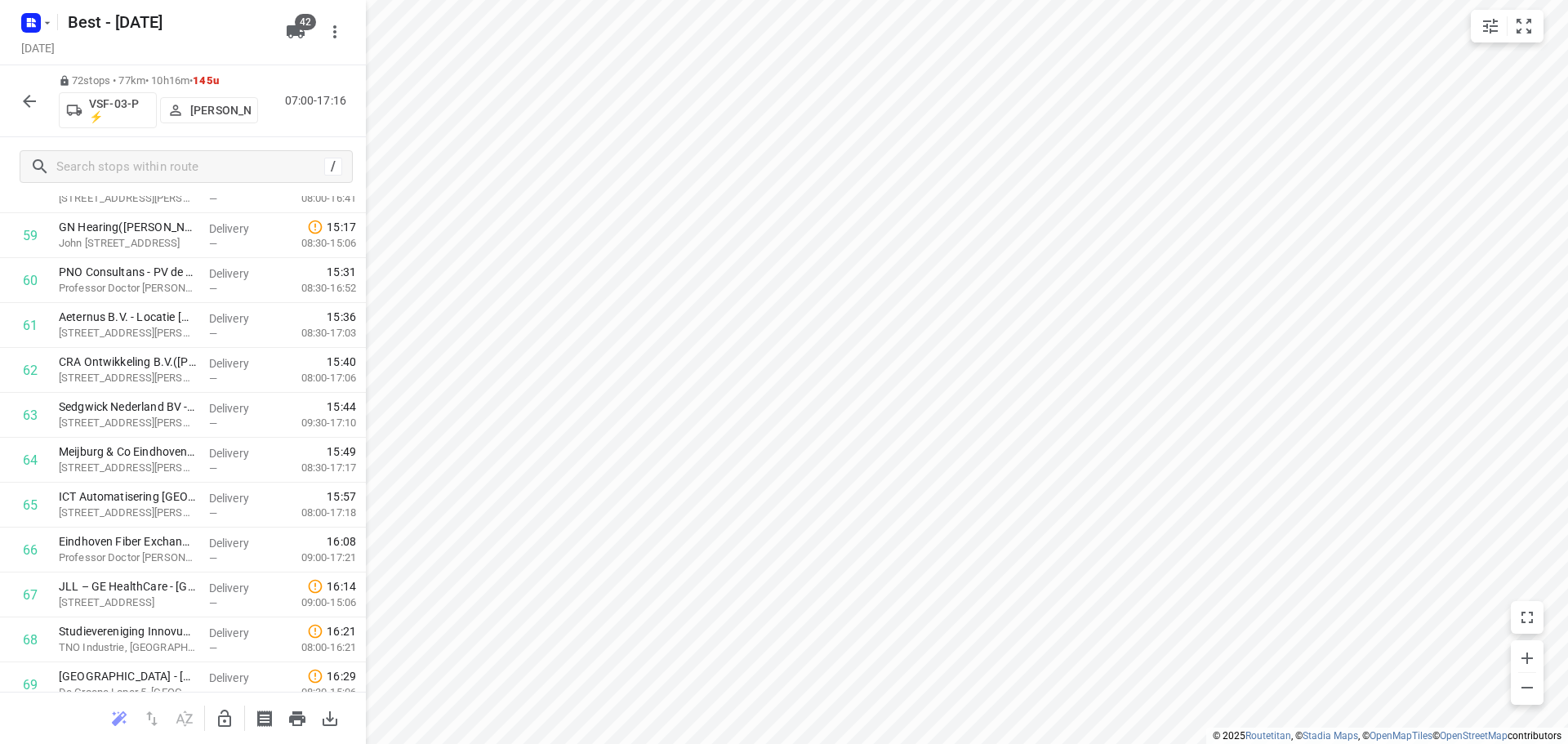
scroll to position [2293, 0]
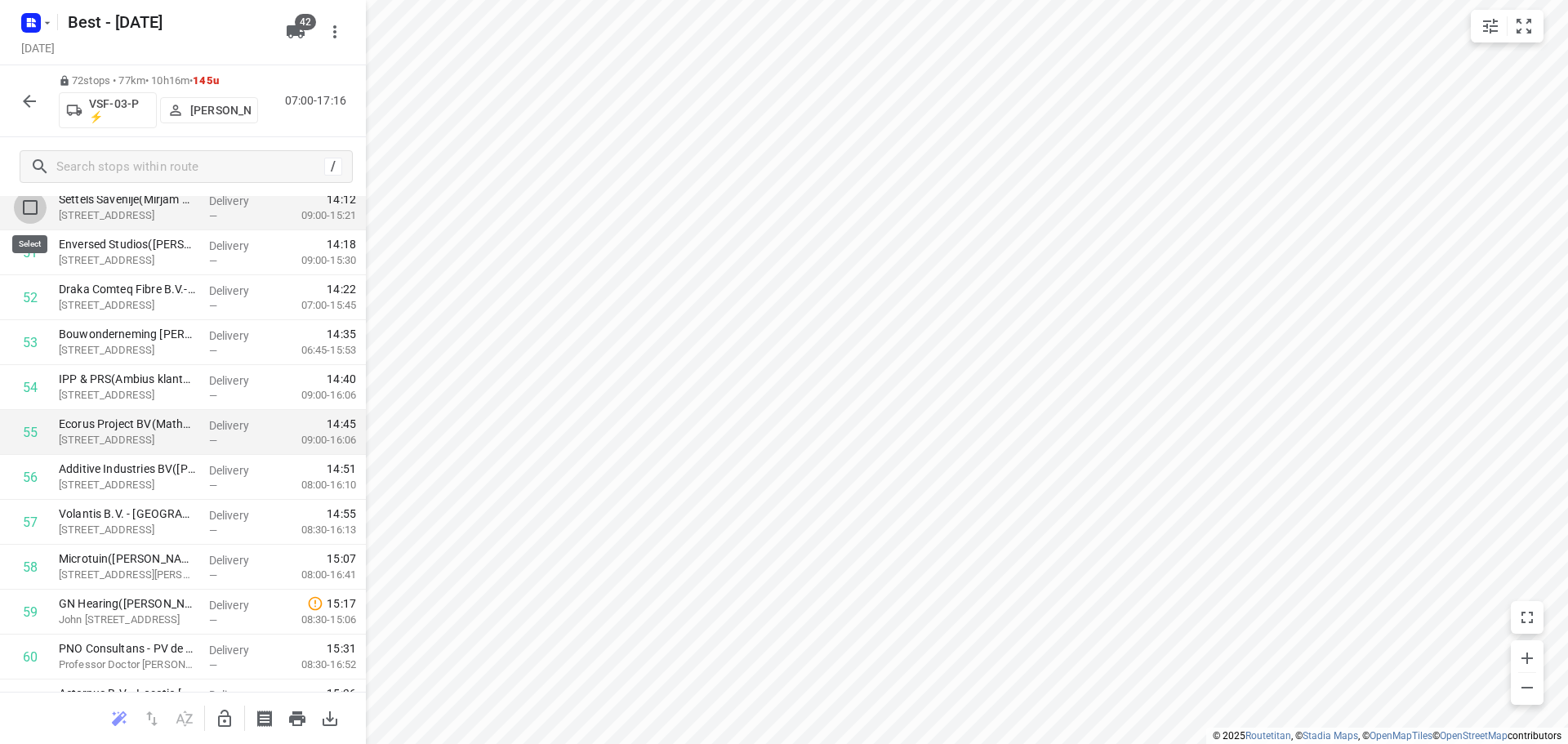
click at [31, 214] on input "checkbox" at bounding box center [30, 207] width 32 height 32
checkbox input "true"
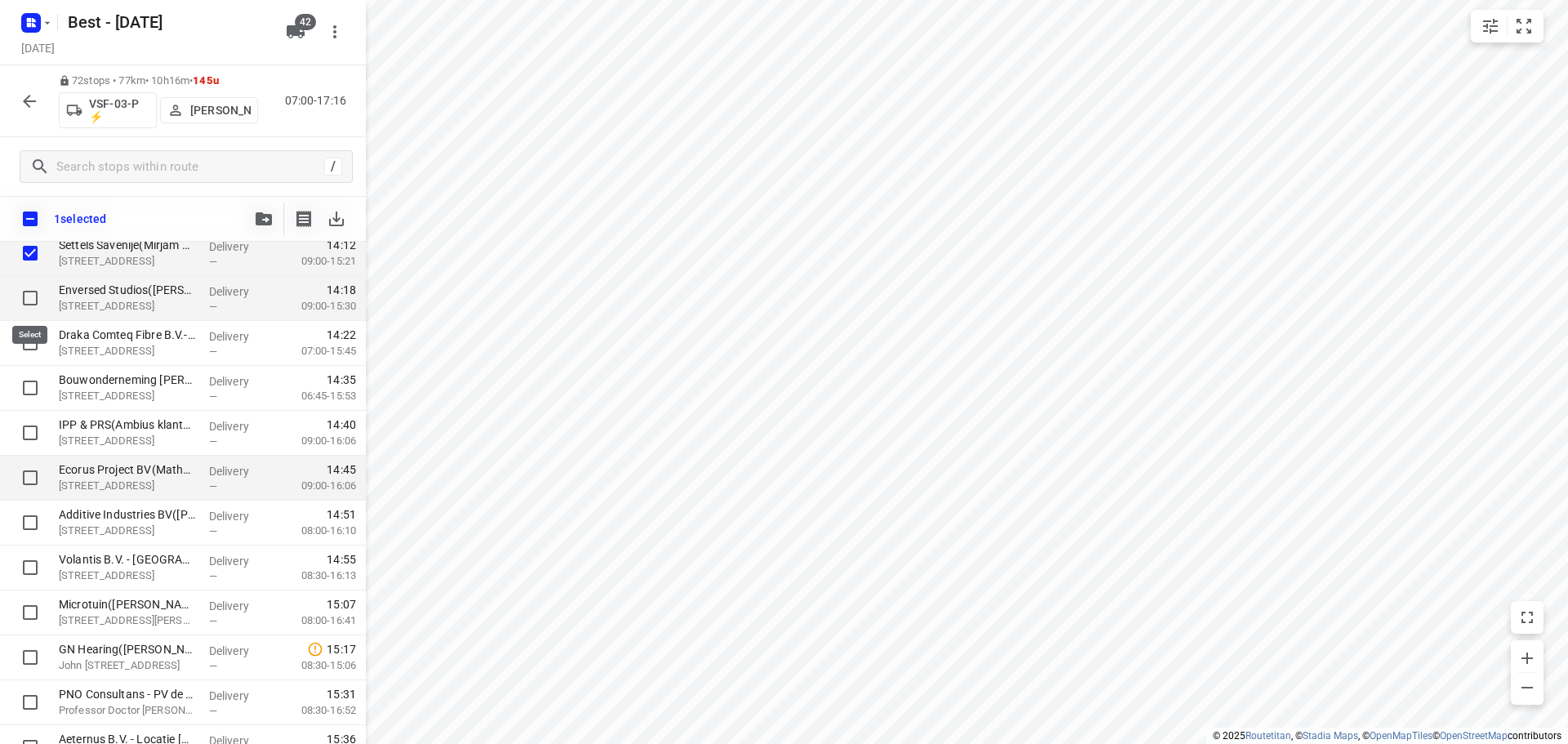
click at [32, 286] on input "checkbox" at bounding box center [30, 298] width 32 height 32
checkbox input "true"
click at [35, 338] on input "checkbox" at bounding box center [30, 343] width 32 height 32
checkbox input "true"
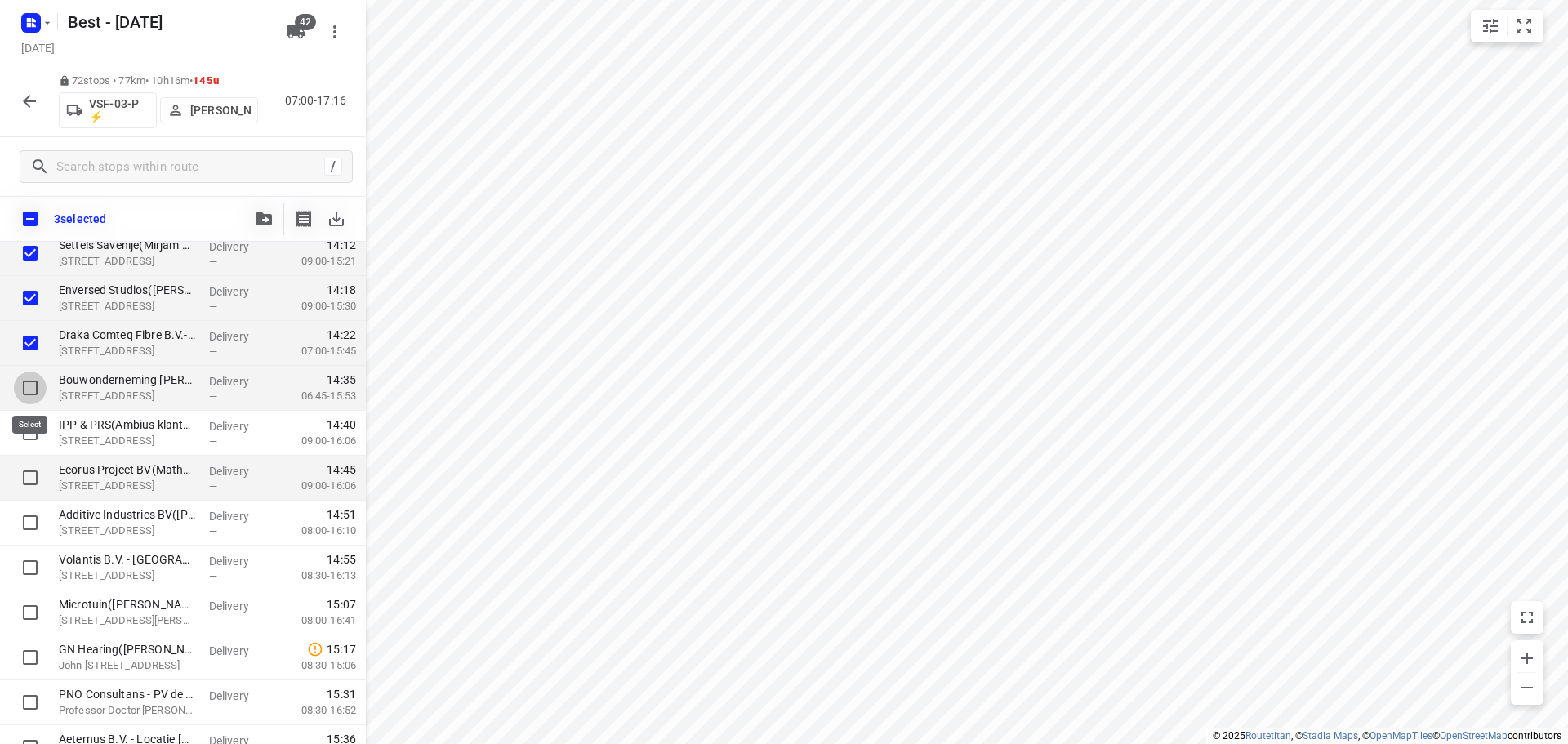
click at [32, 384] on input "checkbox" at bounding box center [30, 388] width 32 height 32
checkbox input "true"
click at [264, 213] on icon "button" at bounding box center [263, 218] width 16 height 13
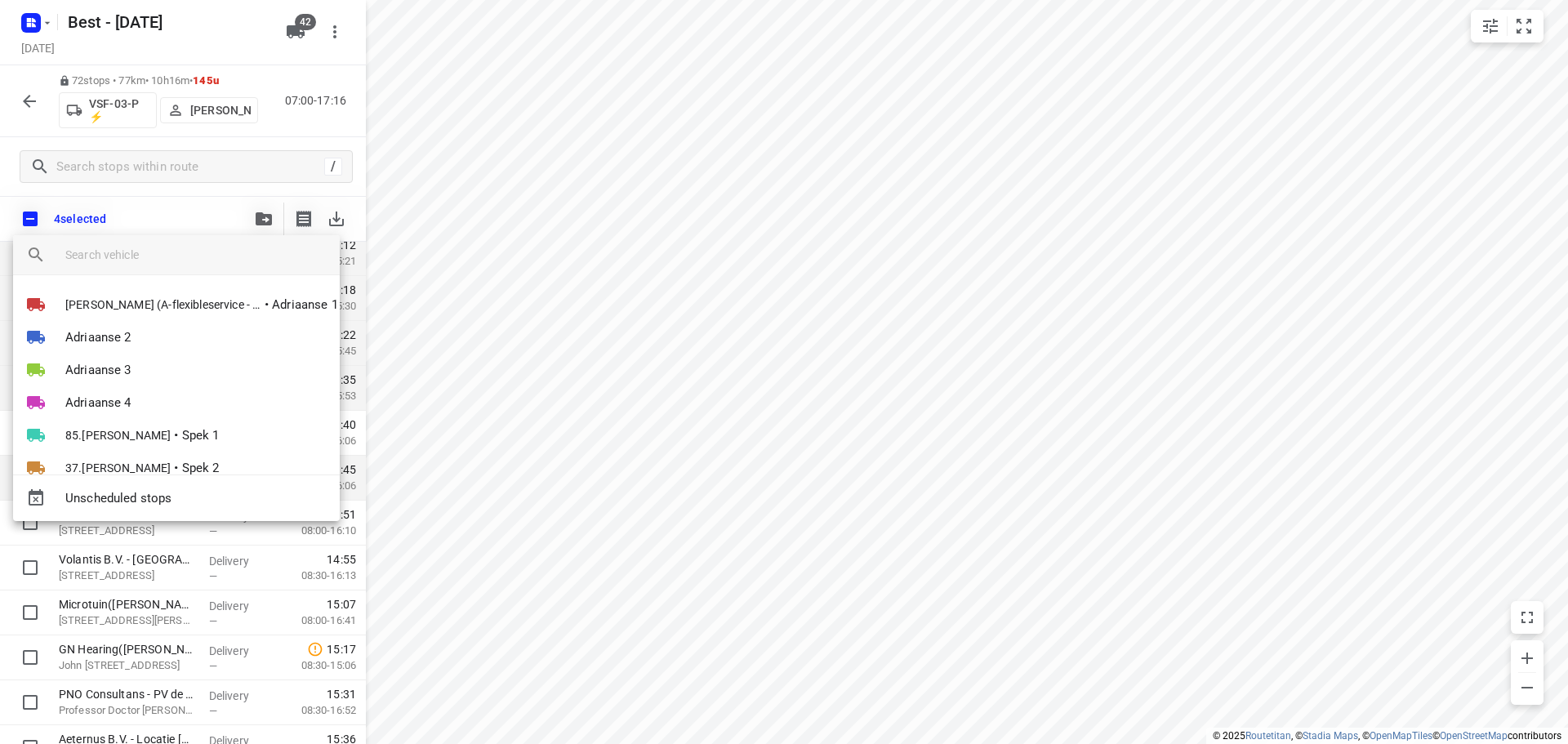
click at [164, 264] on input "search vehicle" at bounding box center [196, 255] width 262 height 25
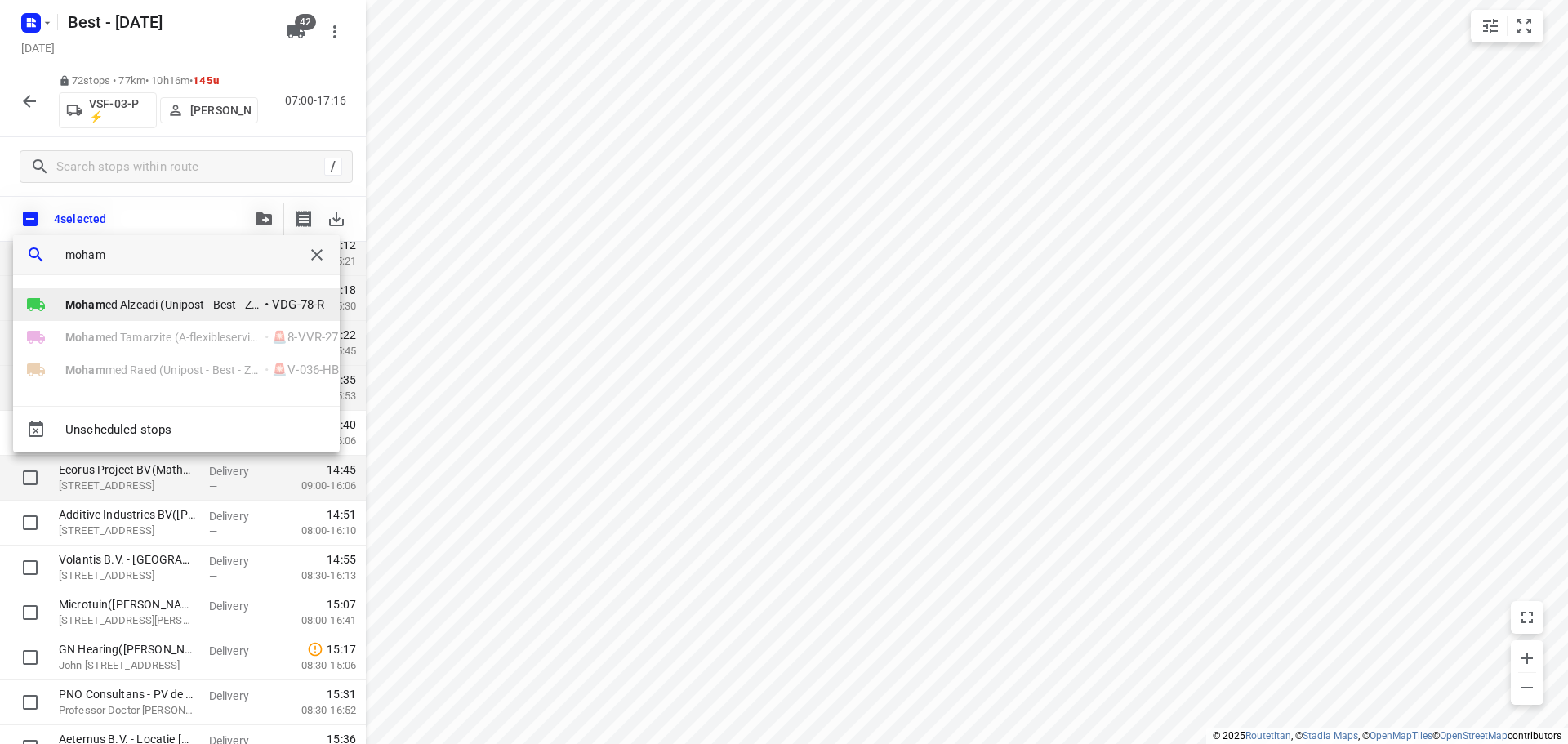
type input "moham"
click at [162, 300] on span "Moham ed Alzeadi (Unipost - Best - ZZP)" at bounding box center [164, 304] width 196 height 16
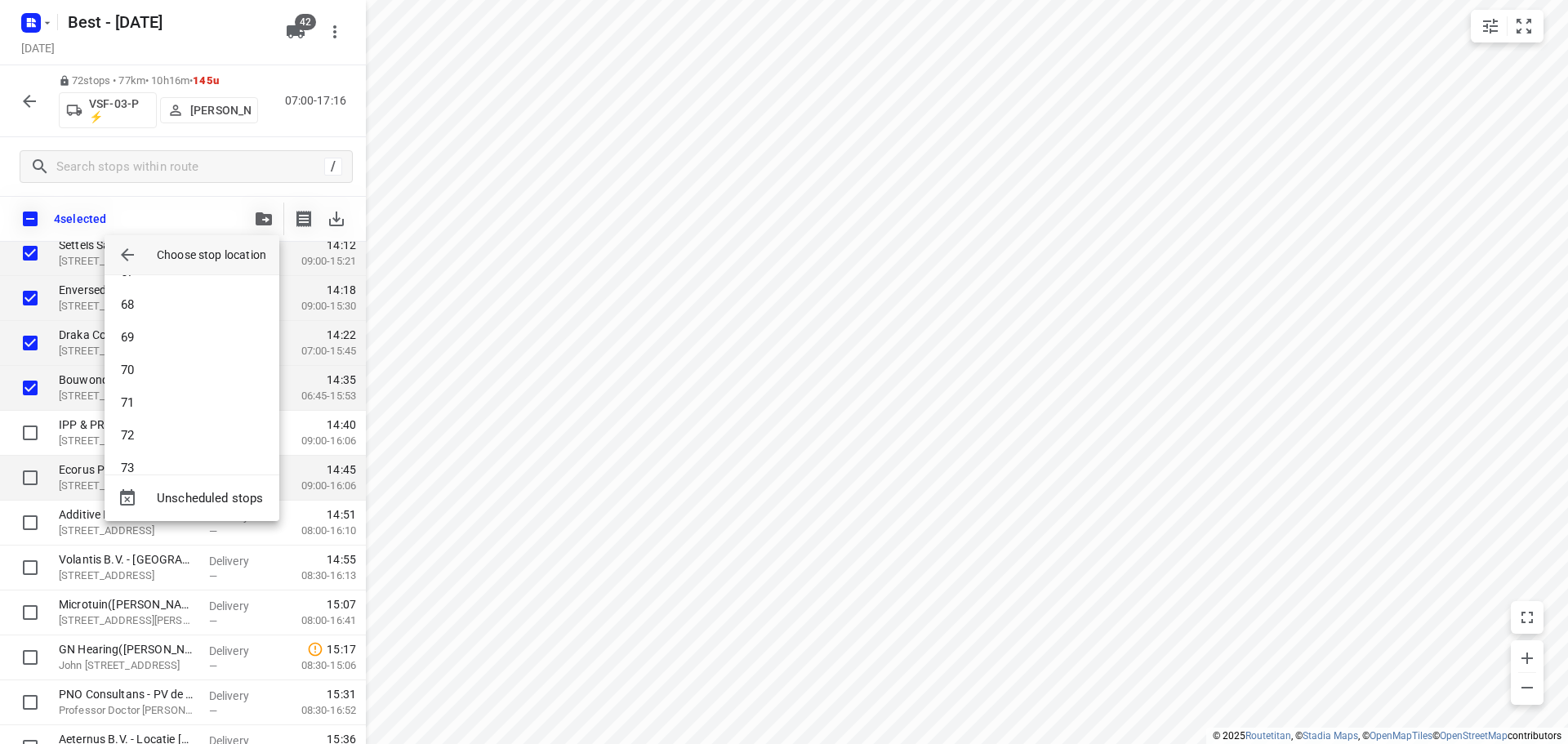
scroll to position [2303, 0]
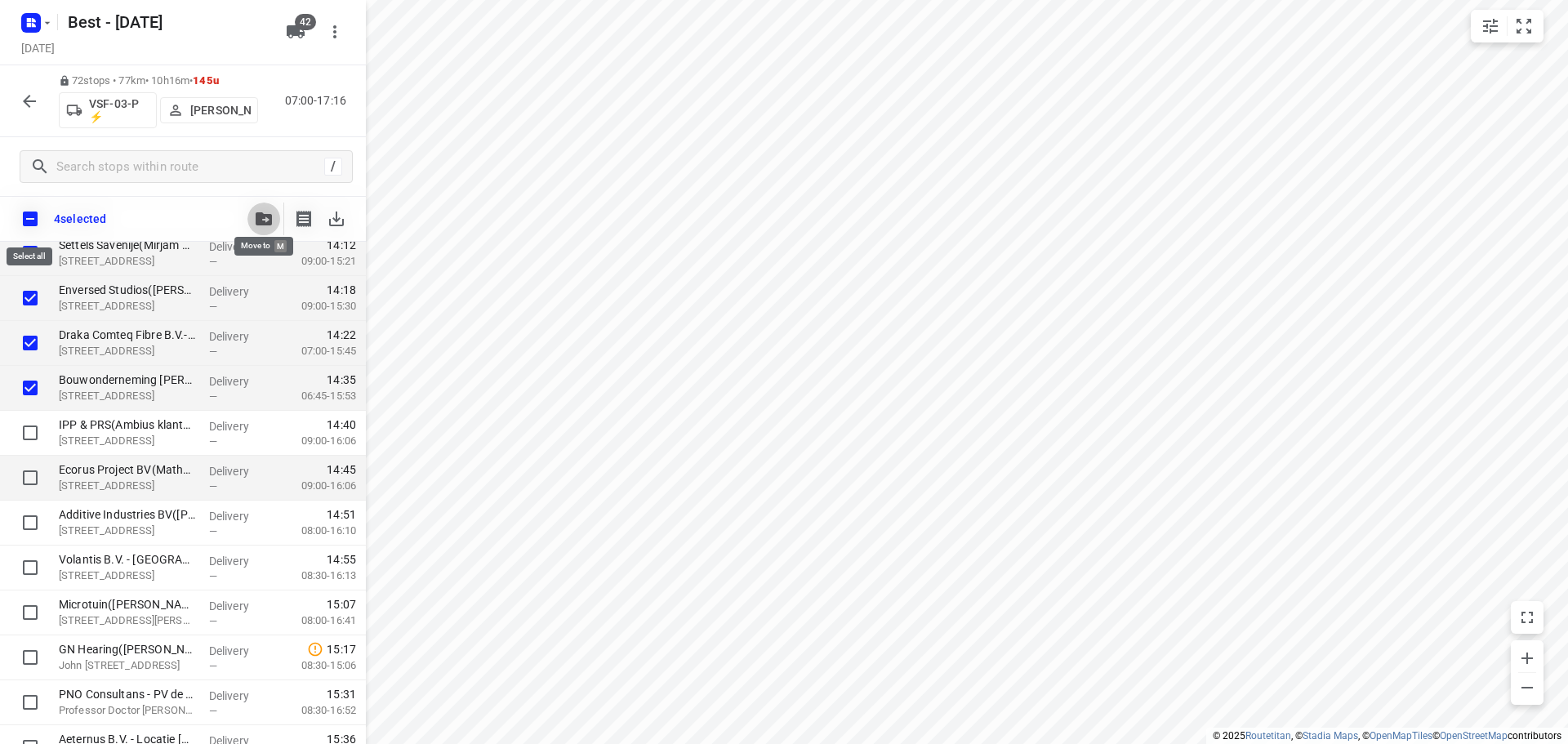
click at [34, 222] on input "checkbox" at bounding box center [30, 219] width 34 height 34
checkbox input "true"
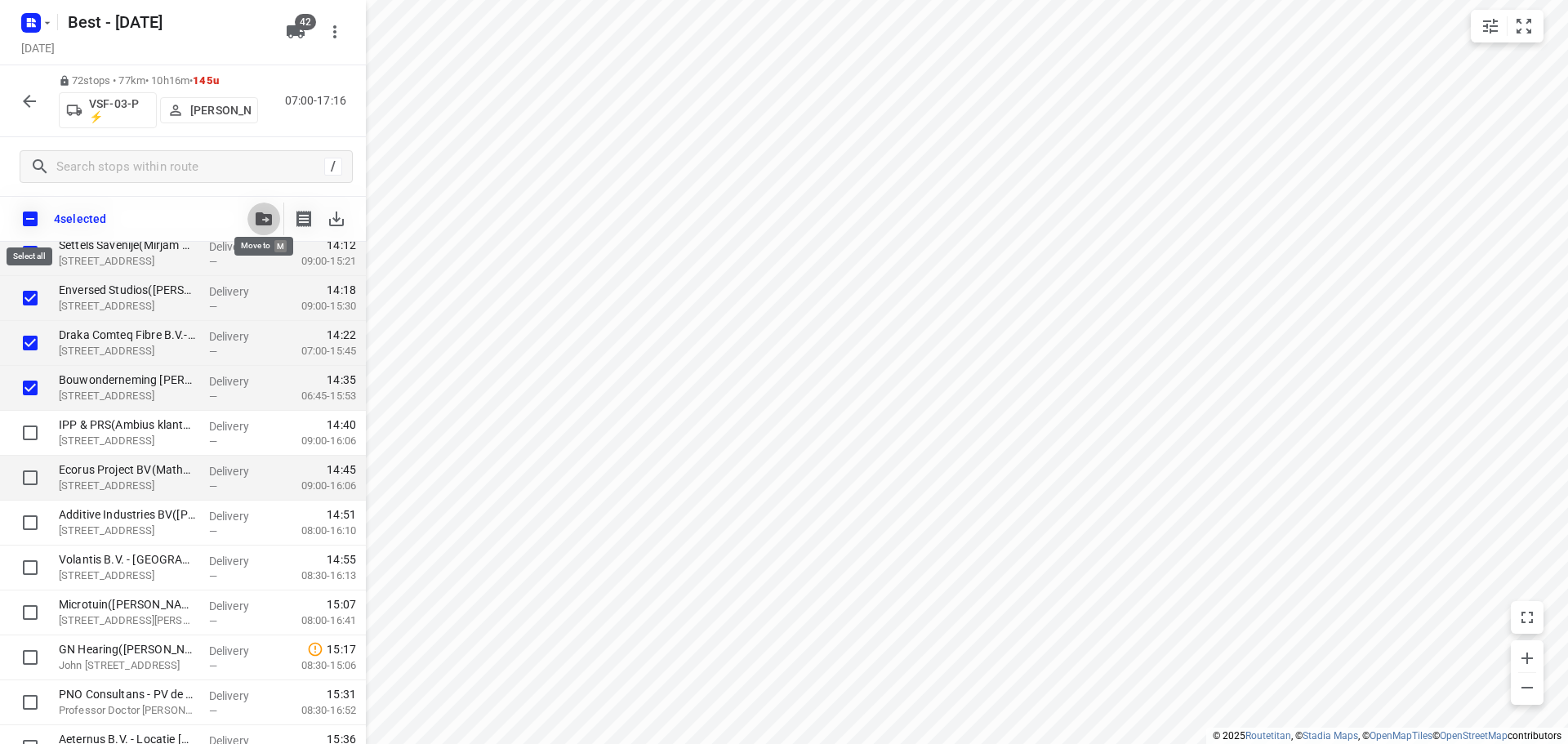
checkbox input "true"
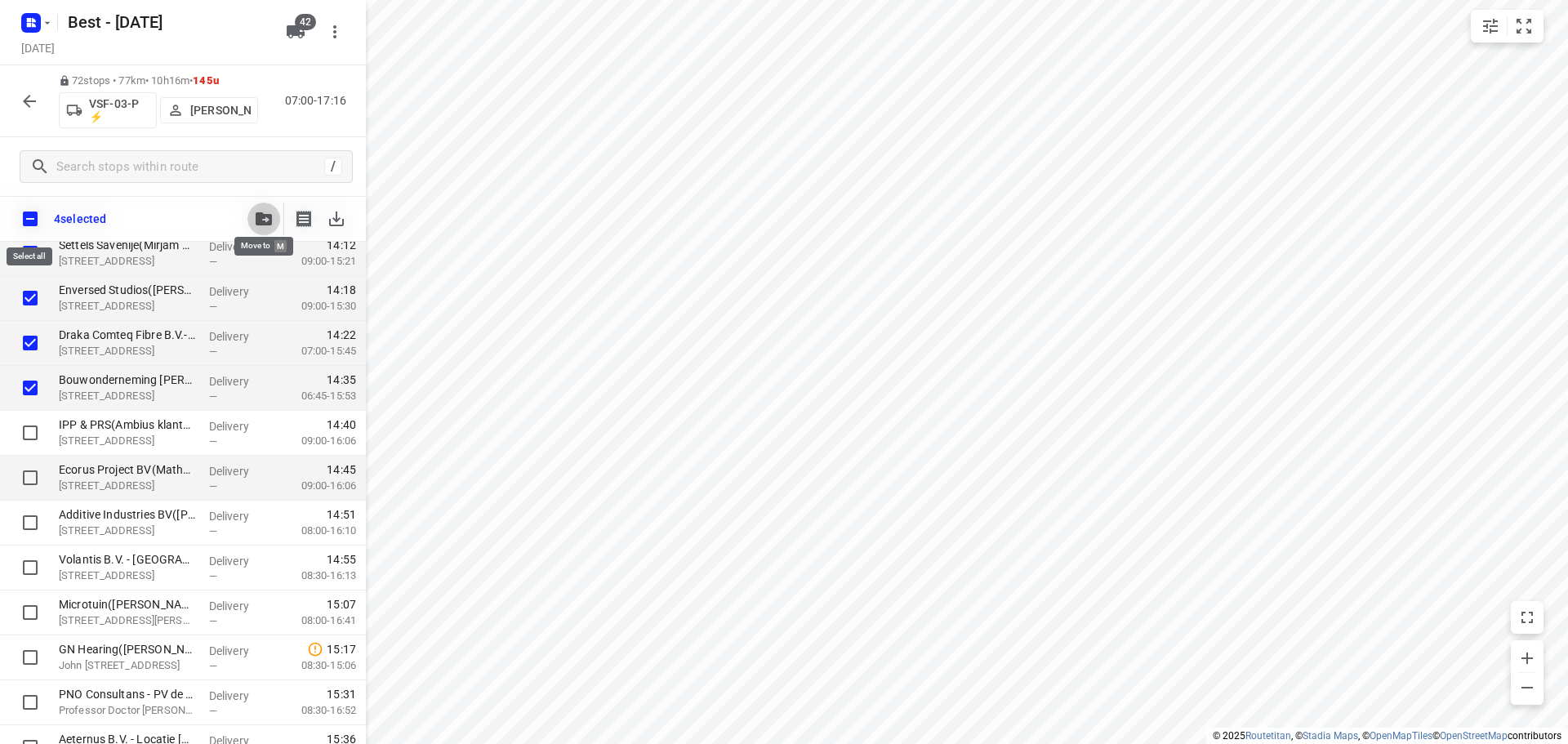
checkbox input "true"
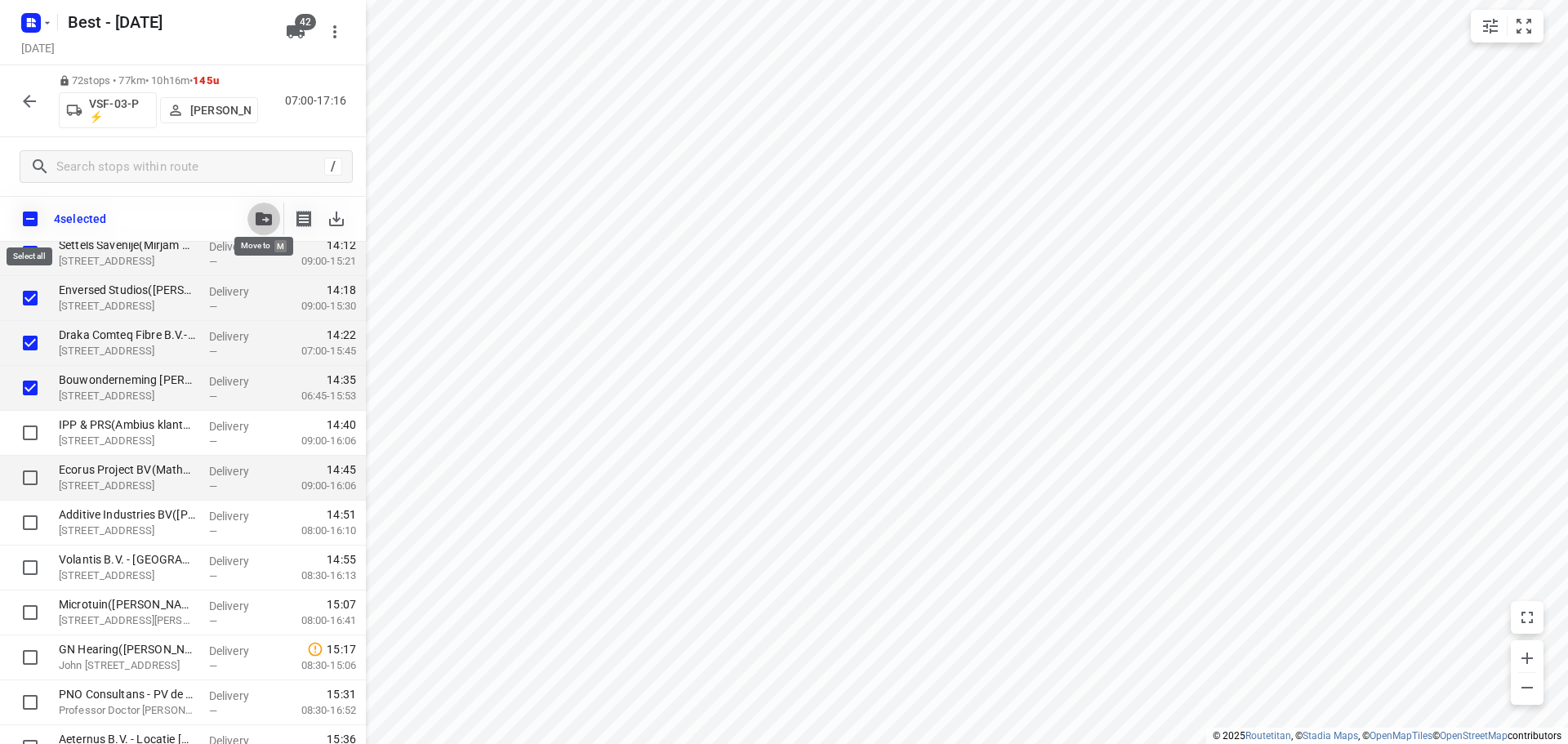
checkbox input "true"
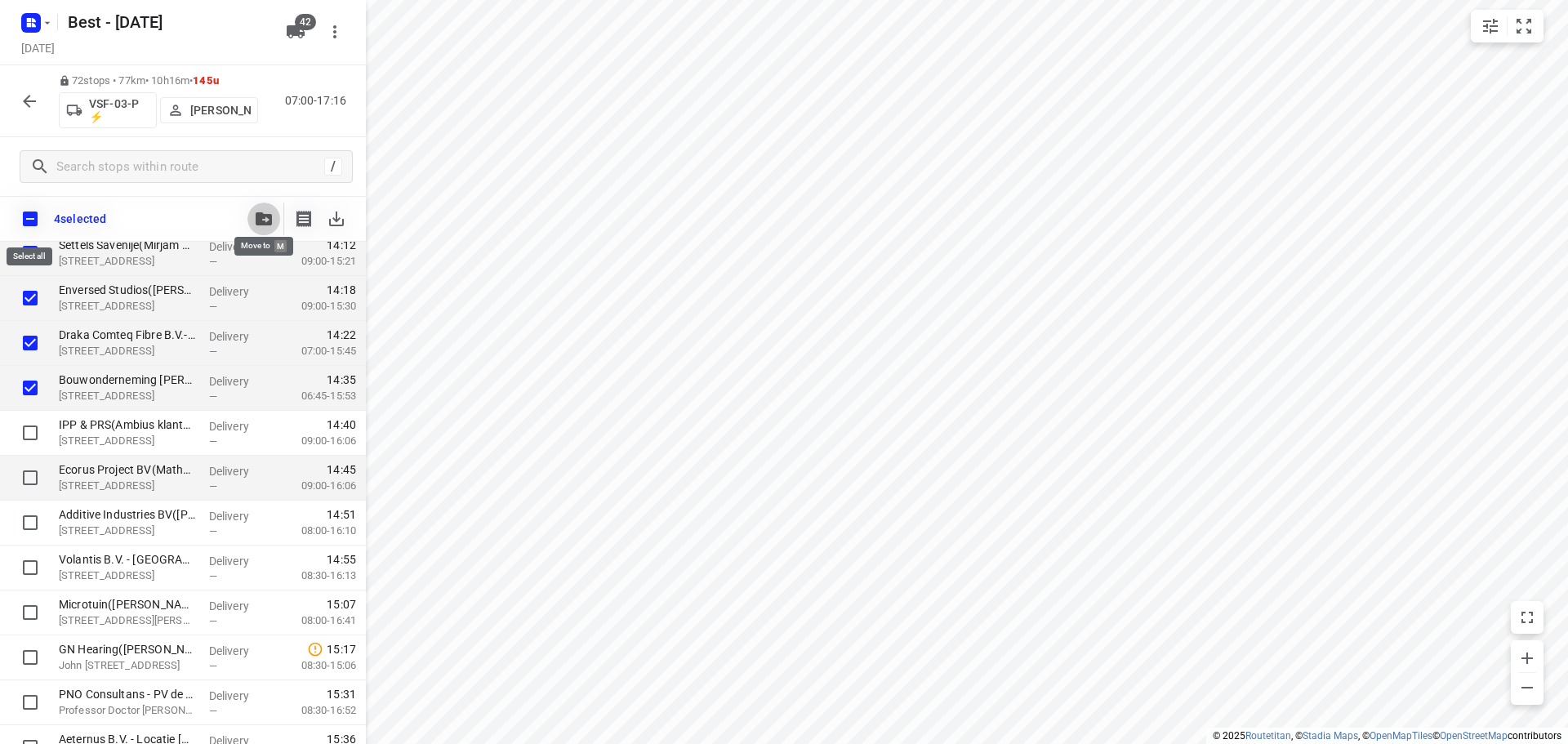
checkbox input "true"
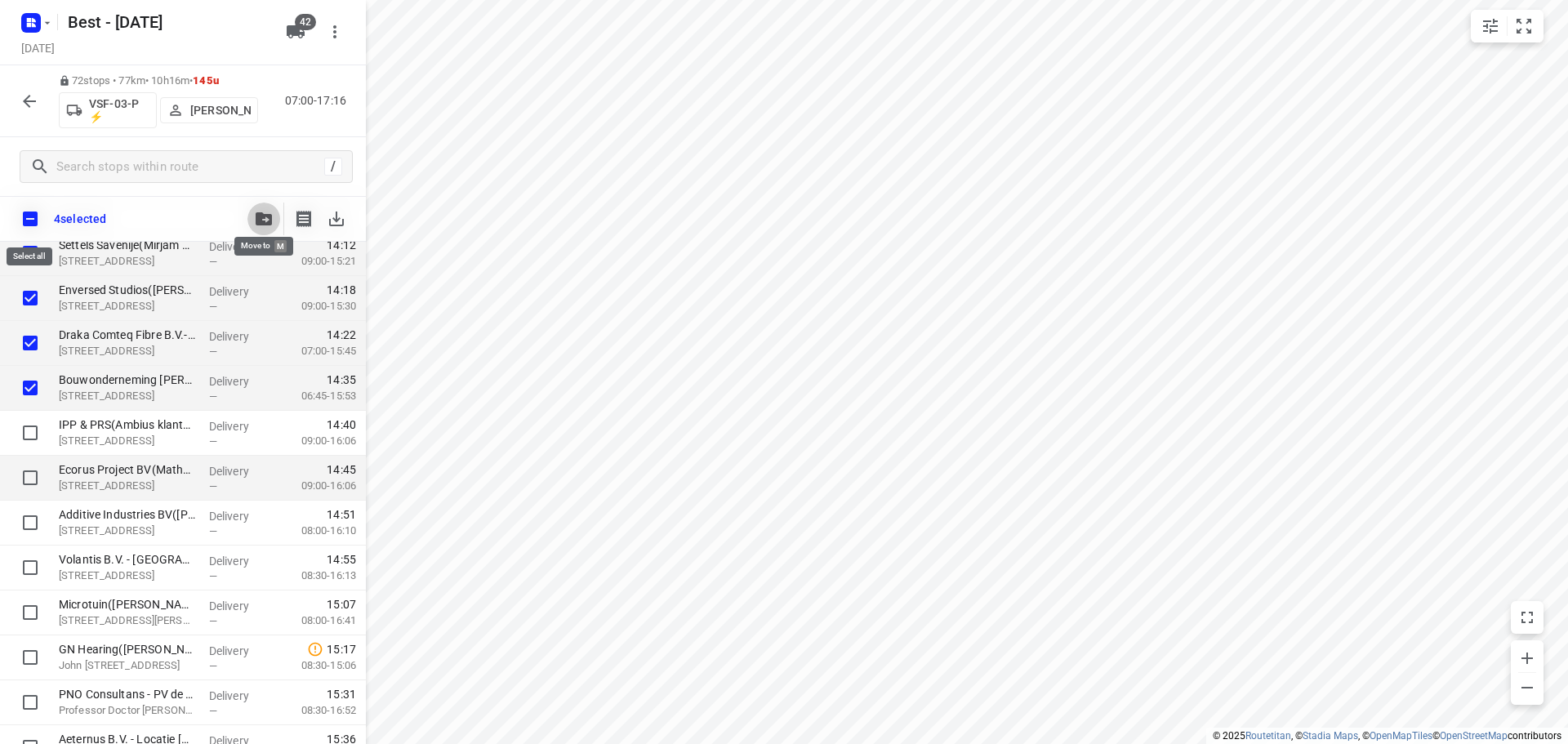
checkbox input "true"
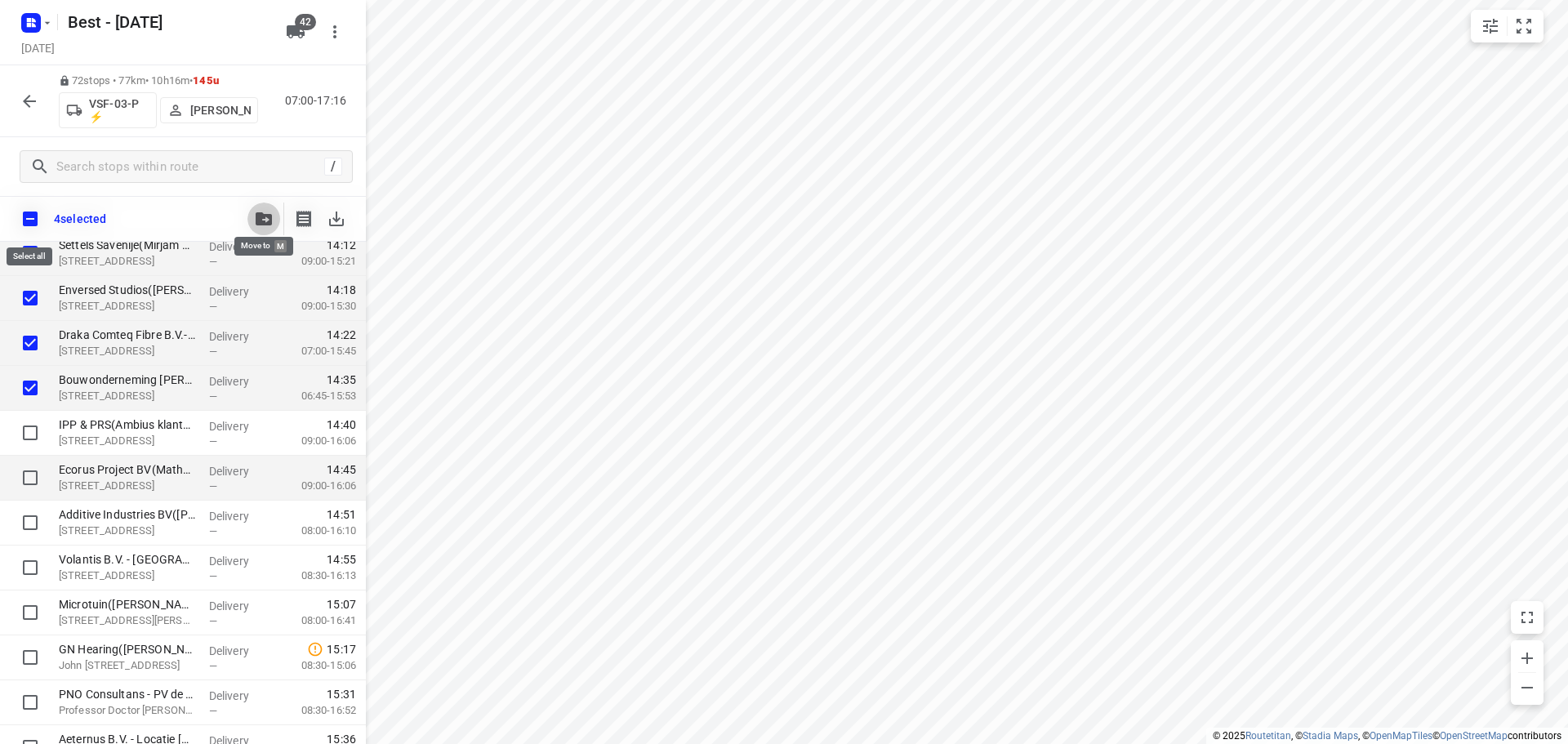
checkbox input "true"
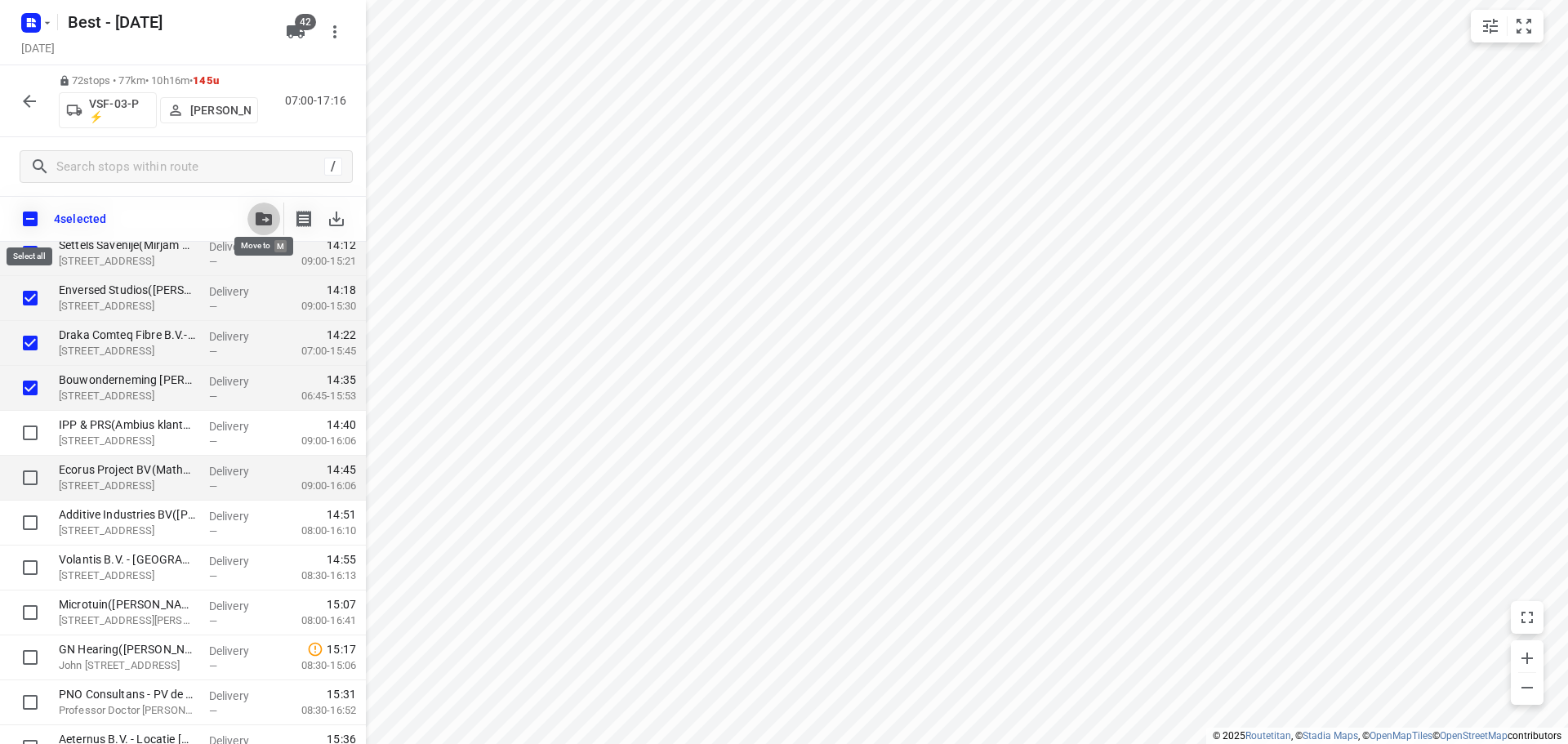
checkbox input "true"
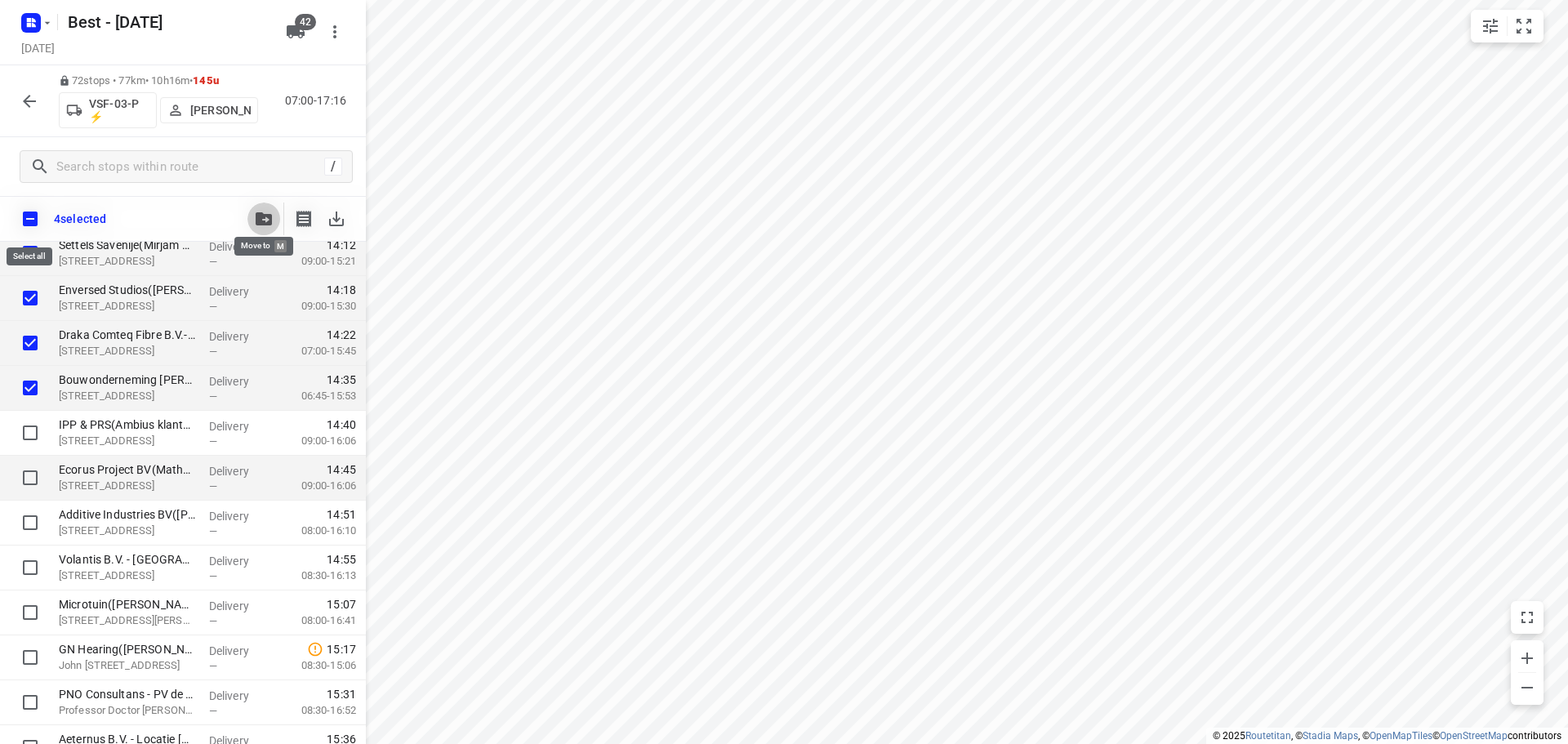
checkbox input "true"
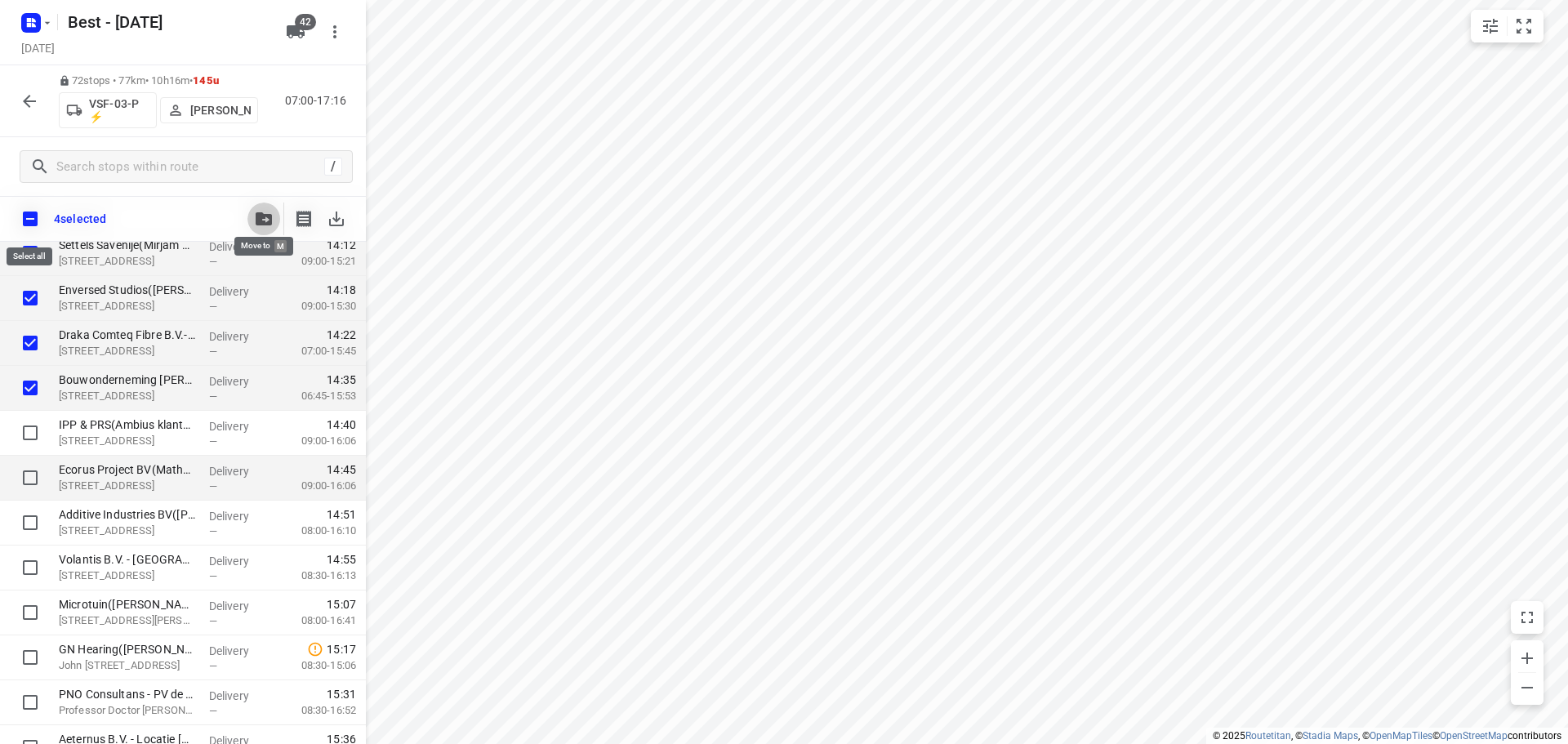
checkbox input "true"
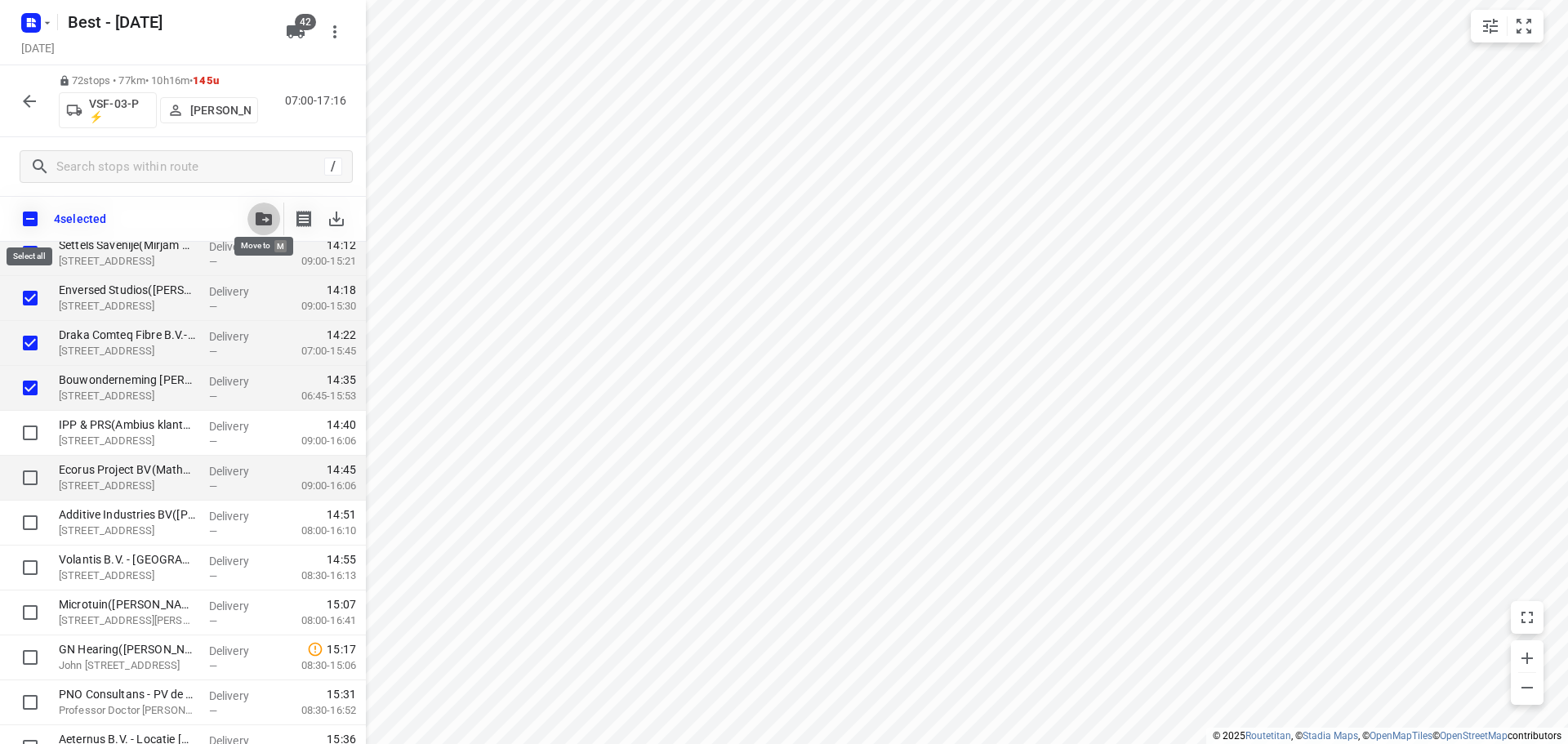
checkbox input "true"
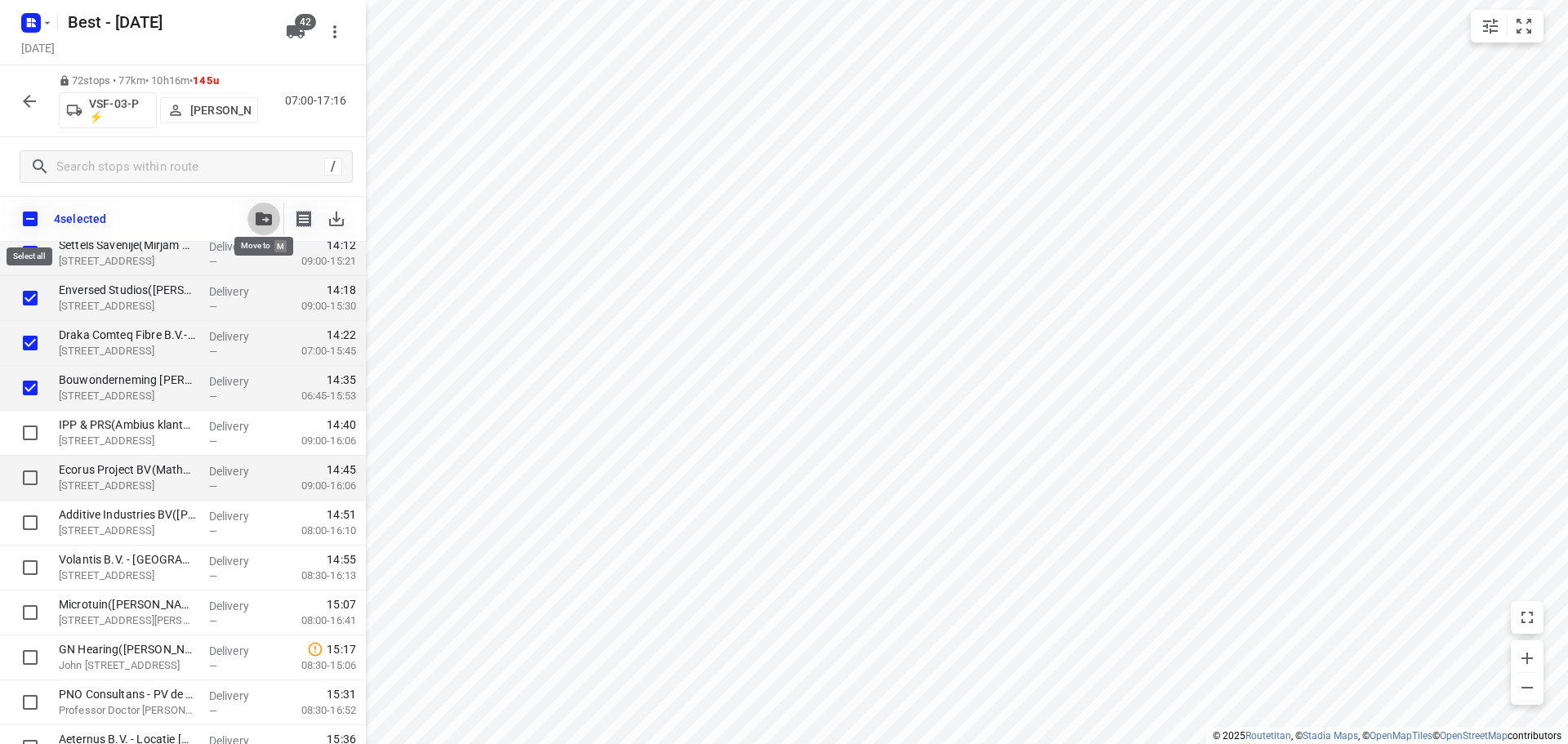
checkbox input "true"
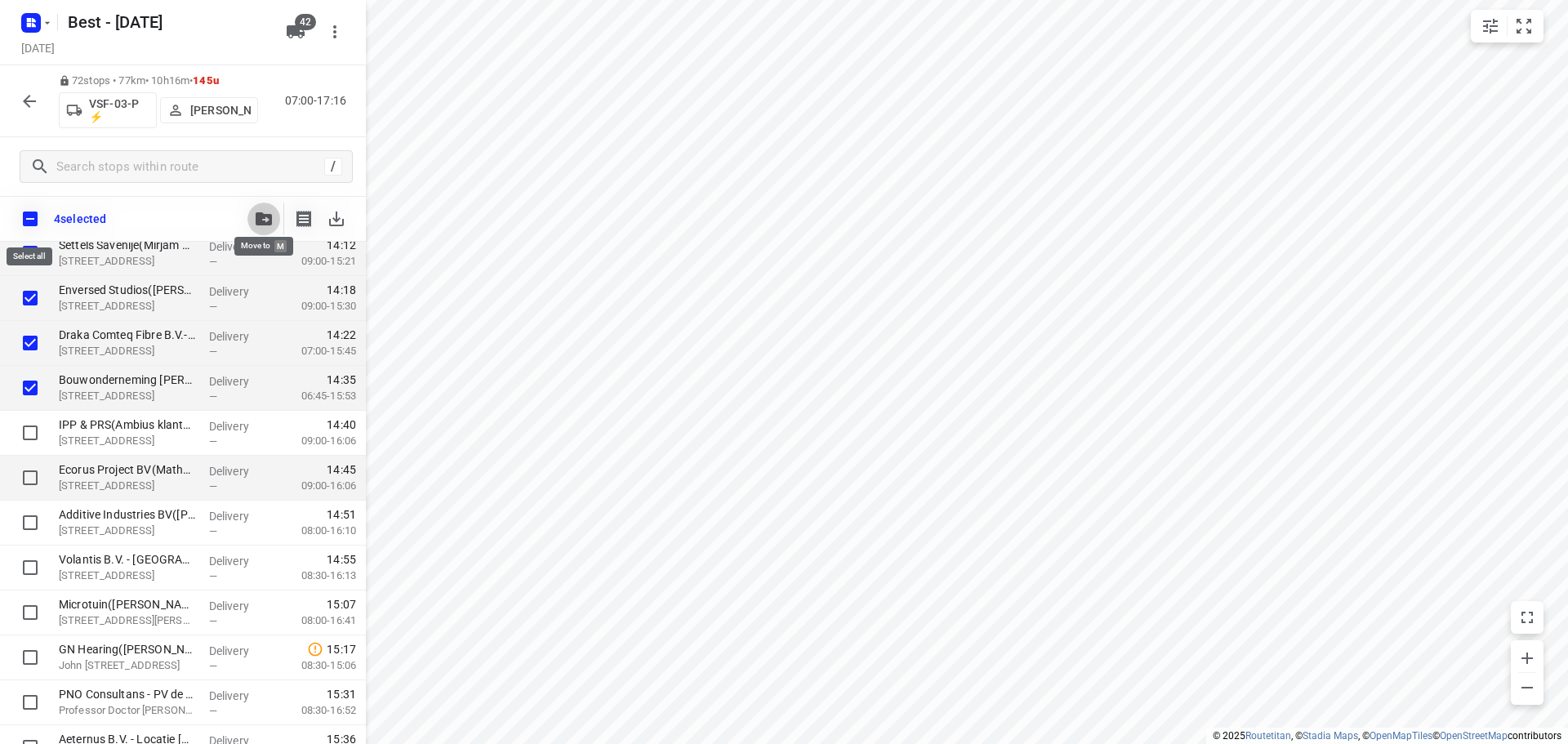
checkbox input "true"
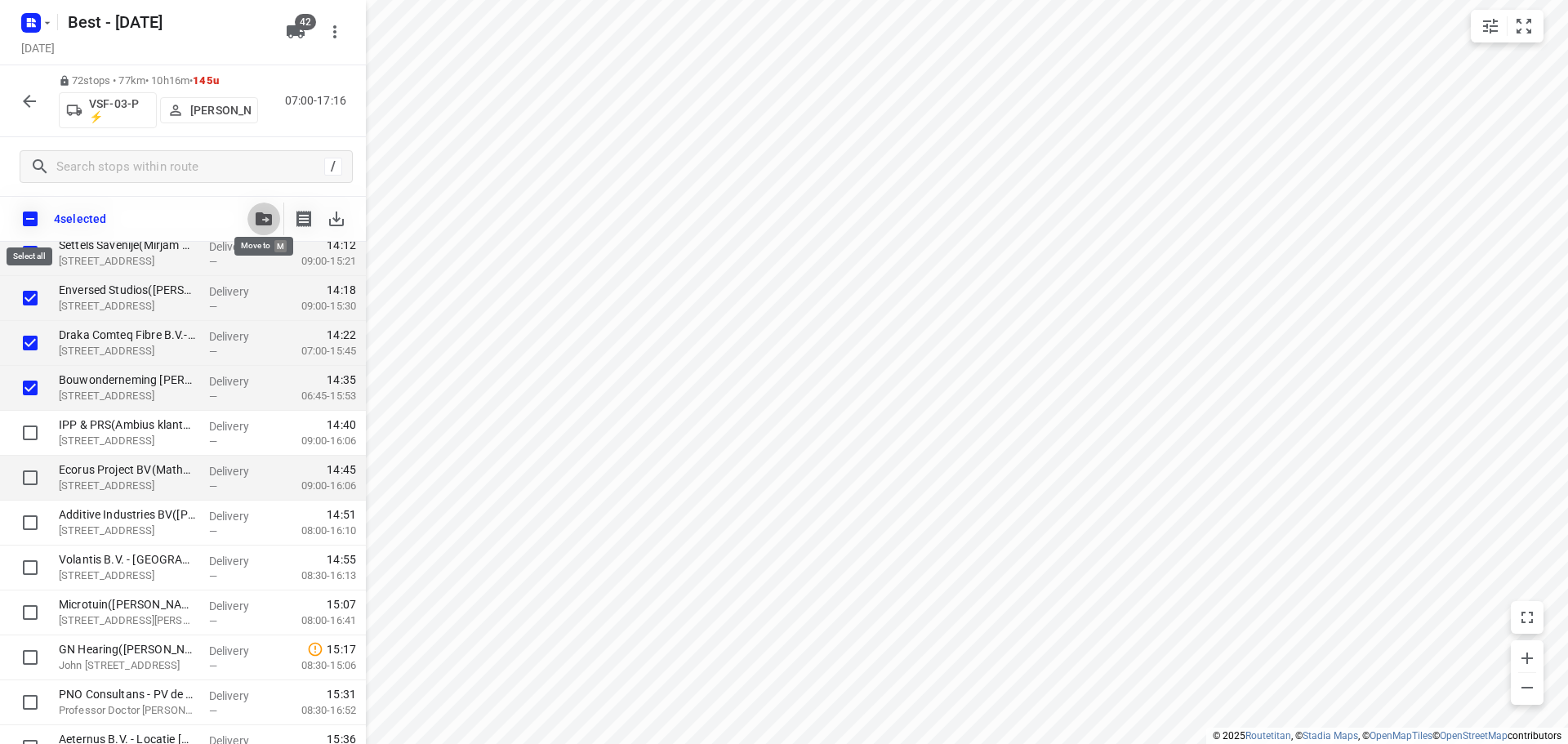
checkbox input "true"
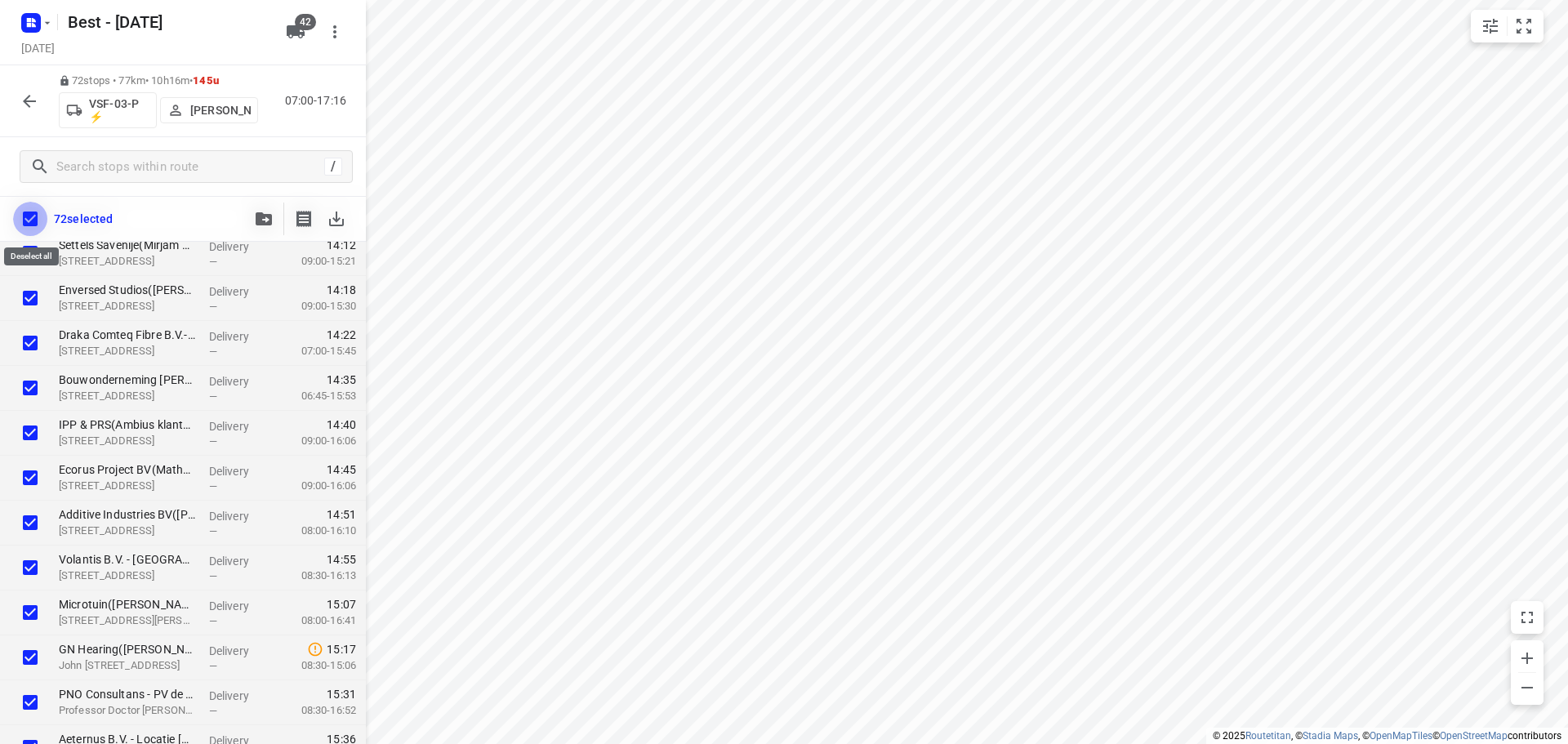
click at [31, 221] on input "checkbox" at bounding box center [30, 219] width 34 height 34
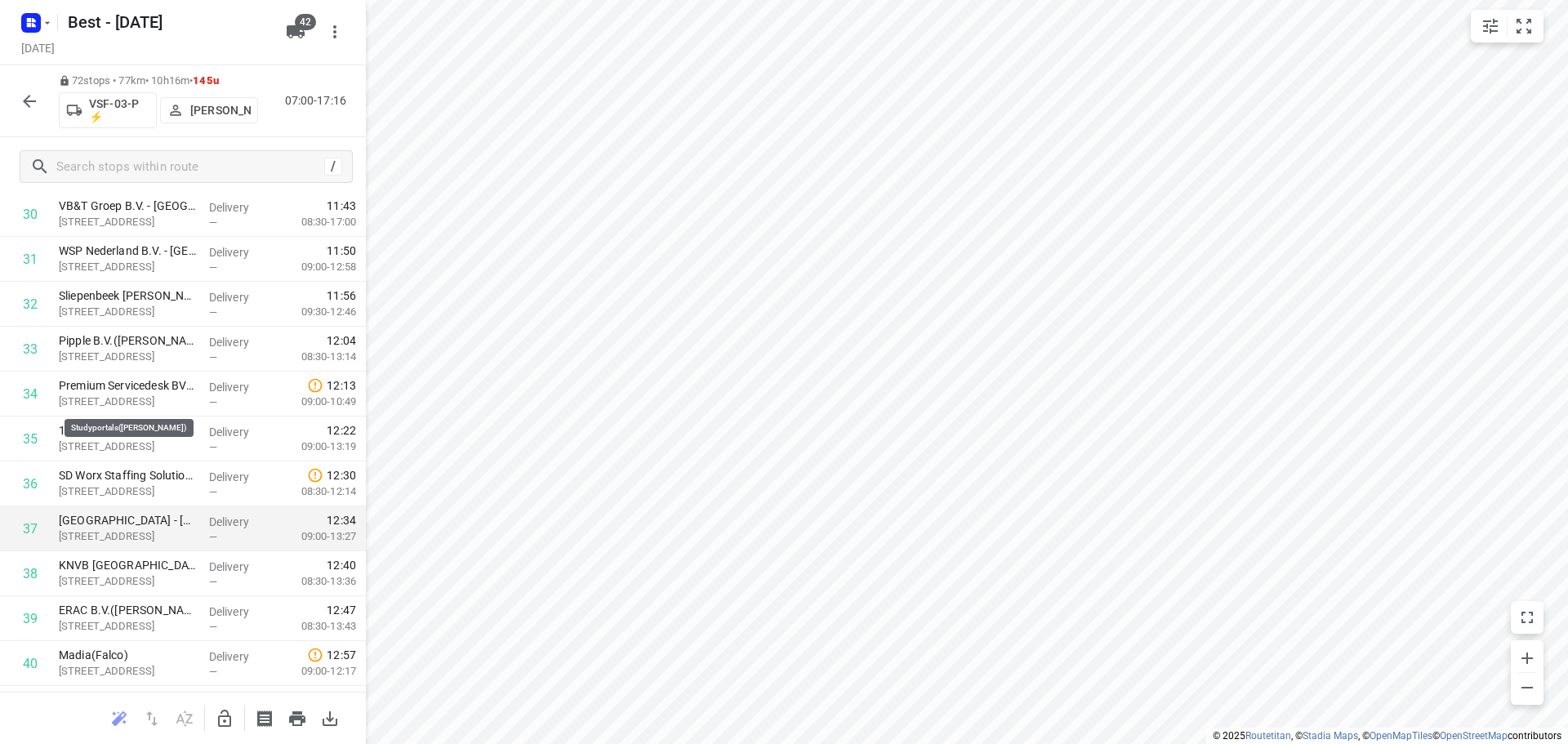
scroll to position [2123, 0]
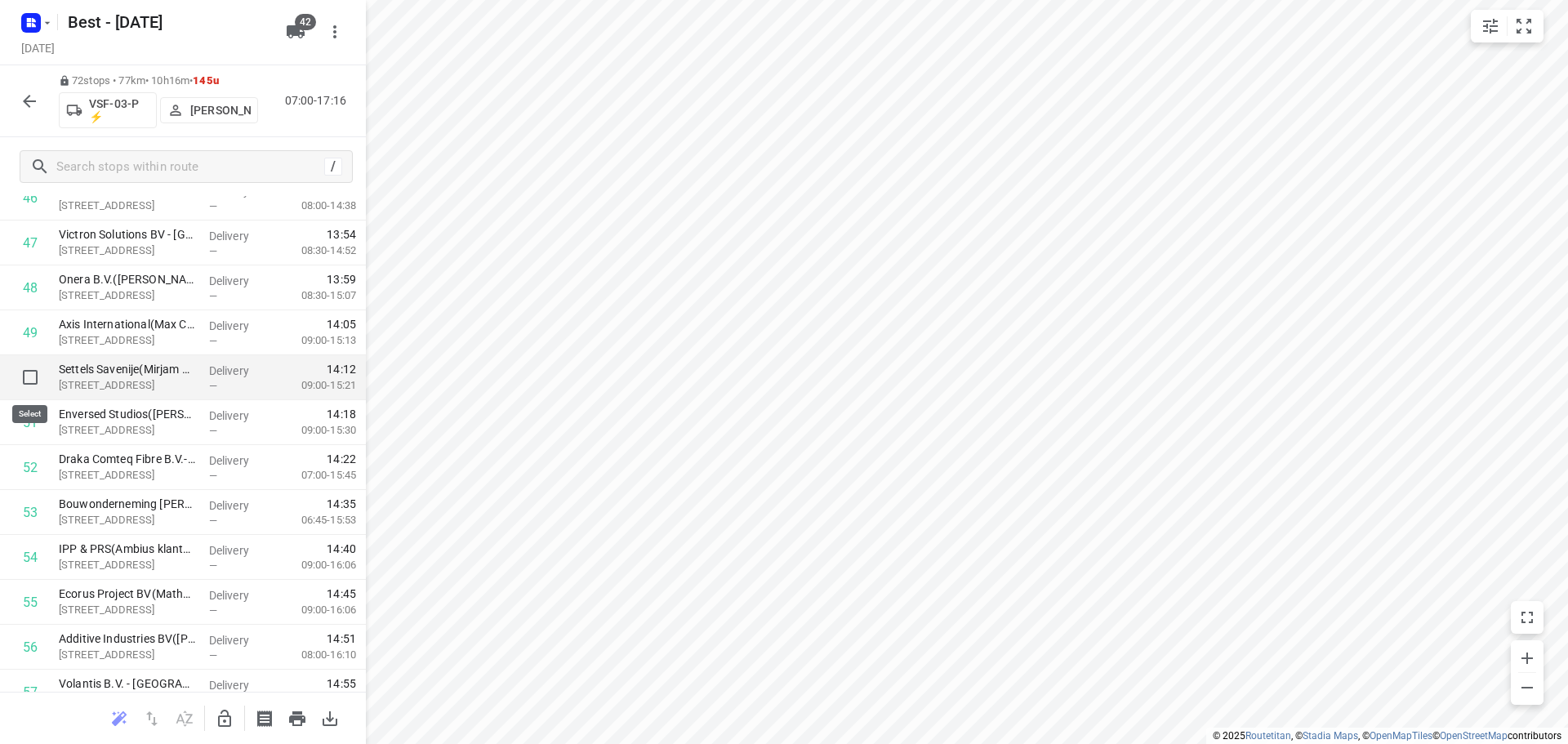
click at [30, 373] on input "checkbox" at bounding box center [30, 378] width 32 height 32
checkbox input "true"
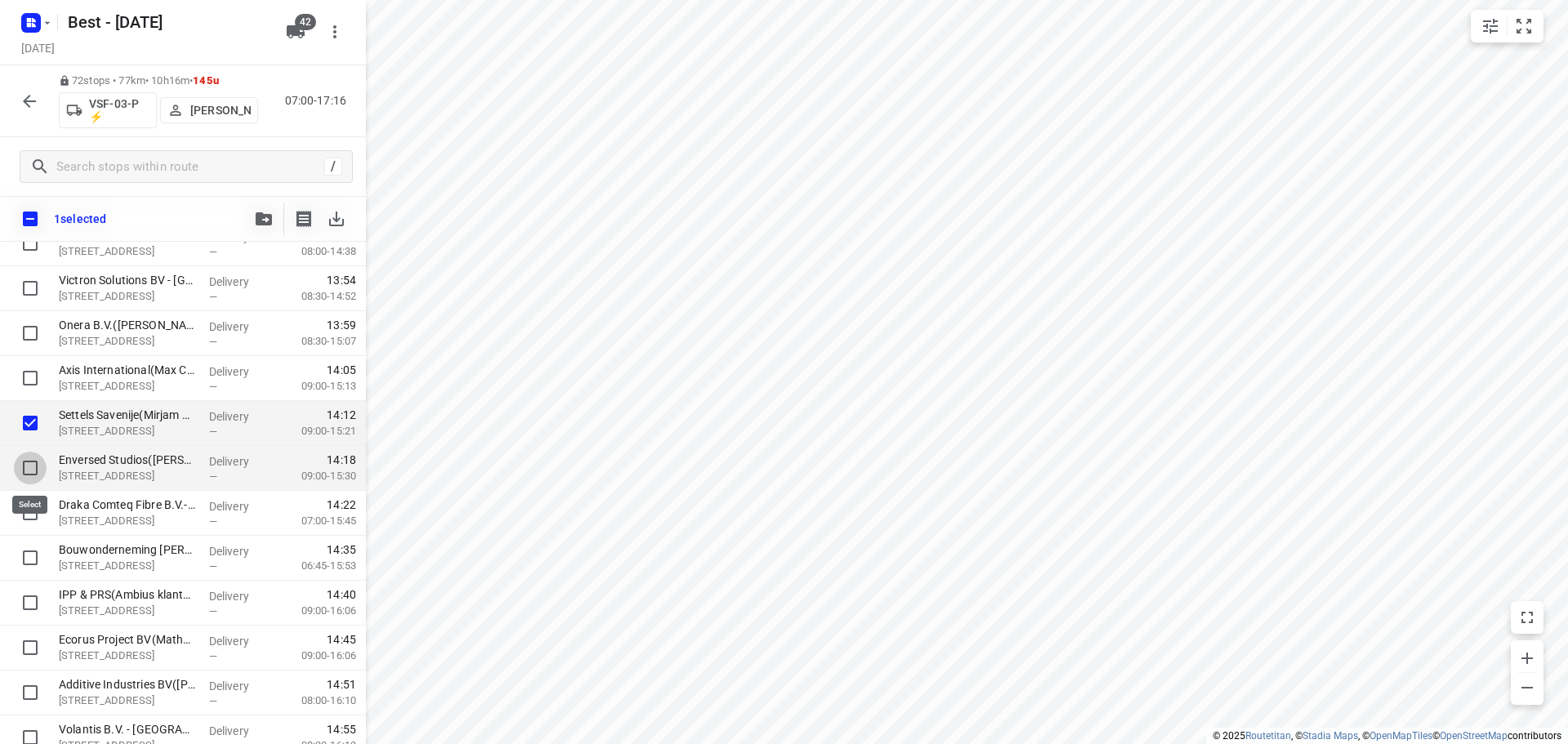
click at [29, 465] on input "checkbox" at bounding box center [30, 468] width 32 height 32
checkbox input "true"
click at [26, 516] on input "checkbox" at bounding box center [30, 513] width 32 height 32
checkbox input "true"
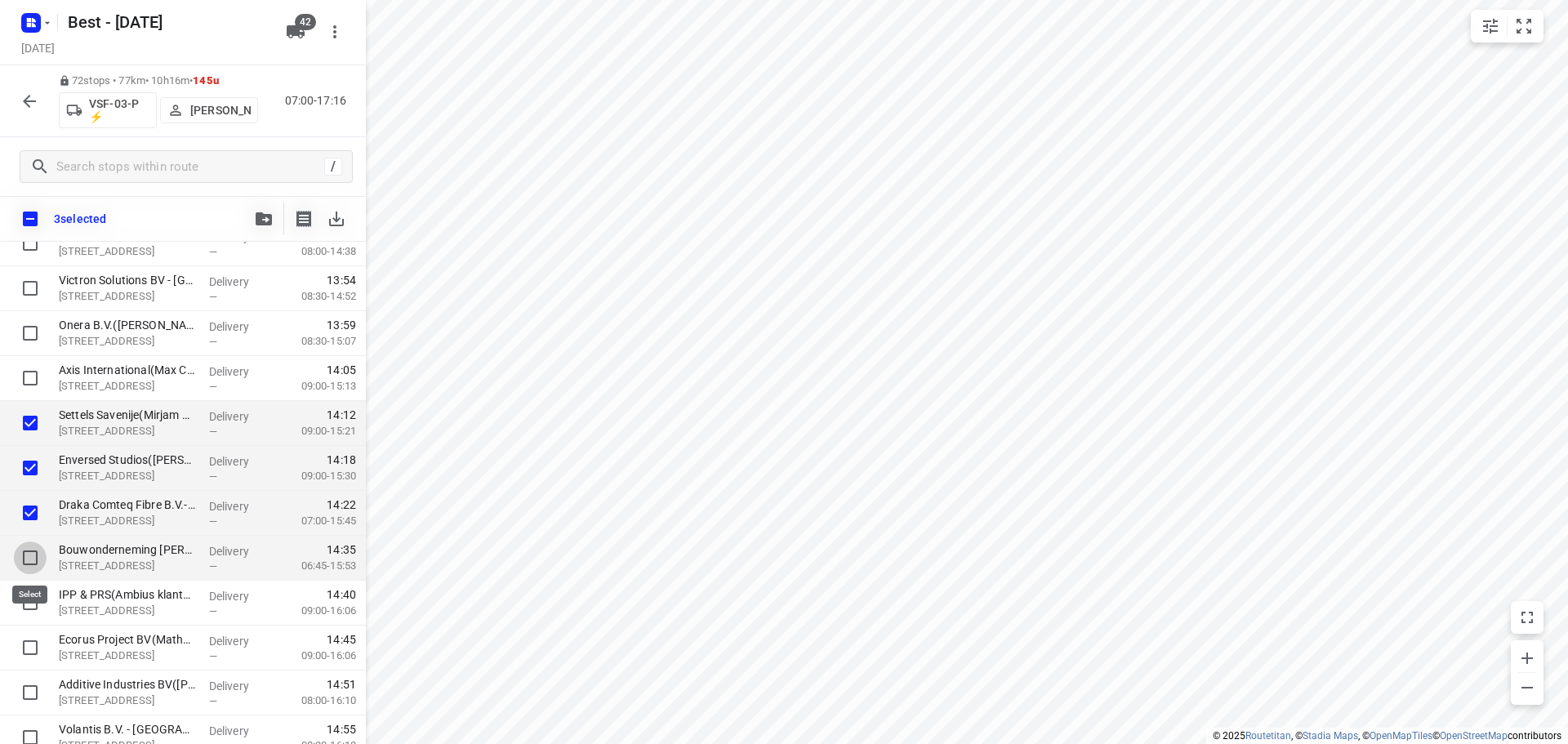
click at [28, 552] on input "checkbox" at bounding box center [30, 557] width 32 height 32
checkbox input "true"
click at [270, 217] on icon "button" at bounding box center [263, 218] width 16 height 13
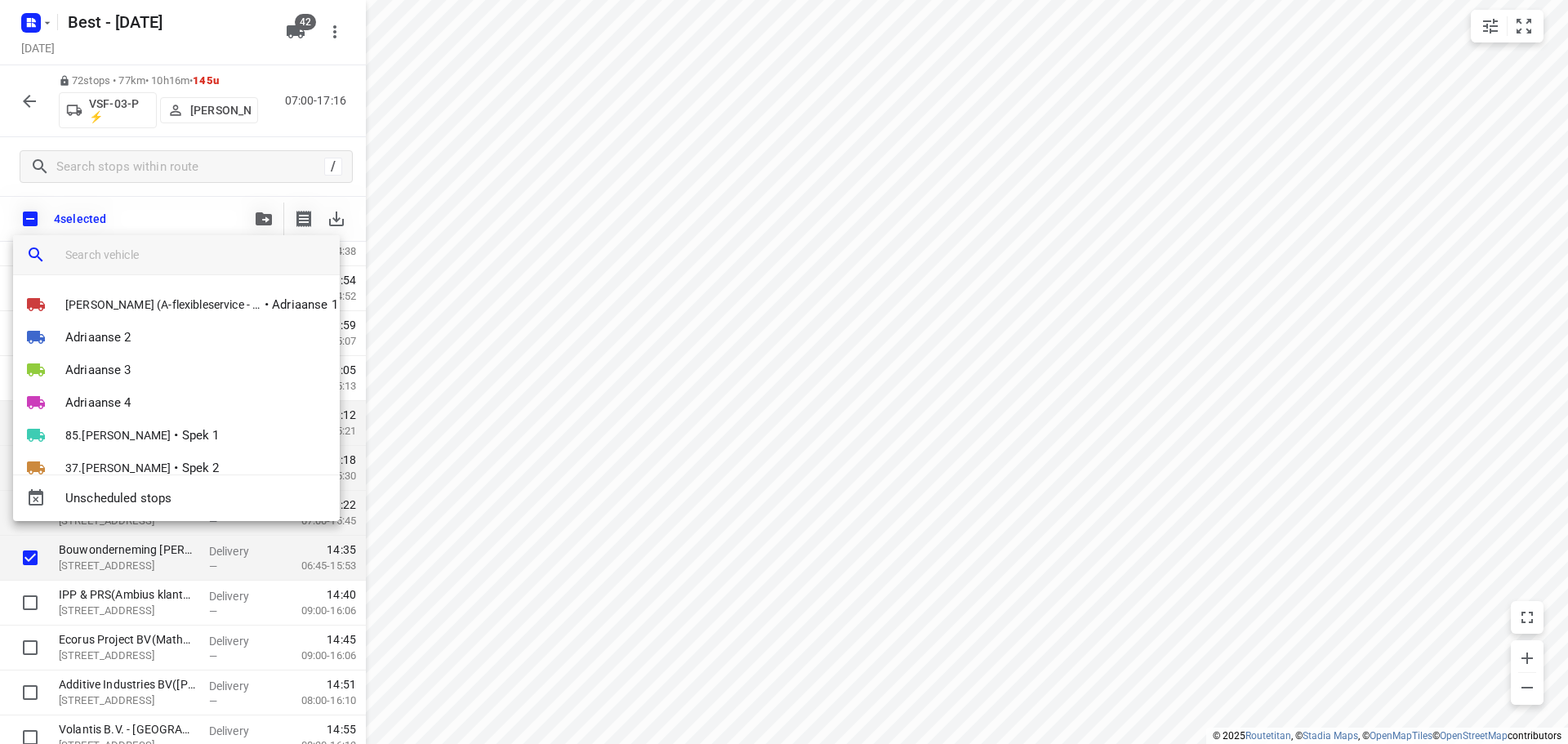
click at [127, 262] on input "search vehicle" at bounding box center [196, 255] width 262 height 25
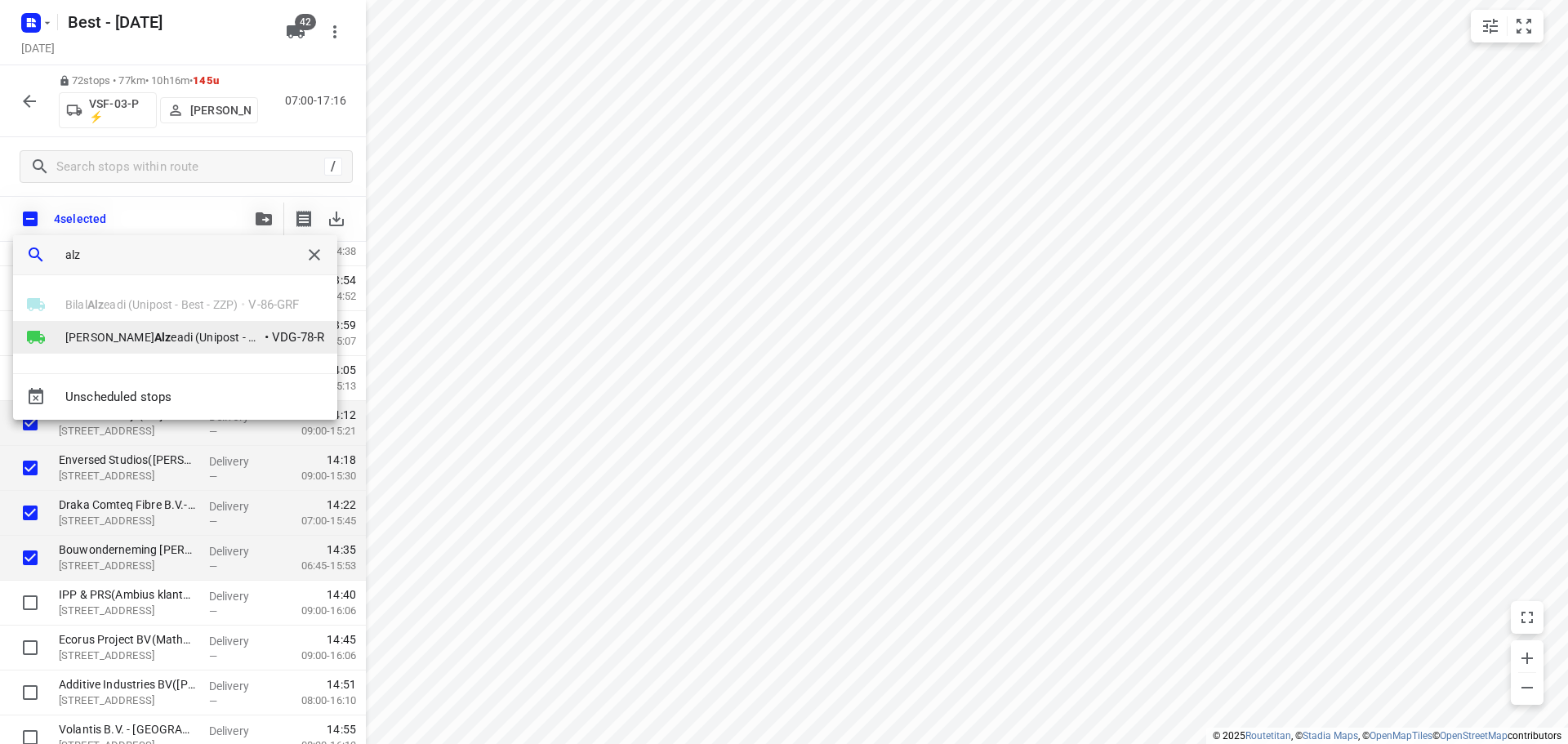
type input "alz"
click at [154, 341] on span "Mohamed Alz eadi (Unipost - Best - ZZP)" at bounding box center [164, 337] width 196 height 16
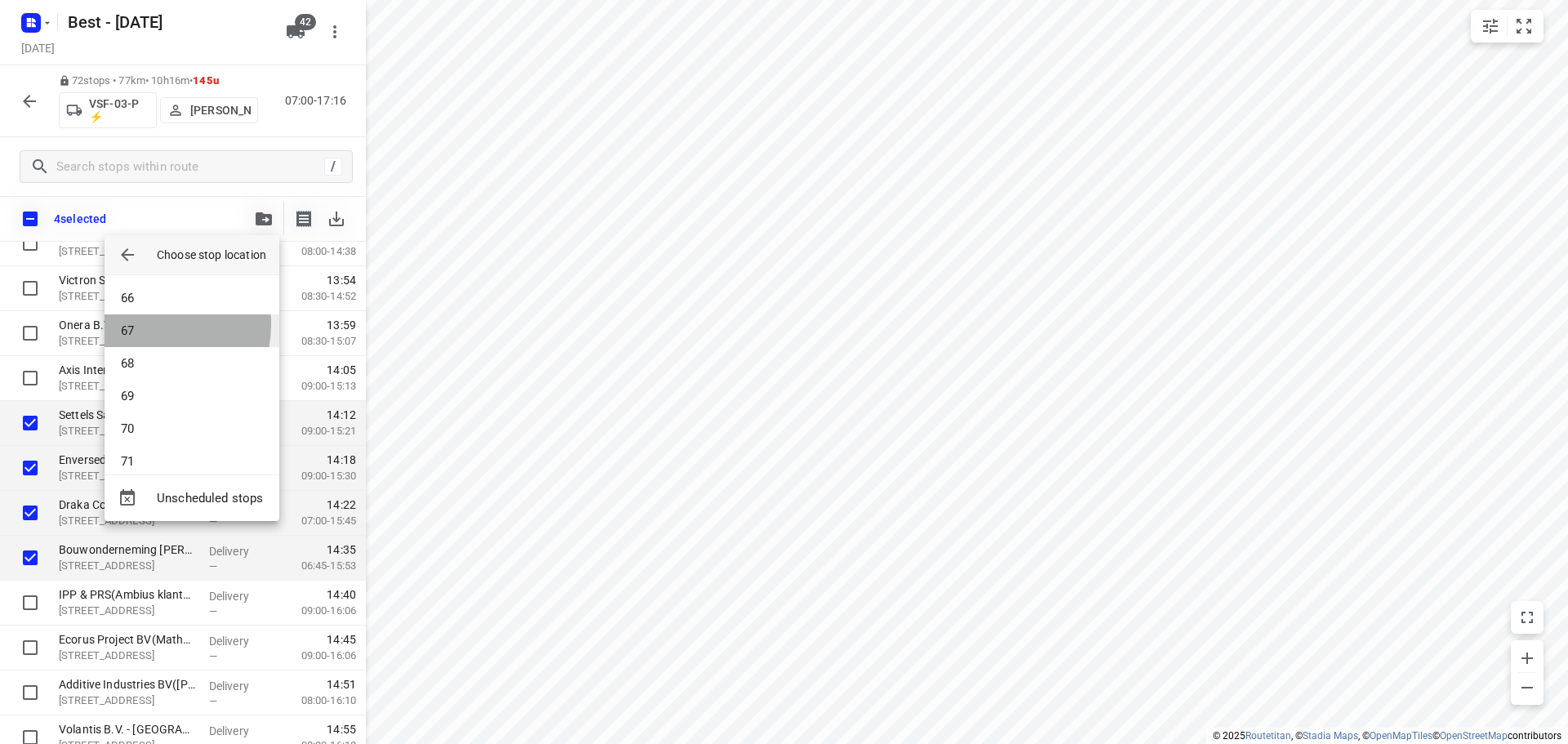
click at [142, 324] on li "67" at bounding box center [192, 331] width 175 height 32
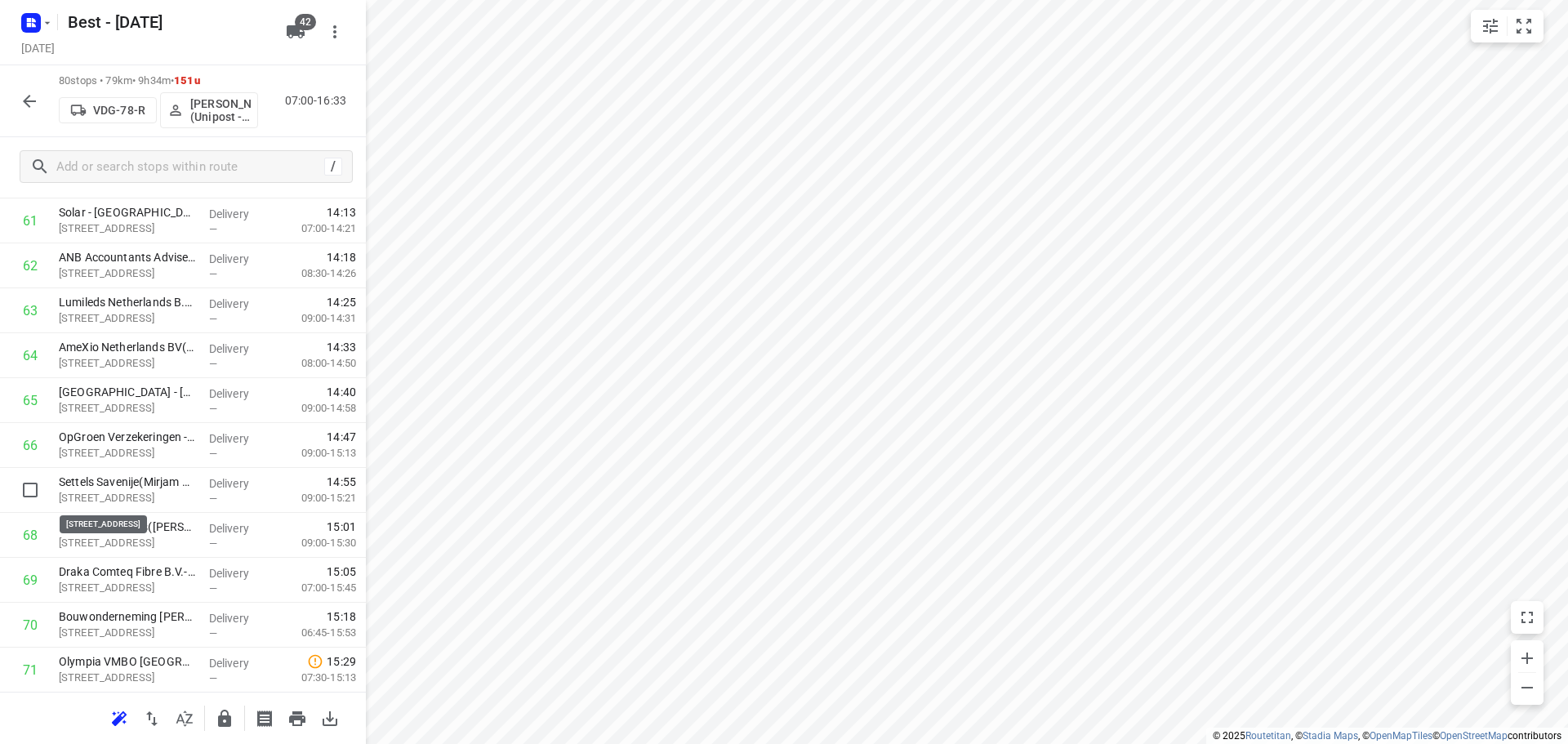
scroll to position [2777, 0]
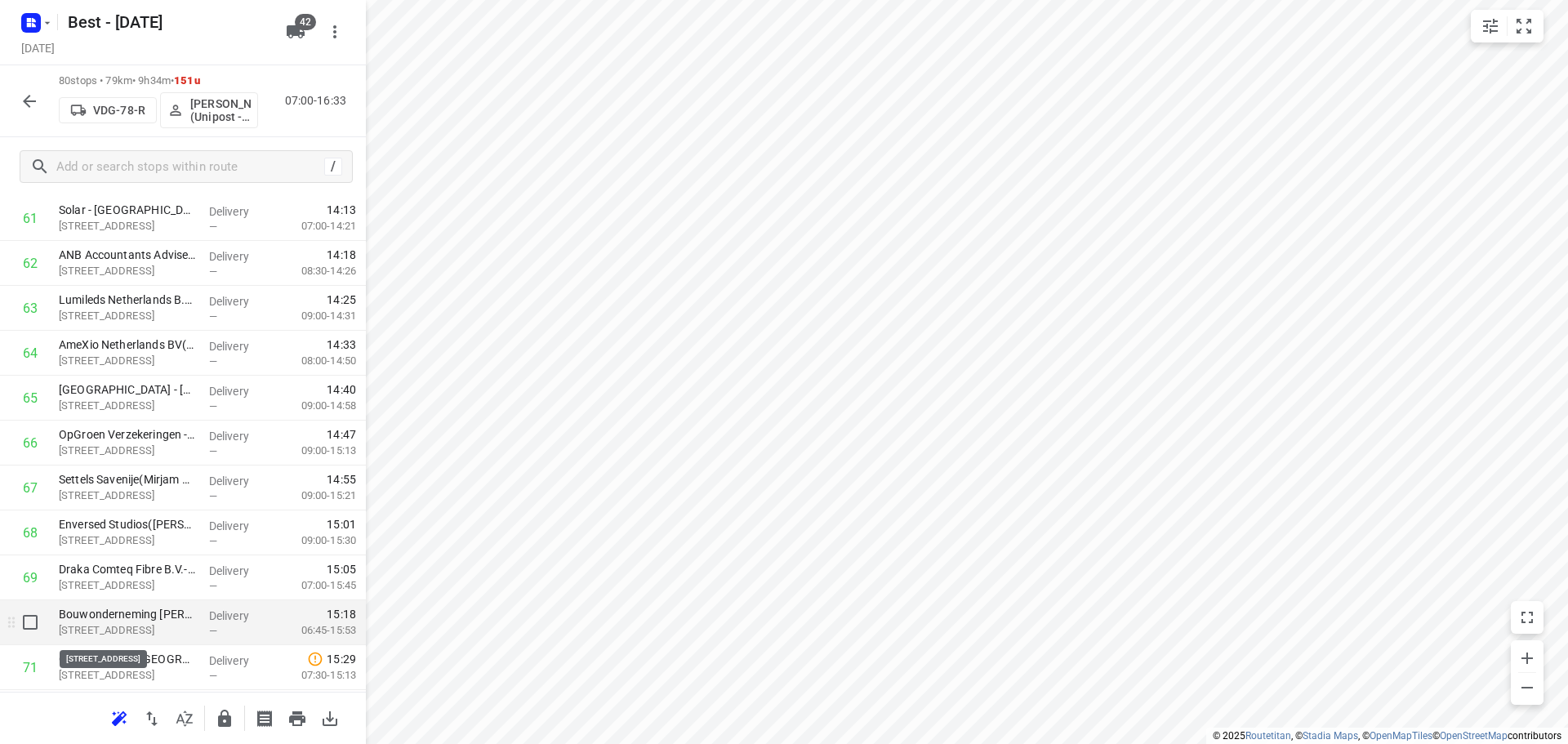
click at [93, 625] on p "Achtseweg Zuid 181, Eindhoven" at bounding box center [127, 630] width 137 height 16
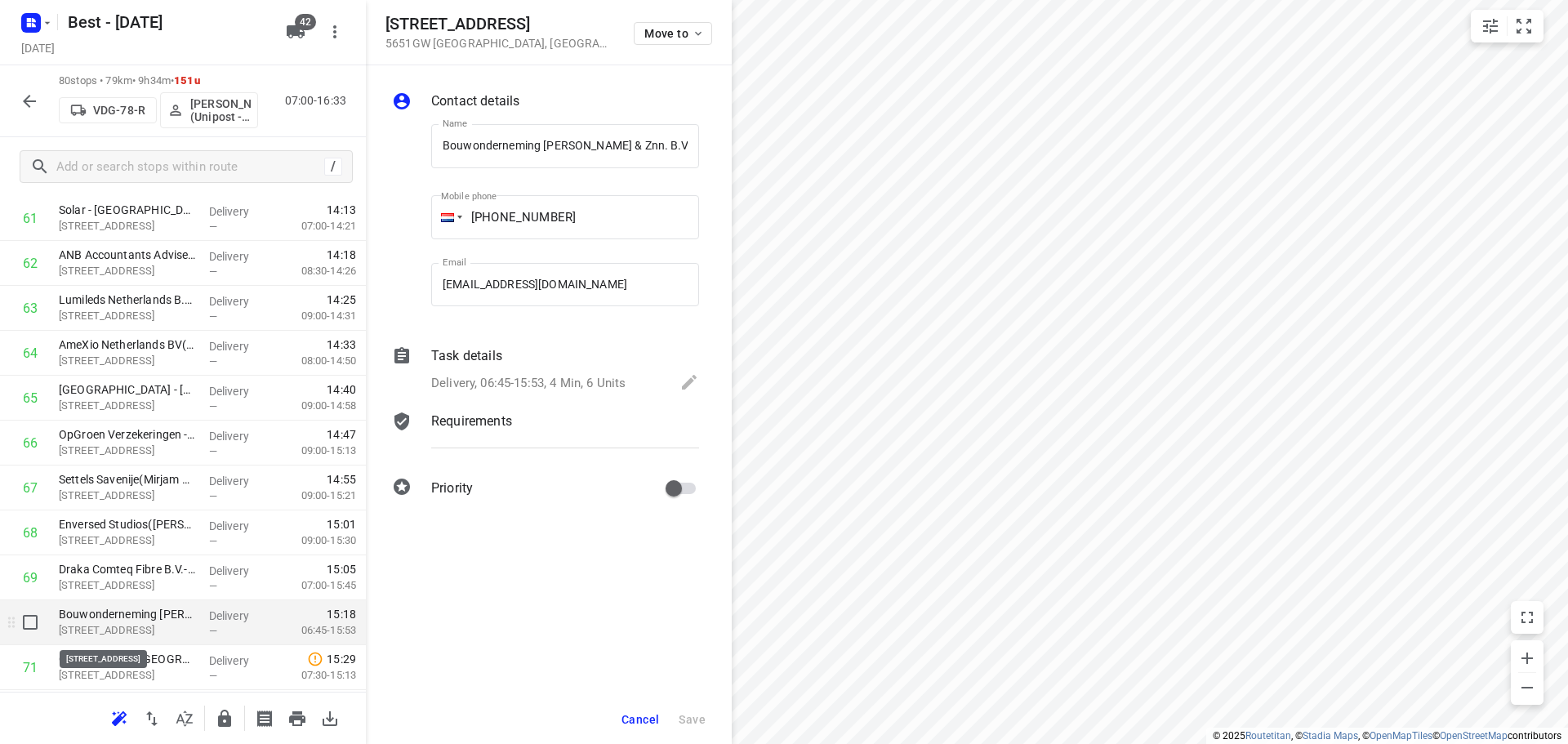
scroll to position [0, 214]
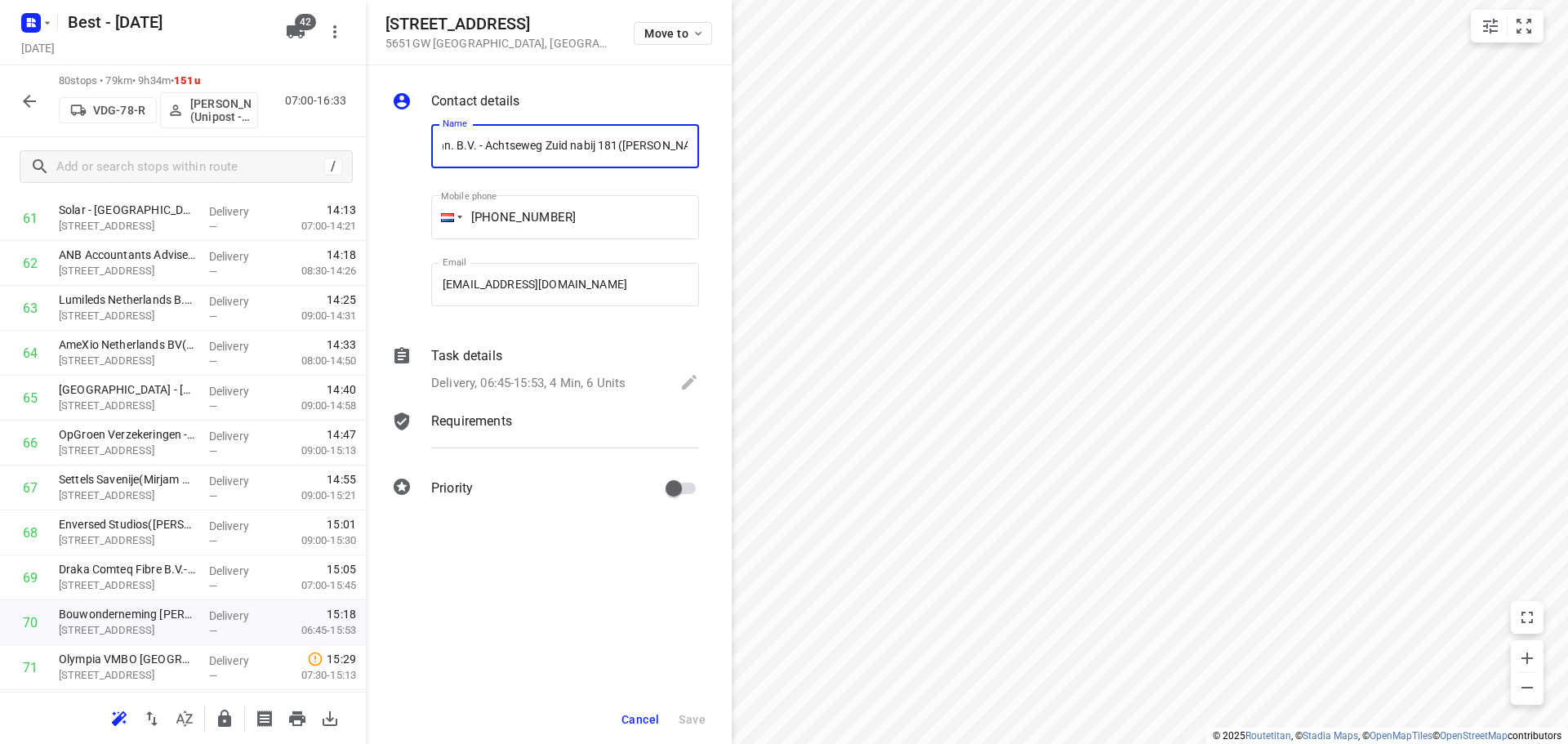
click at [540, 359] on div "Task details" at bounding box center [565, 355] width 268 height 20
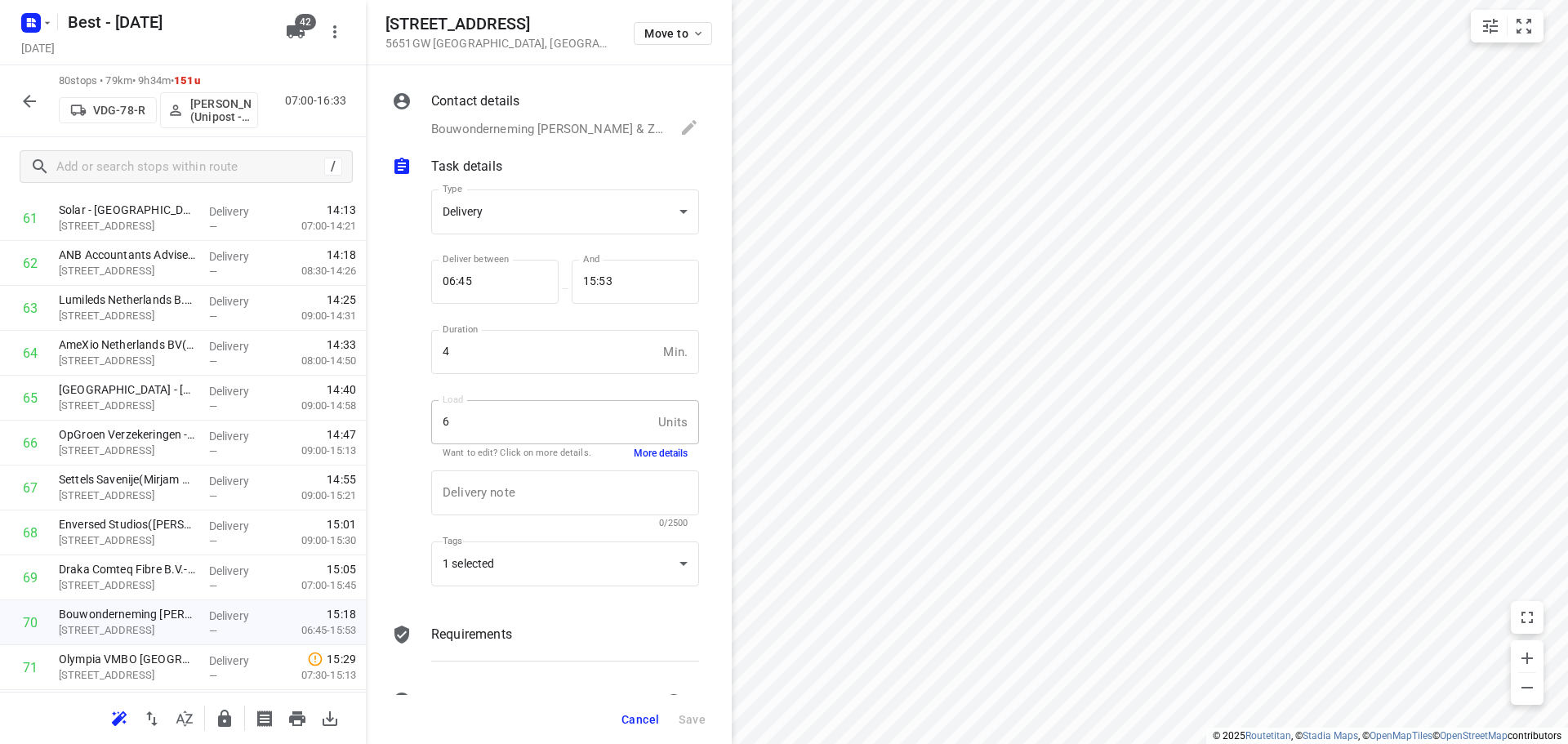
scroll to position [0, 0]
click at [663, 450] on button "More details" at bounding box center [660, 453] width 54 height 14
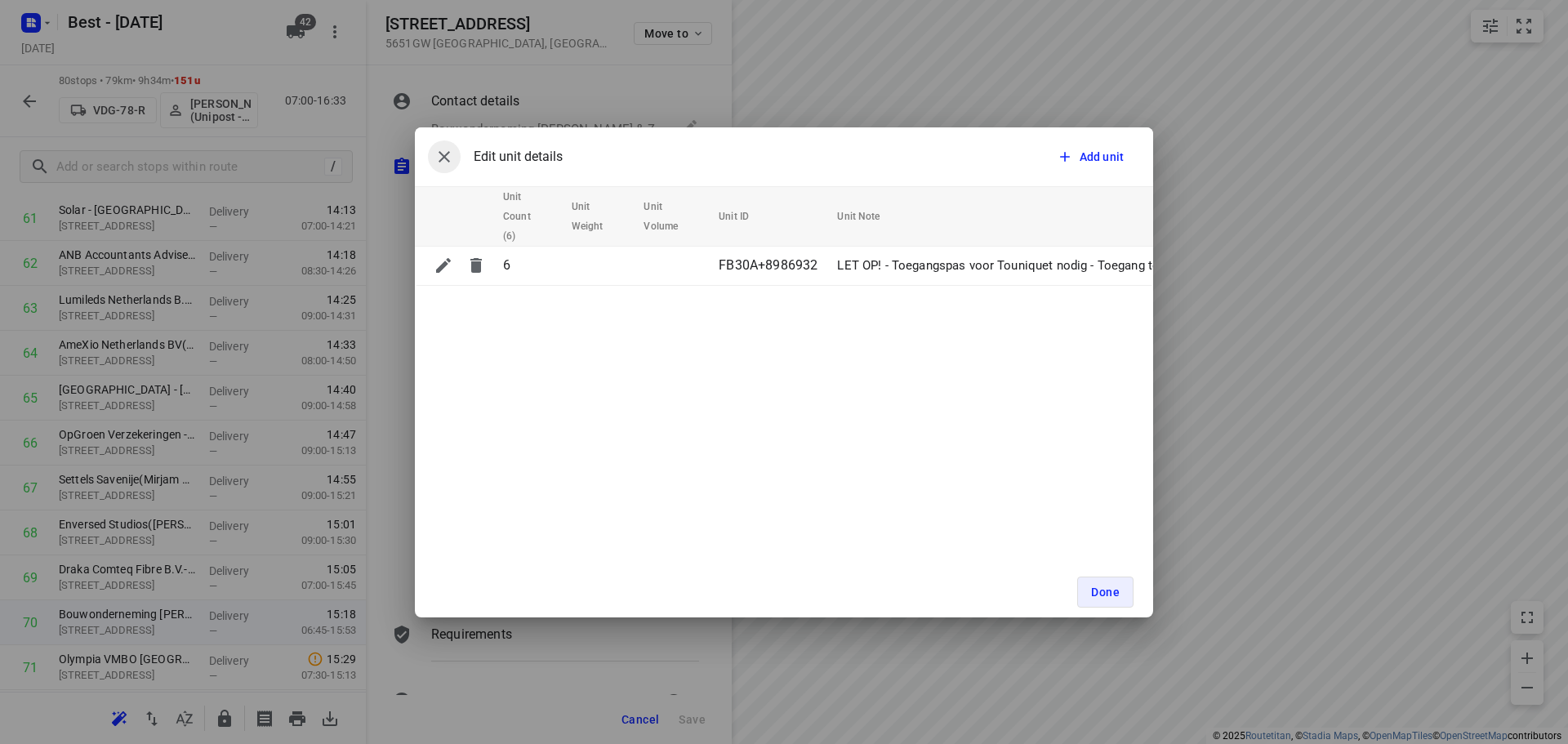
click at [440, 148] on icon "button" at bounding box center [444, 156] width 20 height 20
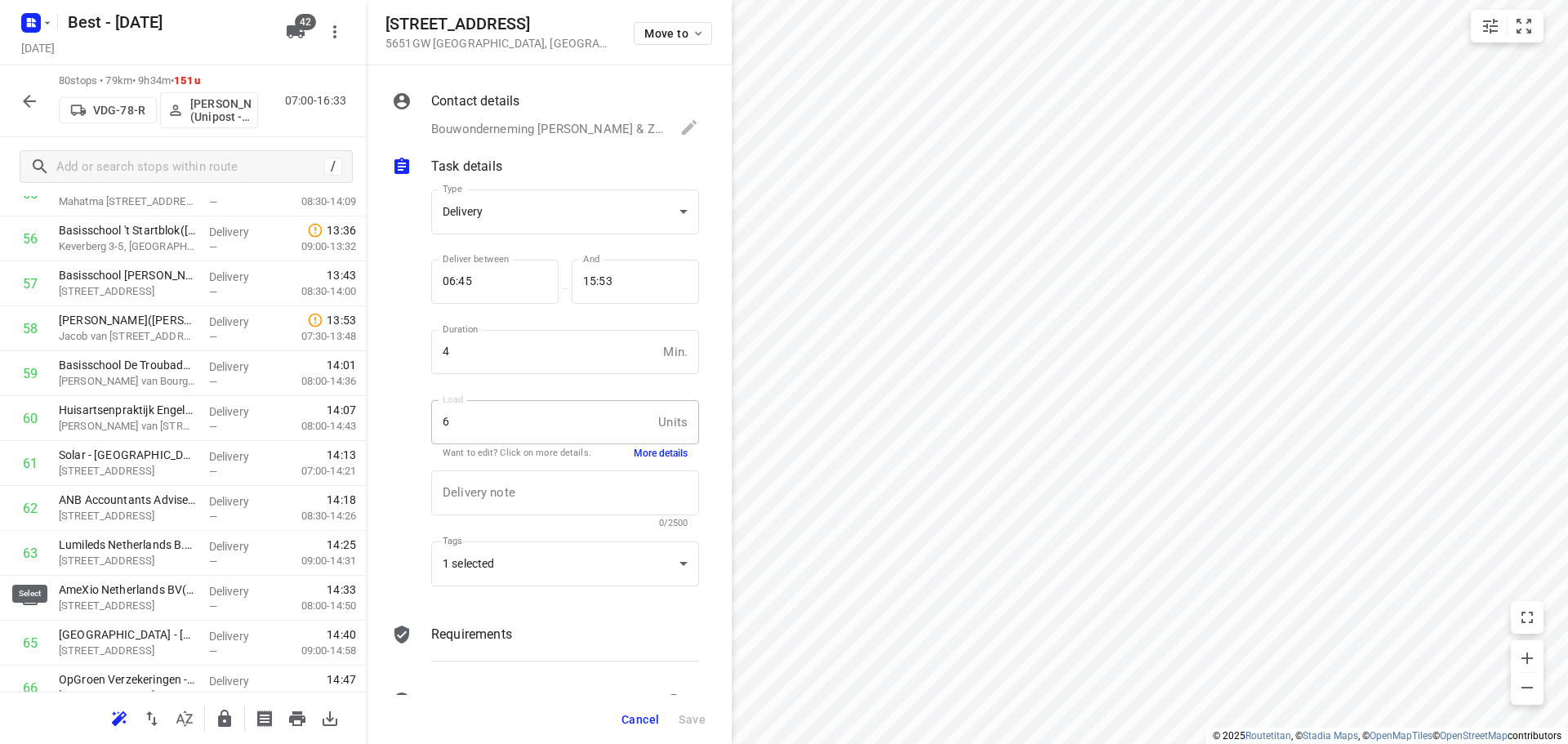
scroll to position [2777, 0]
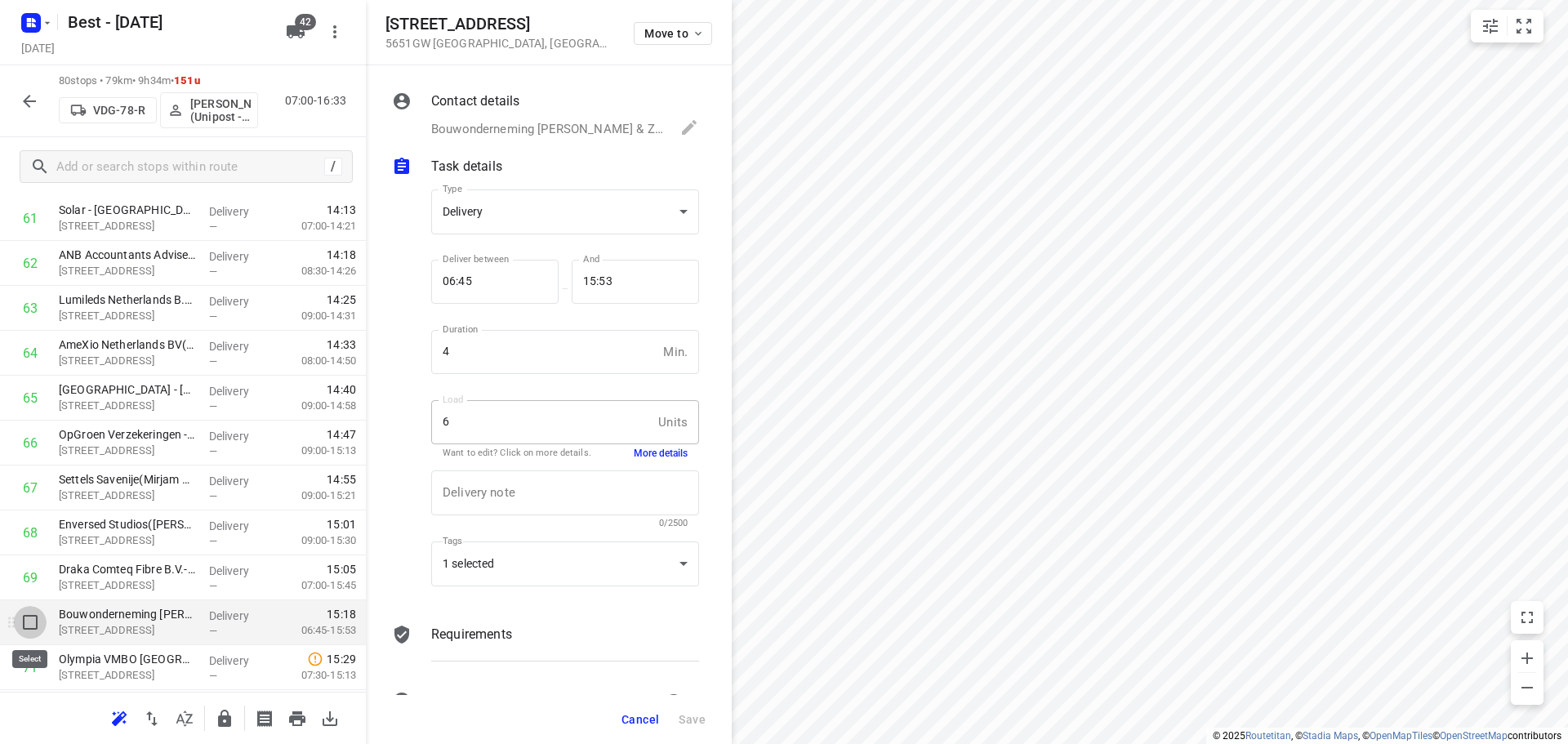
click at [24, 623] on input "checkbox" at bounding box center [30, 622] width 32 height 32
checkbox input "true"
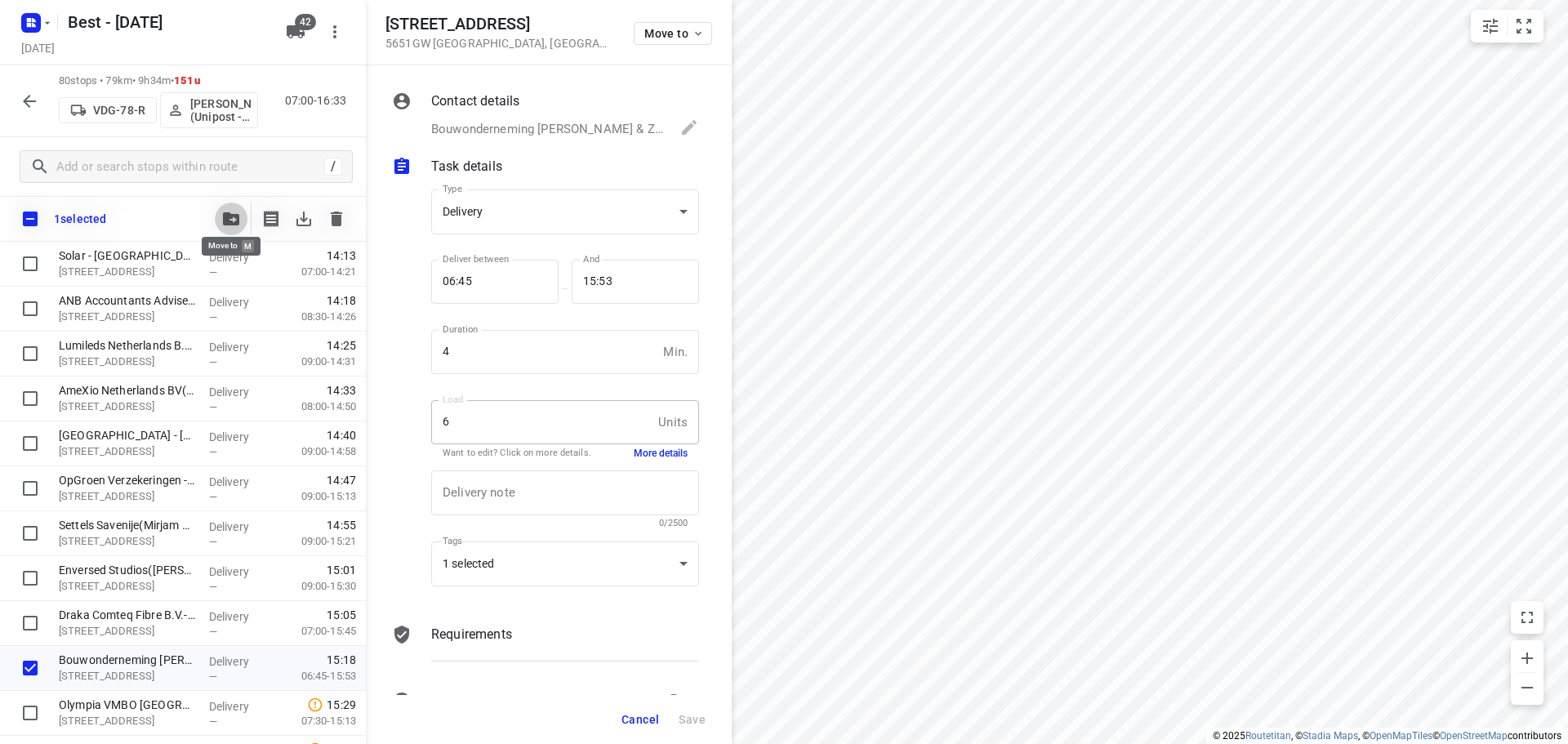
click at [227, 212] on icon "button" at bounding box center [231, 218] width 16 height 13
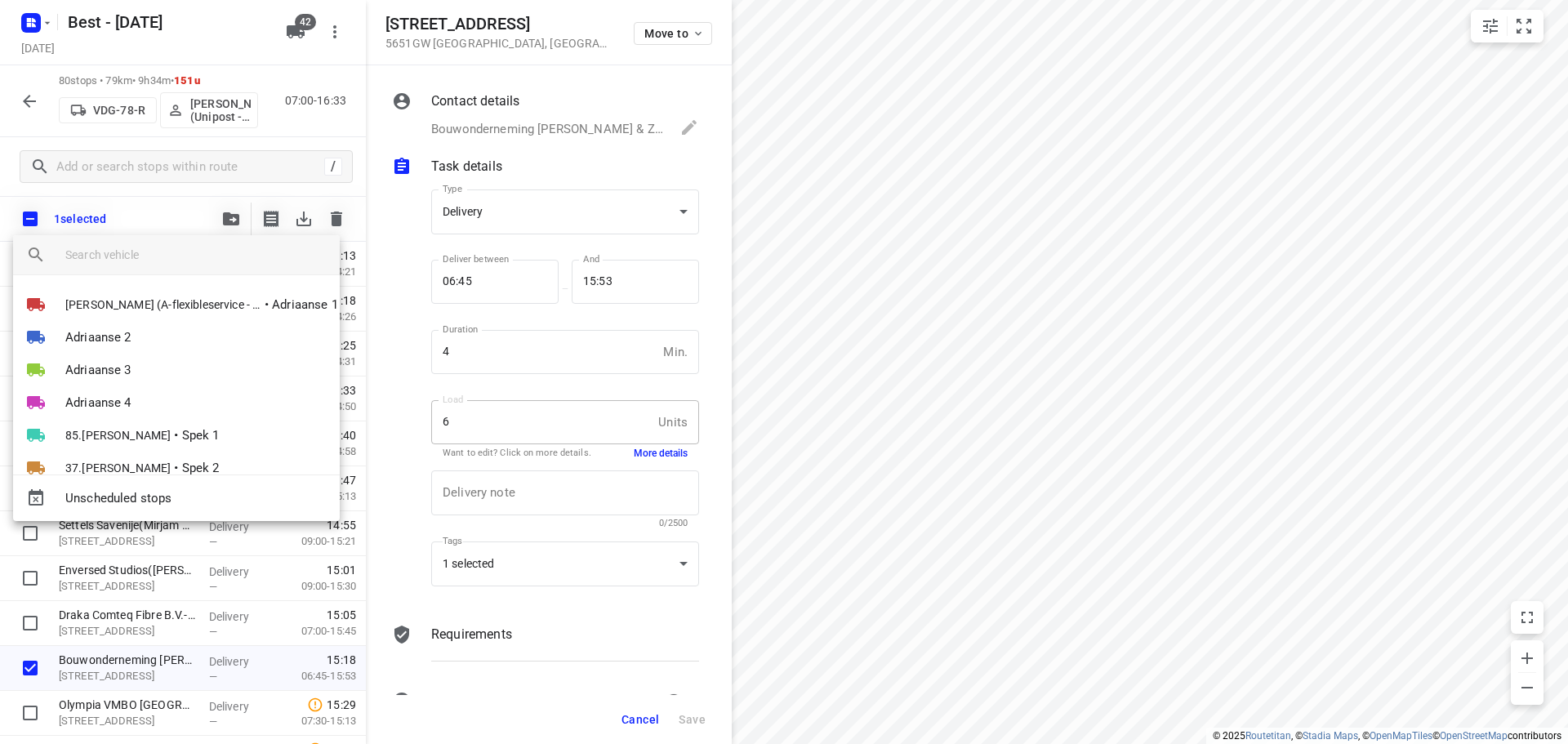
click at [181, 256] on input "search vehicle" at bounding box center [196, 255] width 262 height 25
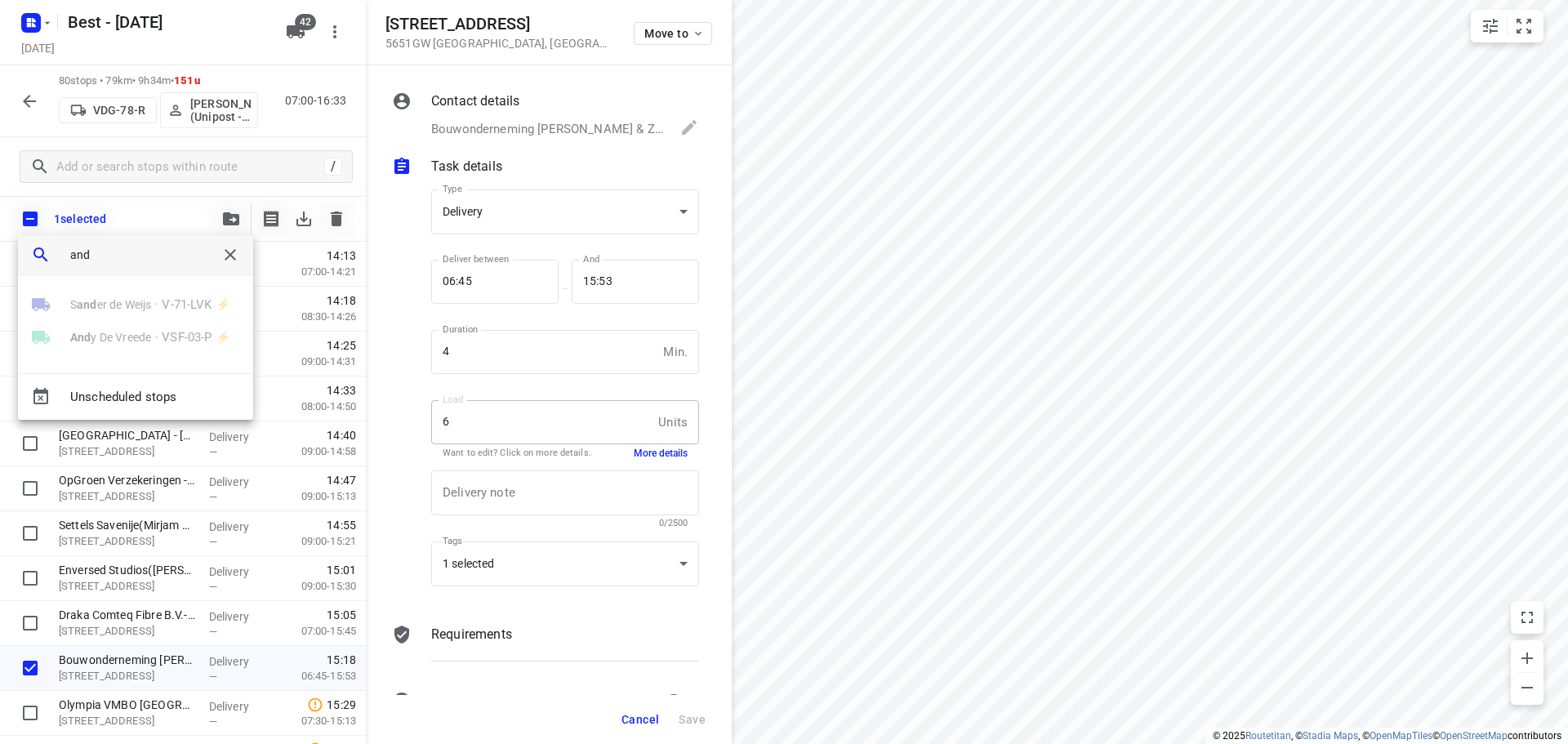
type input "and"
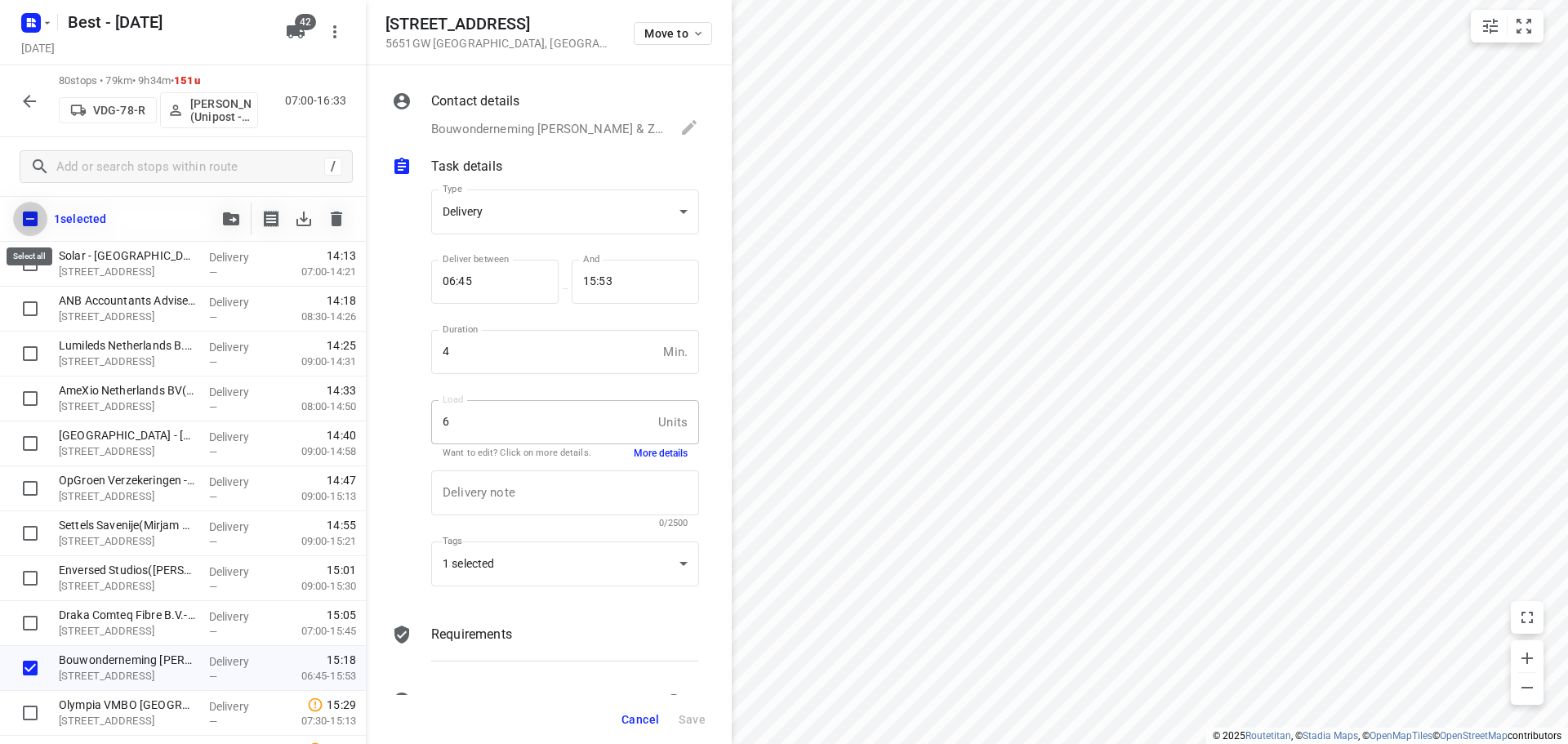
click at [30, 217] on input "checkbox" at bounding box center [30, 219] width 34 height 34
checkbox input "true"
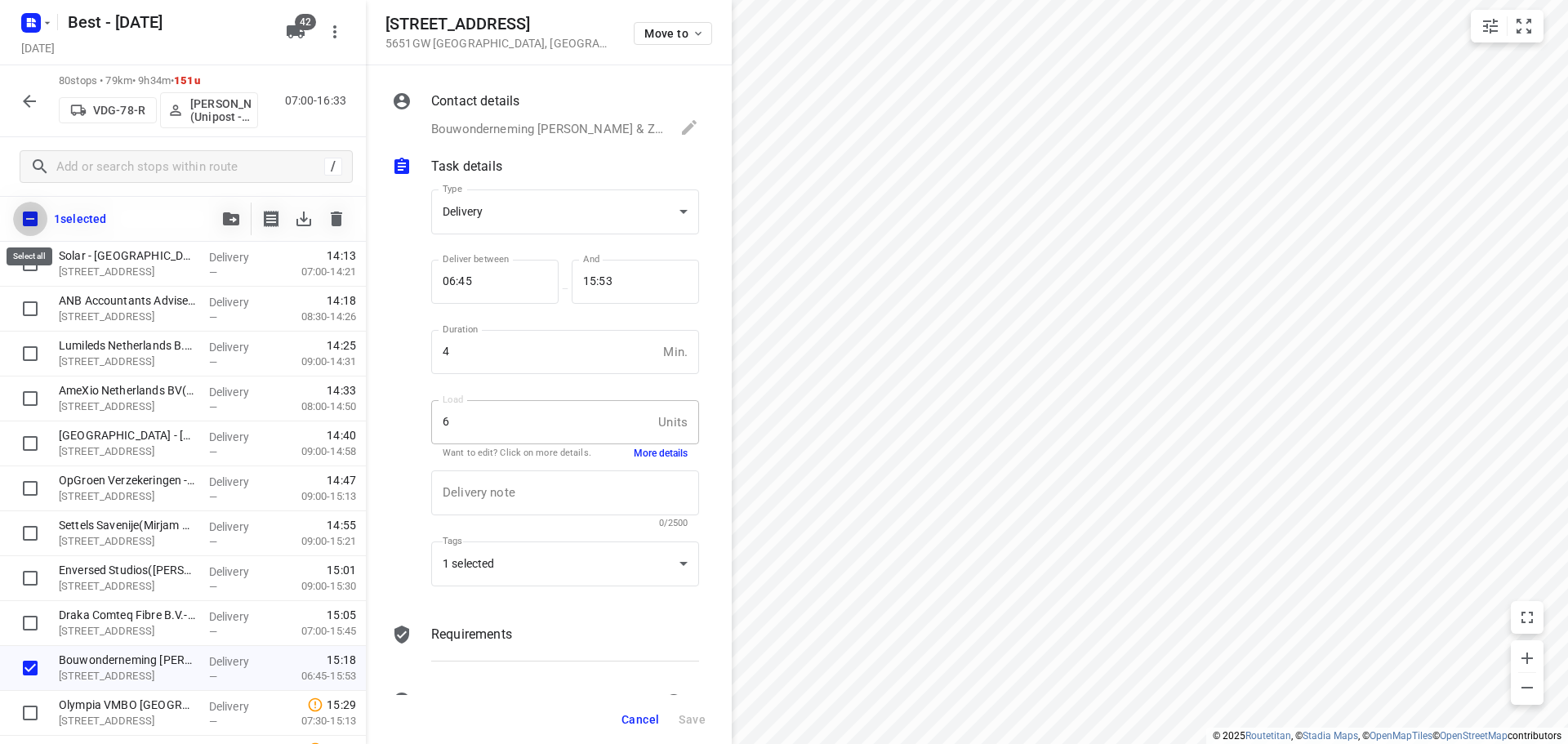
checkbox input "true"
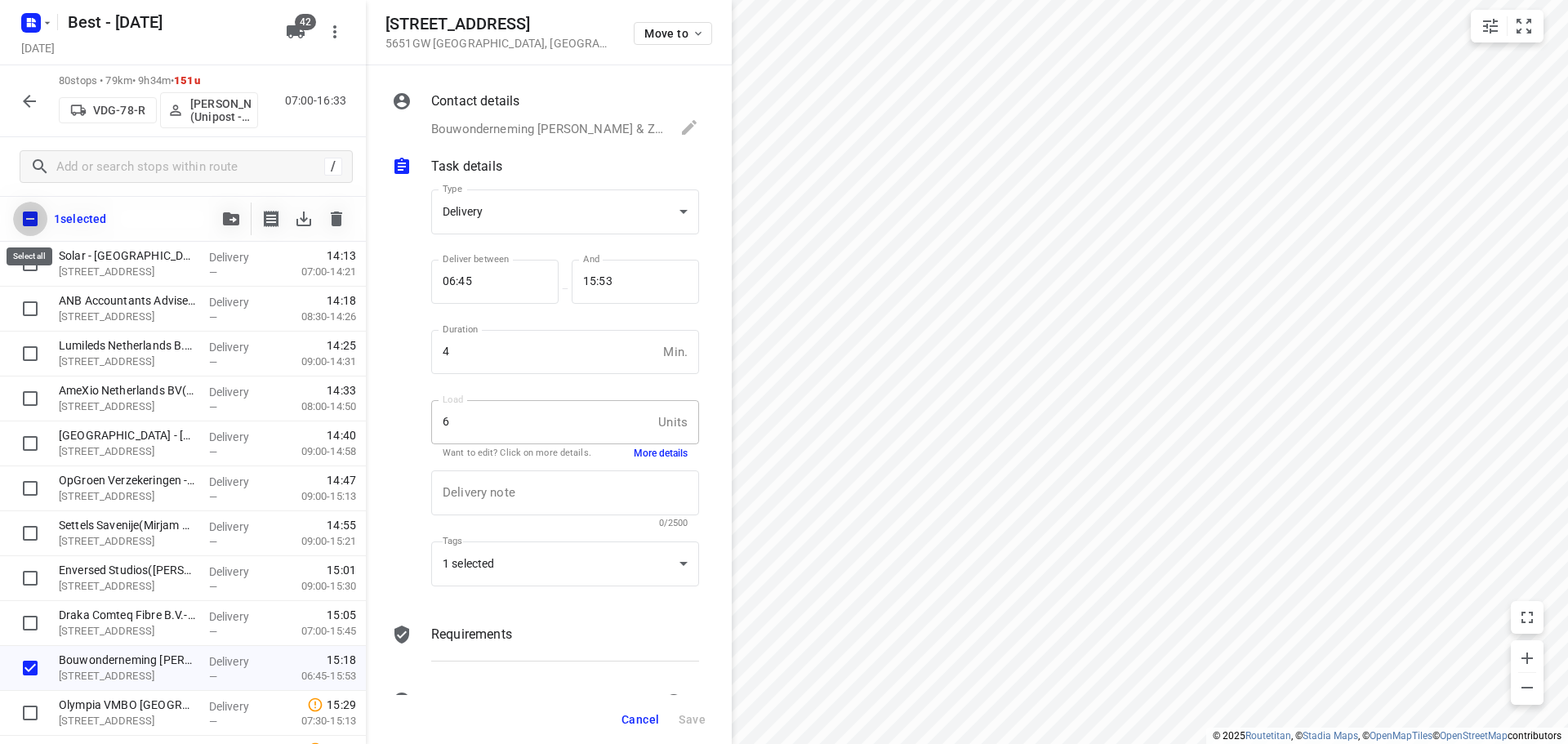
checkbox input "true"
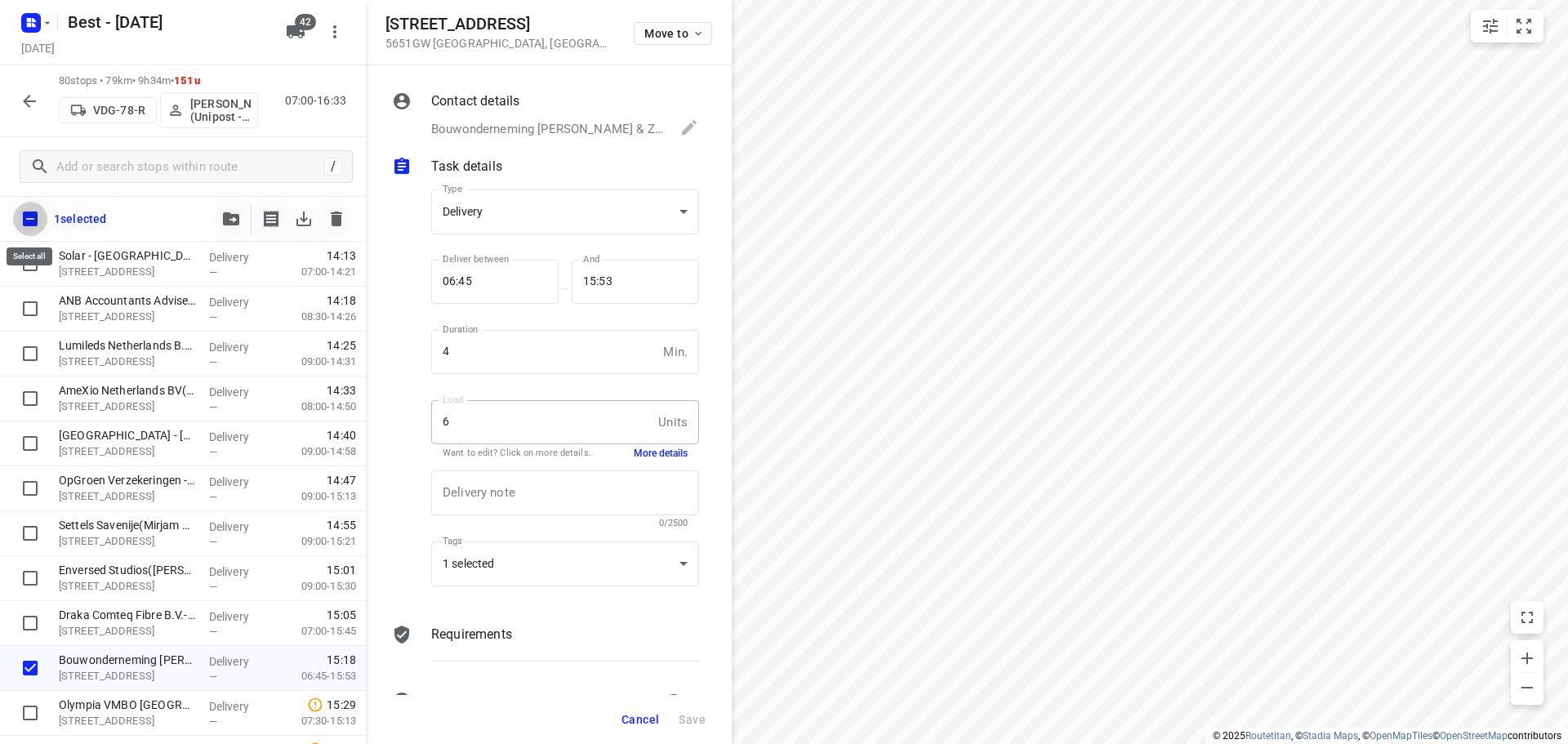
checkbox input "true"
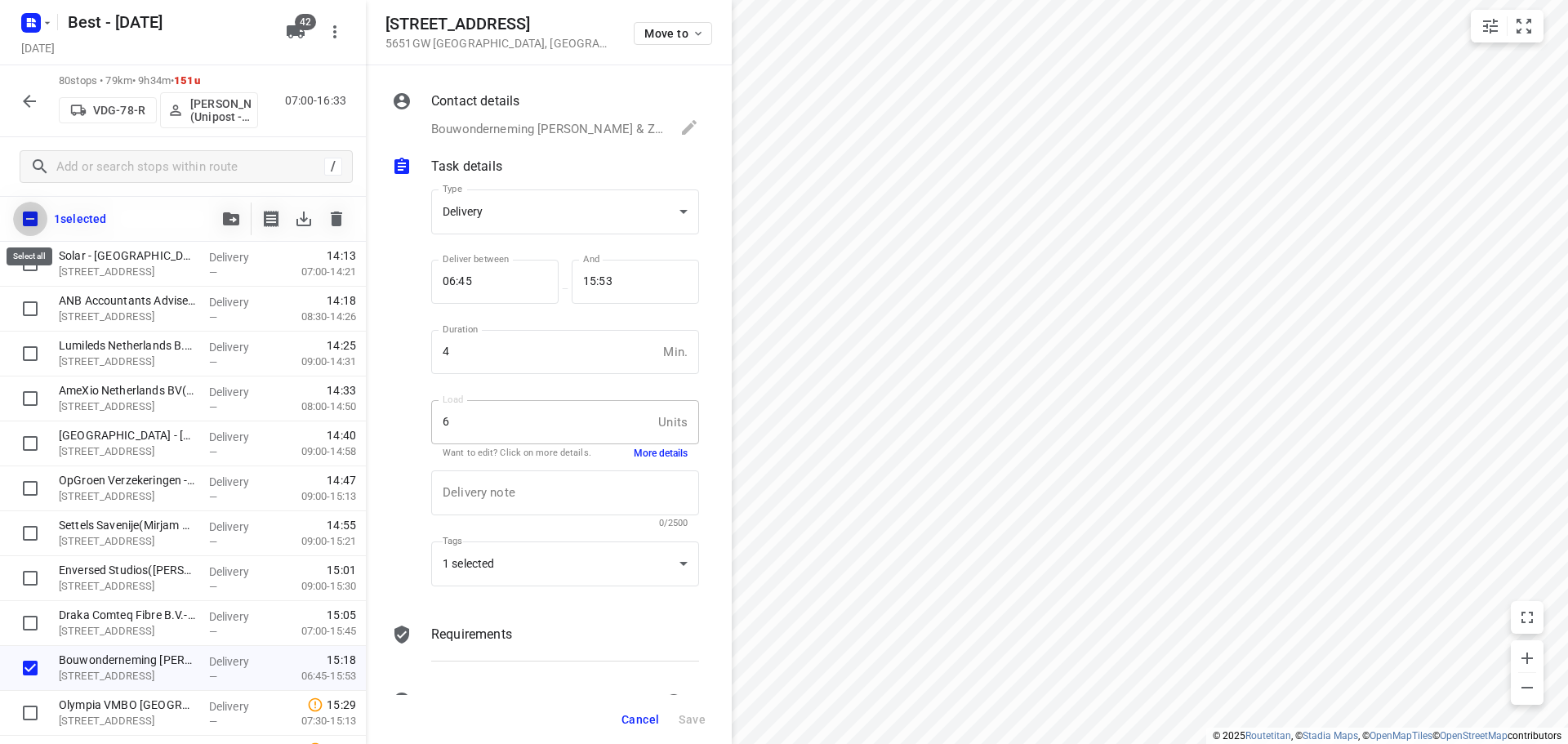
checkbox input "true"
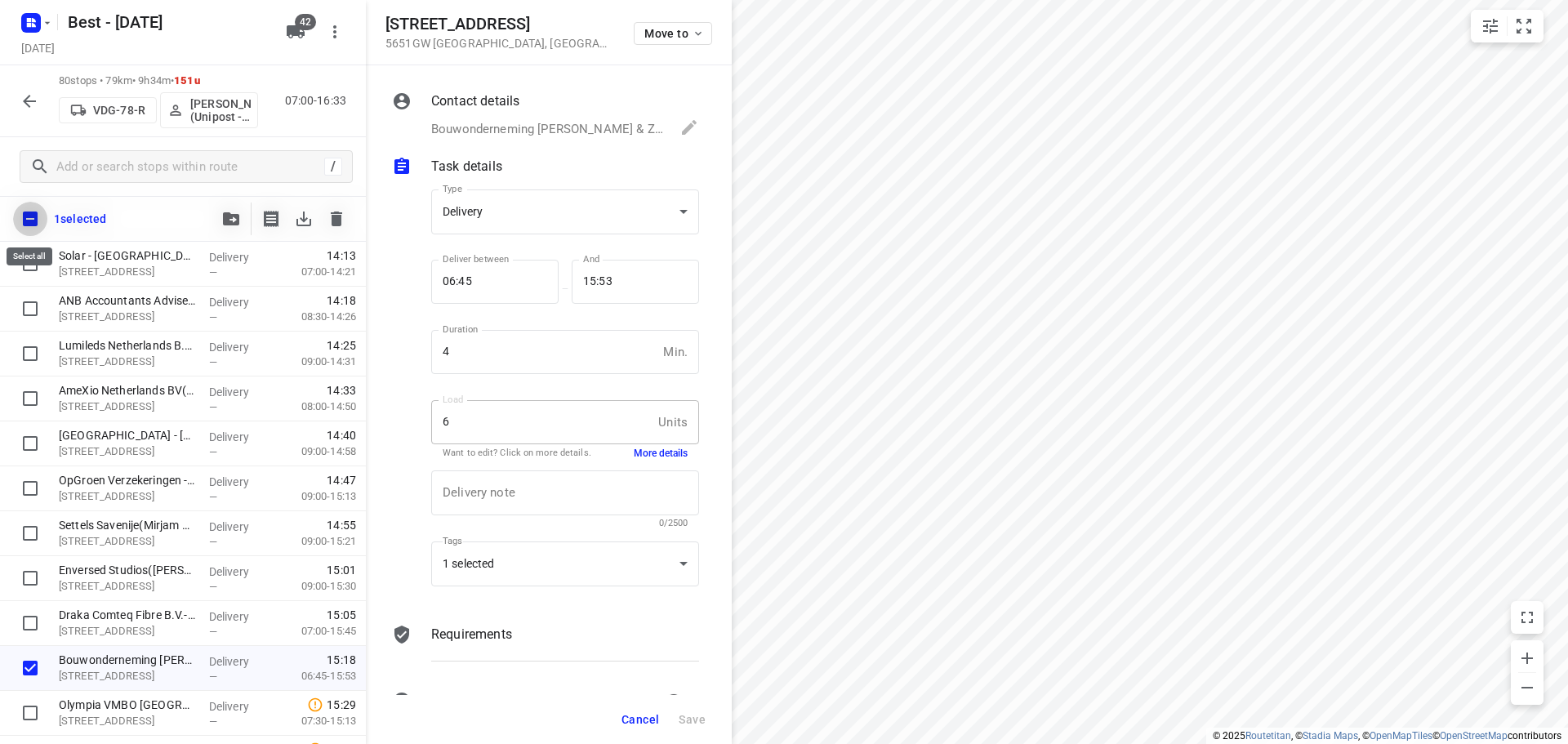
checkbox input "true"
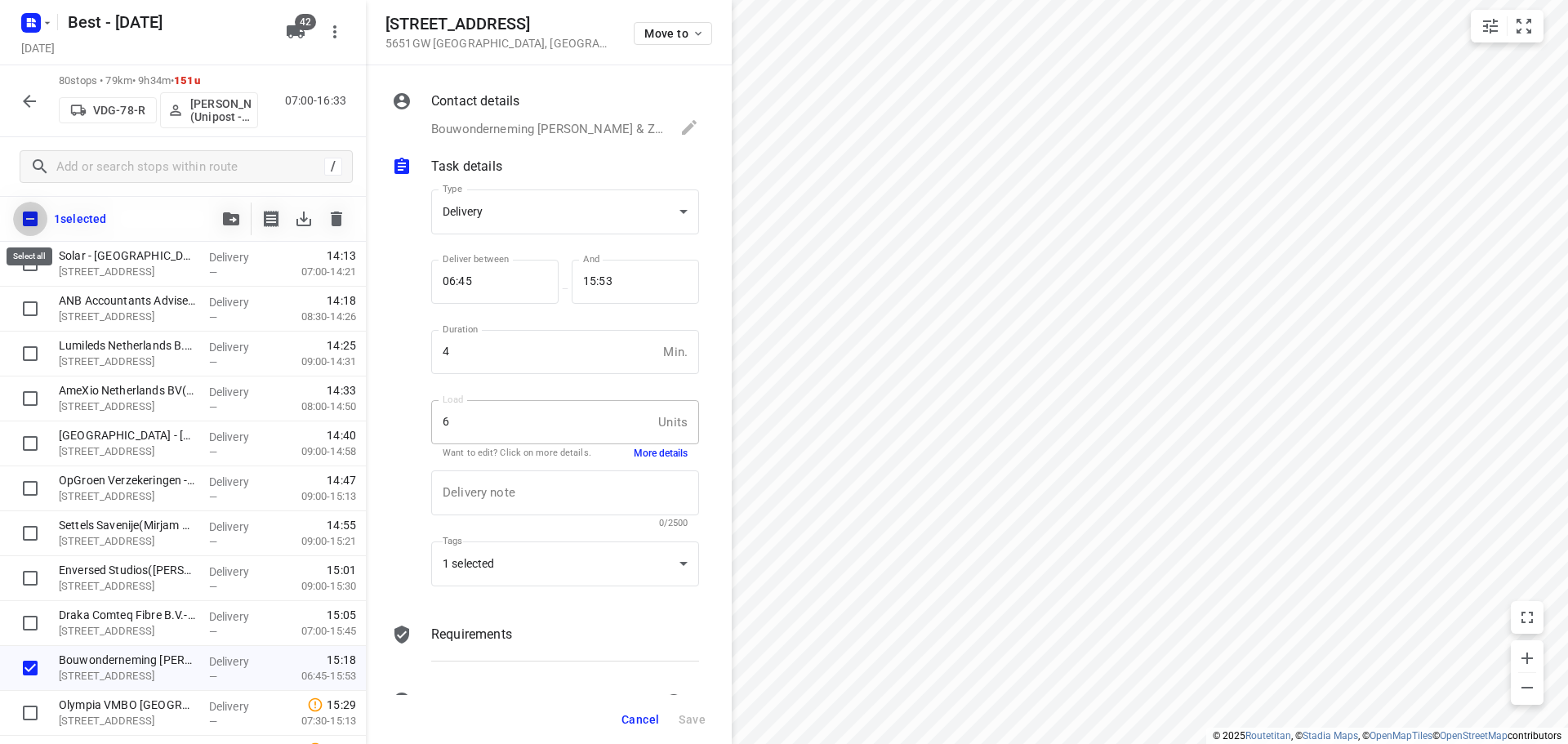
checkbox input "true"
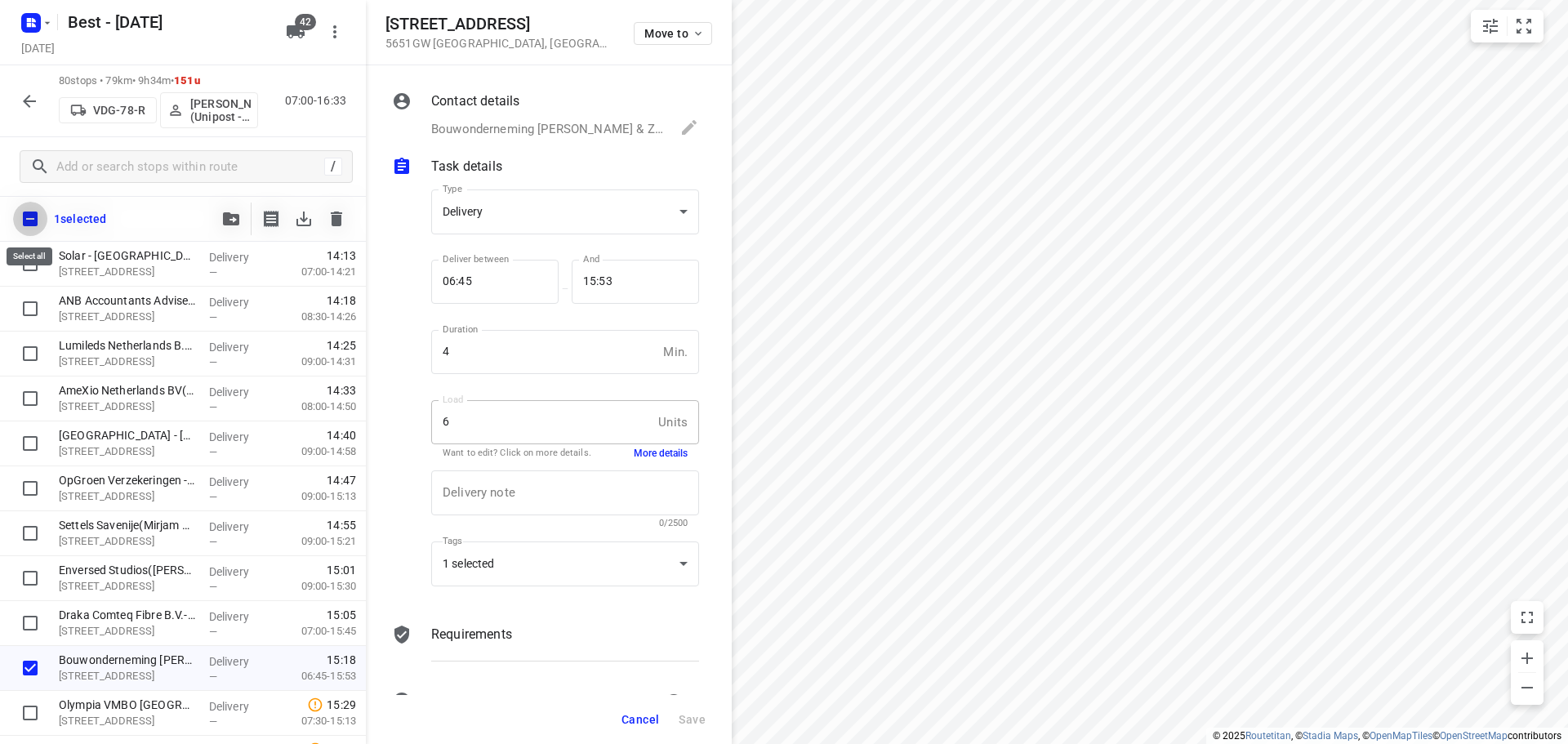
checkbox input "true"
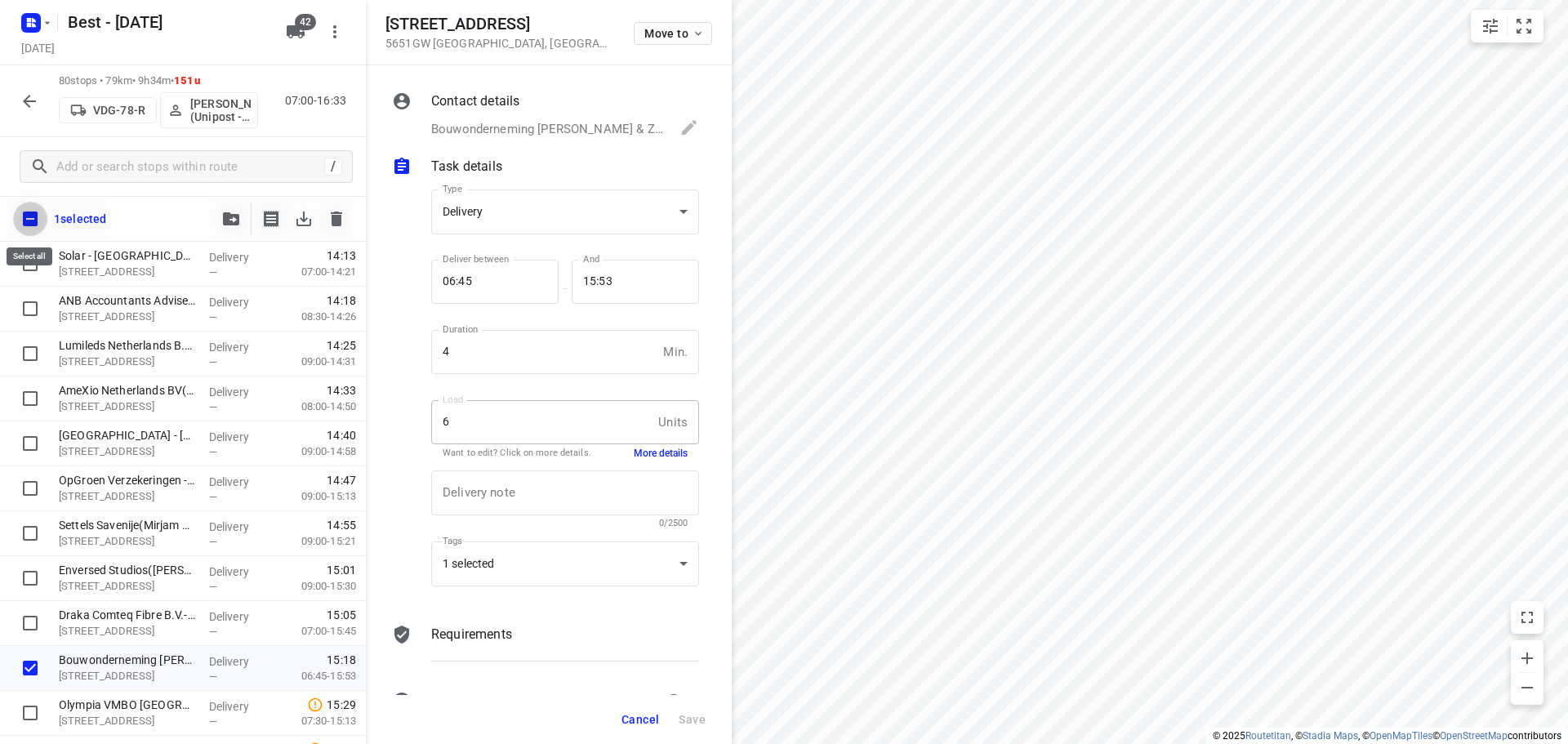
checkbox input "true"
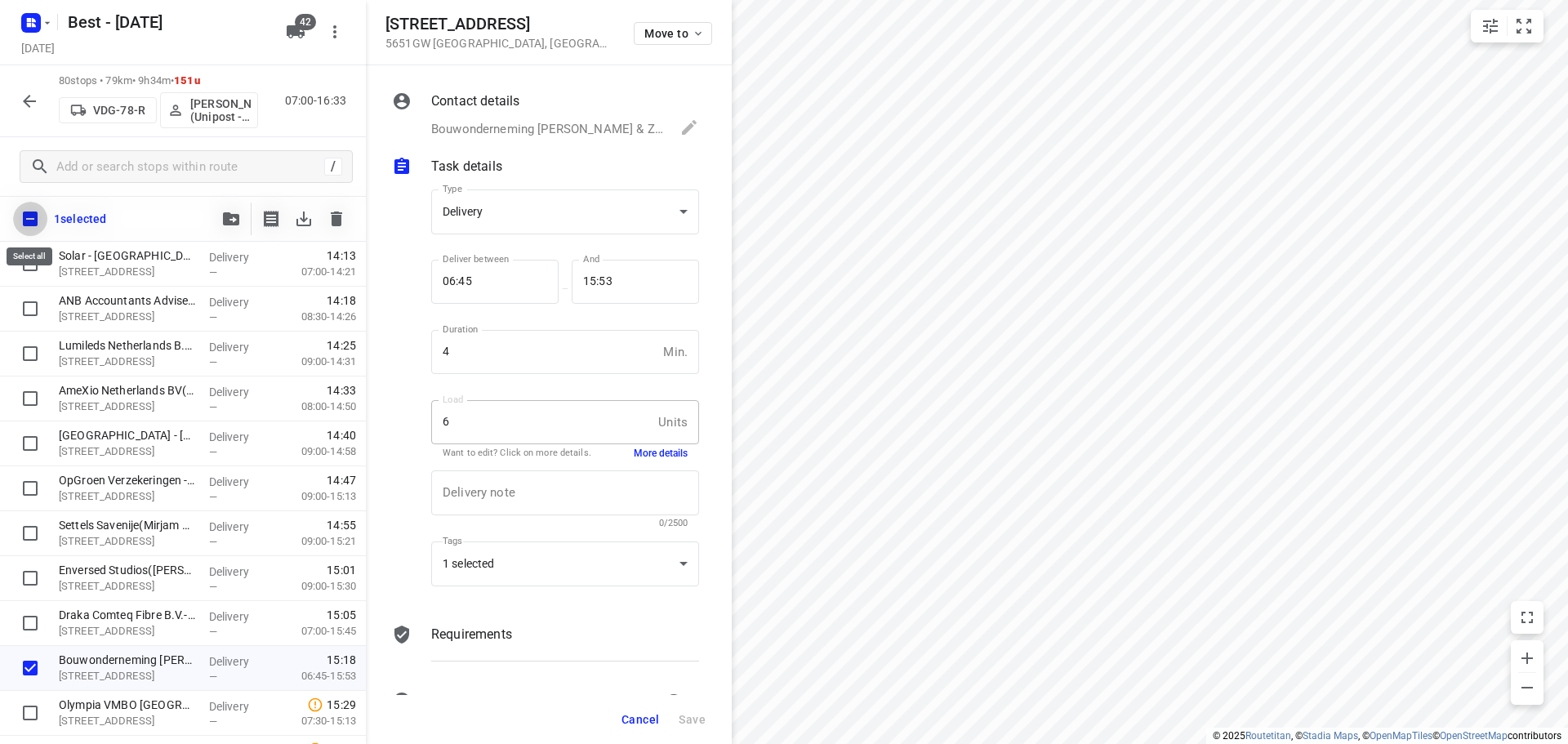
checkbox input "true"
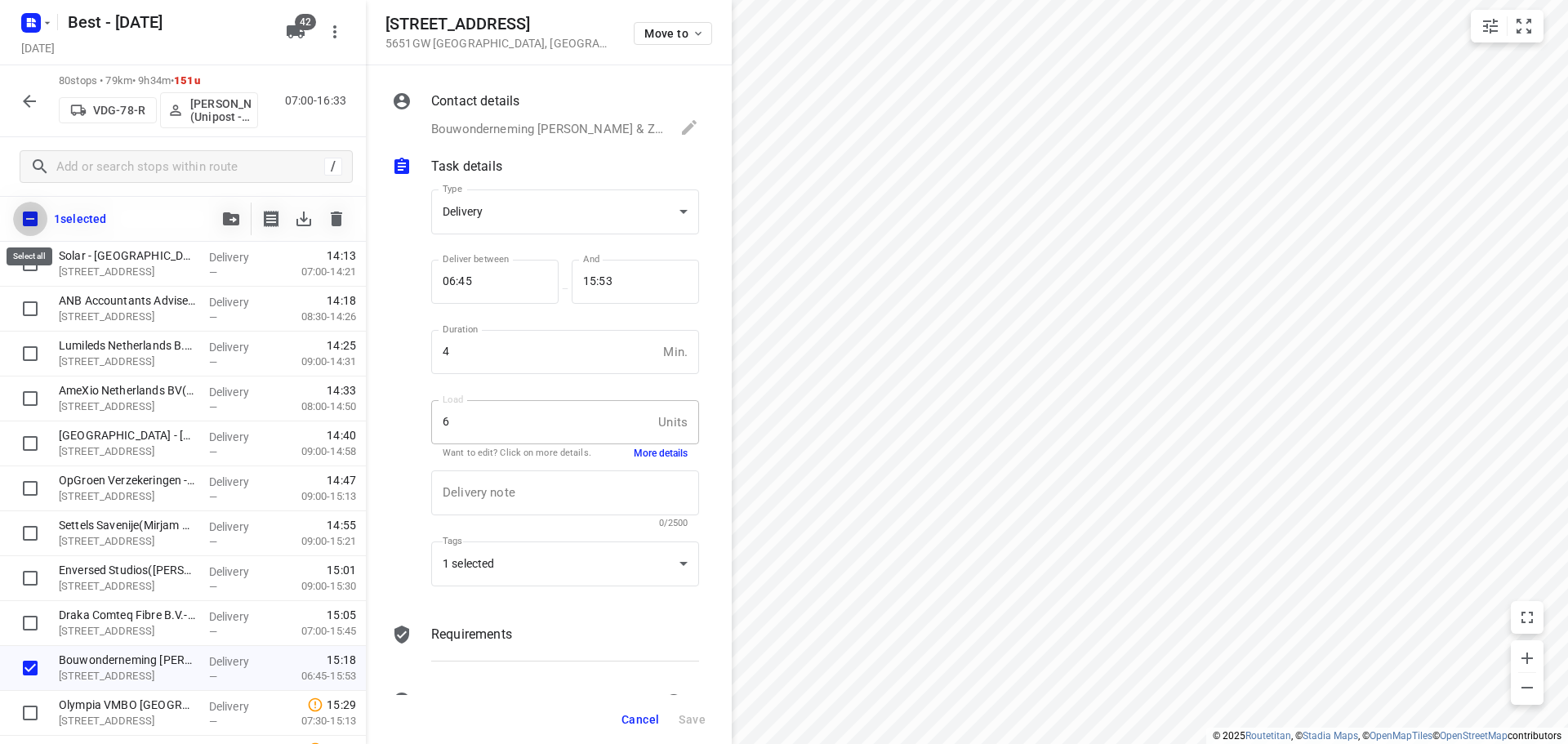
checkbox input "true"
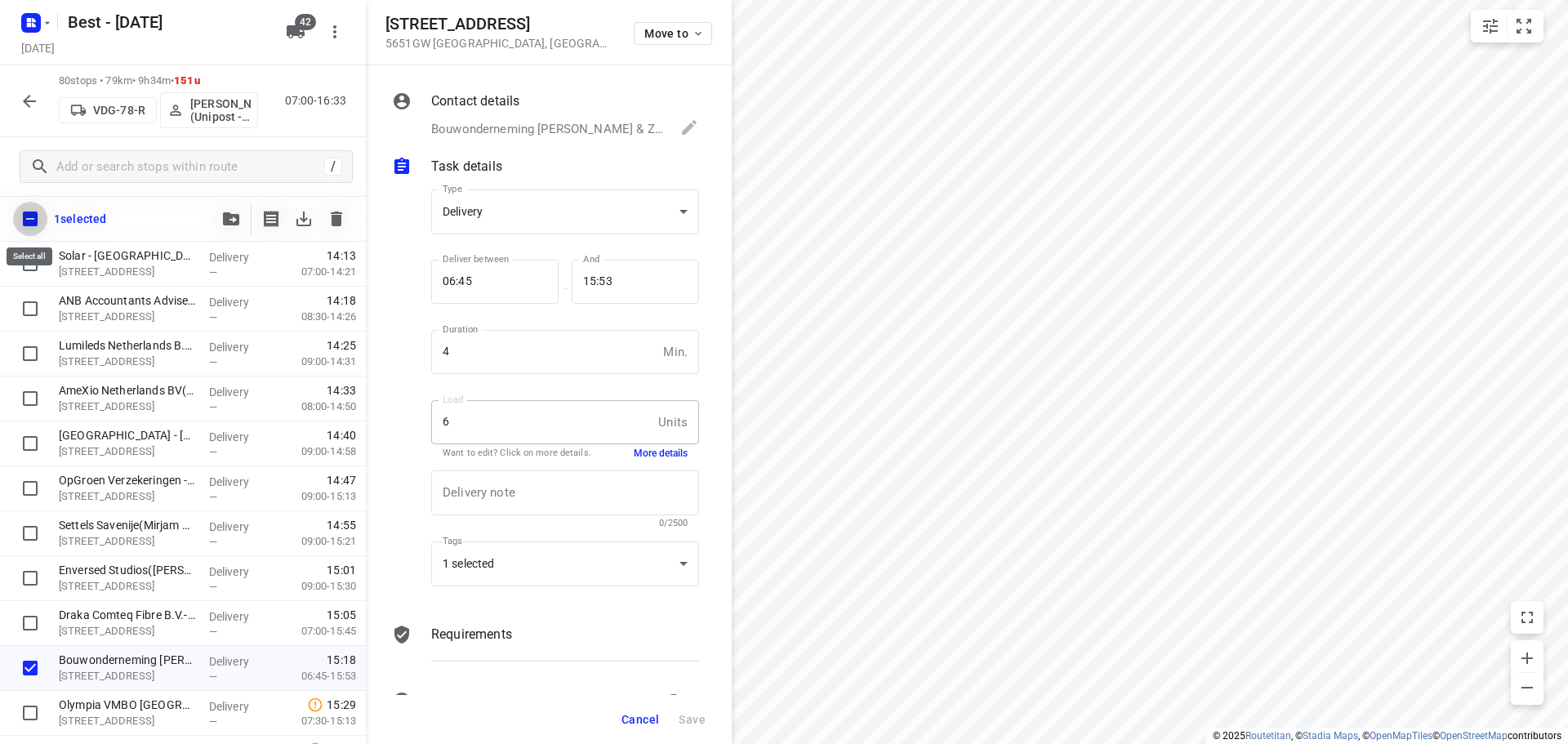
checkbox input "true"
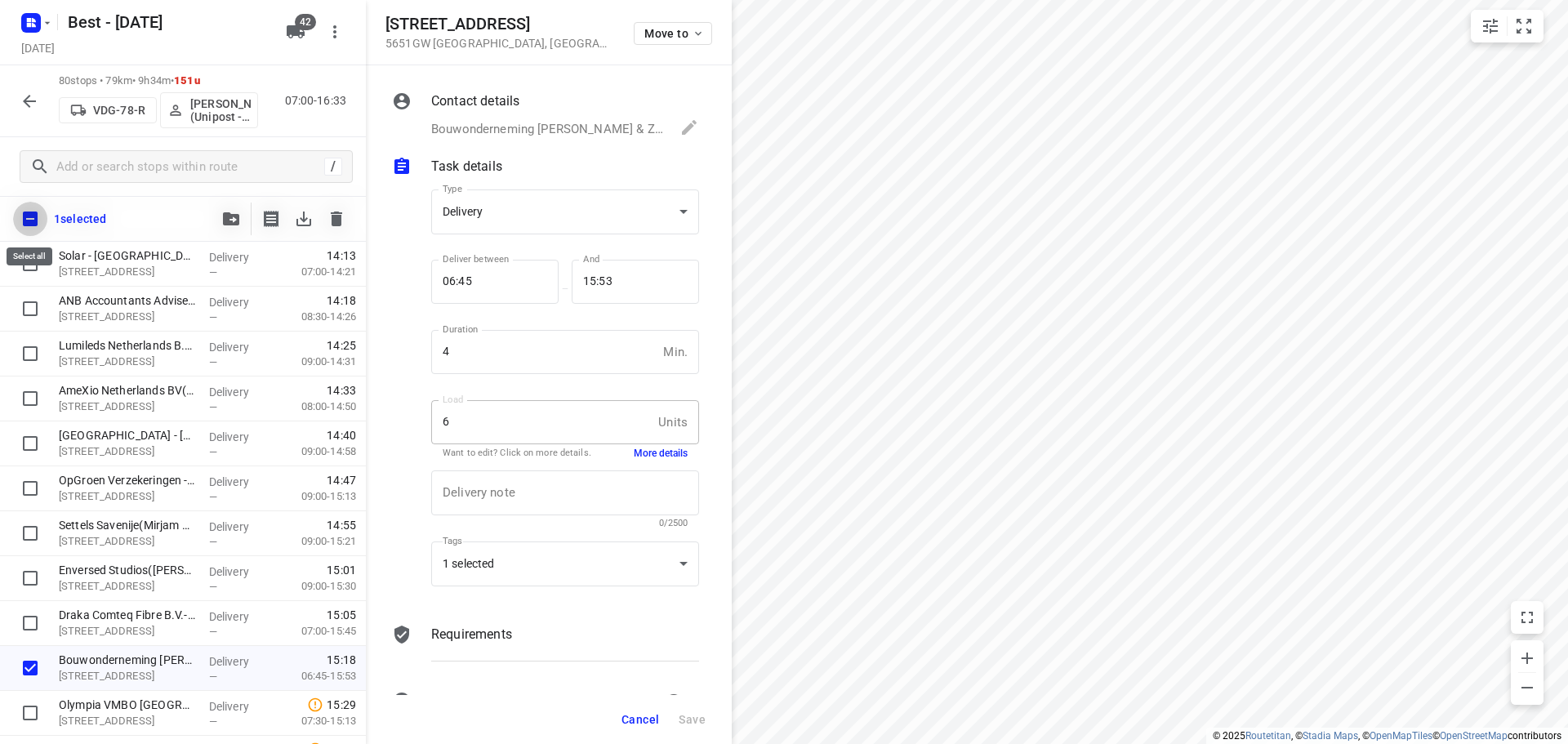
checkbox input "true"
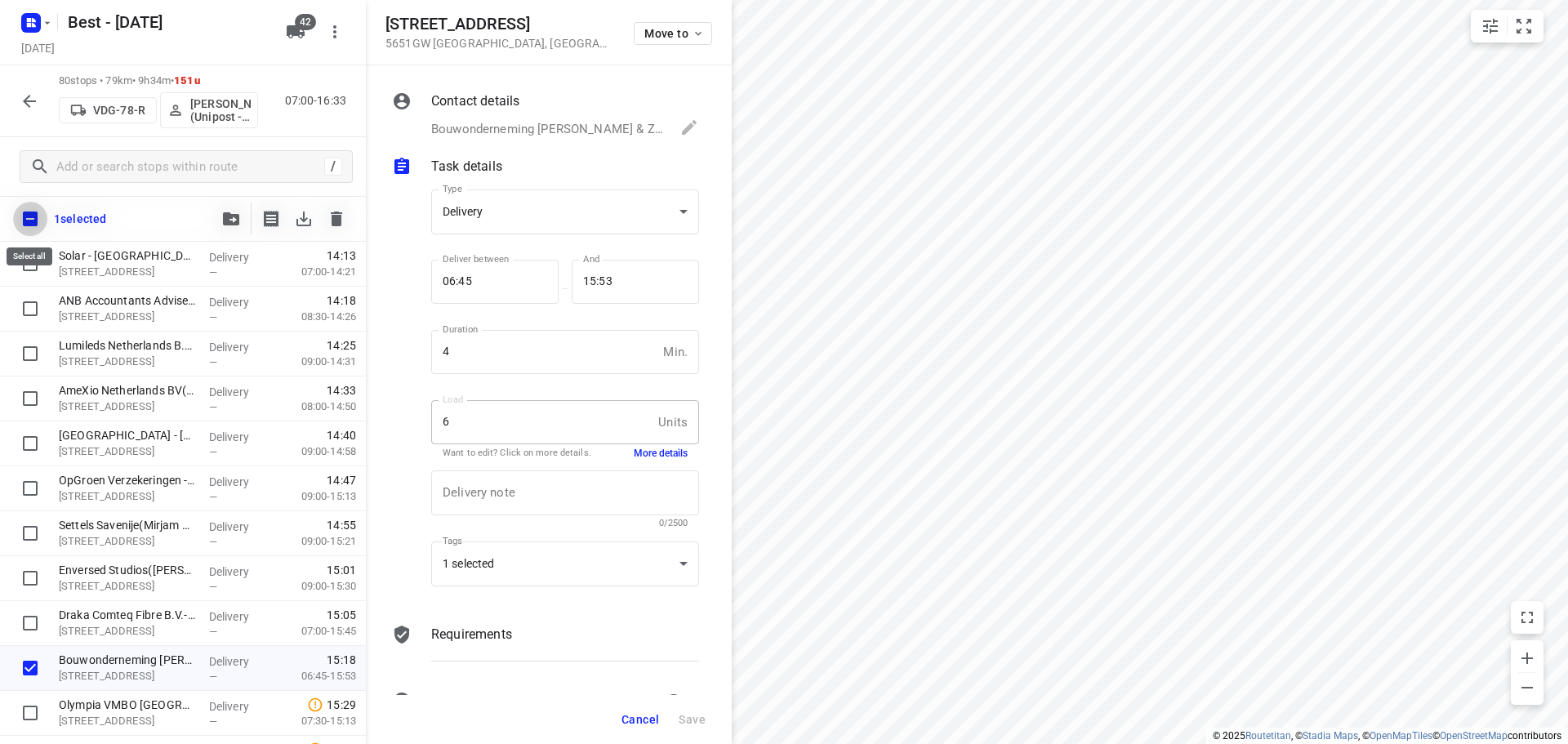
checkbox input "true"
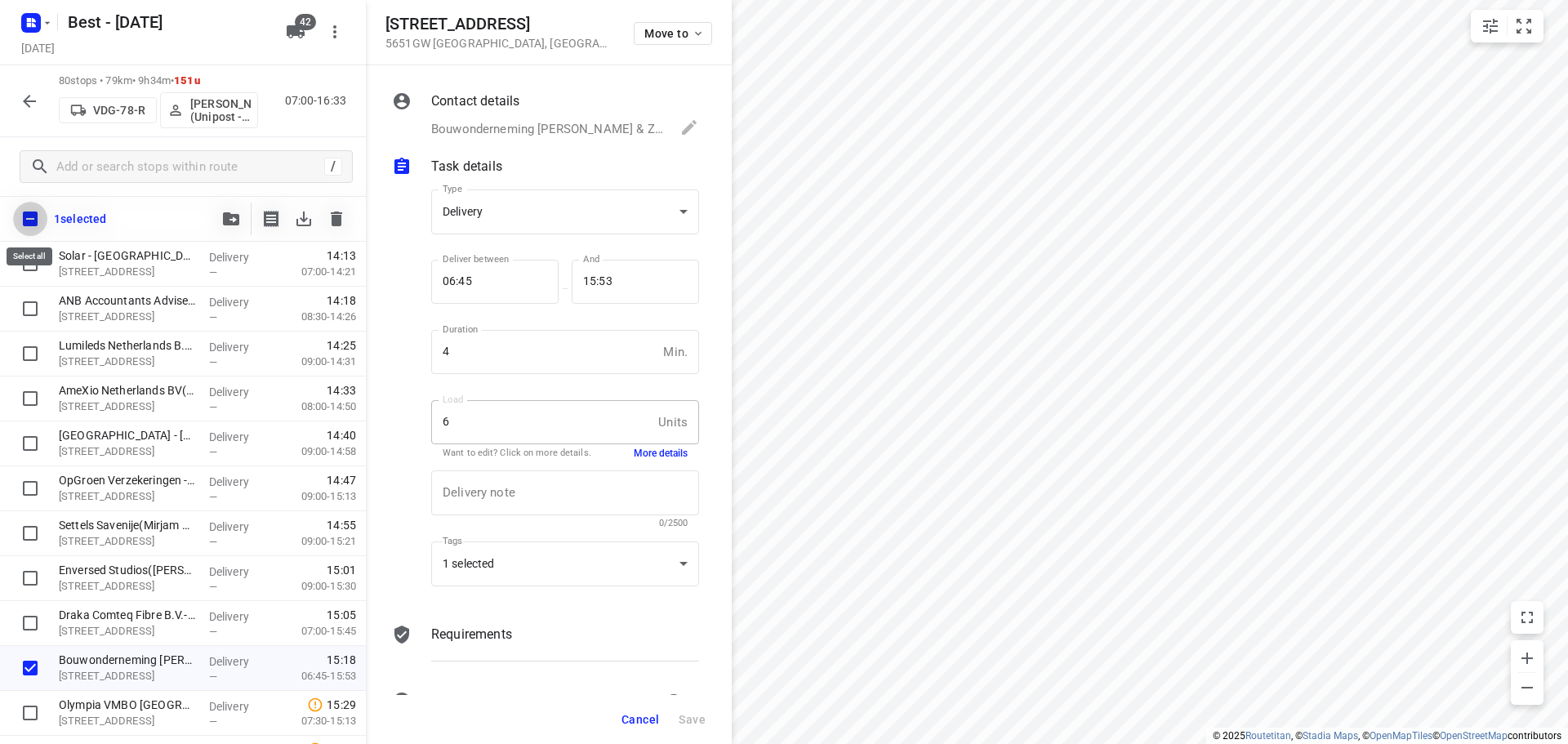
checkbox input "true"
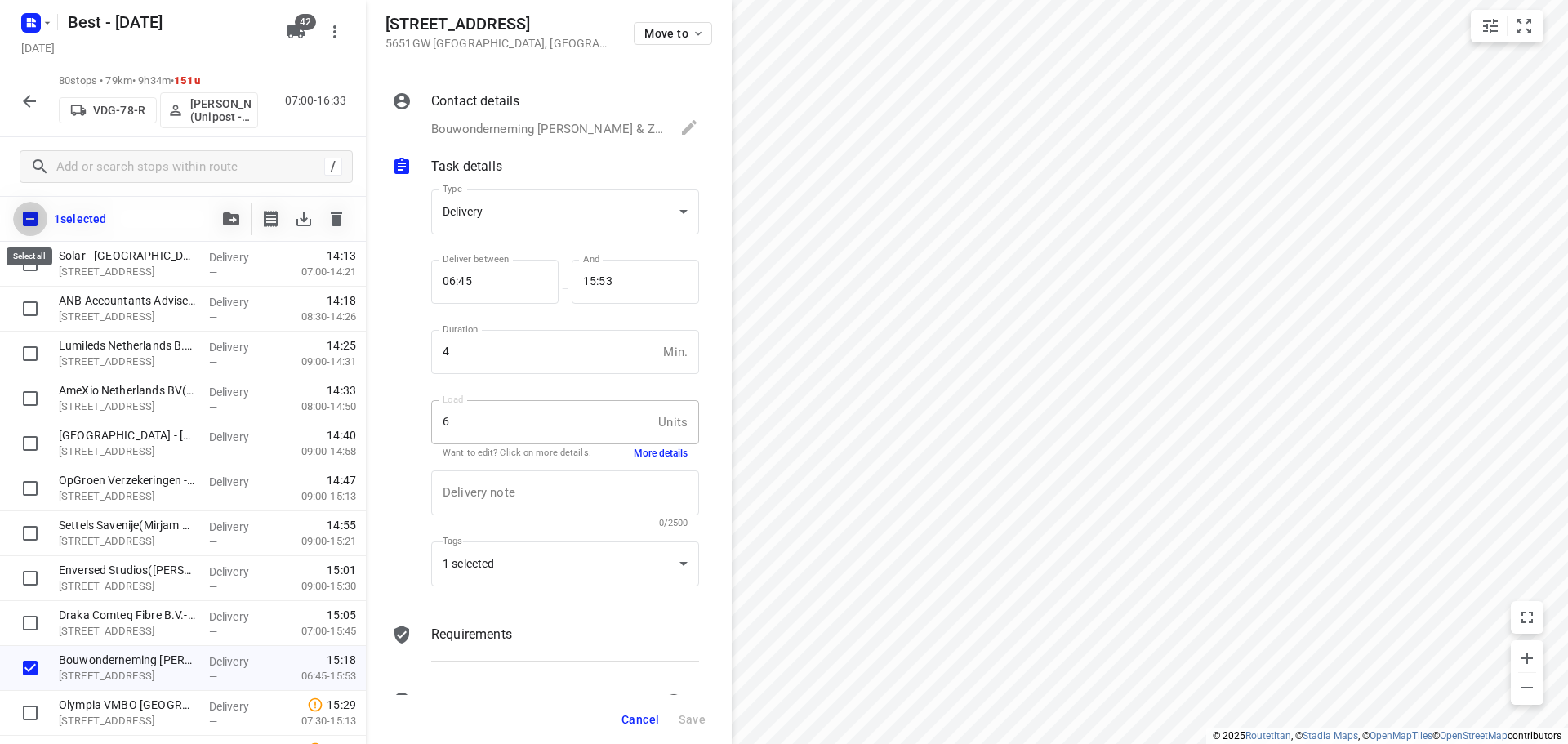
checkbox input "true"
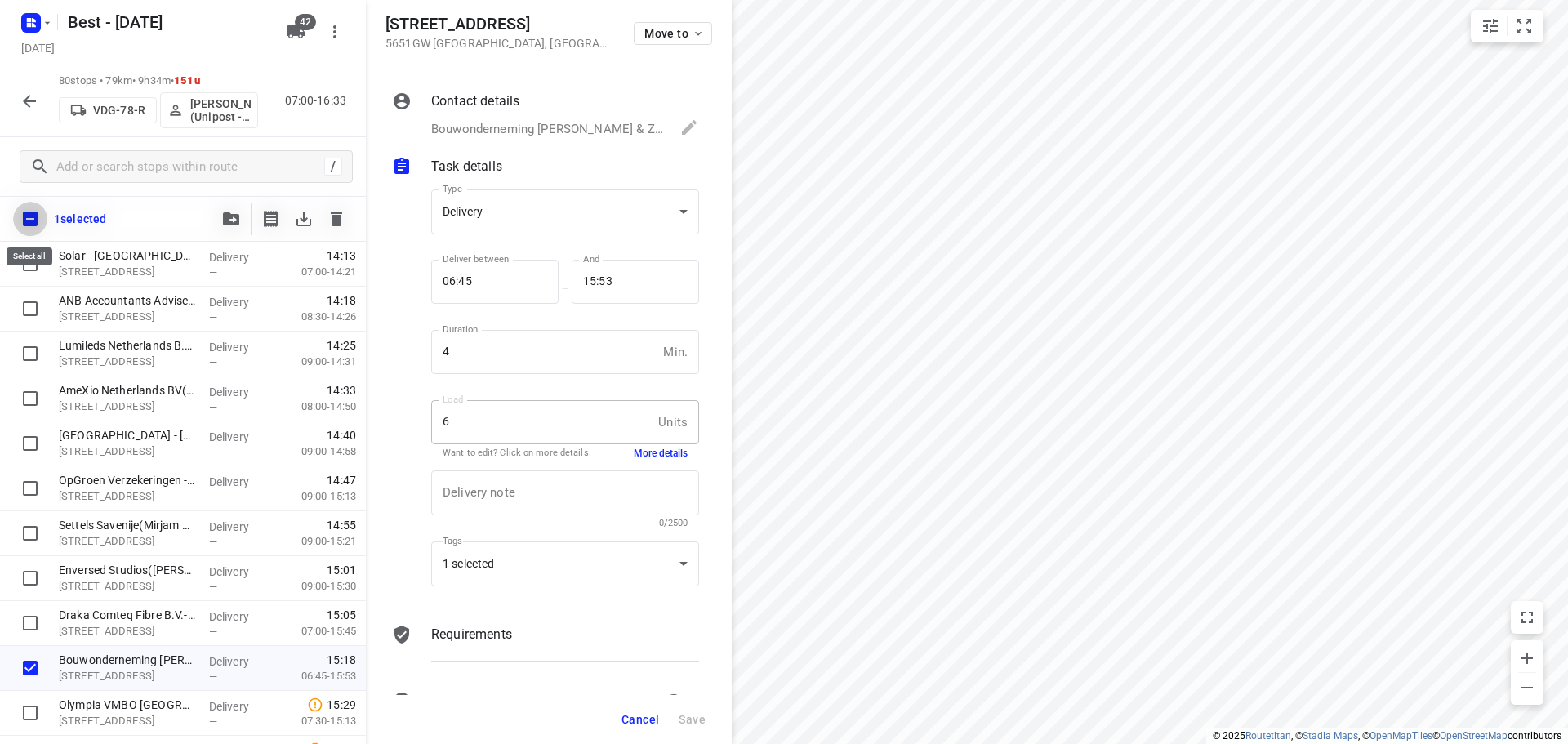
checkbox input "true"
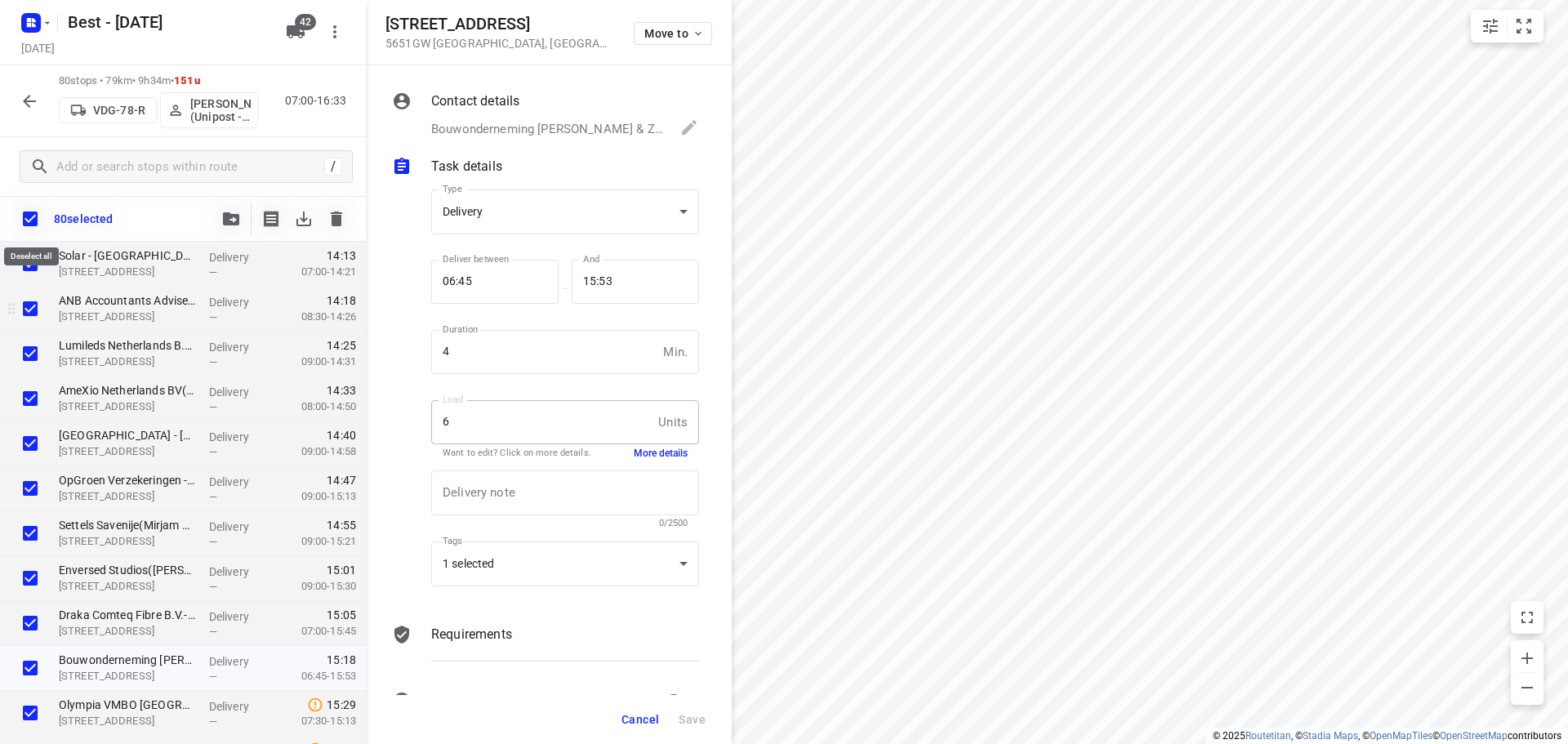
click at [33, 218] on input "checkbox" at bounding box center [30, 219] width 34 height 34
checkbox input "false"
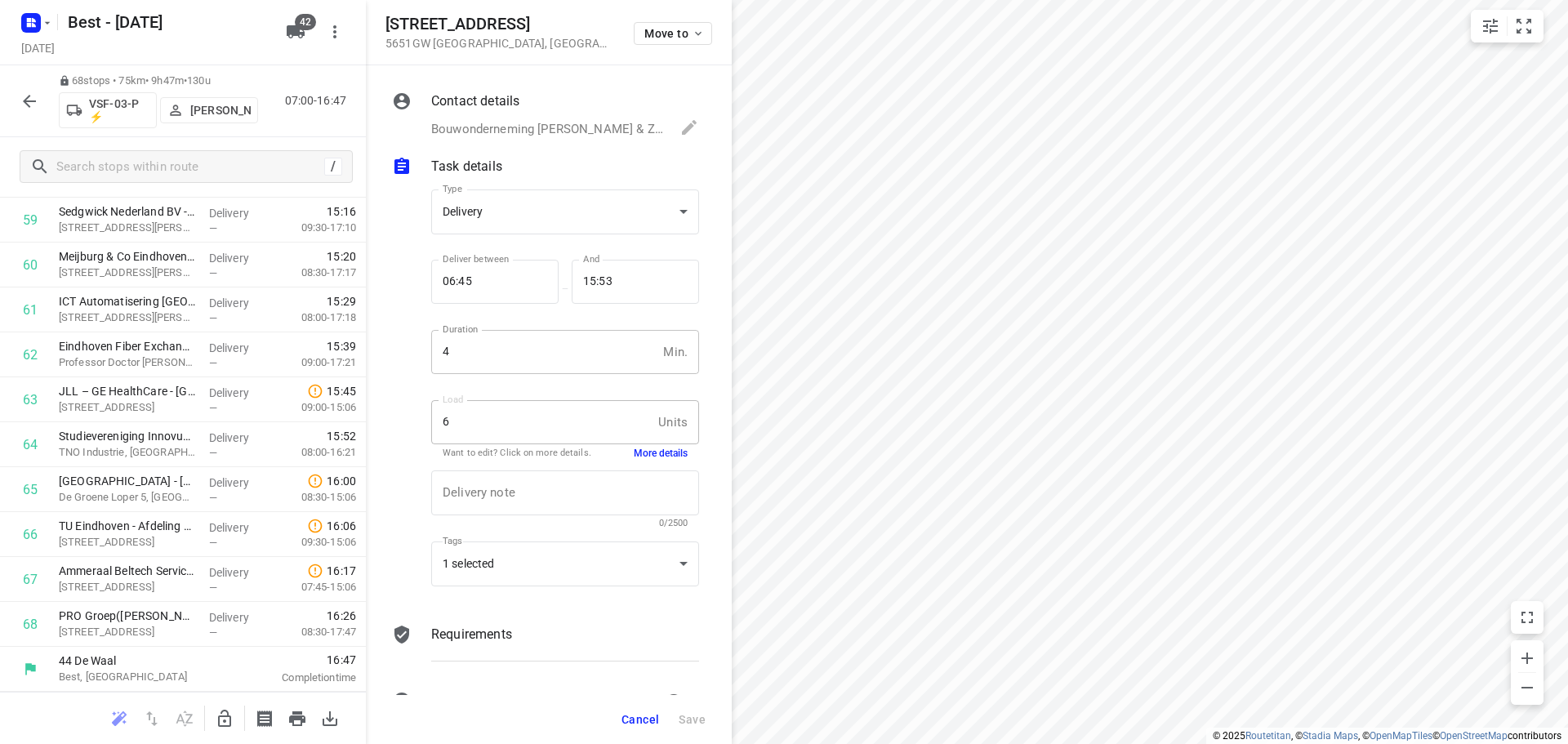
scroll to position [2685, 0]
click at [225, 722] on icon "button" at bounding box center [224, 718] width 20 height 20
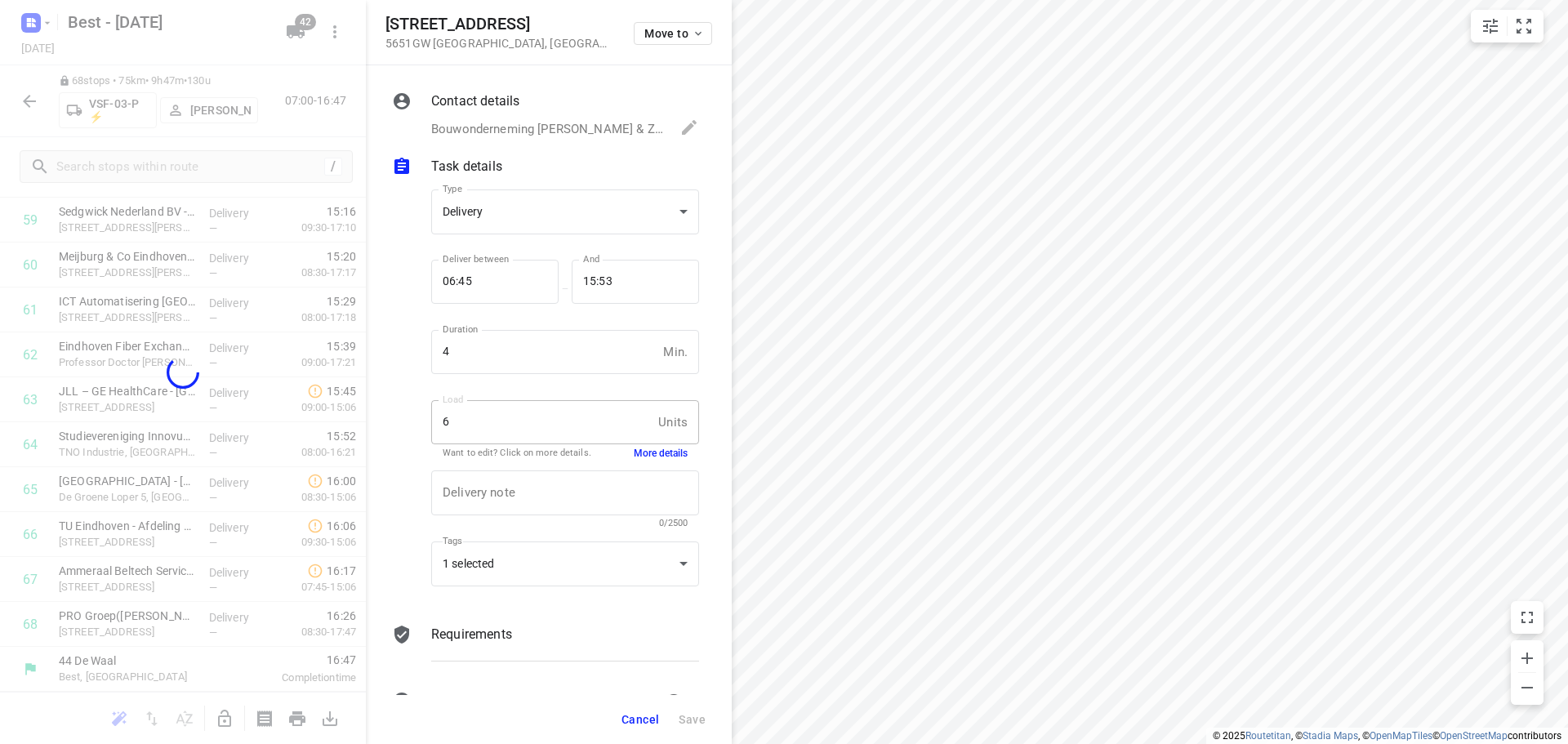
click at [629, 716] on span "Cancel" at bounding box center [640, 719] width 37 height 13
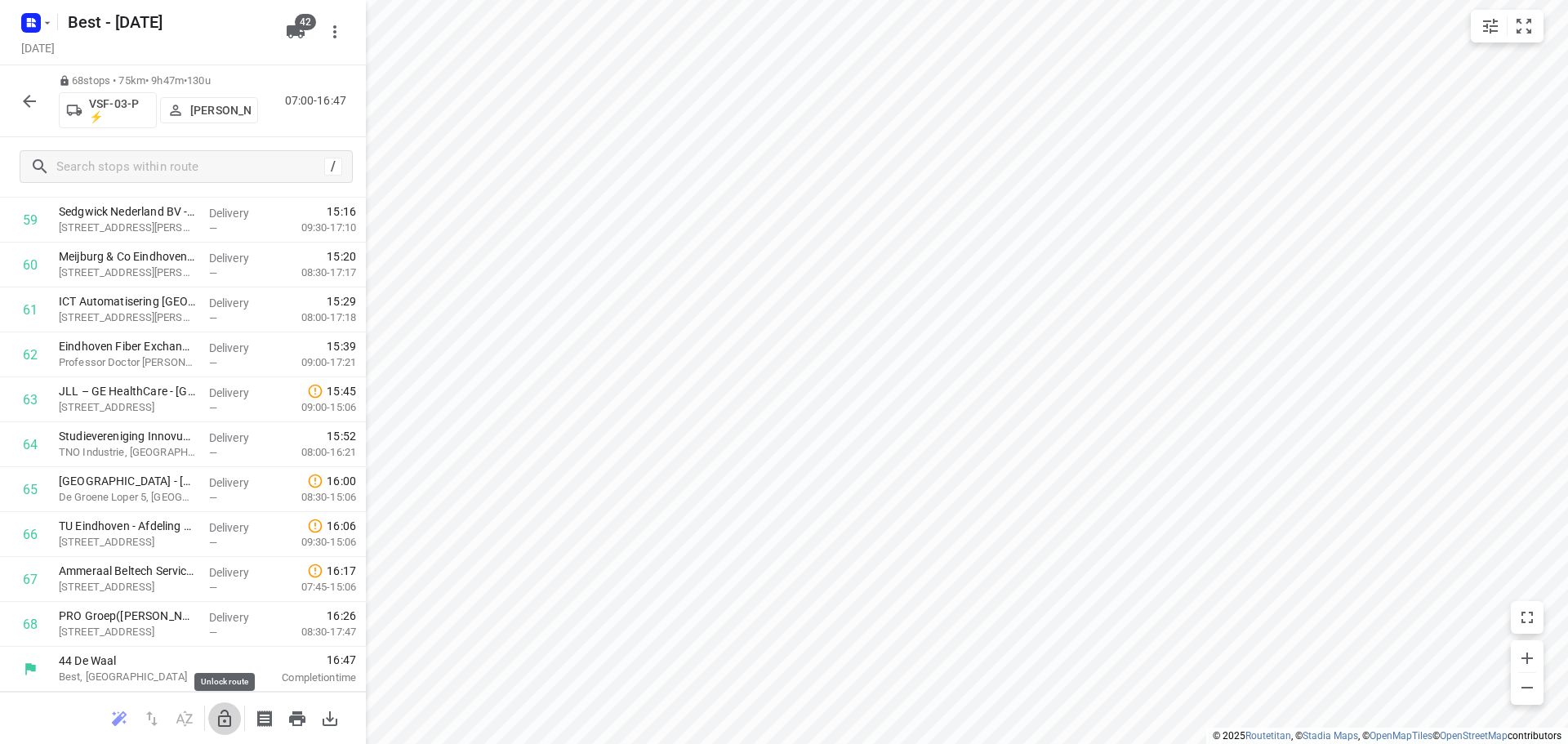
click at [227, 712] on icon "button" at bounding box center [224, 718] width 13 height 17
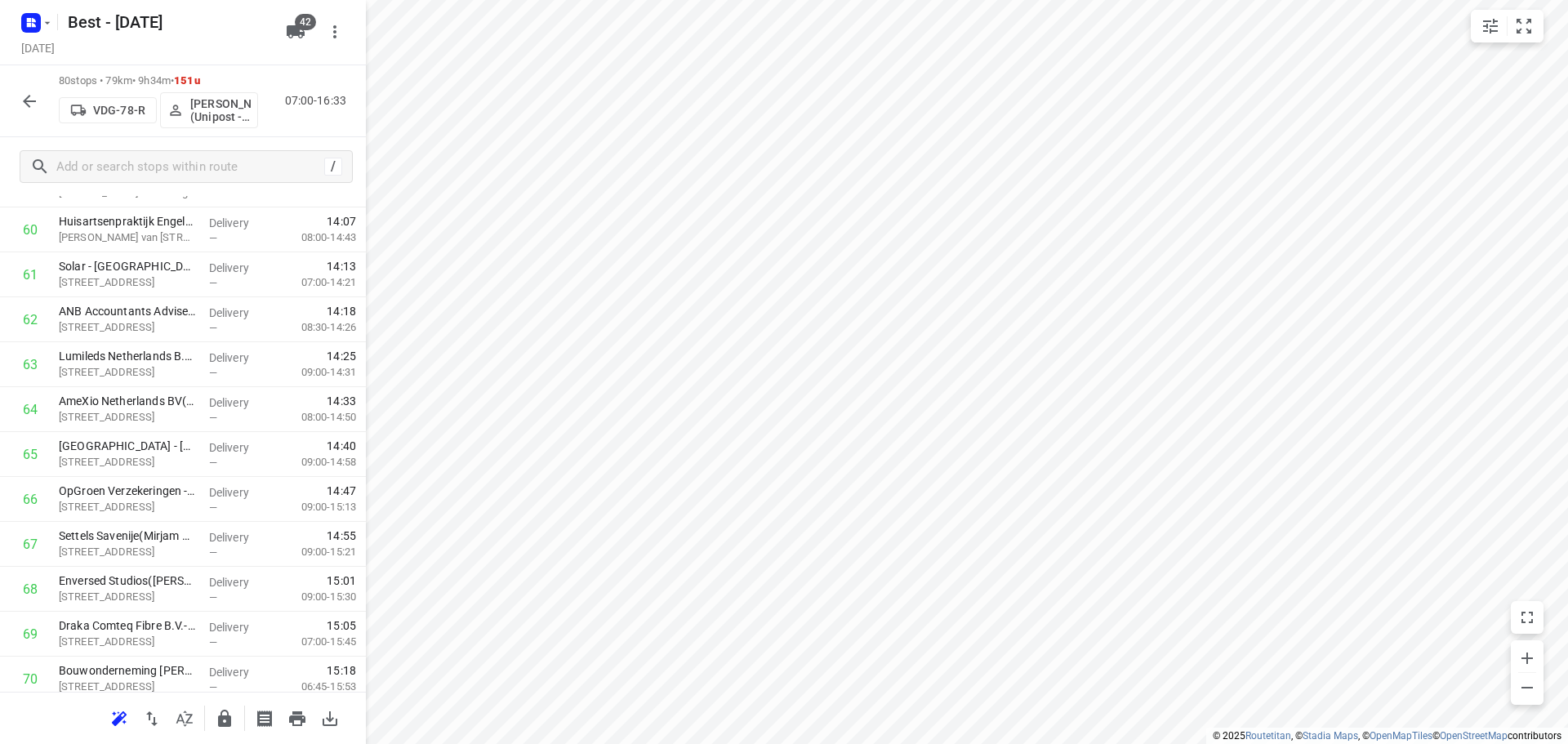
scroll to position [3012, 0]
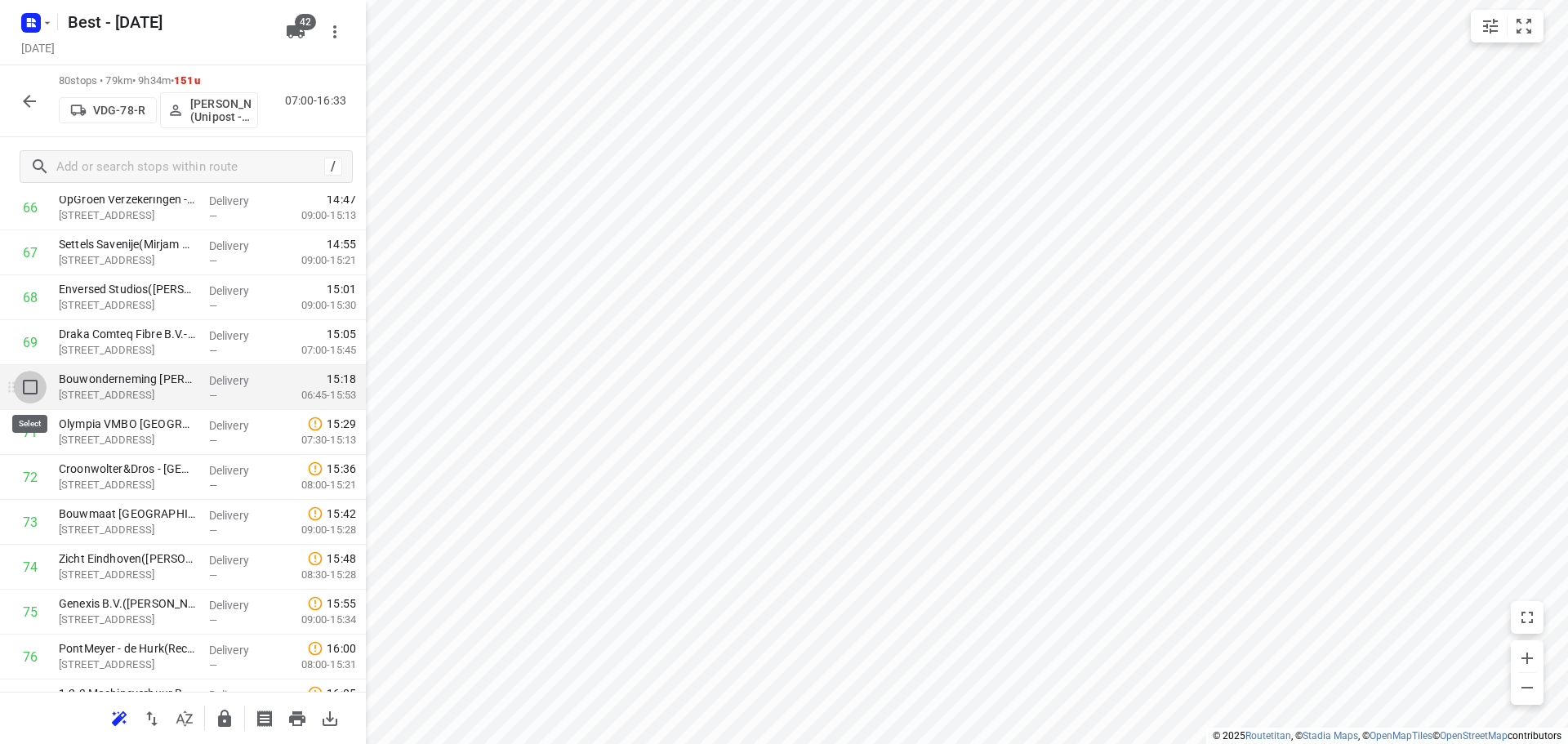
click at [22, 382] on input "checkbox" at bounding box center [30, 387] width 32 height 32
checkbox input "true"
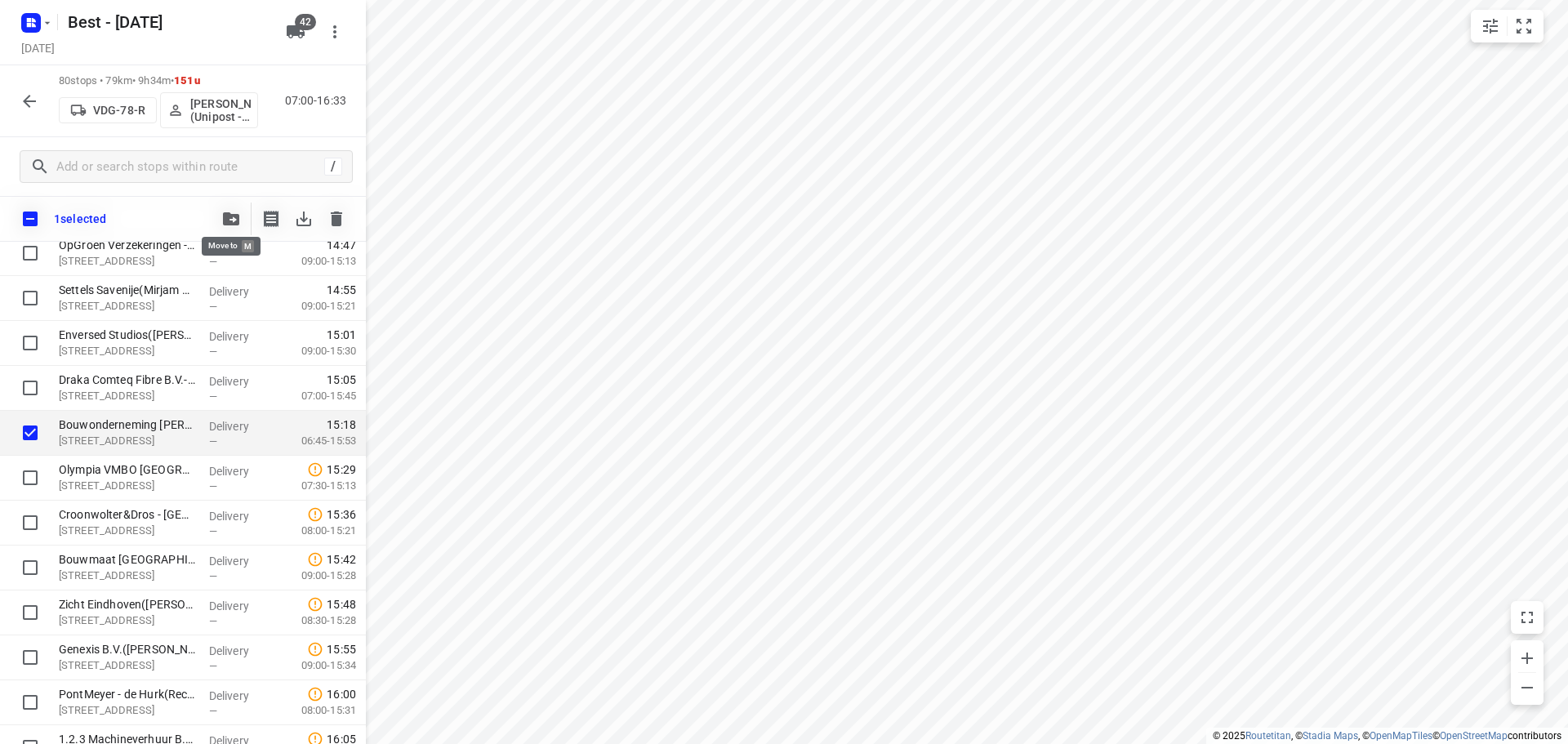
click at [225, 228] on button "button" at bounding box center [231, 219] width 32 height 32
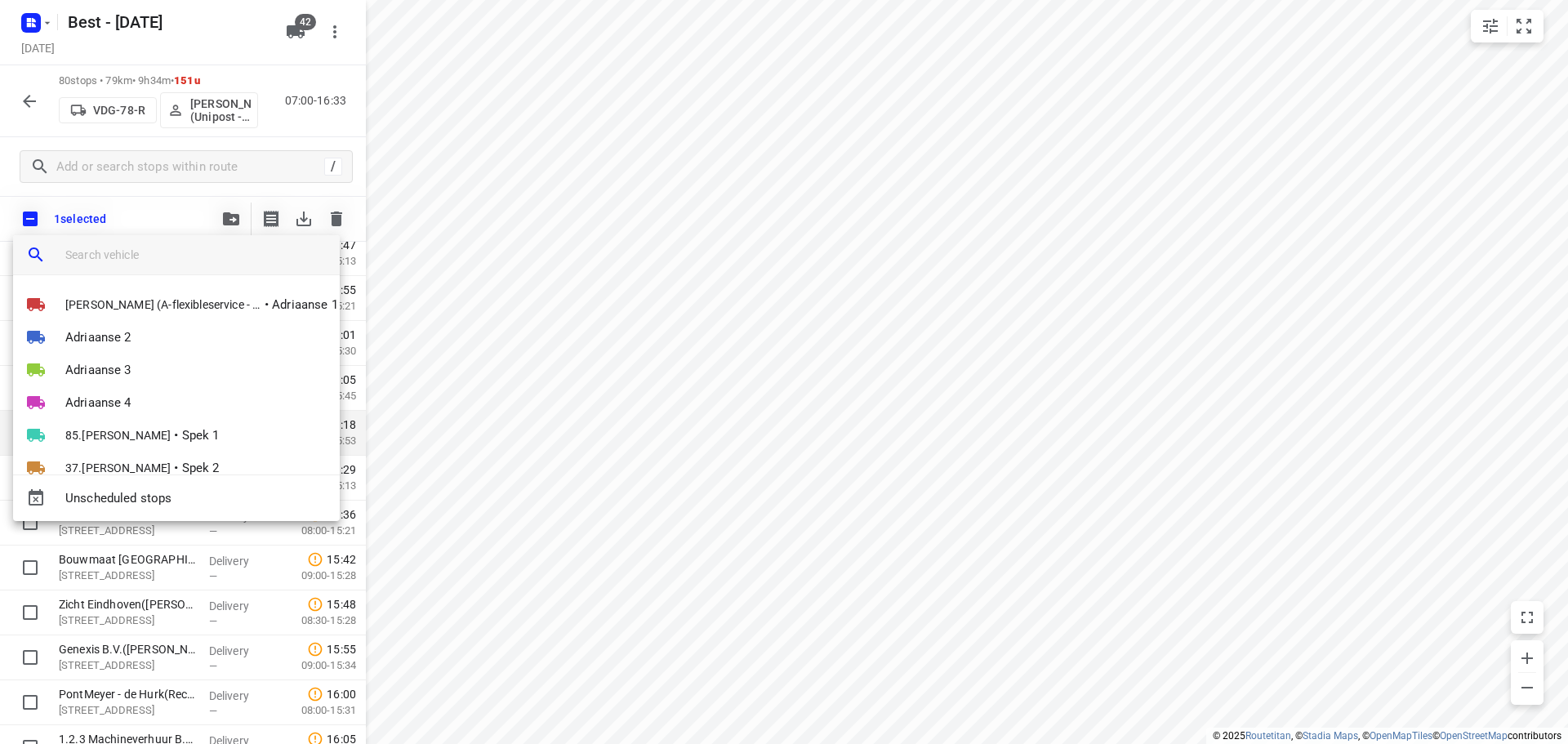
click at [136, 251] on input "search vehicle" at bounding box center [196, 255] width 262 height 25
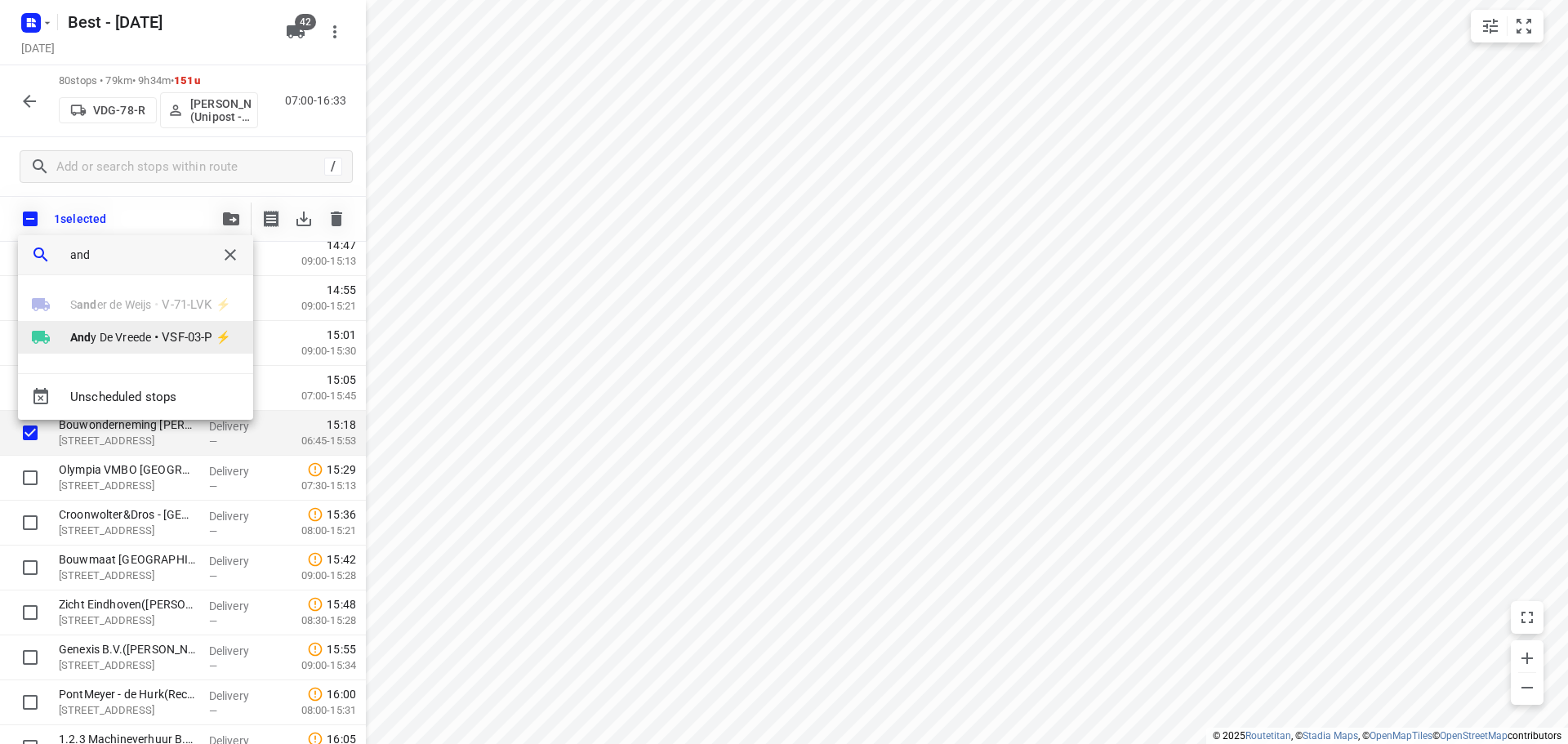
type input "and"
click at [127, 340] on span "And y De Vreede" at bounding box center [110, 337] width 81 height 16
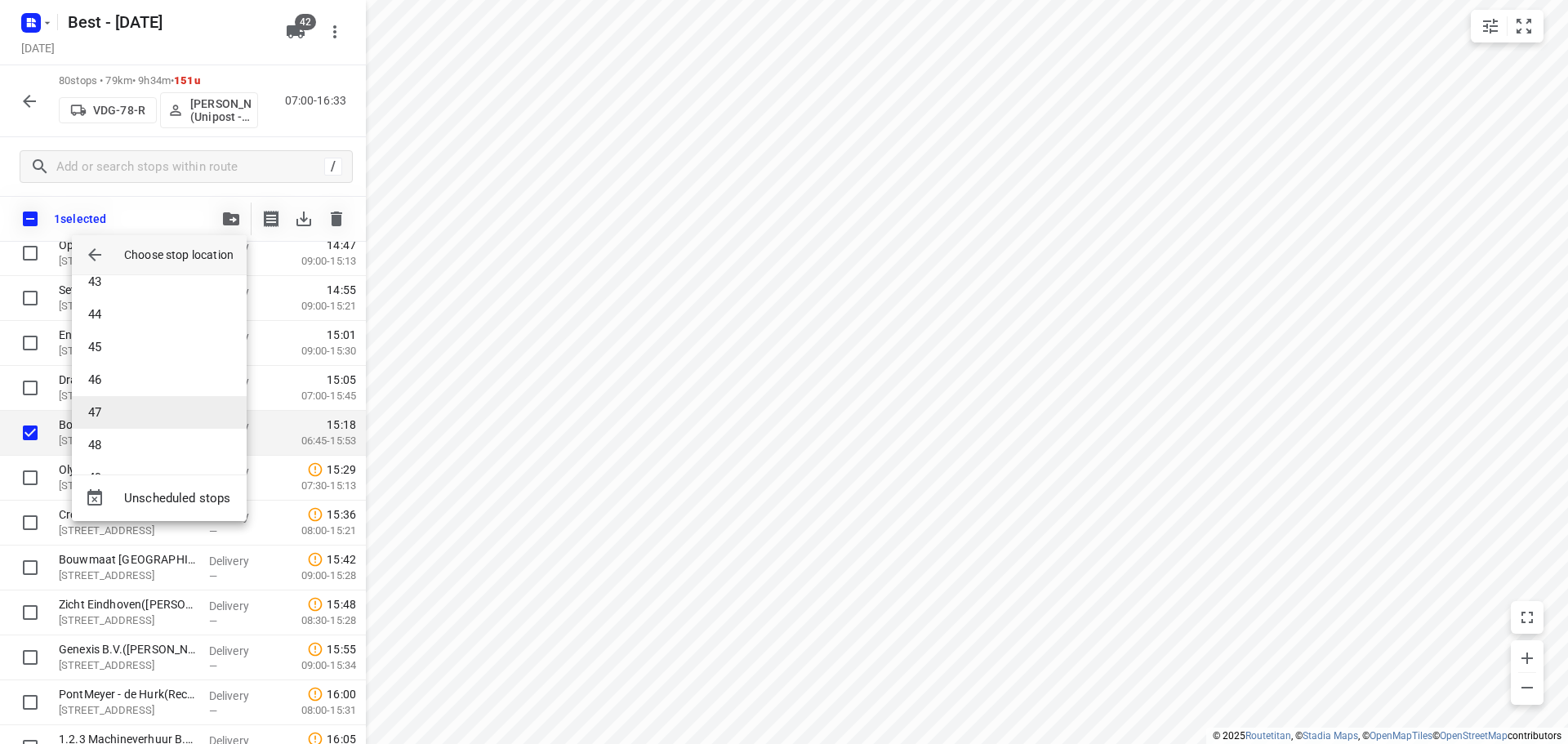
scroll to position [1470, 0]
click at [118, 426] on li "50" at bounding box center [159, 429] width 175 height 32
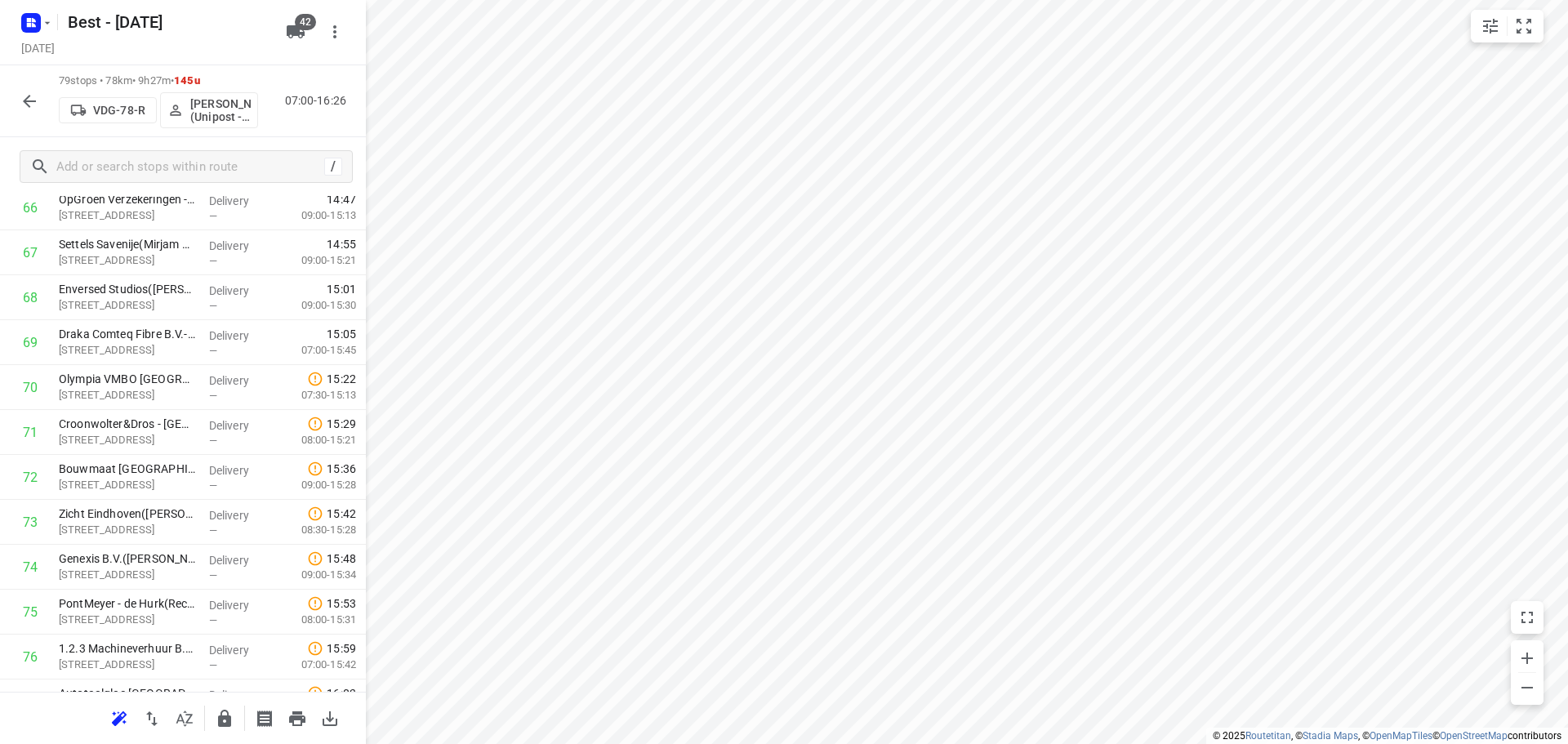
click at [33, 92] on icon "button" at bounding box center [29, 101] width 20 height 20
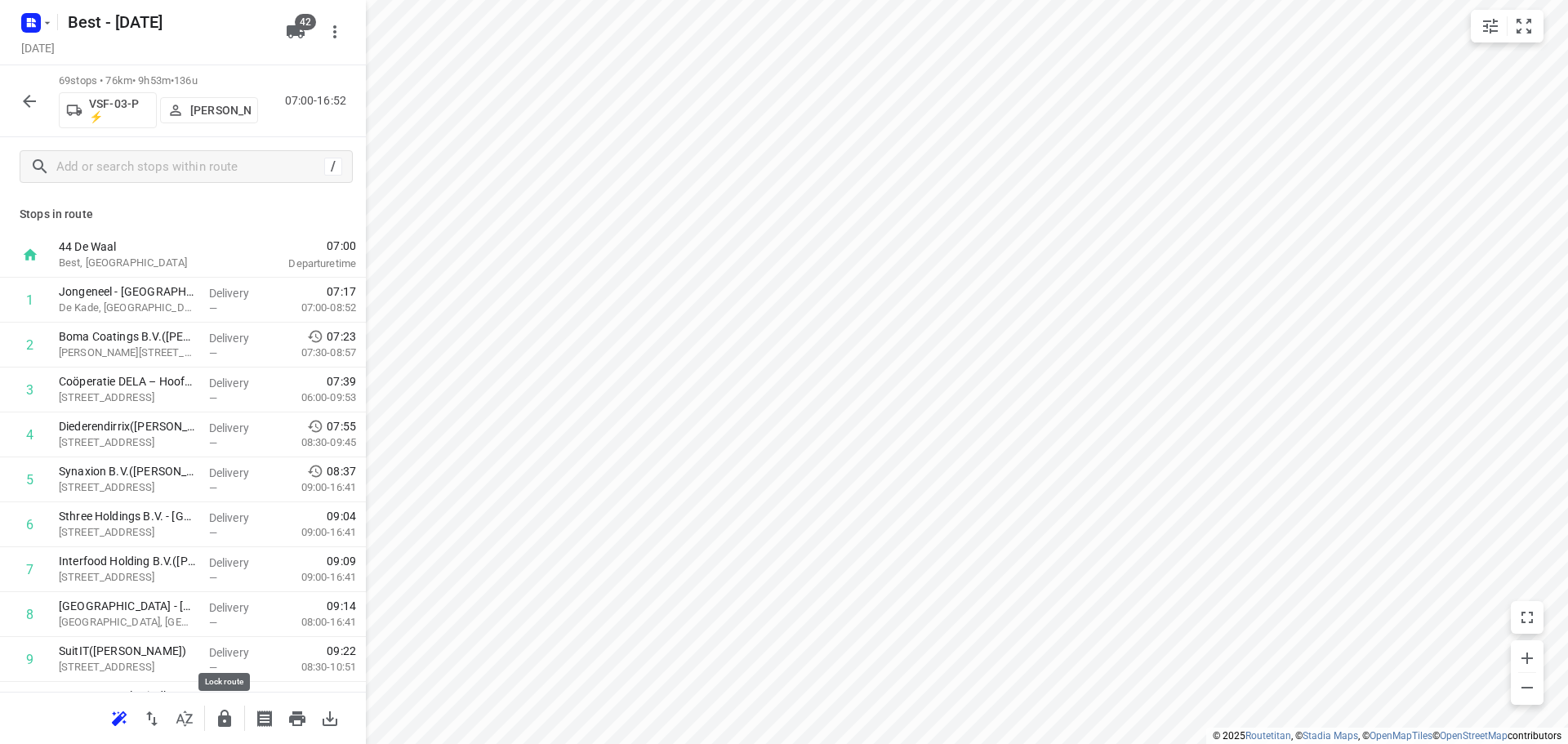
click at [217, 717] on icon "button" at bounding box center [224, 718] width 20 height 20
click at [224, 719] on icon "button" at bounding box center [224, 718] width 20 height 20
click at [13, 106] on button "button" at bounding box center [29, 101] width 32 height 32
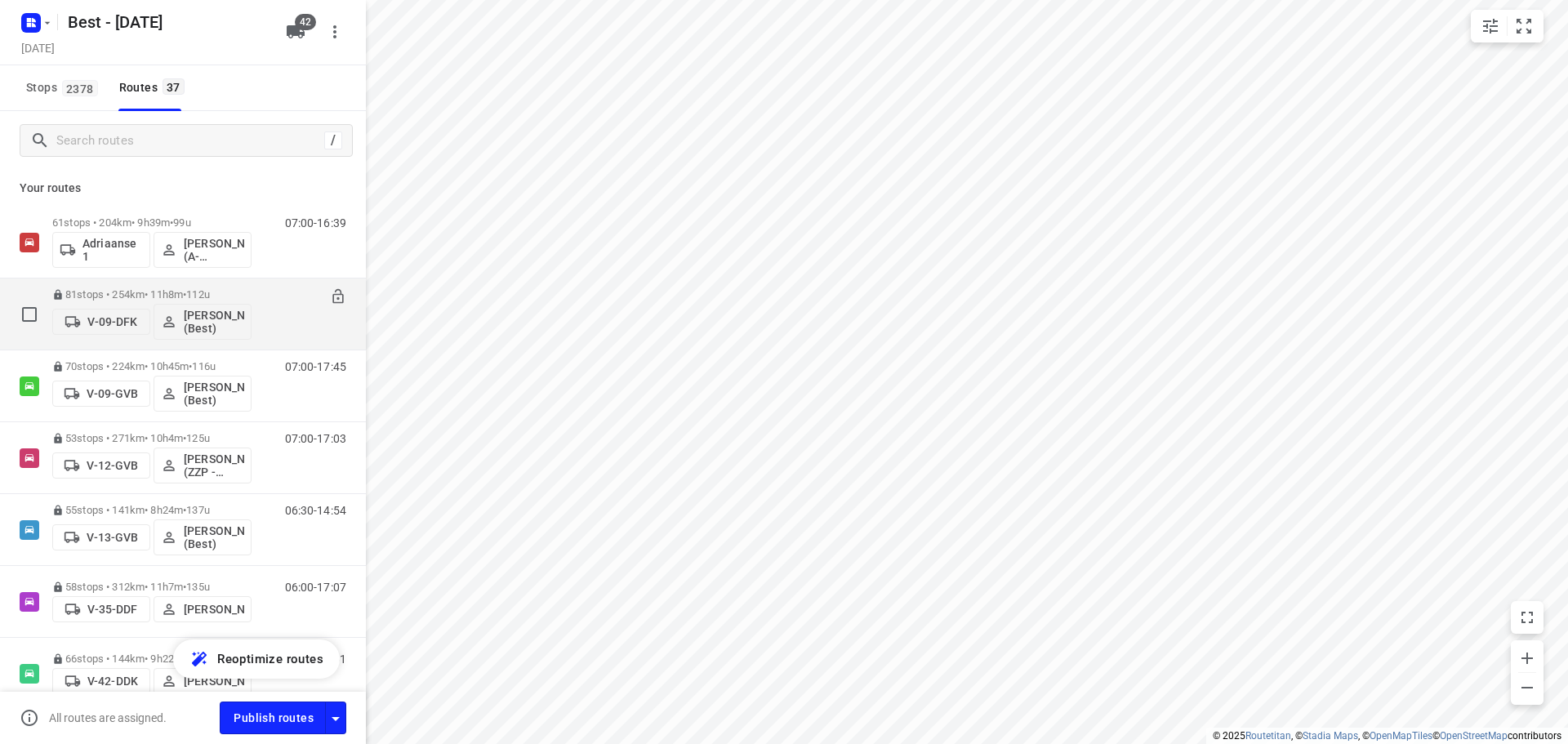
click at [166, 290] on p "81 stops • 254km • 11h8m • 112u" at bounding box center [152, 294] width 199 height 12
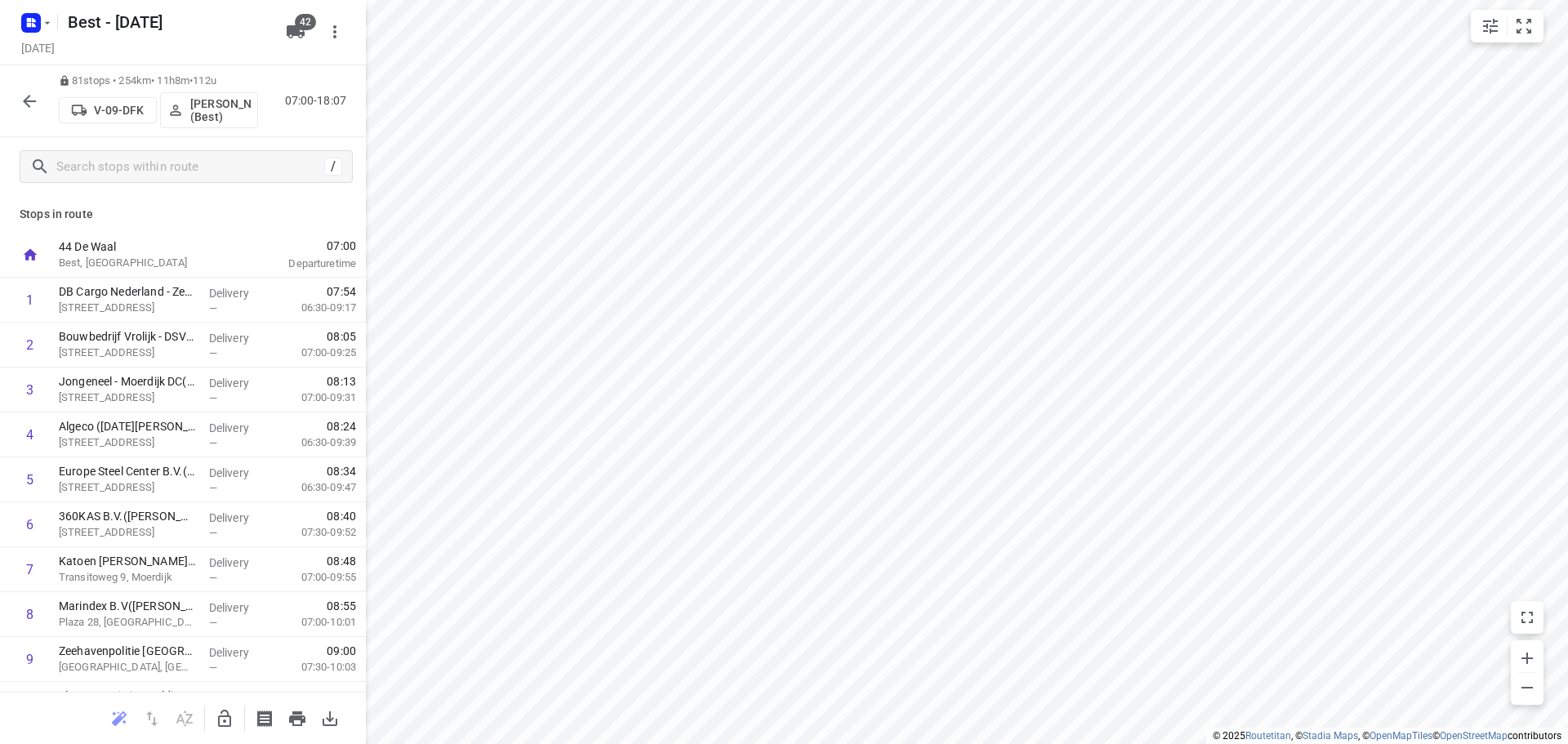
click at [1219, 743] on html "i © 2025 Routetitan , © Stadia Maps , © OpenMapTiles © OpenStreetMap contributo…" at bounding box center [784, 372] width 1568 height 744
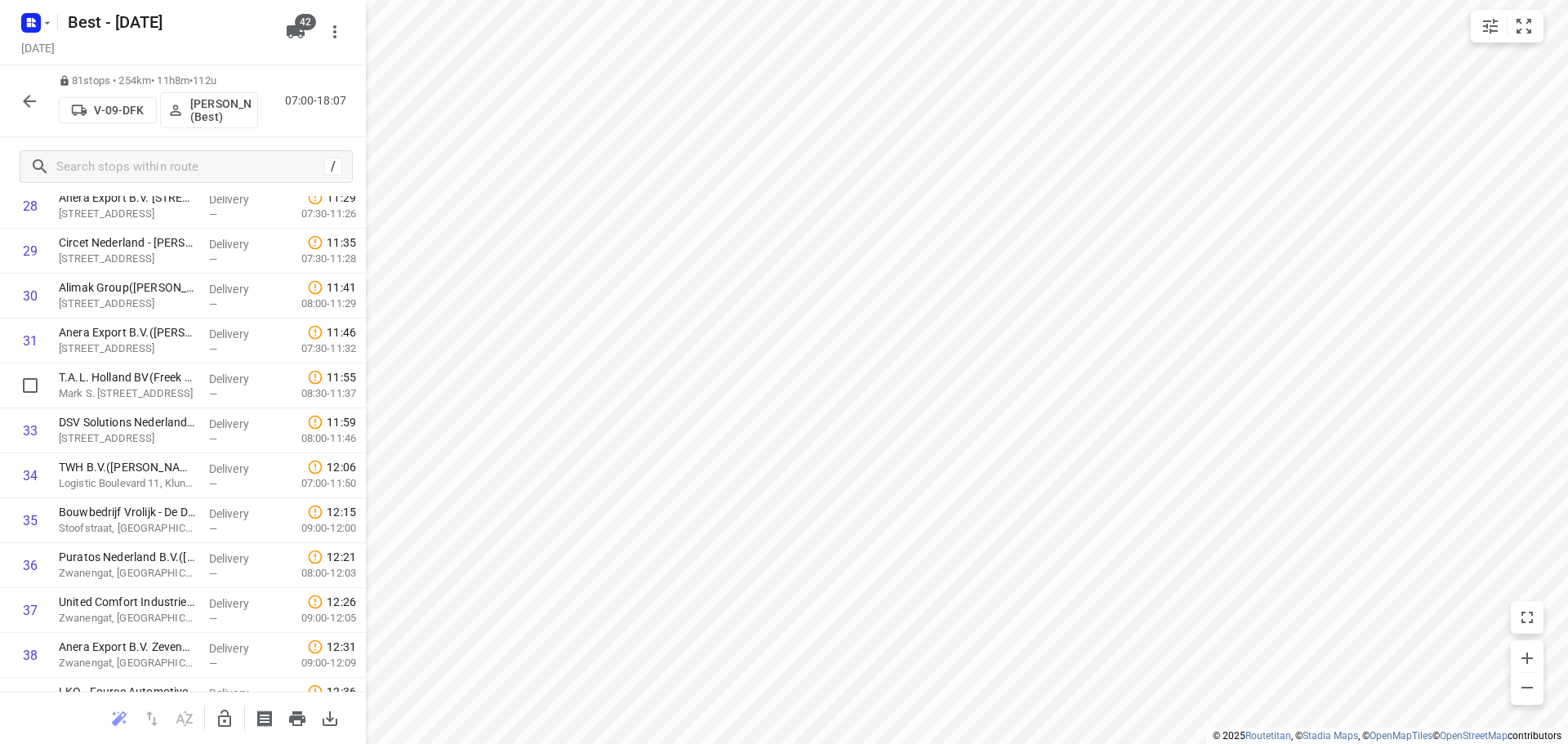
scroll to position [1339, 0]
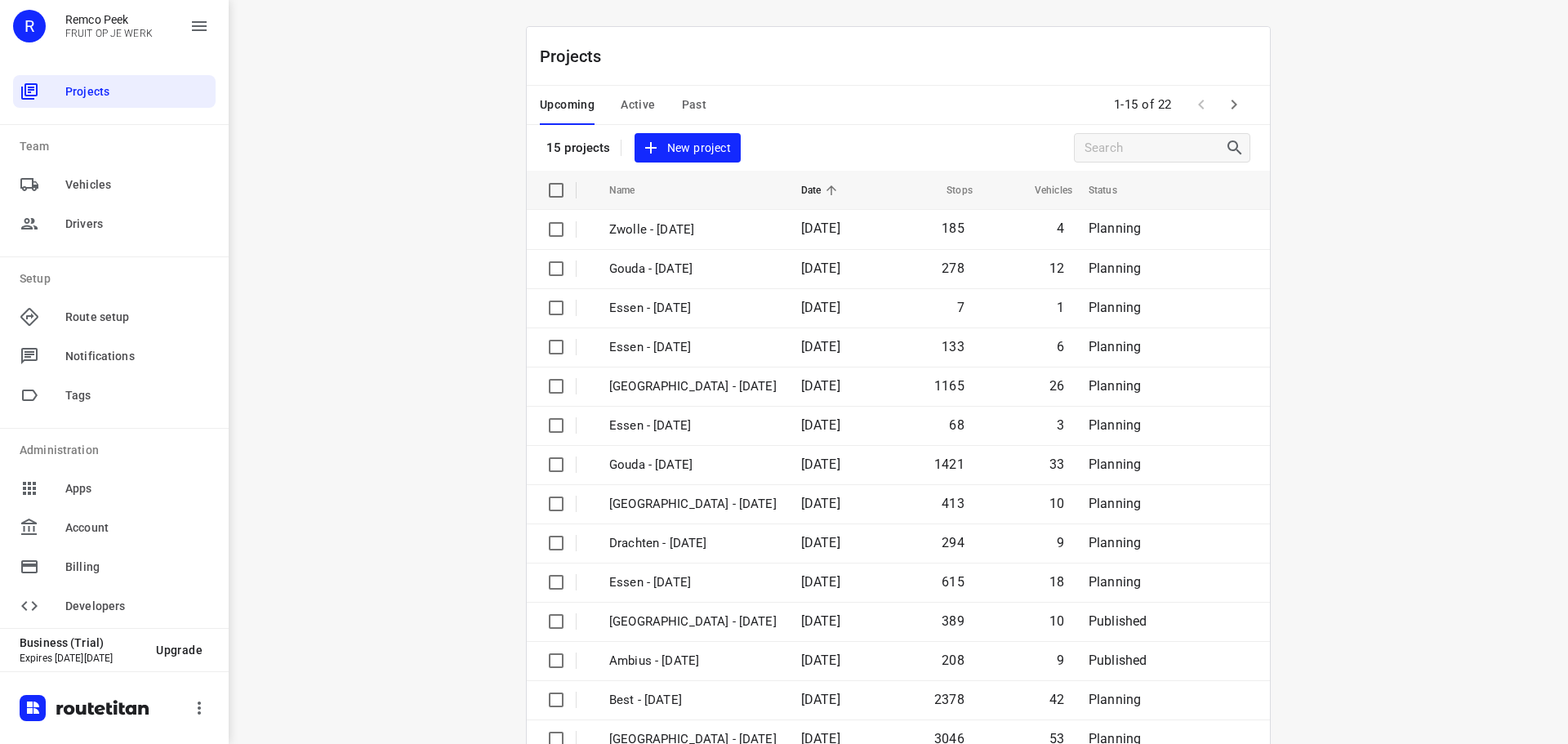
click at [695, 108] on span "Past" at bounding box center [695, 105] width 26 height 20
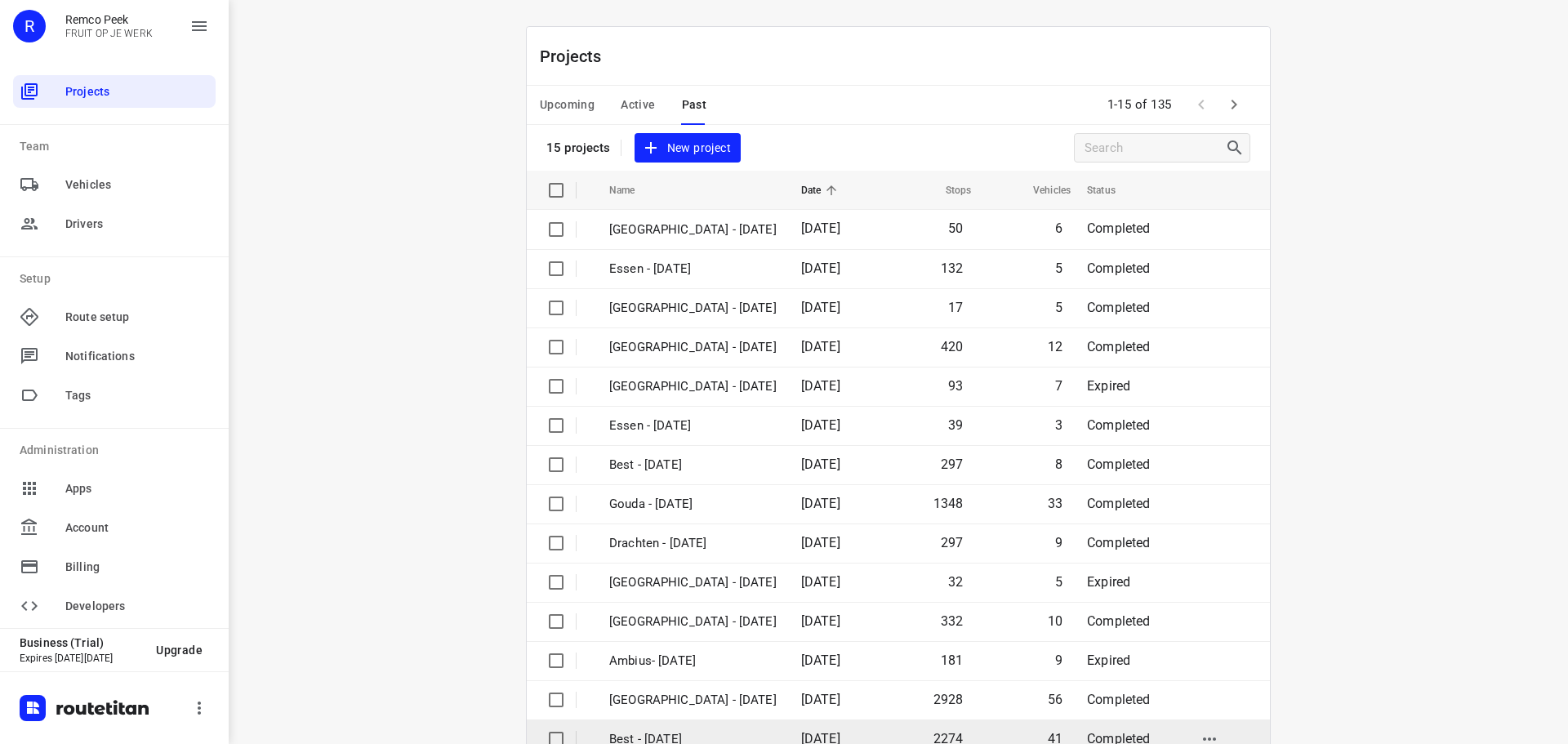
click at [681, 739] on p "Best - [DATE]" at bounding box center [693, 740] width 167 height 19
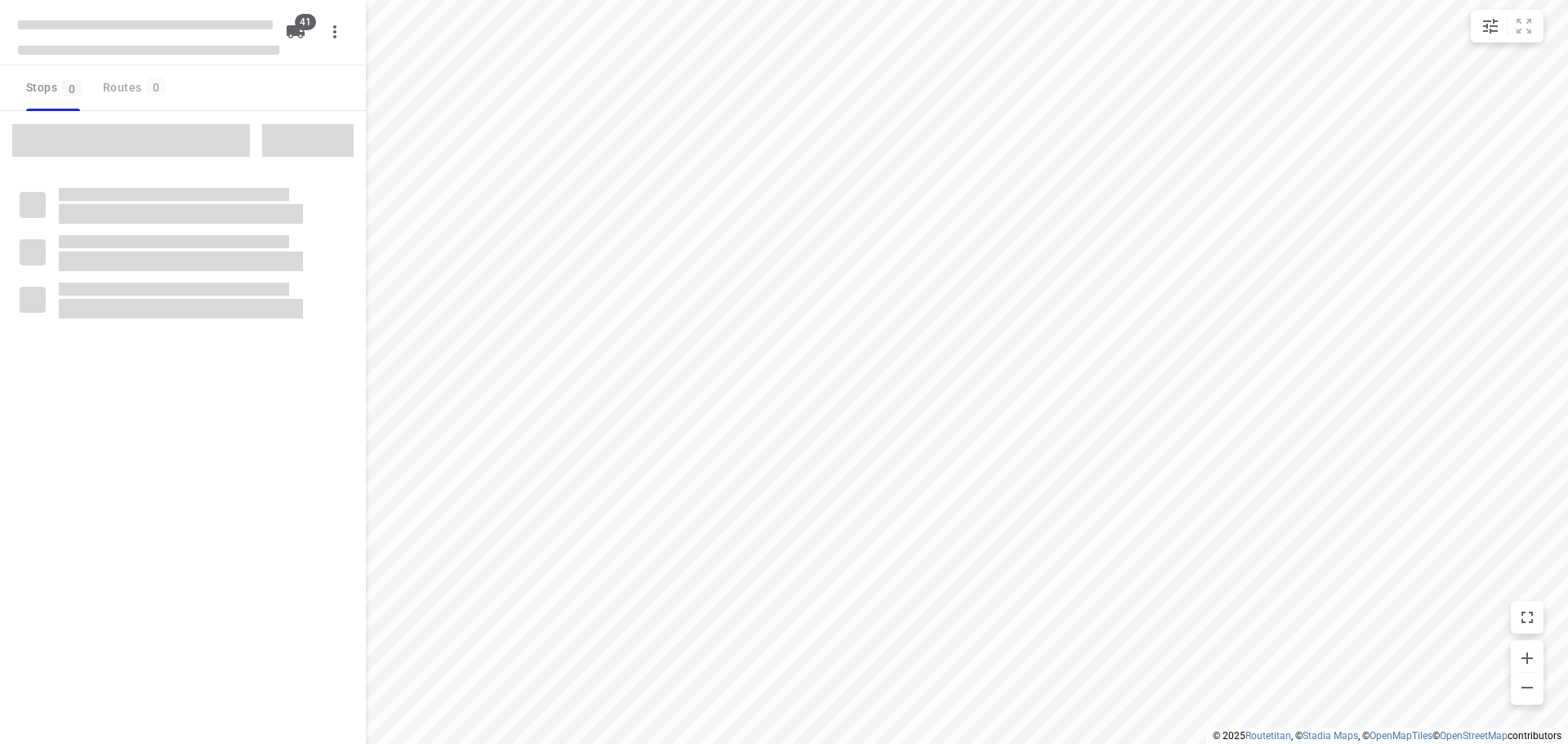
checkbox input "true"
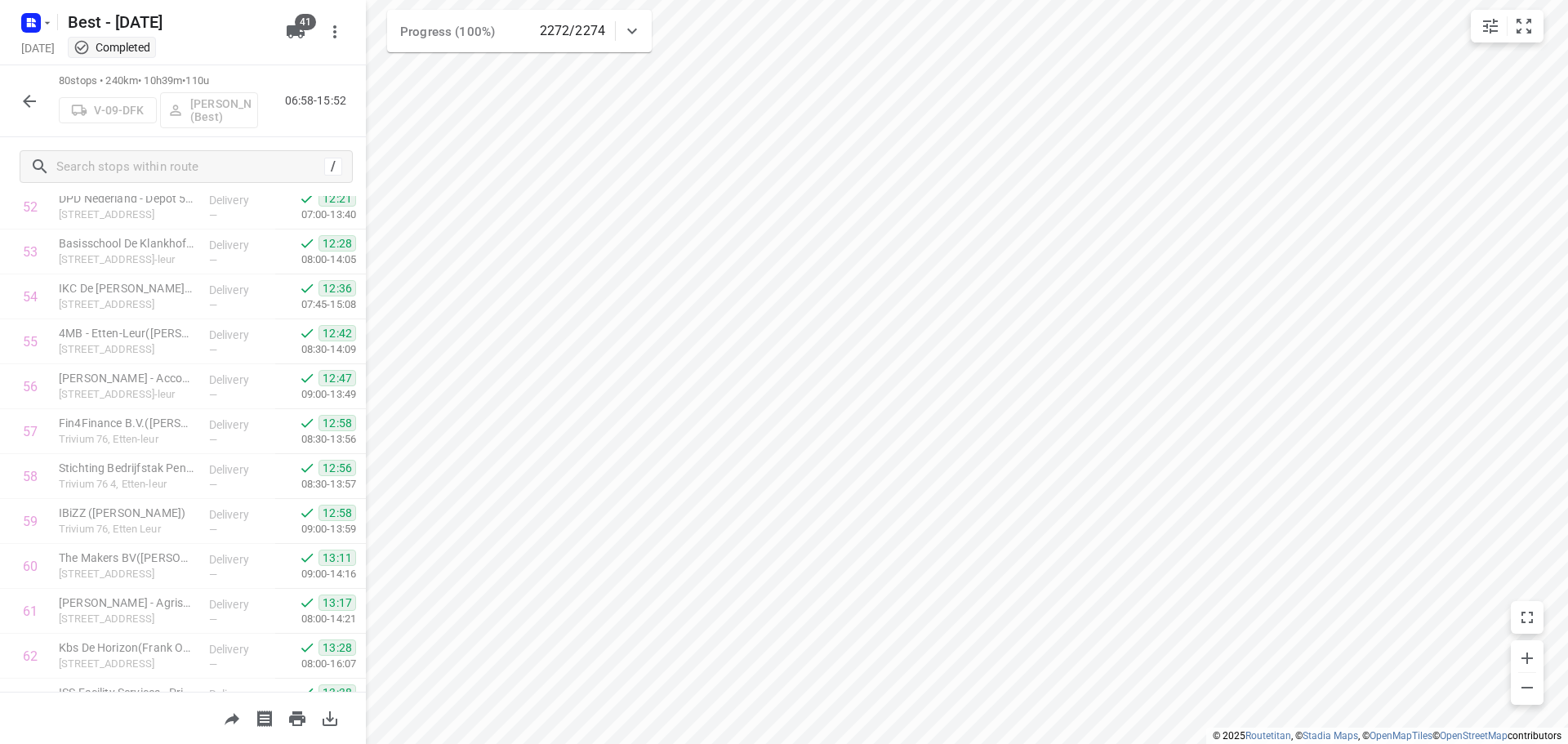
scroll to position [3224, 0]
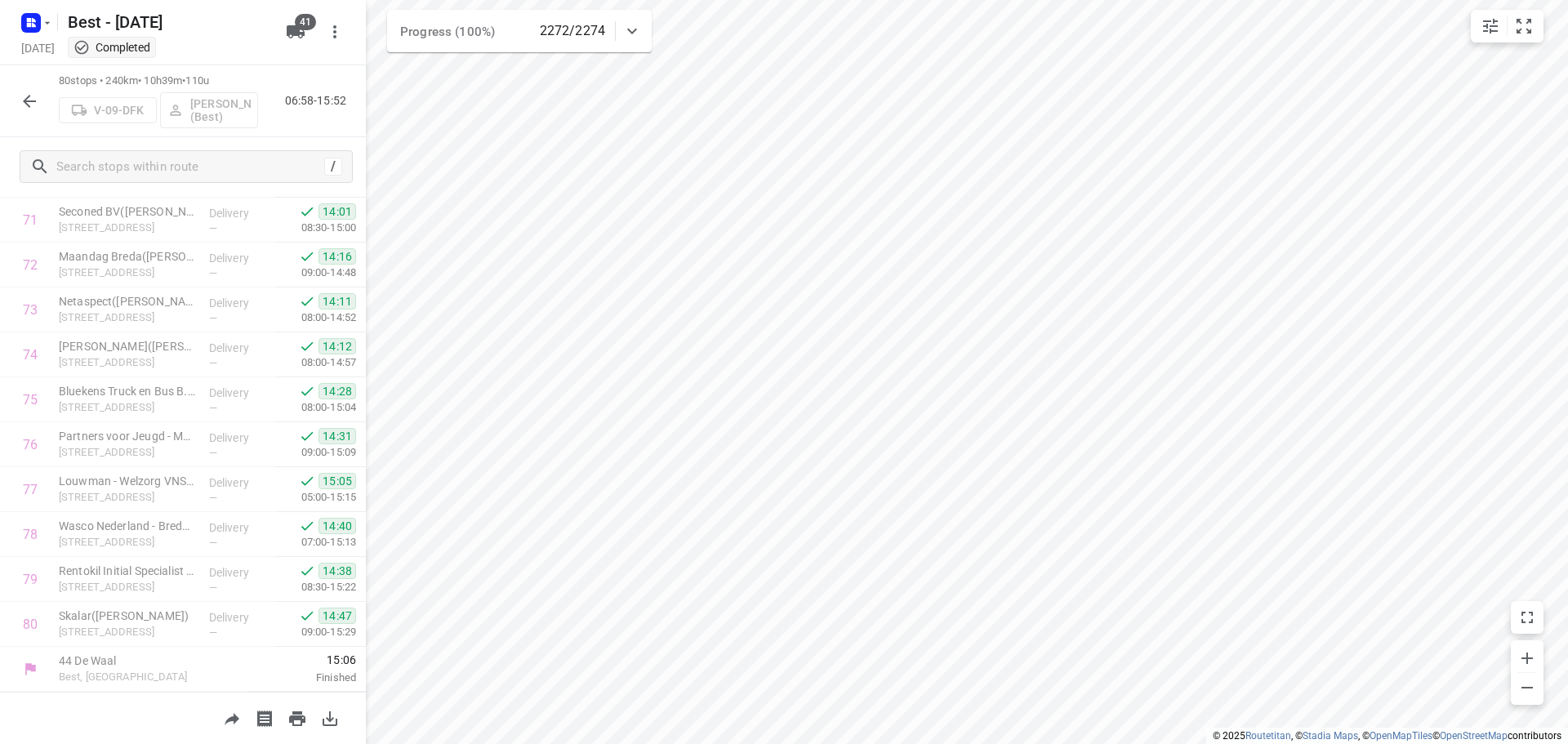
click at [29, 98] on icon "button" at bounding box center [29, 101] width 20 height 20
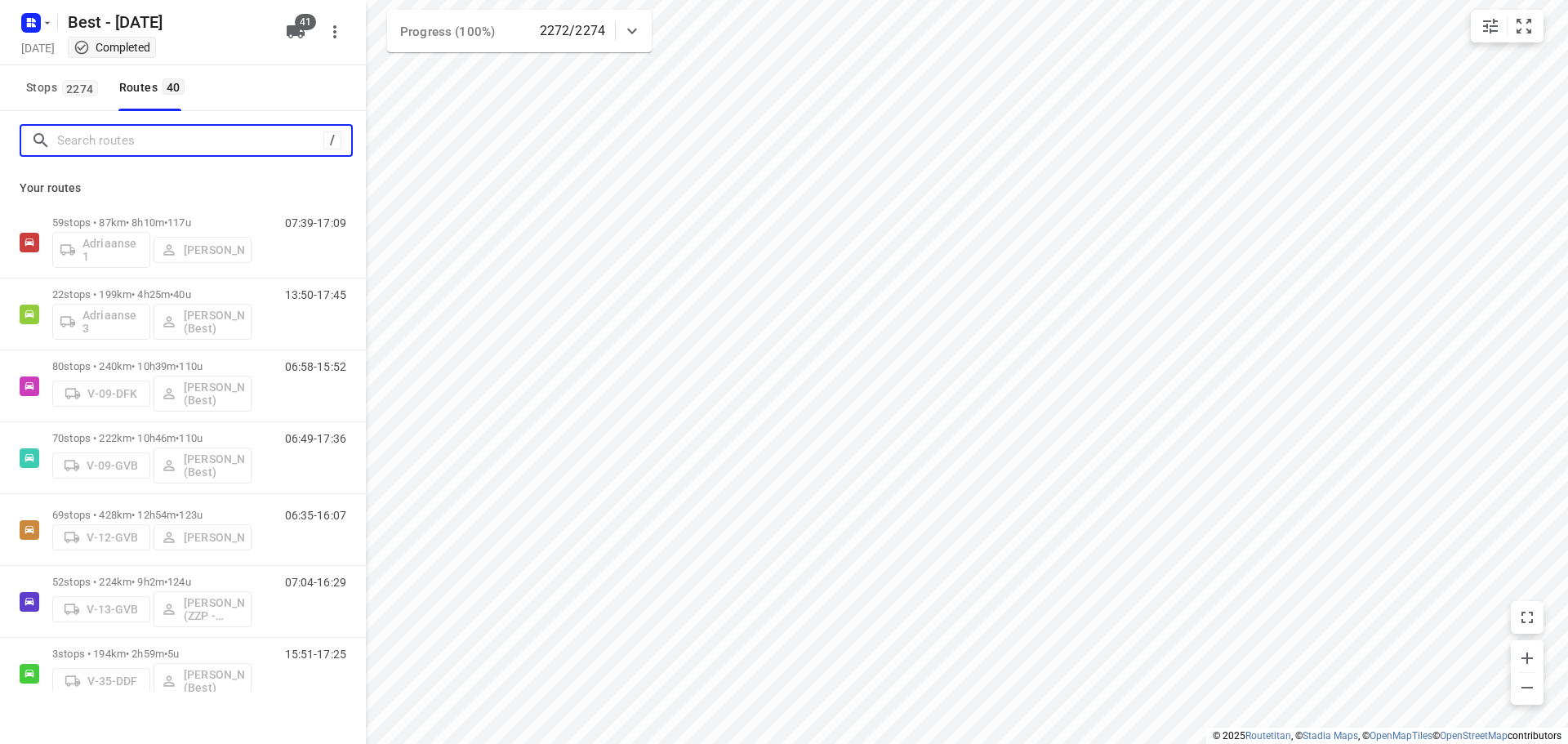
click at [147, 150] on input "Search routes" at bounding box center [190, 141] width 266 height 26
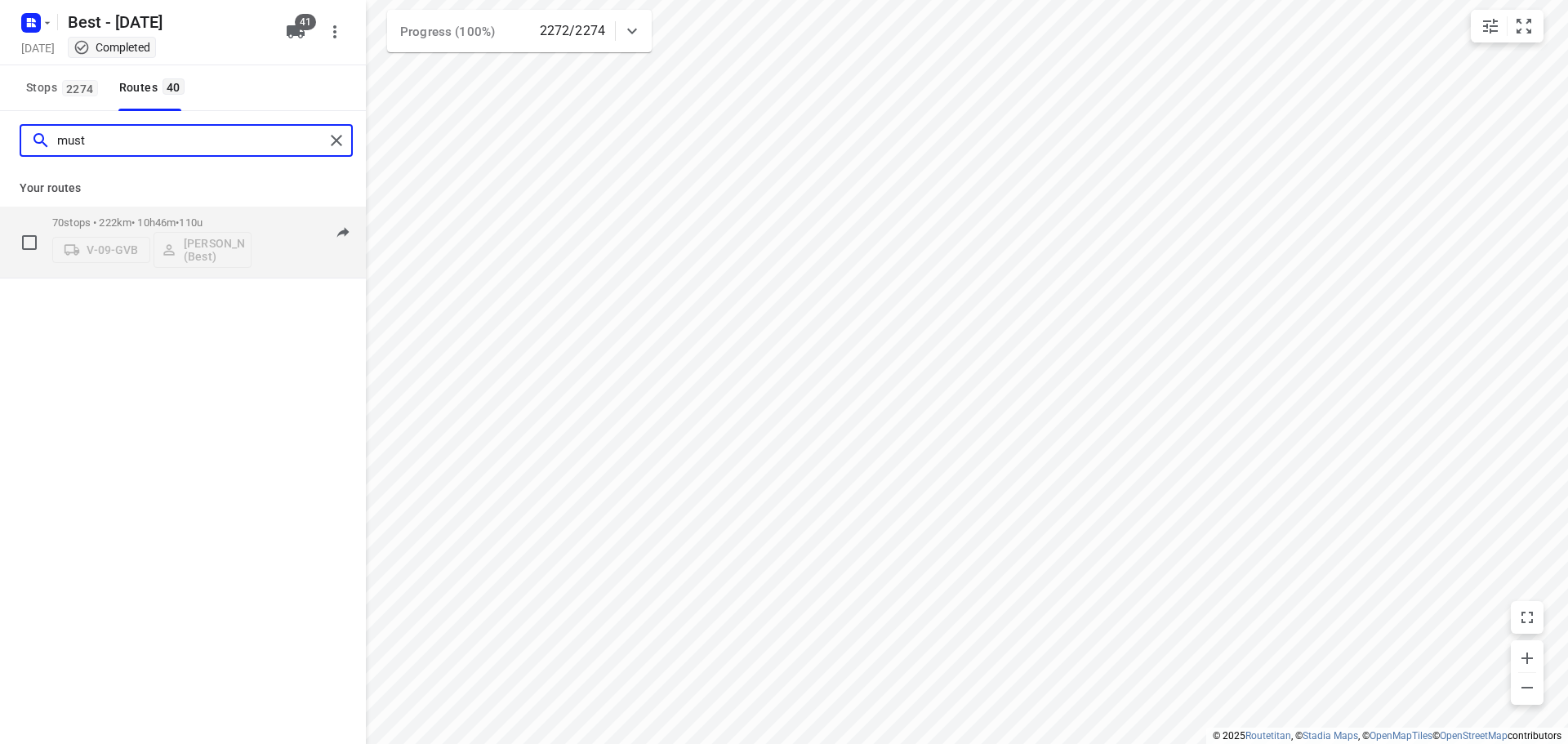
type input "must"
click at [274, 240] on div "06:49-17:36" at bounding box center [305, 246] width 82 height 60
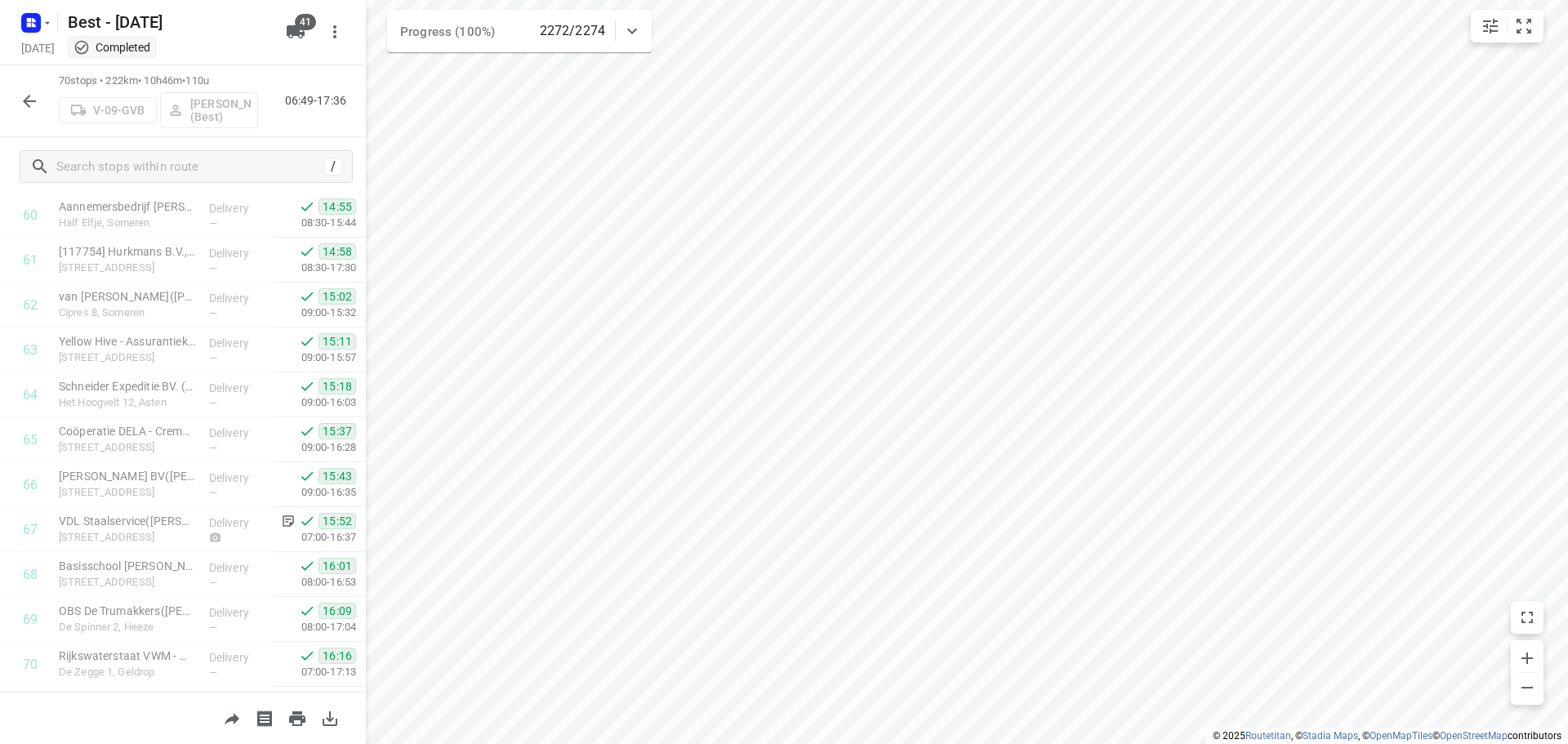
scroll to position [2775, 0]
drag, startPoint x: 10, startPoint y: 105, endPoint x: 37, endPoint y: 118, distance: 30.0
click at [10, 105] on div "70 stops • 222km • 10h46m • 110u V-09-[PERSON_NAME] (Best) 06:49-17:36" at bounding box center [182, 101] width 366 height 72
click at [33, 100] on icon "button" at bounding box center [29, 101] width 20 height 20
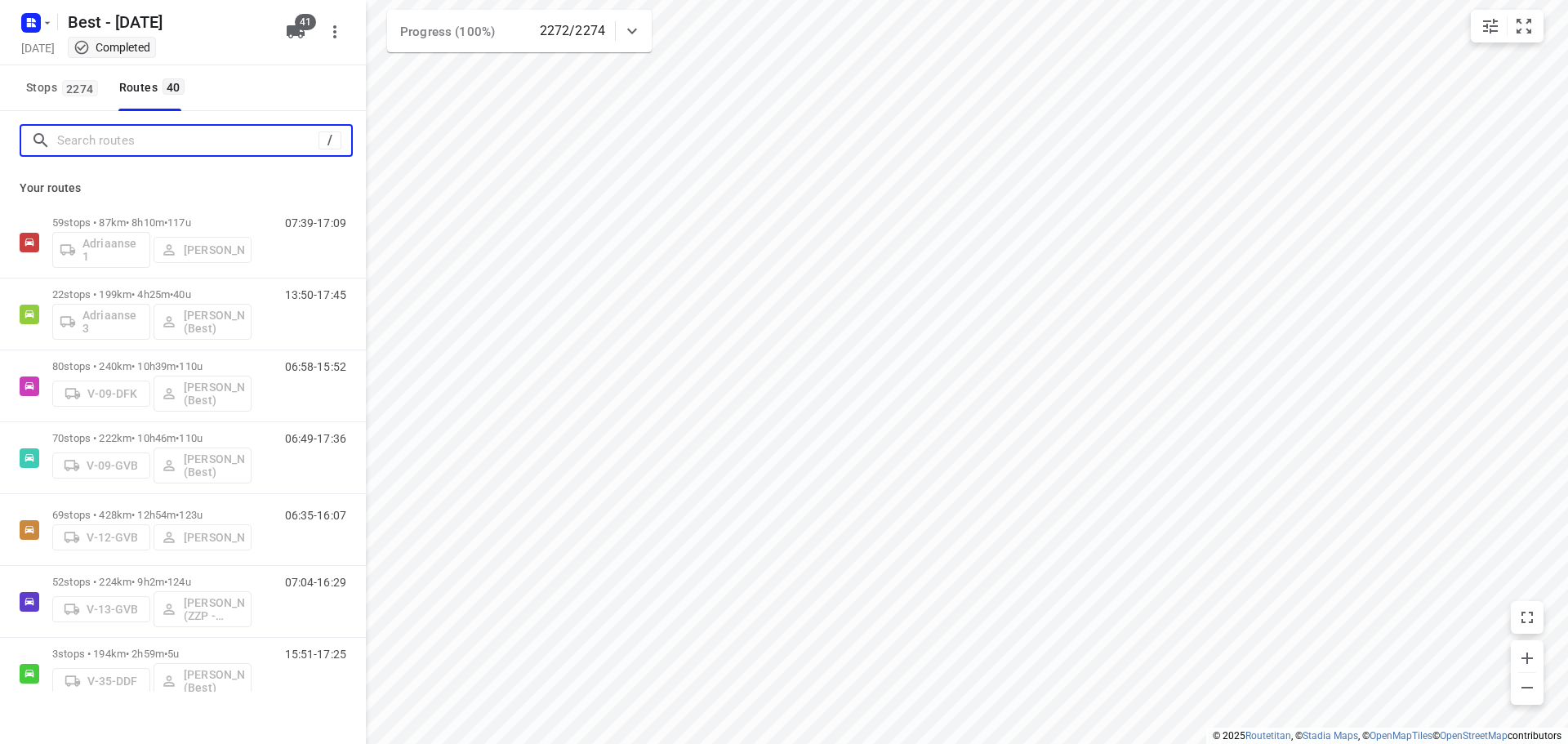
click at [110, 139] on input "Search routes" at bounding box center [187, 141] width 262 height 26
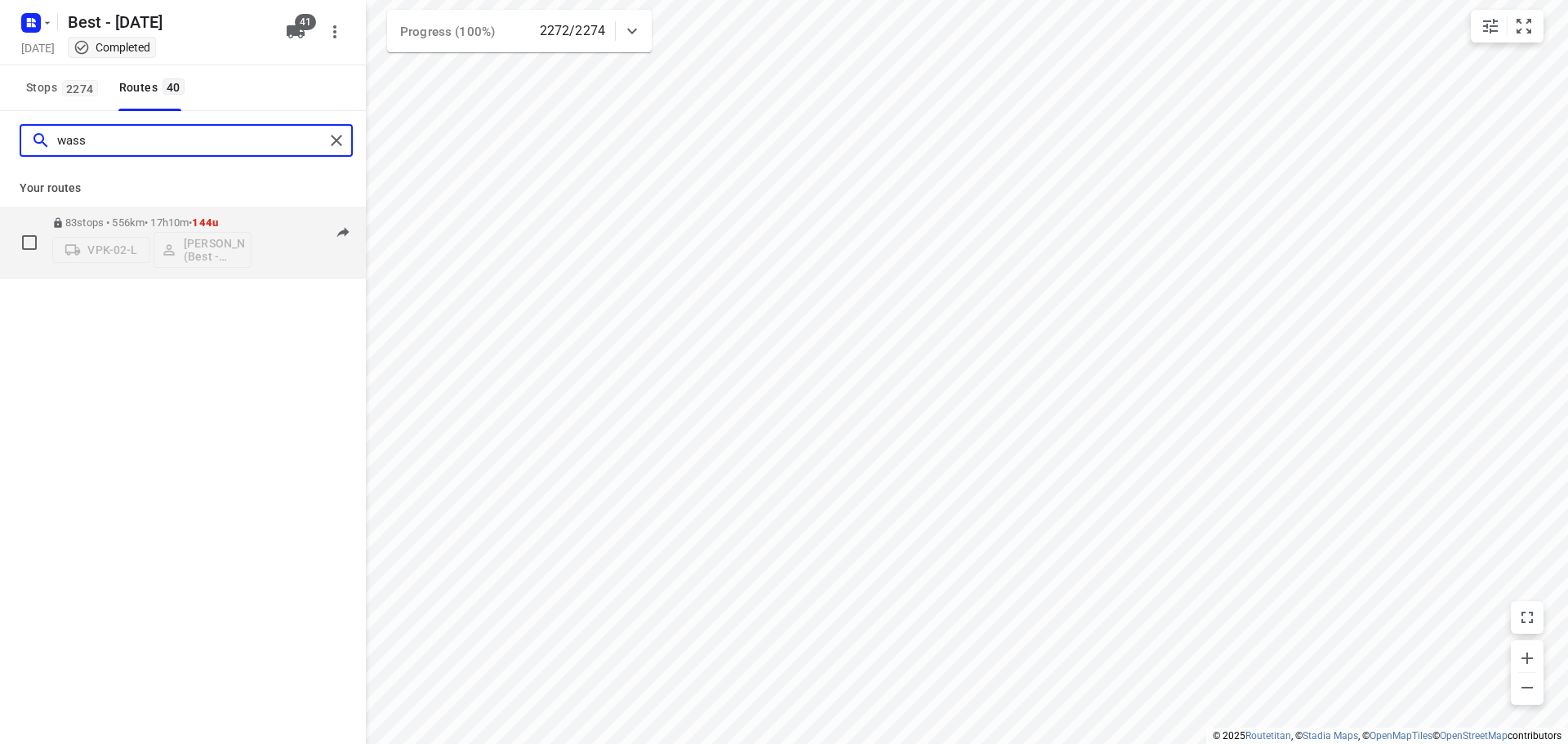
type input "wass"
click at [178, 218] on p "83 stops • 556km • 17h10m • 144u" at bounding box center [152, 222] width 199 height 12
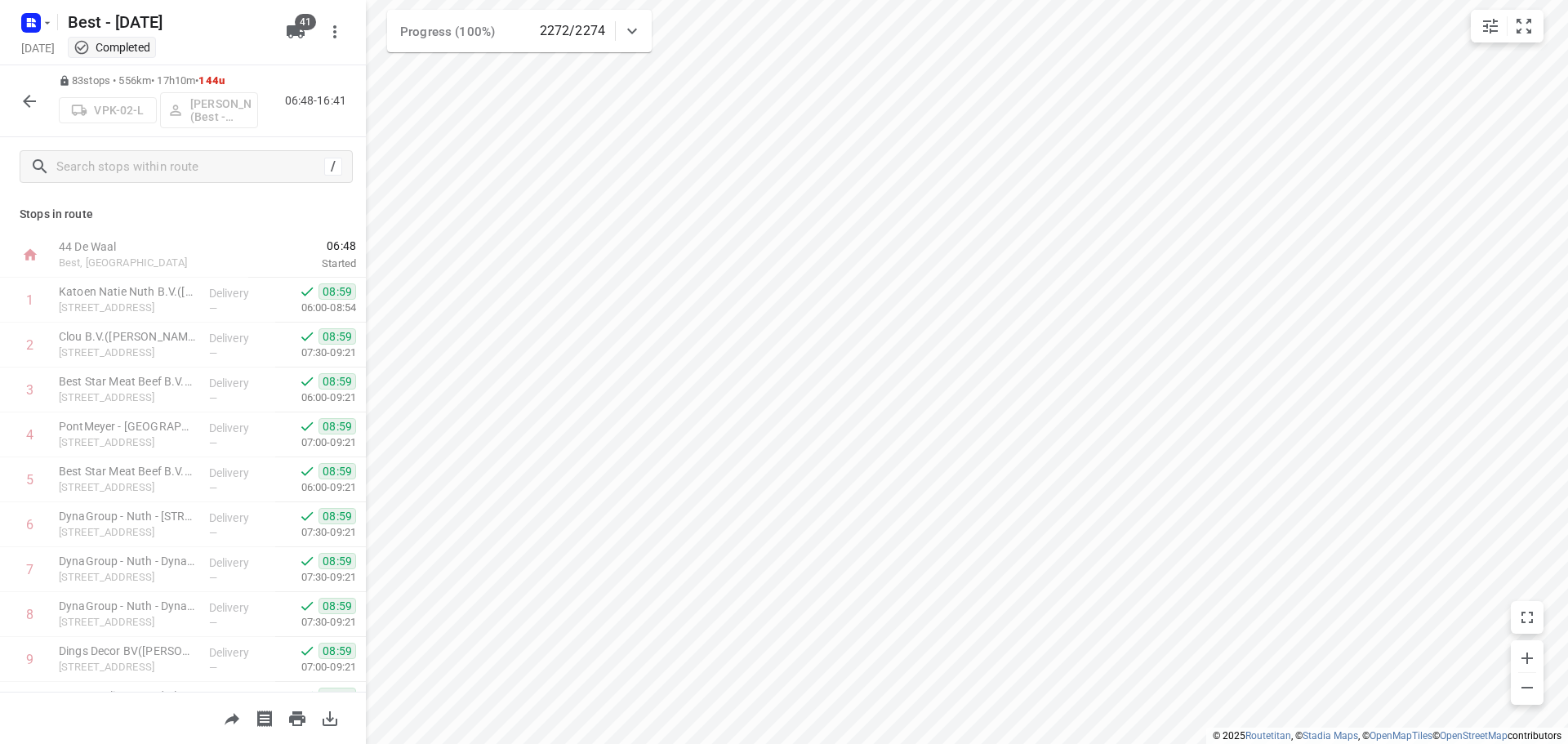
click at [33, 101] on icon "button" at bounding box center [29, 101] width 13 height 13
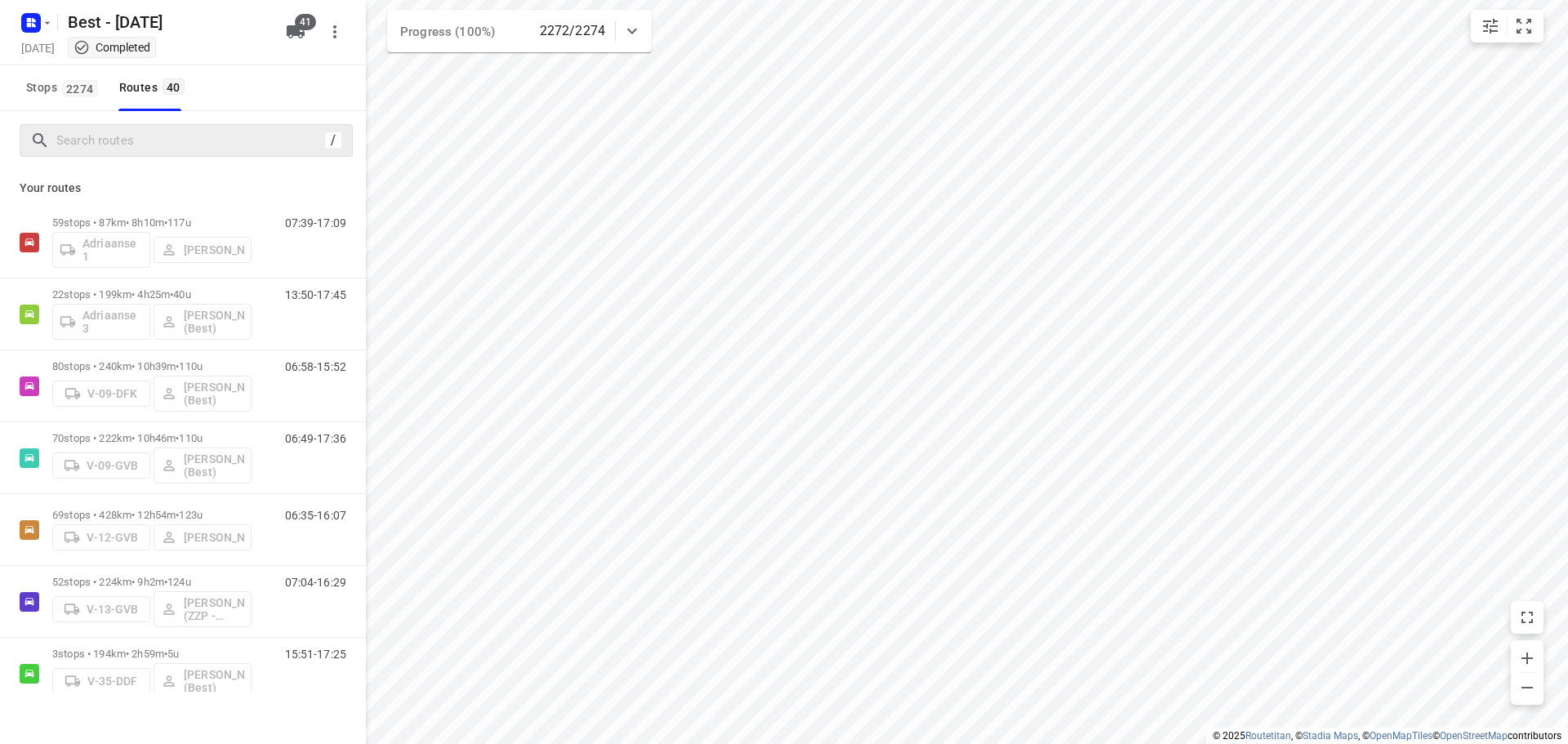
click at [109, 156] on div "/" at bounding box center [186, 141] width 333 height 32
click at [112, 151] on input "Search routes" at bounding box center [187, 141] width 262 height 26
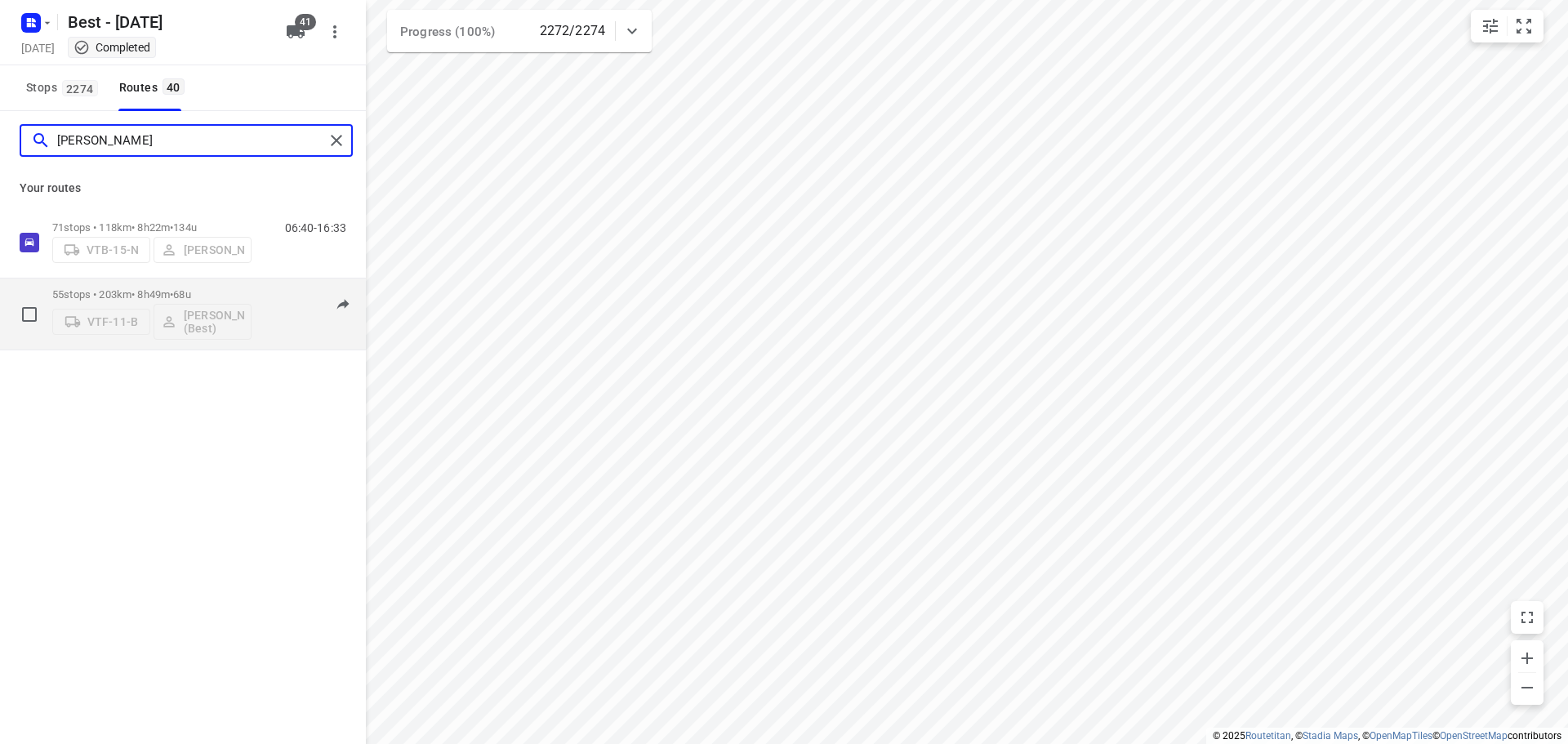
type input "[PERSON_NAME]"
click at [285, 342] on div "07:18-16:29" at bounding box center [305, 318] width 82 height 60
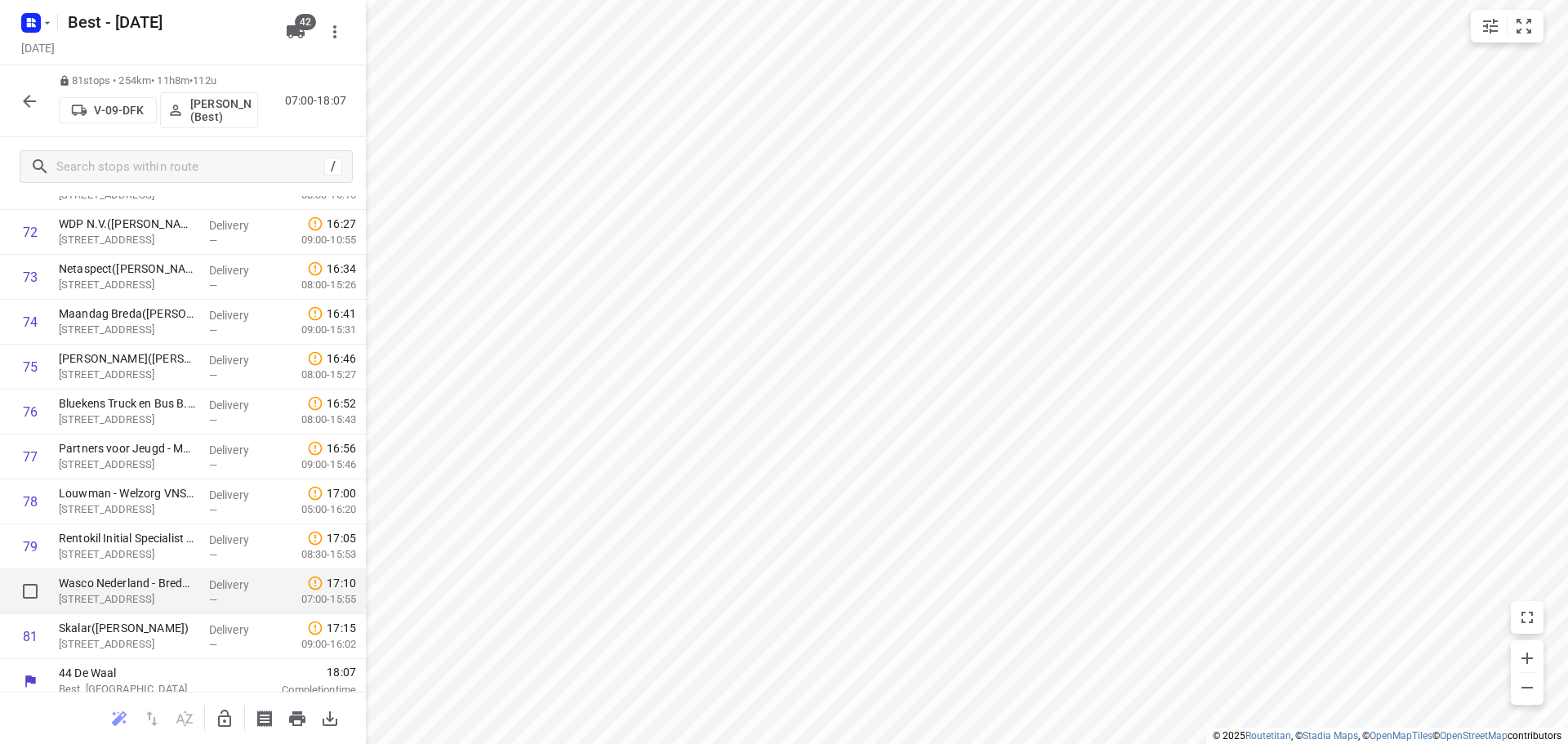
scroll to position [3269, 0]
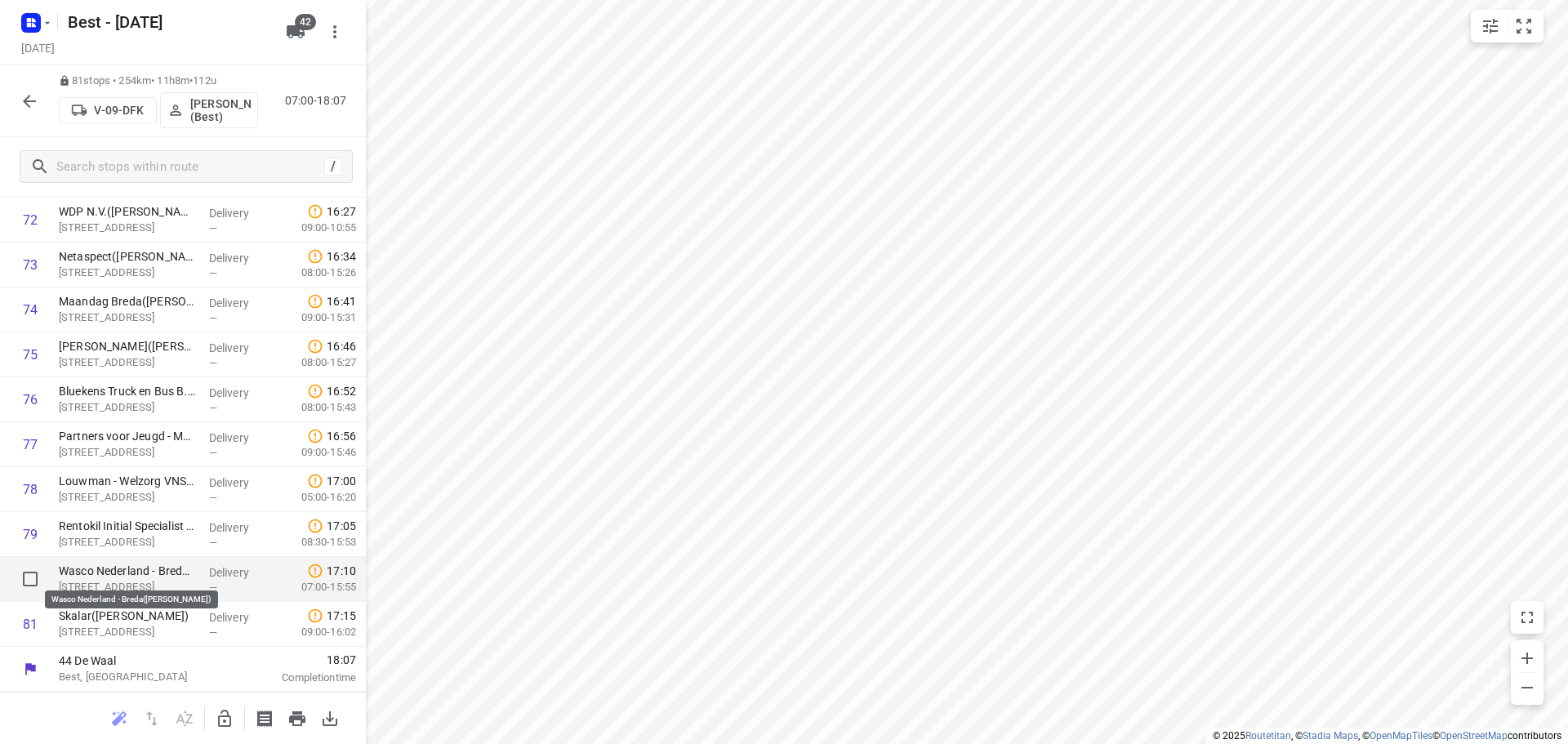
click at [118, 578] on p "Wasco Nederland - Breda([PERSON_NAME])" at bounding box center [127, 570] width 137 height 16
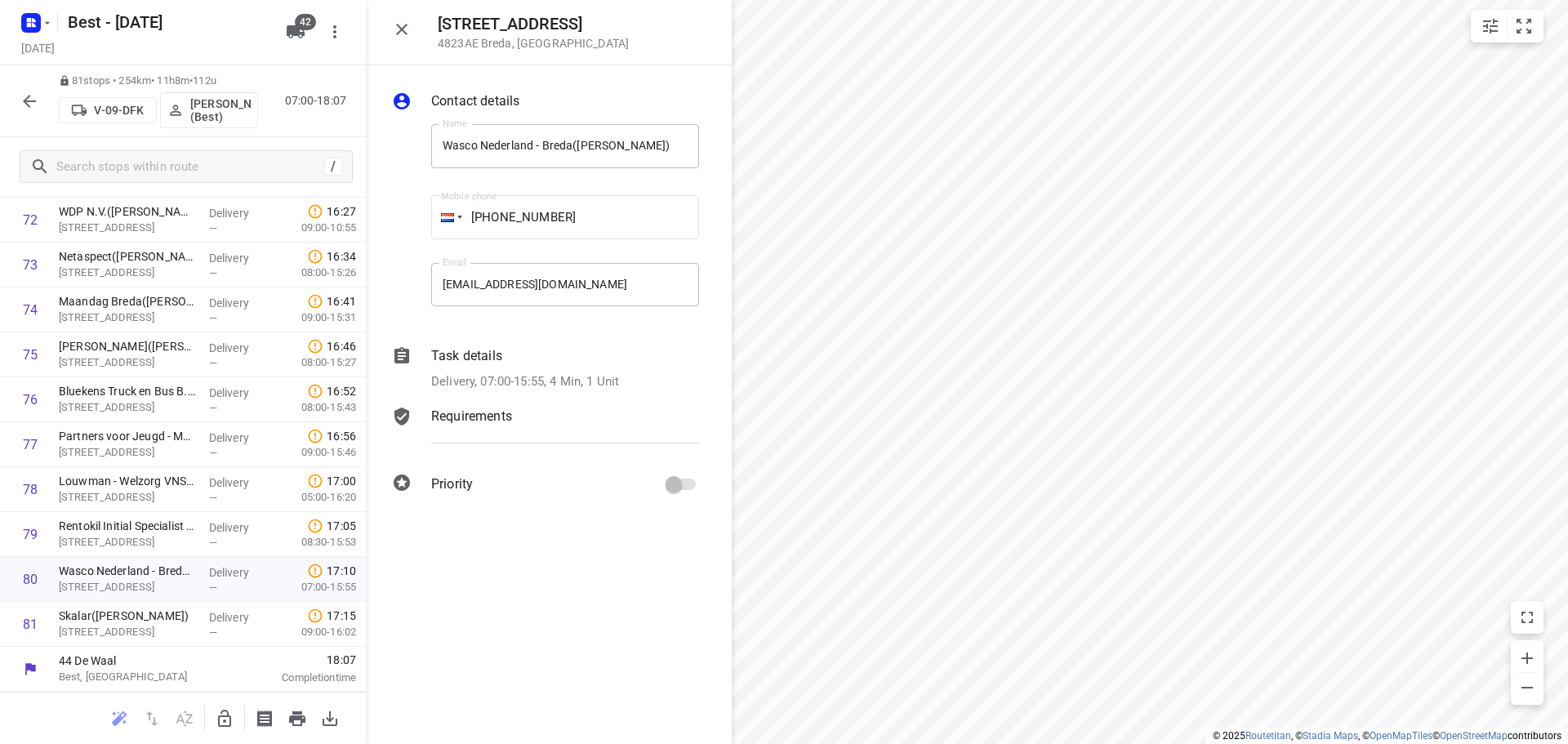
click at [511, 379] on p "Delivery, 07:00-15:55, 4 Min, 1 Unit" at bounding box center [525, 382] width 187 height 19
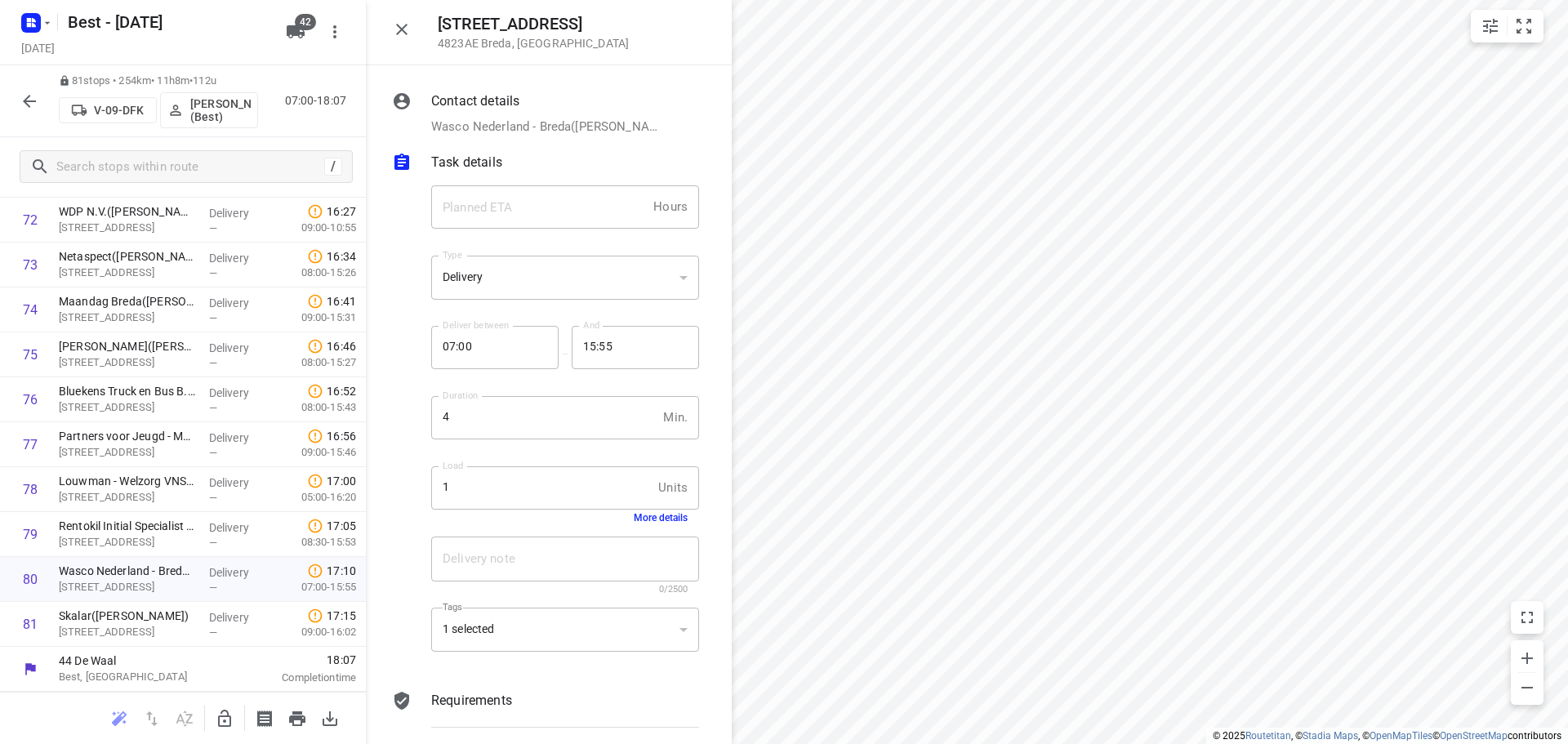
click at [653, 499] on div "1 Units Load" at bounding box center [565, 488] width 268 height 44
click at [655, 520] on button "More details" at bounding box center [660, 517] width 54 height 11
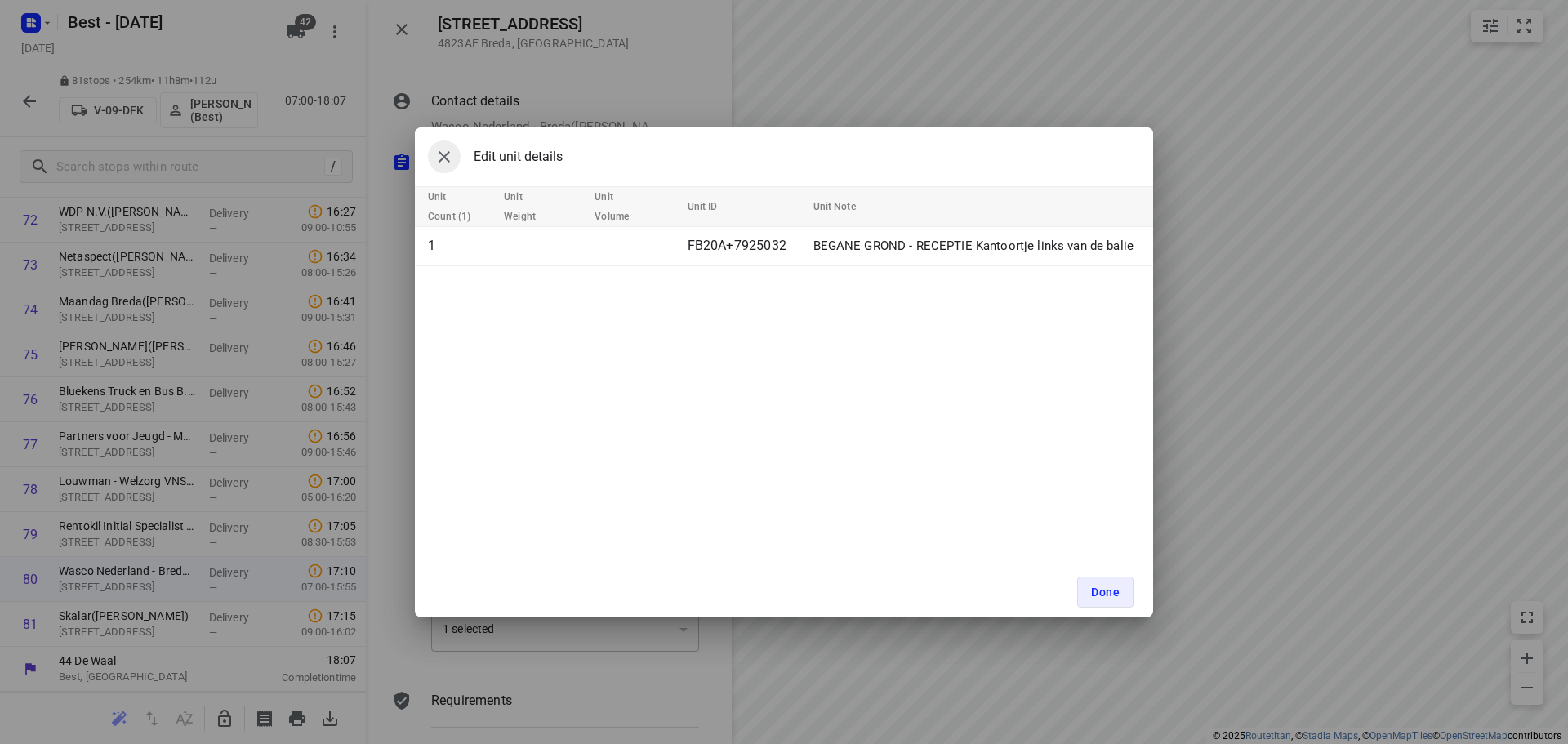
click at [458, 155] on button "button" at bounding box center [444, 157] width 32 height 32
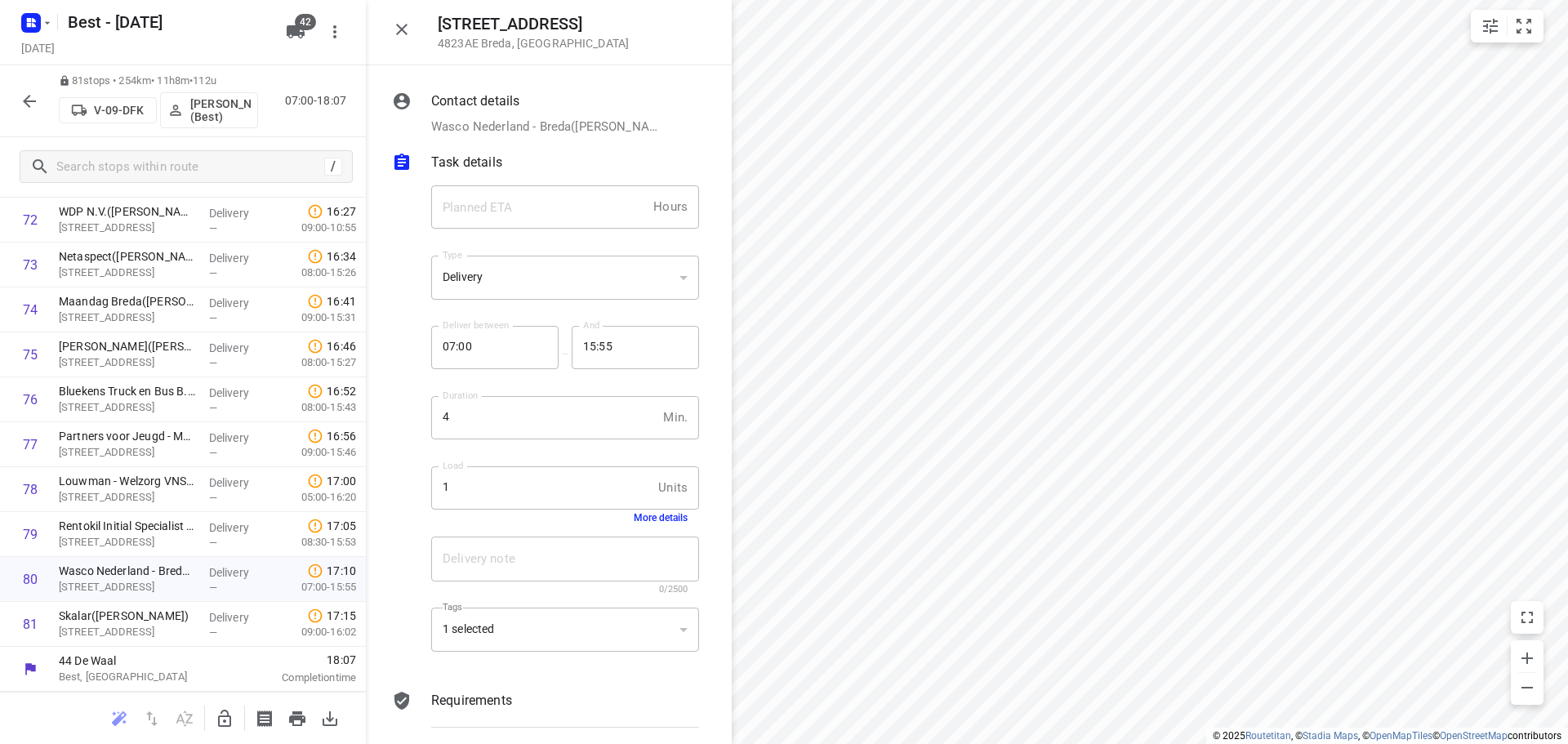
click at [46, 91] on div "81 stops • 254km • 11h8m • 112u V-09-DFK [PERSON_NAME] (Best) 07:00-18:07" at bounding box center [182, 101] width 366 height 72
click at [34, 95] on icon "button" at bounding box center [29, 101] width 20 height 20
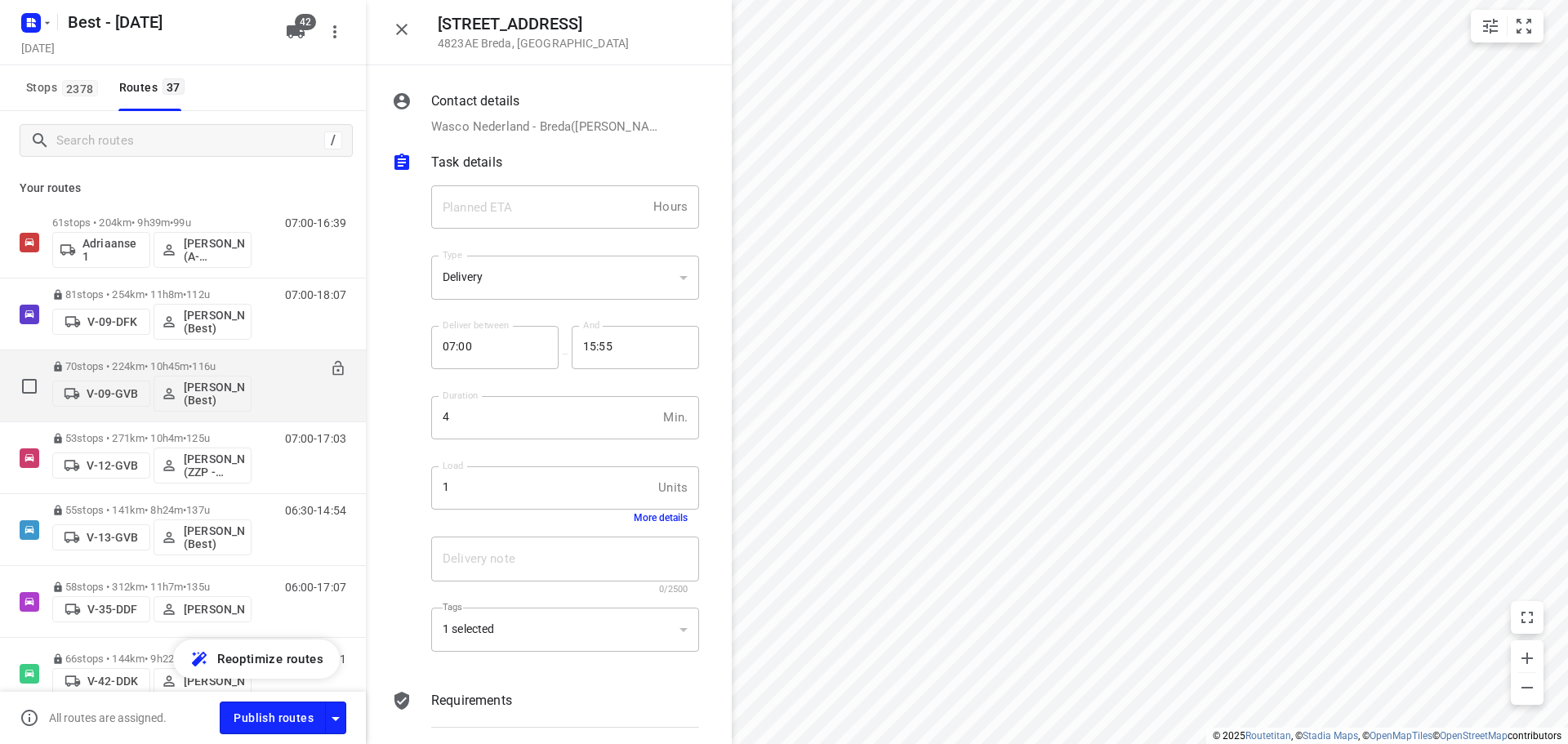
click at [264, 360] on div "70 stops • 224km • 10h45m • 116u V-09-[PERSON_NAME] (Best) 07:00-17:45" at bounding box center [209, 386] width 314 height 68
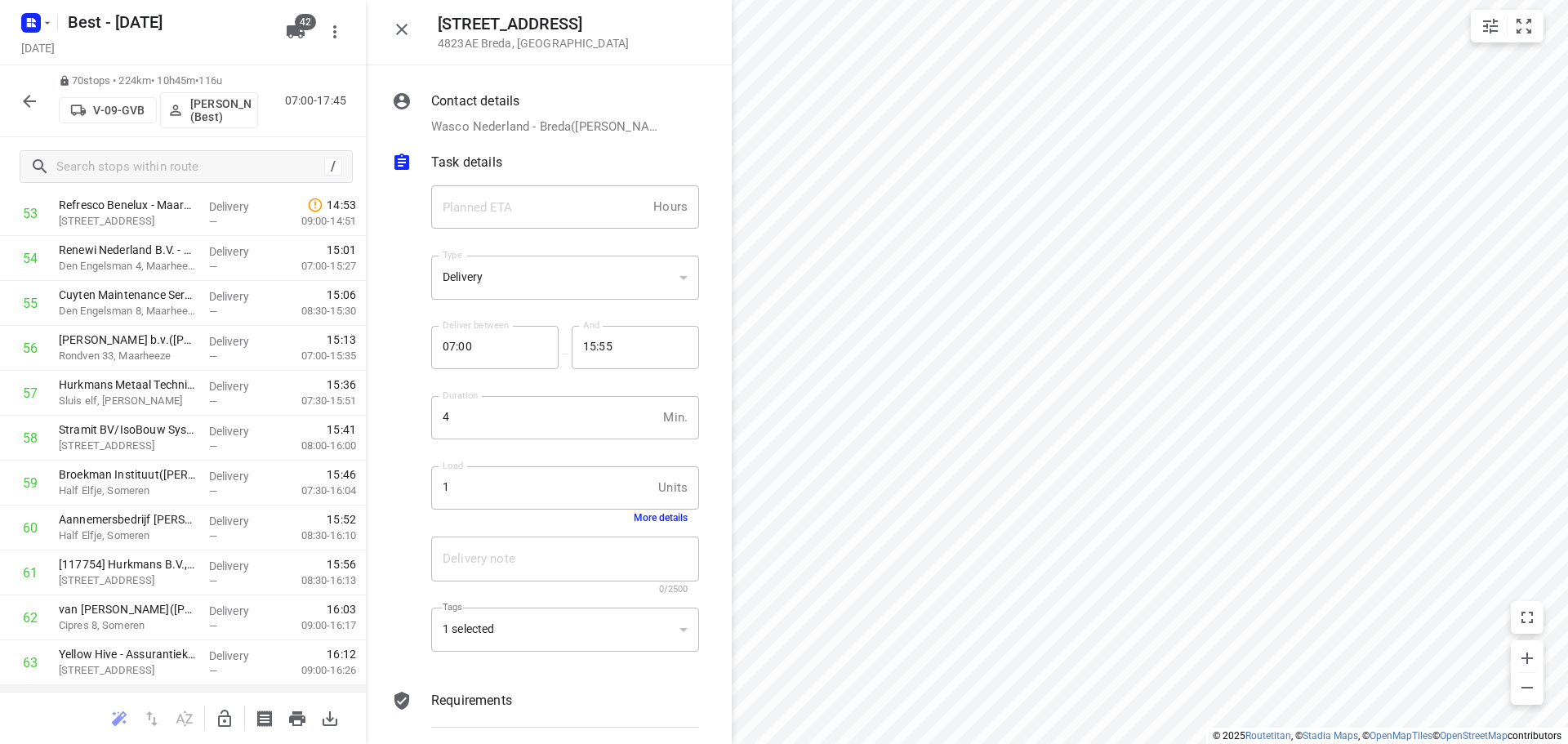
scroll to position [2775, 0]
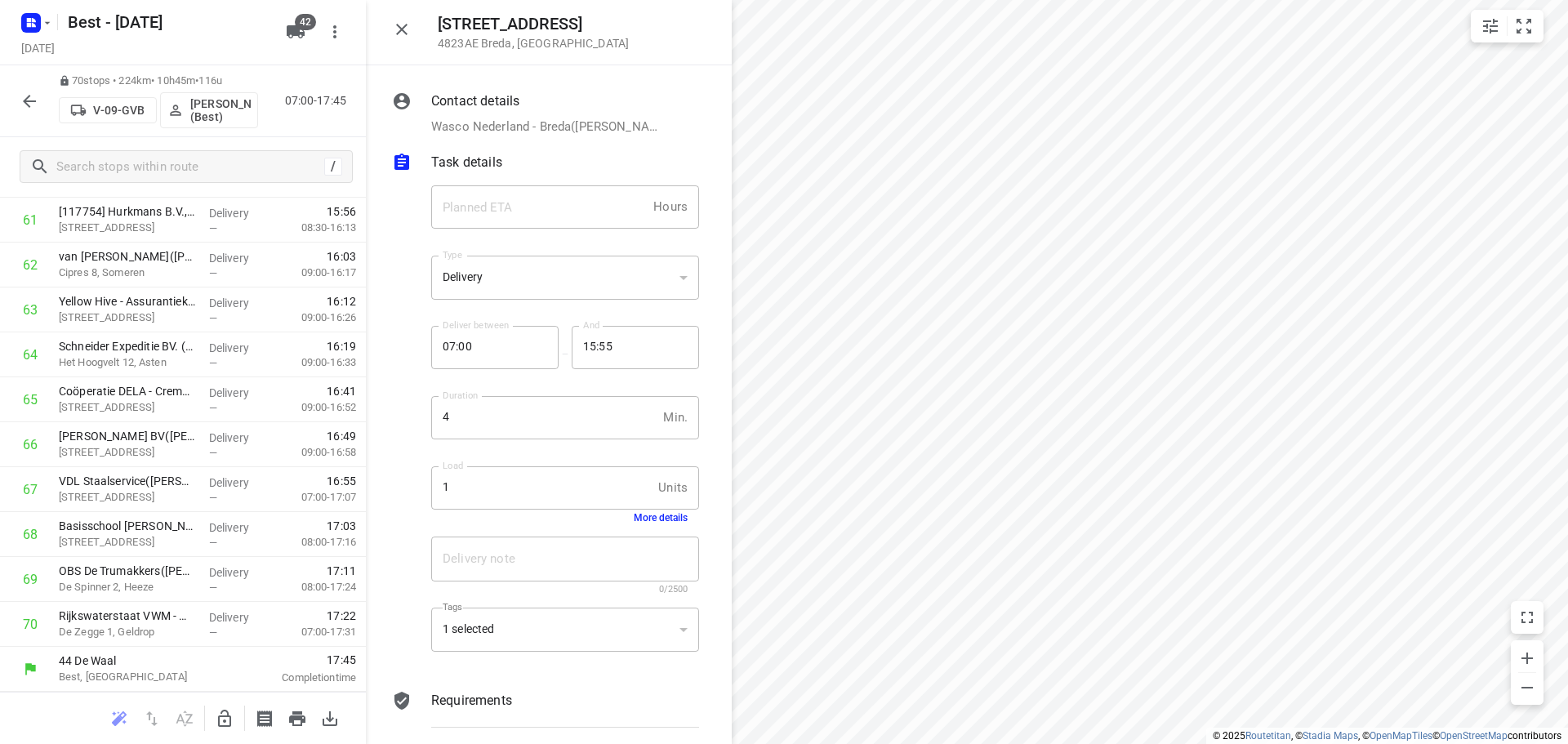
click at [38, 95] on icon "button" at bounding box center [29, 101] width 20 height 20
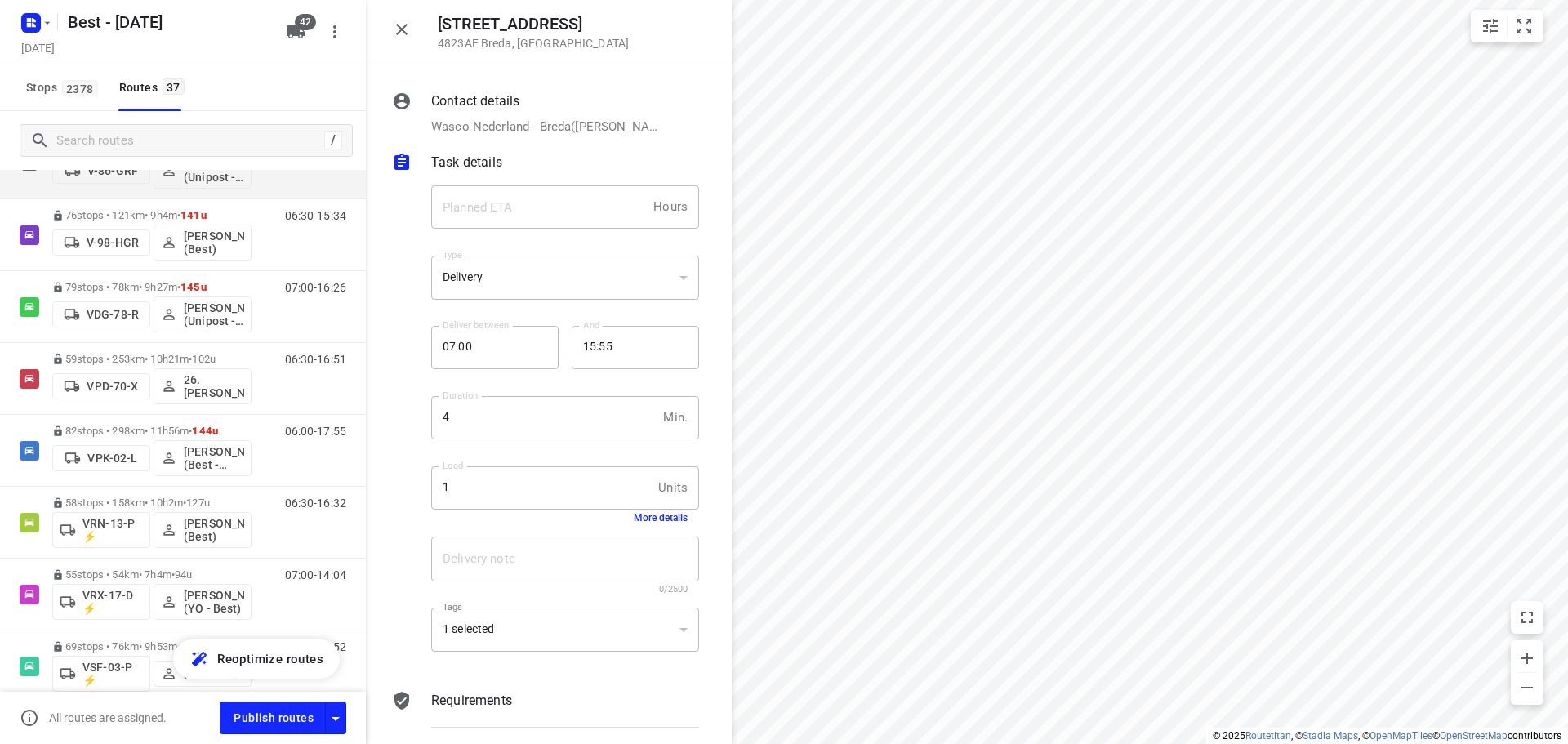
scroll to position [898, 0]
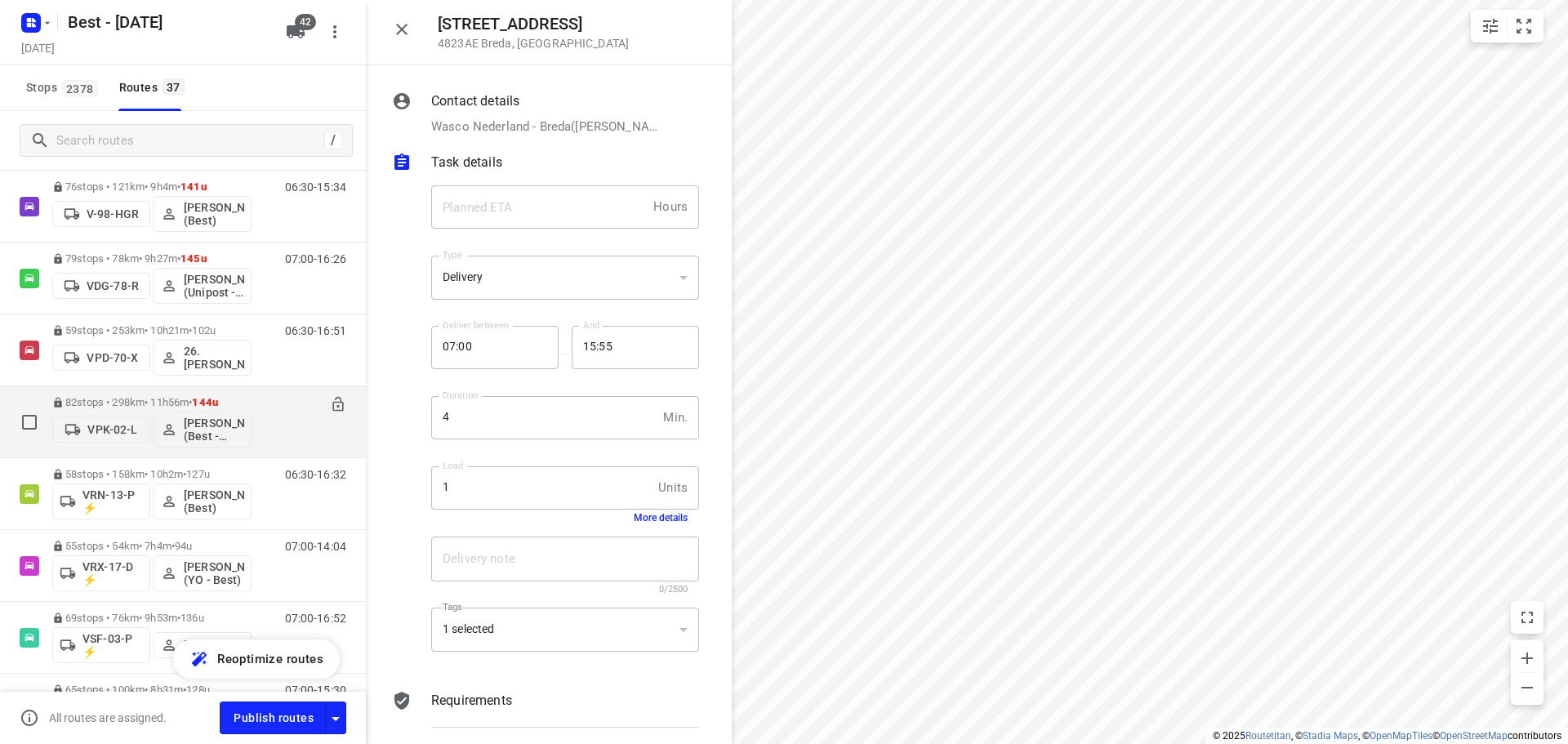
click at [277, 398] on div "06:00-17:55" at bounding box center [305, 426] width 82 height 60
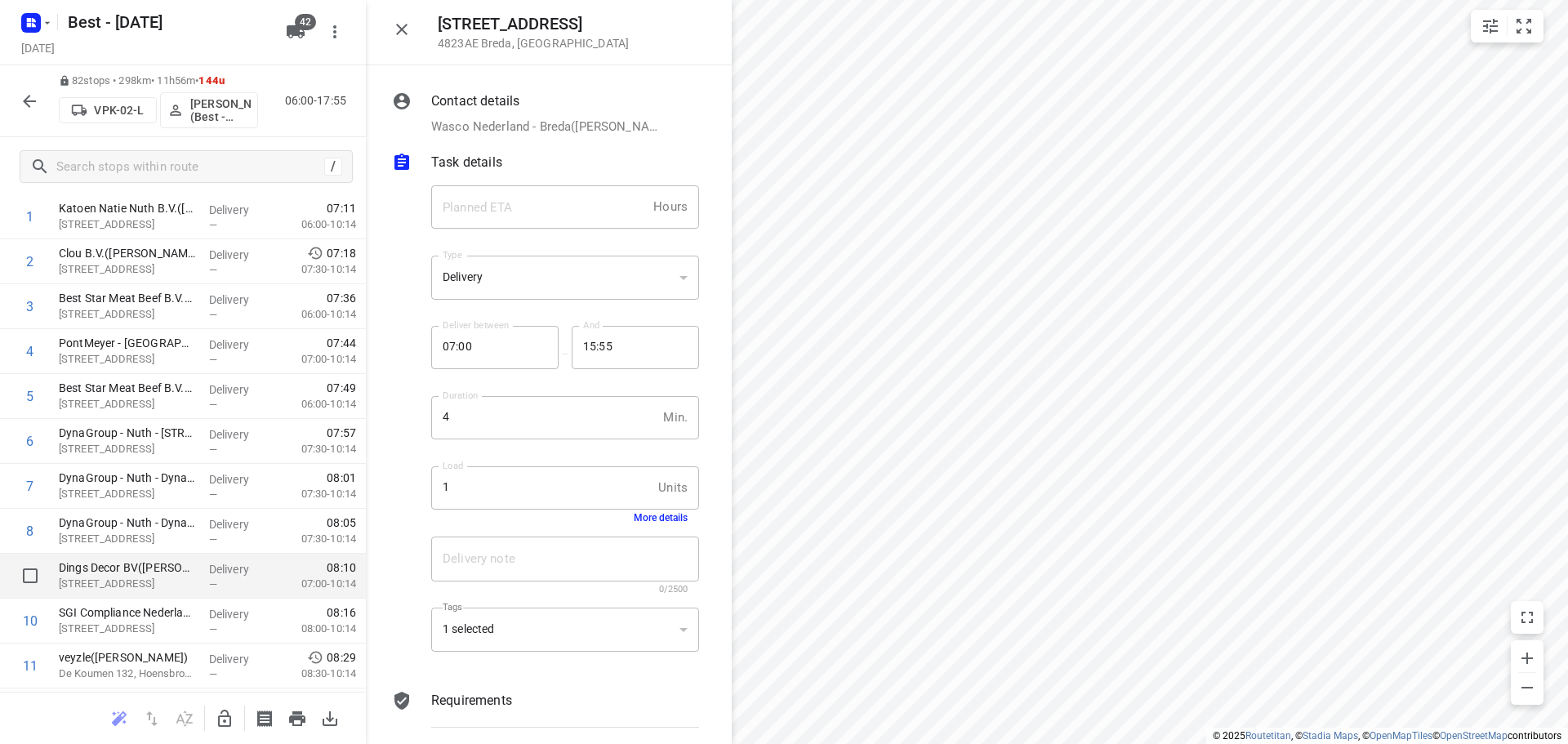
scroll to position [164, 0]
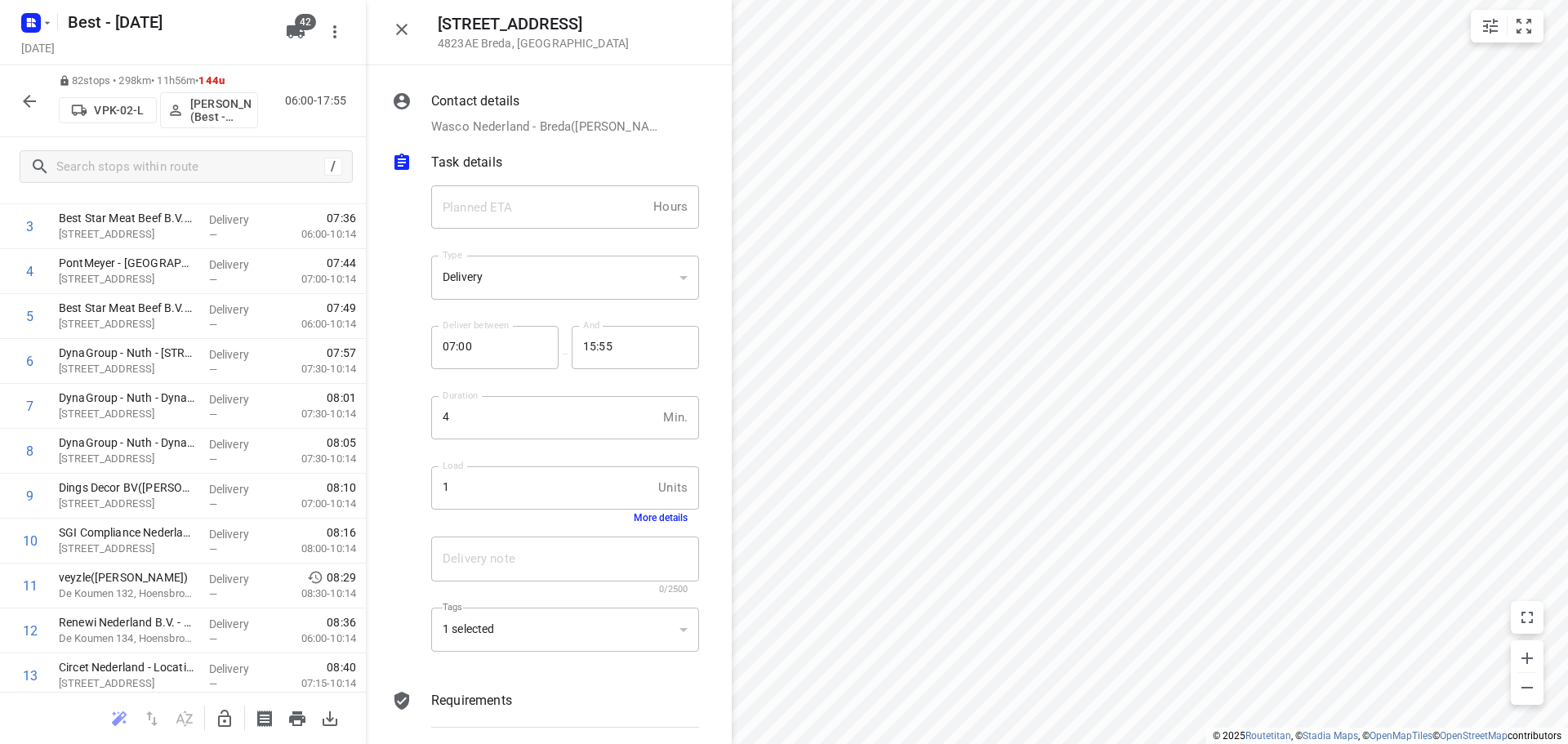
click at [20, 107] on icon "button" at bounding box center [29, 101] width 20 height 20
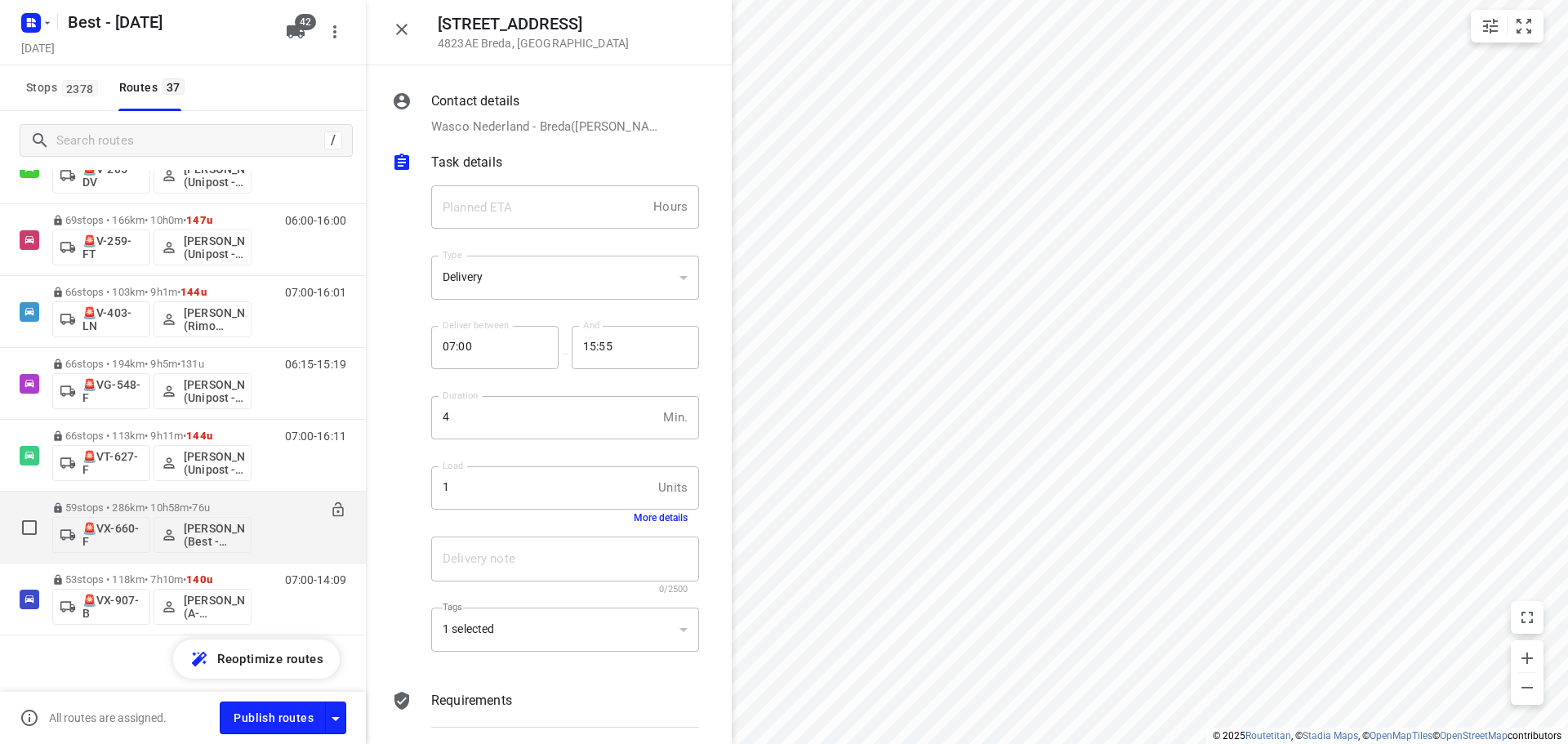
scroll to position [2239, 0]
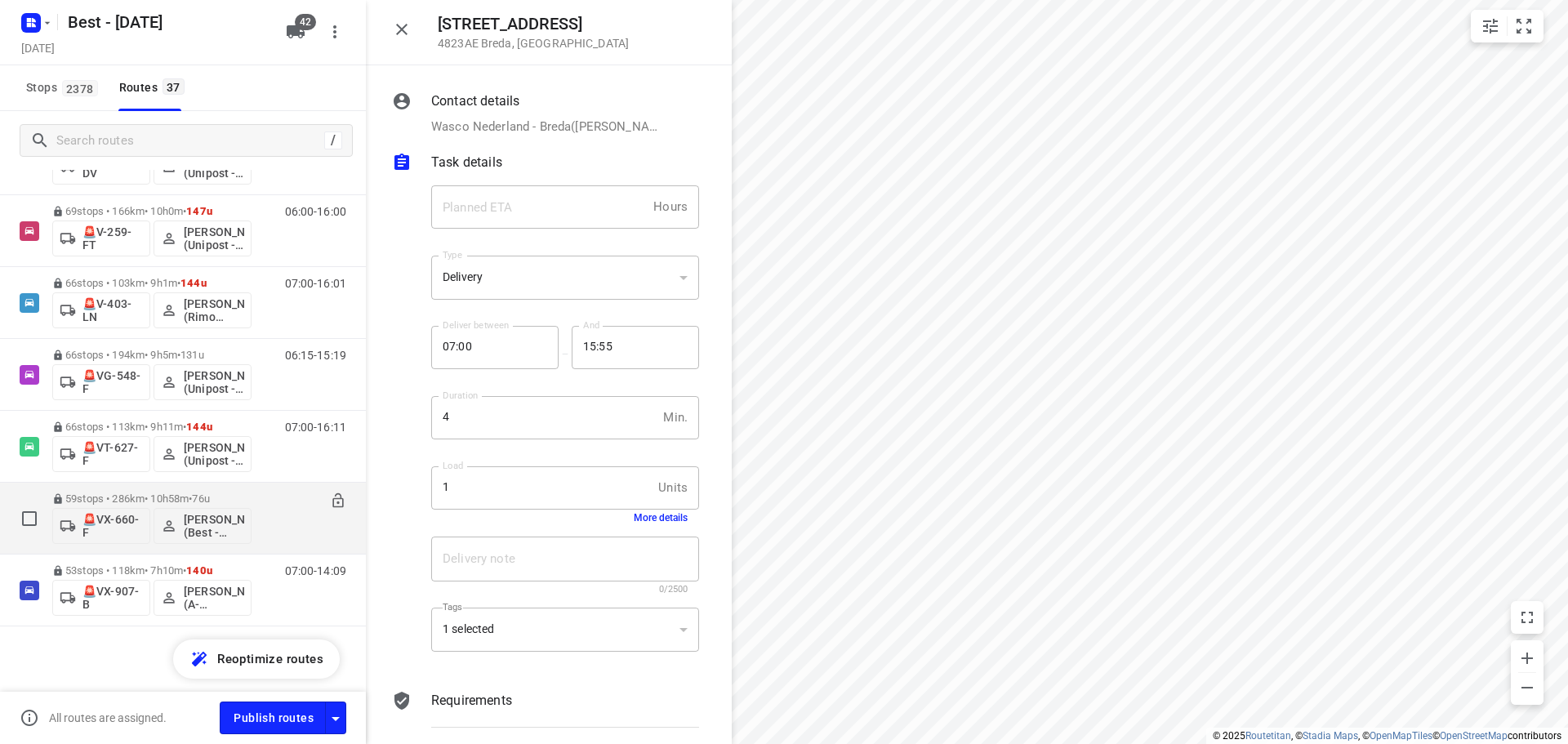
click at [264, 513] on div "06:30-17:28" at bounding box center [305, 522] width 82 height 60
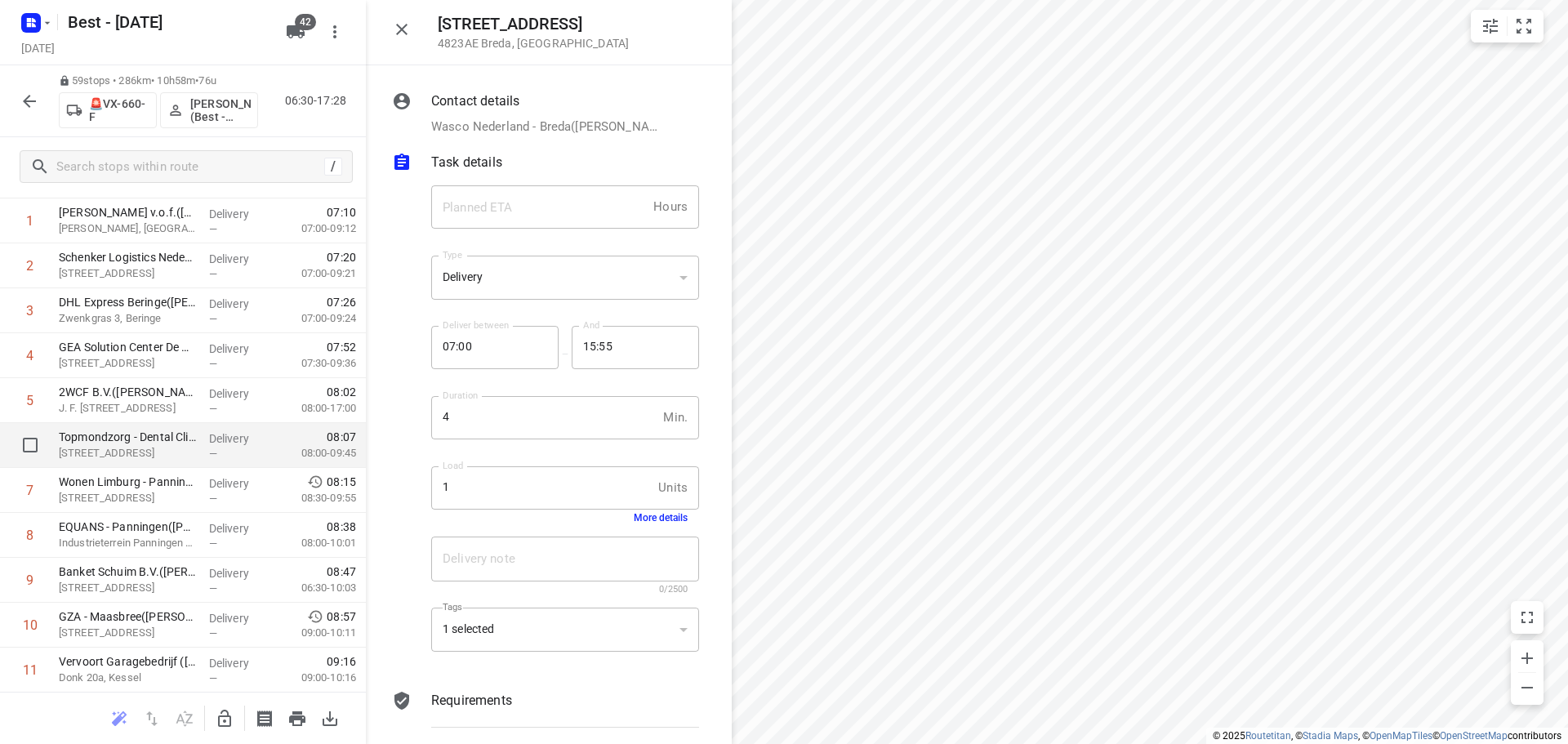
scroll to position [0, 0]
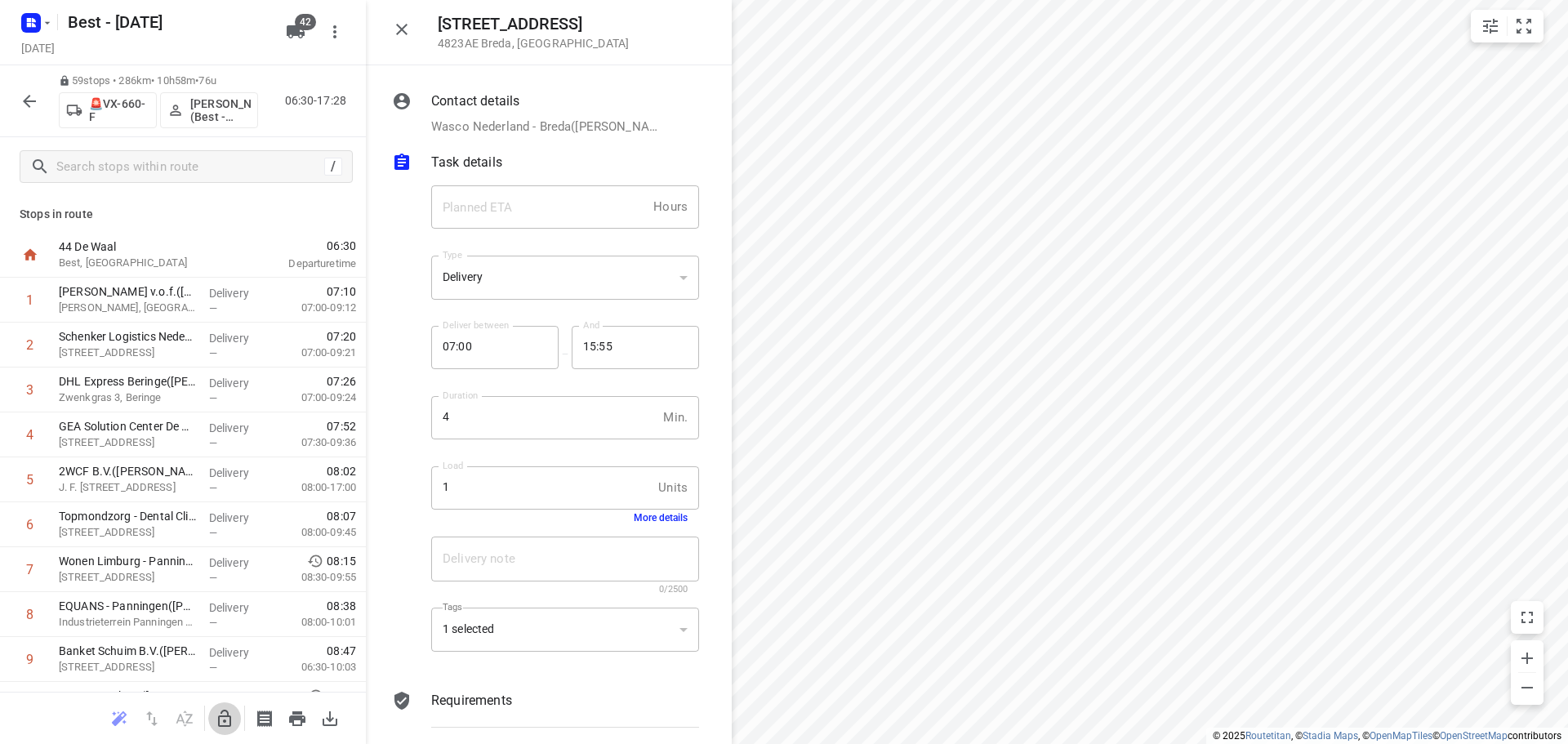
click at [225, 702] on button "button" at bounding box center [224, 718] width 32 height 32
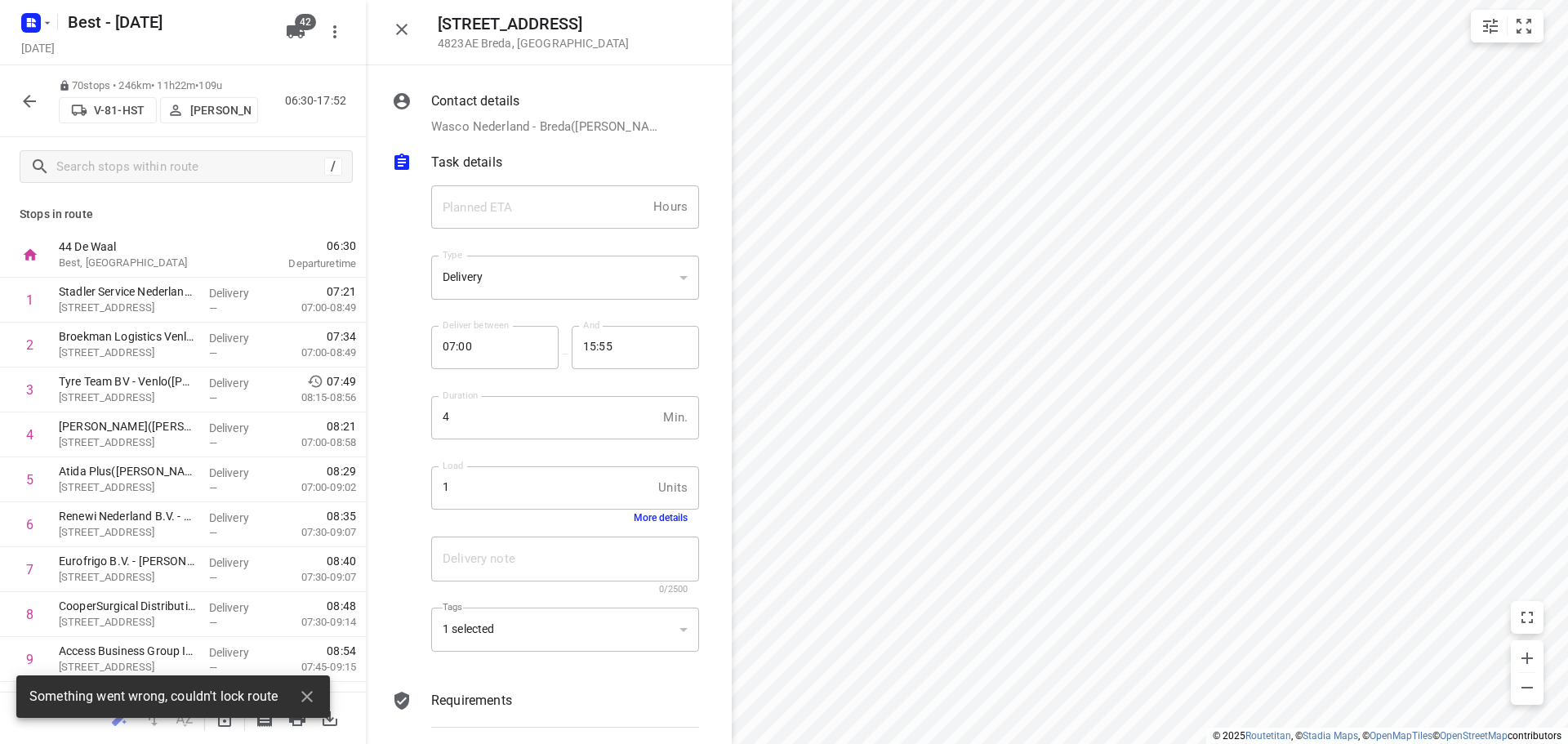
click at [27, 107] on icon "button" at bounding box center [29, 101] width 20 height 20
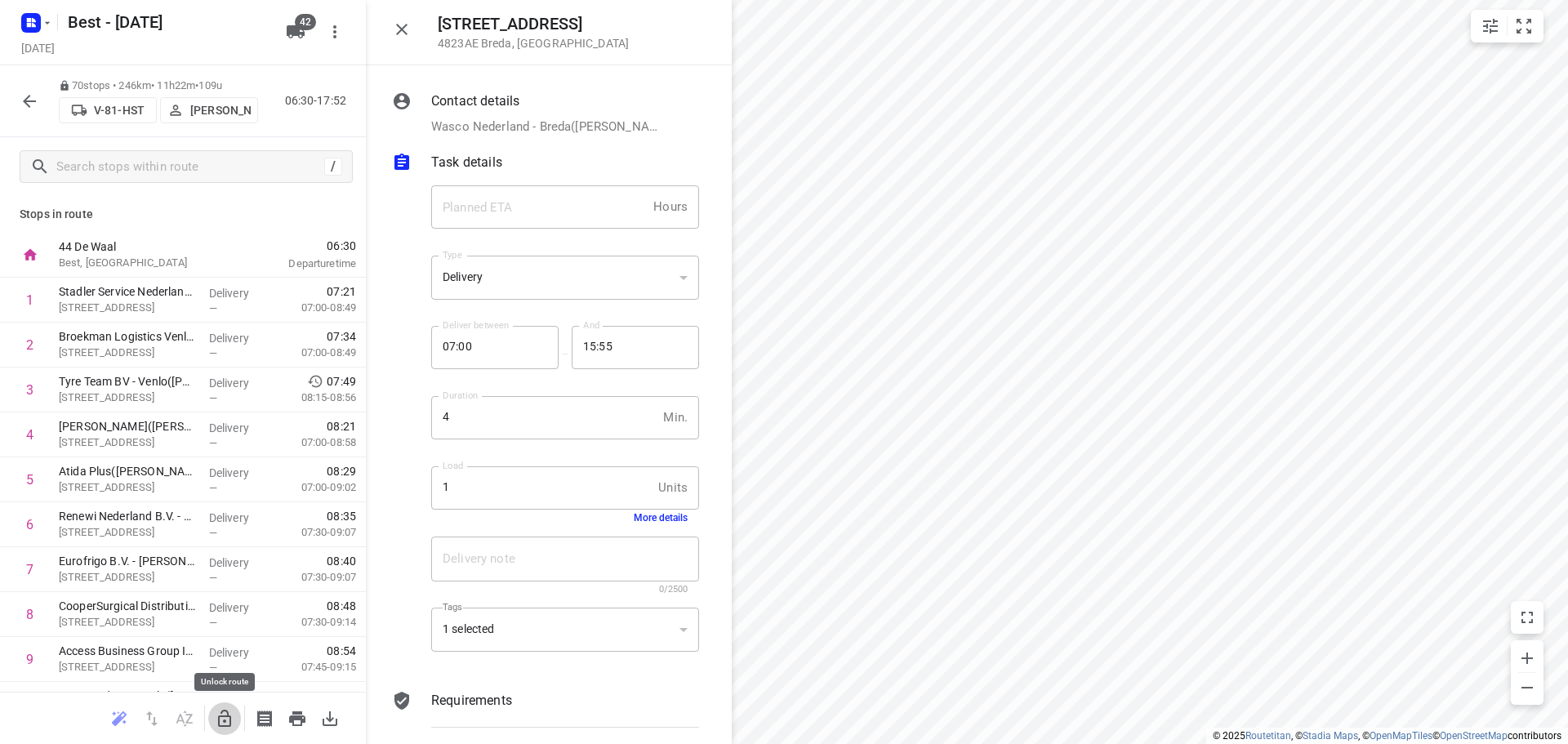
click at [225, 719] on icon "button" at bounding box center [224, 718] width 13 height 17
click at [225, 716] on icon "button" at bounding box center [224, 718] width 13 height 17
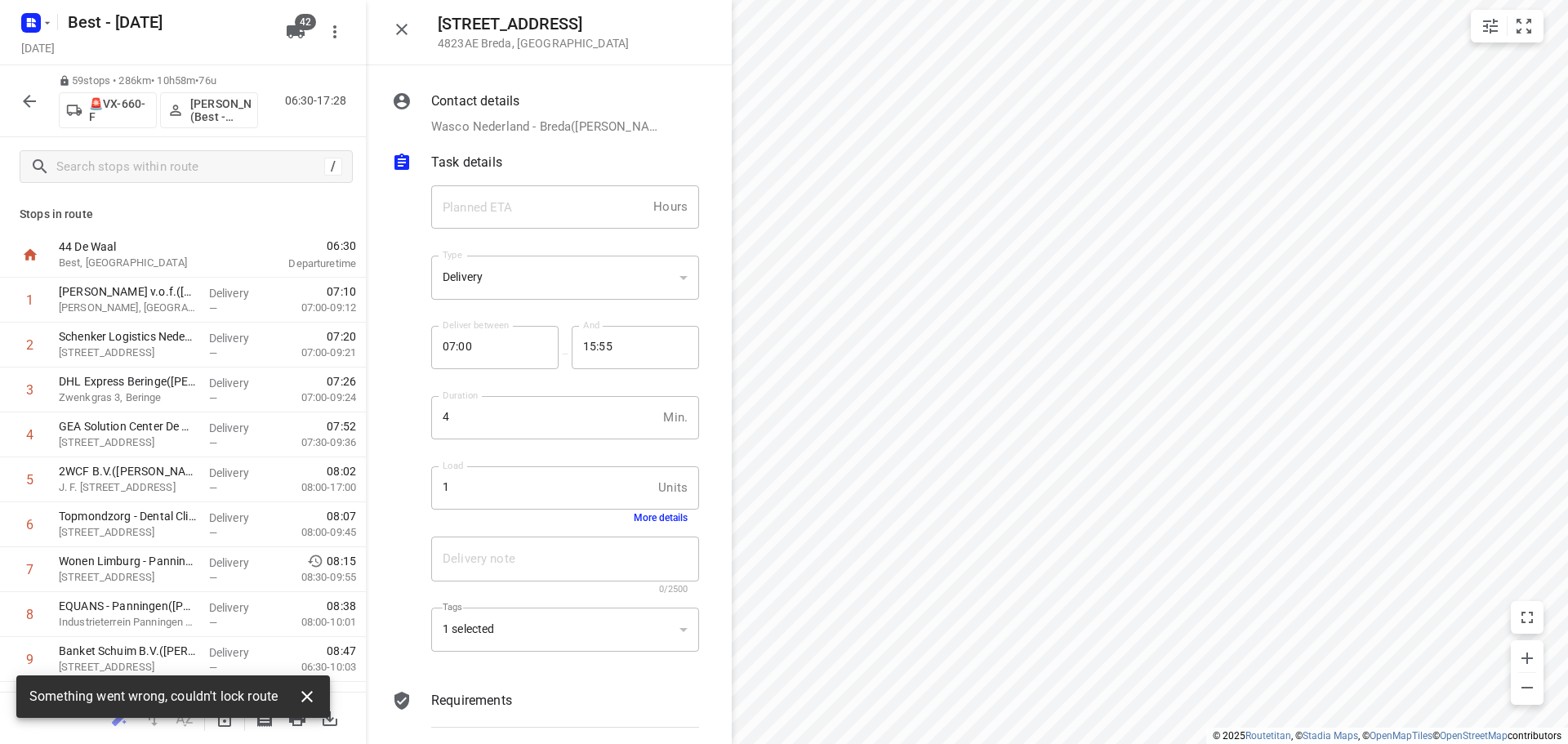
click at [313, 692] on icon "button" at bounding box center [307, 696] width 11 height 11
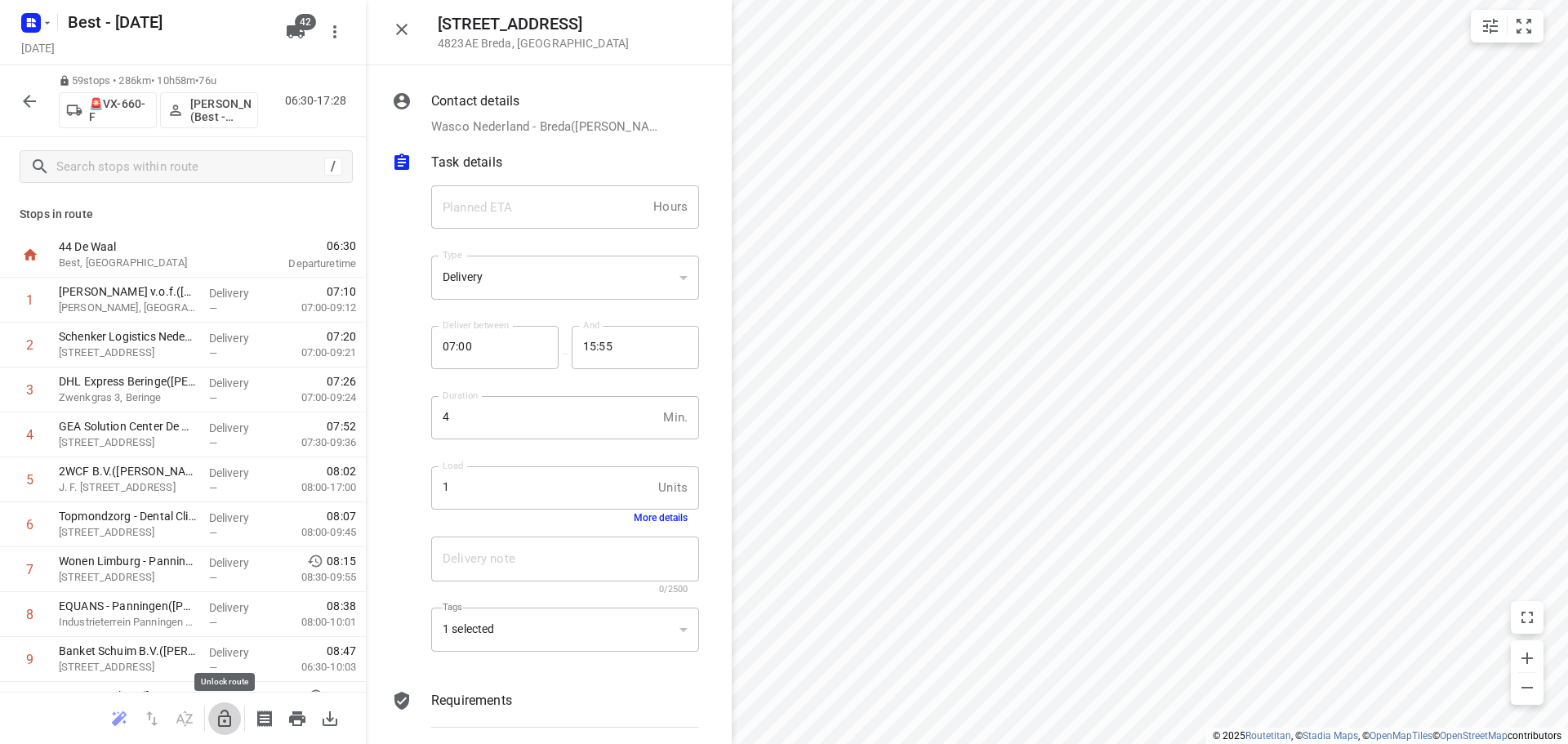
click at [226, 718] on icon "button" at bounding box center [224, 718] width 20 height 20
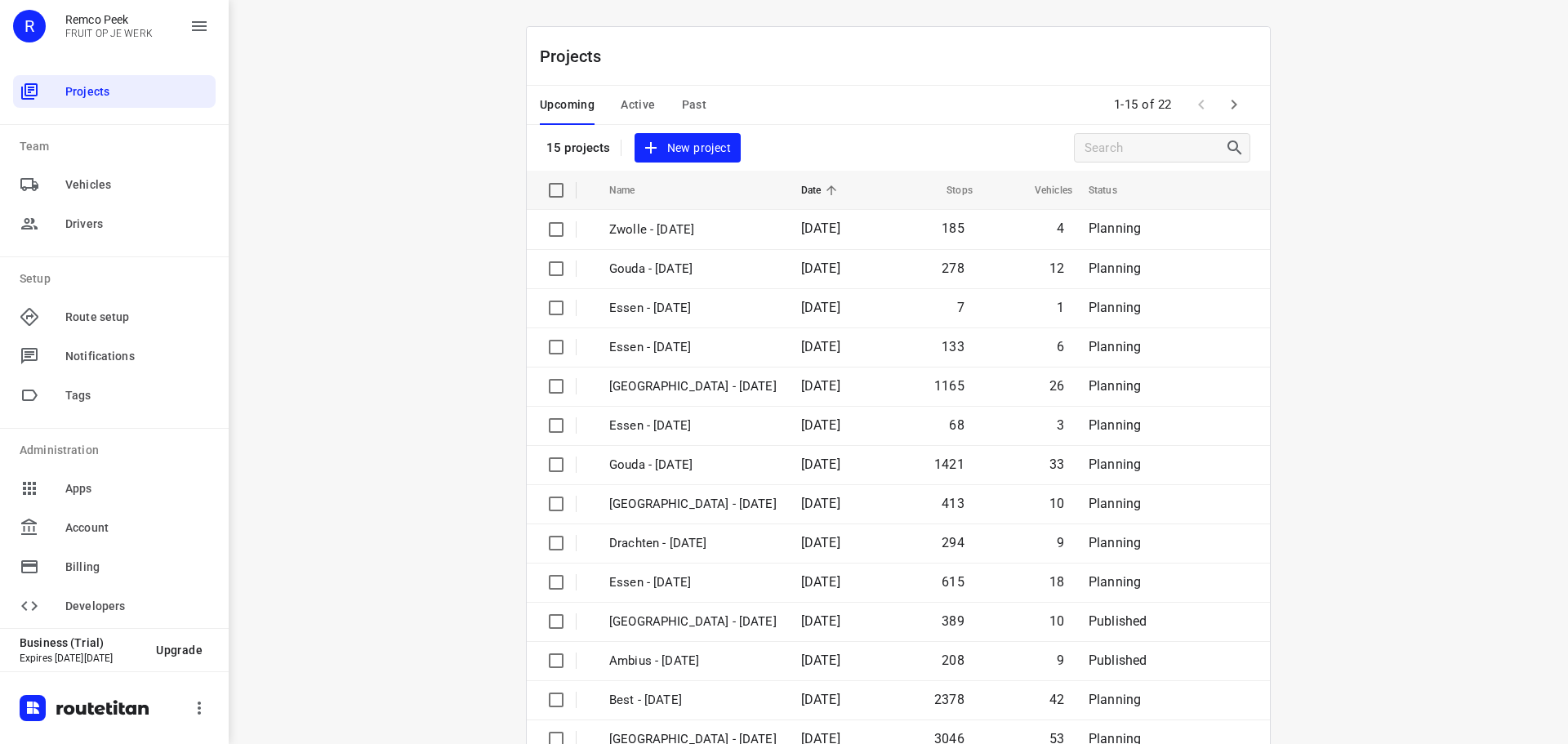
click at [626, 112] on span "Active" at bounding box center [637, 105] width 34 height 20
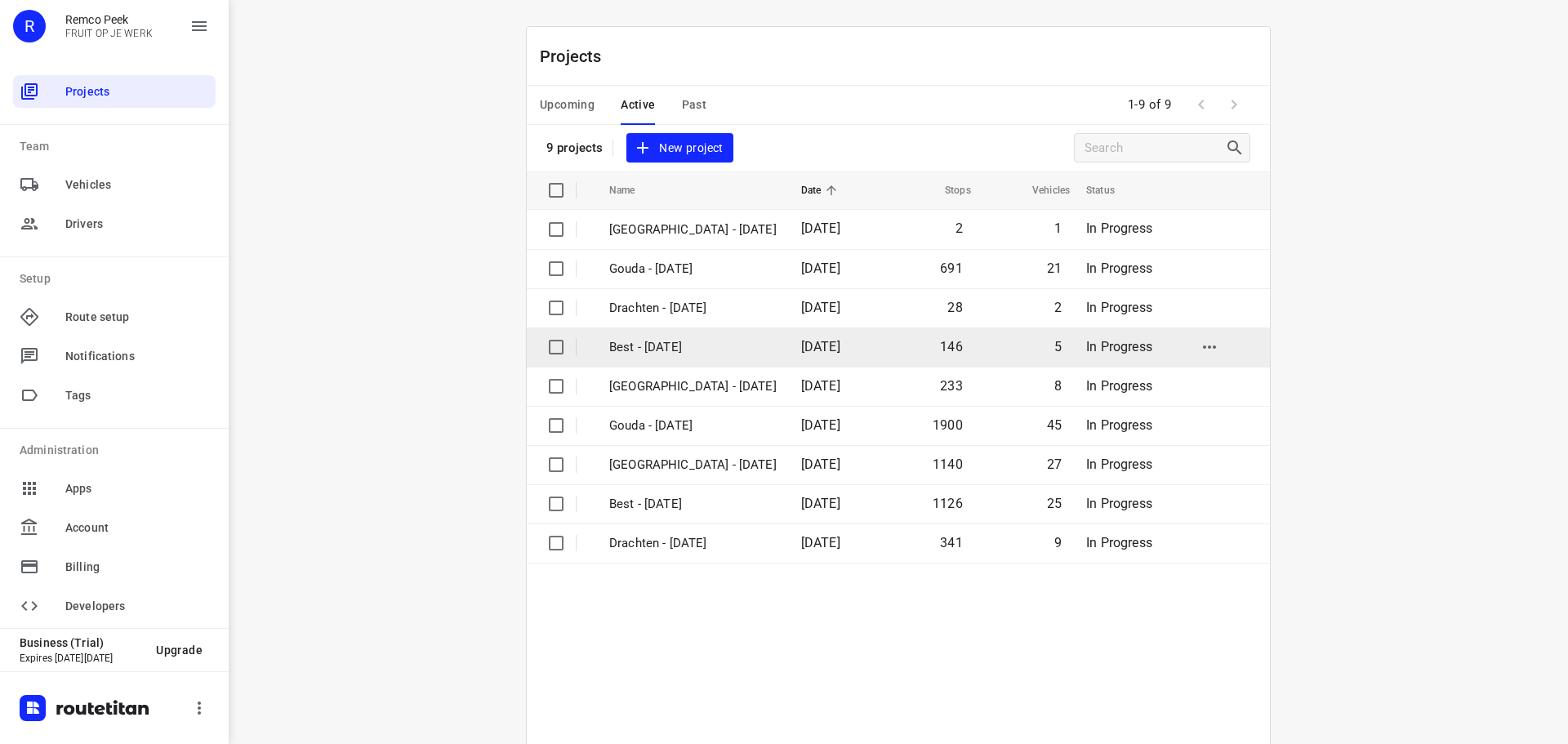
click at [629, 339] on p "Best - [DATE]" at bounding box center [693, 348] width 167 height 19
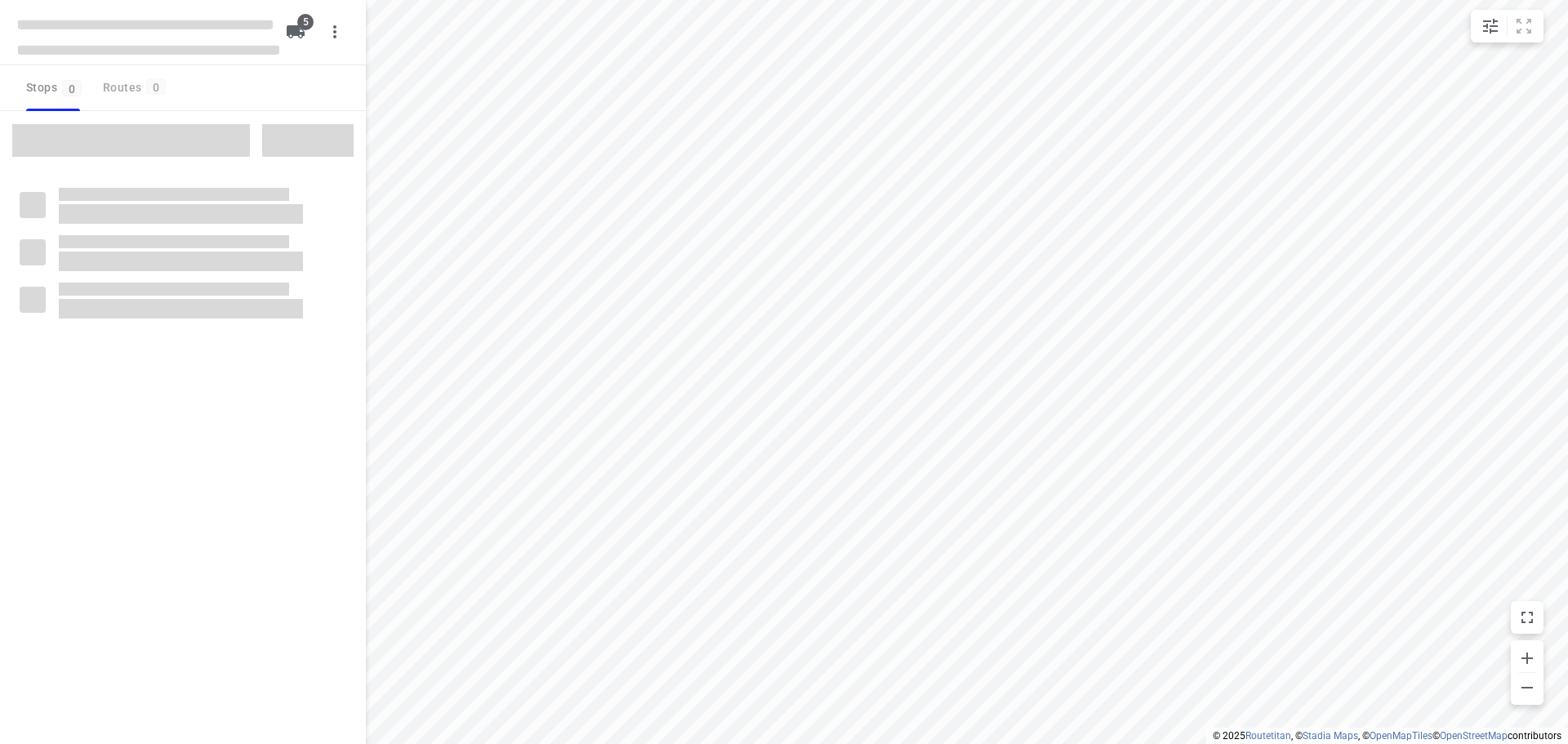
checkbox input "true"
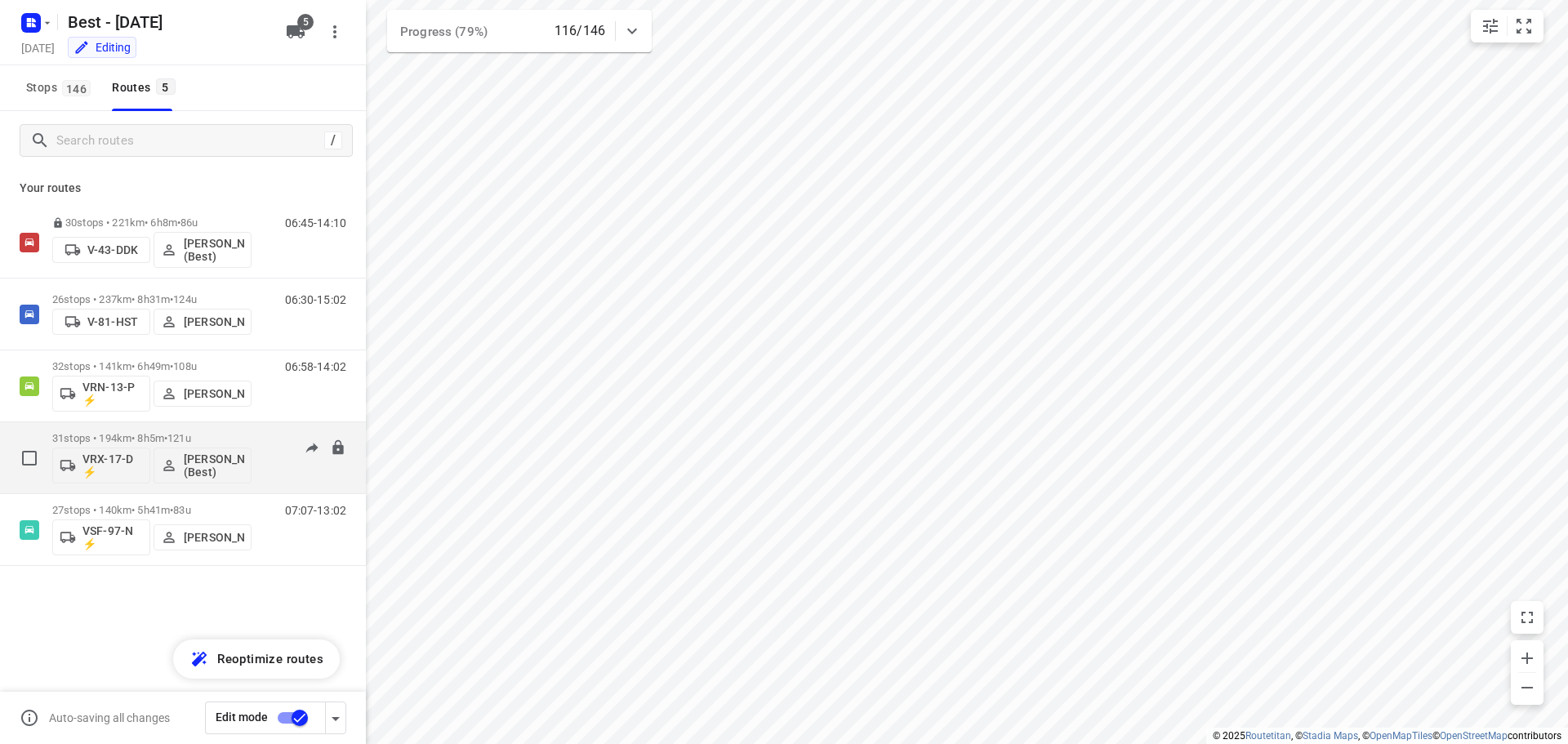
click at [264, 426] on div "31 stops • 194km • 8h5m • 121u VRX-17-D ⚡ [PERSON_NAME] (Best) 07:02-18:00" at bounding box center [209, 458] width 314 height 68
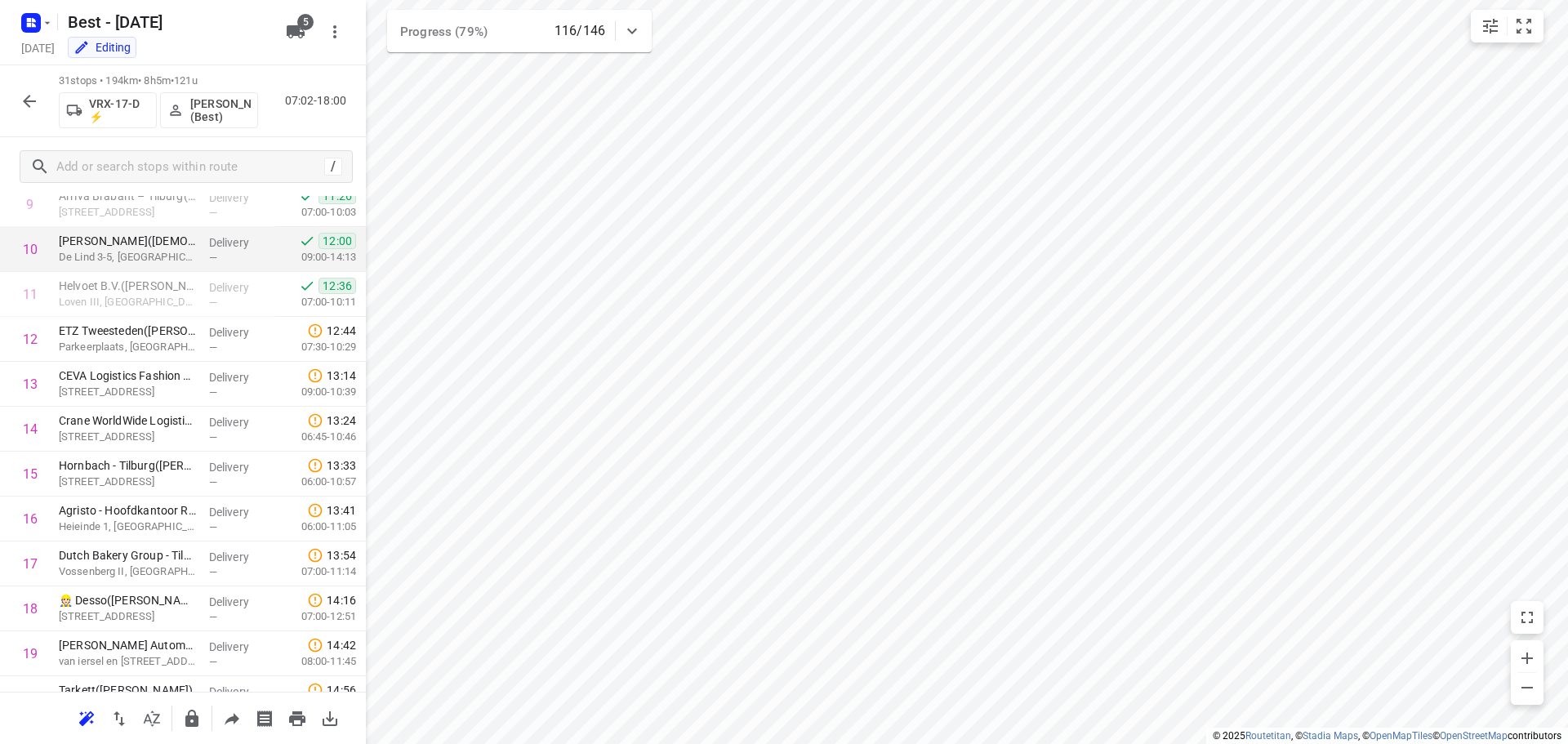
scroll to position [245, 0]
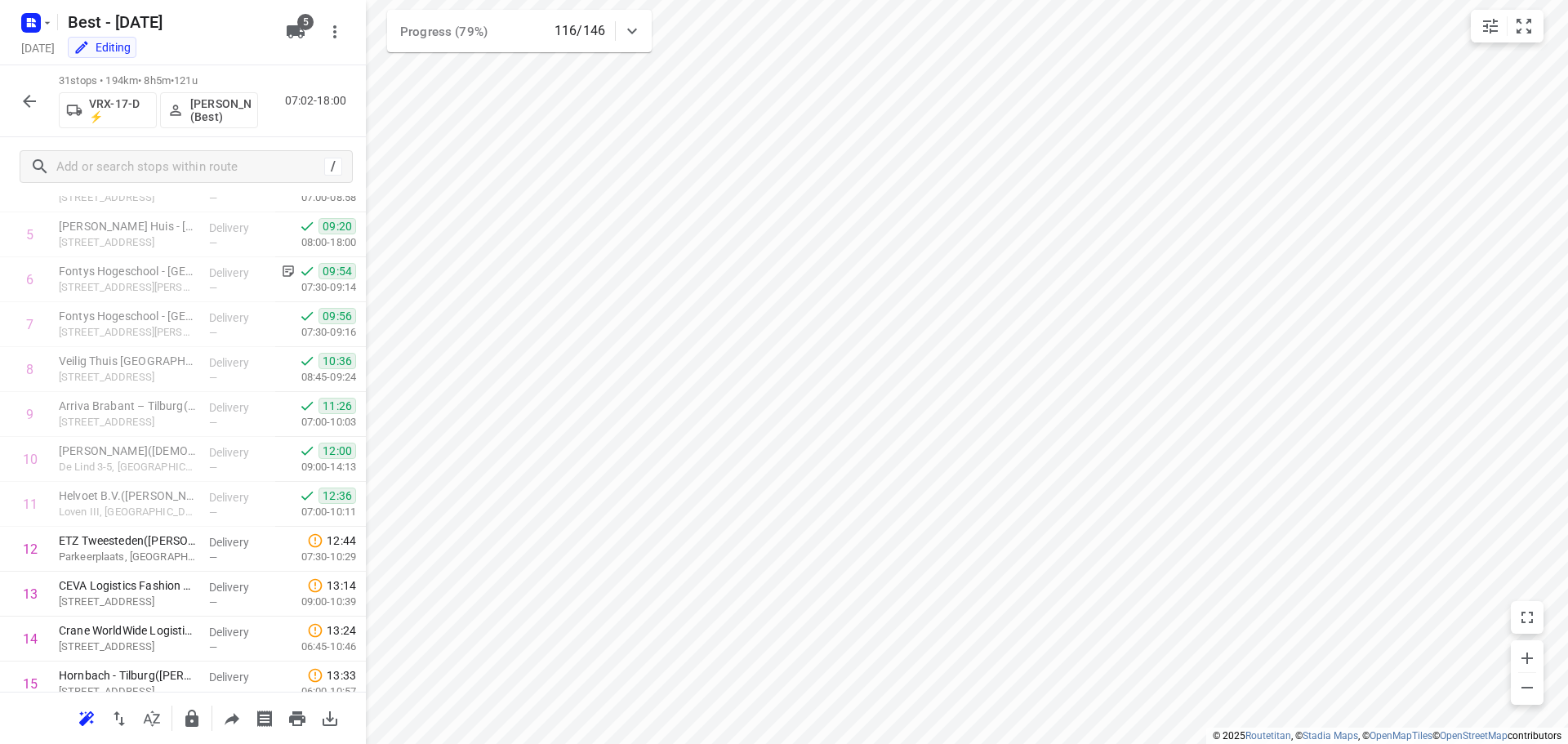
click at [28, 103] on icon "button" at bounding box center [29, 101] width 20 height 20
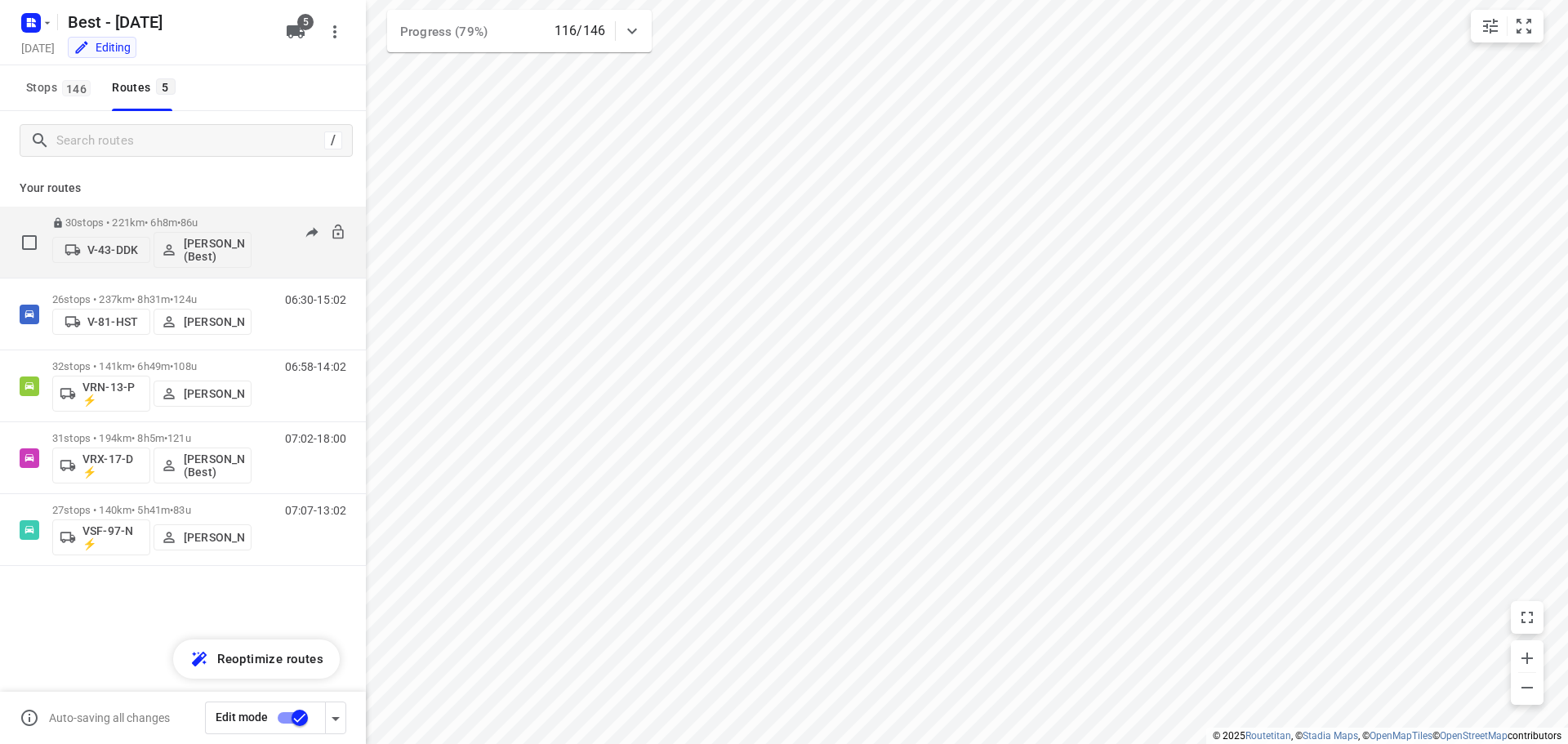
click at [232, 227] on p "30 stops • 221km • 6h8m • 86u" at bounding box center [152, 222] width 199 height 12
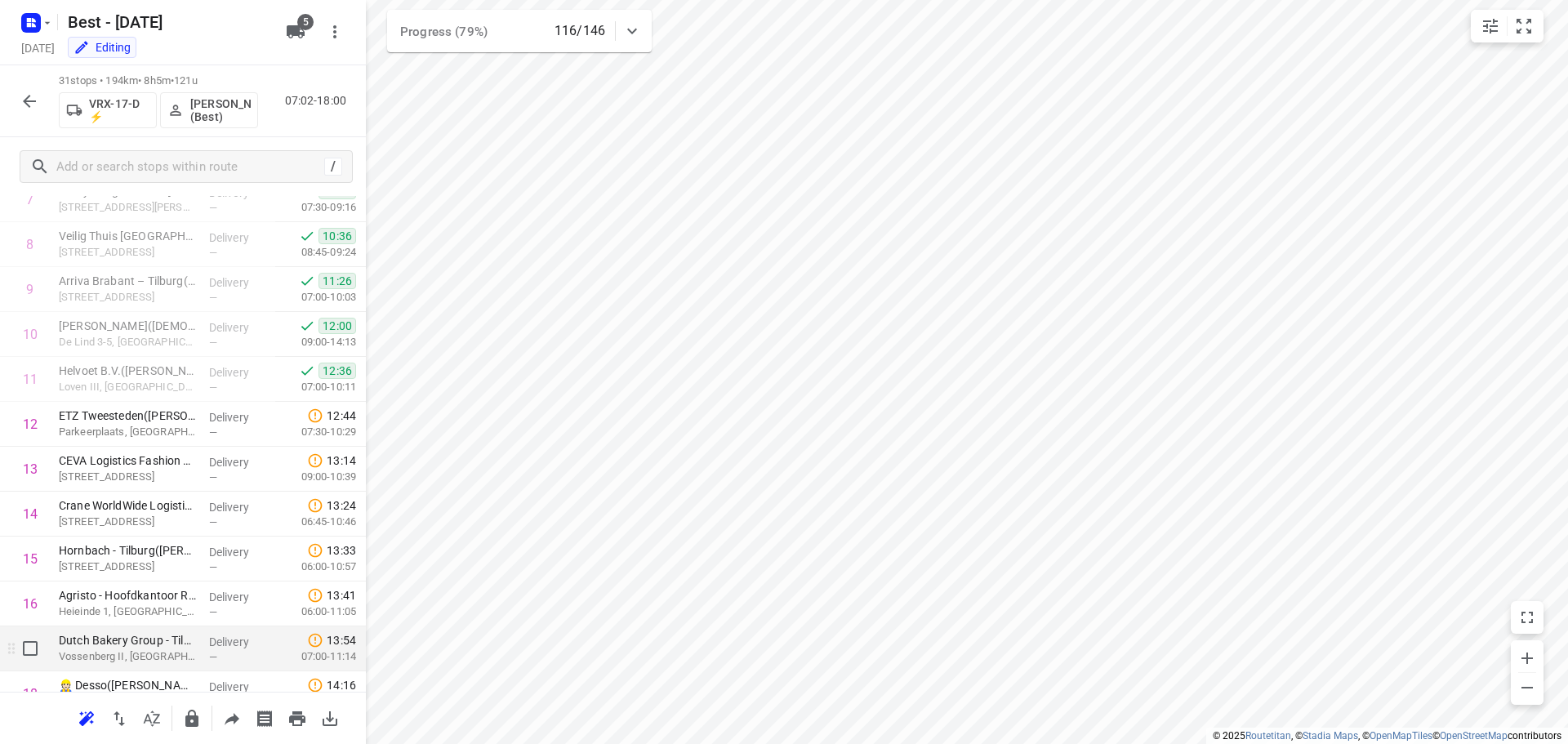
scroll to position [397, 0]
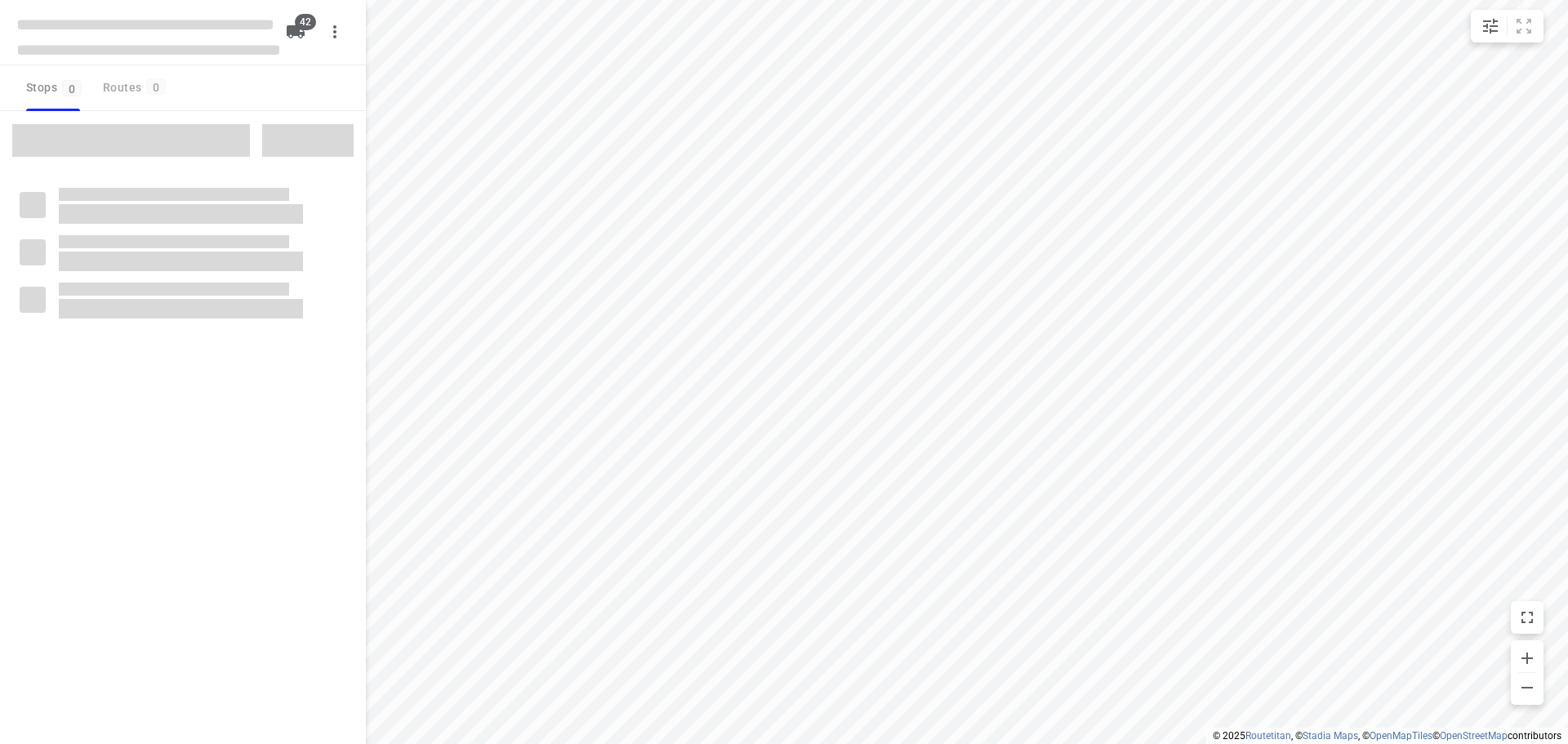
checkbox input "true"
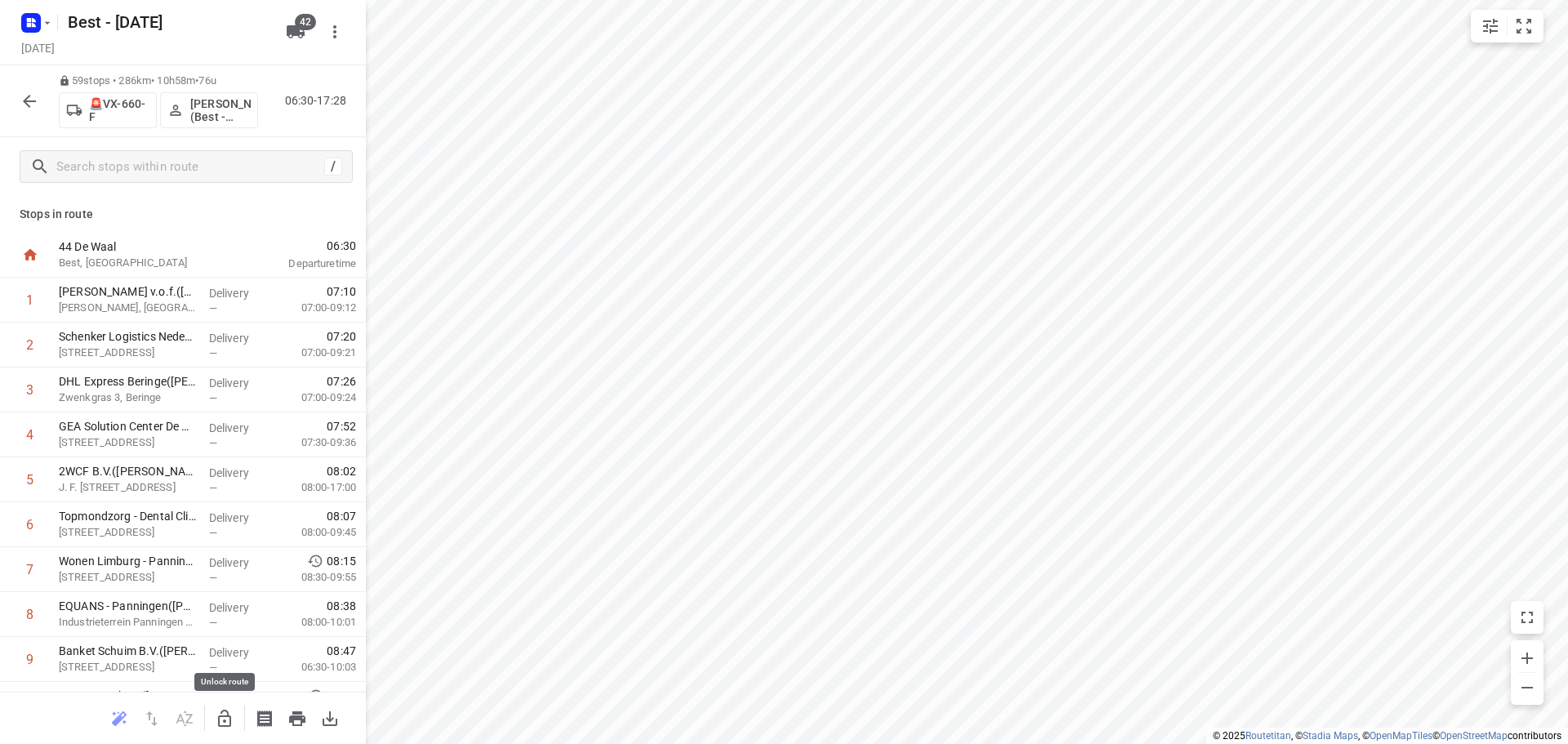
click at [225, 715] on icon "button" at bounding box center [224, 718] width 13 height 17
click at [220, 728] on icon "button" at bounding box center [224, 718] width 20 height 20
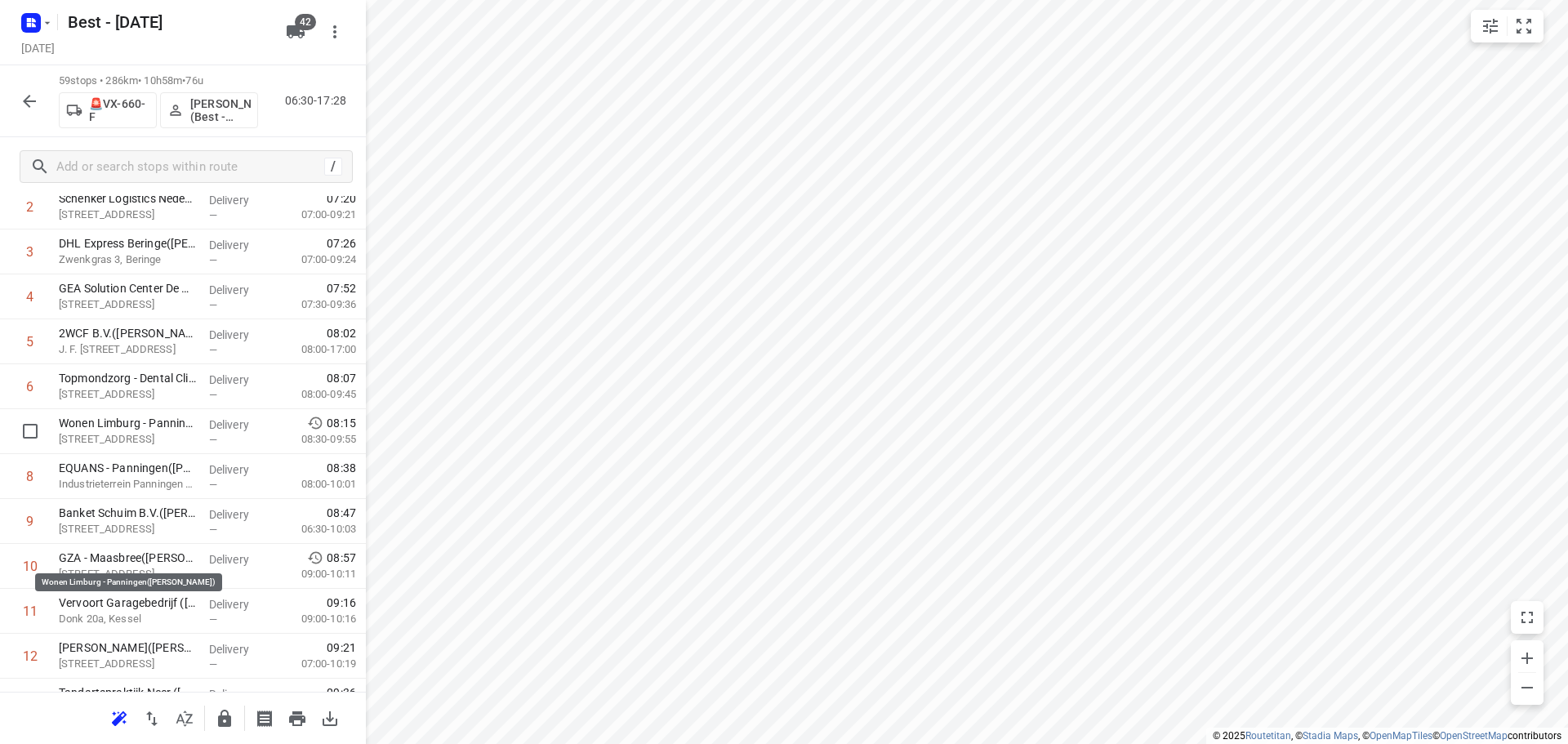
scroll to position [572, 0]
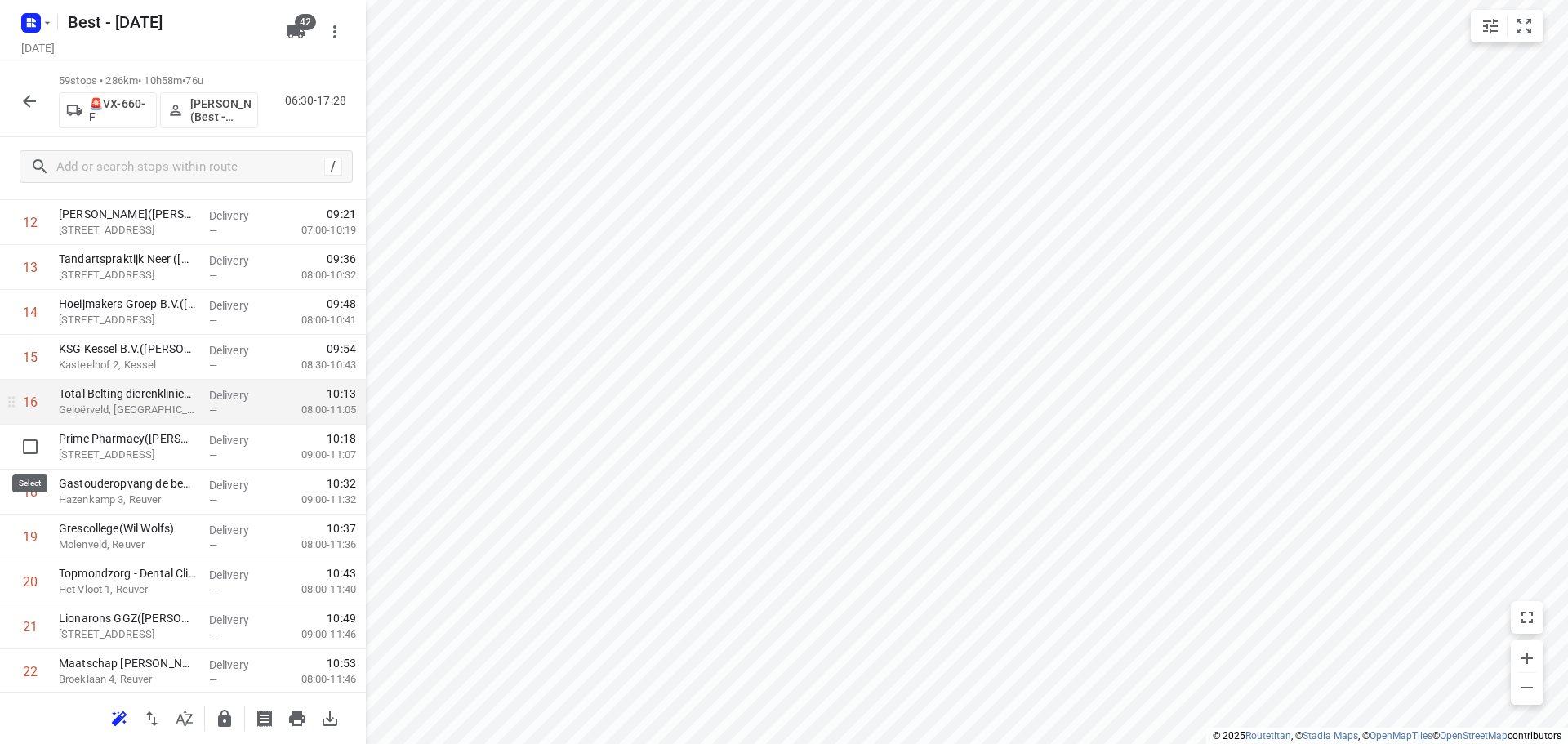
click at [26, 446] on input "checkbox" at bounding box center [30, 447] width 32 height 32
checkbox input "true"
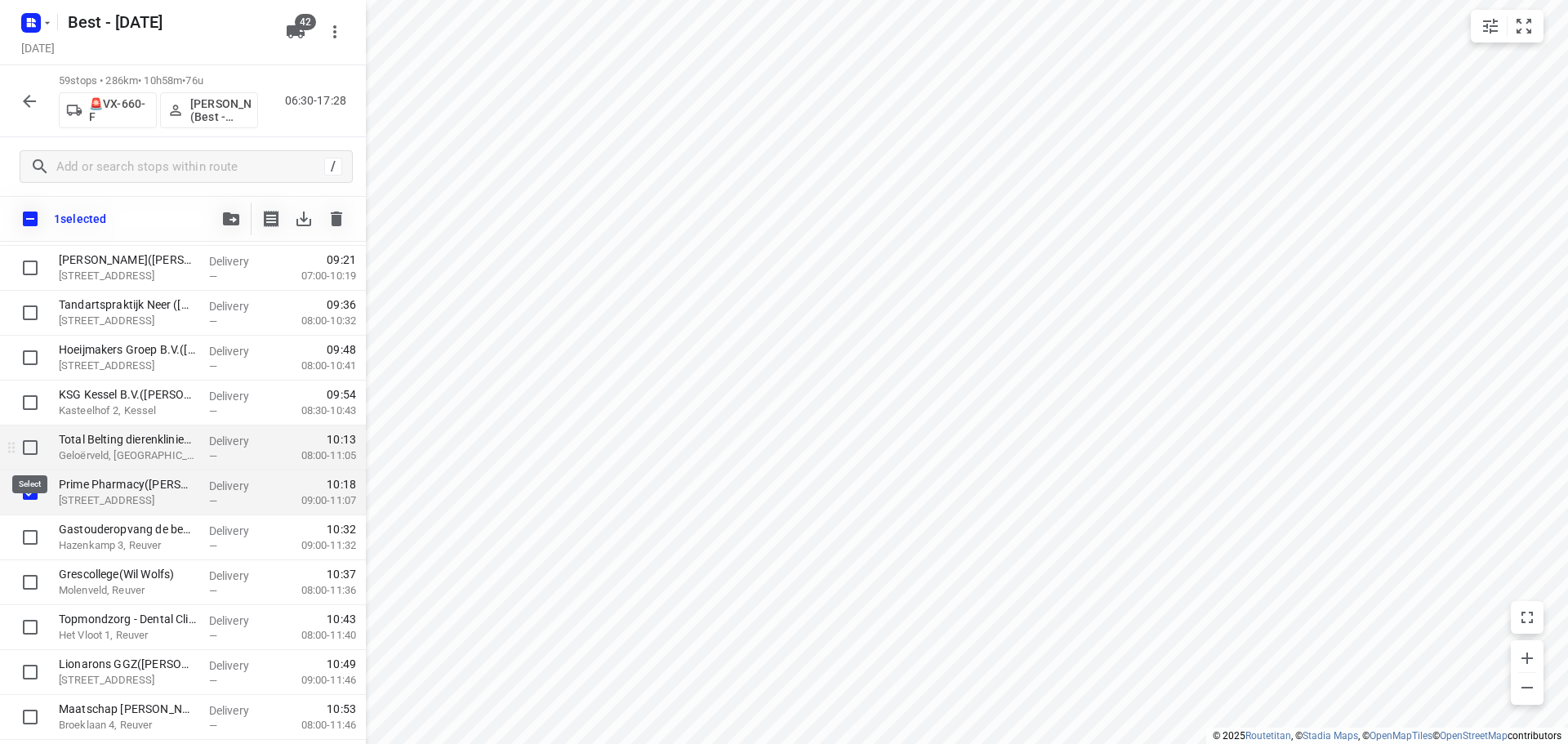
click at [32, 447] on input "checkbox" at bounding box center [30, 447] width 32 height 32
checkbox input "true"
click at [216, 225] on button "button" at bounding box center [231, 219] width 32 height 32
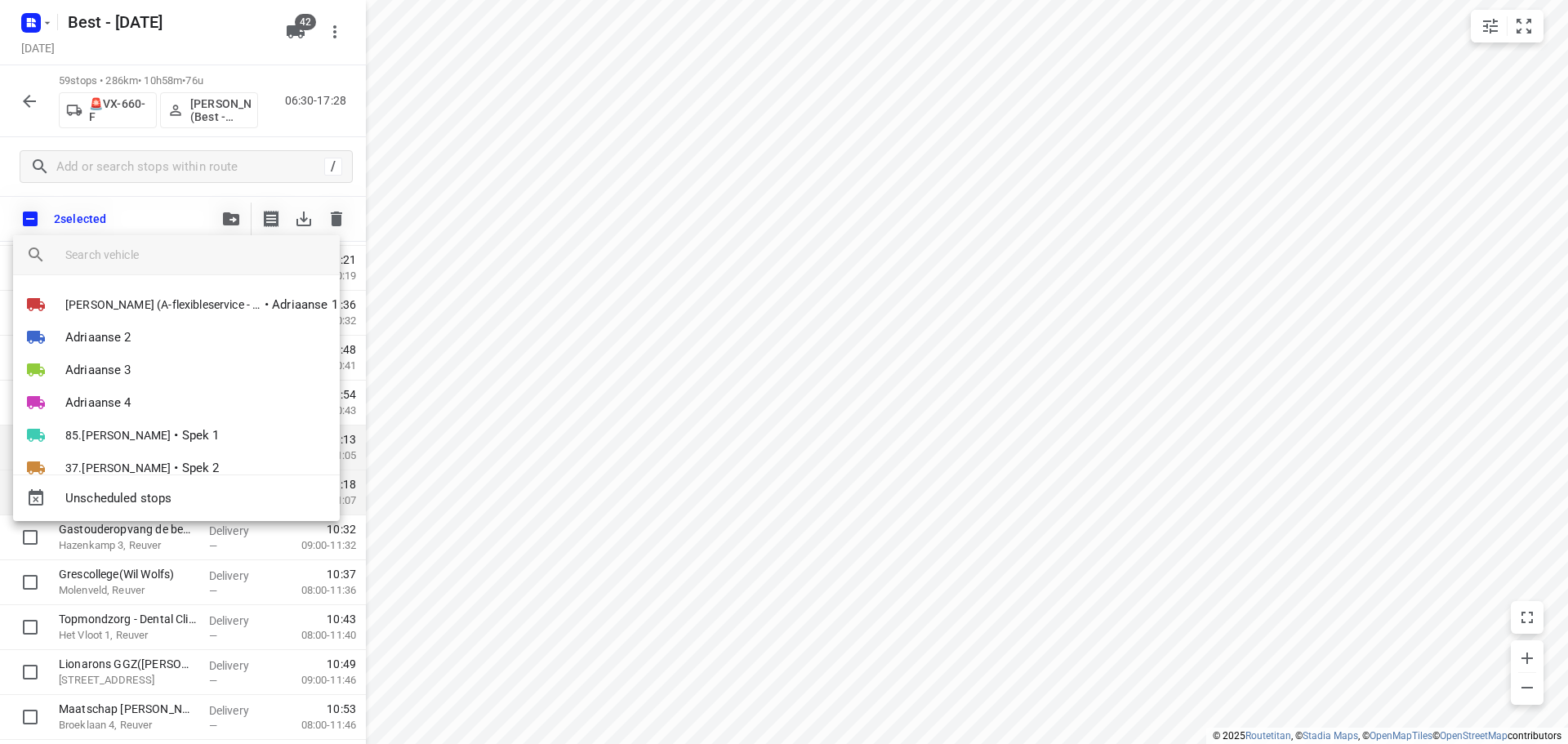
click at [137, 250] on input "search vehicle" at bounding box center [196, 255] width 262 height 25
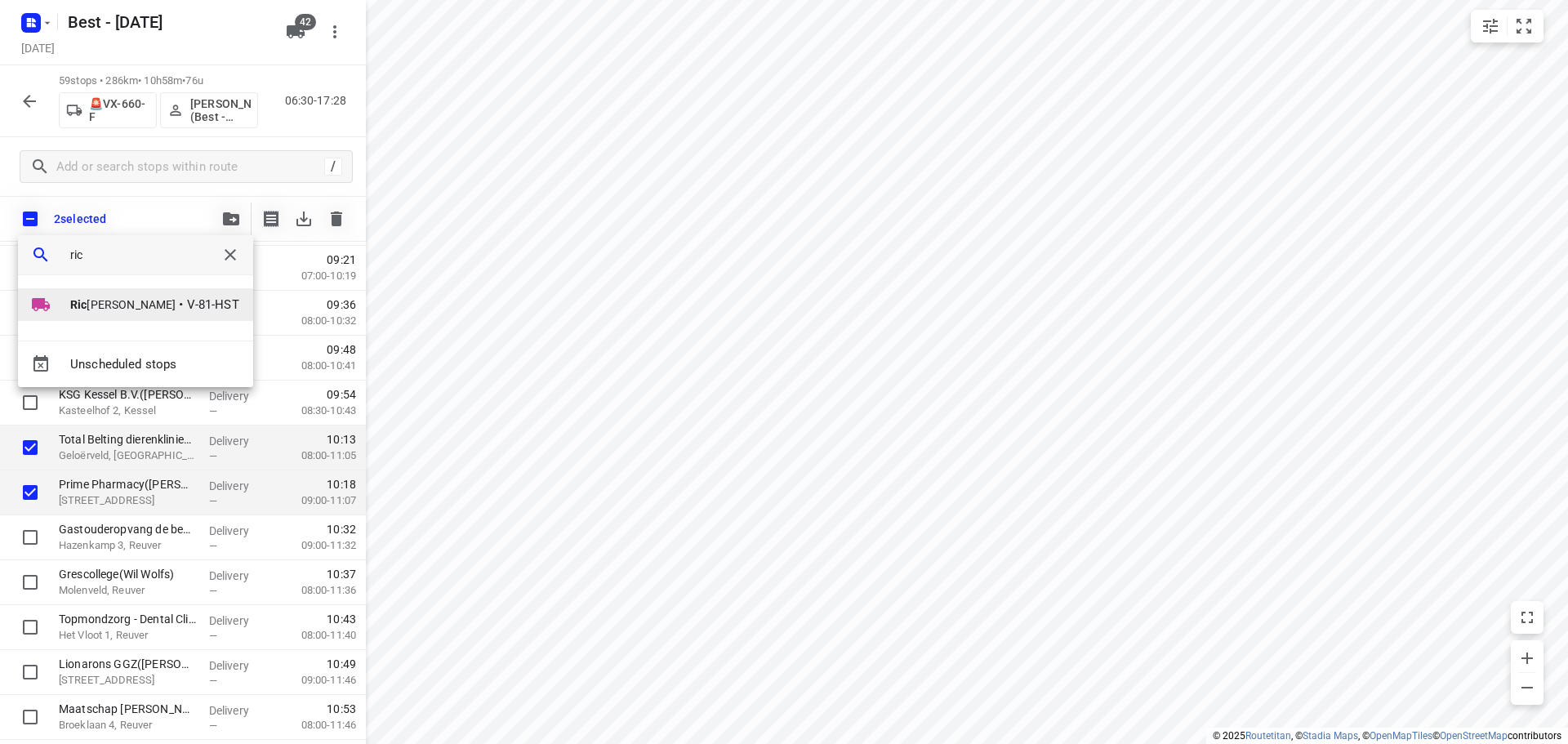
type input "ric"
click at [148, 293] on li "[PERSON_NAME] • V-81-HST" at bounding box center [135, 304] width 235 height 32
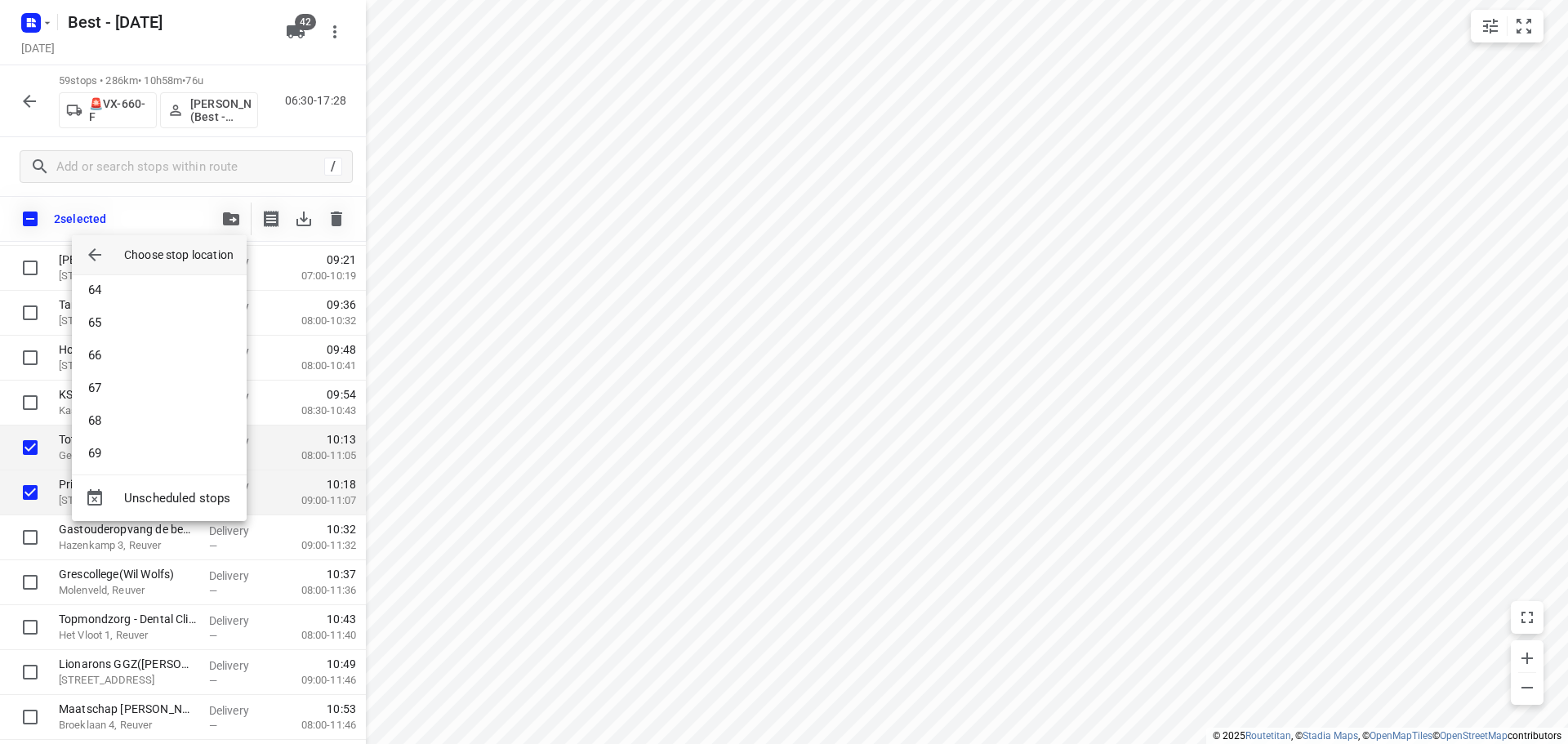
scroll to position [2107, 0]
click at [105, 285] on li "65" at bounding box center [159, 281] width 175 height 32
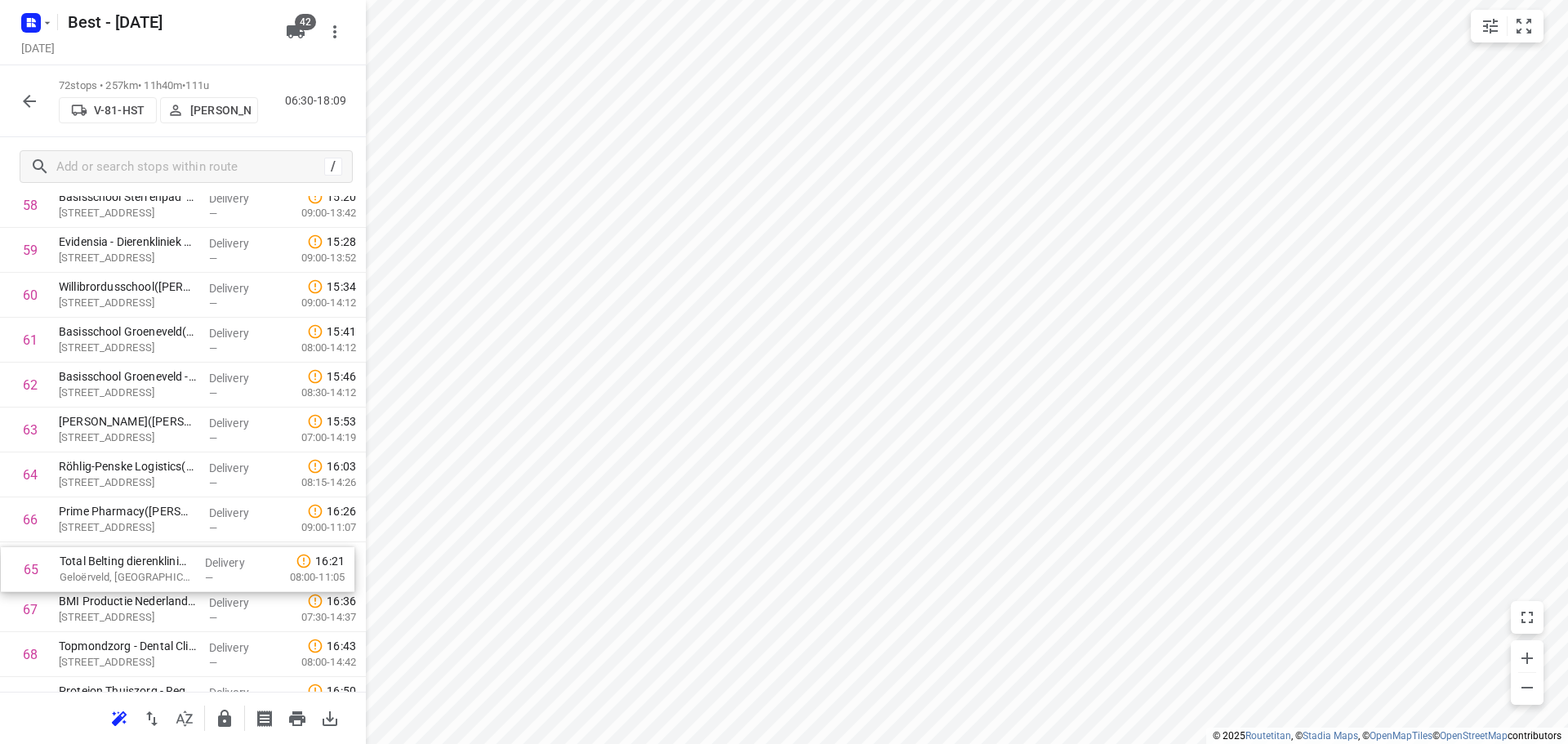
scroll to position [2658, 0]
drag, startPoint x: 104, startPoint y: 635, endPoint x: 107, endPoint y: 538, distance: 97.0
click at [223, 722] on icon "button" at bounding box center [224, 718] width 13 height 17
click at [17, 97] on button "button" at bounding box center [29, 101] width 32 height 32
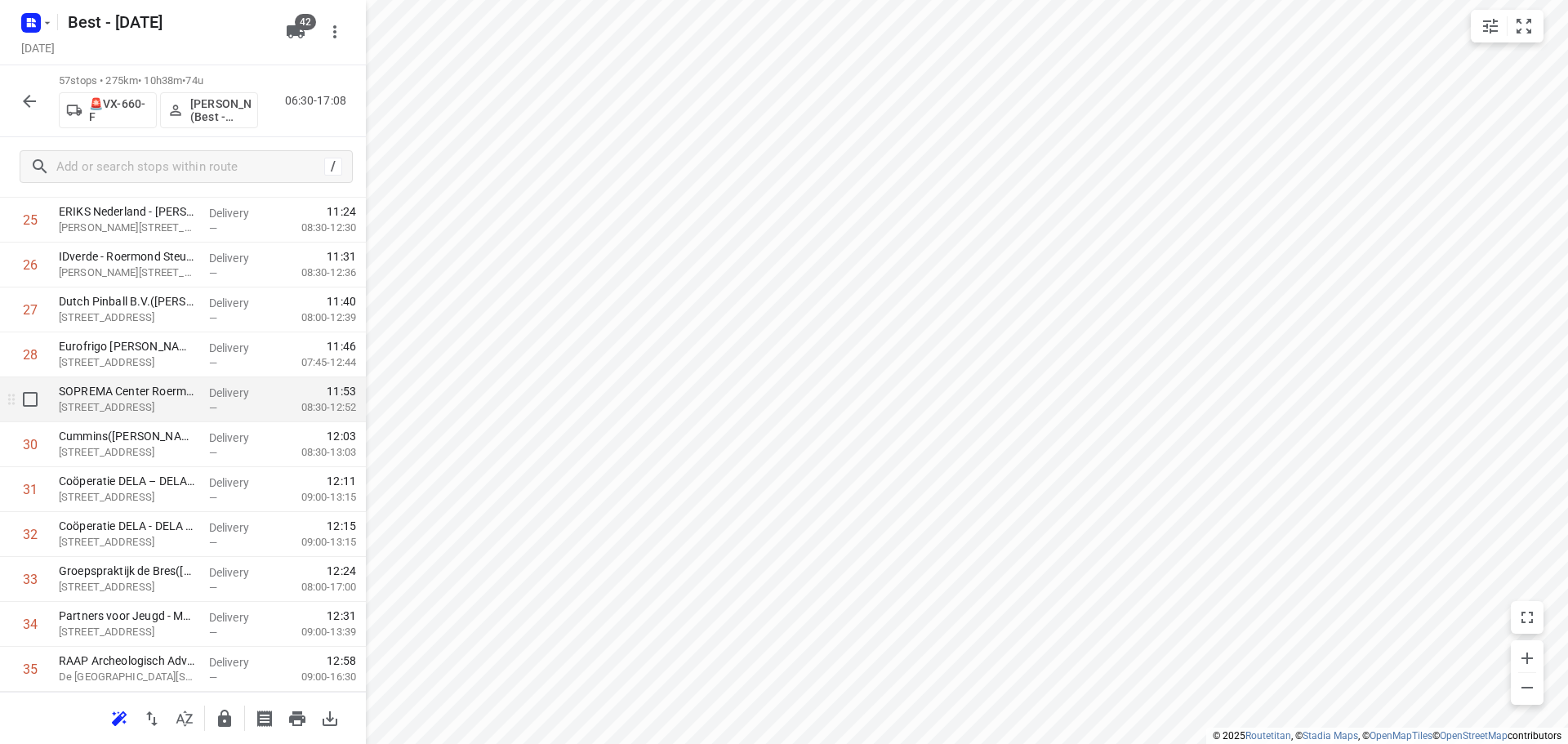
scroll to position [1225, 0]
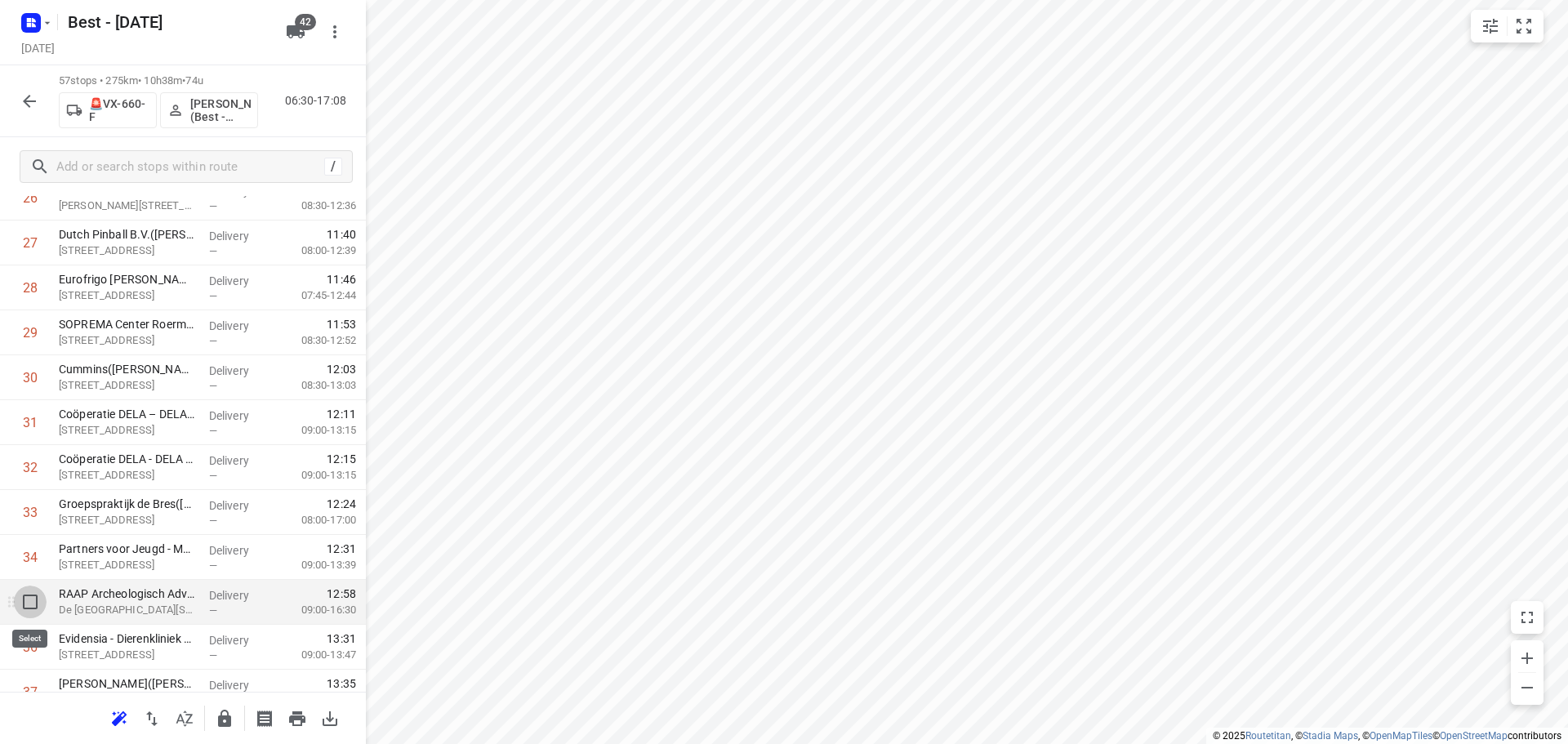
click at [30, 600] on input "checkbox" at bounding box center [30, 602] width 32 height 32
checkbox input "true"
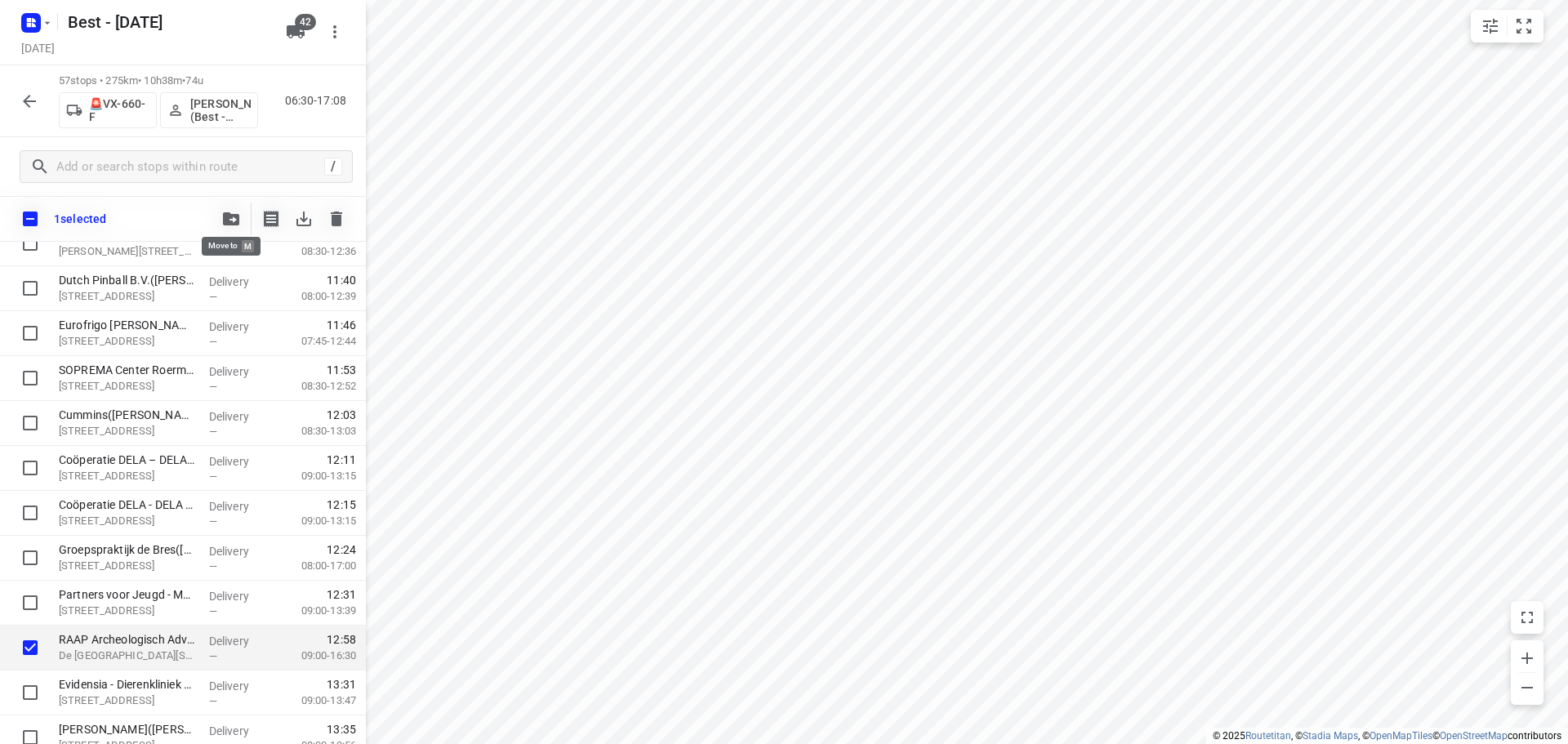
click at [234, 225] on button "button" at bounding box center [231, 219] width 32 height 32
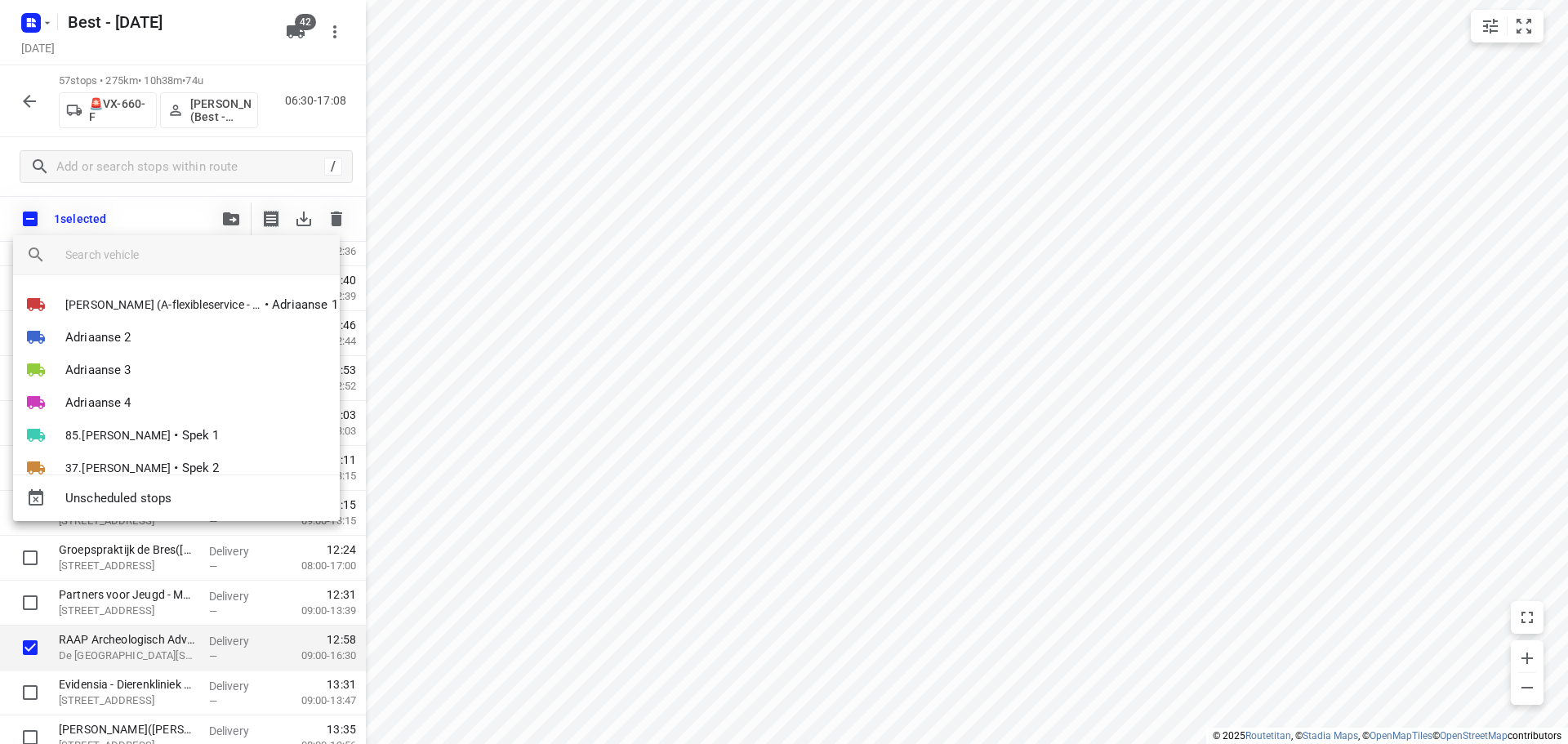
click at [221, 254] on input "search vehicle" at bounding box center [196, 255] width 262 height 25
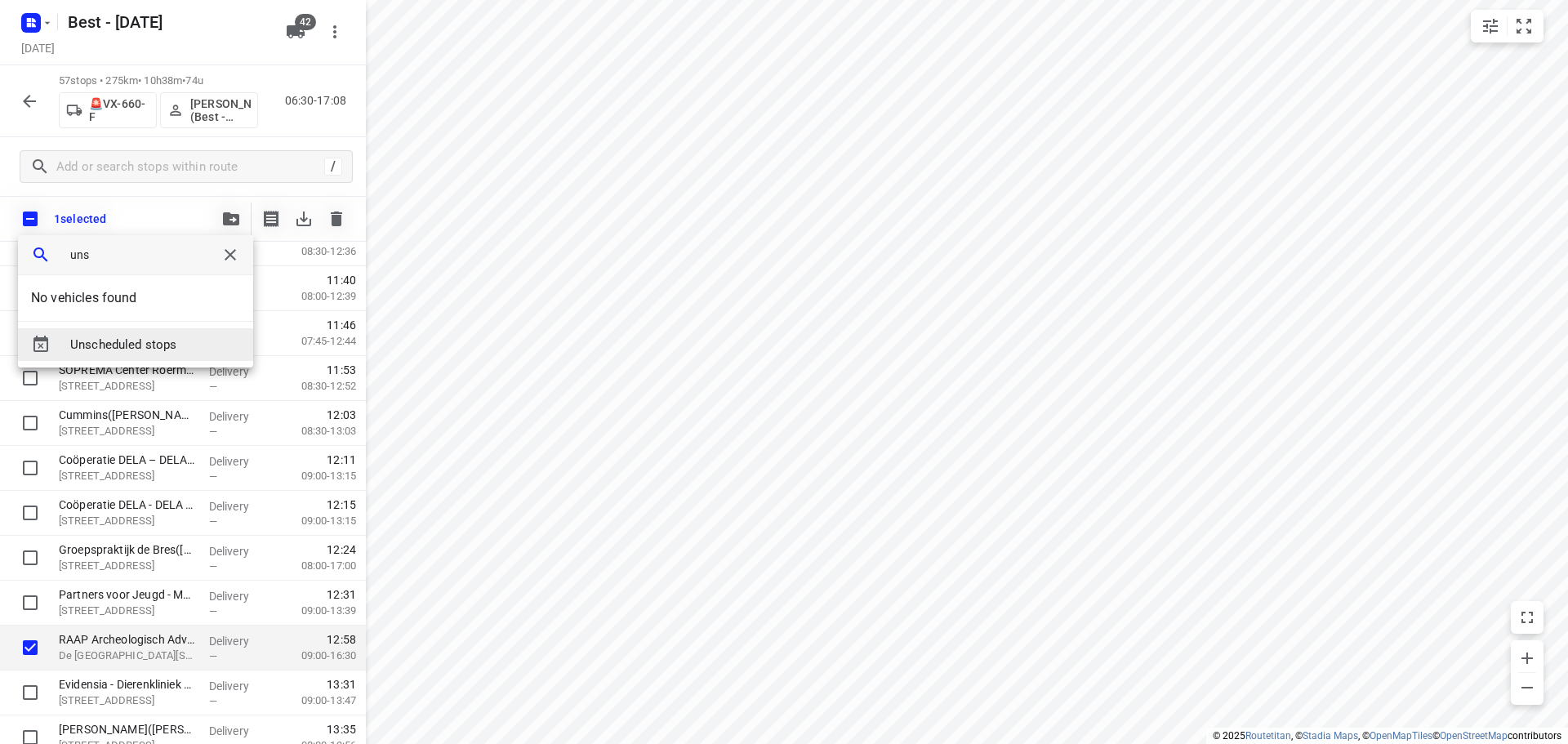
type input "uns"
click at [143, 344] on span "Unscheduled stops" at bounding box center [154, 345] width 170 height 19
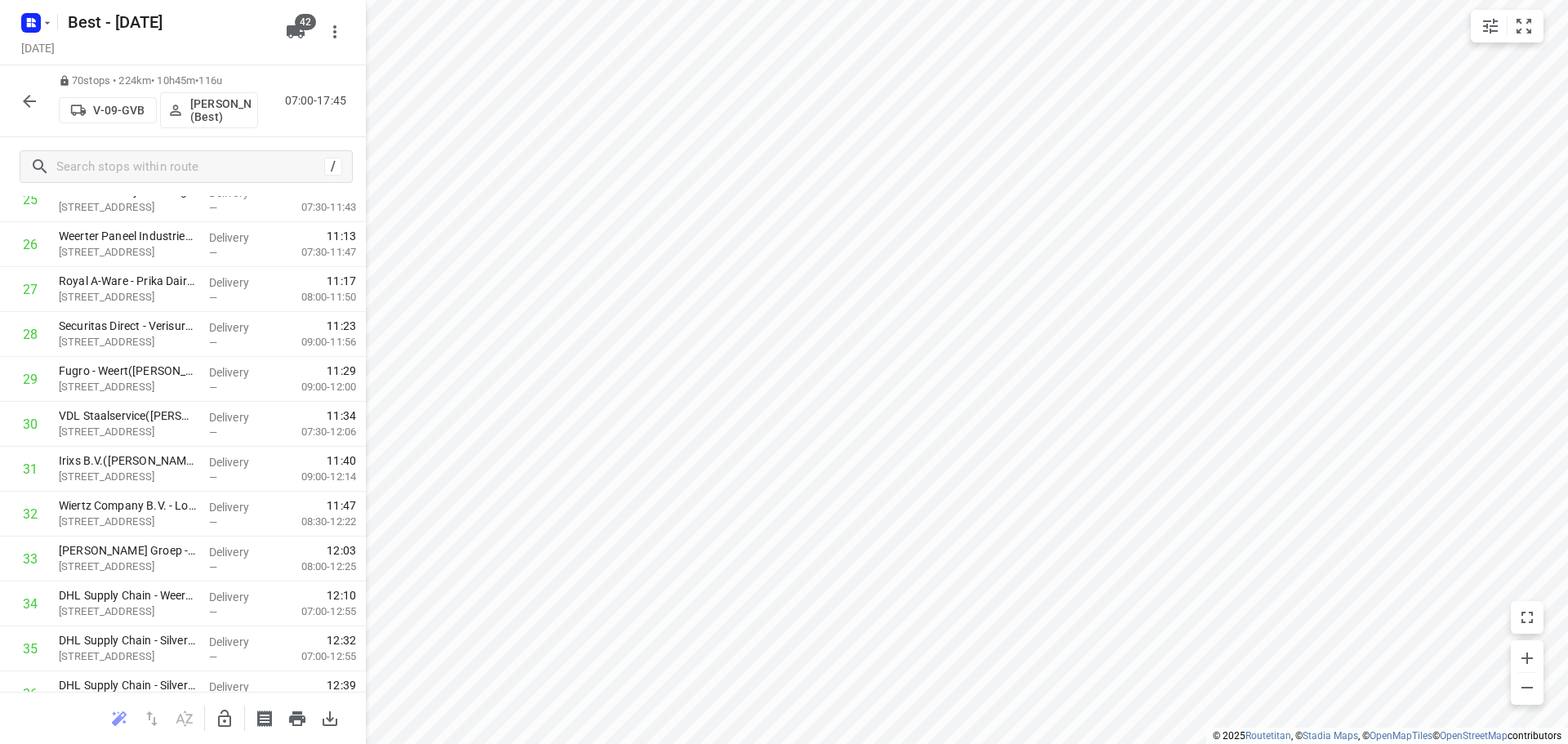
click at [33, 107] on icon "button" at bounding box center [29, 101] width 20 height 20
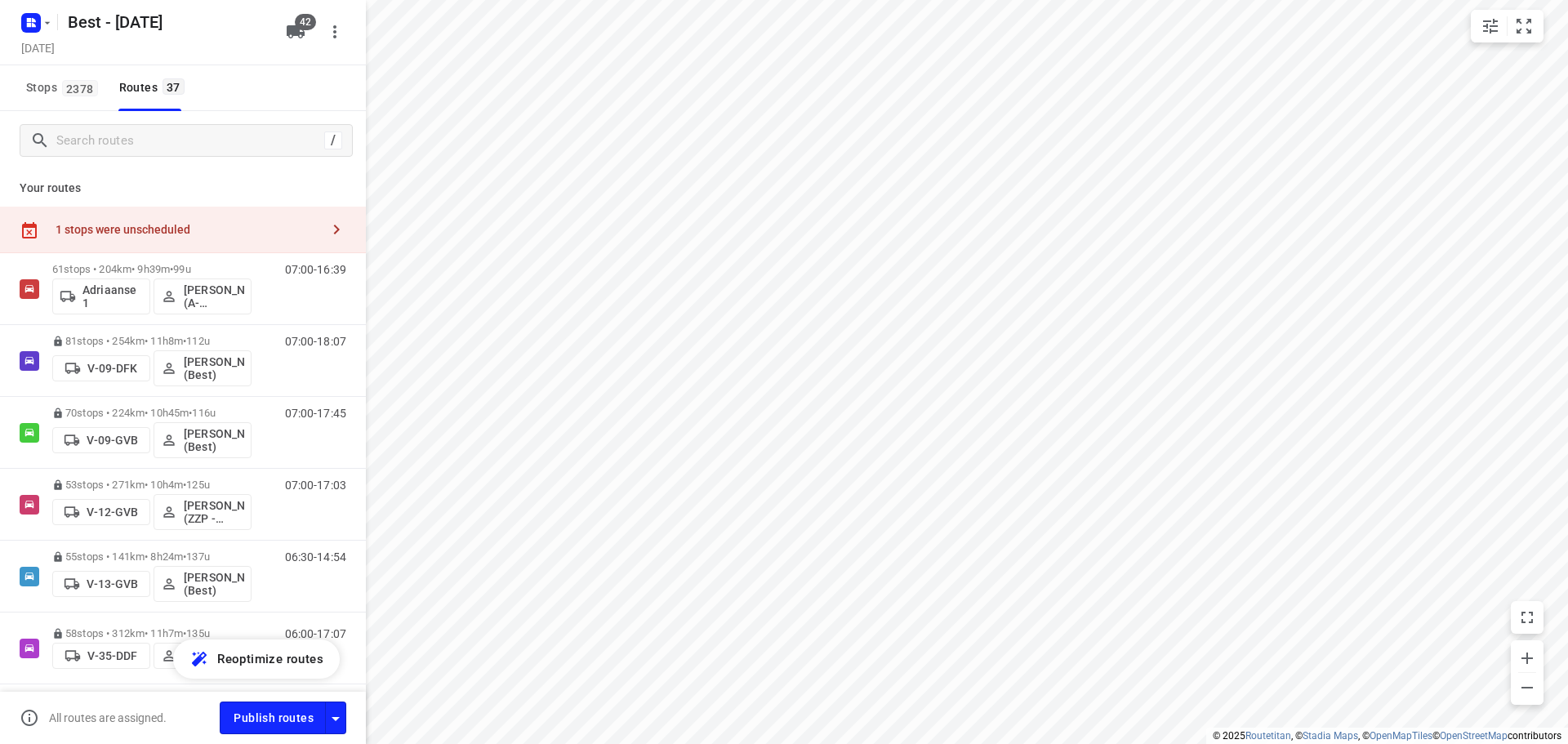
click at [327, 231] on icon "button" at bounding box center [336, 229] width 20 height 20
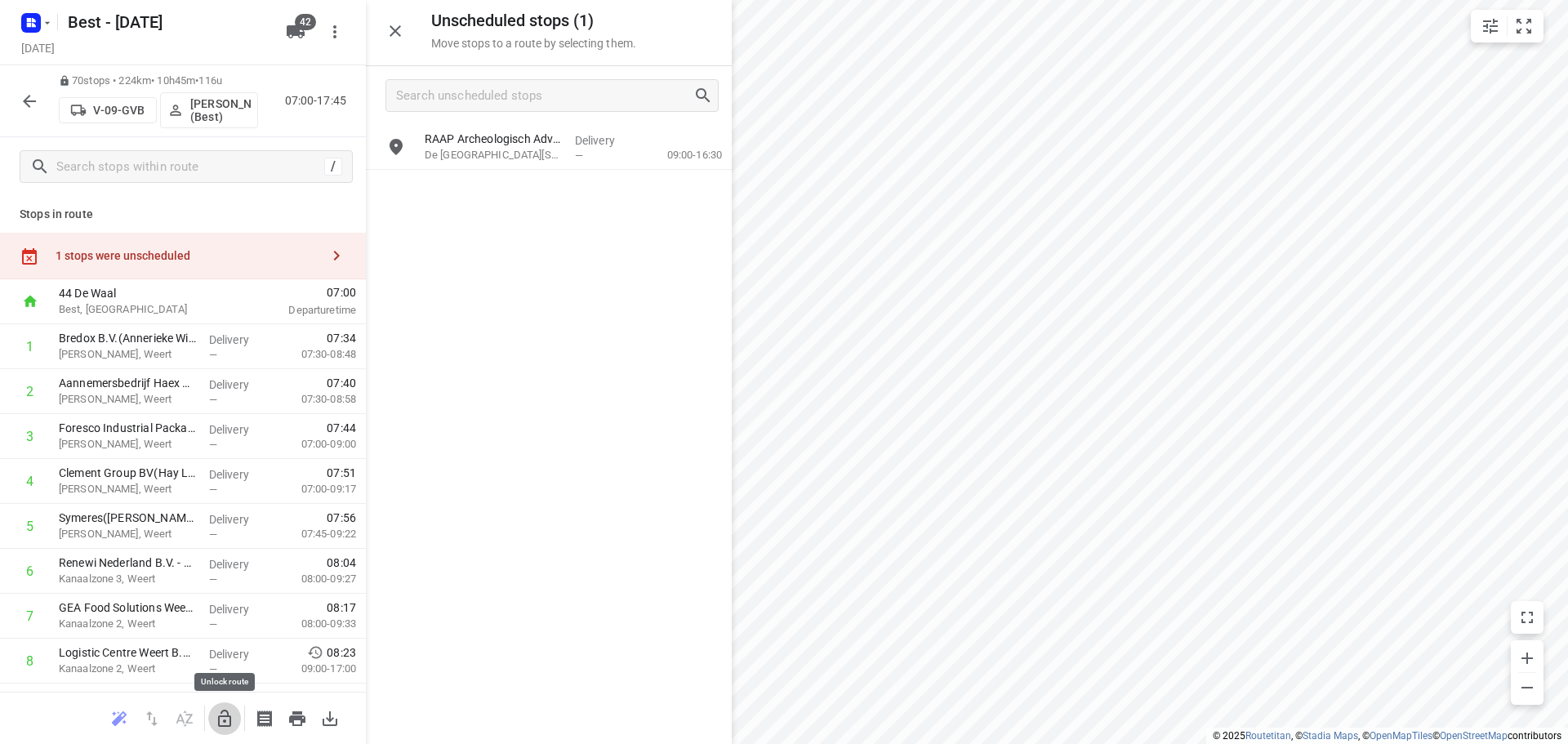
click at [233, 720] on icon "button" at bounding box center [224, 718] width 20 height 20
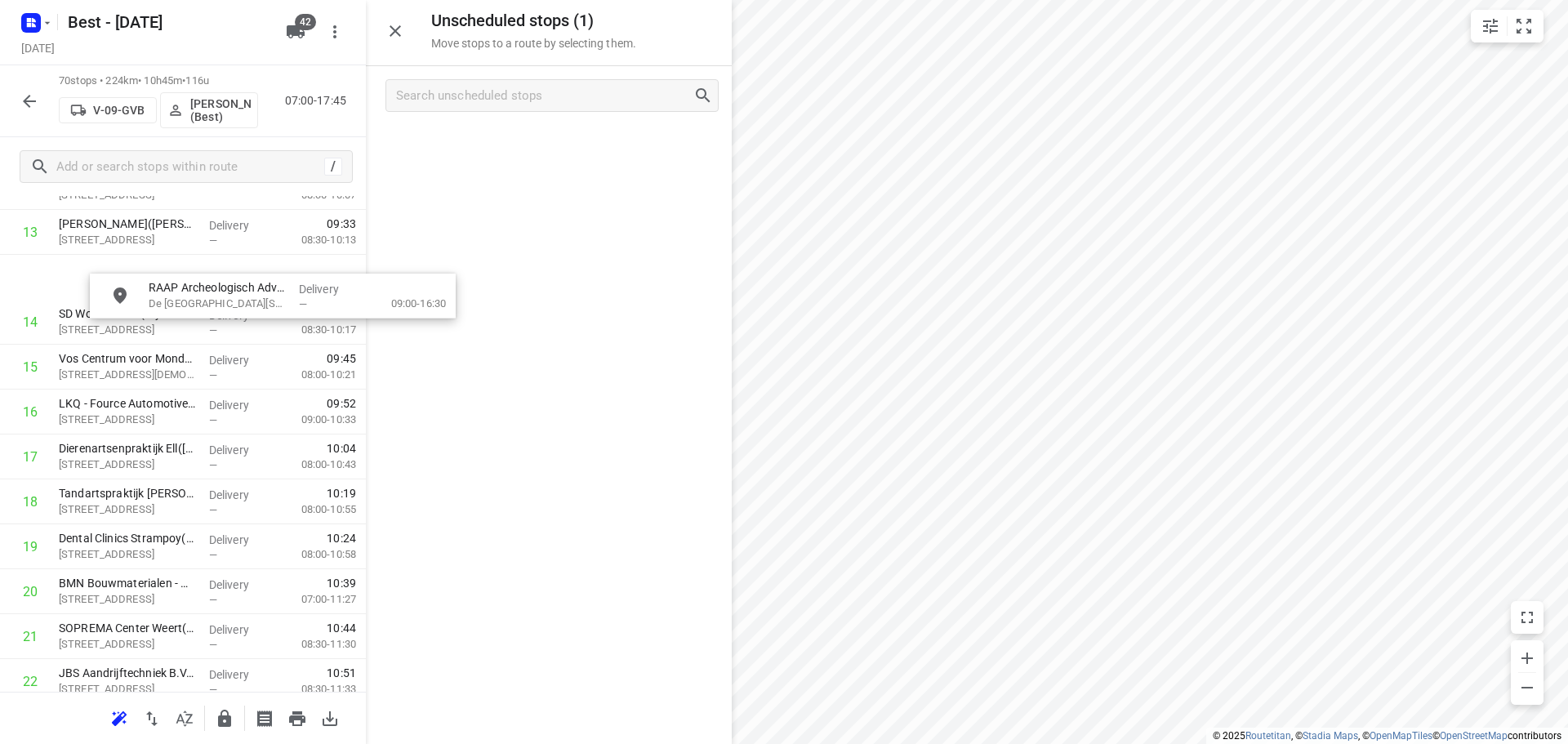
scroll to position [642, 0]
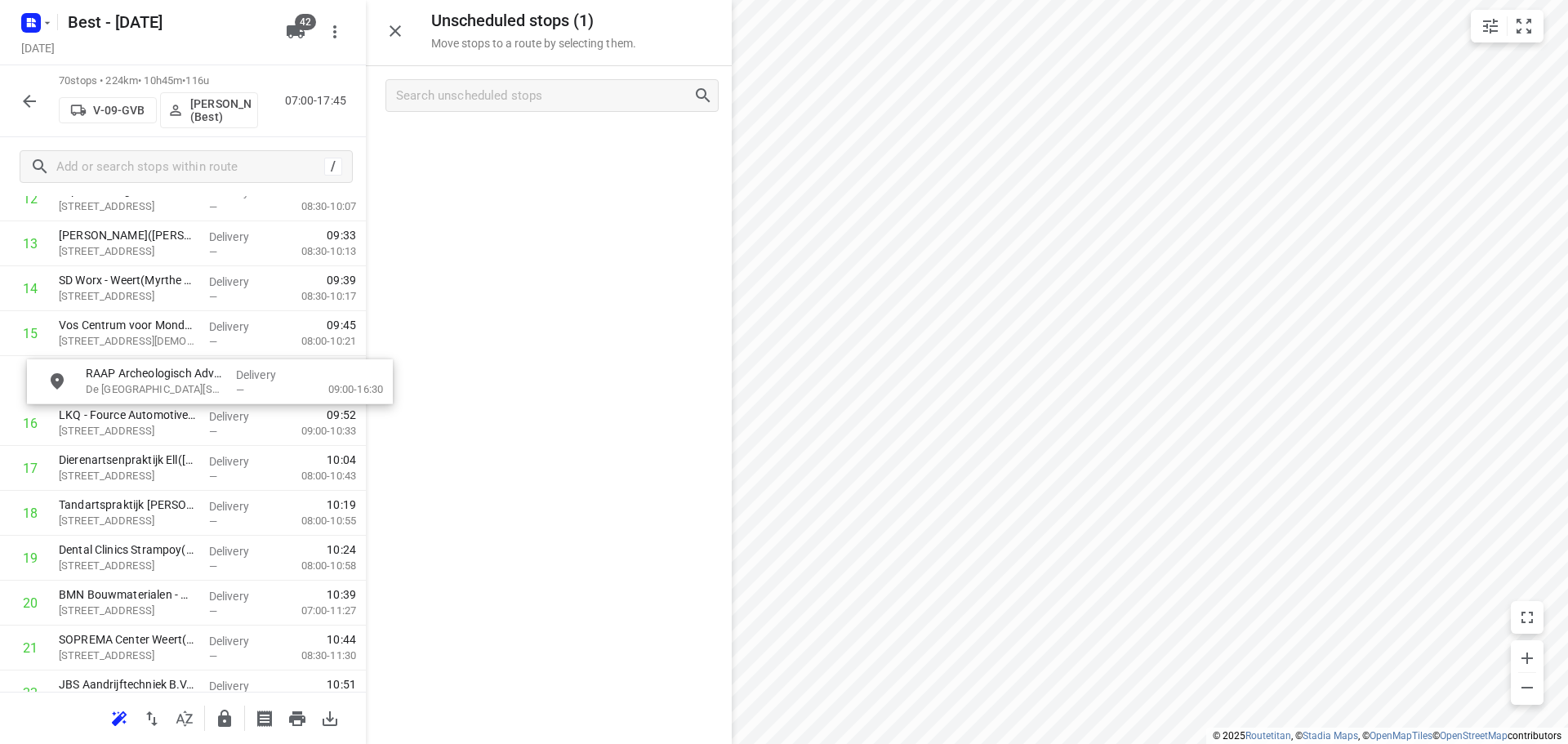
drag, startPoint x: 478, startPoint y: 141, endPoint x: 127, endPoint y: 388, distance: 429.2
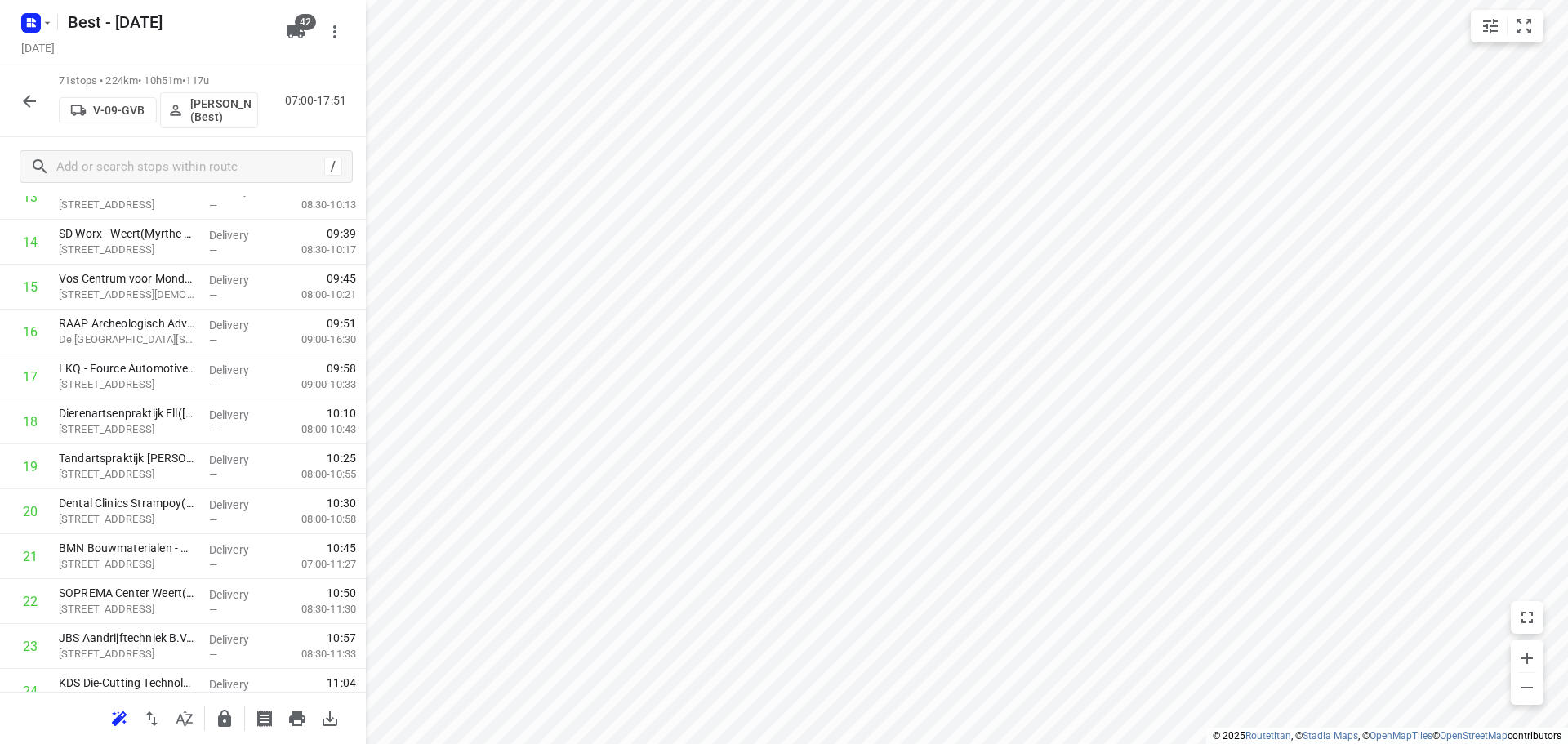
click at [22, 111] on button "button" at bounding box center [29, 101] width 32 height 32
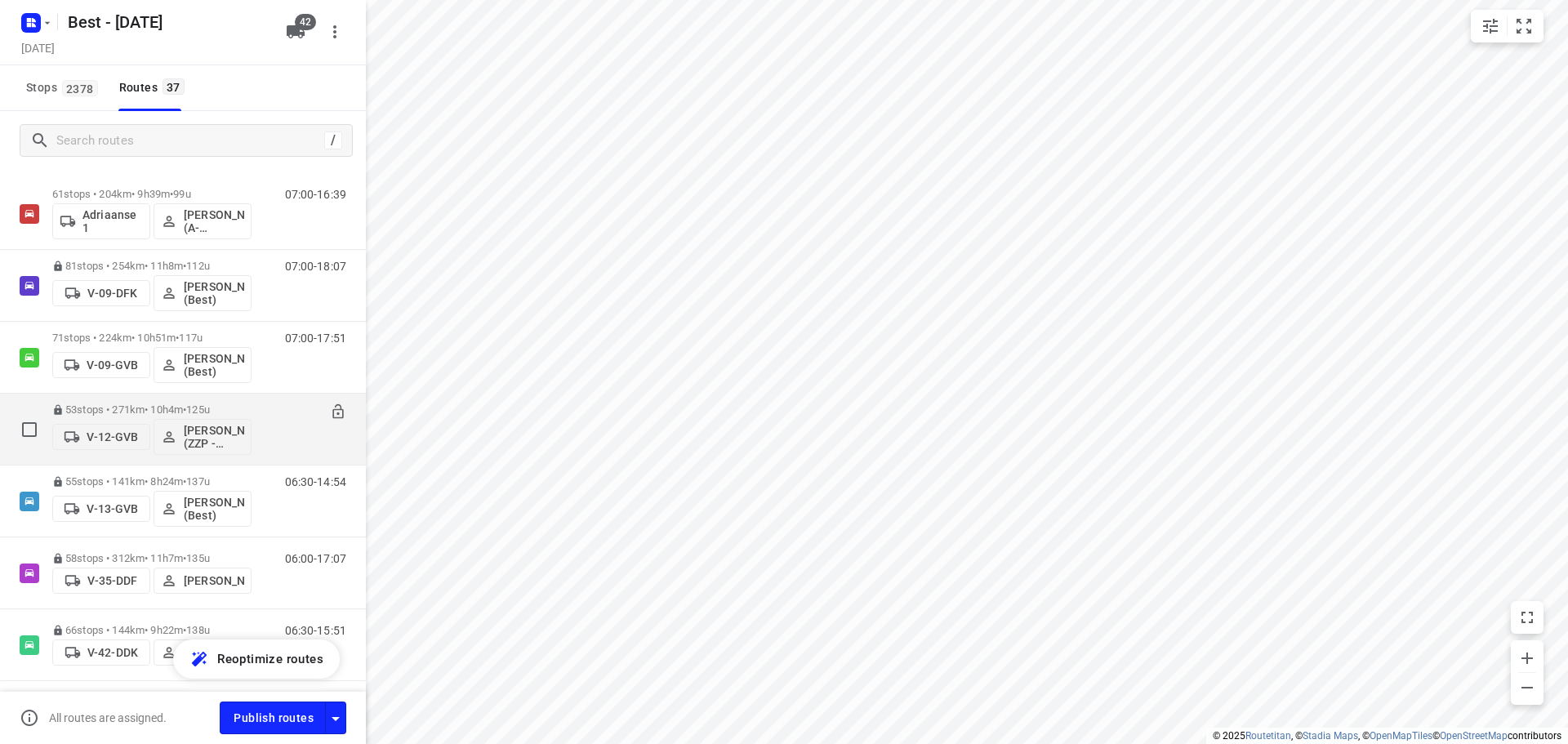
scroll to position [0, 0]
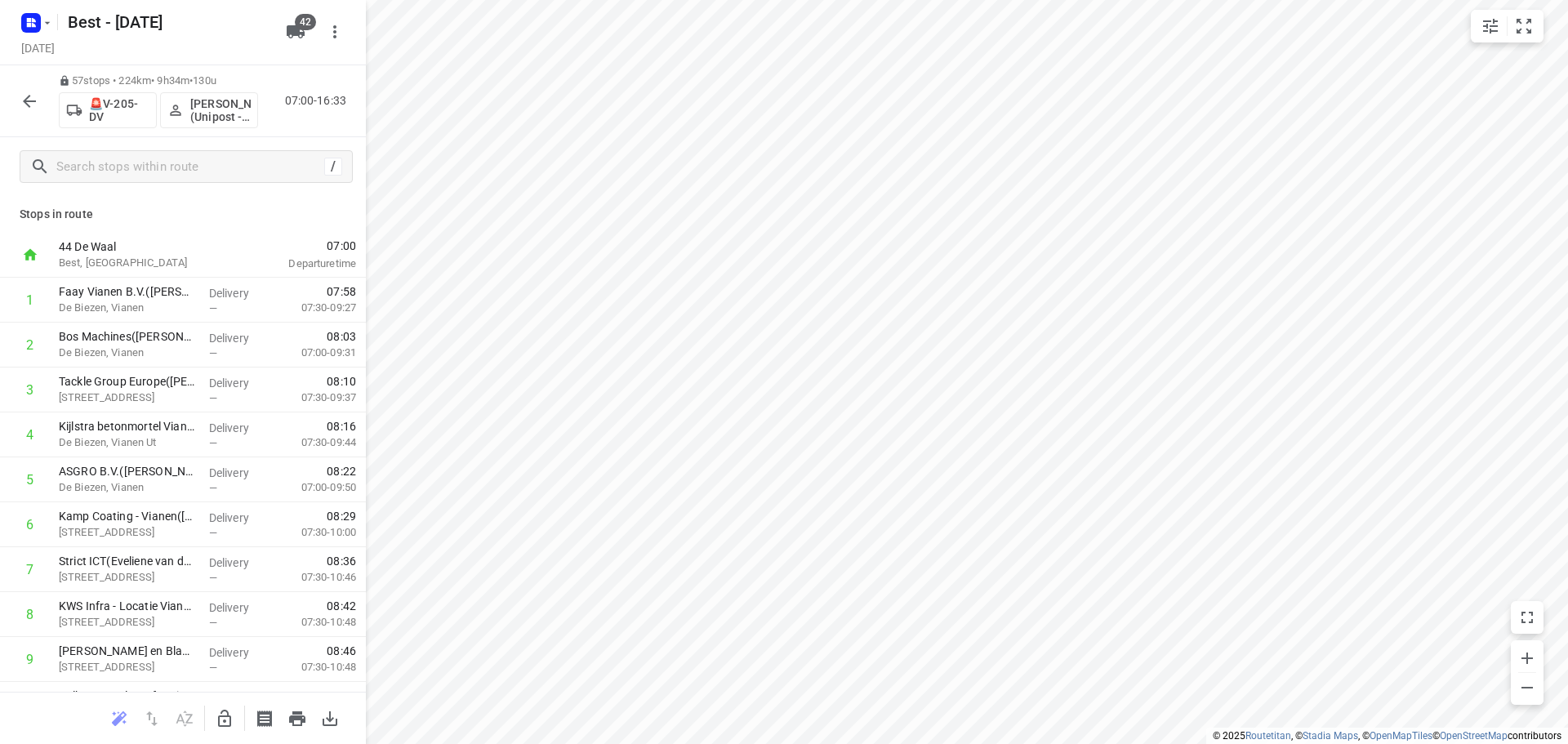
click at [32, 104] on icon "button" at bounding box center [29, 101] width 20 height 20
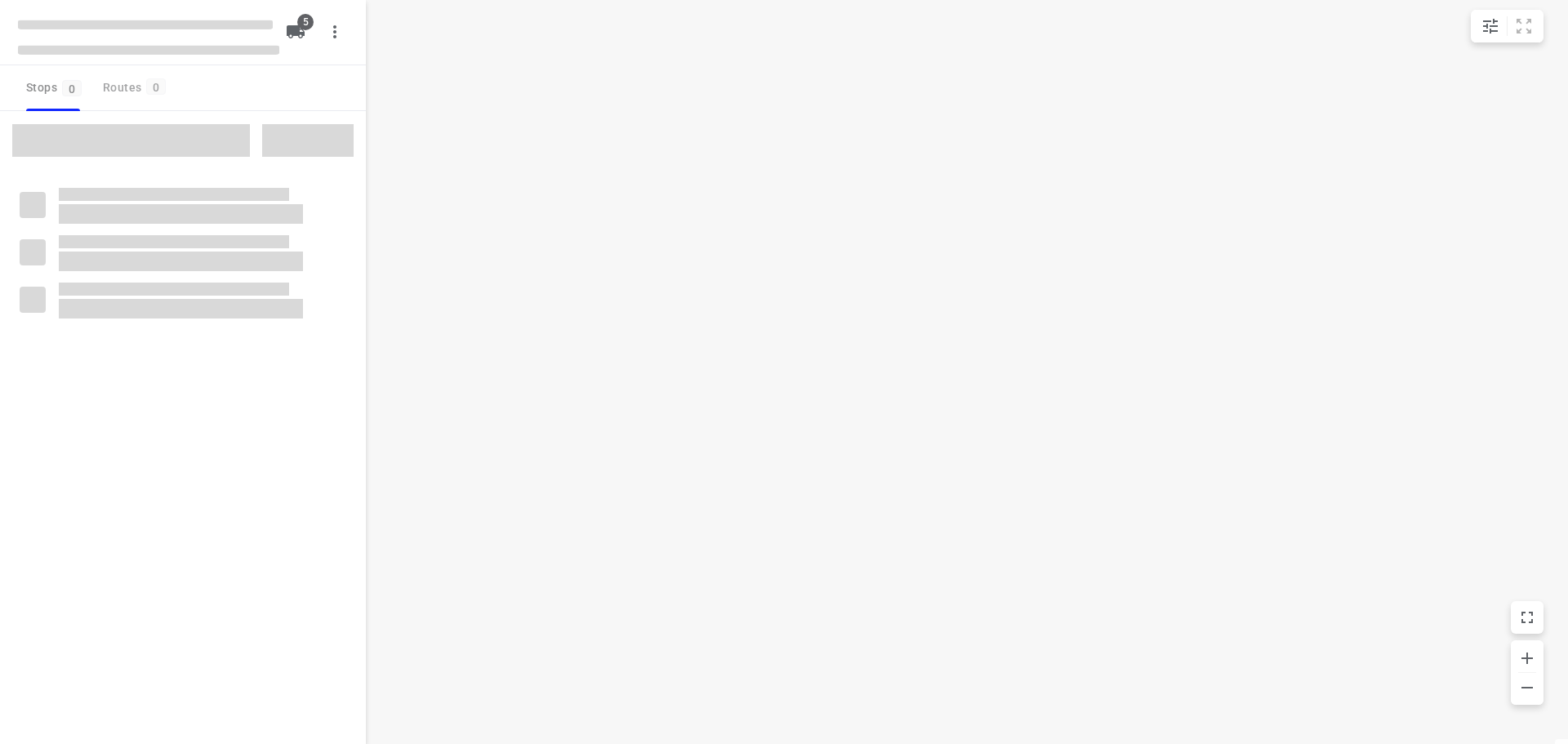
checkbox input "true"
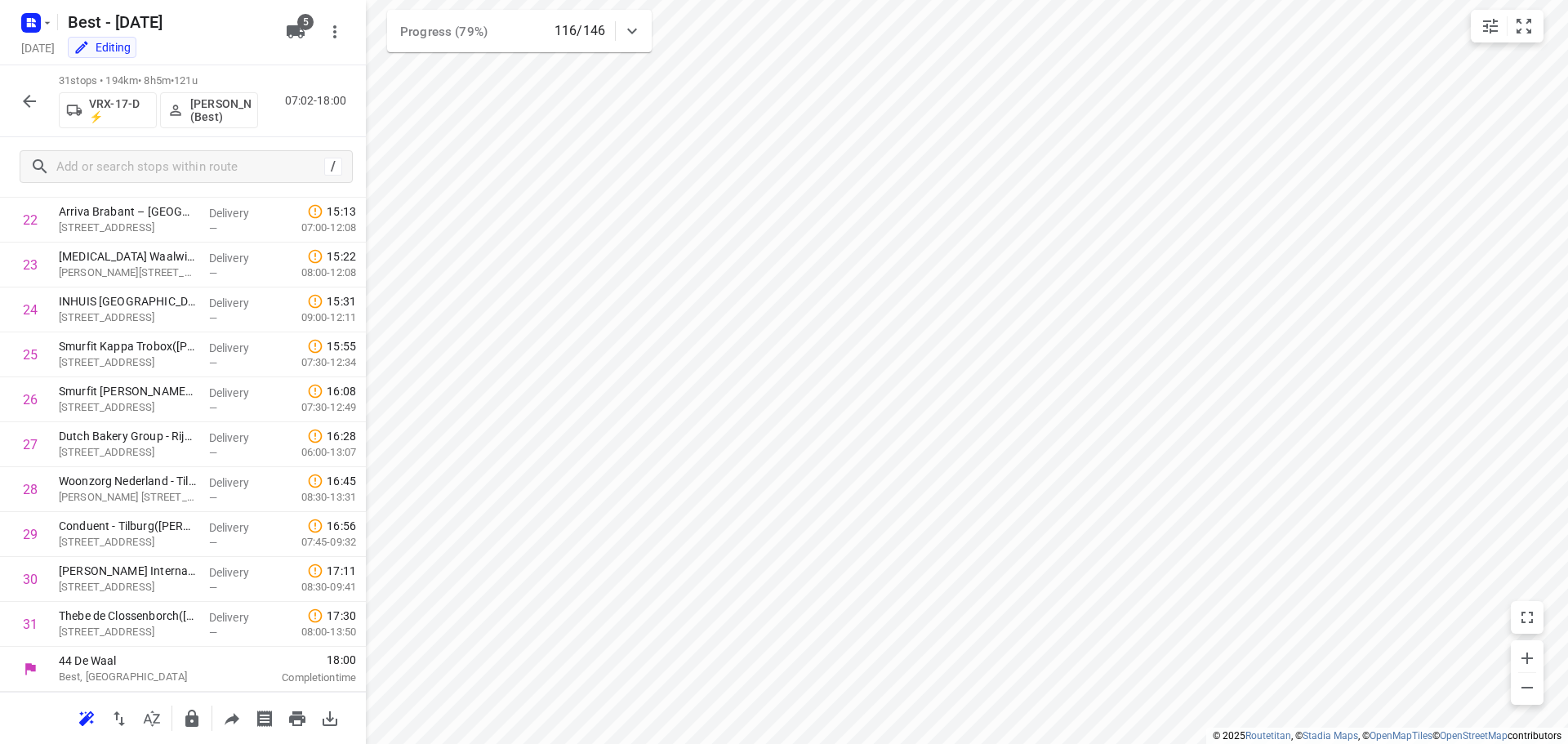
scroll to position [978, 0]
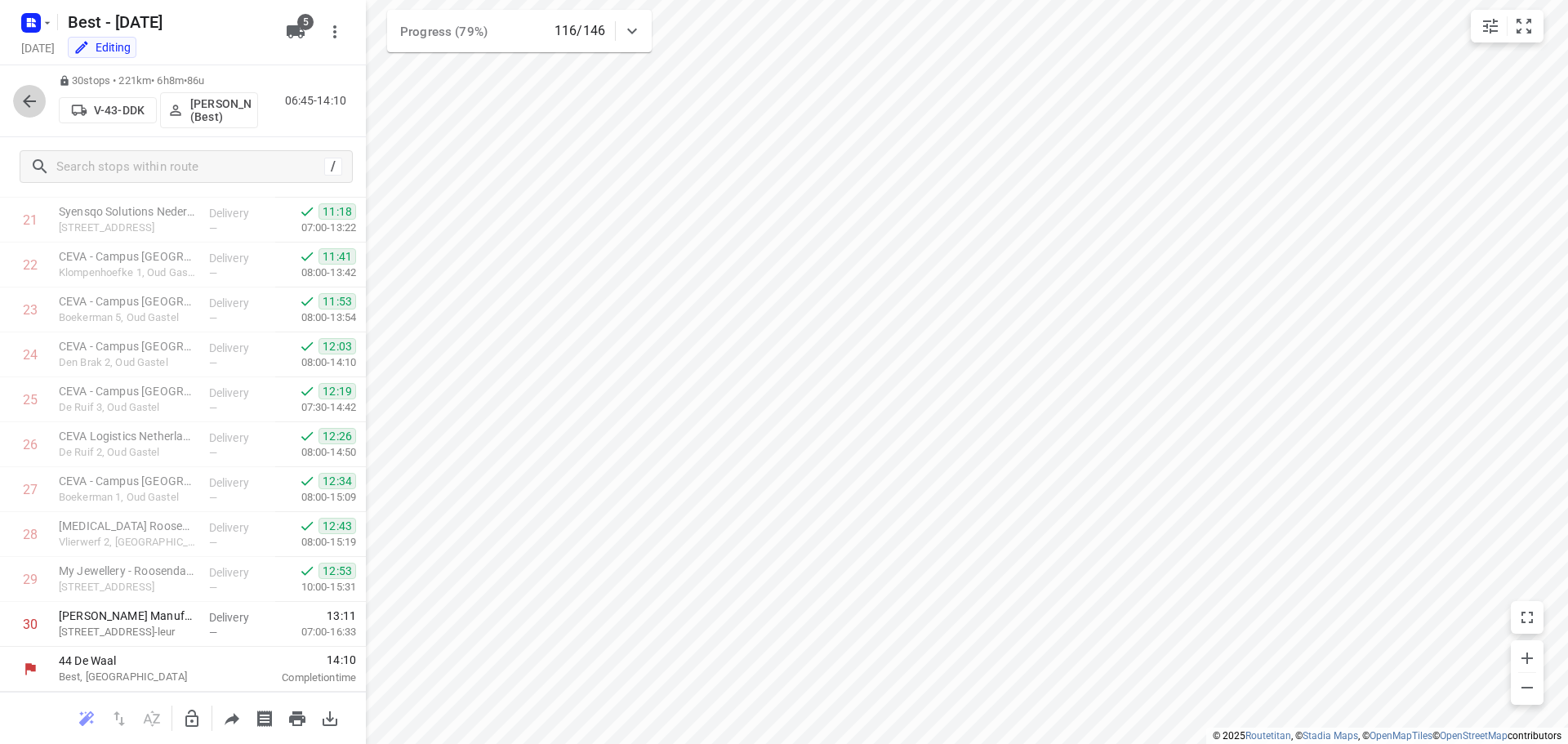
click at [22, 101] on icon "button" at bounding box center [29, 101] width 20 height 20
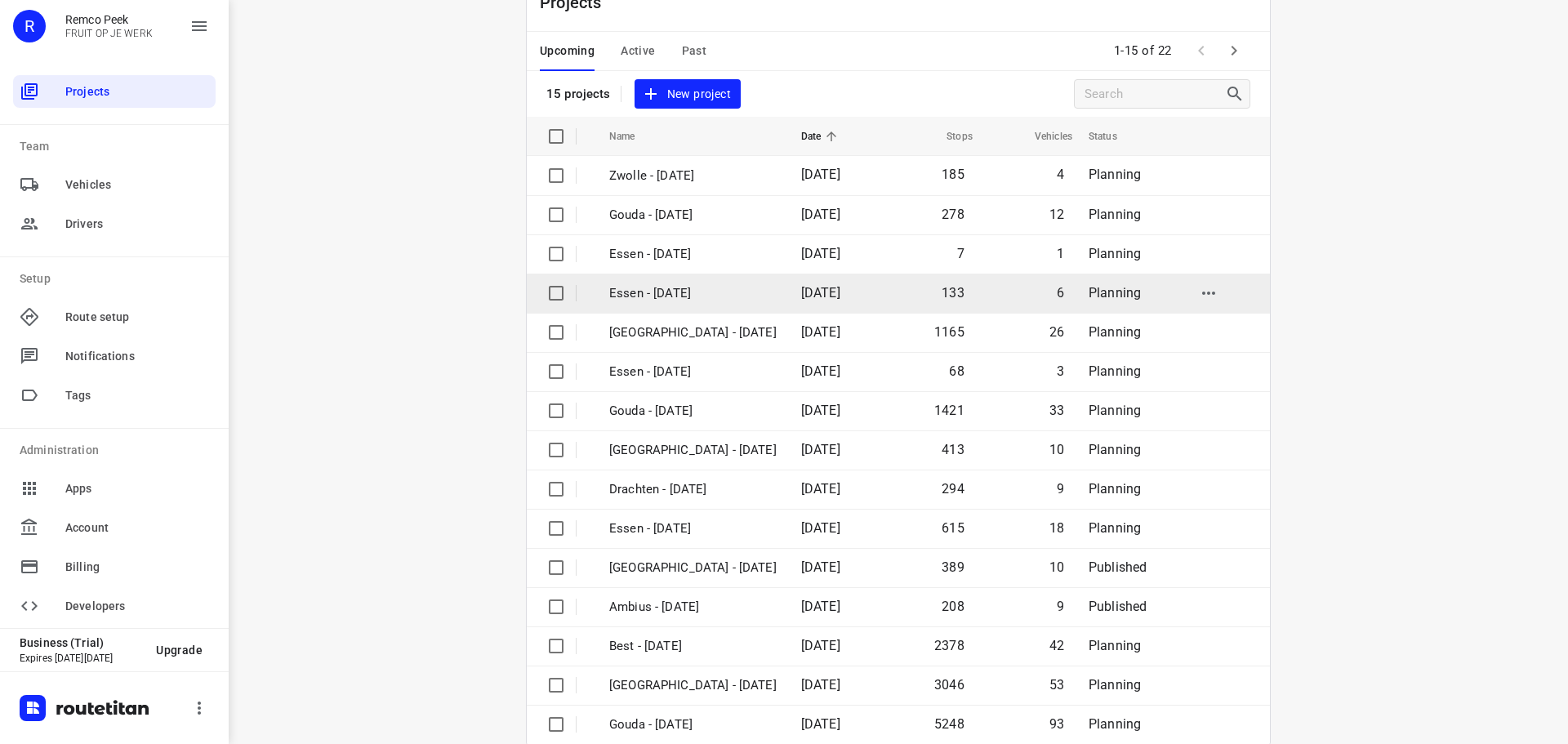
scroll to position [82, 0]
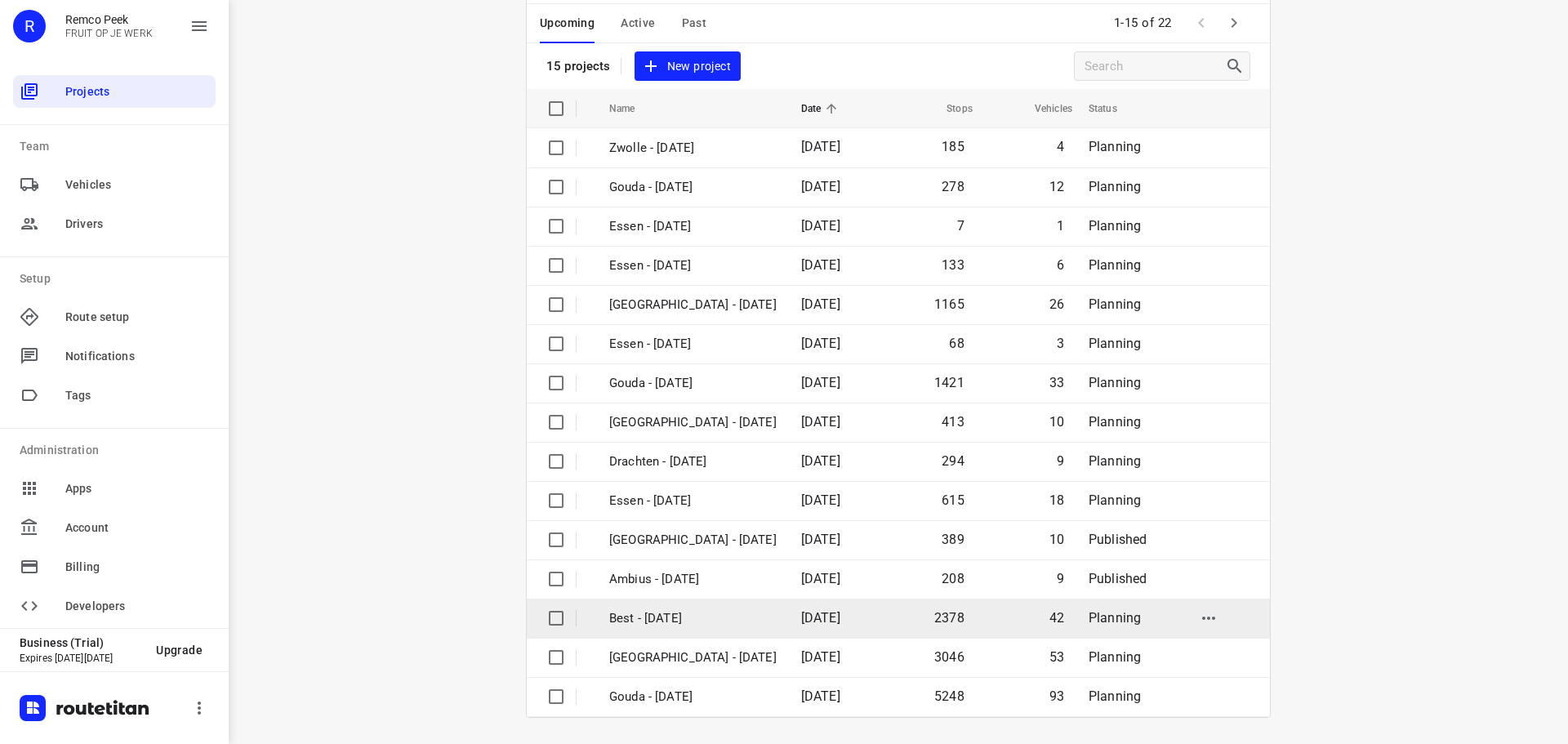
click at [660, 629] on td "Best - [DATE]" at bounding box center [690, 618] width 195 height 39
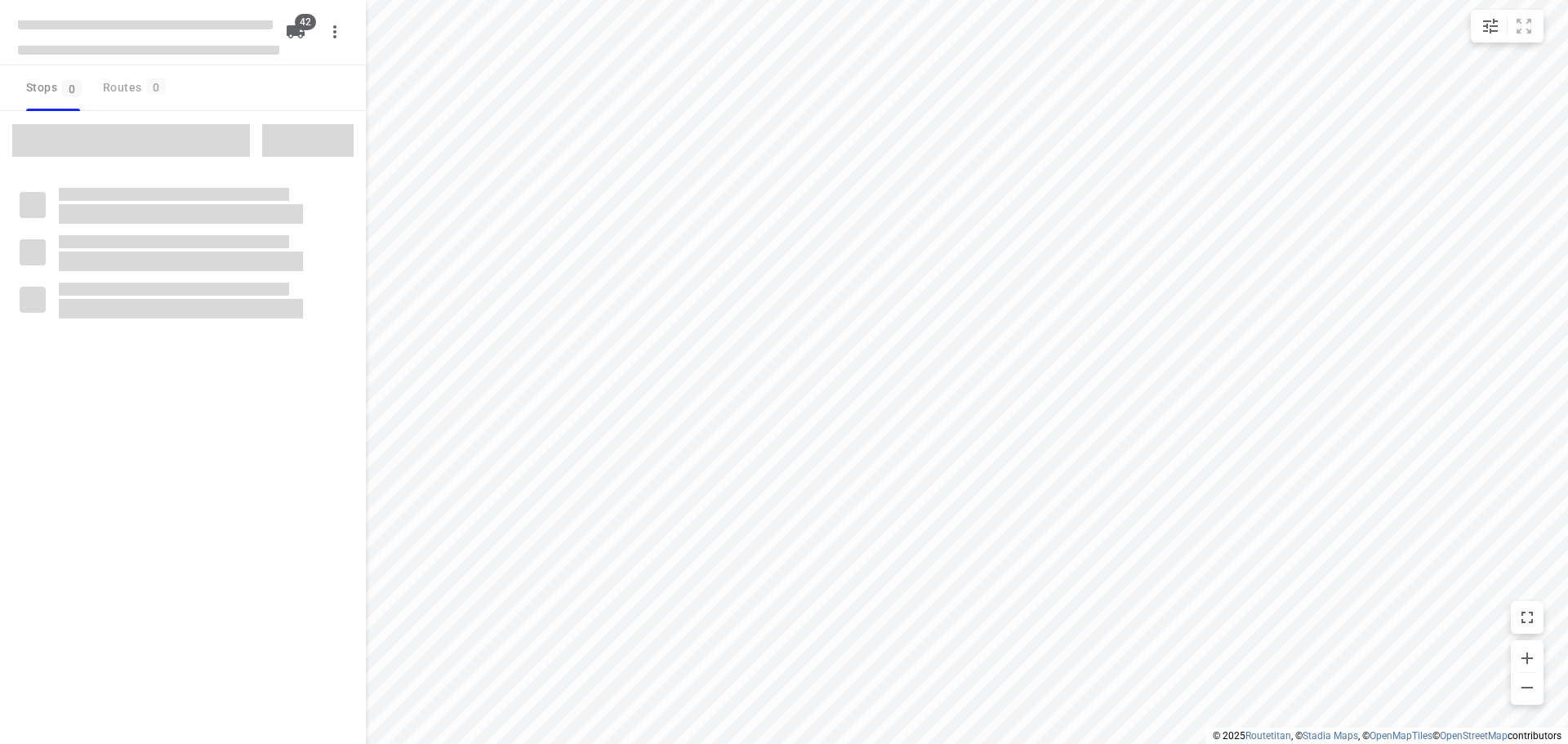
checkbox input "true"
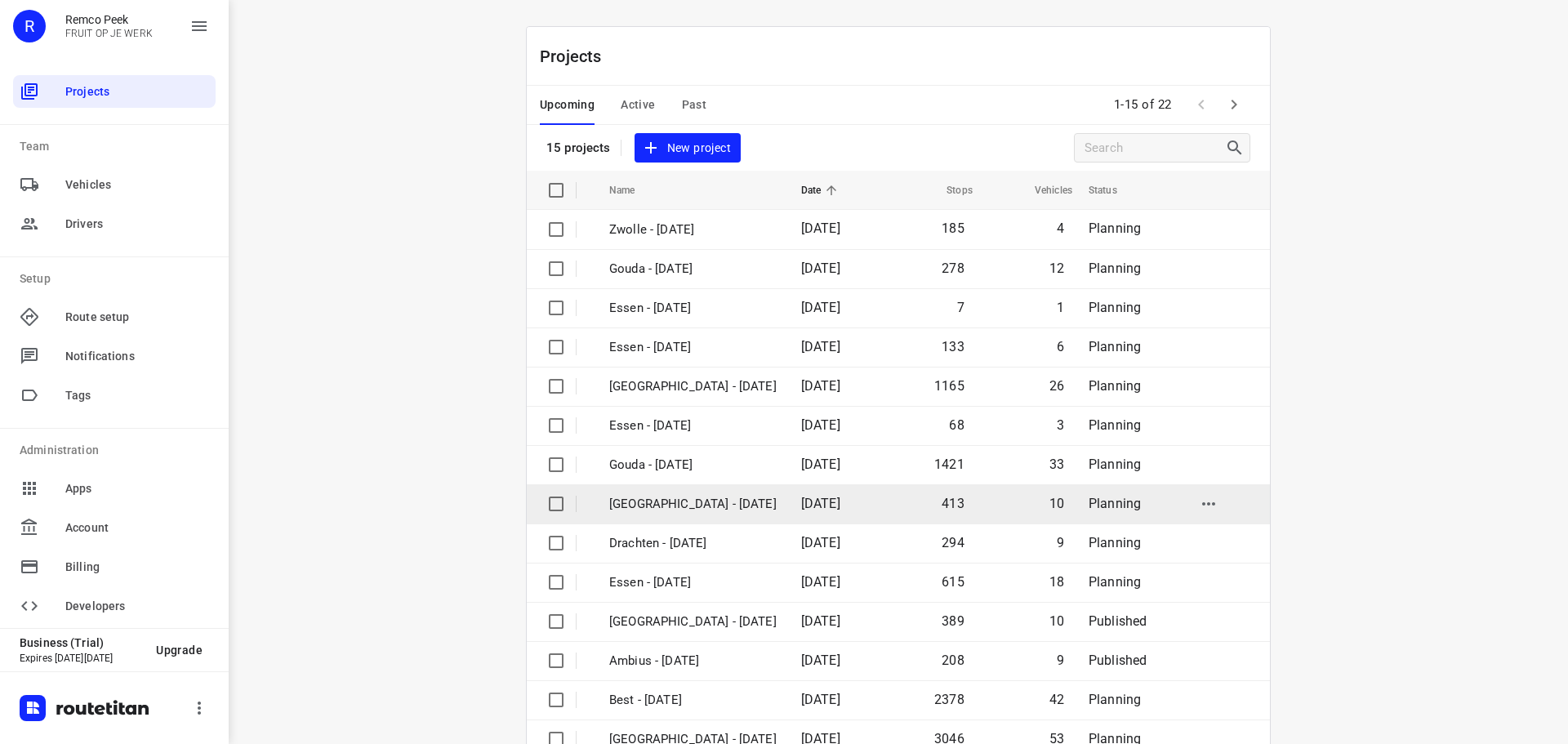
scroll to position [82, 0]
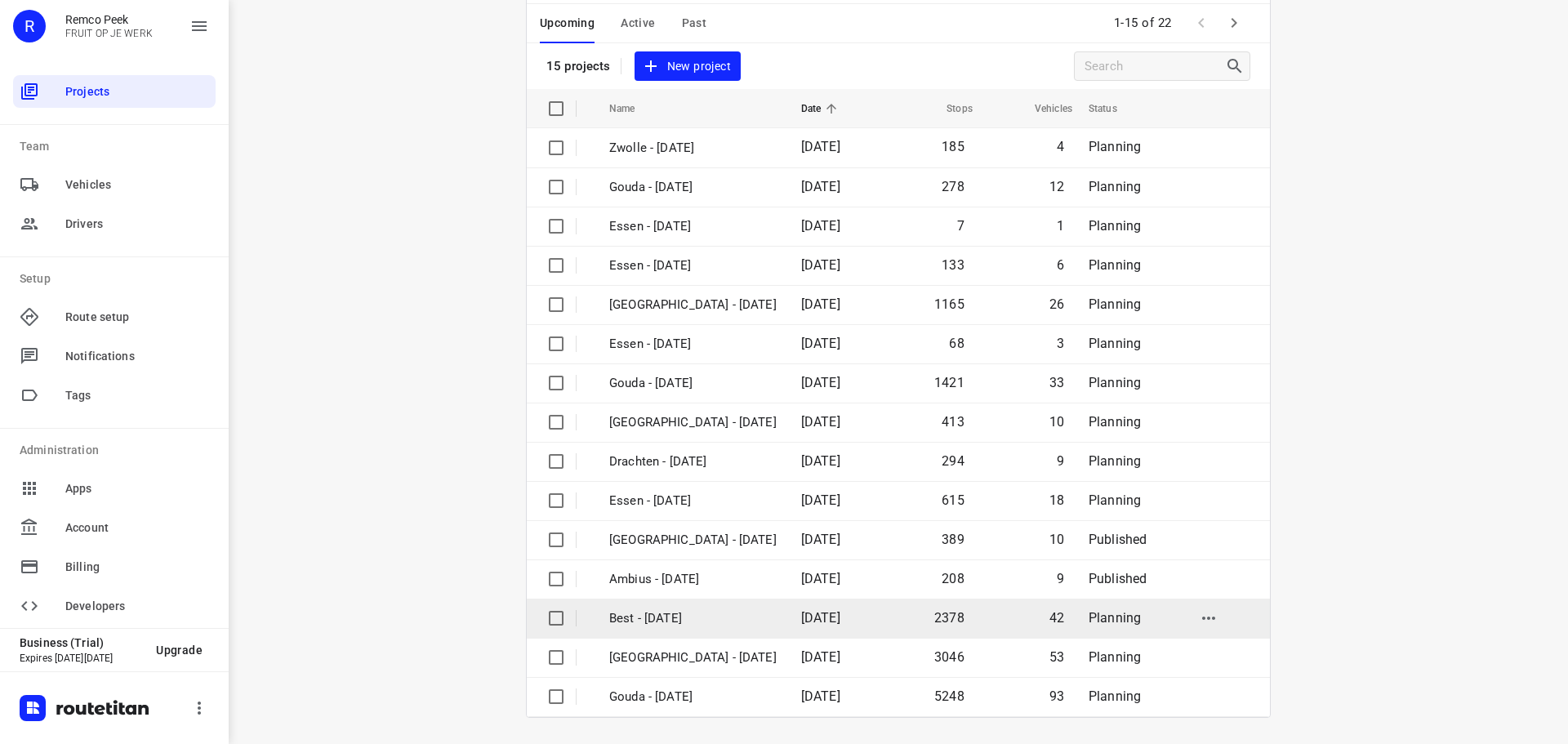
click at [672, 622] on p "Best - [DATE]" at bounding box center [693, 619] width 167 height 19
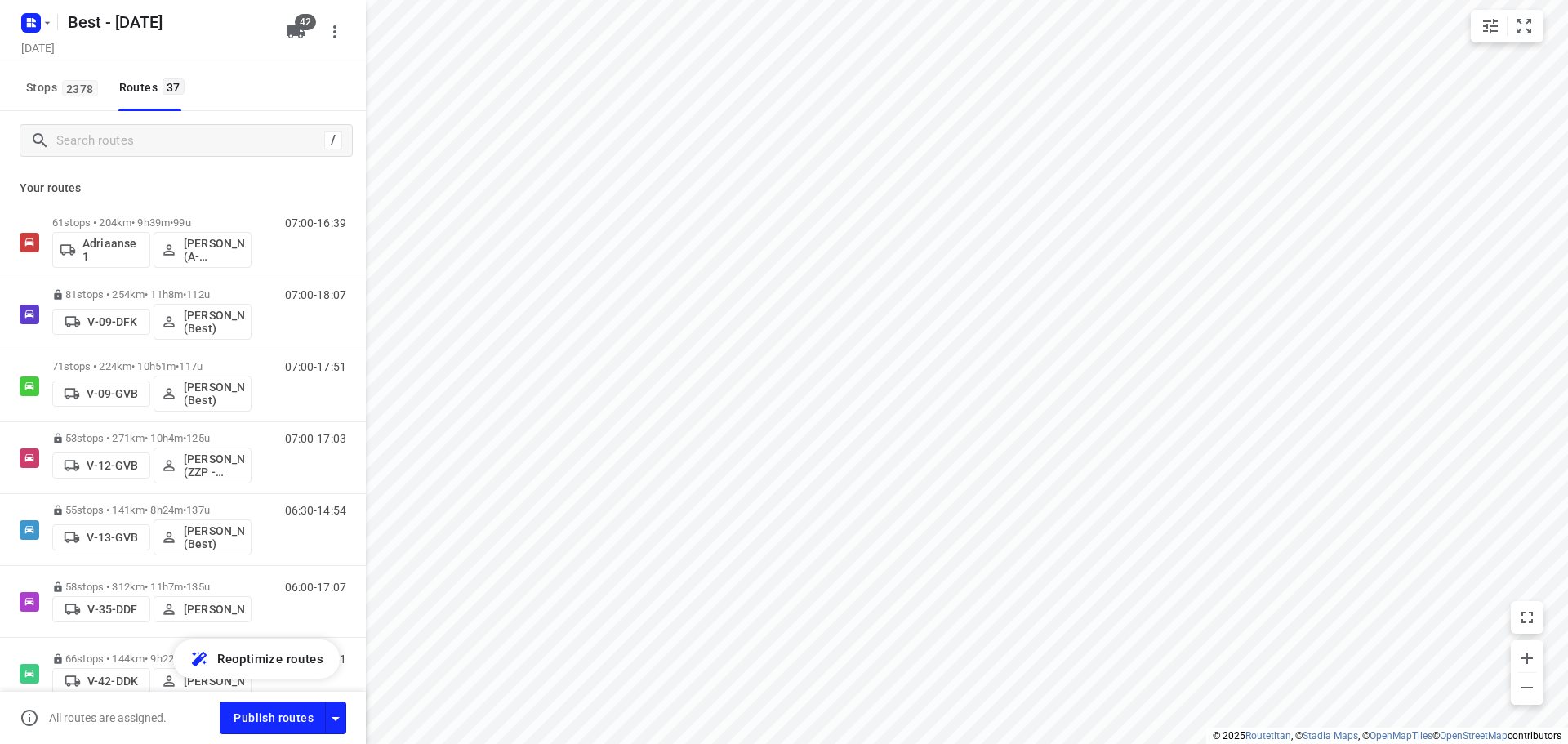
checkbox input "true"
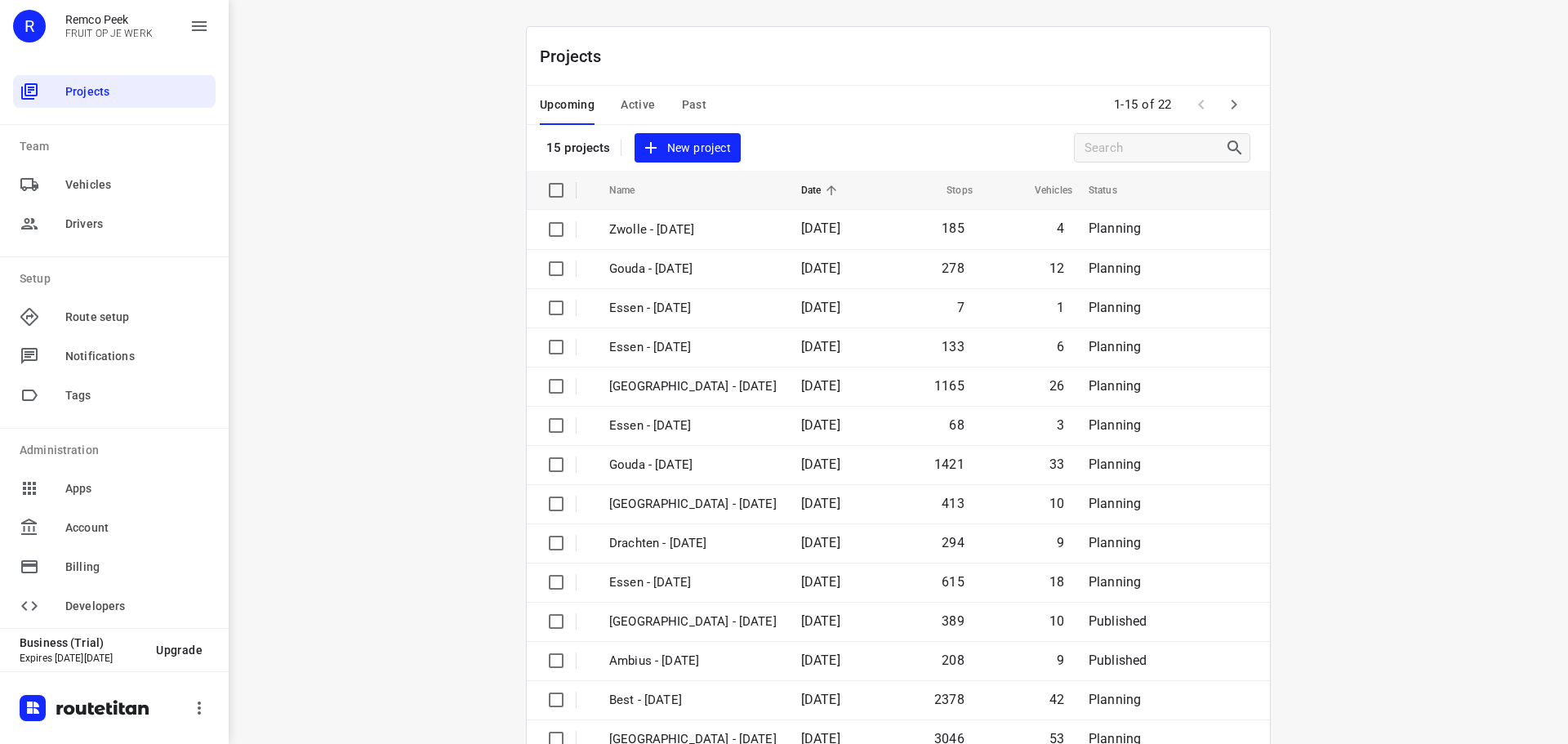
click at [626, 97] on span "Active" at bounding box center [637, 105] width 34 height 20
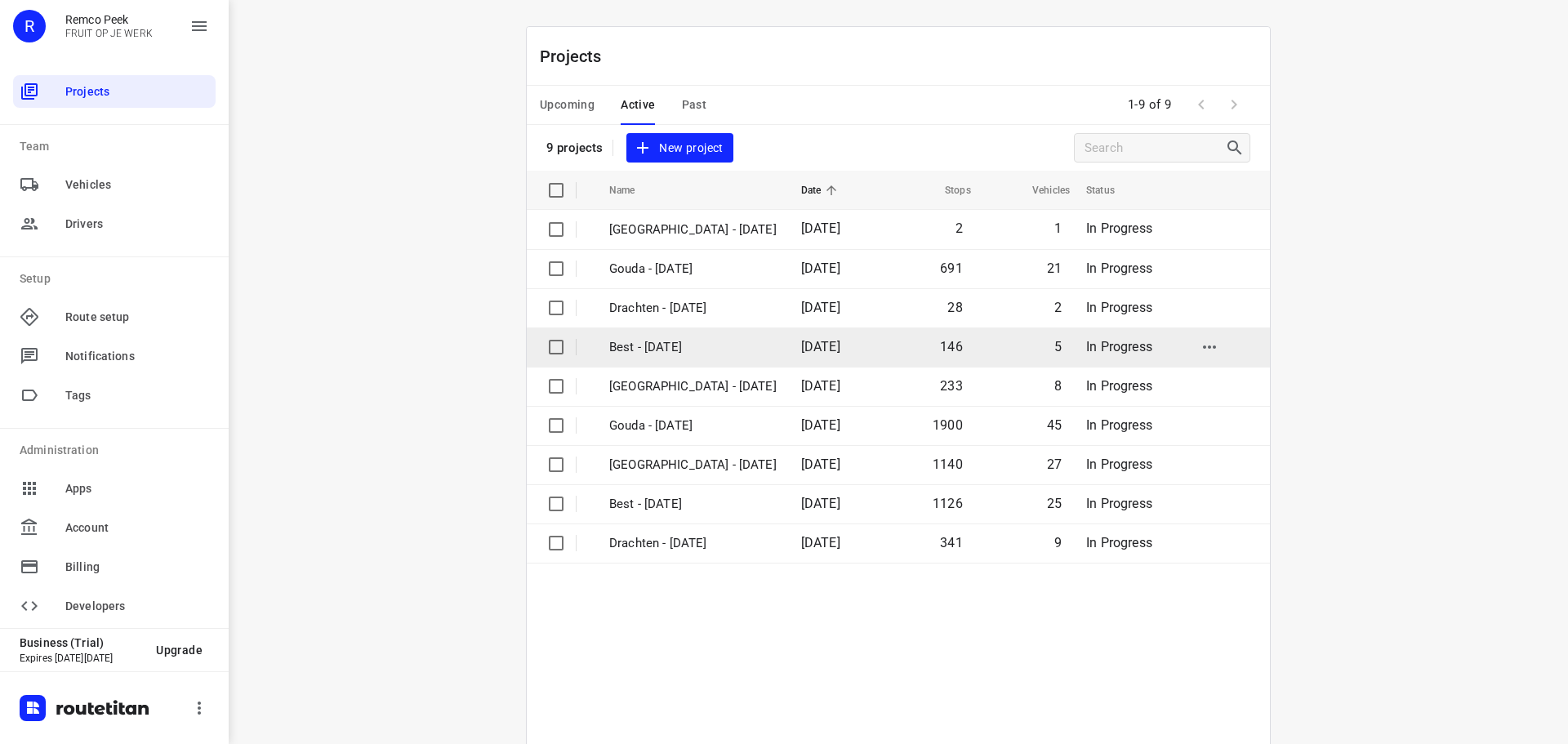
click at [638, 349] on p "Best - [DATE]" at bounding box center [693, 348] width 167 height 19
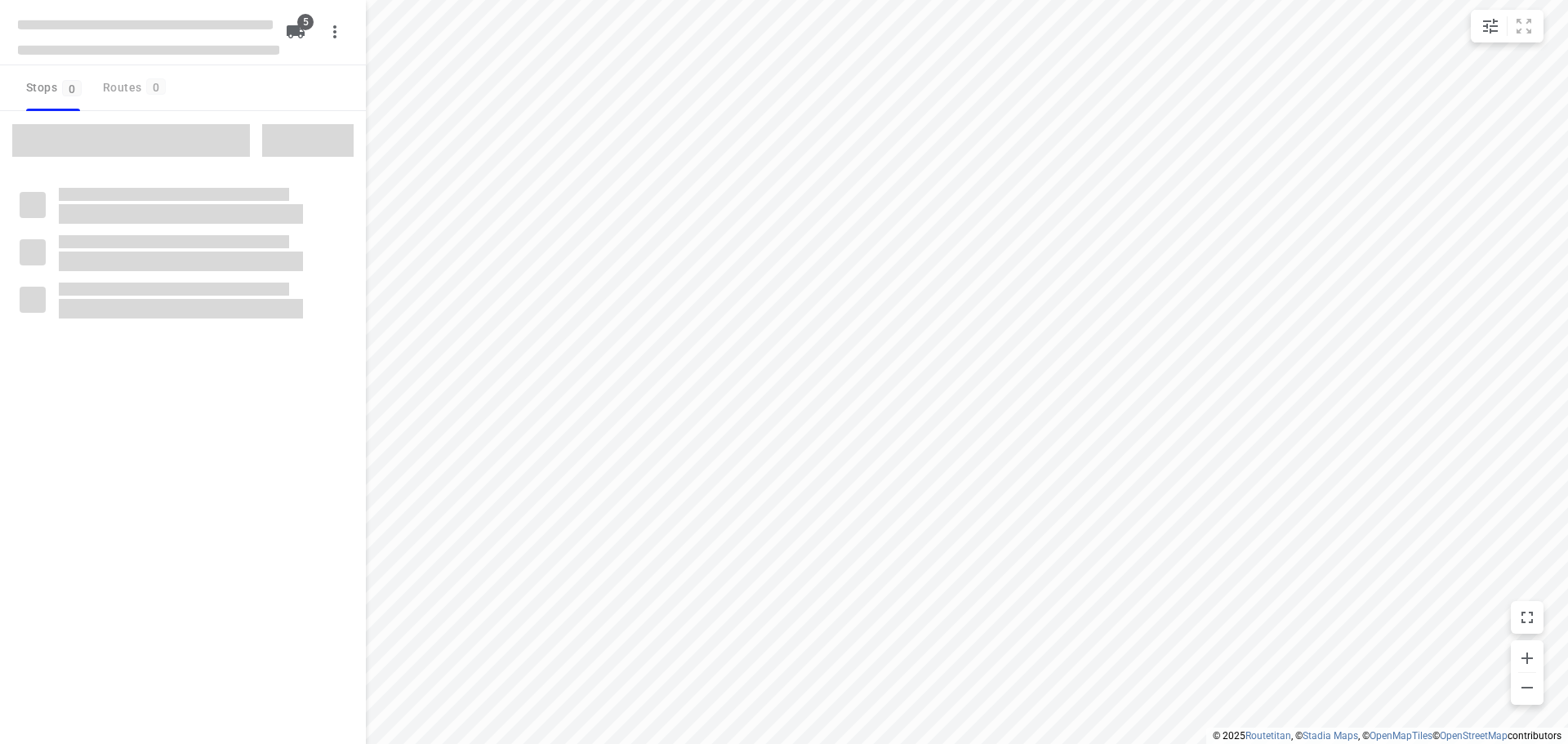
checkbox input "true"
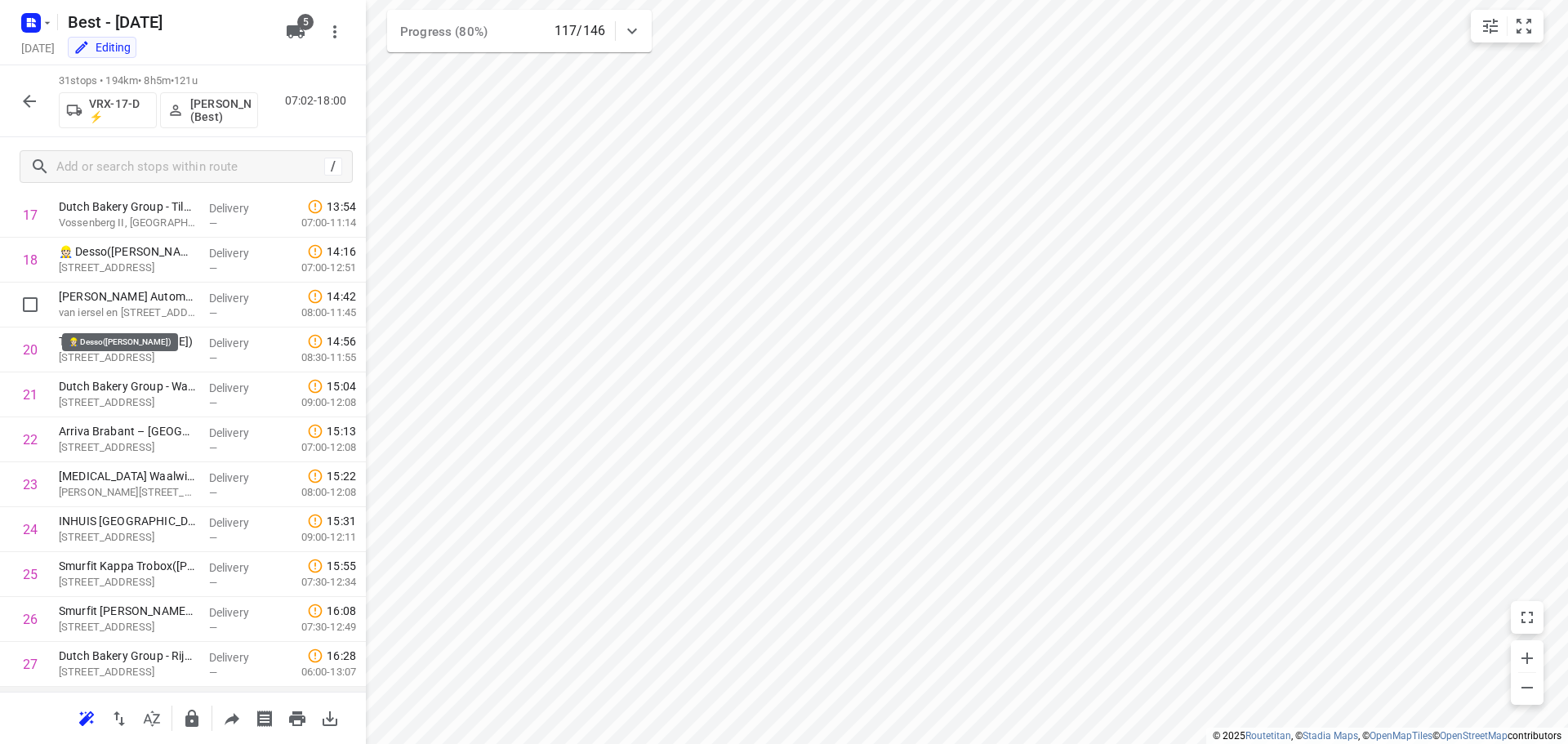
scroll to position [1024, 0]
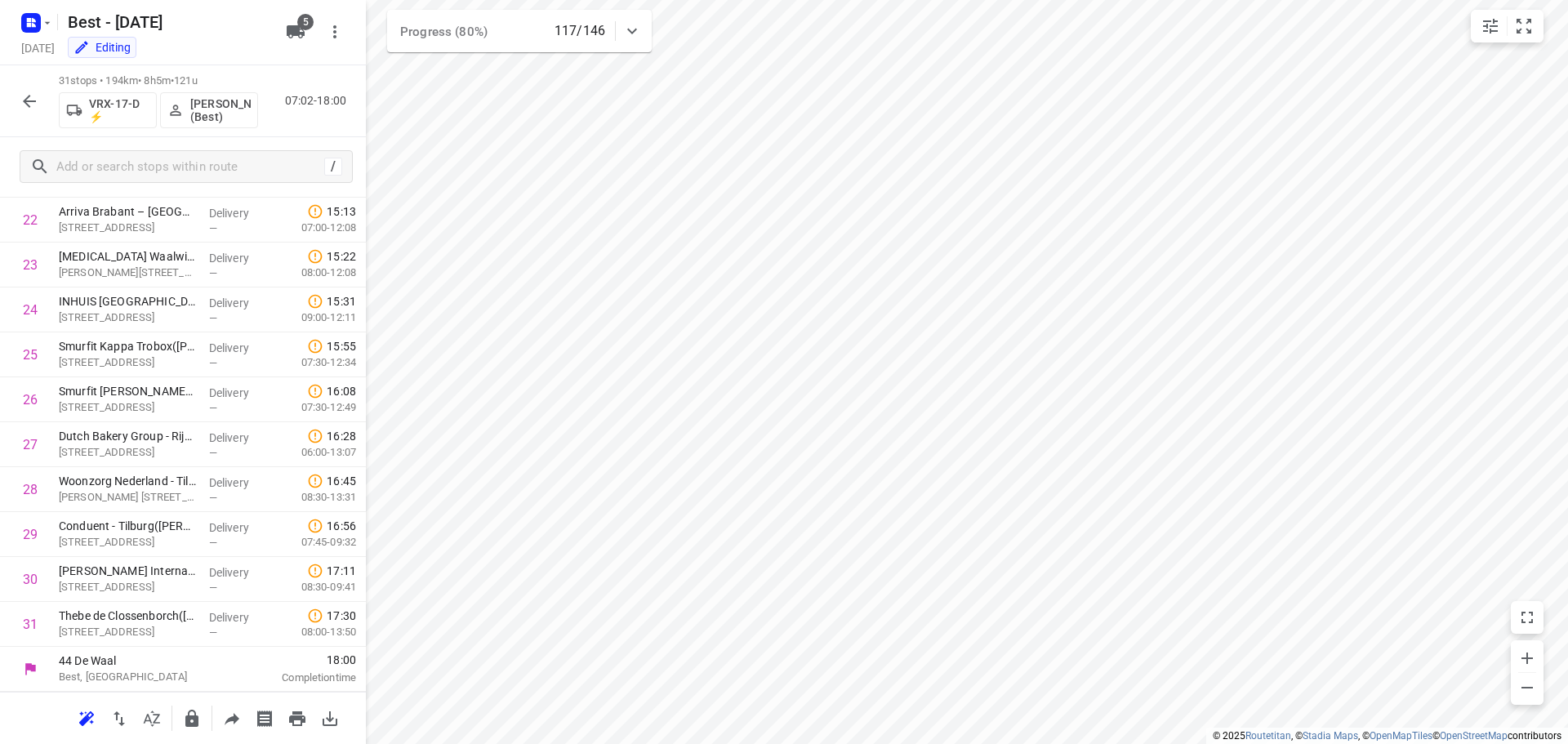
click at [866, 743] on html "i © 2025 Routetitan , © Stadia Maps , © OpenMapTiles © OpenStreetMap contributo…" at bounding box center [784, 372] width 1568 height 744
